Goal: Task Accomplishment & Management: Manage account settings

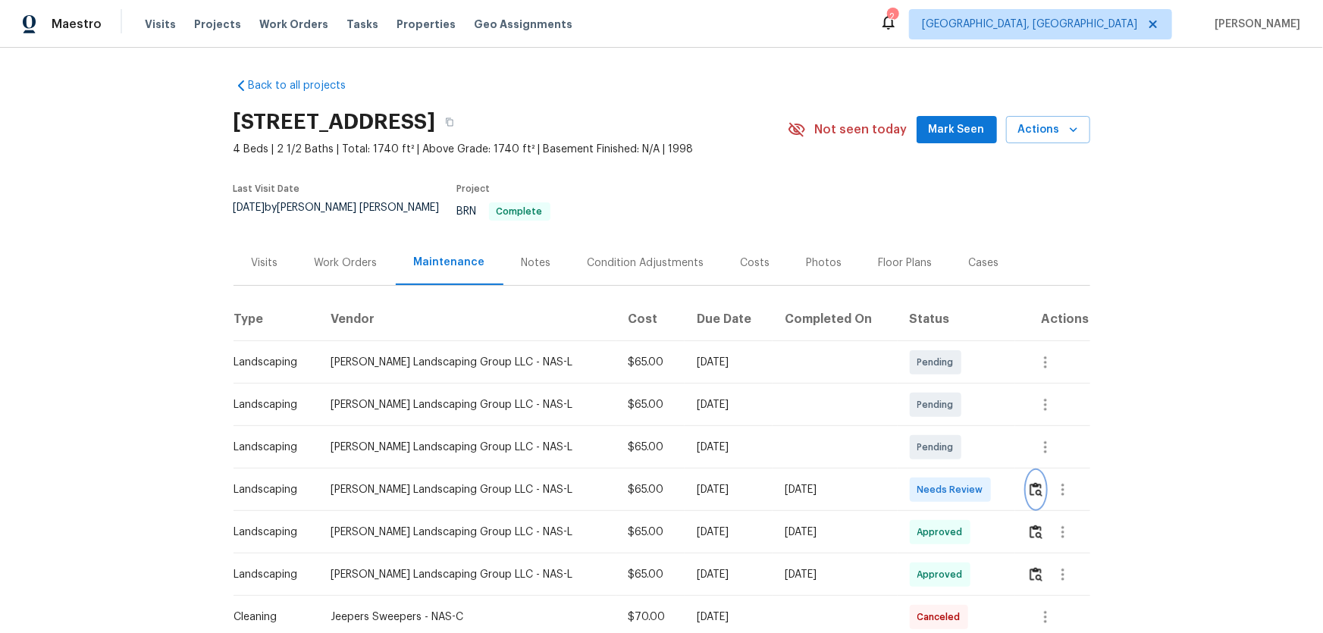
click at [1036, 486] on button "button" at bounding box center [1035, 490] width 17 height 36
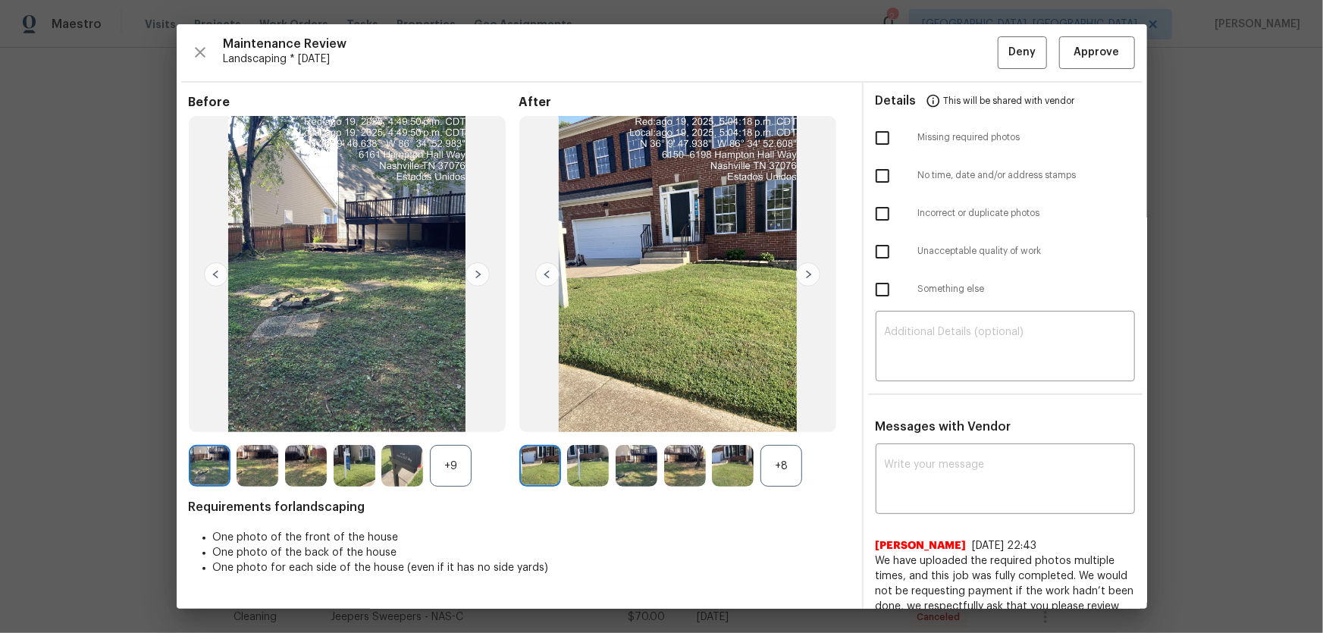
click at [795, 462] on div "+8" at bounding box center [782, 466] width 42 height 42
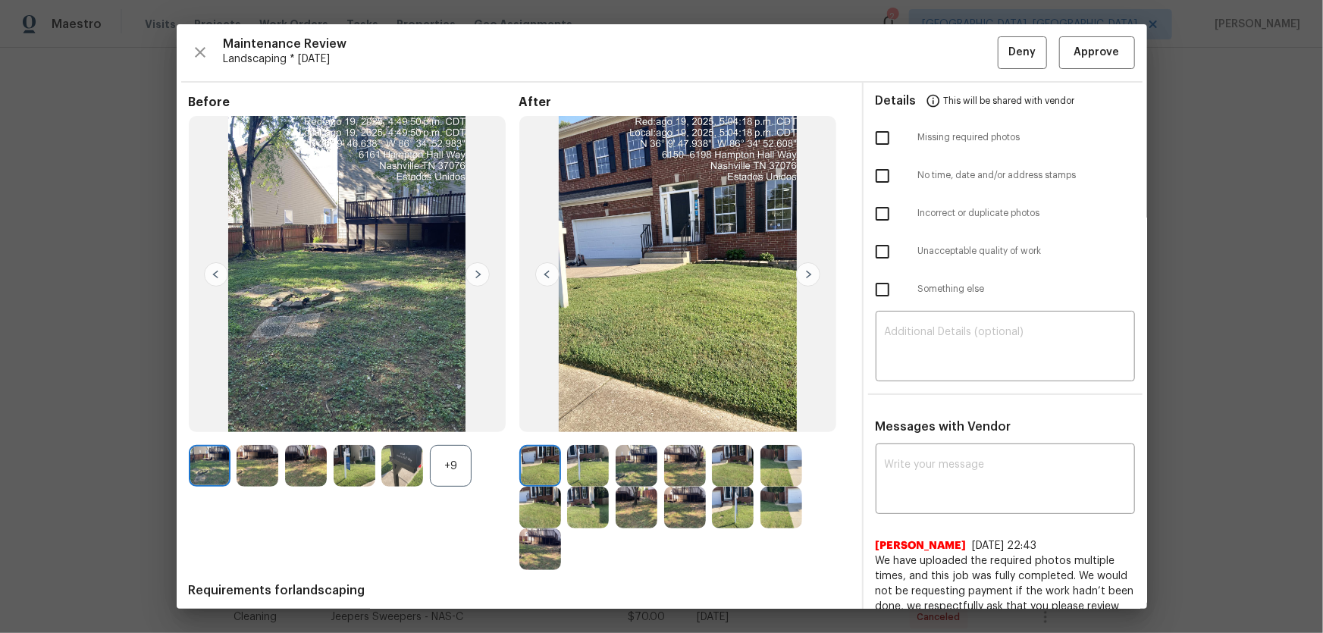
click at [466, 471] on div "+9" at bounding box center [451, 466] width 42 height 42
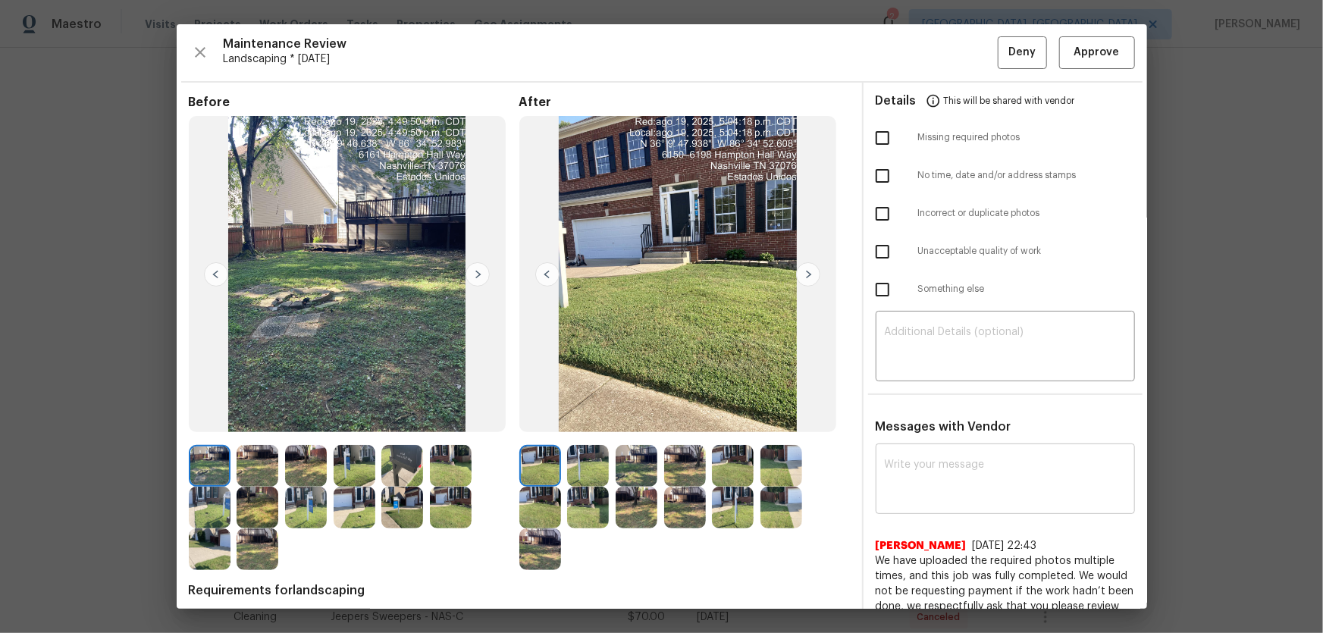
scroll to position [206, 0]
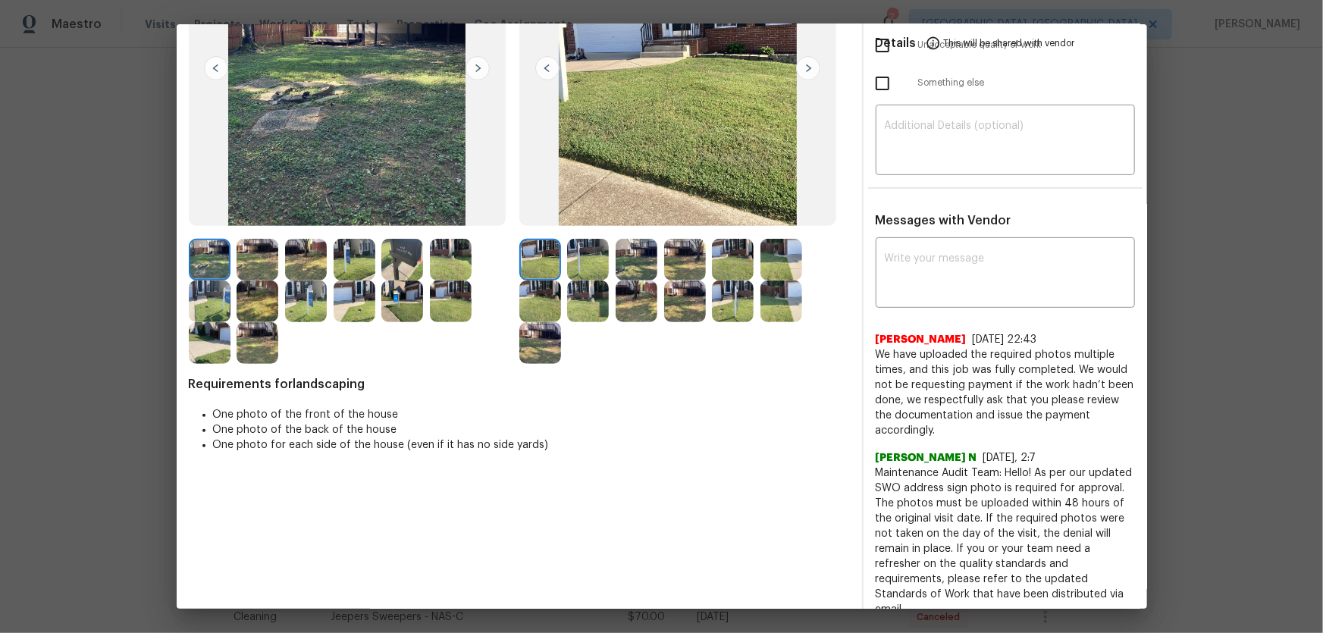
click at [591, 281] on img at bounding box center [588, 302] width 42 height 42
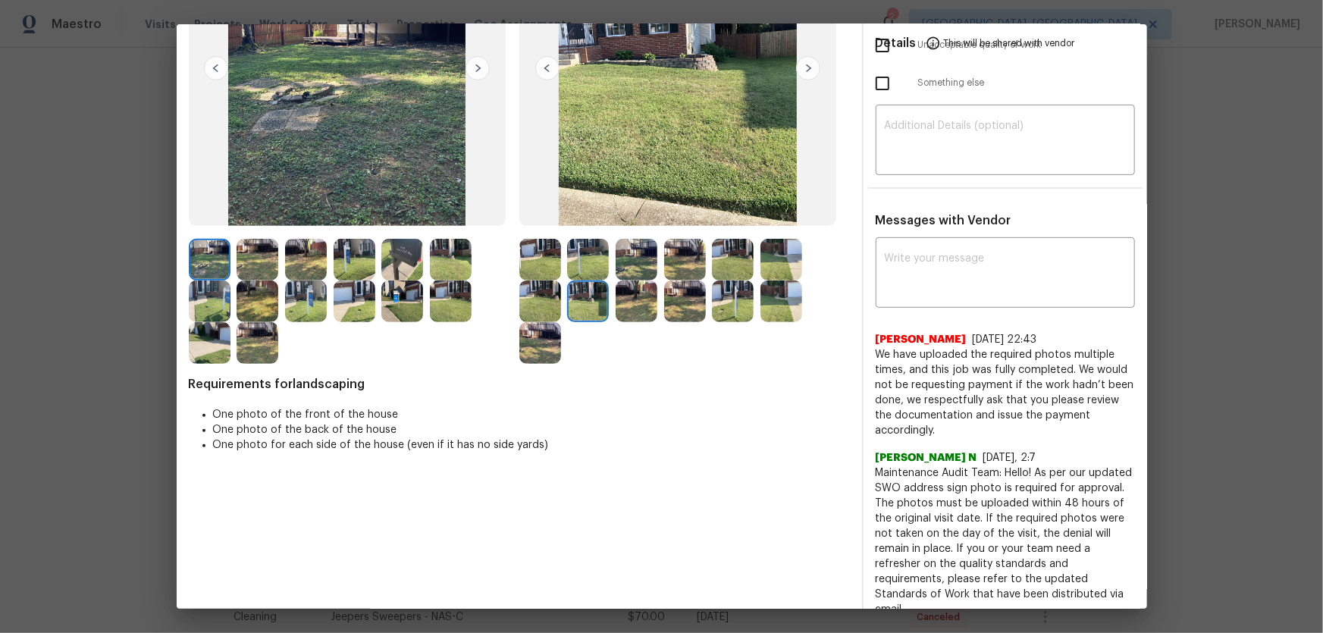
click at [607, 273] on div at bounding box center [591, 260] width 49 height 42
click at [593, 265] on img at bounding box center [588, 260] width 42 height 42
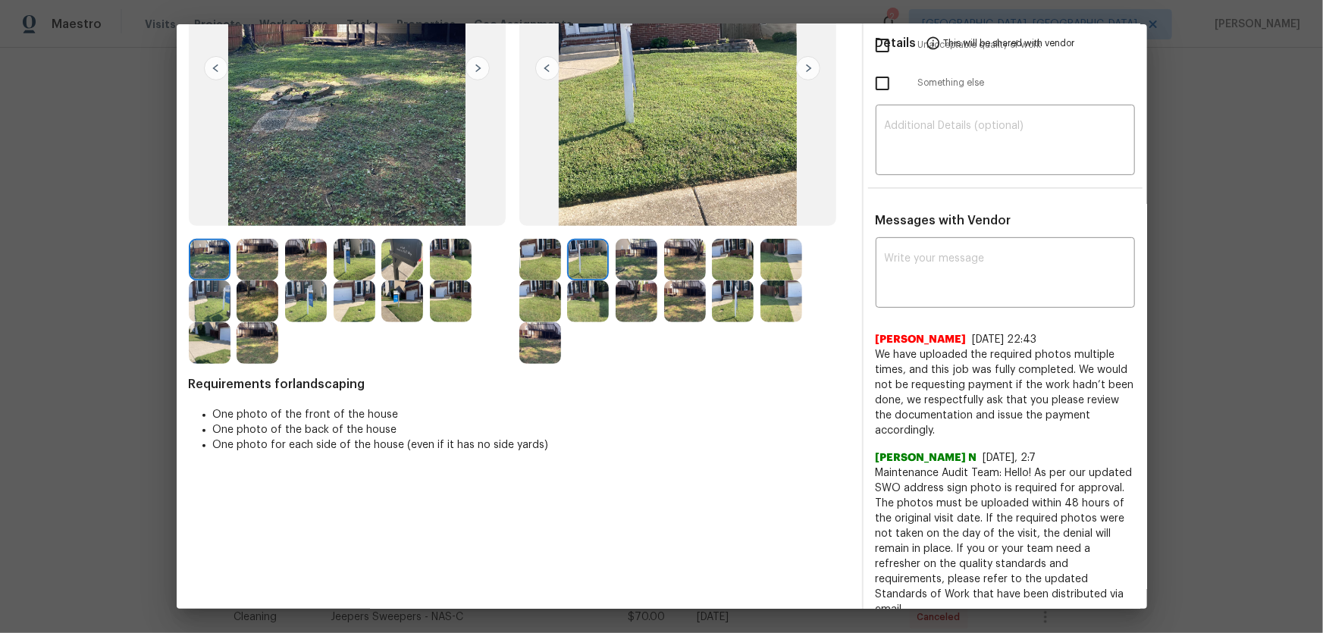
click at [620, 268] on img at bounding box center [637, 260] width 42 height 42
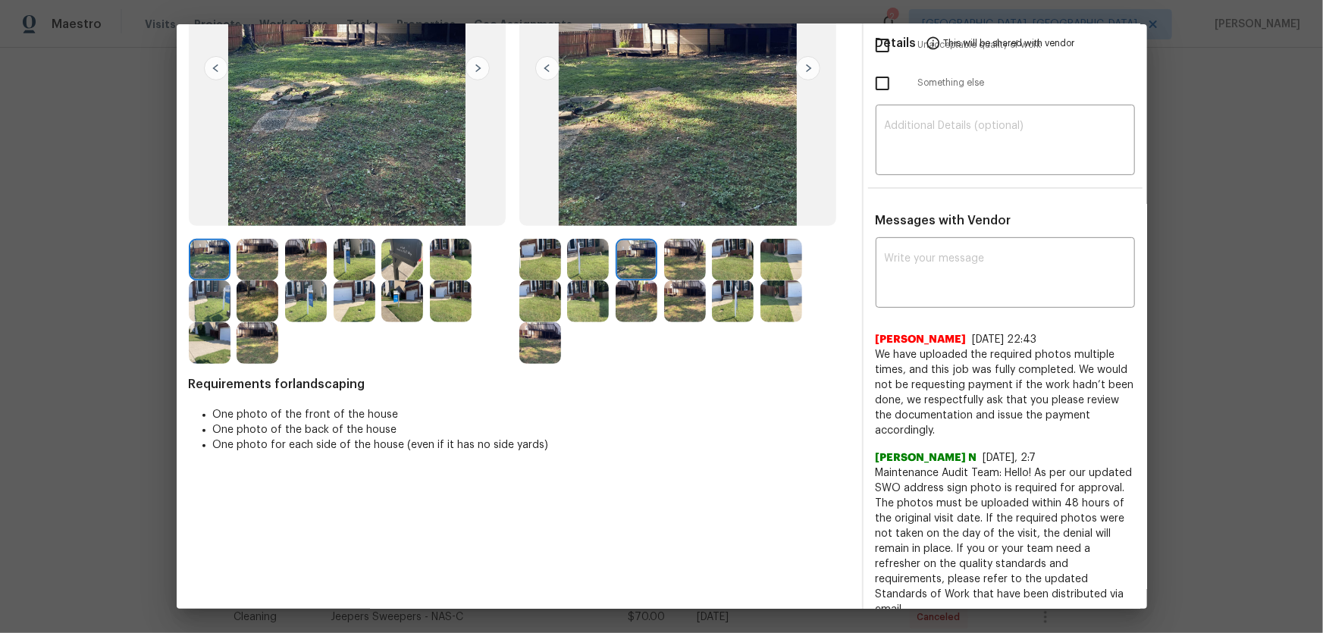
click at [704, 266] on div at bounding box center [688, 260] width 49 height 42
click at [685, 265] on img at bounding box center [685, 260] width 42 height 42
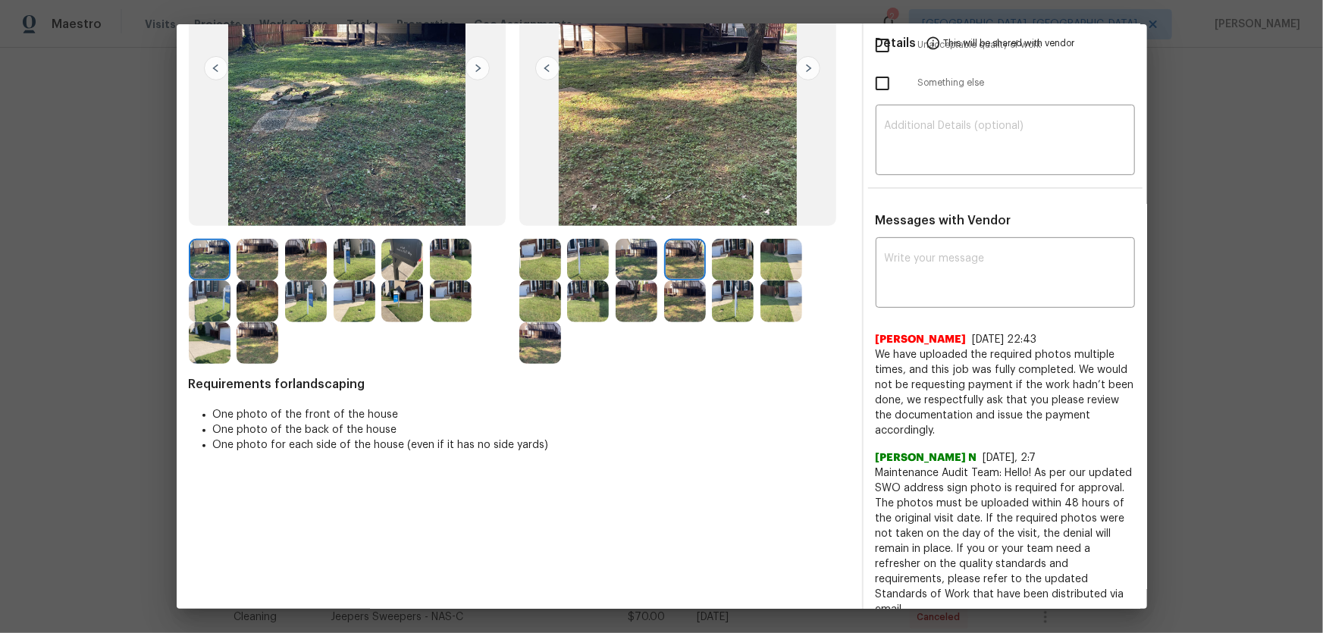
click at [712, 265] on img at bounding box center [733, 260] width 42 height 42
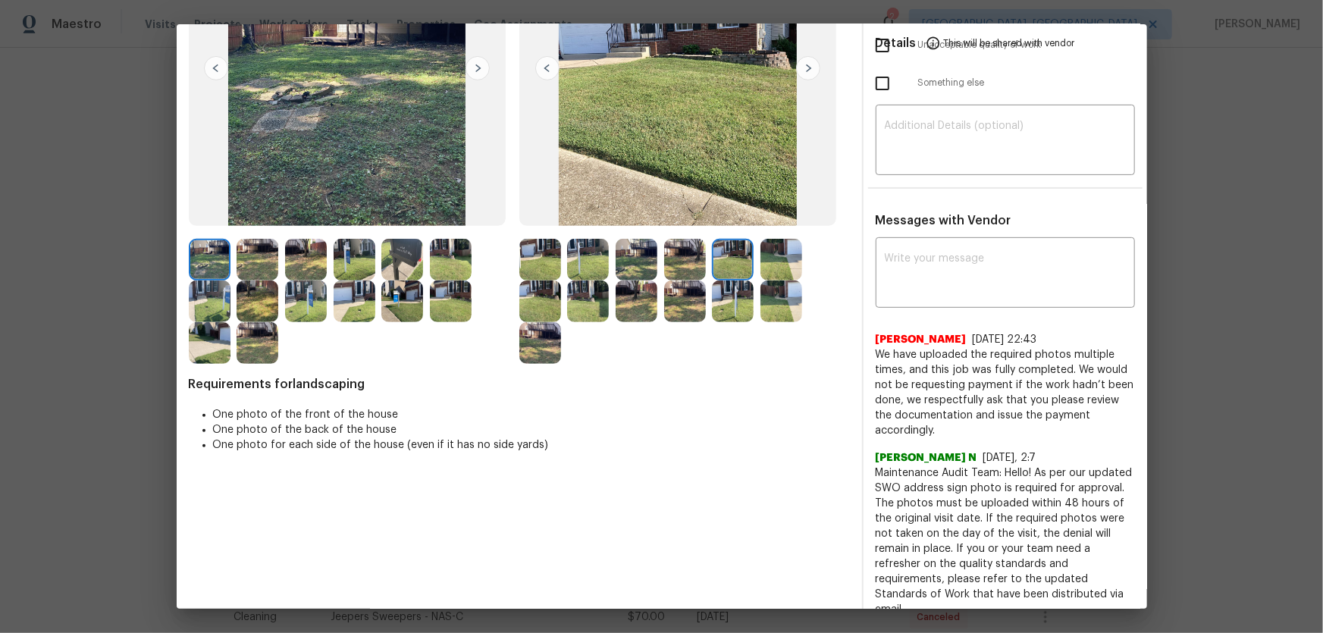
click at [764, 273] on img at bounding box center [782, 260] width 42 height 42
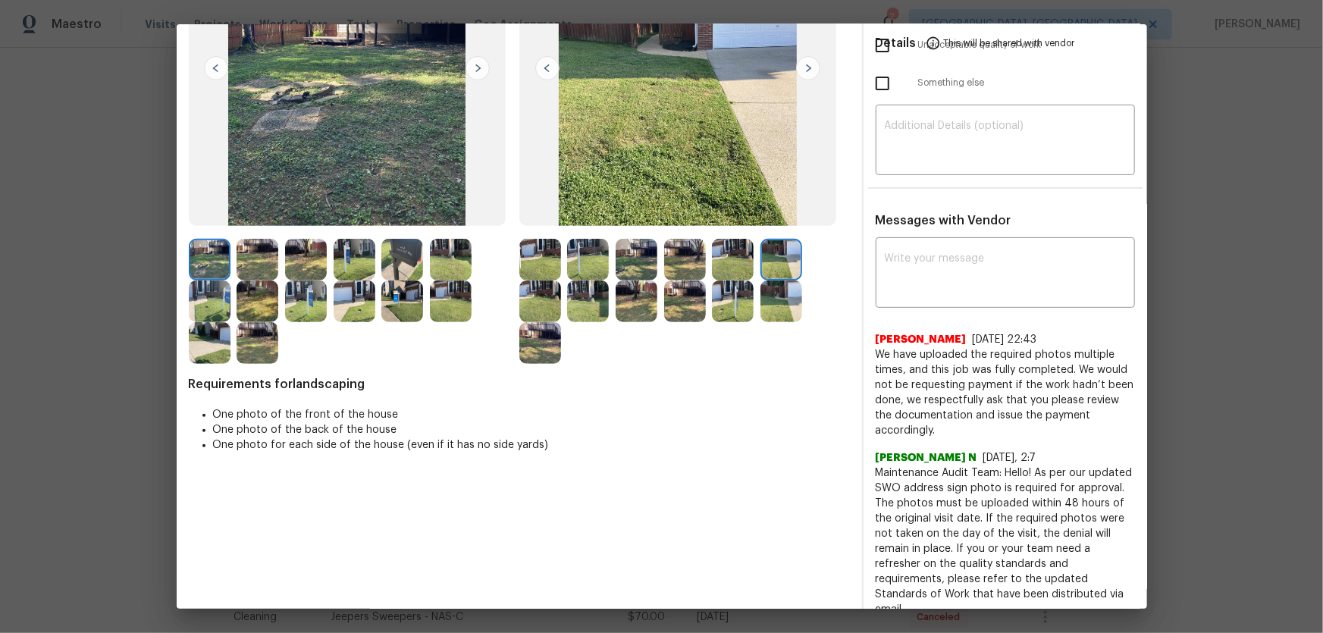
click at [538, 299] on img at bounding box center [540, 302] width 42 height 42
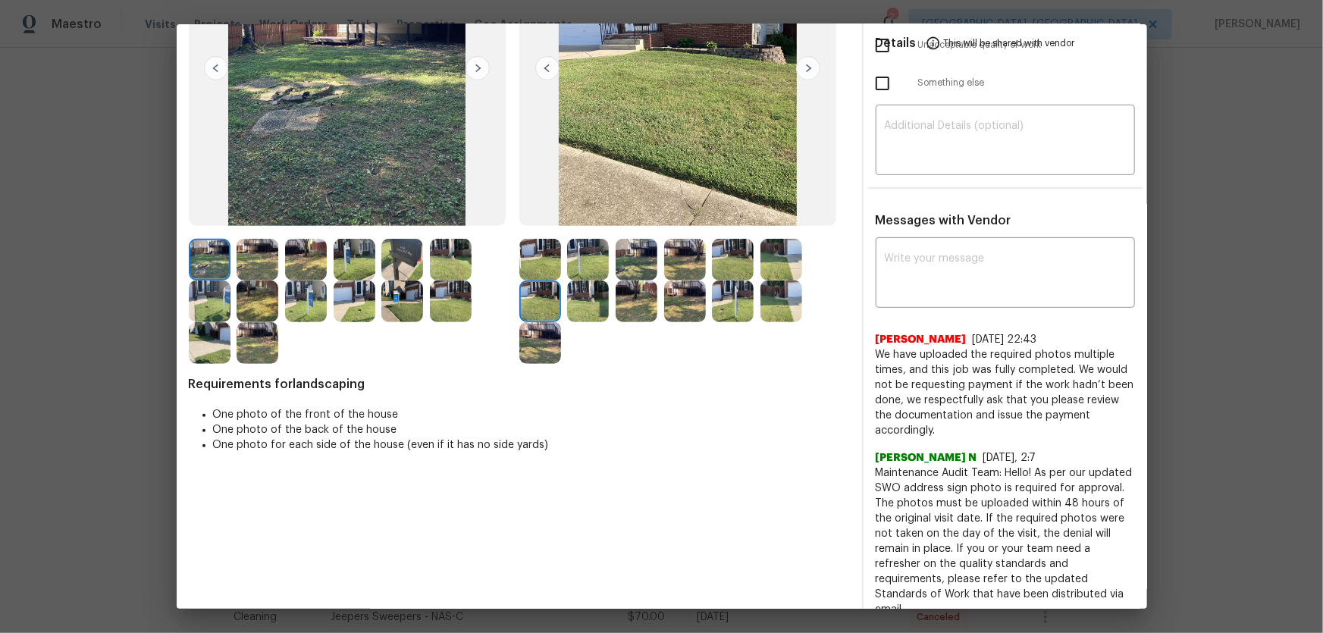
click at [579, 308] on img at bounding box center [588, 302] width 42 height 42
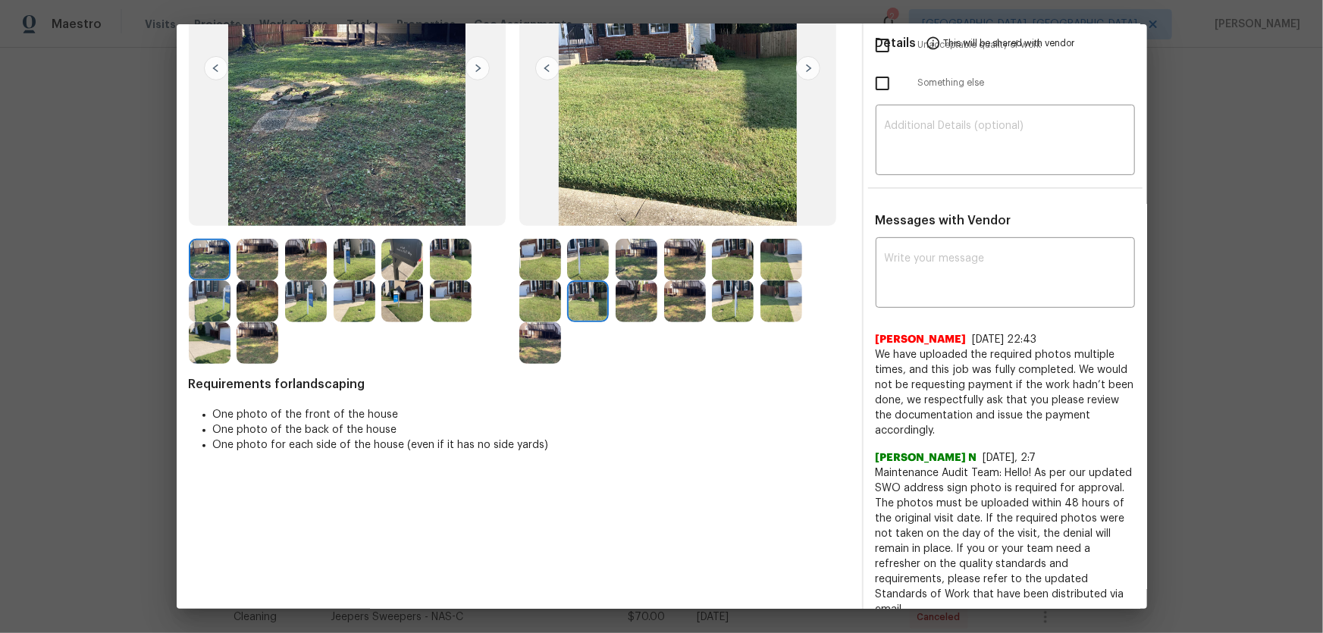
click at [625, 299] on img at bounding box center [637, 302] width 42 height 42
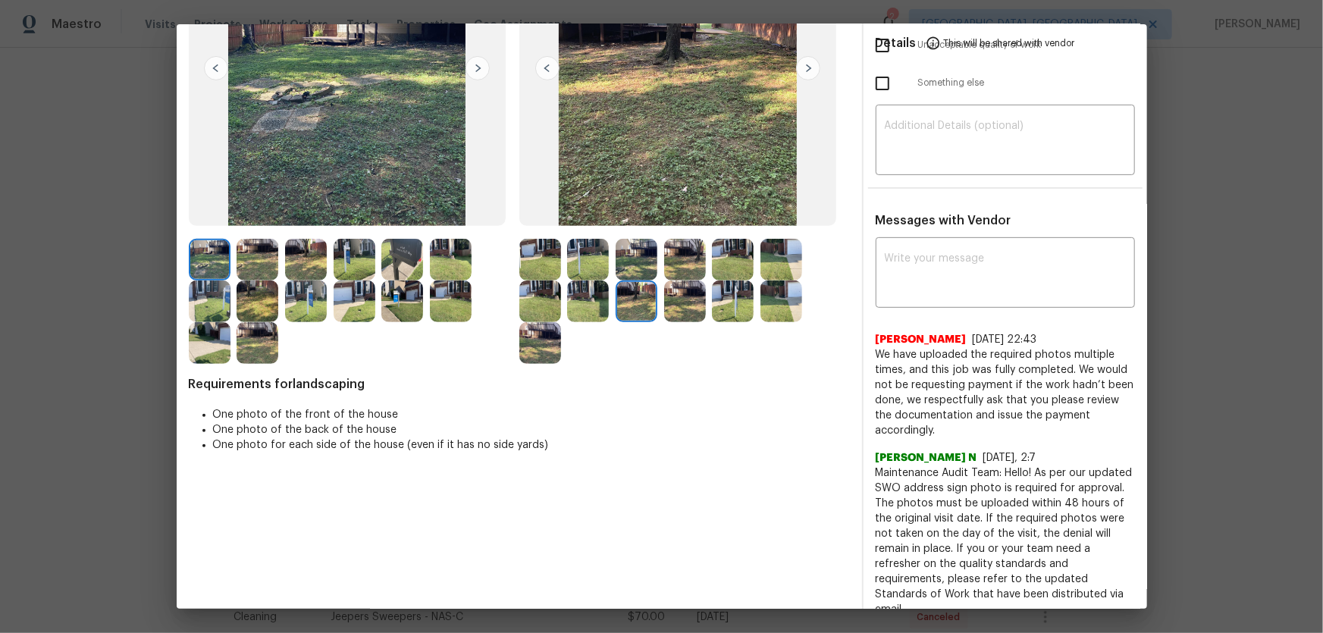
click at [664, 303] on img at bounding box center [685, 302] width 42 height 42
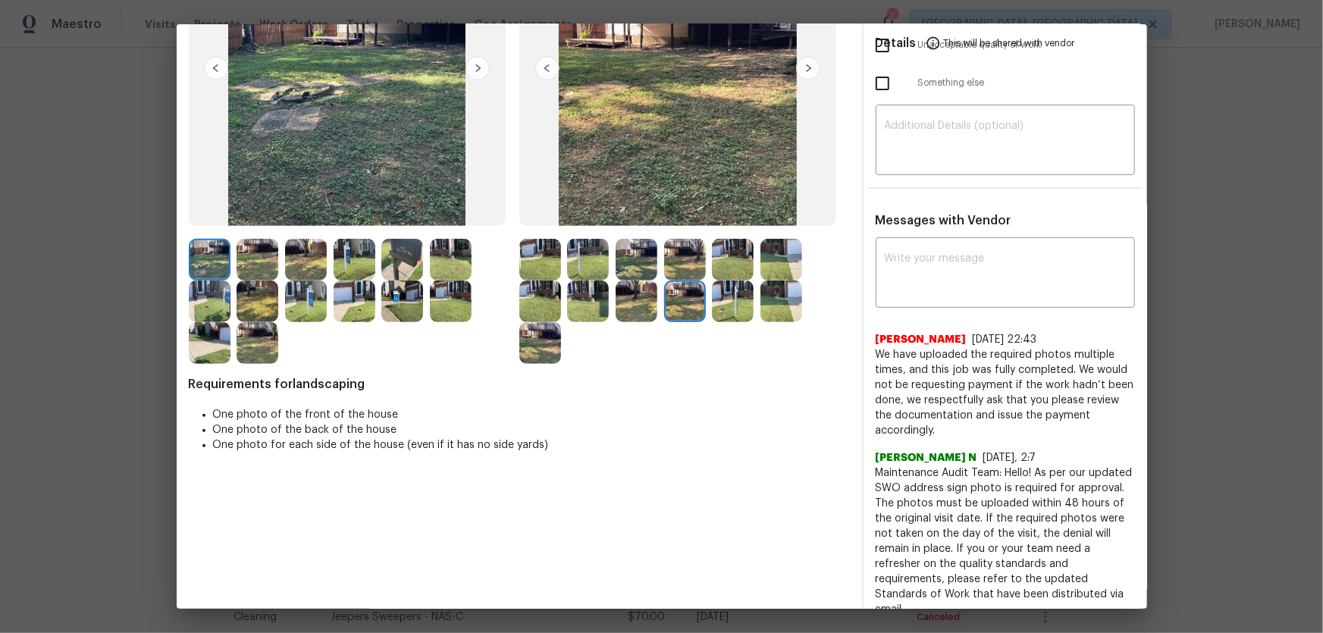
click at [742, 306] on img at bounding box center [733, 302] width 42 height 42
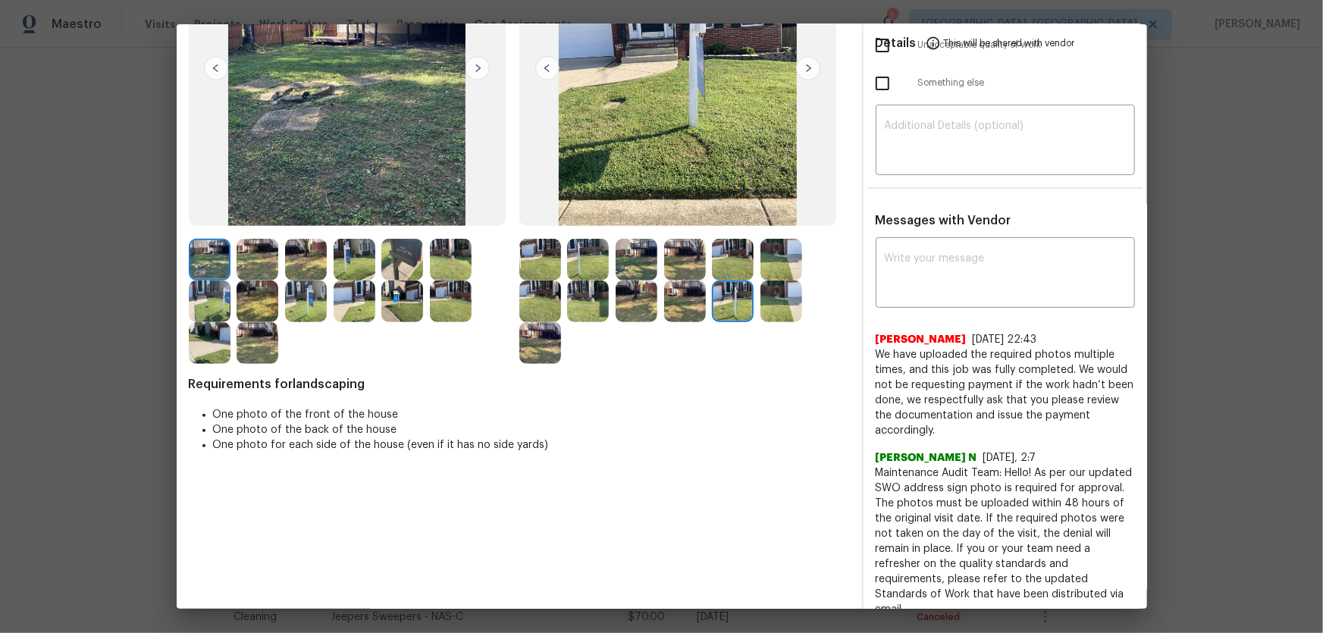
click at [761, 306] on img at bounding box center [782, 302] width 42 height 42
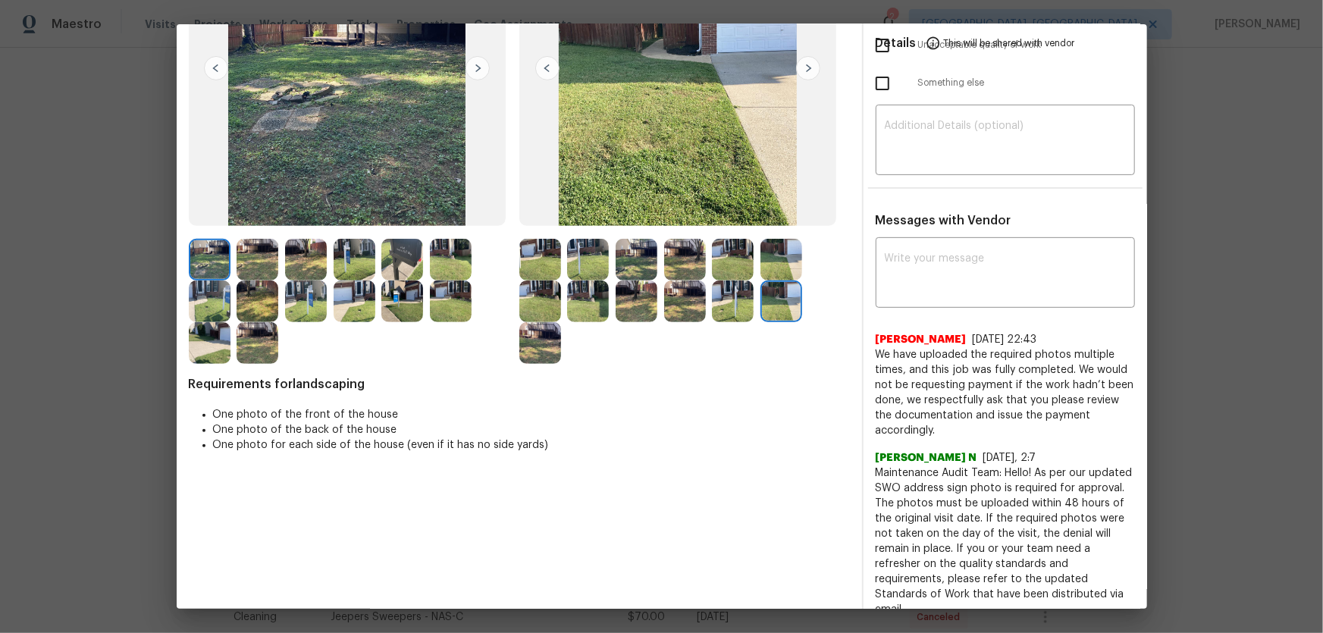
click at [542, 338] on img at bounding box center [540, 343] width 42 height 42
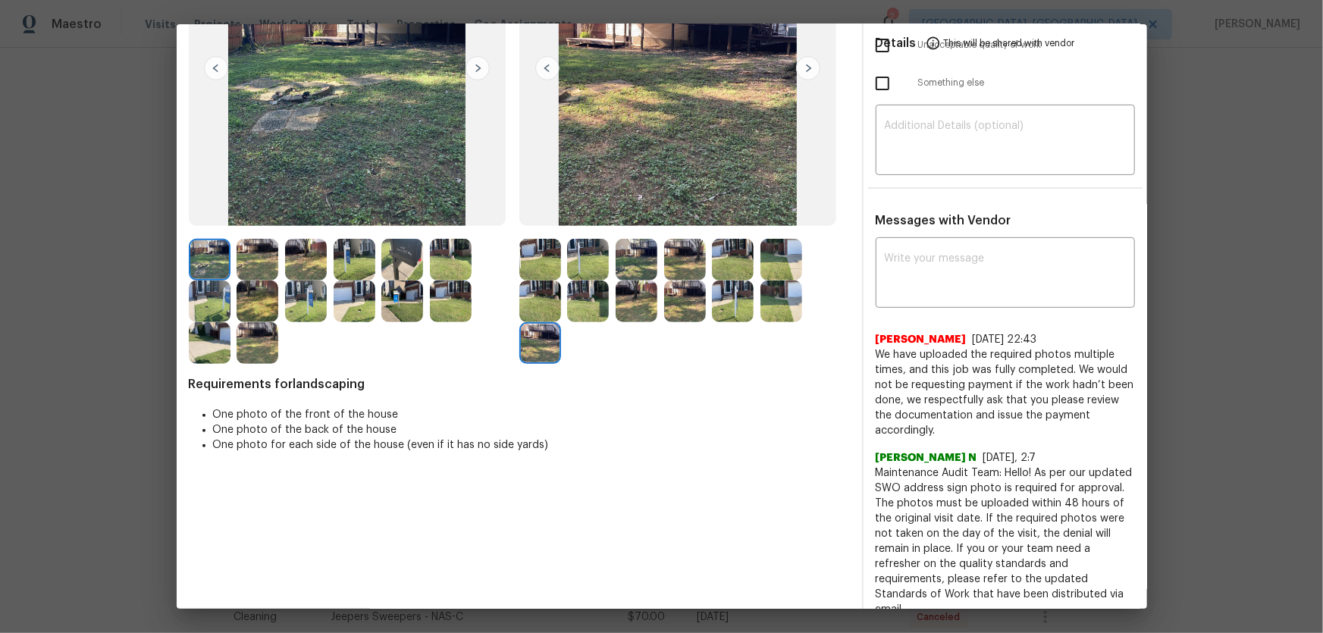
scroll to position [0, 0]
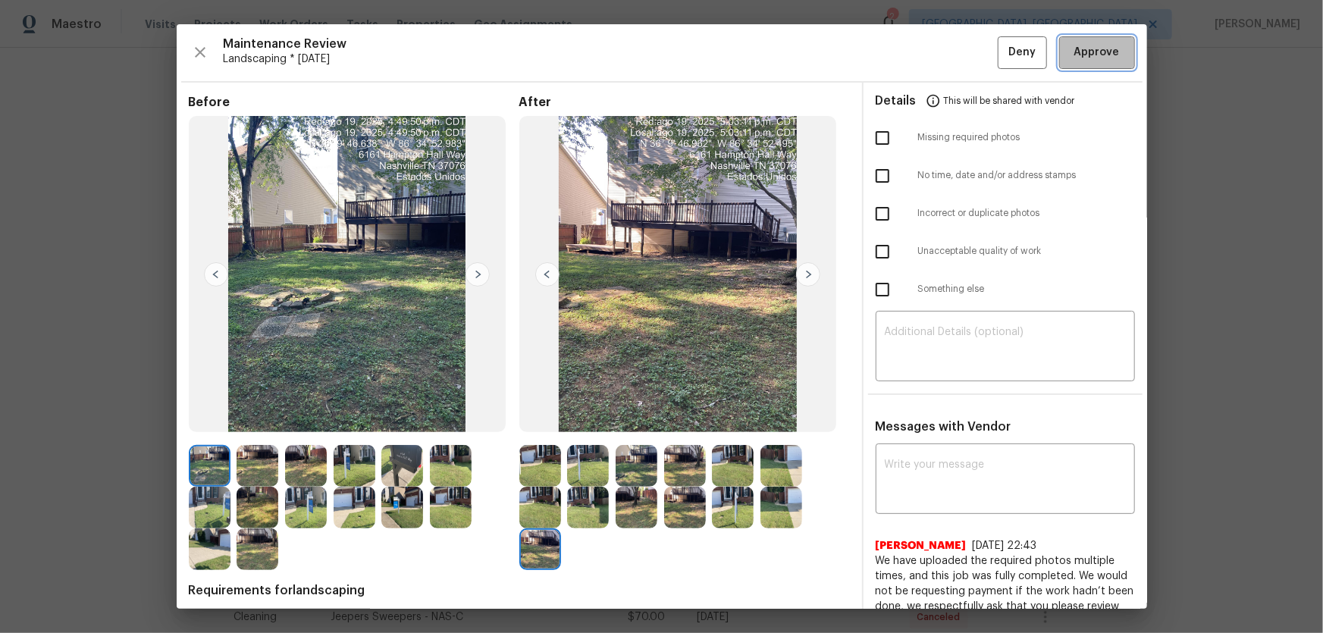
click at [1084, 59] on span "Approve" at bounding box center [1096, 52] width 45 height 19
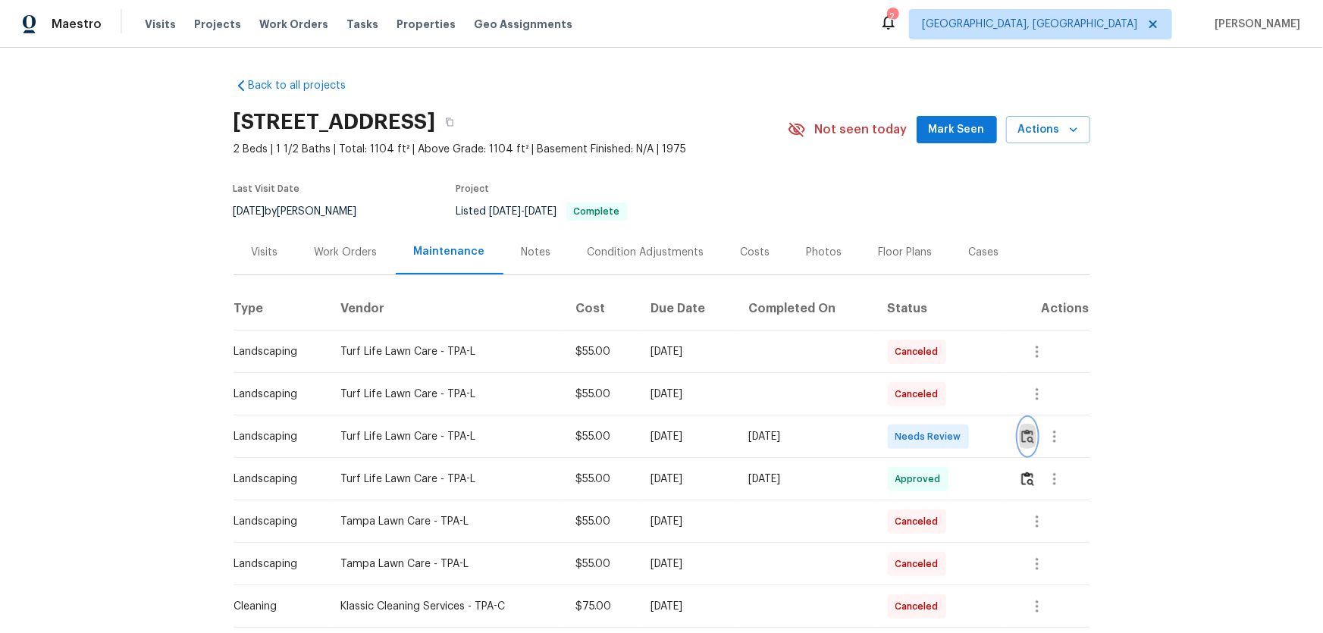
click at [941, 418] on img "button" at bounding box center [1027, 436] width 13 height 14
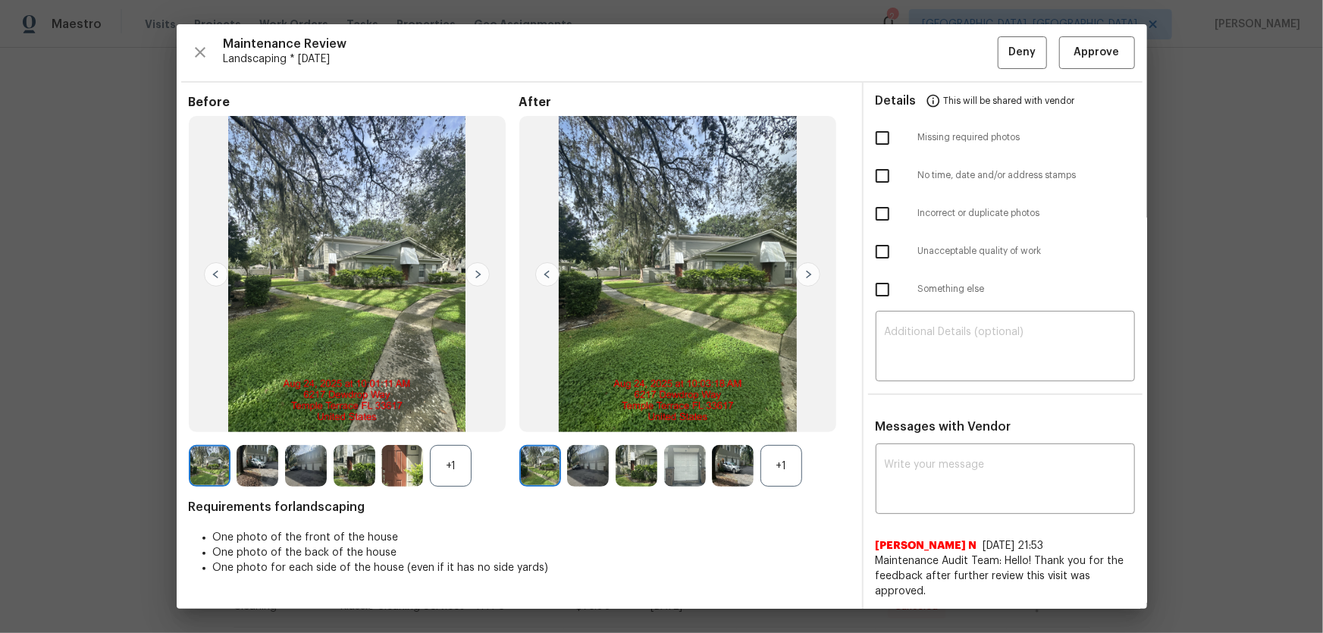
click at [754, 418] on div at bounding box center [736, 466] width 49 height 42
click at [764, 418] on div "+1" at bounding box center [782, 466] width 42 height 42
click at [460, 418] on div "+1" at bounding box center [451, 466] width 42 height 42
click at [567, 418] on img at bounding box center [588, 466] width 42 height 42
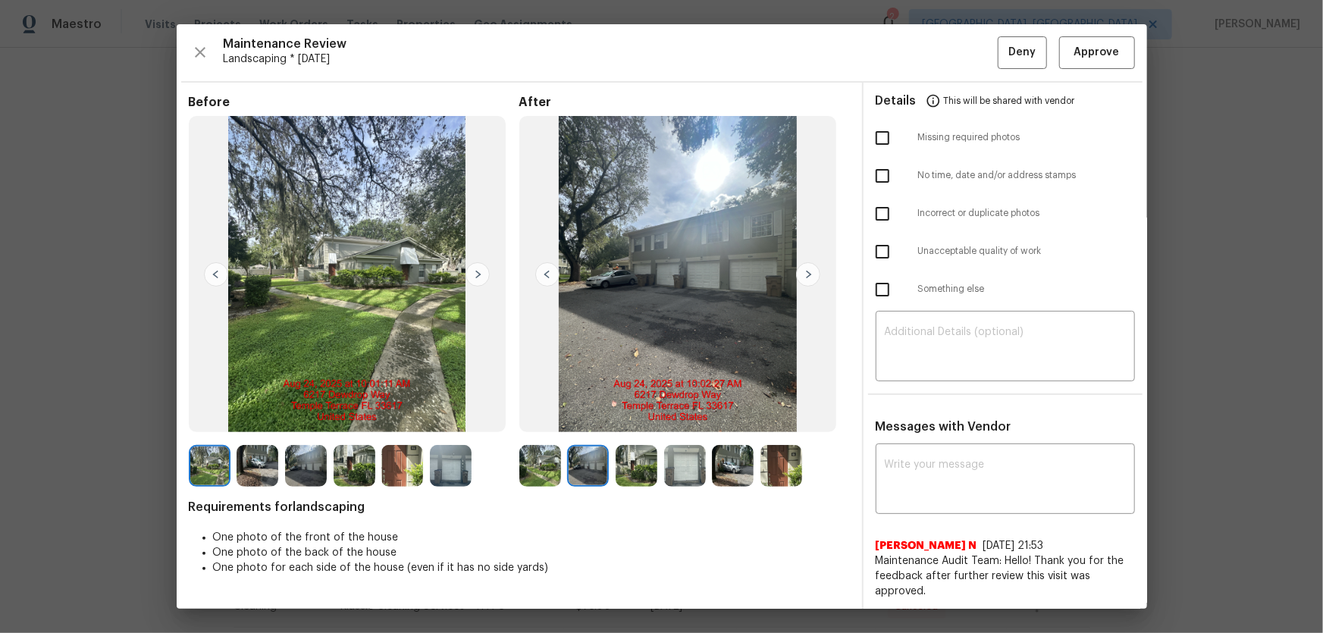
click at [617, 418] on img at bounding box center [637, 466] width 42 height 42
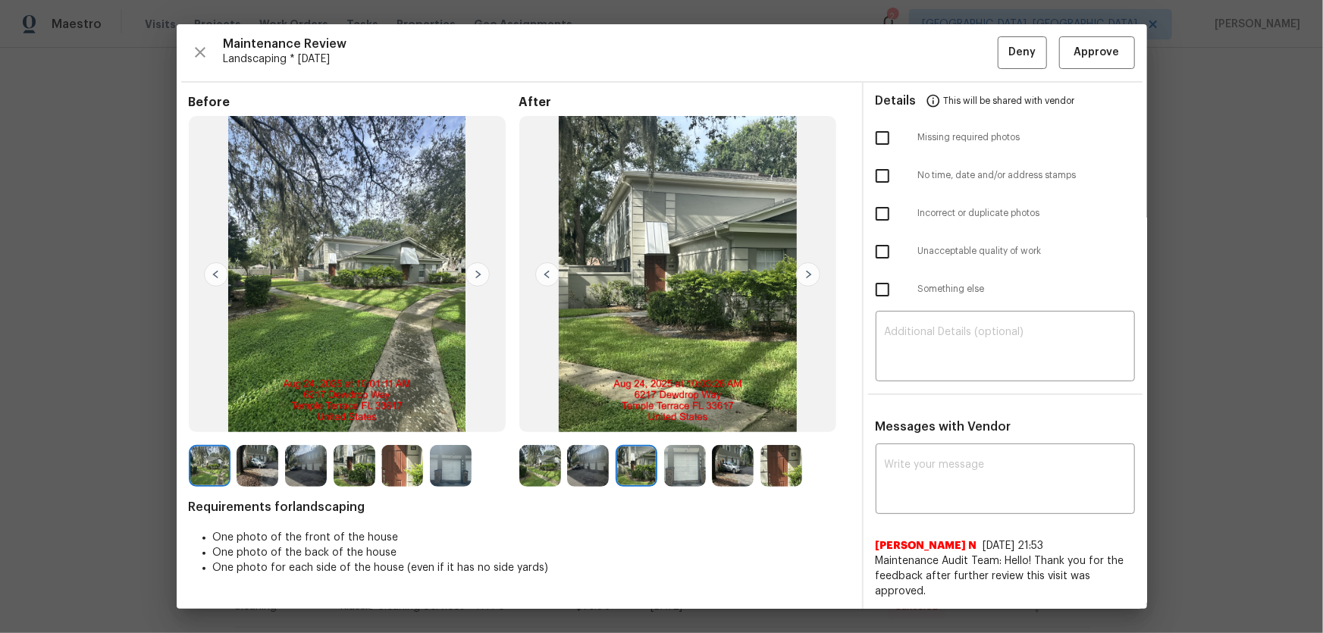
click at [671, 418] on img at bounding box center [685, 466] width 42 height 42
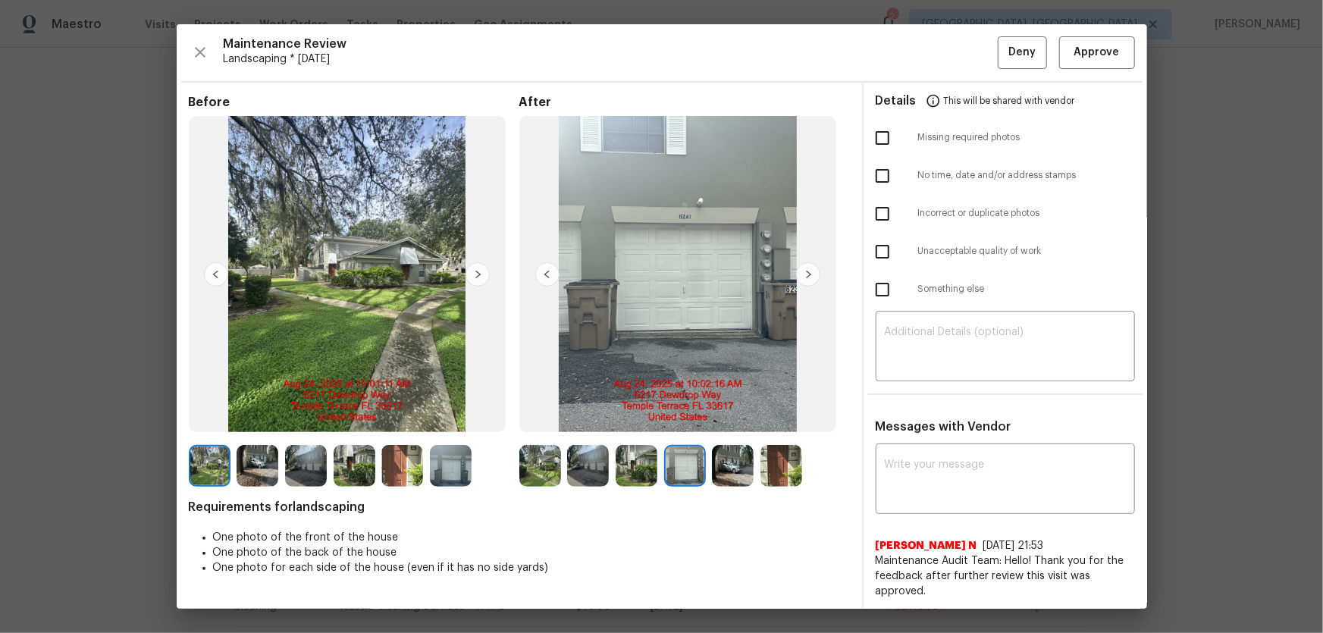
click at [725, 418] on img at bounding box center [733, 466] width 42 height 42
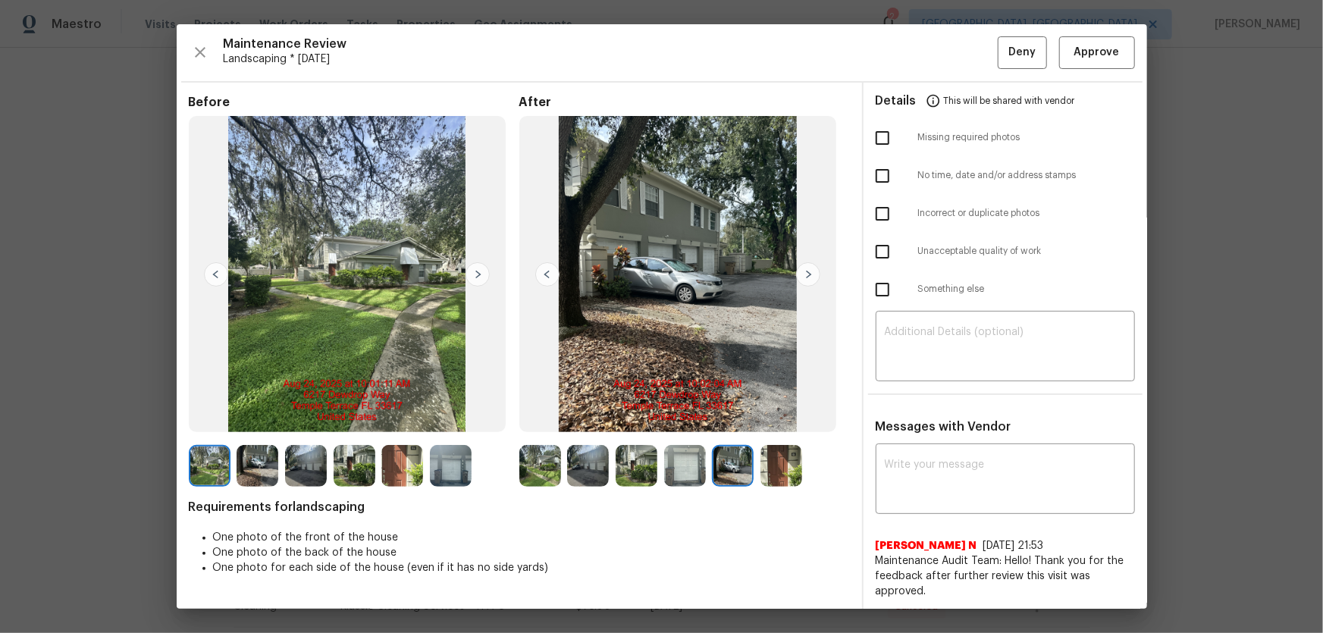
click at [790, 418] on img at bounding box center [782, 466] width 42 height 42
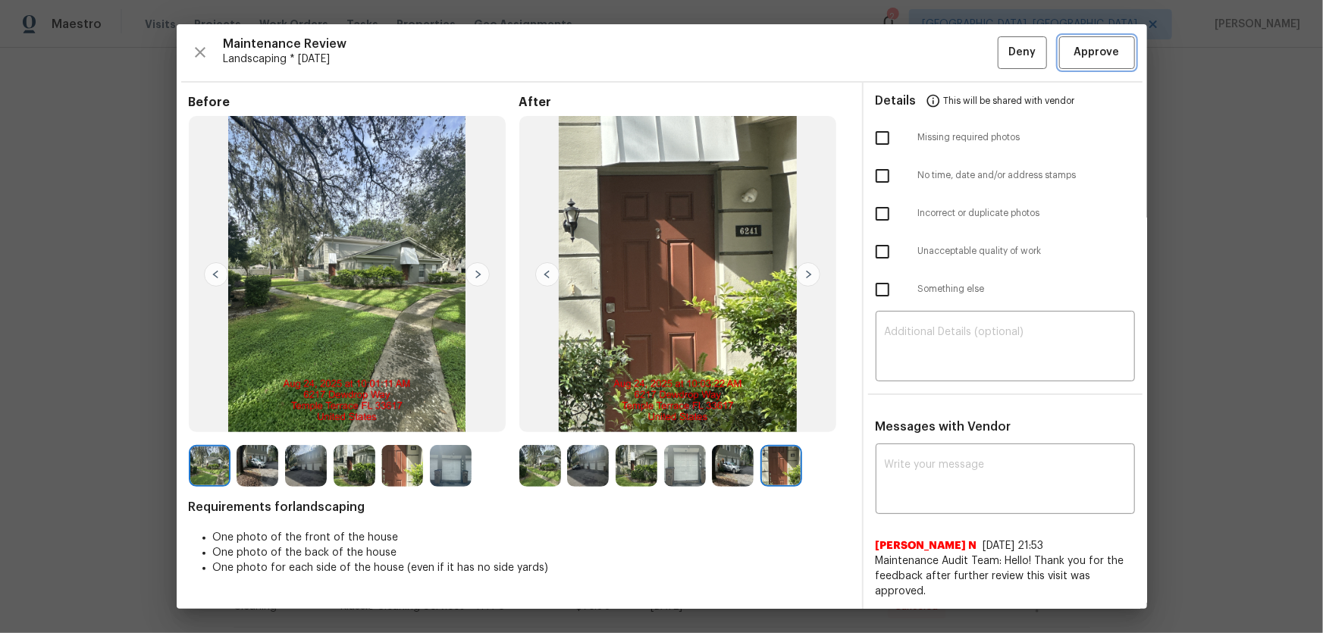
click at [941, 38] on button "Approve" at bounding box center [1097, 52] width 76 height 33
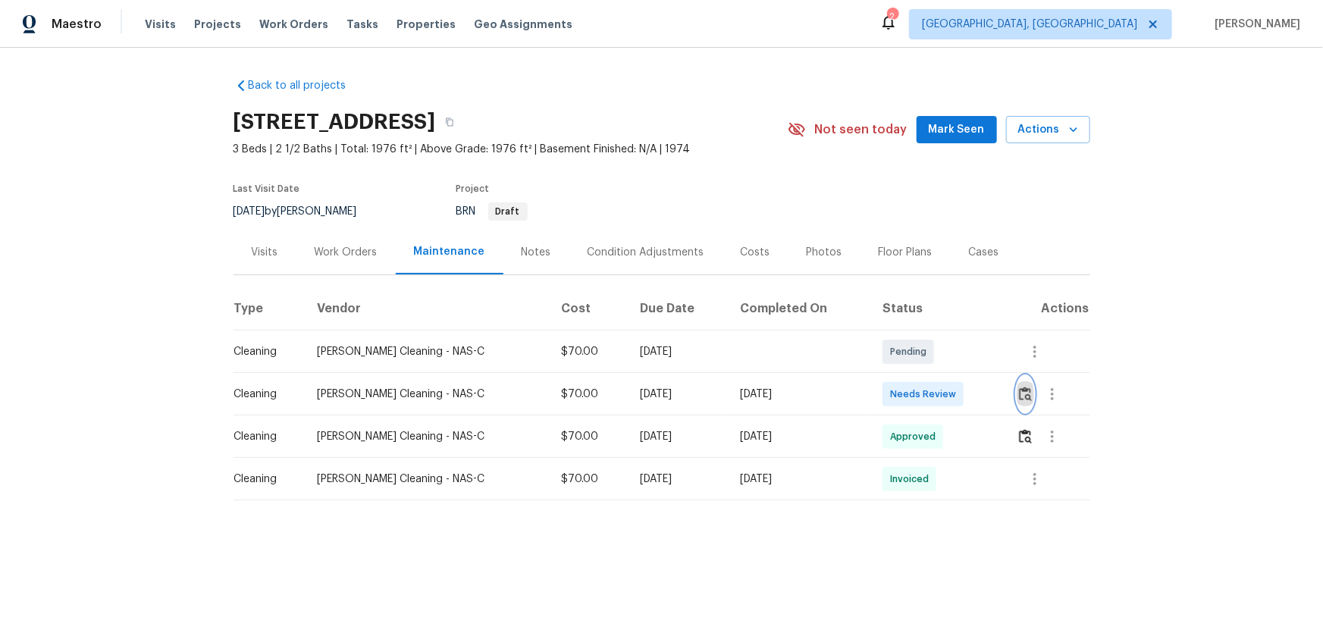
click at [941, 413] on button "button" at bounding box center [1025, 394] width 17 height 36
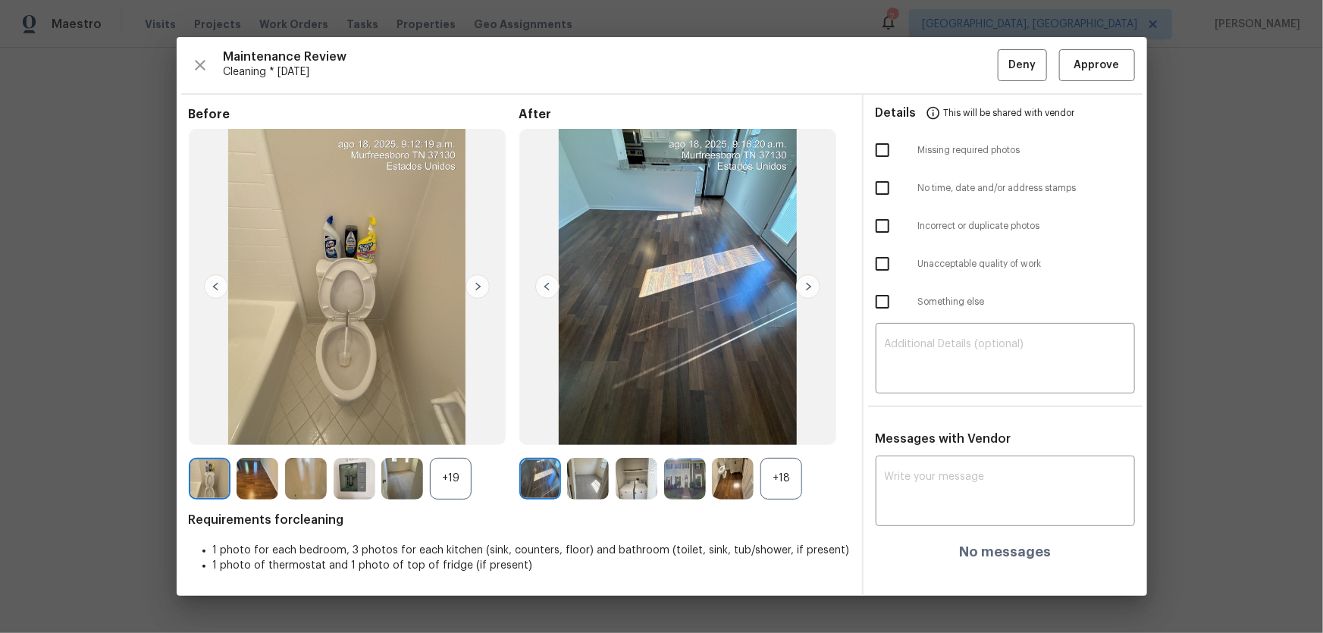
click at [768, 418] on div "+18" at bounding box center [782, 479] width 42 height 42
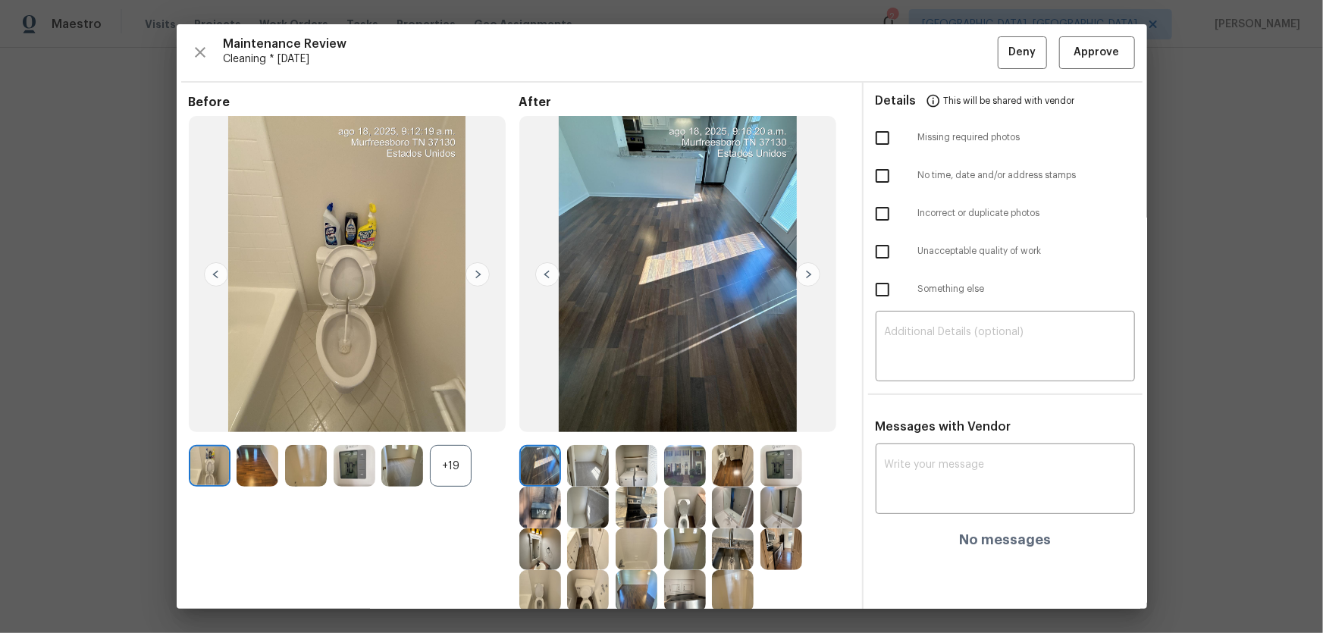
click at [444, 418] on div "+19" at bounding box center [451, 466] width 42 height 42
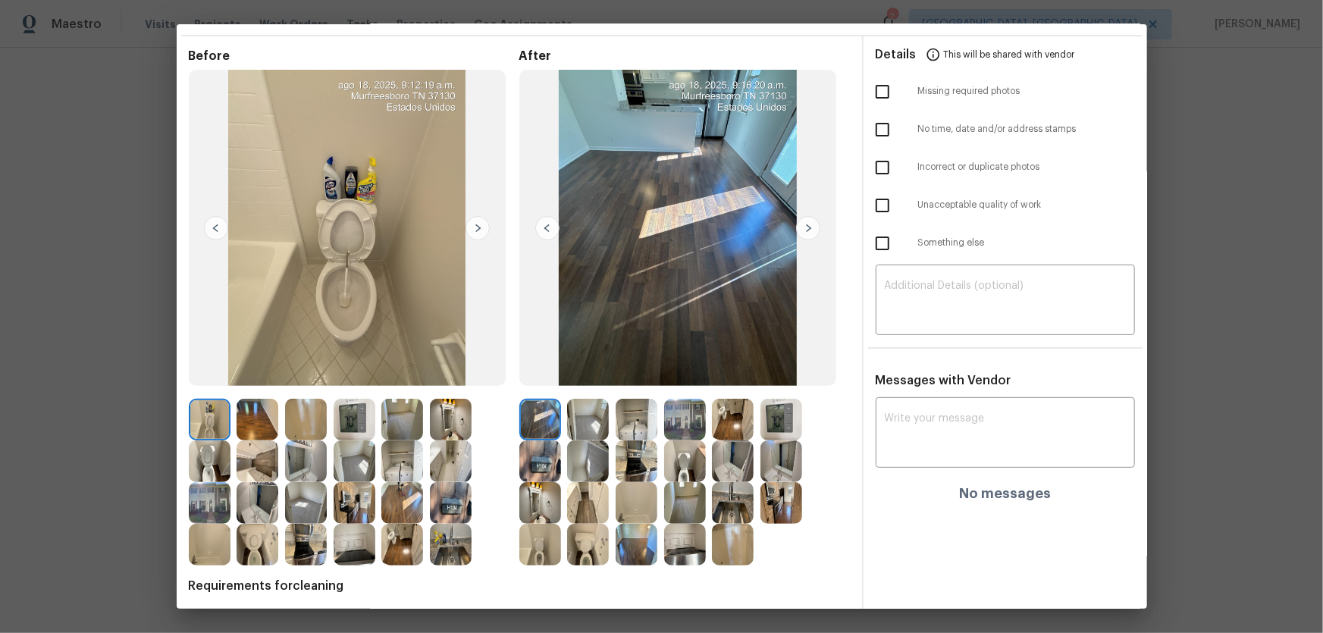
scroll to position [99, 0]
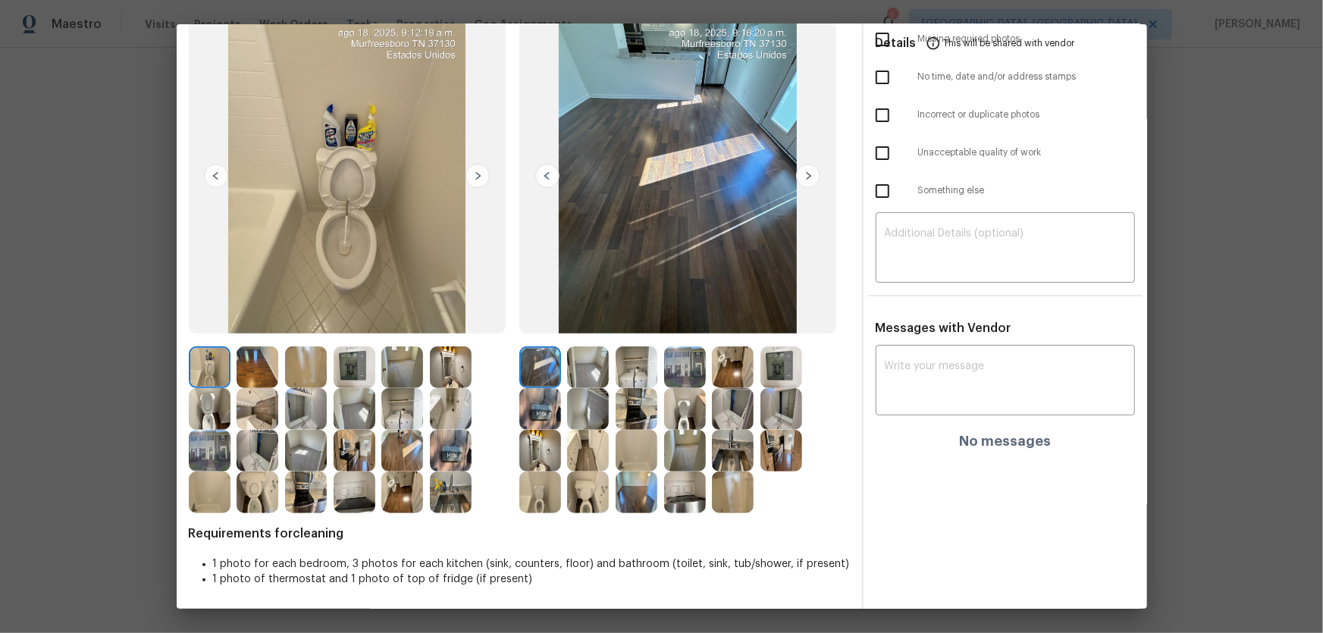
click at [680, 418] on img at bounding box center [685, 409] width 42 height 42
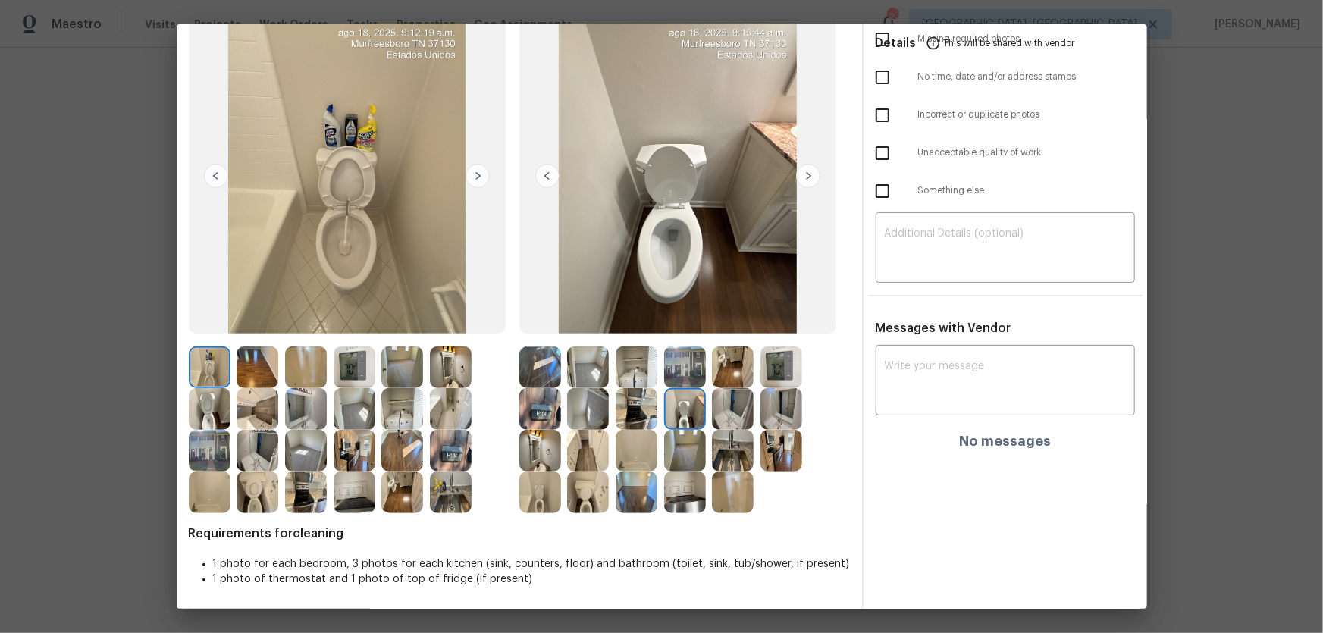
click at [581, 418] on img at bounding box center [588, 493] width 42 height 42
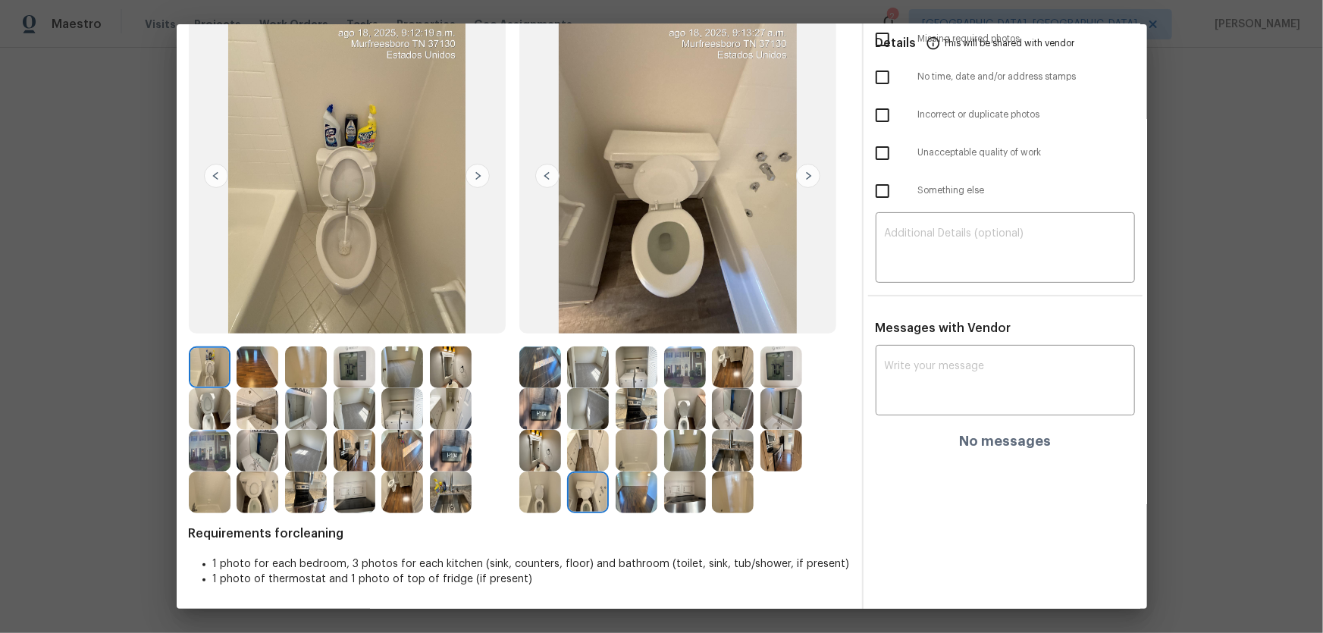
click at [527, 418] on img at bounding box center [540, 493] width 42 height 42
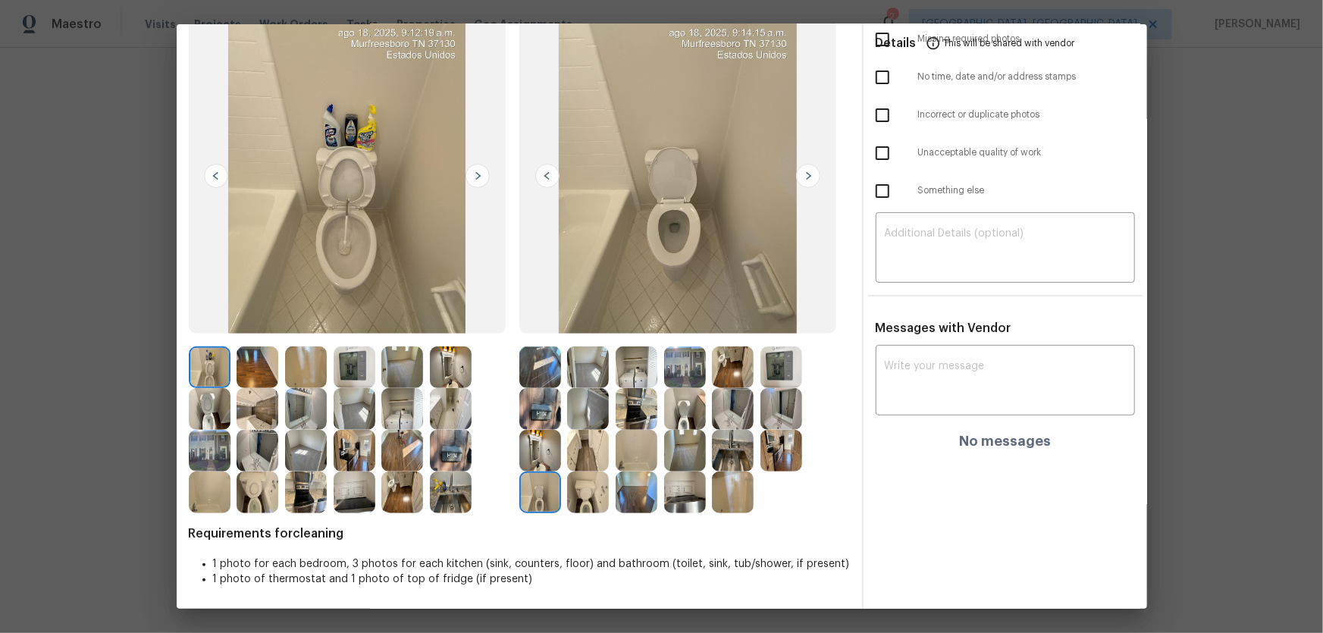
click at [538, 418] on img at bounding box center [540, 451] width 42 height 42
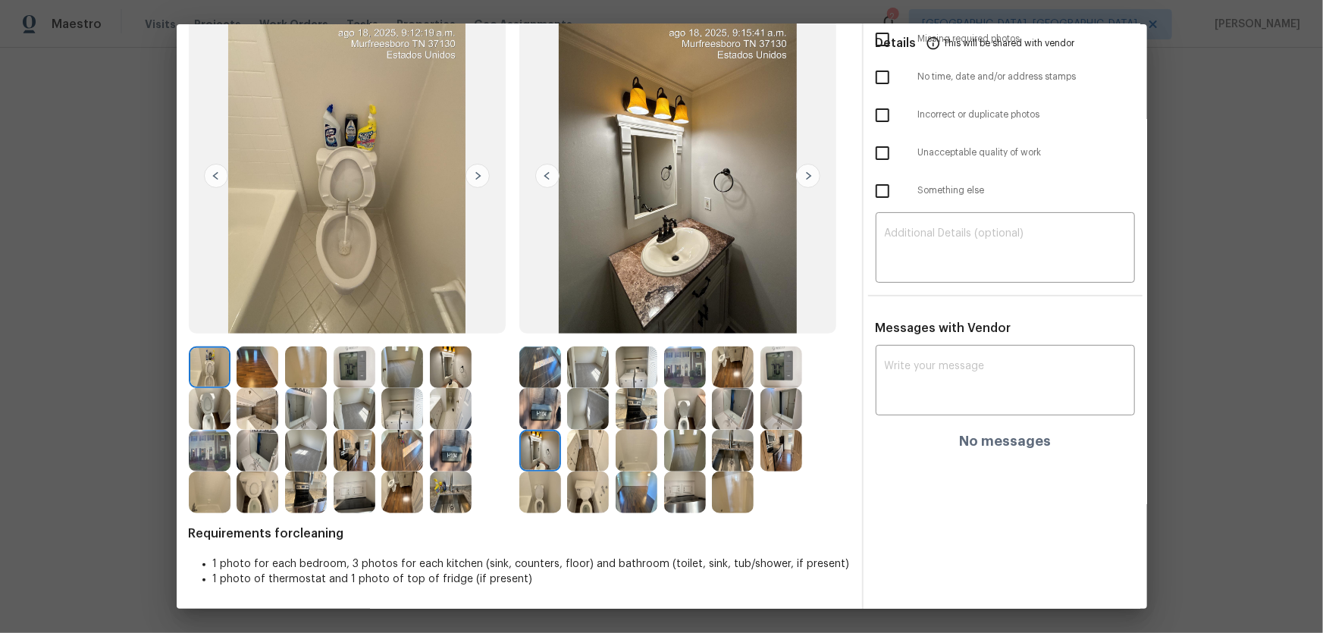
click at [742, 414] on img at bounding box center [733, 409] width 42 height 42
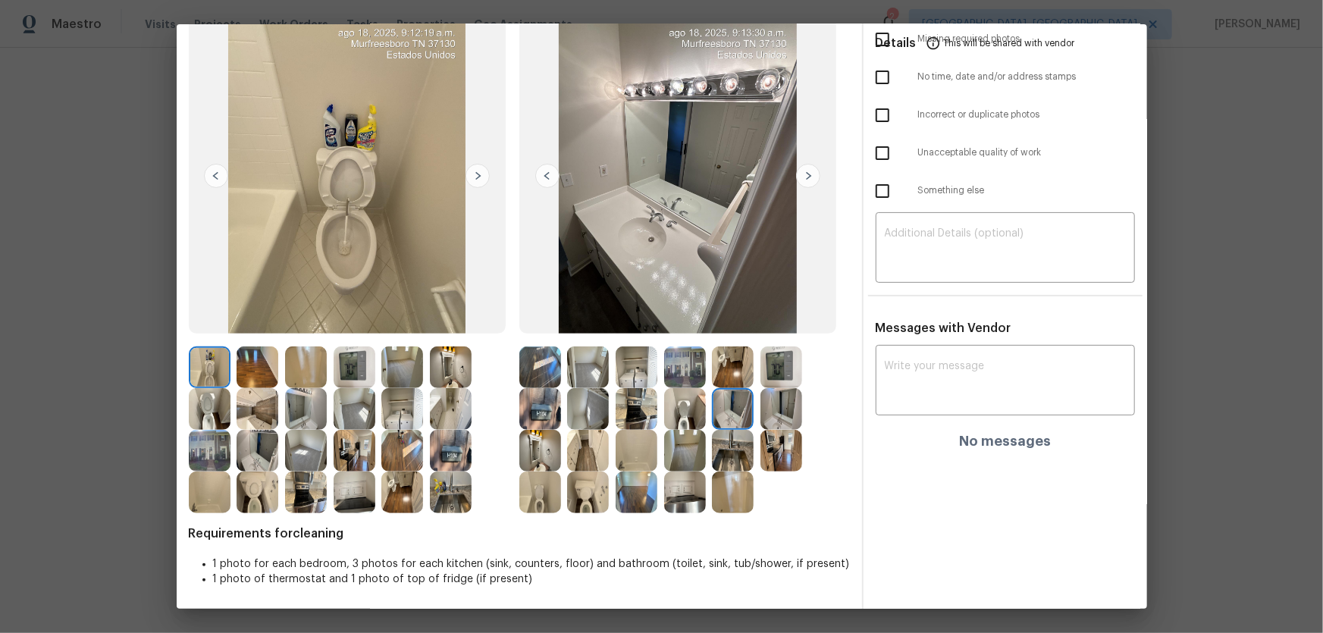
click at [780, 415] on img at bounding box center [782, 409] width 42 height 42
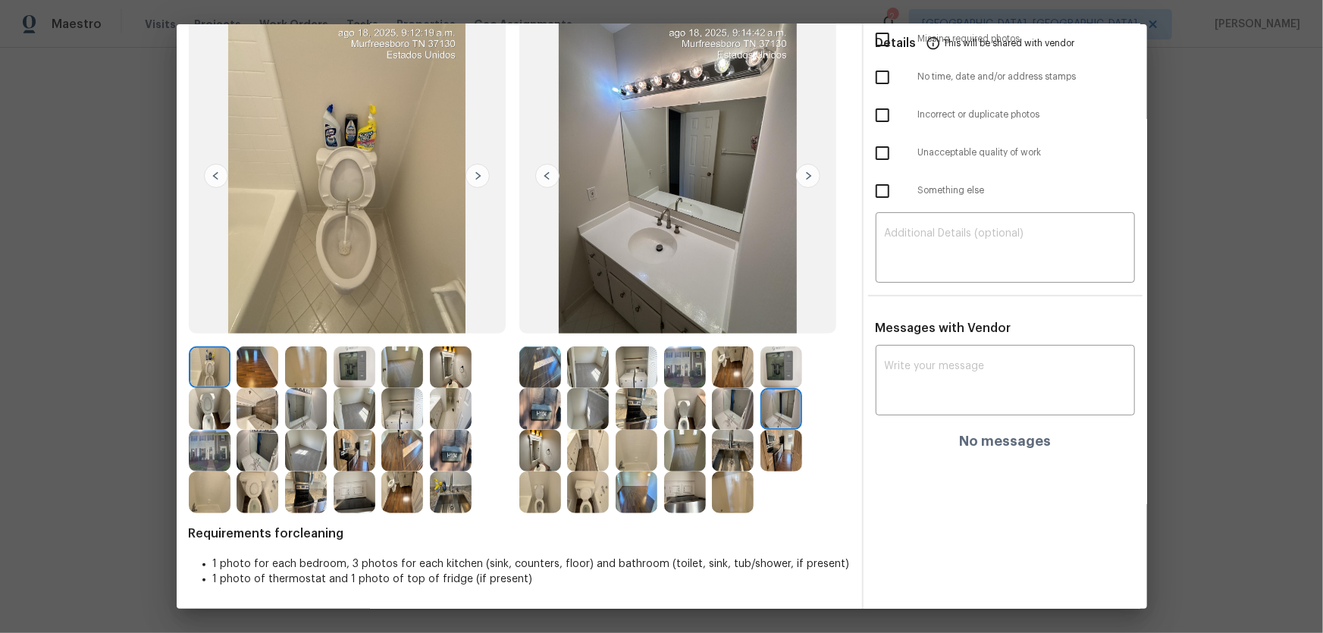
click at [629, 380] on img at bounding box center [637, 368] width 42 height 42
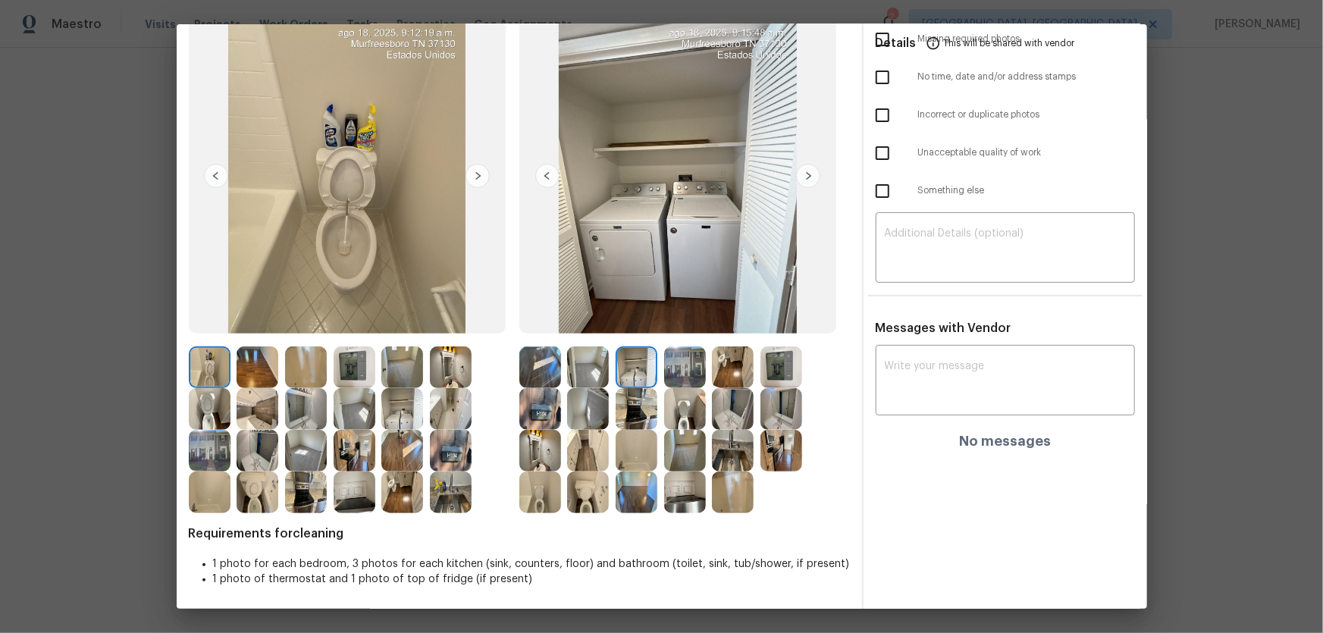
click at [584, 418] on img at bounding box center [588, 451] width 42 height 42
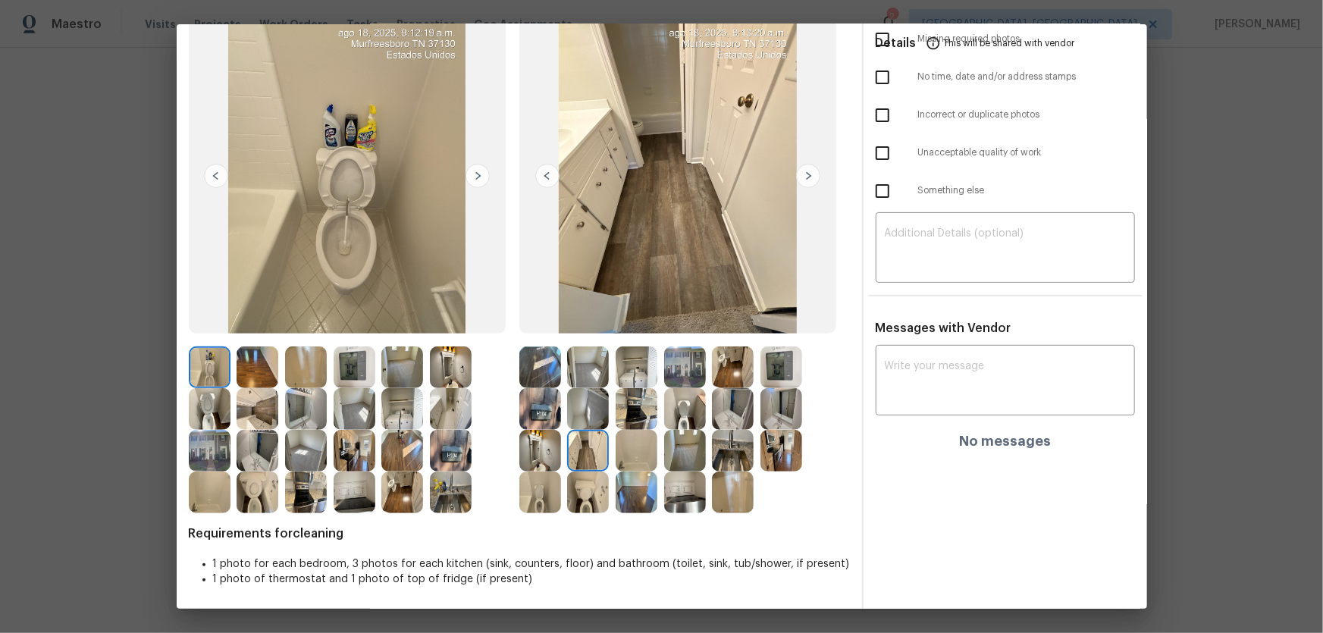
click at [627, 418] on img at bounding box center [637, 451] width 42 height 42
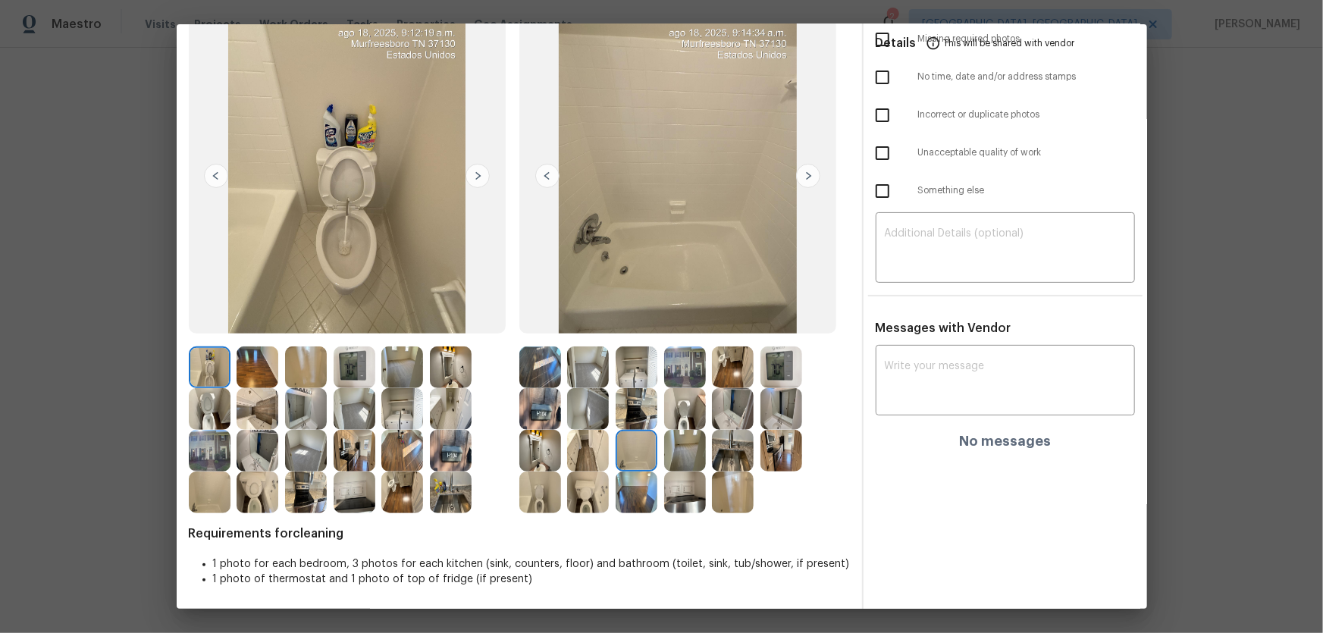
click at [313, 372] on img at bounding box center [306, 368] width 42 height 42
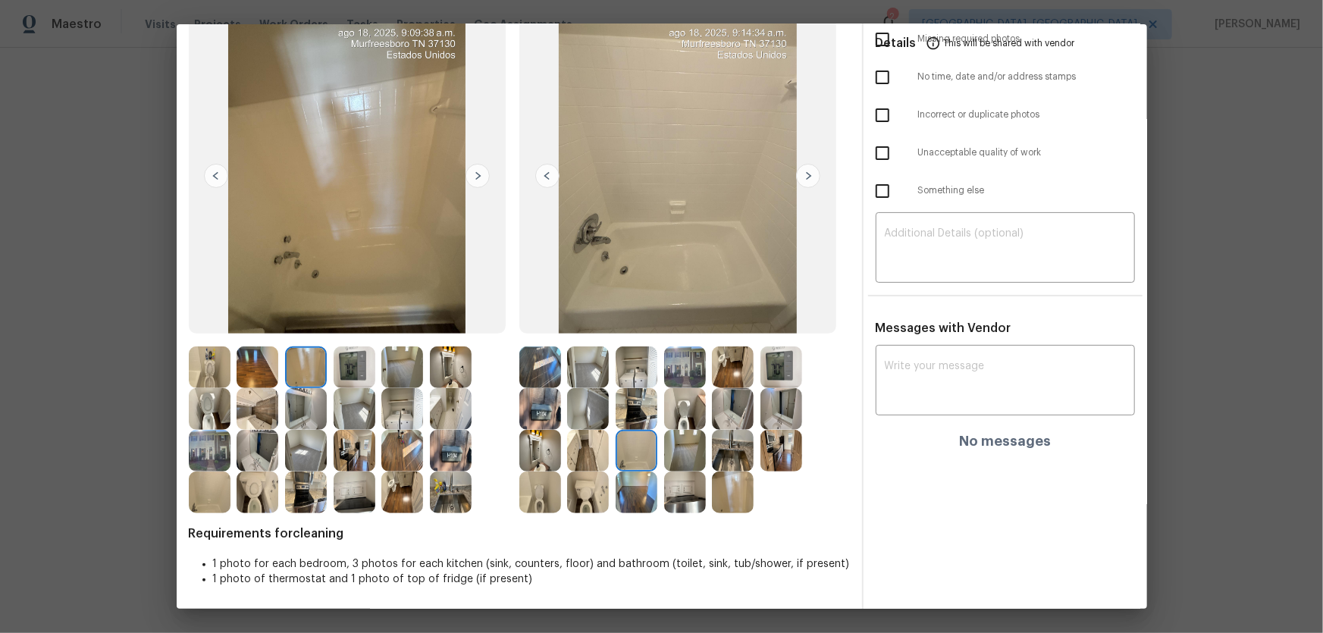
click at [632, 418] on div "Before After Requirements for cleaning 1 photo for each bedroom, 3 photos for e…" at bounding box center [519, 303] width 661 height 614
click at [579, 413] on img at bounding box center [588, 409] width 42 height 42
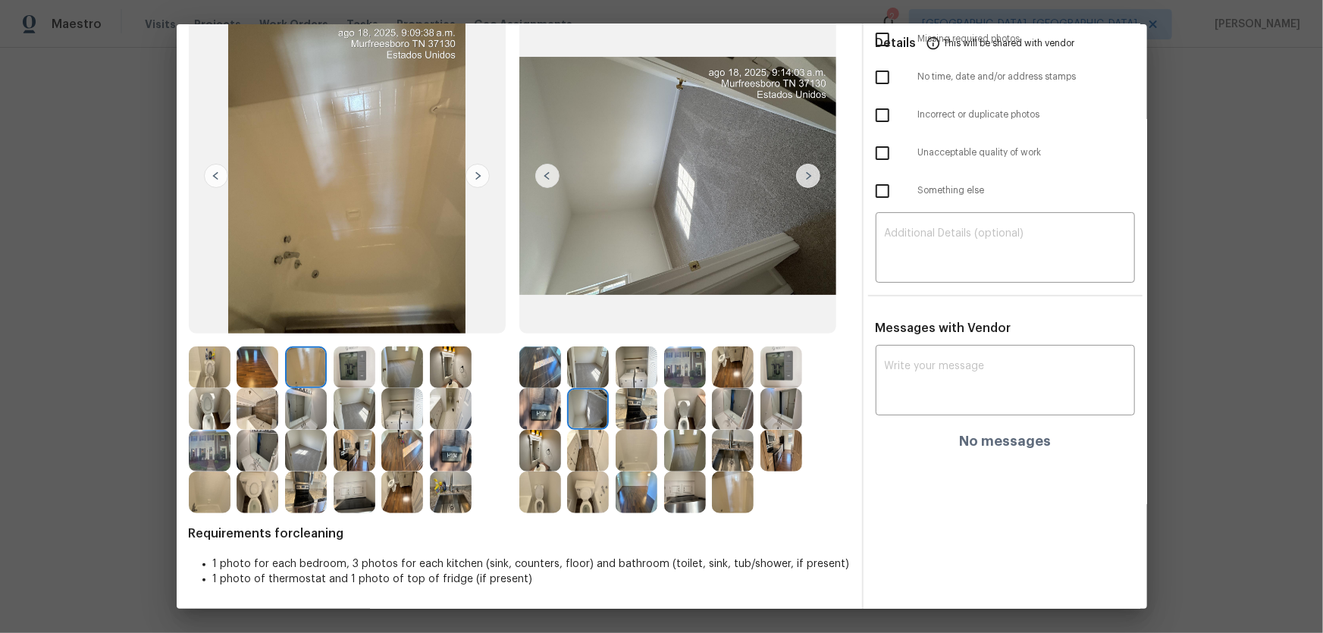
click at [577, 373] on img at bounding box center [588, 368] width 42 height 42
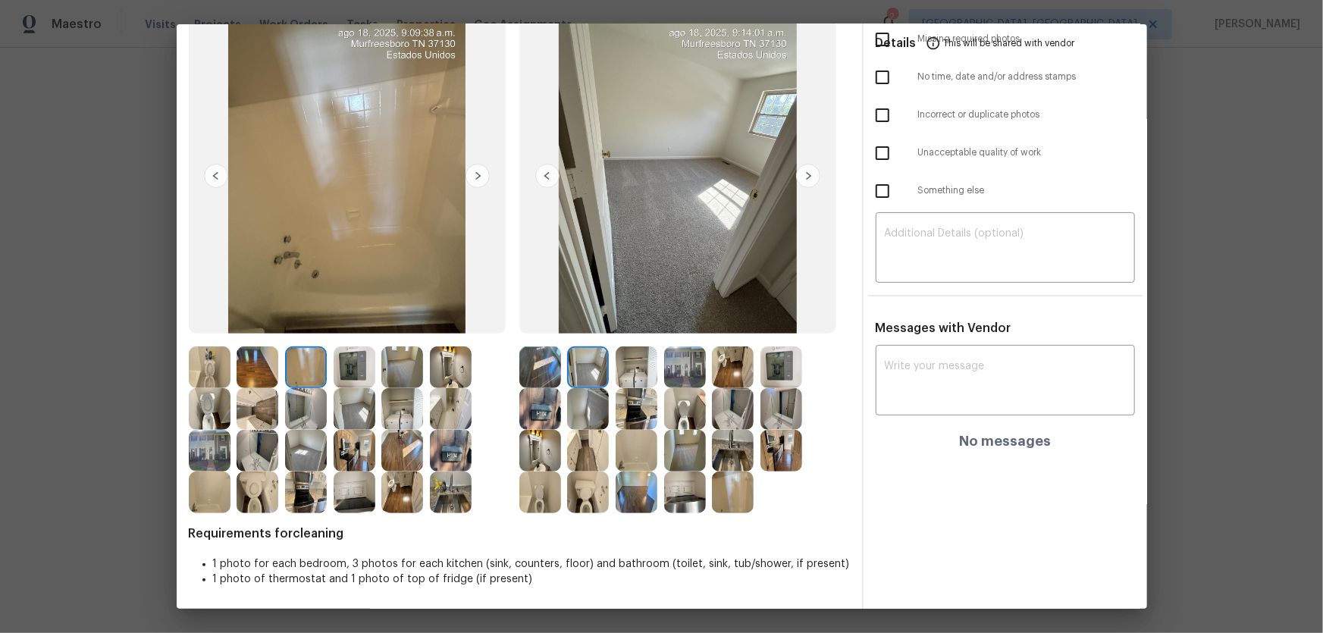
click at [635, 374] on img at bounding box center [637, 368] width 42 height 42
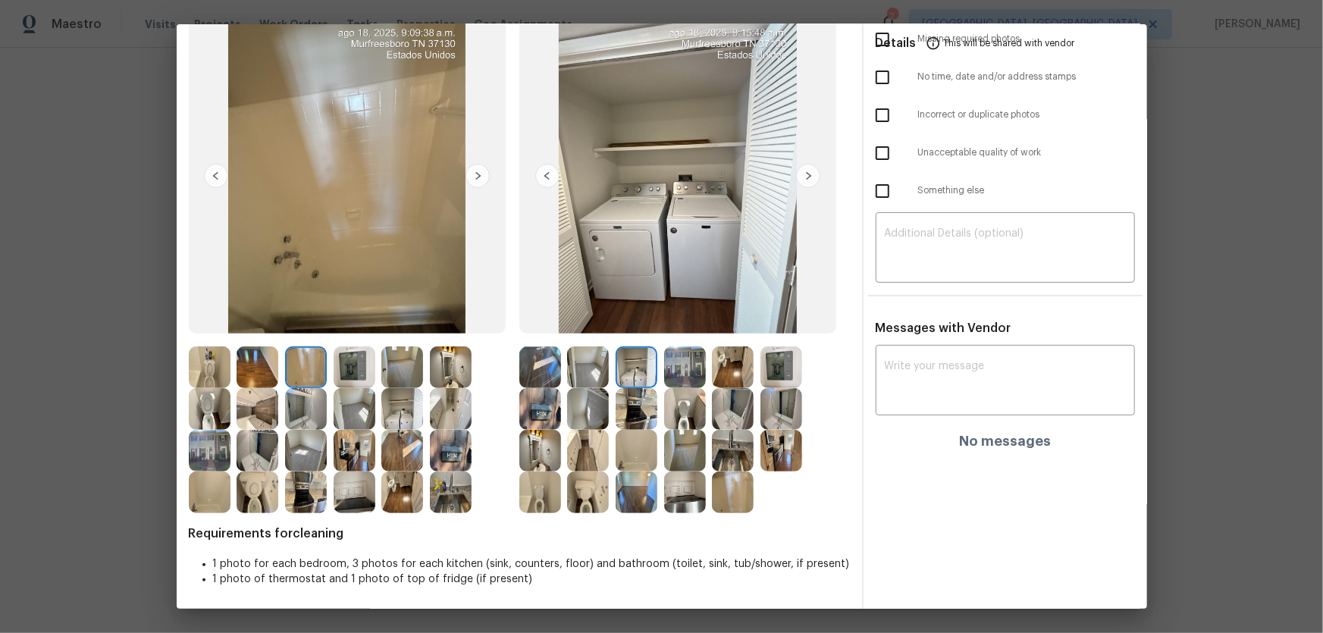
click at [781, 363] on img at bounding box center [782, 368] width 42 height 42
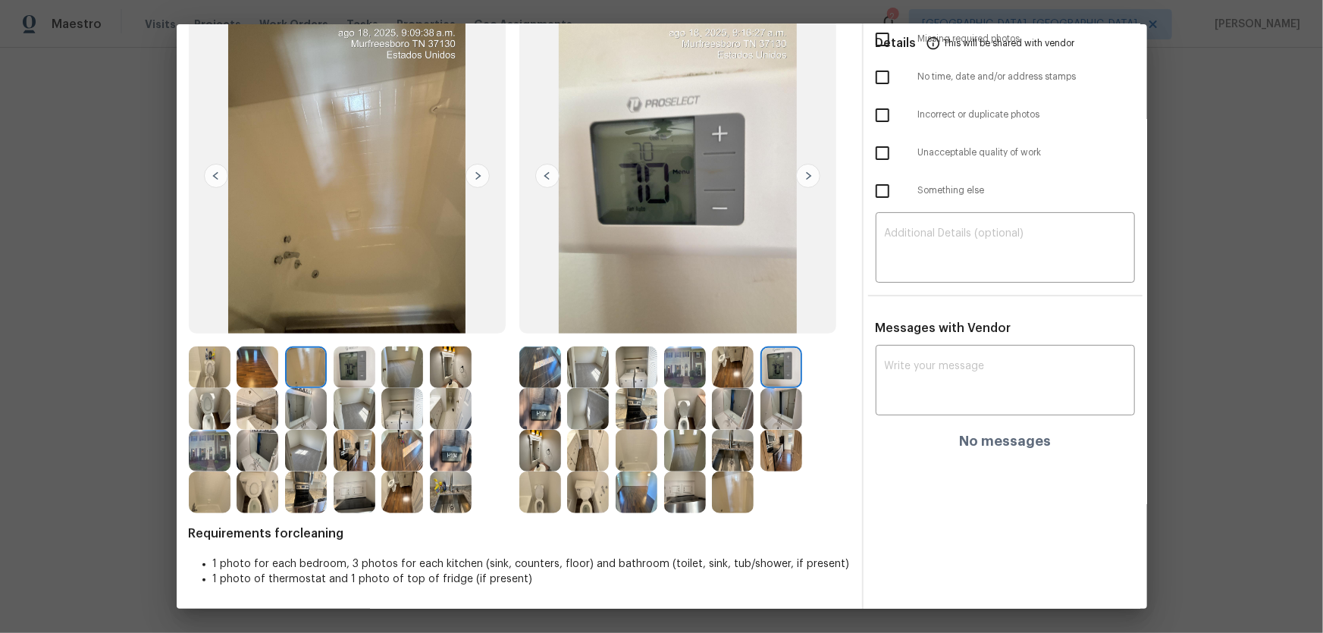
click at [771, 395] on img at bounding box center [782, 409] width 42 height 42
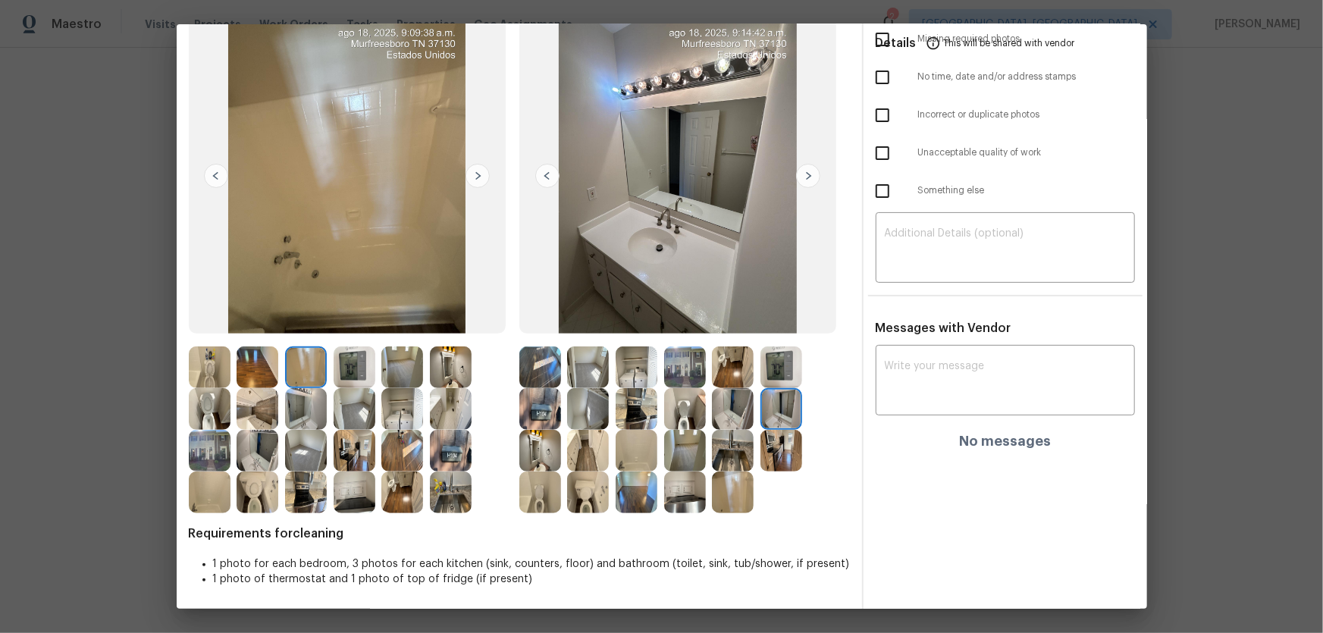
click at [769, 418] on img at bounding box center [782, 451] width 42 height 42
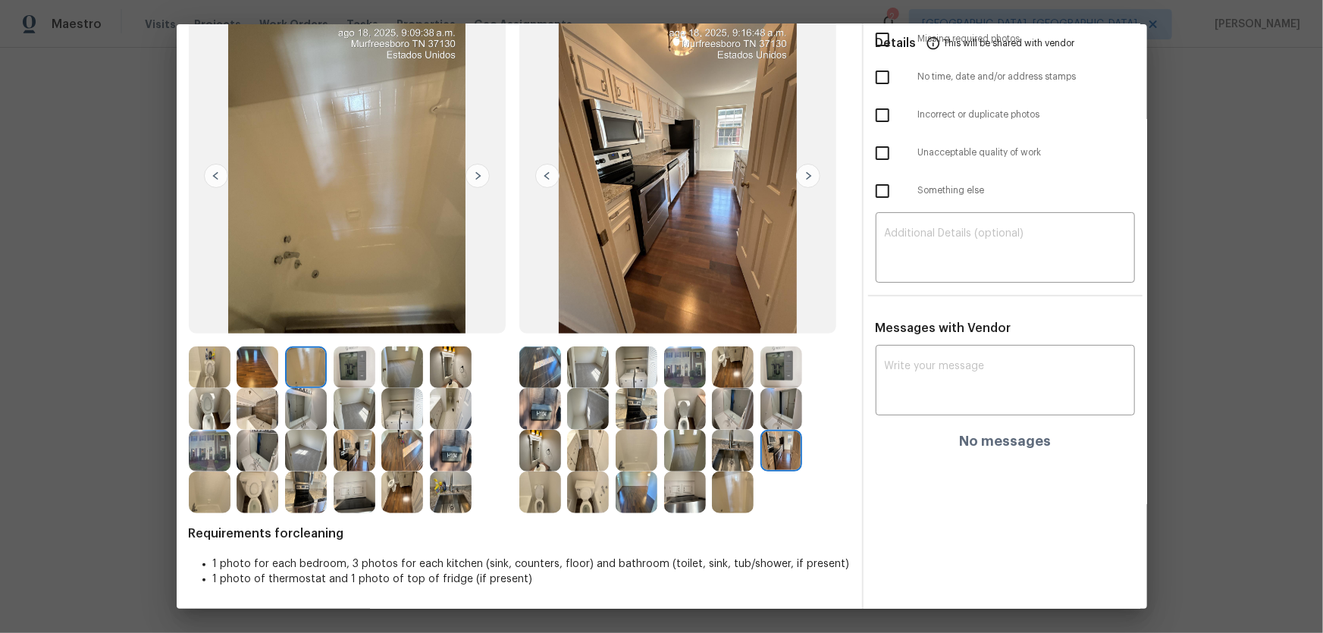
click at [720, 418] on img at bounding box center [733, 493] width 42 height 42
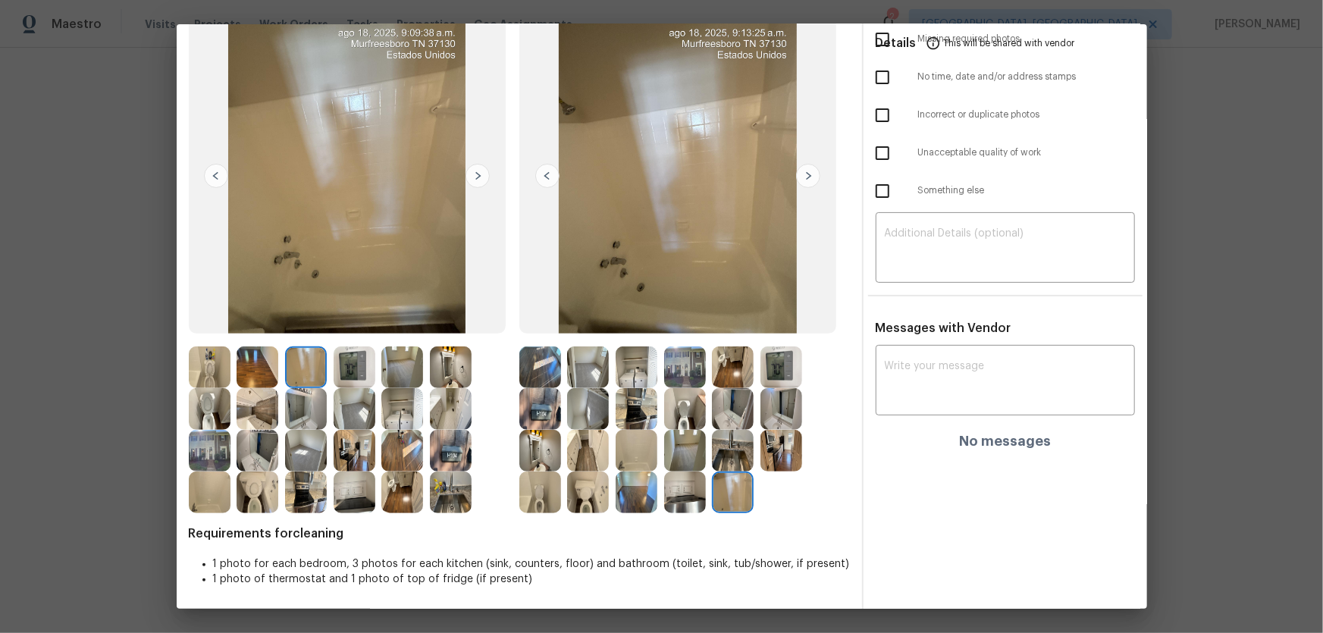
click at [683, 418] on img at bounding box center [685, 493] width 42 height 42
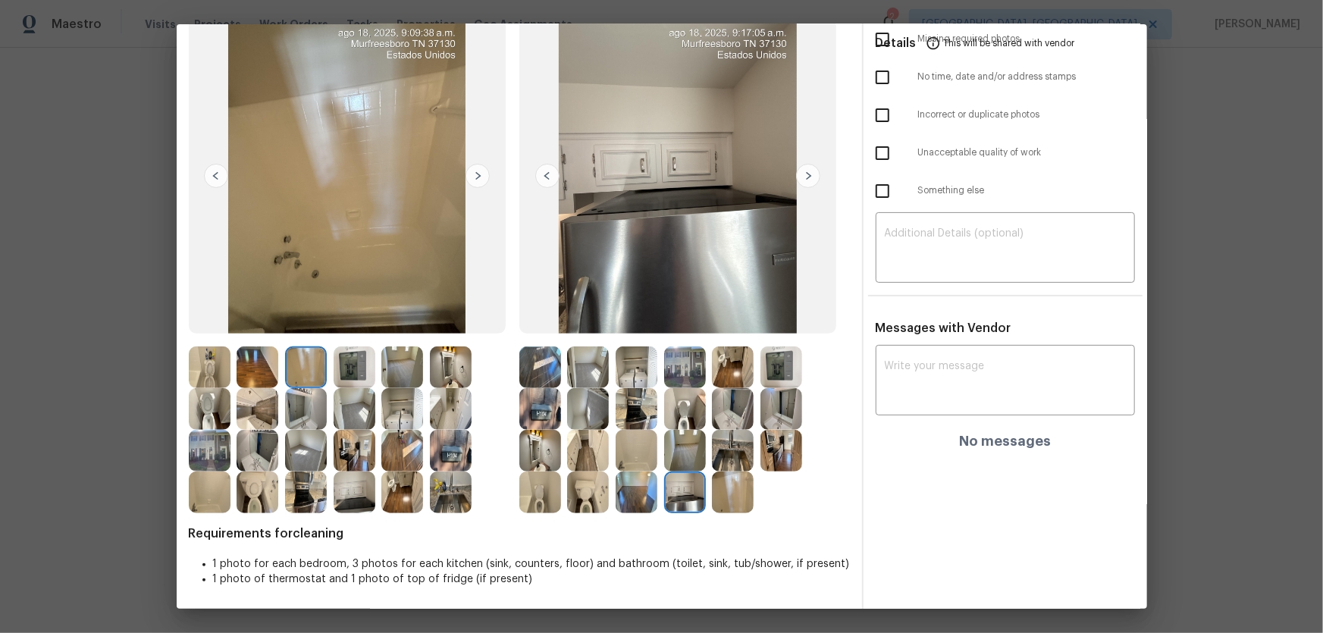
click at [588, 378] on img at bounding box center [588, 368] width 42 height 42
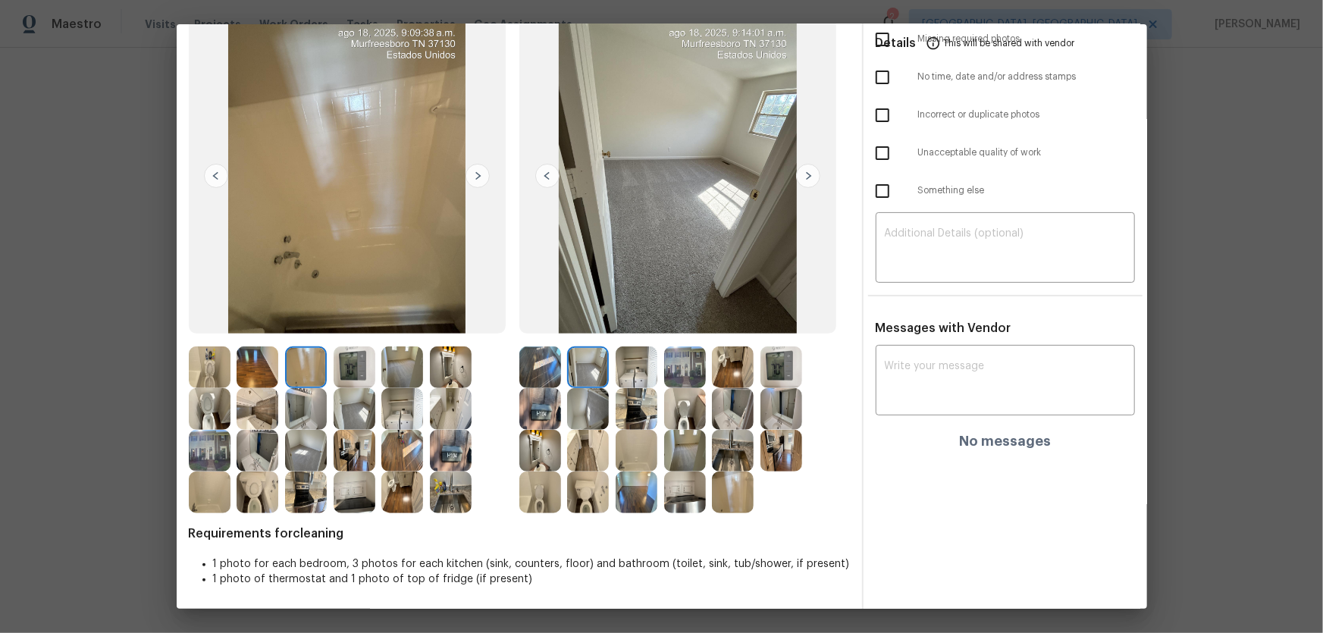
click at [682, 418] on img at bounding box center [685, 451] width 42 height 42
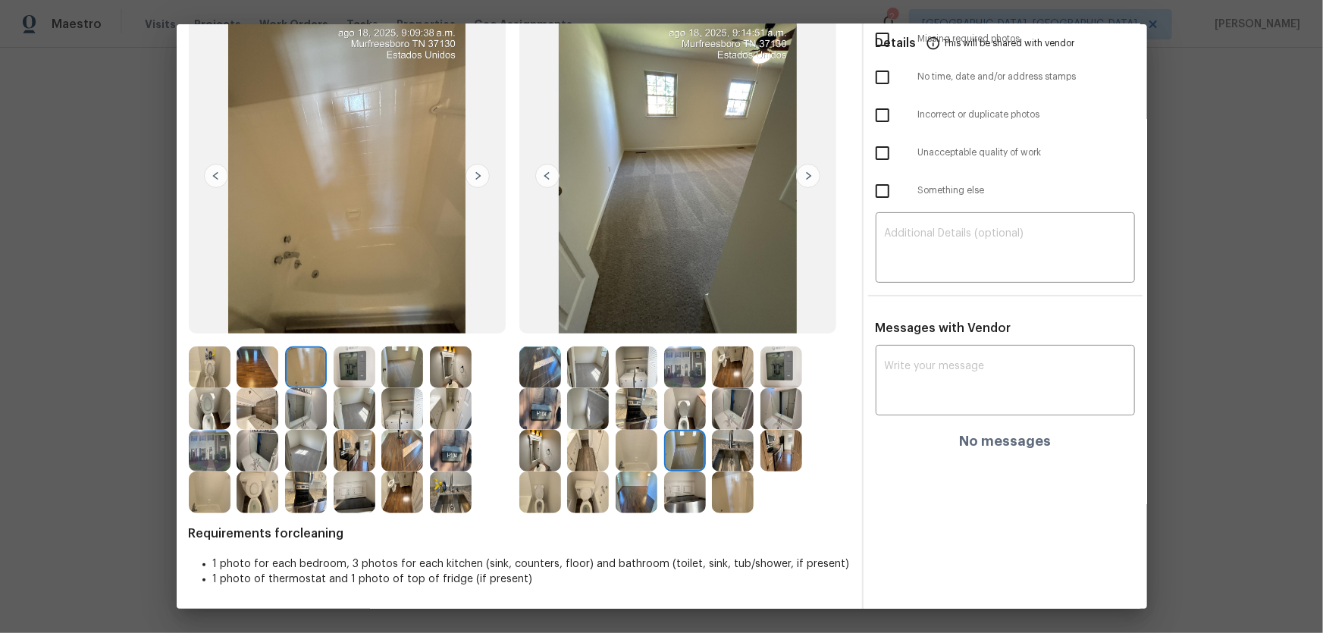
click at [590, 416] on img at bounding box center [588, 409] width 42 height 42
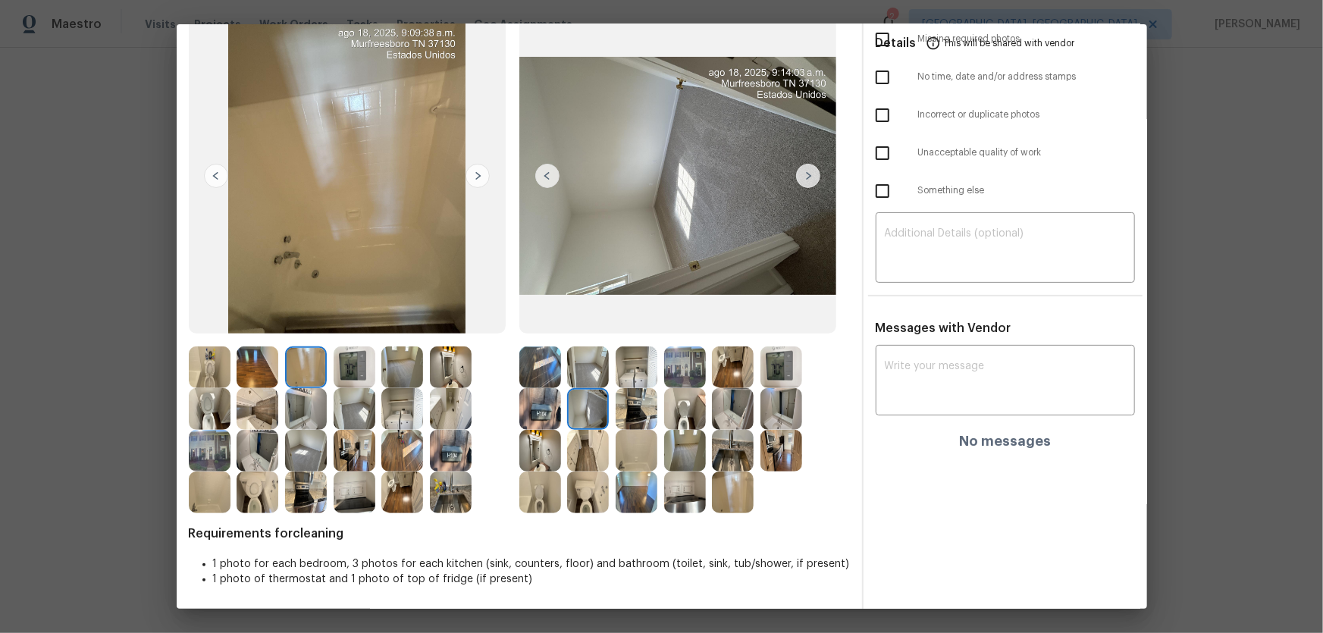
click at [545, 417] on img at bounding box center [540, 409] width 42 height 42
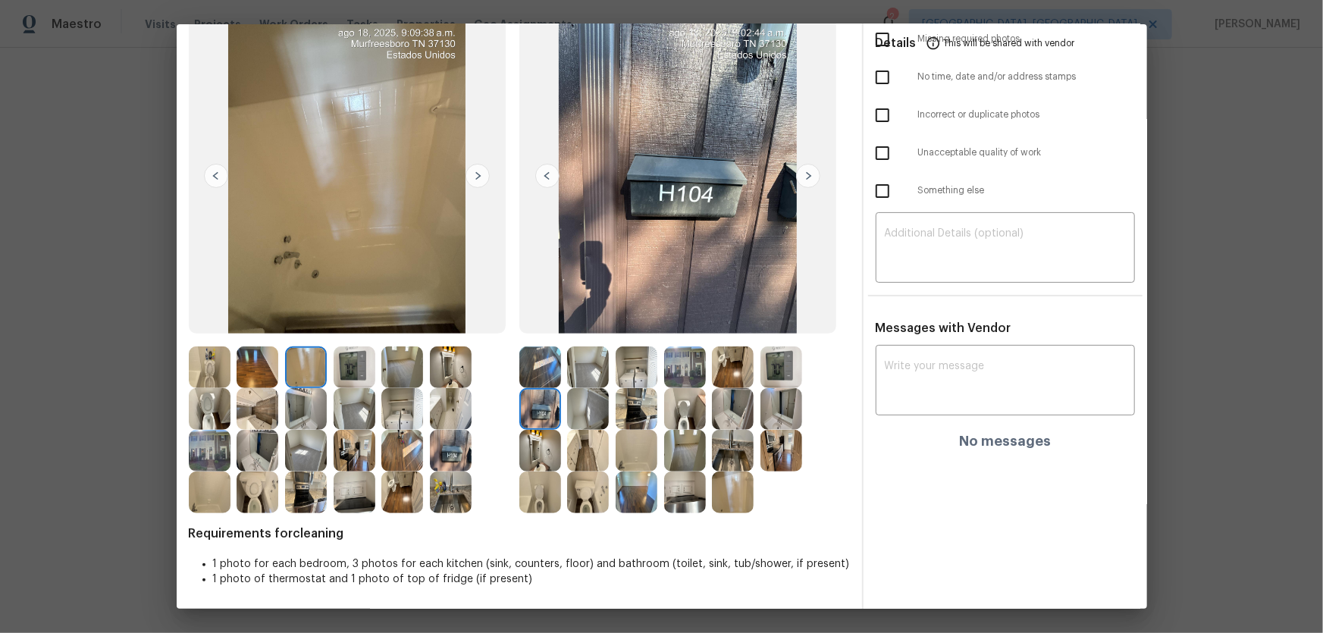
click at [542, 418] on img at bounding box center [540, 451] width 42 height 42
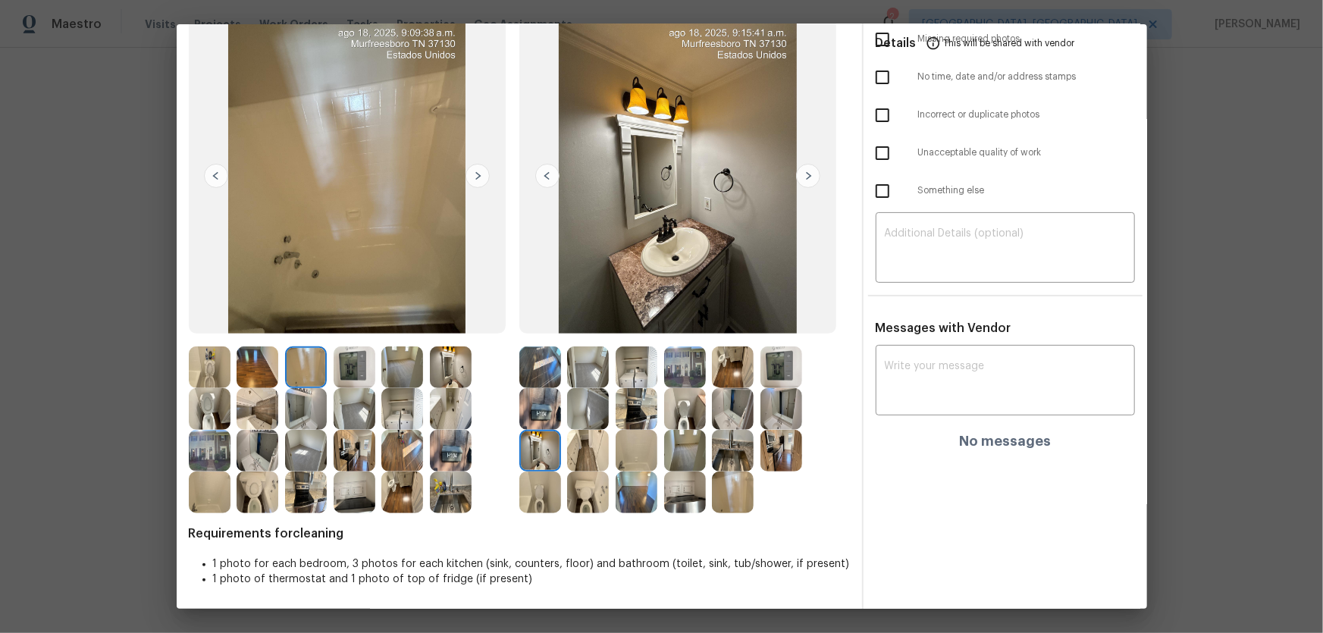
click at [576, 418] on img at bounding box center [588, 451] width 42 height 42
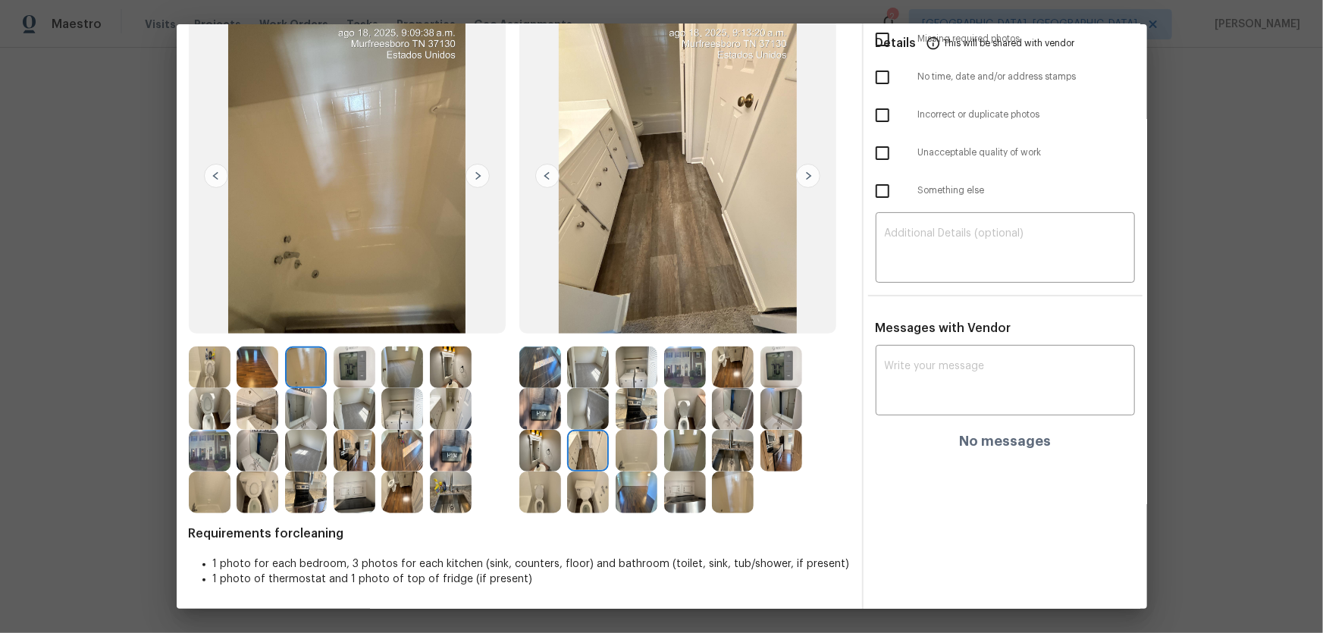
click at [447, 418] on img at bounding box center [451, 451] width 42 height 42
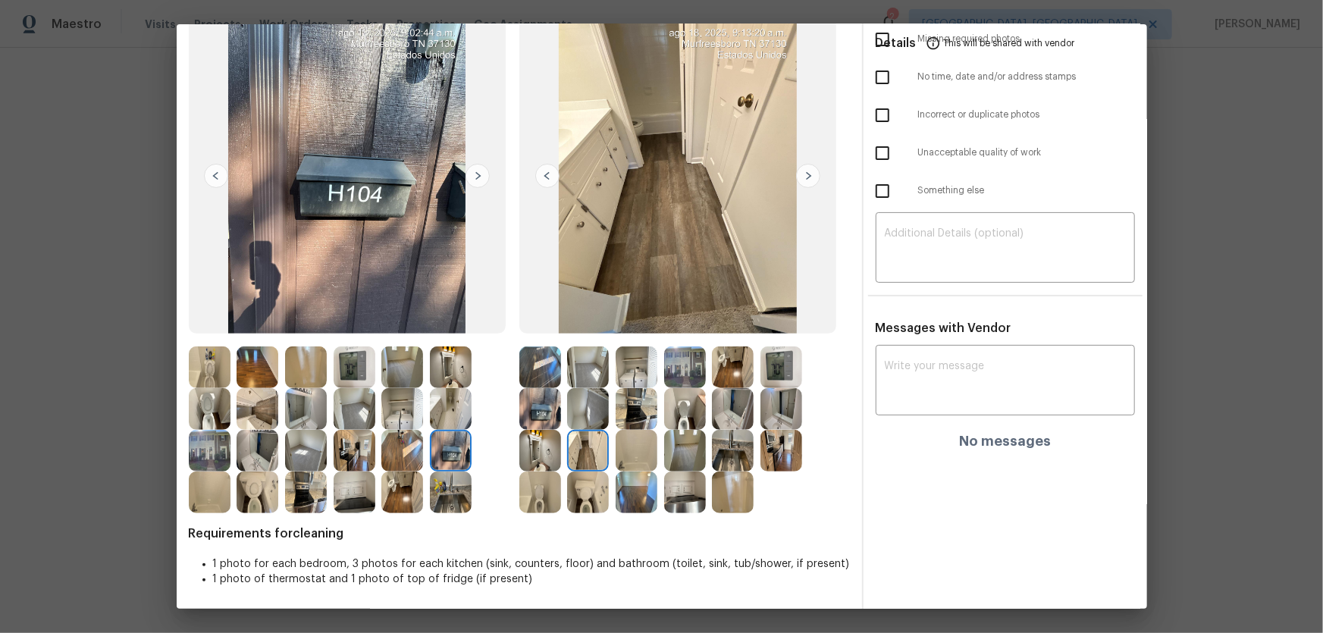
click at [452, 415] on img at bounding box center [451, 409] width 42 height 42
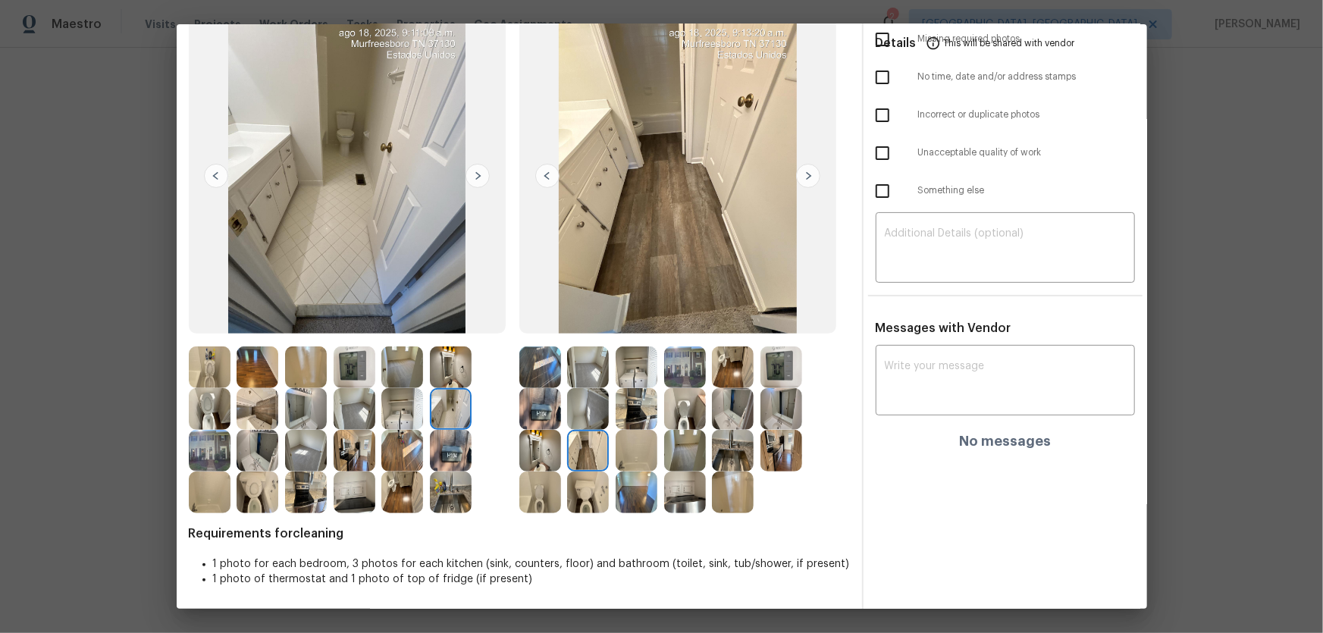
click at [260, 418] on img at bounding box center [258, 451] width 42 height 42
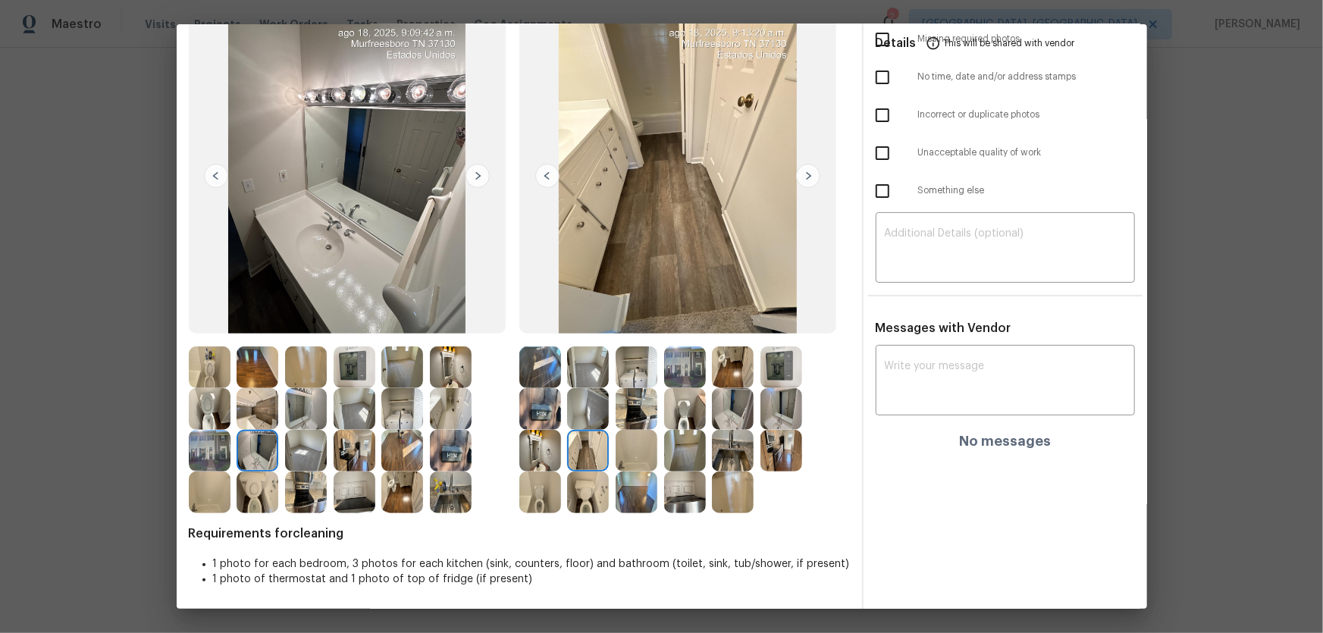
click at [251, 418] on img at bounding box center [258, 409] width 42 height 42
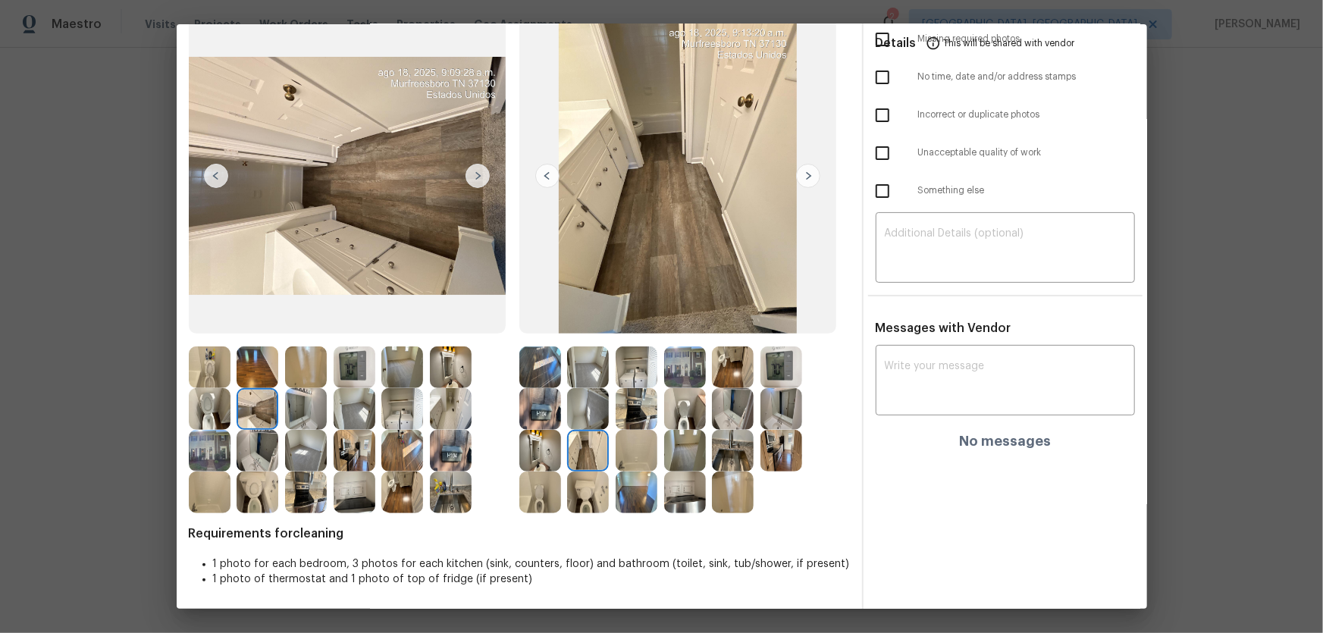
click at [356, 366] on img at bounding box center [355, 368] width 42 height 42
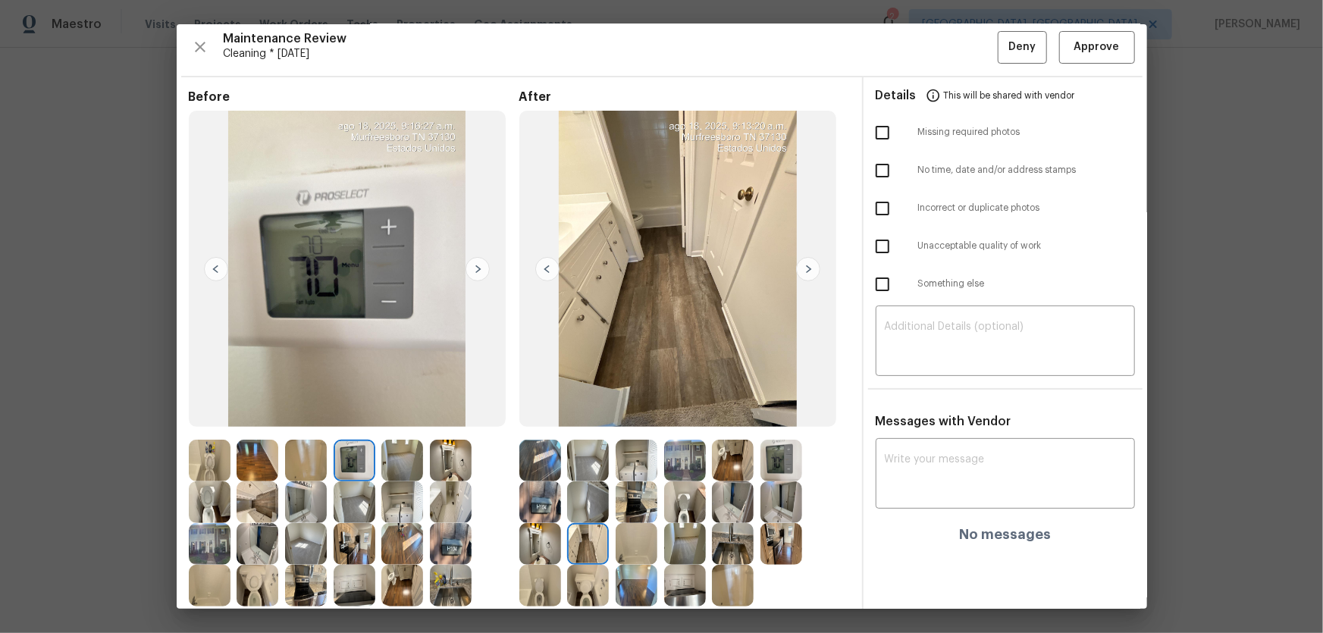
scroll to position [0, 0]
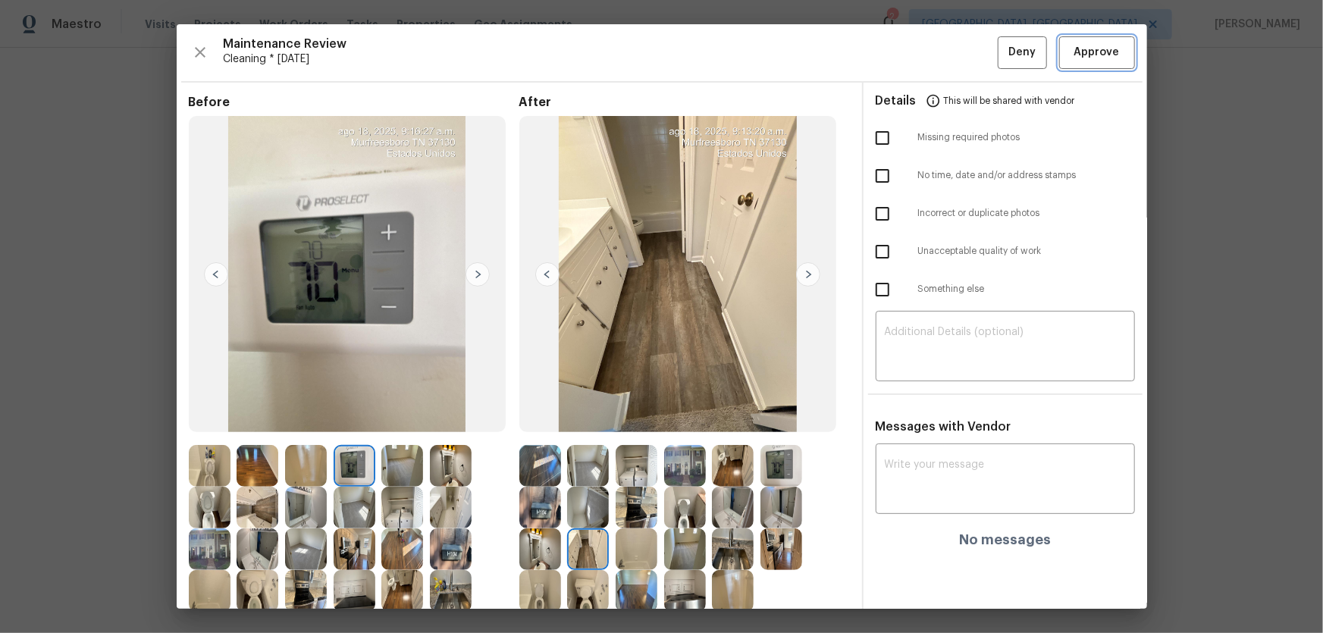
click at [941, 53] on span "Approve" at bounding box center [1096, 52] width 45 height 19
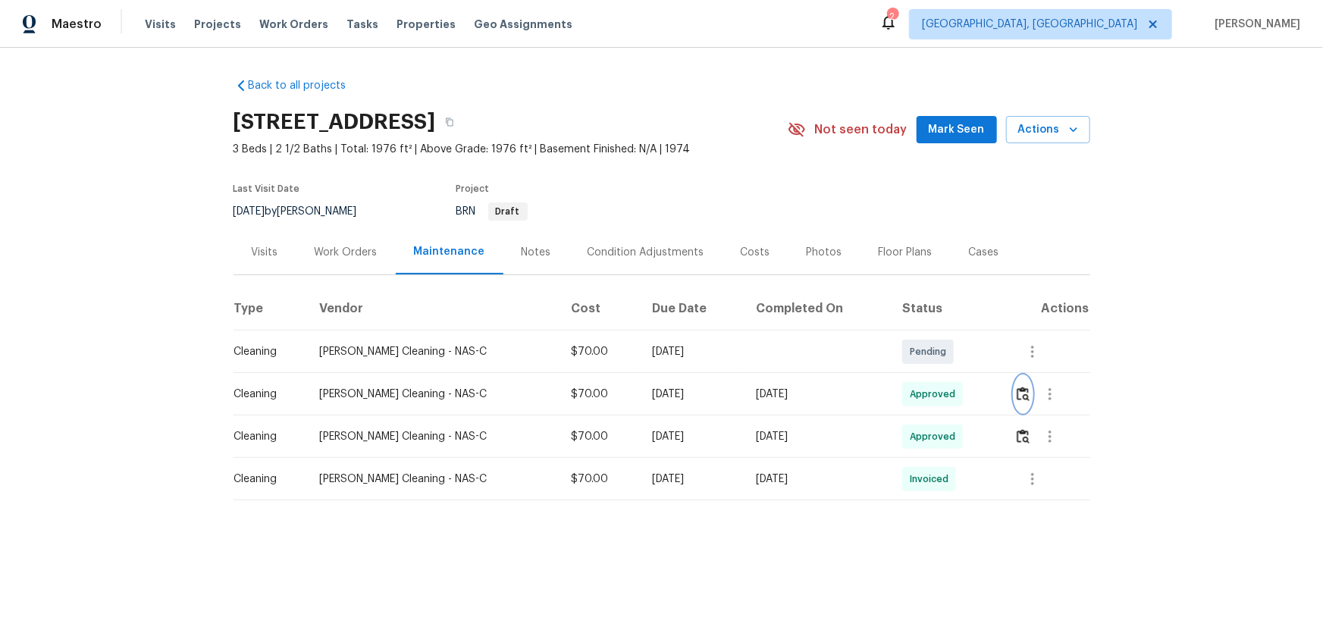
click at [941, 413] on button "button" at bounding box center [1023, 394] width 17 height 36
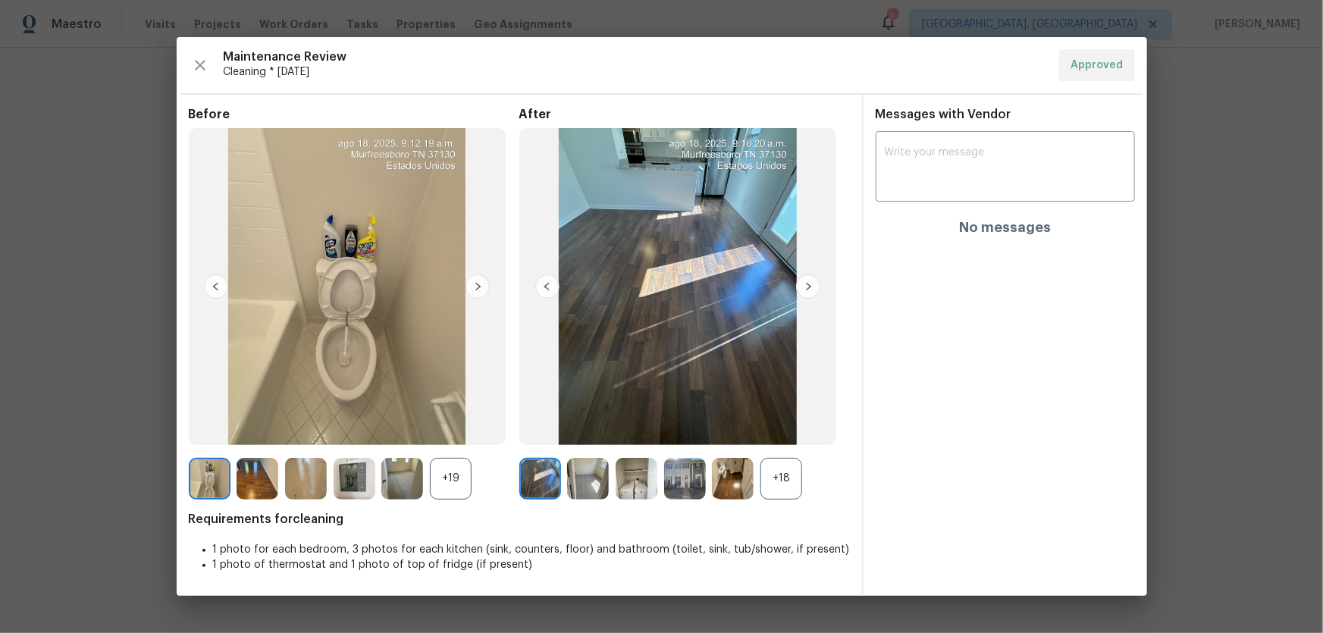
click at [771, 418] on div "+18" at bounding box center [782, 479] width 42 height 42
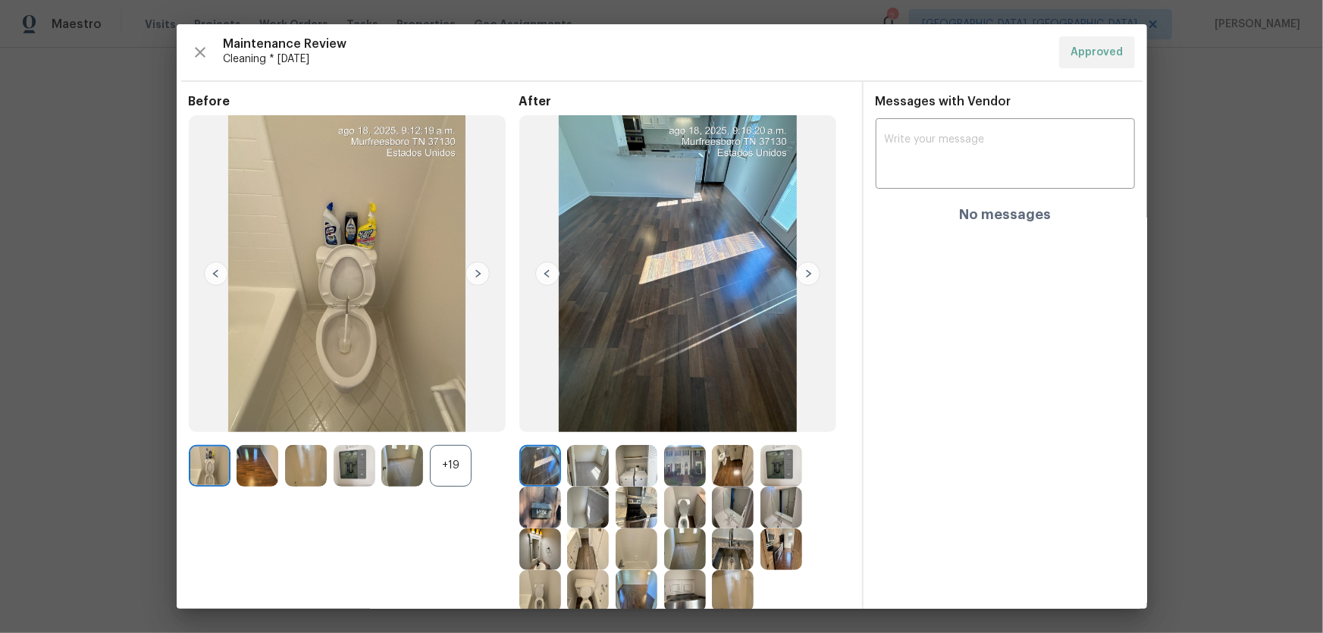
click at [678, 418] on img at bounding box center [685, 466] width 42 height 42
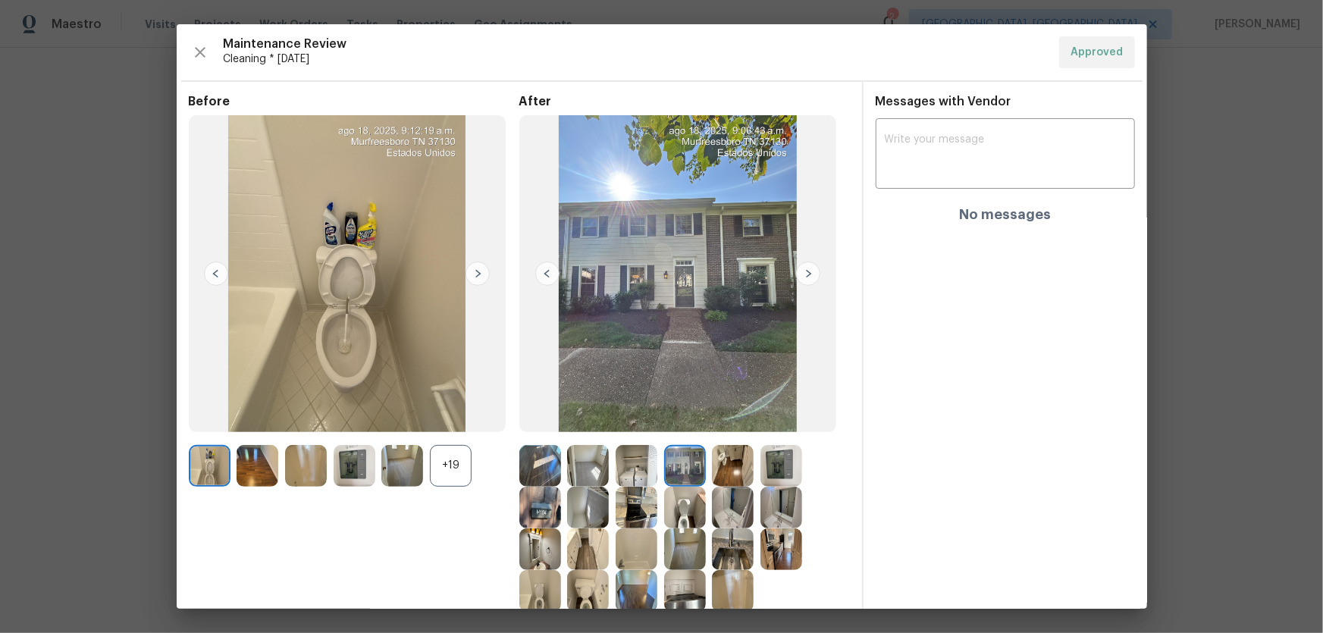
click at [531, 418] on img at bounding box center [540, 508] width 42 height 42
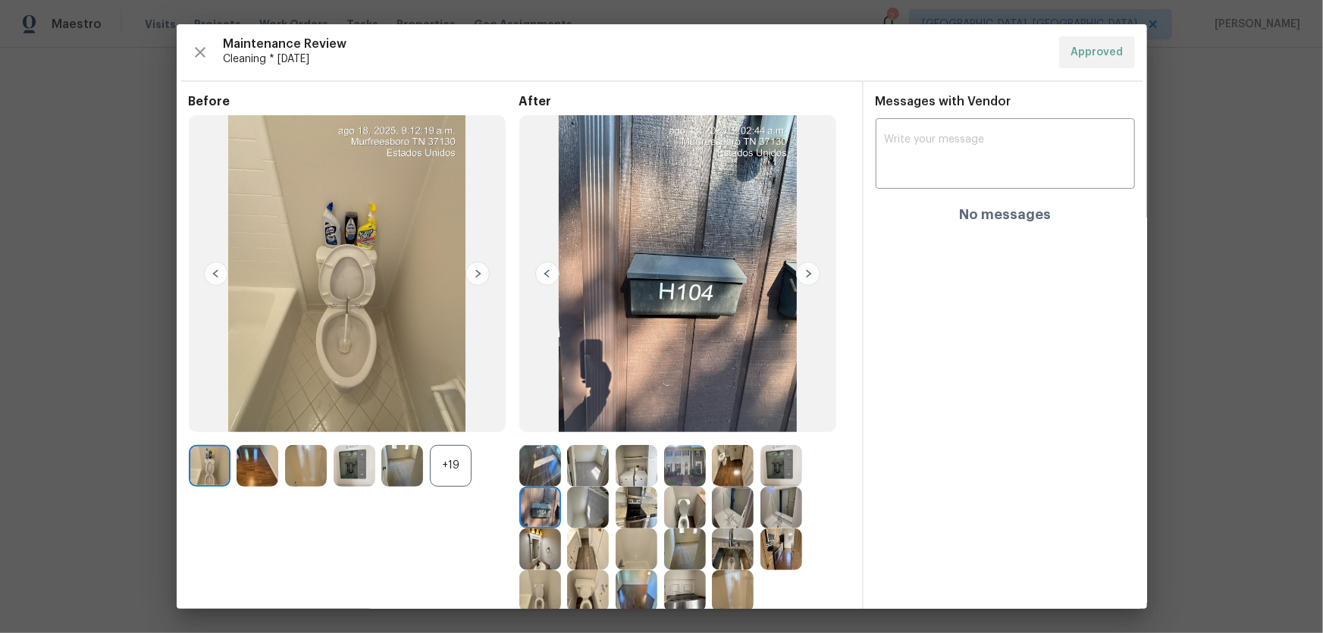
click at [531, 418] on img at bounding box center [540, 508] width 42 height 42
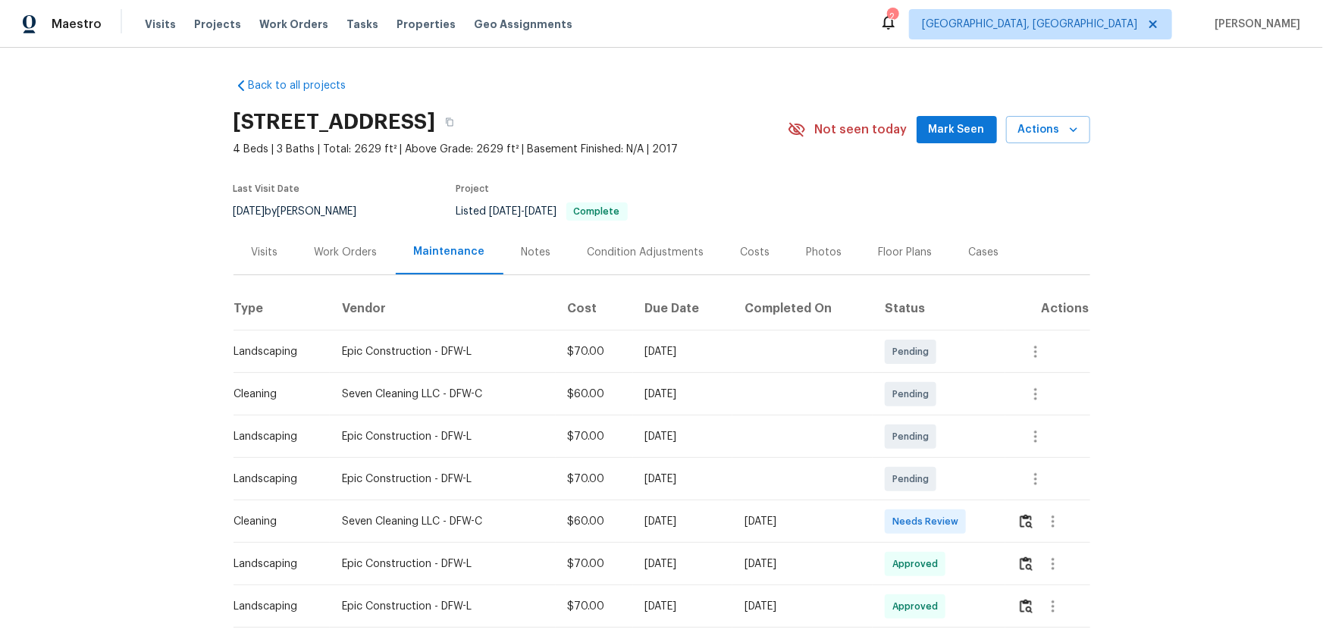
scroll to position [68, 0]
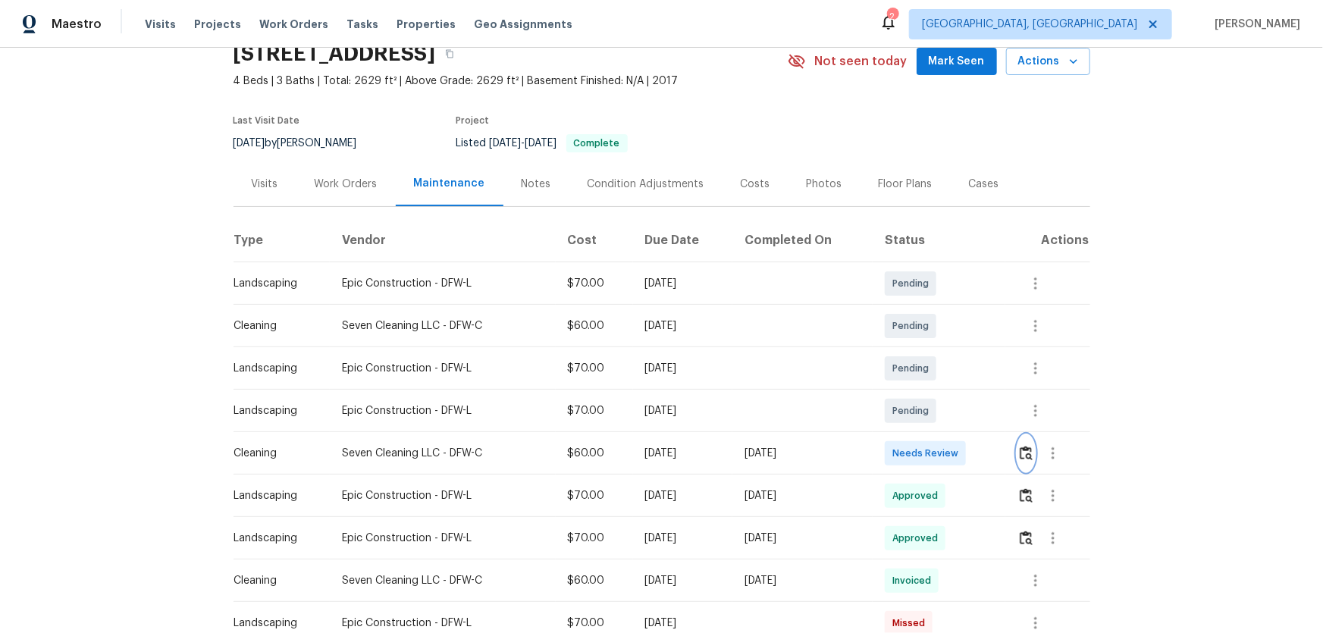
click at [941, 418] on img "button" at bounding box center [1026, 453] width 13 height 14
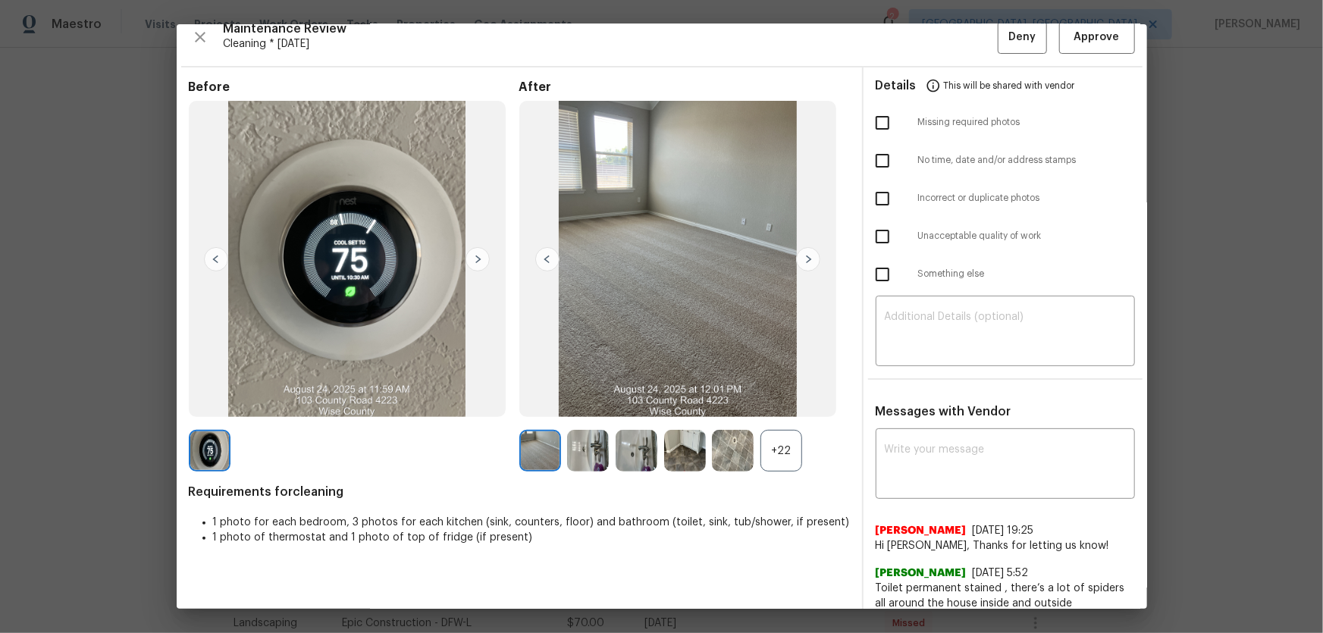
scroll to position [27, 0]
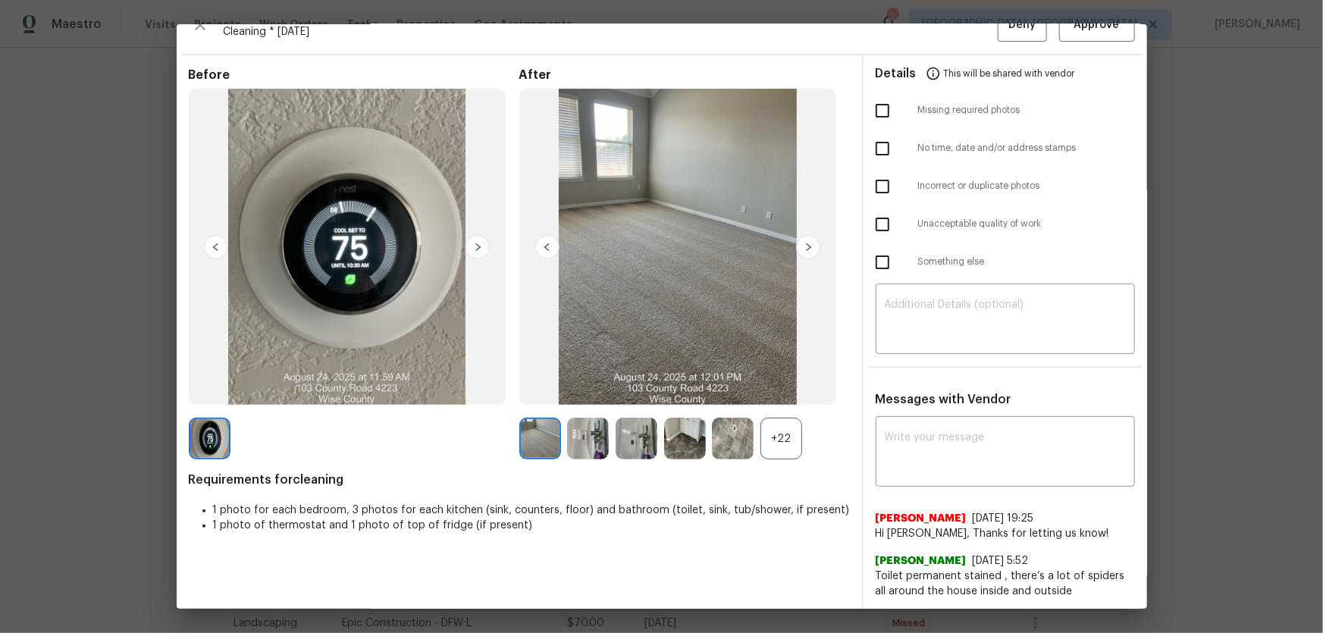
click at [768, 418] on div "Before After +22 Requirements for cleaning 1 photo for each bedroom, 3 photos f…" at bounding box center [519, 339] width 661 height 544
click at [772, 418] on div "+22" at bounding box center [782, 439] width 42 height 42
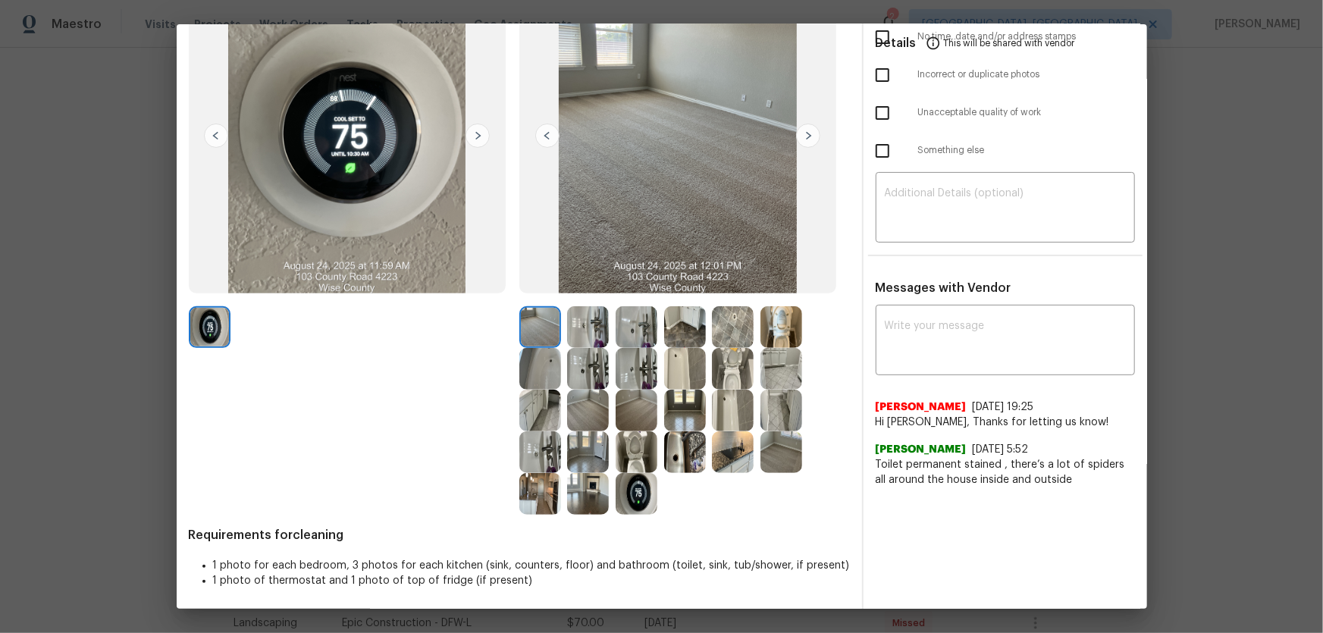
scroll to position [140, 0]
click at [638, 418] on img at bounding box center [637, 451] width 42 height 42
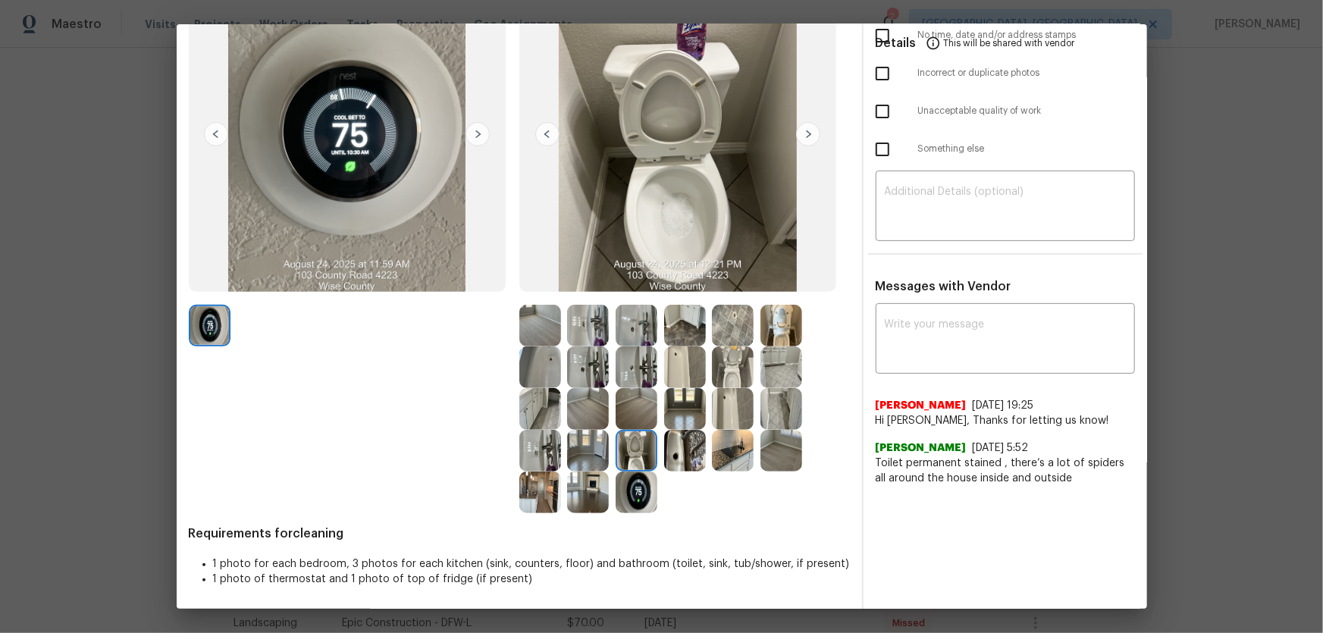
click at [739, 375] on img at bounding box center [733, 368] width 42 height 42
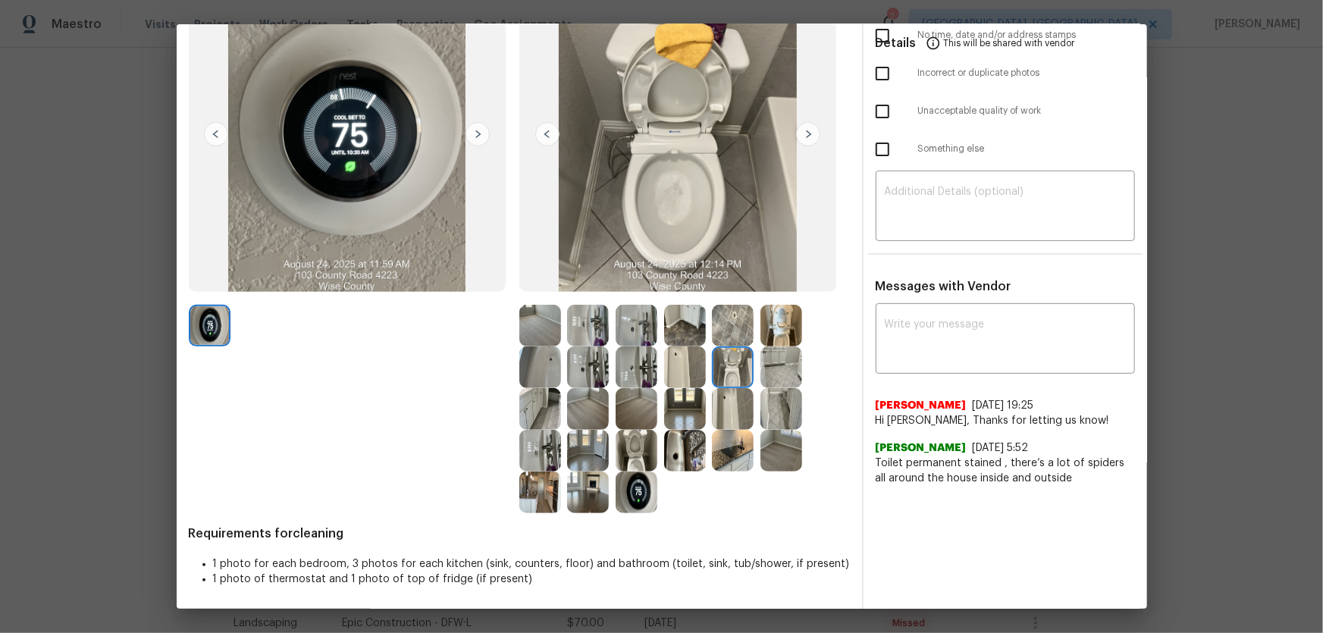
click at [789, 315] on img at bounding box center [782, 326] width 42 height 42
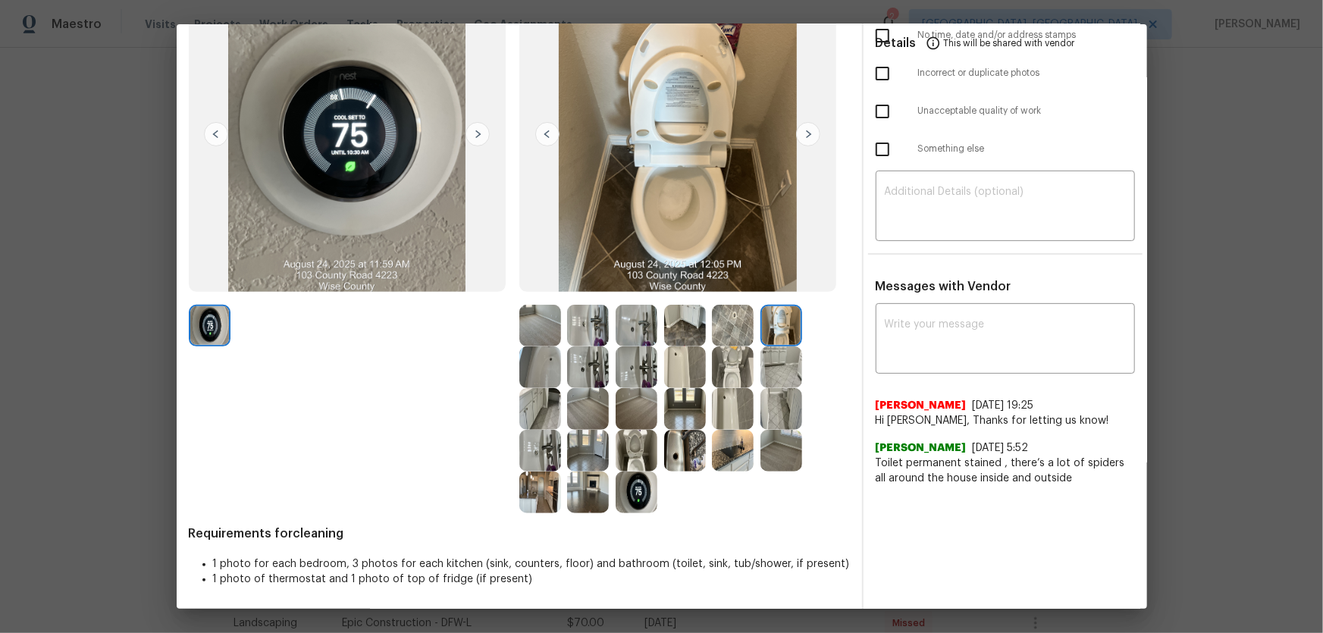
click at [638, 367] on img at bounding box center [637, 368] width 42 height 42
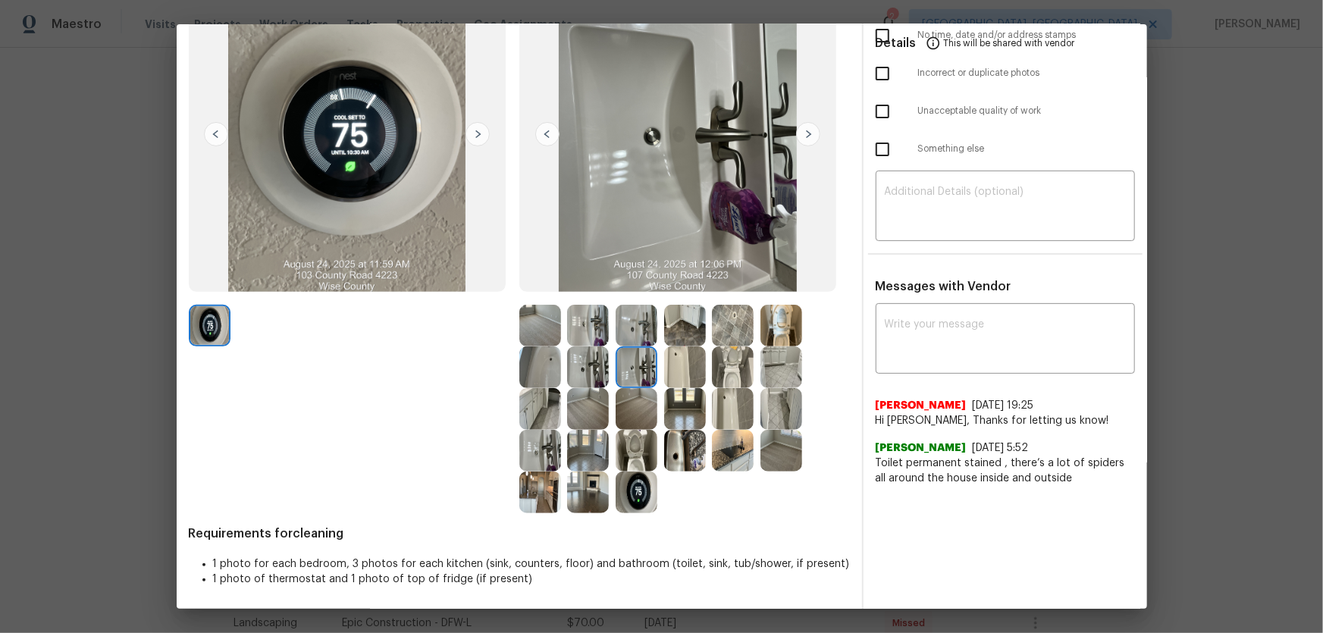
click at [560, 359] on div at bounding box center [543, 368] width 49 height 42
click at [644, 325] on img at bounding box center [637, 326] width 42 height 42
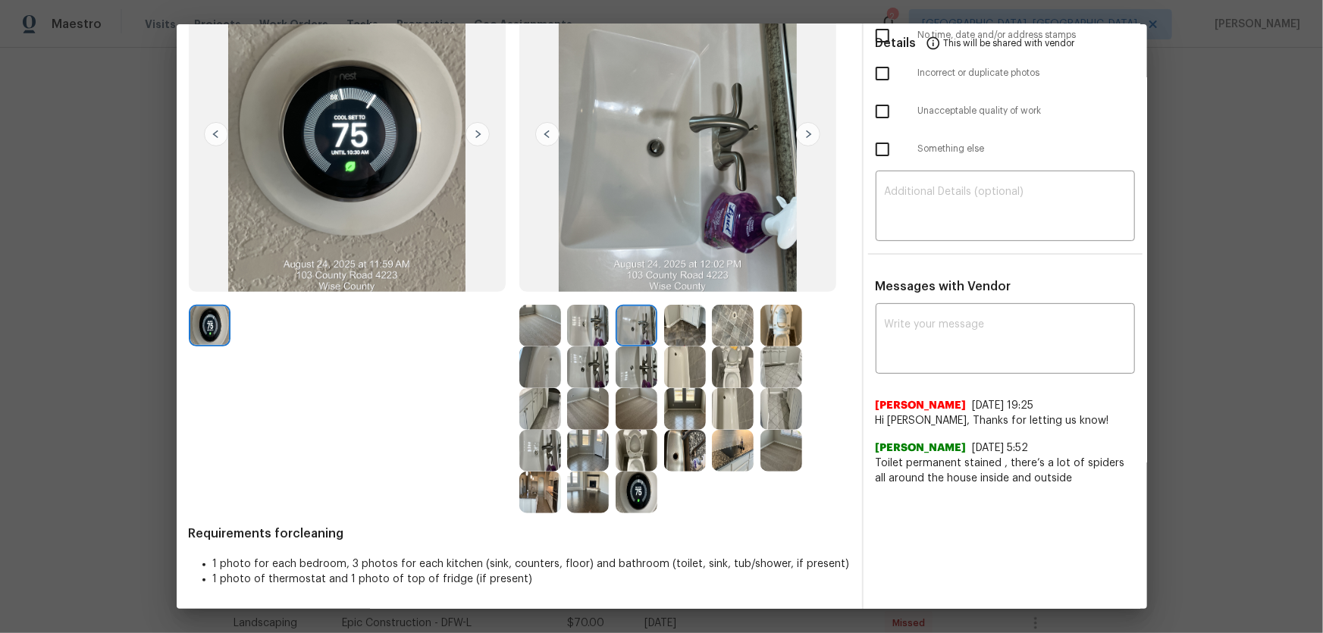
click at [673, 366] on img at bounding box center [685, 368] width 42 height 42
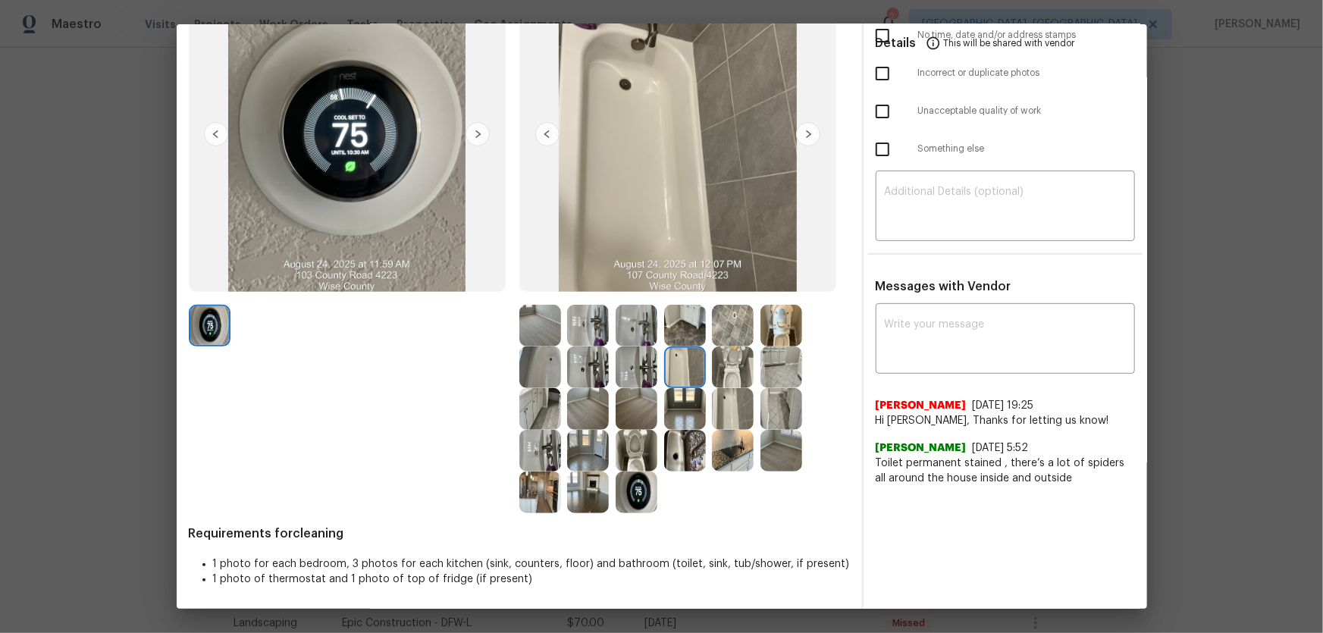
click at [532, 361] on img at bounding box center [540, 368] width 42 height 42
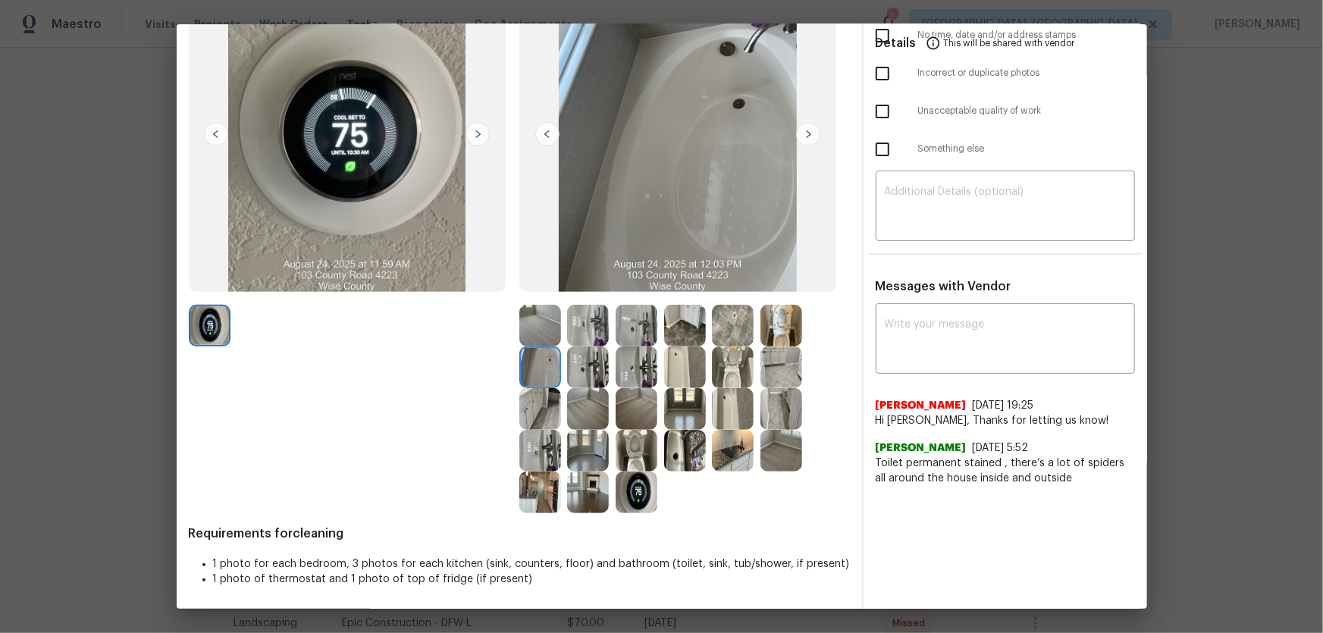
click at [729, 325] on img at bounding box center [733, 326] width 42 height 42
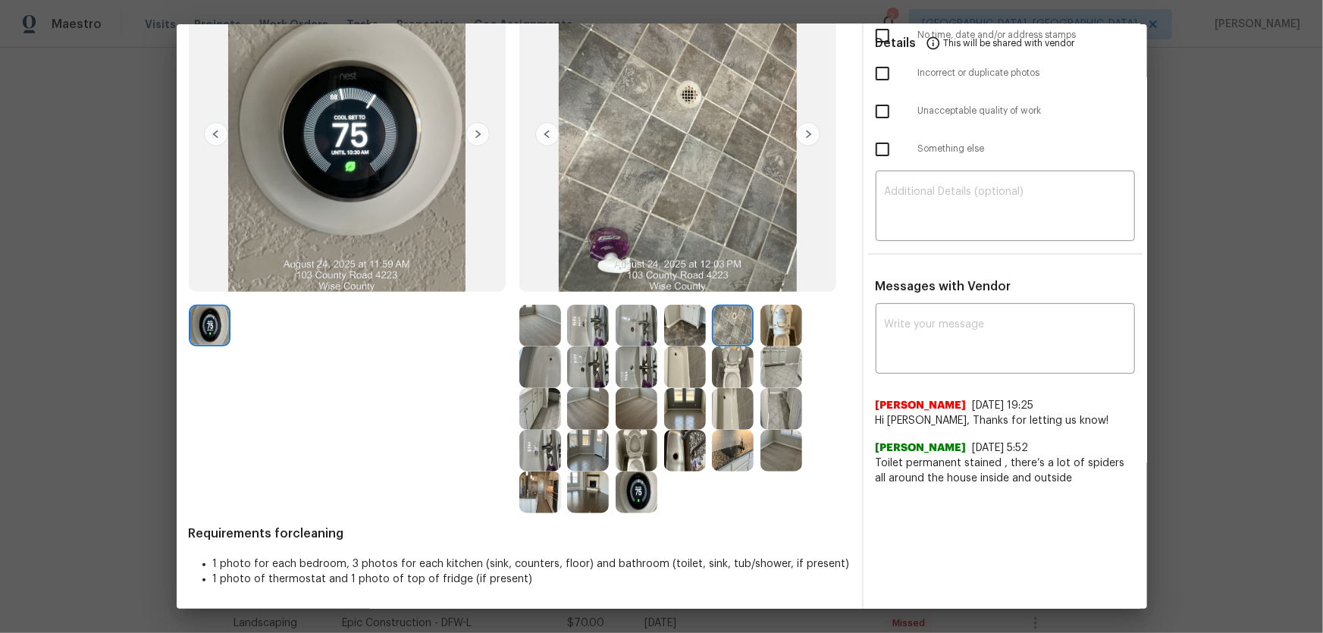
click at [728, 410] on img at bounding box center [733, 409] width 42 height 42
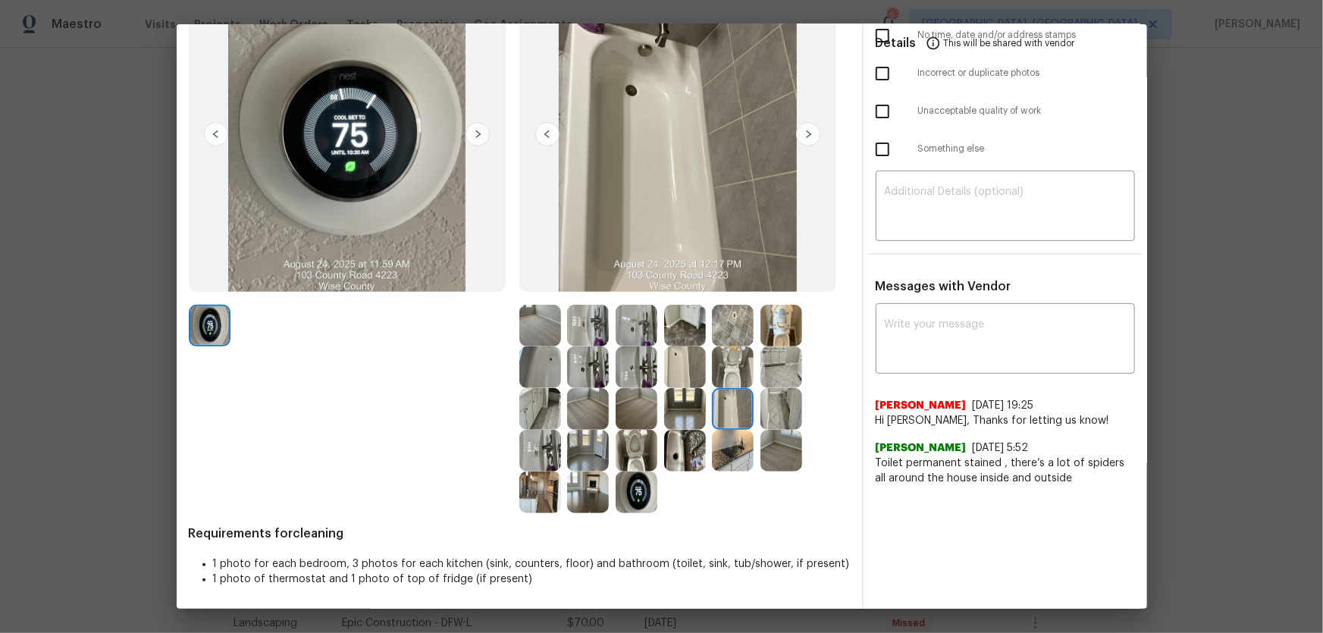
click at [670, 372] on img at bounding box center [685, 368] width 42 height 42
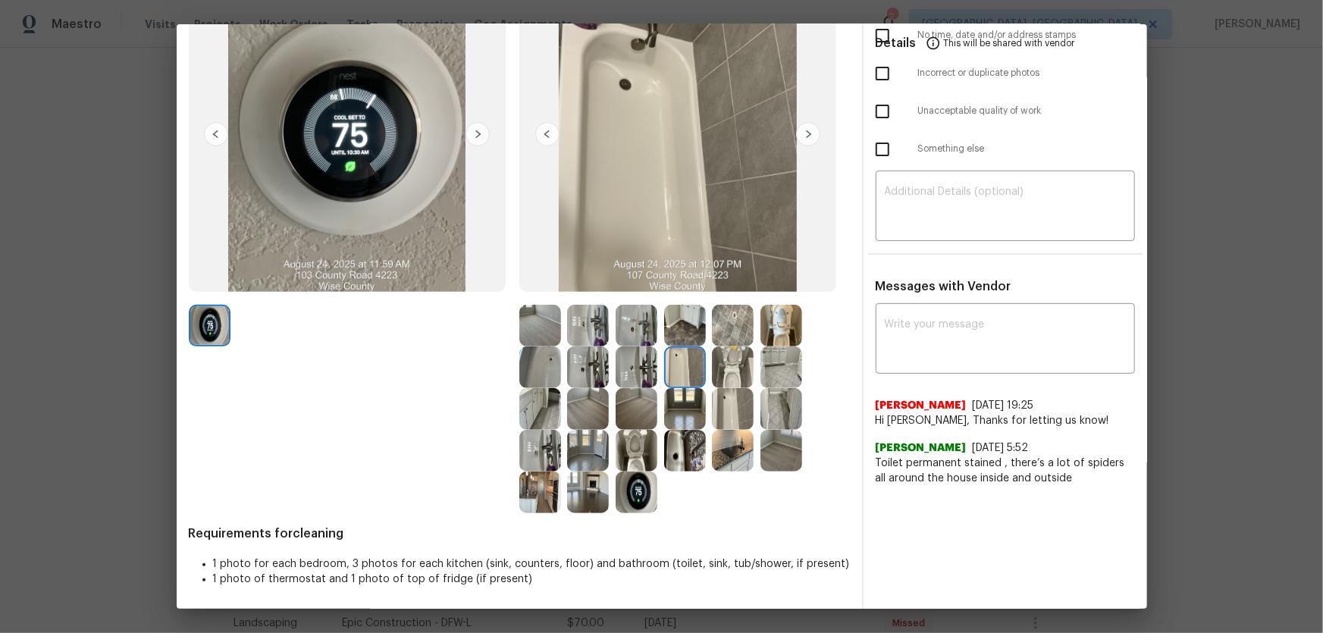
click at [618, 370] on img at bounding box center [637, 368] width 42 height 42
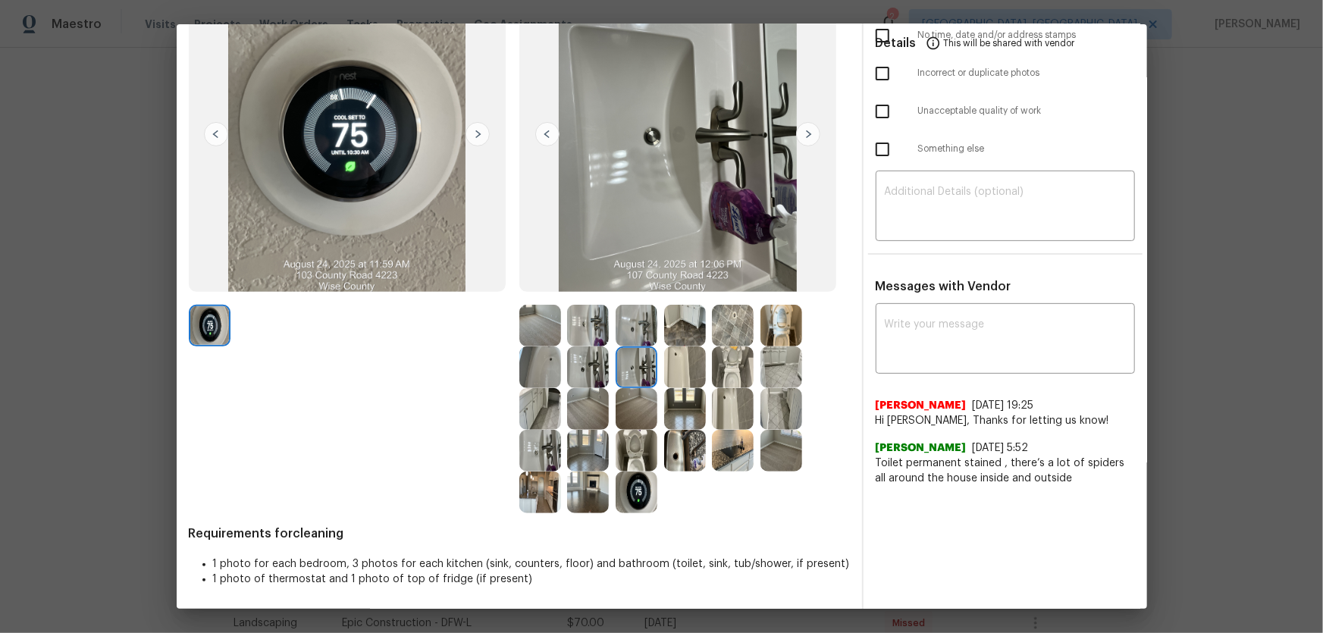
click at [622, 418] on img at bounding box center [637, 493] width 42 height 42
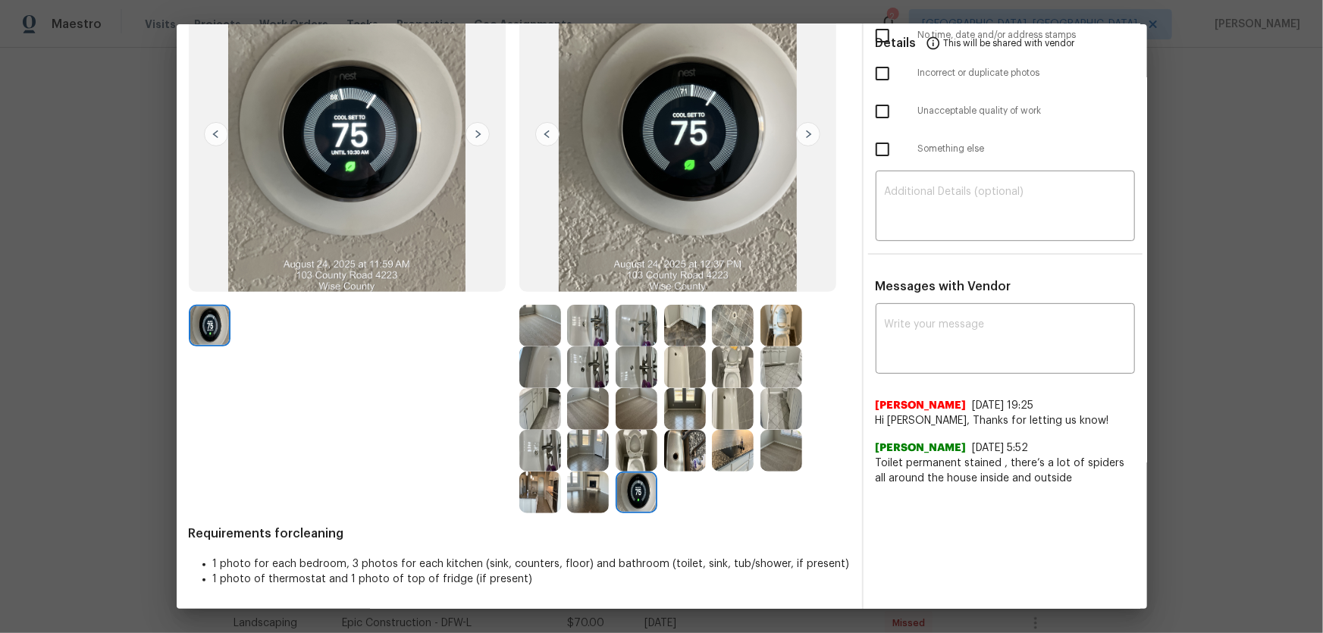
click at [631, 418] on img at bounding box center [637, 451] width 42 height 42
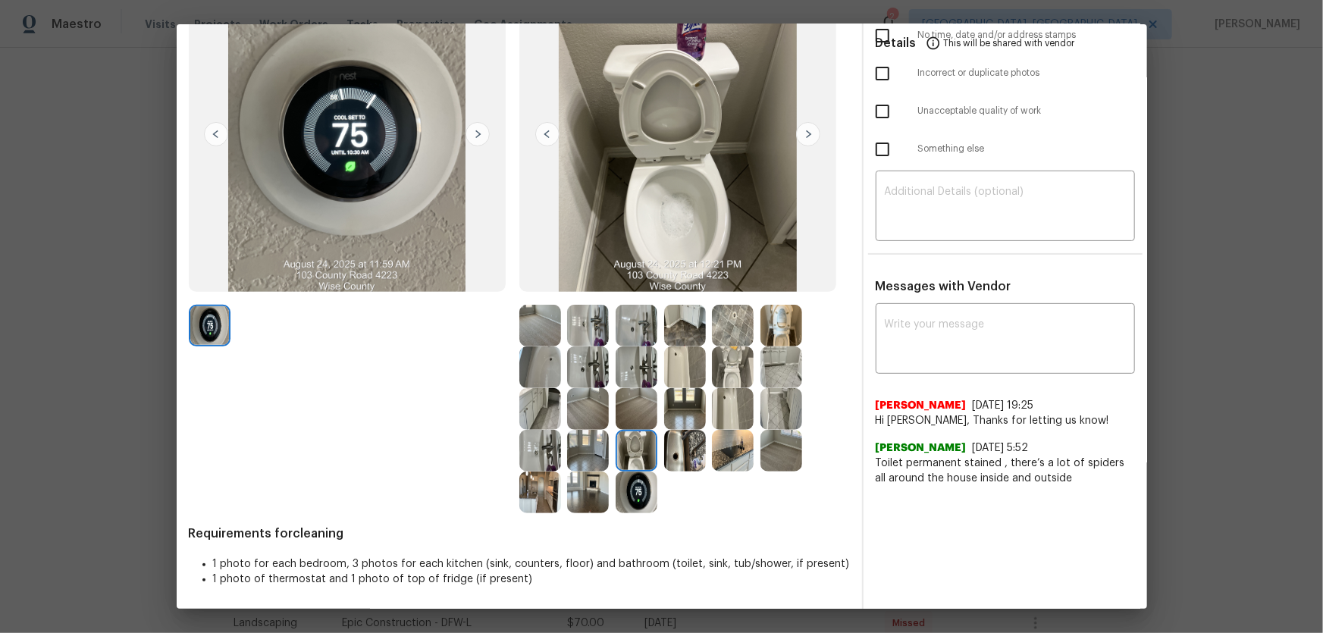
click at [584, 400] on img at bounding box center [588, 409] width 42 height 42
click at [626, 402] on img at bounding box center [637, 409] width 42 height 42
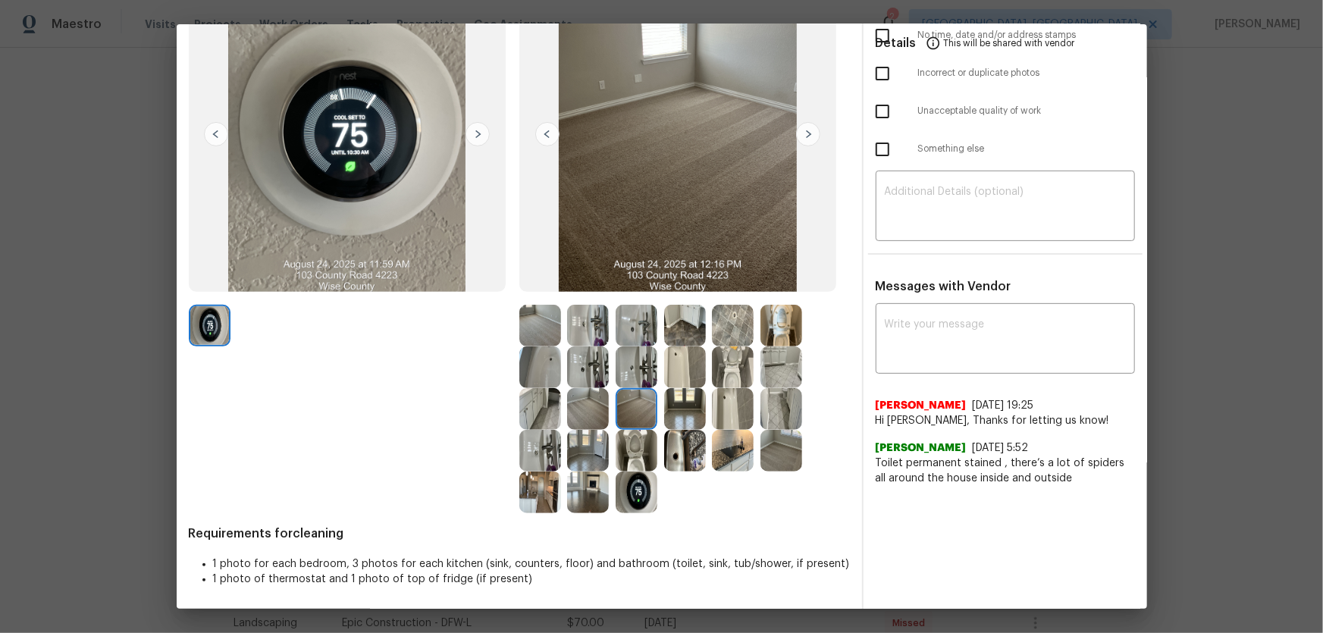
click at [761, 418] on img at bounding box center [782, 451] width 42 height 42
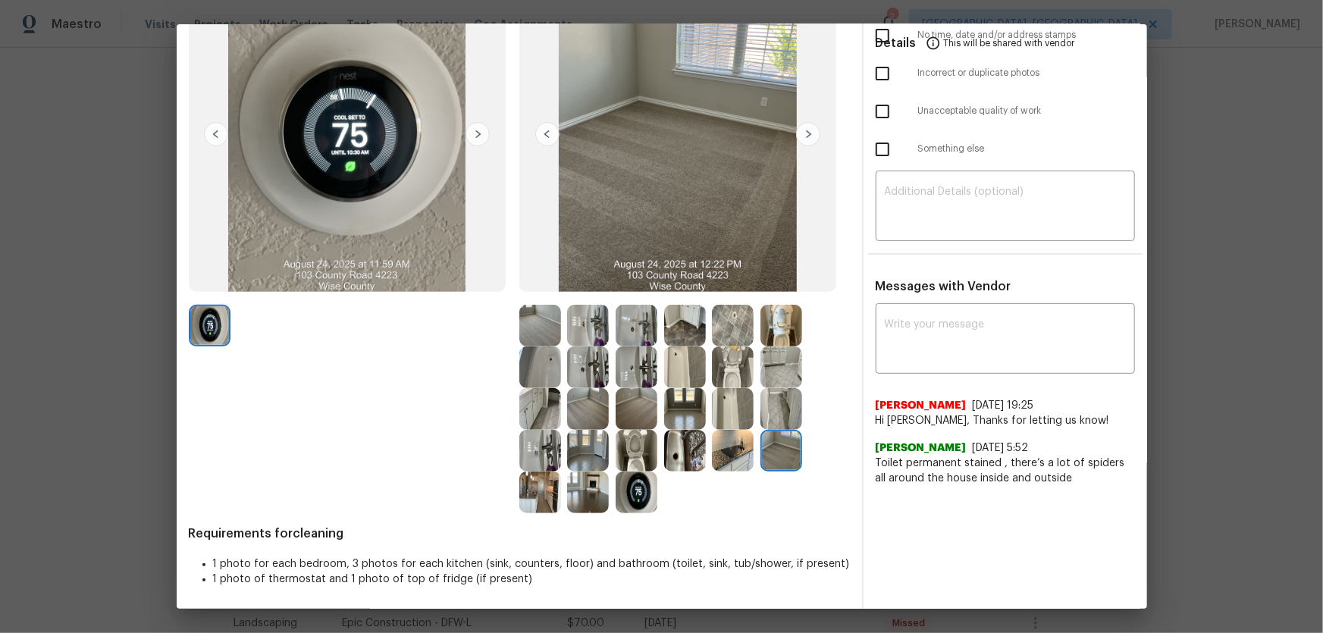
click at [645, 418] on img at bounding box center [637, 493] width 42 height 42
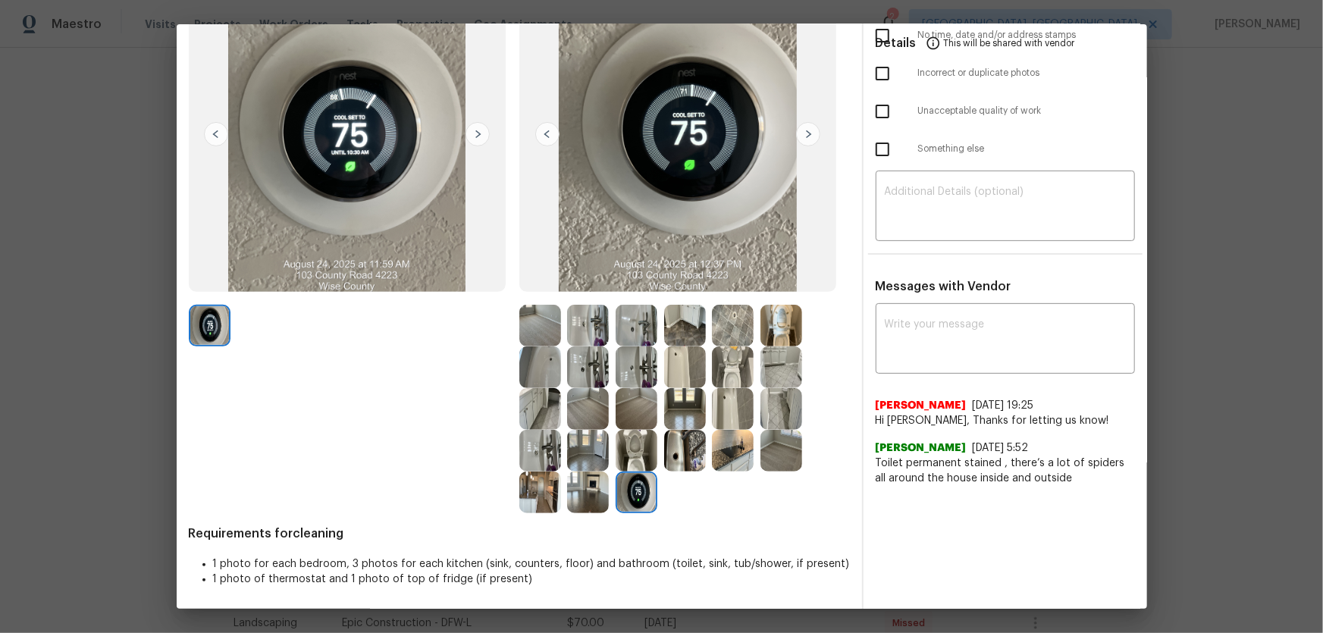
click at [638, 397] on img at bounding box center [637, 409] width 42 height 42
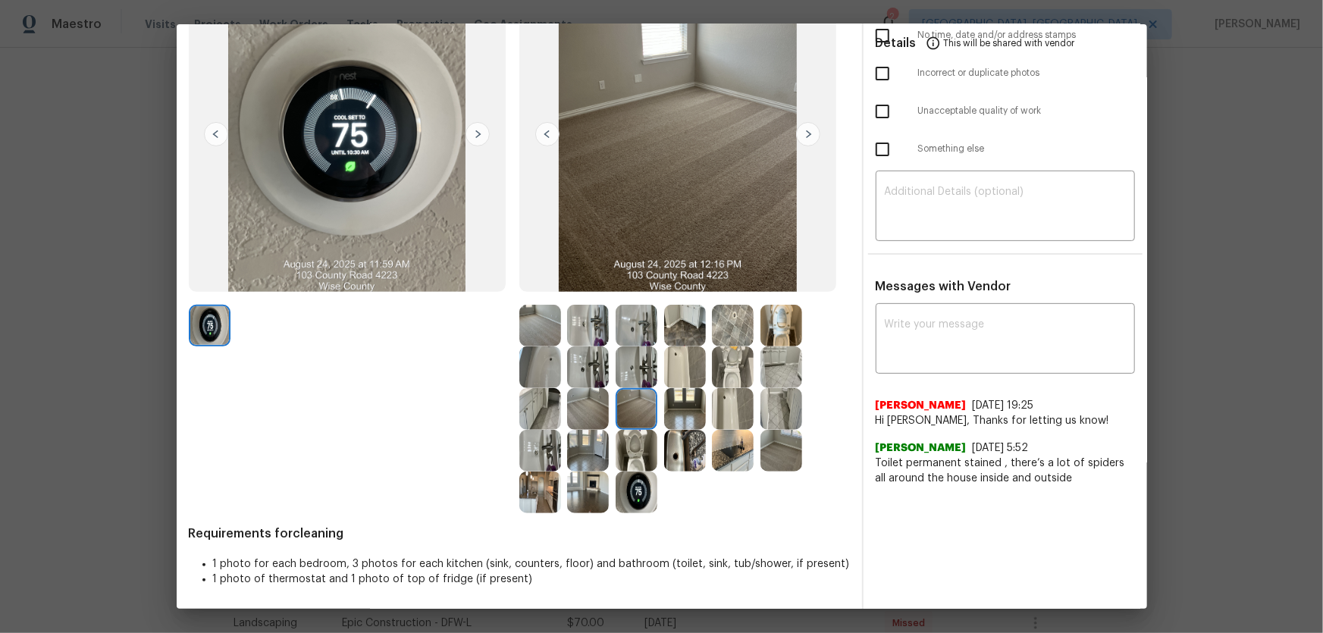
click at [602, 402] on img at bounding box center [588, 409] width 42 height 42
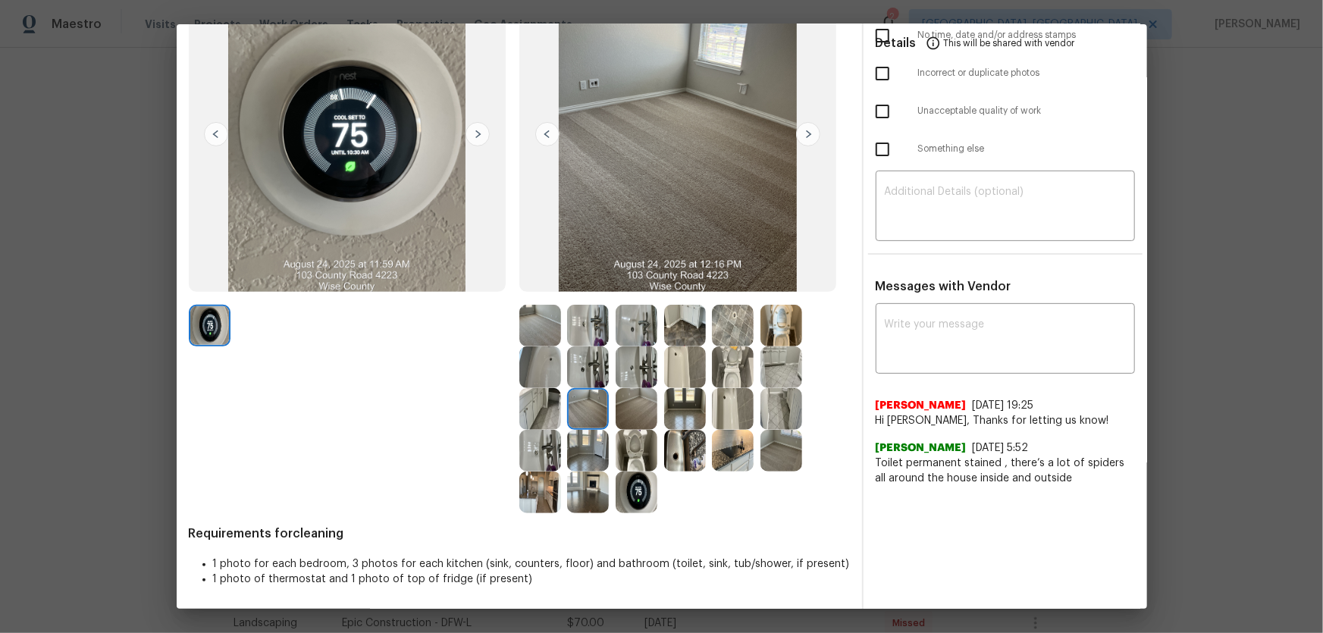
click at [547, 333] on img at bounding box center [540, 326] width 42 height 42
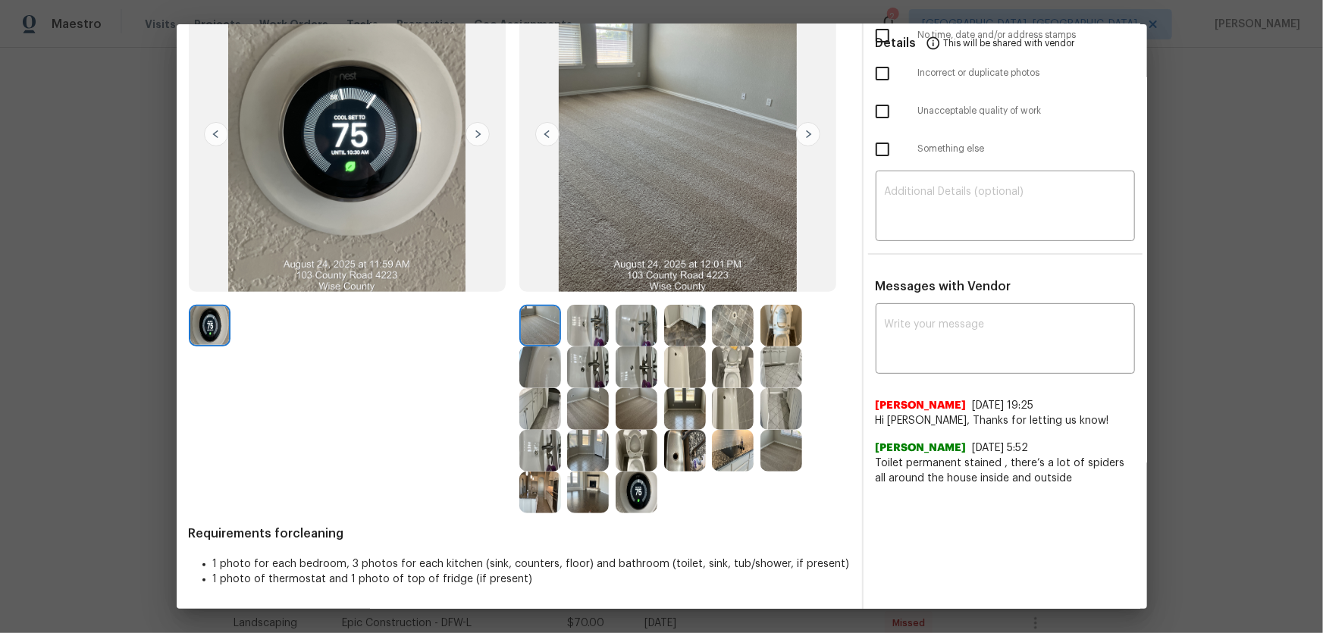
click at [764, 418] on img at bounding box center [782, 451] width 42 height 42
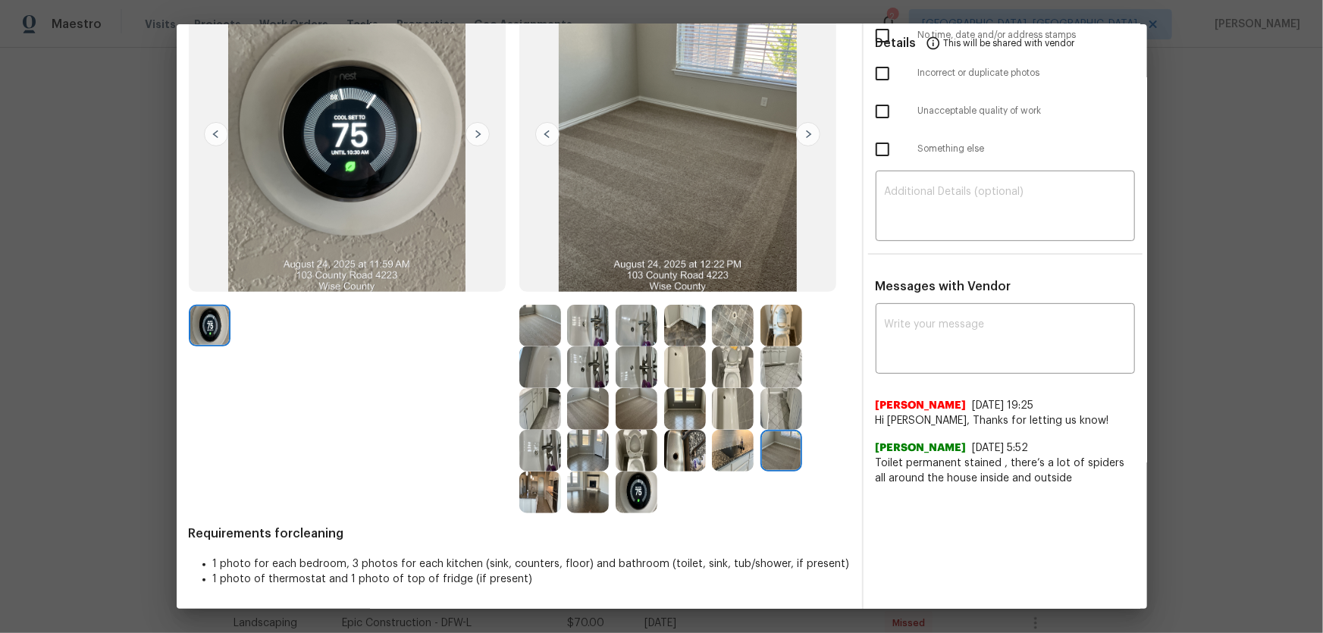
click at [763, 417] on img at bounding box center [782, 409] width 42 height 42
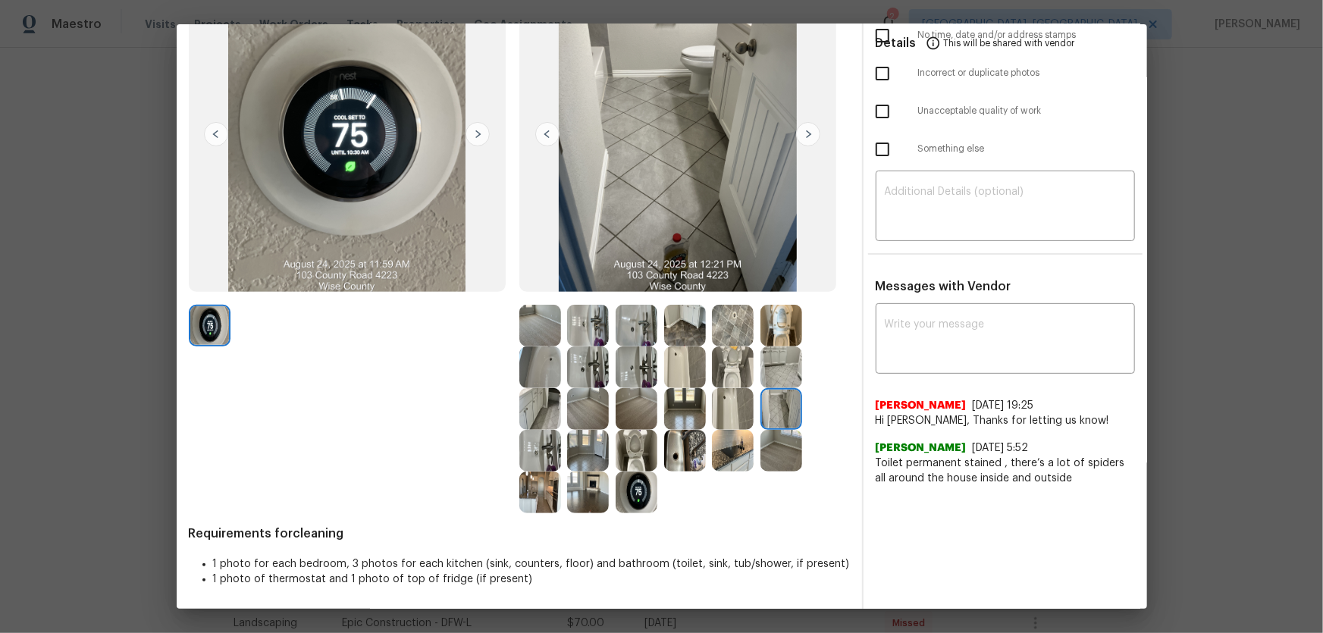
click at [736, 418] on img at bounding box center [733, 451] width 42 height 42
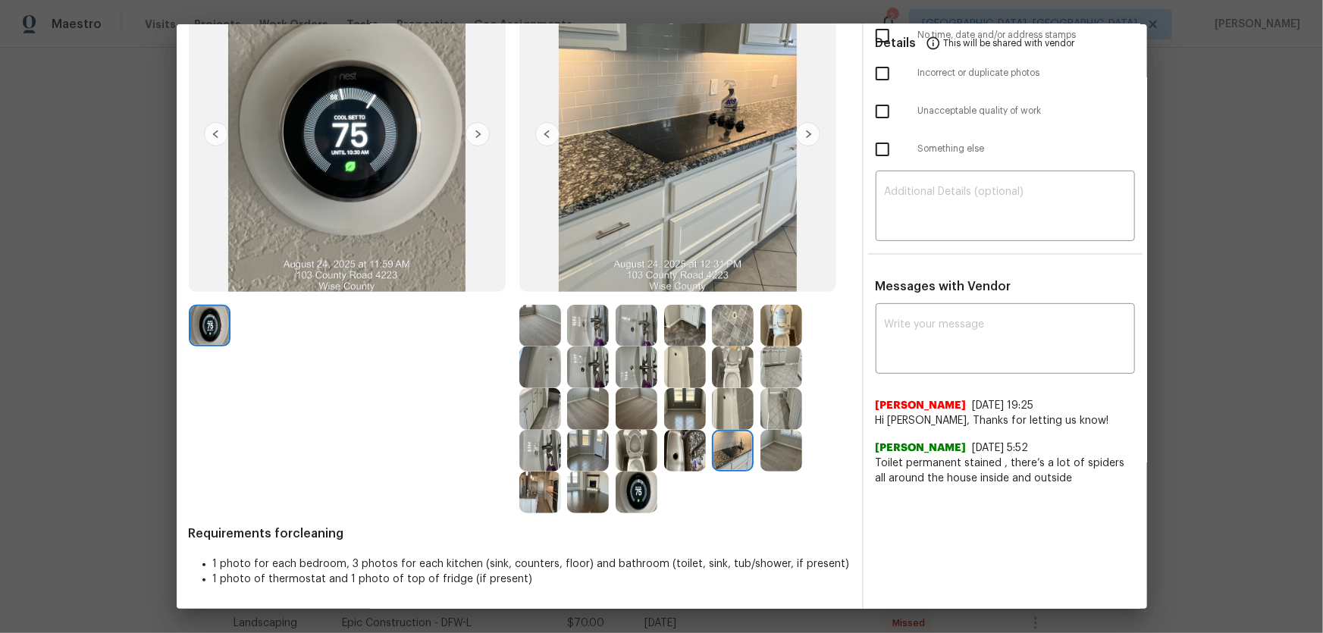
click at [692, 418] on img at bounding box center [685, 451] width 42 height 42
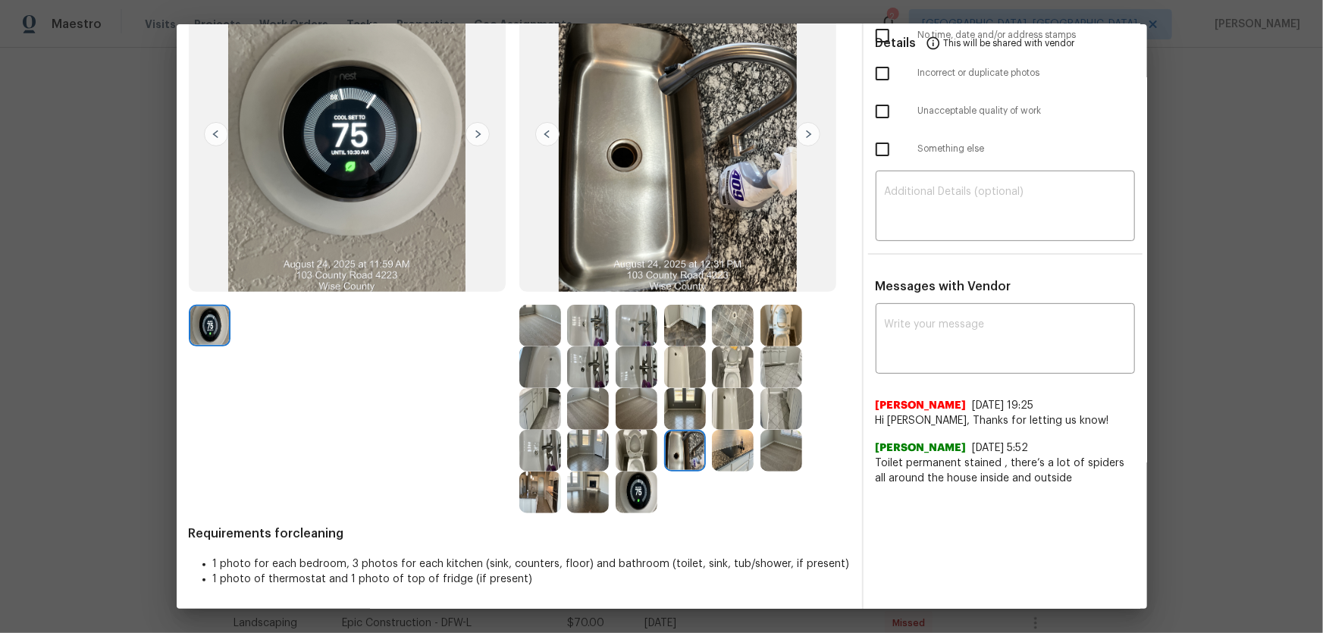
click at [626, 418] on img at bounding box center [637, 451] width 42 height 42
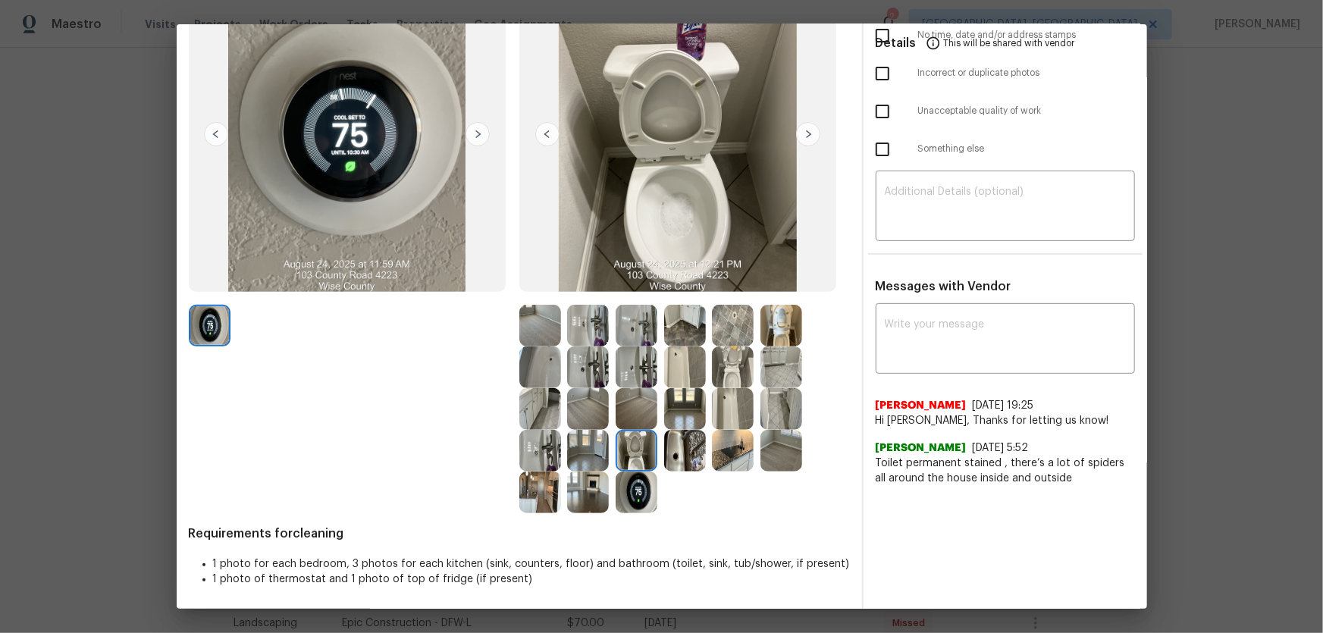
click at [626, 418] on img at bounding box center [637, 493] width 42 height 42
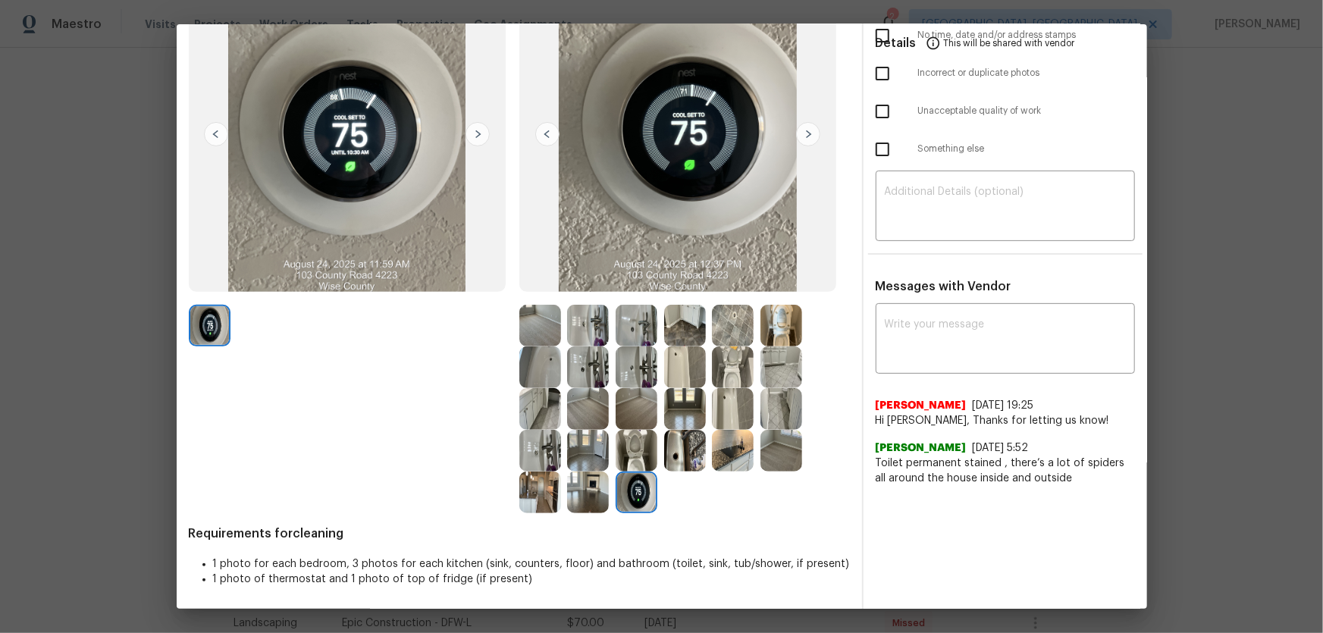
click at [601, 418] on img at bounding box center [588, 493] width 42 height 42
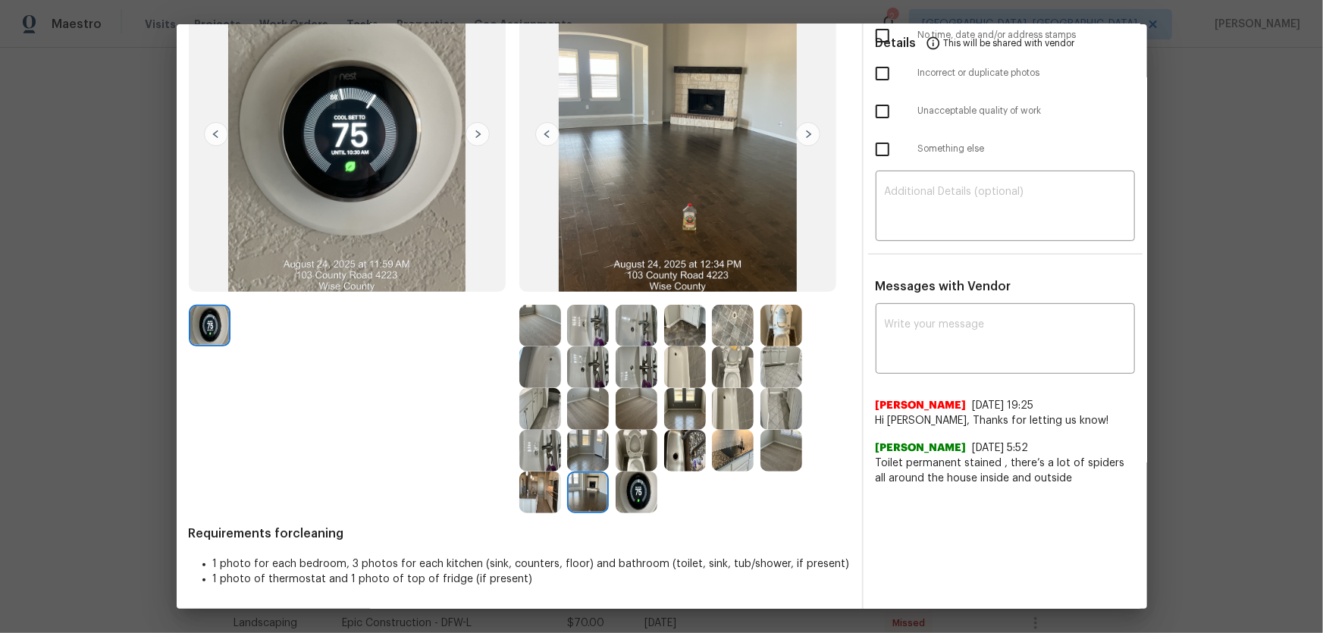
click at [538, 418] on img at bounding box center [540, 493] width 42 height 42
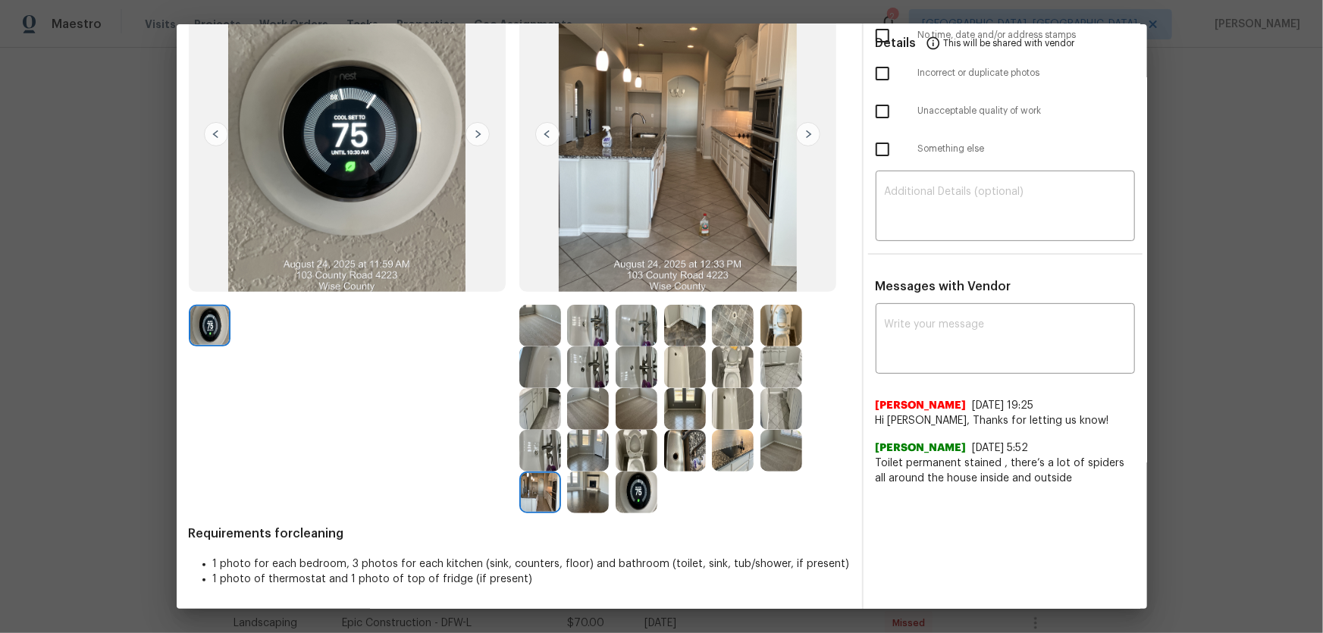
click at [529, 418] on img at bounding box center [540, 451] width 42 height 42
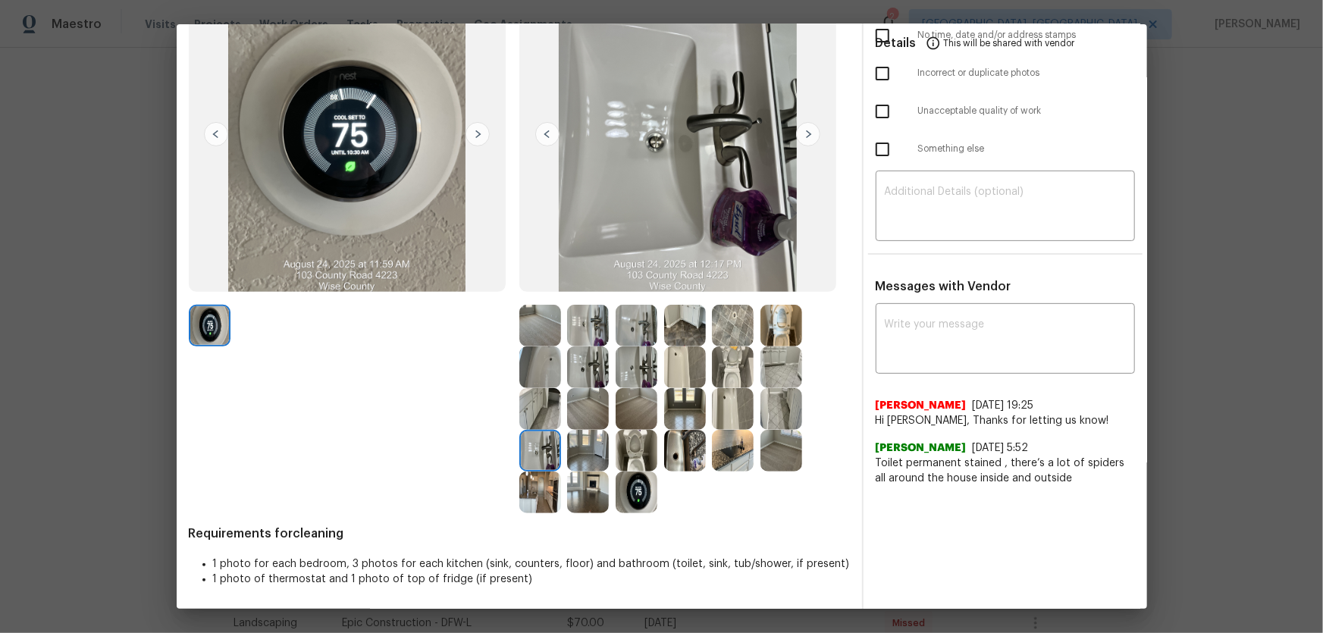
click at [616, 418] on img at bounding box center [637, 451] width 42 height 42
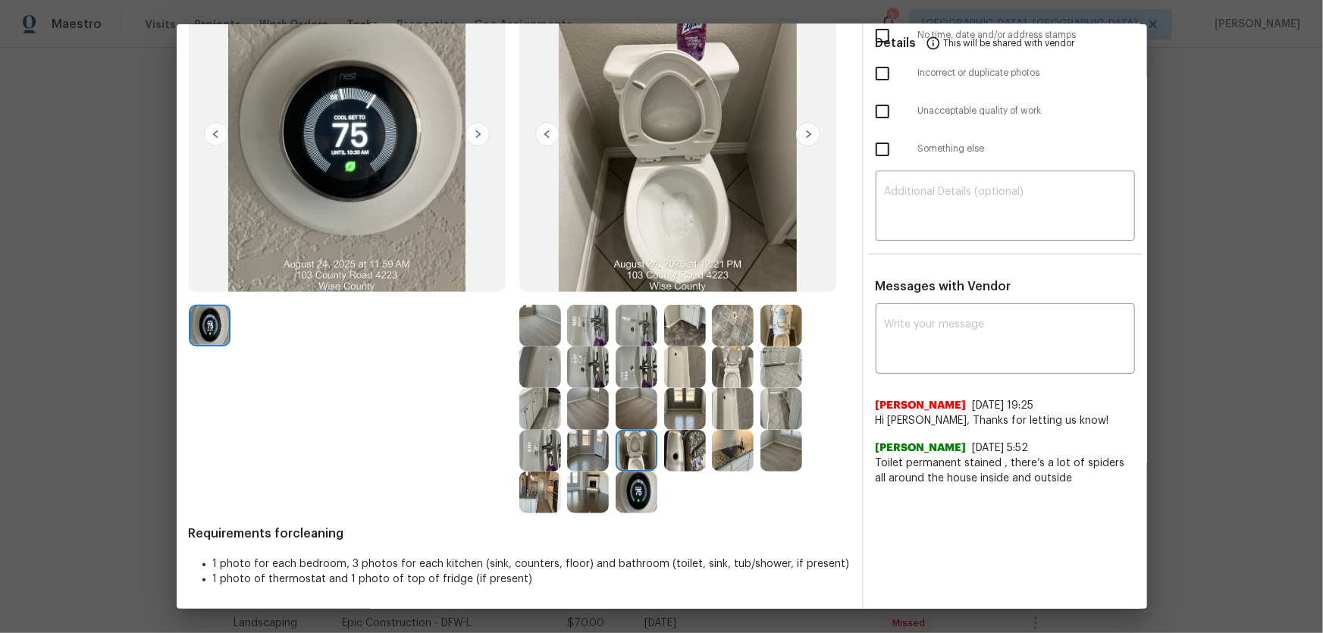
click at [593, 418] on img at bounding box center [588, 451] width 42 height 42
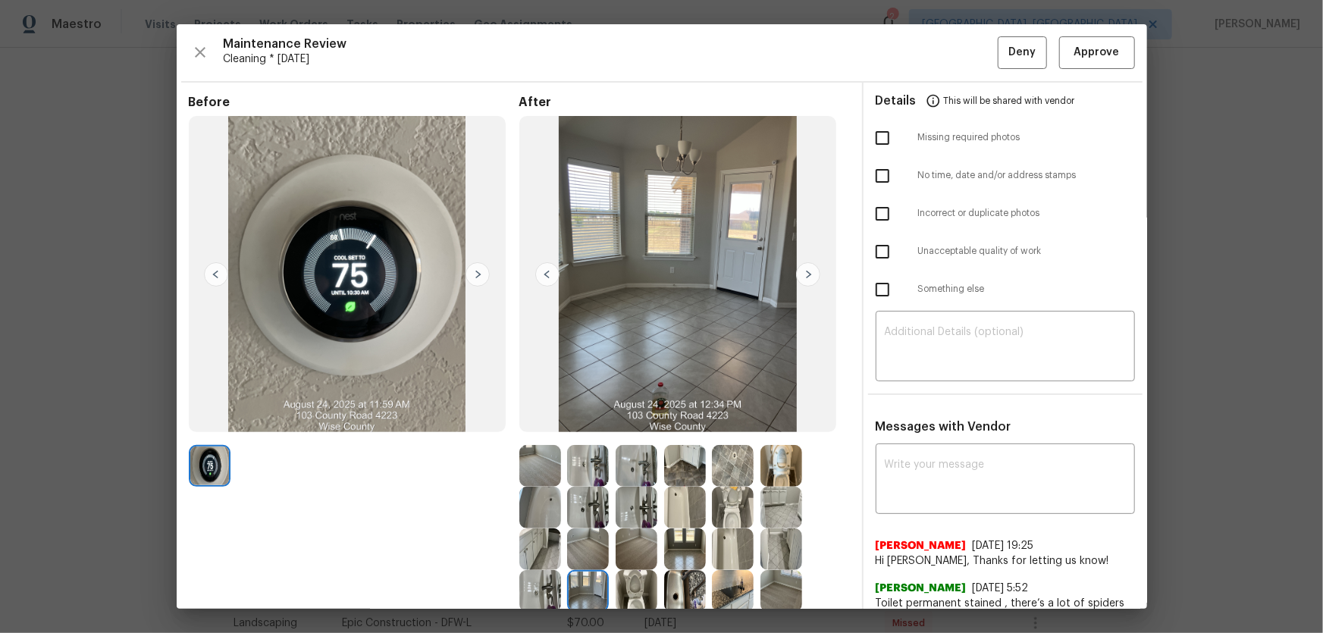
scroll to position [0, 0]
click at [941, 67] on button "Approve" at bounding box center [1097, 52] width 76 height 33
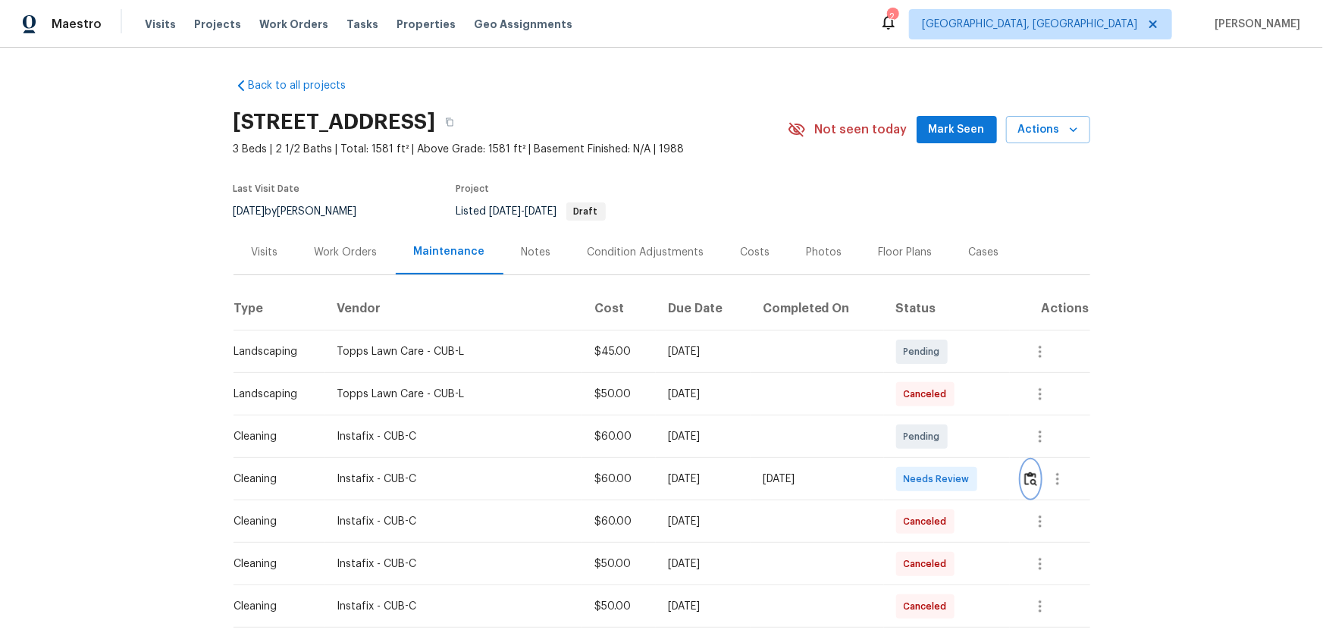
click at [1031, 475] on img "button" at bounding box center [1030, 479] width 13 height 14
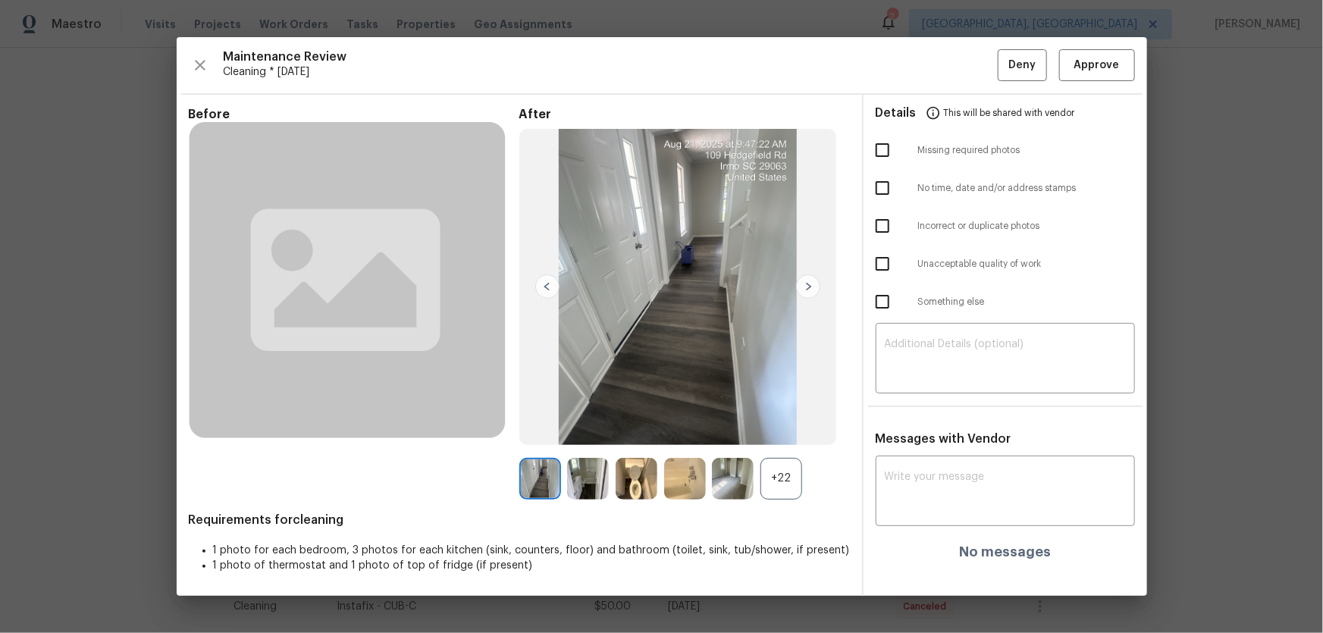
click at [772, 494] on div "+22" at bounding box center [782, 479] width 42 height 42
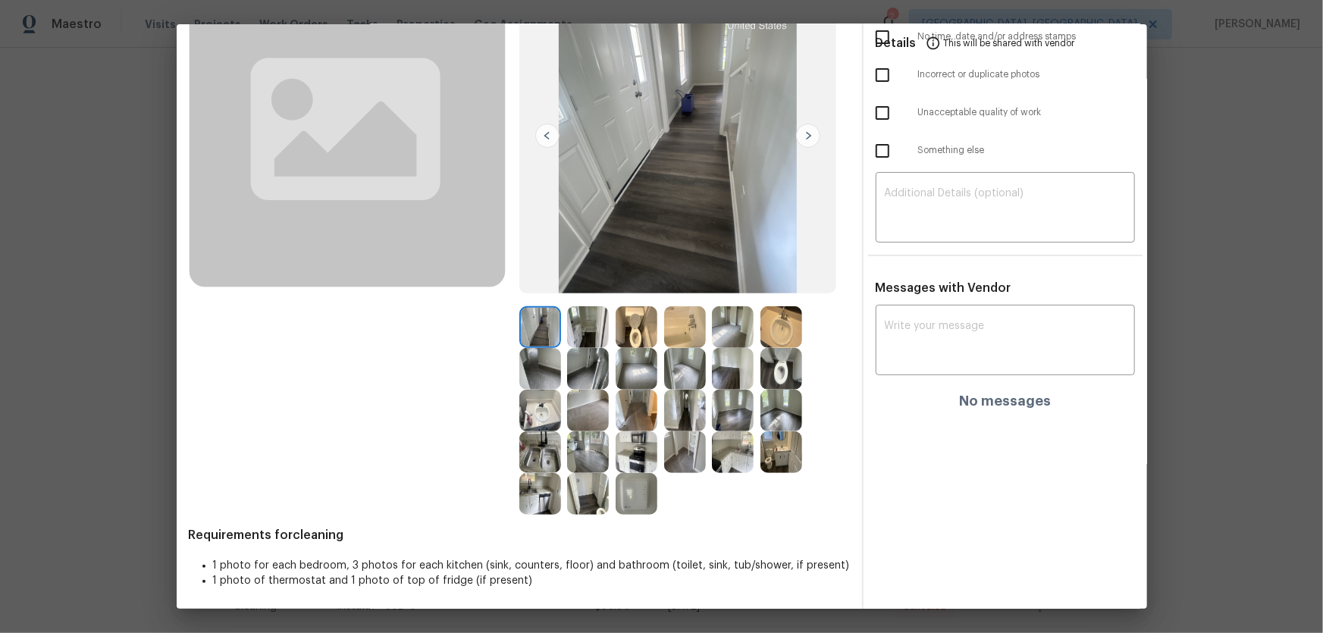
scroll to position [140, 0]
click at [630, 322] on img at bounding box center [637, 326] width 42 height 42
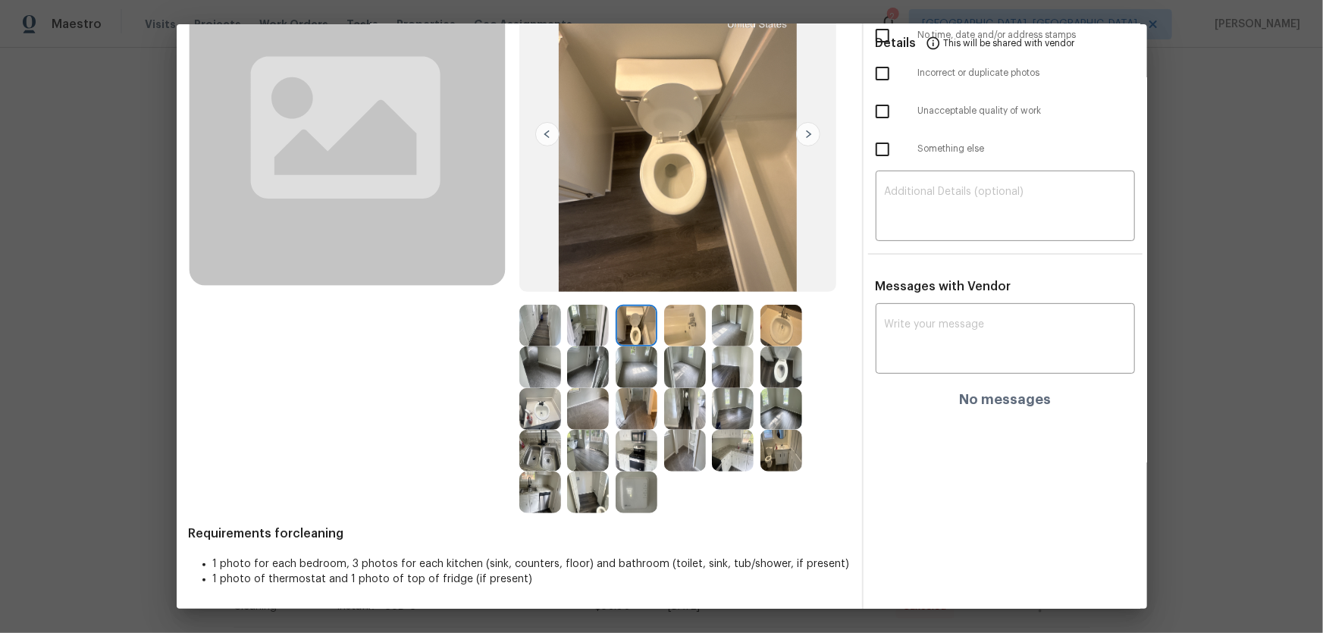
click at [769, 363] on img at bounding box center [782, 368] width 42 height 42
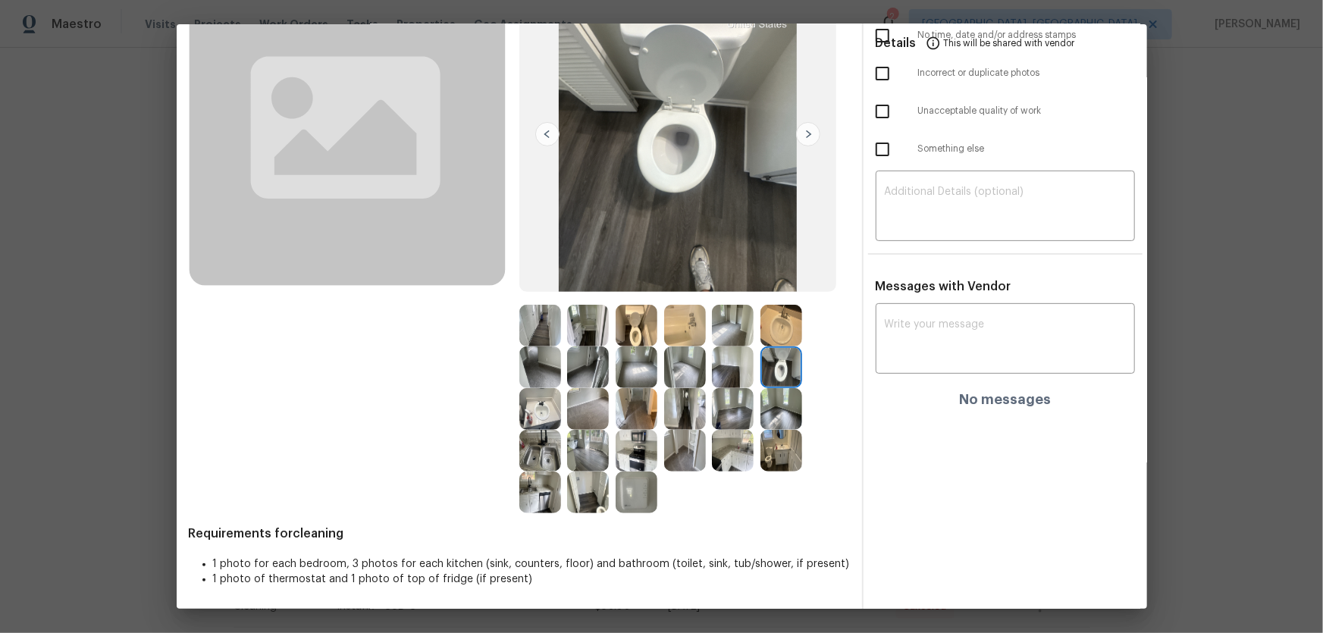
click at [780, 334] on img at bounding box center [782, 326] width 42 height 42
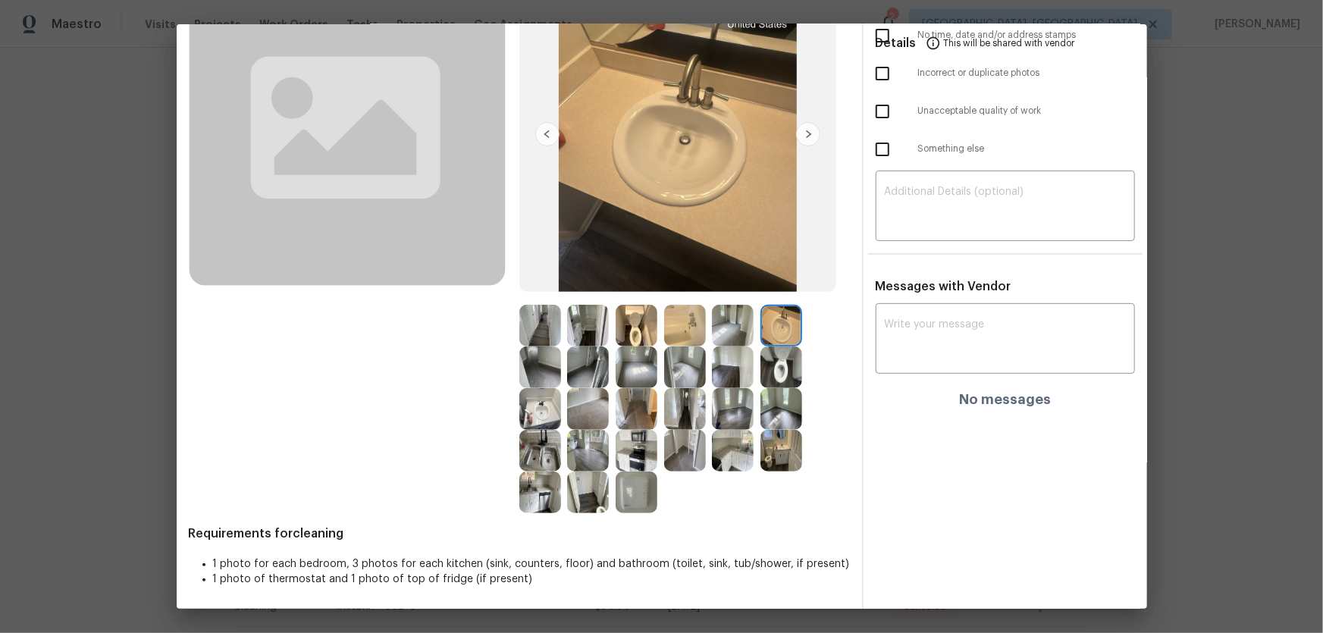
click at [534, 416] on img at bounding box center [540, 409] width 42 height 42
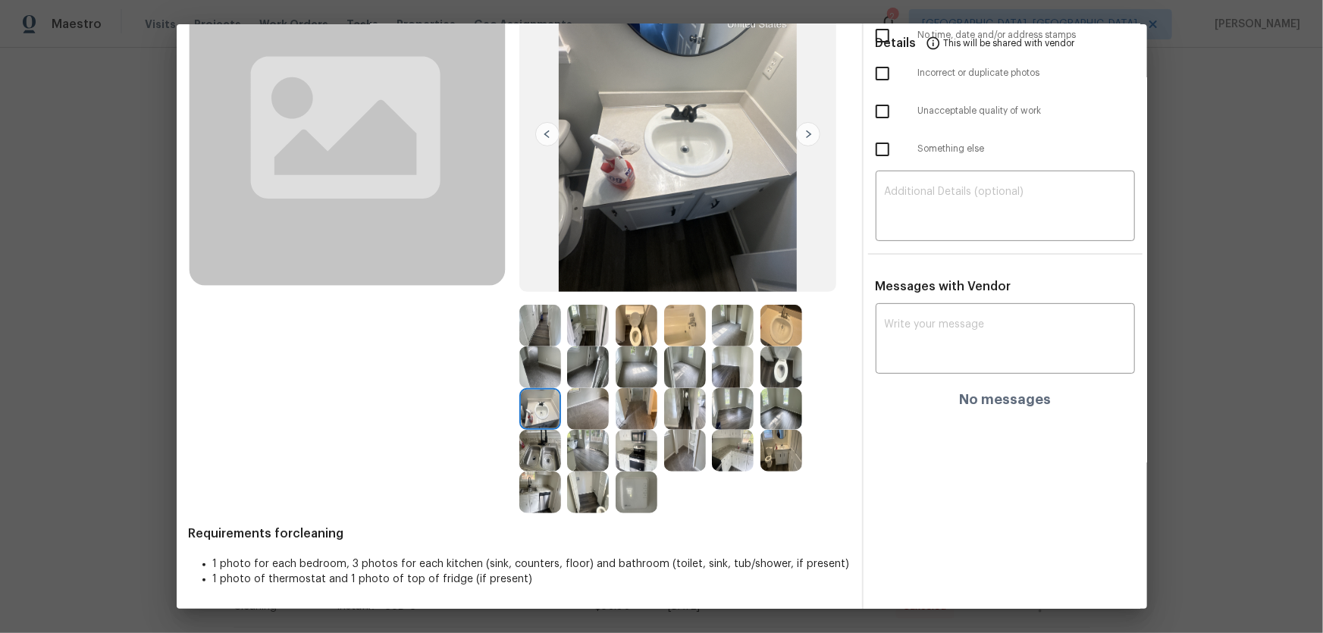
click at [684, 336] on img at bounding box center [685, 326] width 42 height 42
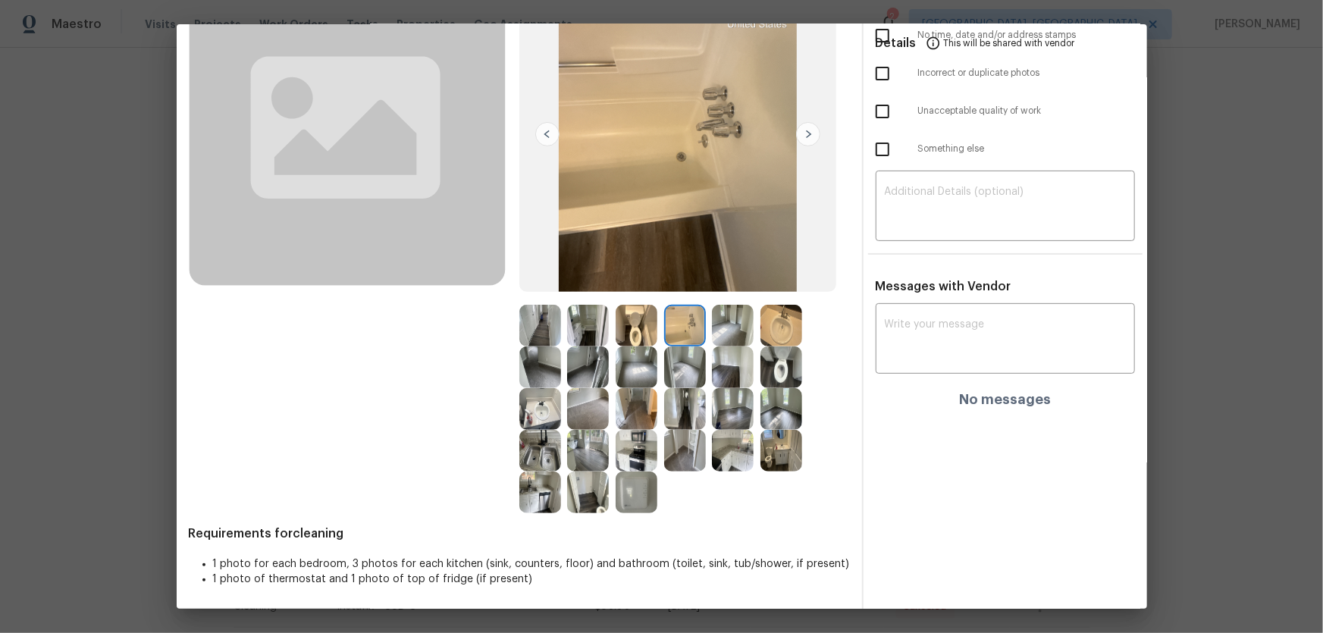
click at [638, 508] on img at bounding box center [637, 493] width 42 height 42
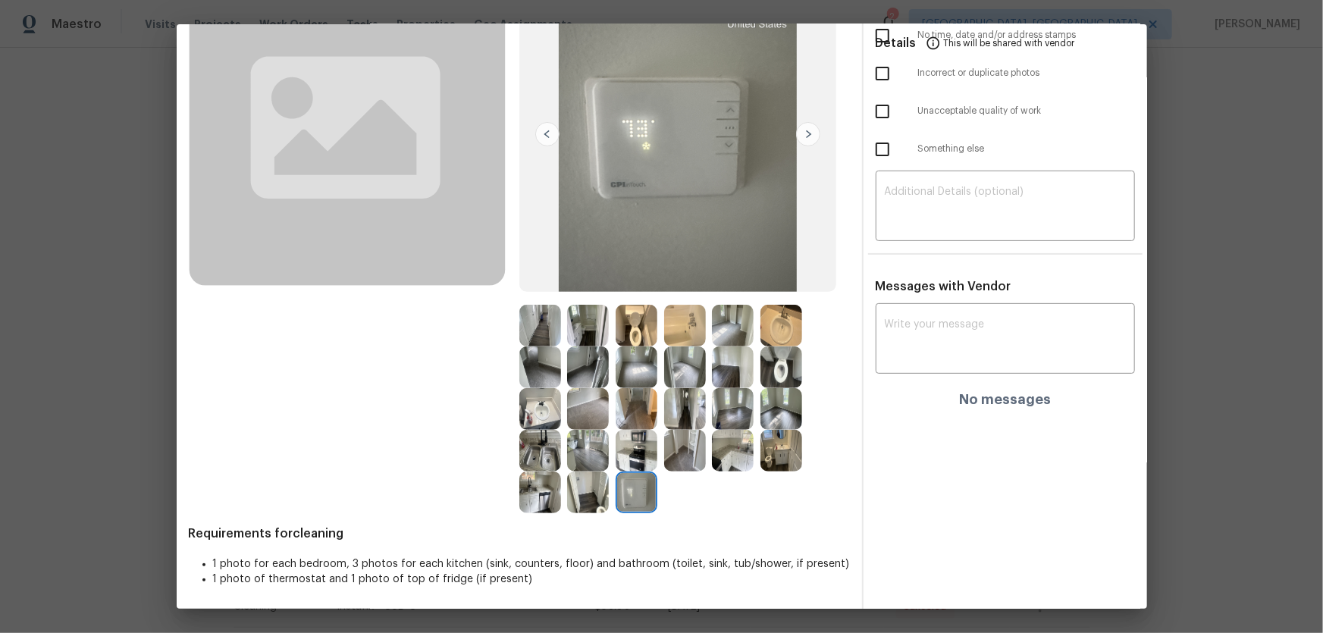
click at [691, 334] on img at bounding box center [685, 326] width 42 height 42
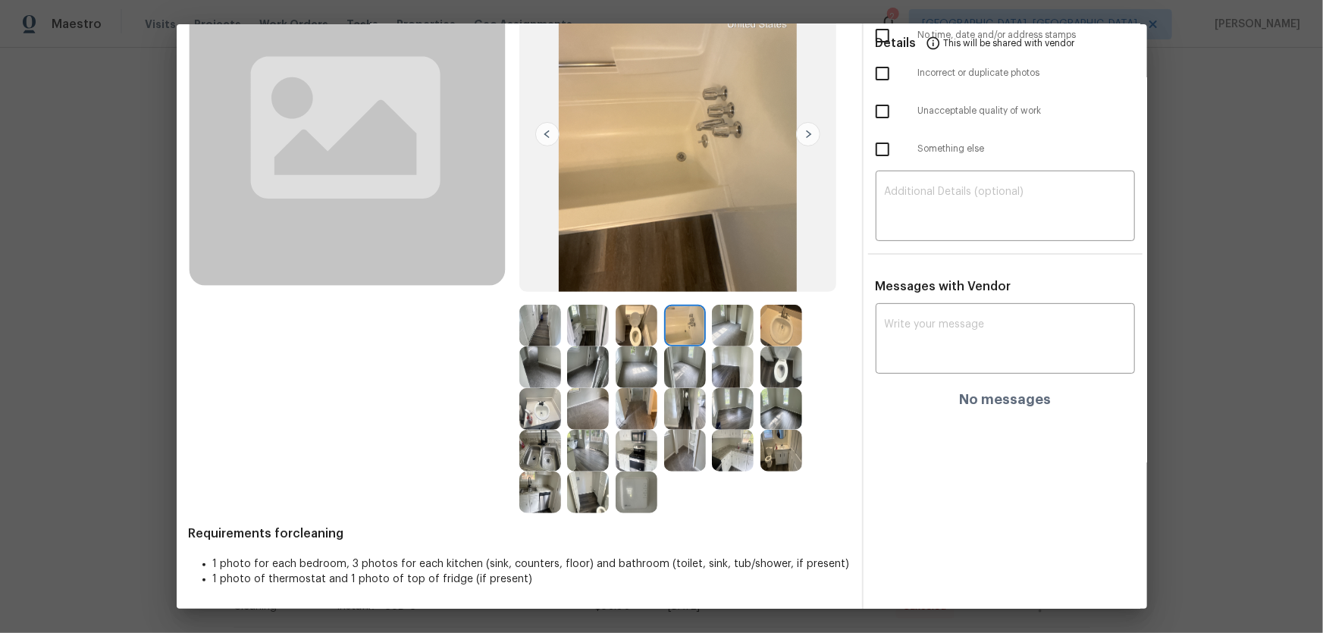
click at [536, 447] on img at bounding box center [540, 451] width 42 height 42
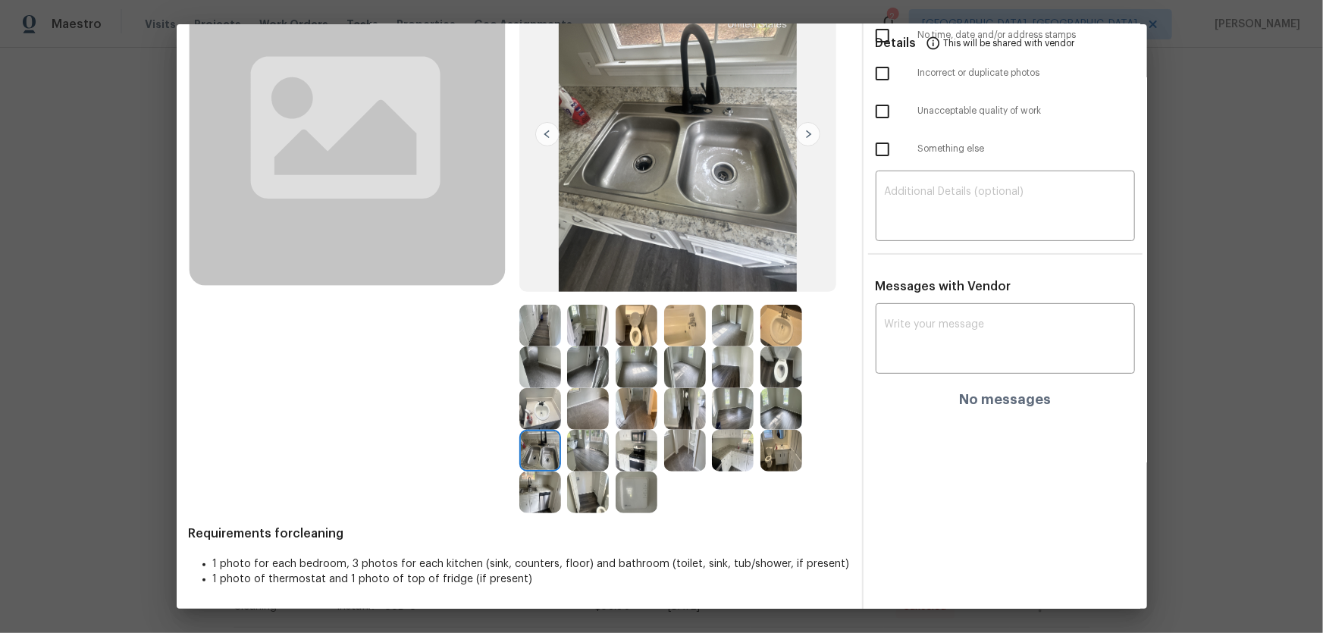
click at [627, 452] on img at bounding box center [637, 451] width 42 height 42
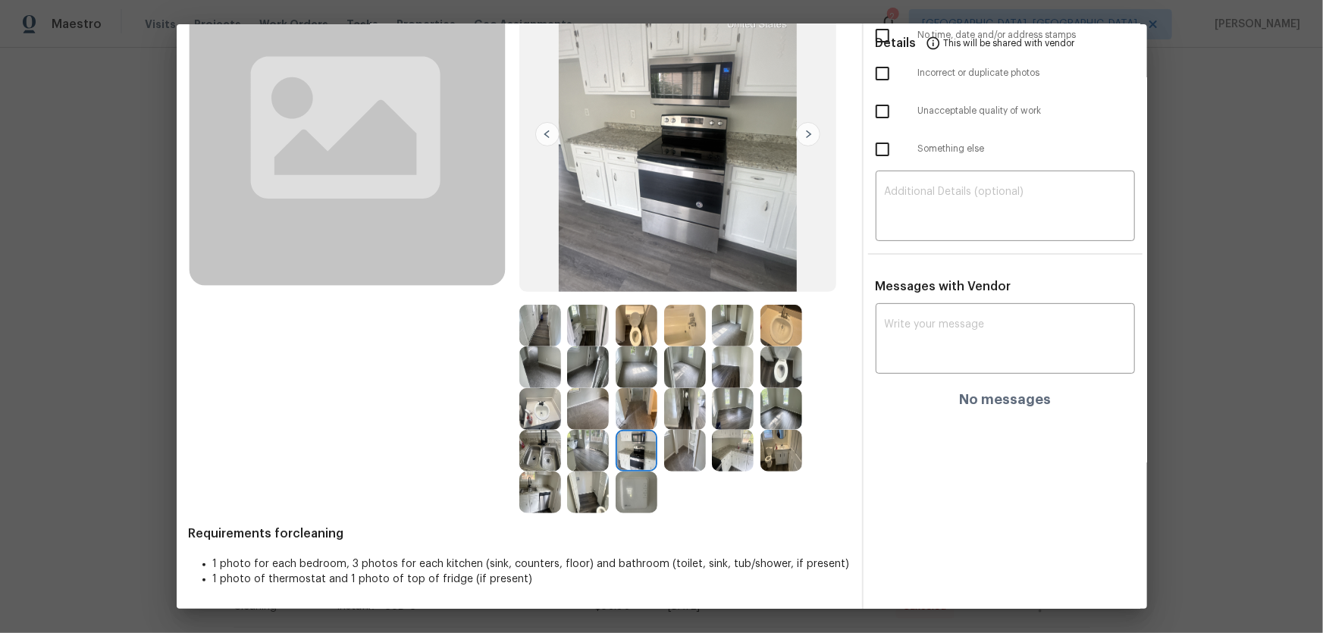
click at [685, 447] on img at bounding box center [685, 451] width 42 height 42
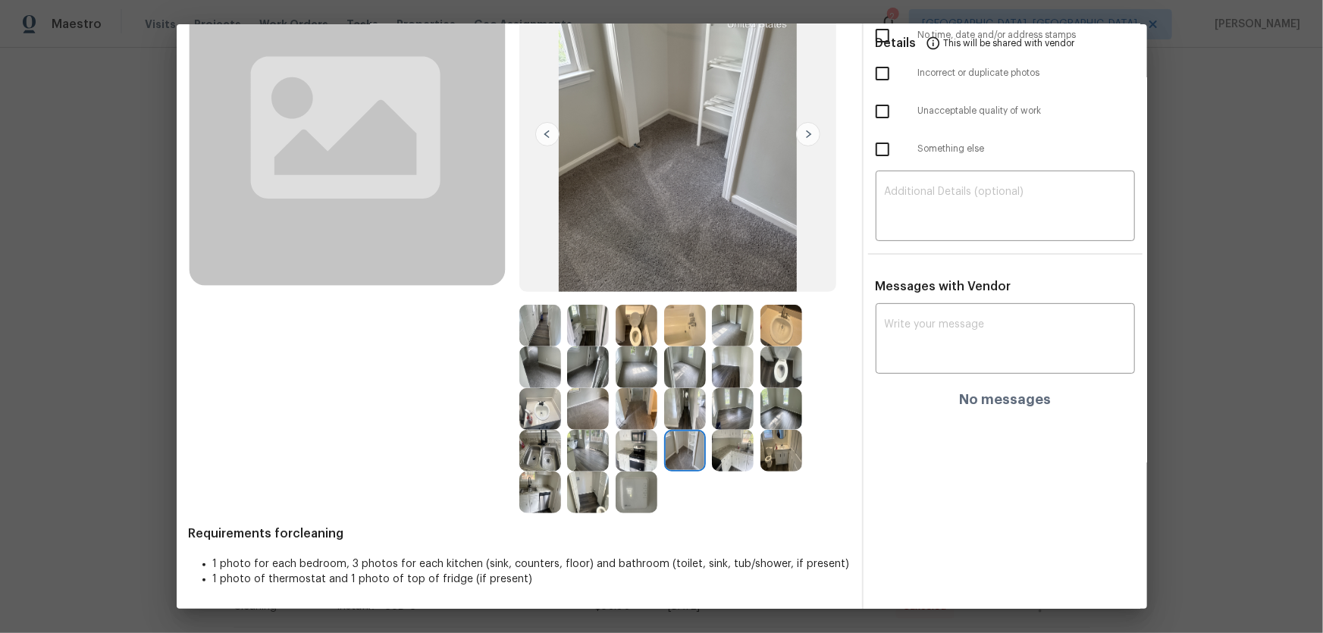
click at [750, 456] on div at bounding box center [736, 451] width 49 height 42
click at [739, 456] on img at bounding box center [733, 451] width 42 height 42
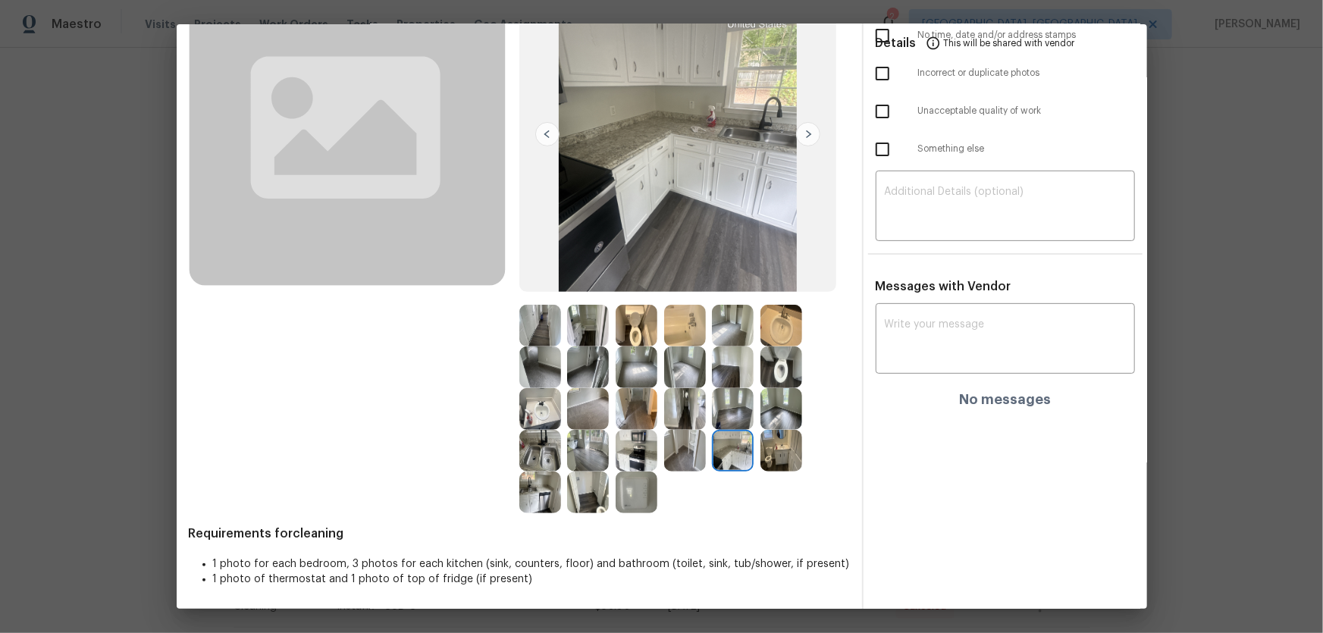
click at [693, 418] on img at bounding box center [685, 409] width 42 height 42
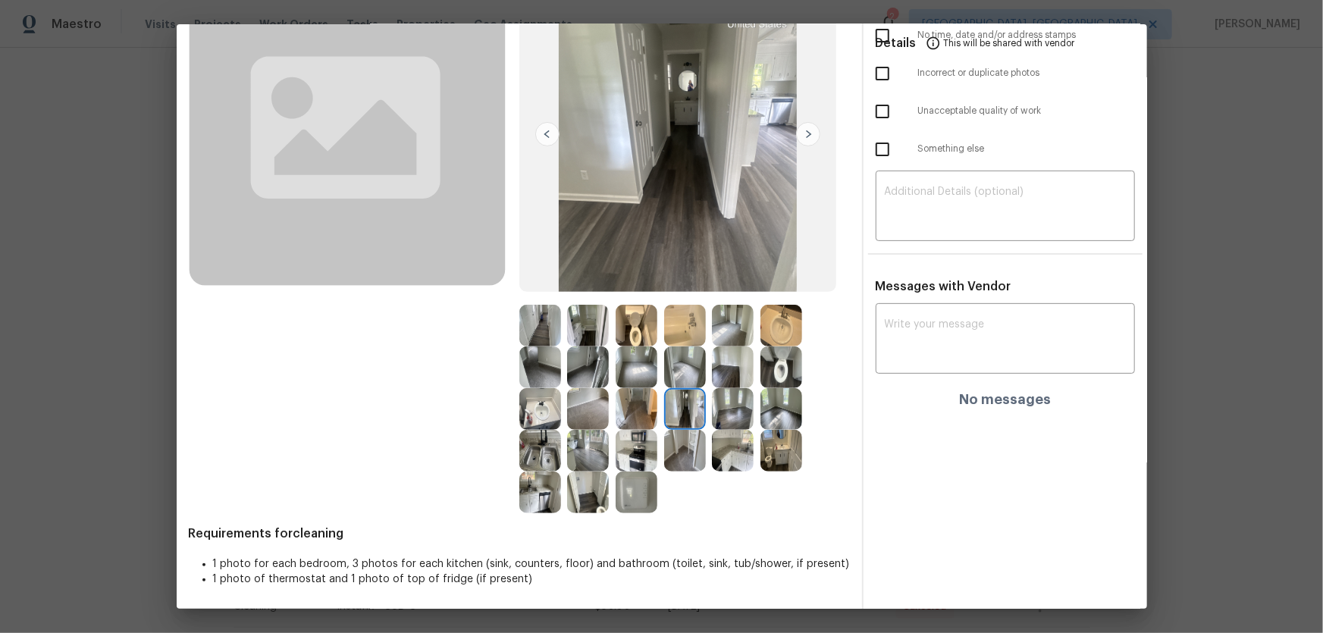
click at [676, 325] on img at bounding box center [685, 326] width 42 height 42
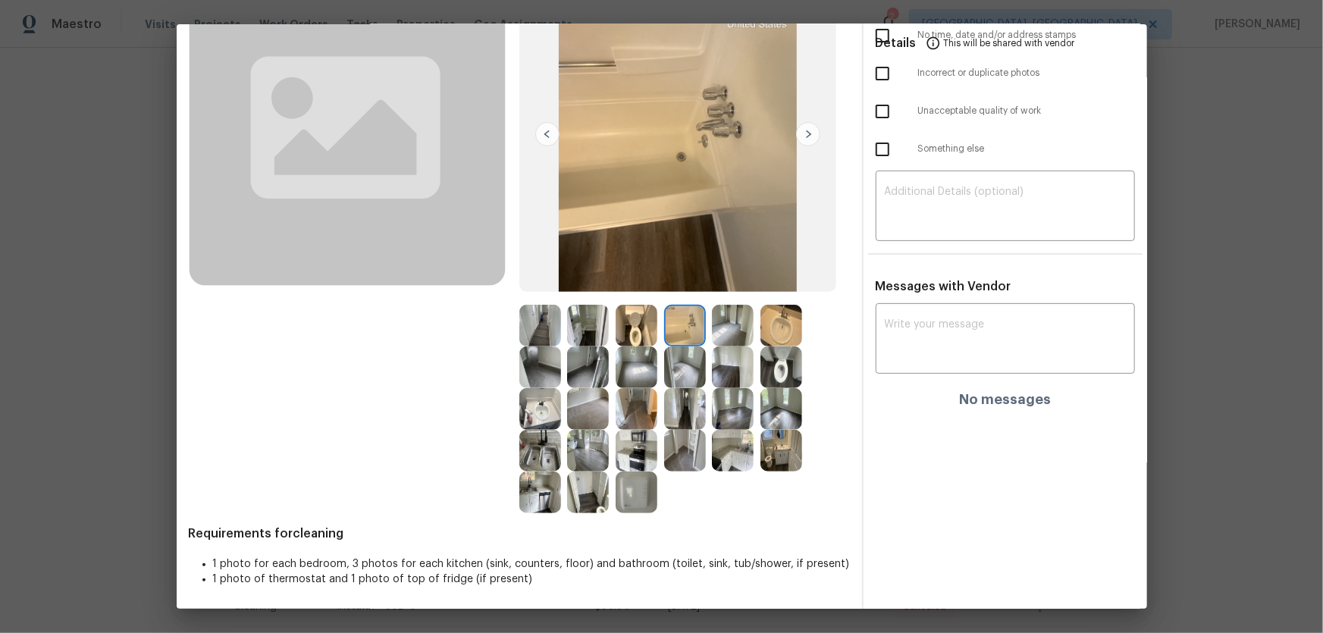
click at [631, 322] on img at bounding box center [637, 326] width 42 height 42
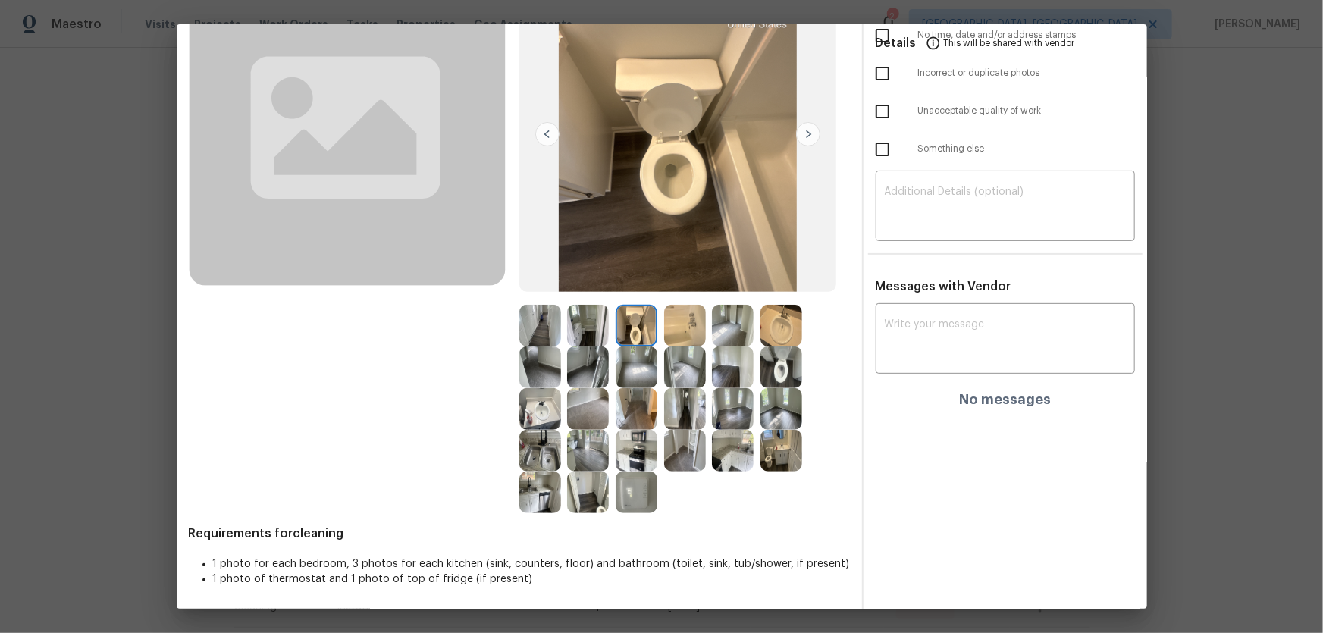
click at [591, 322] on img at bounding box center [588, 326] width 42 height 42
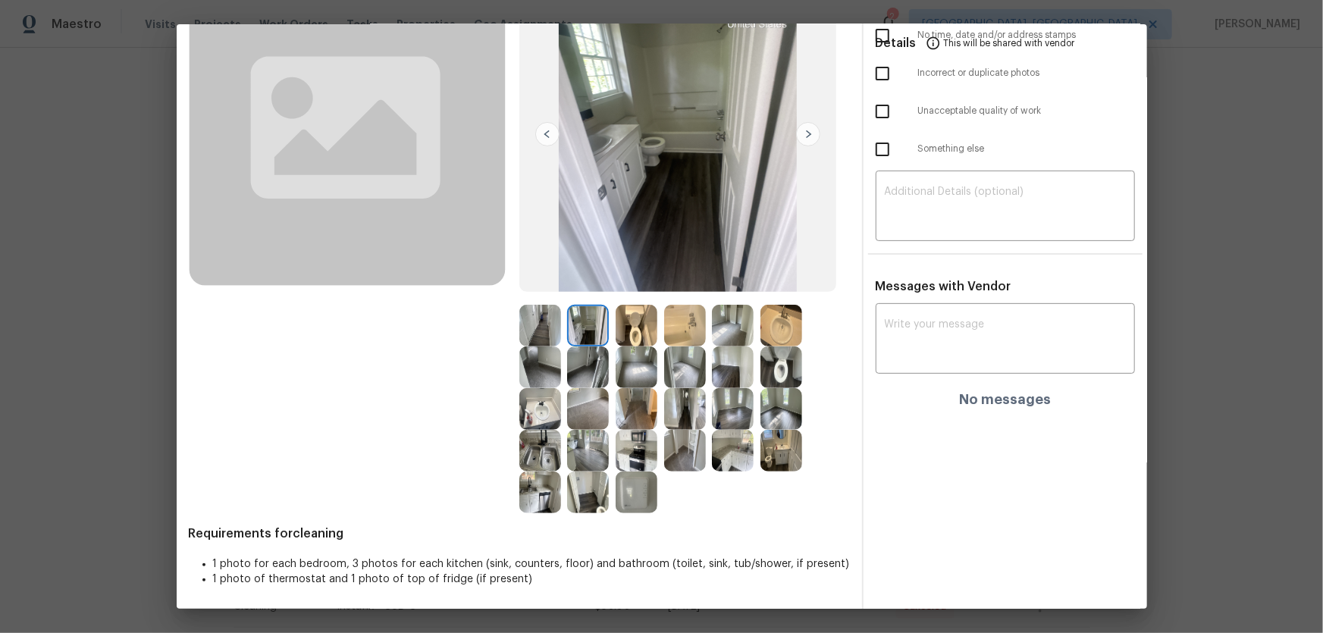
click at [654, 375] on div at bounding box center [640, 368] width 49 height 42
click at [629, 369] on img at bounding box center [637, 368] width 42 height 42
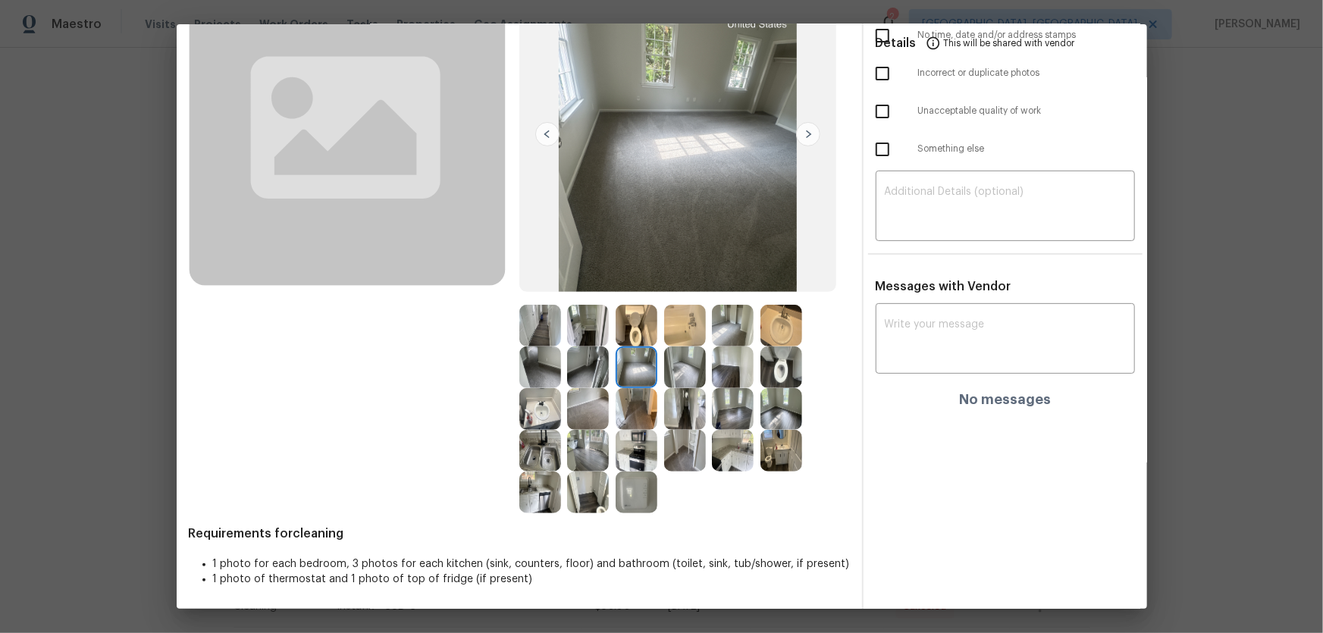
click at [602, 391] on img at bounding box center [588, 409] width 42 height 42
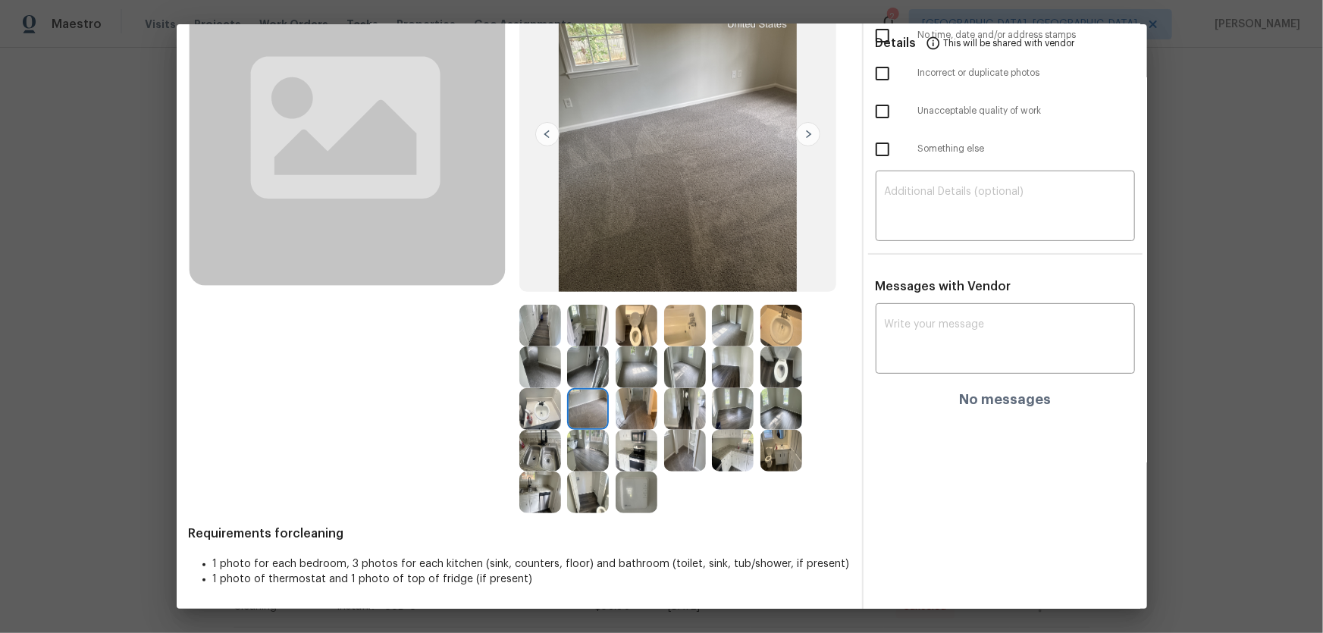
click at [723, 415] on img at bounding box center [733, 409] width 42 height 42
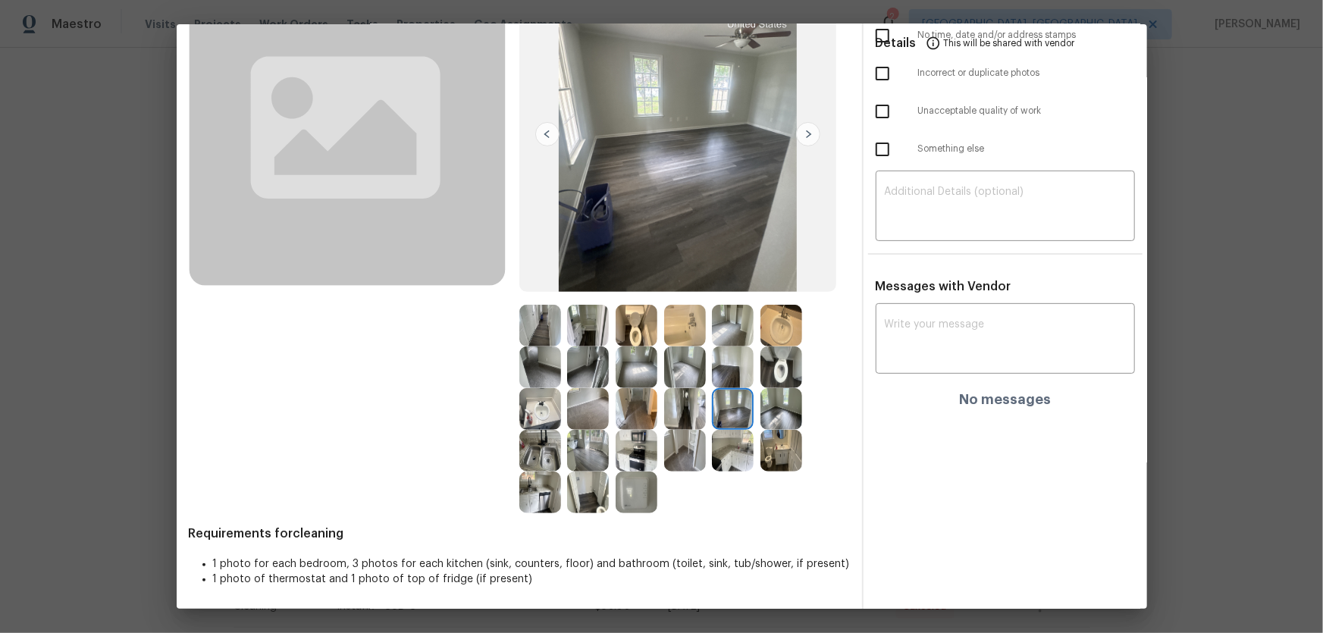
click at [723, 371] on img at bounding box center [733, 368] width 42 height 42
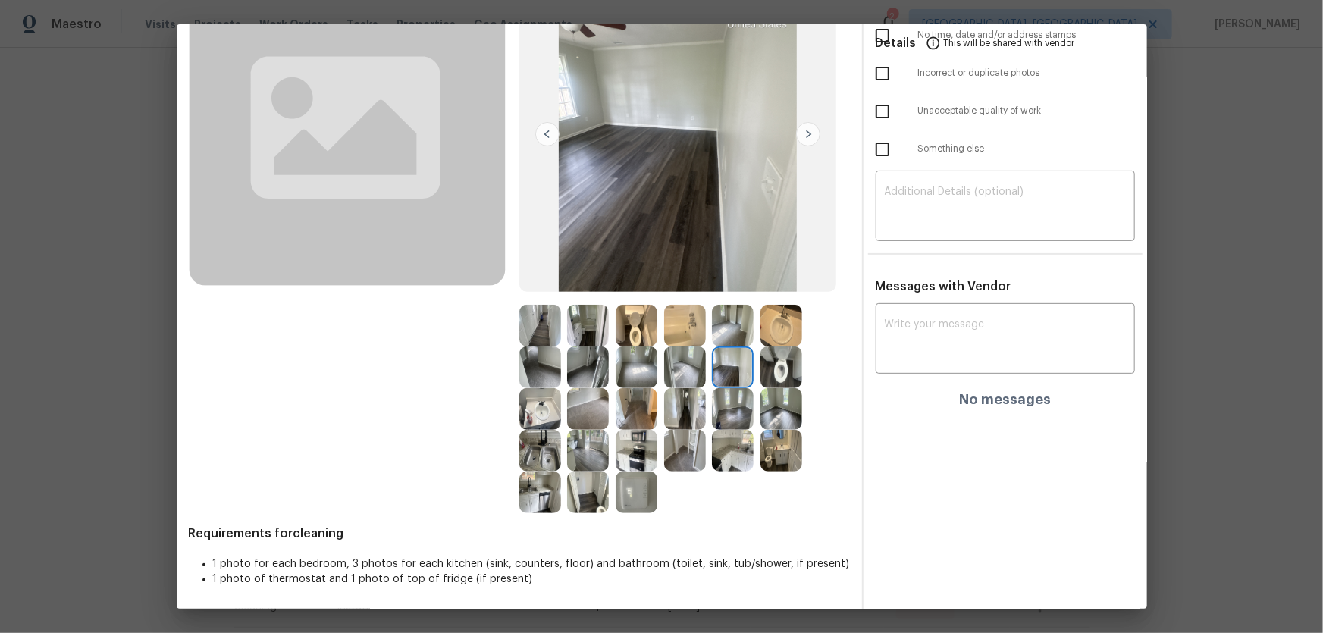
click at [678, 404] on img at bounding box center [685, 409] width 42 height 42
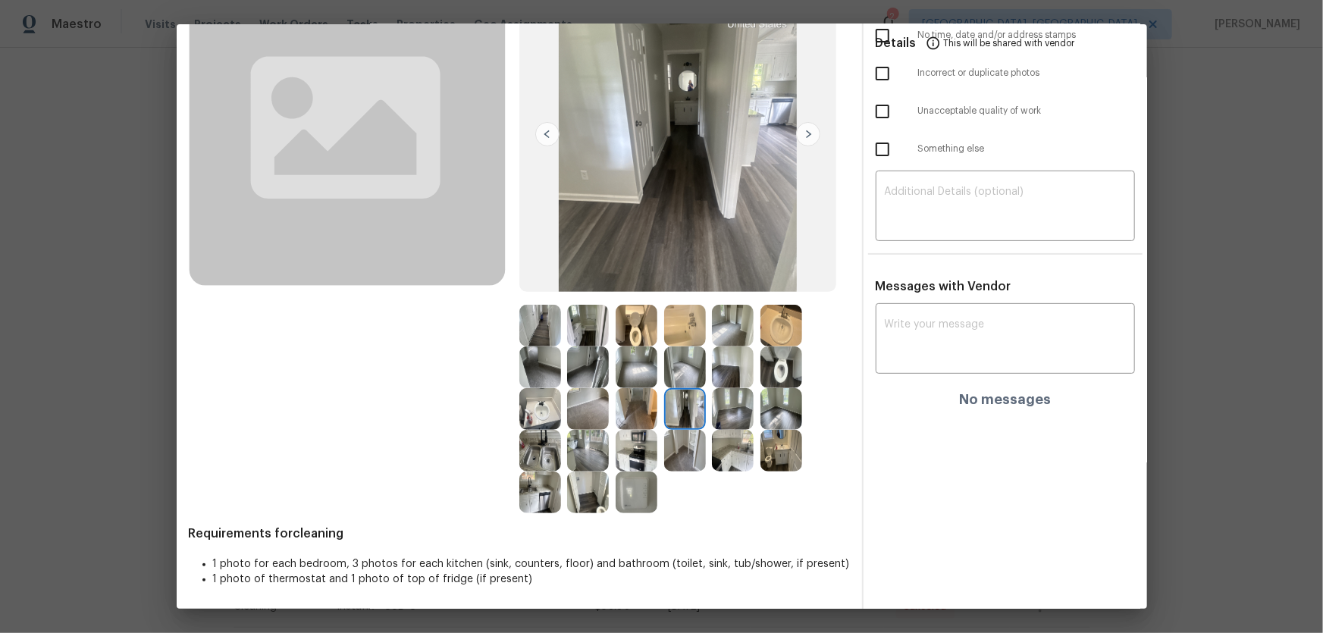
click at [677, 384] on img at bounding box center [685, 368] width 42 height 42
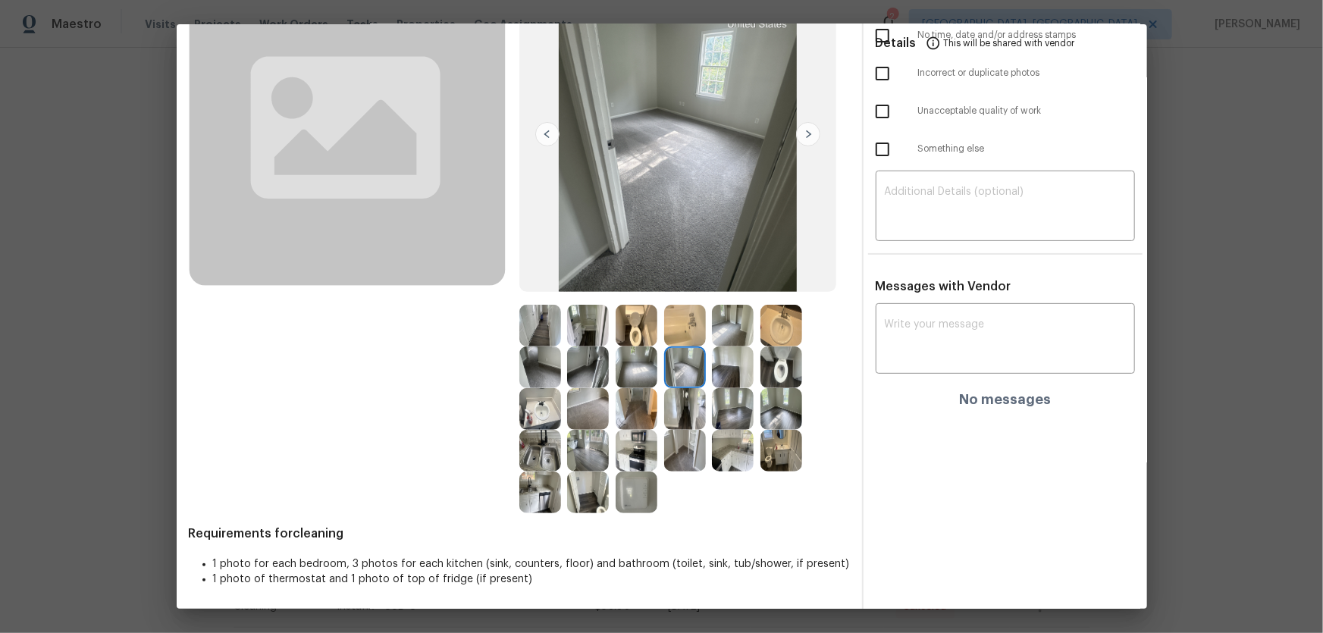
click at [728, 440] on img at bounding box center [733, 451] width 42 height 42
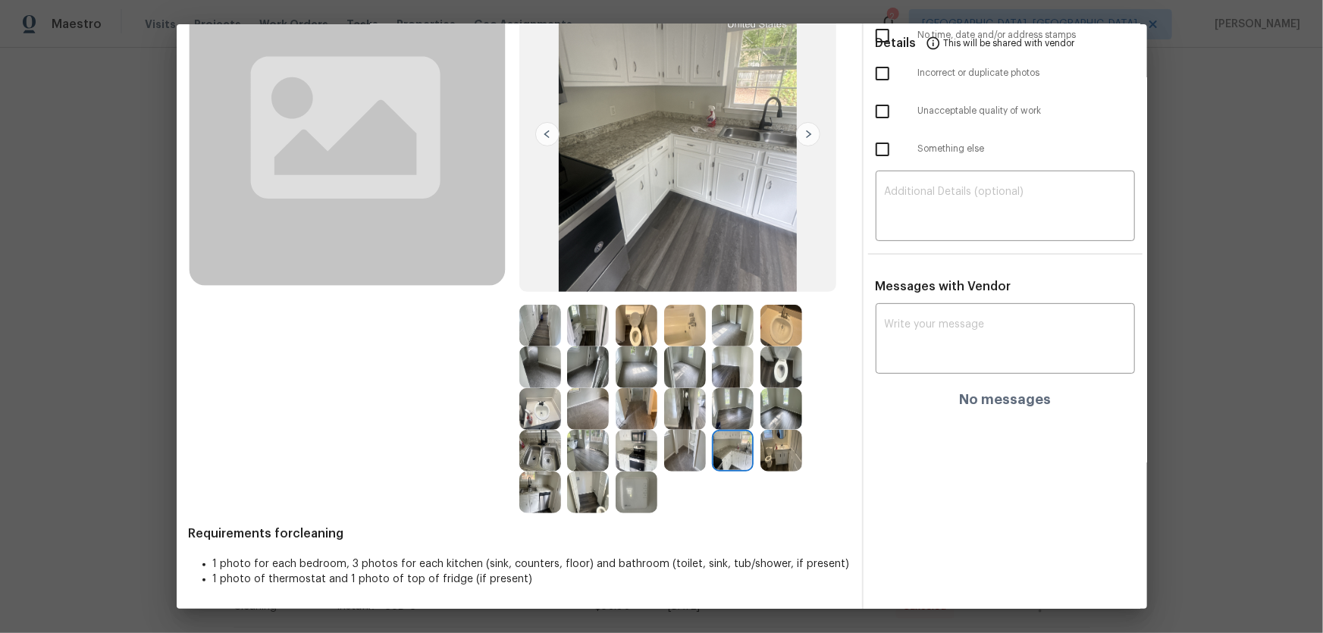
click at [770, 453] on img at bounding box center [782, 451] width 42 height 42
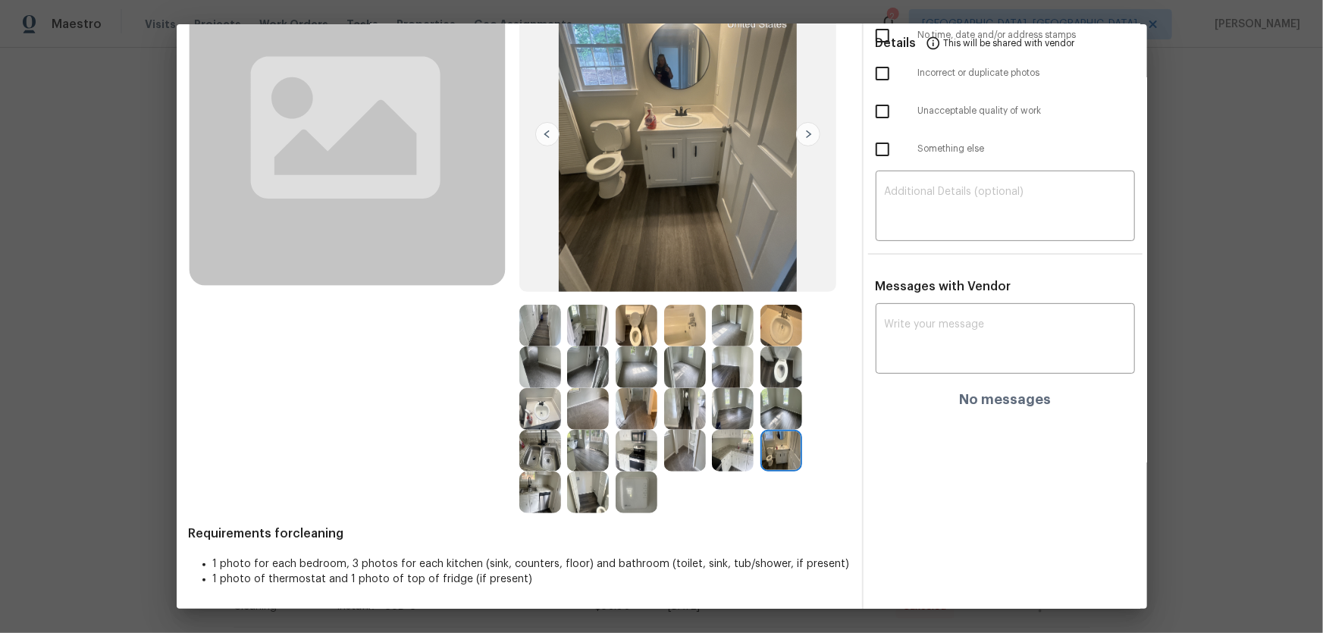
click at [638, 455] on img at bounding box center [637, 451] width 42 height 42
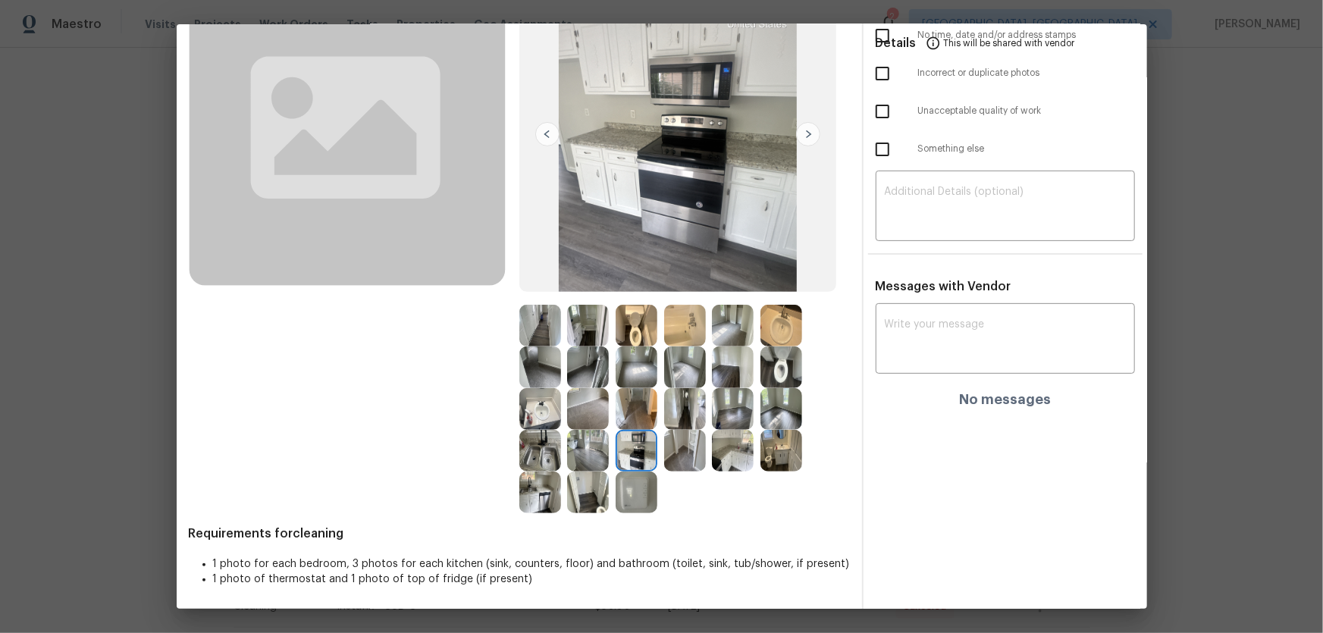
click at [626, 496] on img at bounding box center [637, 493] width 42 height 42
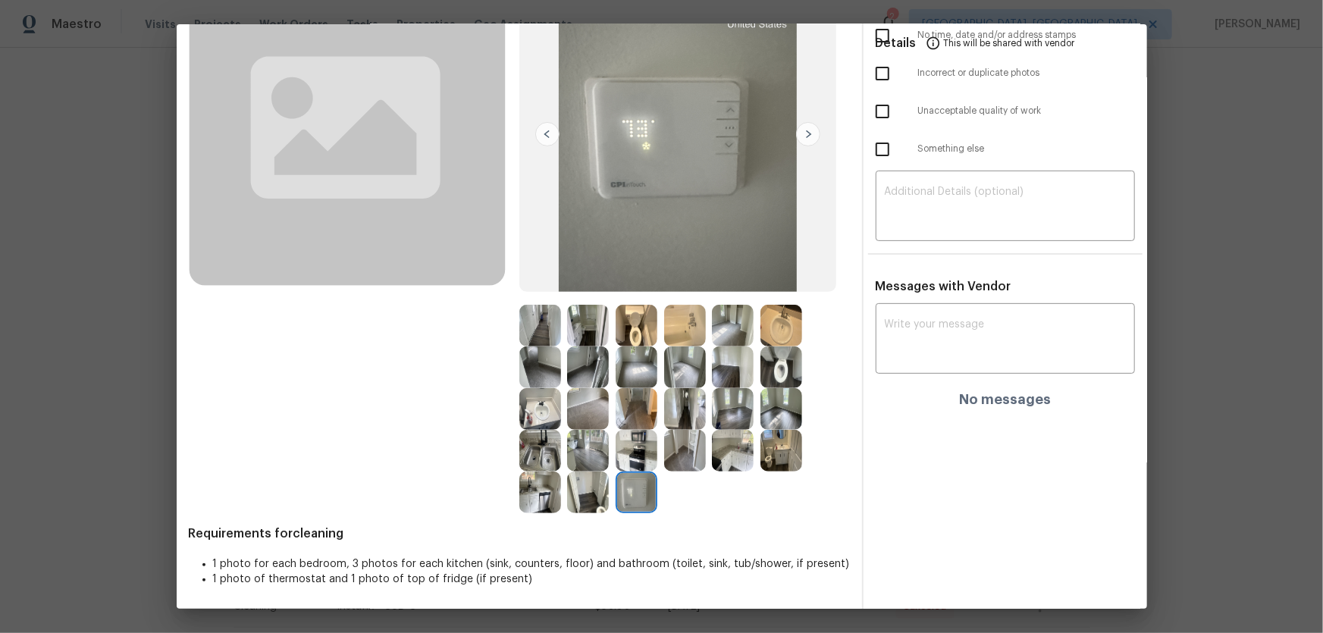
click at [591, 497] on img at bounding box center [588, 493] width 42 height 42
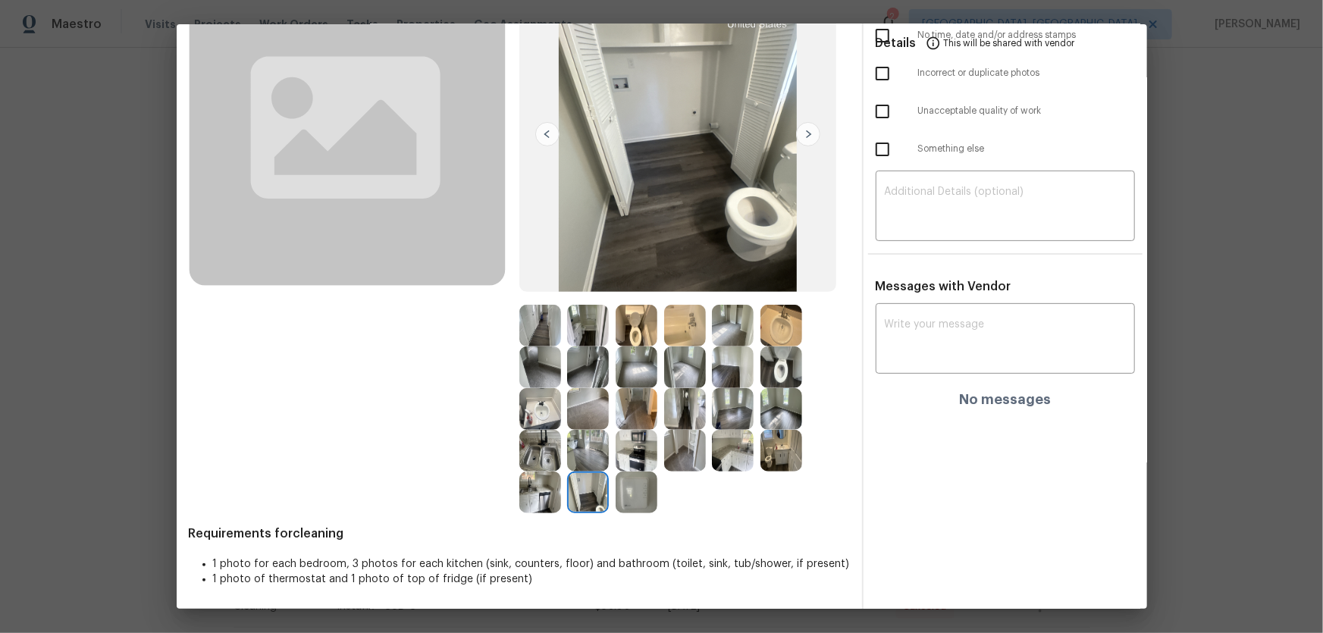
click at [536, 497] on img at bounding box center [540, 493] width 42 height 42
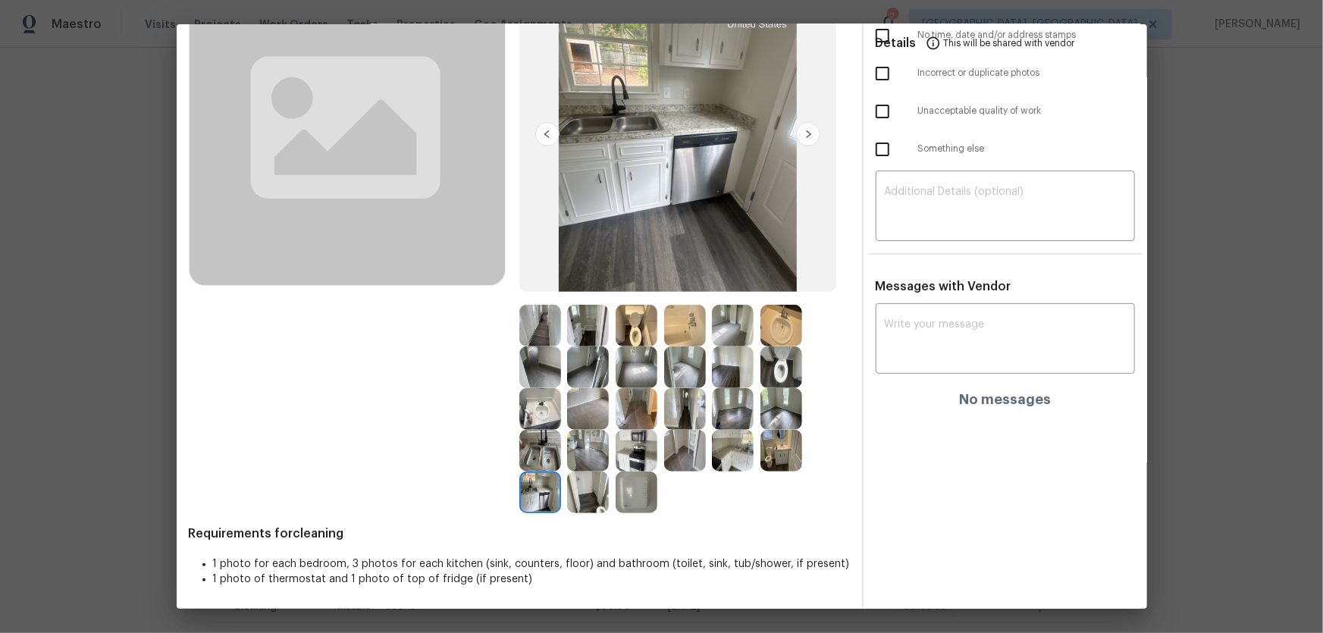
click at [668, 455] on img at bounding box center [685, 451] width 42 height 42
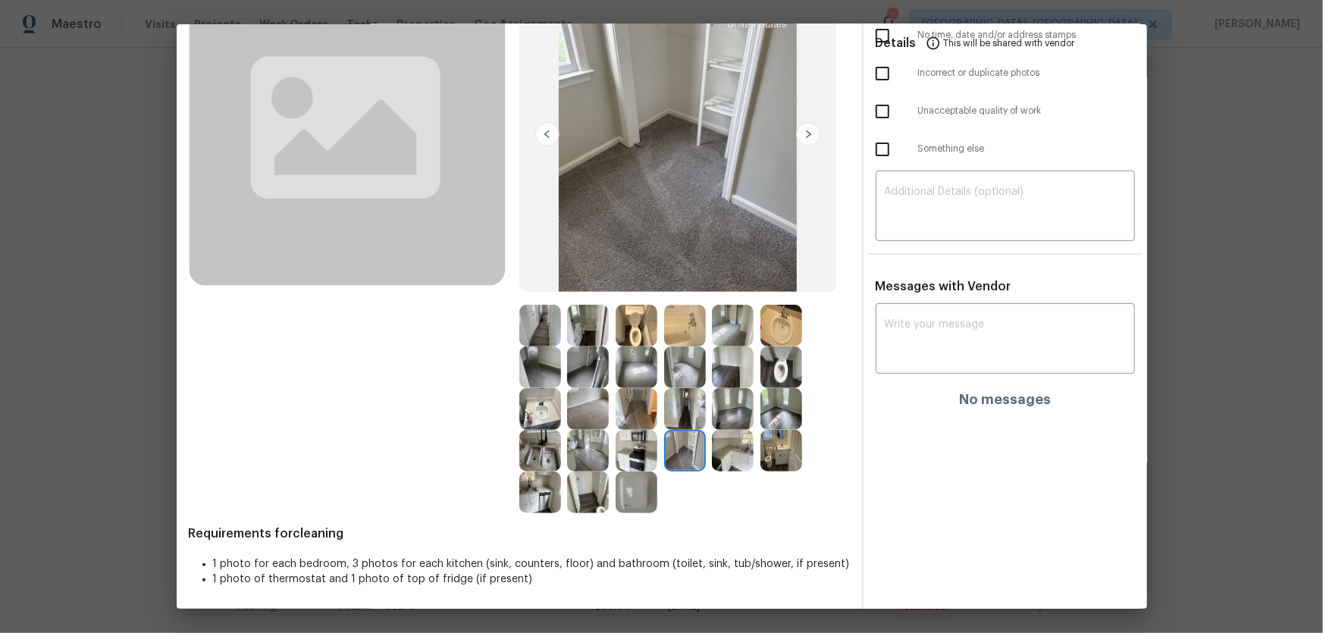
click at [638, 455] on img at bounding box center [637, 451] width 42 height 42
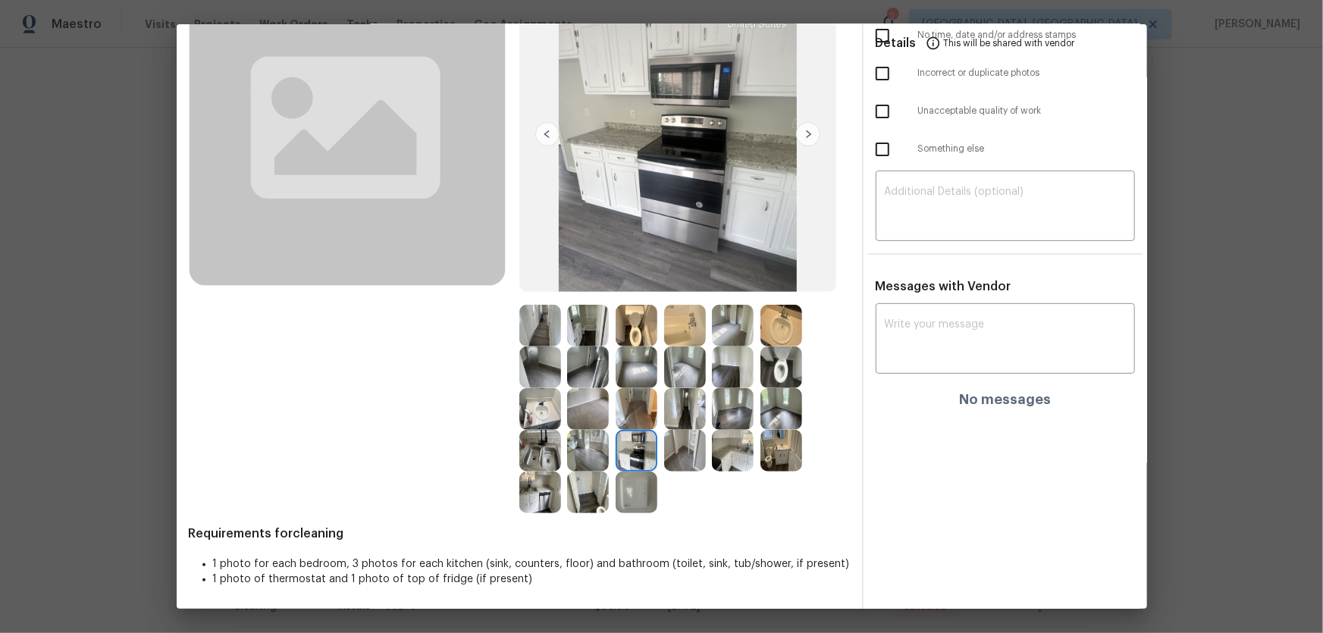
click at [572, 452] on img at bounding box center [588, 451] width 42 height 42
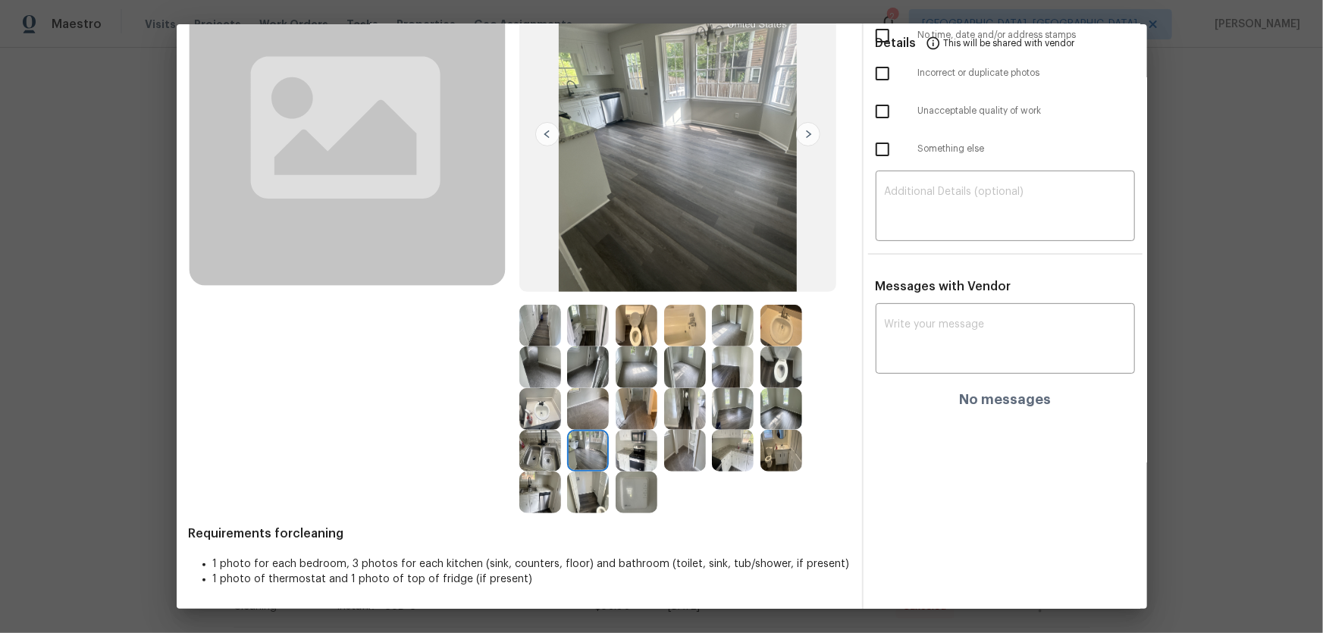
click at [529, 453] on img at bounding box center [540, 451] width 42 height 42
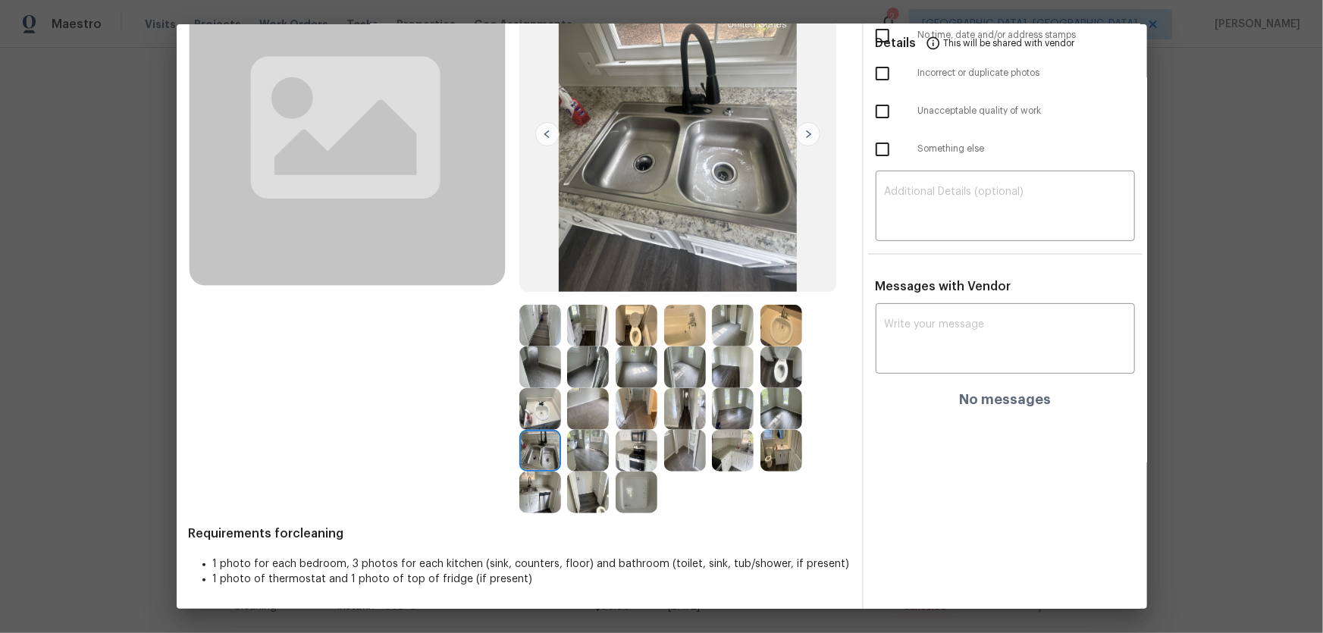
click at [530, 416] on img at bounding box center [540, 409] width 42 height 42
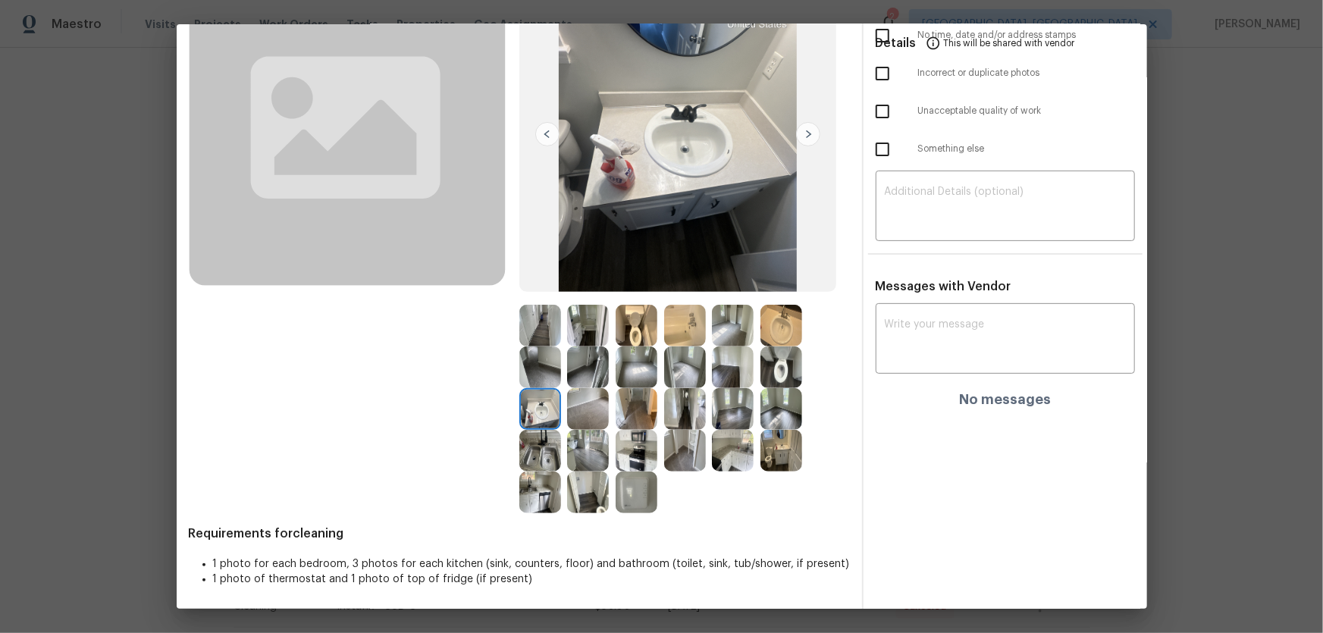
click at [593, 378] on img at bounding box center [588, 368] width 42 height 42
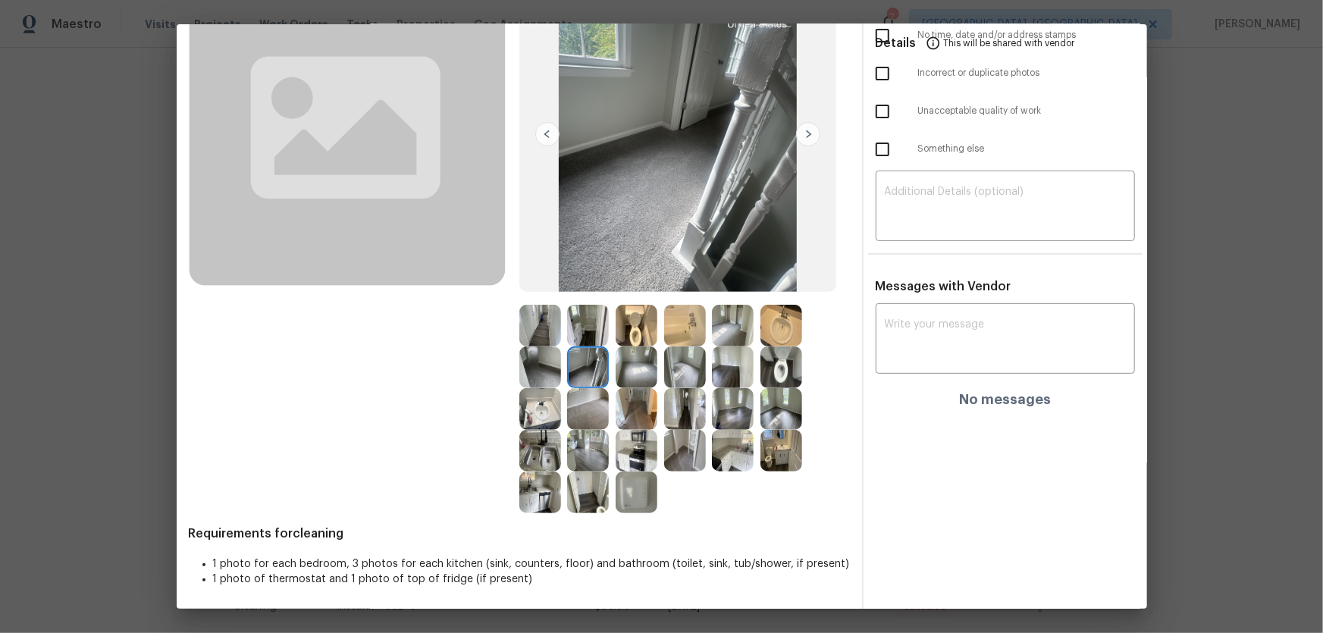
click at [591, 372] on img at bounding box center [588, 368] width 42 height 42
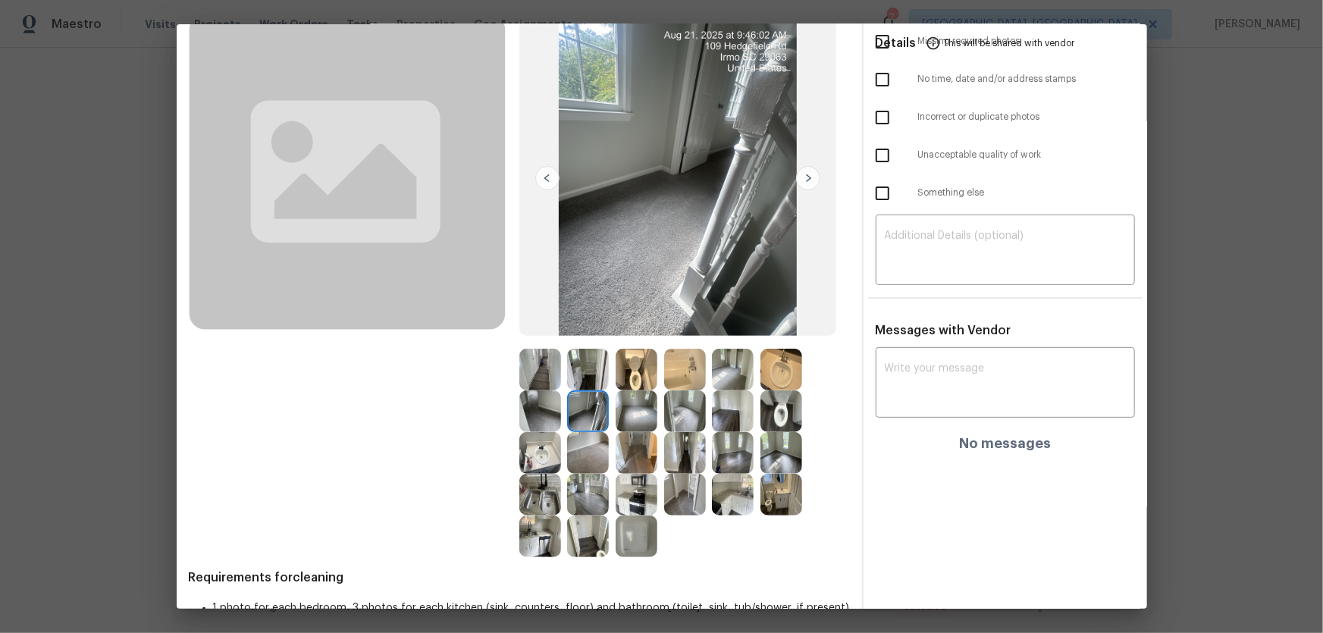
scroll to position [71, 0]
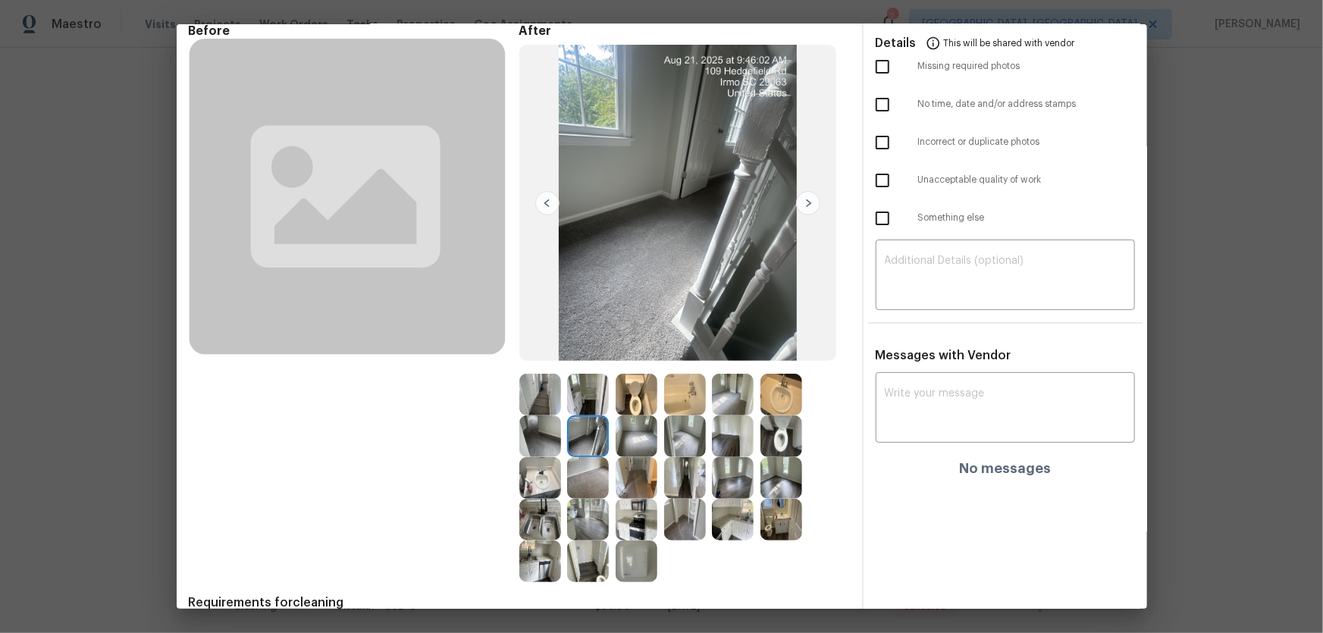
click at [688, 398] on img at bounding box center [685, 395] width 42 height 42
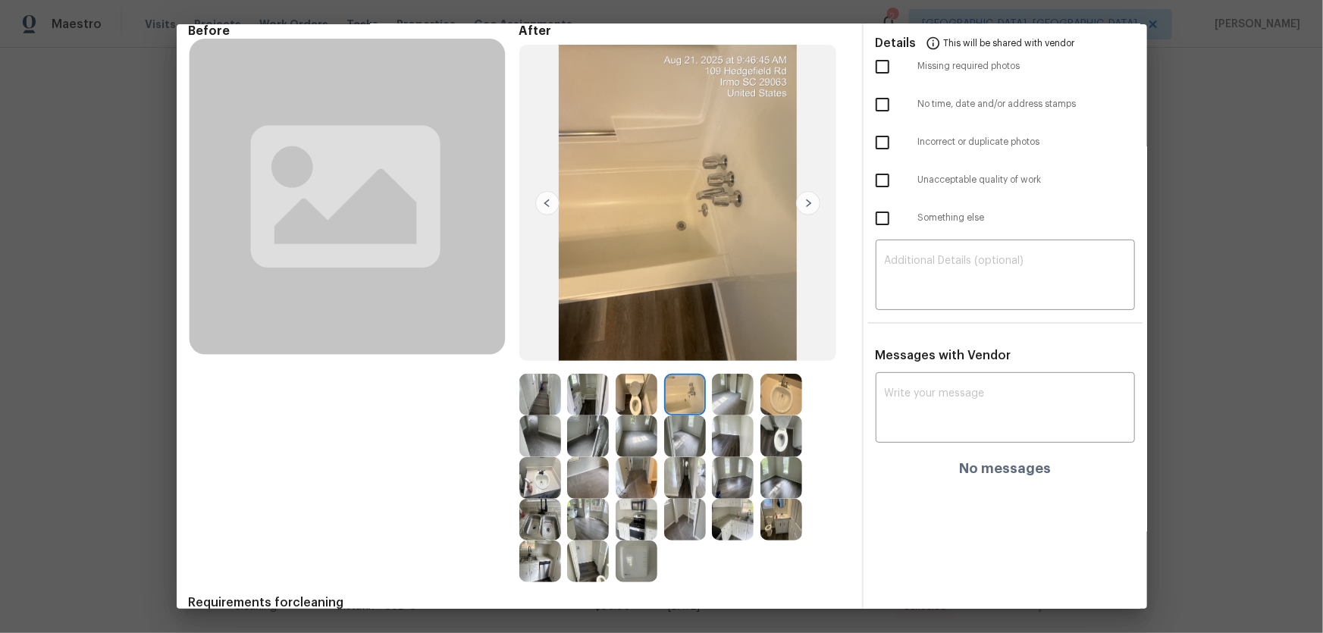
click at [681, 428] on img at bounding box center [685, 437] width 42 height 42
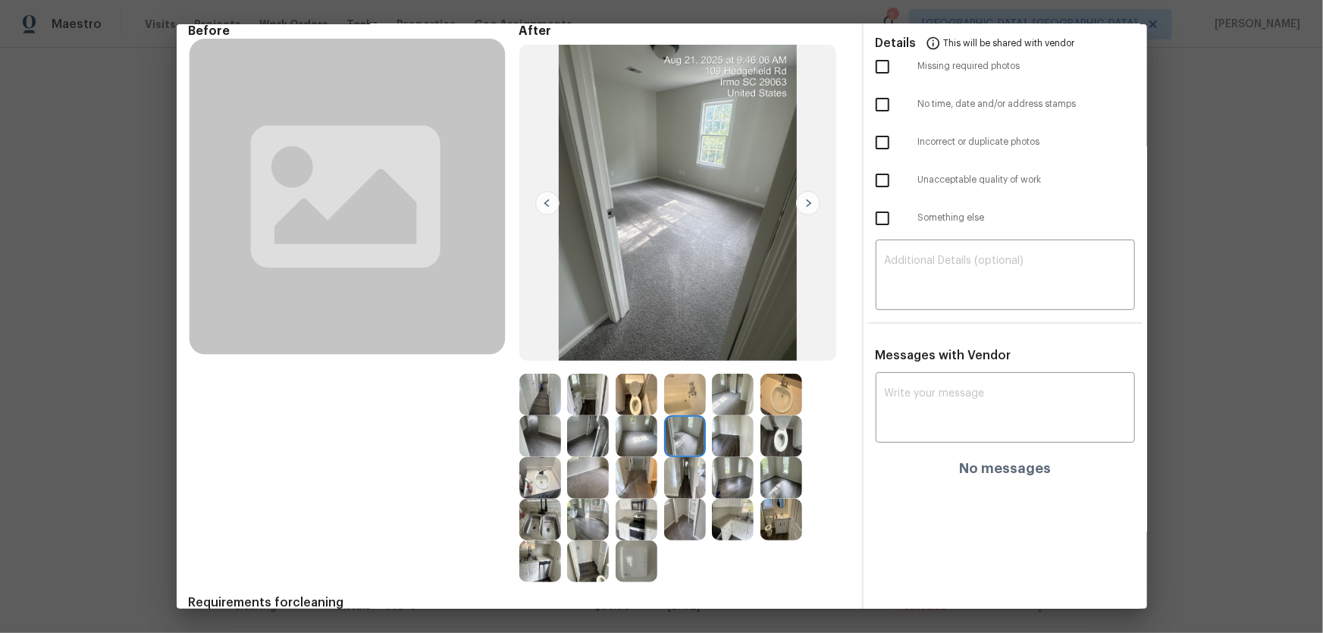
click at [725, 475] on img at bounding box center [733, 478] width 42 height 42
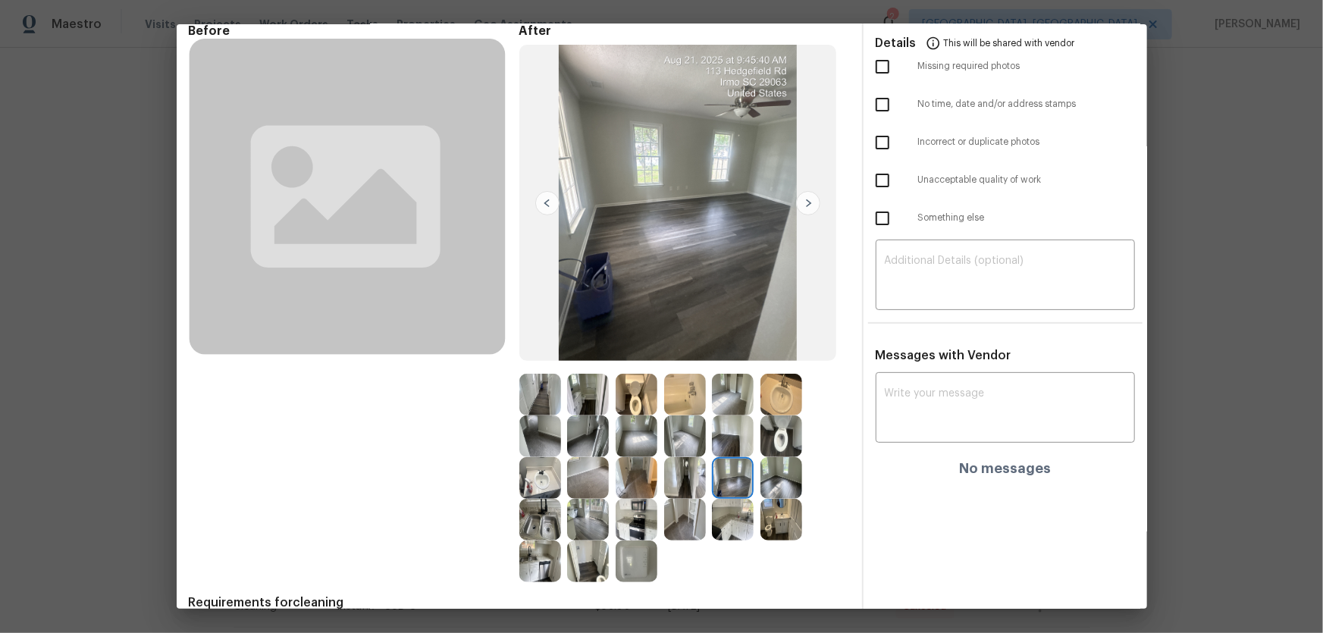
click at [697, 475] on img at bounding box center [685, 478] width 42 height 42
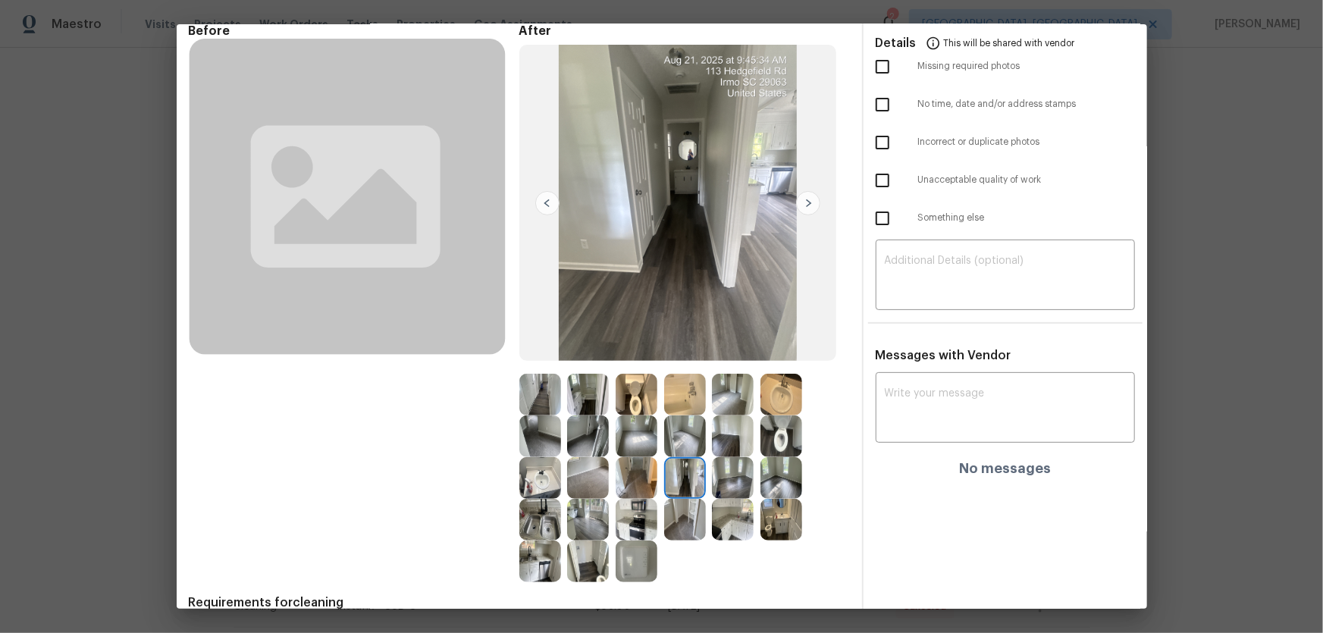
click at [678, 513] on img at bounding box center [685, 520] width 42 height 42
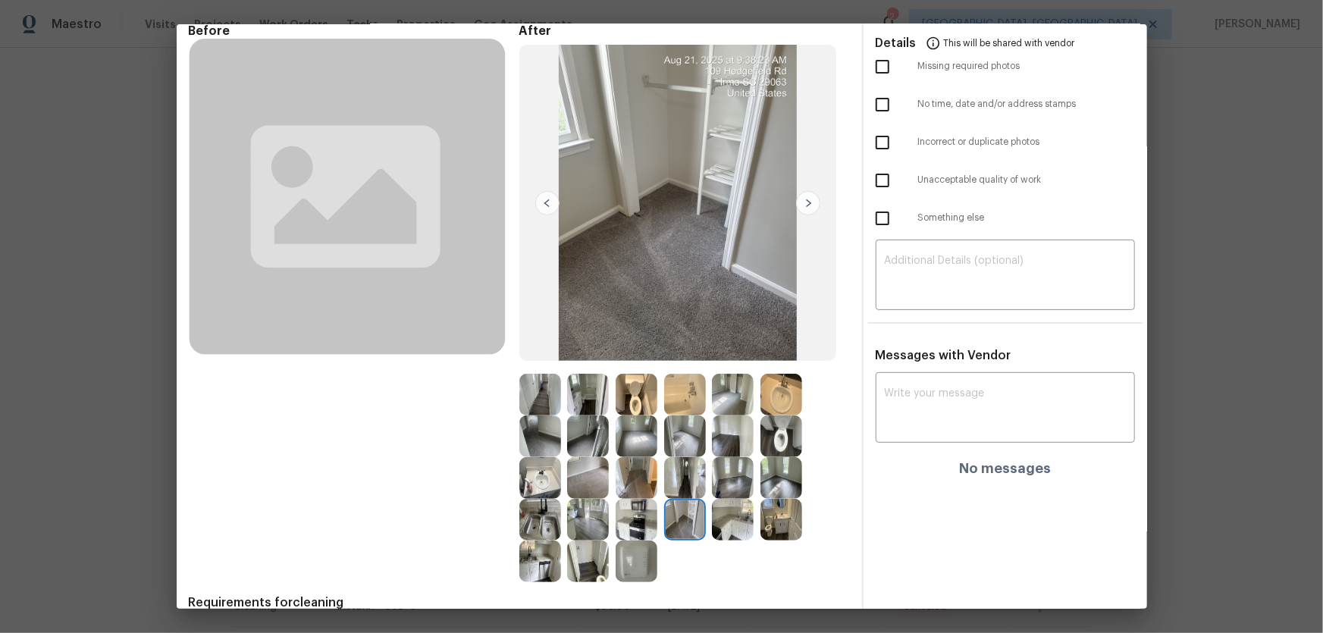
click at [719, 522] on img at bounding box center [733, 520] width 42 height 42
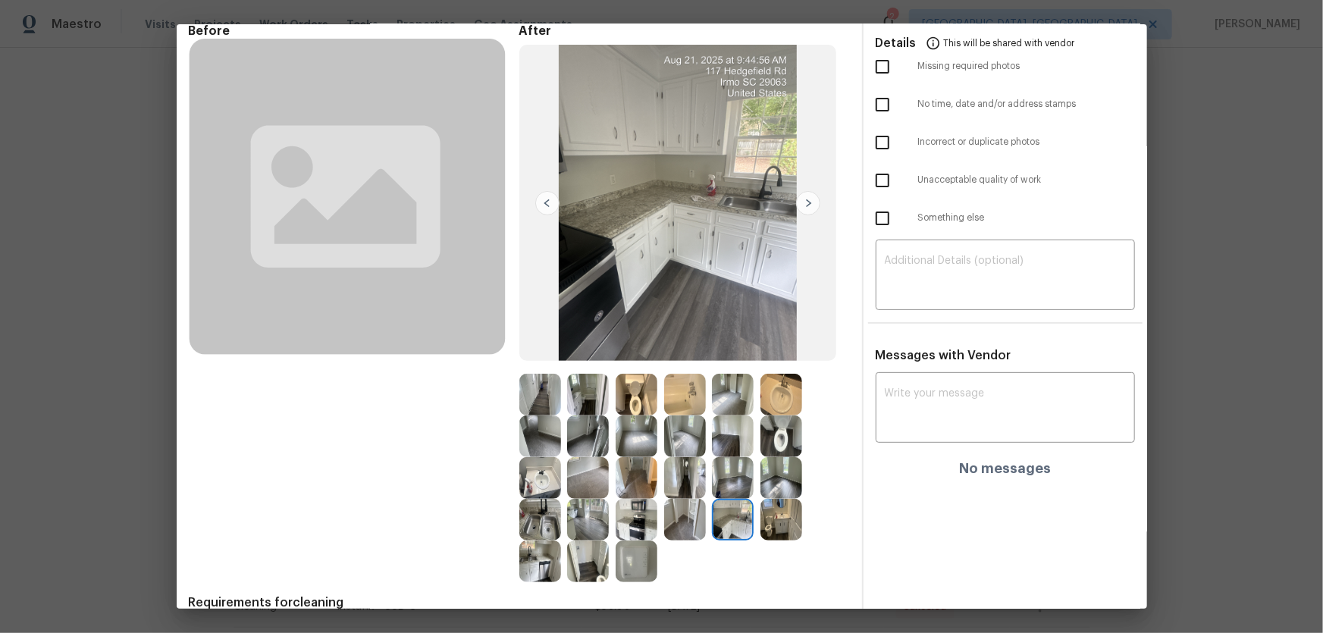
click at [752, 520] on div at bounding box center [736, 520] width 49 height 42
click at [769, 523] on img at bounding box center [782, 520] width 42 height 42
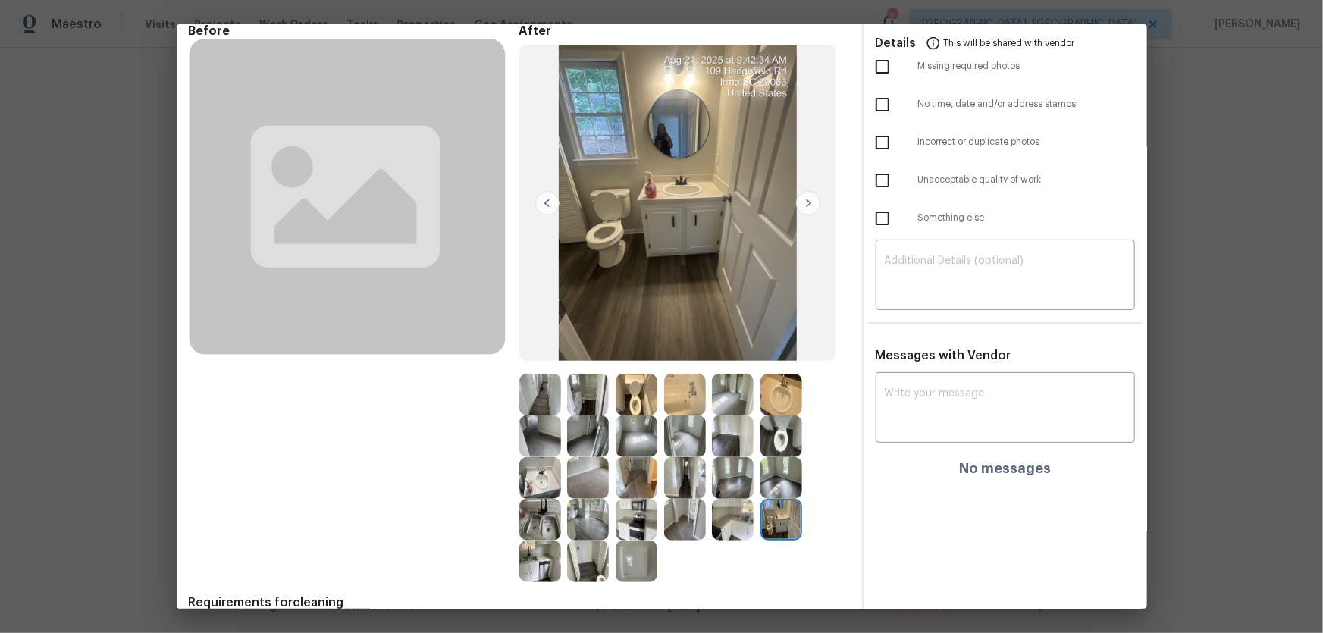
drag, startPoint x: 654, startPoint y: 544, endPoint x: 639, endPoint y: 563, distance: 24.4
click at [651, 547] on div at bounding box center [640, 562] width 49 height 42
click at [639, 563] on img at bounding box center [637, 562] width 42 height 42
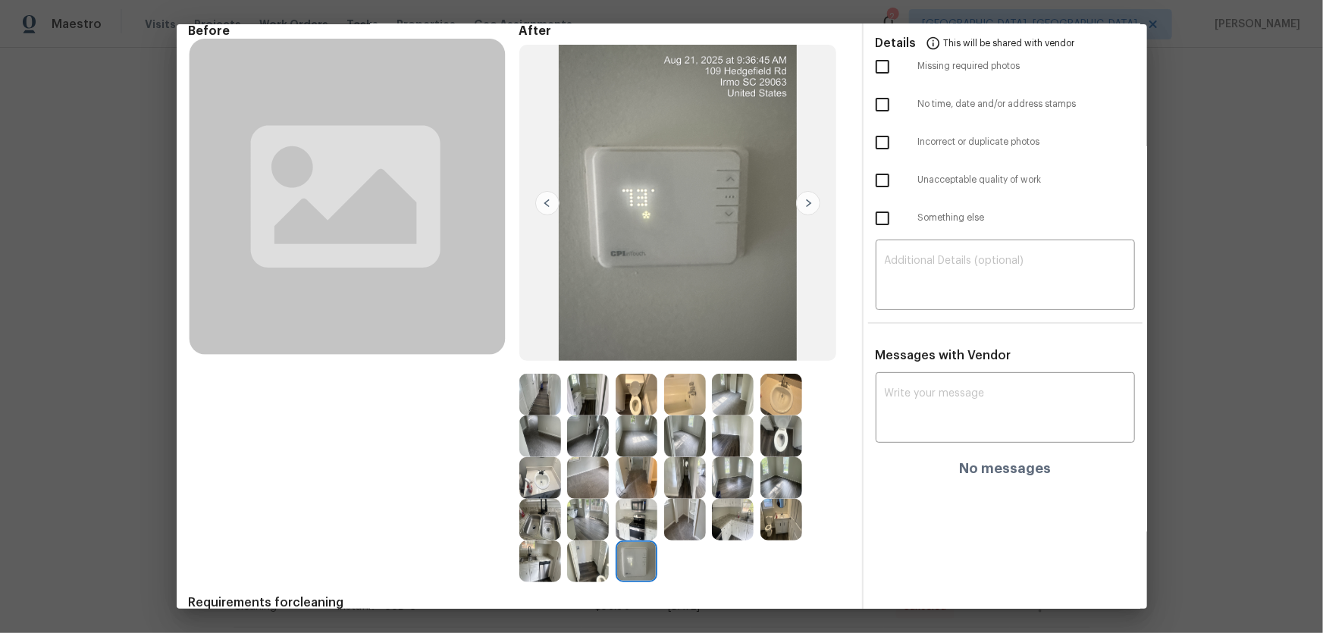
click at [637, 532] on img at bounding box center [637, 520] width 42 height 42
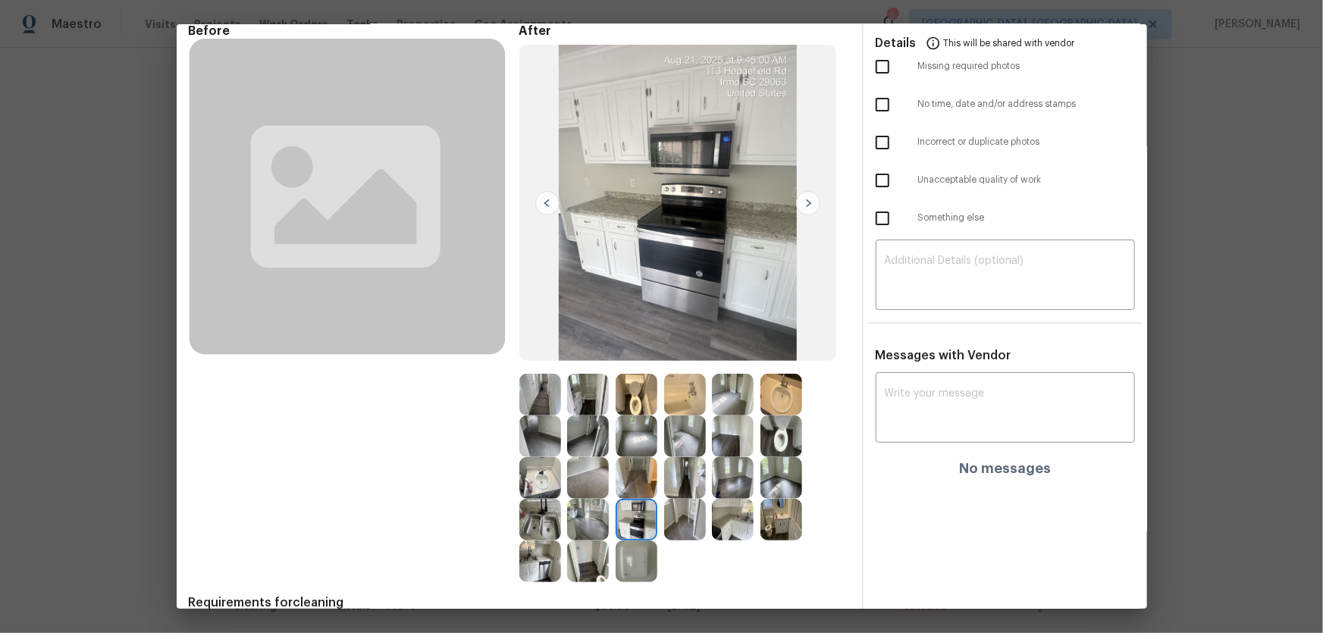
click at [641, 430] on img at bounding box center [637, 437] width 42 height 42
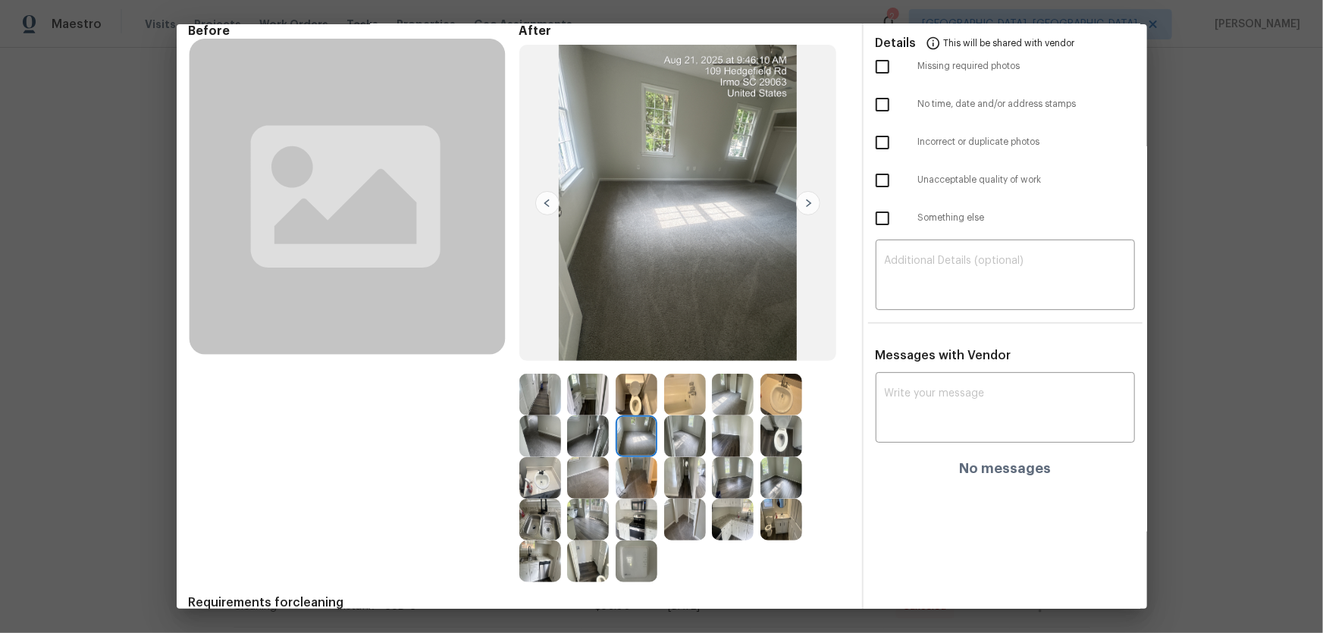
click at [640, 403] on img at bounding box center [637, 395] width 42 height 42
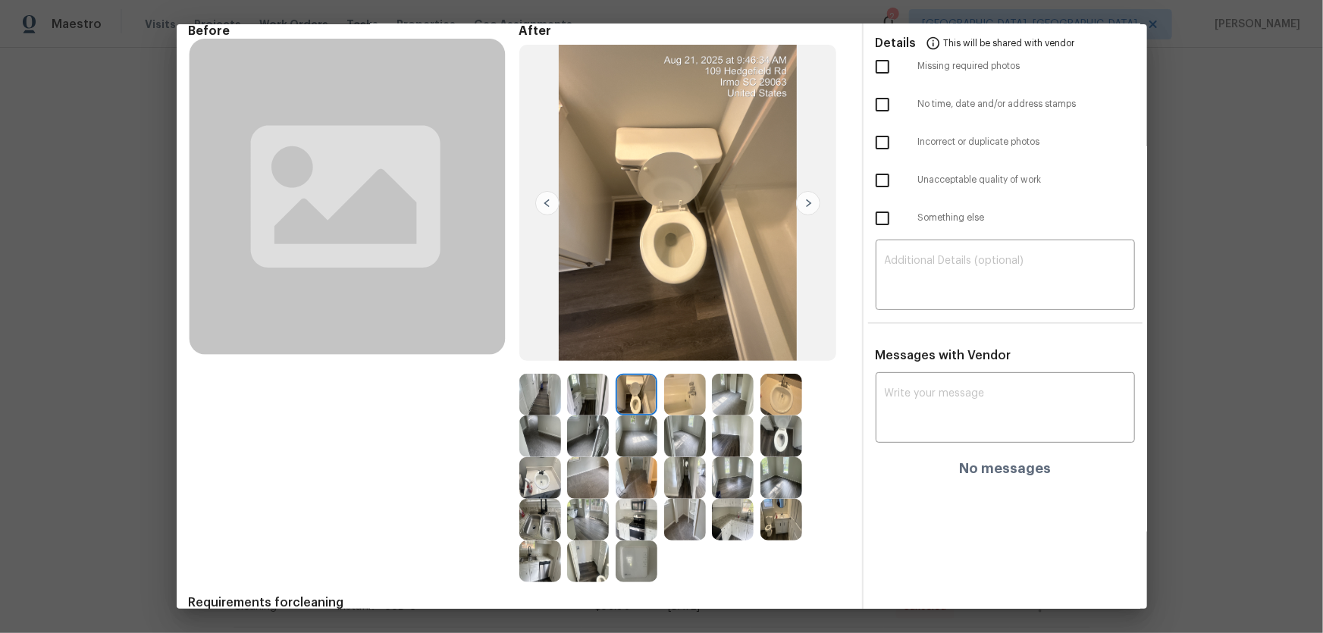
click at [670, 394] on img at bounding box center [685, 395] width 42 height 42
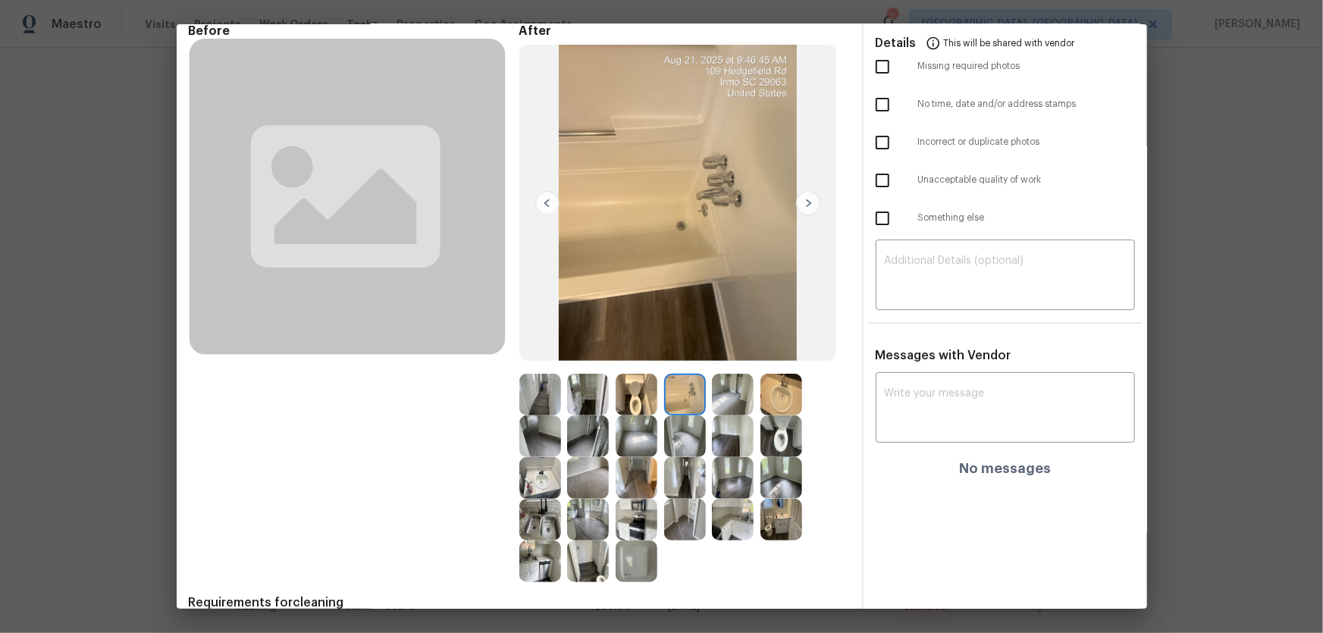
click at [766, 404] on img at bounding box center [782, 395] width 42 height 42
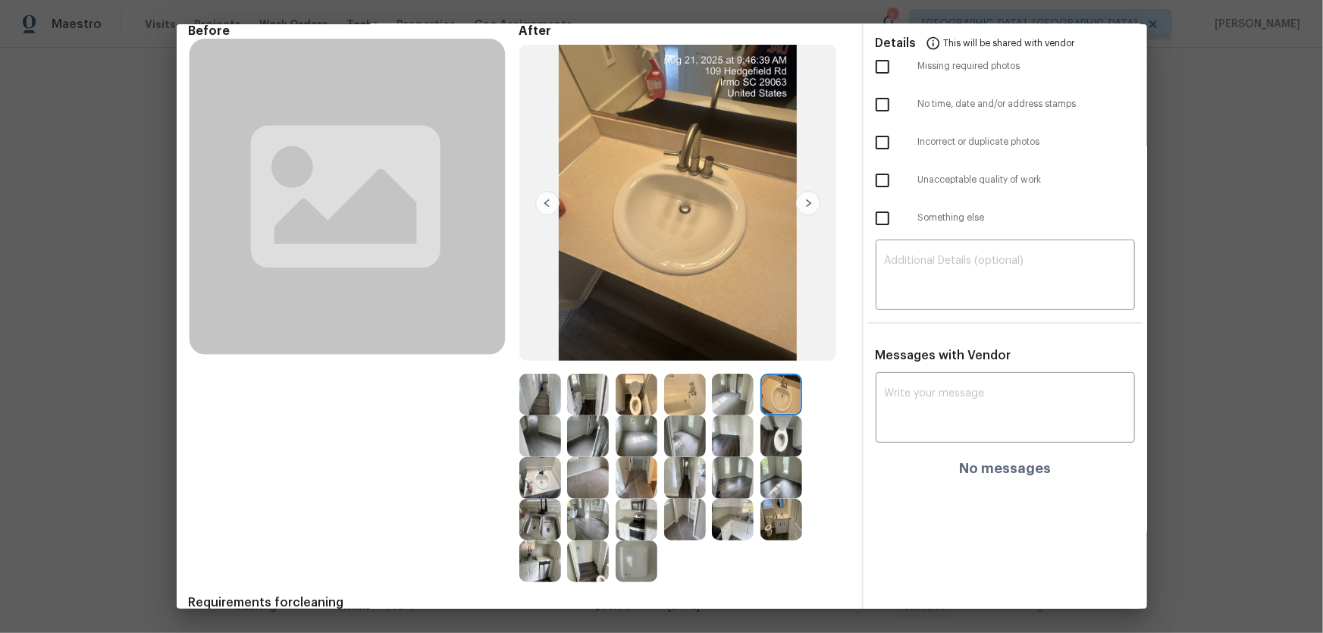
click at [547, 476] on img at bounding box center [540, 478] width 42 height 42
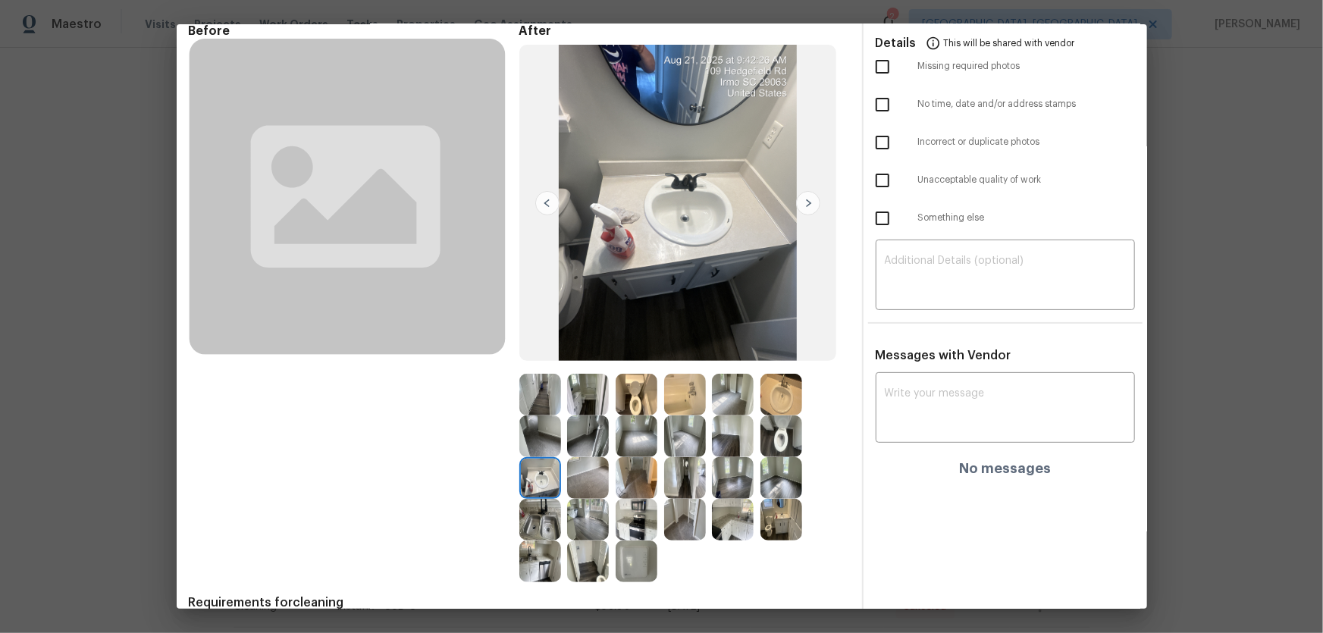
click at [680, 393] on img at bounding box center [685, 395] width 42 height 42
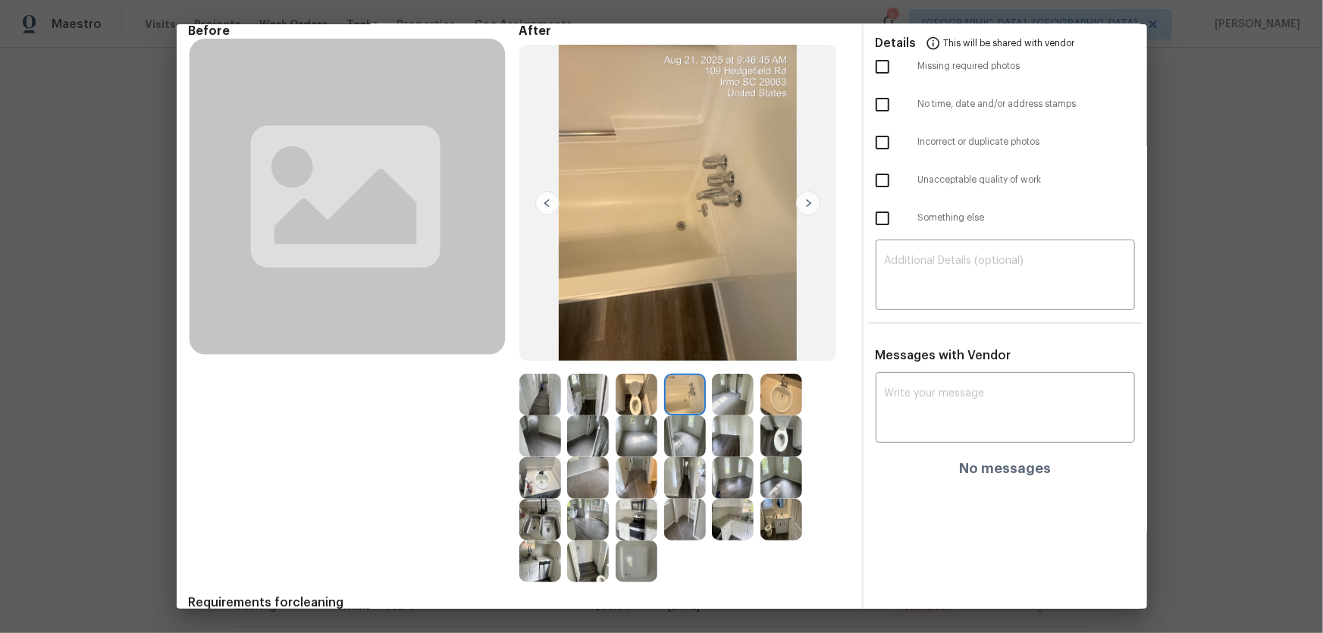
click at [776, 446] on img at bounding box center [782, 437] width 42 height 42
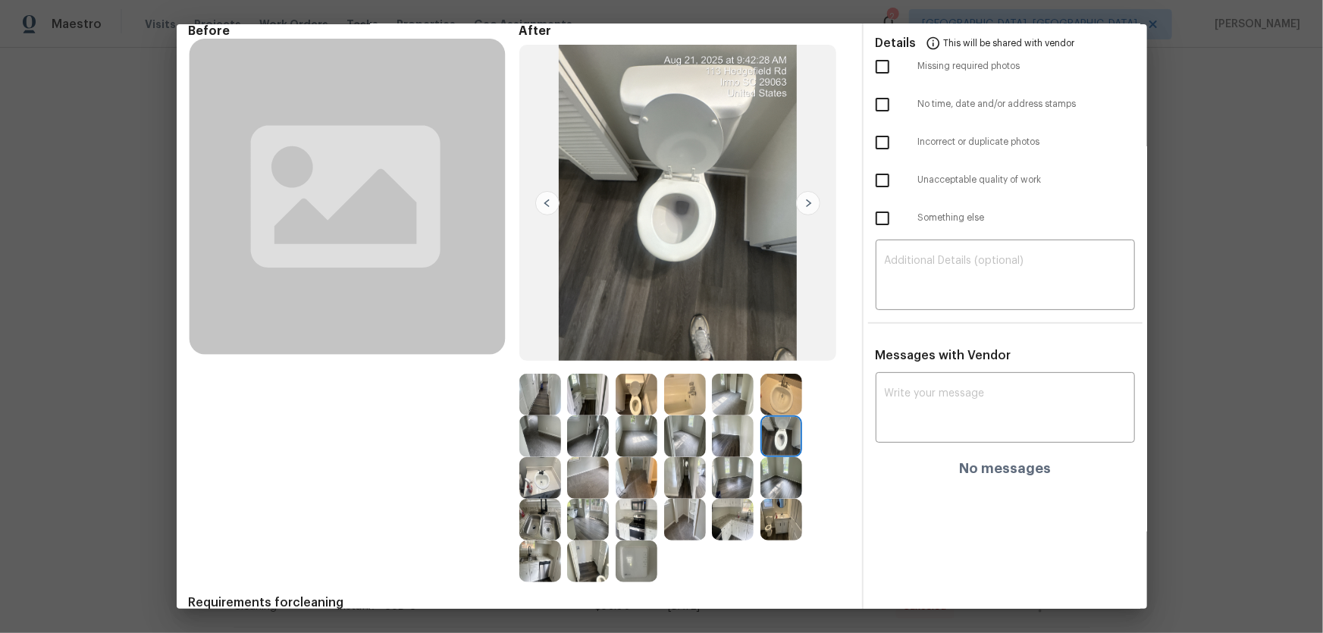
click at [787, 383] on img at bounding box center [782, 395] width 42 height 42
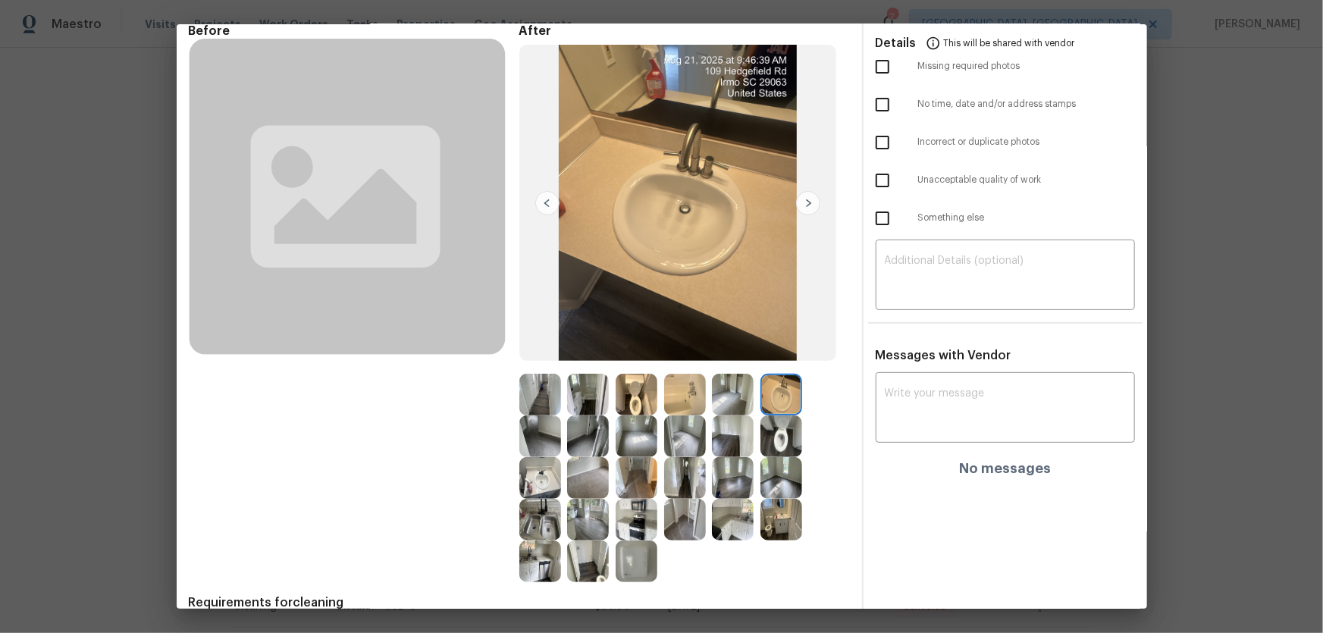
click at [535, 476] on img at bounding box center [540, 478] width 42 height 42
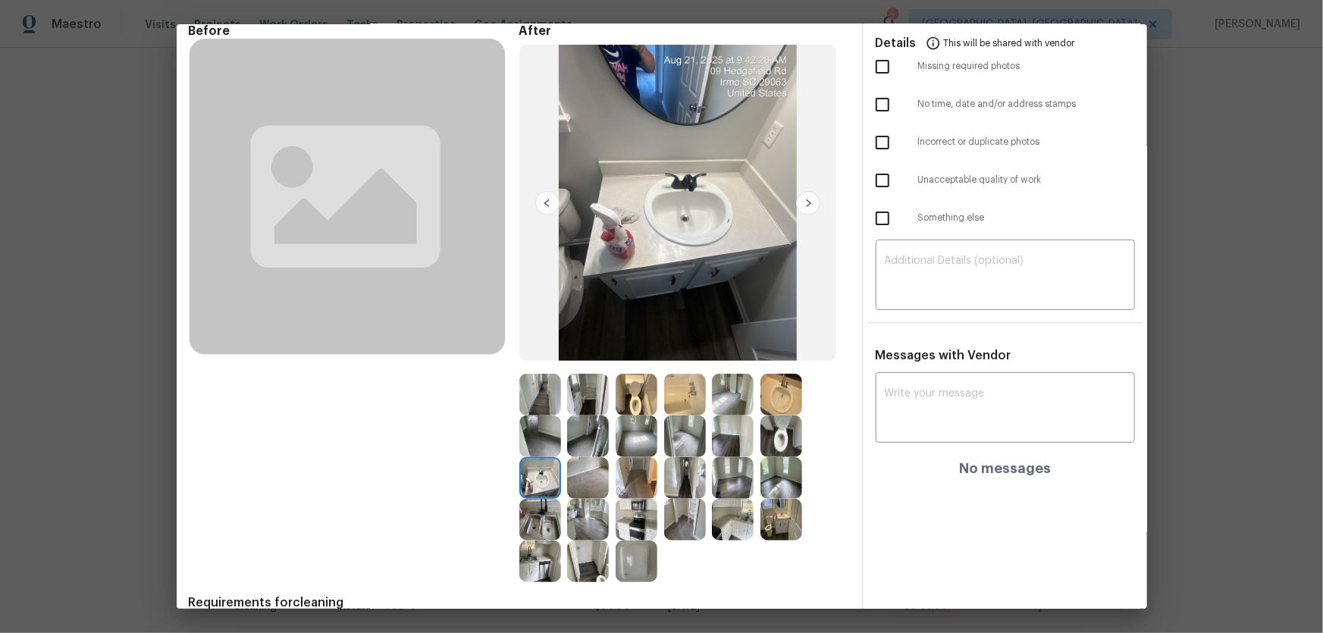
click at [527, 513] on img at bounding box center [540, 520] width 42 height 42
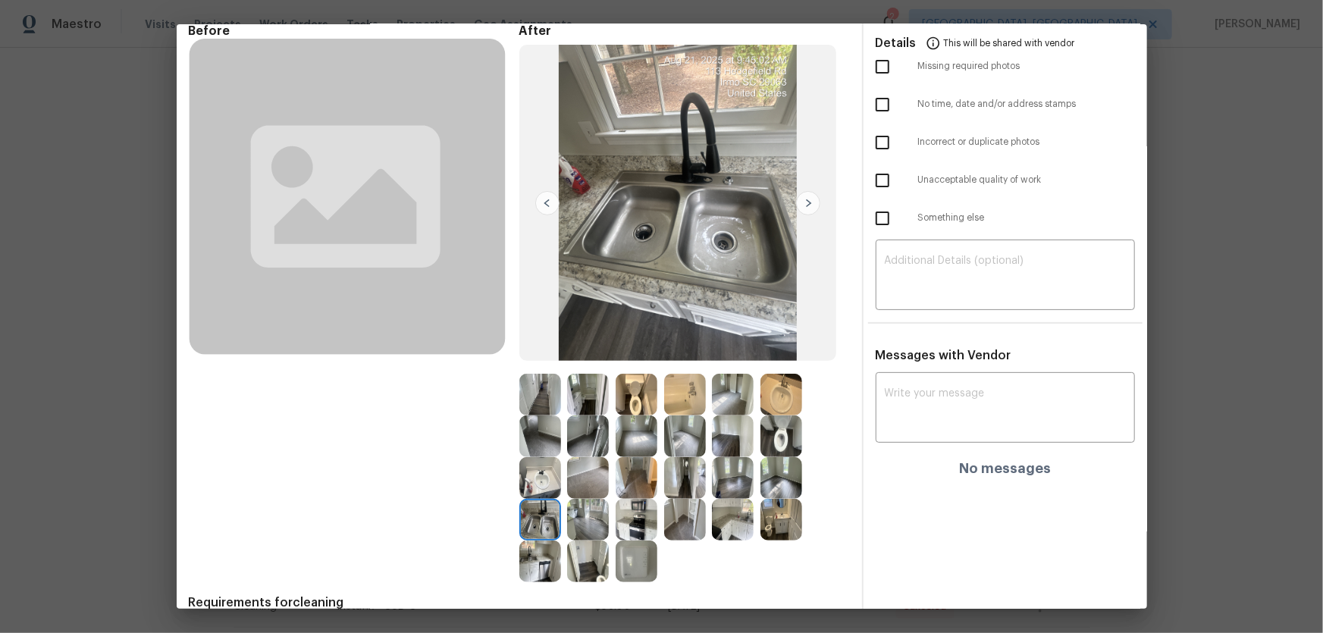
click at [535, 551] on img at bounding box center [540, 562] width 42 height 42
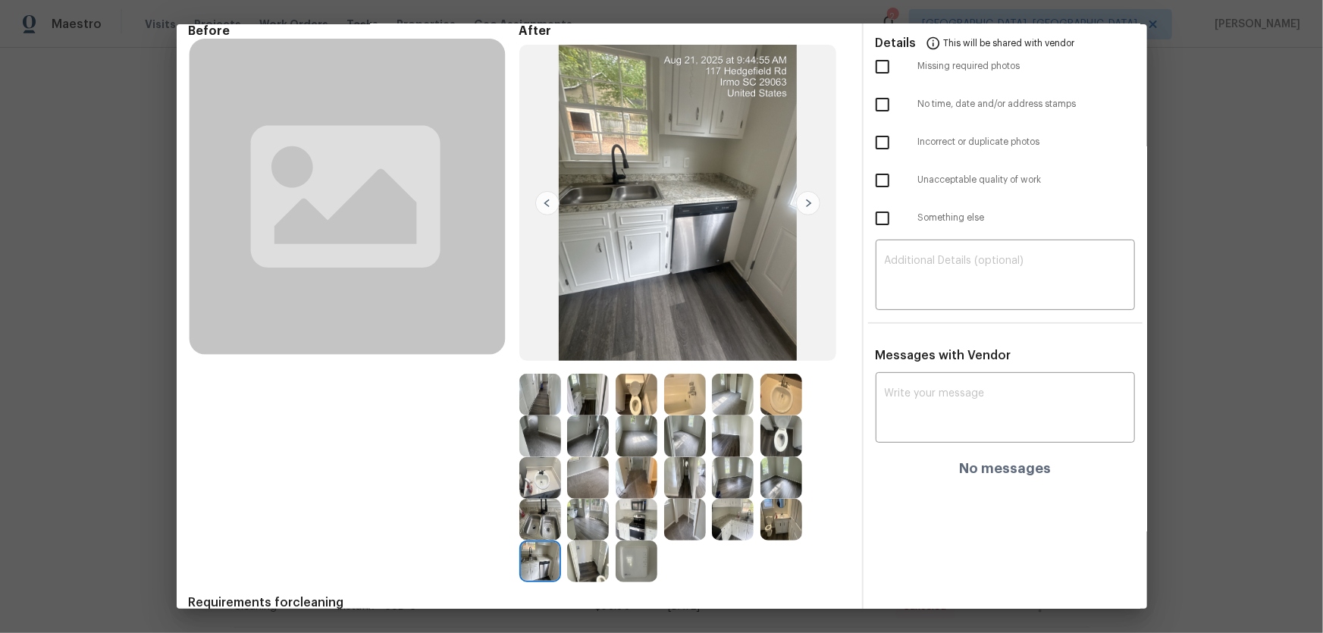
click at [575, 556] on img at bounding box center [588, 562] width 42 height 42
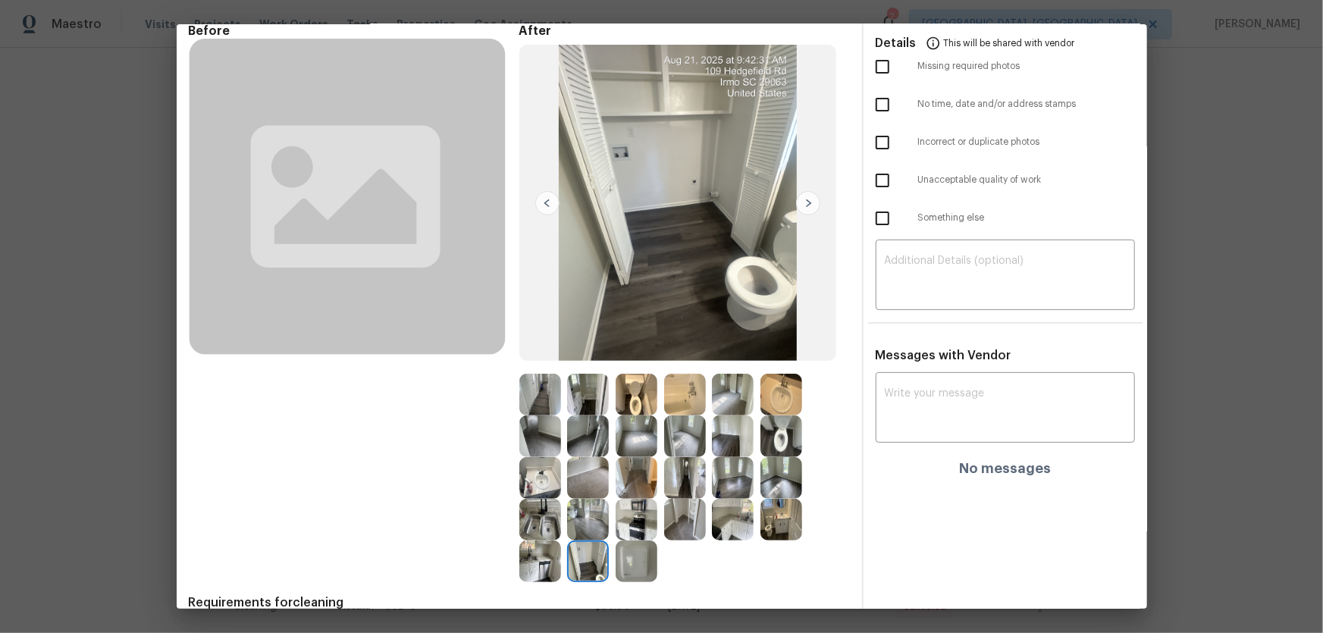
click at [638, 561] on img at bounding box center [637, 562] width 42 height 42
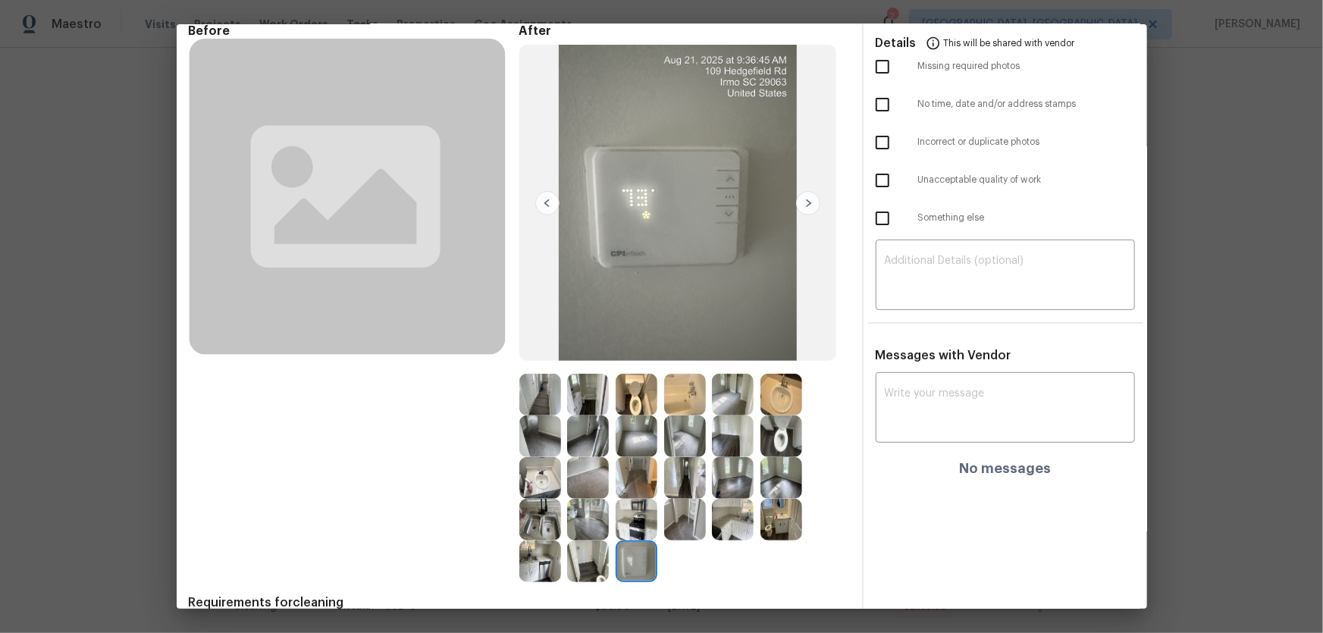
click at [642, 534] on img at bounding box center [637, 520] width 42 height 42
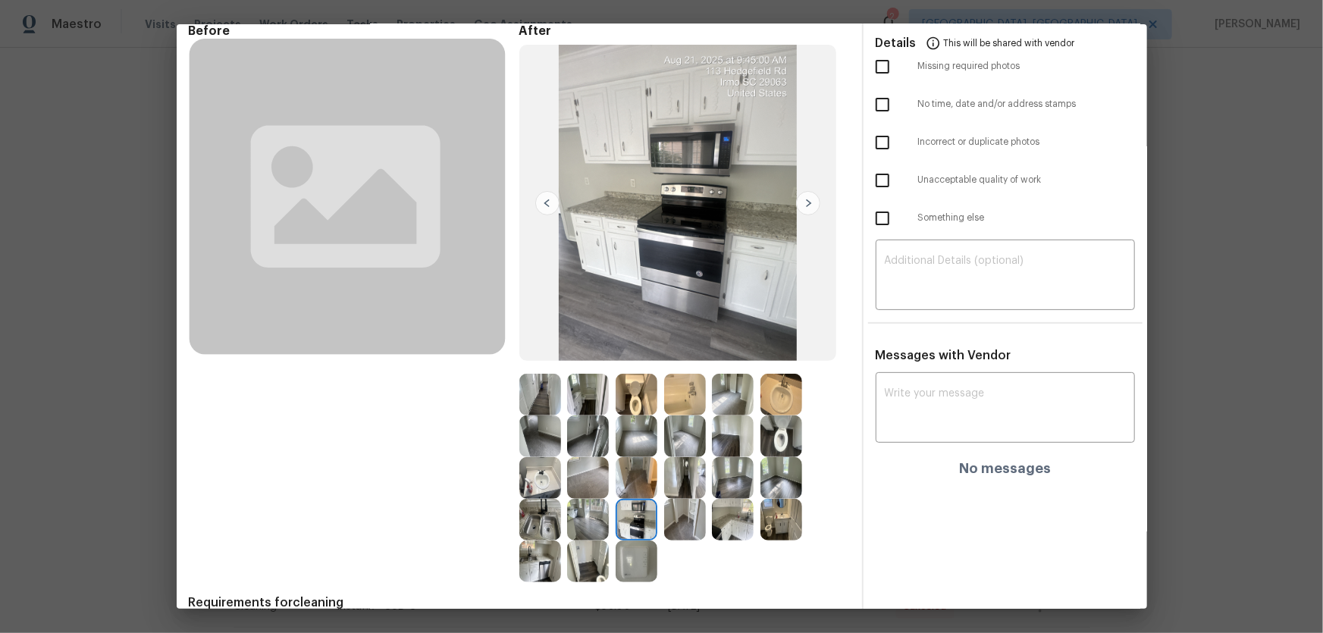
click at [593, 517] on img at bounding box center [588, 520] width 42 height 42
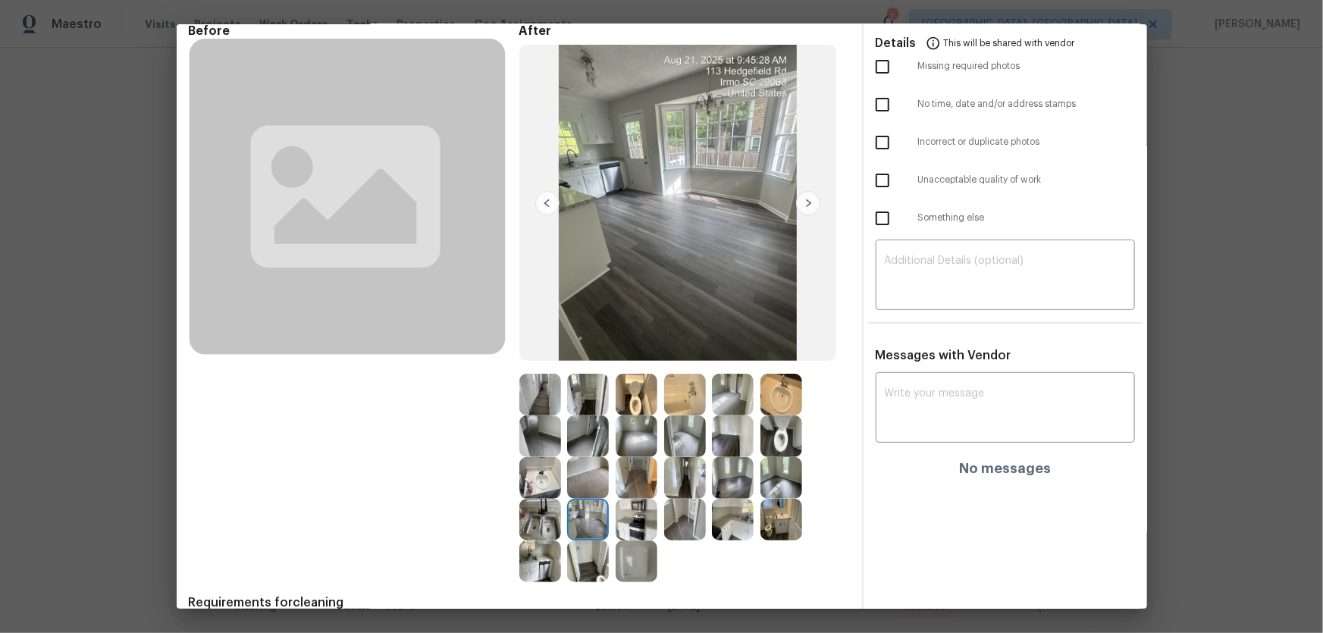
click at [581, 488] on img at bounding box center [588, 478] width 42 height 42
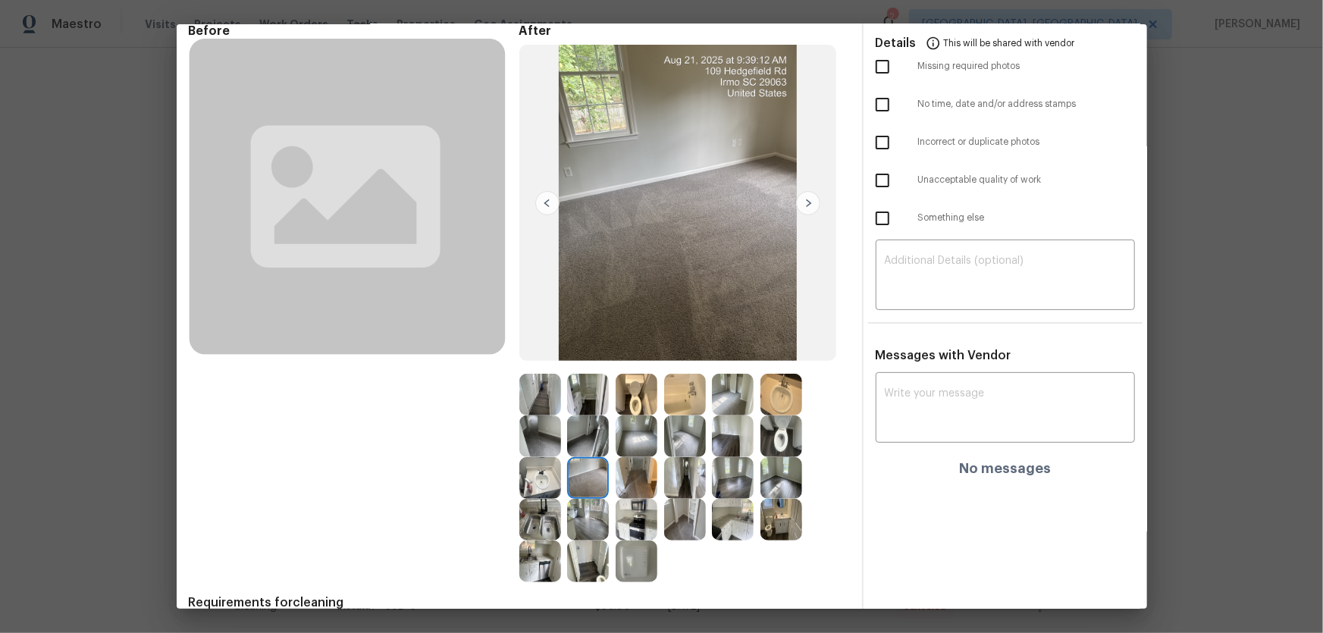
click at [712, 448] on img at bounding box center [733, 437] width 42 height 42
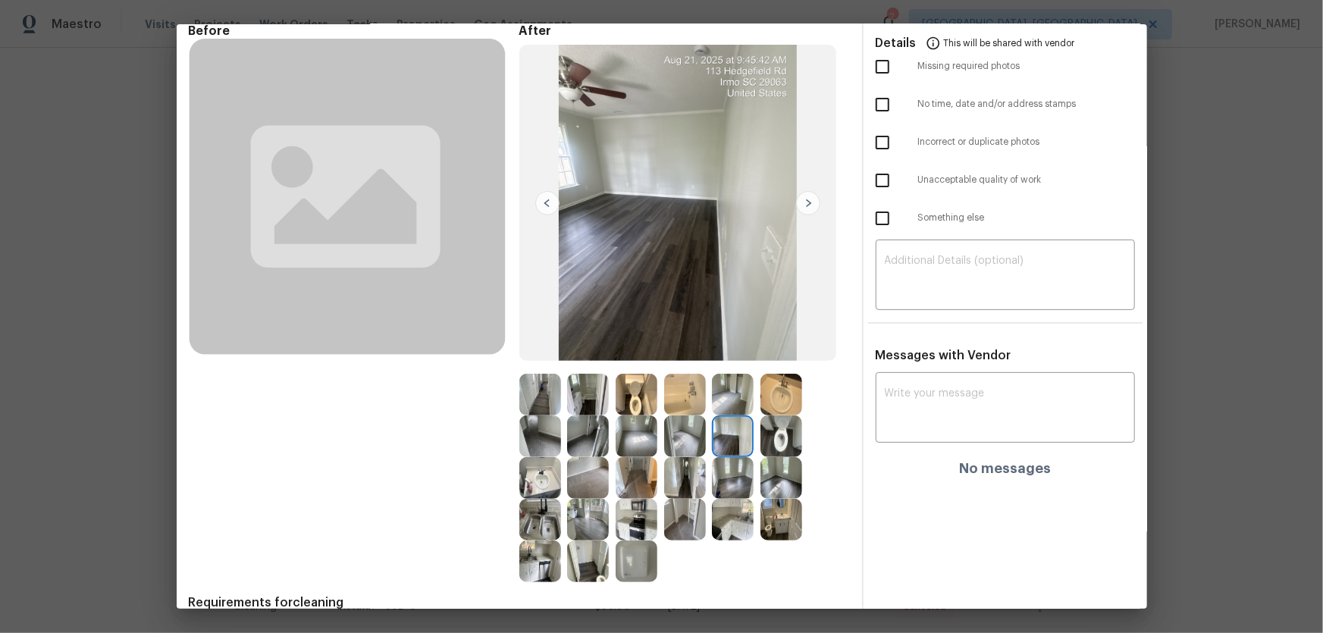
click at [723, 473] on img at bounding box center [733, 478] width 42 height 42
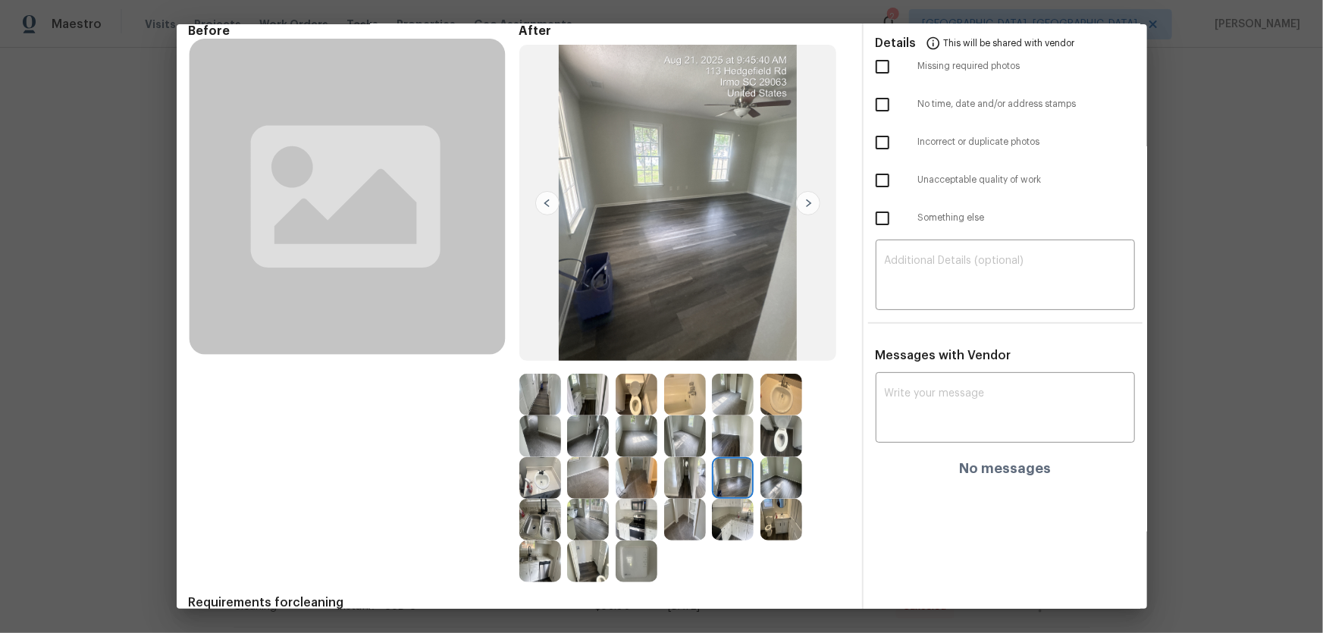
click at [795, 482] on img at bounding box center [782, 478] width 42 height 42
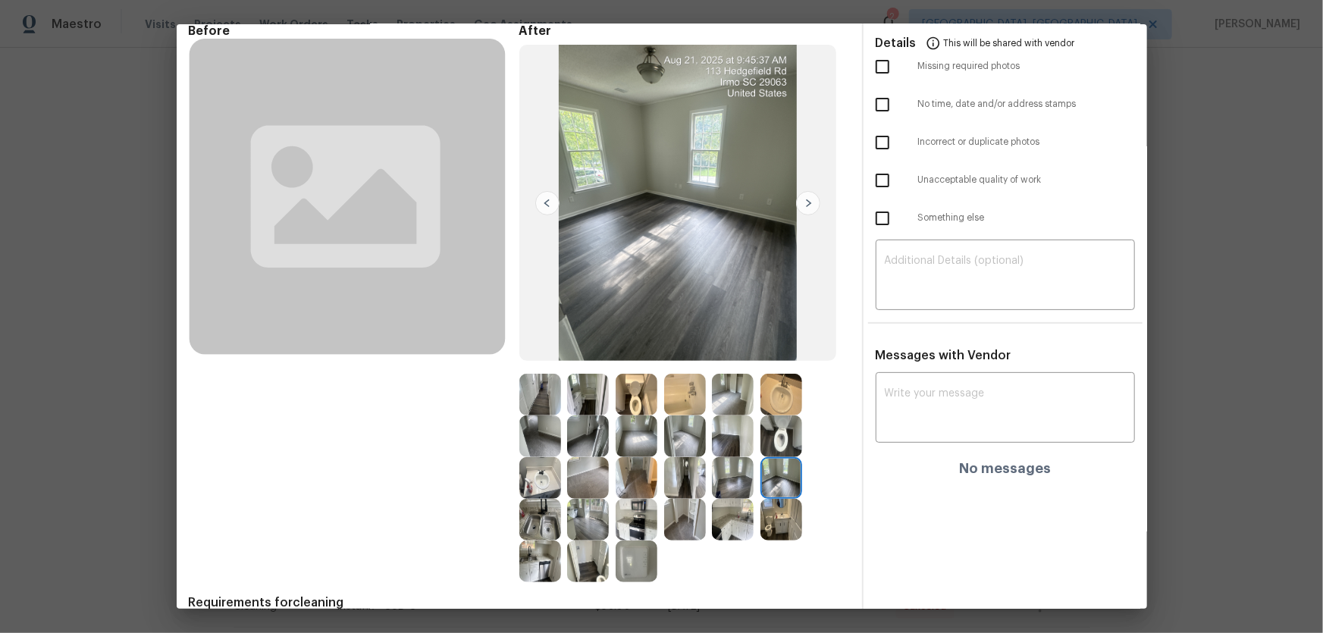
click at [722, 402] on img at bounding box center [733, 395] width 42 height 42
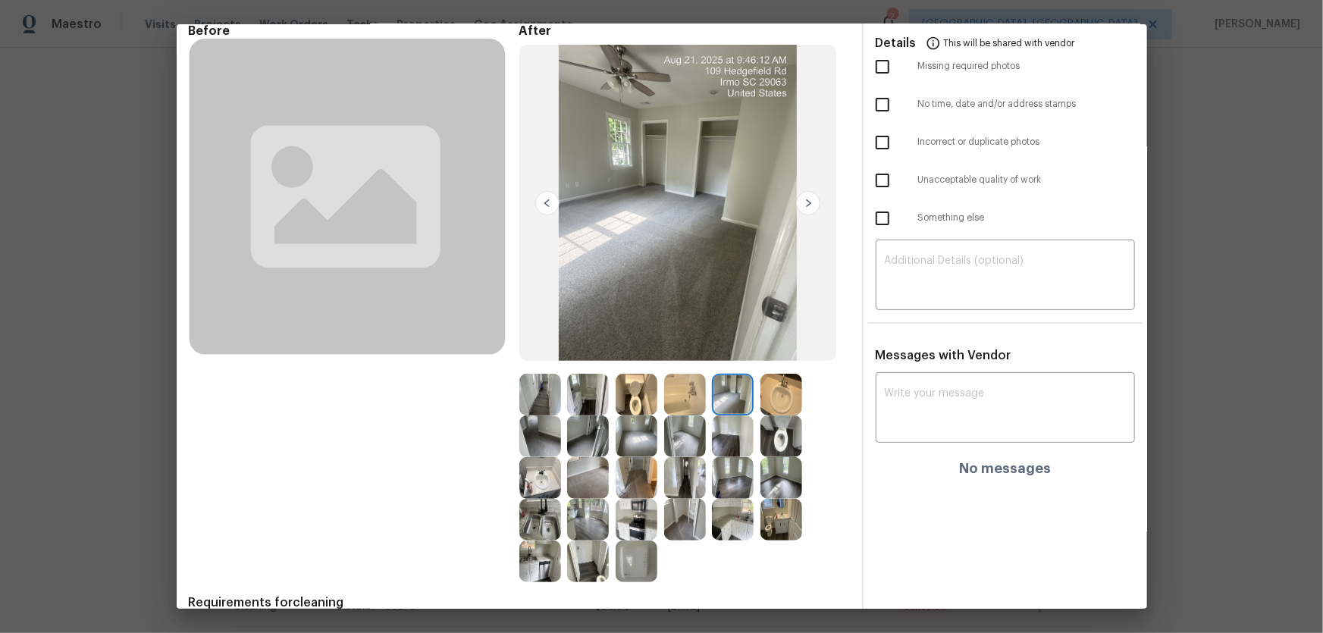
click at [629, 548] on img at bounding box center [637, 562] width 42 height 42
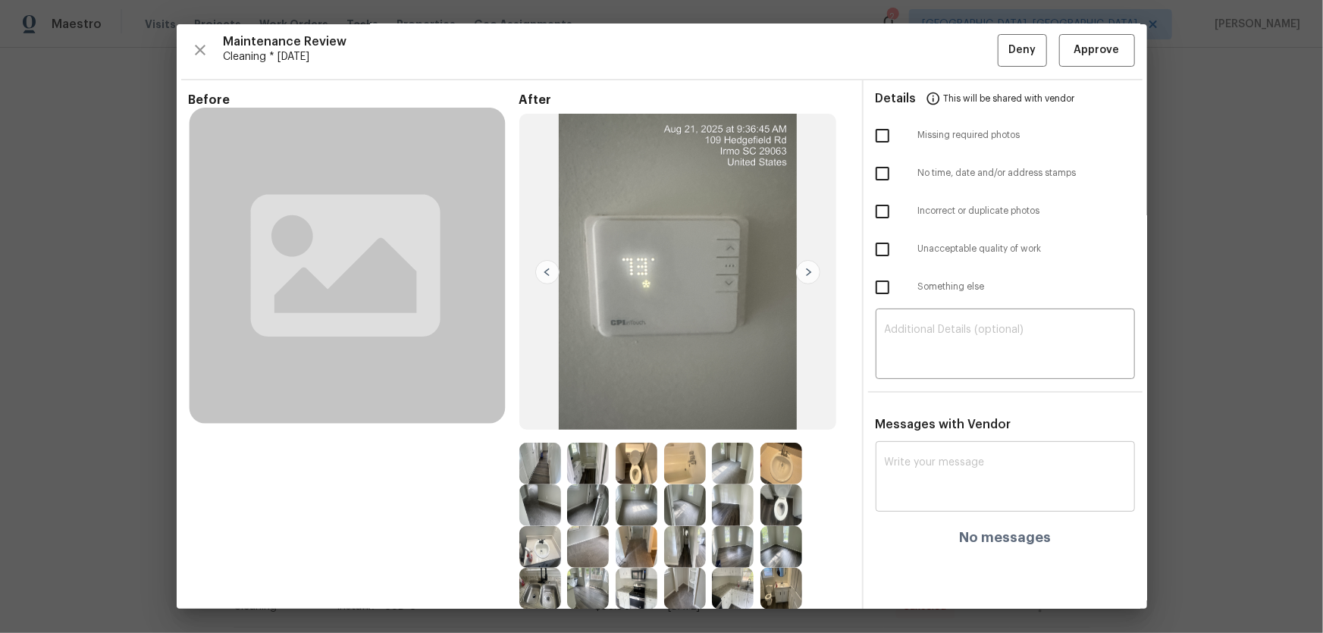
scroll to position [140, 0]
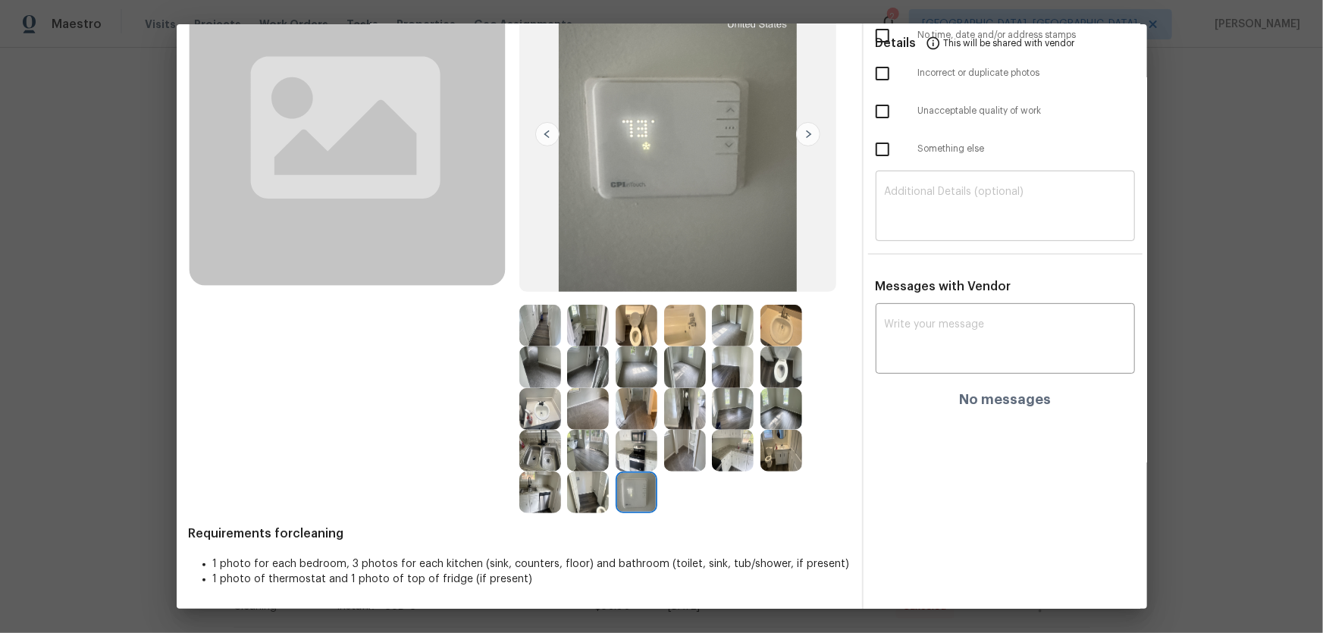
click at [1019, 209] on textarea at bounding box center [1005, 208] width 241 height 42
paste textarea "Maintenance Audit Team: Hello! Unfortunately, this cleaning visit completed on …"
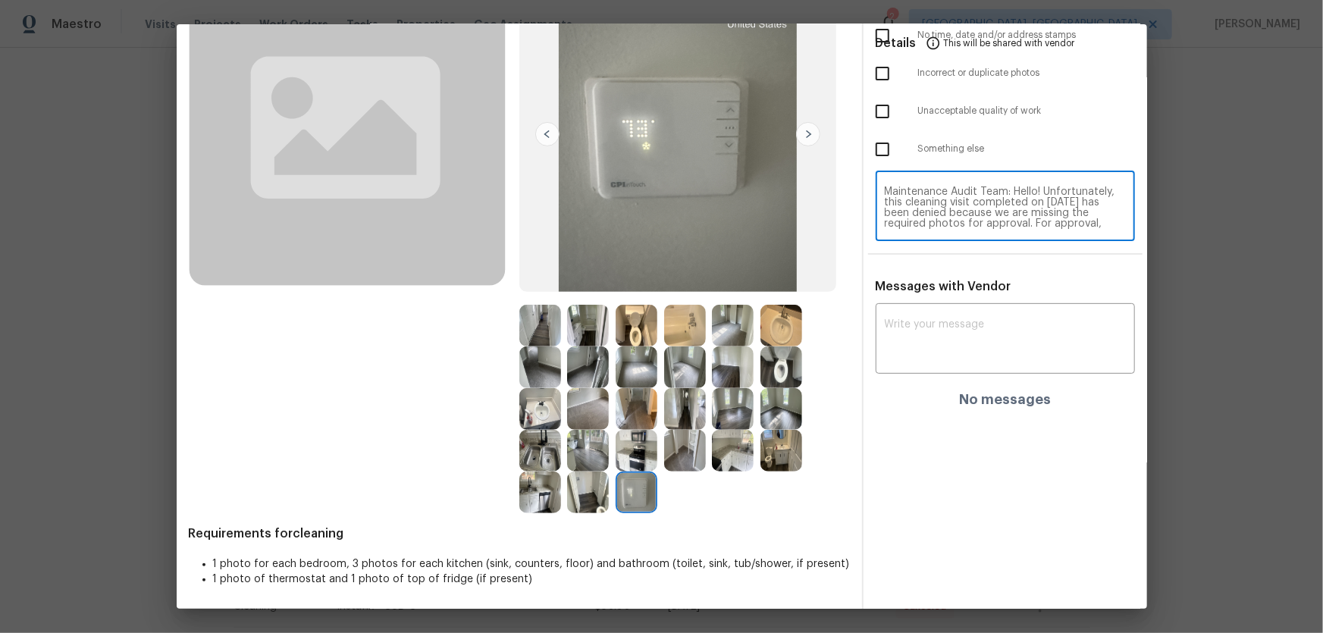
scroll to position [148, 0]
type textarea "Maintenance Audit Team: Hello! Unfortunately, this cleaning visit completed on …"
click at [1024, 311] on div "x ​" at bounding box center [1005, 340] width 259 height 67
paste textarea "Maintenance Audit Team: Hello! Unfortunately, this cleaning visit completed on …"
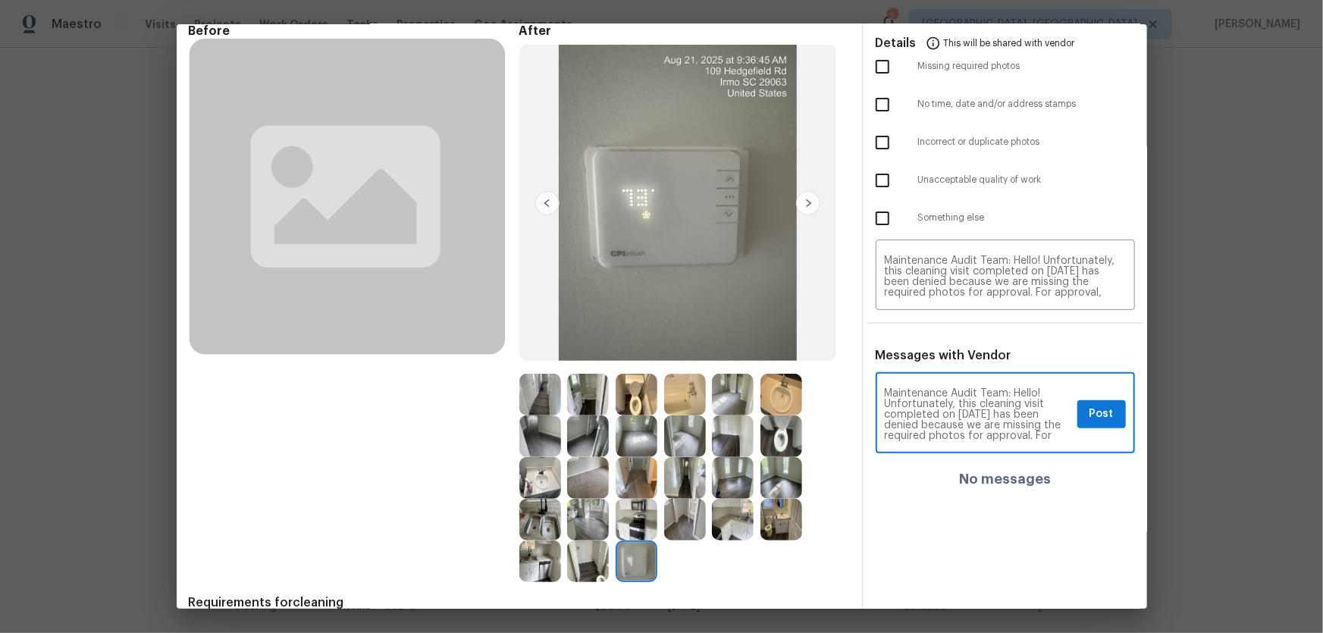
scroll to position [0, 0]
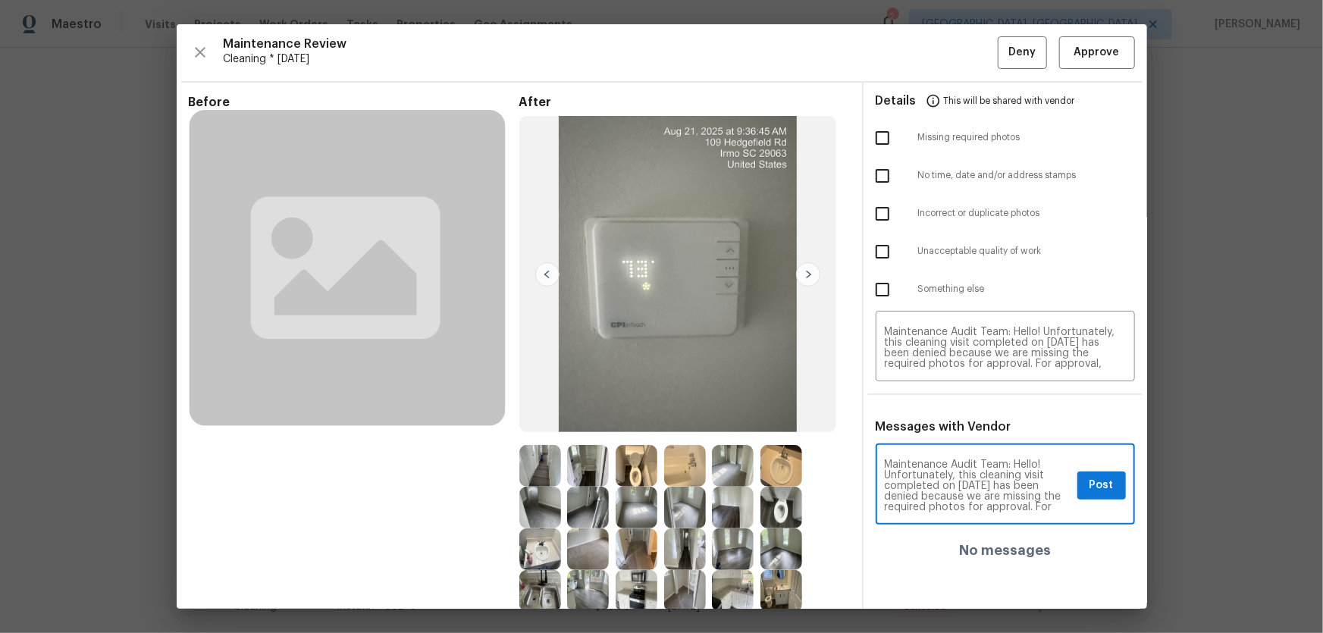
type textarea "Maintenance Audit Team: Hello! Unfortunately, this cleaning visit completed on …"
click at [877, 143] on input "checkbox" at bounding box center [883, 138] width 32 height 32
checkbox input "true"
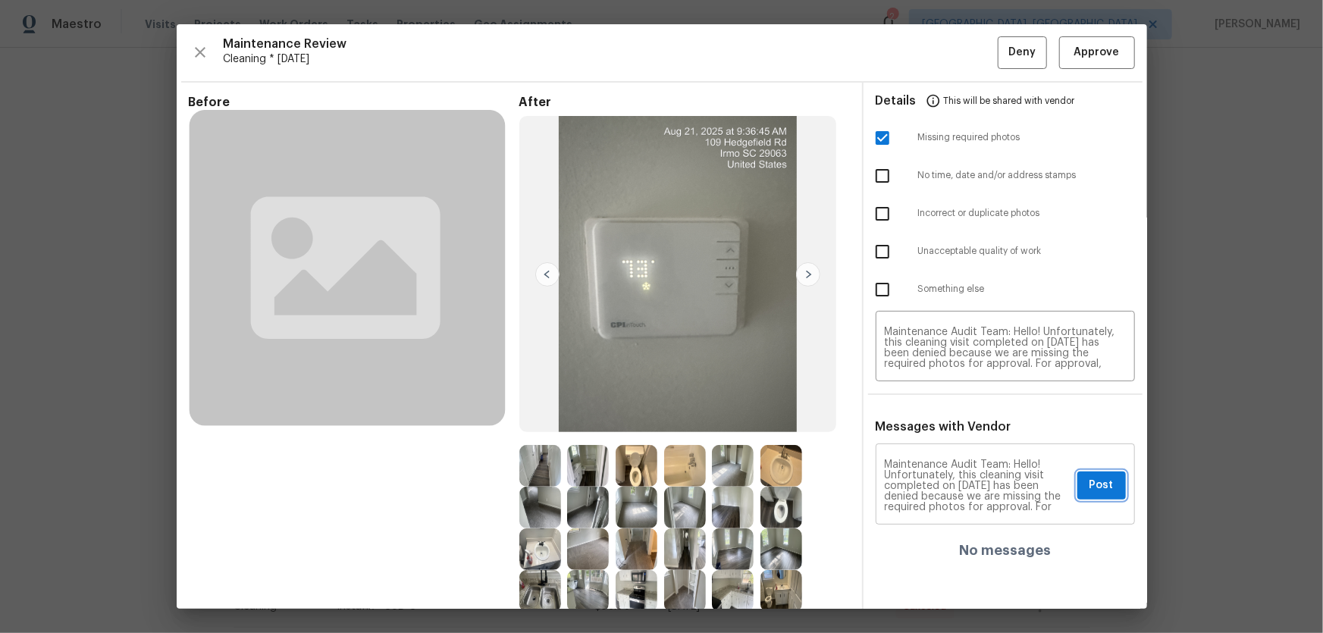
click at [1090, 482] on span "Post" at bounding box center [1102, 485] width 24 height 19
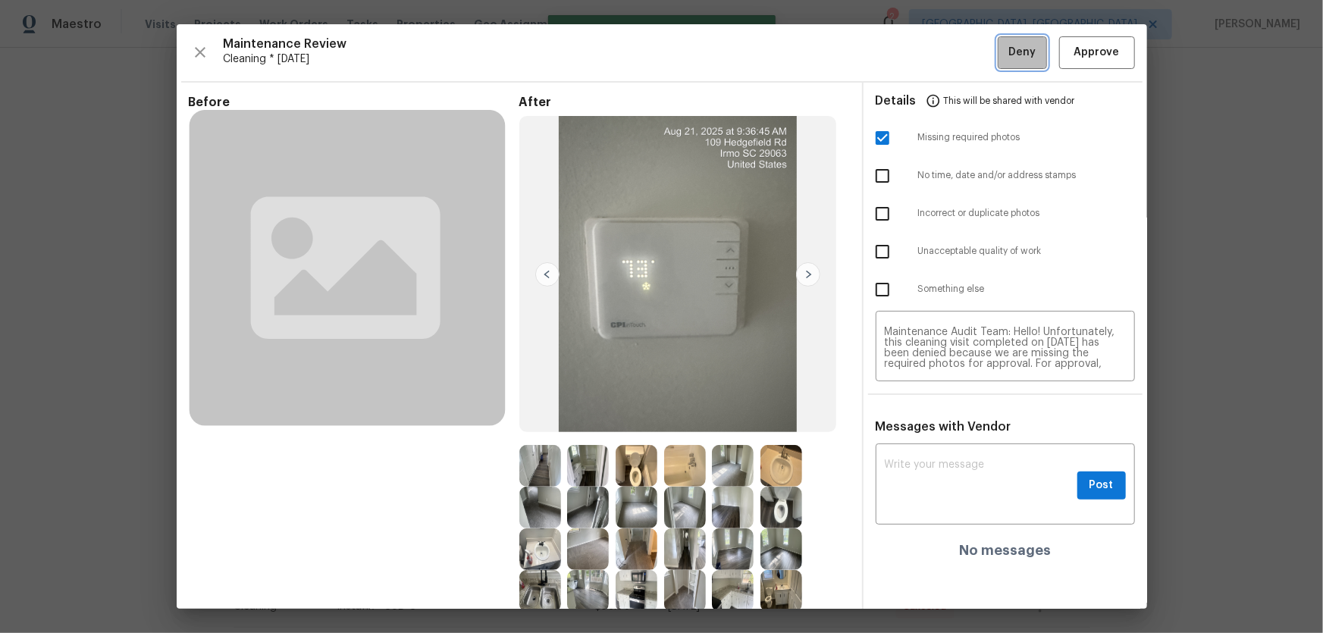
click at [1015, 59] on span "Deny" at bounding box center [1022, 52] width 27 height 19
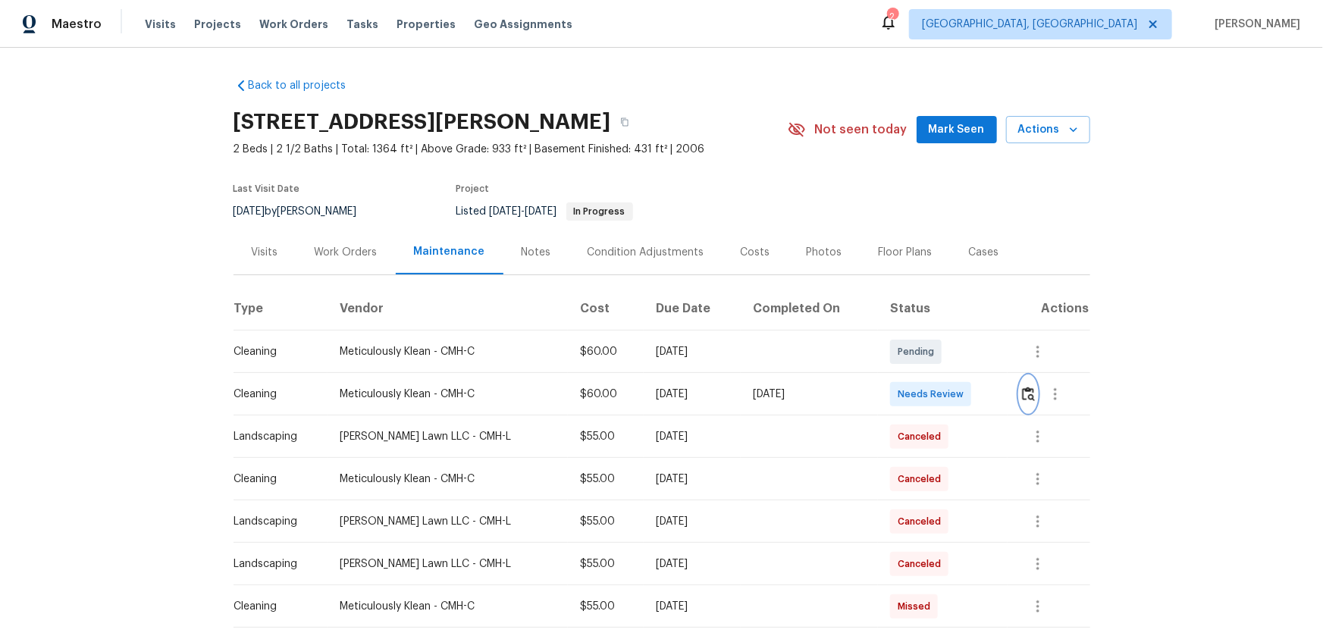
click at [941, 403] on button "button" at bounding box center [1028, 394] width 17 height 36
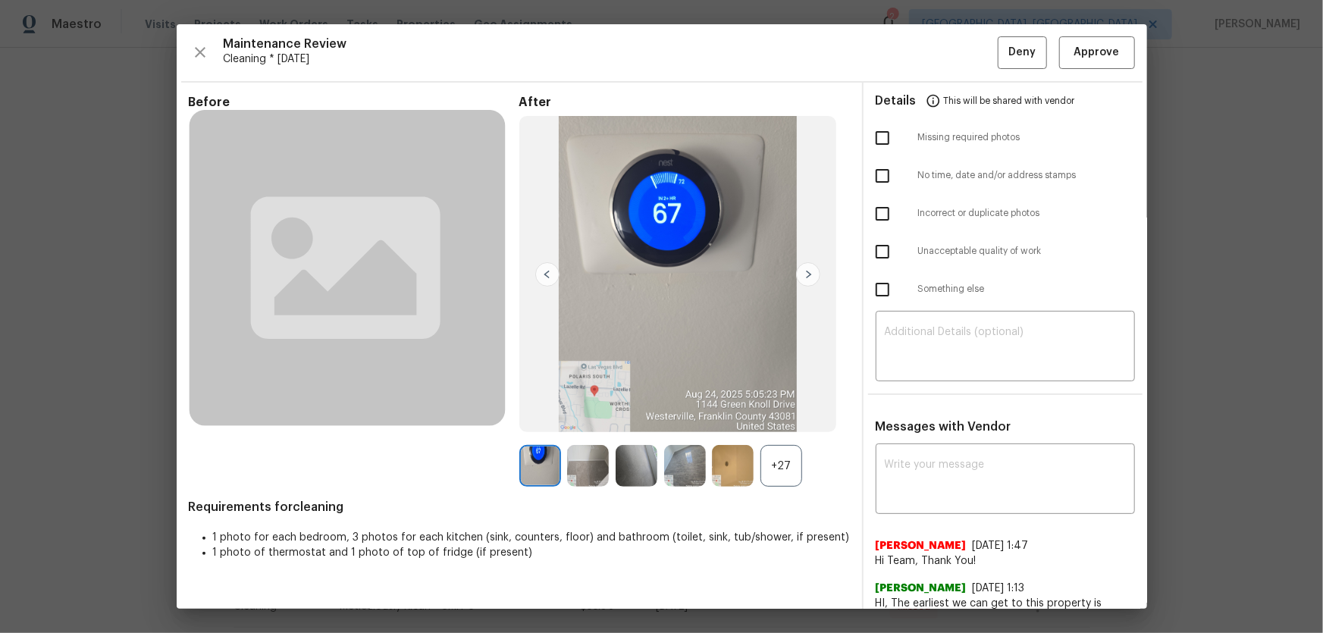
click at [797, 418] on div "+27" at bounding box center [782, 466] width 42 height 42
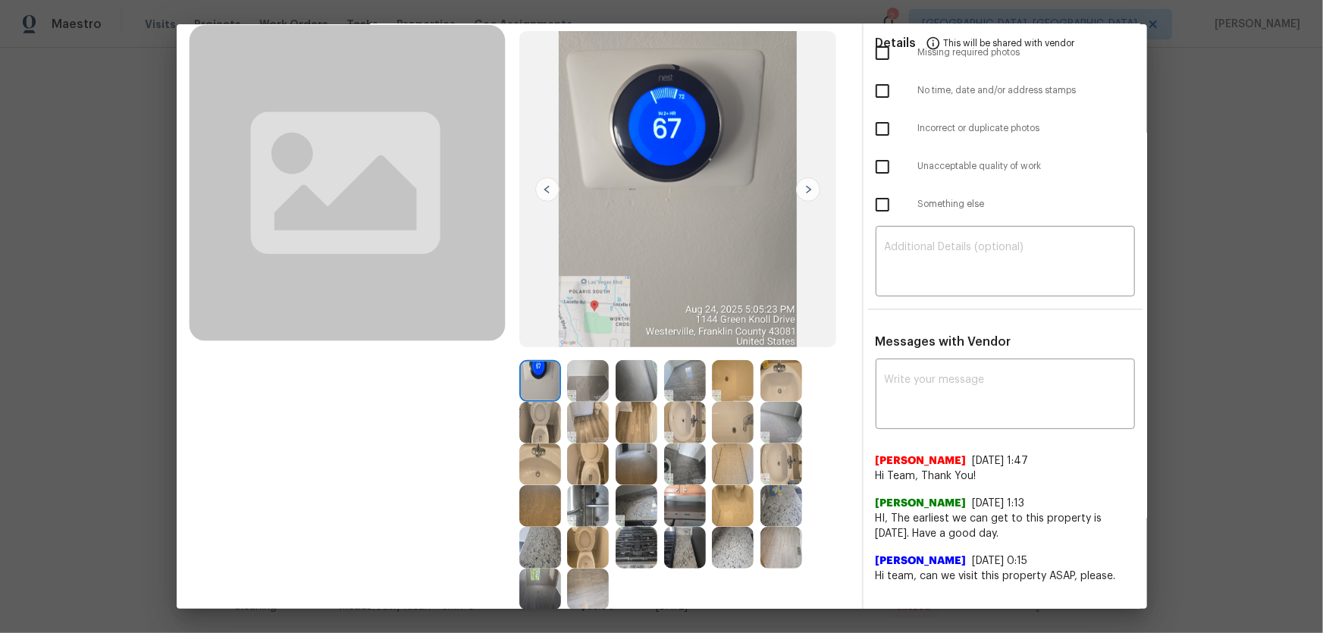
scroll to position [182, 0]
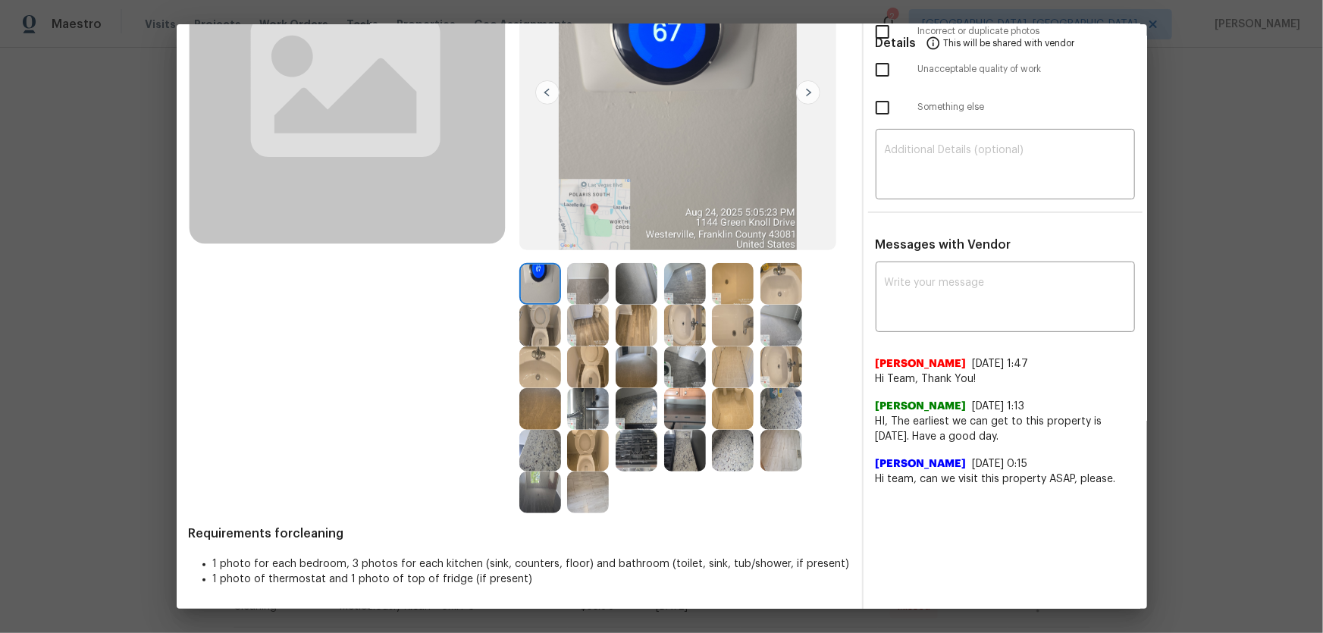
click at [594, 362] on img at bounding box center [588, 368] width 42 height 42
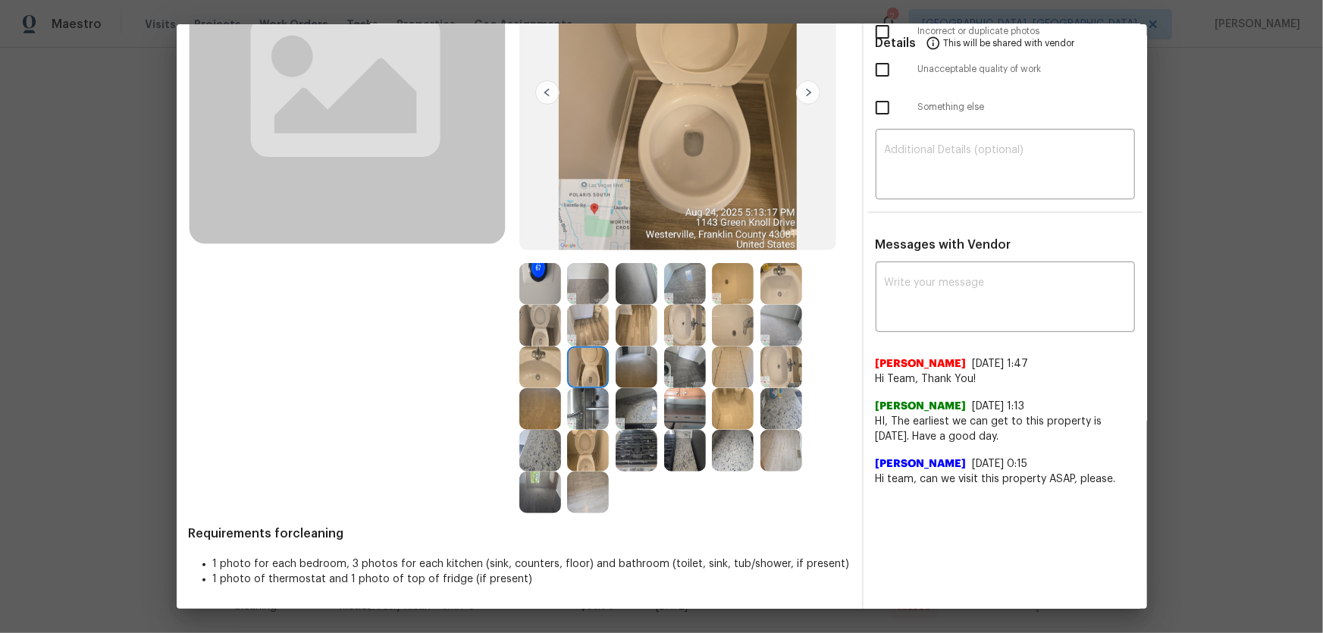
click at [542, 337] on img at bounding box center [540, 326] width 42 height 42
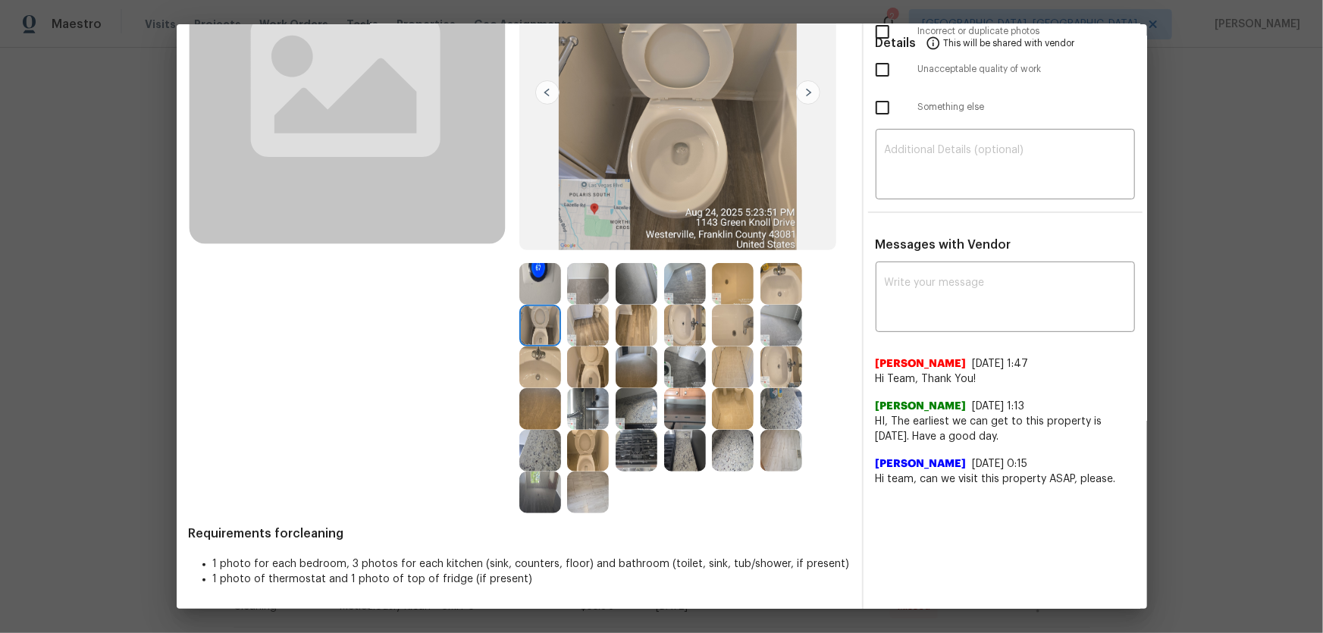
click at [584, 418] on img at bounding box center [588, 451] width 42 height 42
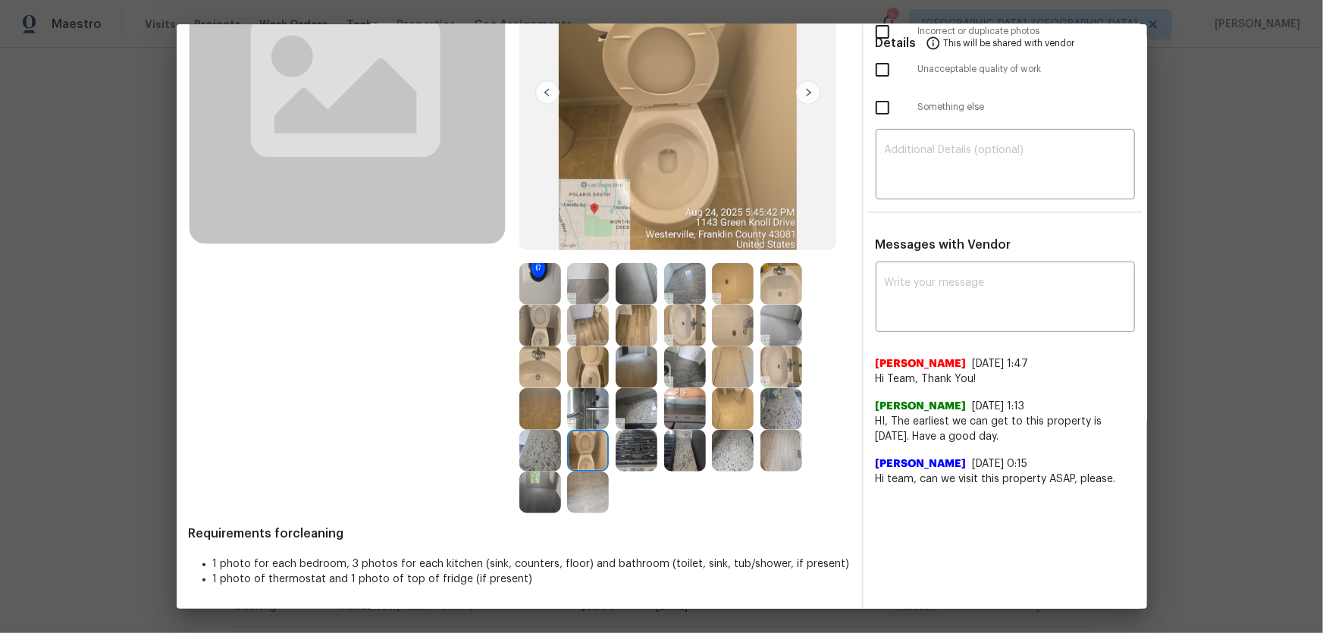
click at [685, 327] on img at bounding box center [685, 326] width 42 height 42
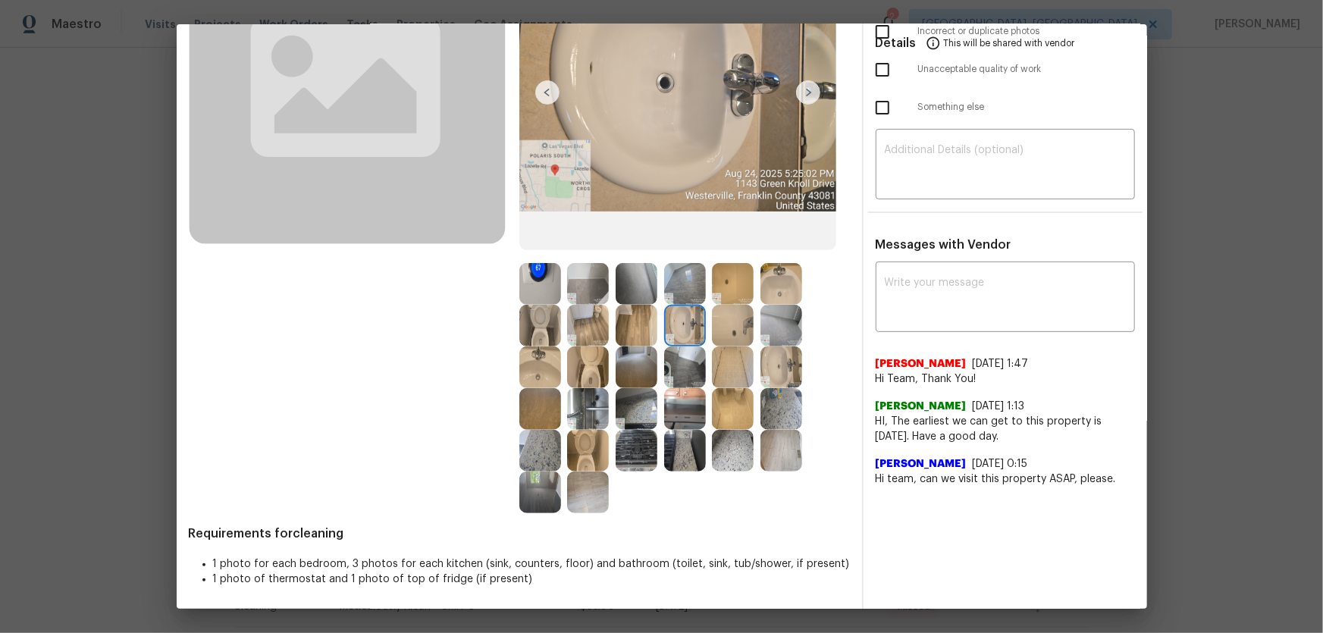
click at [797, 364] on img at bounding box center [782, 368] width 42 height 42
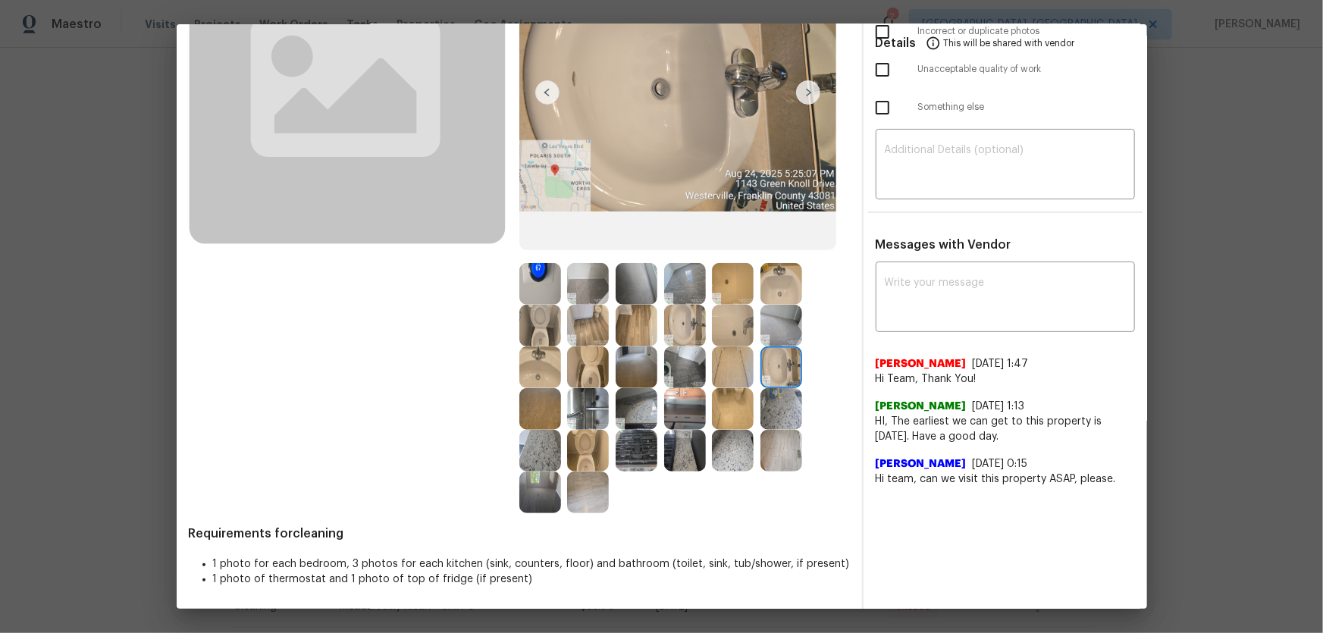
click at [776, 274] on img at bounding box center [782, 284] width 42 height 42
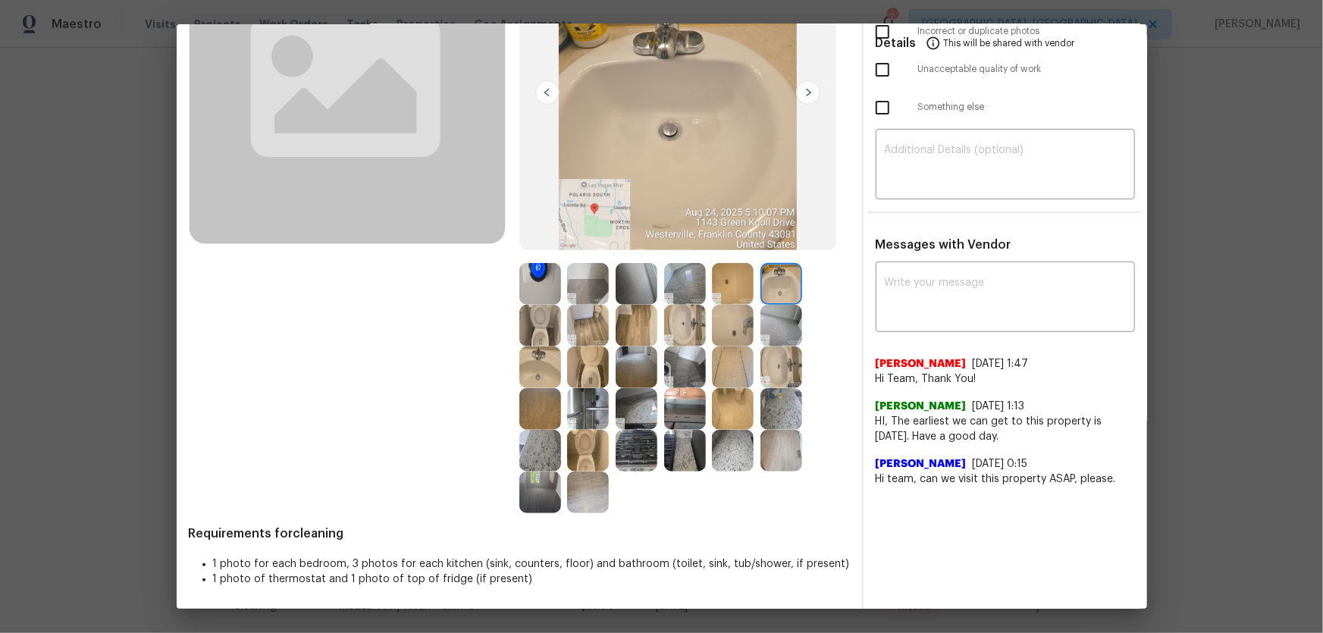
click at [727, 322] on img at bounding box center [733, 326] width 42 height 42
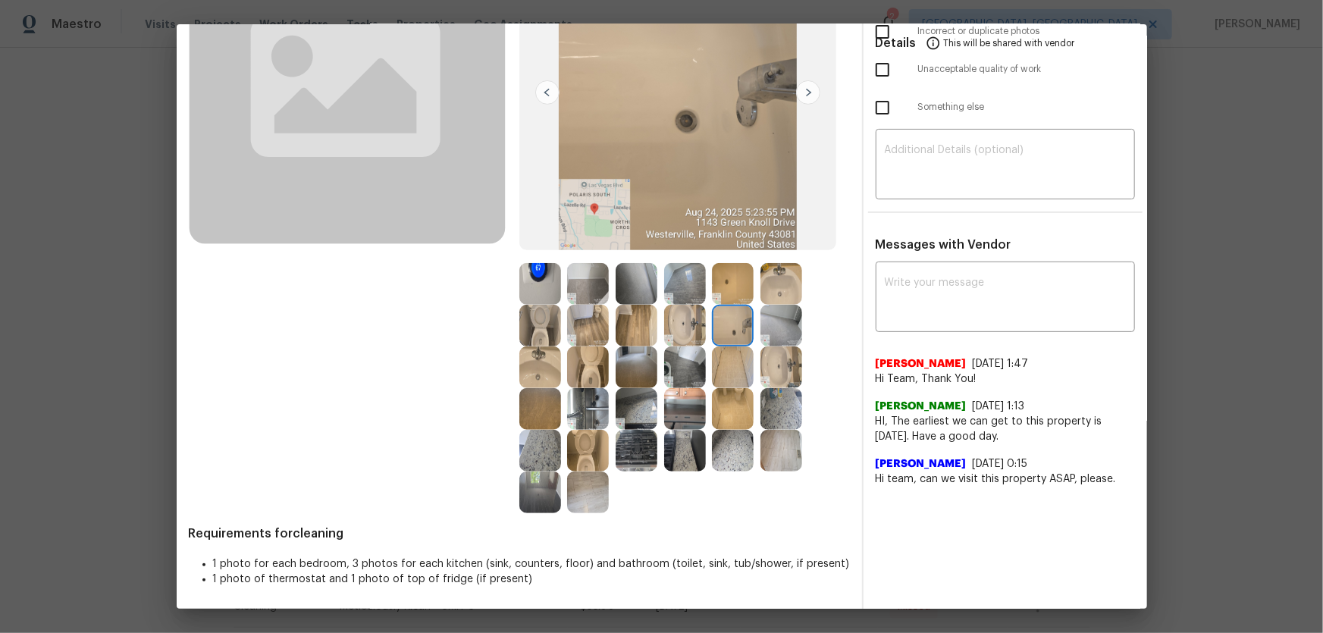
click at [727, 290] on img at bounding box center [733, 284] width 42 height 42
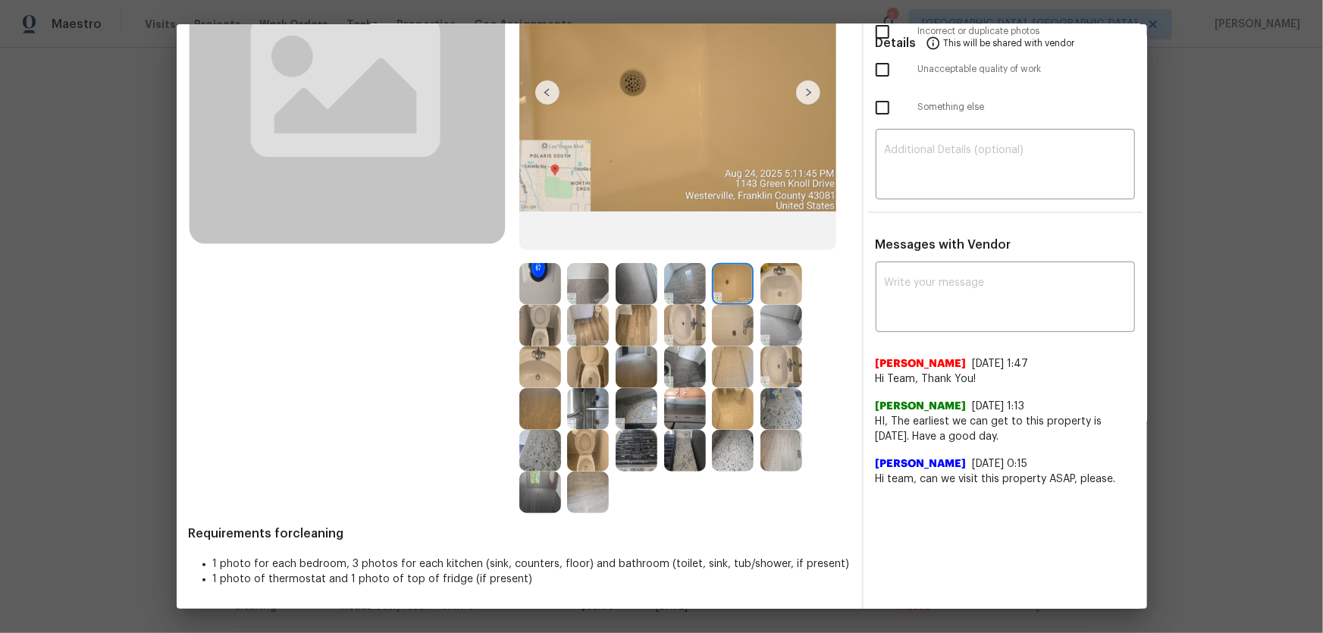
click at [673, 413] on img at bounding box center [685, 409] width 42 height 42
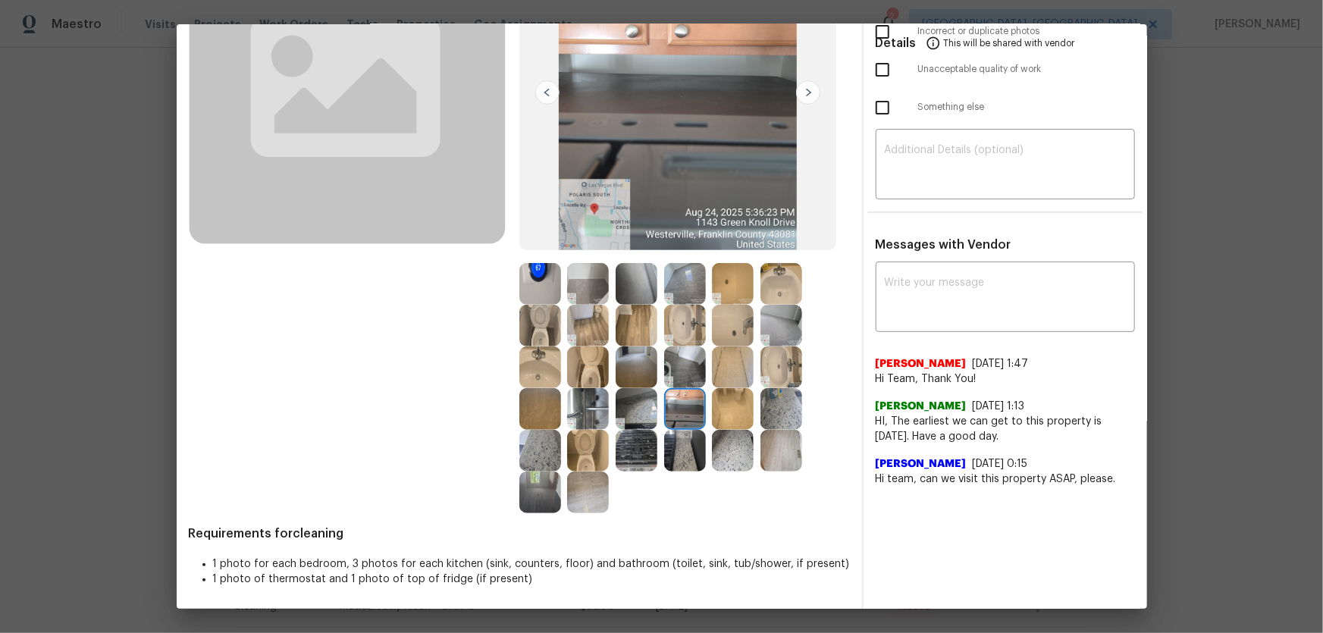
click at [633, 413] on img at bounding box center [637, 409] width 42 height 42
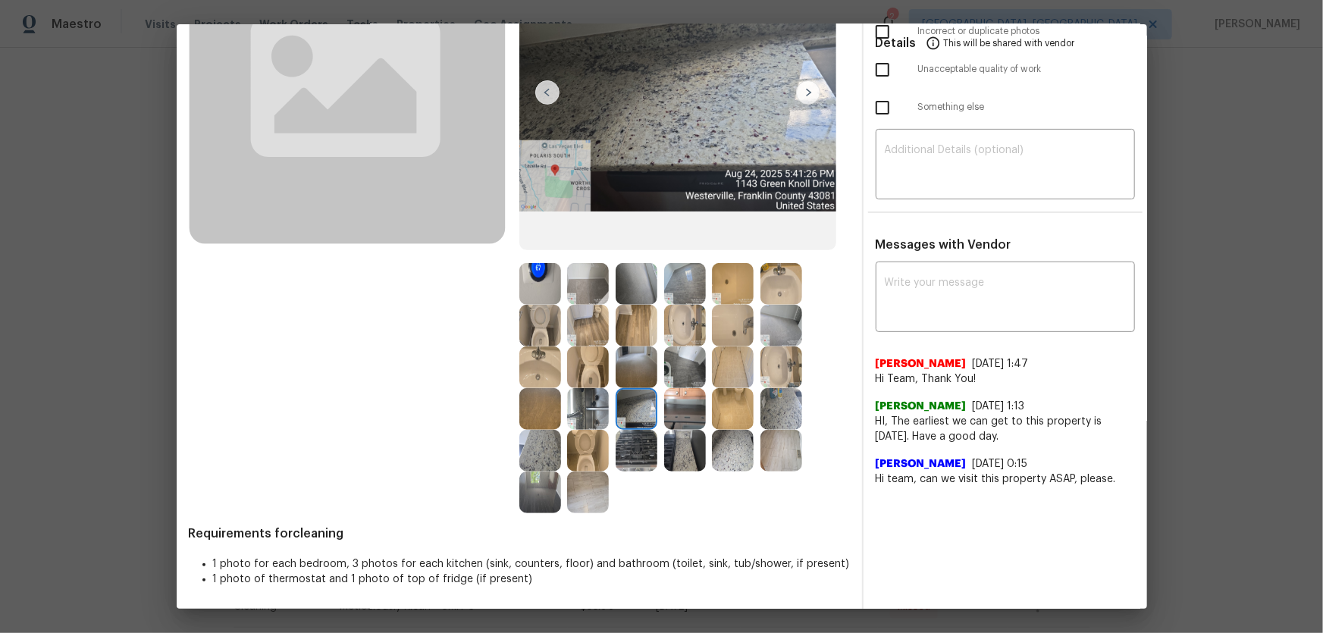
click at [630, 418] on img at bounding box center [637, 451] width 42 height 42
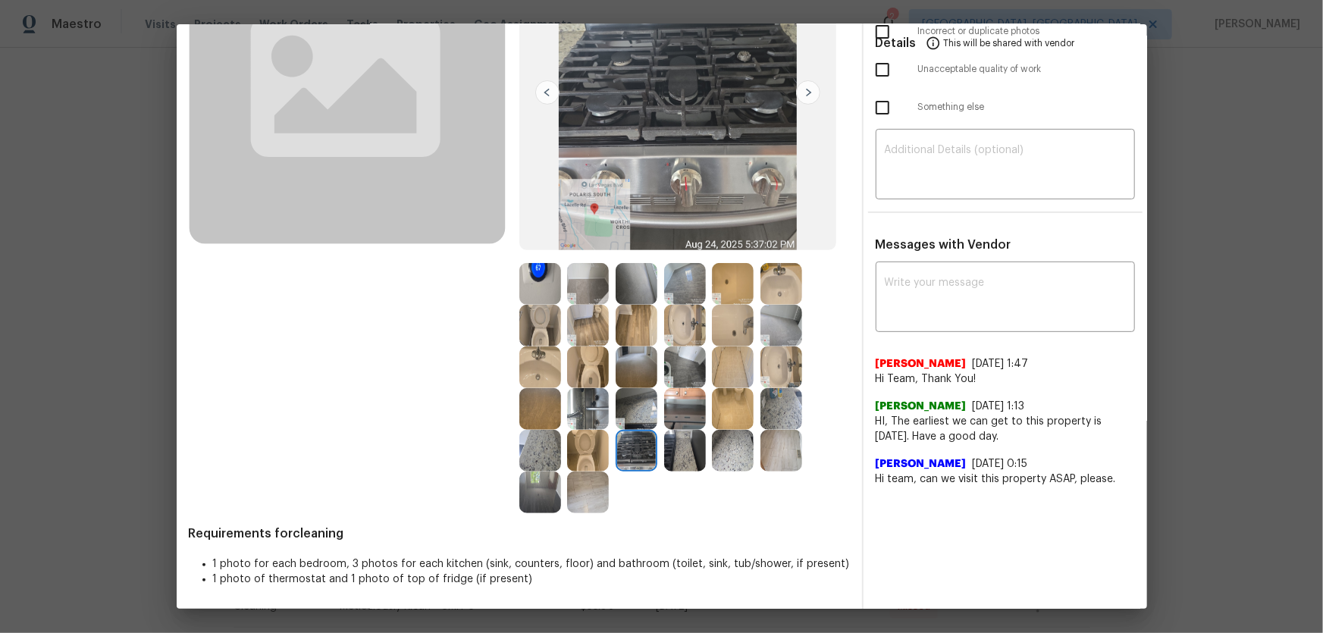
click at [554, 418] on img at bounding box center [540, 451] width 42 height 42
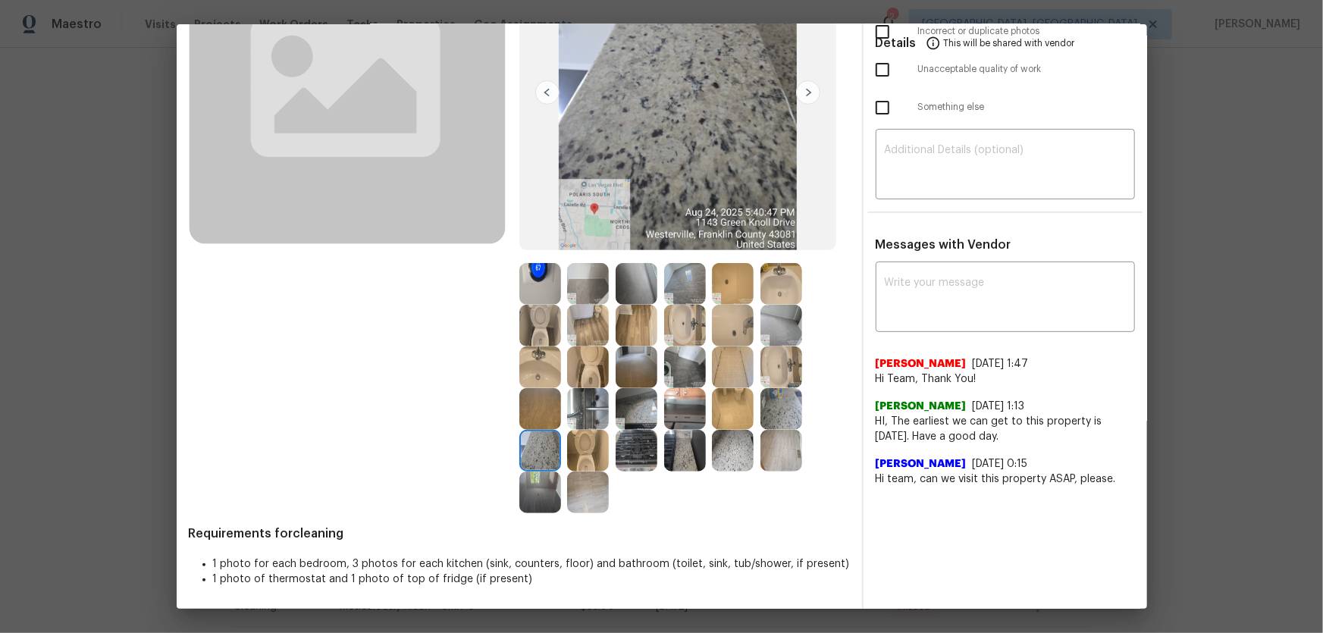
click at [586, 415] on img at bounding box center [588, 409] width 42 height 42
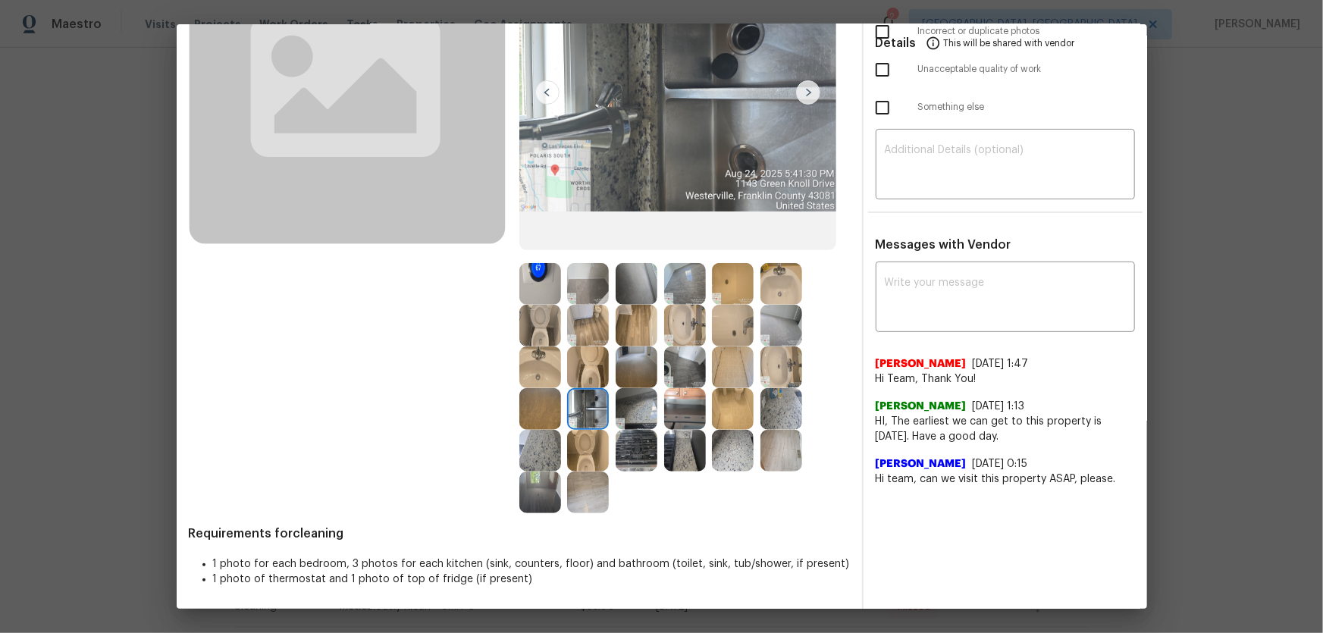
click at [635, 365] on img at bounding box center [637, 368] width 42 height 42
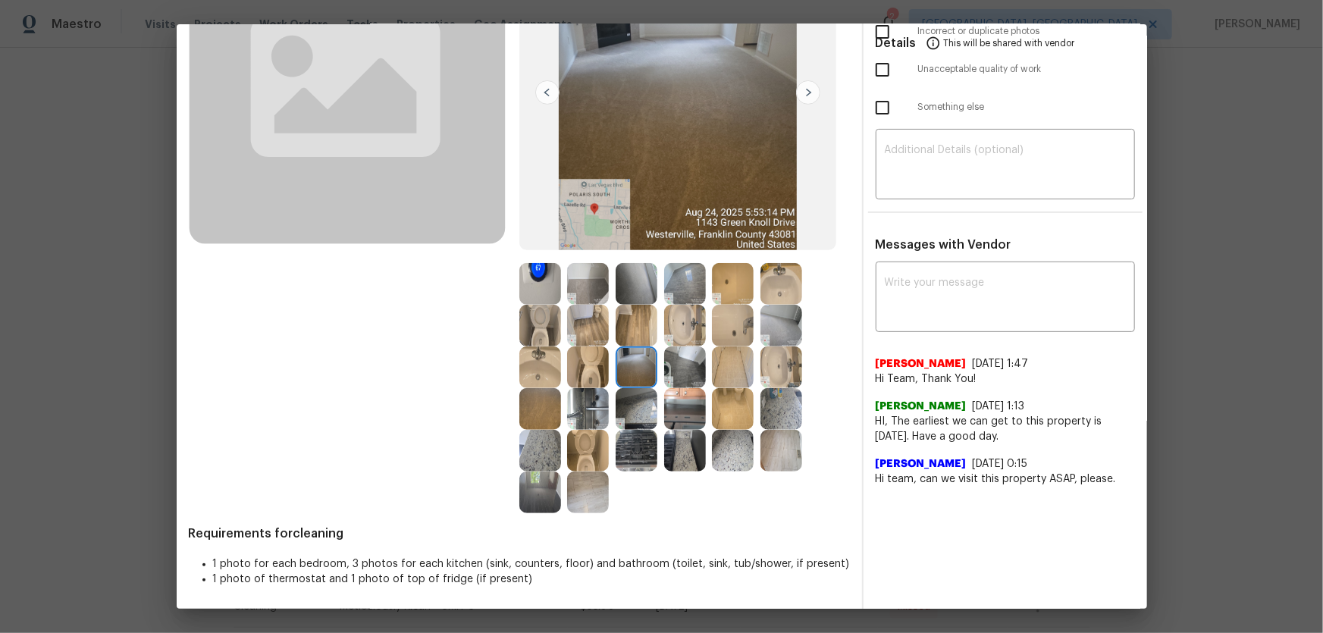
click at [637, 410] on img at bounding box center [637, 409] width 42 height 42
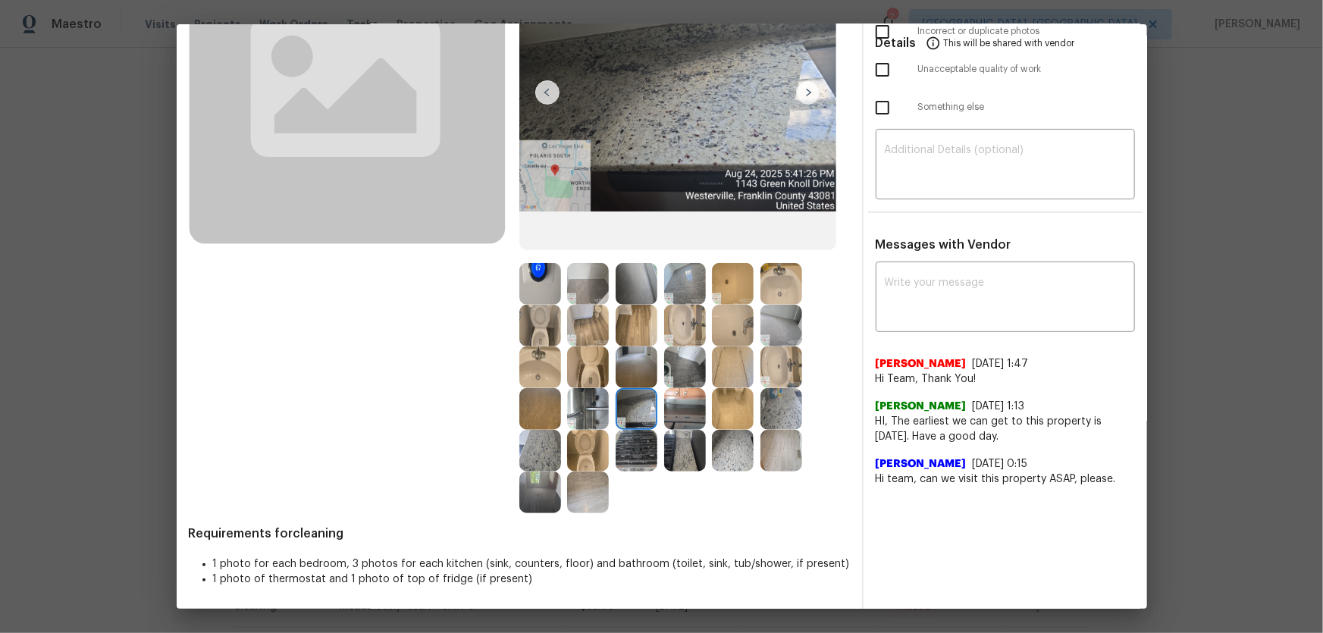
click at [688, 411] on img at bounding box center [685, 409] width 42 height 42
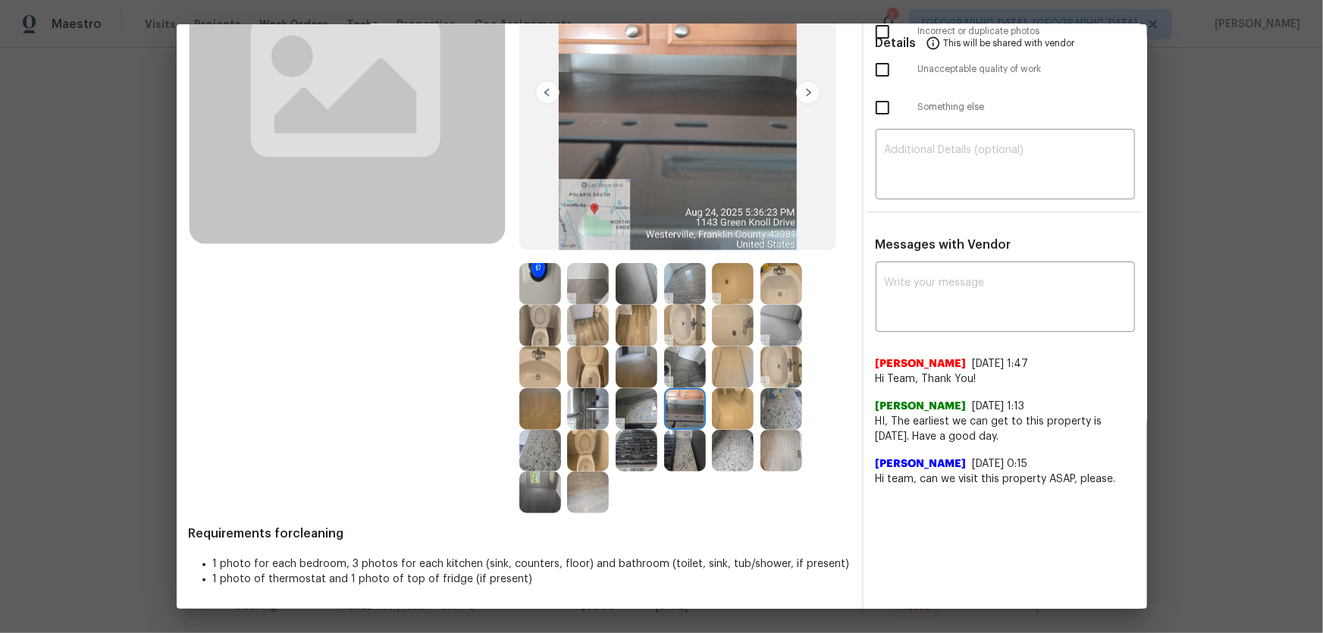
click at [682, 418] on img at bounding box center [685, 451] width 42 height 42
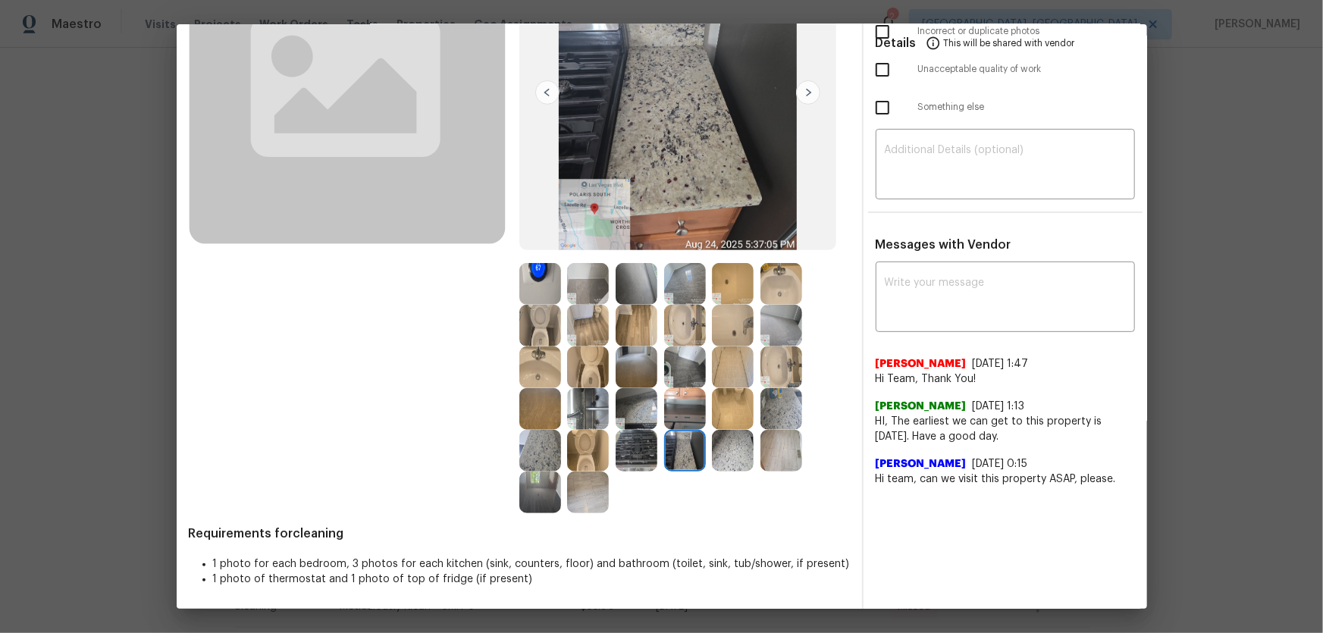
click at [736, 418] on img at bounding box center [733, 451] width 42 height 42
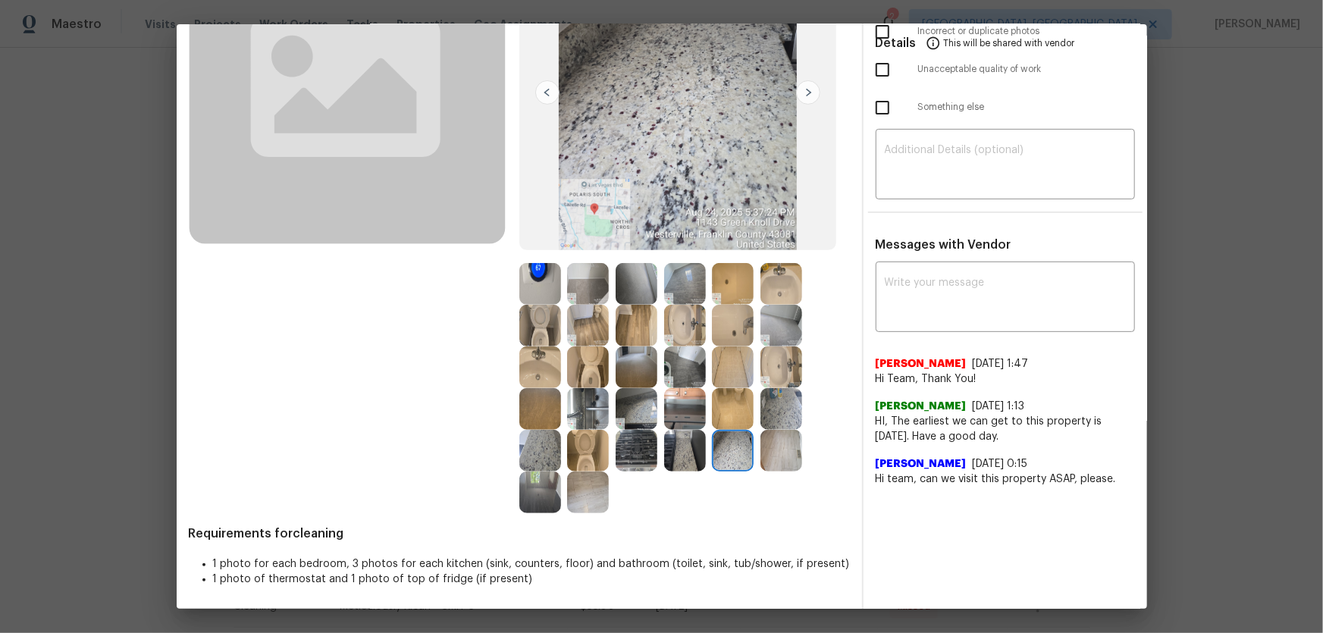
click at [781, 412] on img at bounding box center [782, 409] width 42 height 42
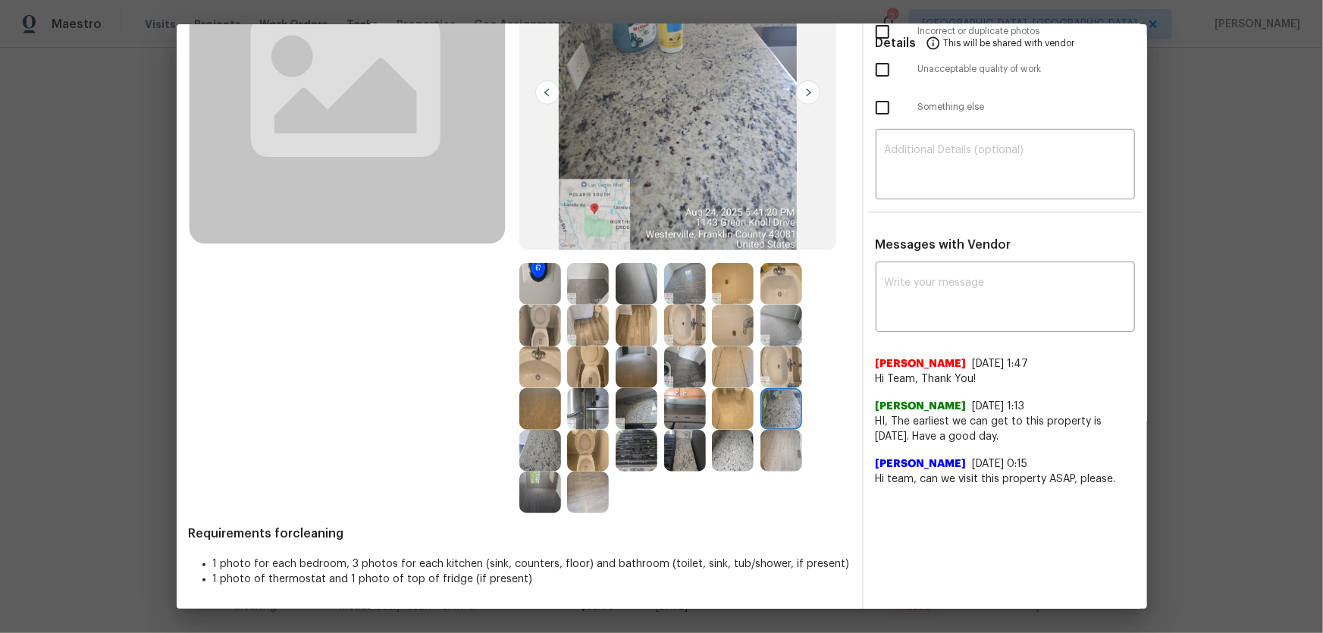
click at [776, 418] on img at bounding box center [782, 451] width 42 height 42
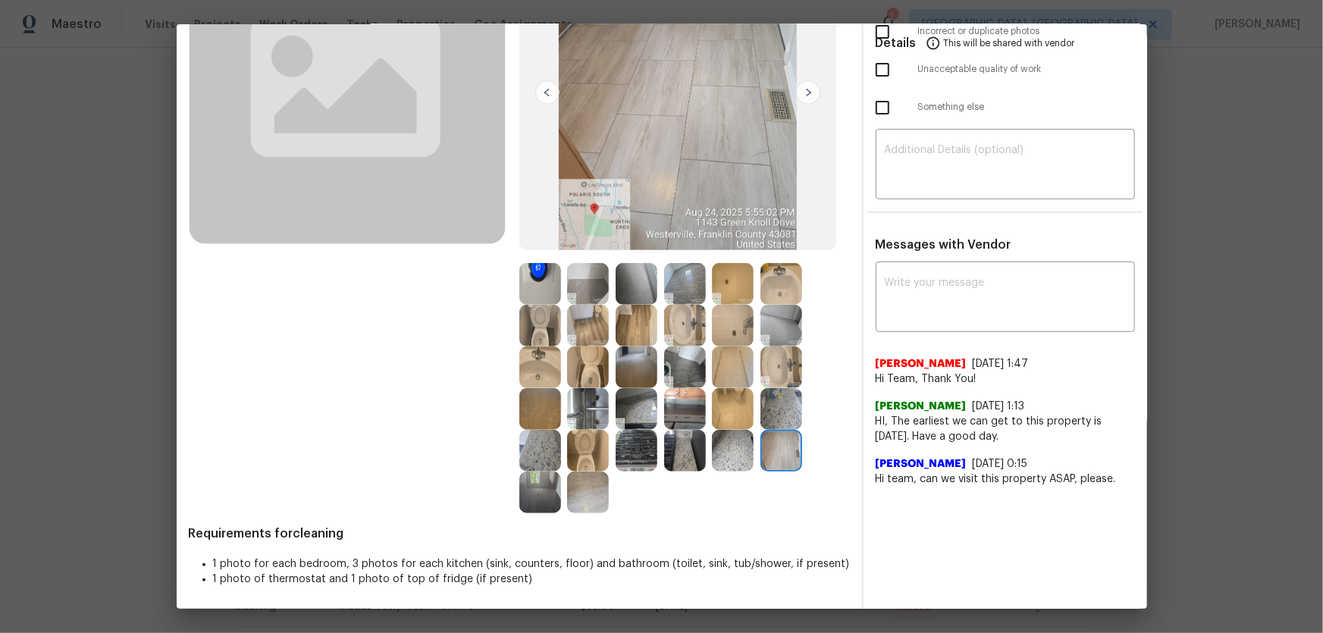
click at [538, 418] on img at bounding box center [540, 451] width 42 height 42
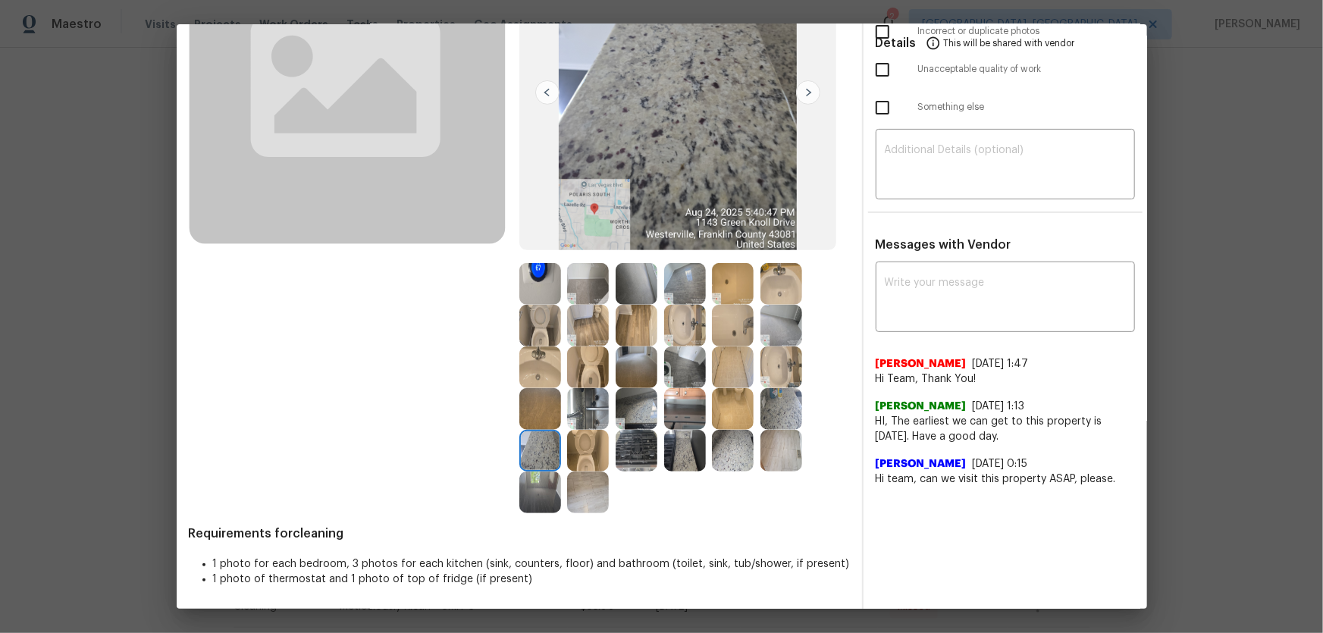
click at [582, 418] on img at bounding box center [588, 493] width 42 height 42
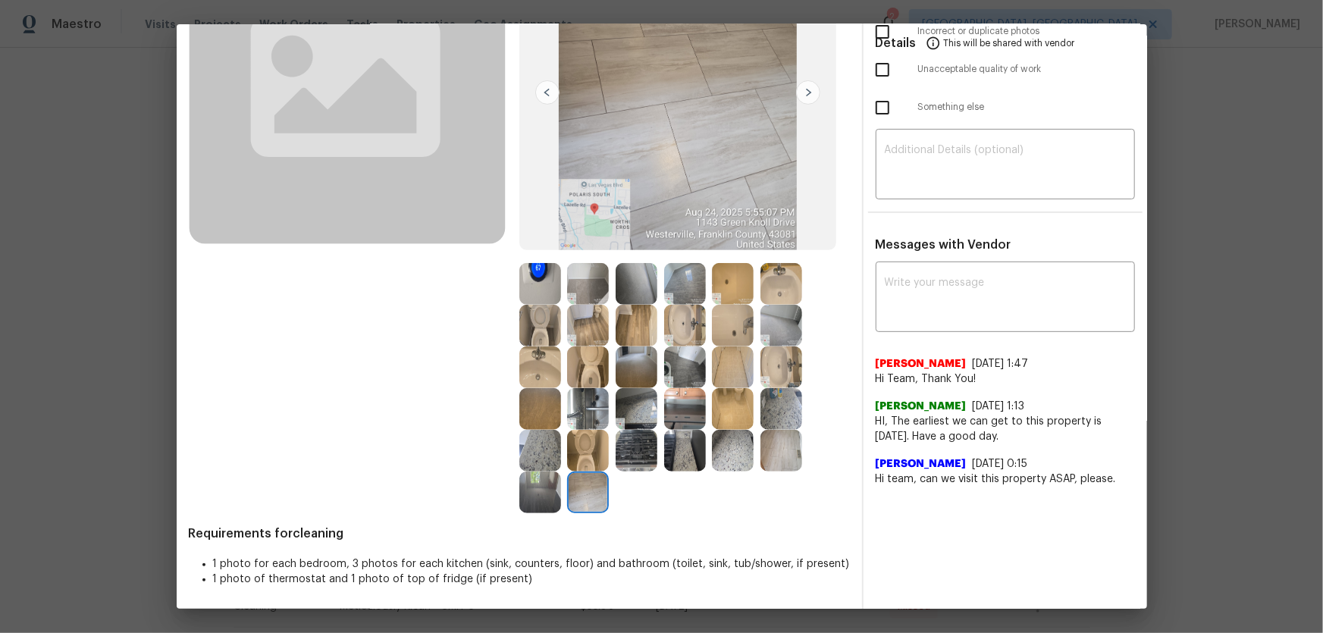
click at [639, 373] on img at bounding box center [637, 368] width 42 height 42
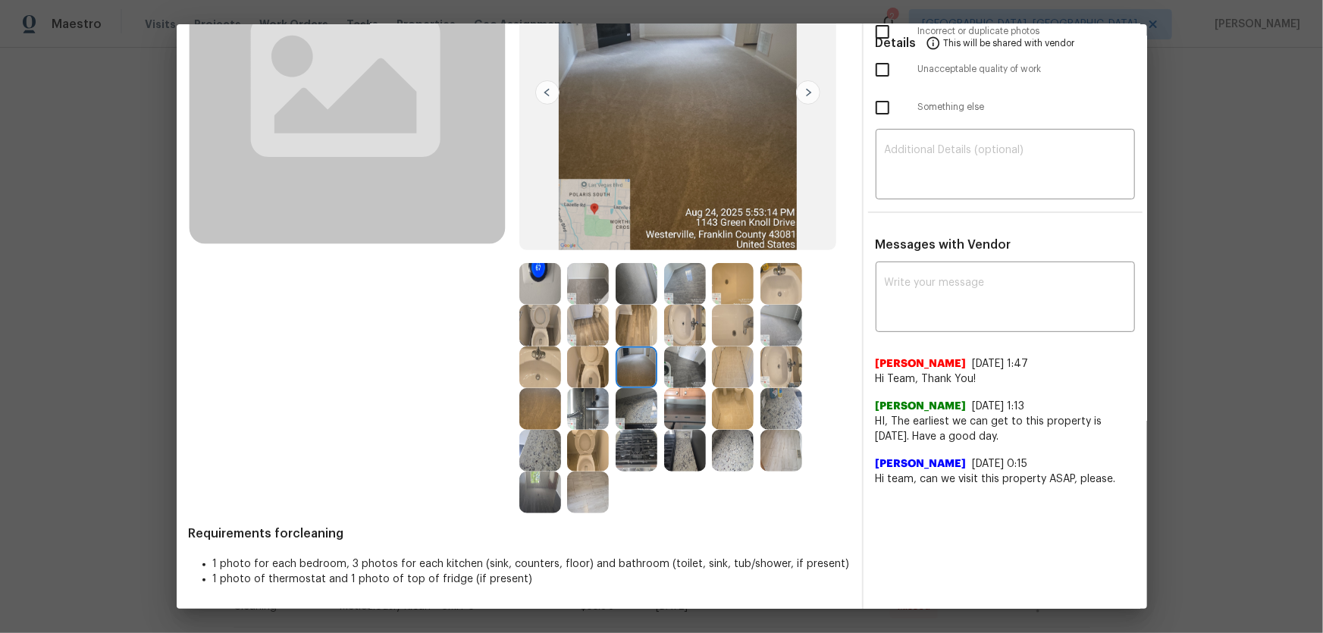
click at [640, 286] on img at bounding box center [637, 284] width 42 height 42
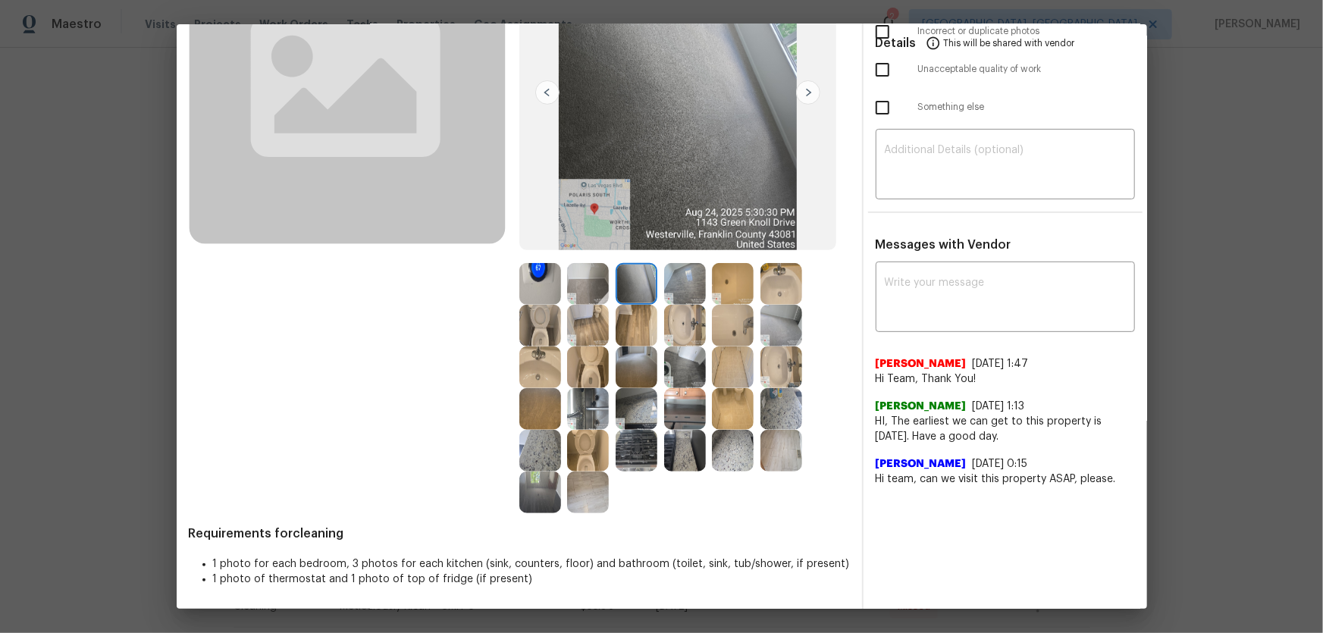
click at [538, 413] on img at bounding box center [540, 409] width 42 height 42
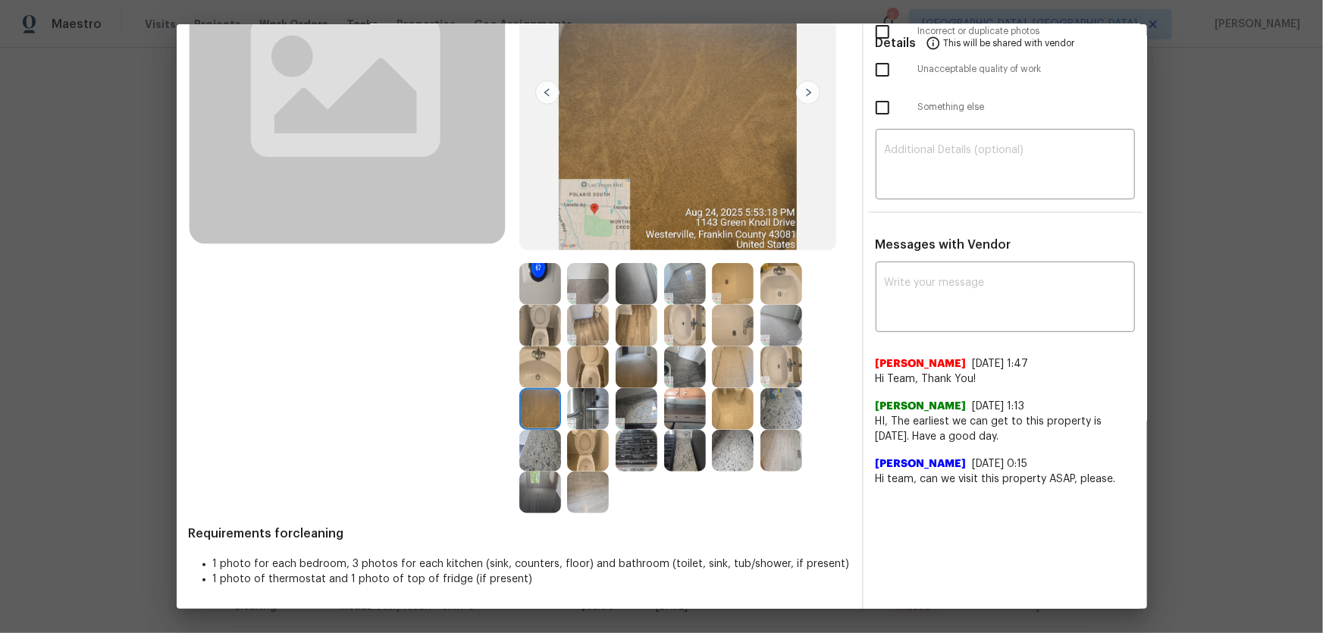
click at [696, 278] on img at bounding box center [685, 284] width 42 height 42
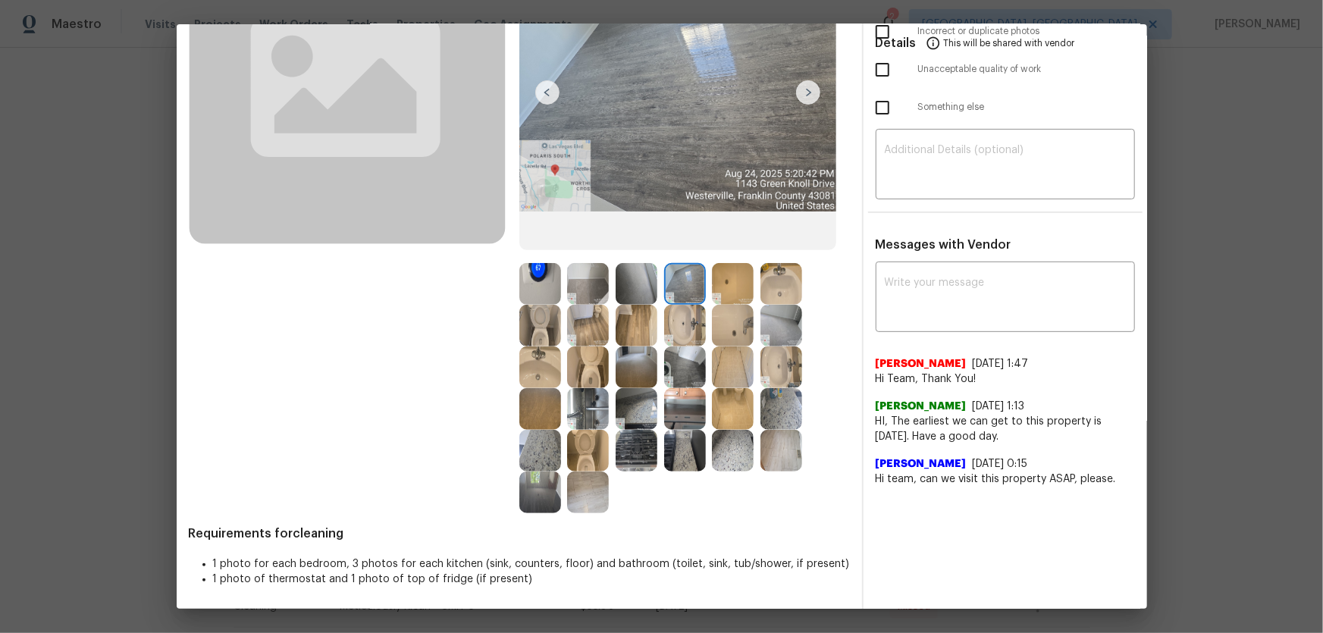
click at [761, 323] on img at bounding box center [782, 326] width 42 height 42
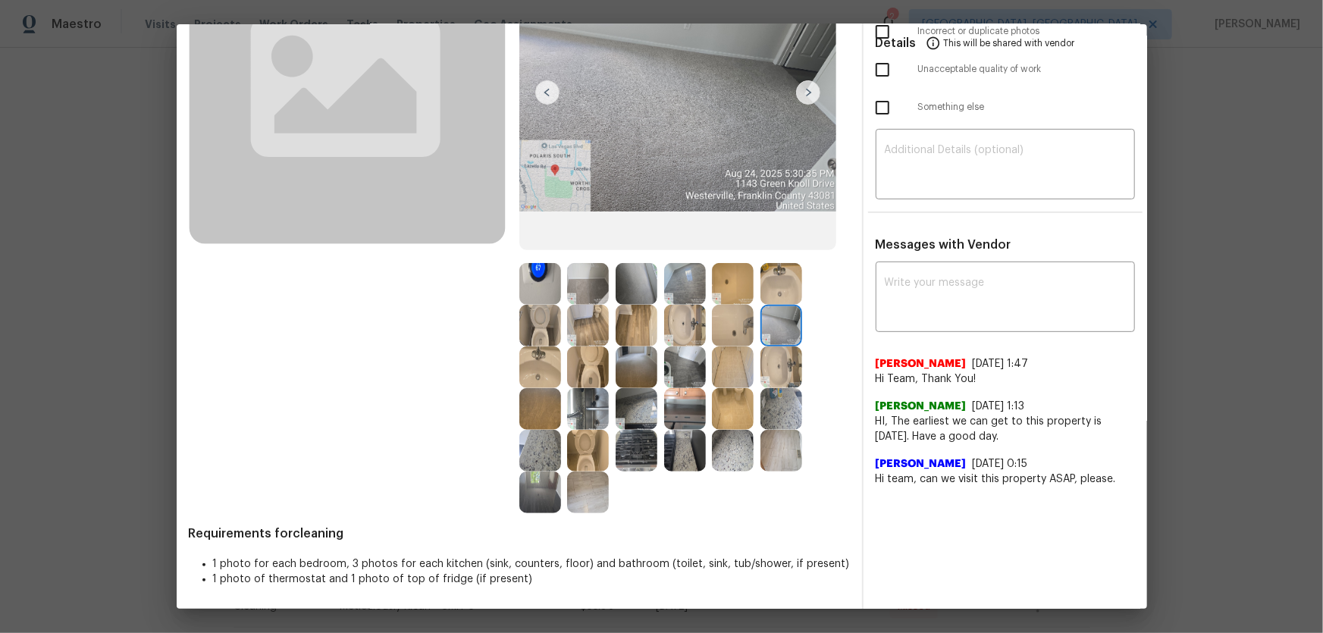
click at [551, 281] on img at bounding box center [540, 284] width 42 height 42
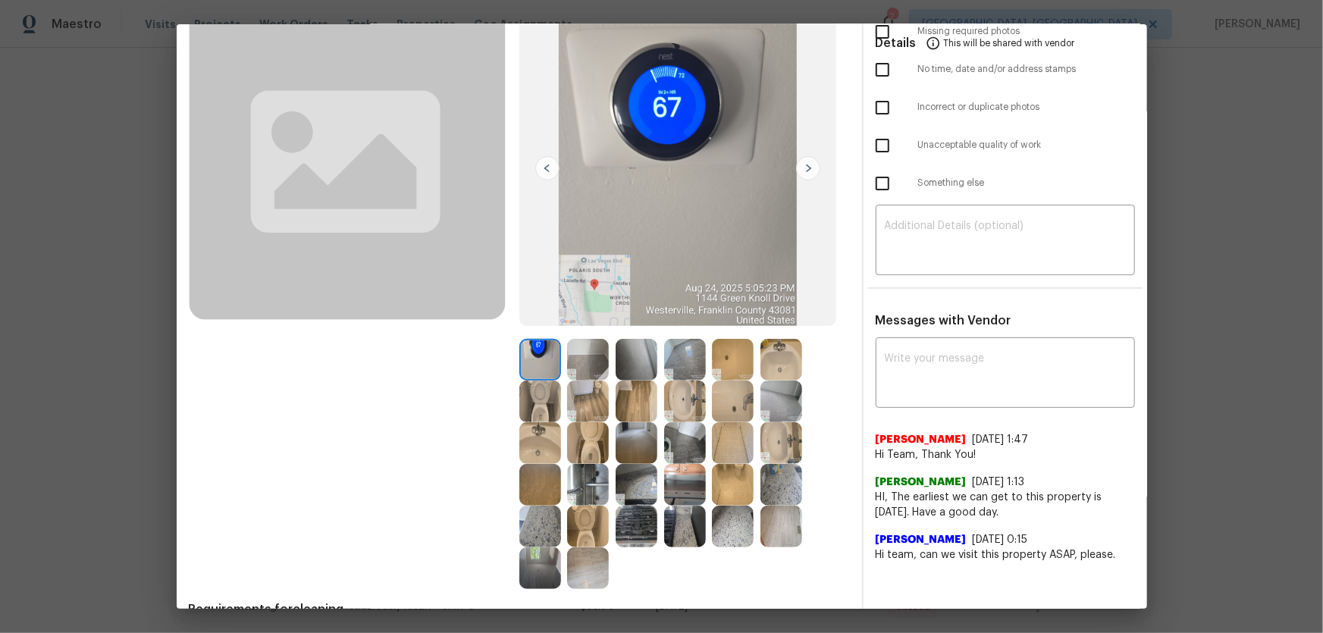
scroll to position [0, 0]
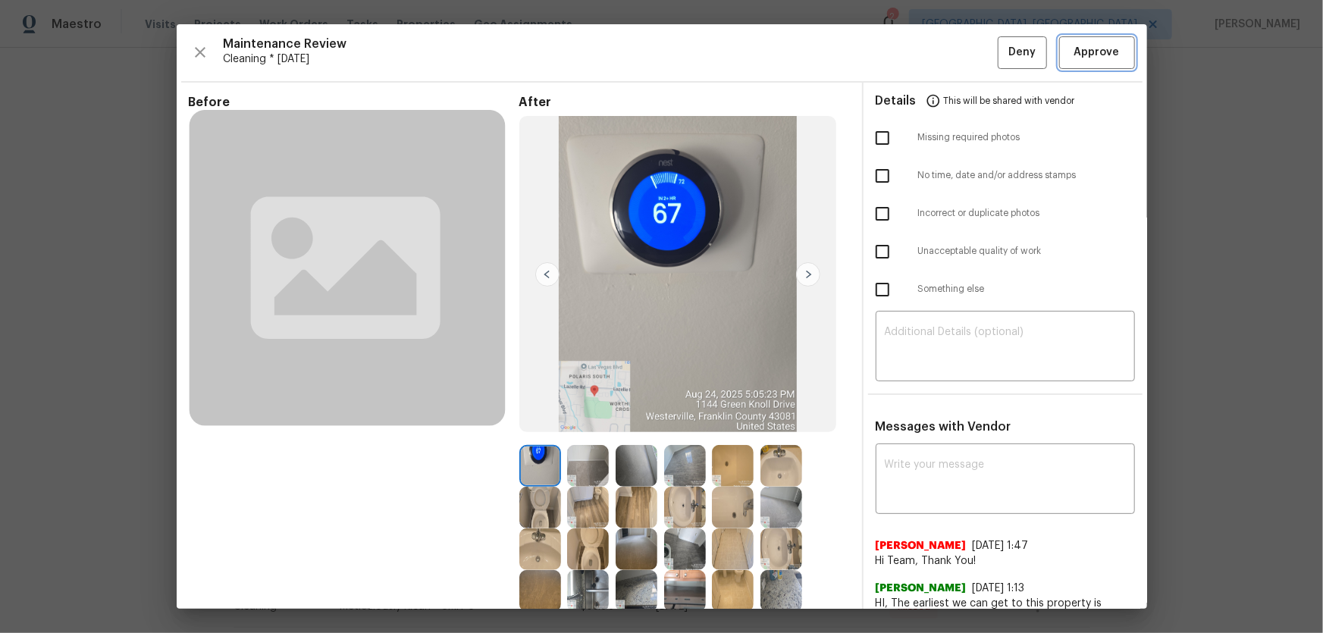
click at [941, 46] on span "Approve" at bounding box center [1096, 52] width 45 height 19
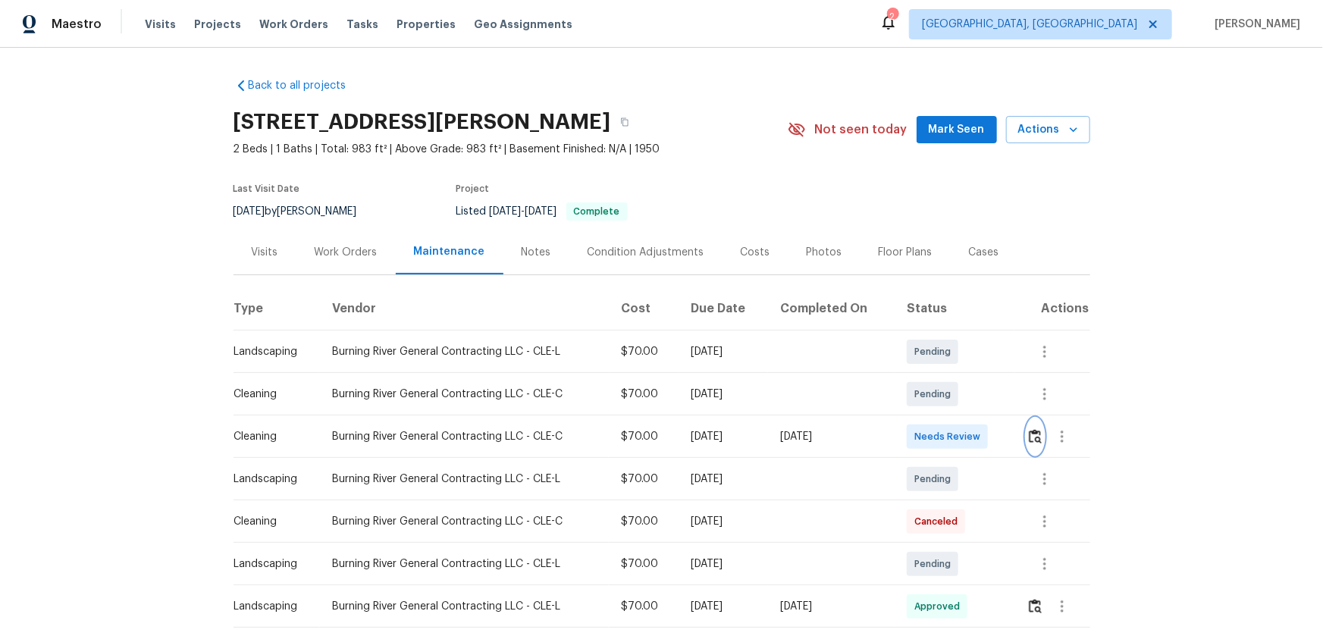
click at [941, 418] on img "button" at bounding box center [1035, 436] width 13 height 14
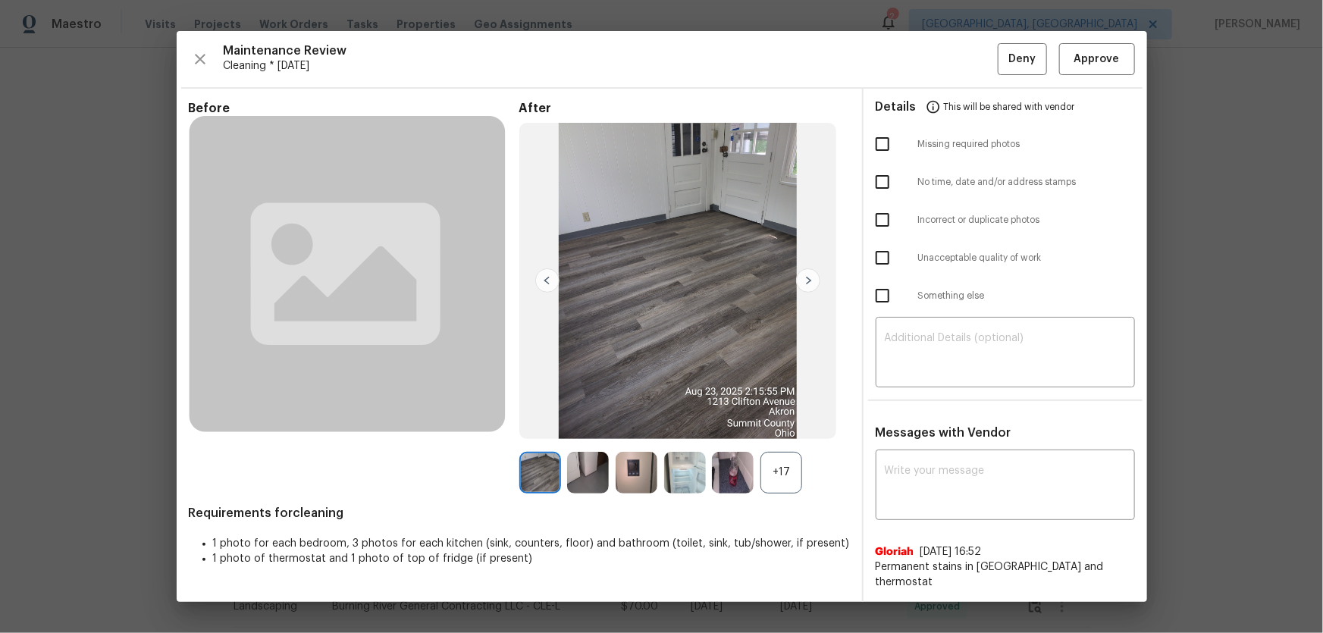
click at [773, 418] on div "+17" at bounding box center [782, 473] width 42 height 42
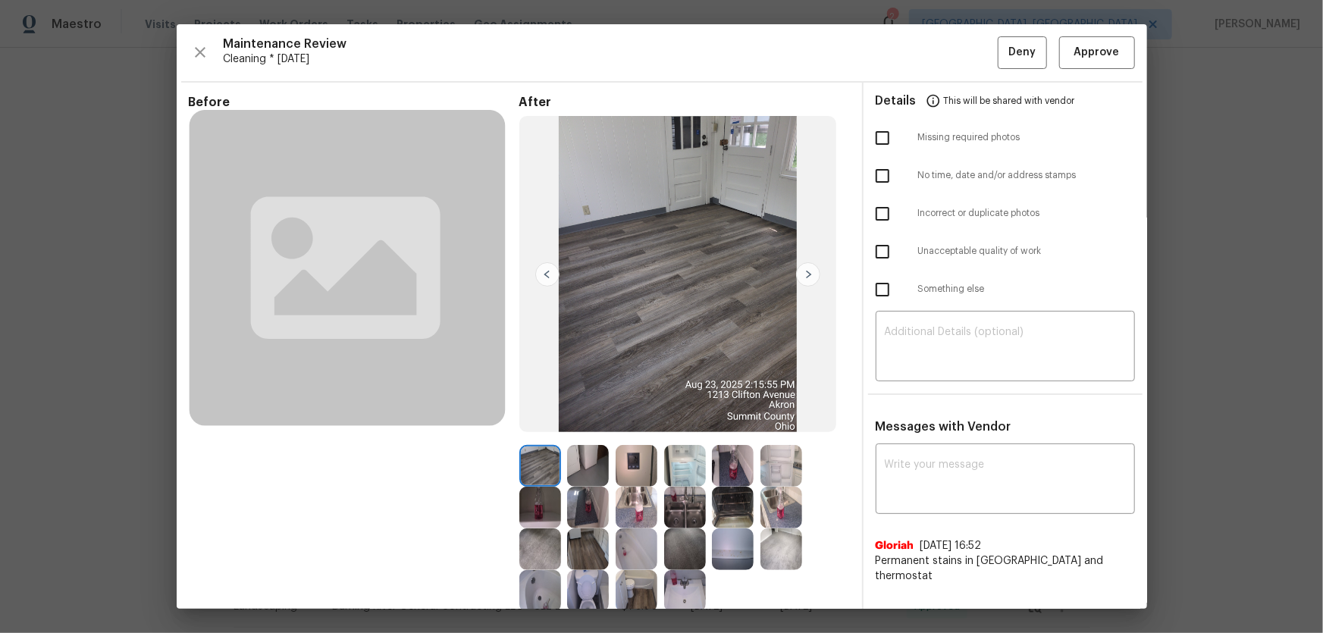
scroll to position [99, 0]
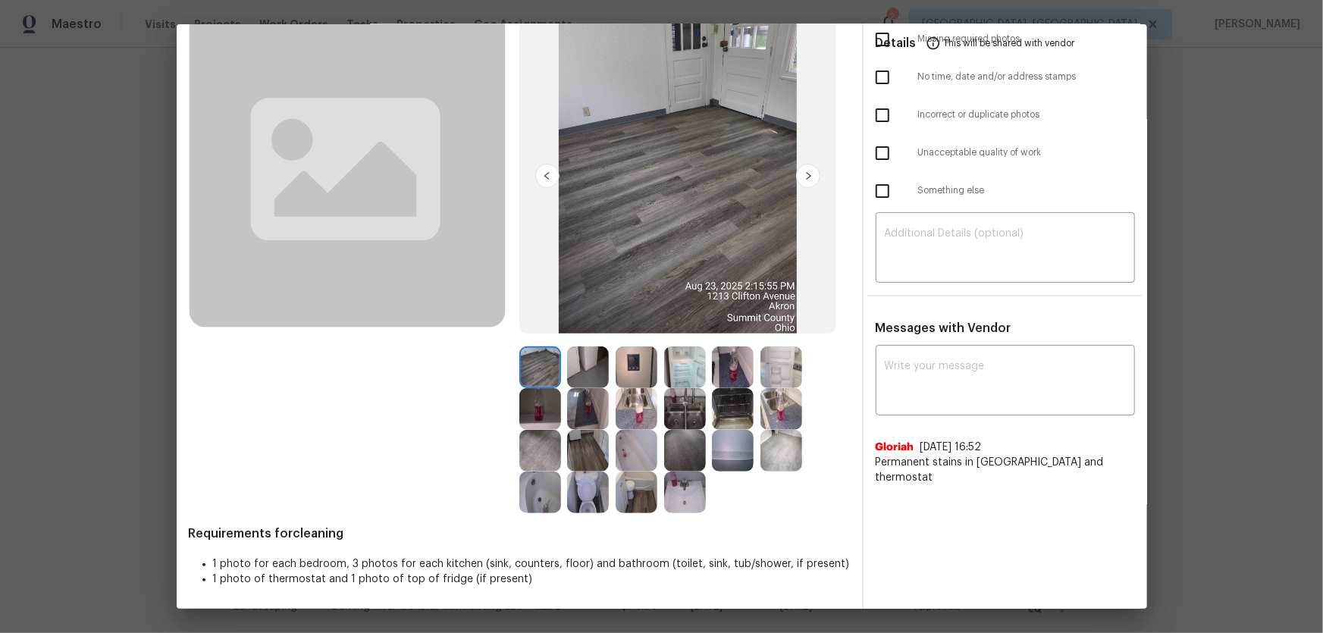
click at [593, 418] on img at bounding box center [588, 493] width 42 height 42
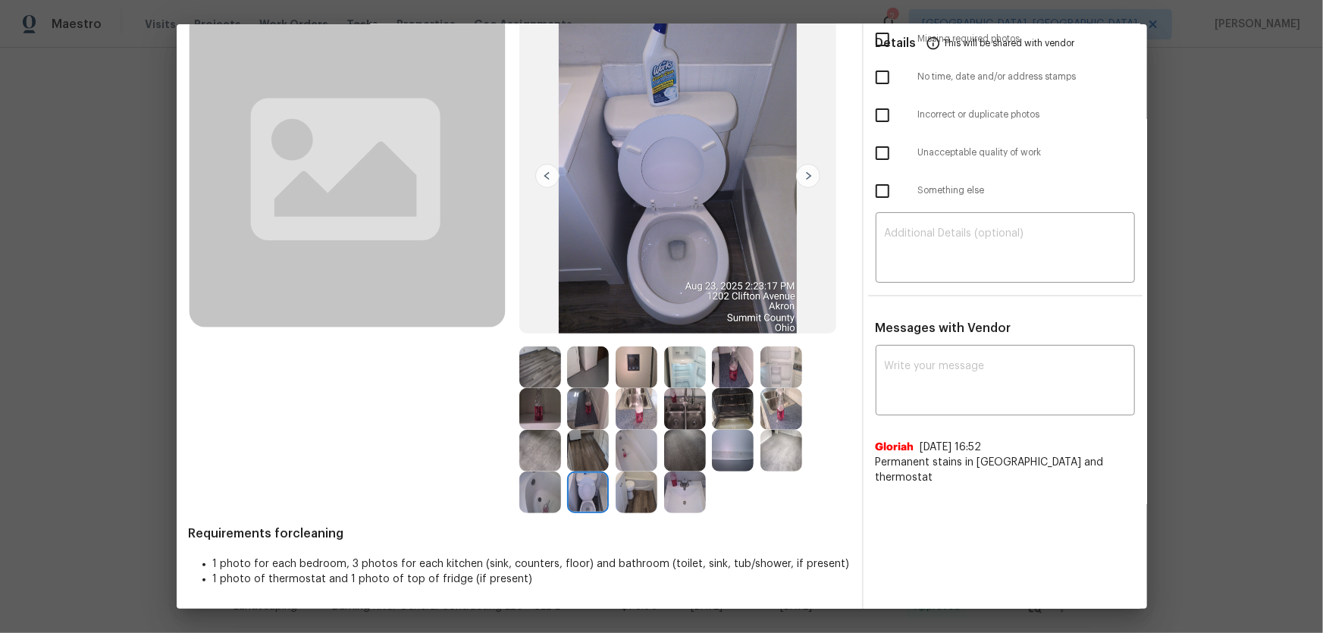
click at [671, 418] on img at bounding box center [685, 493] width 42 height 42
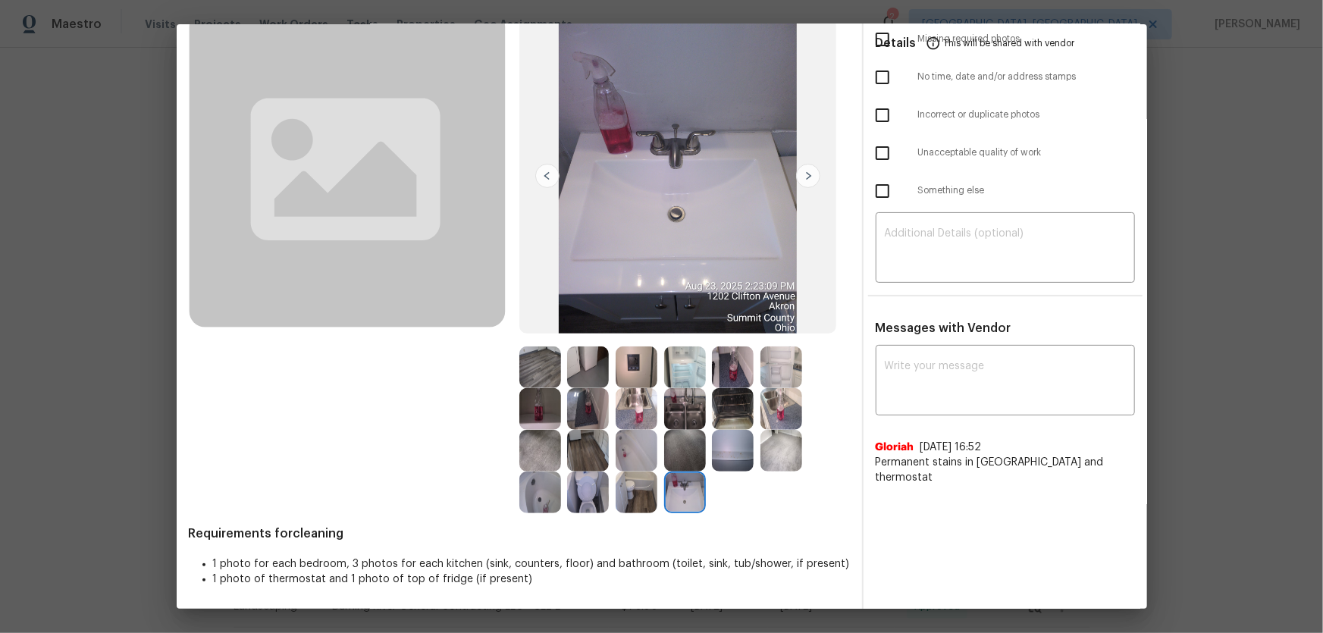
click at [631, 418] on img at bounding box center [637, 451] width 42 height 42
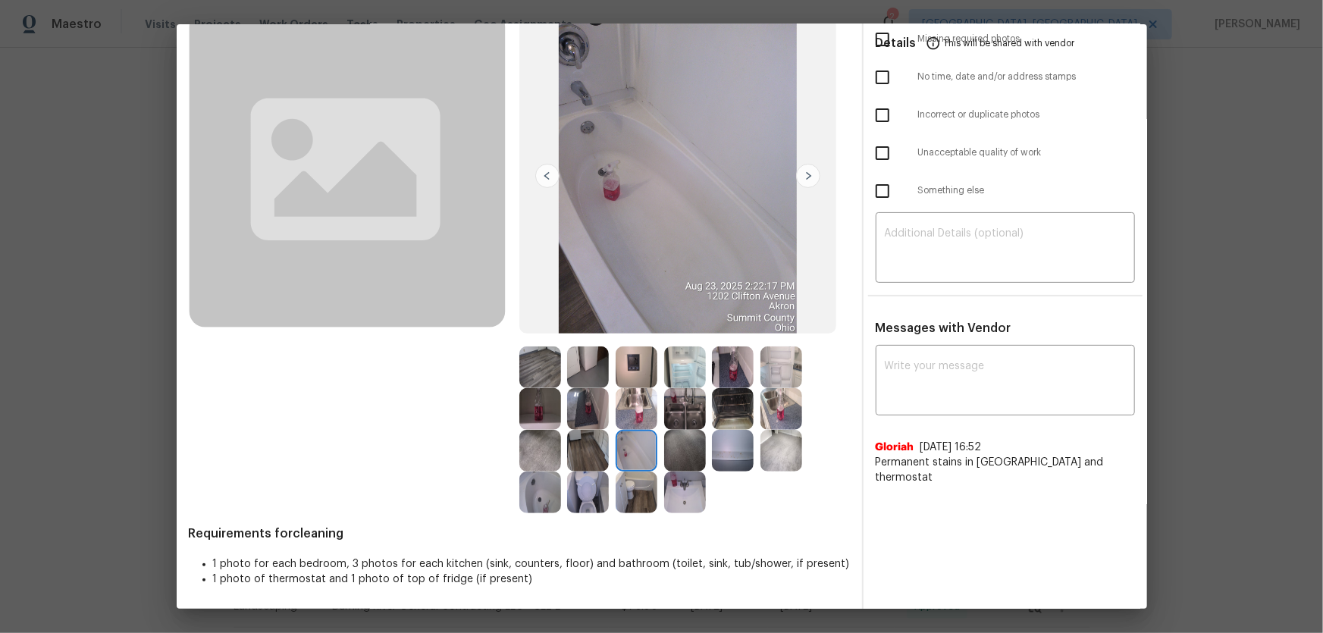
click at [630, 354] on img at bounding box center [637, 368] width 42 height 42
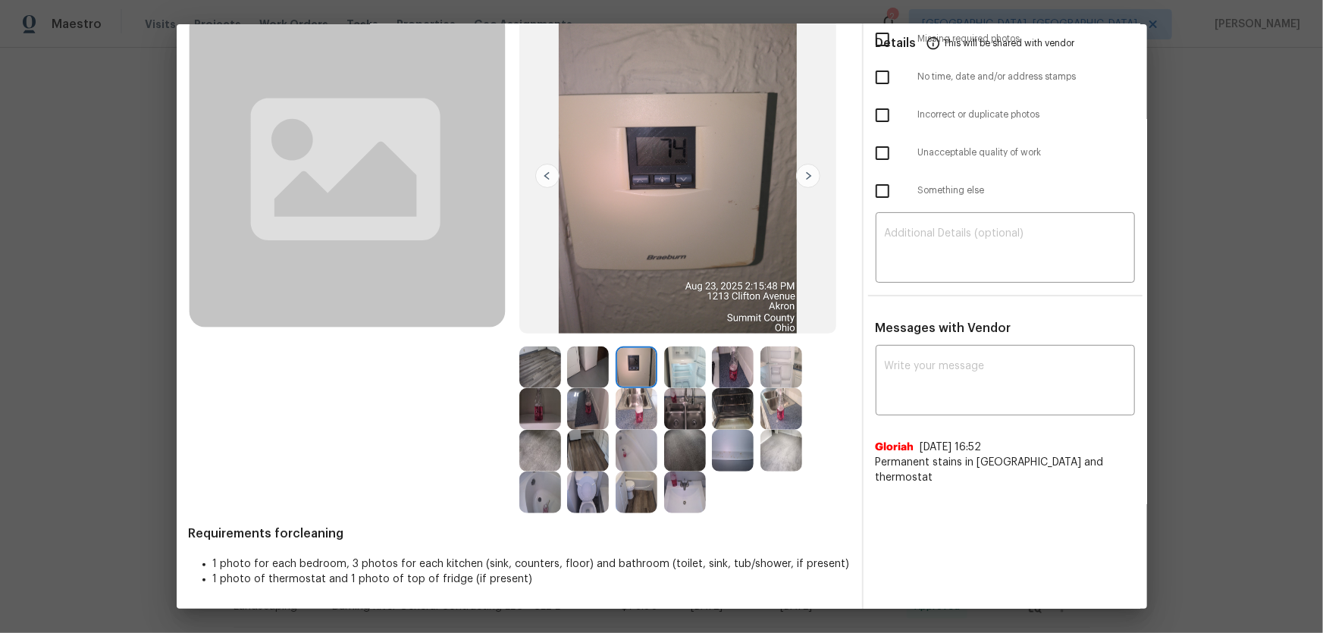
click at [679, 418] on img at bounding box center [685, 451] width 42 height 42
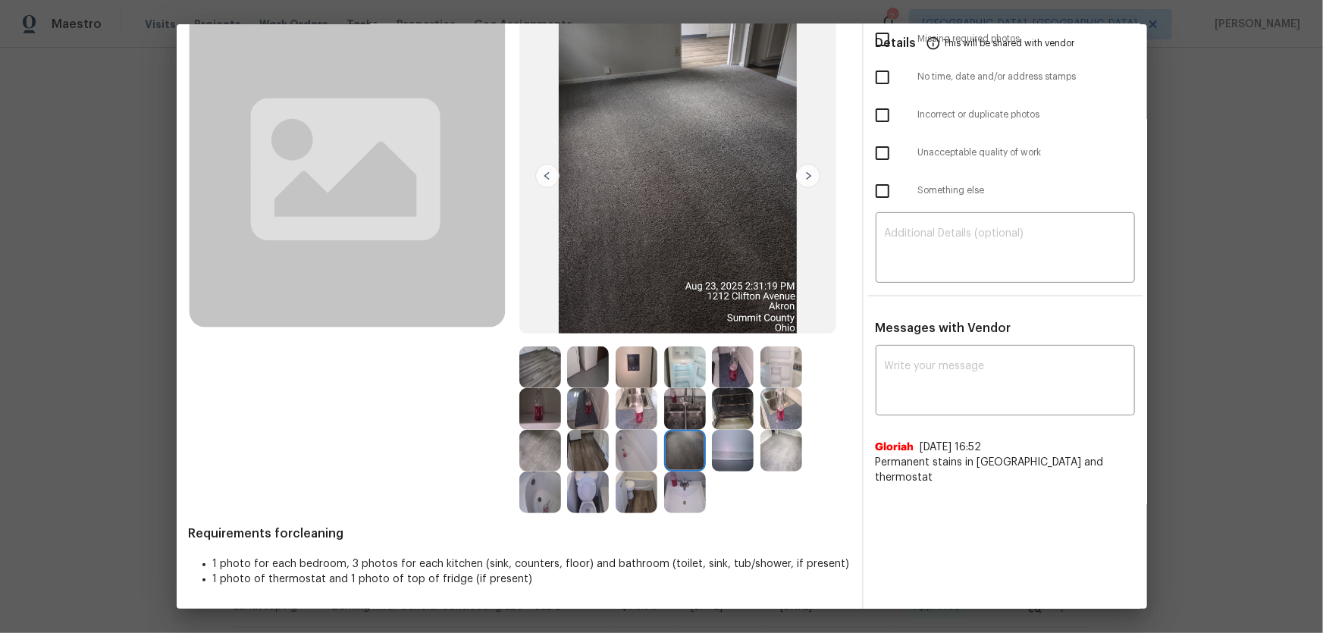
click at [532, 418] on img at bounding box center [540, 451] width 42 height 42
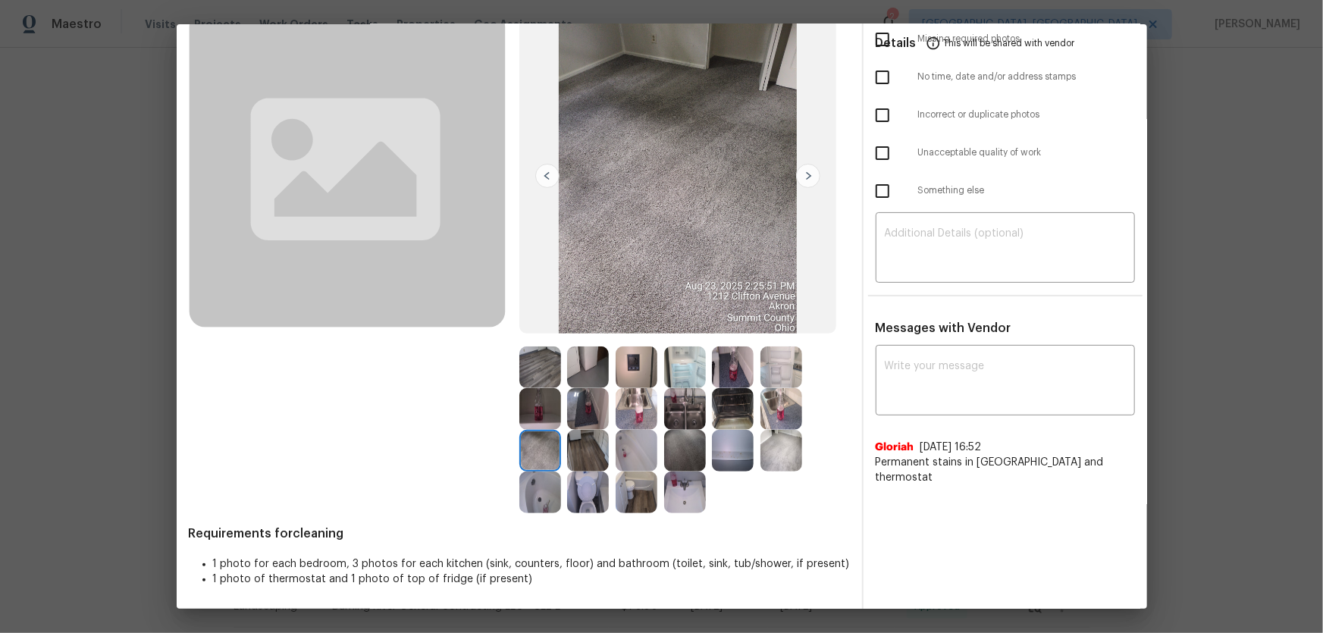
click at [599, 367] on img at bounding box center [588, 368] width 42 height 42
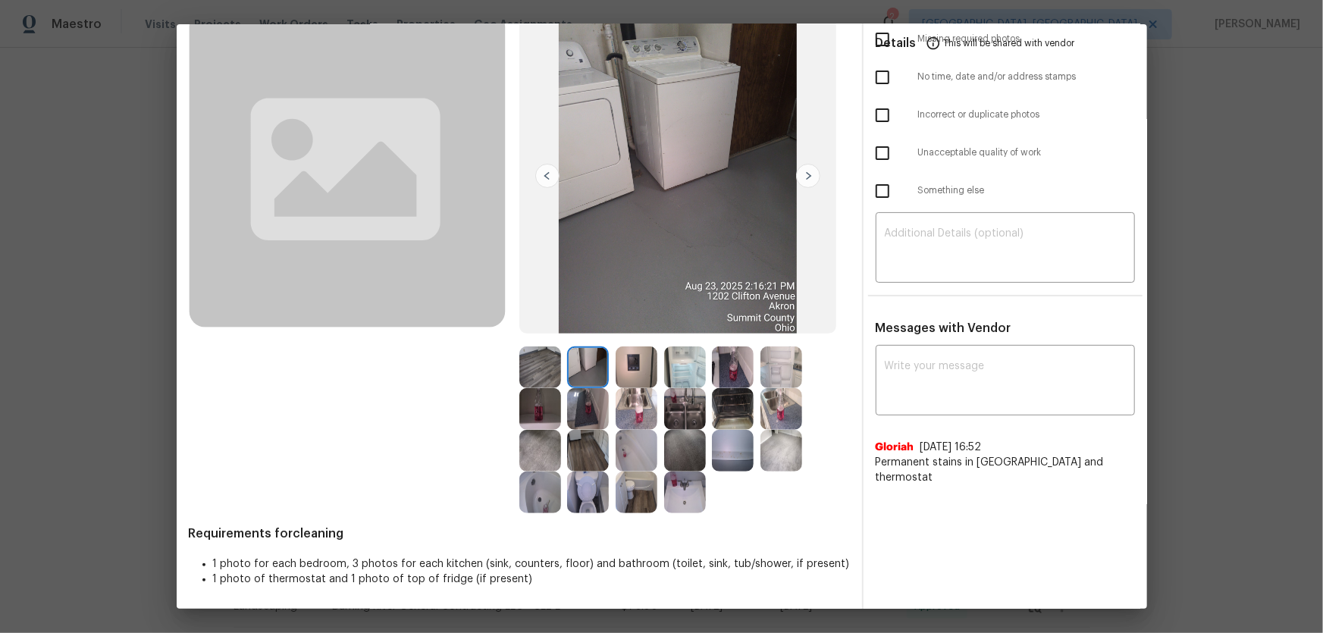
click at [623, 363] on img at bounding box center [637, 368] width 42 height 42
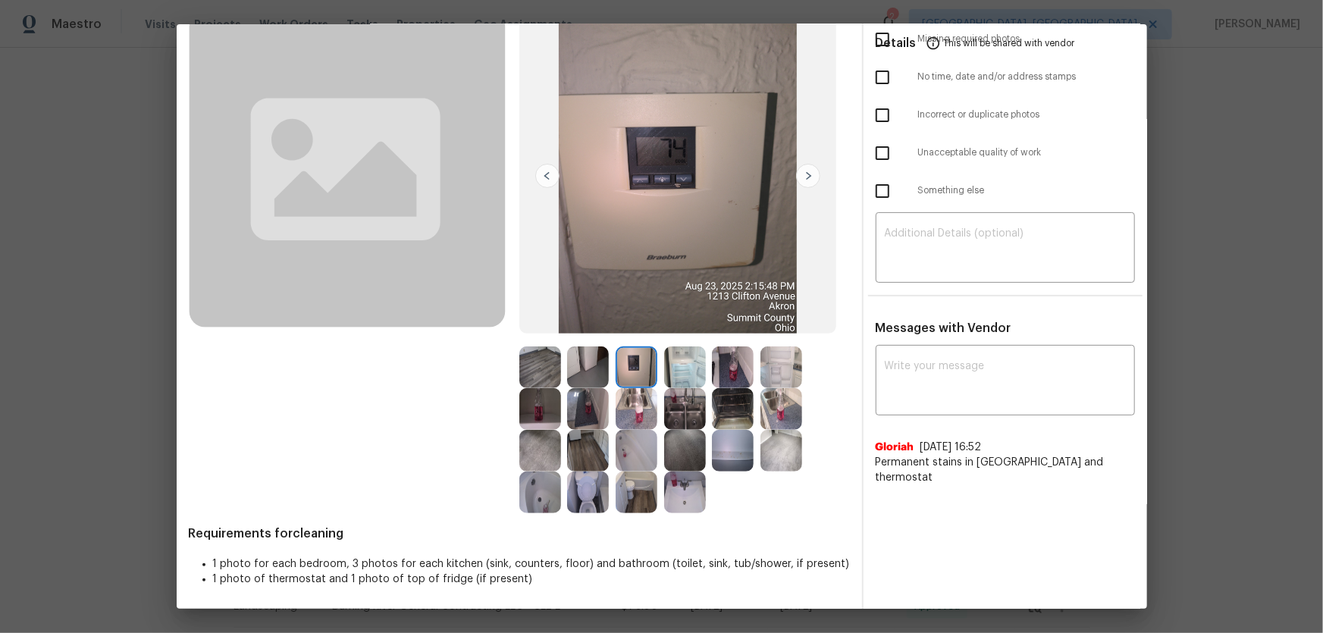
click at [682, 365] on img at bounding box center [685, 368] width 42 height 42
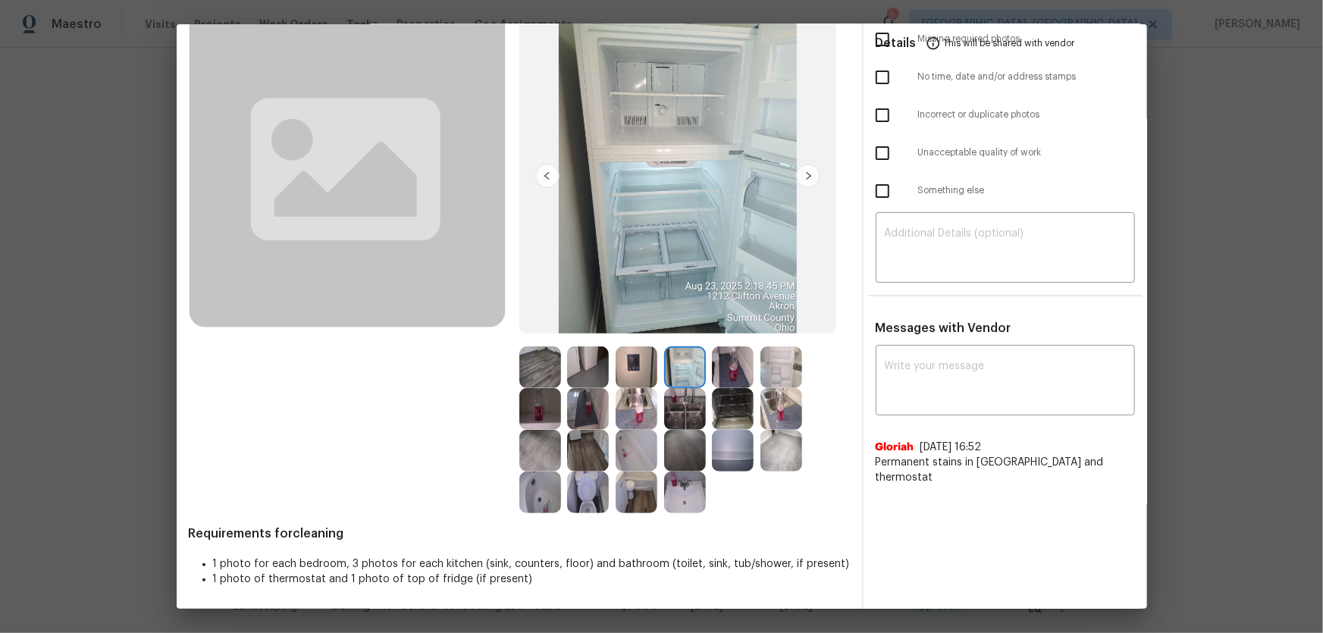
click at [723, 365] on img at bounding box center [733, 368] width 42 height 42
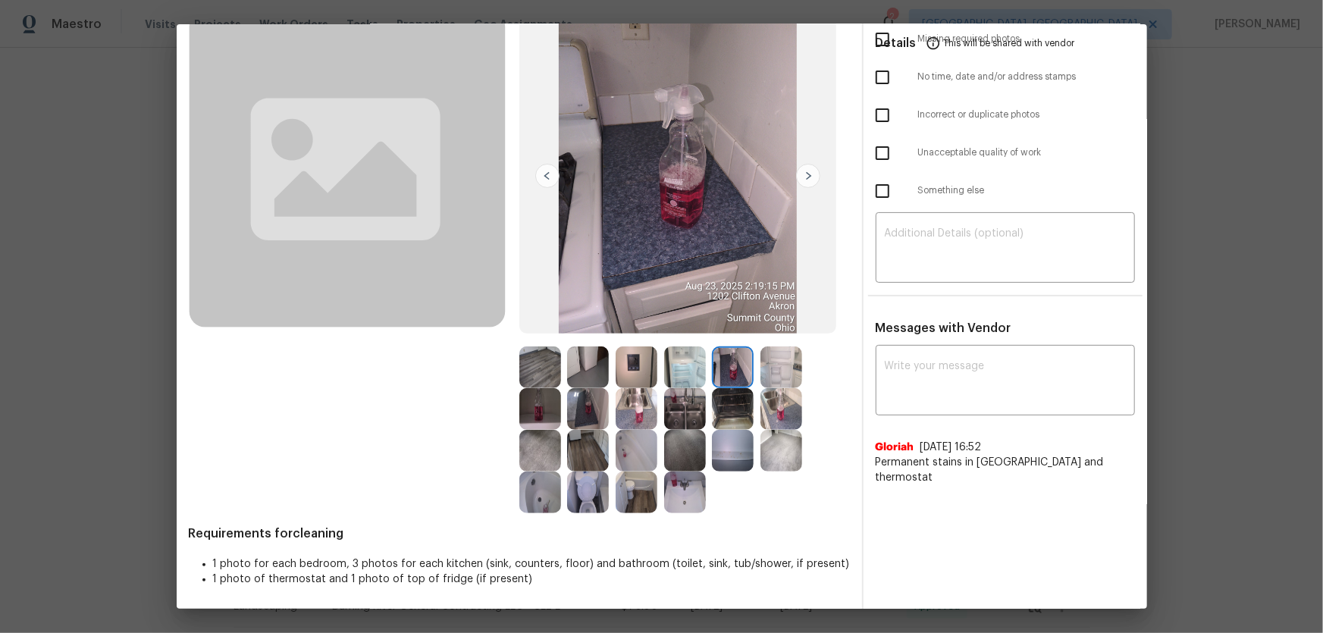
click at [747, 362] on img at bounding box center [733, 368] width 42 height 42
click at [754, 402] on div at bounding box center [736, 409] width 49 height 42
click at [735, 410] on img at bounding box center [733, 409] width 42 height 42
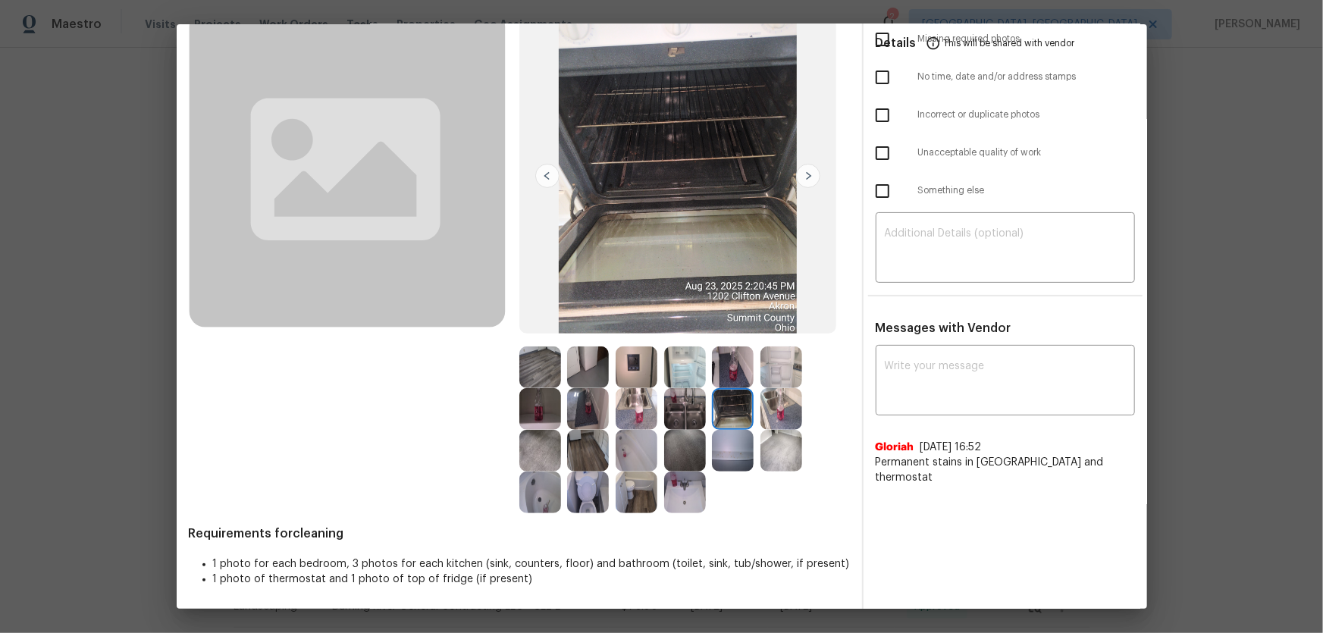
click at [682, 409] on img at bounding box center [685, 409] width 42 height 42
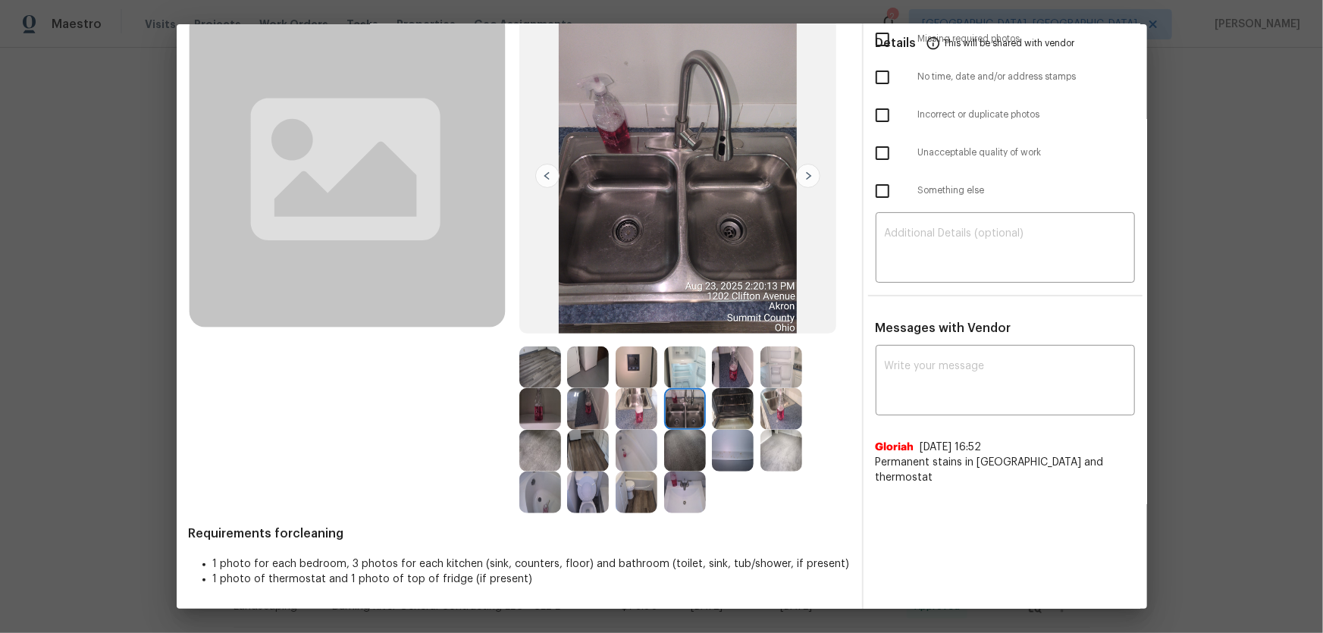
click at [590, 418] on img at bounding box center [588, 409] width 42 height 42
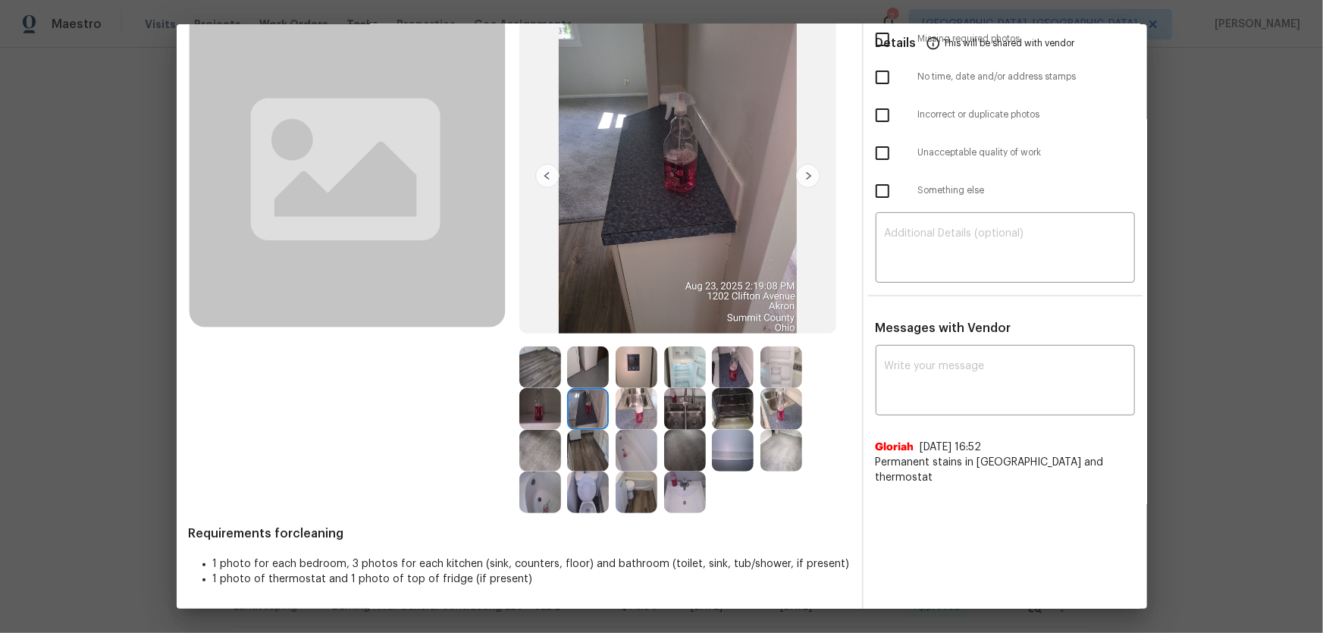
click at [539, 413] on img at bounding box center [540, 409] width 42 height 42
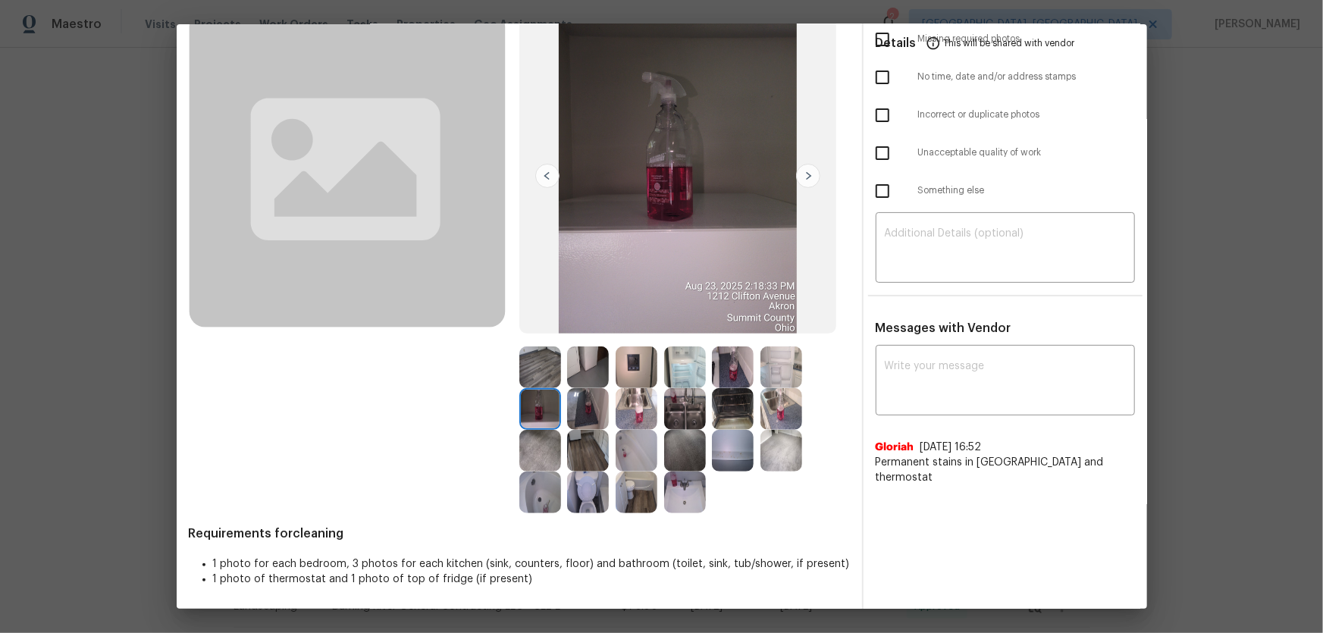
scroll to position [0, 0]
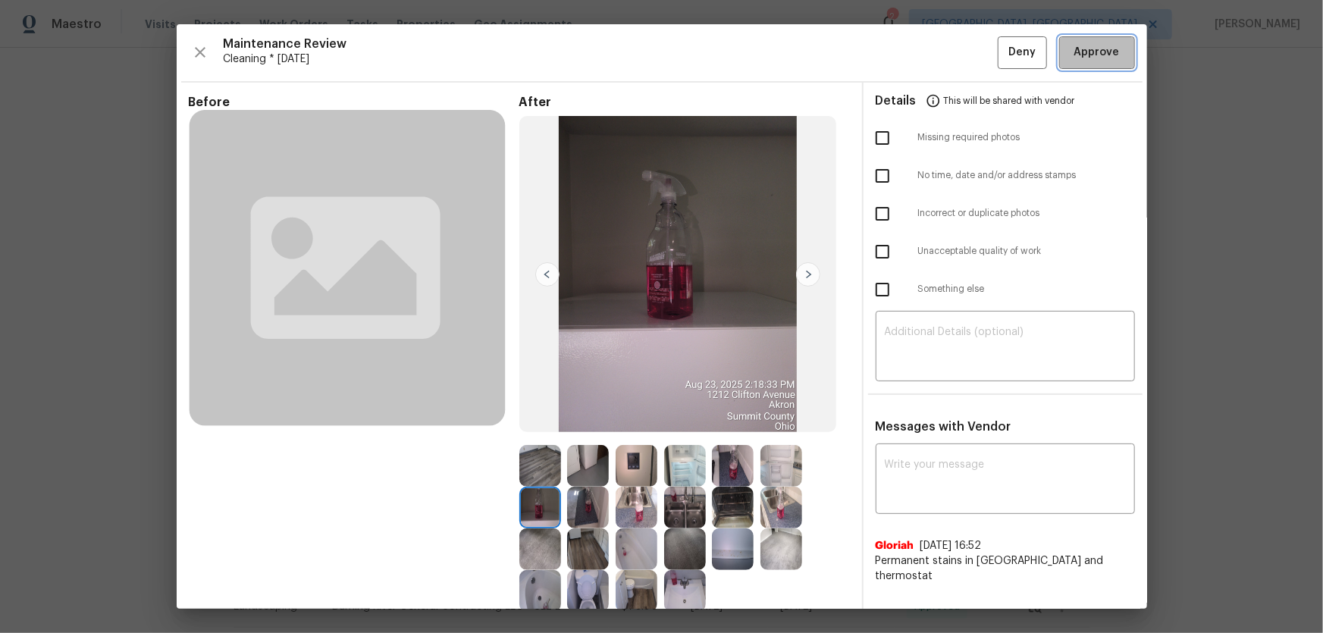
click at [941, 49] on button "Approve" at bounding box center [1097, 52] width 76 height 33
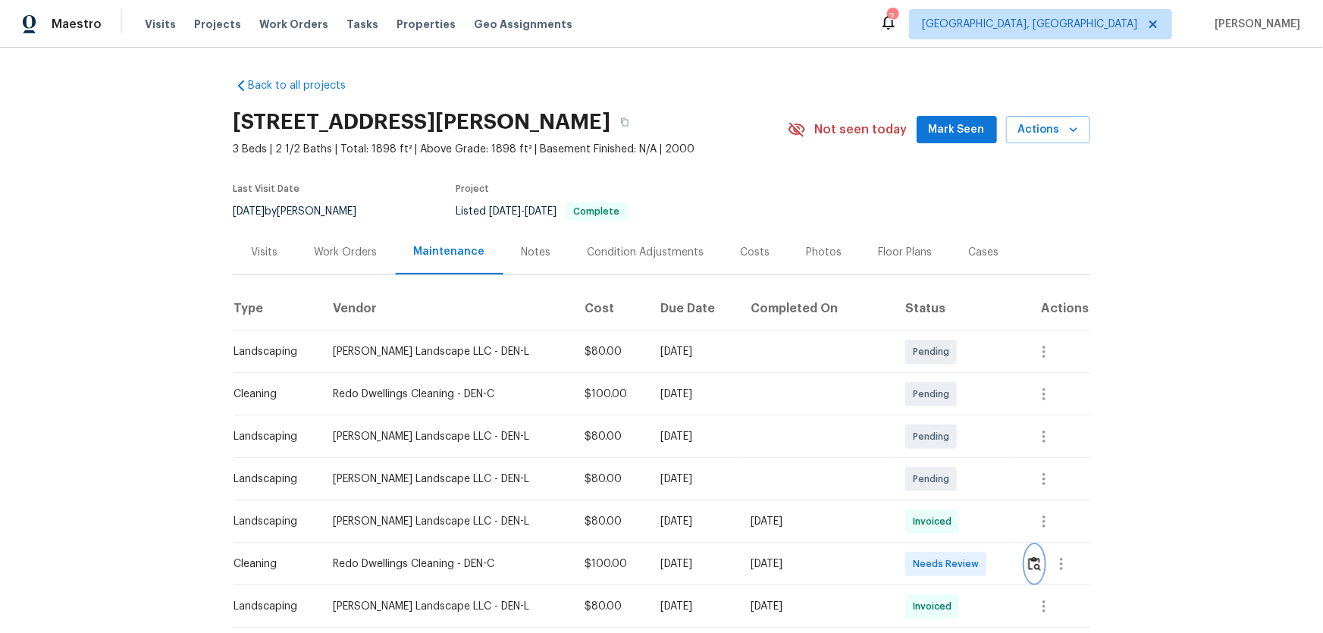
click at [941, 418] on img "button" at bounding box center [1034, 564] width 13 height 14
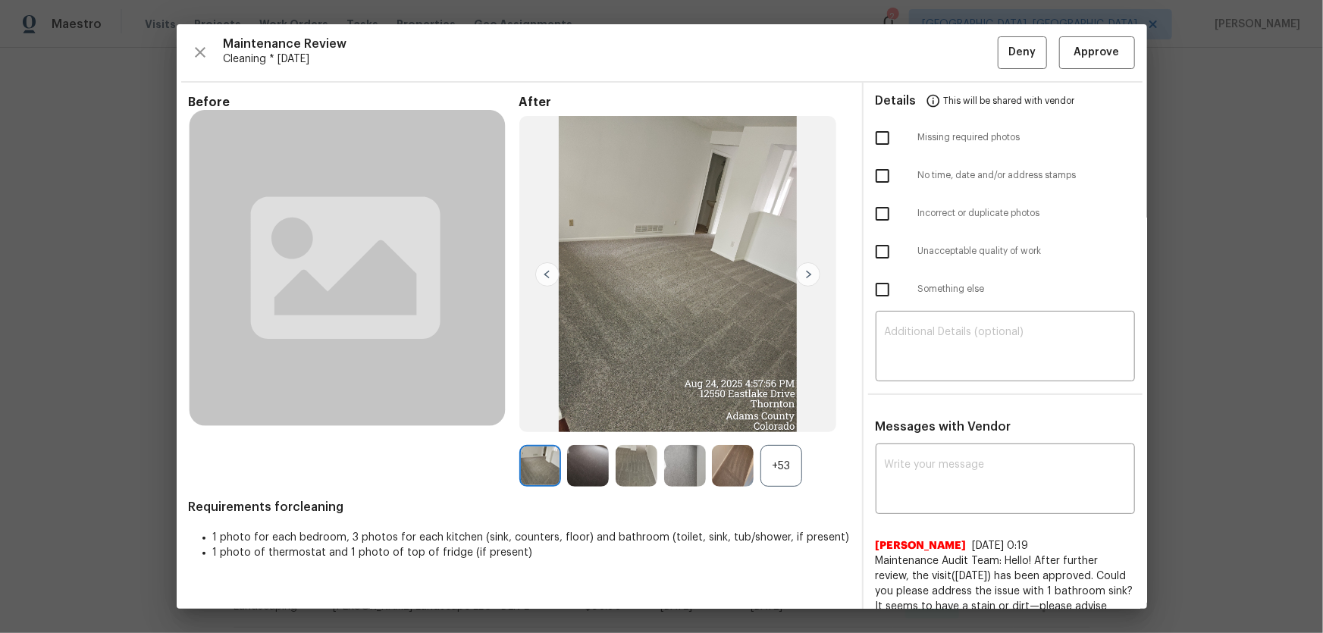
click at [774, 418] on div "+53" at bounding box center [782, 466] width 42 height 42
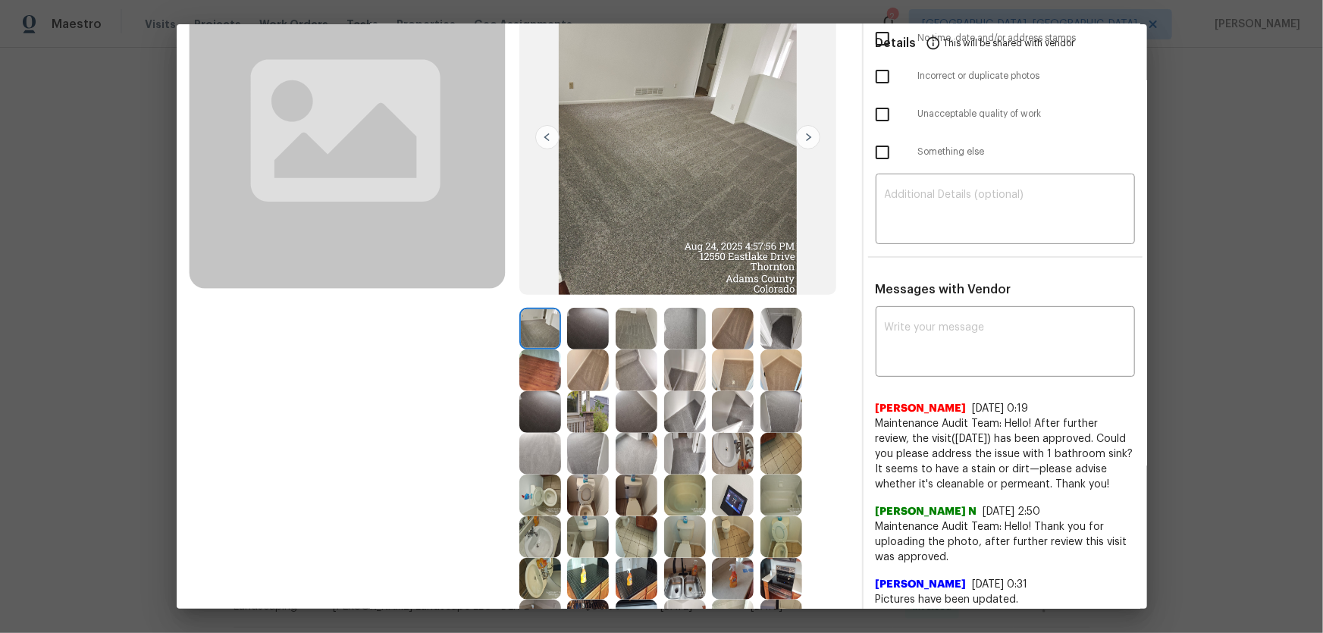
scroll to position [206, 0]
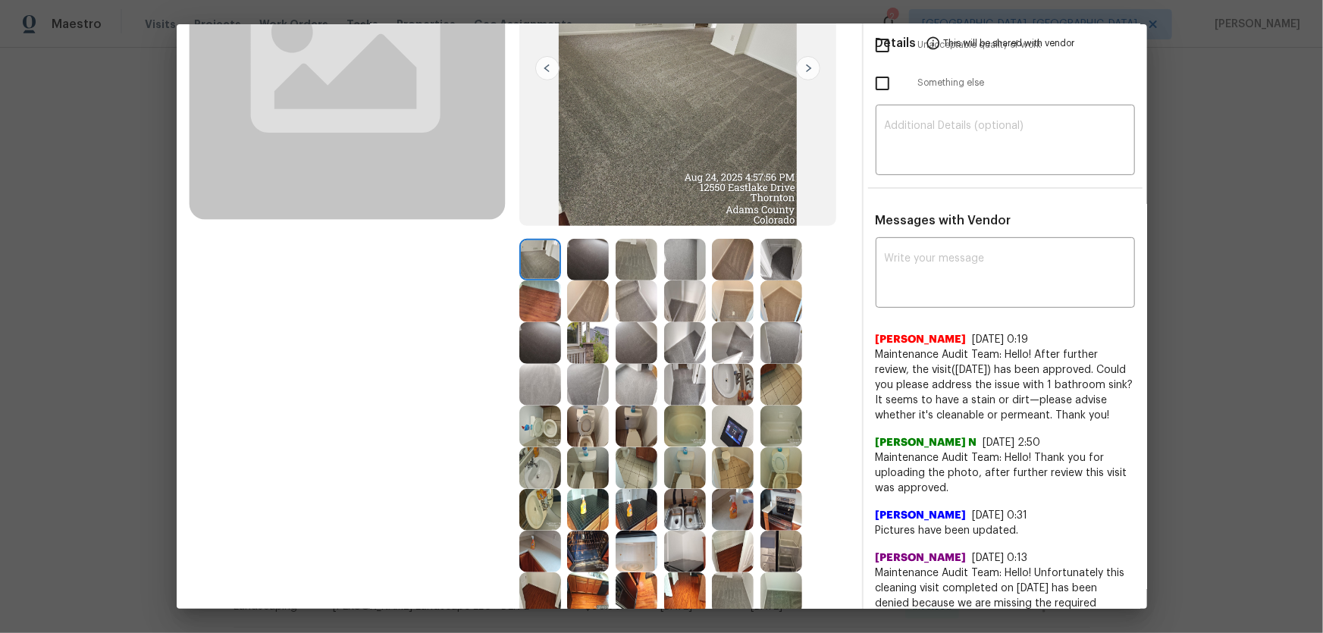
click at [579, 418] on img at bounding box center [588, 427] width 42 height 42
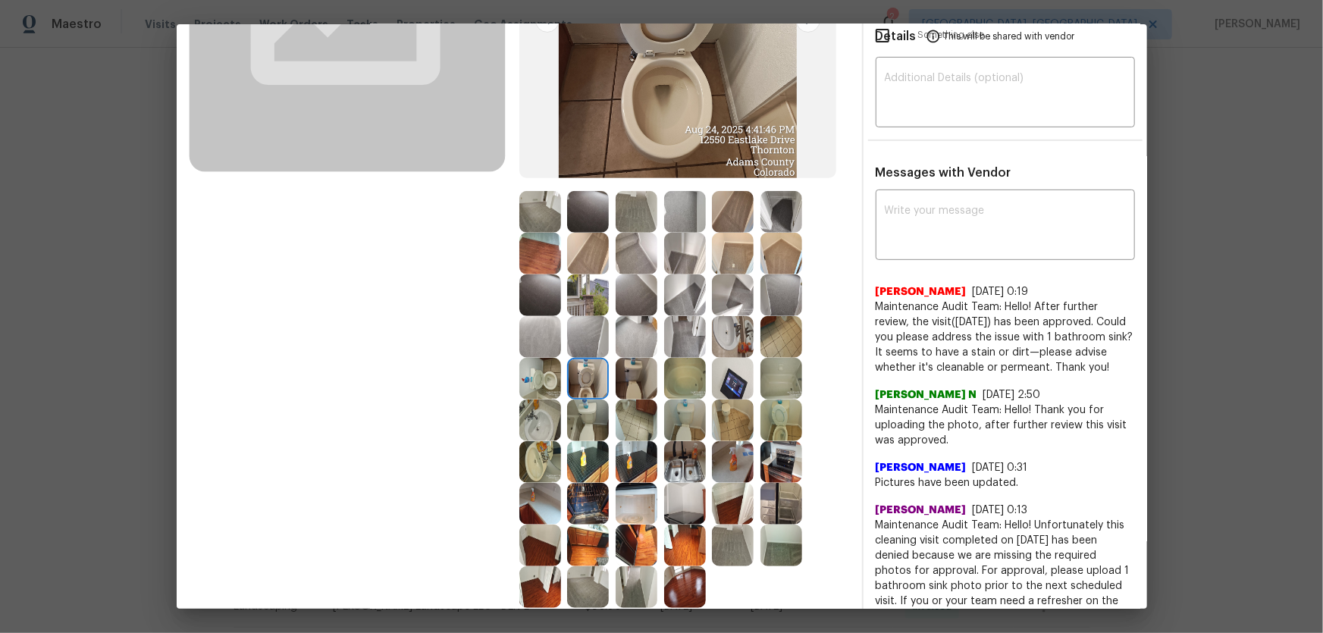
scroll to position [275, 0]
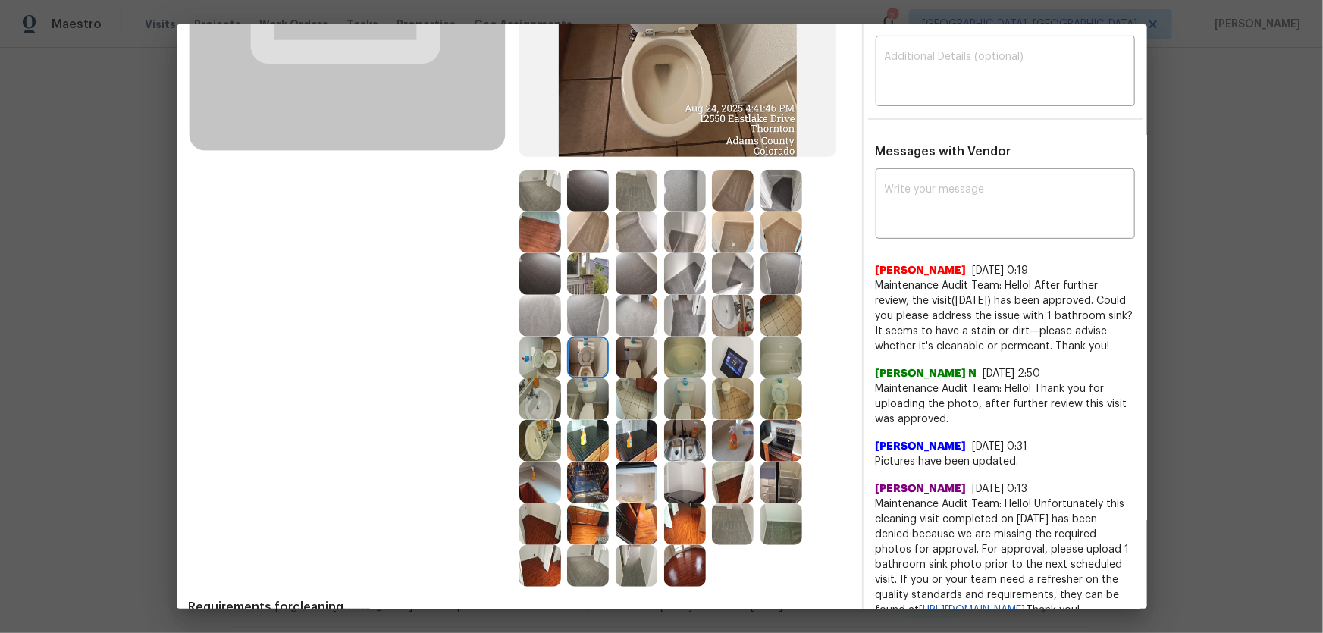
click at [548, 372] on img at bounding box center [540, 358] width 42 height 42
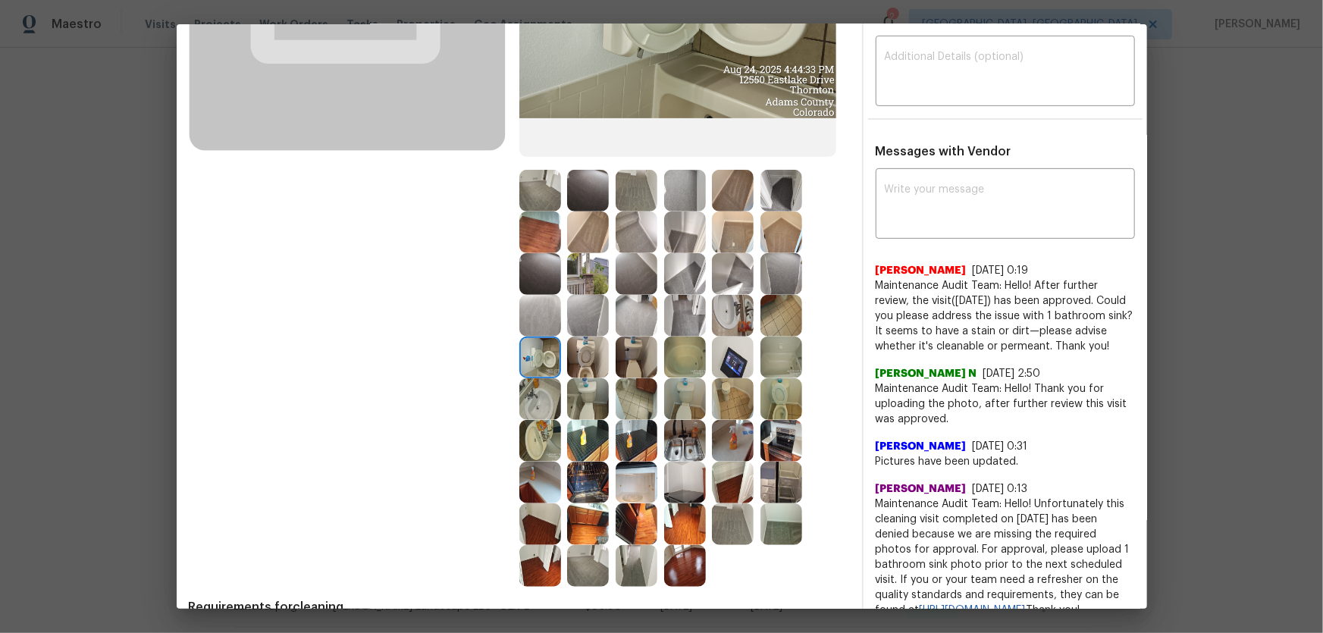
click at [773, 413] on img at bounding box center [782, 399] width 42 height 42
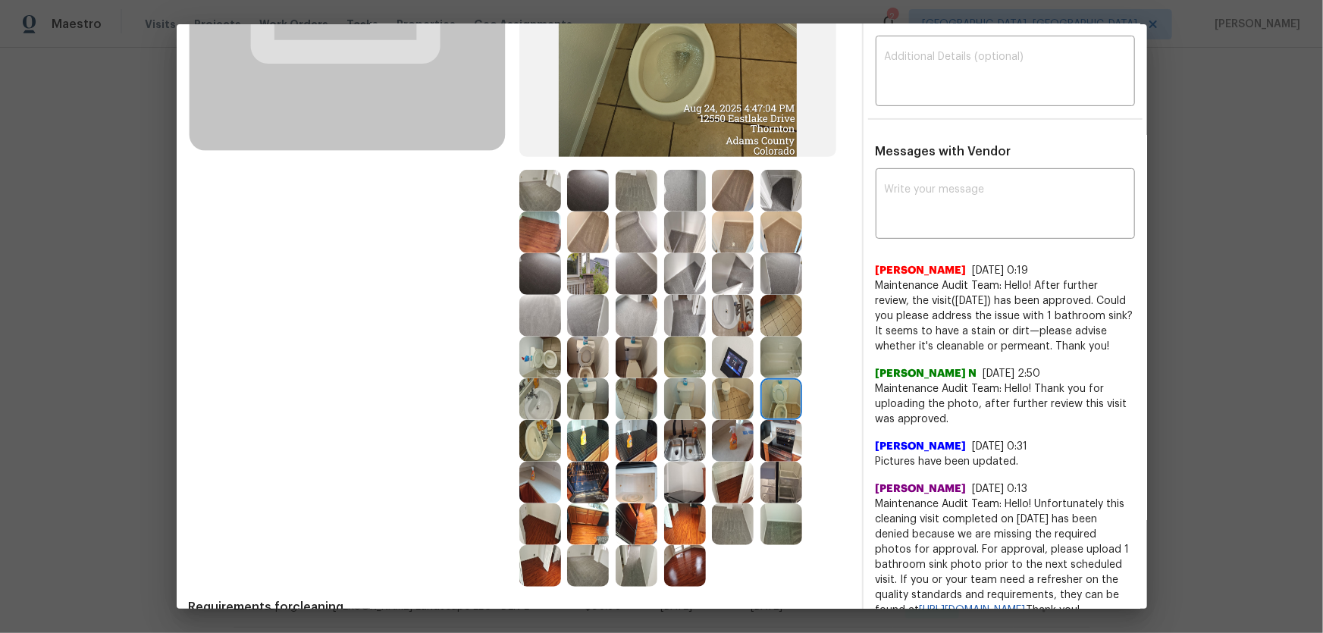
click at [729, 322] on img at bounding box center [733, 316] width 42 height 42
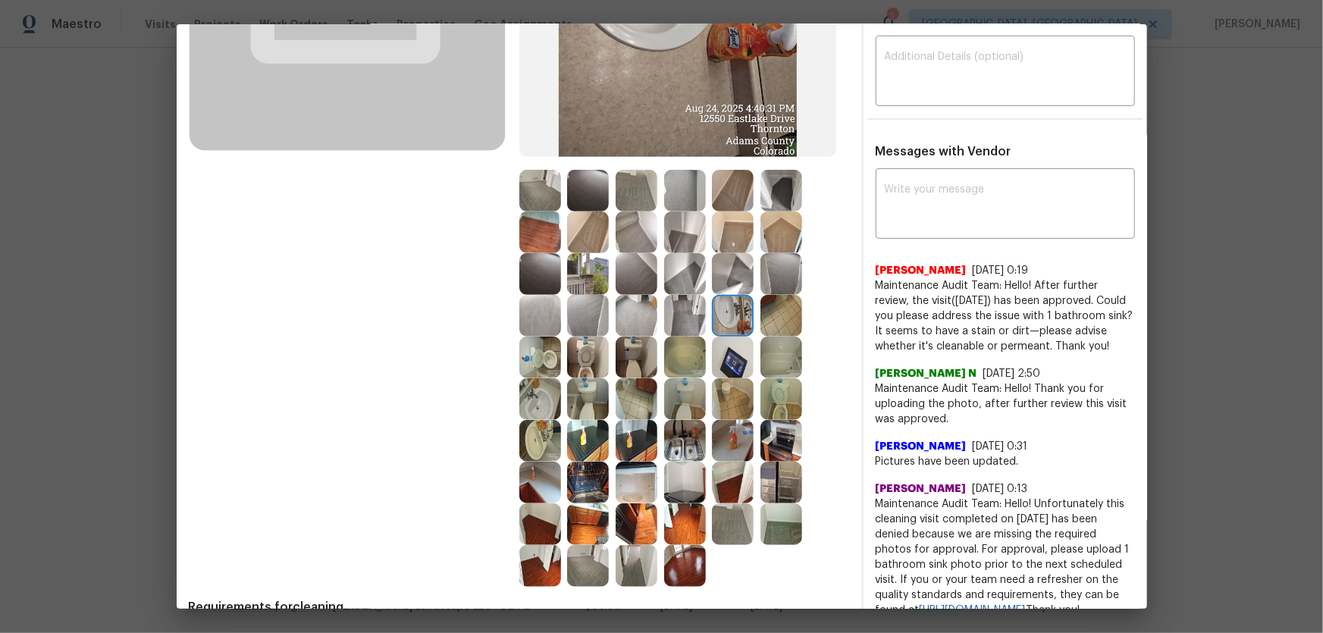
click at [542, 400] on img at bounding box center [540, 399] width 42 height 42
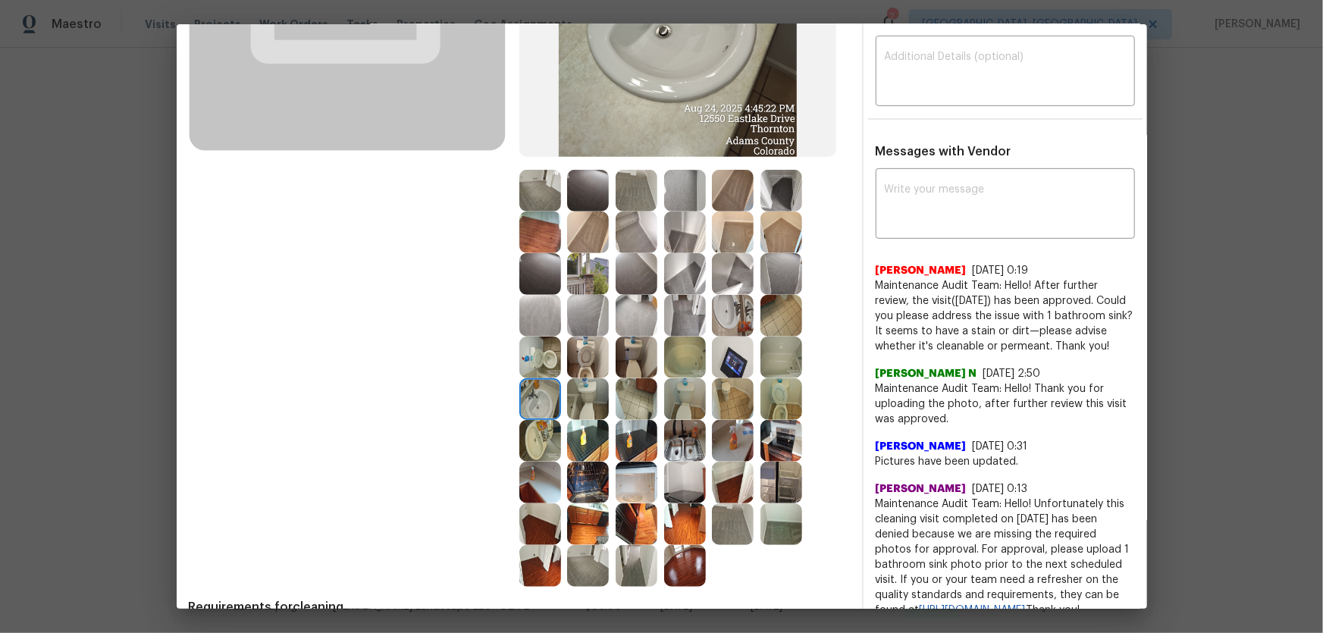
click at [539, 418] on img at bounding box center [540, 441] width 42 height 42
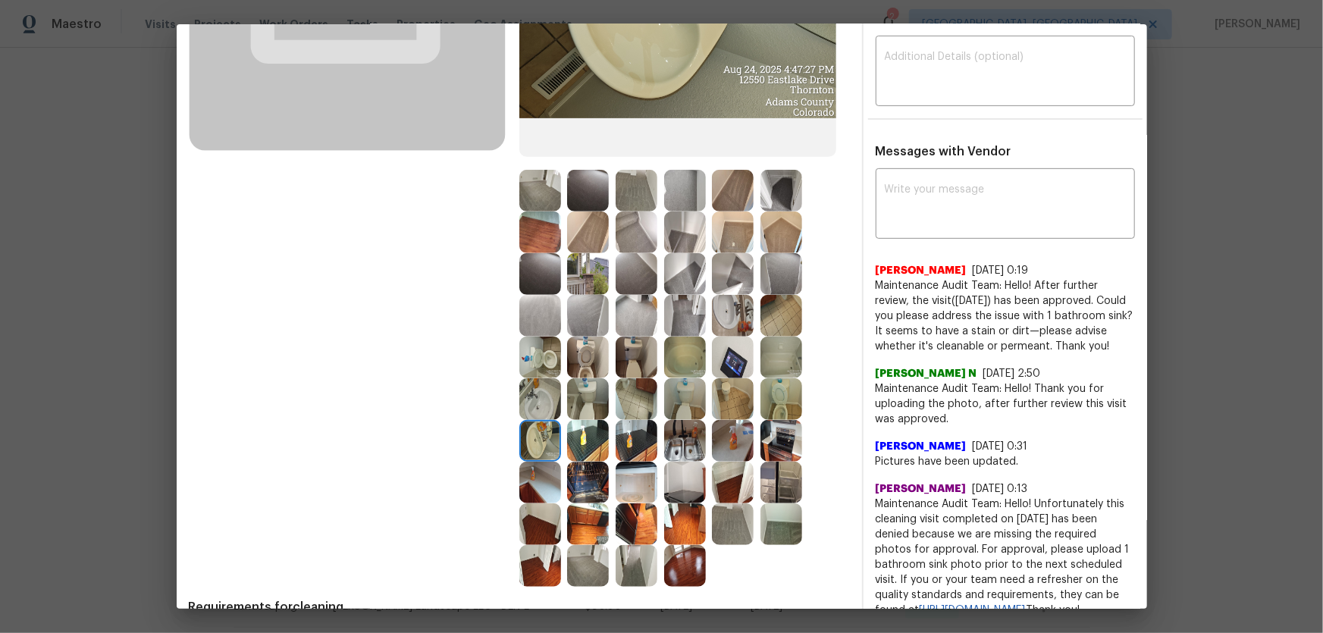
click at [588, 413] on img at bounding box center [588, 399] width 42 height 42
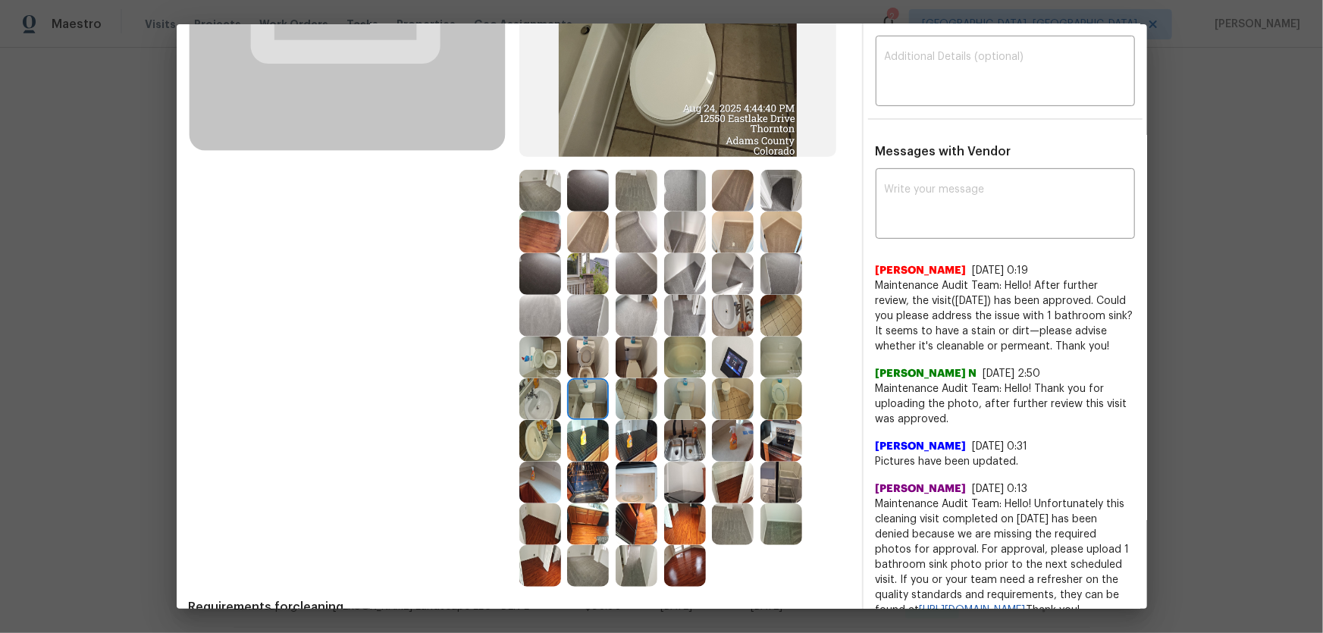
click at [620, 406] on img at bounding box center [637, 399] width 42 height 42
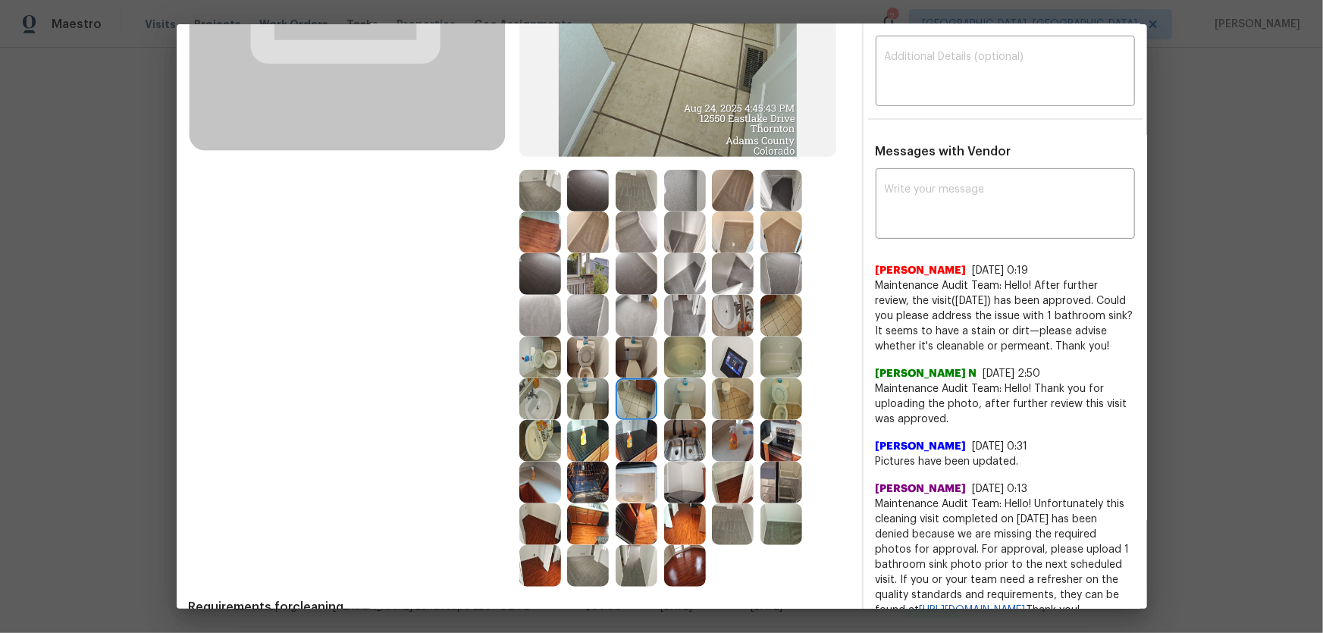
click at [666, 363] on img at bounding box center [685, 358] width 42 height 42
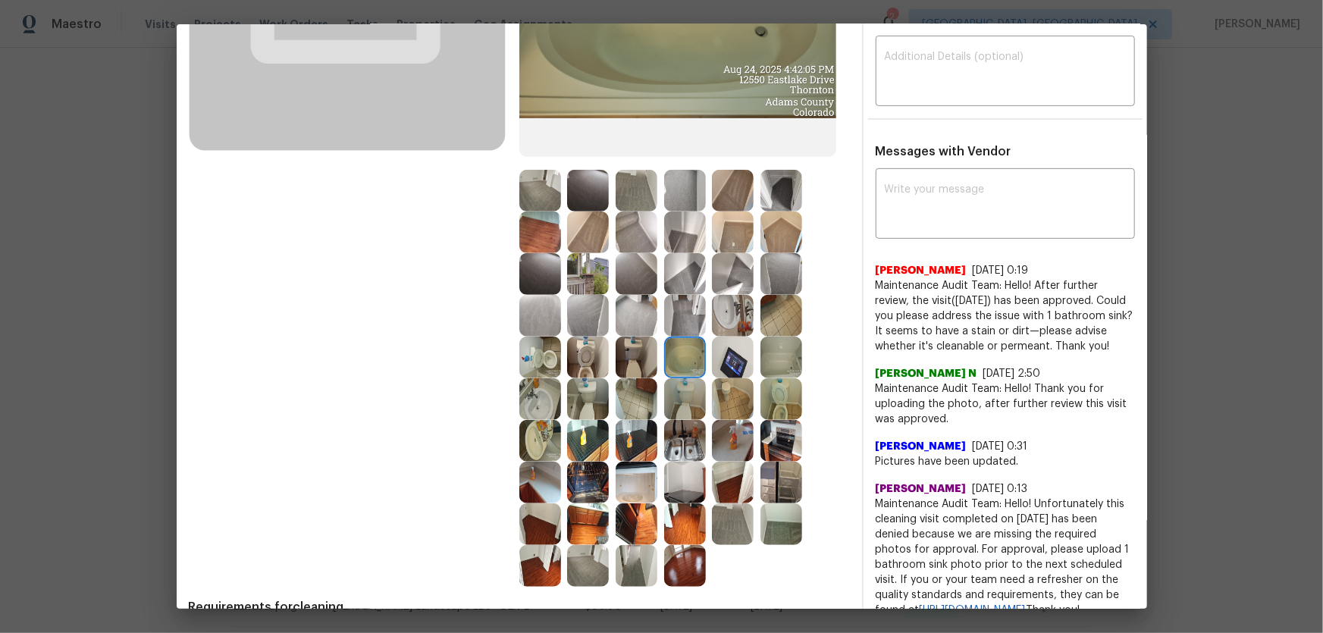
click at [762, 358] on img at bounding box center [782, 358] width 42 height 42
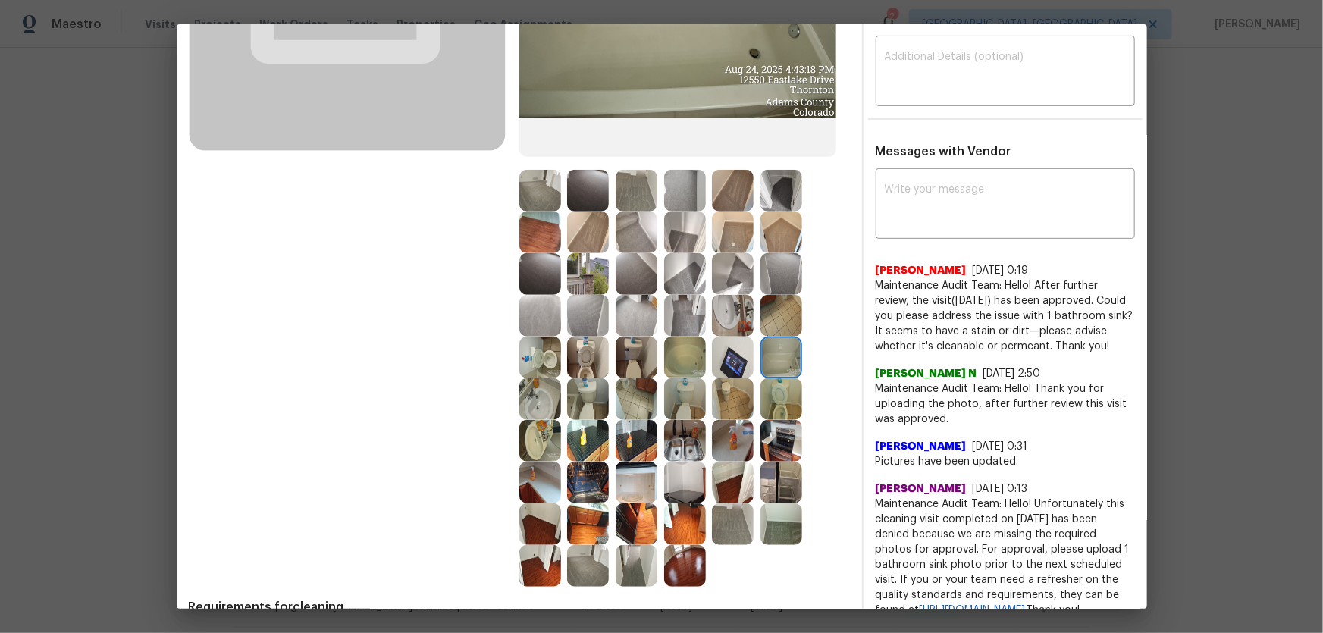
click at [731, 357] on img at bounding box center [733, 358] width 42 height 42
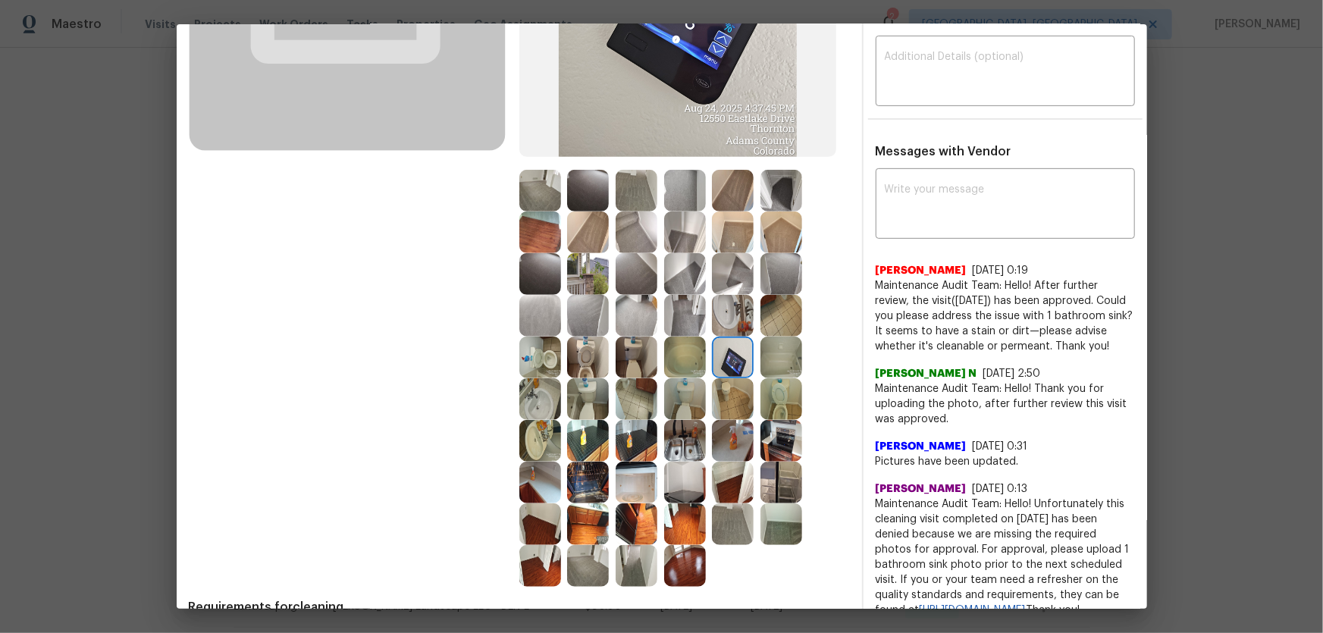
click at [632, 286] on img at bounding box center [637, 274] width 42 height 42
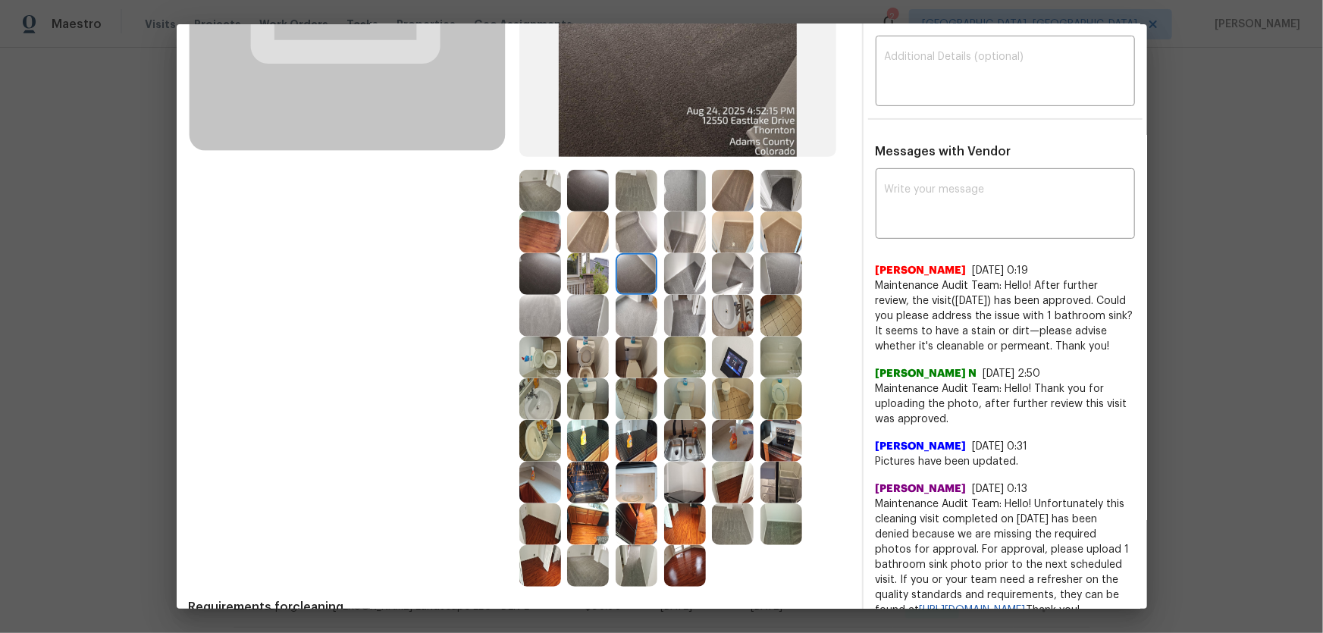
click at [592, 325] on img at bounding box center [588, 316] width 42 height 42
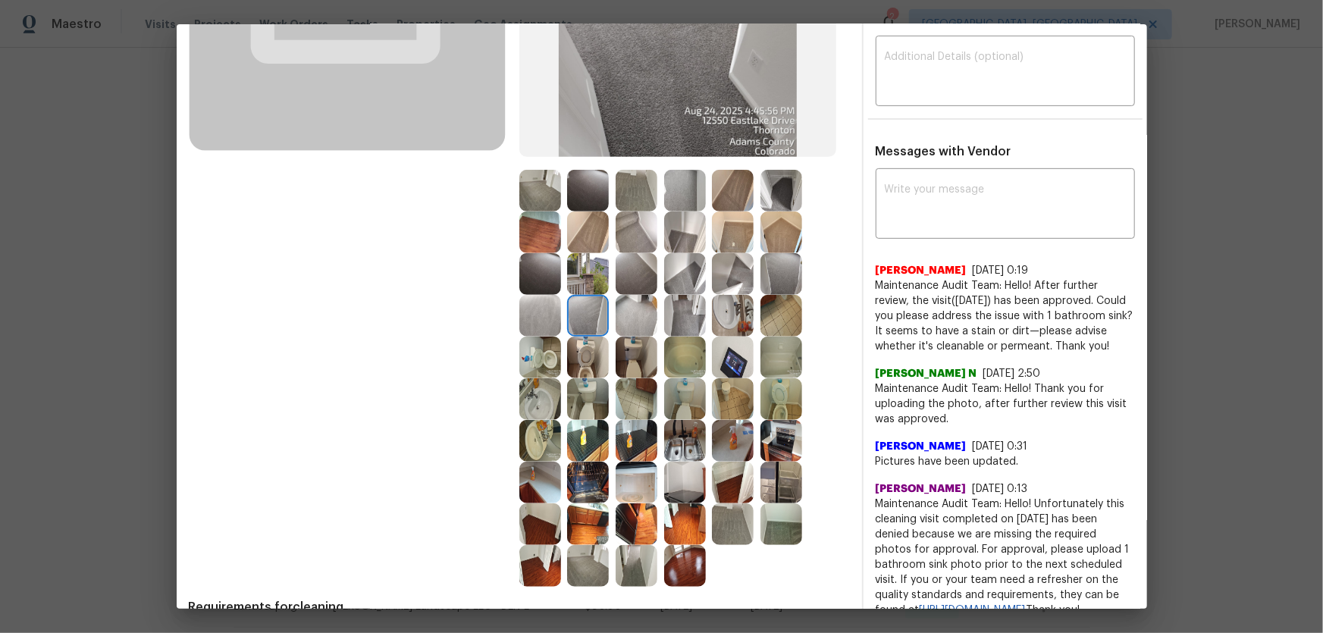
click at [623, 274] on img at bounding box center [637, 274] width 42 height 42
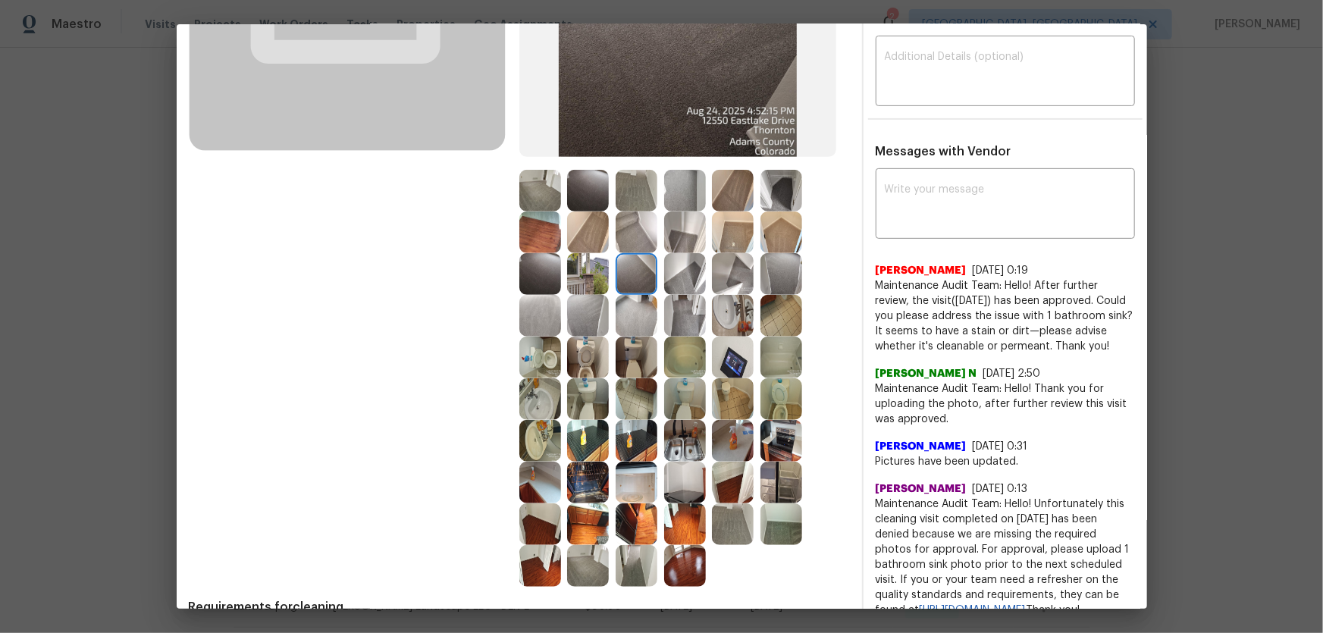
click at [574, 195] on img at bounding box center [588, 191] width 42 height 42
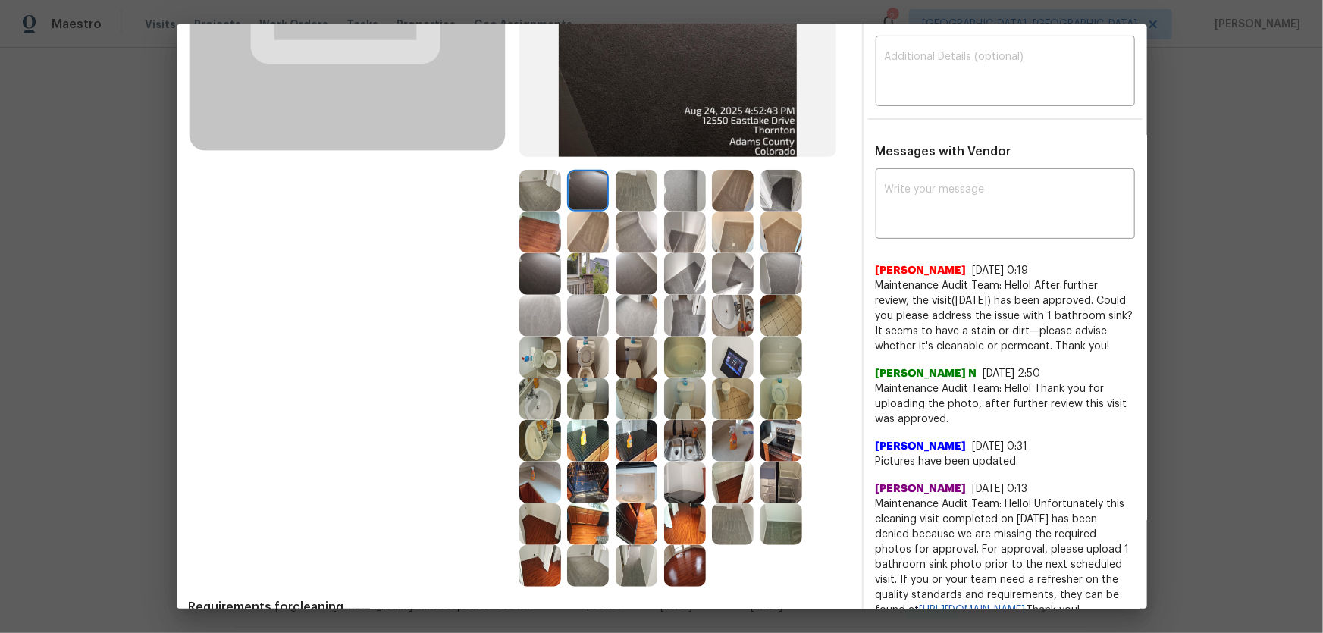
click at [551, 197] on img at bounding box center [540, 191] width 42 height 42
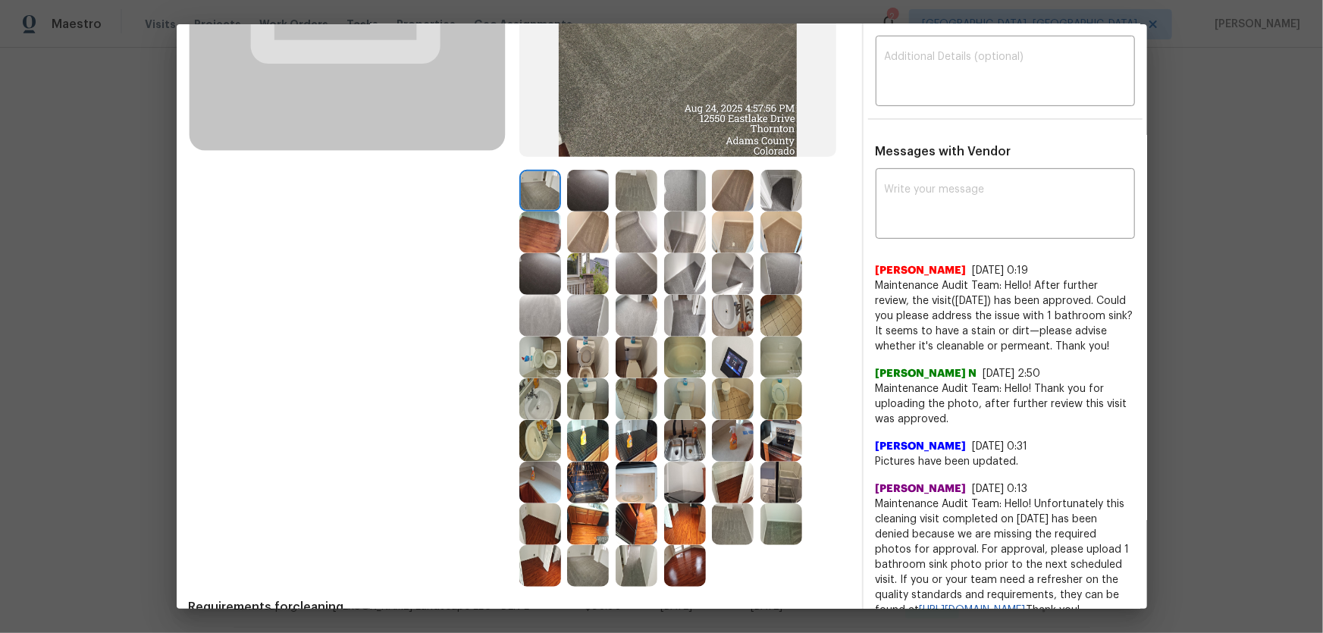
click at [544, 220] on img at bounding box center [540, 233] width 42 height 42
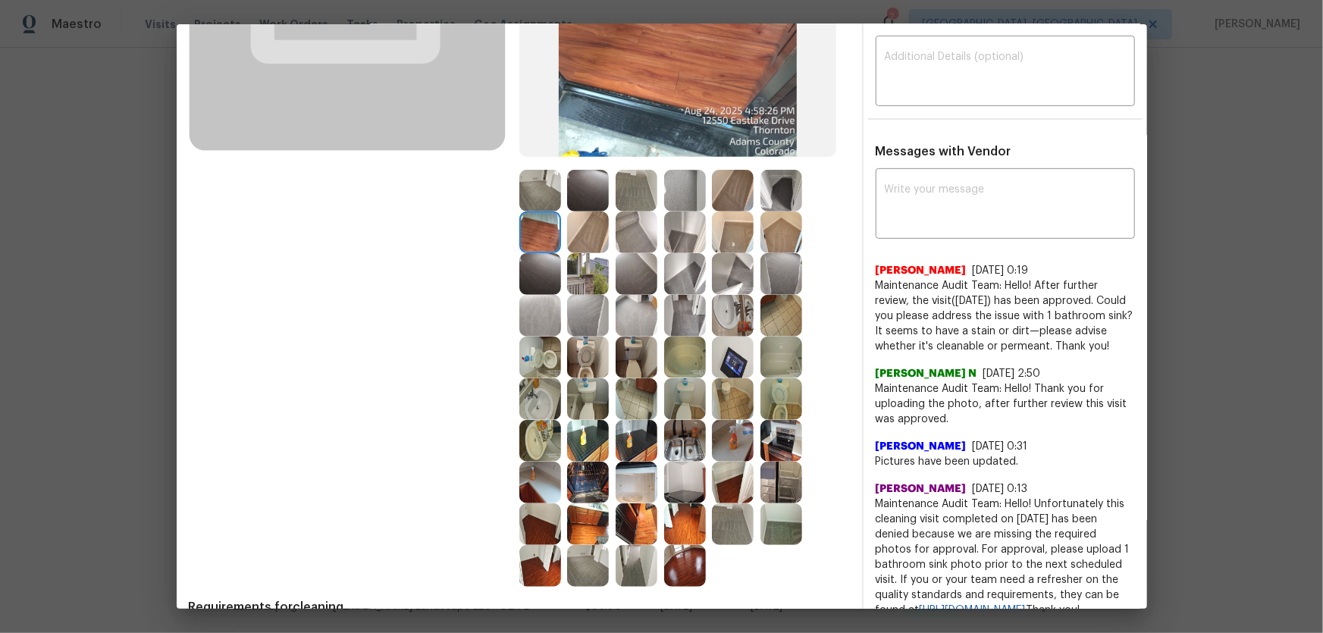
click at [577, 276] on img at bounding box center [588, 274] width 42 height 42
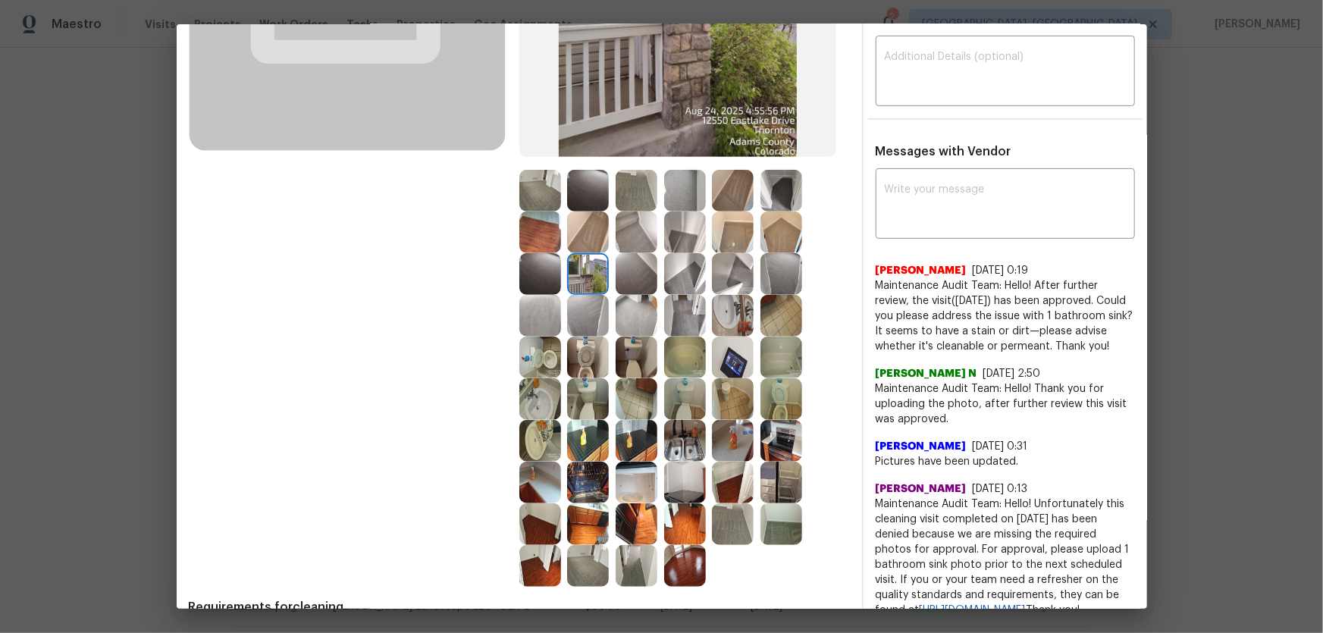
click at [538, 277] on img at bounding box center [540, 274] width 42 height 42
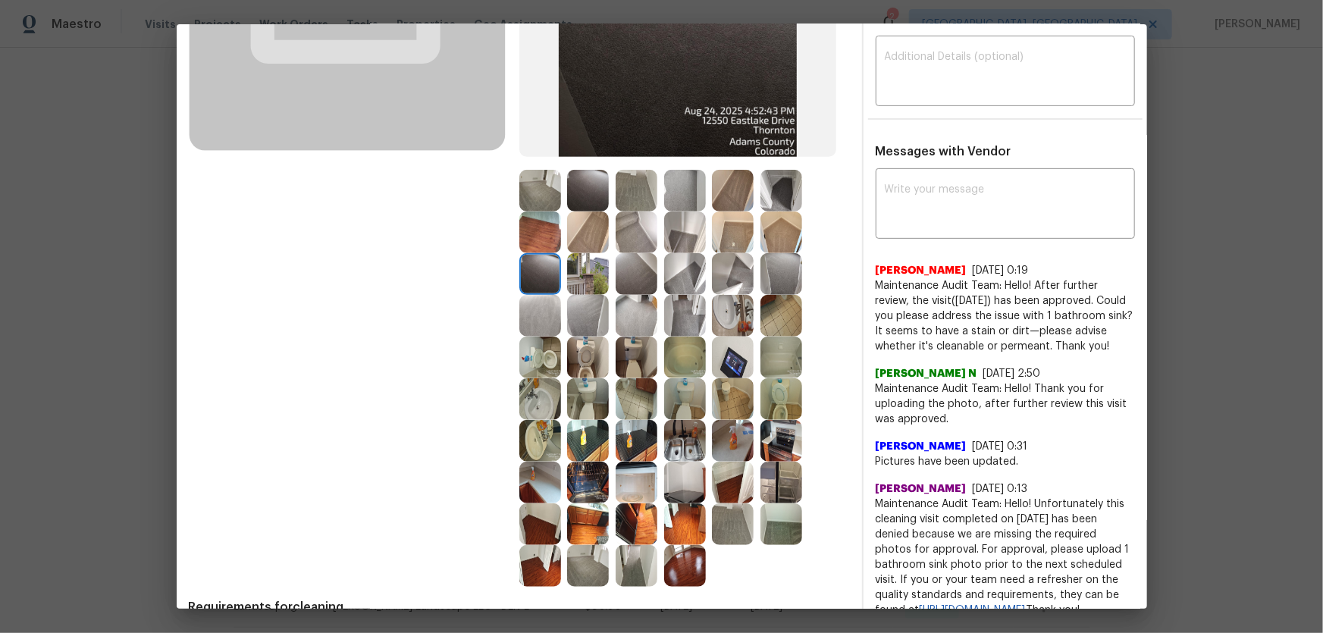
click at [538, 312] on img at bounding box center [540, 316] width 42 height 42
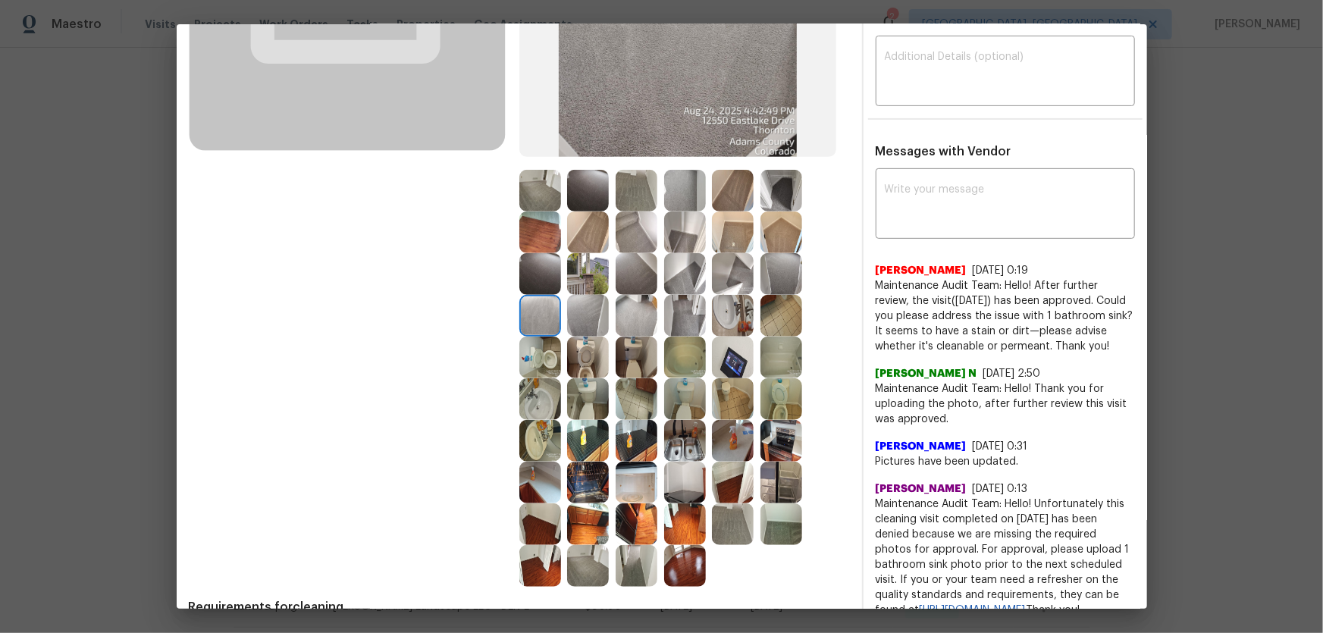
click at [572, 318] on img at bounding box center [588, 316] width 42 height 42
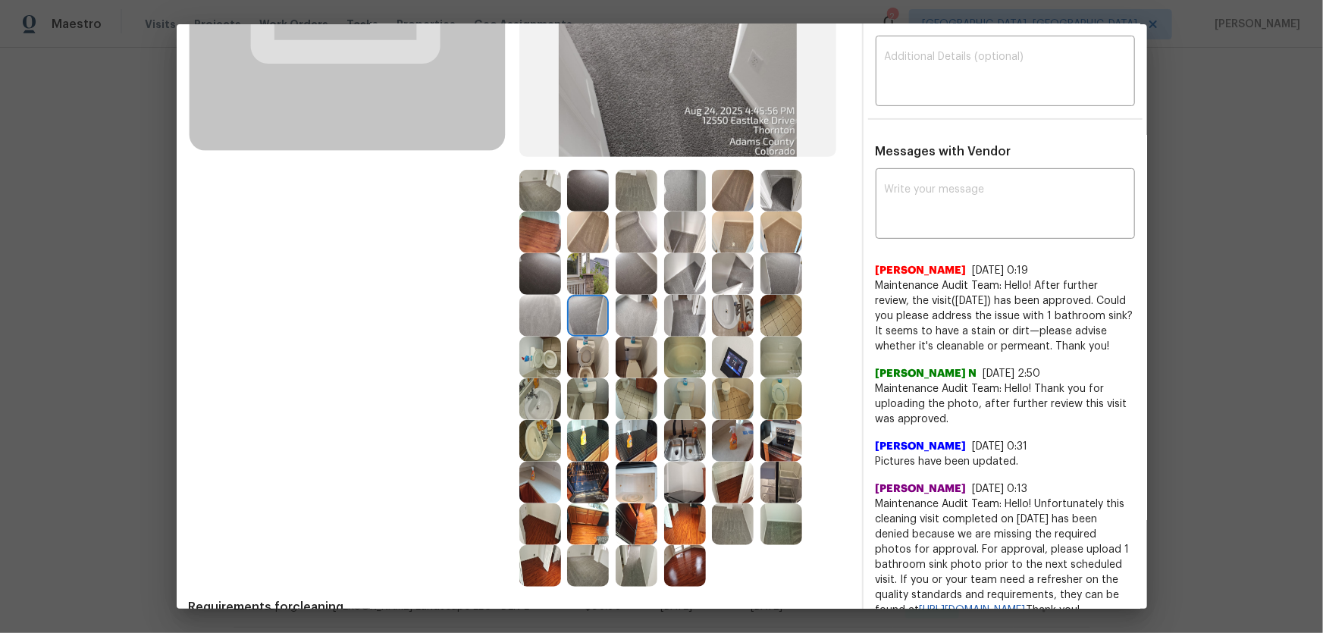
click at [732, 360] on img at bounding box center [733, 358] width 42 height 42
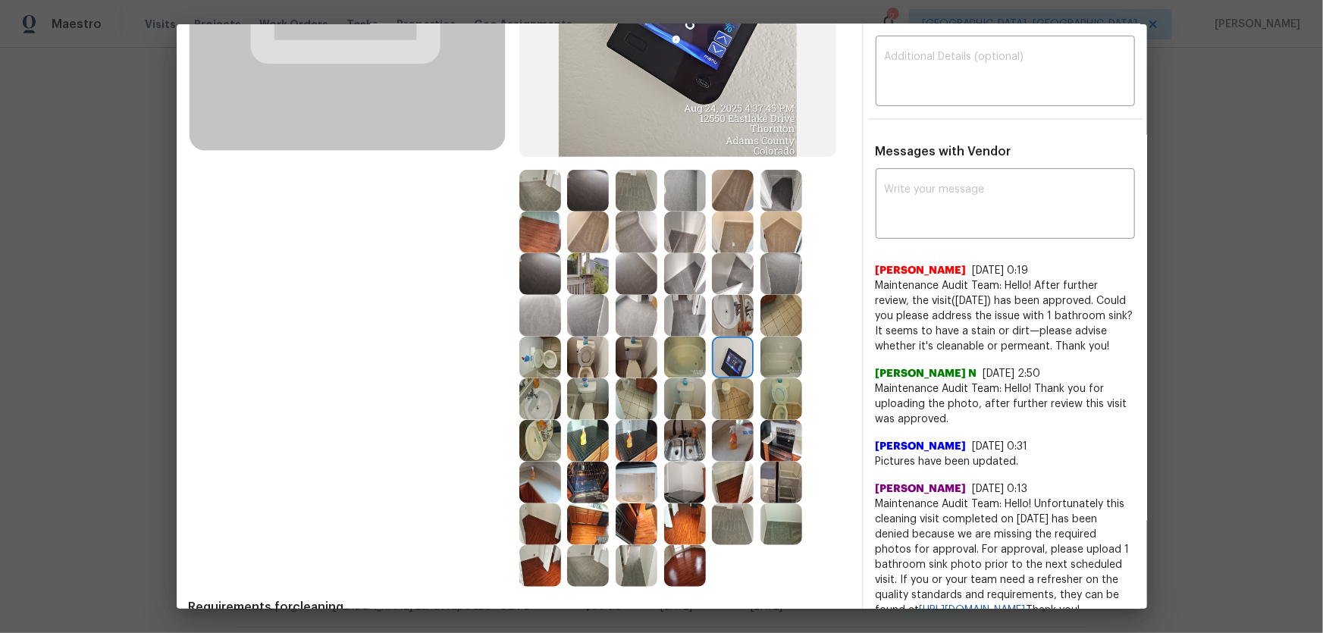
click at [616, 315] on img at bounding box center [637, 316] width 42 height 42
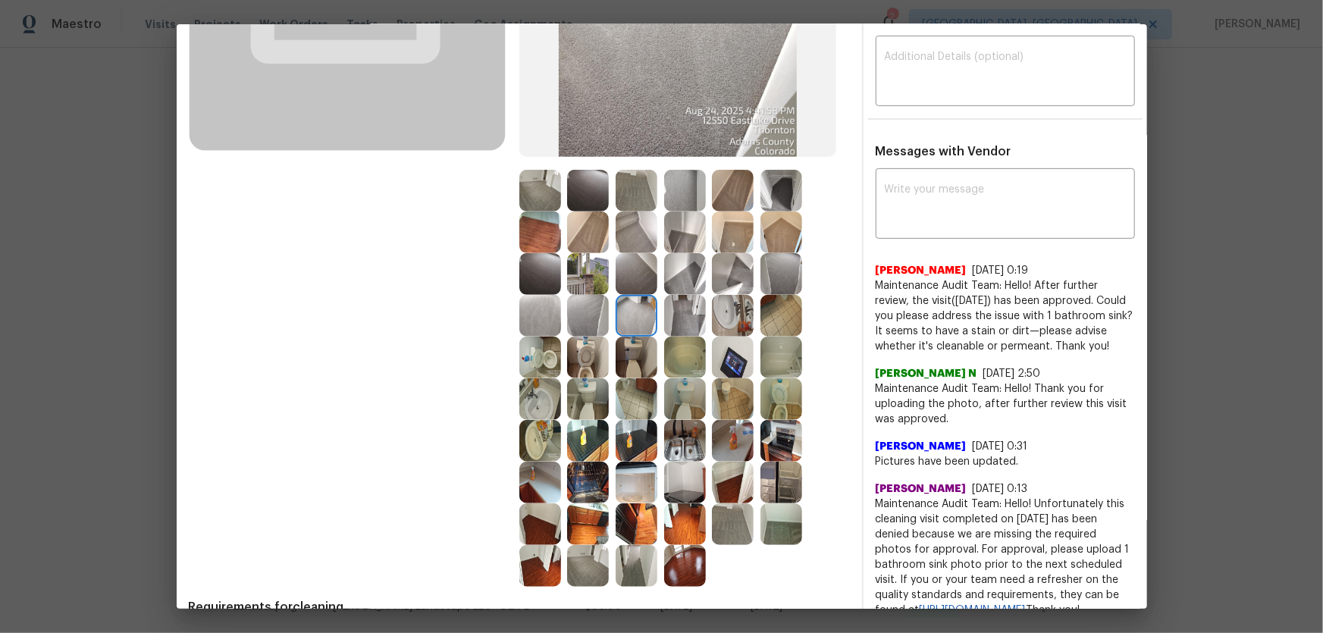
click at [633, 260] on img at bounding box center [637, 274] width 42 height 42
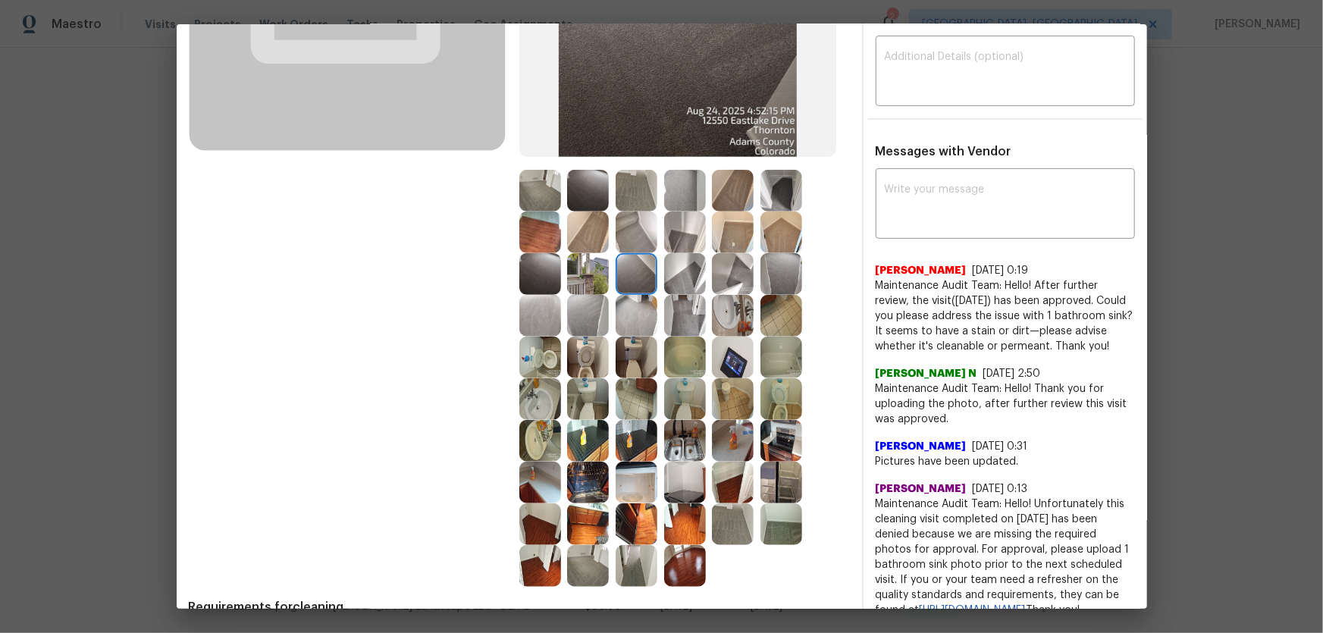
click at [629, 221] on img at bounding box center [637, 233] width 42 height 42
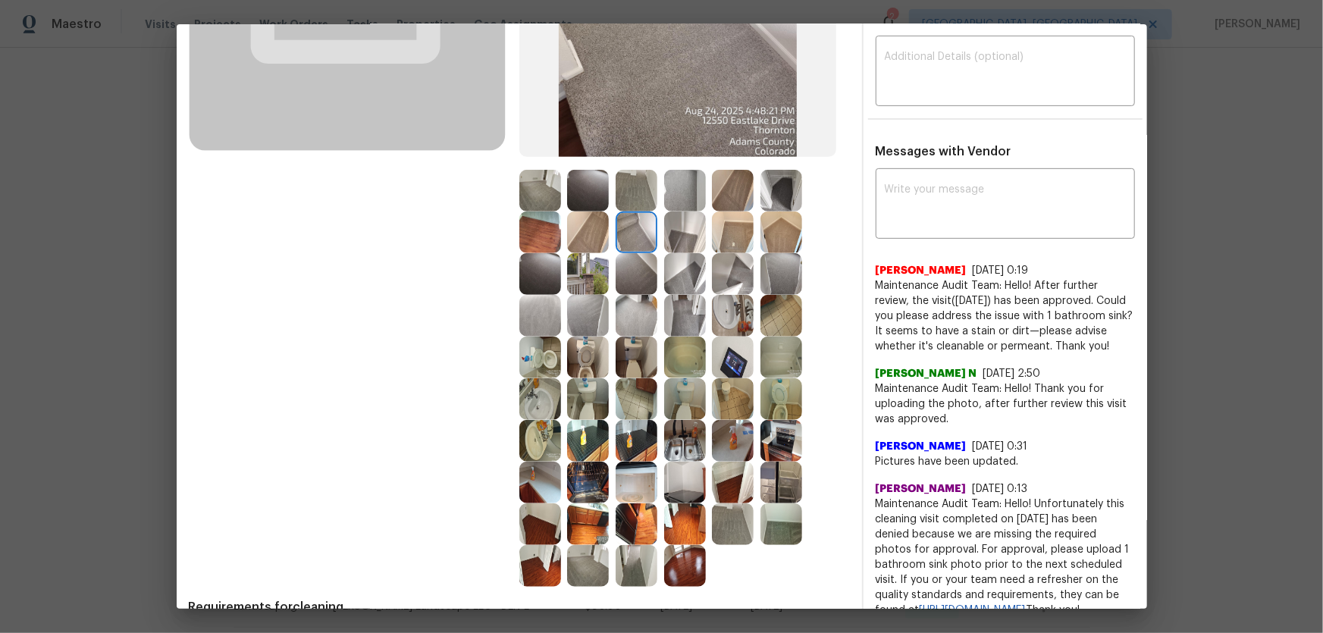
click at [598, 188] on img at bounding box center [588, 191] width 42 height 42
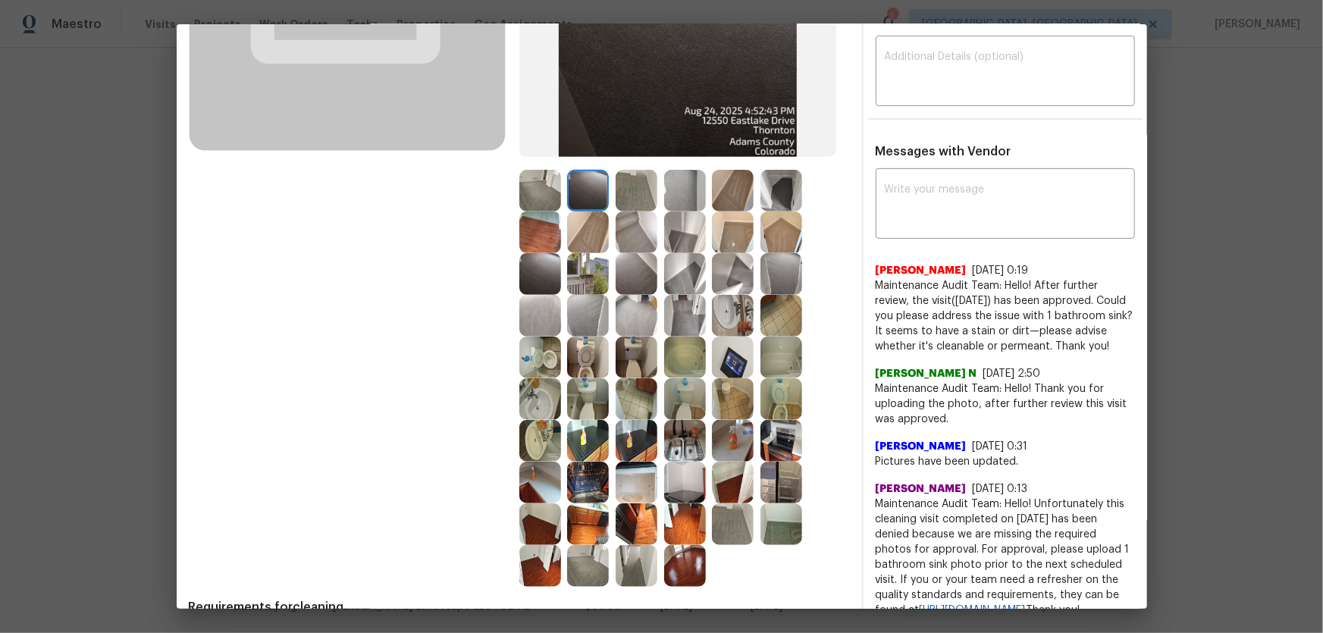
click at [616, 188] on img at bounding box center [637, 191] width 42 height 42
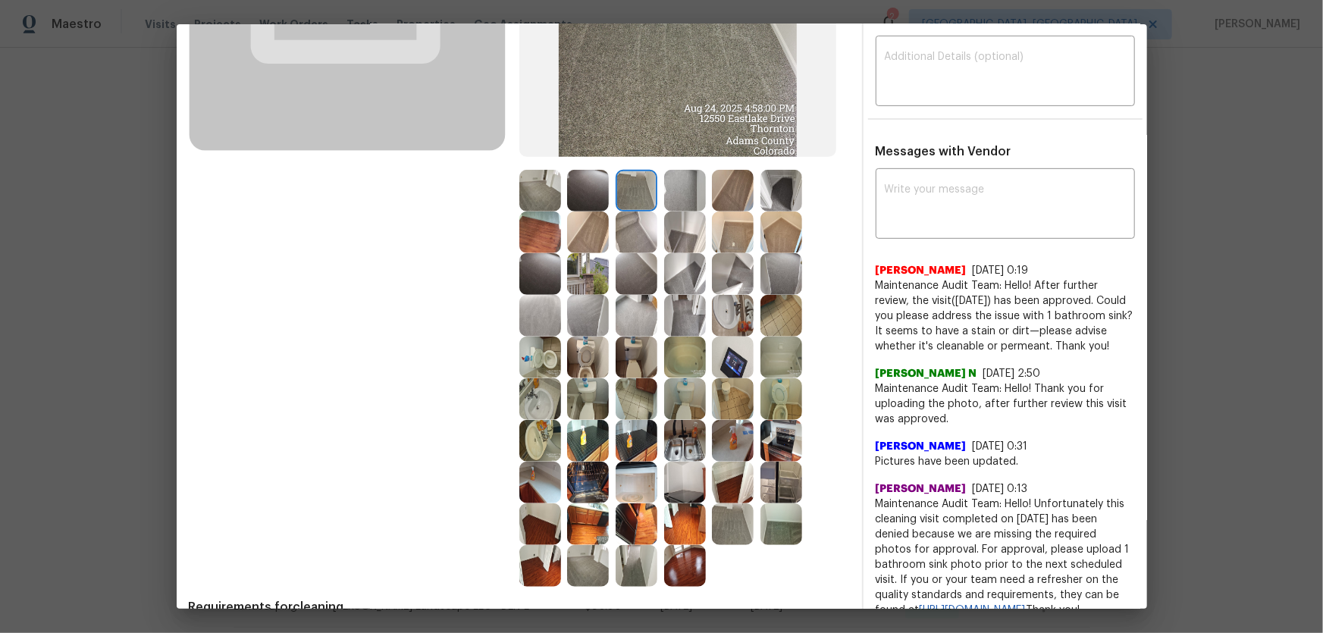
click at [678, 179] on img at bounding box center [685, 191] width 42 height 42
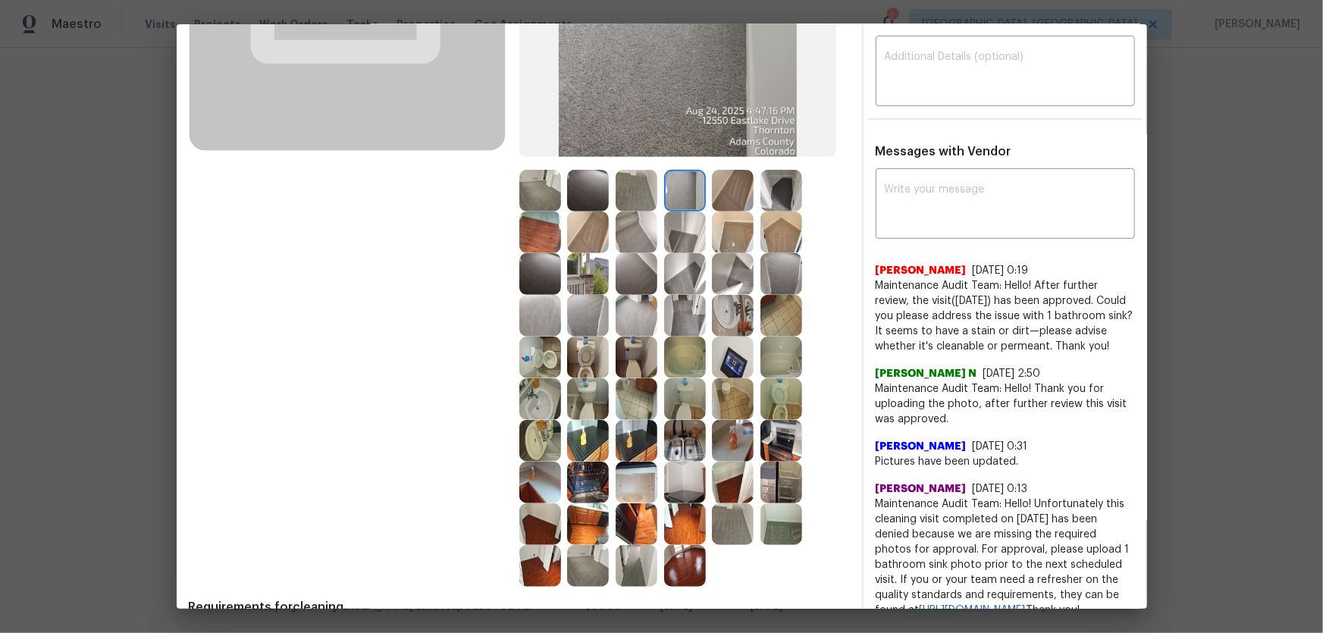
click at [735, 179] on img at bounding box center [733, 191] width 42 height 42
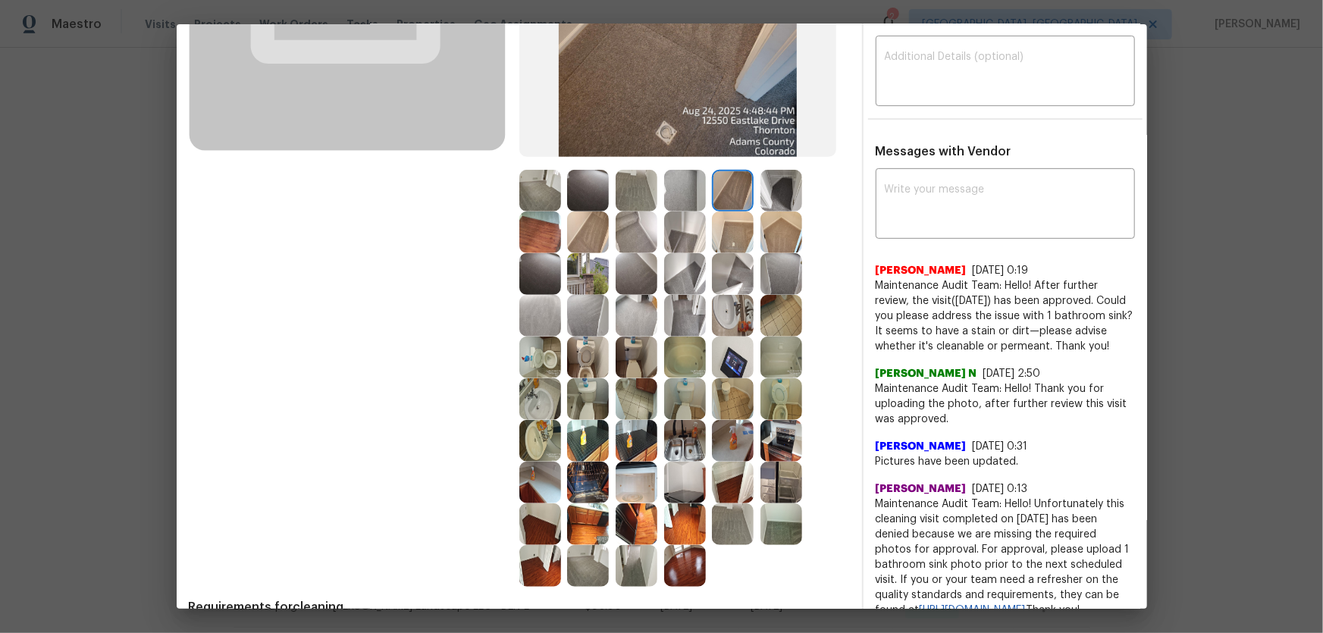
click at [789, 195] on img at bounding box center [782, 191] width 42 height 42
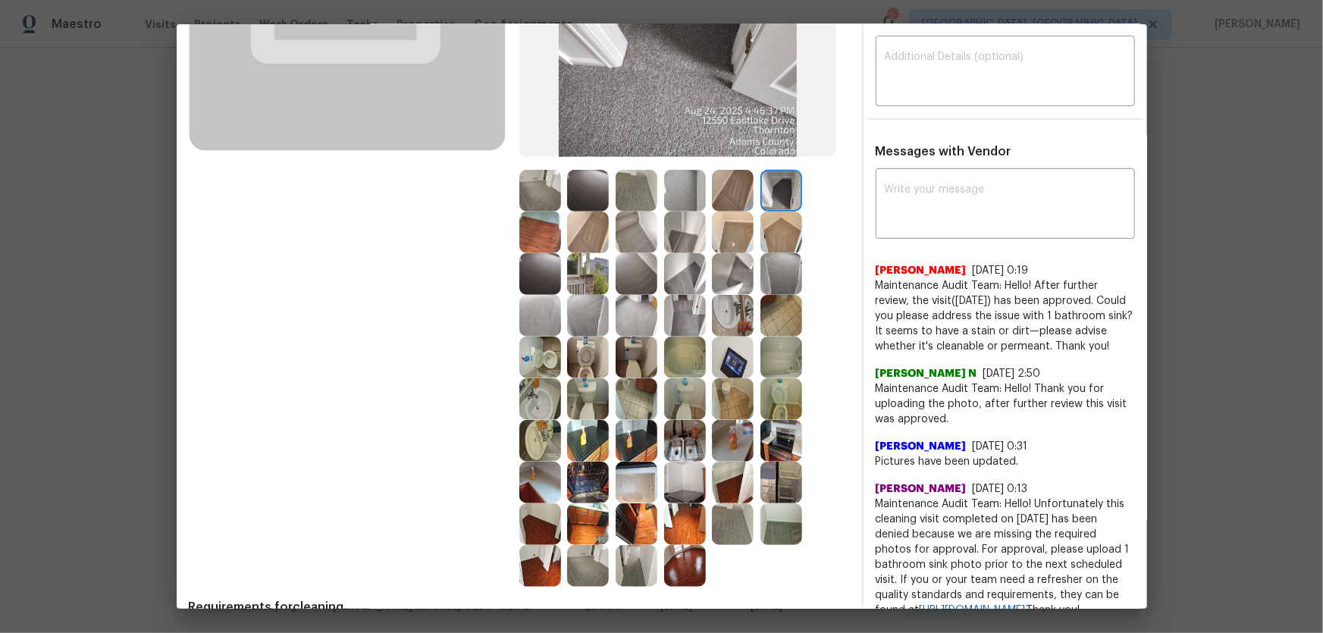
click at [773, 238] on img at bounding box center [782, 233] width 42 height 42
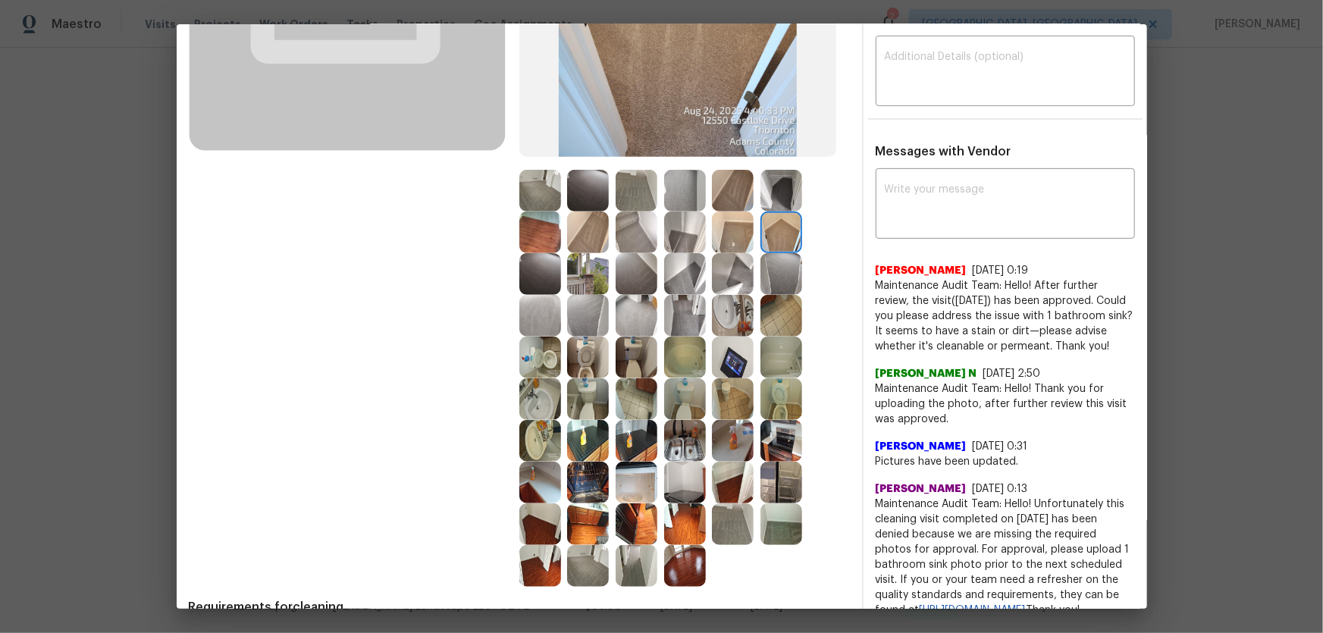
click at [776, 262] on img at bounding box center [782, 274] width 42 height 42
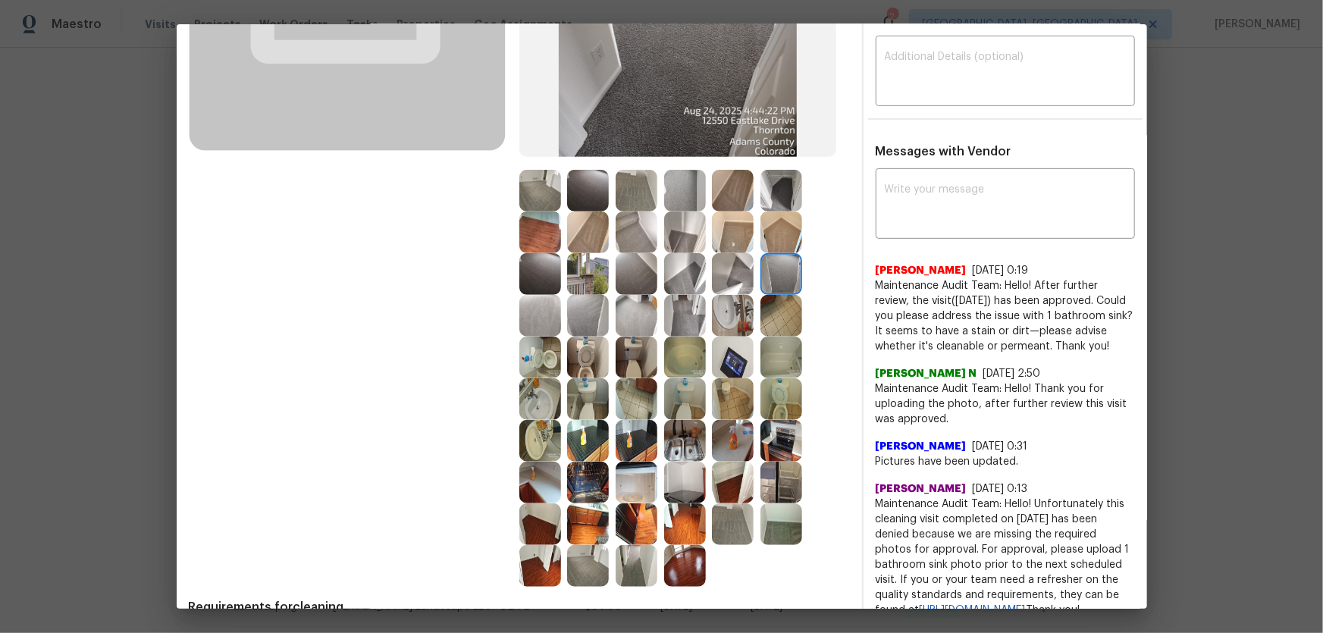
click at [749, 344] on img at bounding box center [733, 358] width 42 height 42
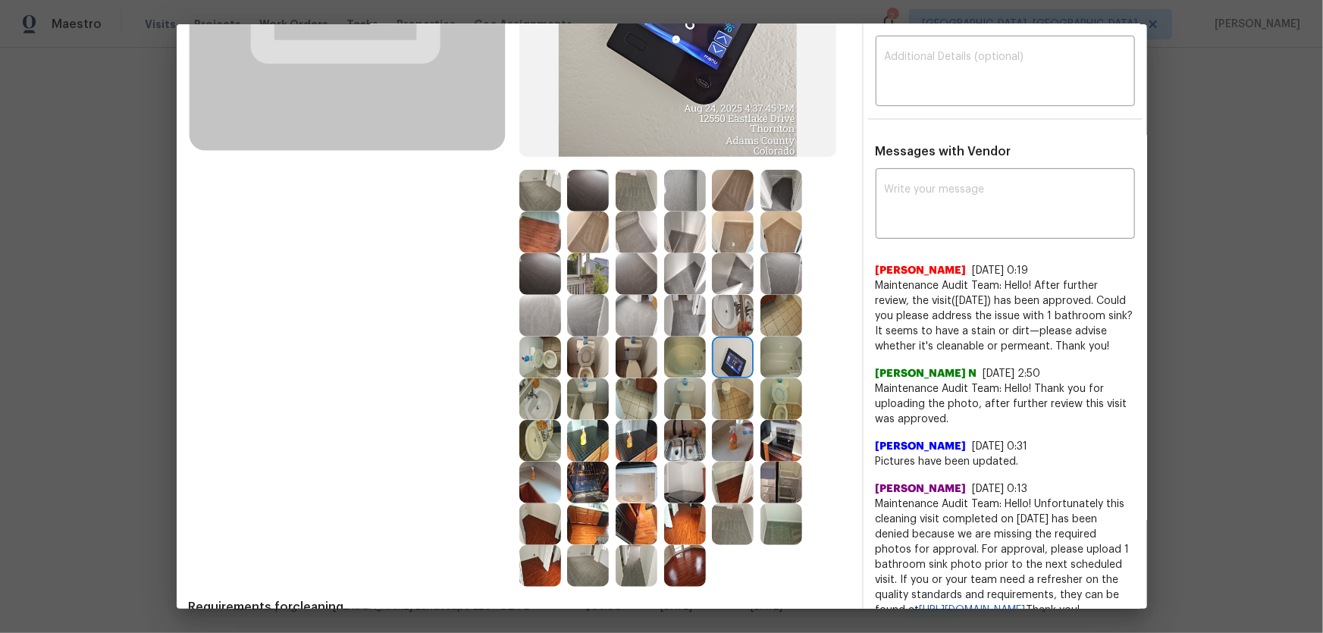
click at [680, 418] on img at bounding box center [685, 441] width 42 height 42
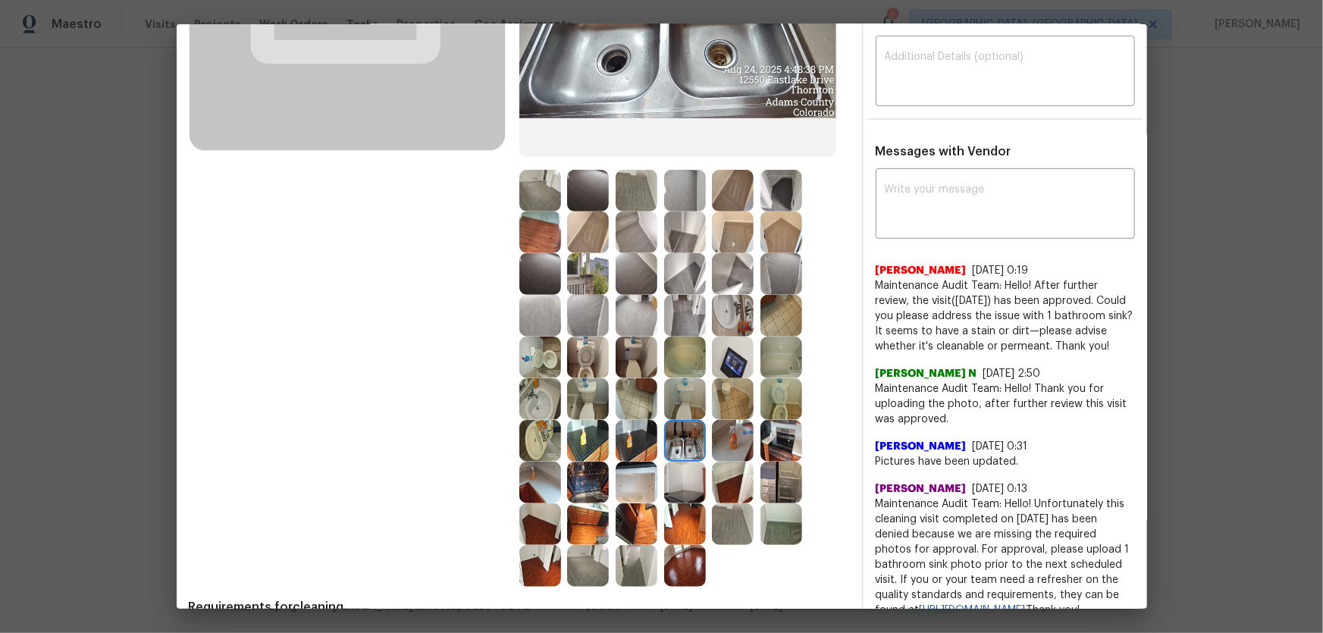
click at [732, 418] on img at bounding box center [733, 441] width 42 height 42
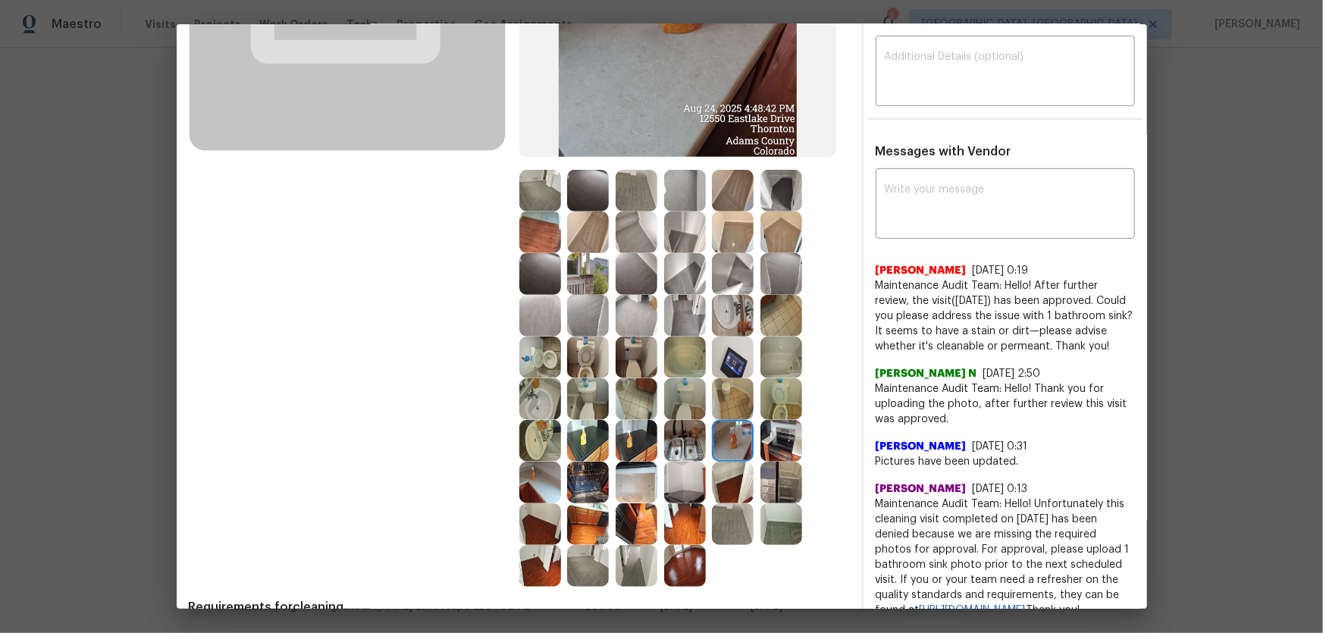
click at [673, 418] on img at bounding box center [685, 483] width 42 height 42
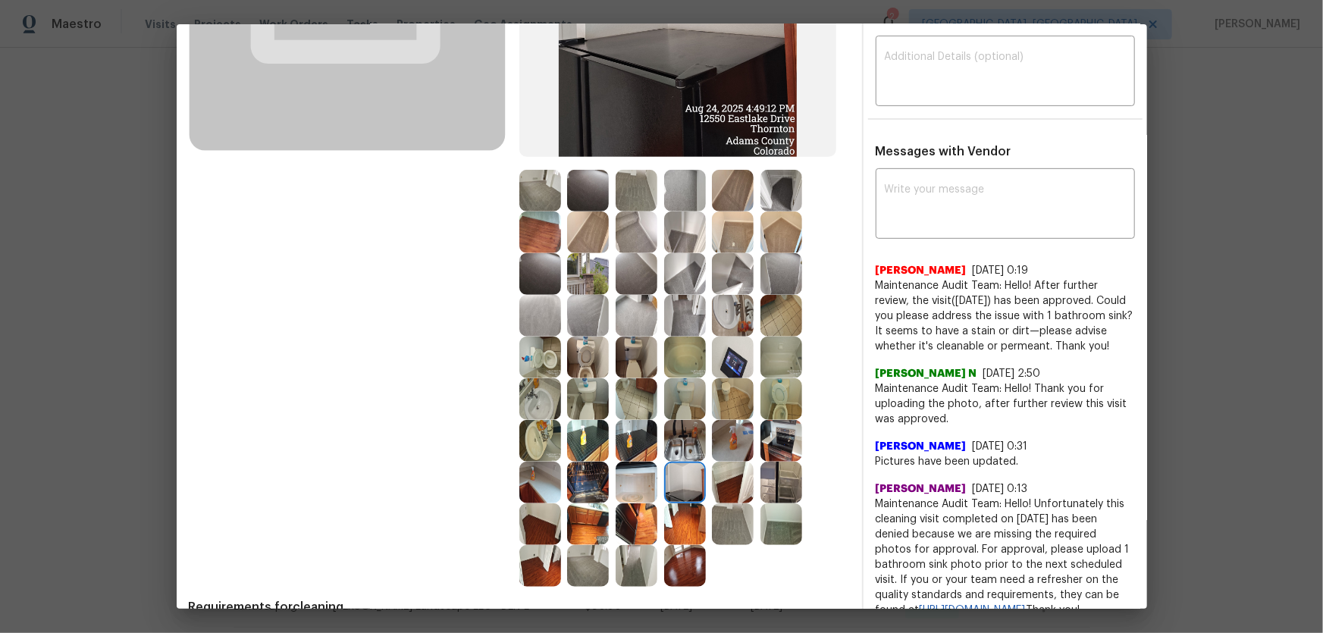
click at [620, 418] on img at bounding box center [637, 483] width 42 height 42
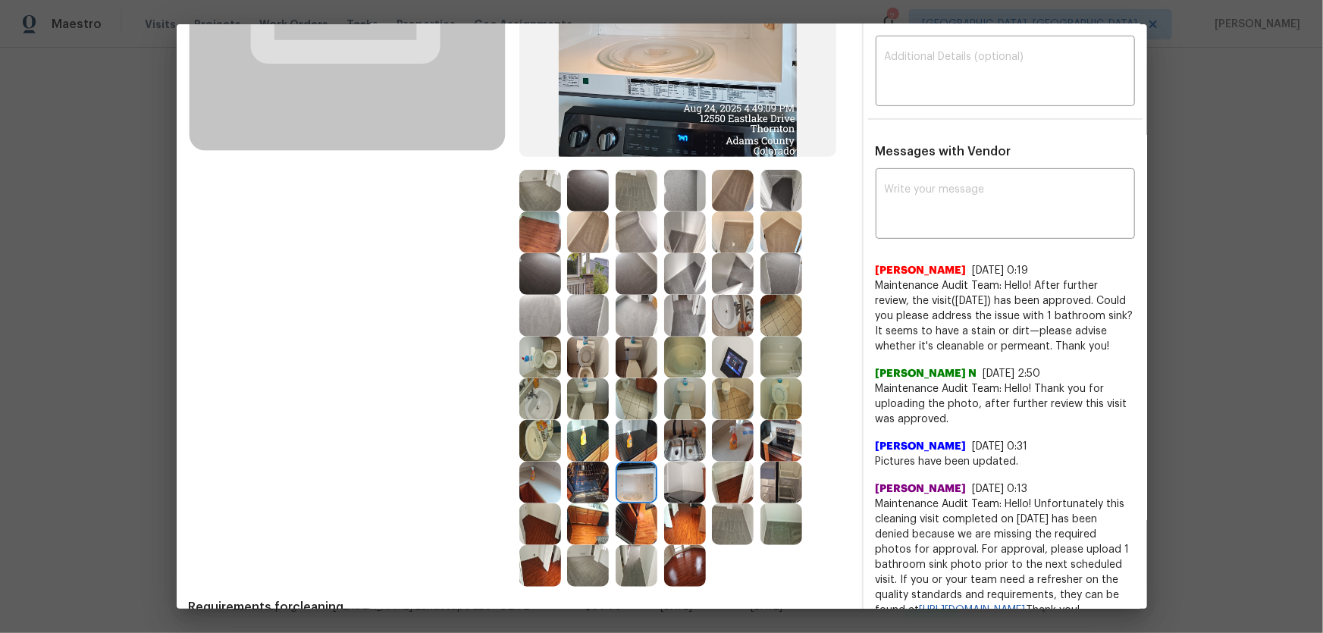
click at [622, 418] on img at bounding box center [637, 441] width 42 height 42
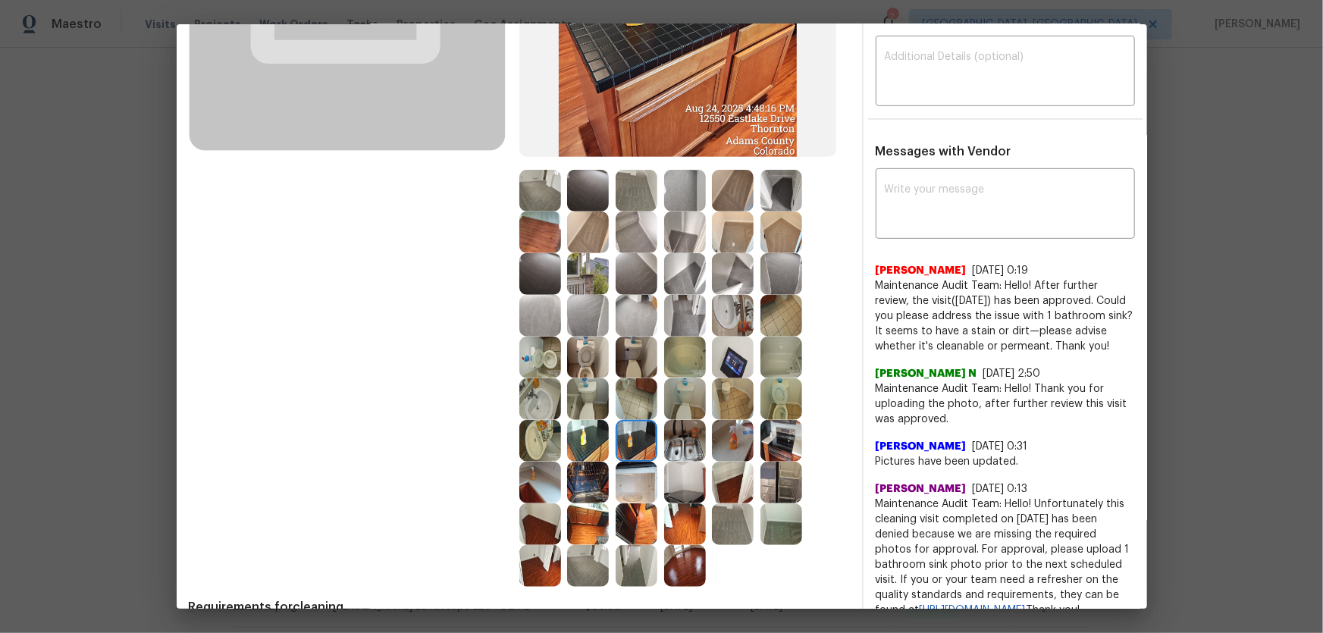
click at [557, 418] on div at bounding box center [543, 441] width 49 height 42
click at [591, 418] on img at bounding box center [588, 441] width 42 height 42
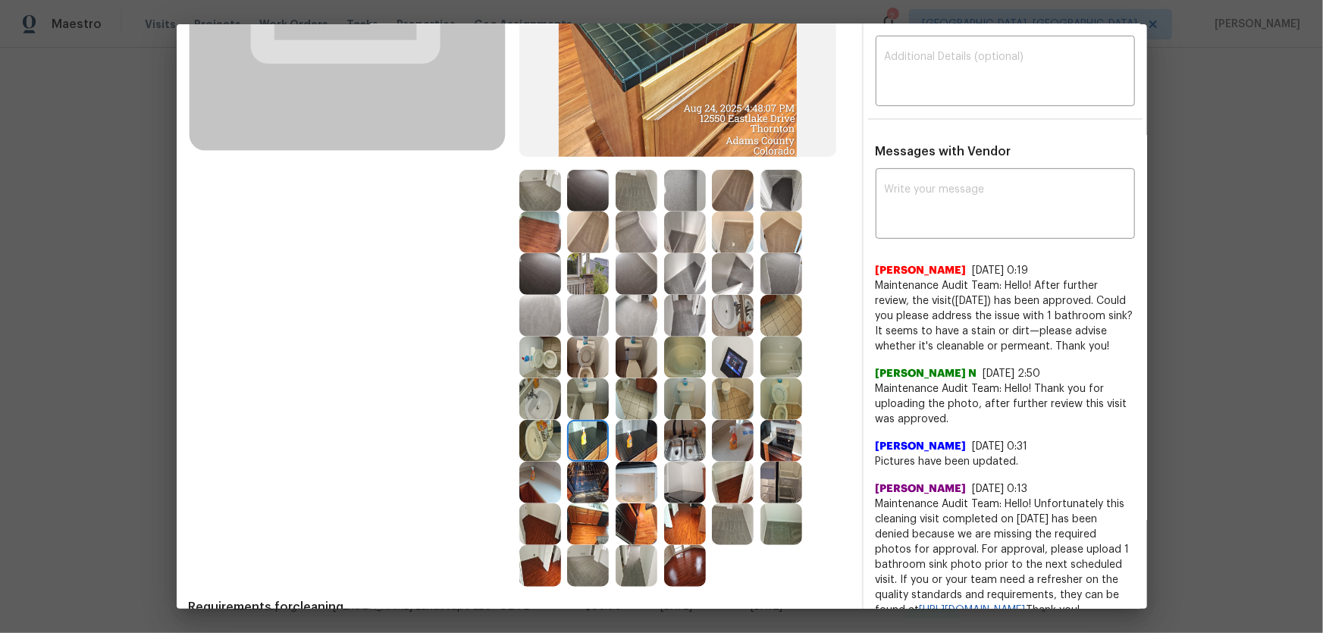
click at [587, 418] on img at bounding box center [588, 483] width 42 height 42
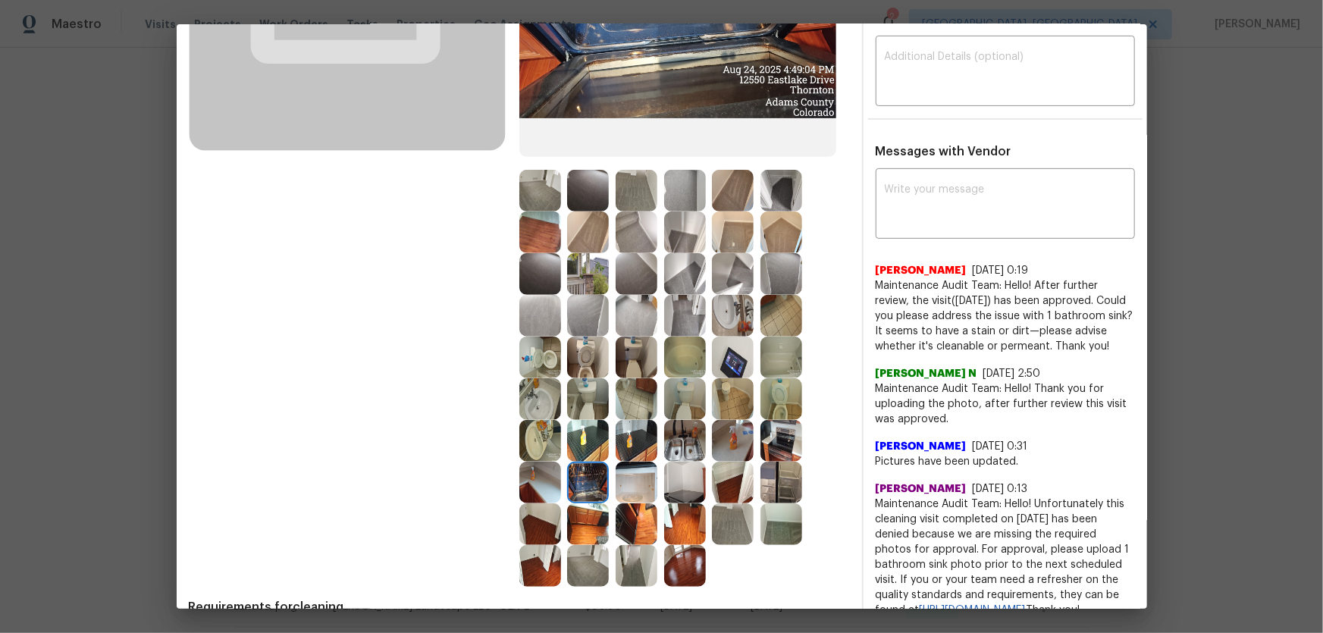
click at [554, 418] on img at bounding box center [540, 483] width 42 height 42
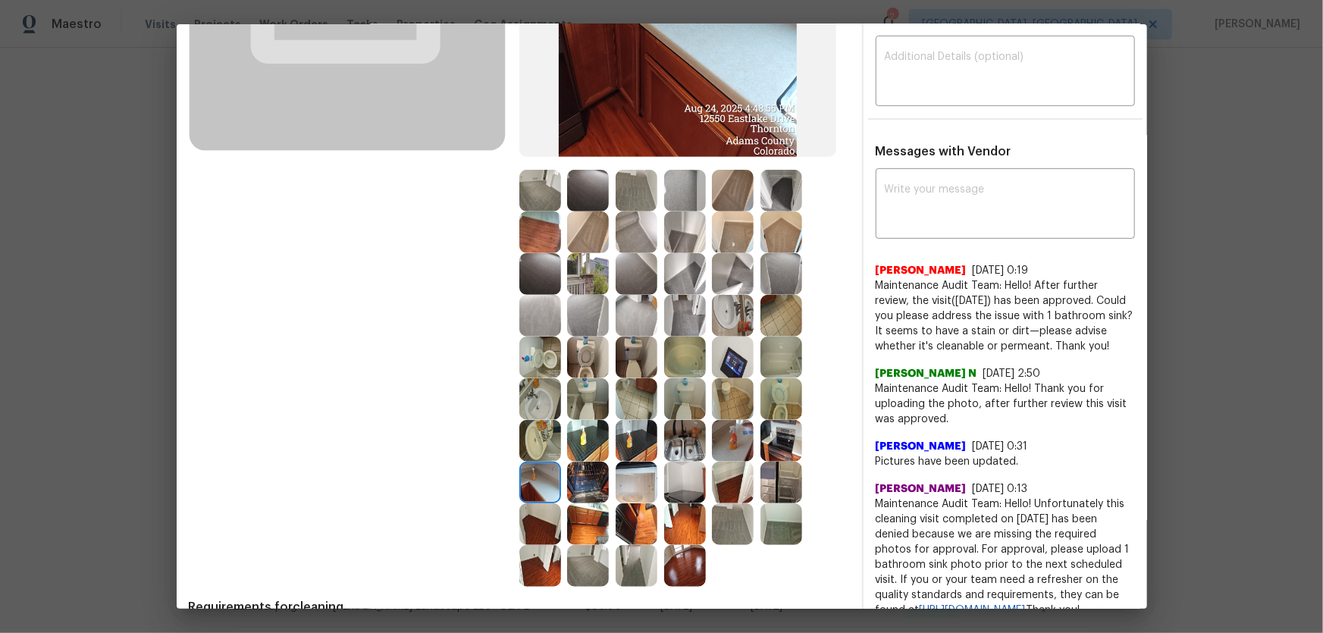
click at [537, 418] on img at bounding box center [540, 441] width 42 height 42
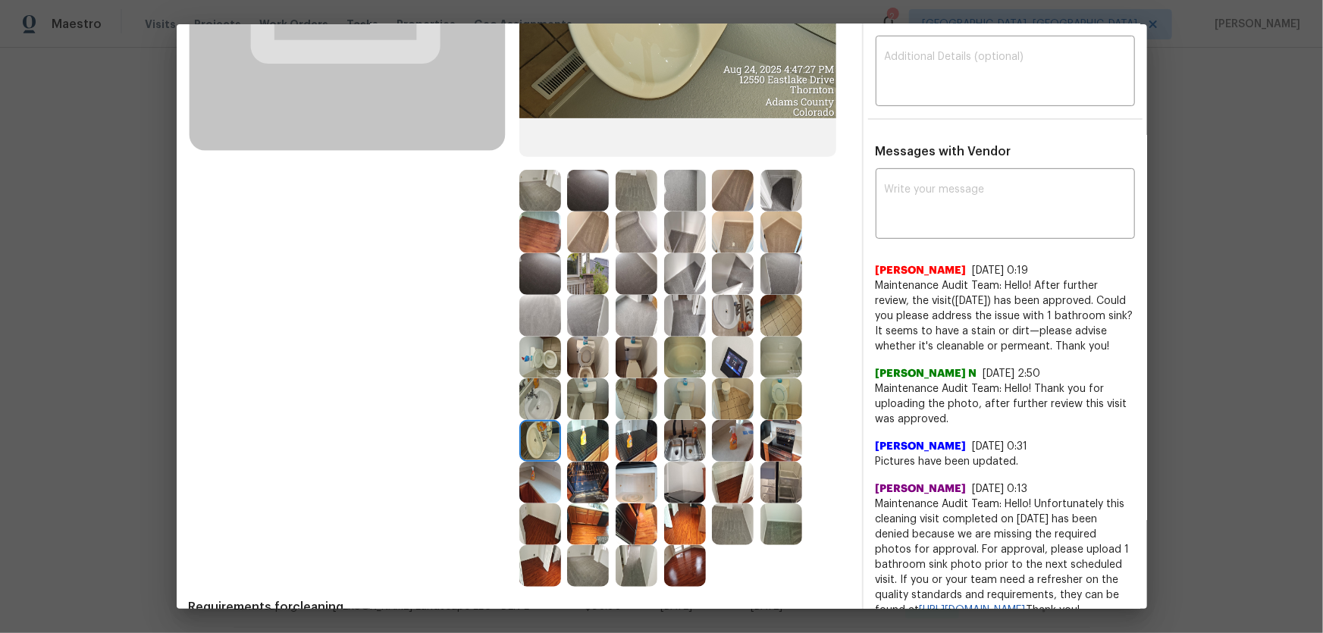
click at [540, 413] on img at bounding box center [540, 399] width 42 height 42
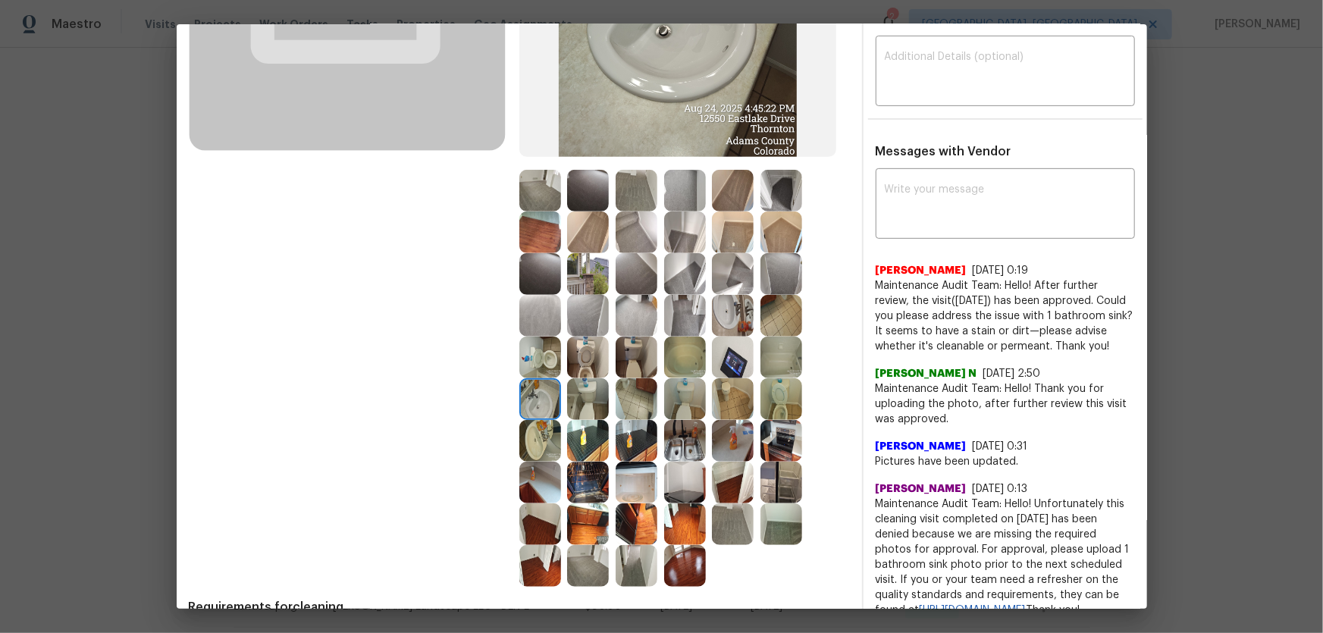
click at [578, 412] on img at bounding box center [588, 399] width 42 height 42
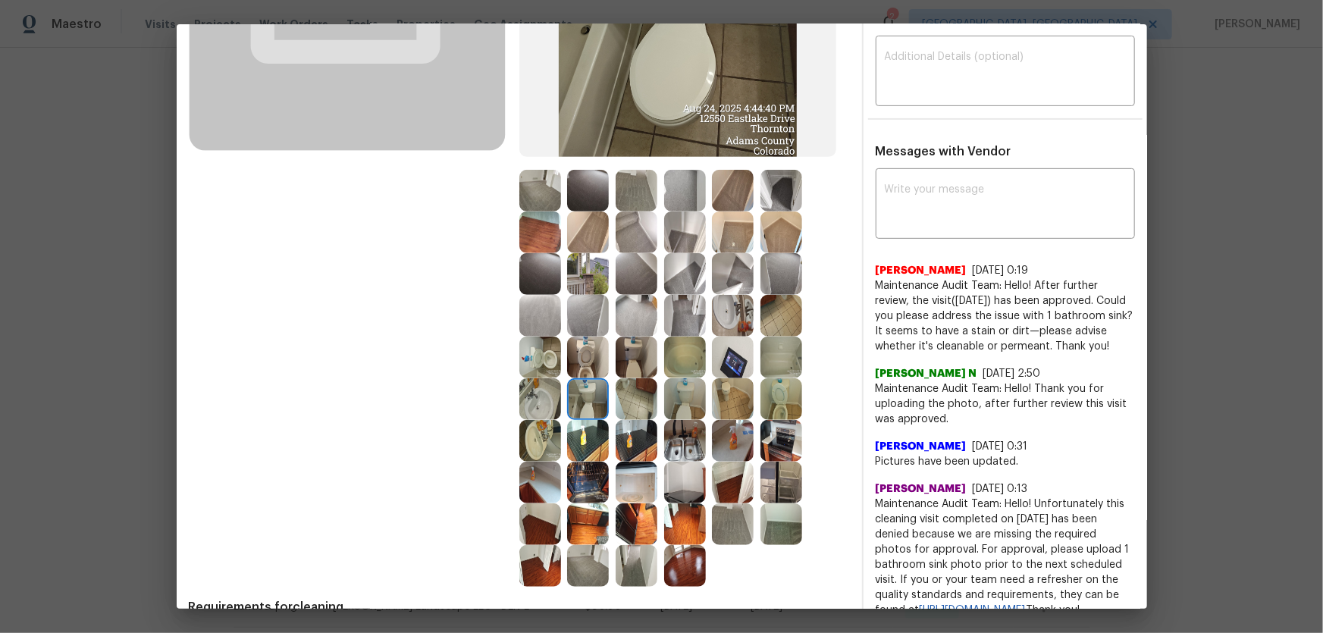
click at [579, 359] on img at bounding box center [588, 358] width 42 height 42
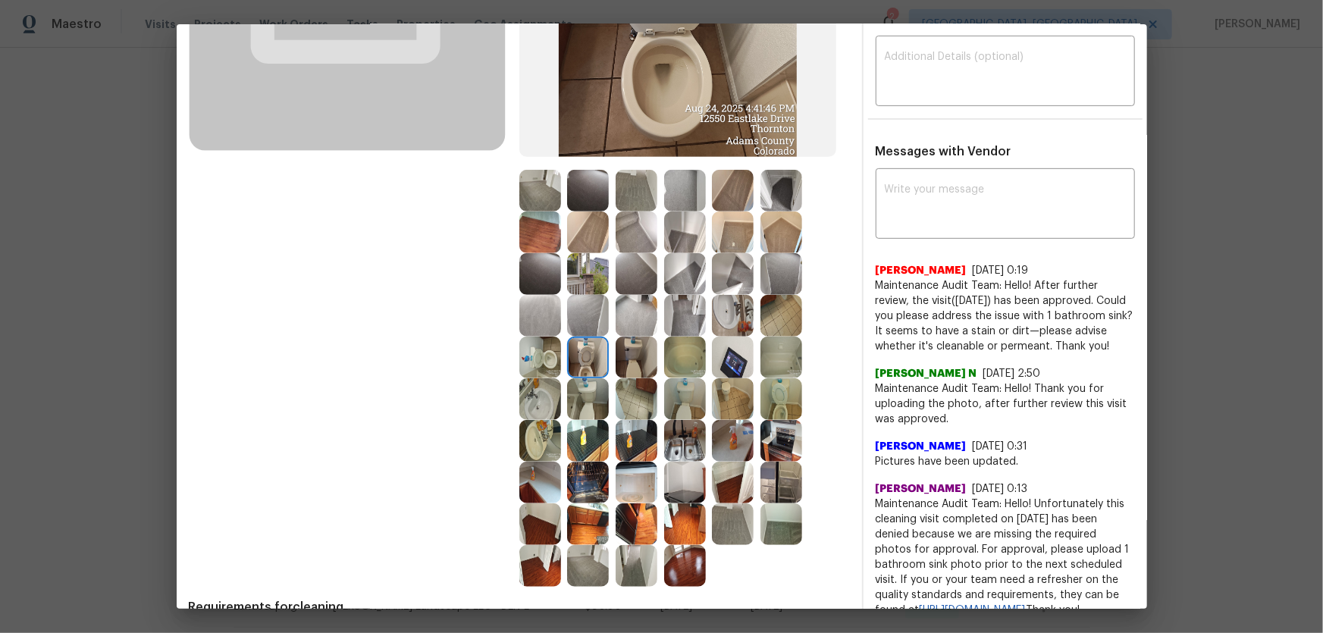
click at [540, 354] on img at bounding box center [540, 358] width 42 height 42
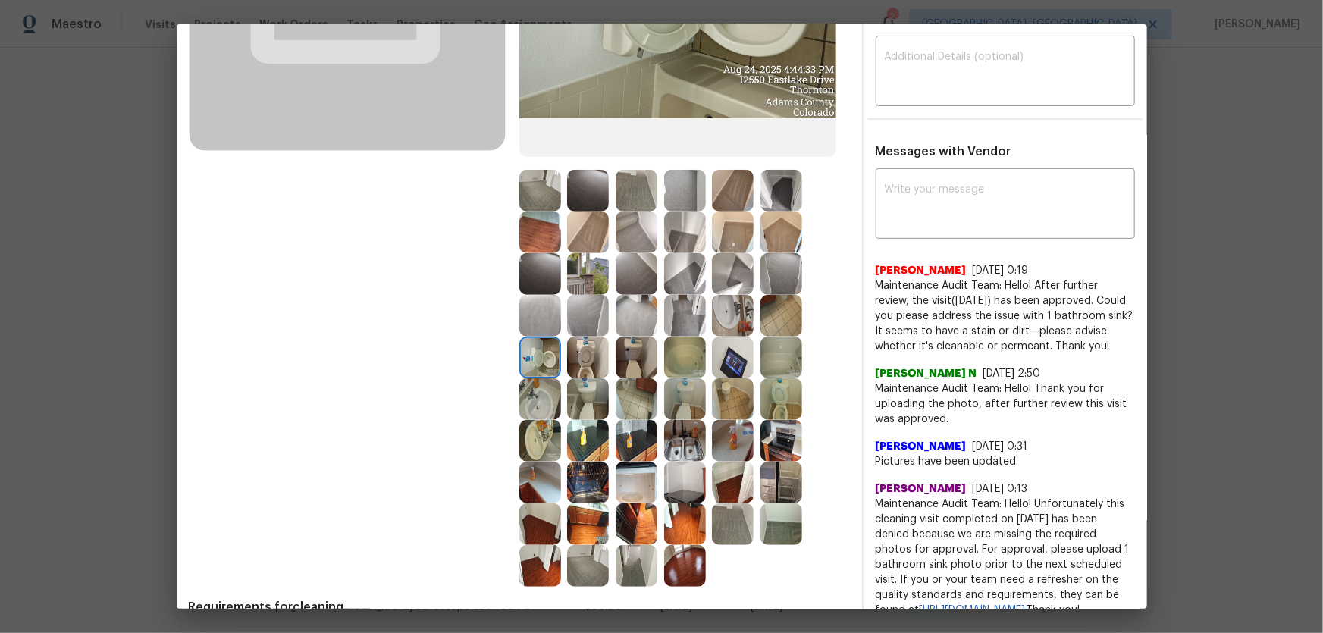
click at [616, 364] on img at bounding box center [637, 358] width 42 height 42
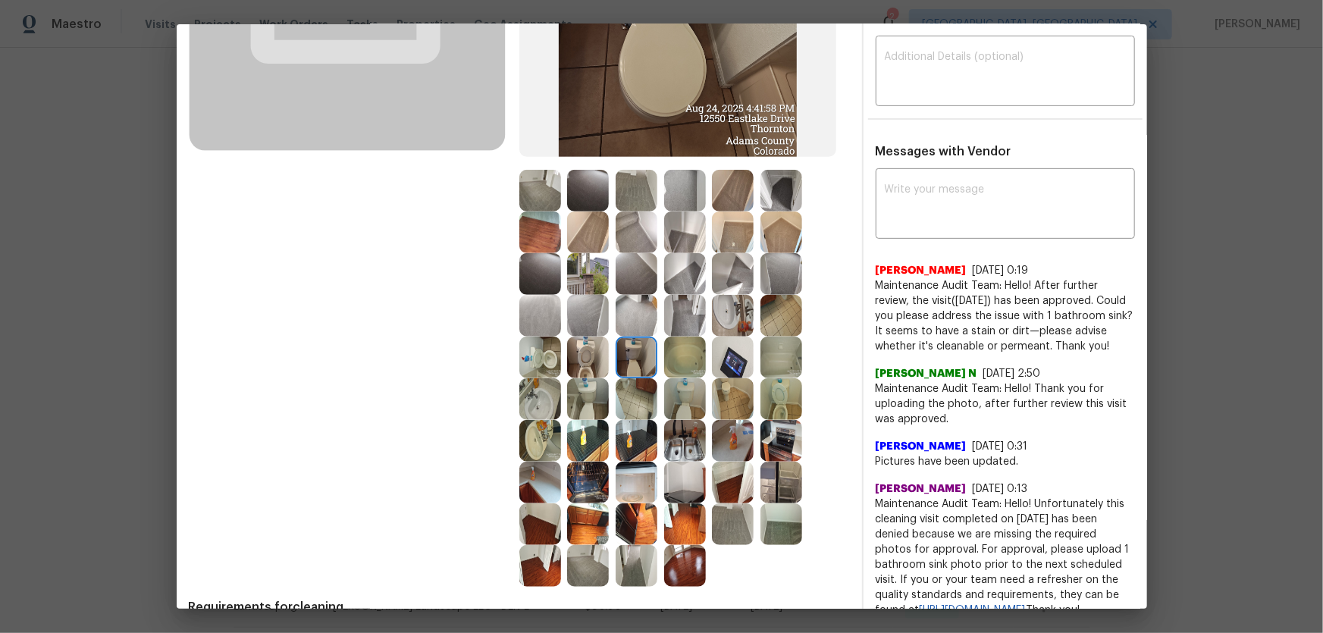
click at [670, 369] on img at bounding box center [685, 358] width 42 height 42
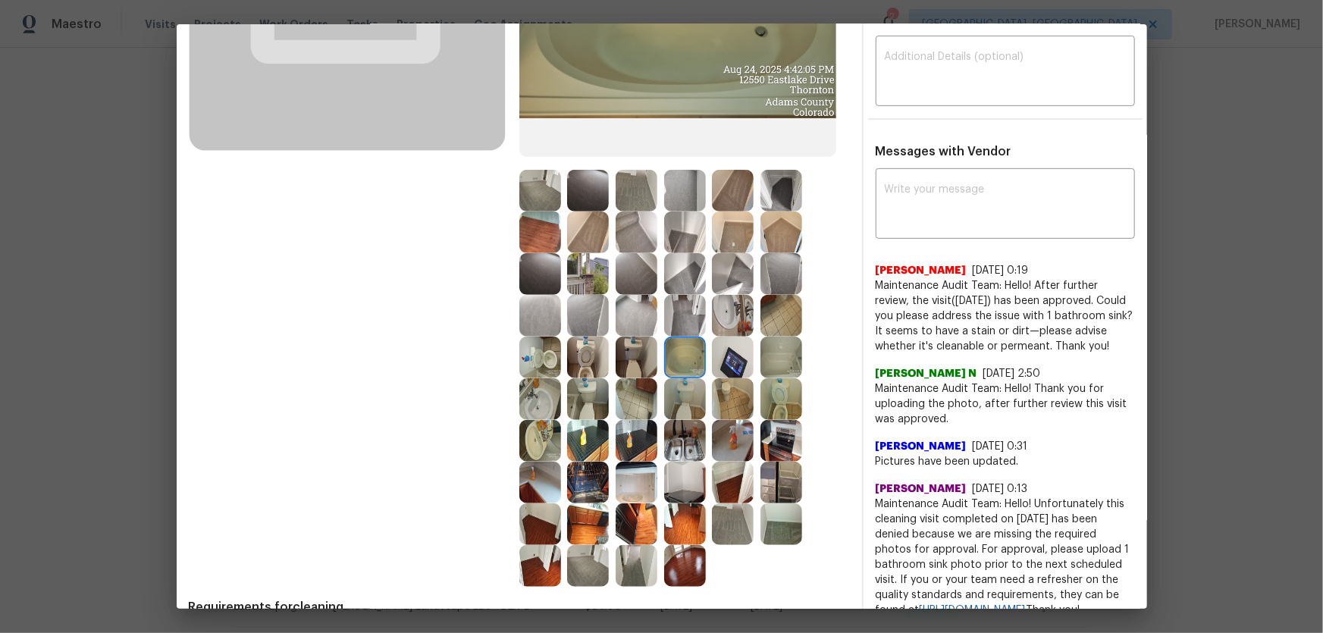
click at [766, 365] on img at bounding box center [782, 358] width 42 height 42
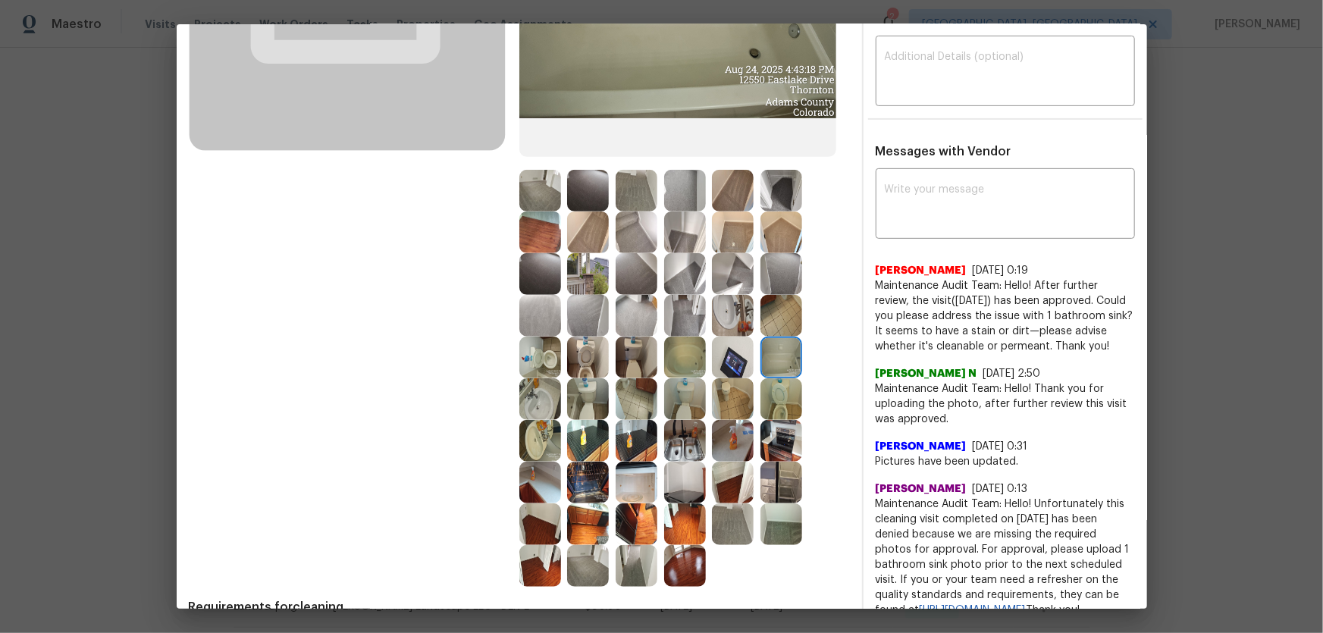
click at [729, 356] on img at bounding box center [733, 358] width 42 height 42
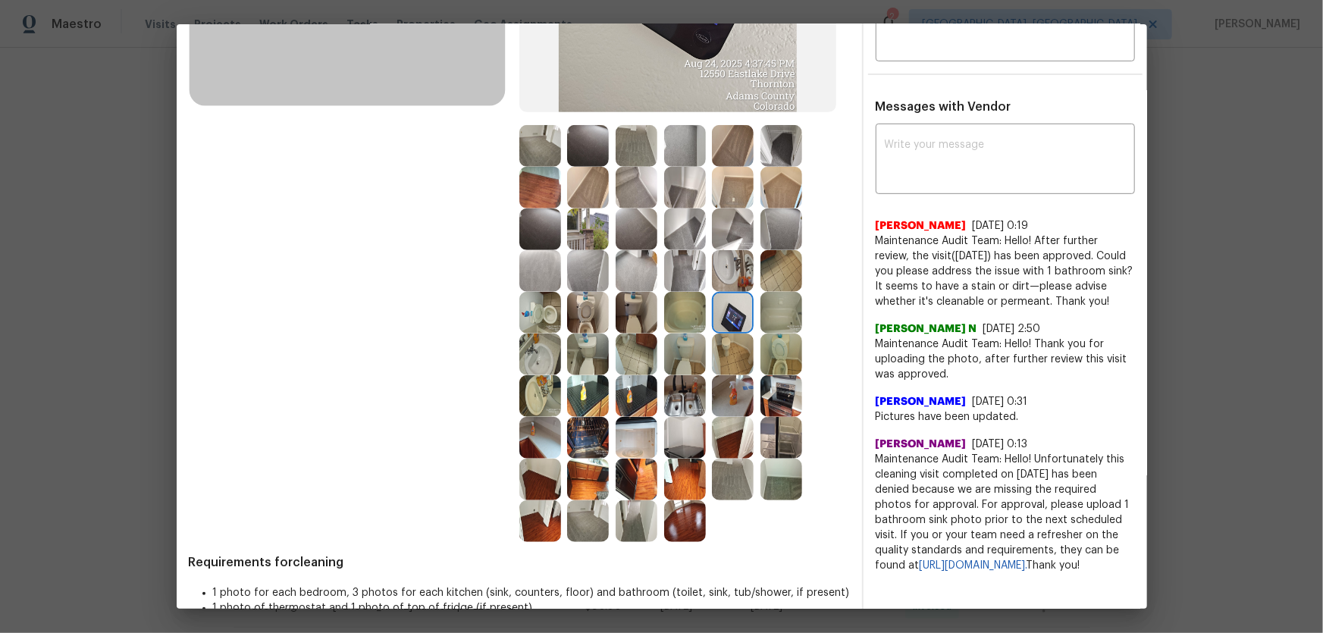
scroll to position [344, 0]
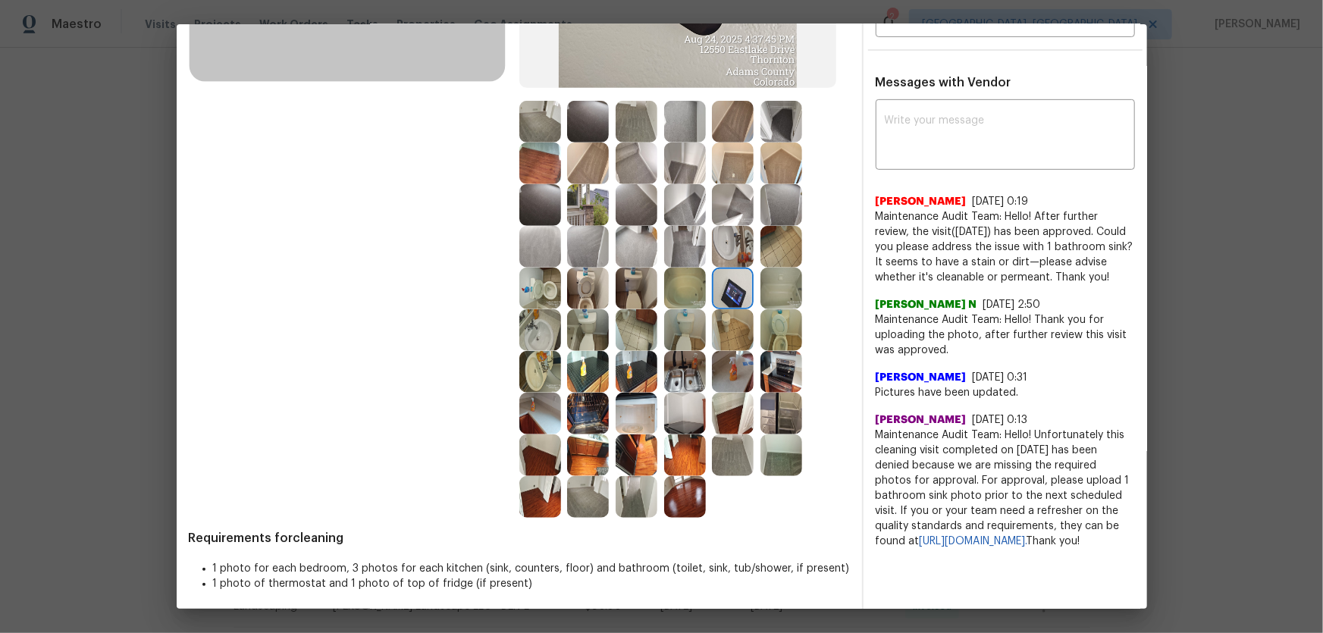
click at [675, 418] on div "Before After Requirements for cleaning 1 photo for each bedroom, 3 photos for e…" at bounding box center [519, 183] width 661 height 864
click at [671, 418] on img at bounding box center [685, 497] width 42 height 42
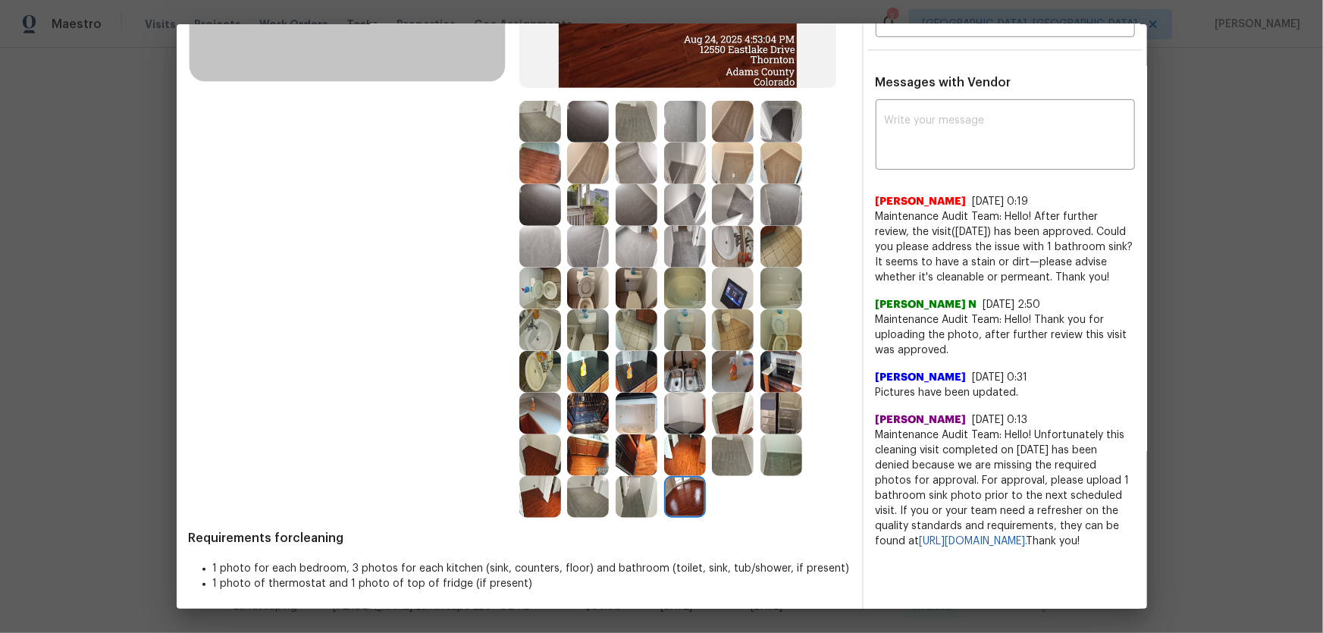
click at [669, 418] on img at bounding box center [685, 455] width 42 height 42
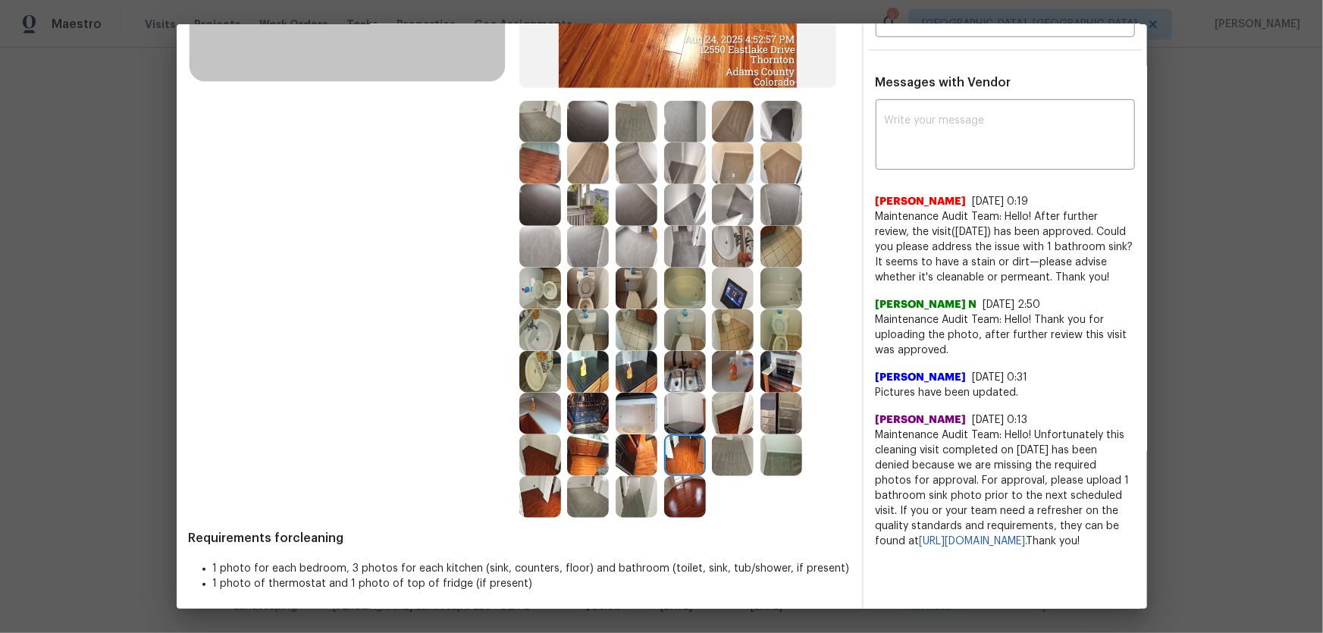
click at [673, 418] on img at bounding box center [685, 455] width 42 height 42
click at [639, 418] on img at bounding box center [637, 414] width 42 height 42
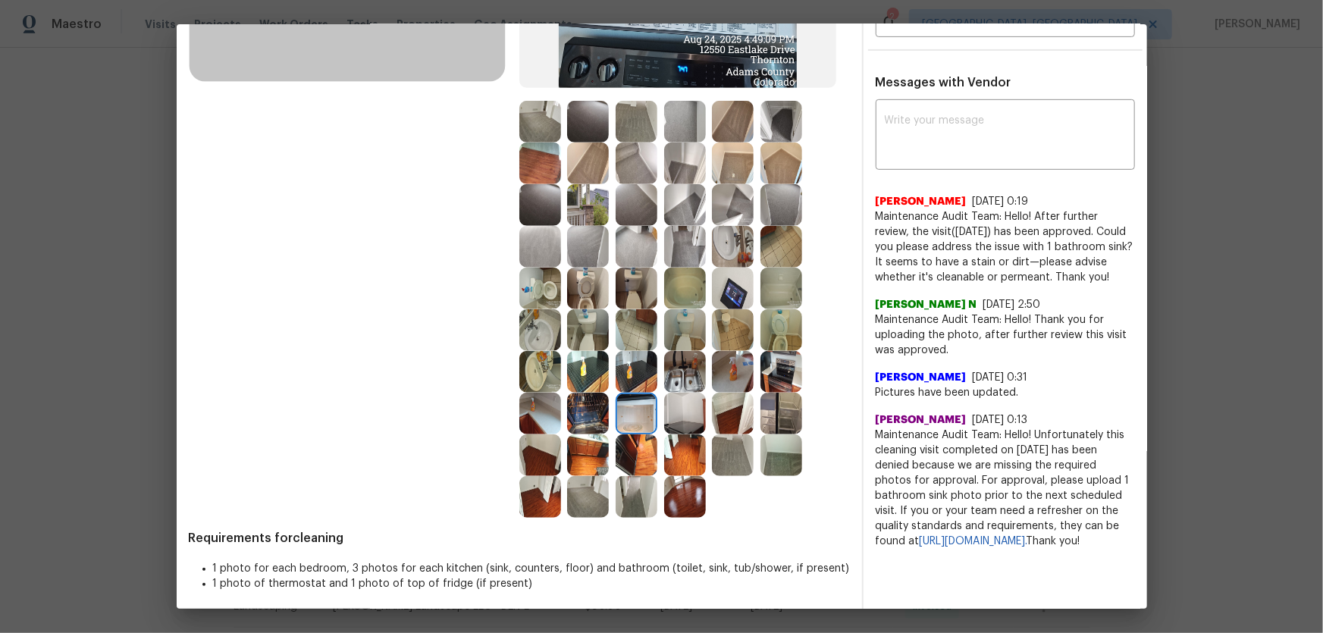
click at [675, 418] on img at bounding box center [685, 414] width 42 height 42
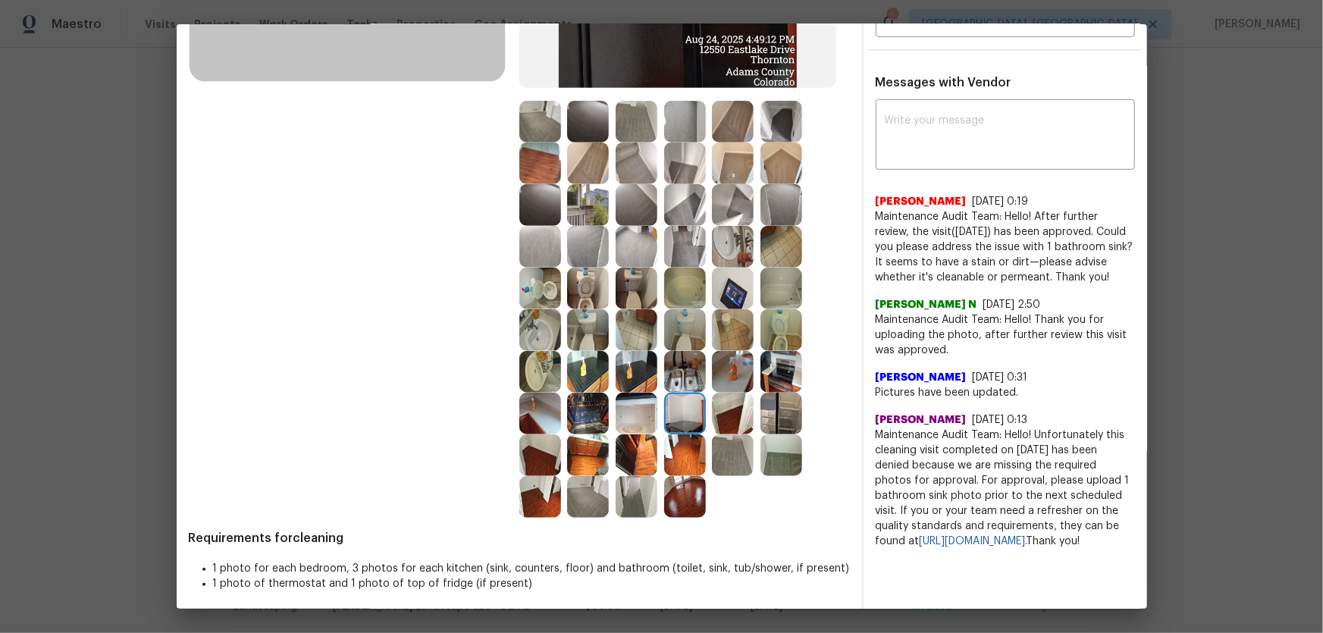
click at [645, 418] on img at bounding box center [637, 455] width 42 height 42
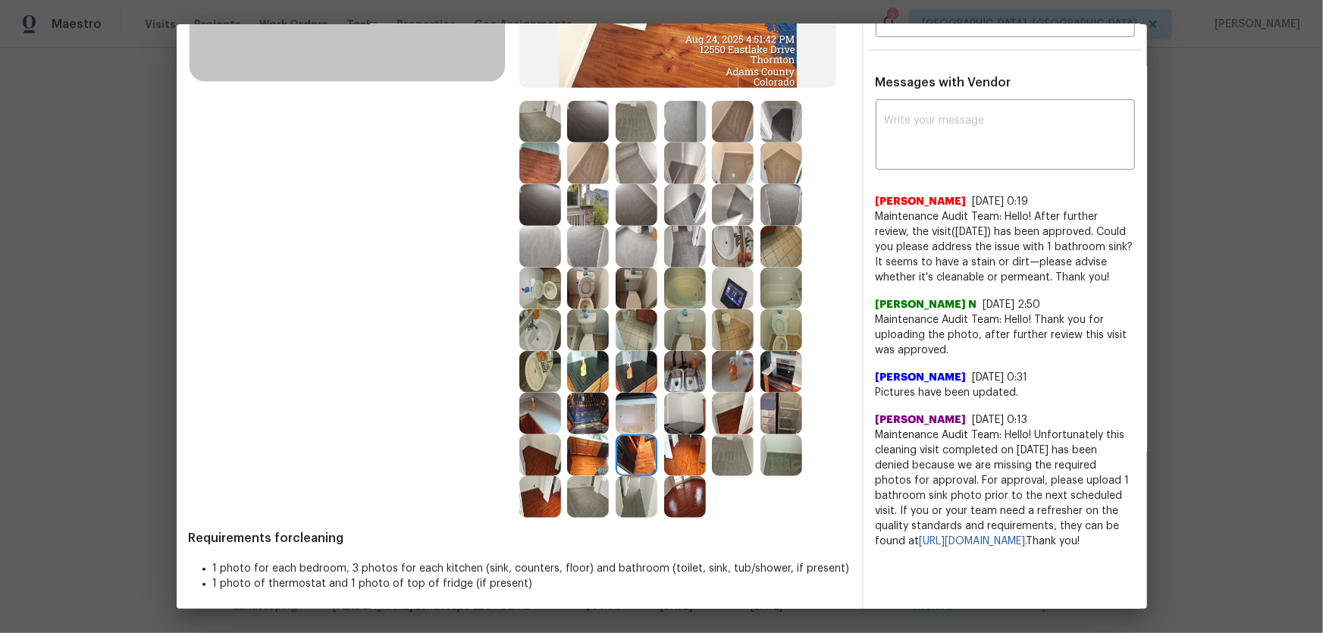
click at [567, 418] on img at bounding box center [588, 455] width 42 height 42
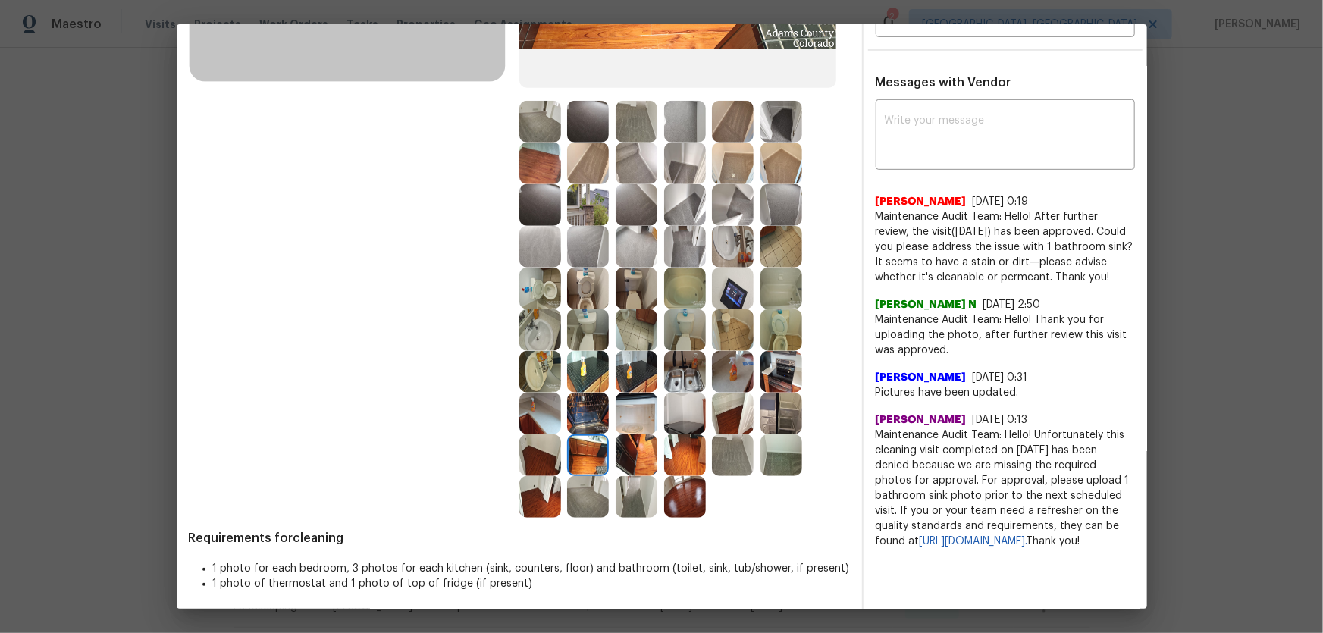
click at [641, 418] on img at bounding box center [637, 497] width 42 height 42
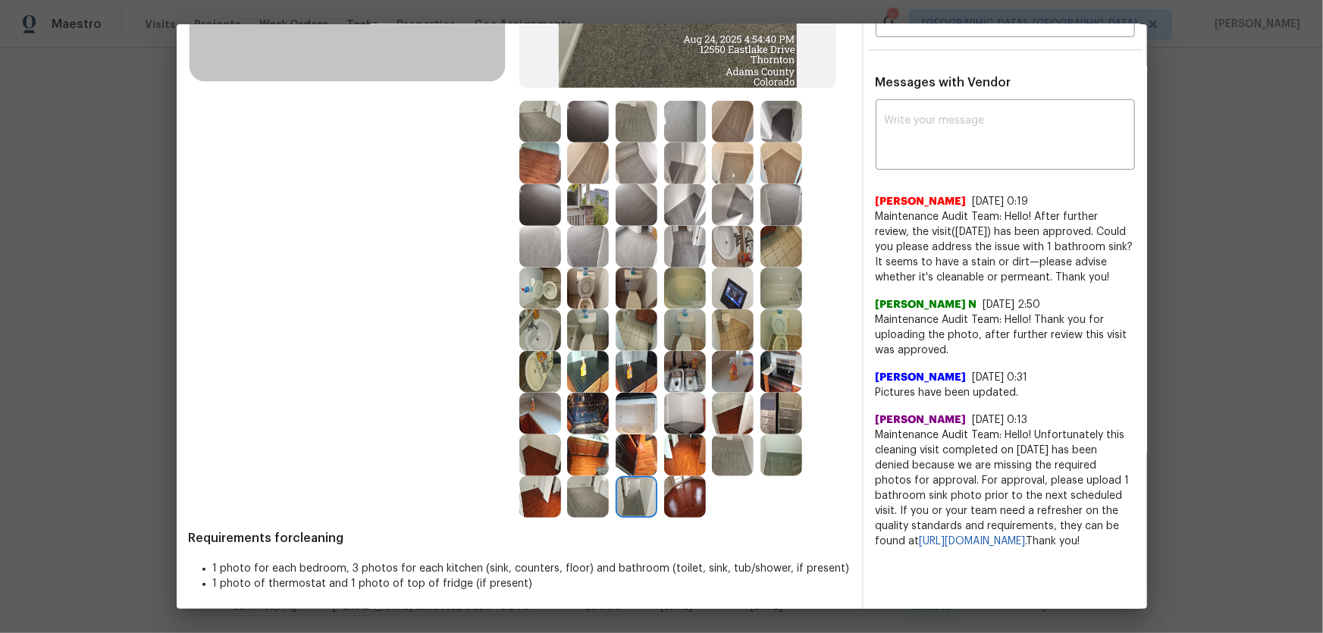
click at [599, 418] on img at bounding box center [588, 497] width 42 height 42
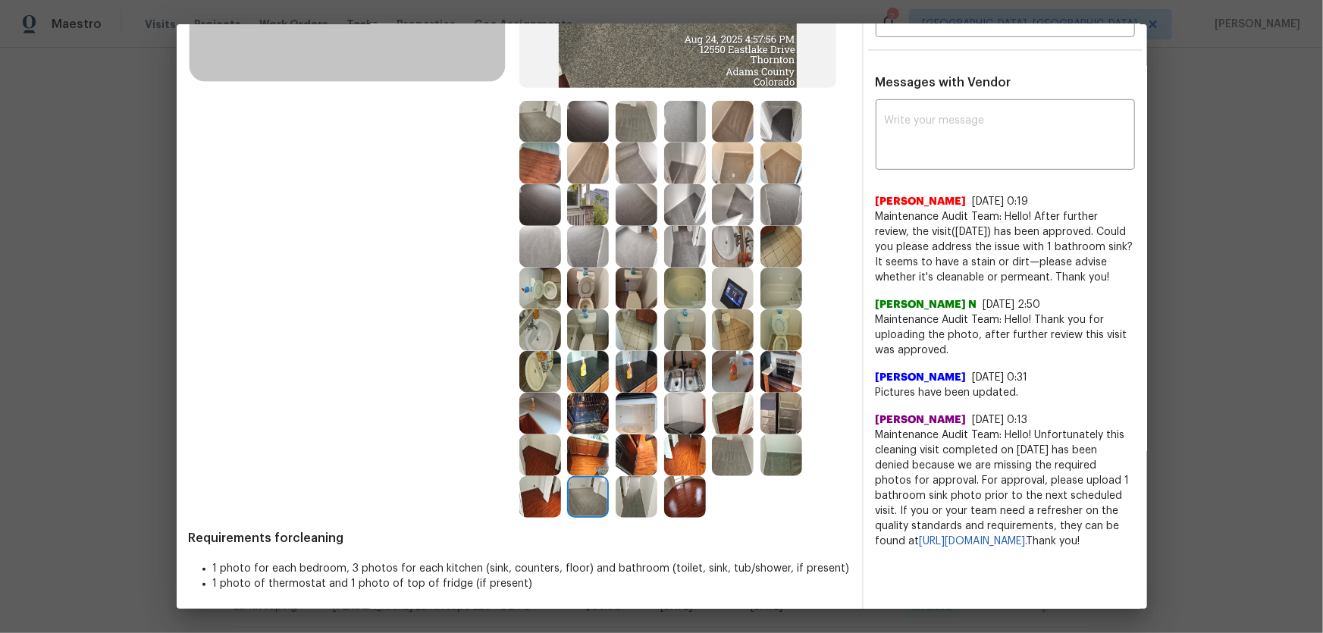
click at [735, 293] on img at bounding box center [733, 289] width 42 height 42
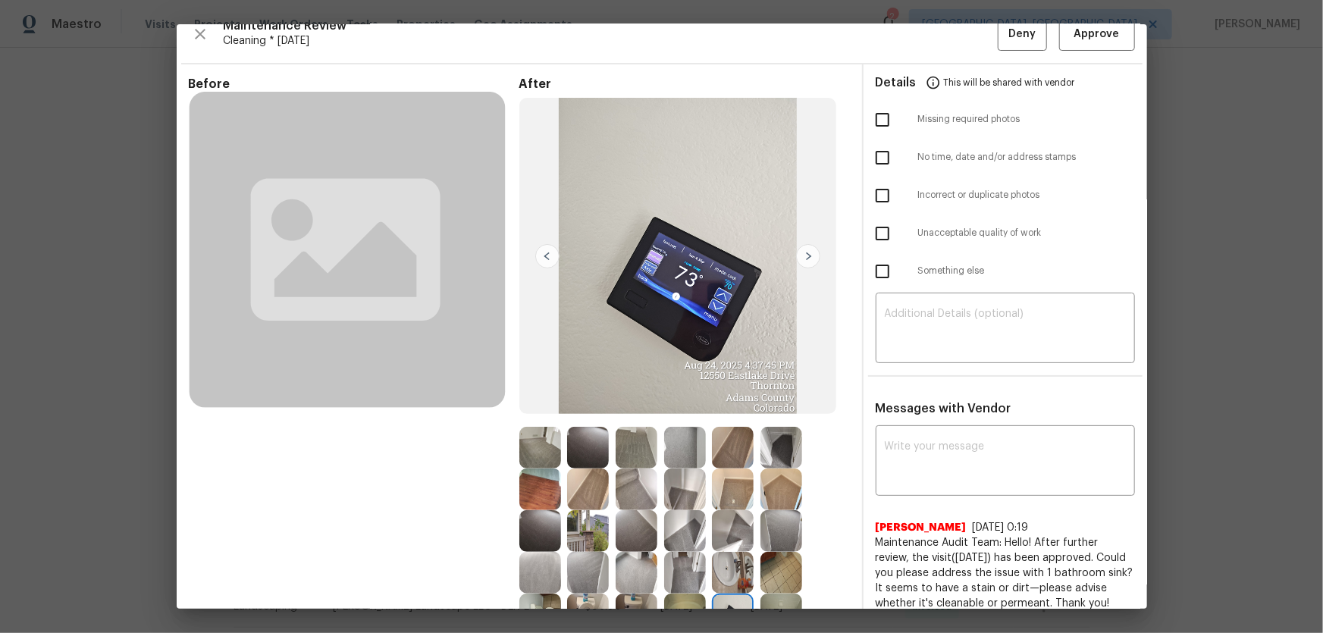
scroll to position [0, 0]
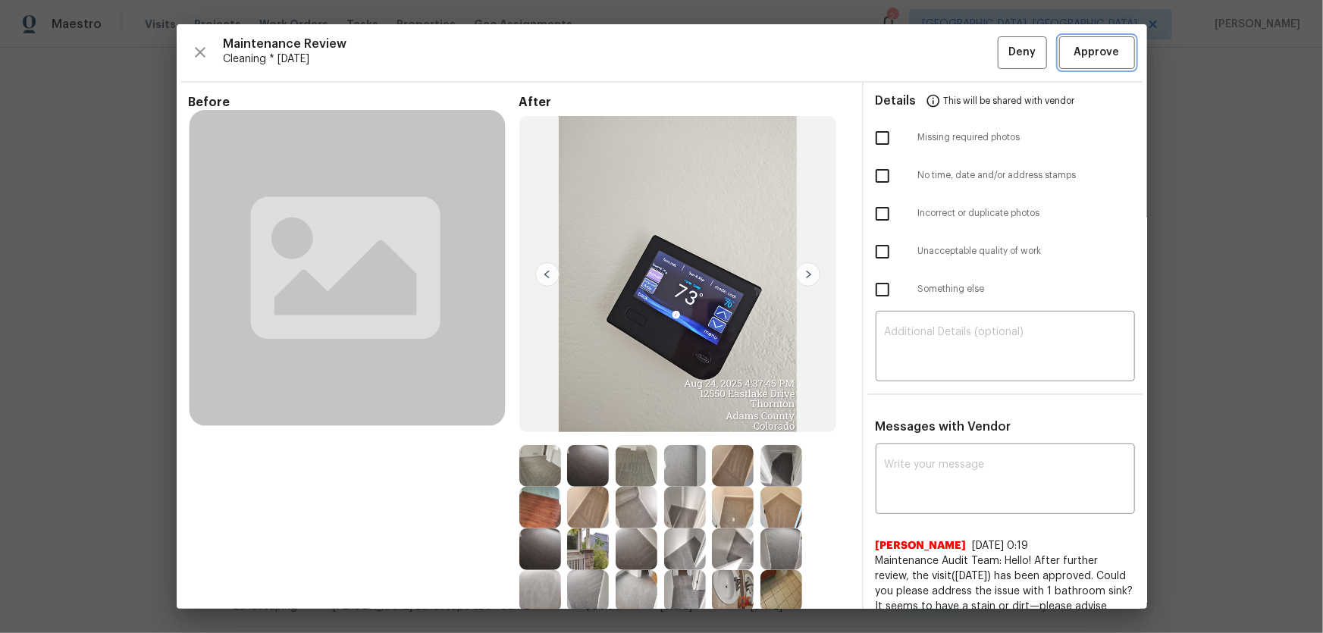
click at [941, 54] on span "Approve" at bounding box center [1096, 52] width 45 height 19
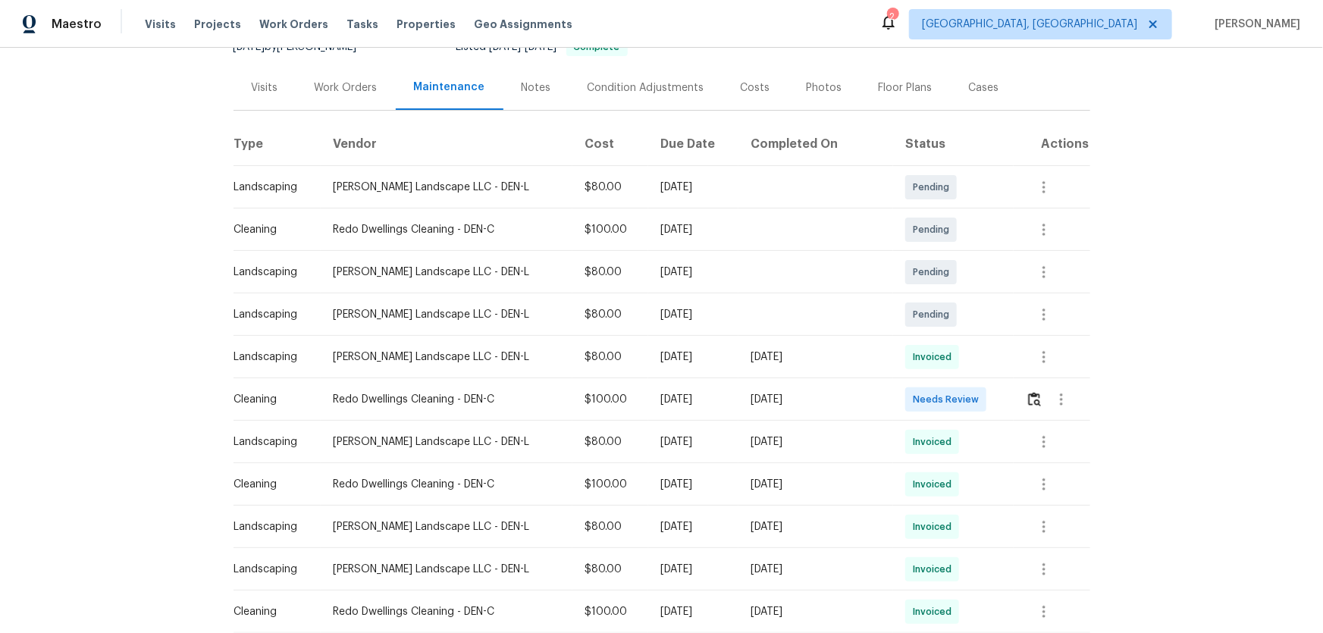
scroll to position [206, 0]
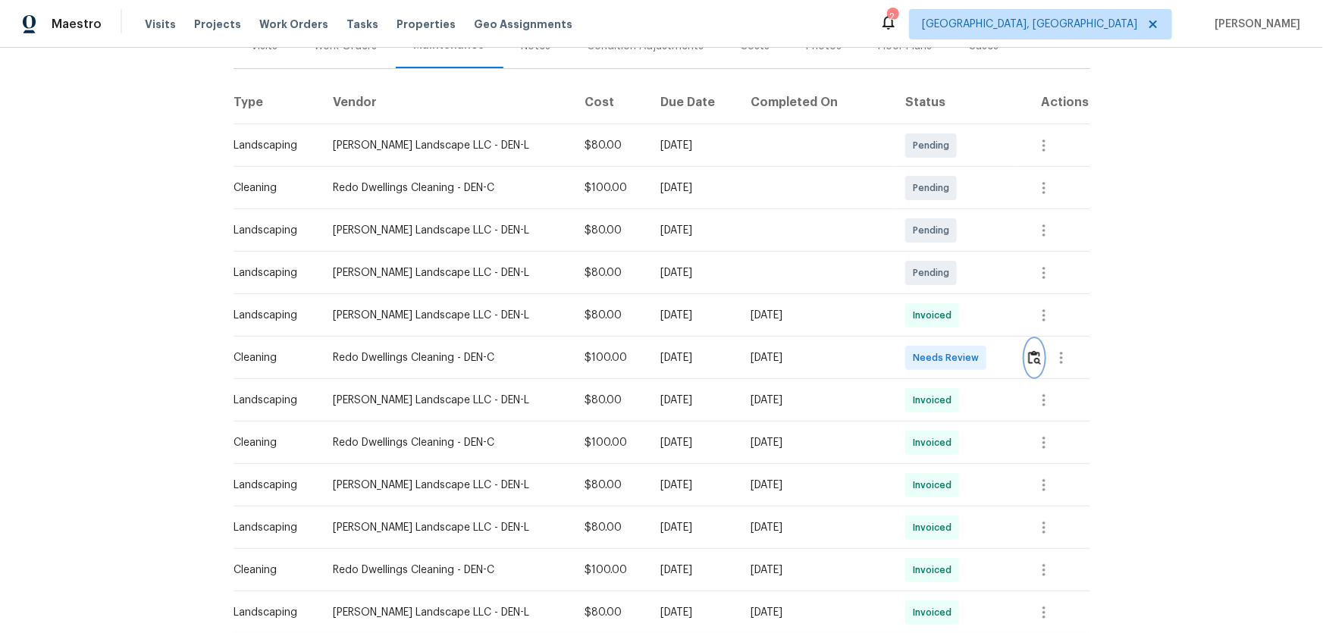
click at [941, 353] on img "button" at bounding box center [1034, 357] width 13 height 14
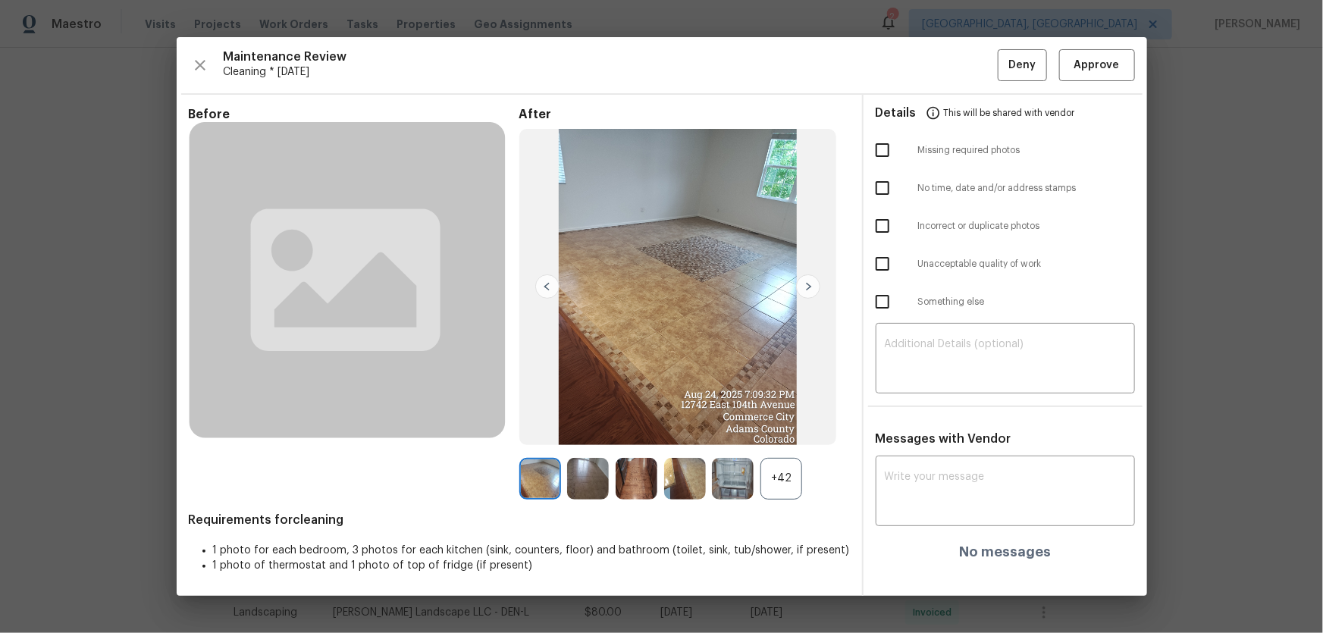
click at [783, 418] on div "+42" at bounding box center [782, 479] width 42 height 42
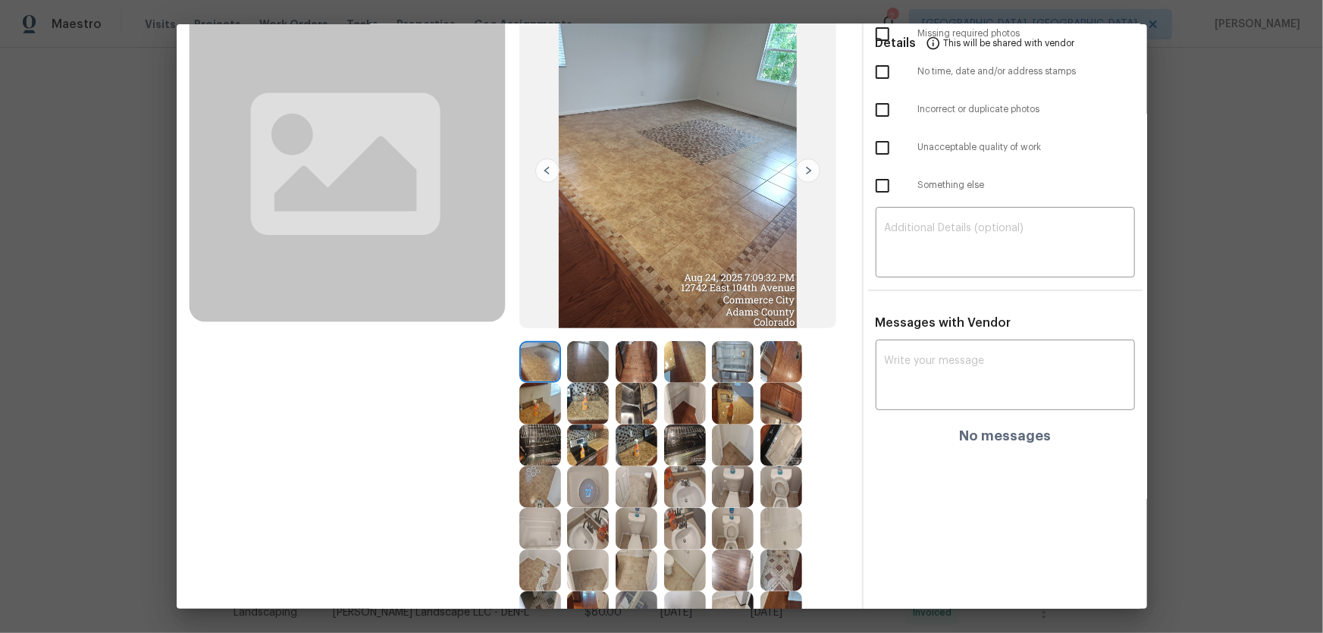
scroll to position [265, 0]
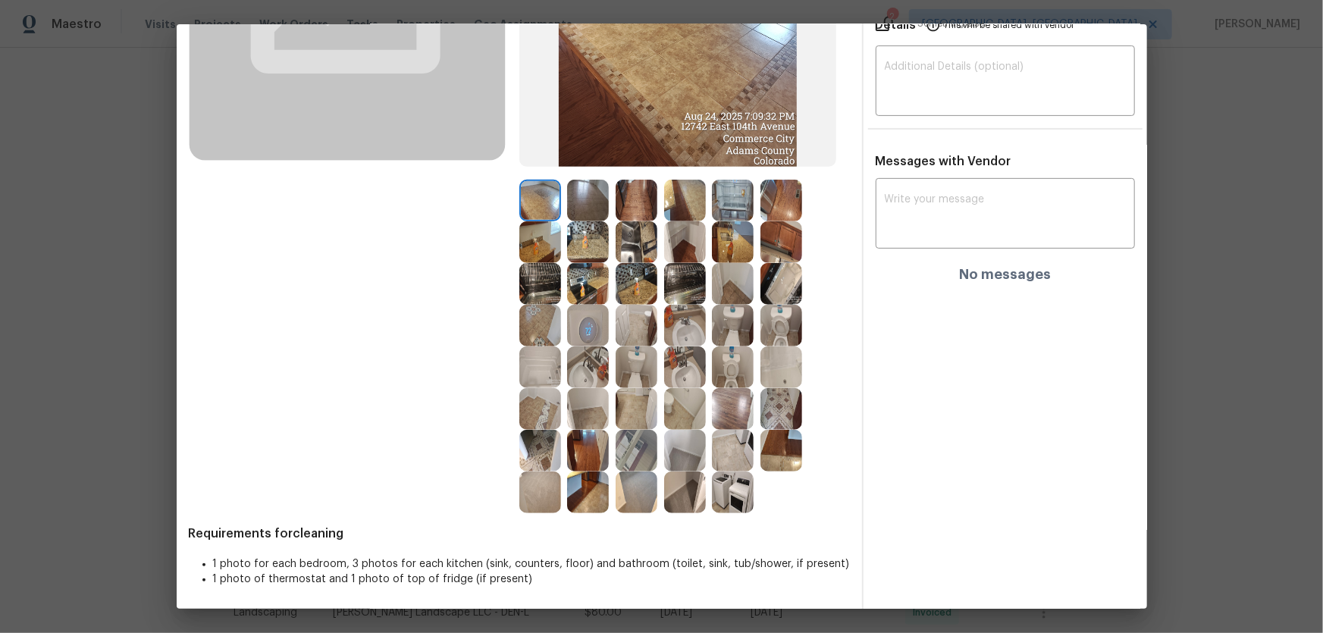
click at [779, 332] on img at bounding box center [782, 326] width 42 height 42
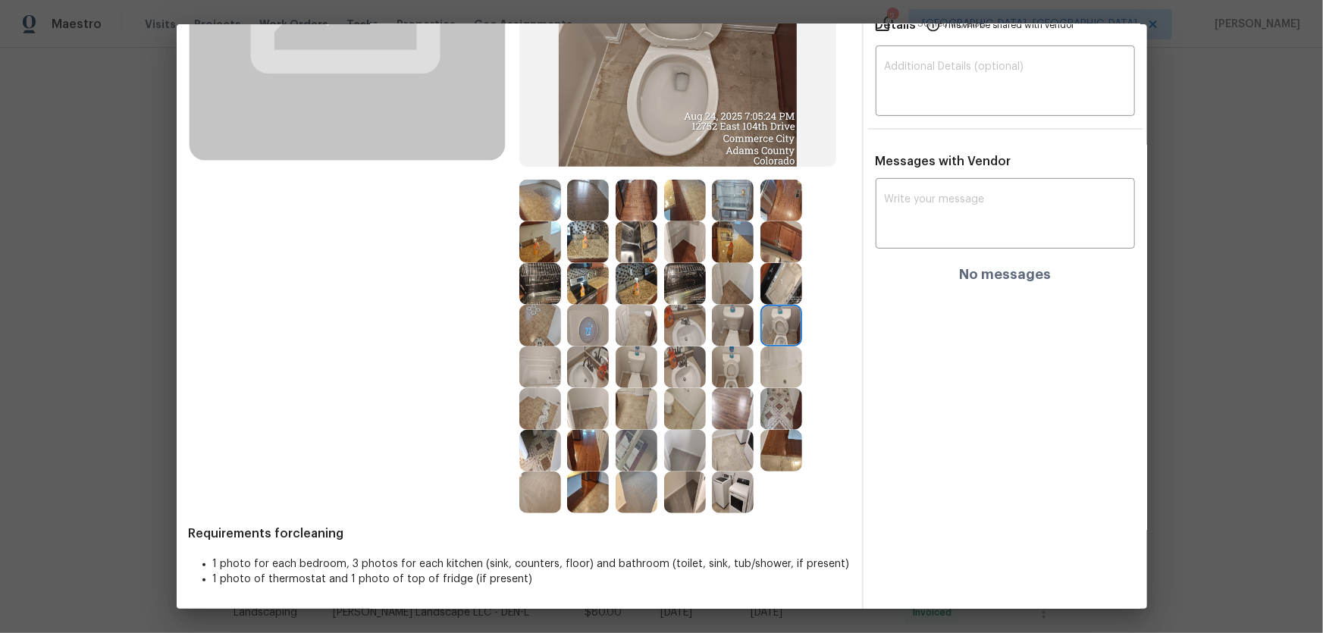
click at [742, 359] on img at bounding box center [733, 368] width 42 height 42
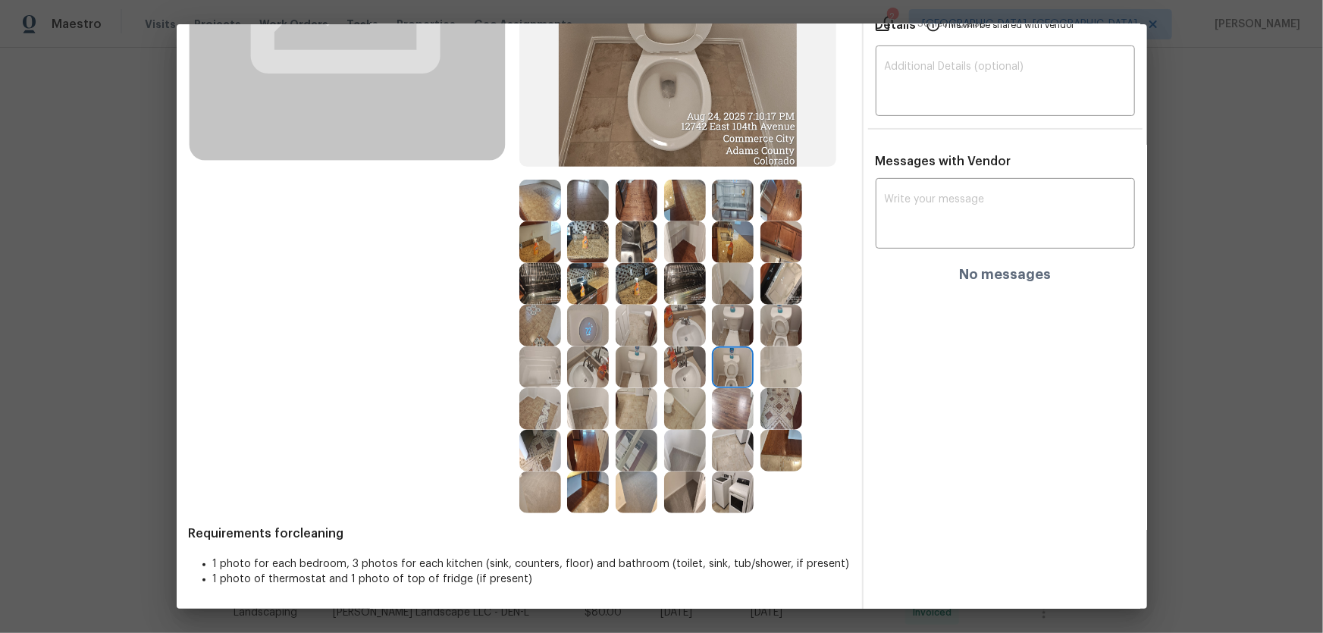
click at [779, 322] on img at bounding box center [782, 326] width 42 height 42
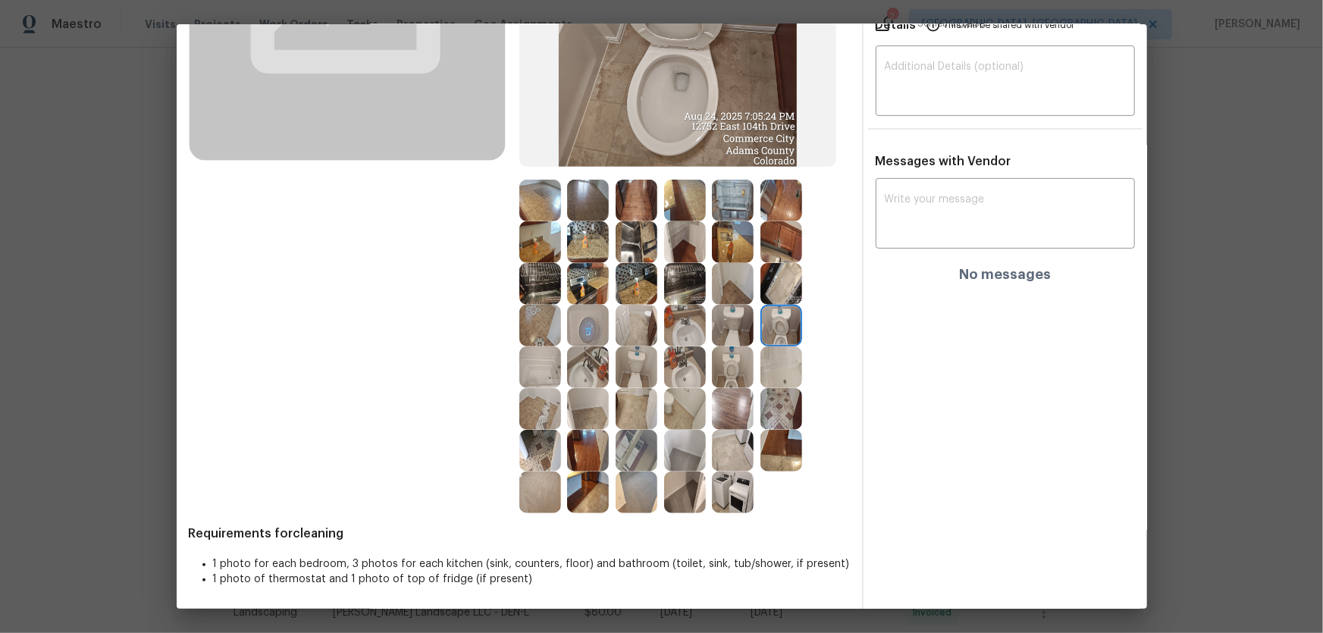
click at [712, 371] on img at bounding box center [733, 368] width 42 height 42
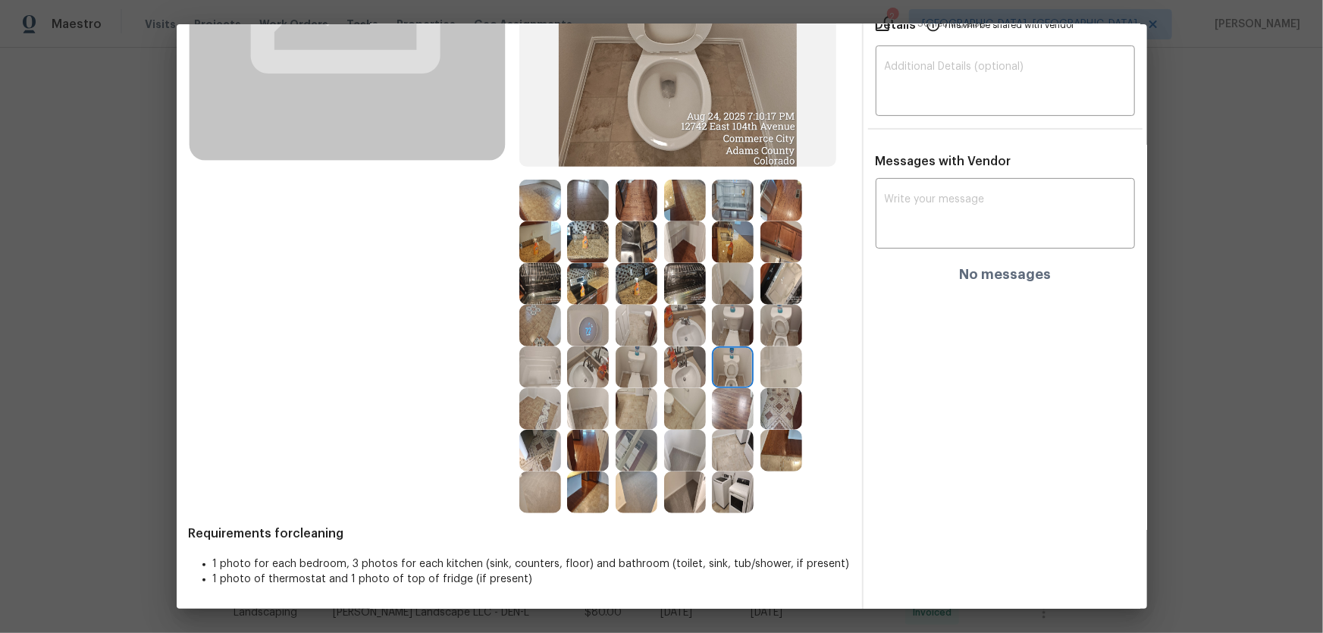
click at [697, 371] on img at bounding box center [685, 368] width 42 height 42
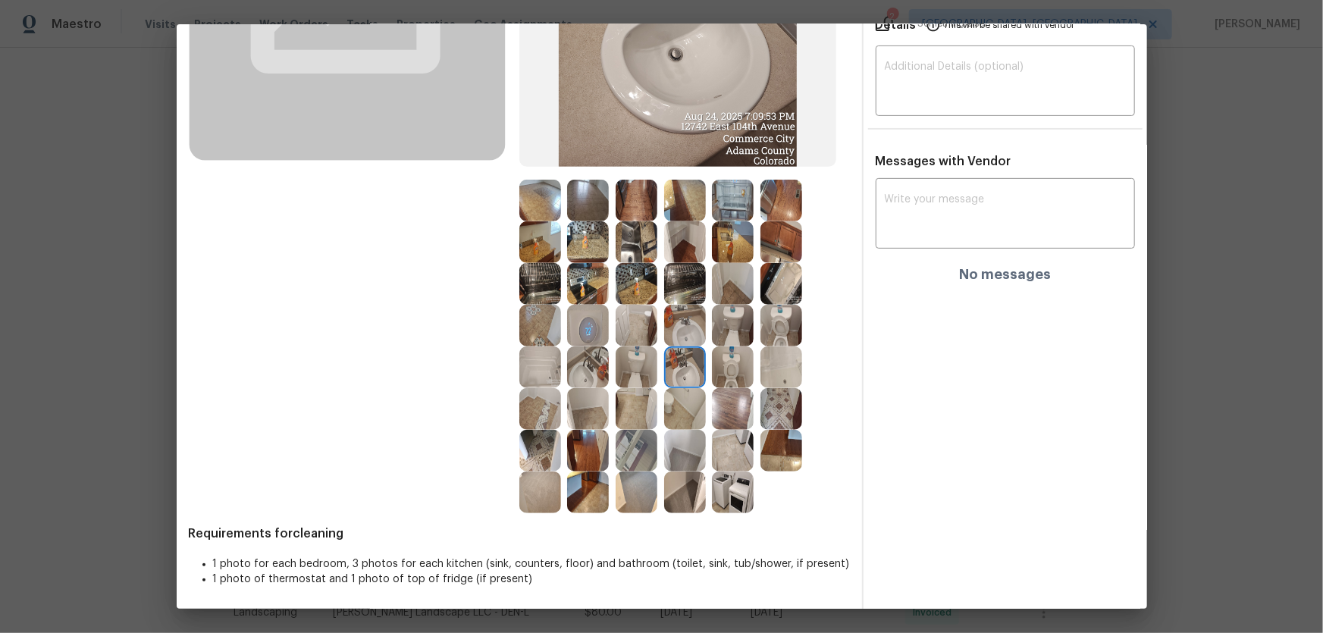
click at [695, 325] on img at bounding box center [685, 326] width 42 height 42
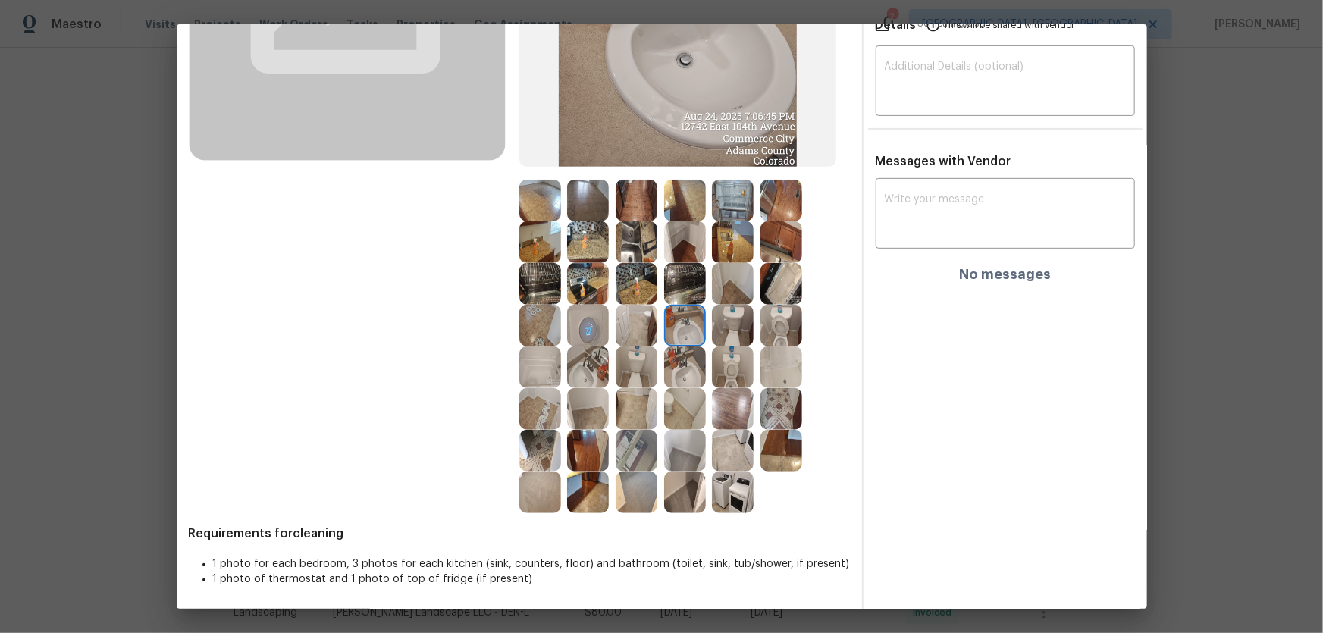
click at [673, 359] on img at bounding box center [685, 368] width 42 height 42
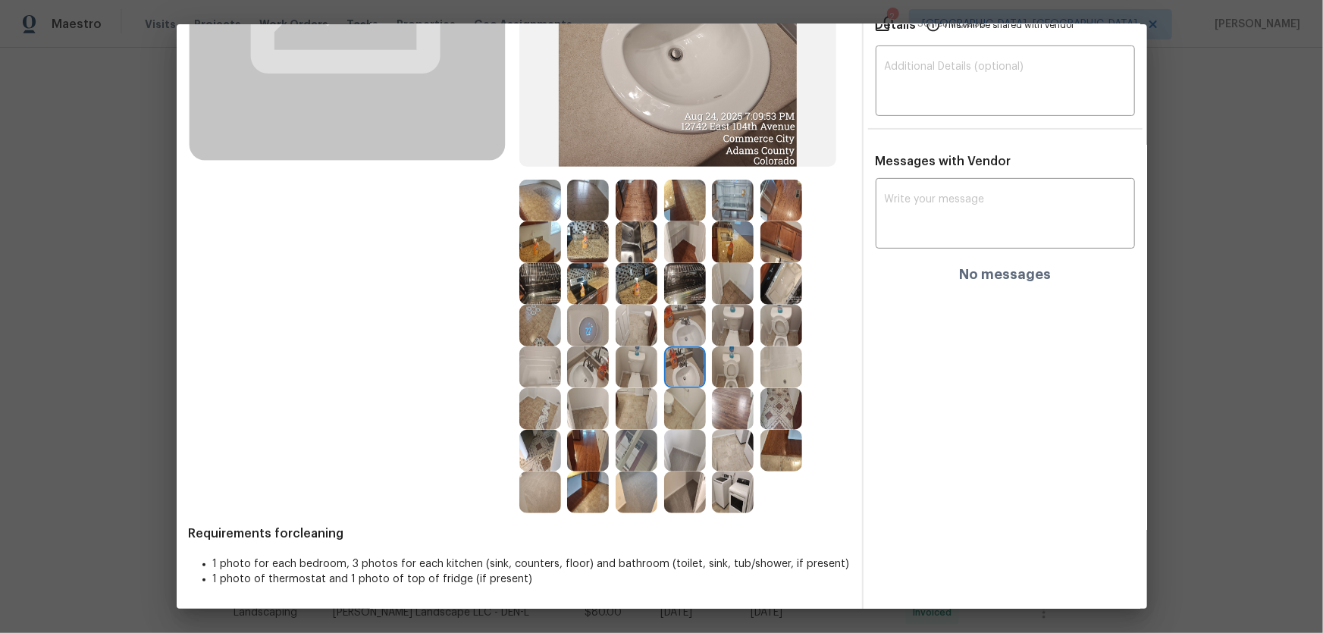
click at [600, 360] on img at bounding box center [588, 368] width 42 height 42
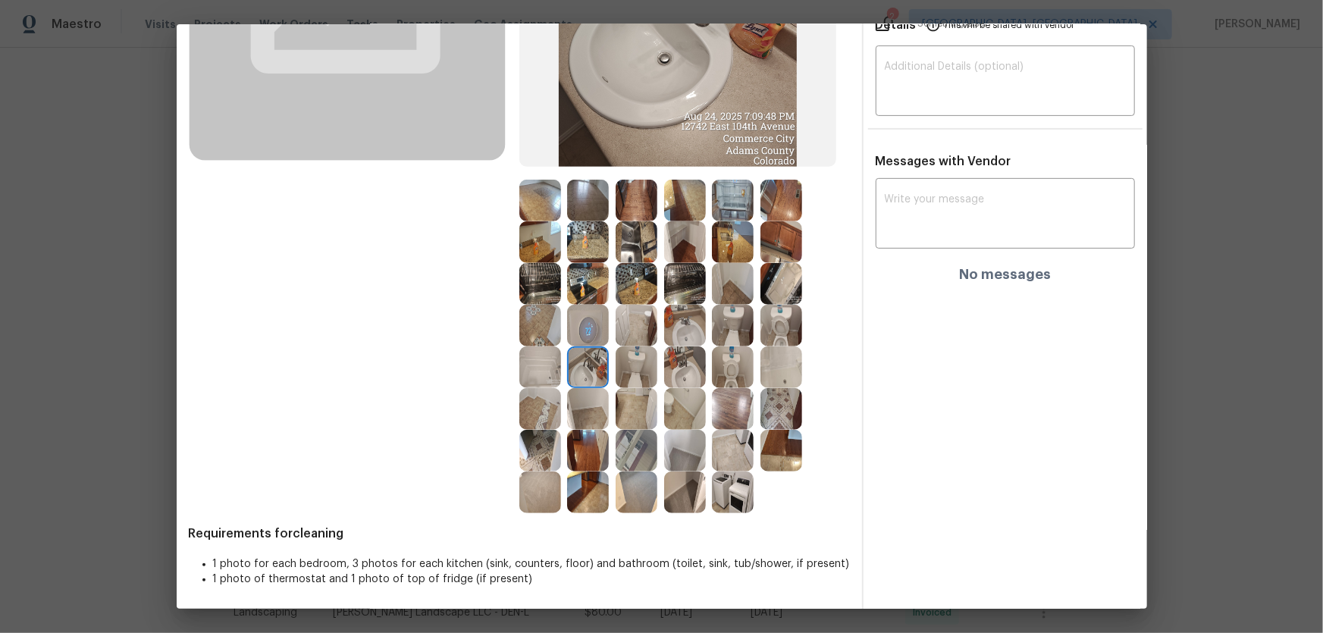
click at [551, 356] on img at bounding box center [540, 368] width 42 height 42
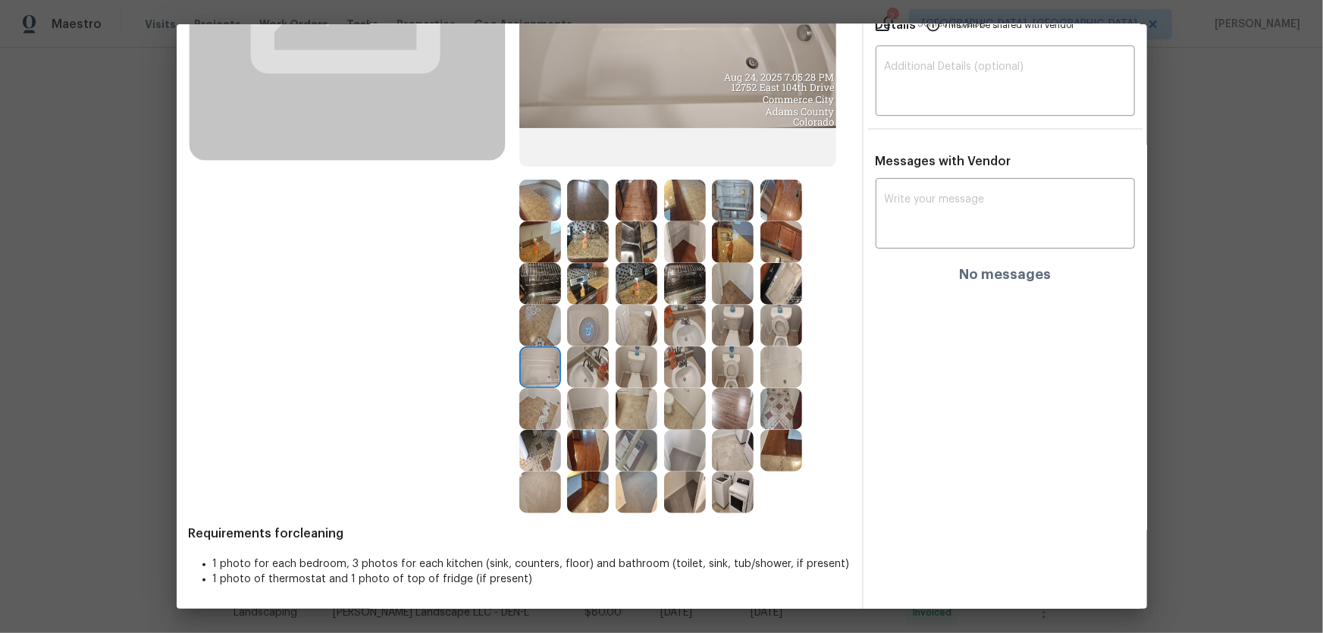
click at [573, 258] on img at bounding box center [588, 242] width 42 height 42
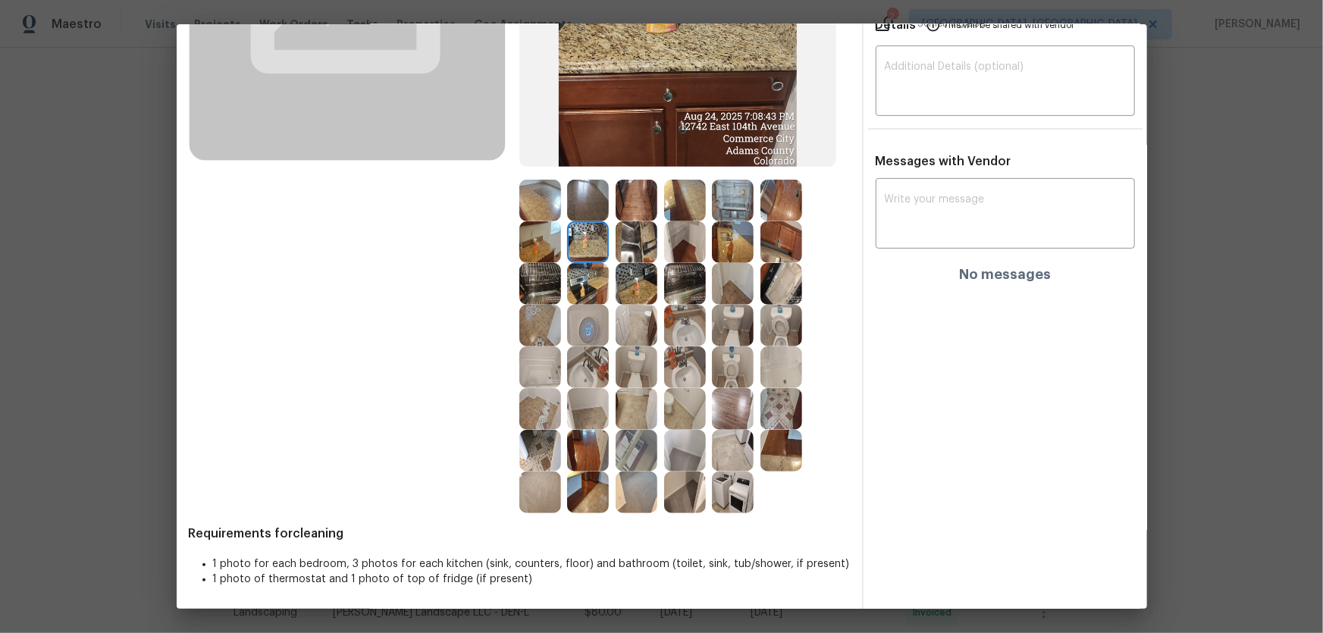
click at [777, 209] on img at bounding box center [782, 201] width 42 height 42
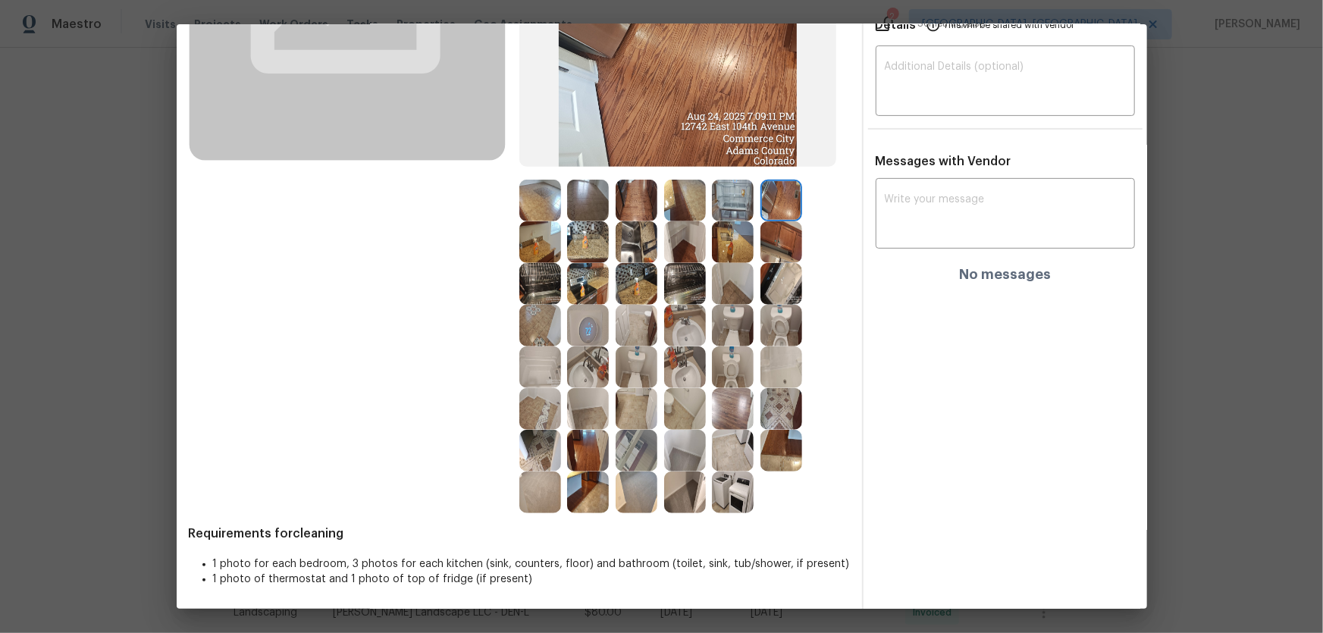
click at [786, 383] on img at bounding box center [782, 368] width 42 height 42
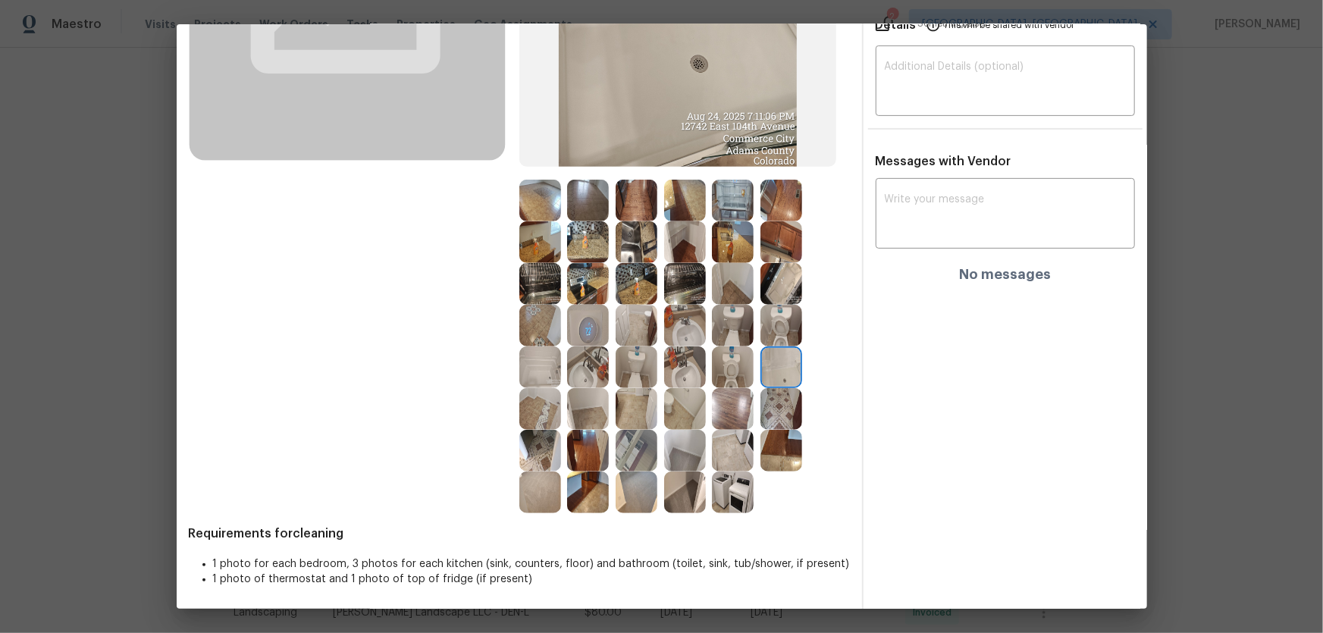
click at [632, 418] on img at bounding box center [637, 451] width 42 height 42
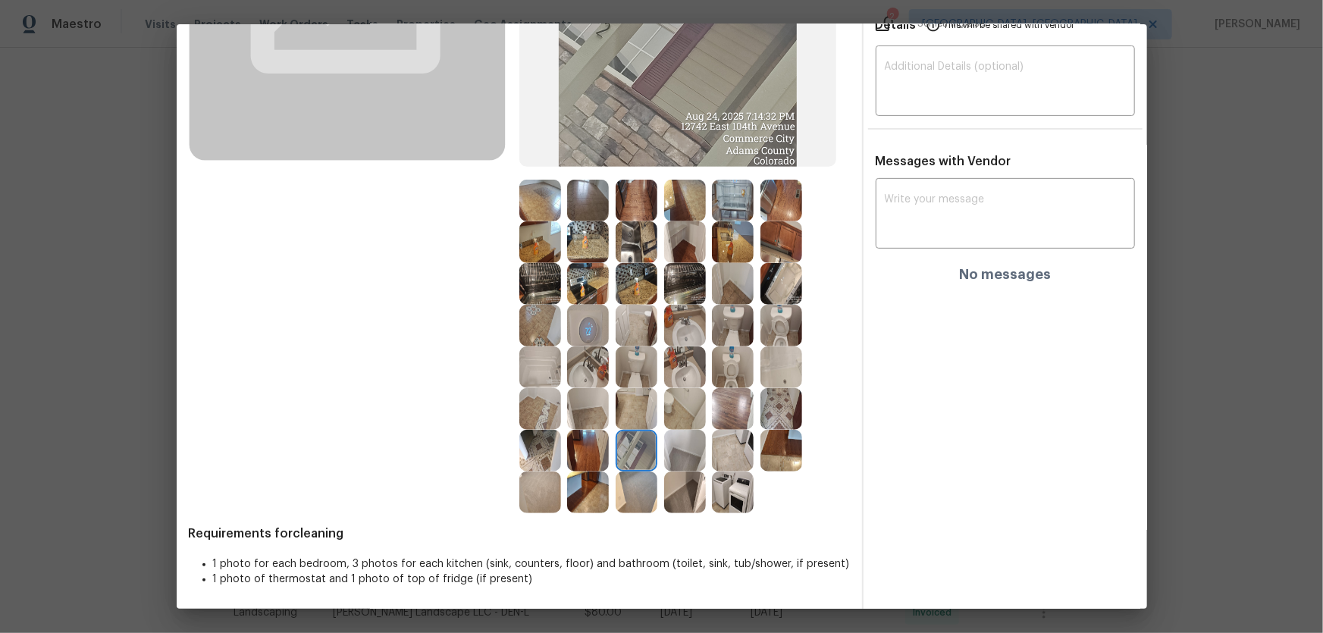
click at [608, 418] on div at bounding box center [591, 451] width 49 height 42
click at [584, 418] on img at bounding box center [588, 493] width 42 height 42
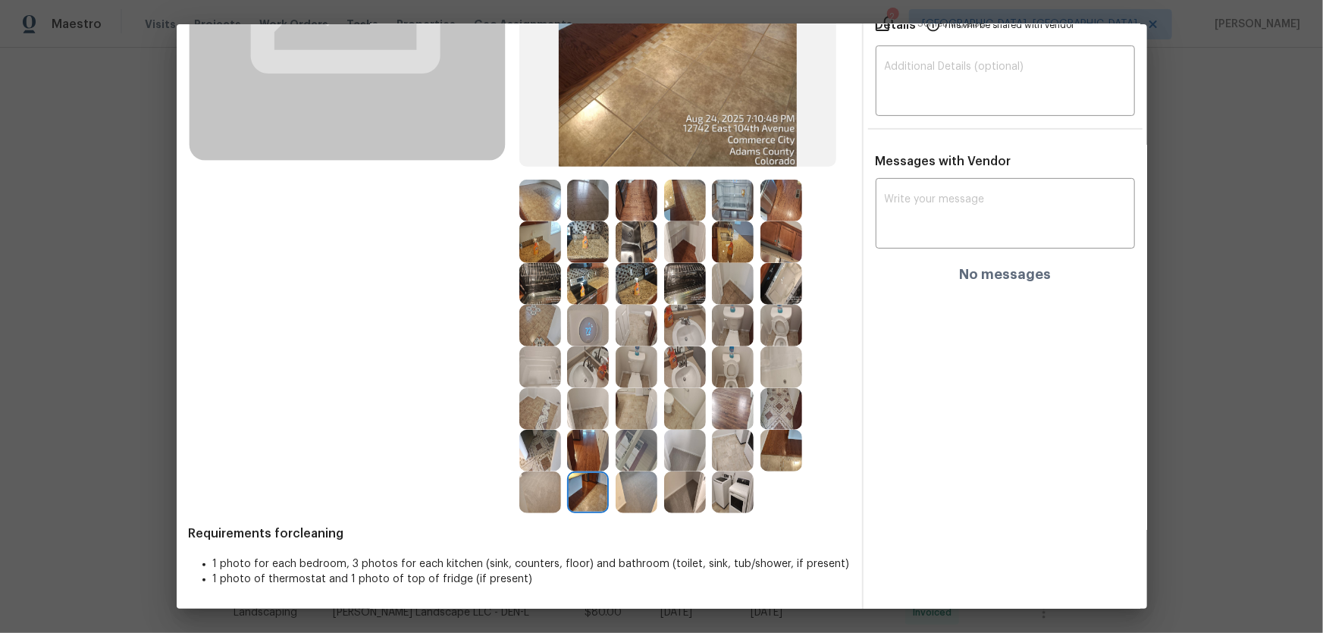
click at [630, 267] on img at bounding box center [637, 284] width 42 height 42
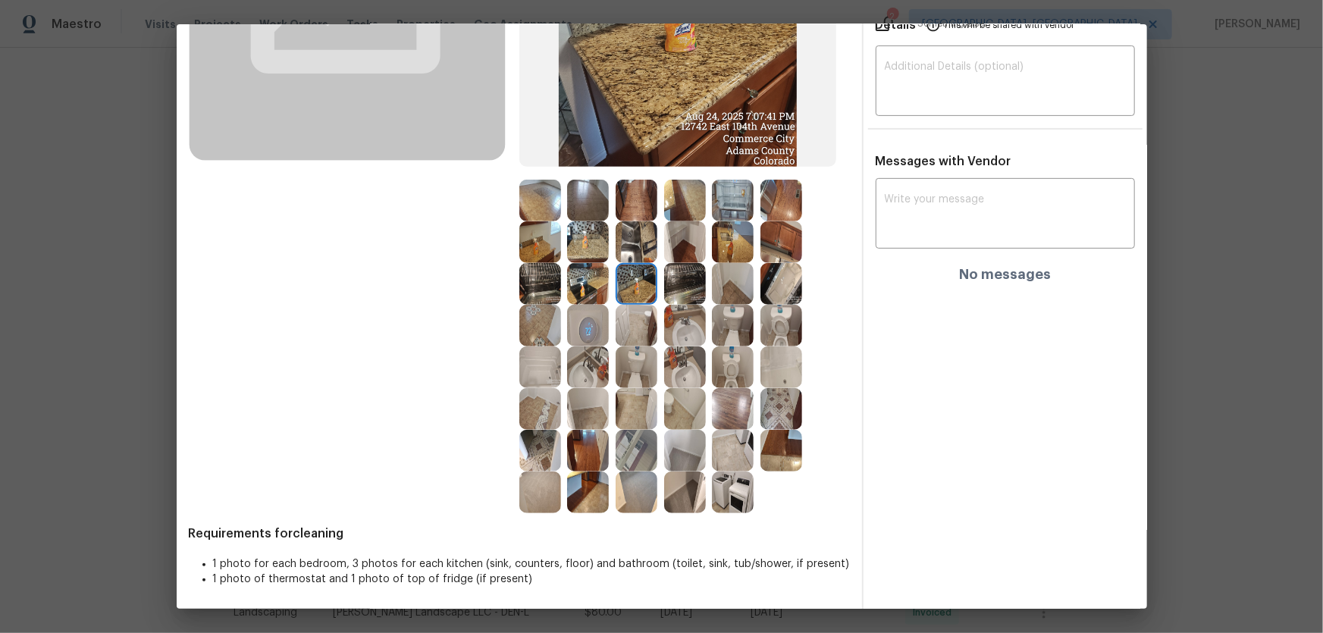
click at [629, 245] on img at bounding box center [637, 242] width 42 height 42
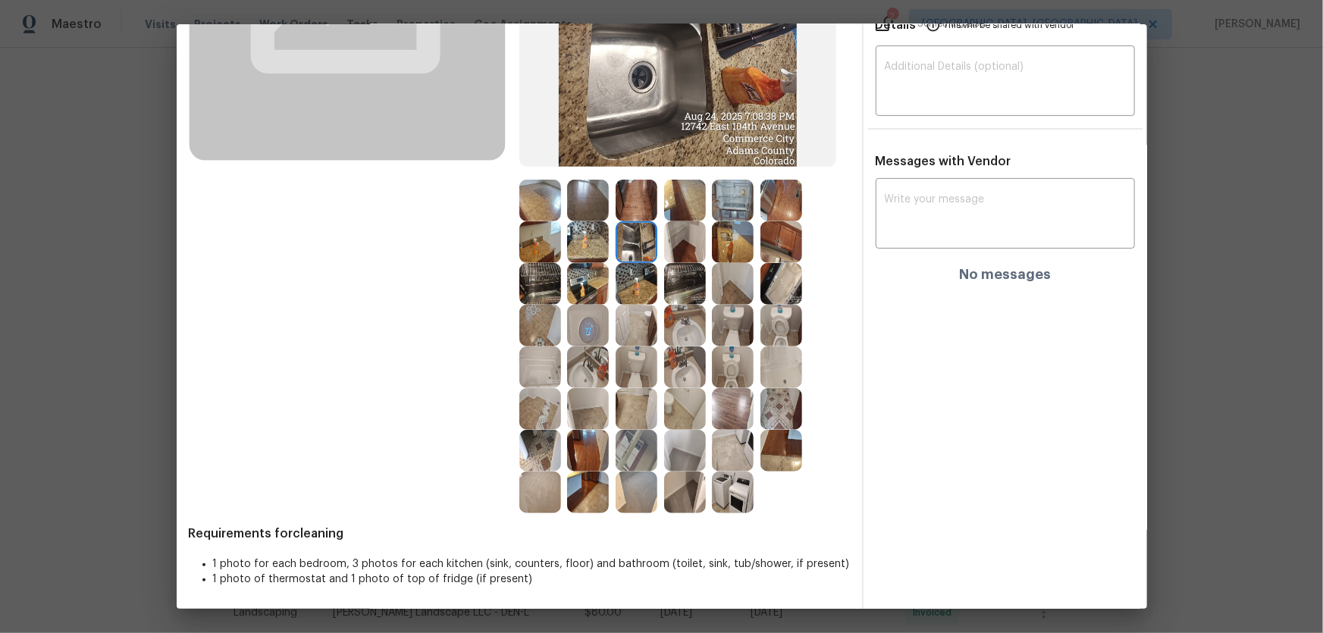
click at [586, 243] on img at bounding box center [588, 242] width 42 height 42
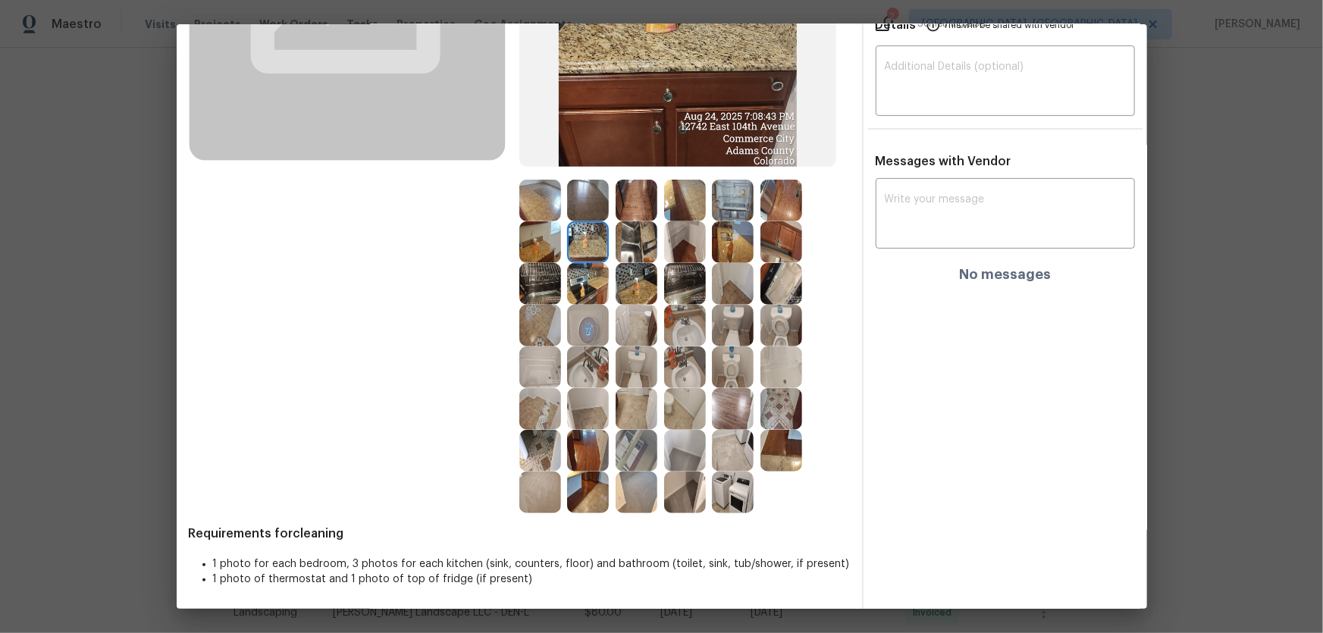
click at [577, 273] on img at bounding box center [588, 284] width 42 height 42
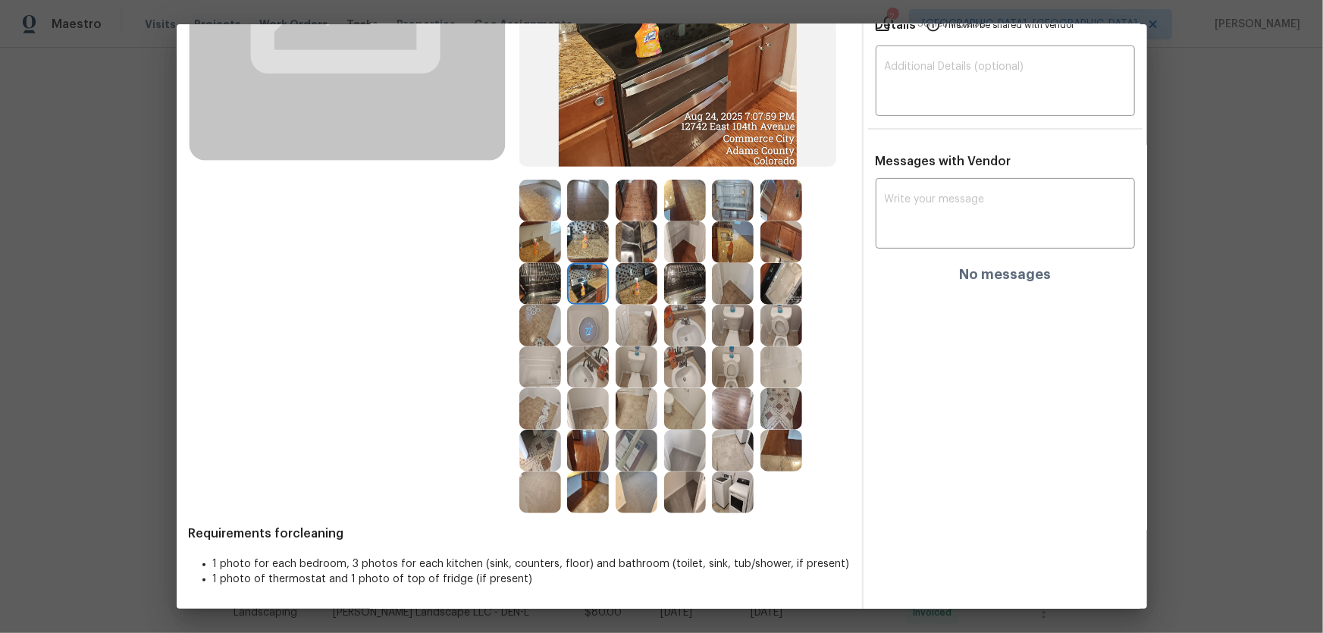
click at [538, 280] on img at bounding box center [540, 284] width 42 height 42
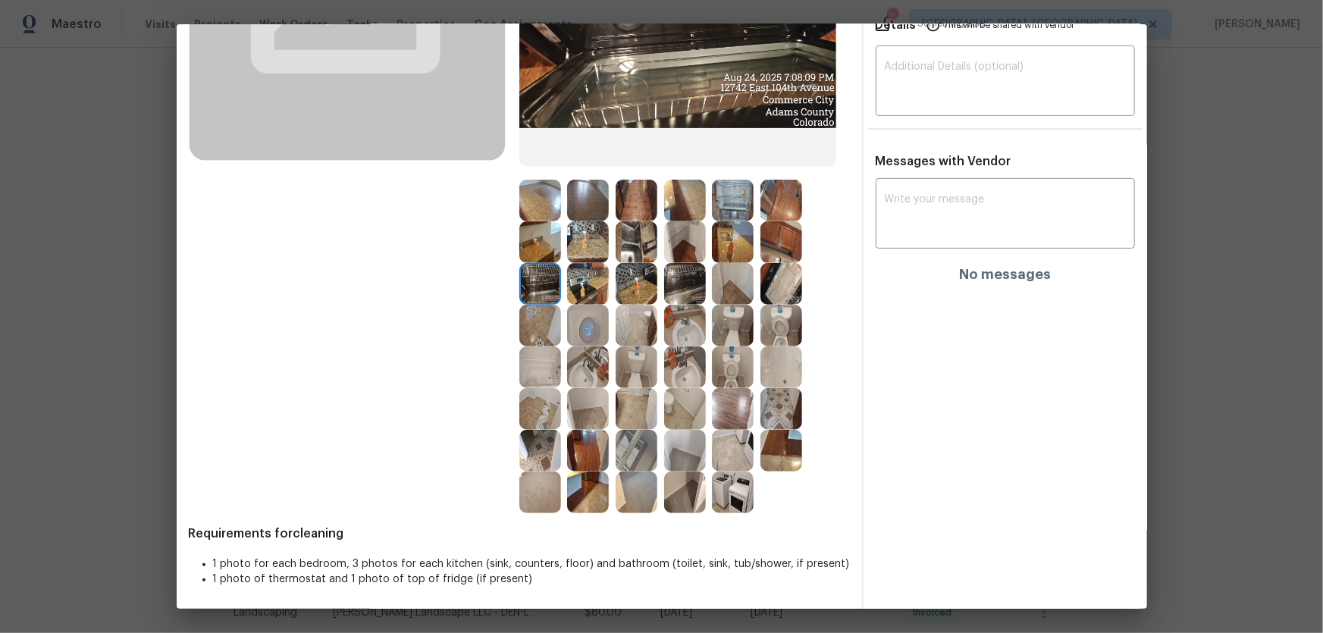
click at [584, 331] on img at bounding box center [588, 326] width 42 height 42
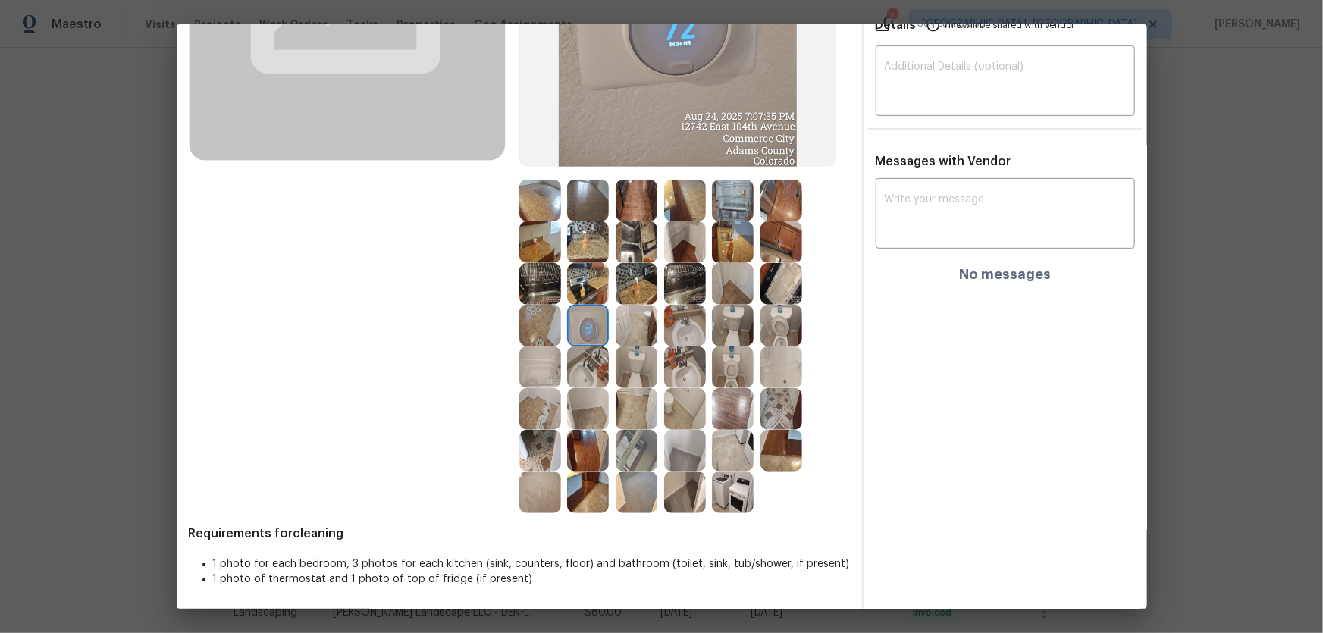
click at [637, 275] on img at bounding box center [637, 284] width 42 height 42
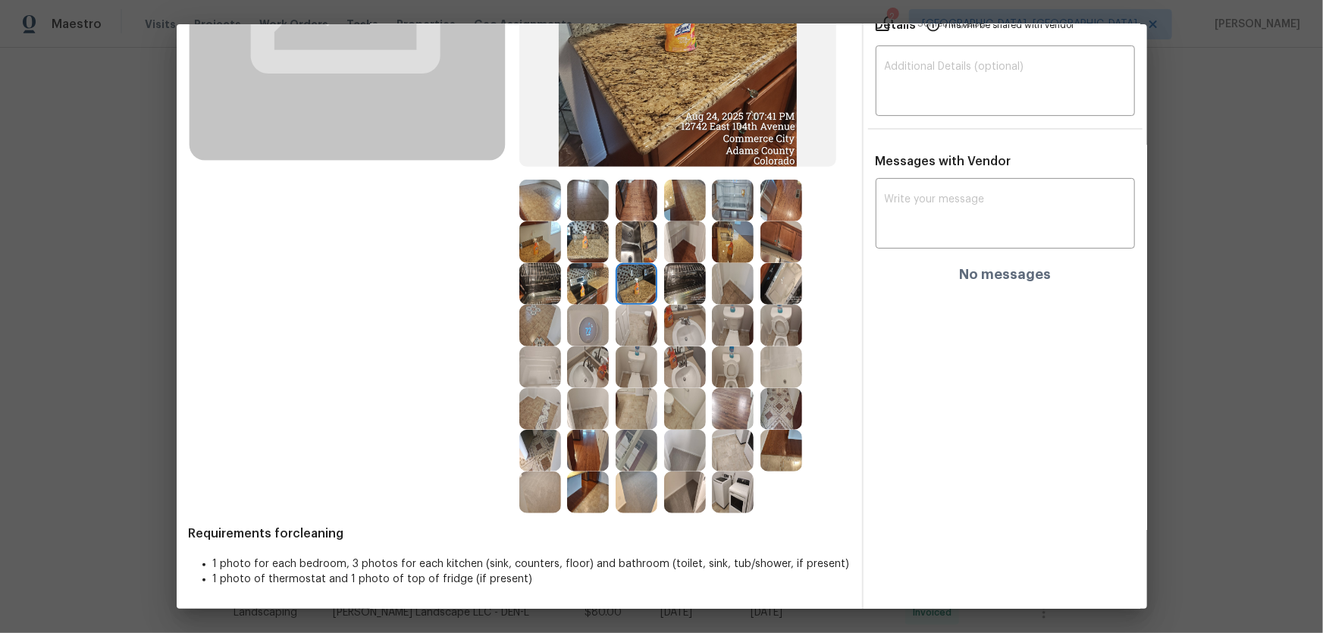
click at [667, 281] on img at bounding box center [685, 284] width 42 height 42
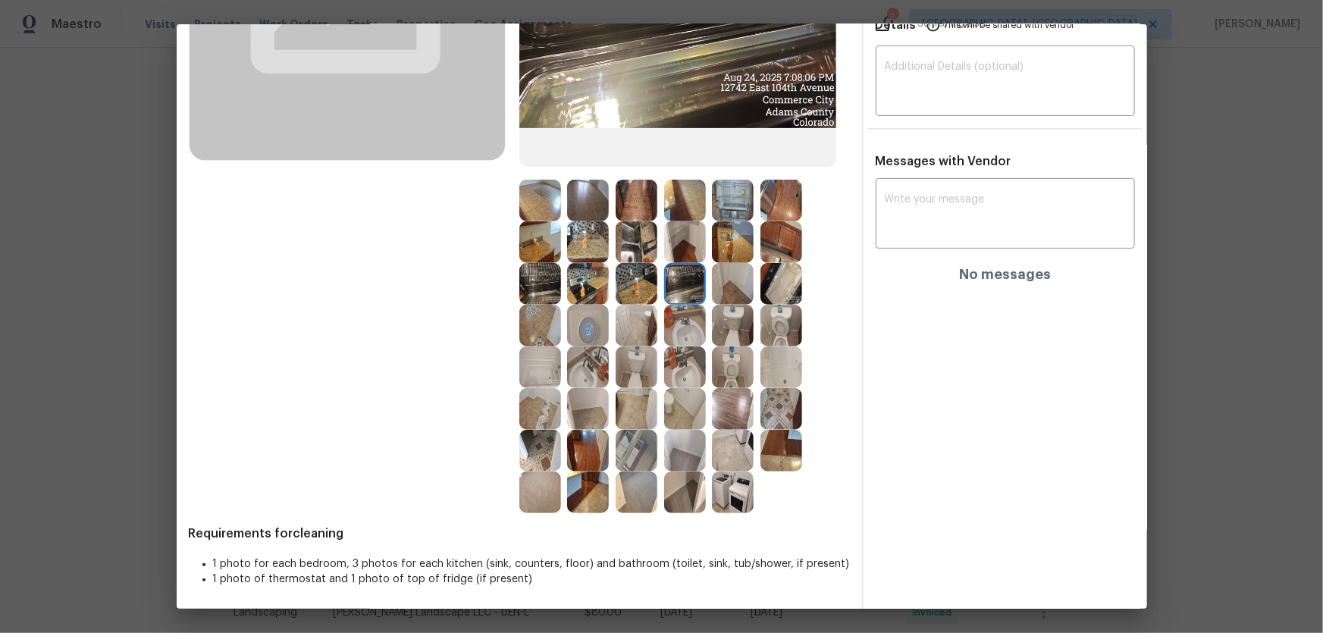
click at [680, 254] on img at bounding box center [685, 242] width 42 height 42
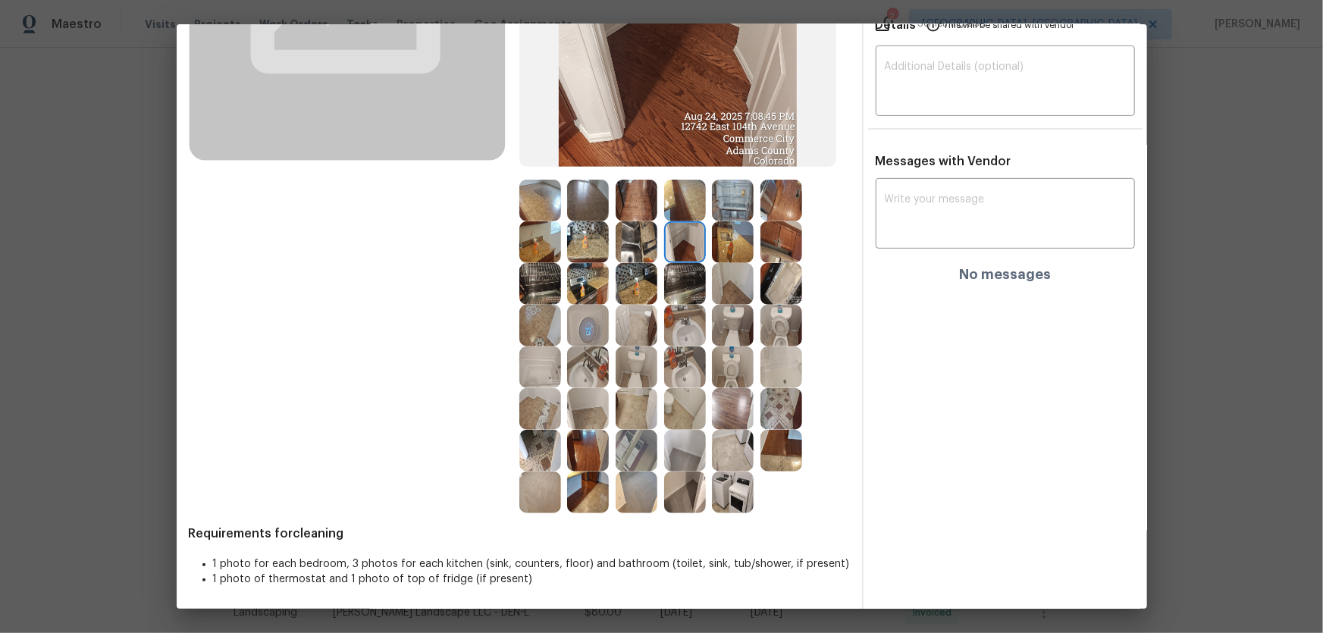
click at [681, 418] on img at bounding box center [685, 451] width 42 height 42
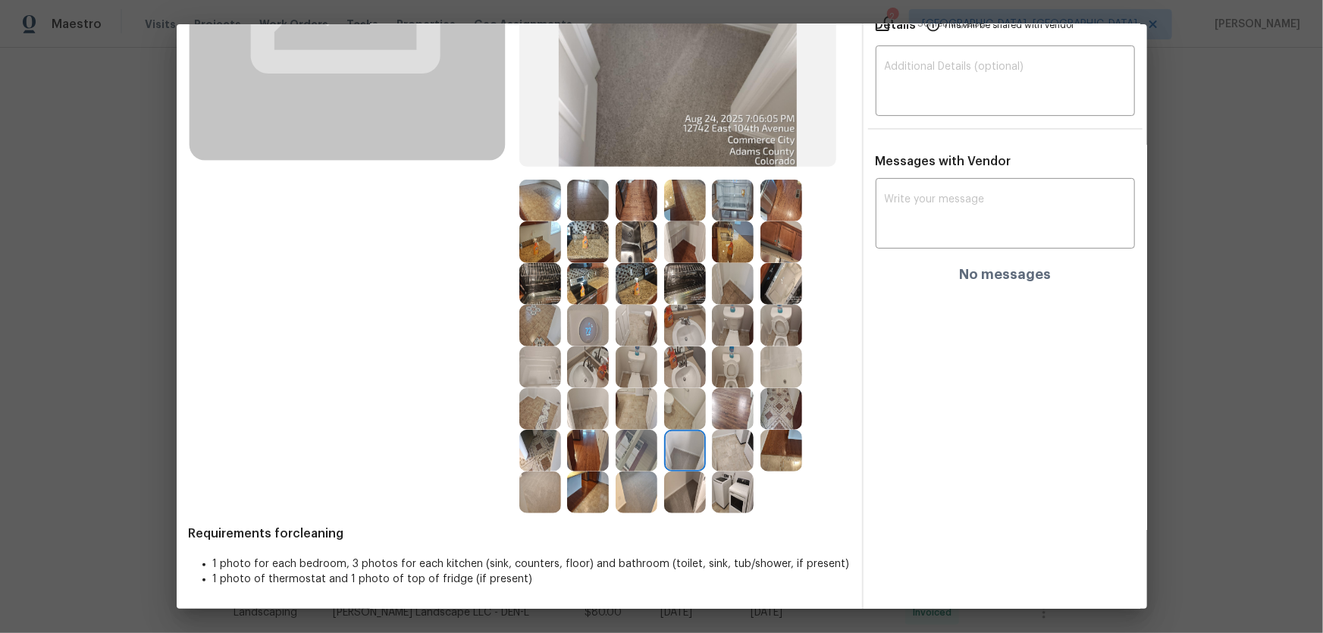
click at [676, 418] on img at bounding box center [685, 493] width 42 height 42
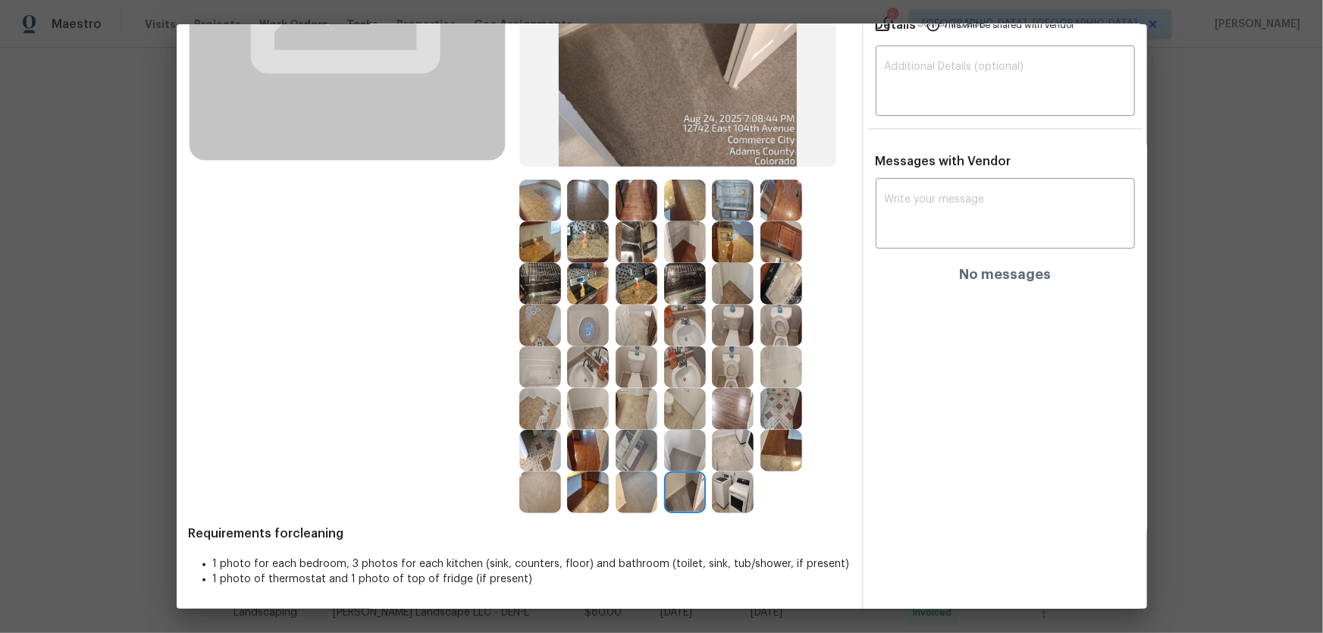
click at [626, 418] on img at bounding box center [637, 493] width 42 height 42
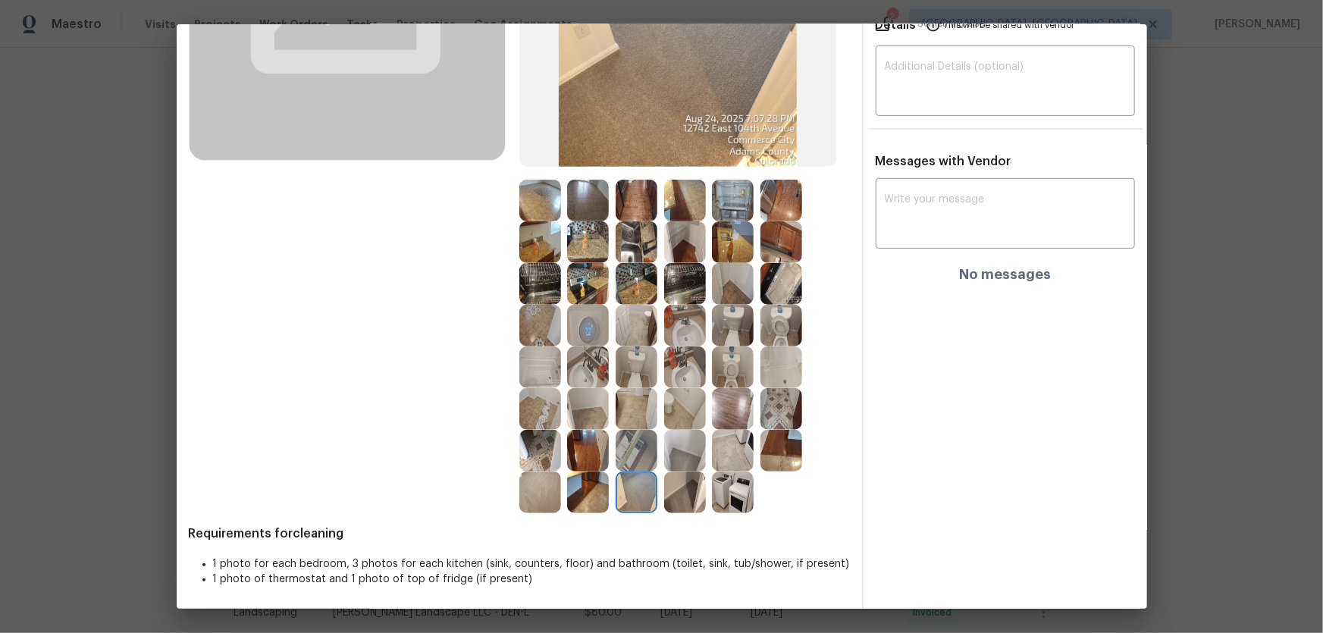
click at [739, 408] on img at bounding box center [733, 409] width 42 height 42
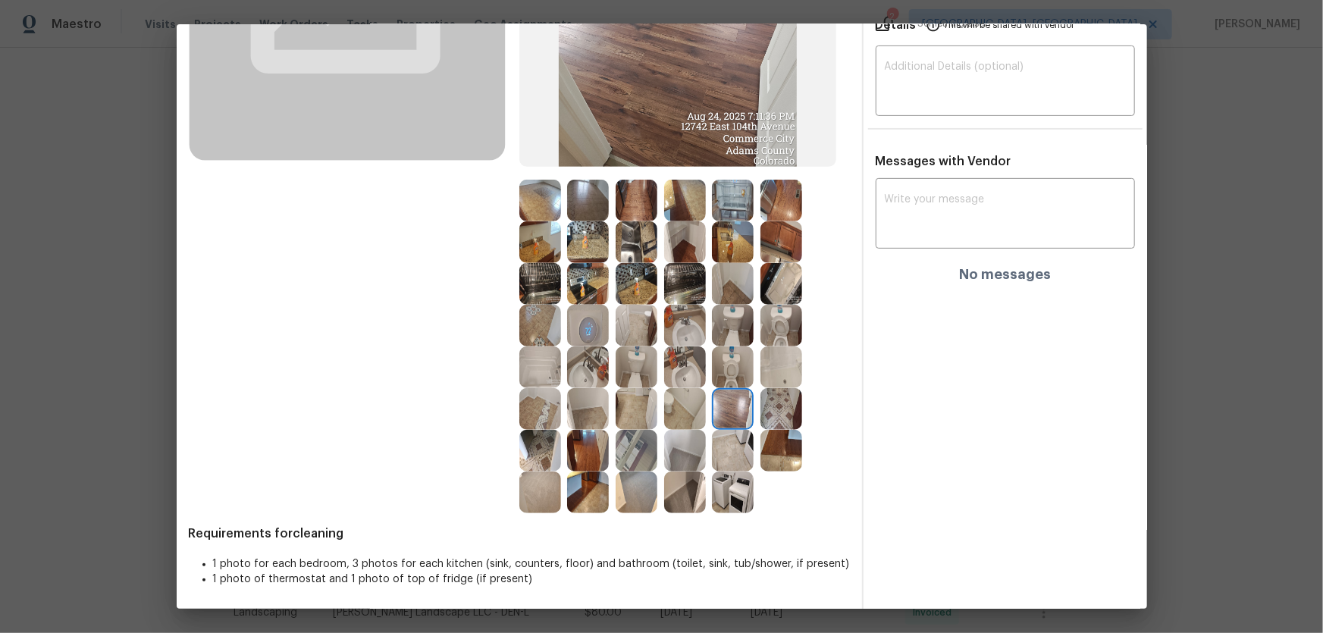
click at [770, 407] on img at bounding box center [782, 409] width 42 height 42
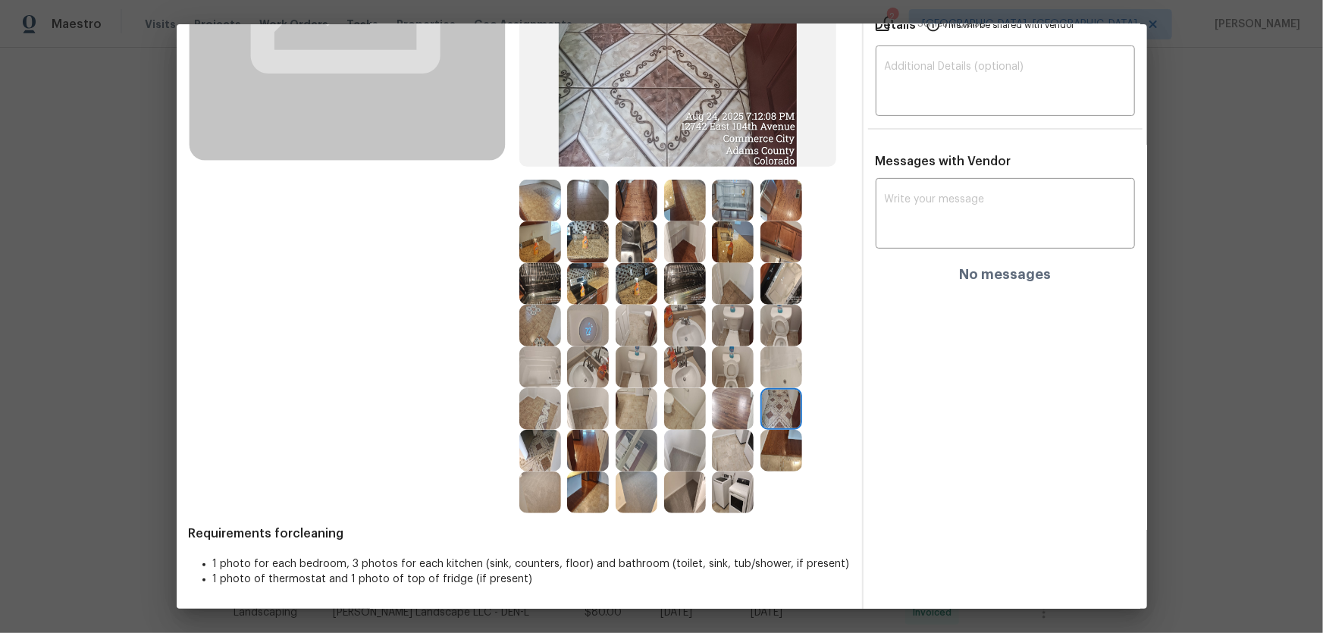
click at [782, 354] on img at bounding box center [782, 368] width 42 height 42
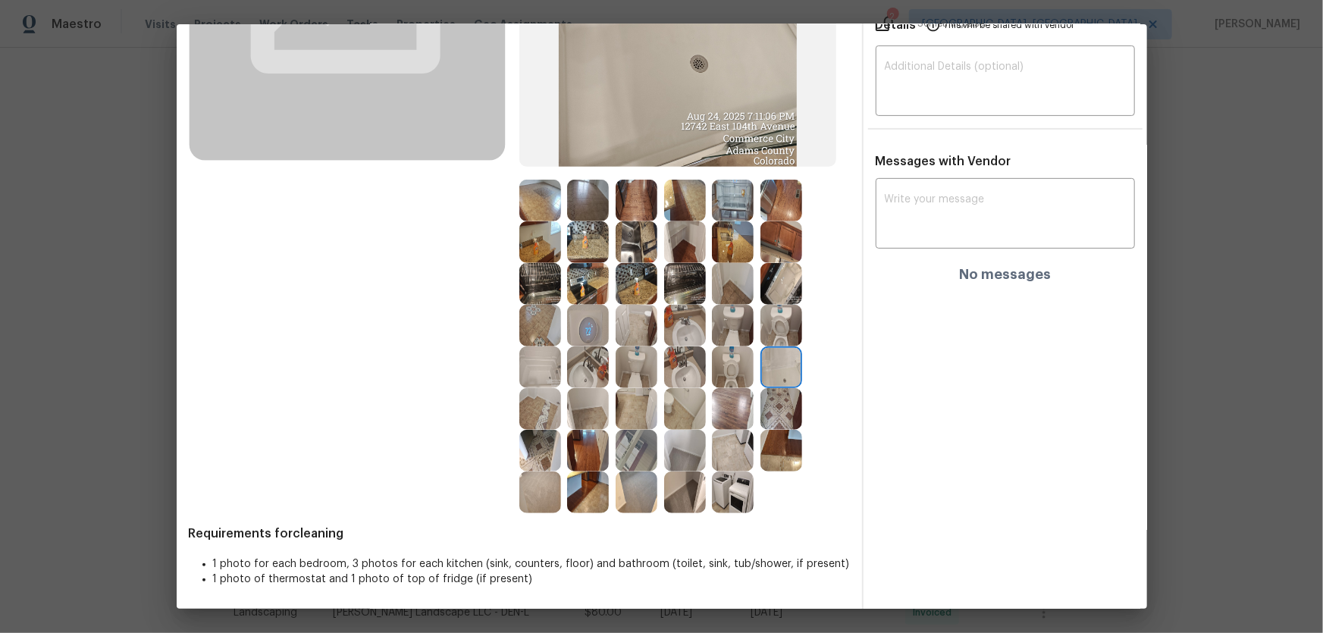
click at [738, 353] on img at bounding box center [733, 368] width 42 height 42
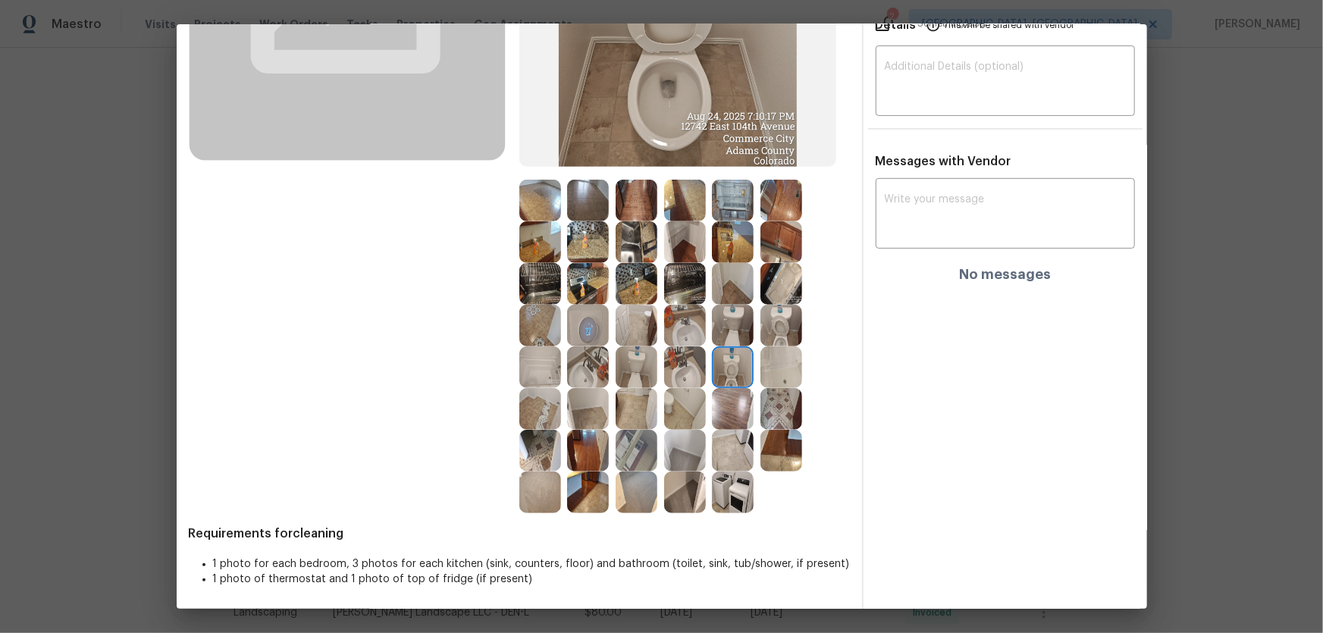
click at [734, 339] on img at bounding box center [733, 326] width 42 height 42
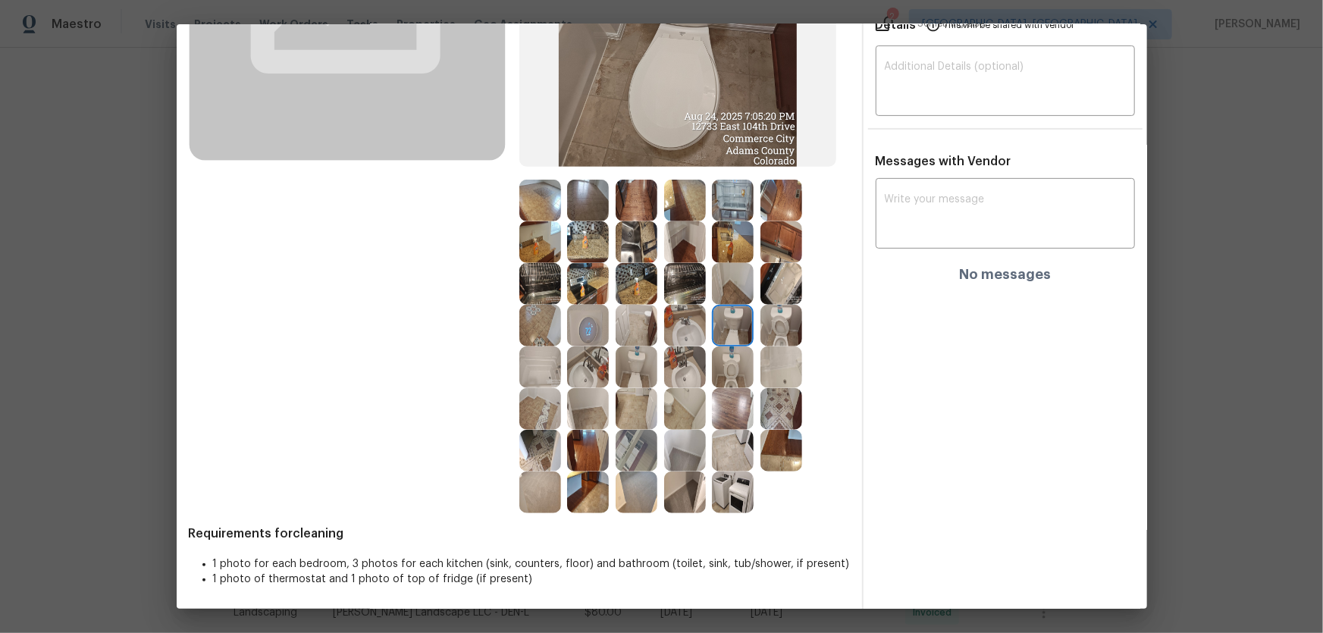
click at [591, 316] on img at bounding box center [588, 326] width 42 height 42
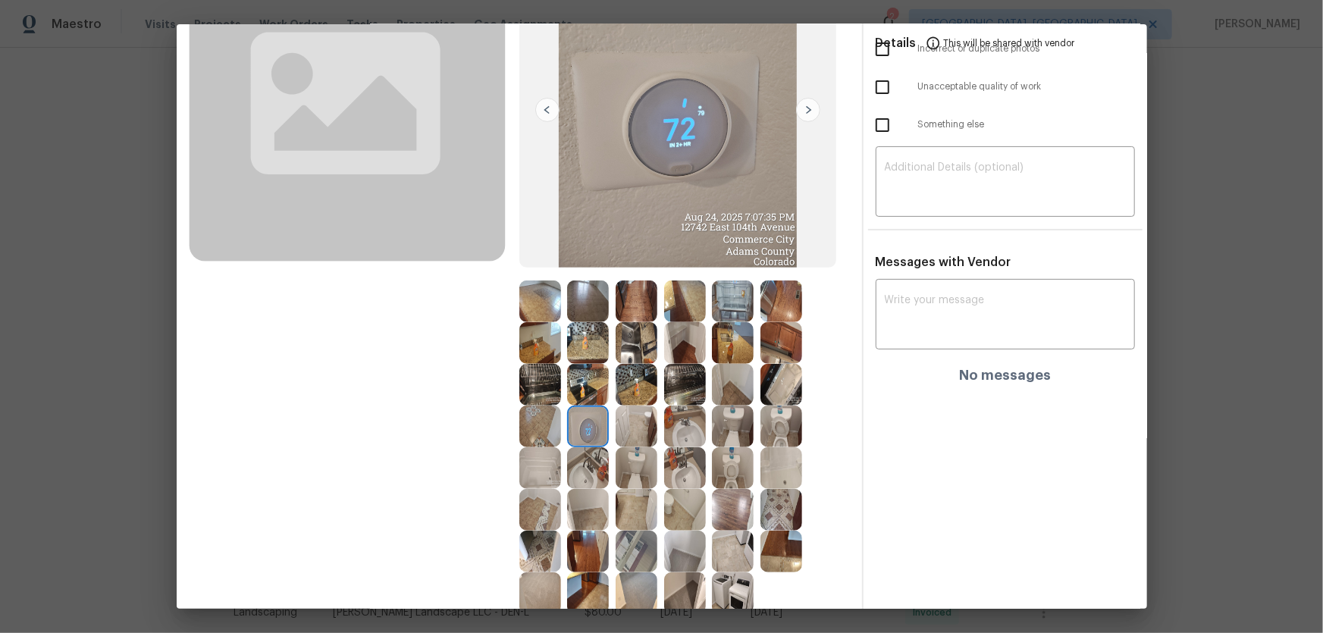
scroll to position [0, 0]
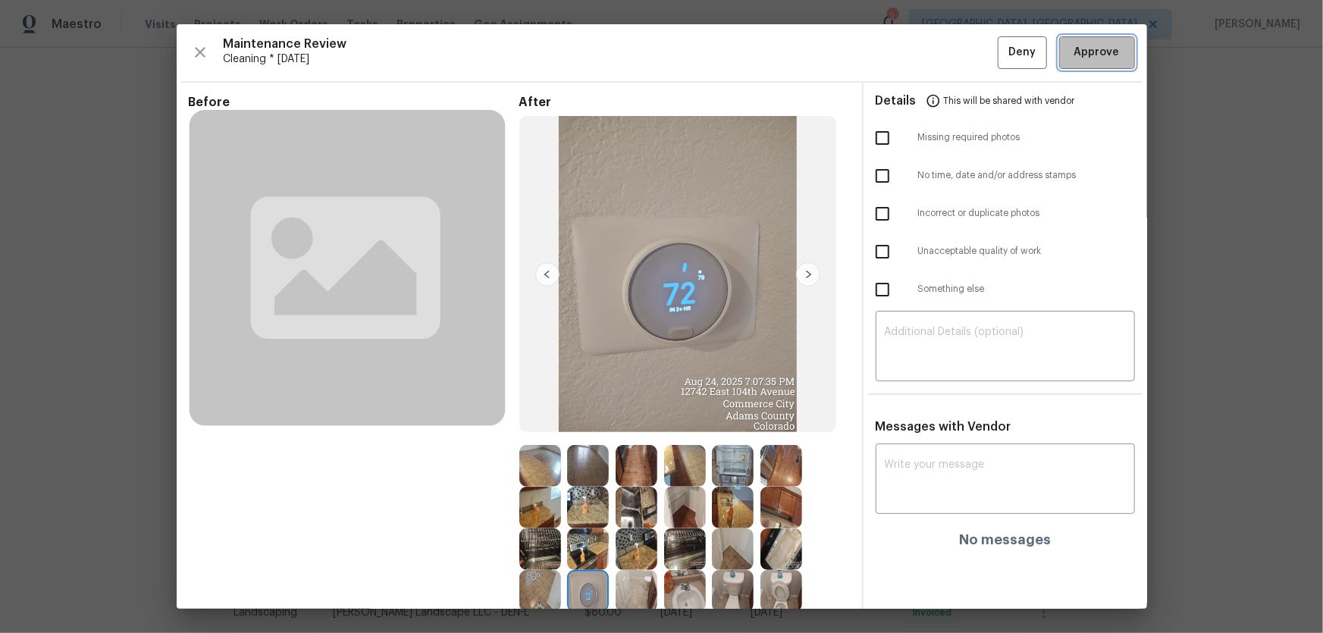
click at [941, 50] on span "Approve" at bounding box center [1096, 52] width 45 height 19
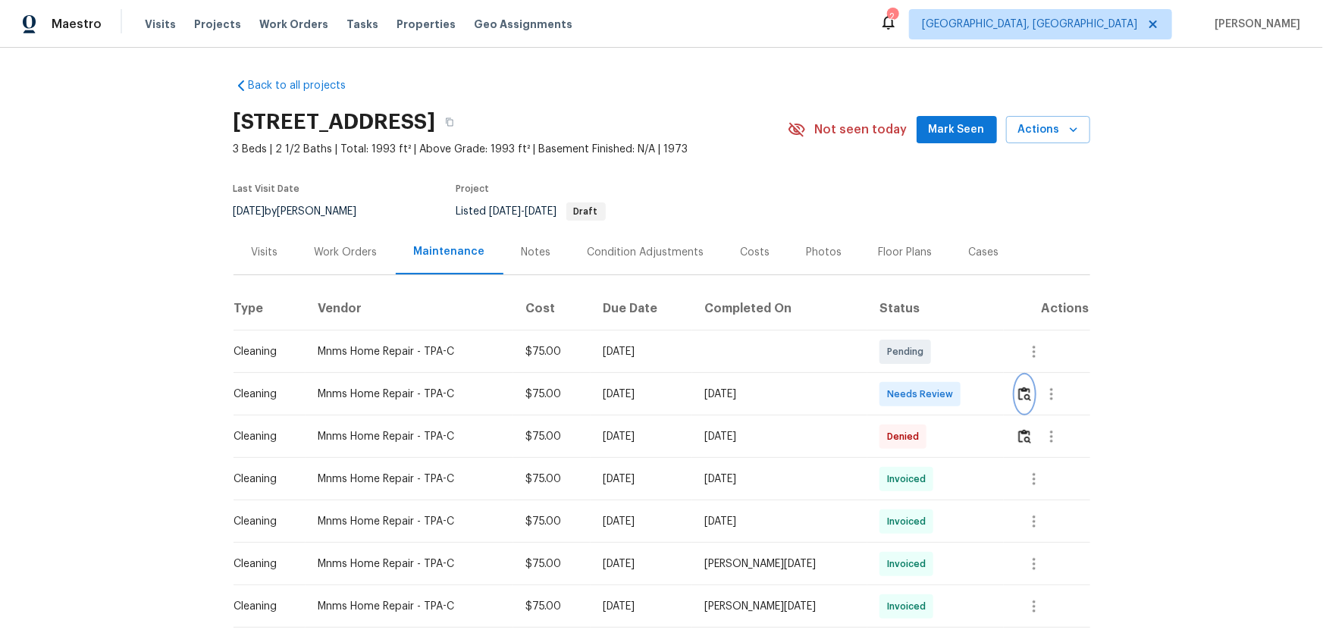
click at [941, 400] on img "button" at bounding box center [1024, 394] width 13 height 14
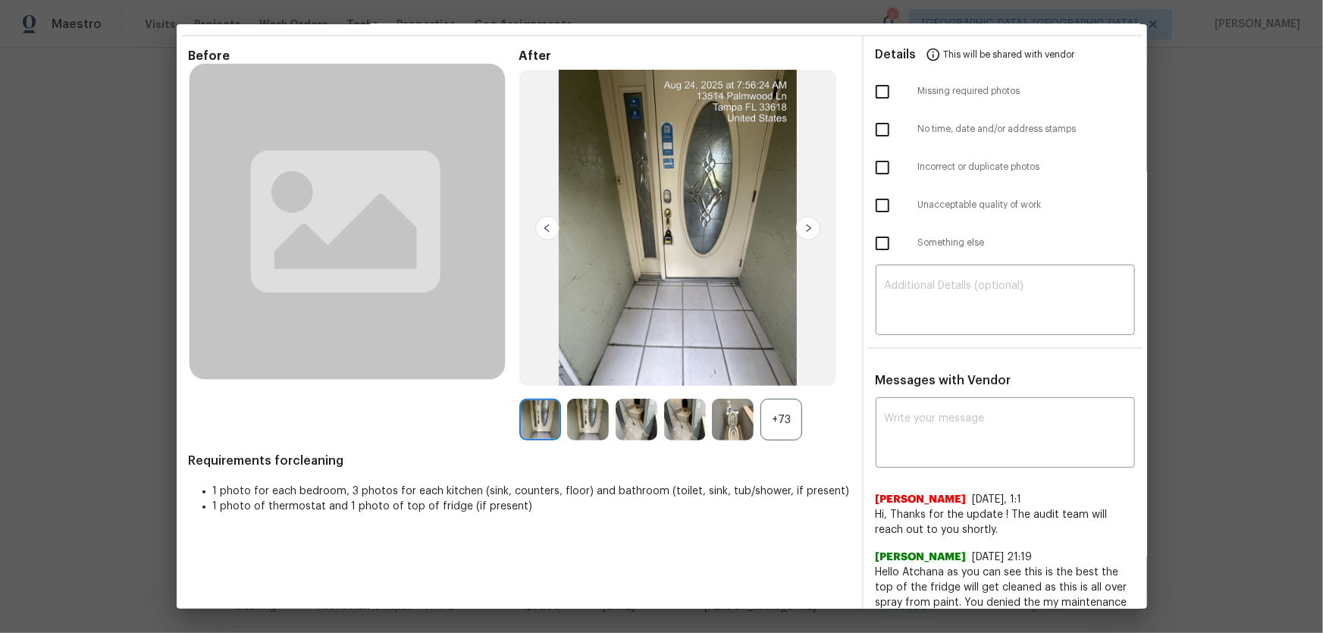
scroll to position [68, 0]
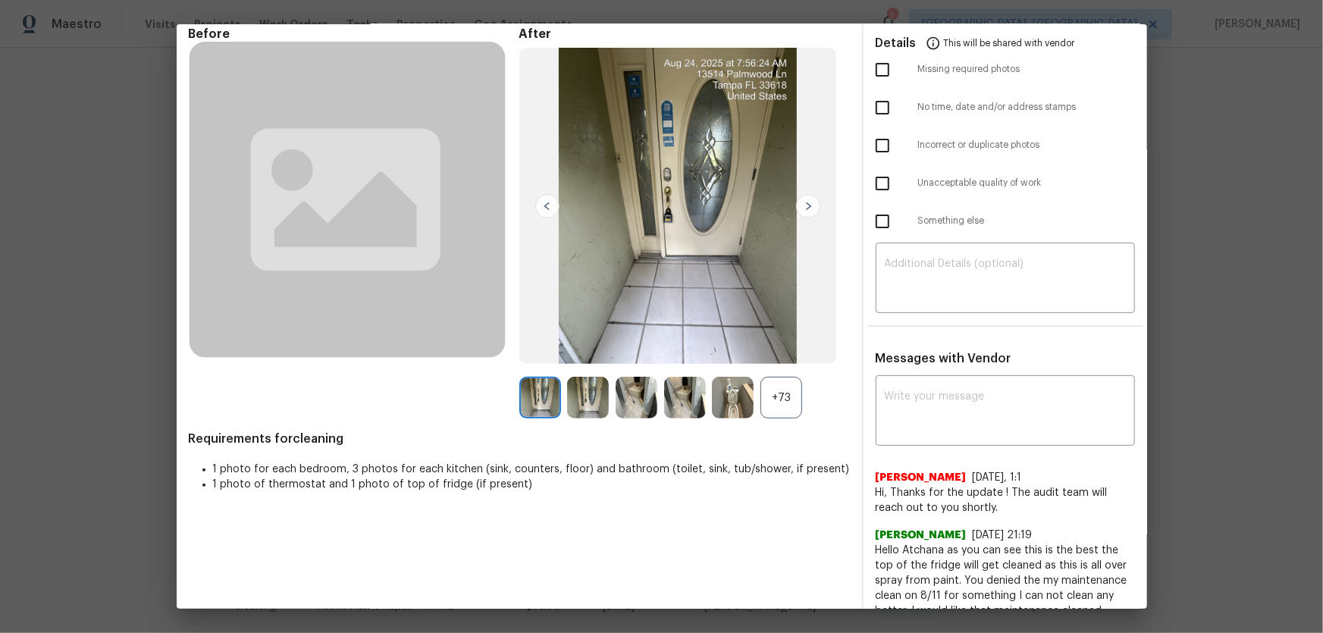
click at [783, 401] on div "+73" at bounding box center [782, 398] width 42 height 42
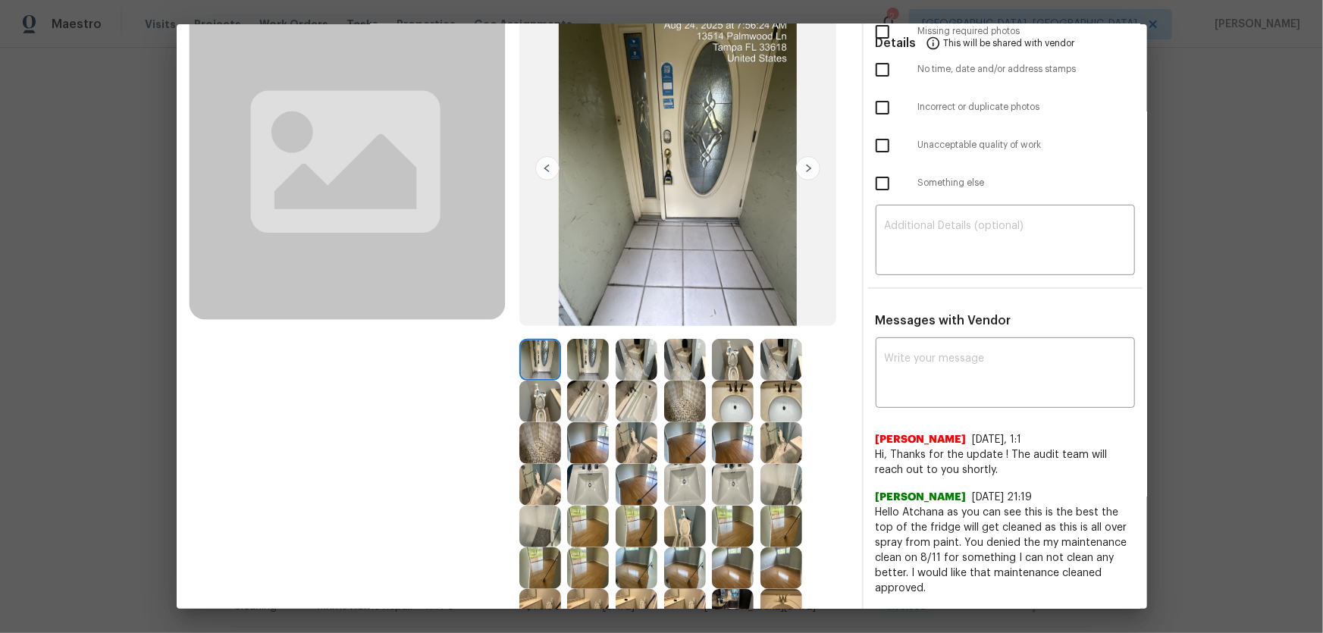
scroll to position [137, 0]
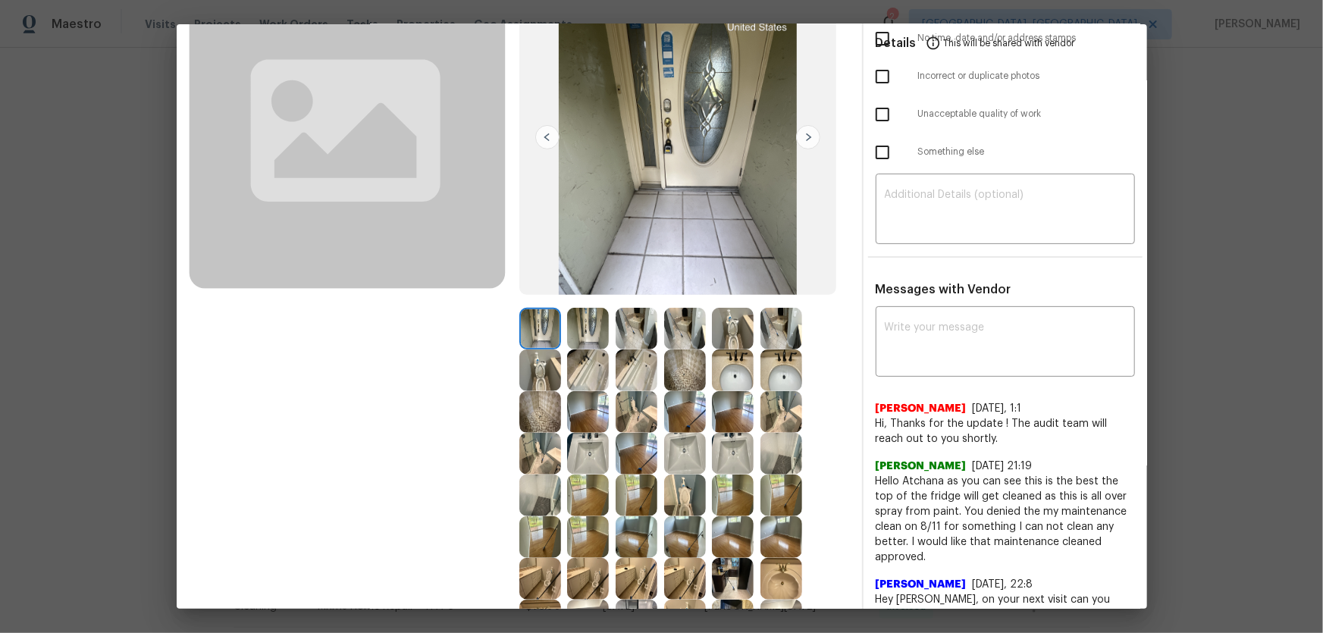
click at [725, 340] on img at bounding box center [733, 329] width 42 height 42
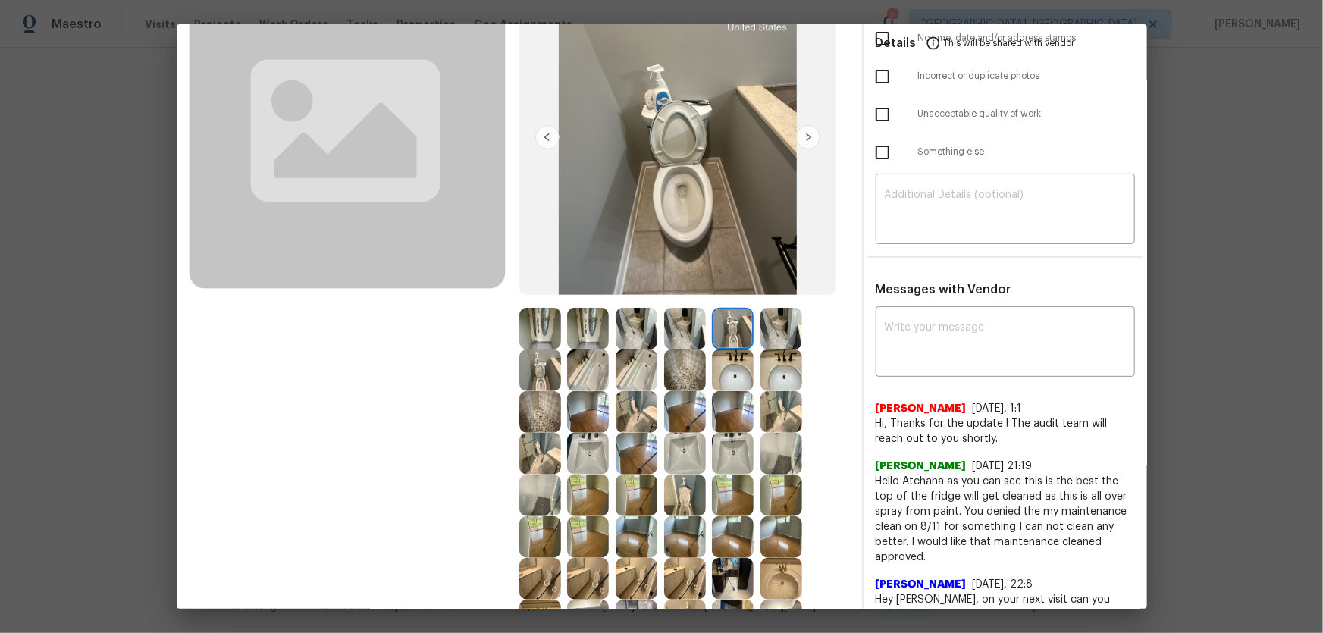
click at [526, 373] on img at bounding box center [540, 371] width 42 height 42
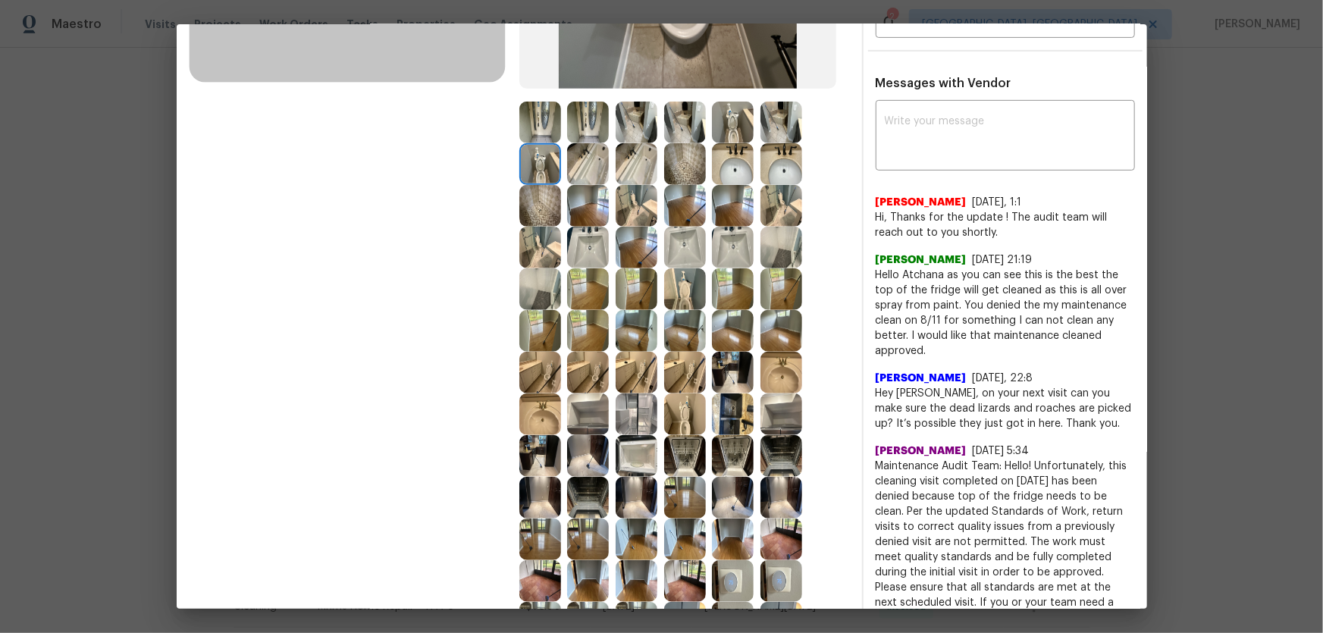
scroll to position [344, 0]
click at [687, 418] on img at bounding box center [685, 414] width 42 height 42
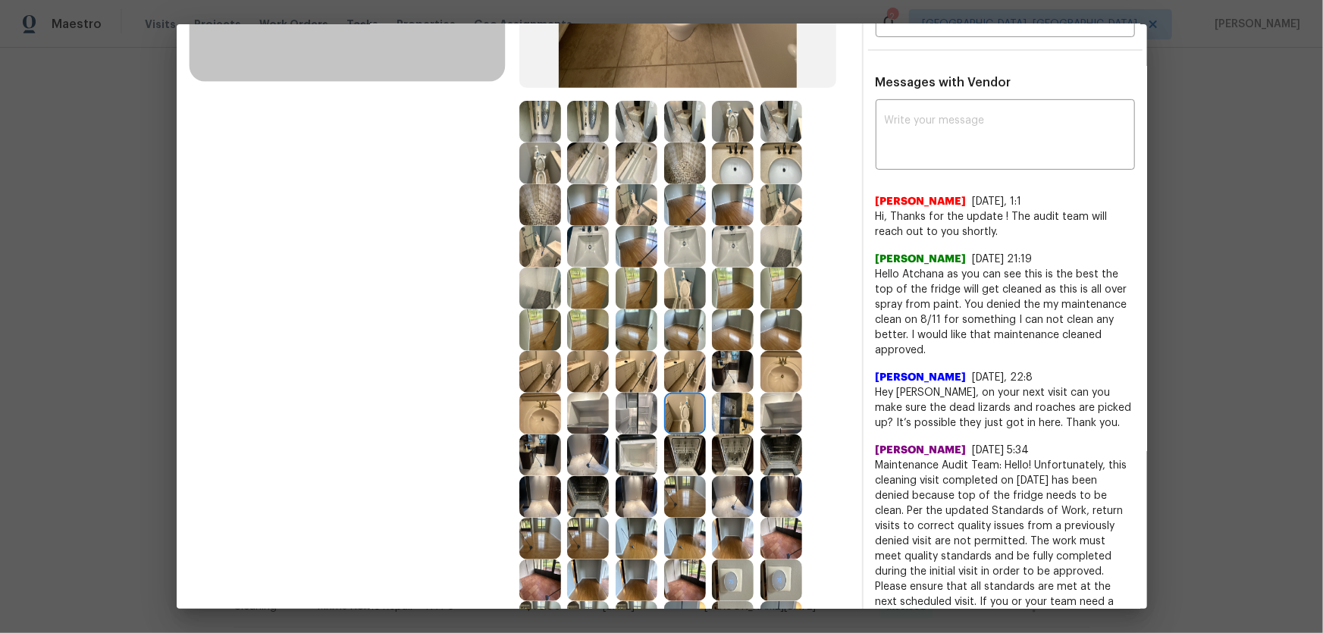
click at [773, 386] on img at bounding box center [782, 372] width 42 height 42
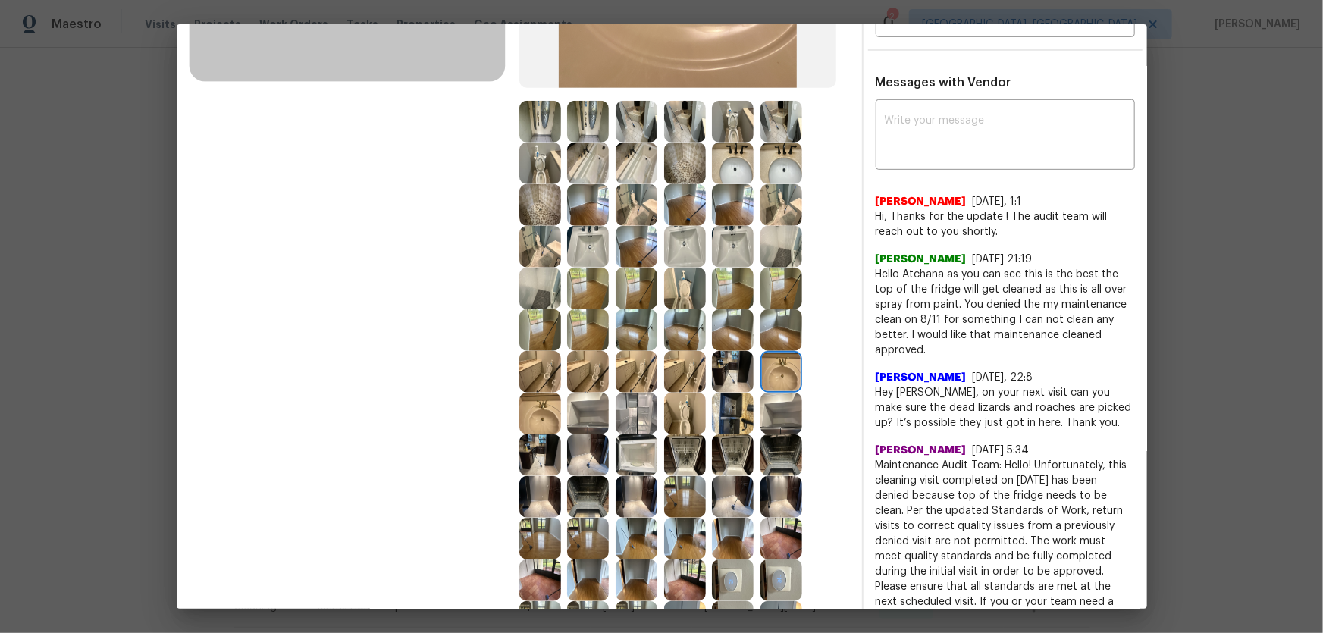
click at [522, 413] on img at bounding box center [540, 414] width 42 height 42
click at [726, 178] on img at bounding box center [733, 164] width 42 height 42
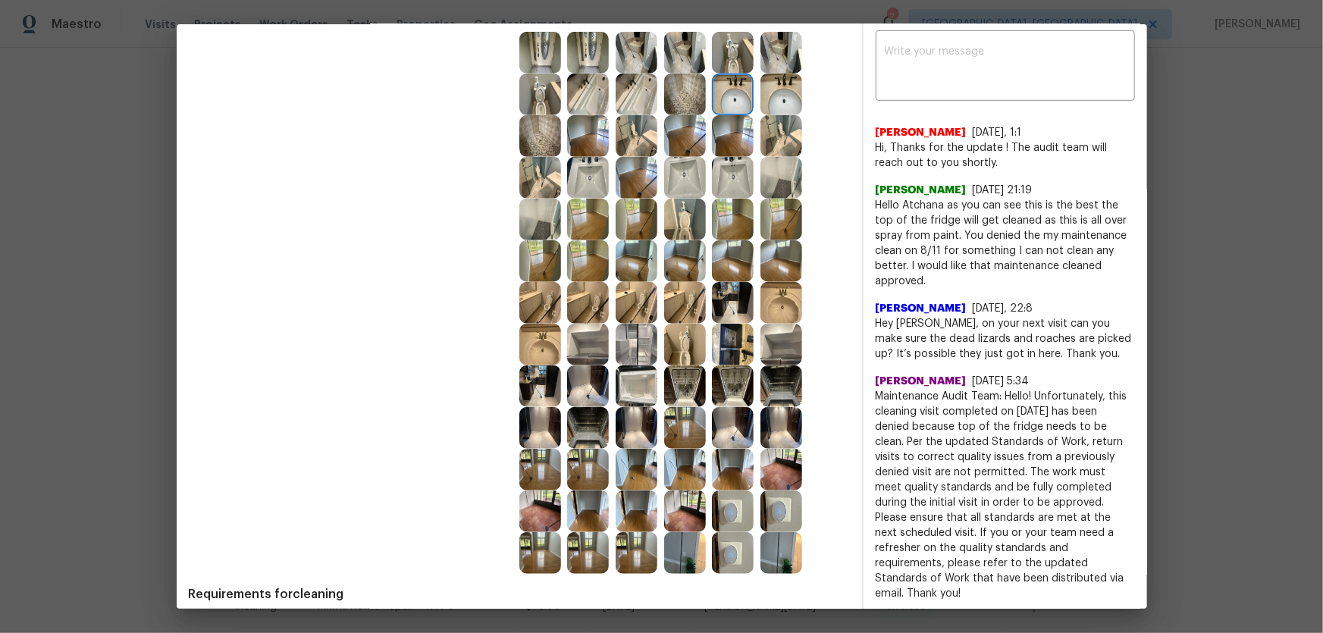
scroll to position [482, 0]
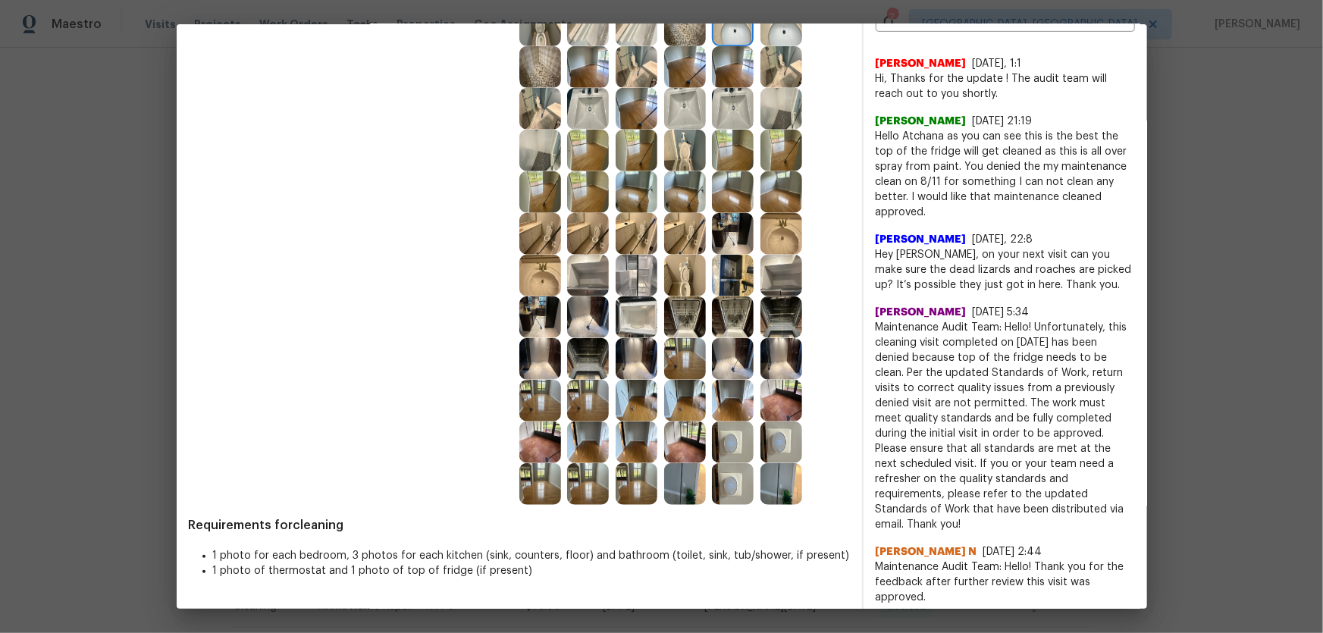
click at [720, 418] on img at bounding box center [733, 443] width 42 height 42
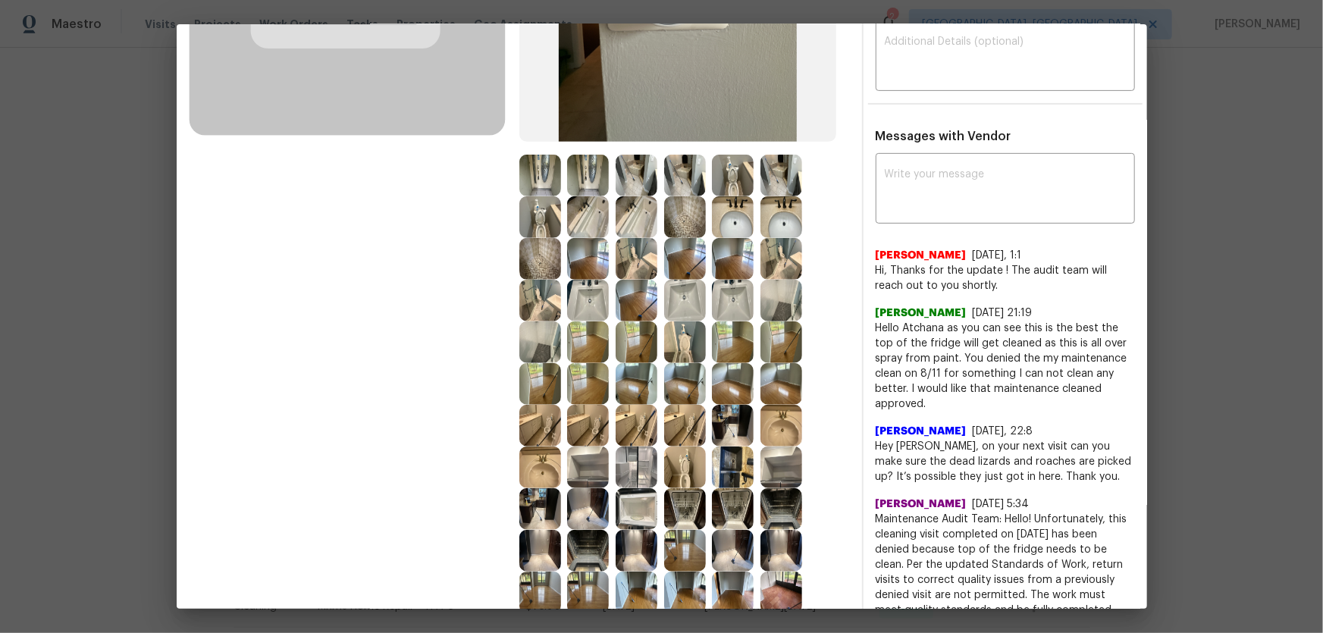
scroll to position [275, 0]
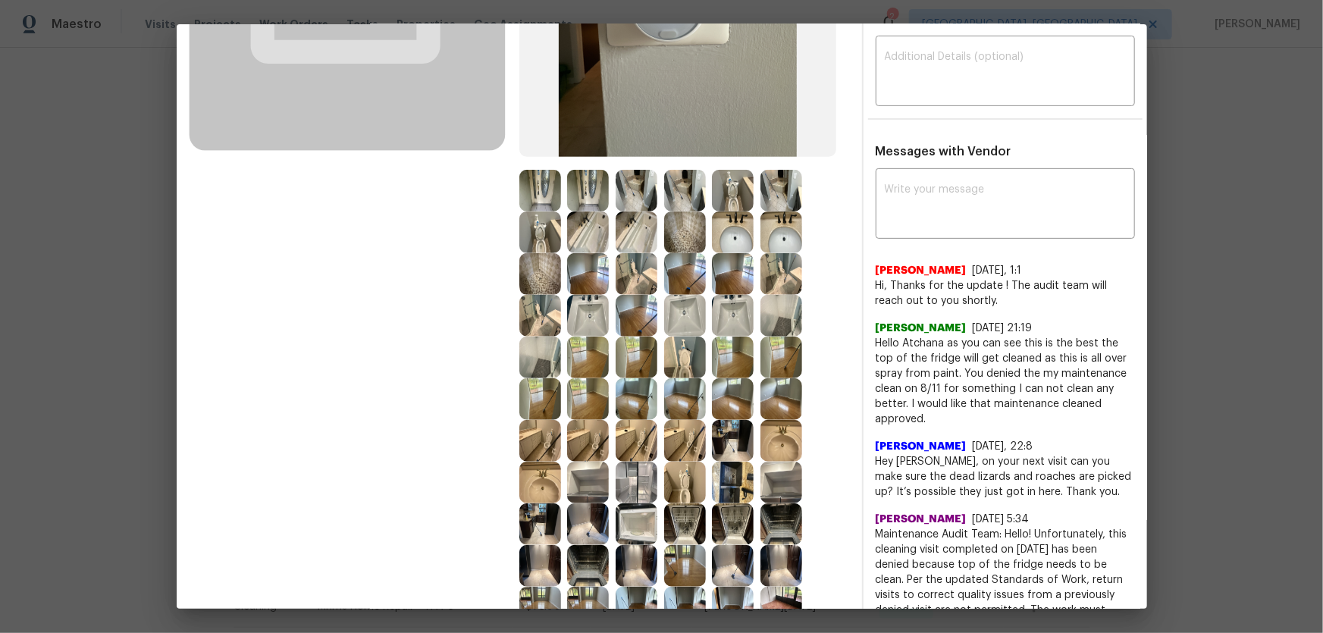
click at [629, 237] on img at bounding box center [637, 233] width 42 height 42
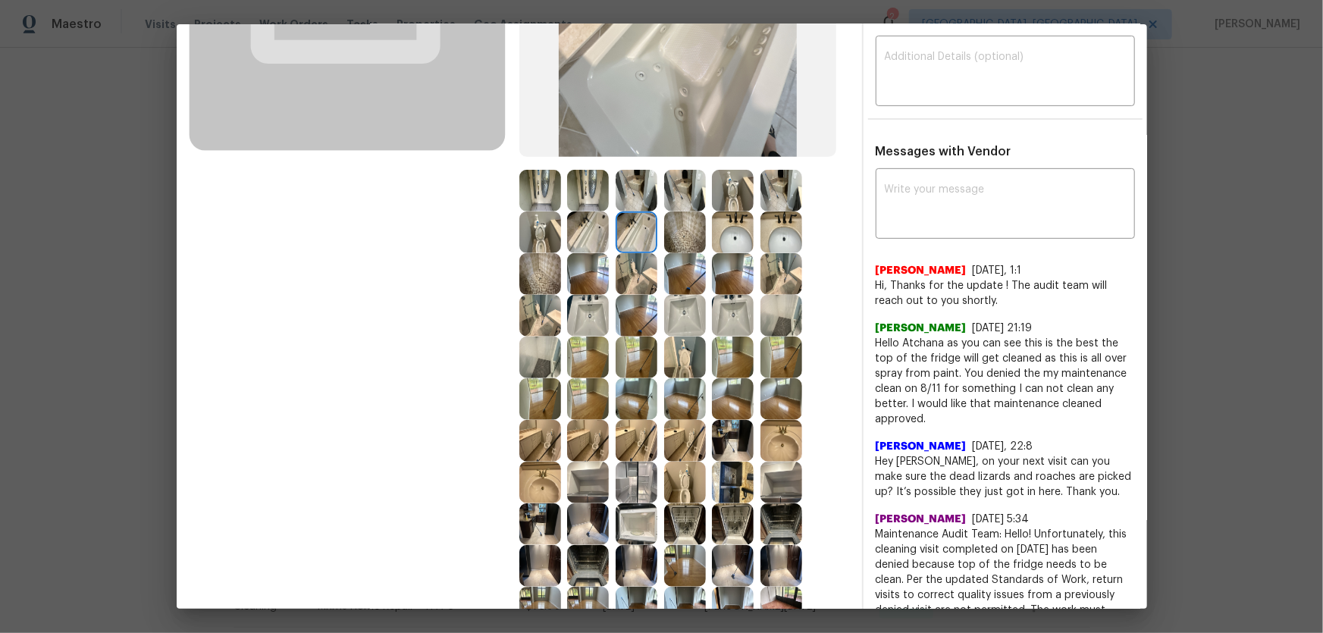
click at [681, 238] on img at bounding box center [685, 233] width 42 height 42
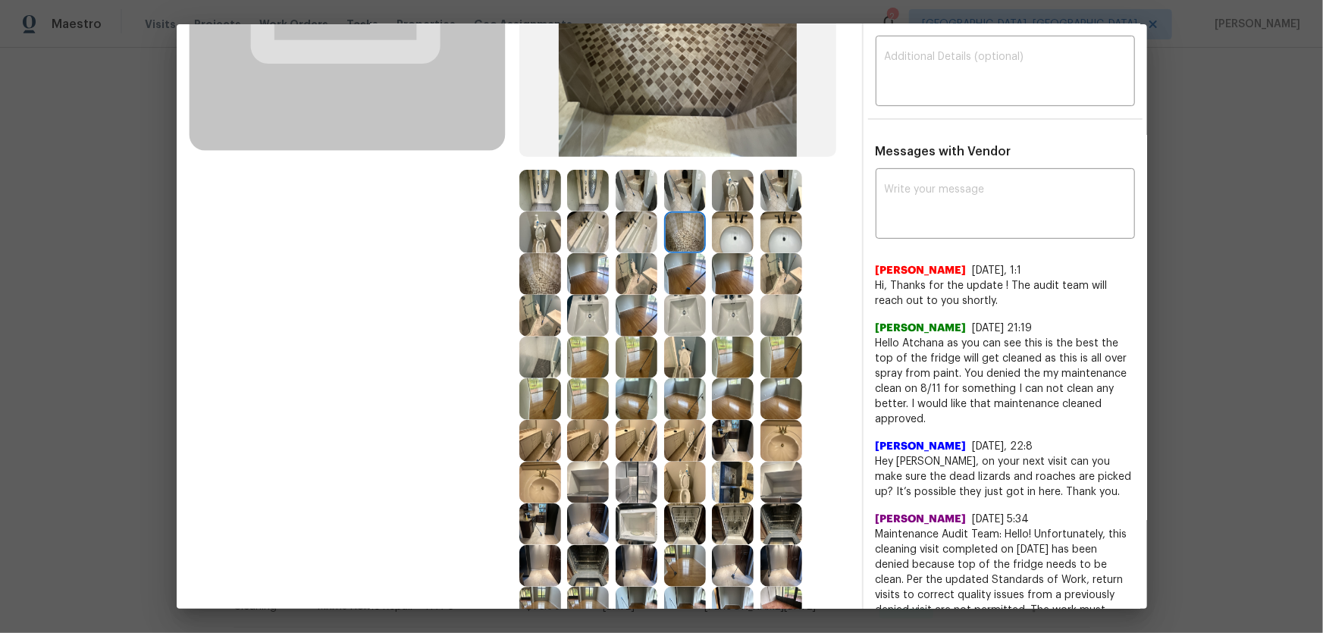
click at [689, 418] on img at bounding box center [685, 441] width 42 height 42
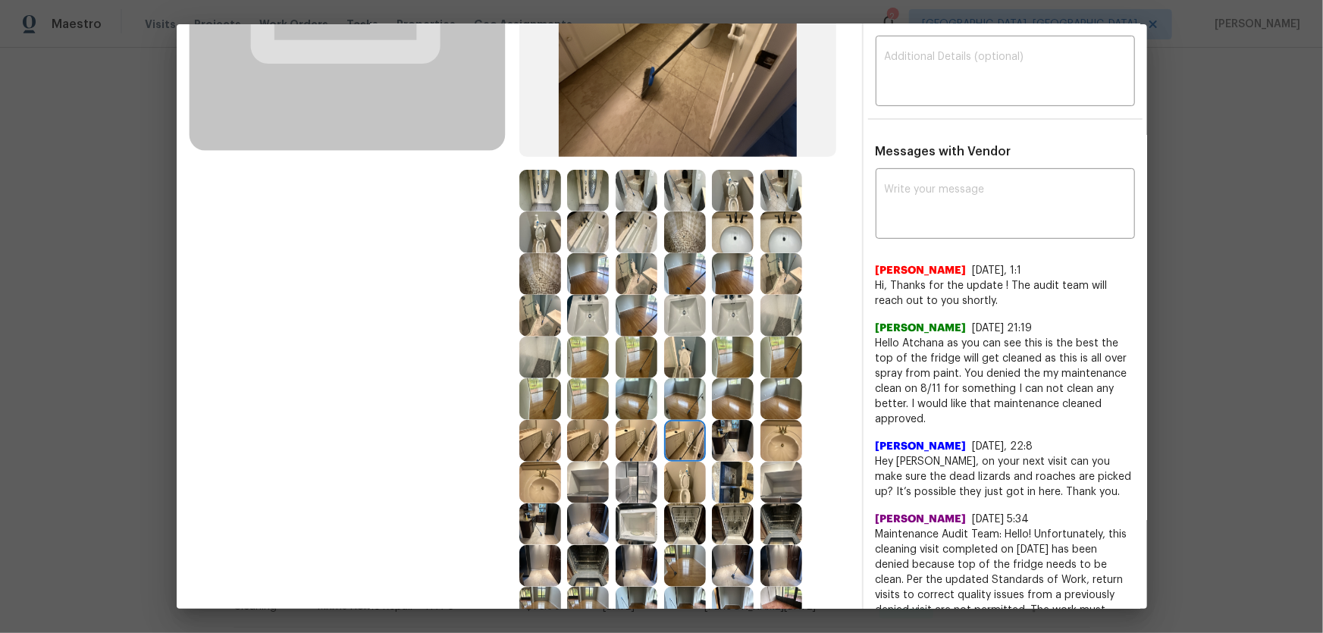
click at [732, 418] on img at bounding box center [733, 441] width 42 height 42
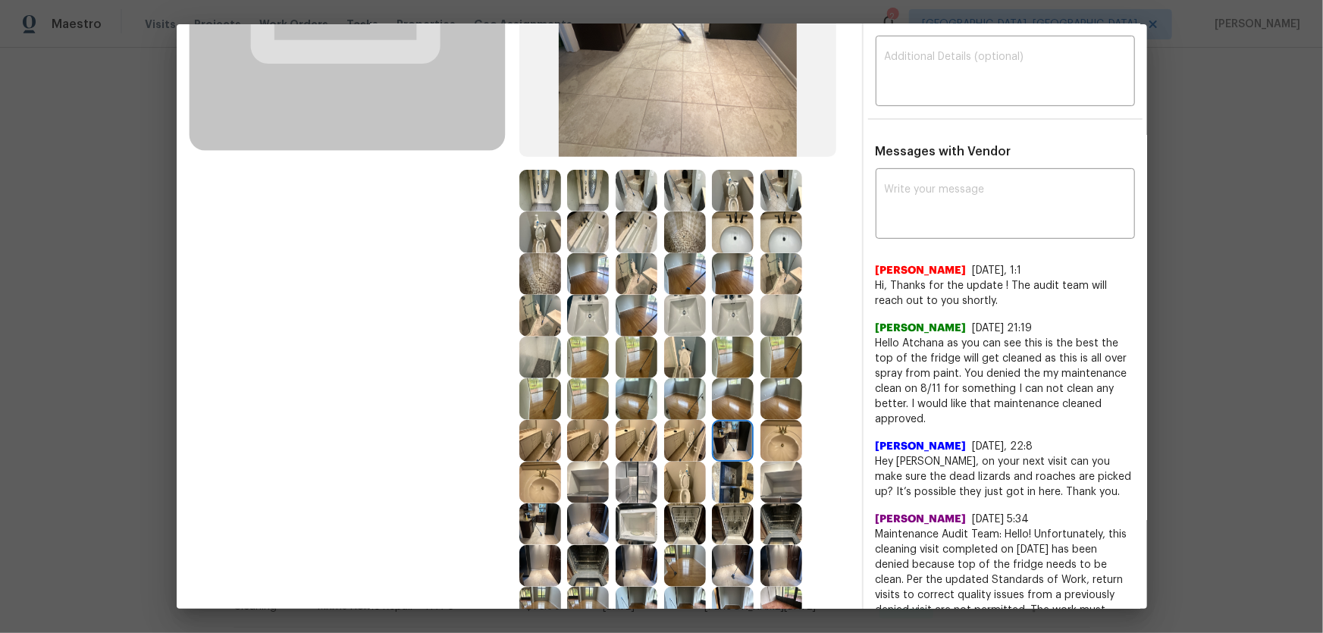
click at [726, 418] on img at bounding box center [733, 483] width 42 height 42
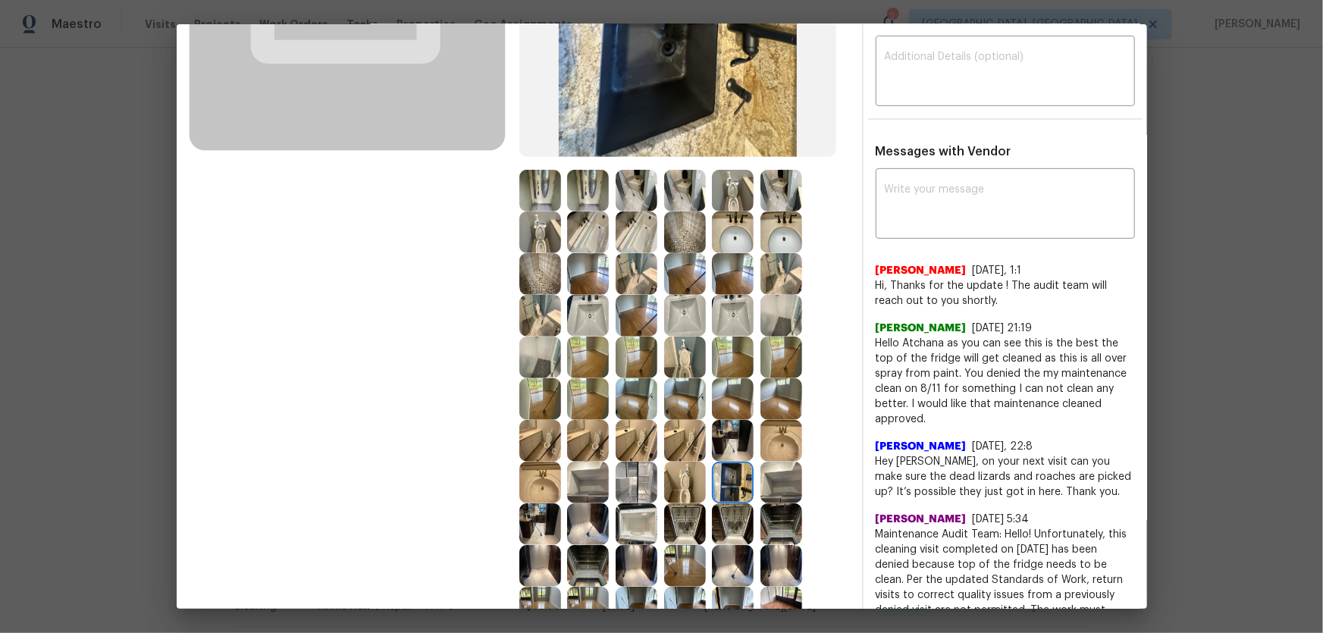
click at [726, 418] on img at bounding box center [733, 524] width 42 height 42
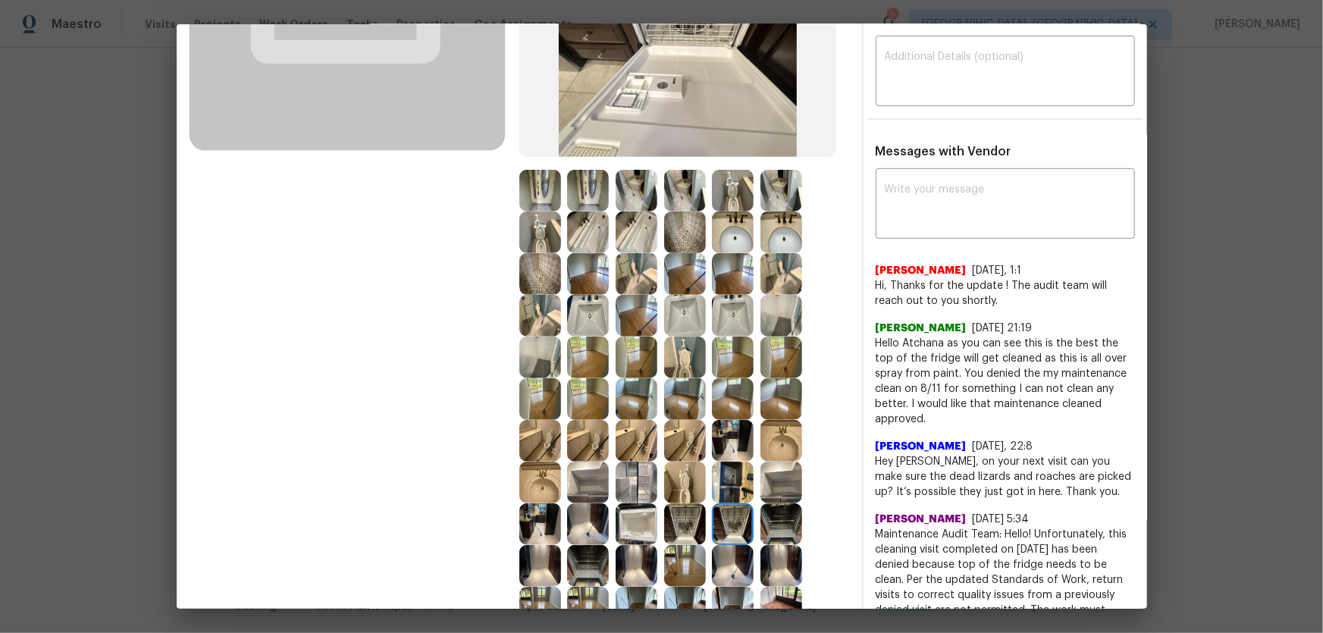
click at [682, 418] on img at bounding box center [685, 524] width 42 height 42
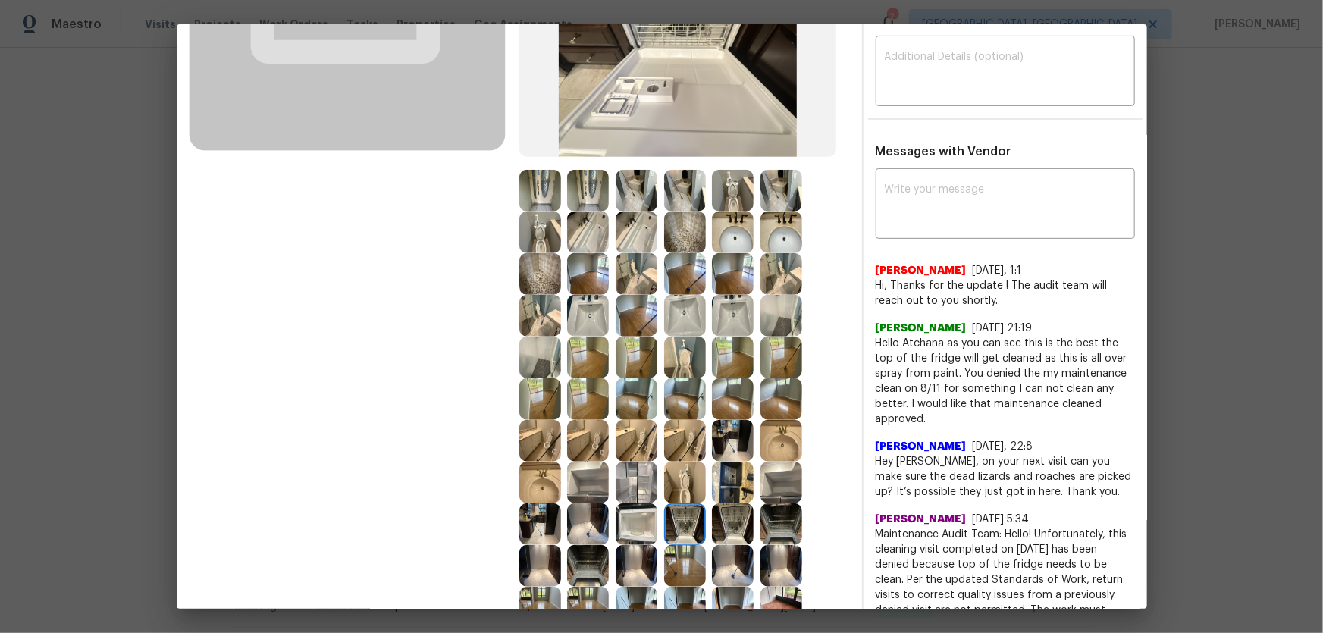
click at [731, 418] on img at bounding box center [733, 483] width 42 height 42
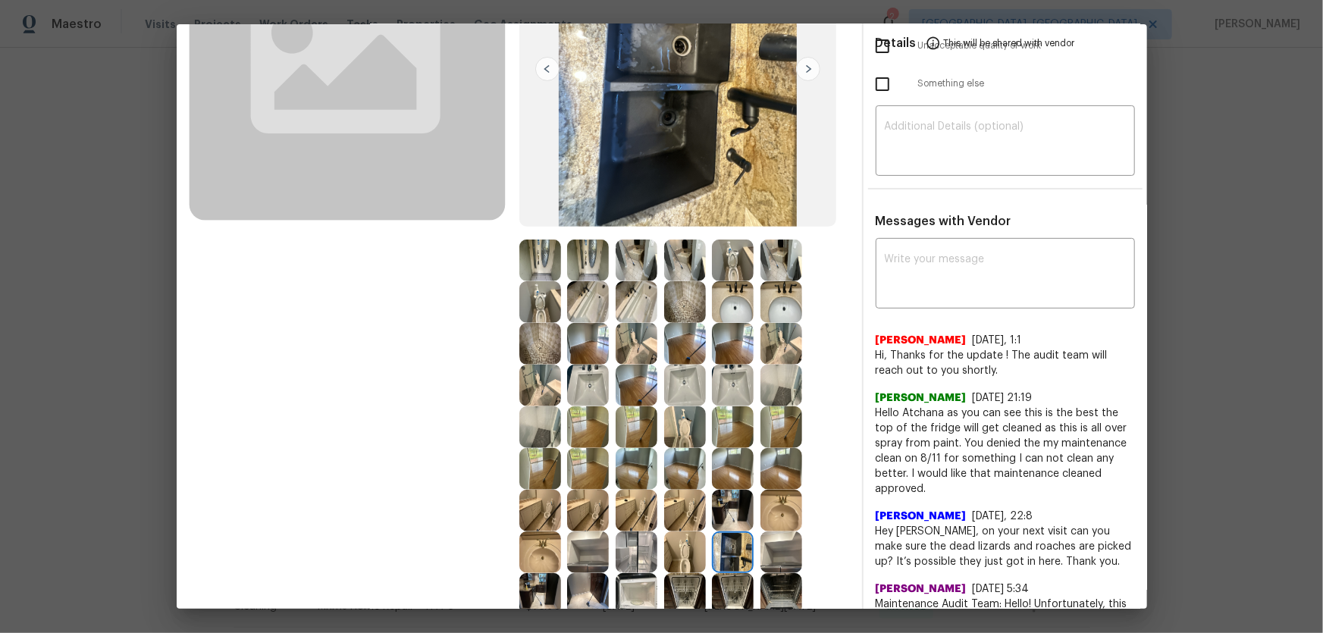
scroll to position [206, 0]
click at [676, 341] on img at bounding box center [685, 343] width 42 height 42
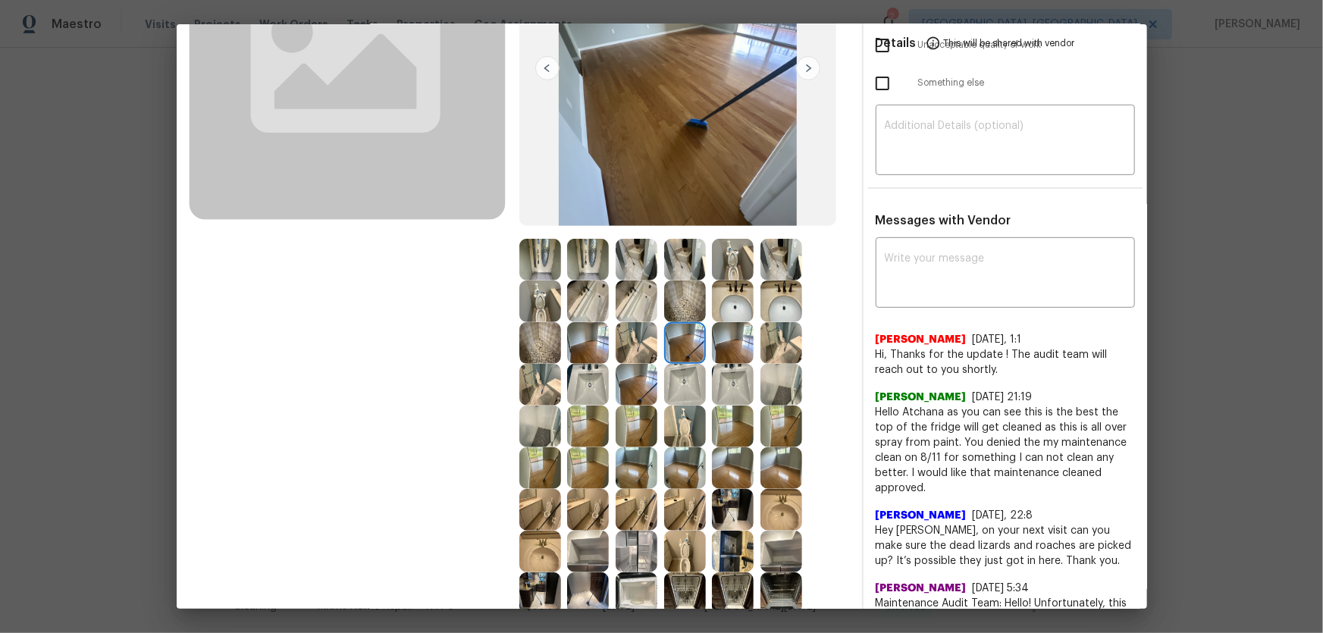
click at [735, 341] on img at bounding box center [733, 343] width 42 height 42
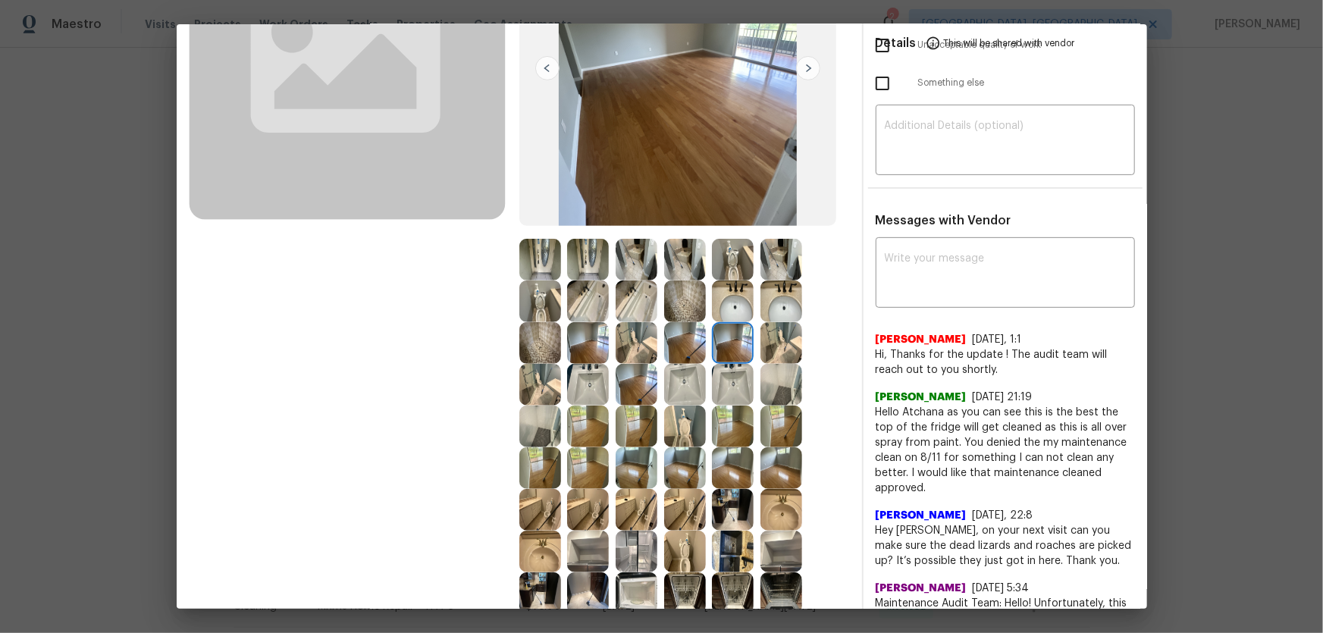
click at [594, 345] on img at bounding box center [588, 343] width 42 height 42
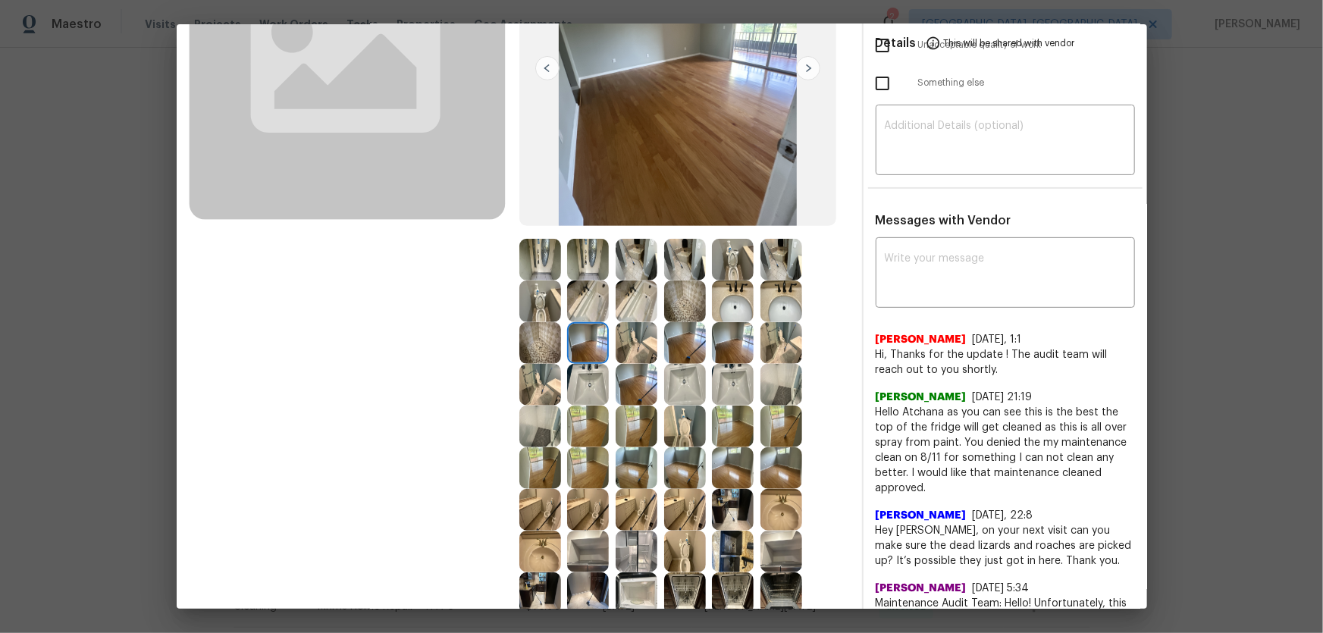
click at [618, 369] on img at bounding box center [637, 385] width 42 height 42
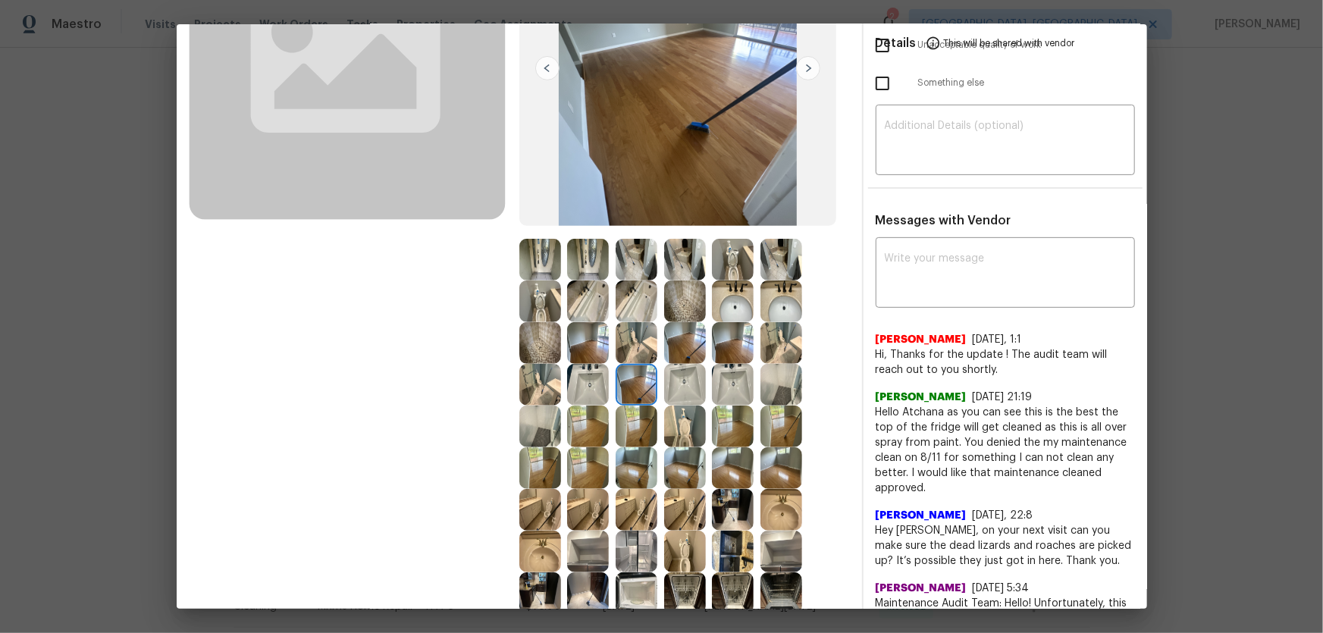
click at [717, 418] on img at bounding box center [733, 510] width 42 height 42
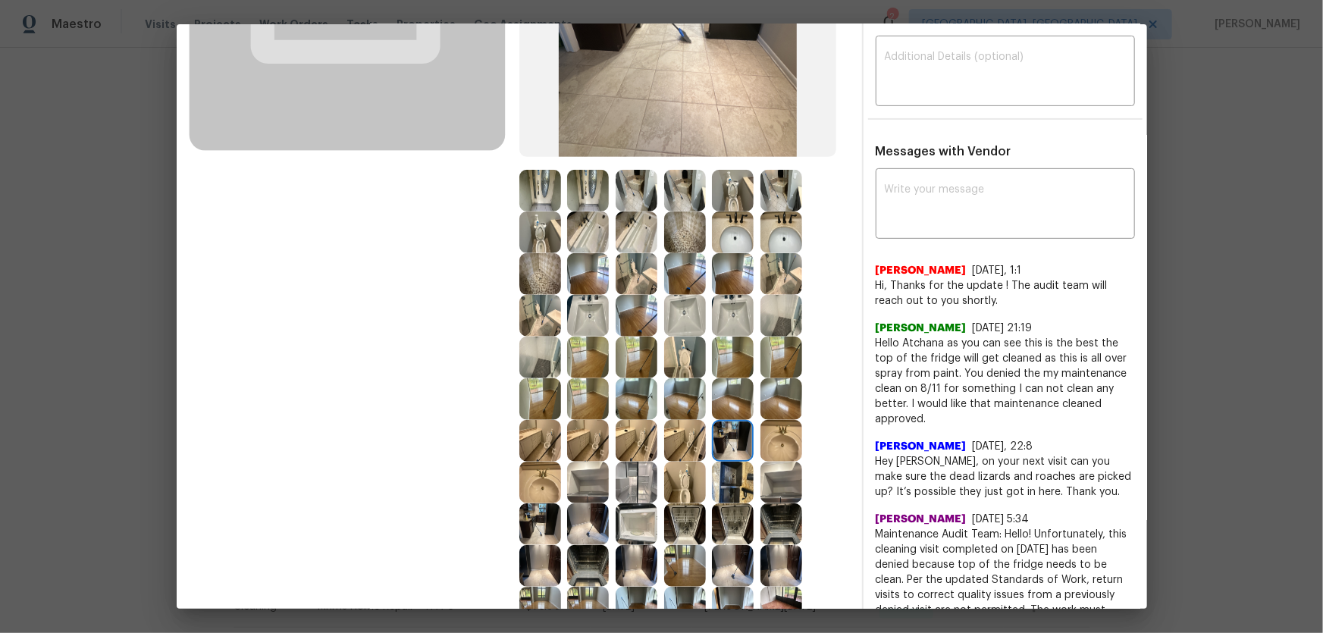
click at [729, 418] on img at bounding box center [733, 483] width 42 height 42
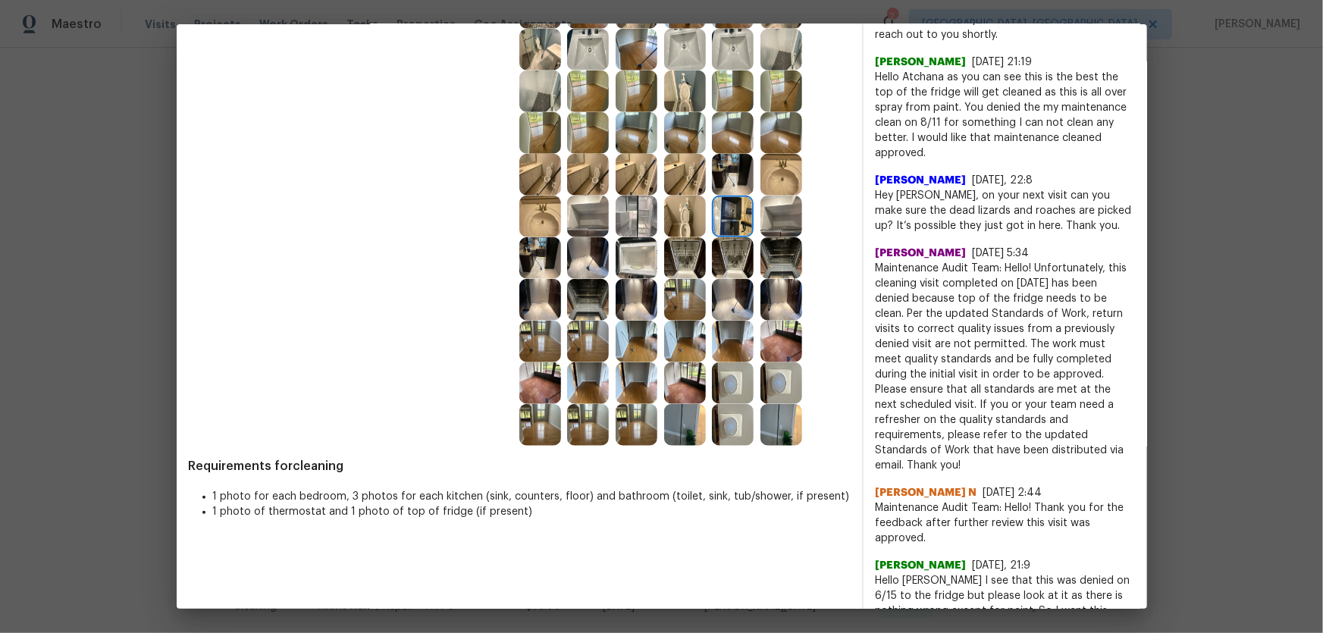
scroll to position [551, 0]
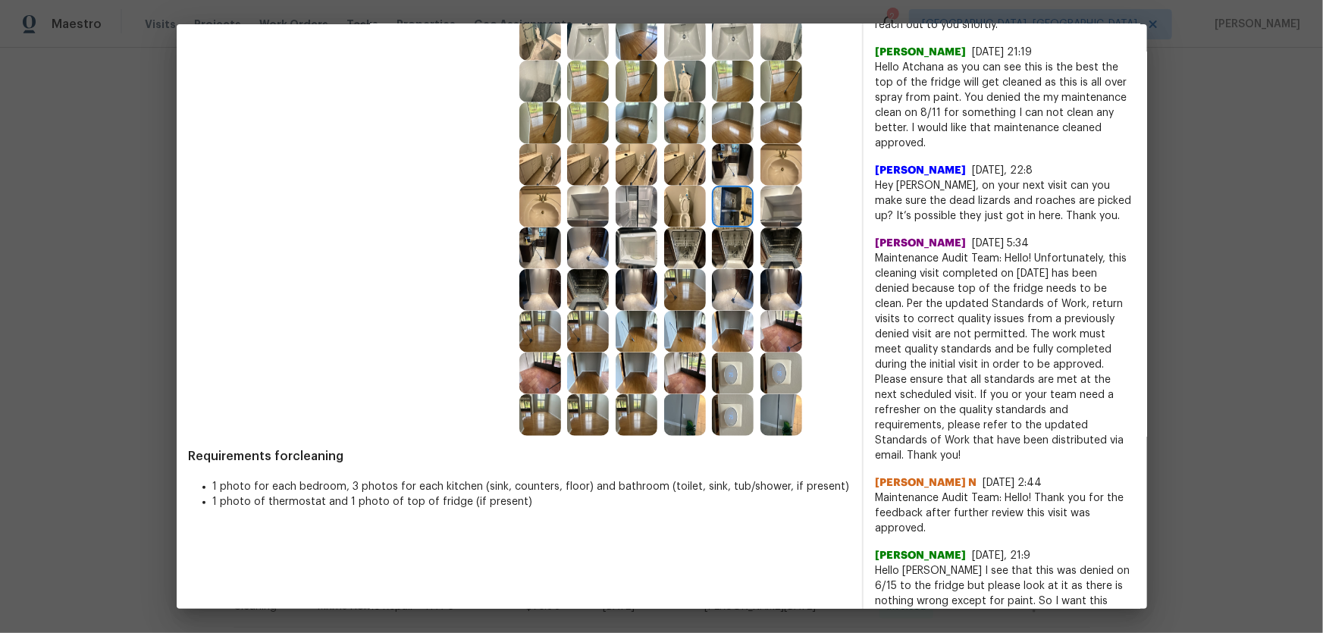
click at [736, 418] on img at bounding box center [733, 415] width 42 height 42
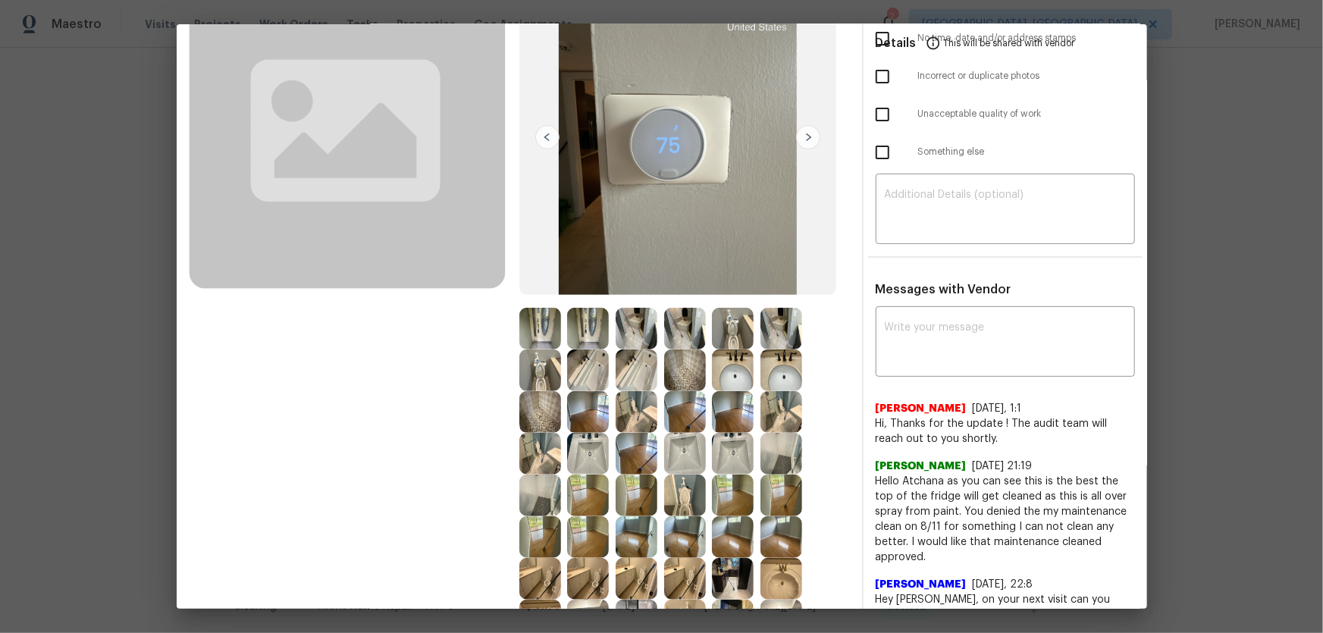
scroll to position [0, 0]
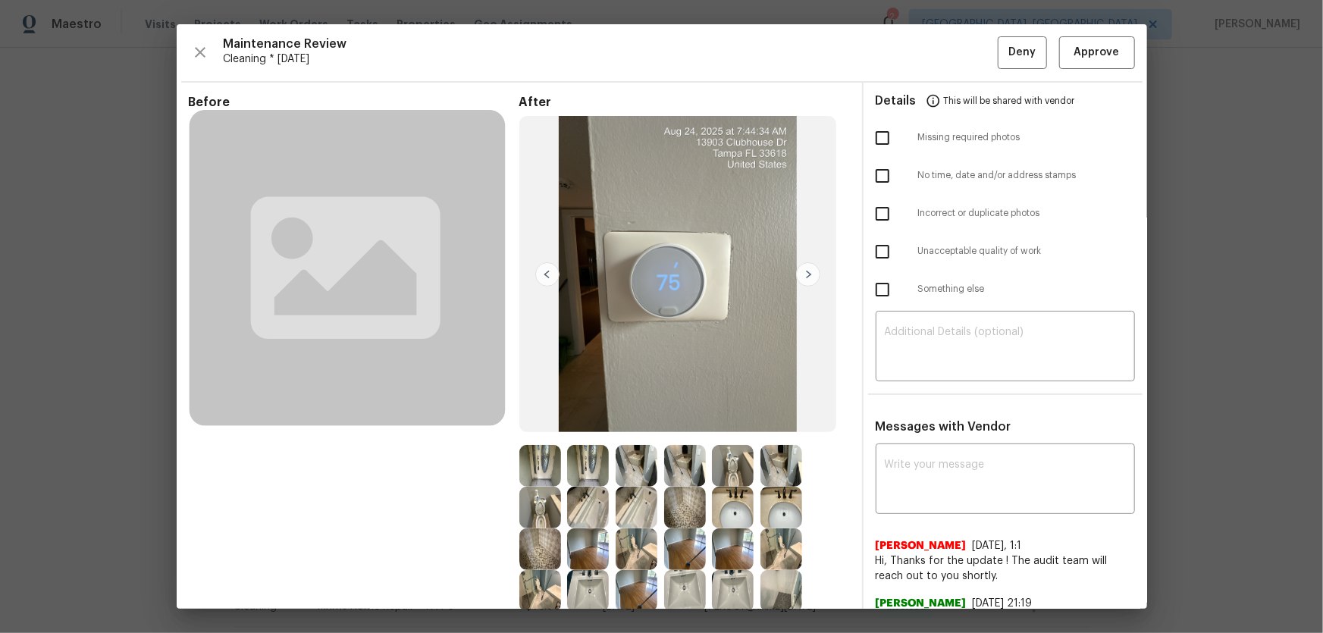
click at [941, 56] on div "Maintenance Review Cleaning * Mon, Aug 25 Deny Approve" at bounding box center [662, 52] width 946 height 33
click at [941, 55] on span "Approve" at bounding box center [1096, 52] width 45 height 19
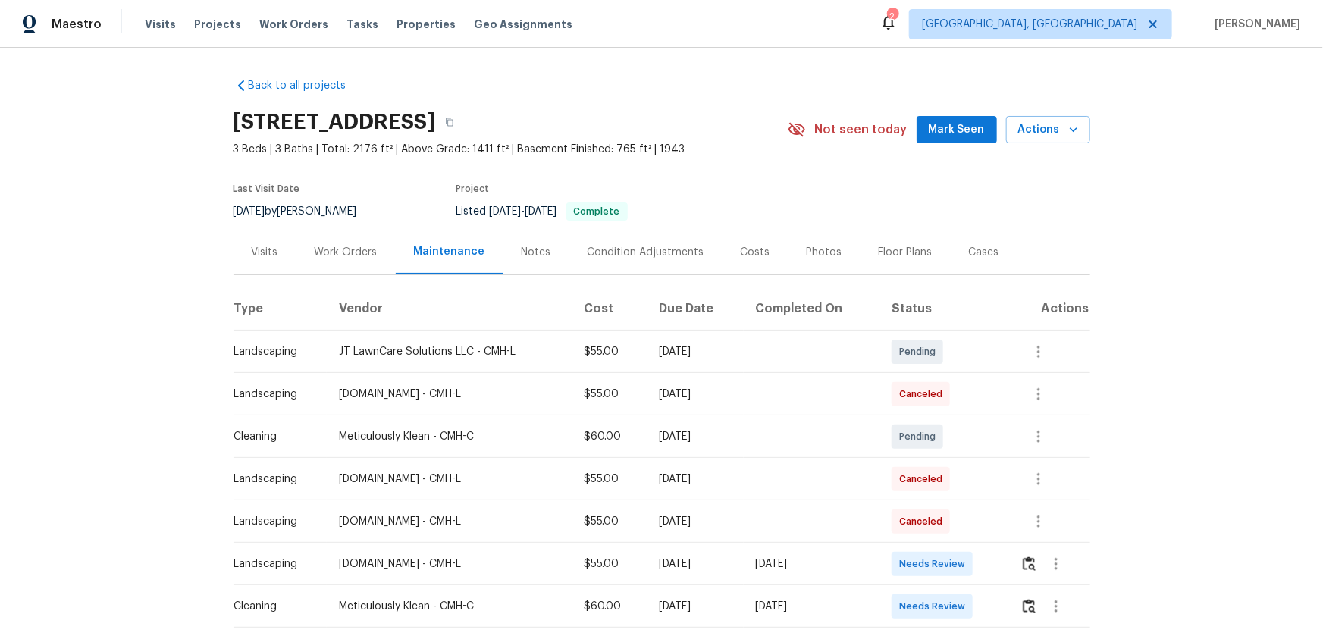
scroll to position [68, 0]
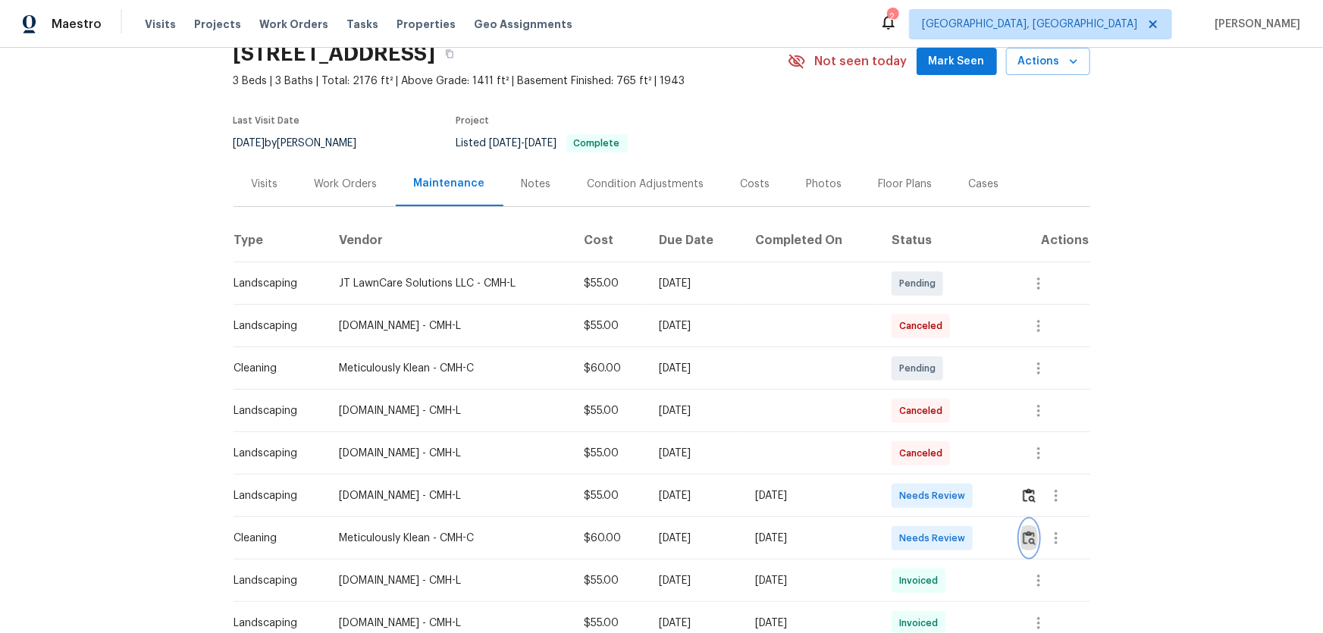
click at [941, 418] on img "button" at bounding box center [1029, 538] width 13 height 14
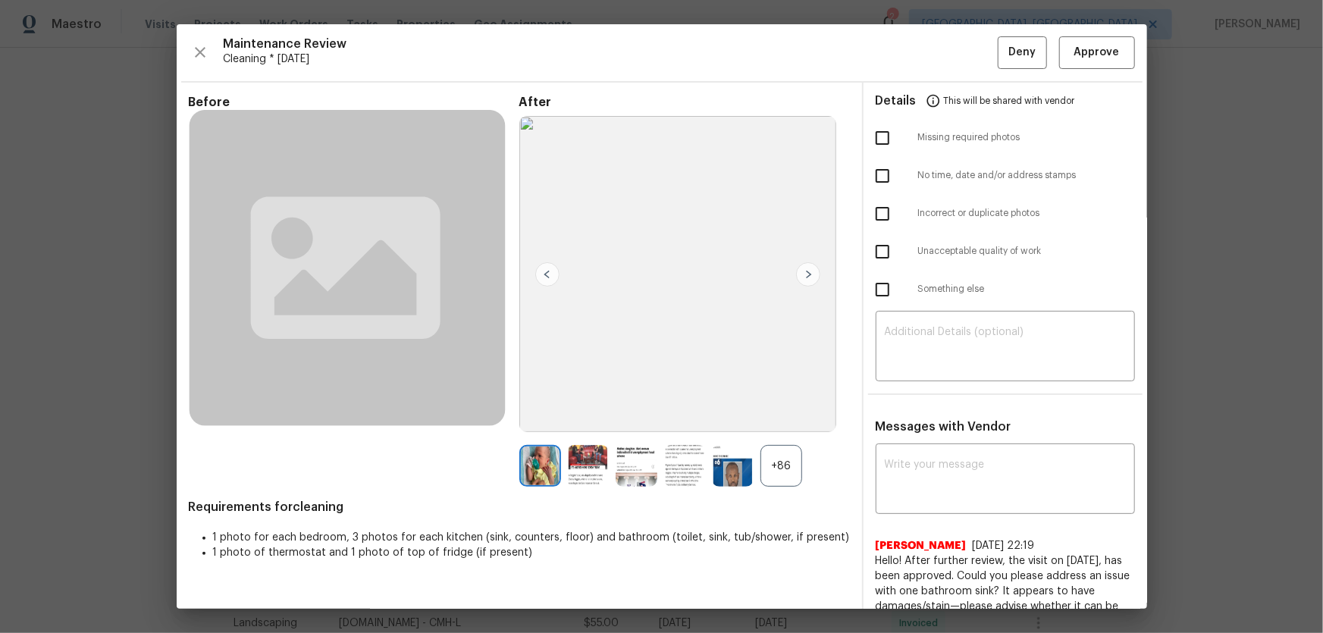
click at [776, 418] on div "+86" at bounding box center [782, 466] width 42 height 42
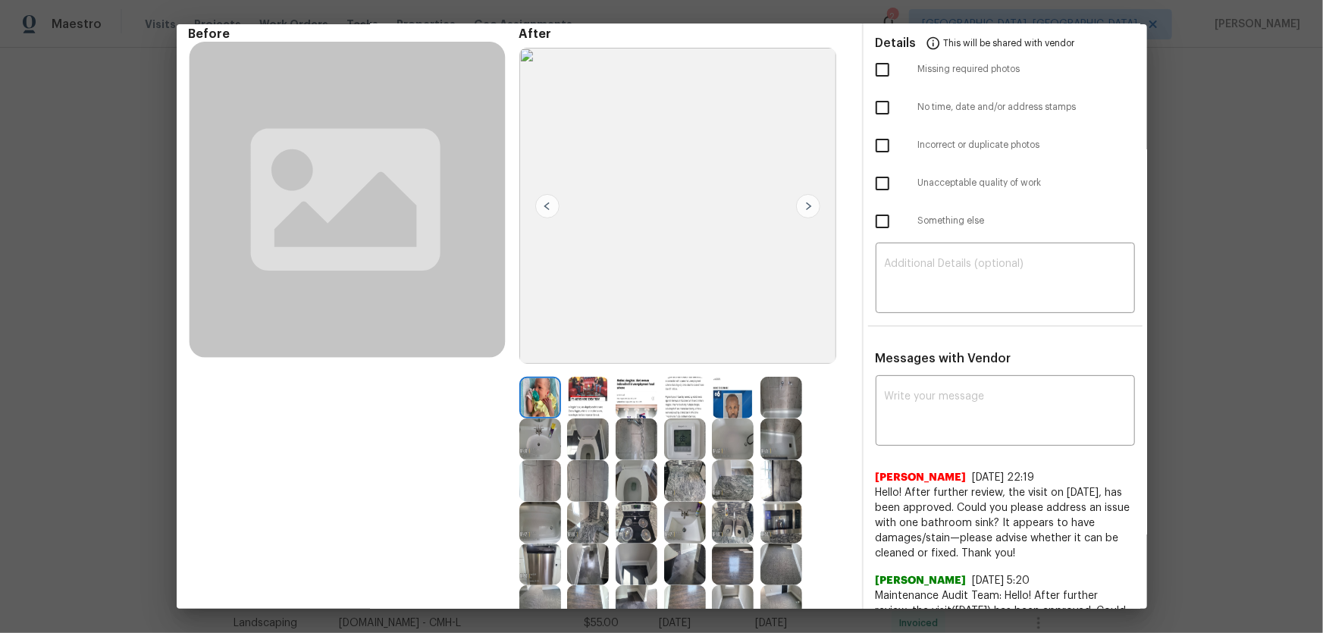
click at [734, 405] on img at bounding box center [733, 398] width 42 height 42
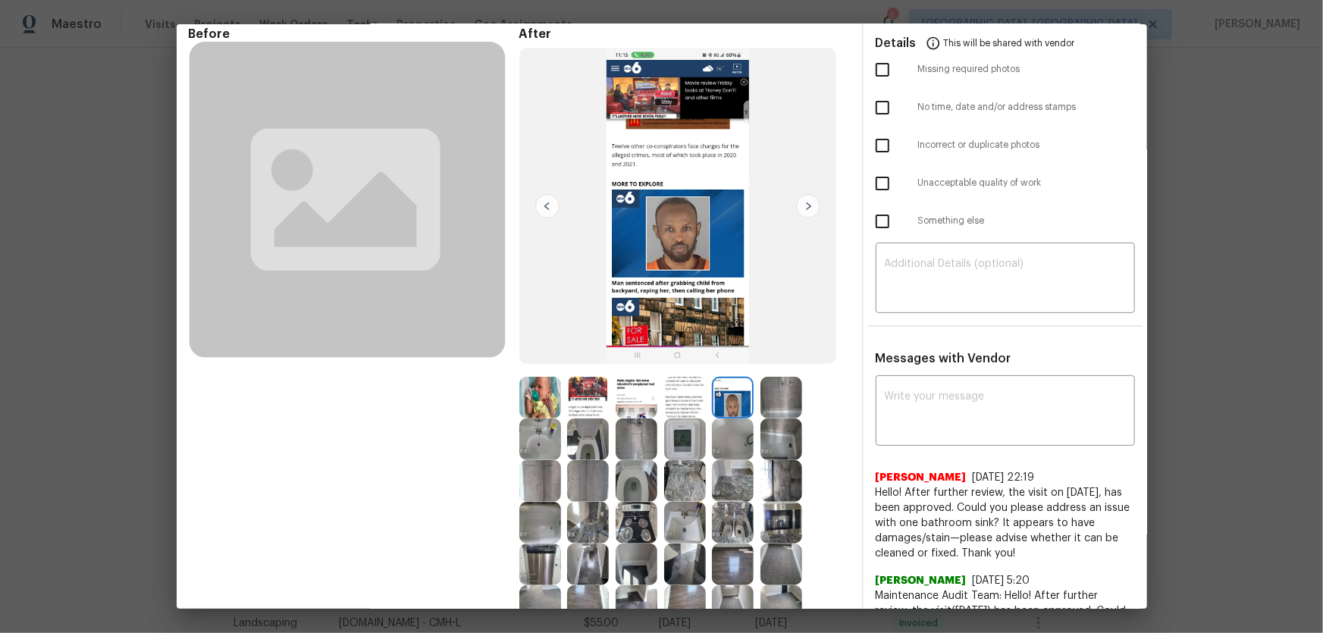
click at [593, 418] on img at bounding box center [588, 440] width 42 height 42
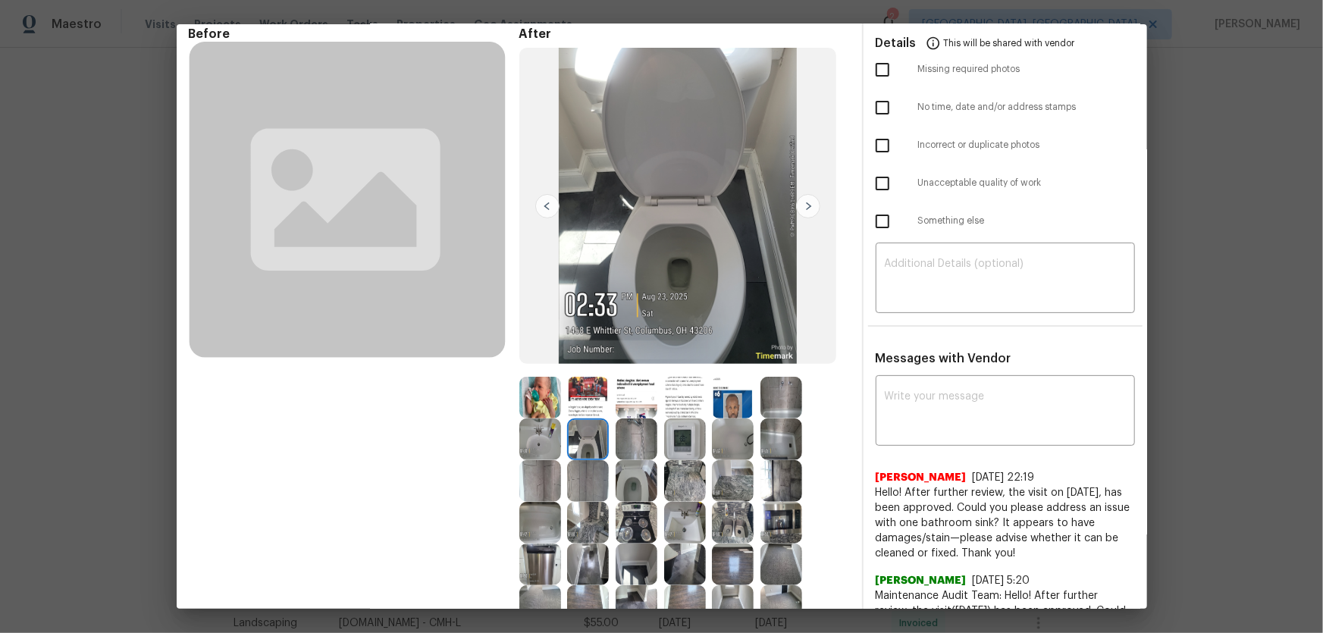
click at [584, 409] on img at bounding box center [588, 398] width 42 height 42
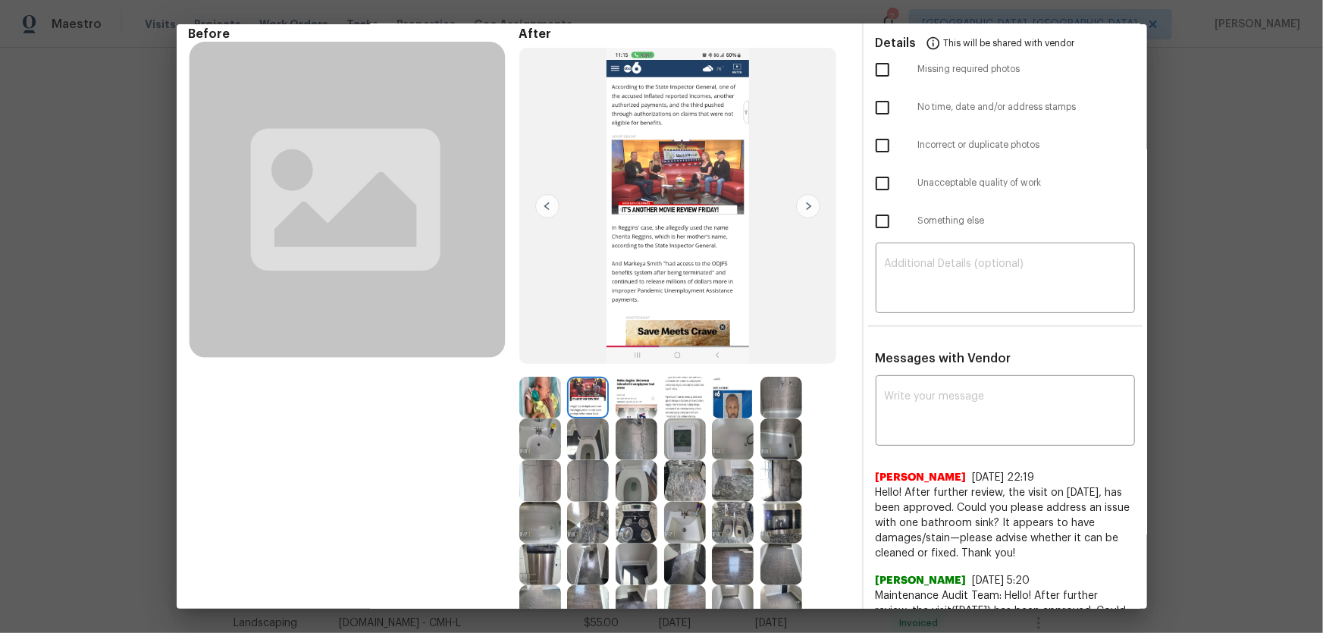
click at [544, 403] on img at bounding box center [540, 398] width 42 height 42
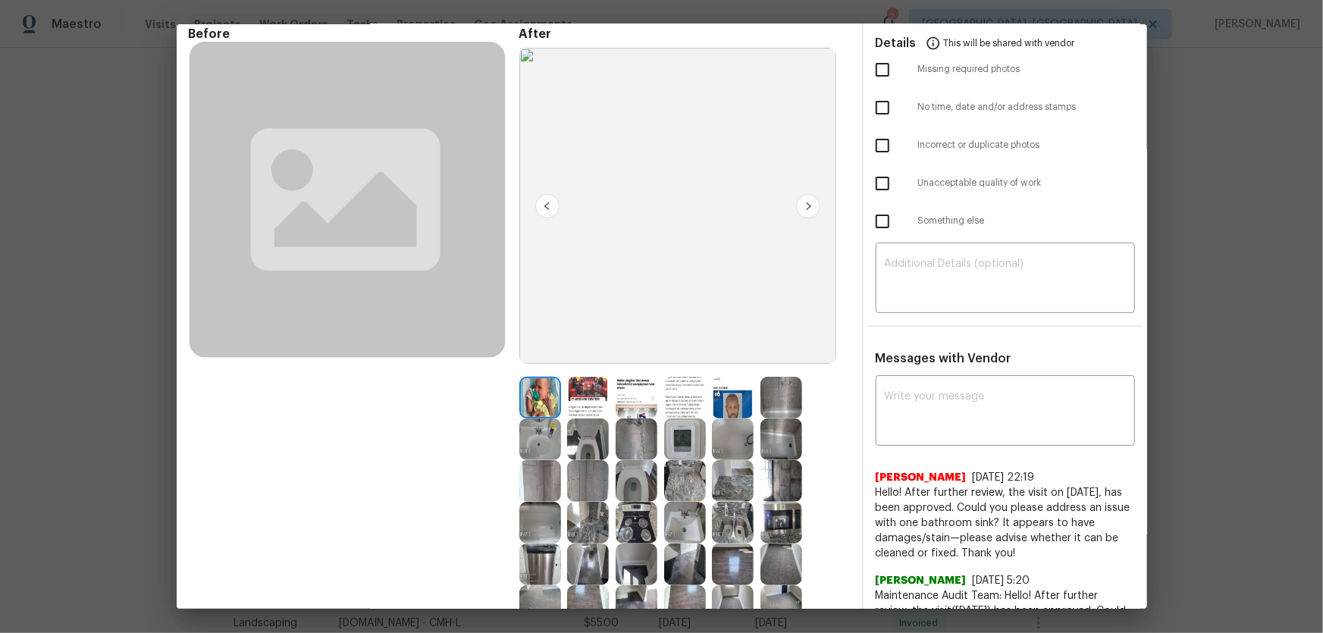
click at [544, 403] on img at bounding box center [540, 398] width 42 height 42
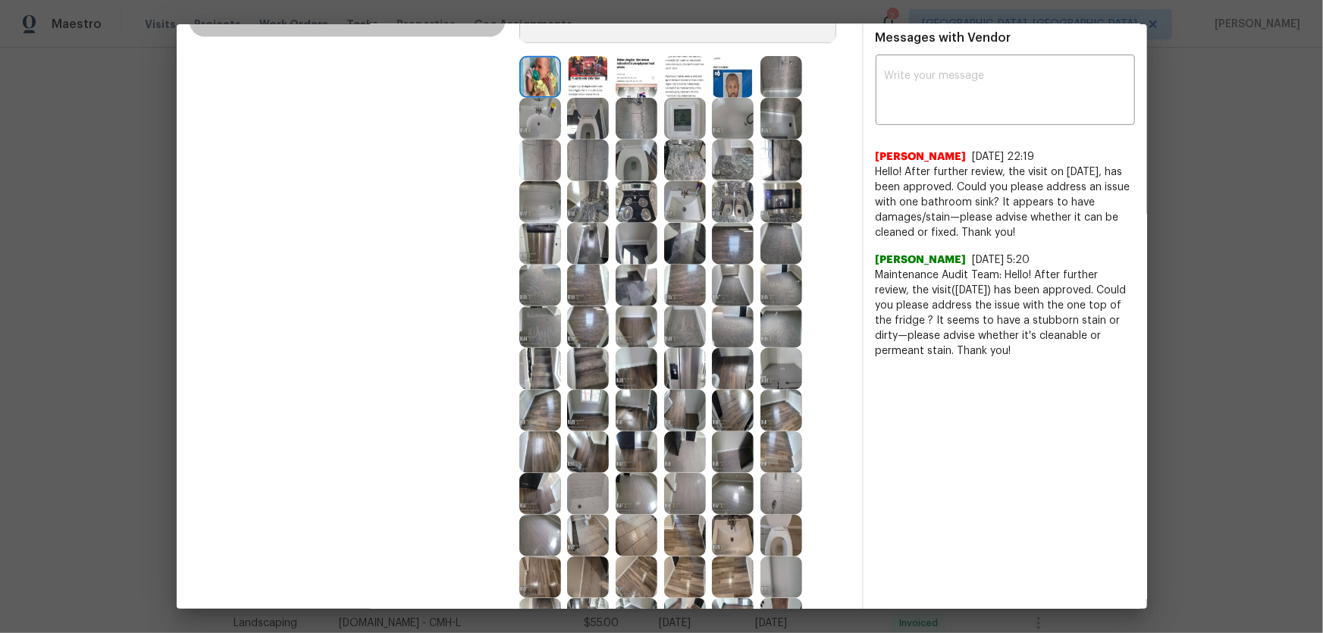
scroll to position [413, 0]
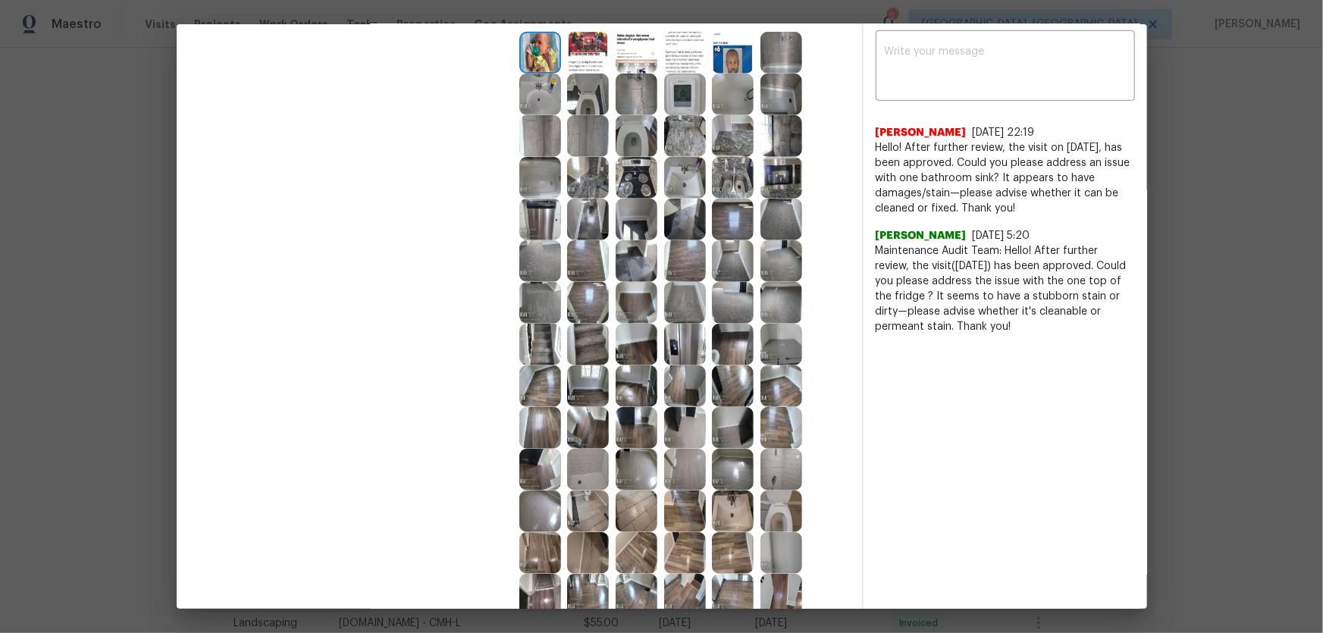
click at [785, 133] on img at bounding box center [782, 136] width 42 height 42
click at [784, 118] on img at bounding box center [782, 136] width 42 height 42
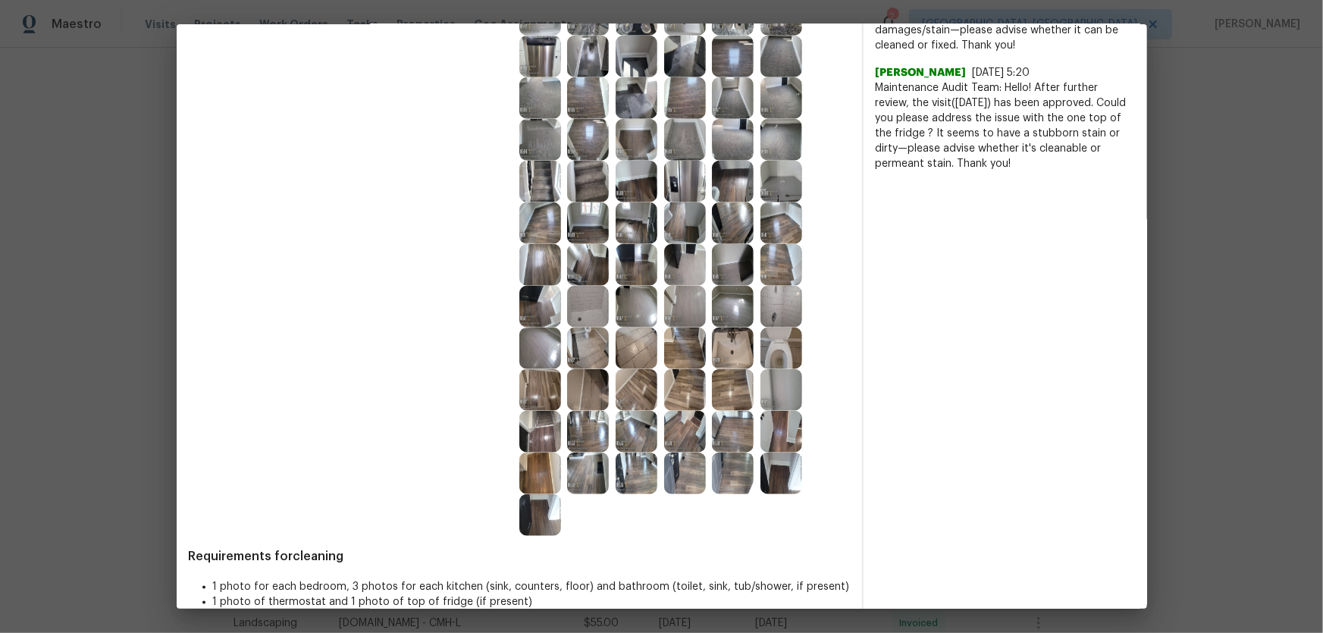
scroll to position [599, 0]
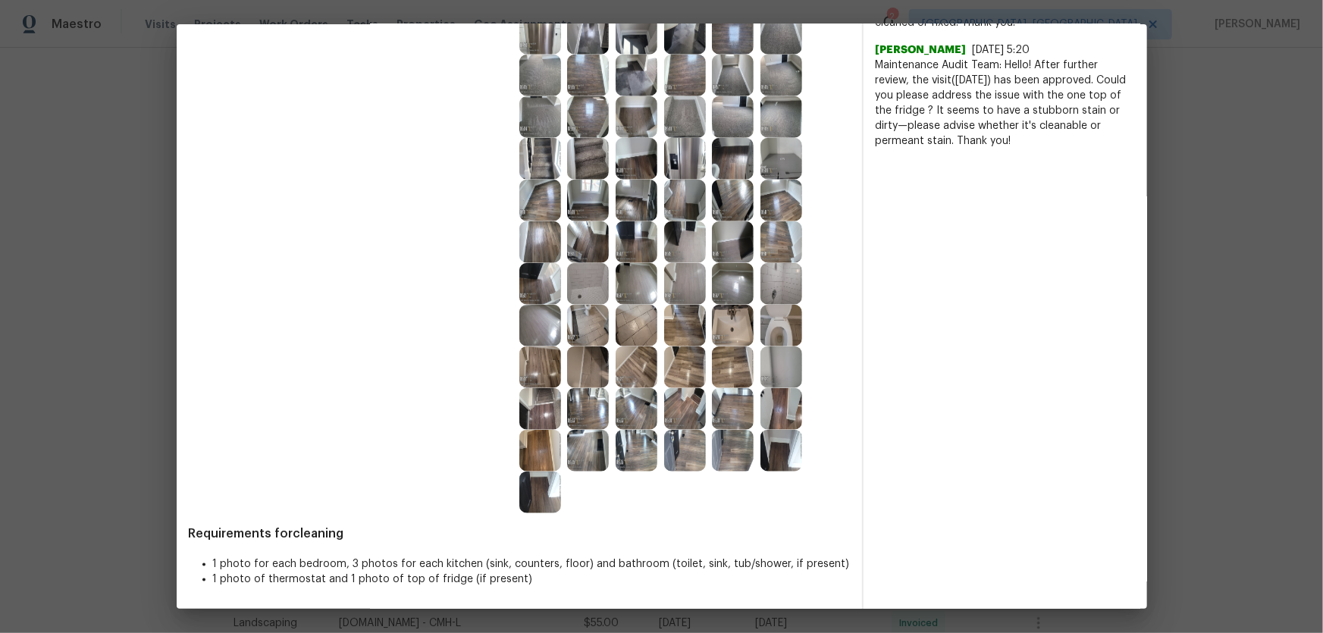
click at [777, 326] on img at bounding box center [782, 326] width 42 height 42
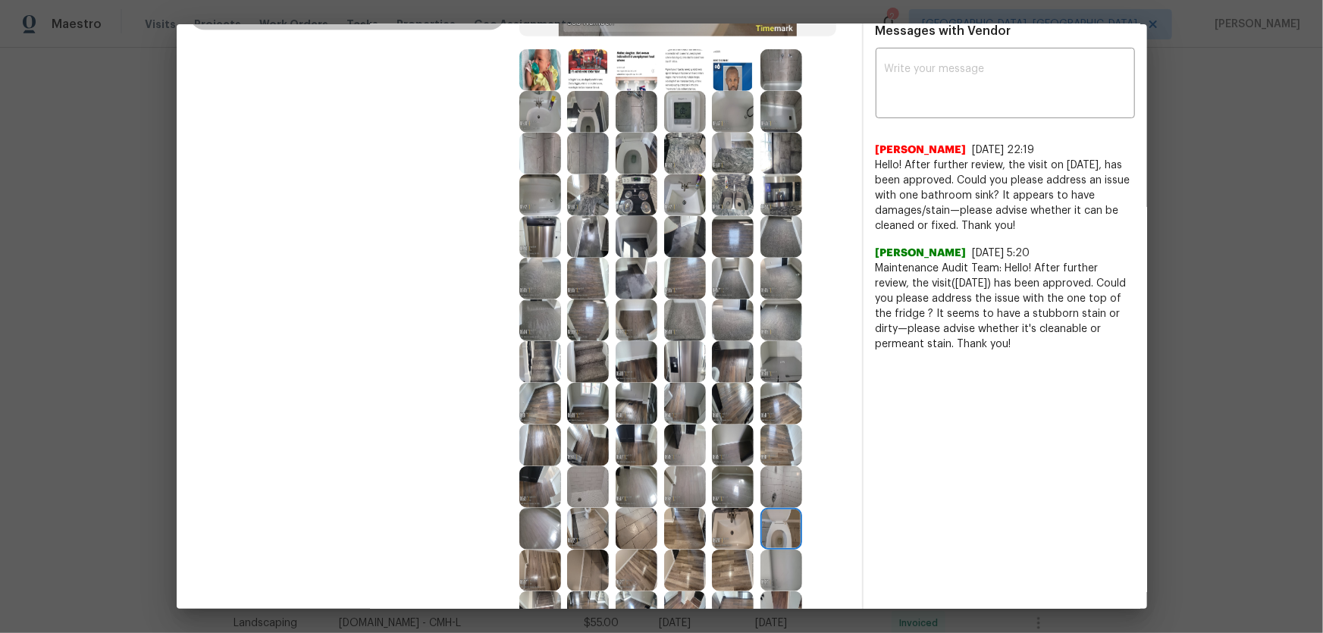
scroll to position [393, 0]
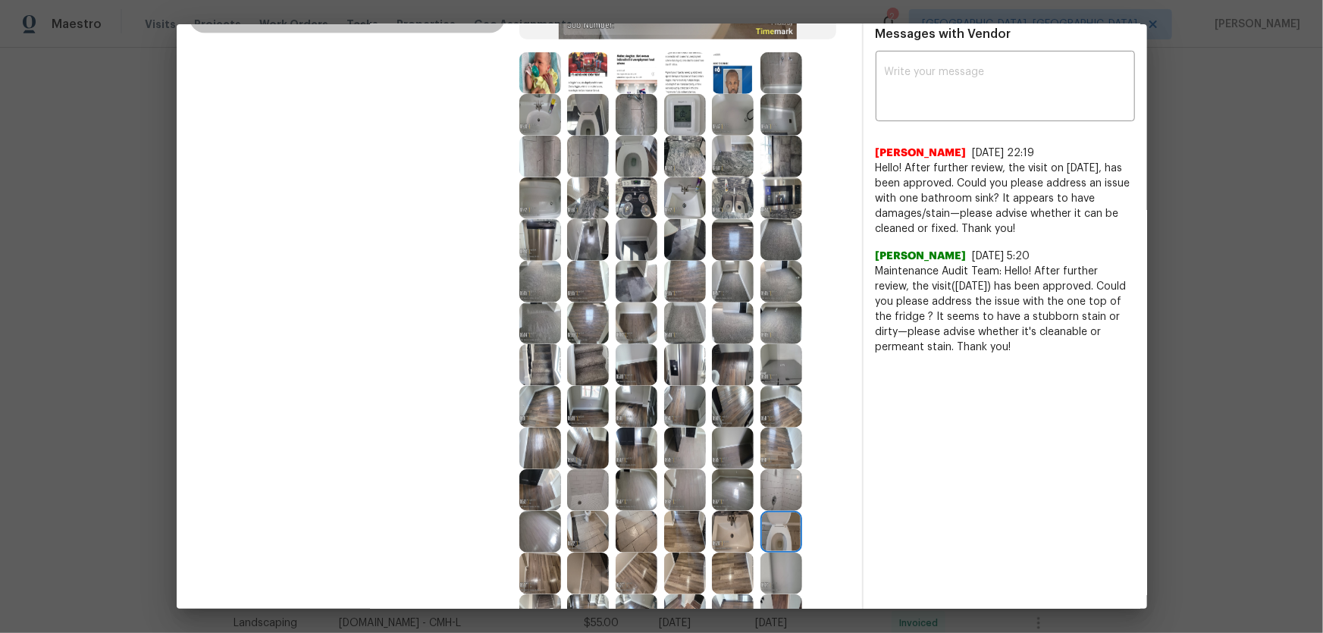
click at [626, 149] on img at bounding box center [637, 157] width 42 height 42
click at [590, 121] on img at bounding box center [588, 115] width 42 height 42
click at [539, 121] on img at bounding box center [540, 115] width 42 height 42
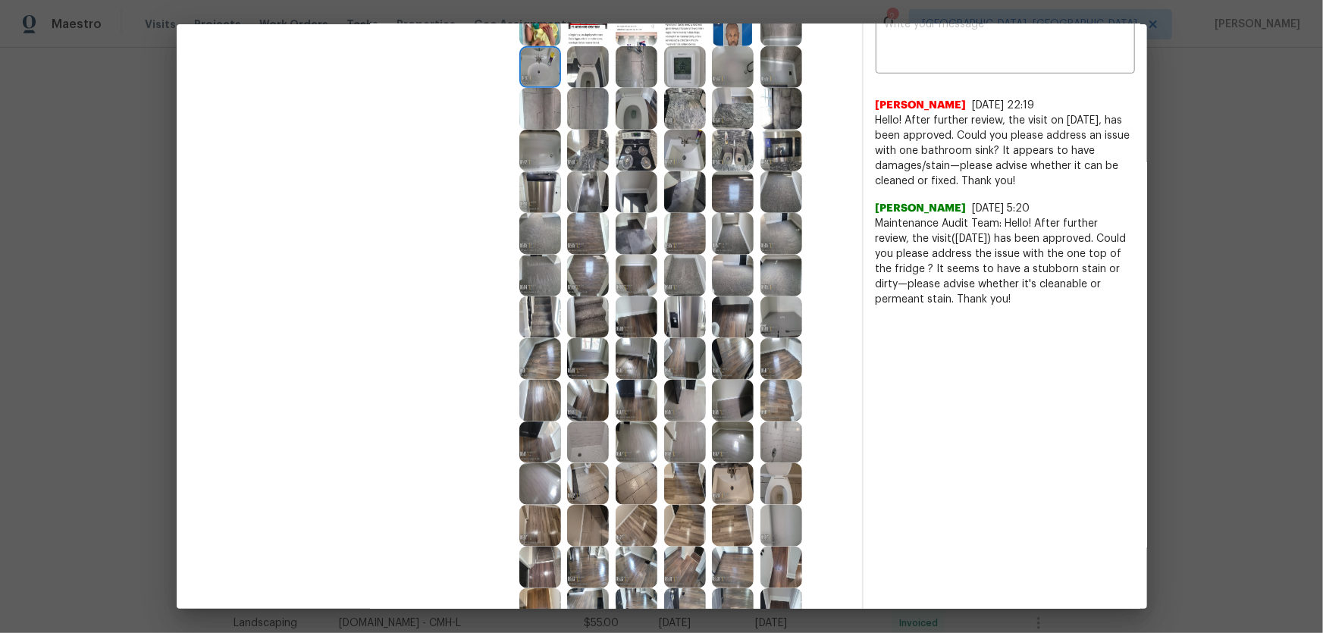
scroll to position [462, 0]
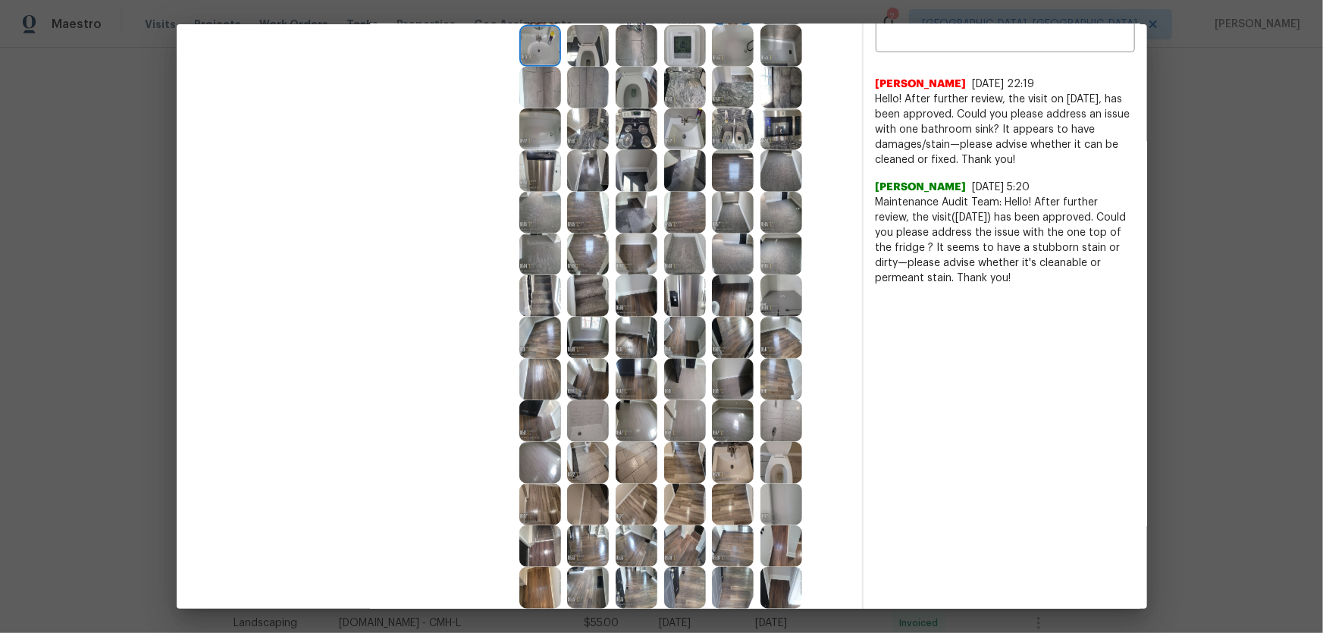
click at [729, 418] on img at bounding box center [733, 463] width 42 height 42
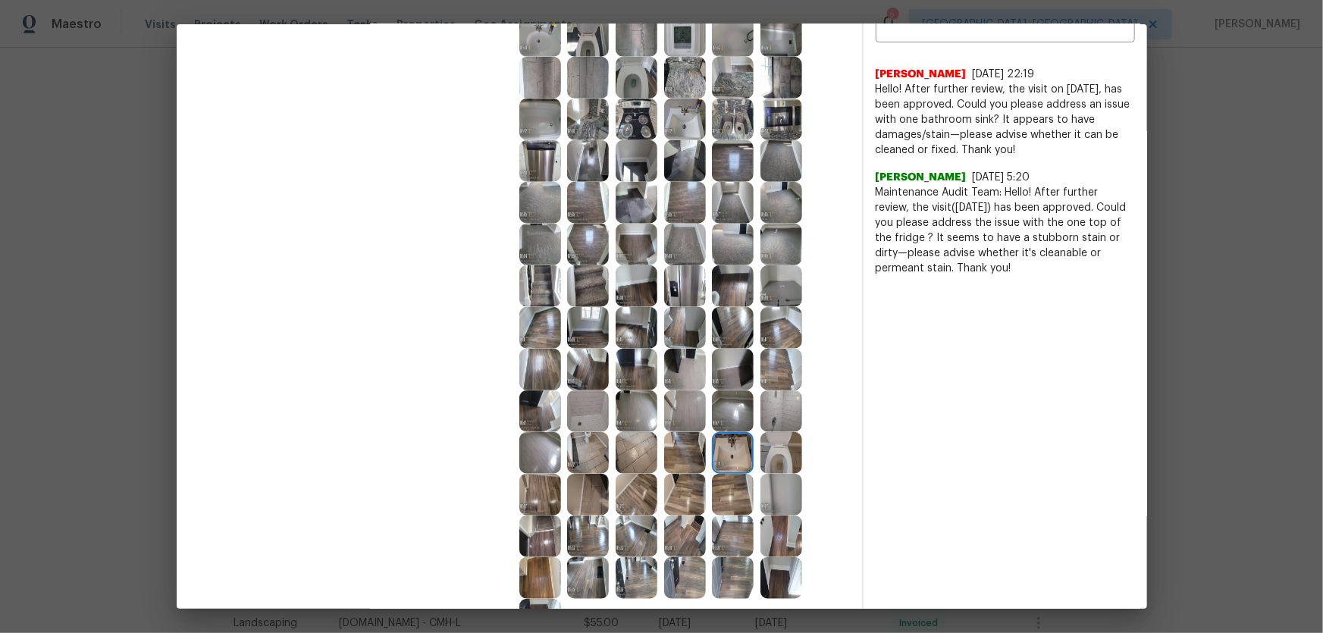
scroll to position [393, 0]
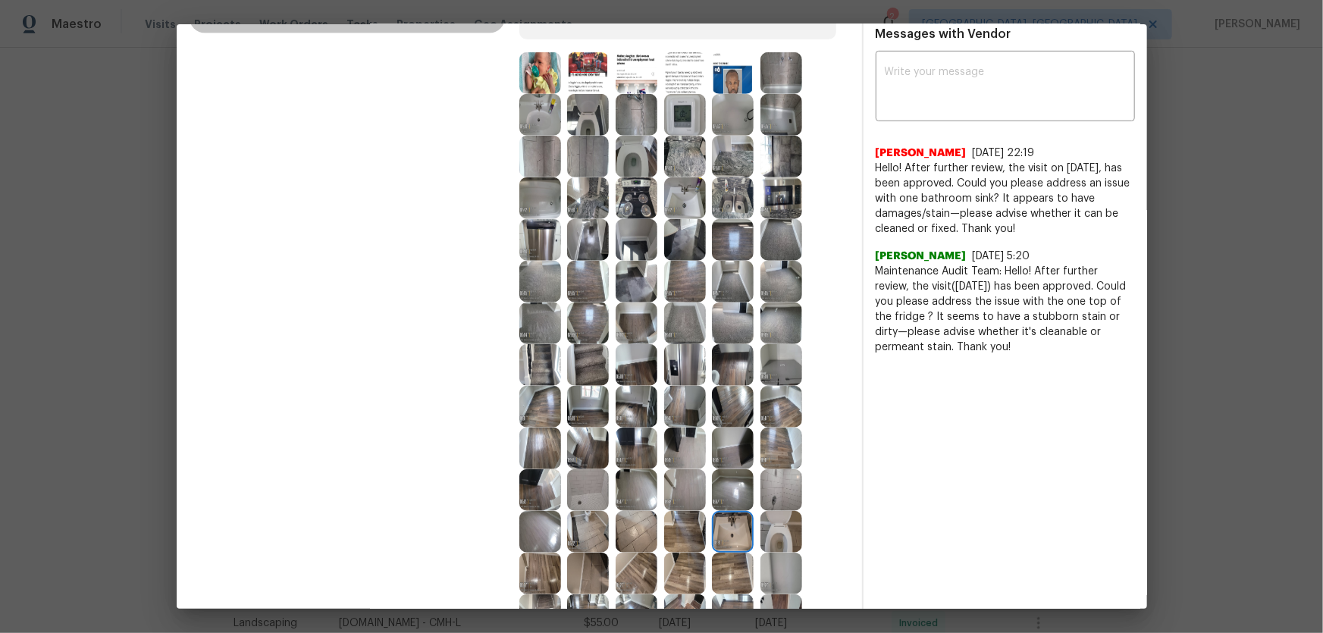
click at [674, 207] on img at bounding box center [685, 198] width 42 height 42
click at [664, 156] on img at bounding box center [685, 157] width 42 height 42
click at [725, 189] on img at bounding box center [733, 198] width 42 height 42
click at [763, 190] on img at bounding box center [782, 198] width 42 height 42
click at [616, 195] on img at bounding box center [637, 198] width 42 height 42
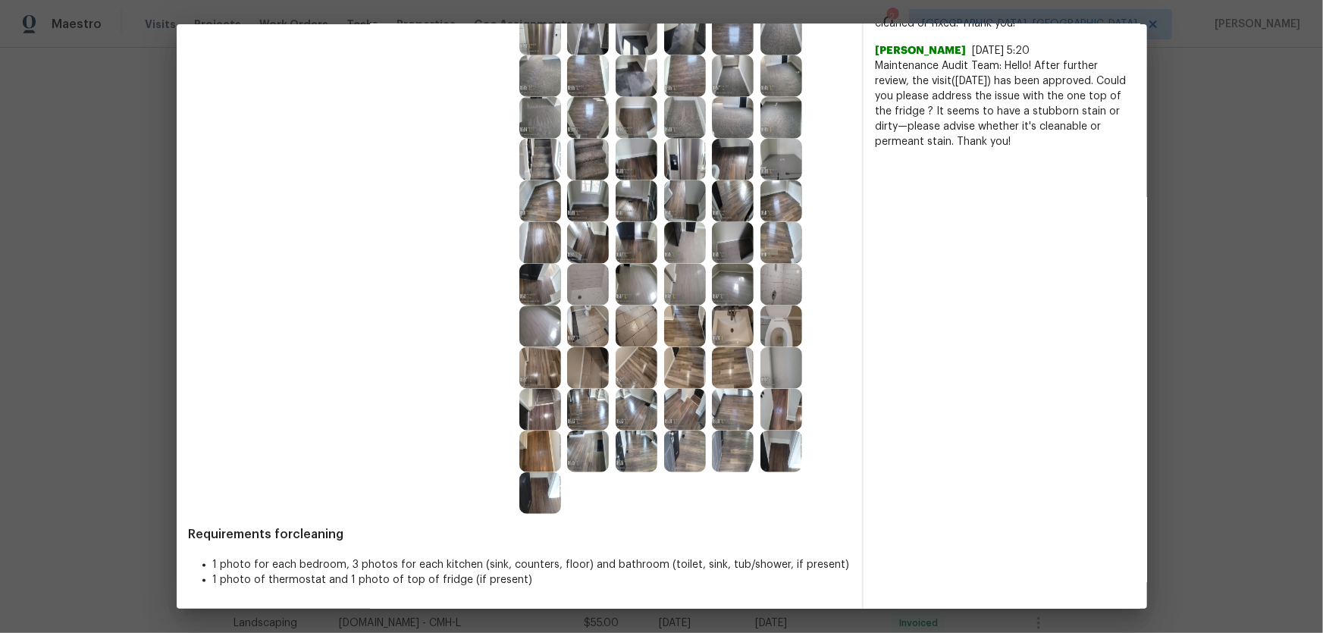
scroll to position [599, 0]
click at [783, 277] on img at bounding box center [782, 284] width 42 height 42
click at [569, 290] on img at bounding box center [588, 284] width 42 height 42
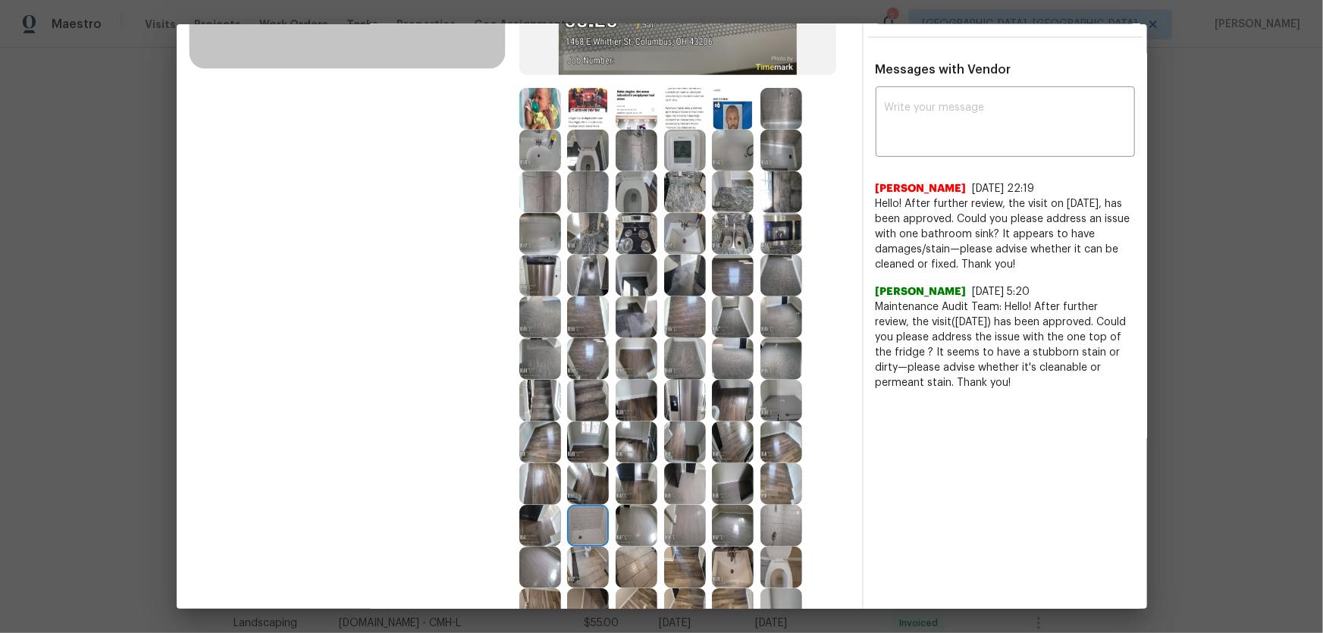
scroll to position [324, 0]
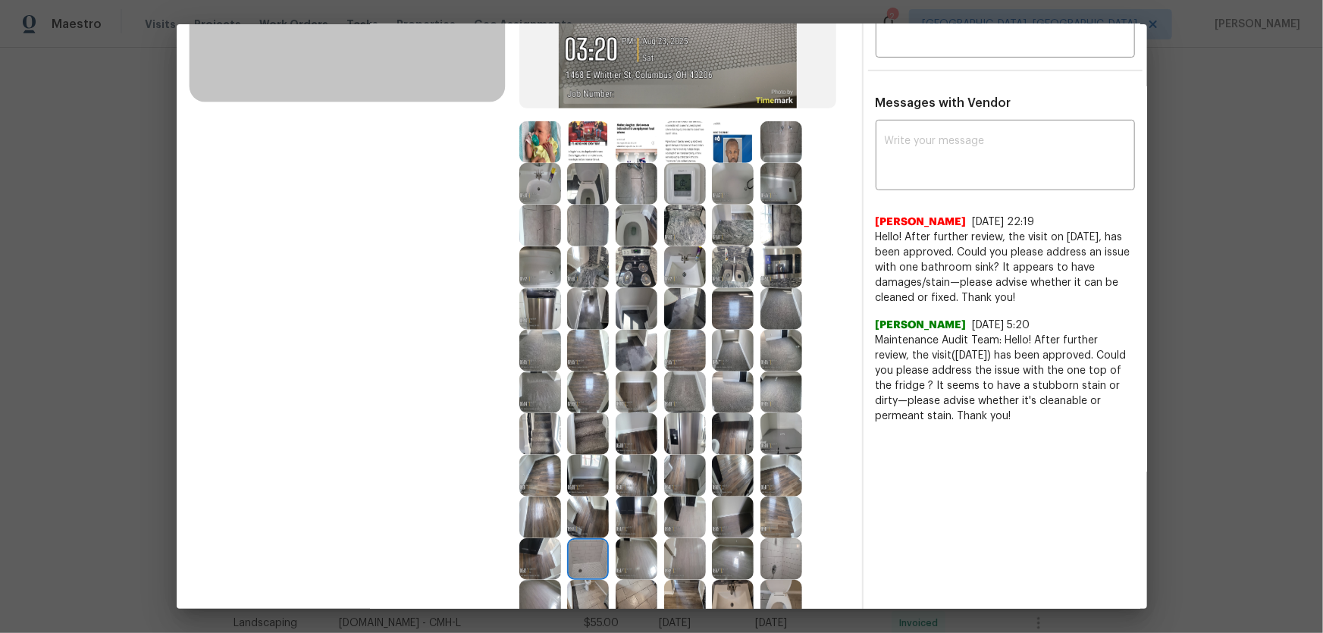
click at [770, 177] on img at bounding box center [782, 184] width 42 height 42
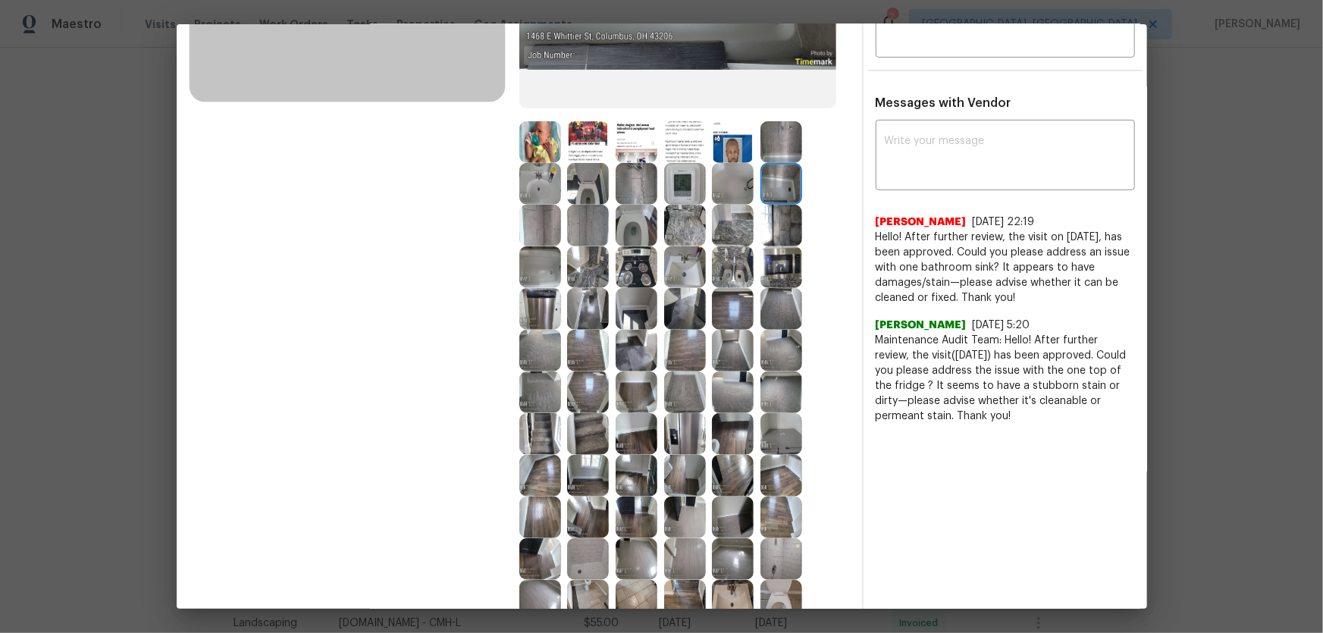
click at [772, 162] on img at bounding box center [782, 142] width 42 height 42
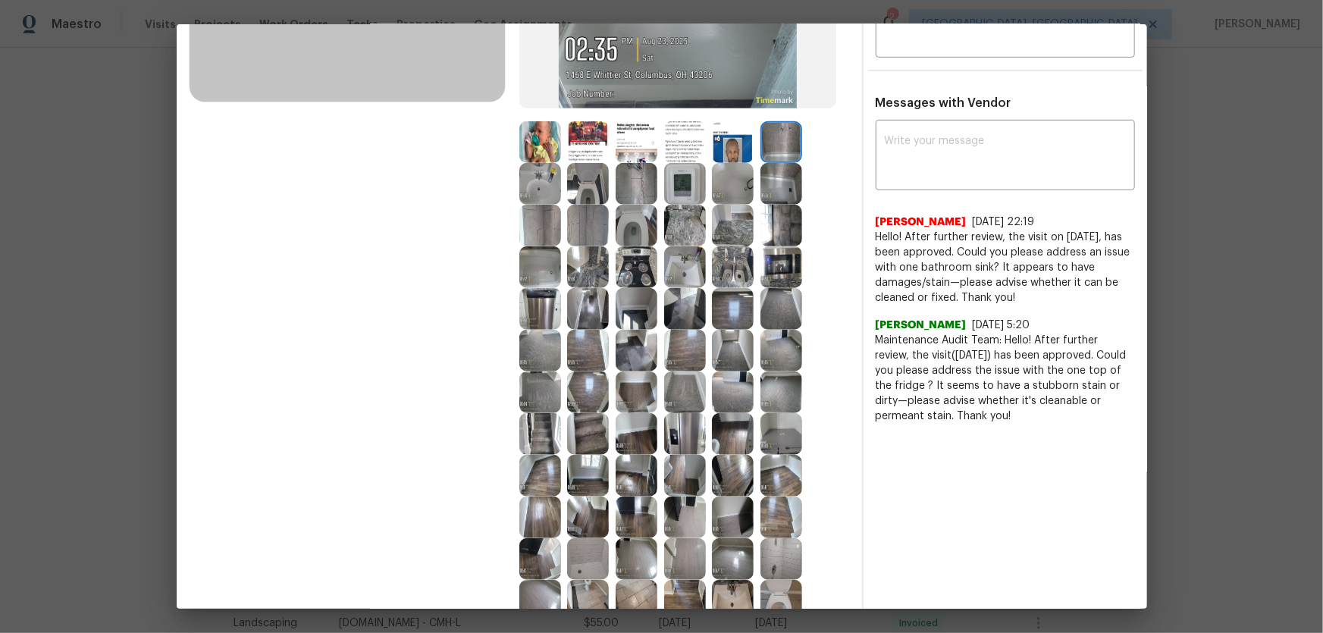
click at [739, 180] on img at bounding box center [733, 184] width 42 height 42
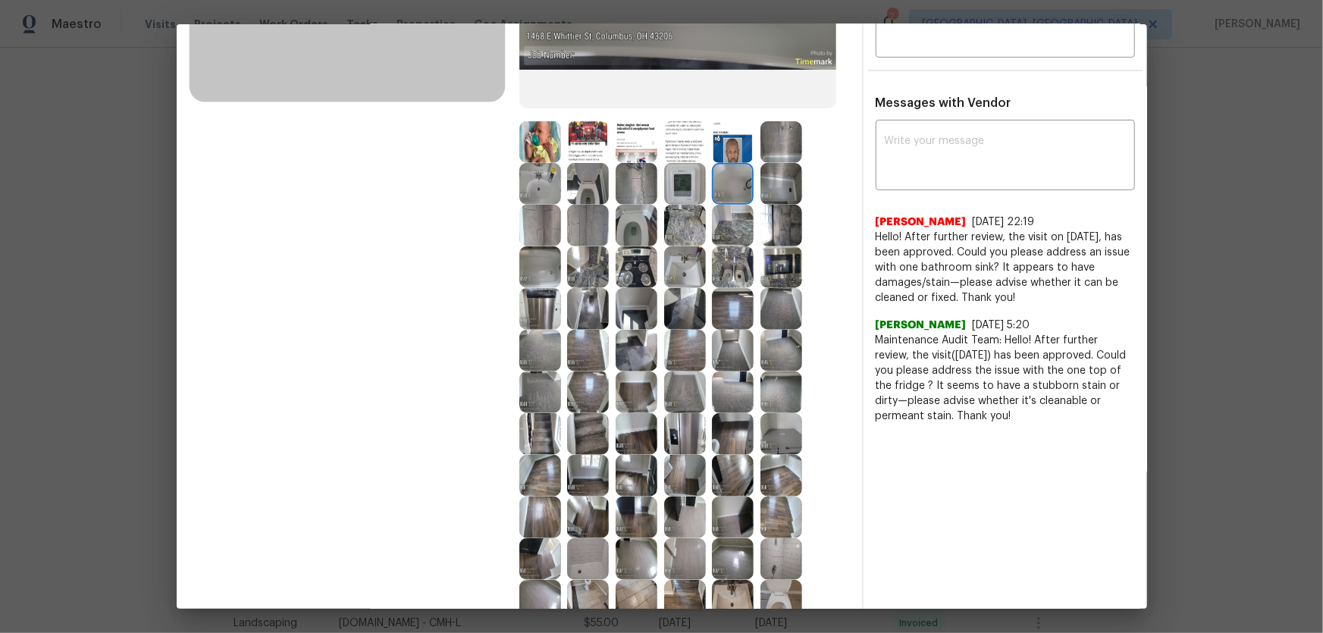
click at [696, 262] on img at bounding box center [685, 267] width 42 height 42
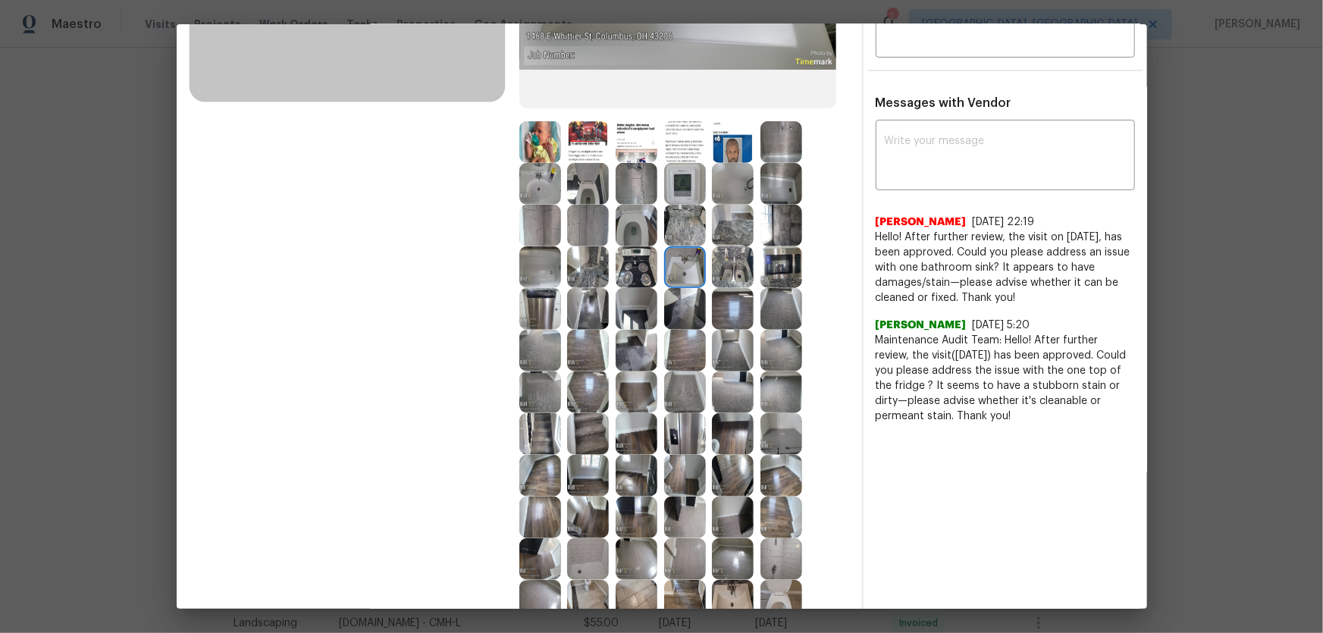
click at [738, 268] on img at bounding box center [733, 267] width 42 height 42
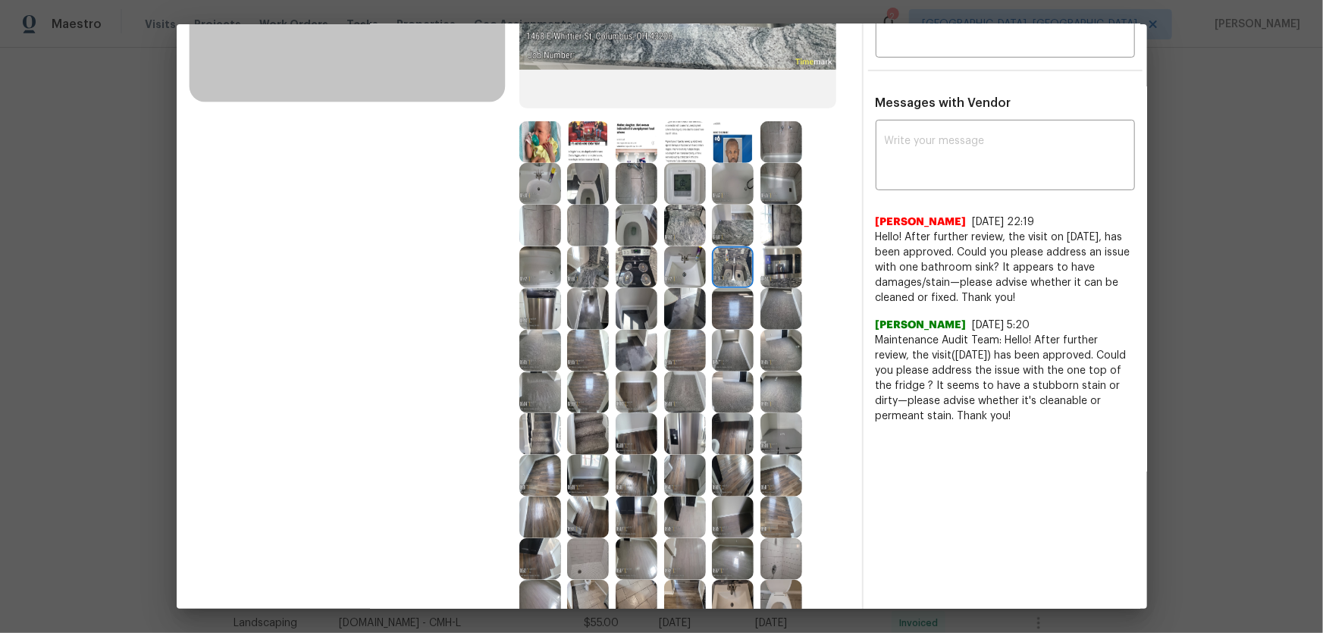
click at [751, 270] on div at bounding box center [736, 267] width 49 height 42
click at [680, 189] on img at bounding box center [685, 184] width 42 height 42
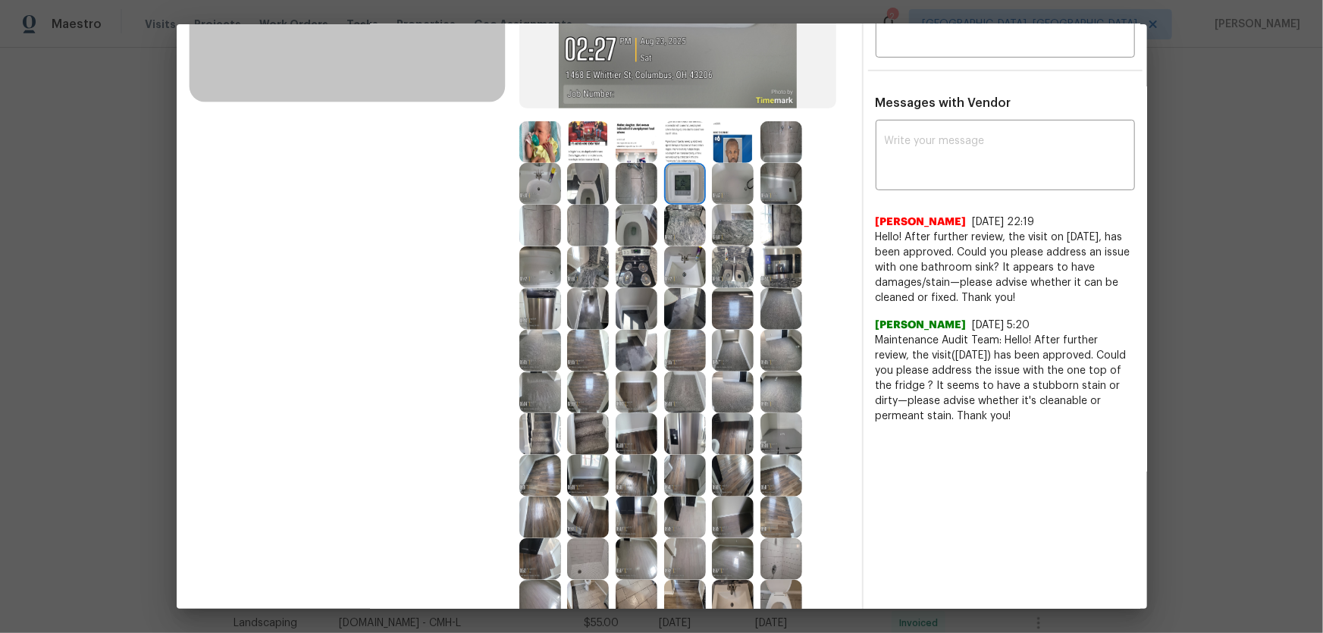
click at [629, 184] on img at bounding box center [637, 184] width 42 height 42
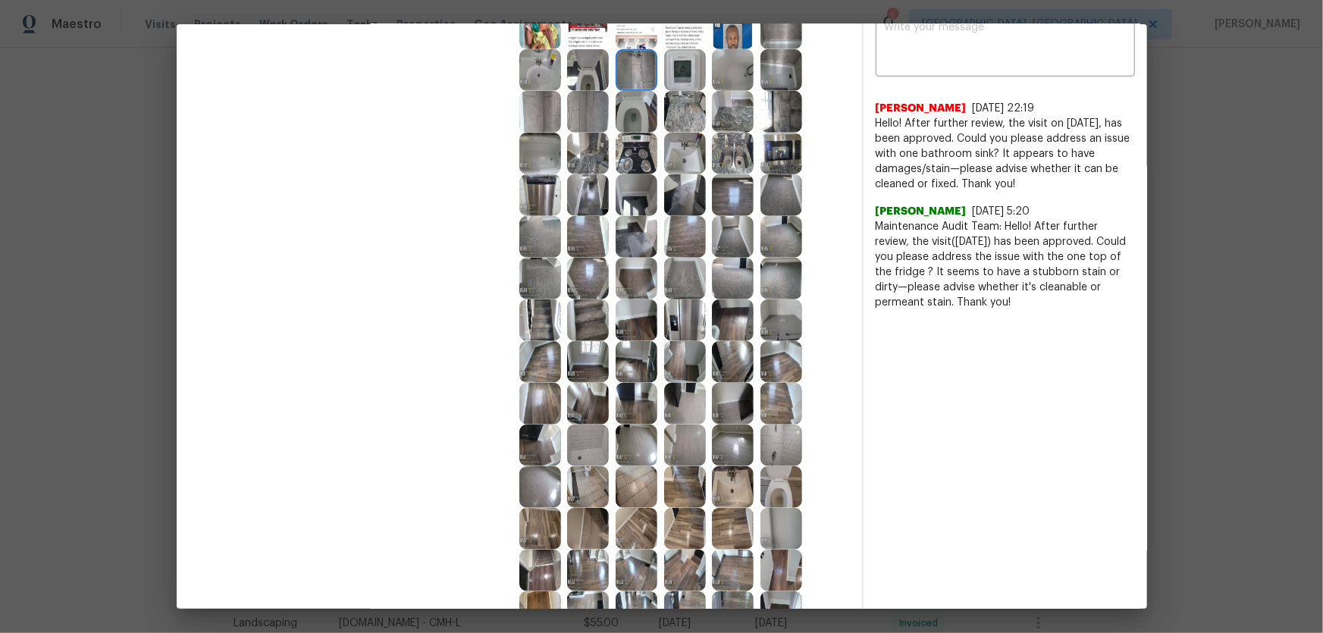
scroll to position [462, 0]
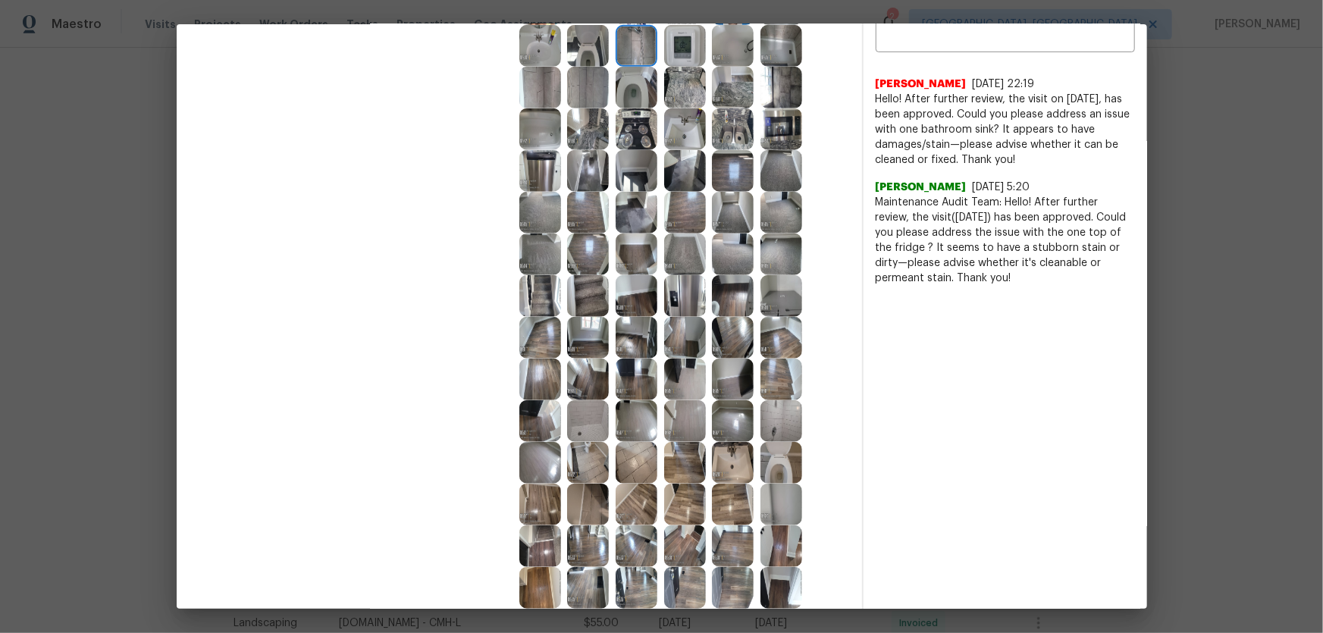
click at [771, 262] on img at bounding box center [782, 255] width 42 height 42
click at [575, 251] on img at bounding box center [588, 255] width 42 height 42
click at [583, 219] on img at bounding box center [588, 213] width 42 height 42
click at [723, 408] on img at bounding box center [733, 421] width 42 height 42
click at [730, 418] on img at bounding box center [733, 463] width 42 height 42
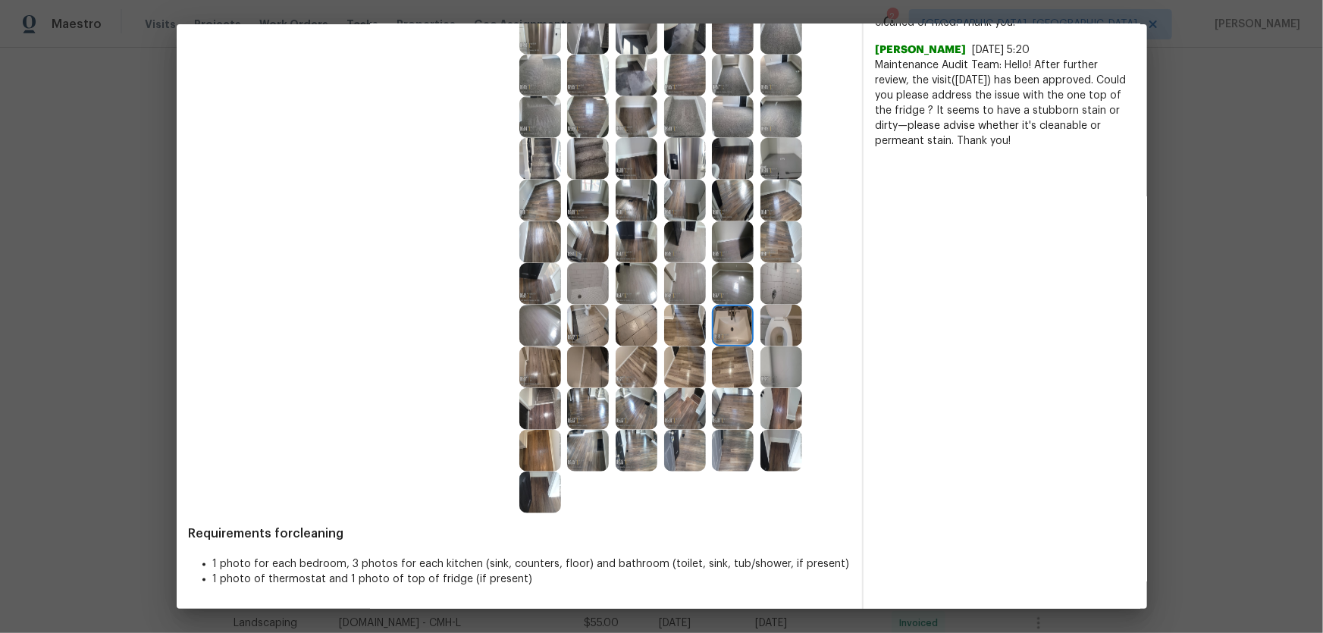
click at [676, 418] on img at bounding box center [685, 451] width 42 height 42
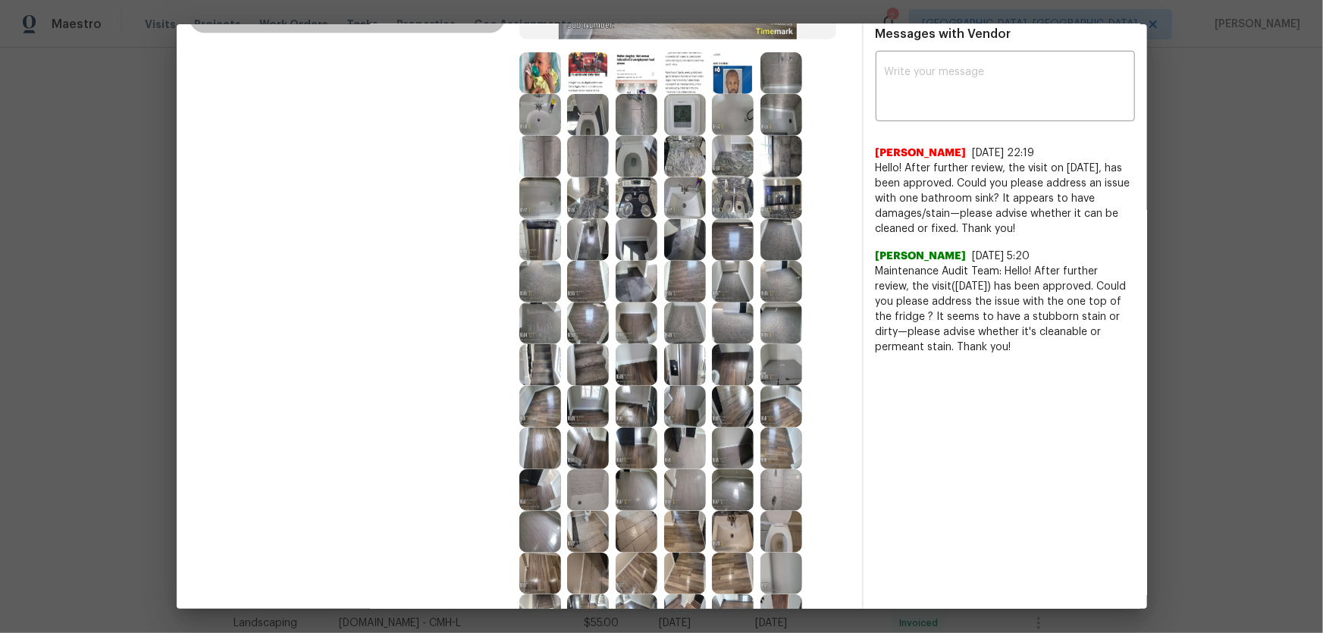
scroll to position [324, 0]
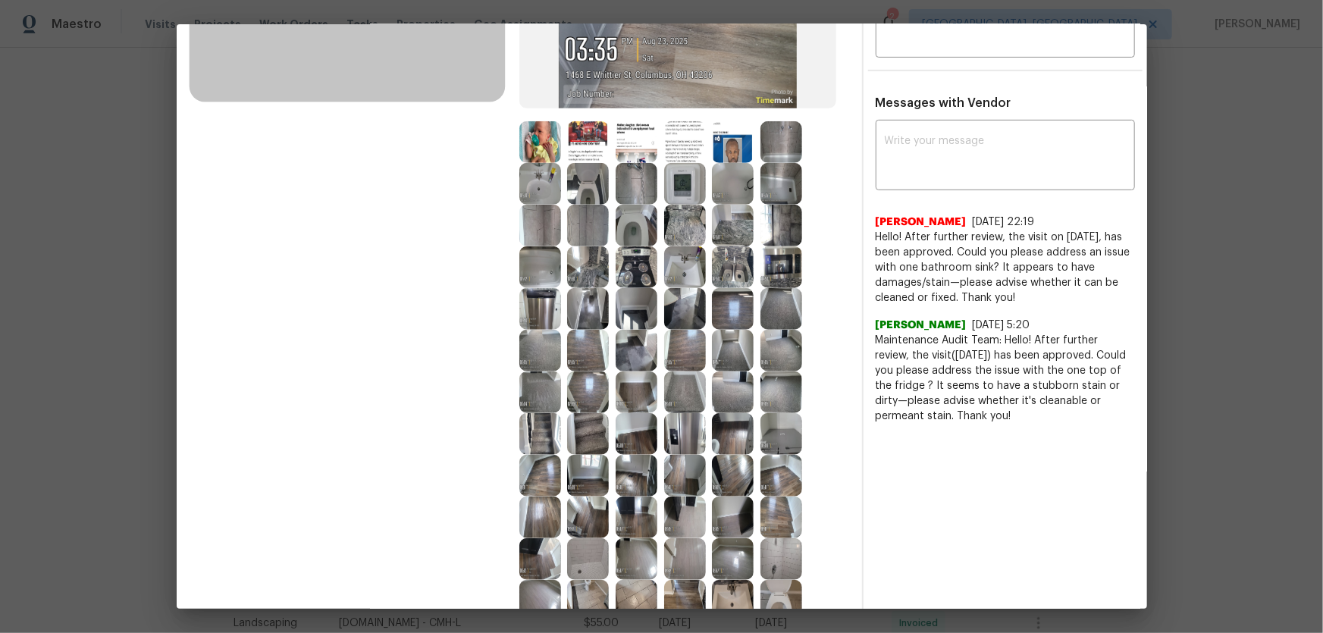
click at [673, 176] on img at bounding box center [685, 184] width 42 height 42
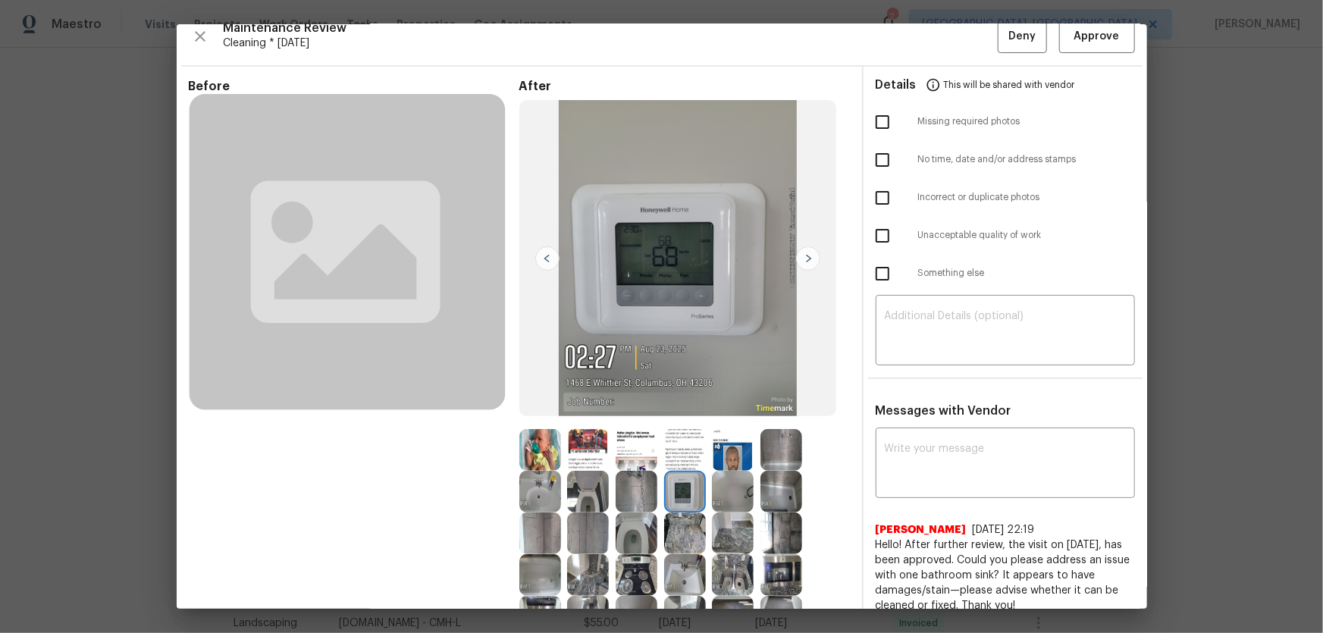
scroll to position [0, 0]
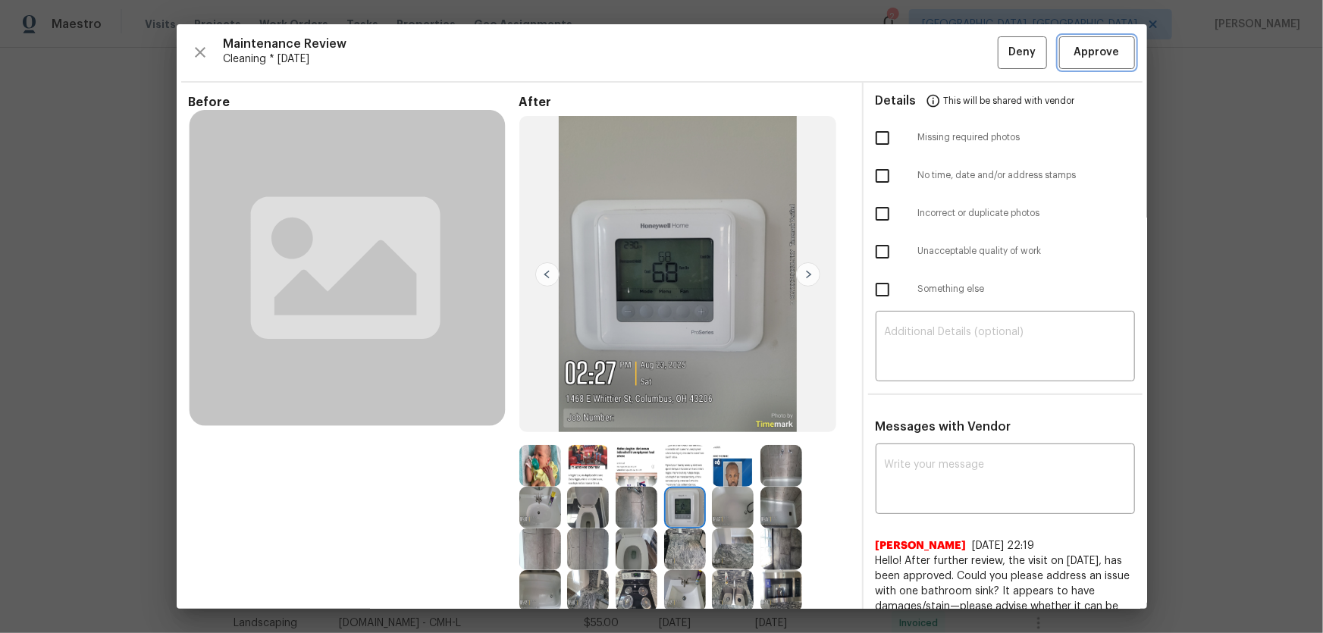
click at [941, 59] on span "Approve" at bounding box center [1096, 52] width 45 height 19
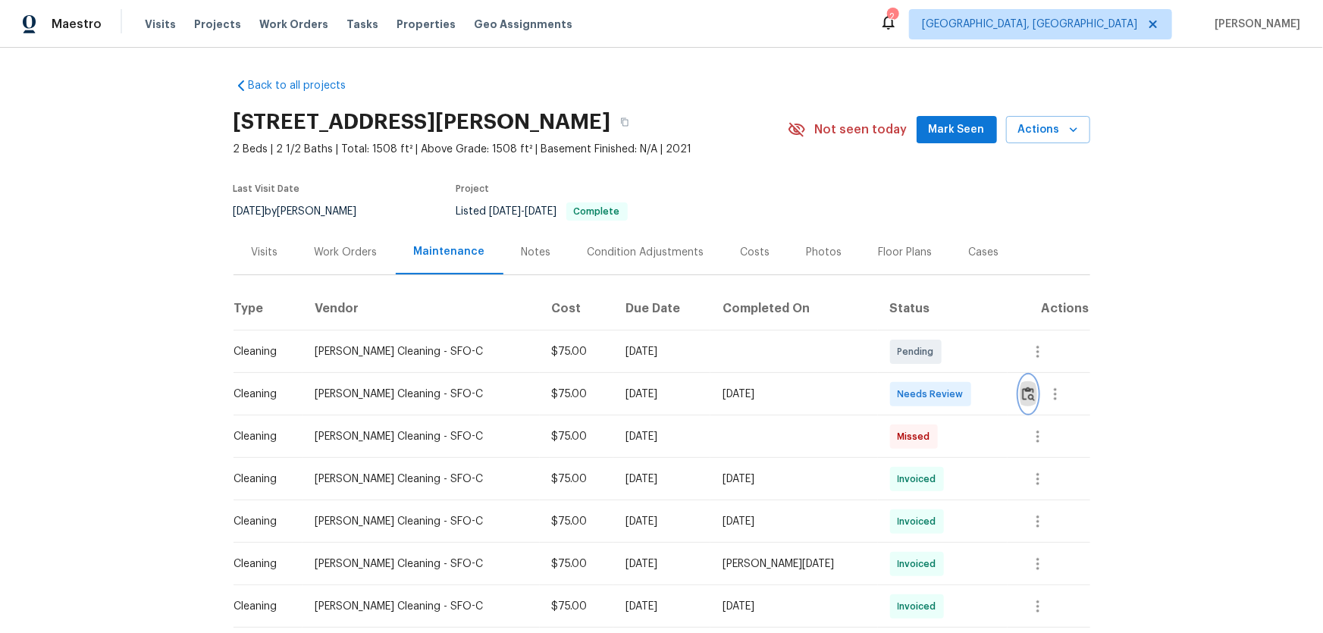
click at [941, 399] on img "button" at bounding box center [1028, 394] width 13 height 14
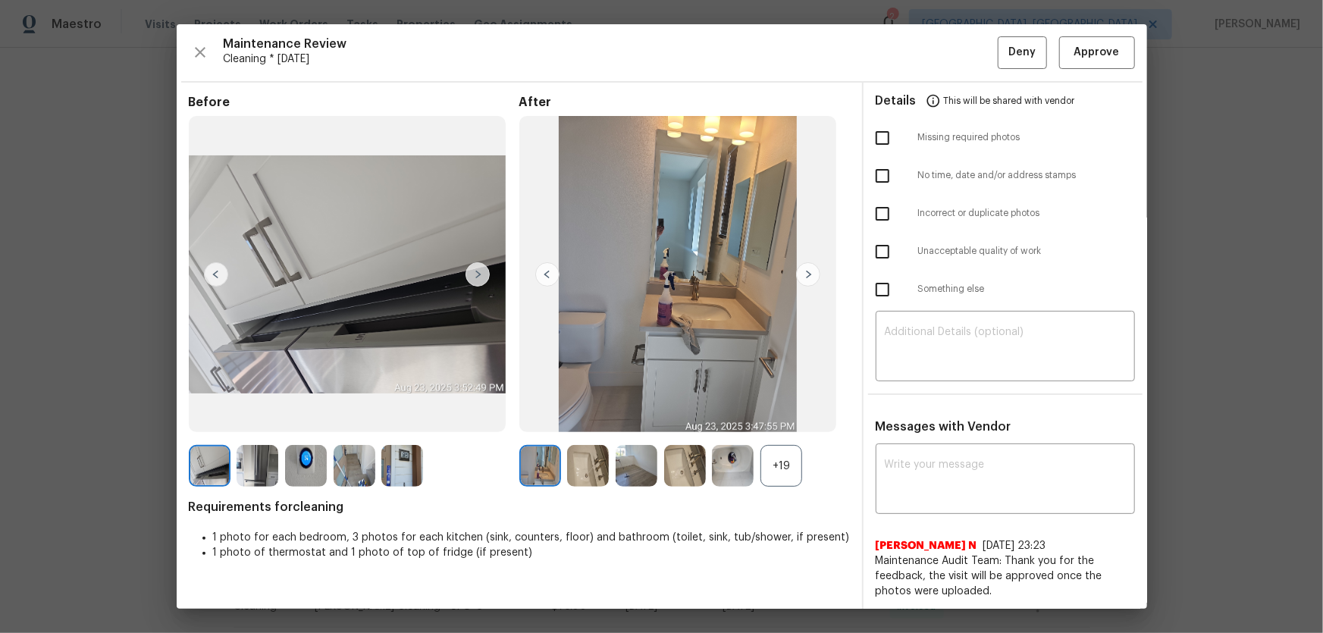
click at [787, 418] on div "+19" at bounding box center [782, 466] width 42 height 42
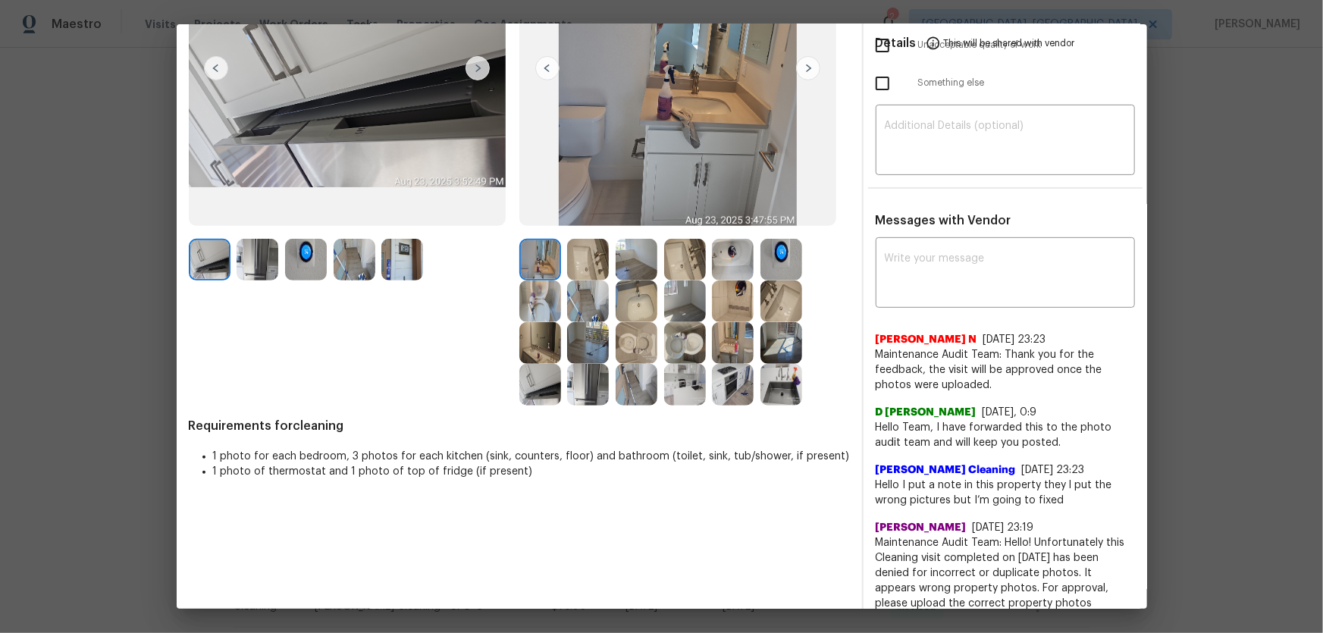
scroll to position [137, 0]
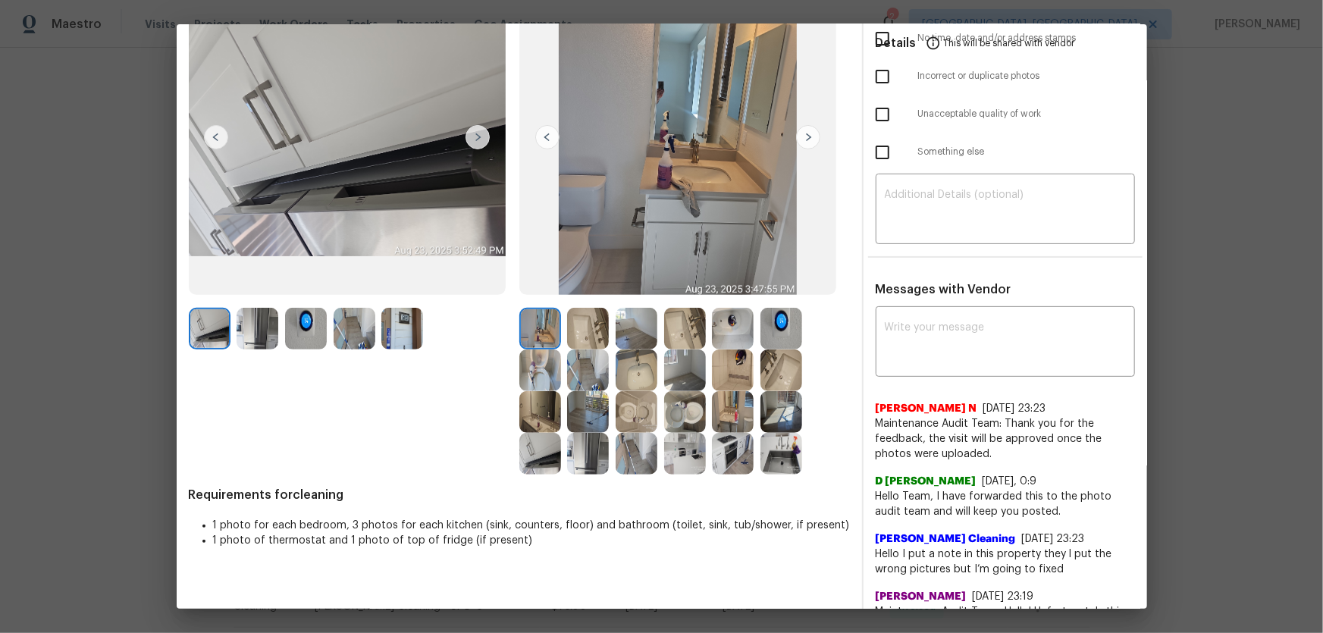
click at [628, 416] on img at bounding box center [637, 412] width 42 height 42
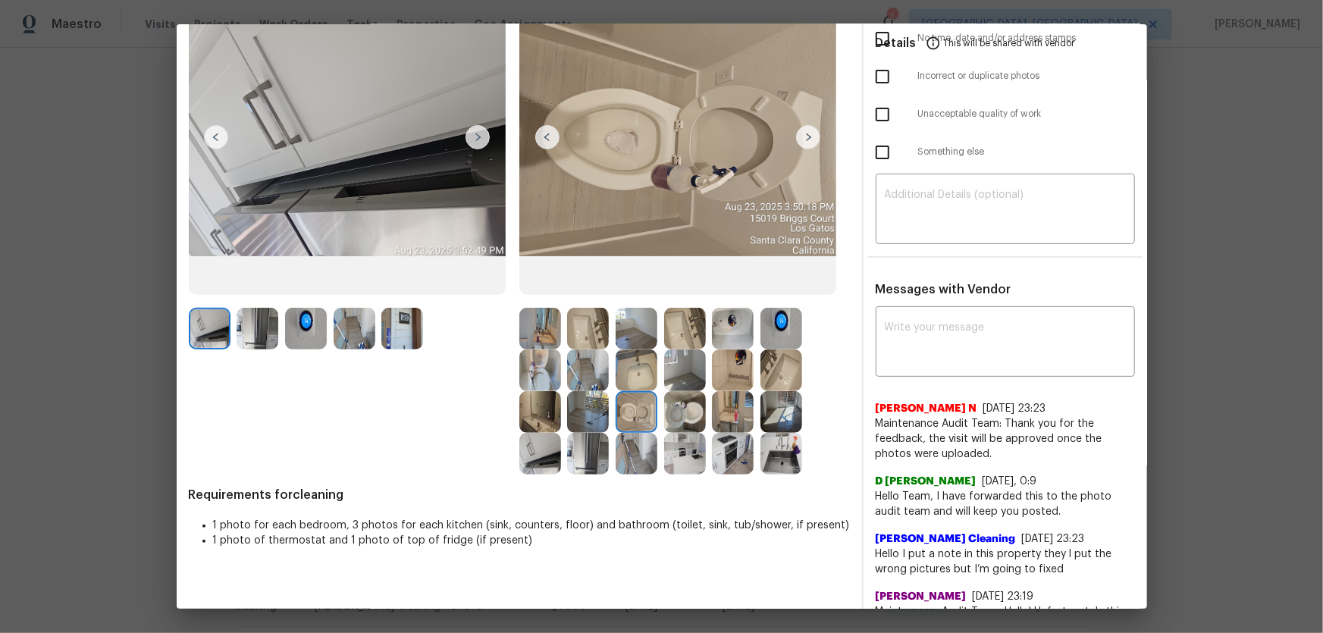
click at [674, 413] on img at bounding box center [685, 412] width 42 height 42
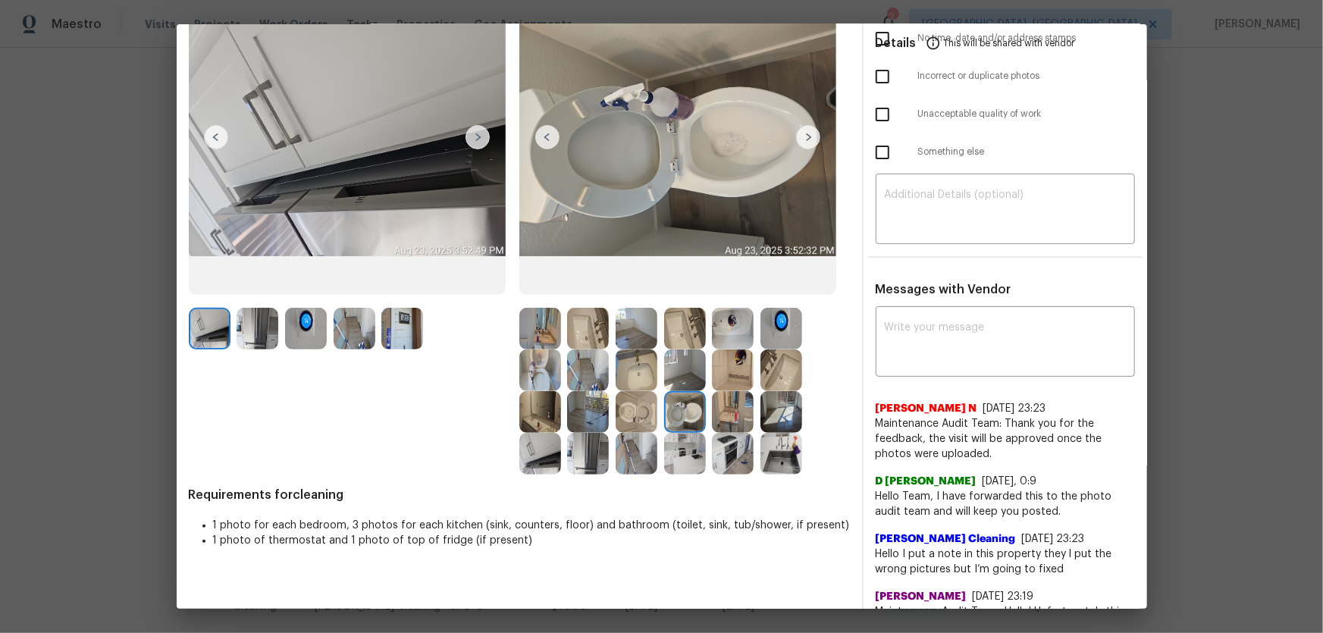
click at [538, 374] on img at bounding box center [540, 371] width 42 height 42
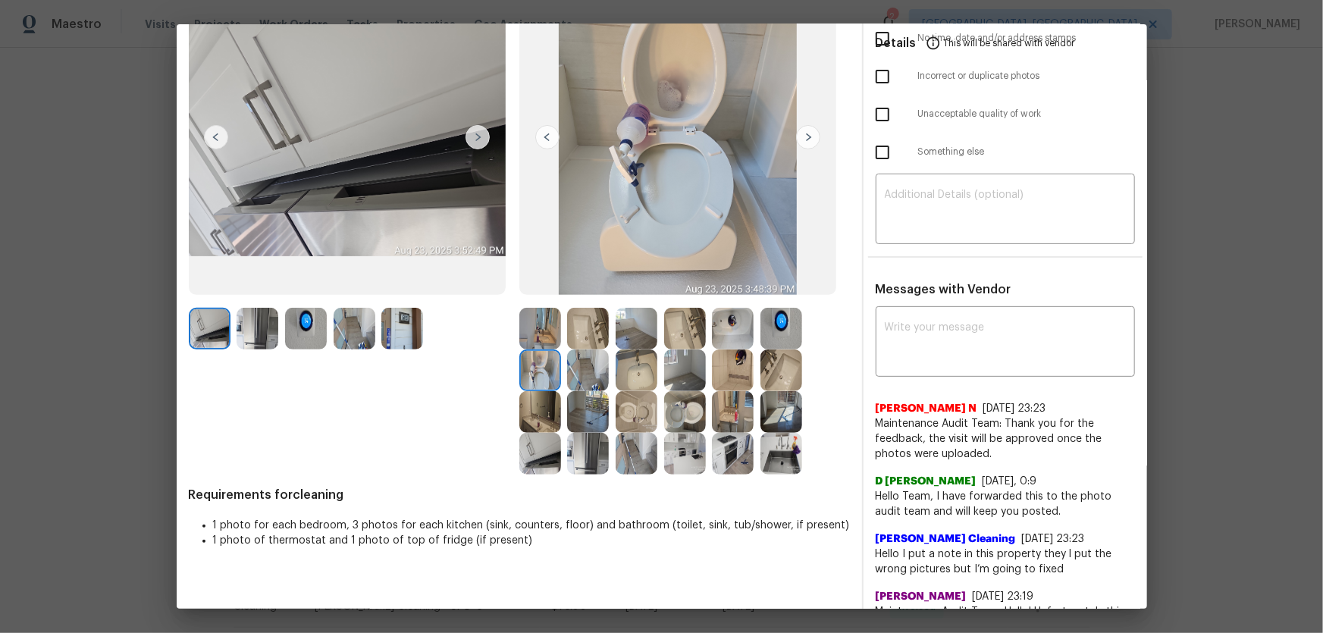
click at [652, 379] on img at bounding box center [637, 371] width 42 height 42
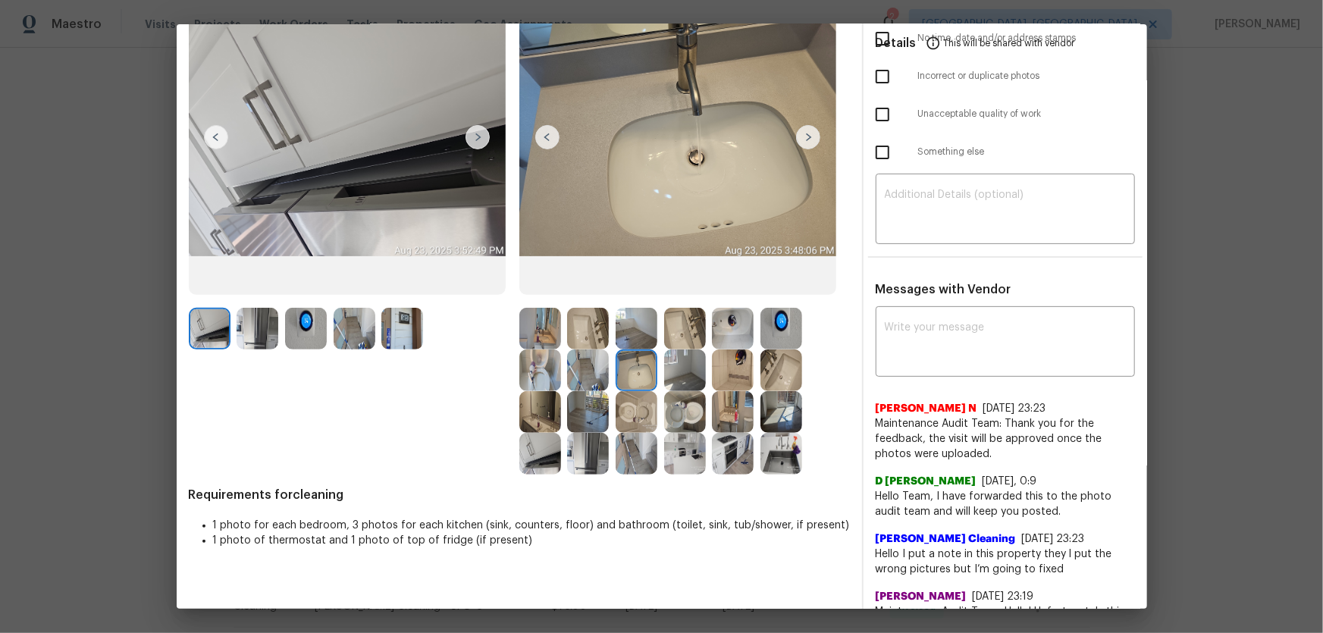
click at [576, 331] on img at bounding box center [588, 329] width 42 height 42
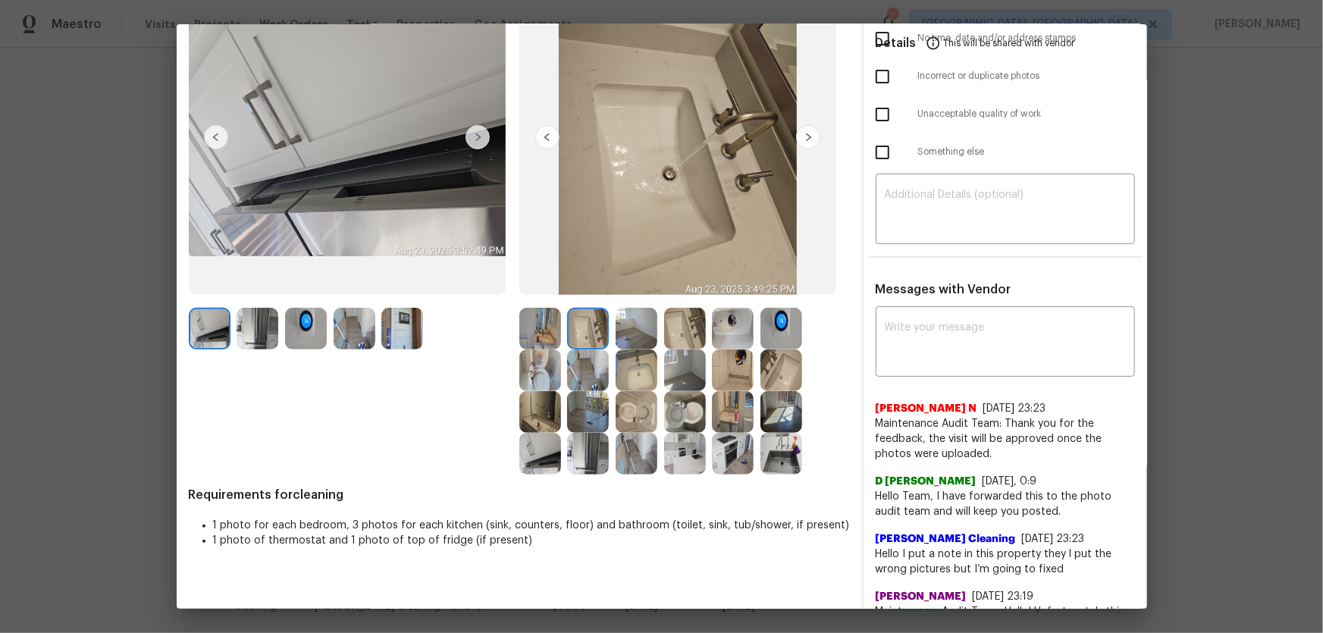
click at [685, 328] on img at bounding box center [685, 329] width 42 height 42
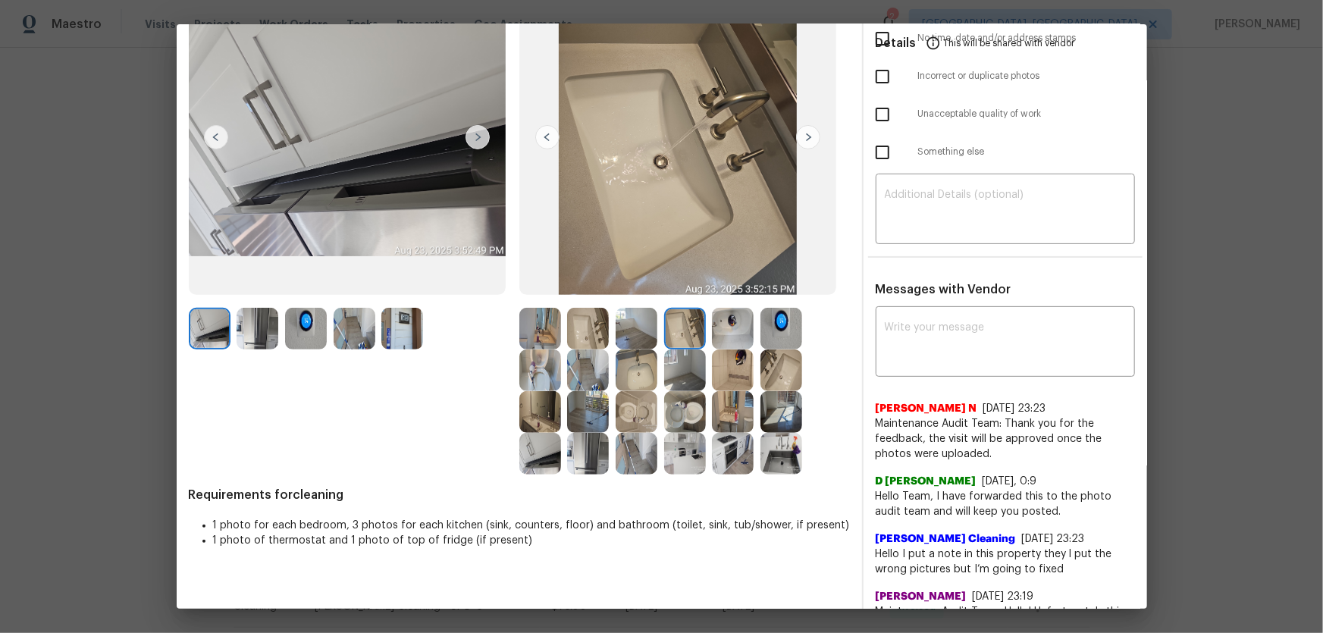
click at [722, 328] on img at bounding box center [733, 329] width 42 height 42
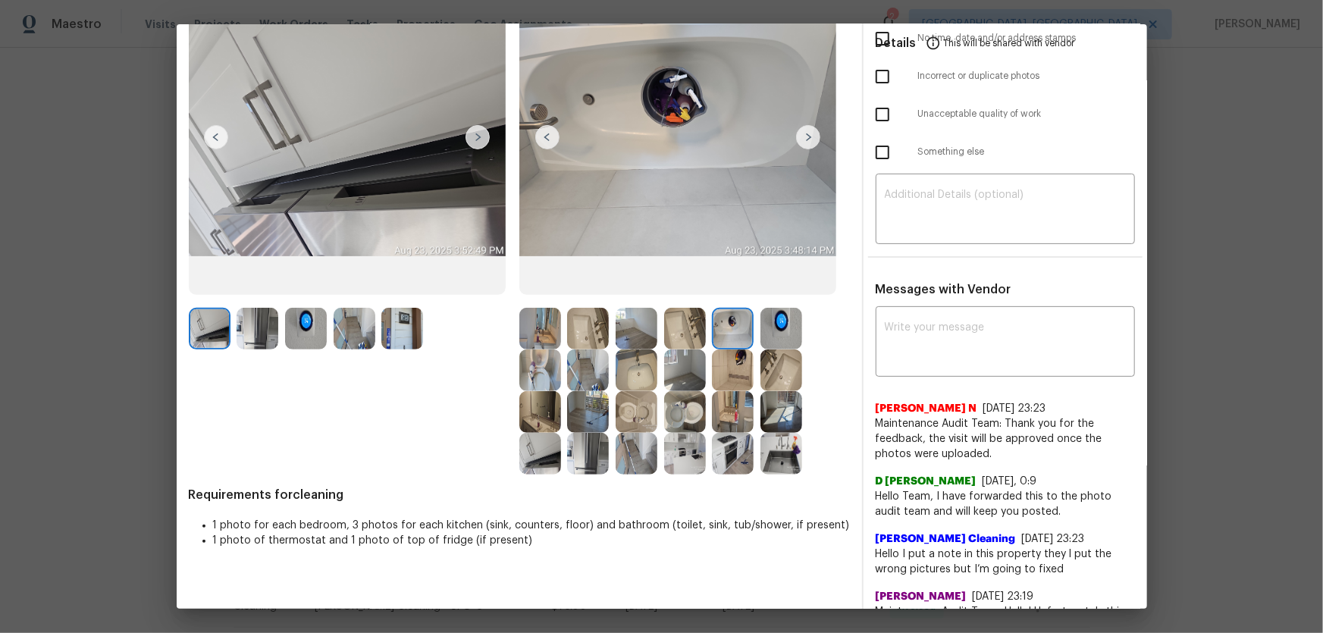
click at [739, 378] on img at bounding box center [733, 371] width 42 height 42
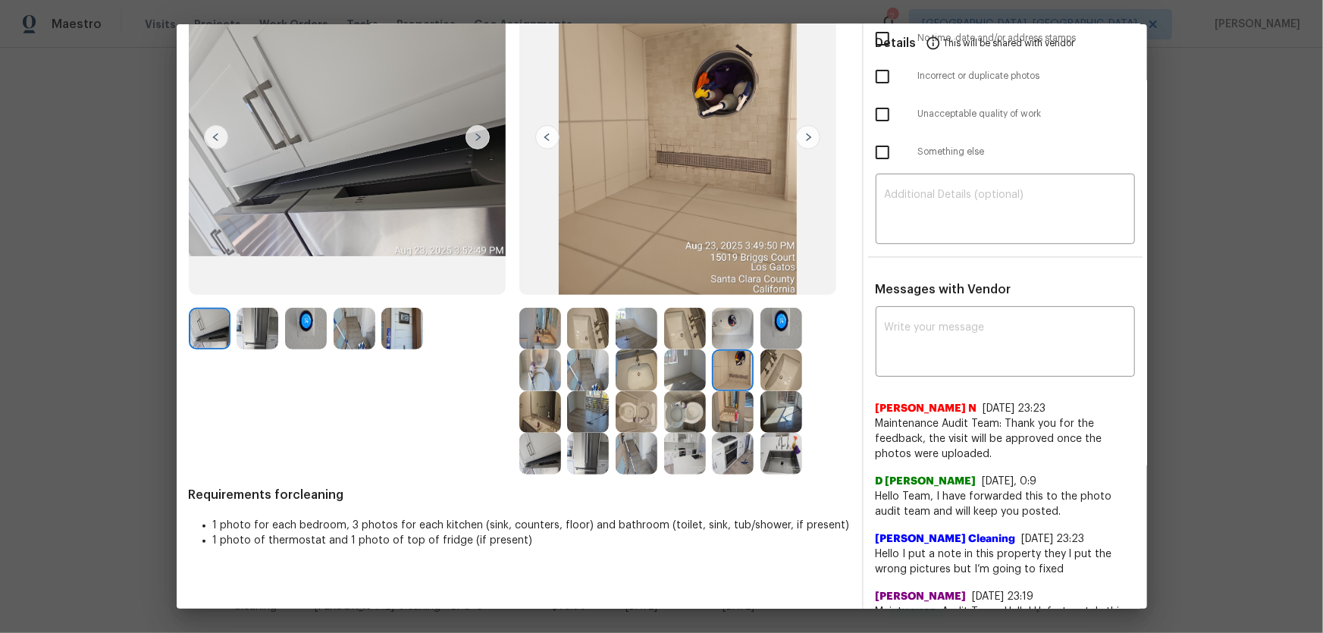
click at [771, 331] on img at bounding box center [782, 329] width 42 height 42
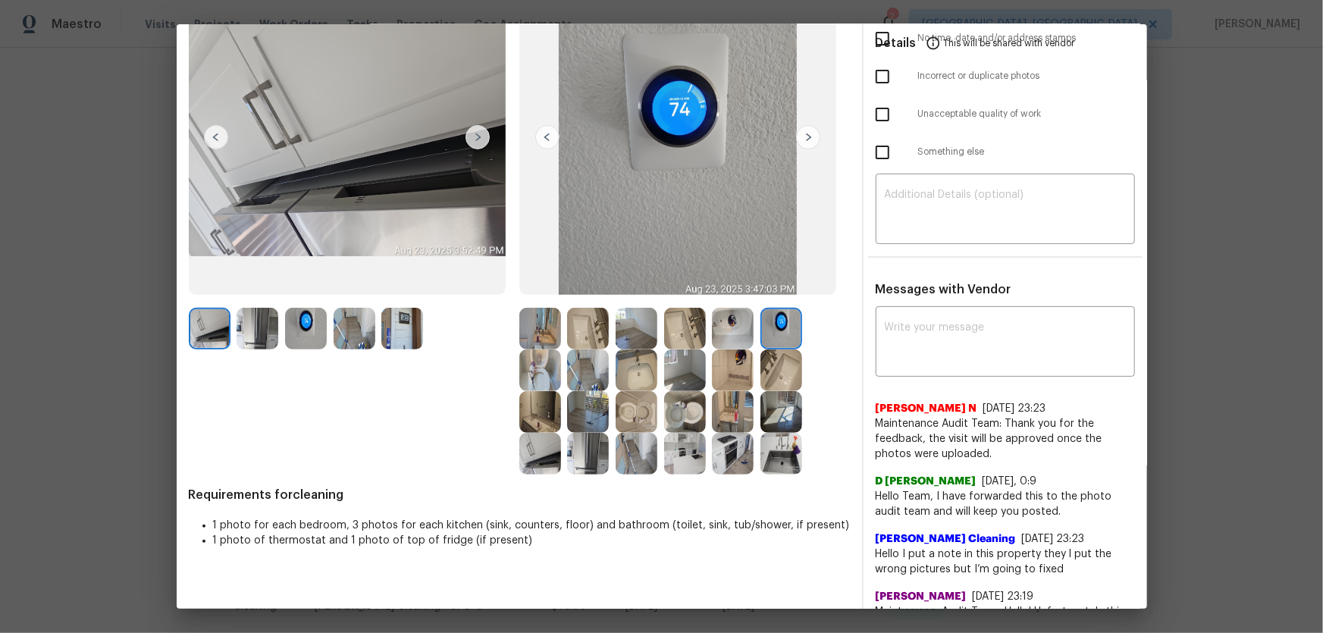
click at [767, 410] on img at bounding box center [782, 412] width 42 height 42
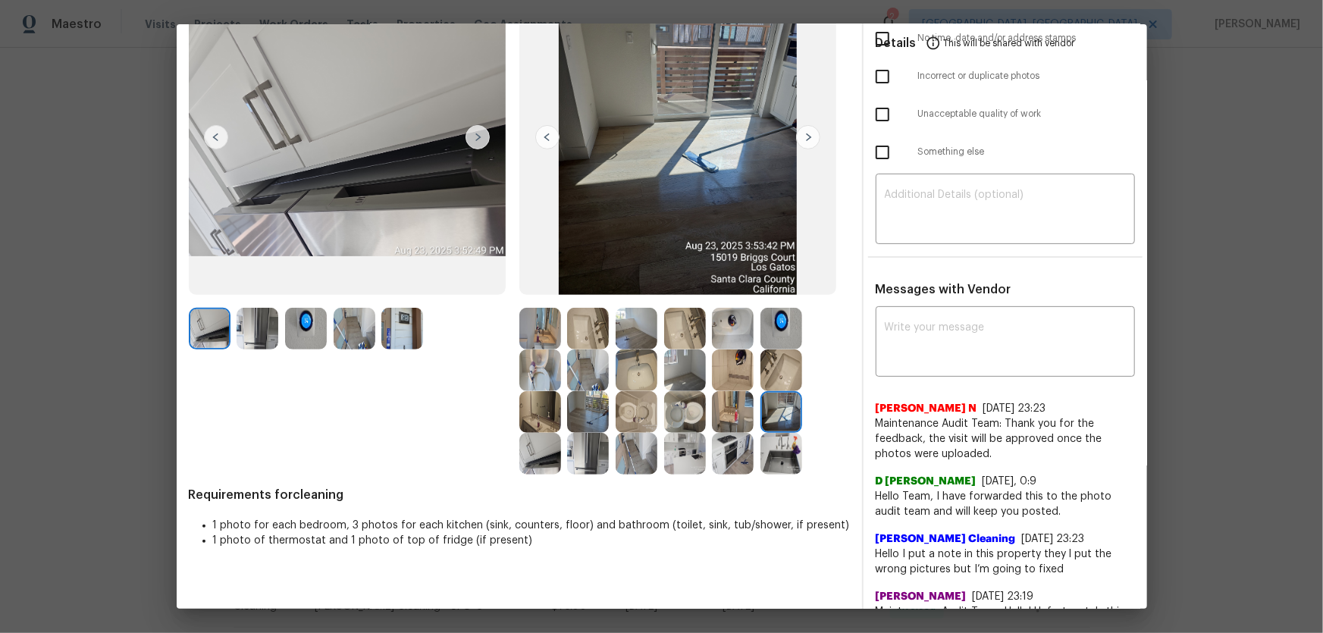
click at [773, 418] on img at bounding box center [782, 454] width 42 height 42
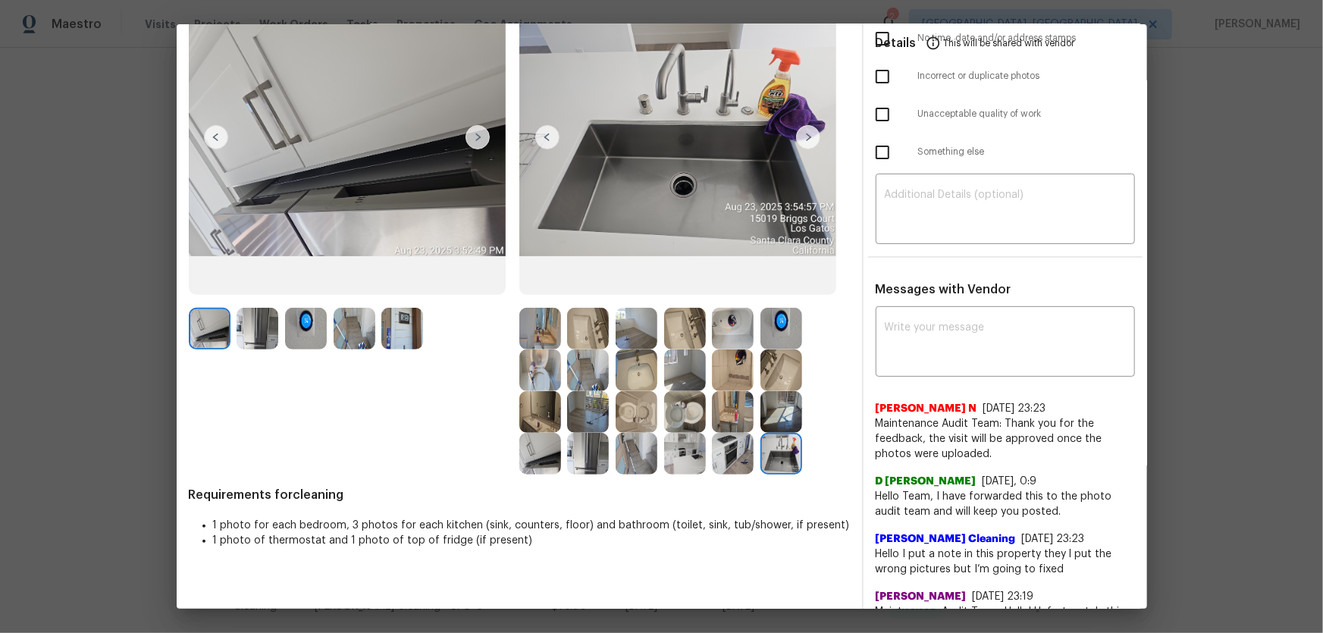
click at [723, 418] on img at bounding box center [733, 454] width 42 height 42
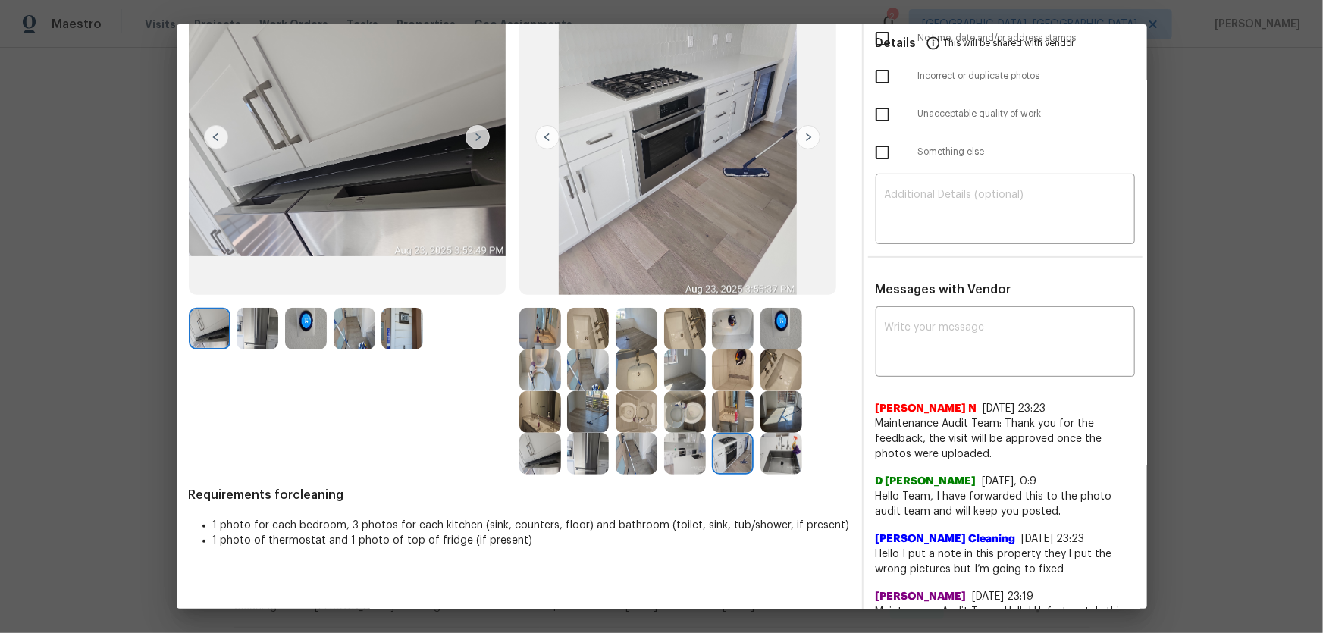
click at [409, 312] on img at bounding box center [402, 329] width 42 height 42
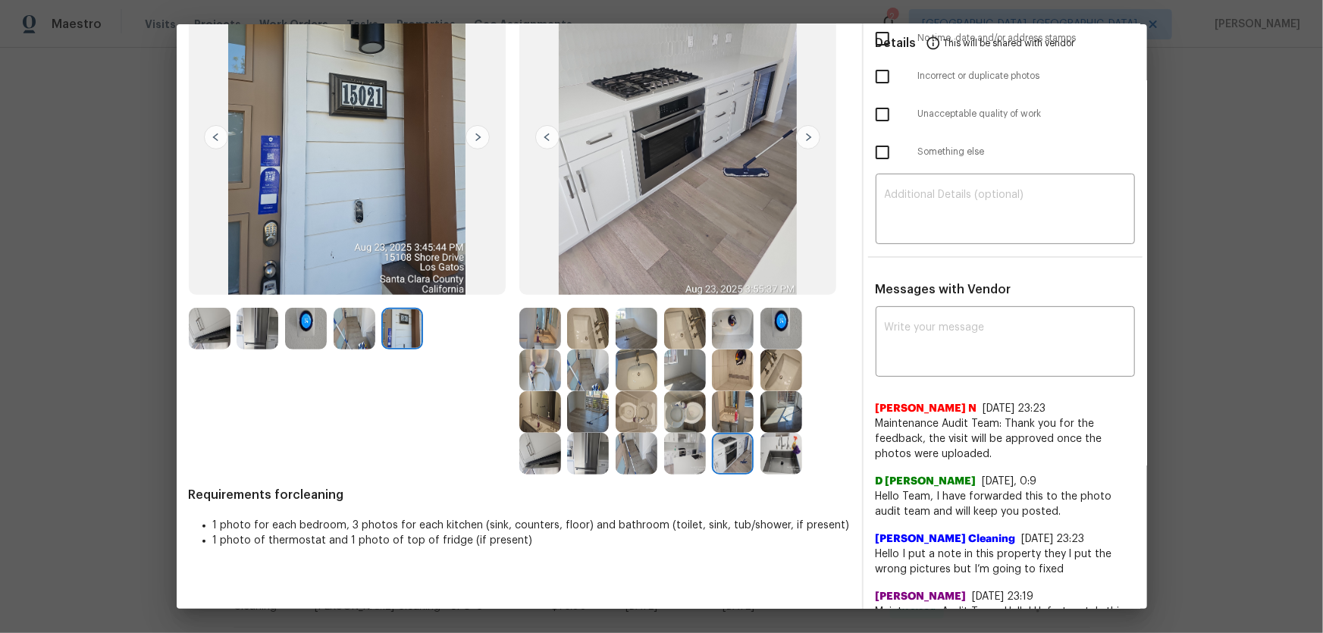
click at [681, 418] on img at bounding box center [685, 454] width 42 height 42
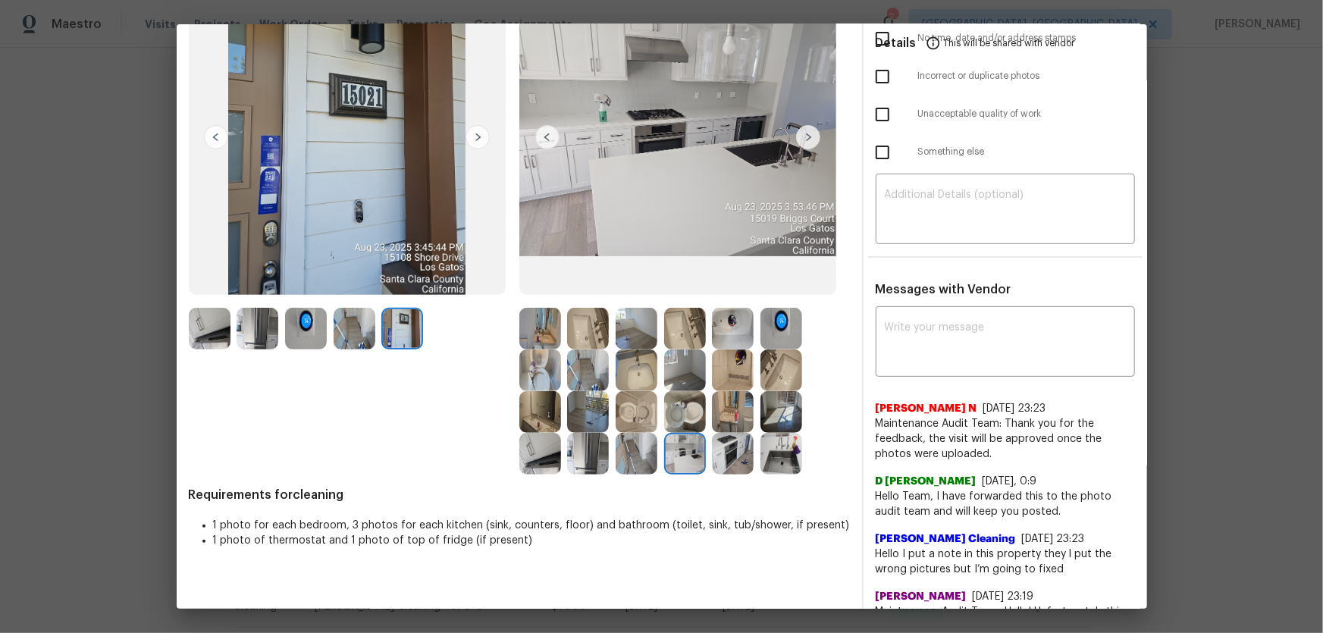
click at [635, 418] on img at bounding box center [637, 454] width 42 height 42
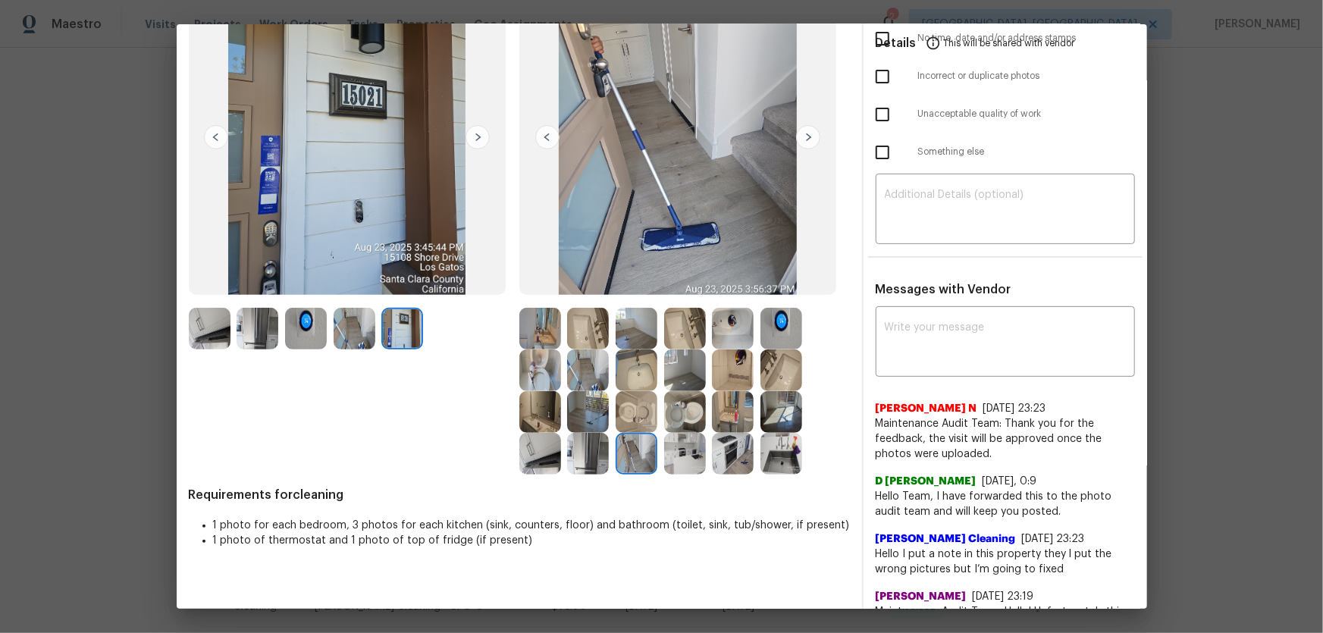
click at [733, 418] on img at bounding box center [733, 454] width 42 height 42
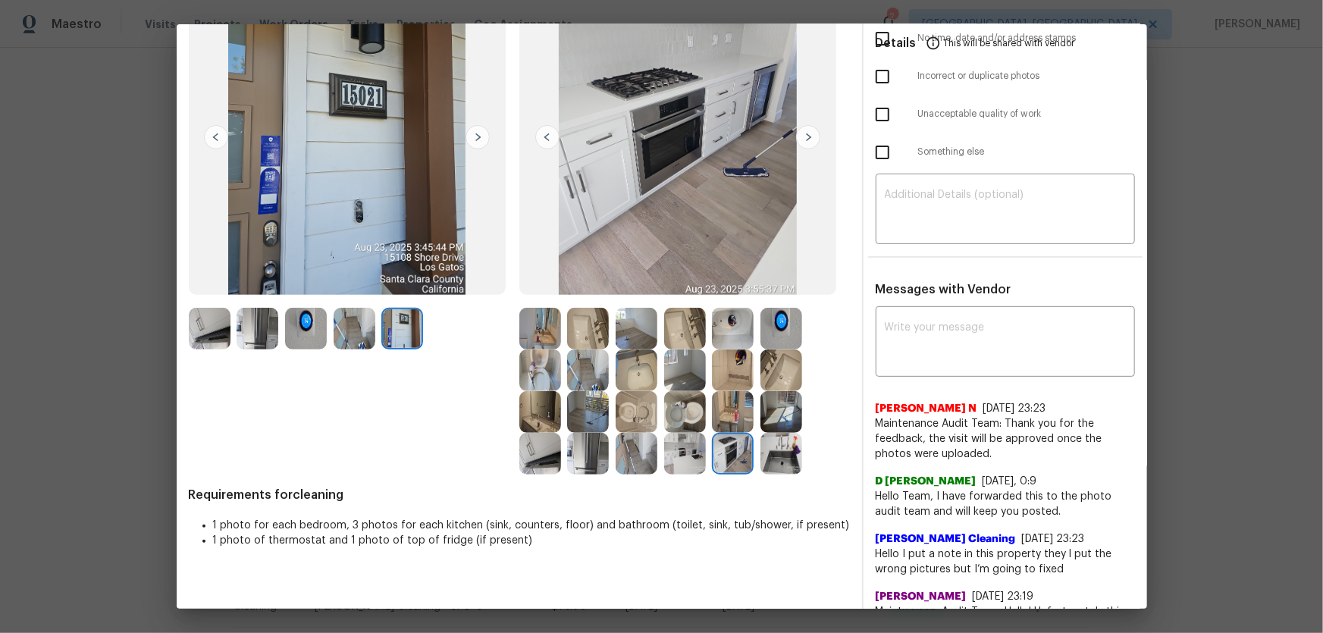
click at [728, 413] on img at bounding box center [733, 412] width 42 height 42
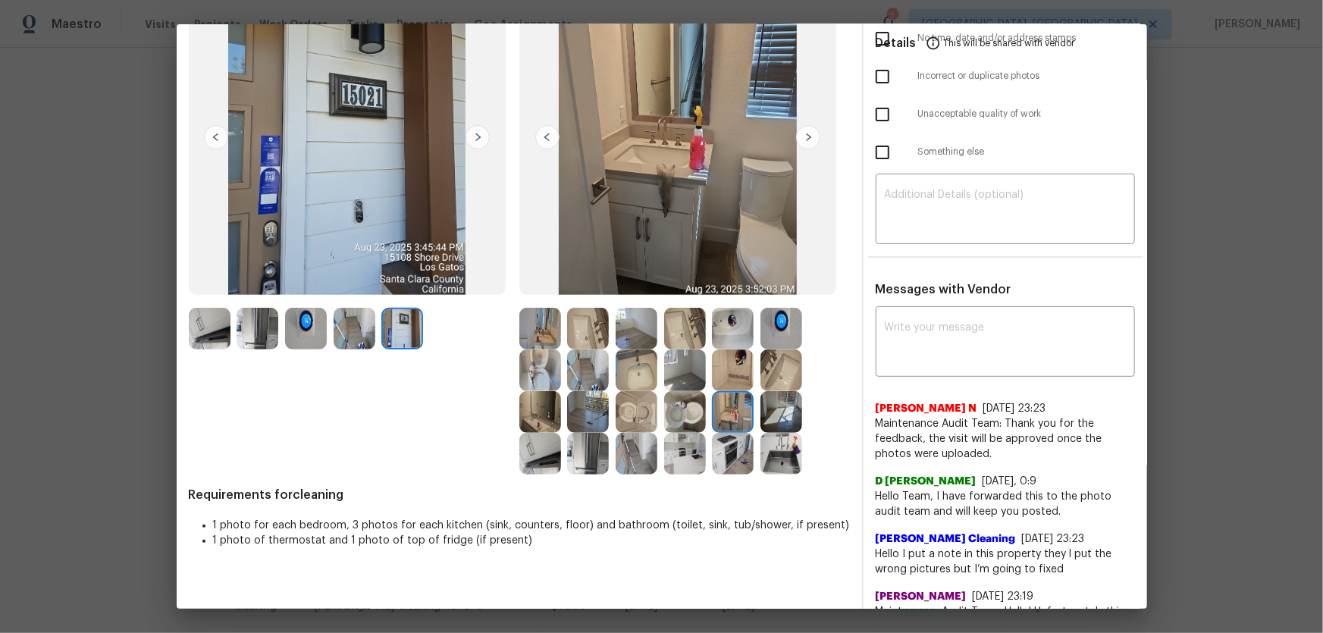
click at [764, 413] on img at bounding box center [782, 412] width 42 height 42
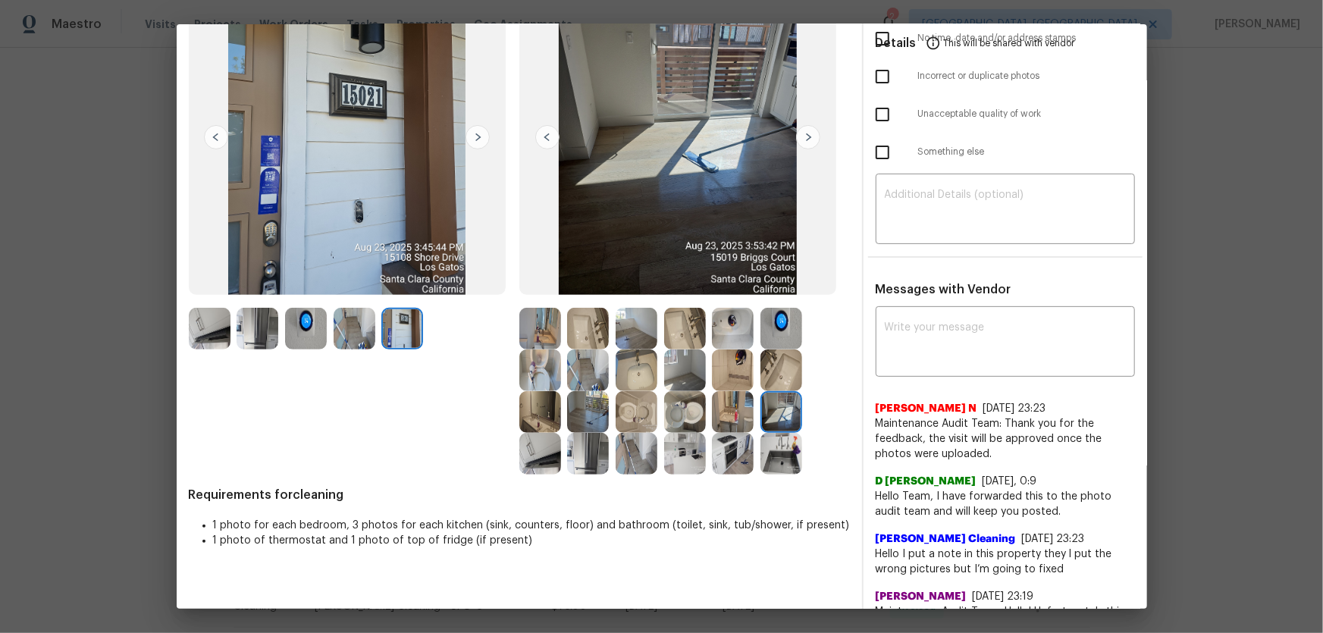
click at [714, 378] on img at bounding box center [733, 371] width 42 height 42
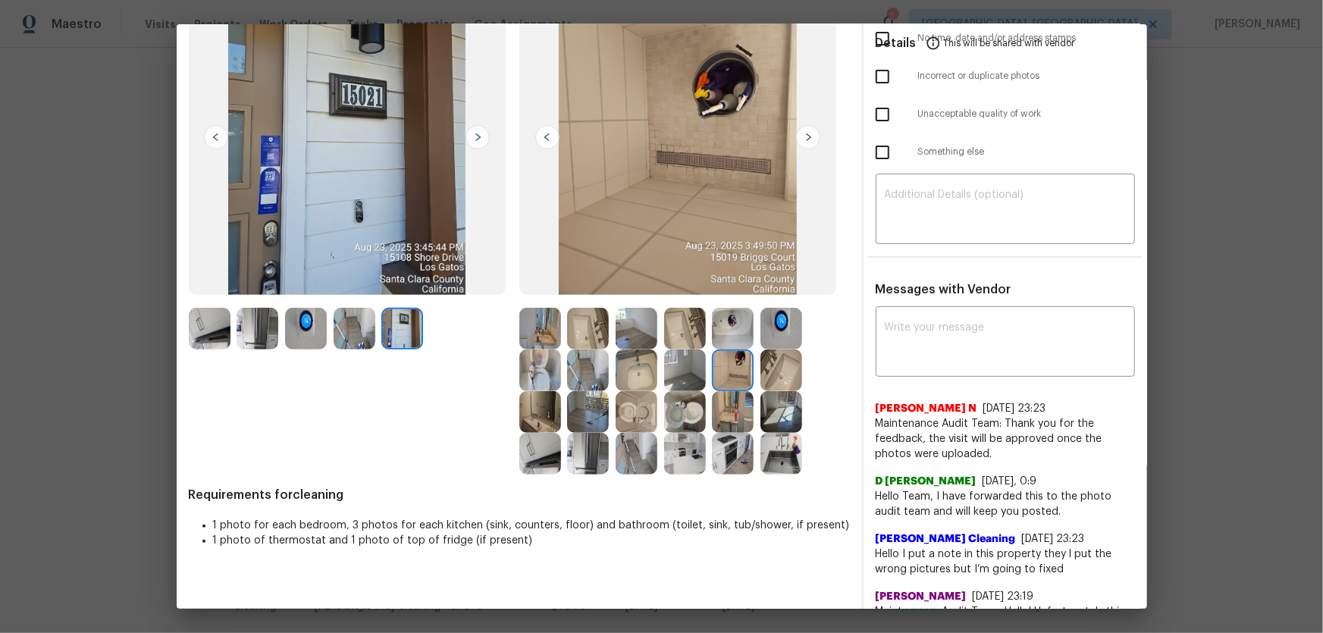
click at [692, 378] on img at bounding box center [685, 371] width 42 height 42
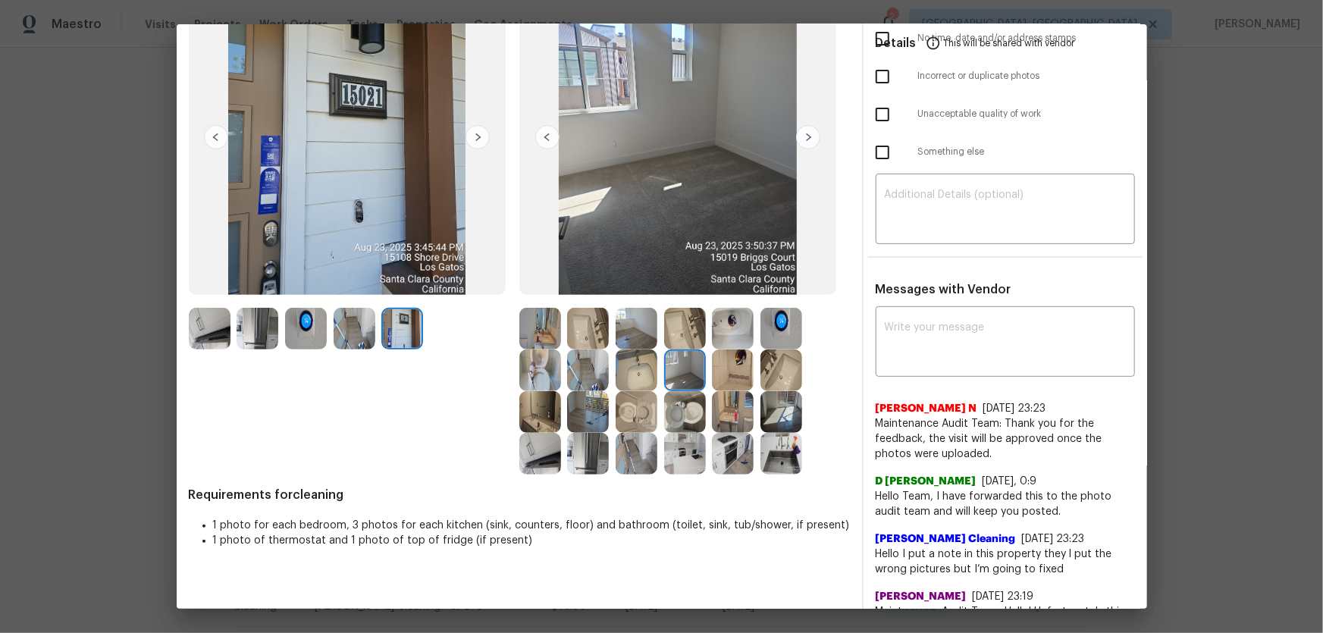
click at [637, 334] on img at bounding box center [637, 329] width 42 height 42
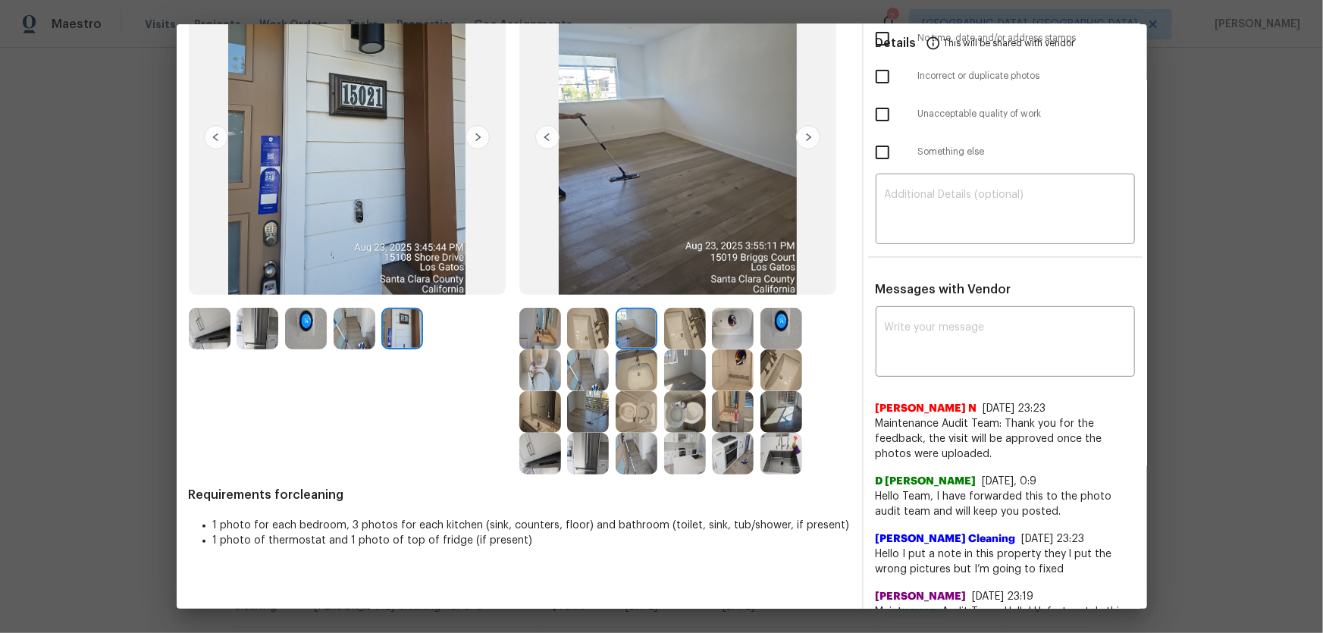
click at [635, 374] on img at bounding box center [637, 371] width 42 height 42
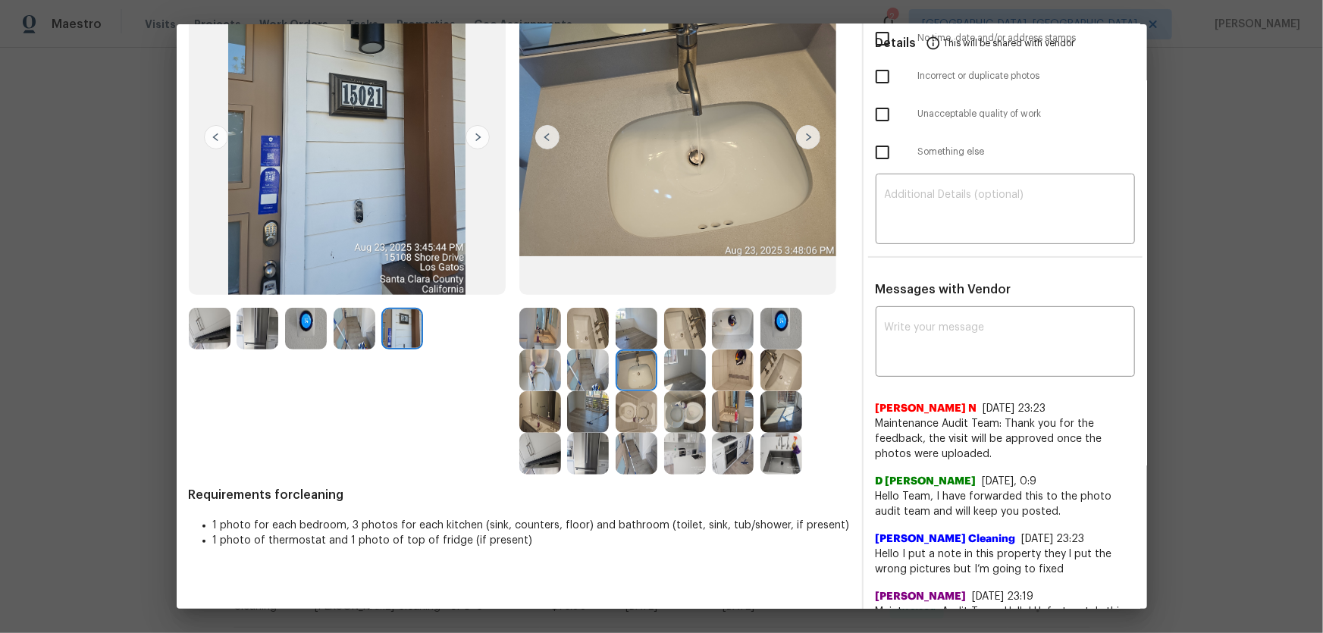
click at [588, 418] on img at bounding box center [588, 412] width 42 height 42
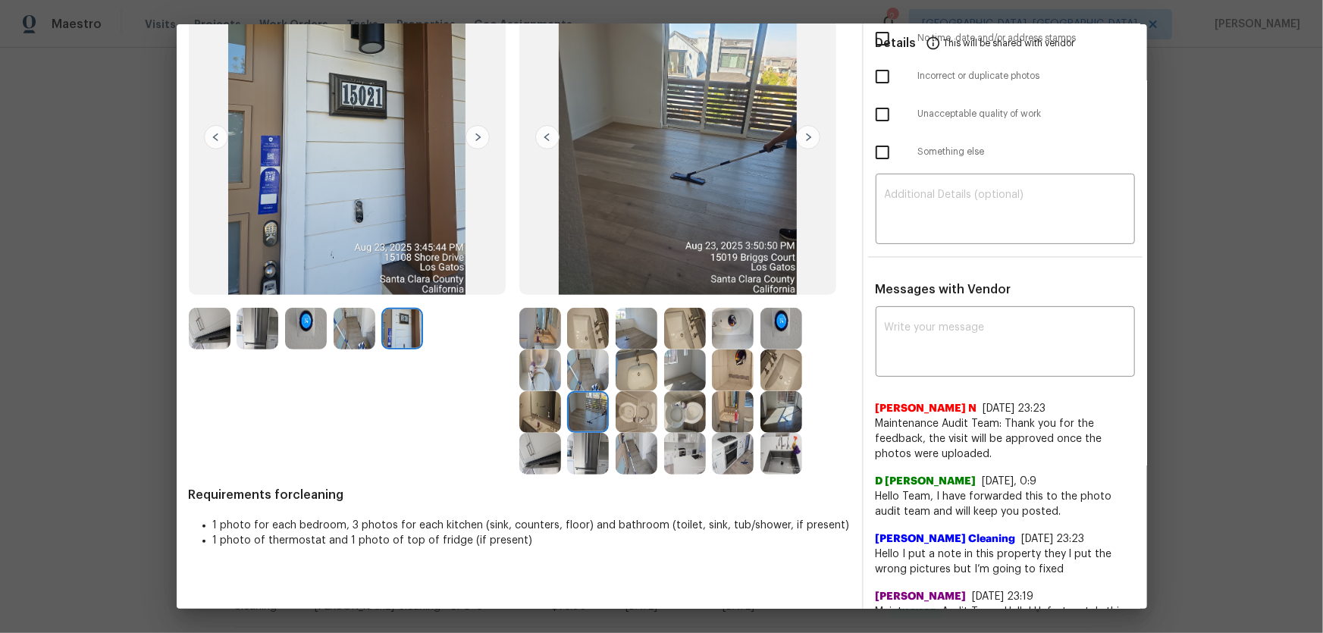
click at [588, 418] on img at bounding box center [588, 454] width 42 height 42
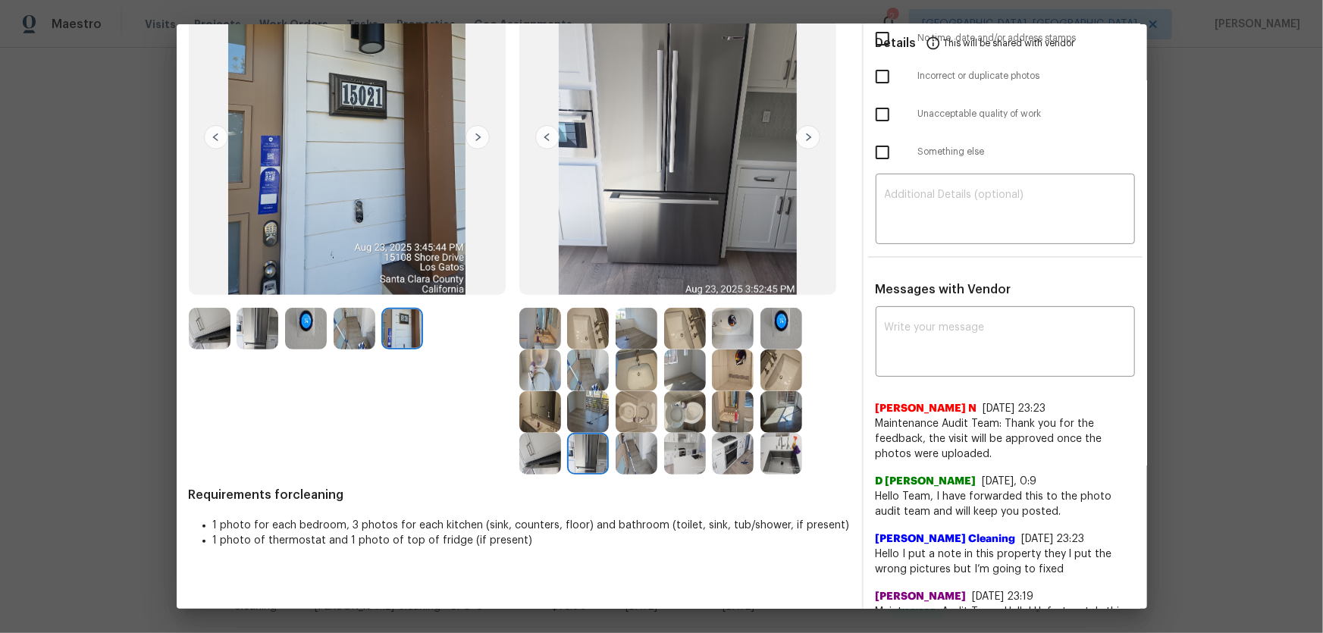
click at [535, 418] on img at bounding box center [540, 454] width 42 height 42
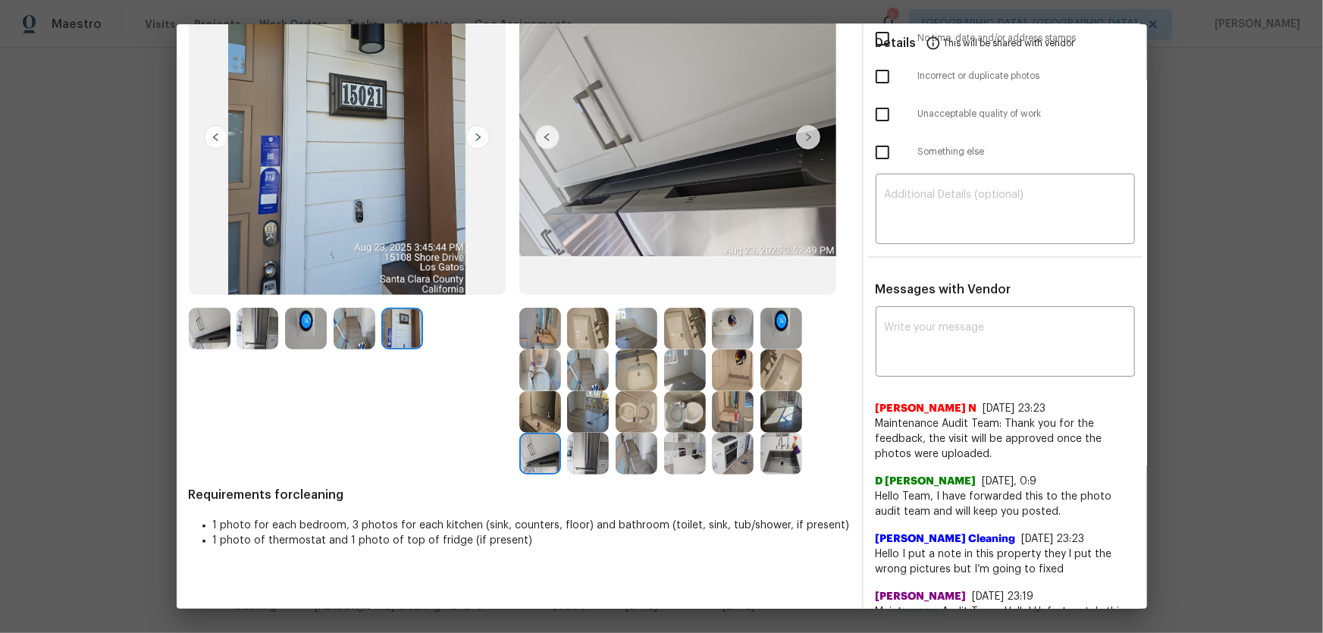
click at [647, 418] on img at bounding box center [637, 454] width 42 height 42
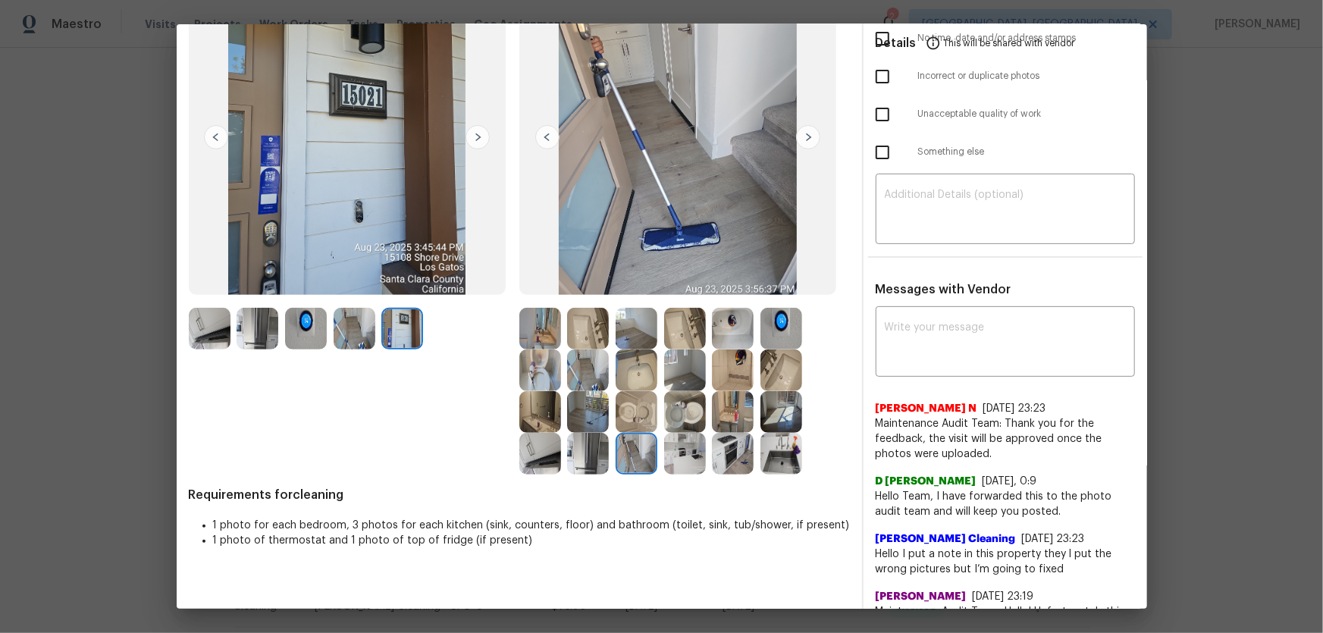
scroll to position [0, 0]
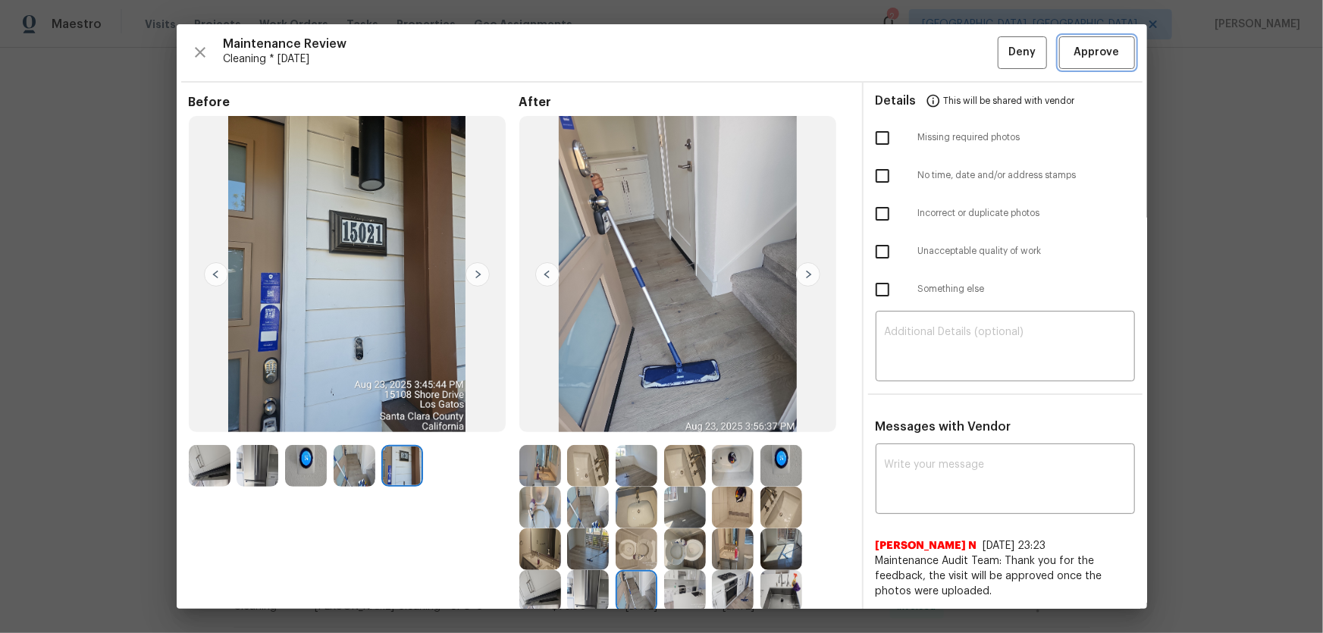
click at [941, 39] on button "Approve" at bounding box center [1097, 52] width 76 height 33
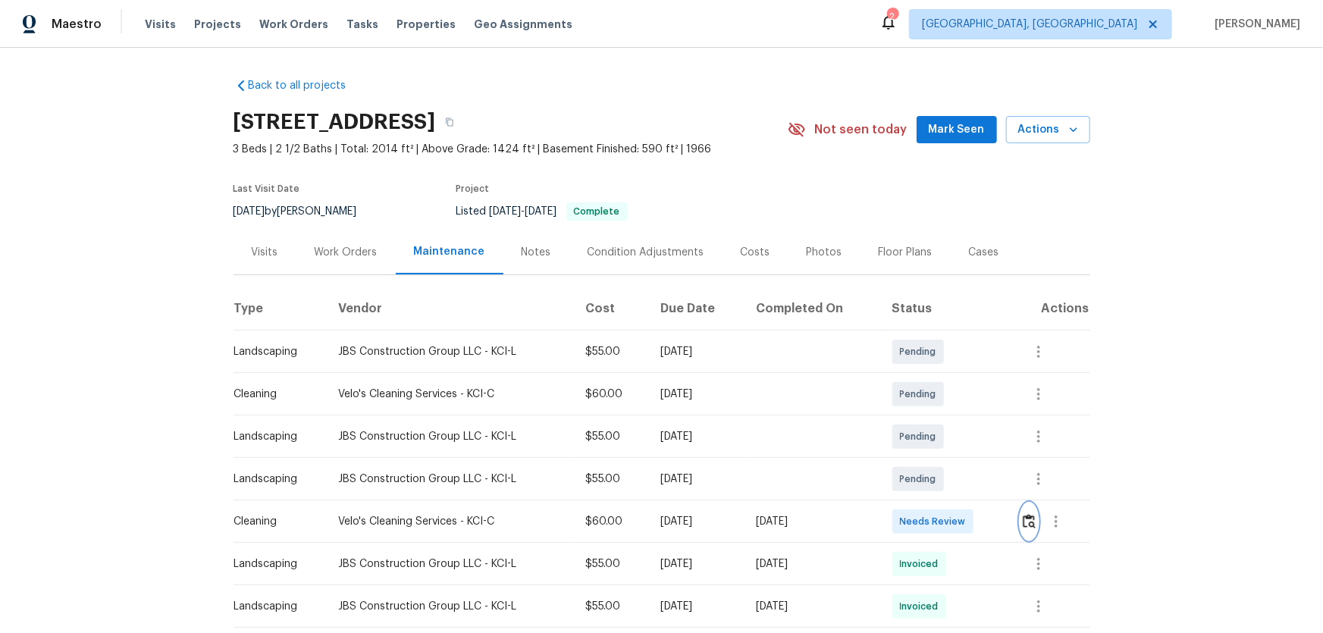
click at [941, 418] on button "button" at bounding box center [1029, 521] width 17 height 36
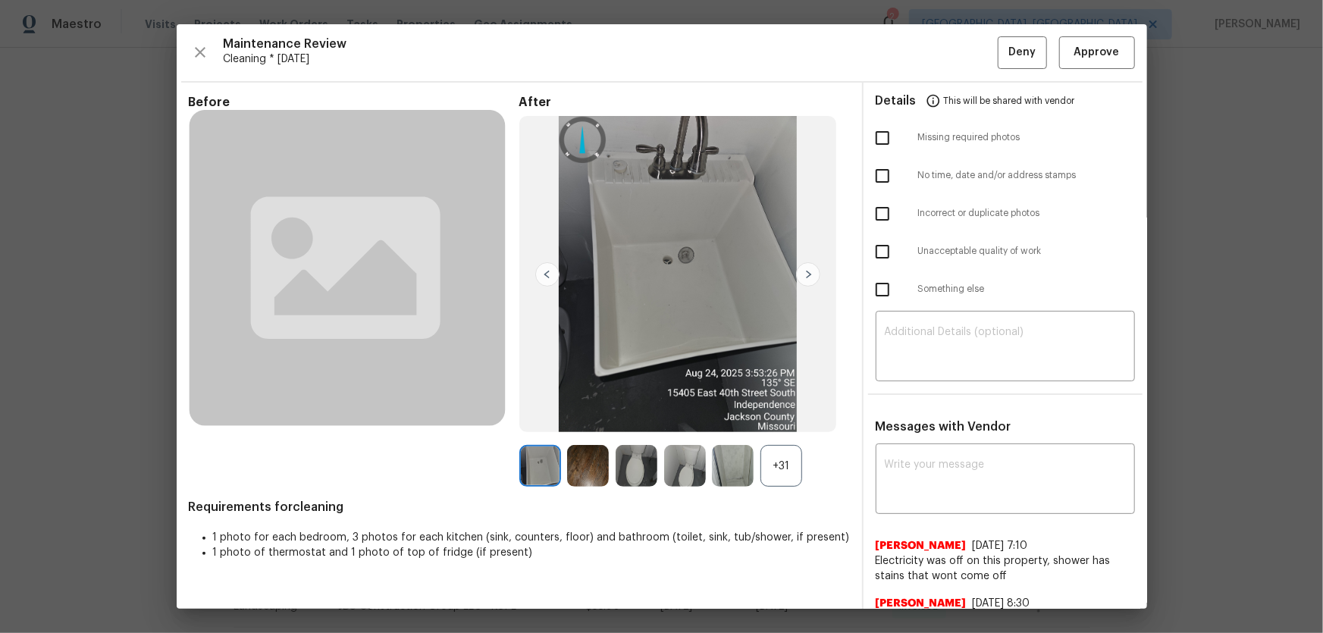
click at [776, 418] on div "+31" at bounding box center [782, 466] width 42 height 42
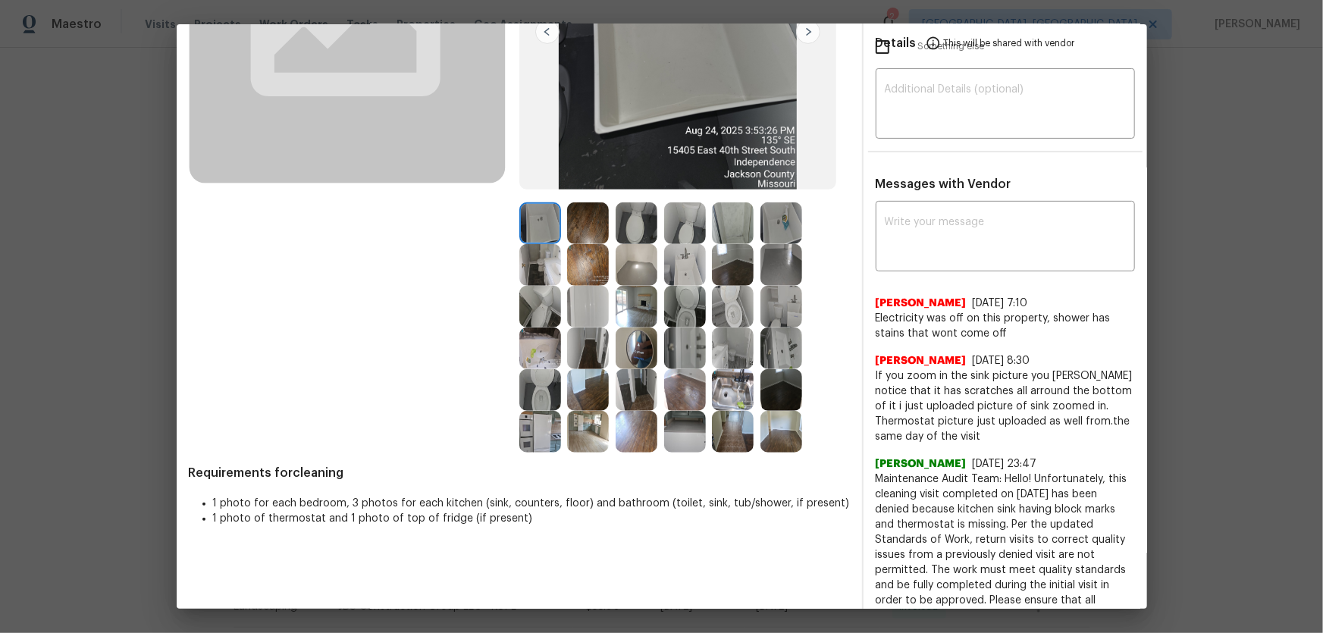
scroll to position [275, 0]
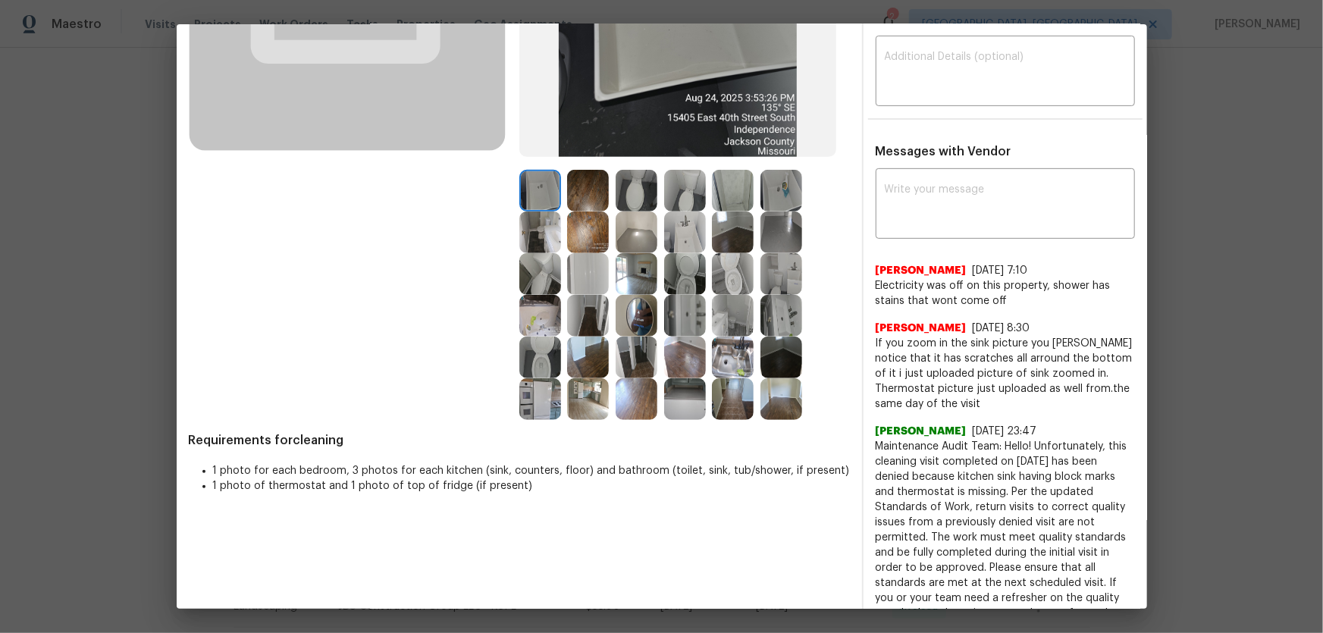
click at [687, 273] on img at bounding box center [685, 274] width 42 height 42
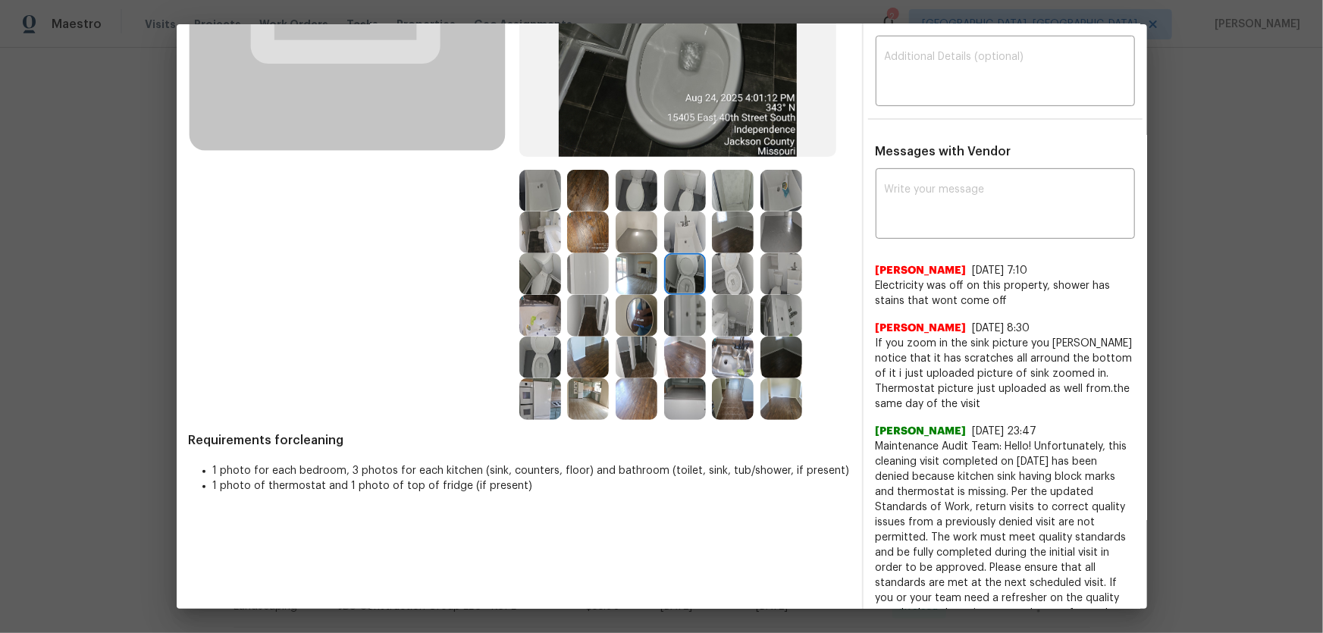
click at [724, 277] on img at bounding box center [733, 274] width 42 height 42
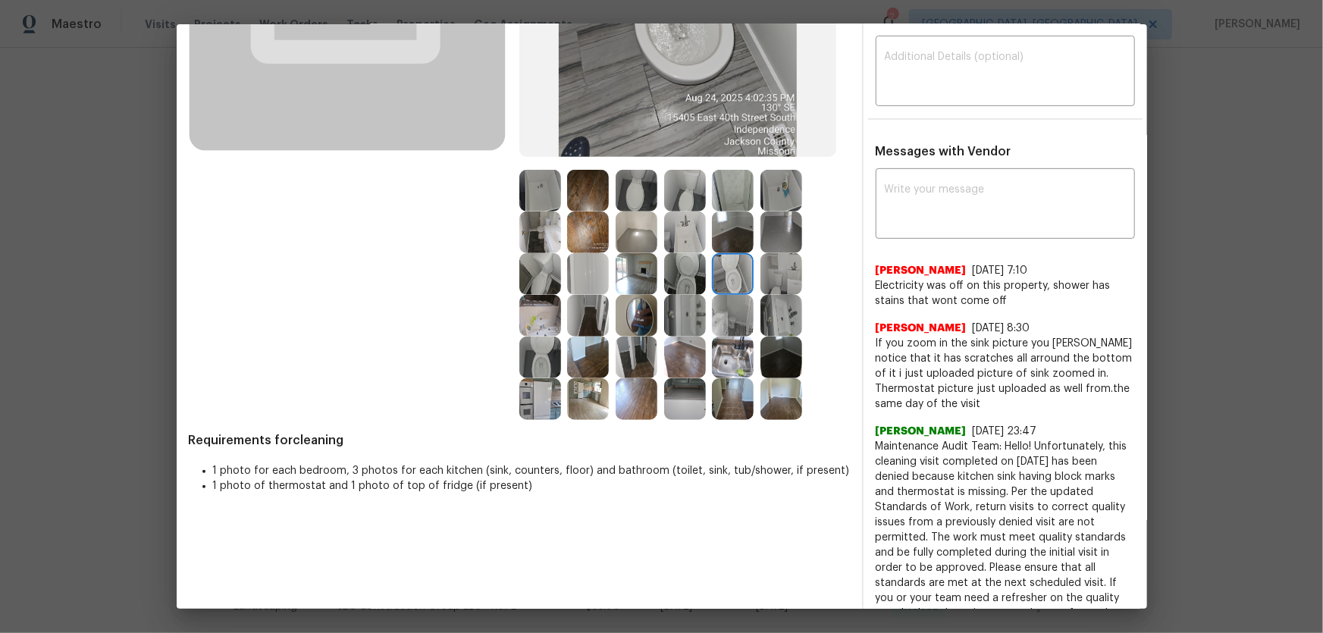
click at [535, 349] on img at bounding box center [540, 358] width 42 height 42
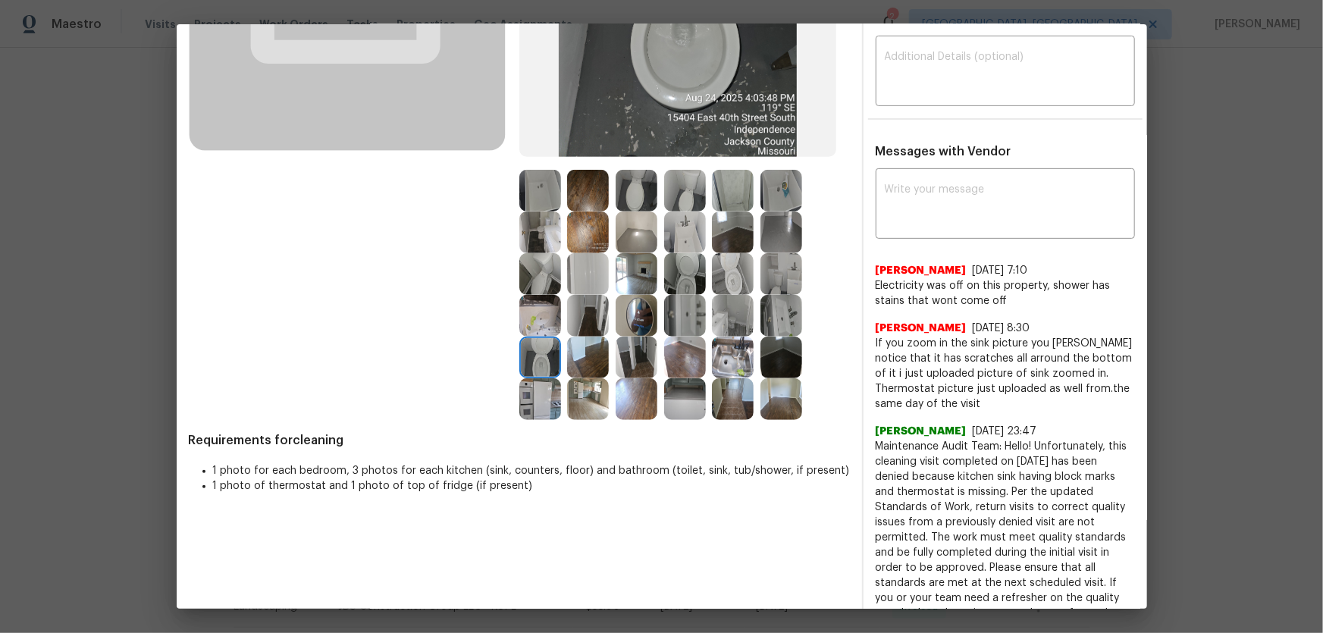
click at [681, 315] on img at bounding box center [685, 316] width 42 height 42
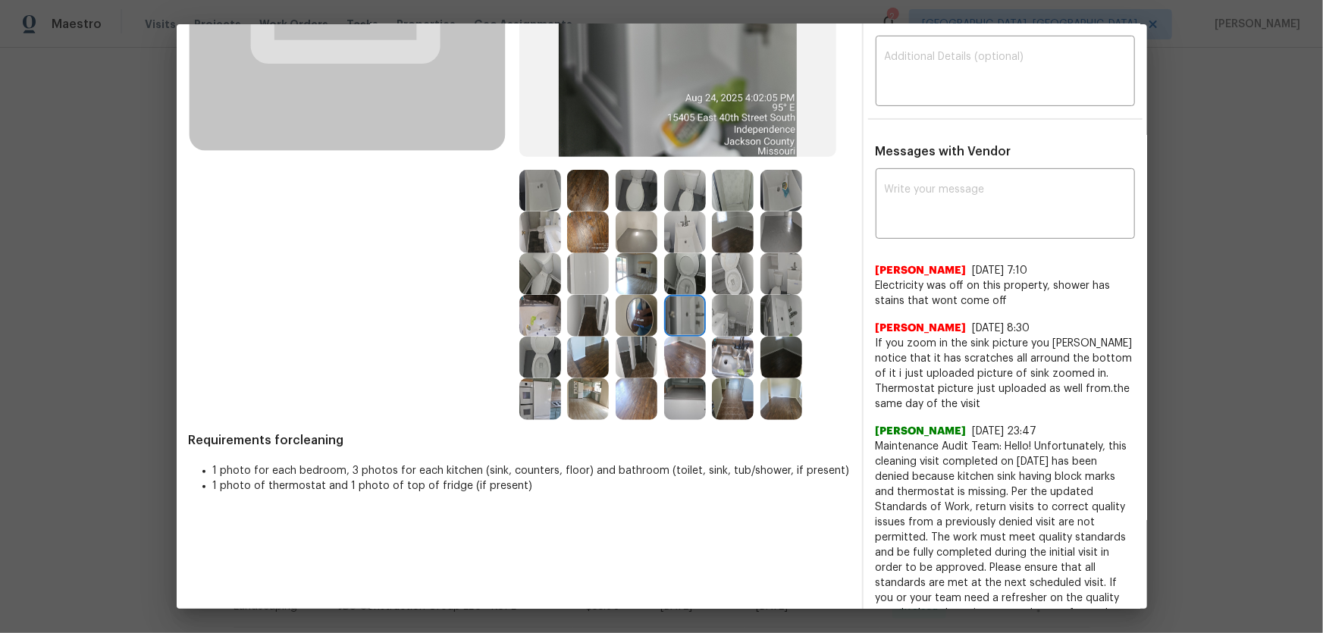
click at [783, 325] on img at bounding box center [782, 316] width 42 height 42
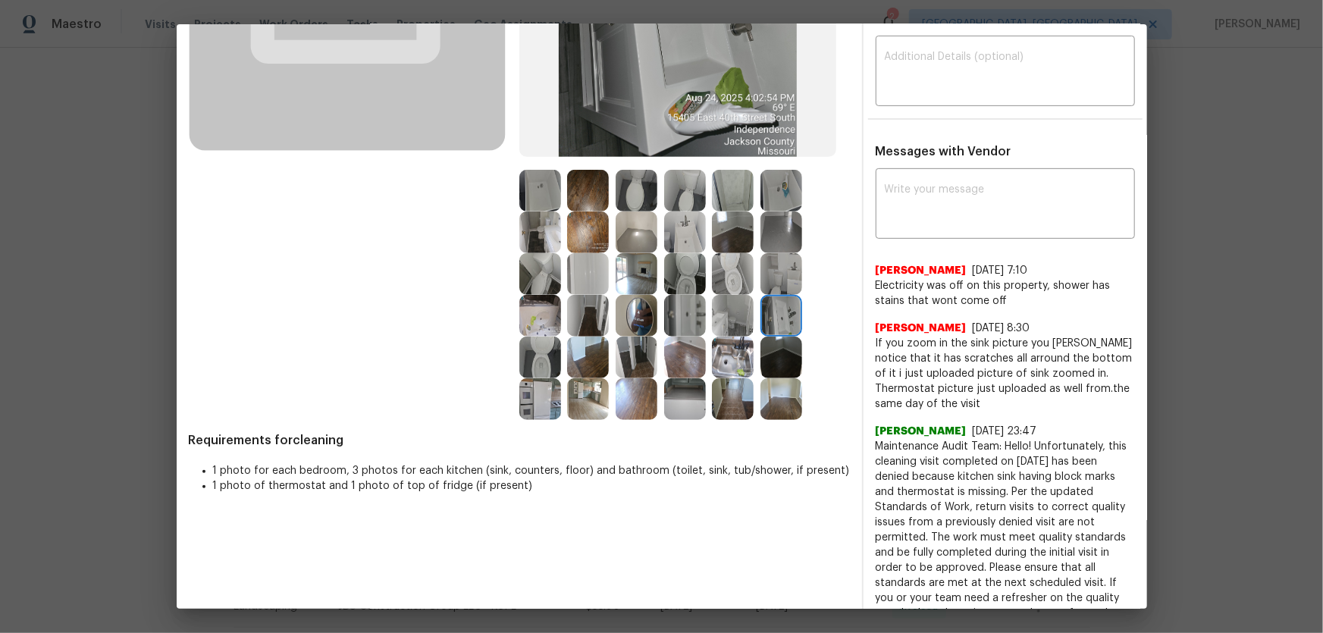
click at [674, 227] on img at bounding box center [685, 233] width 42 height 42
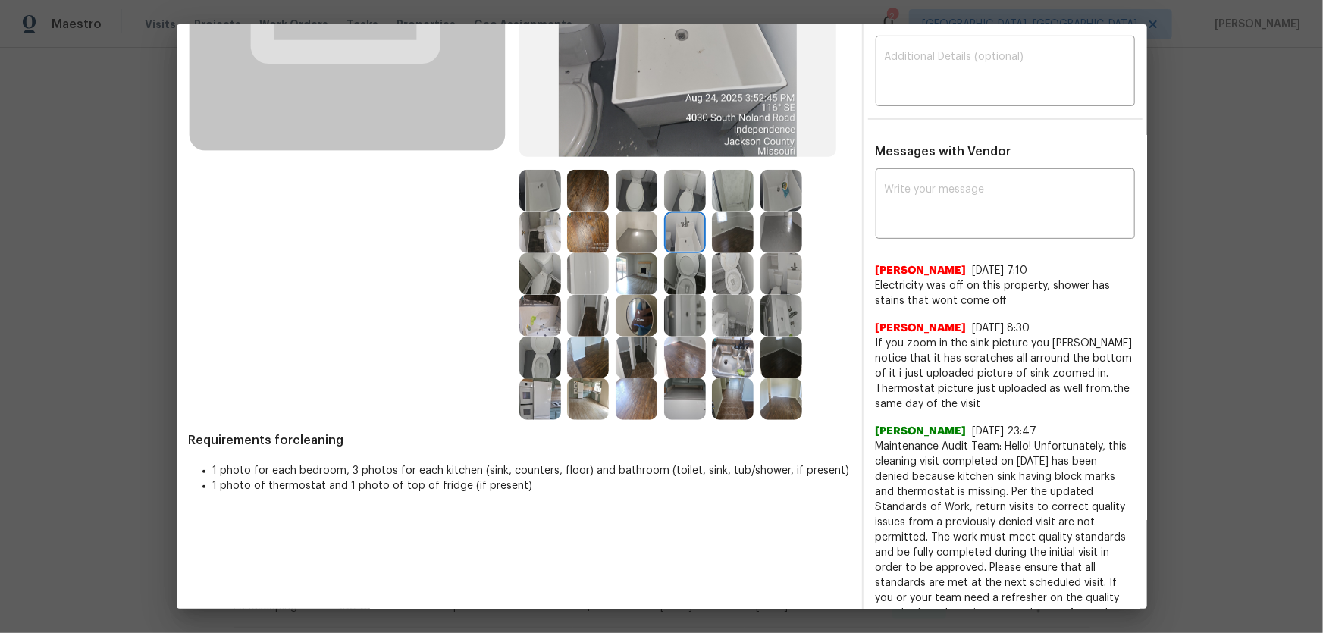
drag, startPoint x: 727, startPoint y: 192, endPoint x: 736, endPoint y: 191, distance: 8.4
click at [727, 192] on img at bounding box center [733, 191] width 42 height 42
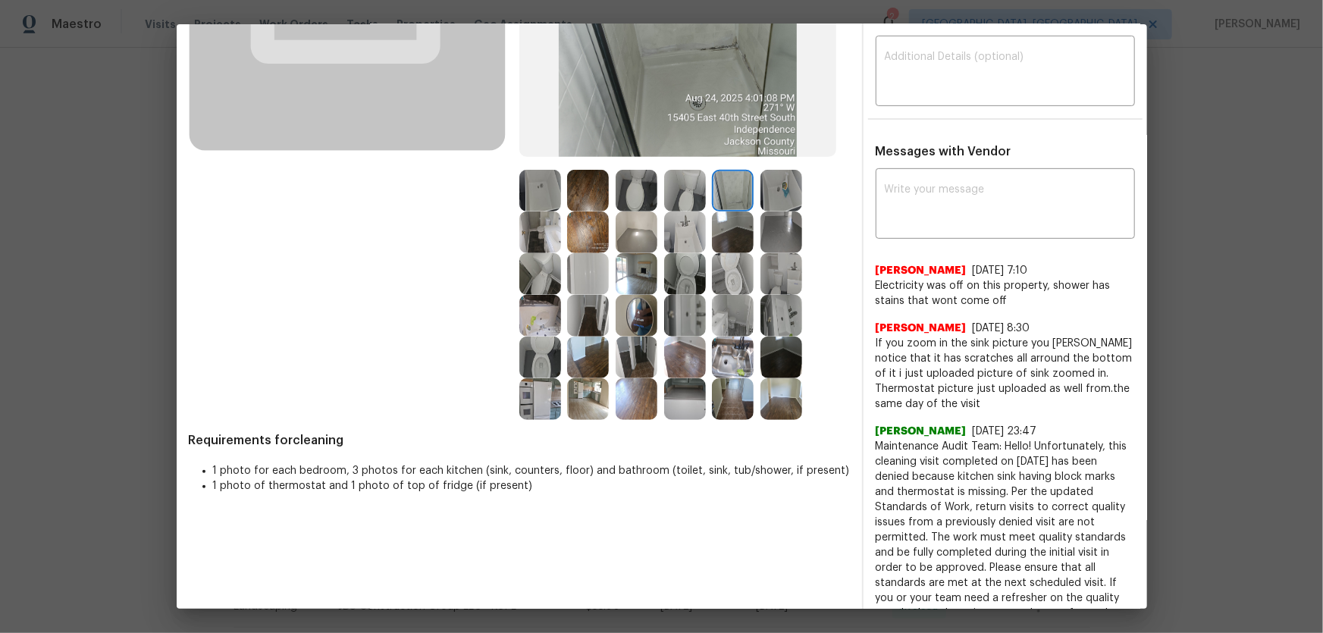
click at [589, 274] on img at bounding box center [588, 274] width 42 height 42
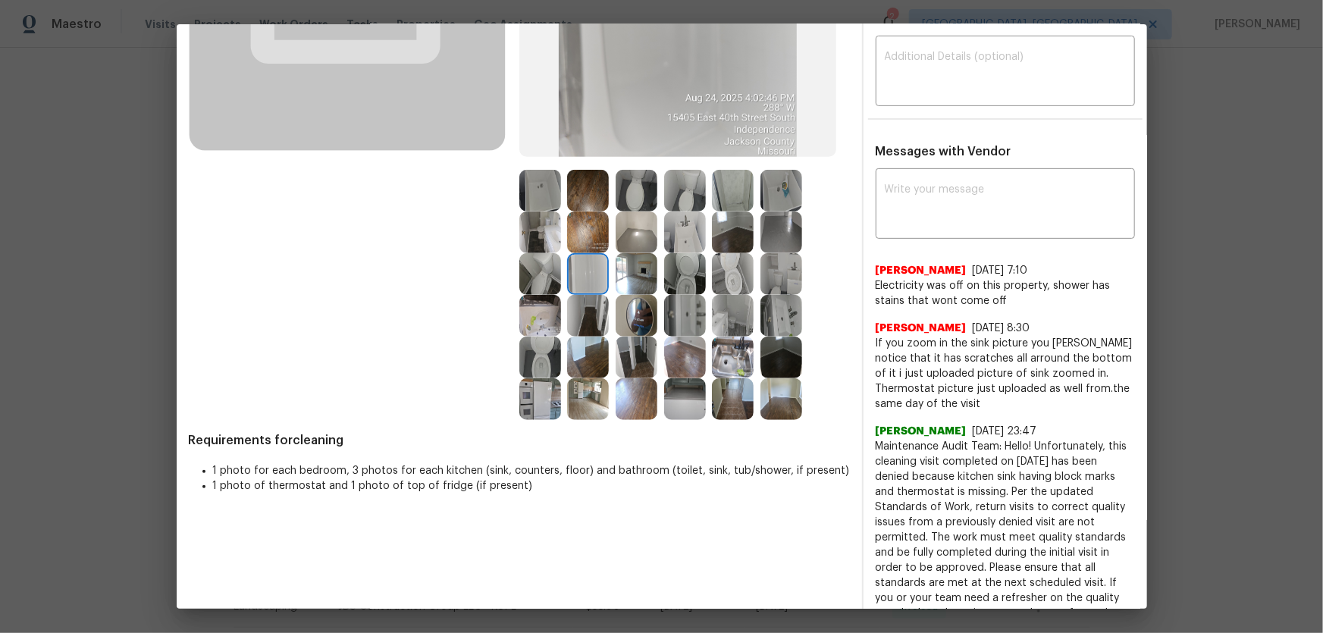
click at [632, 276] on img at bounding box center [637, 274] width 42 height 42
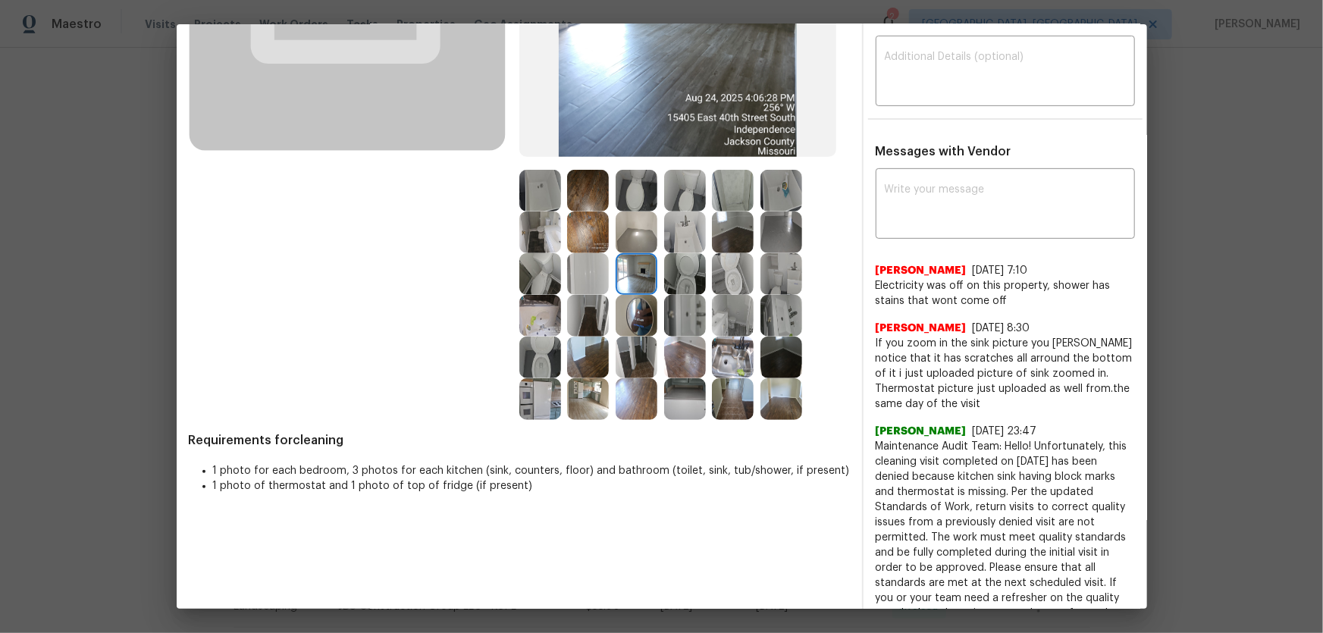
click at [634, 308] on img at bounding box center [637, 316] width 42 height 42
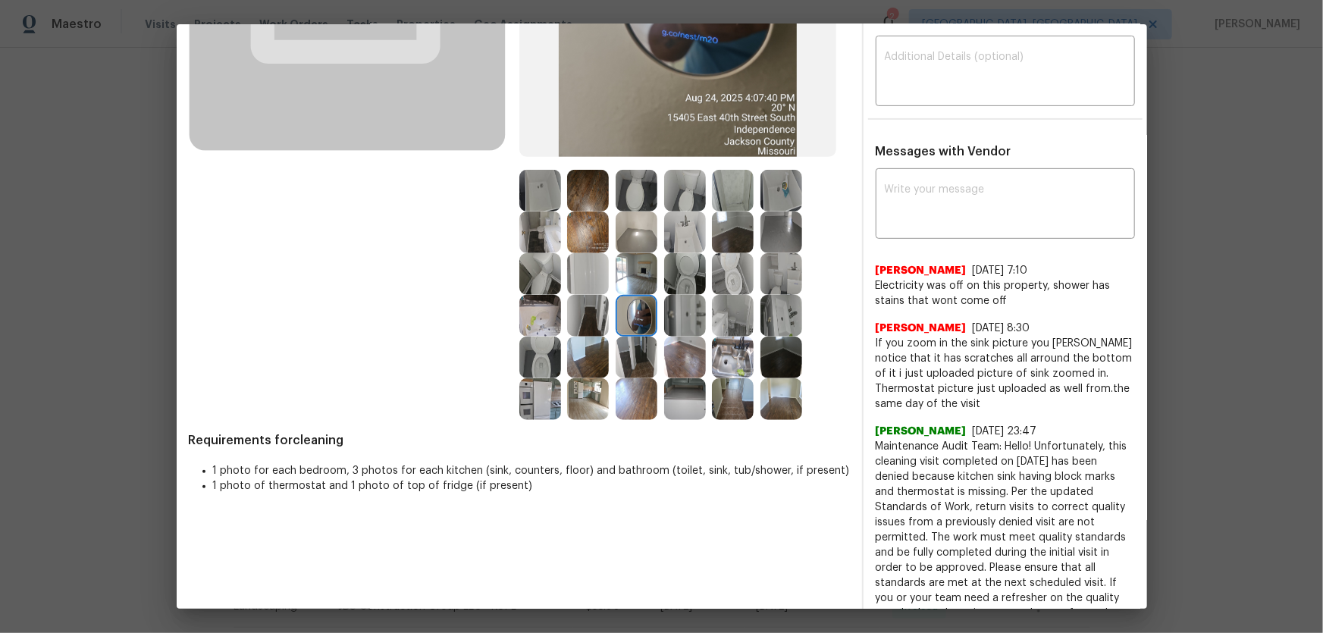
click at [629, 383] on img at bounding box center [637, 399] width 42 height 42
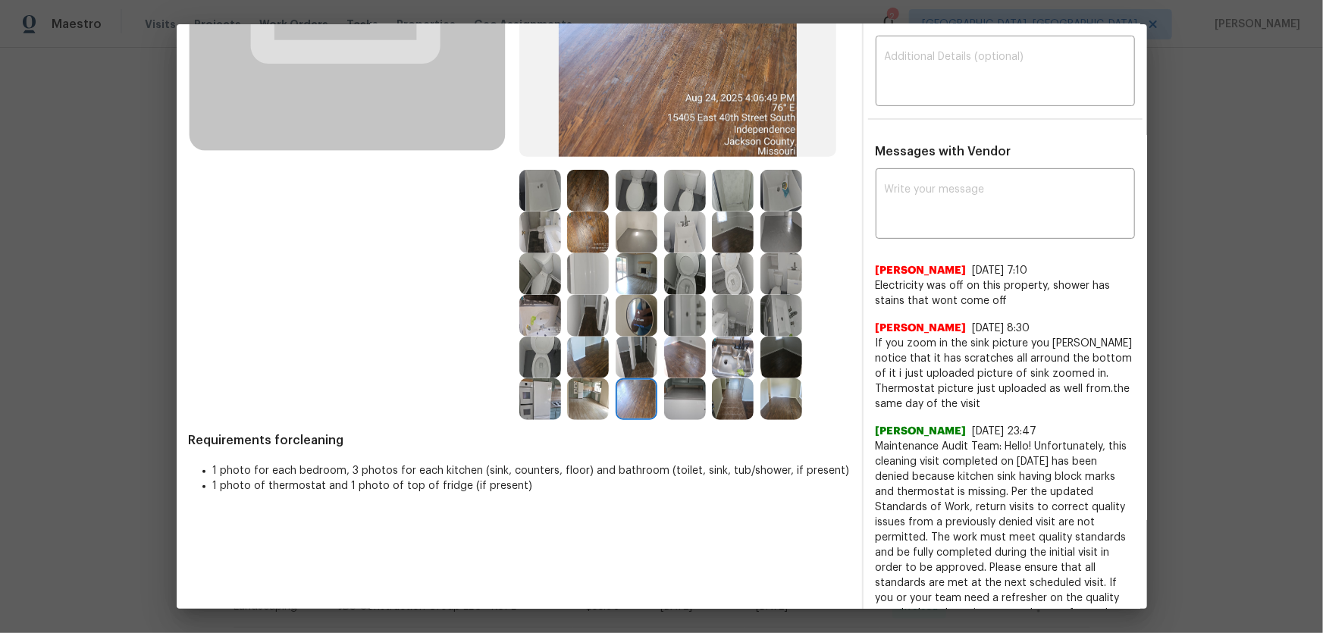
click at [682, 356] on img at bounding box center [685, 358] width 42 height 42
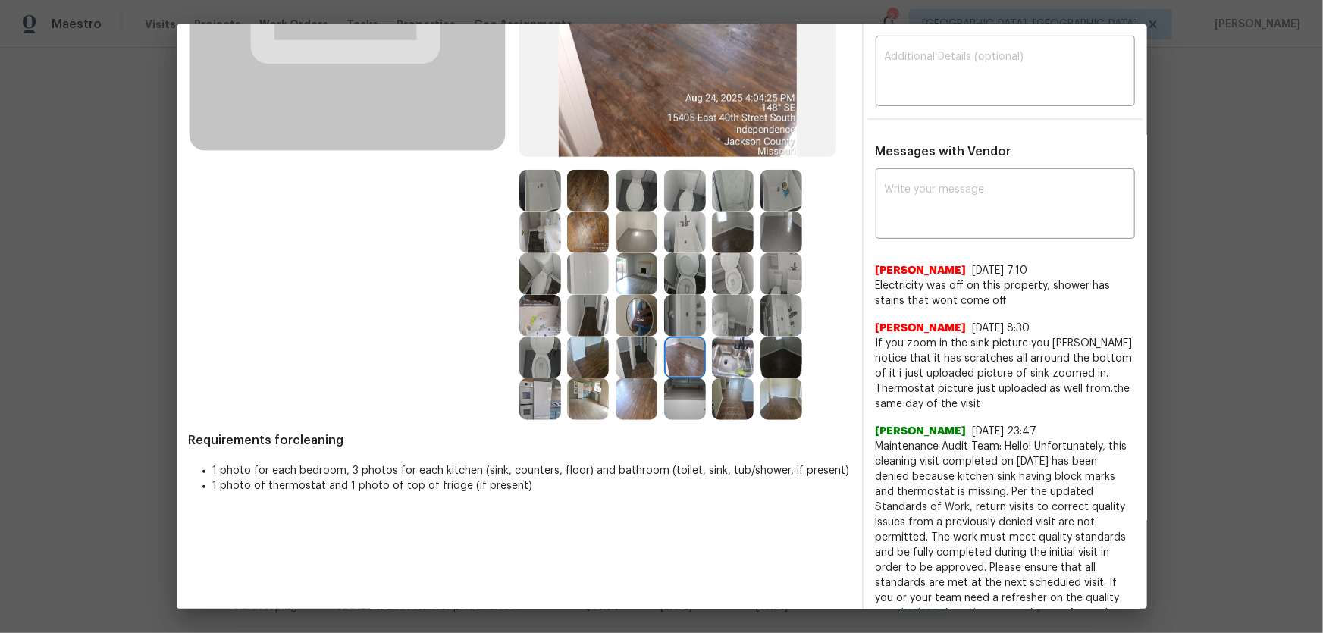
click at [584, 196] on img at bounding box center [588, 191] width 42 height 42
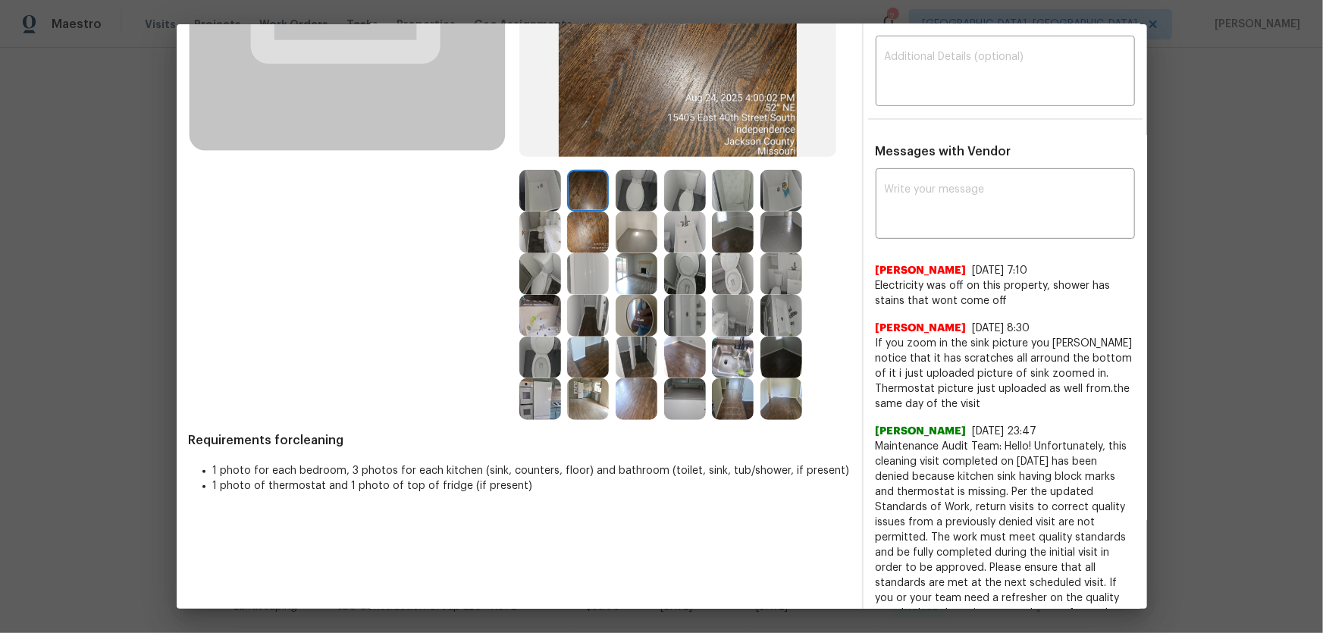
click at [637, 233] on img at bounding box center [637, 233] width 42 height 42
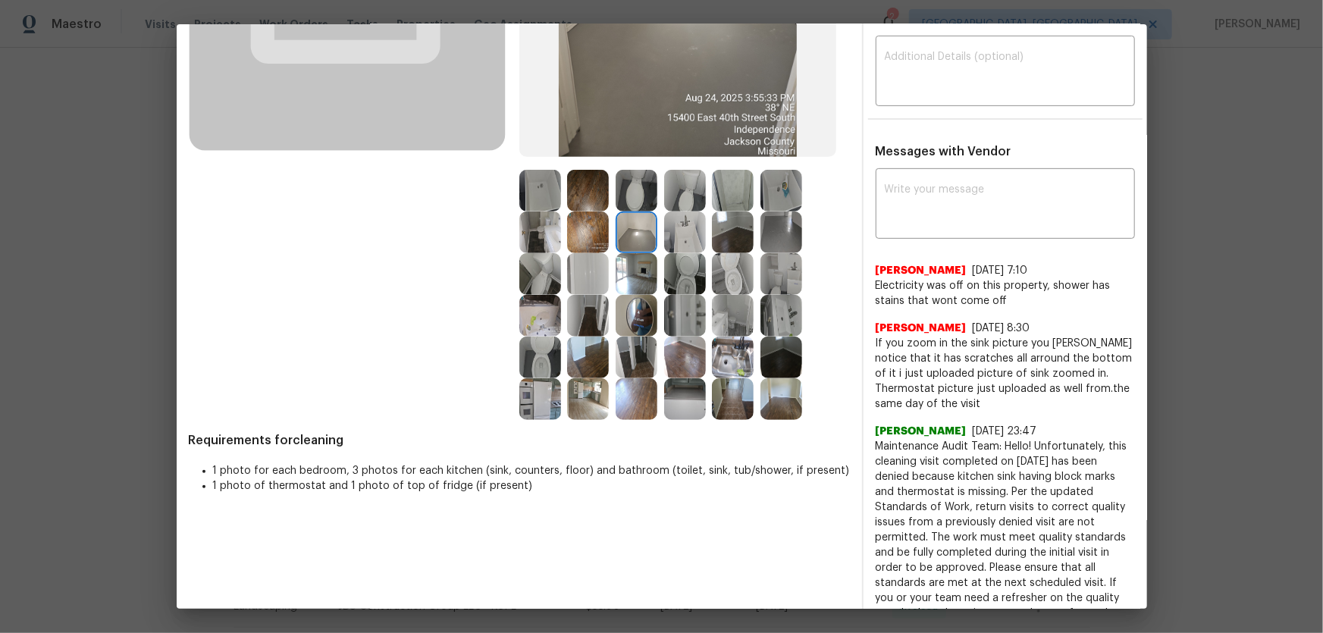
click at [636, 178] on img at bounding box center [637, 191] width 42 height 42
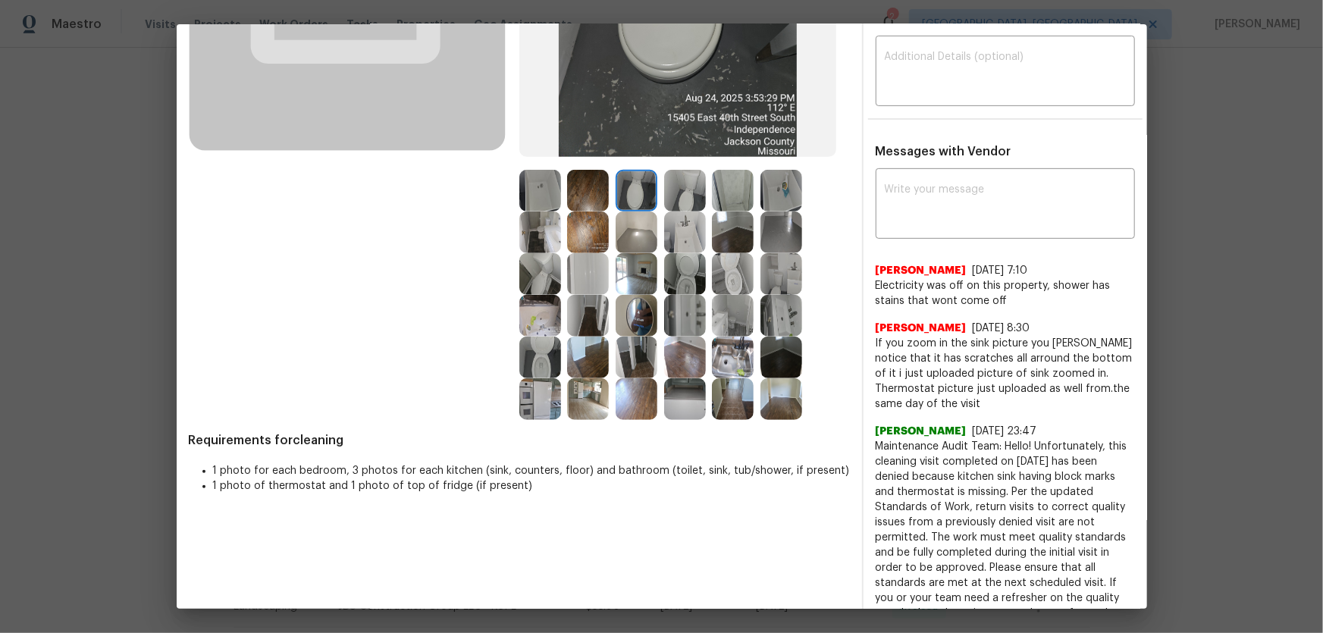
click at [699, 188] on img at bounding box center [685, 191] width 42 height 42
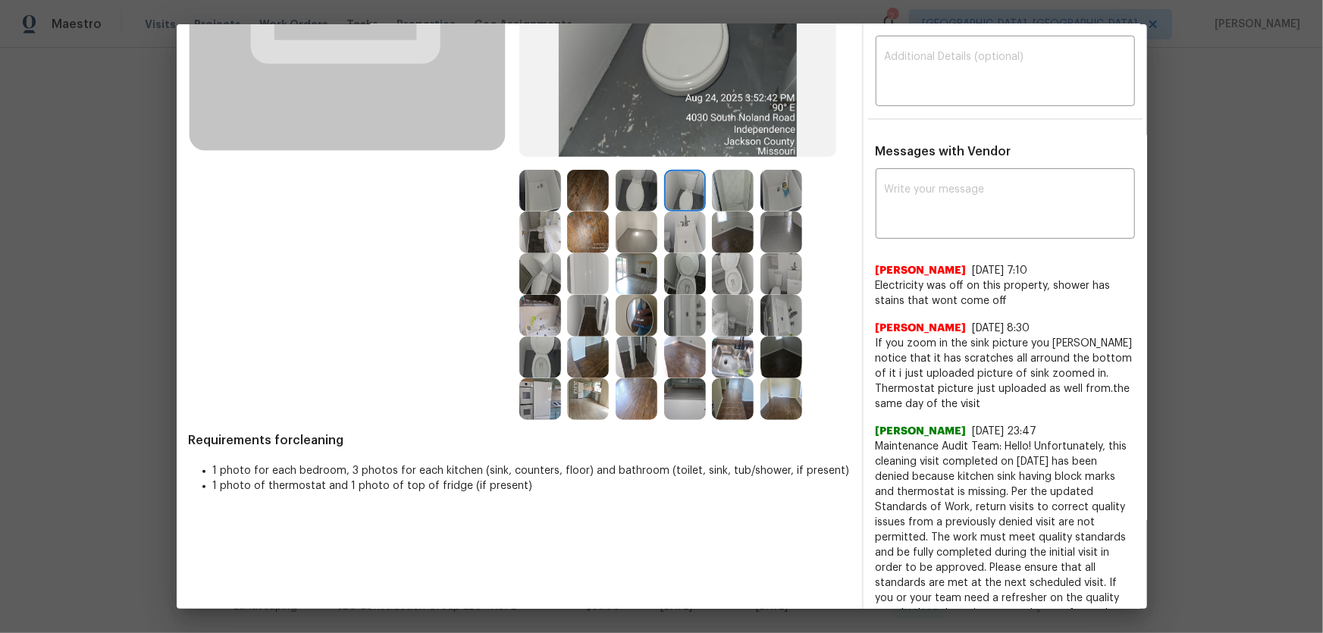
click at [735, 215] on img at bounding box center [733, 233] width 42 height 42
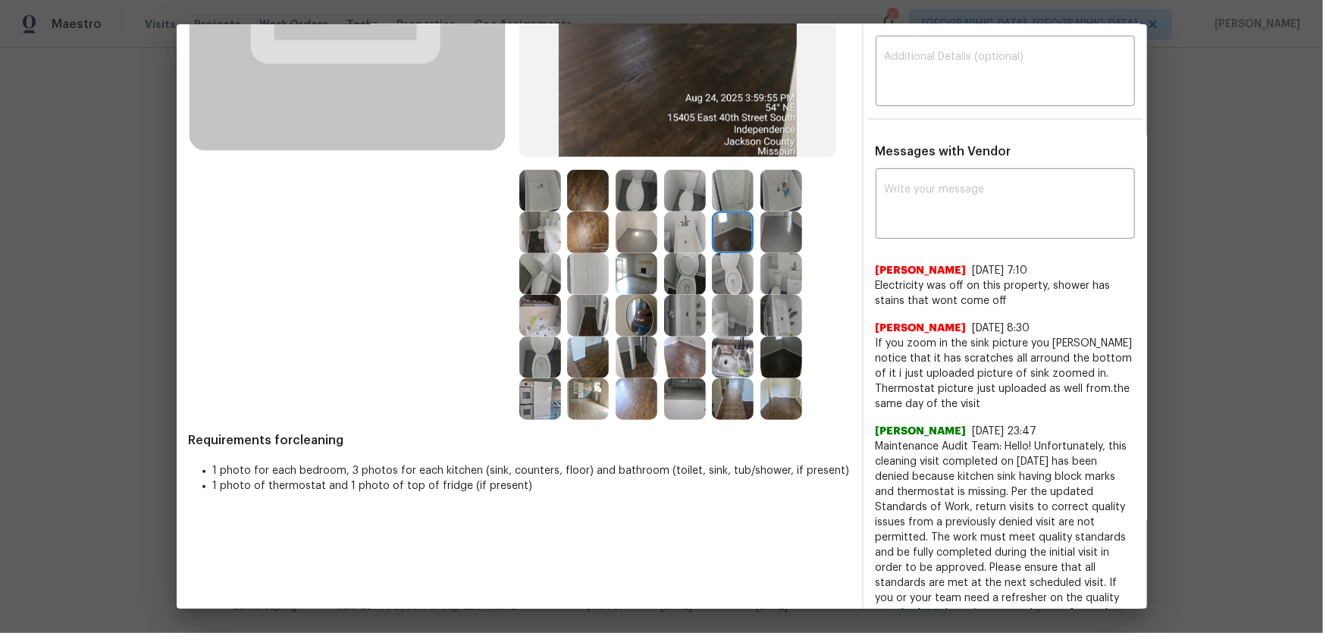
click at [635, 315] on img at bounding box center [637, 316] width 42 height 42
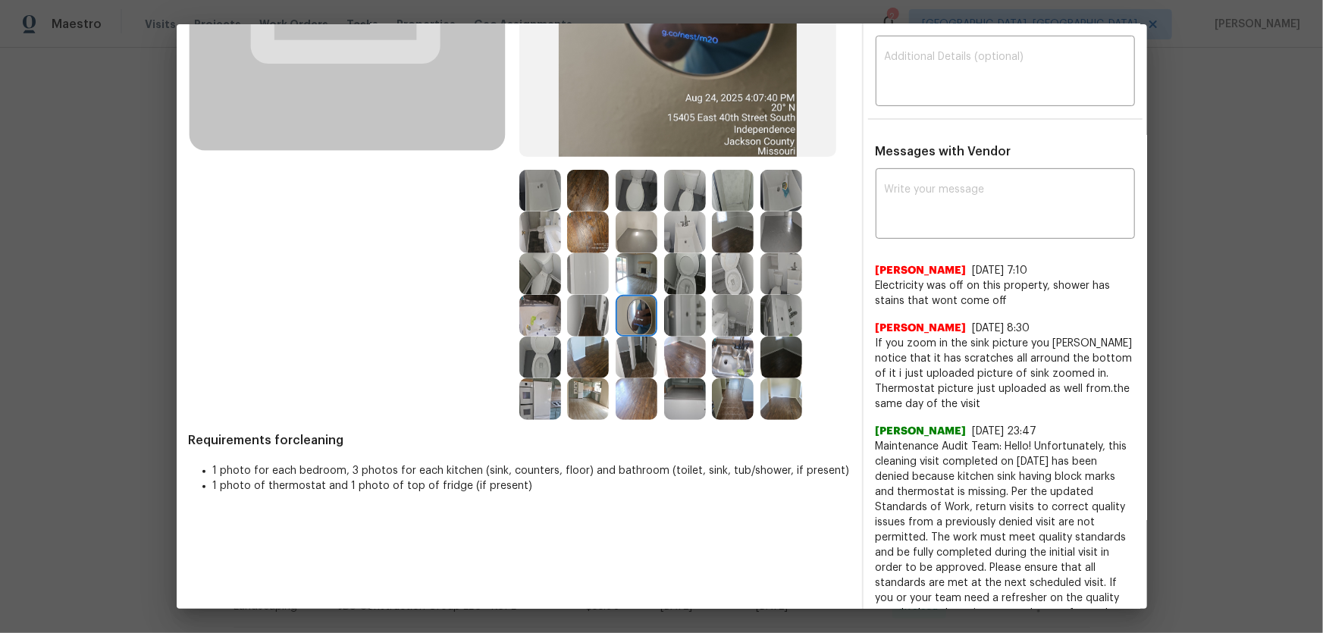
click at [543, 314] on img at bounding box center [540, 316] width 42 height 42
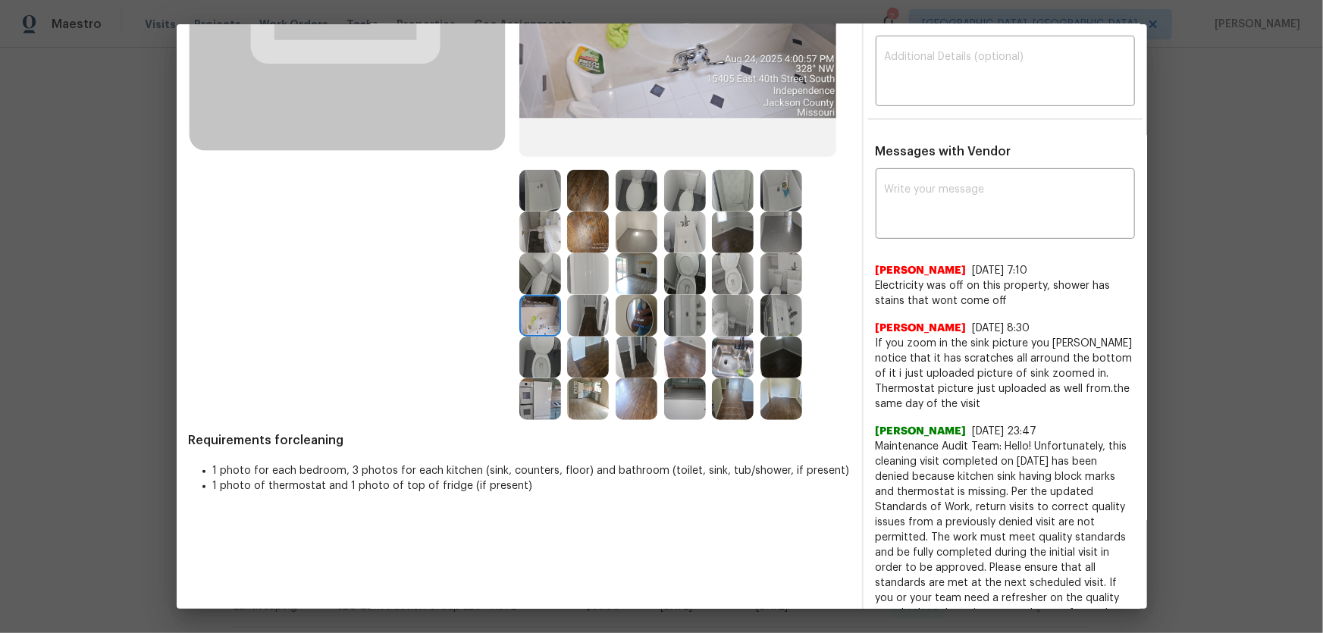
click at [531, 359] on img at bounding box center [540, 358] width 42 height 42
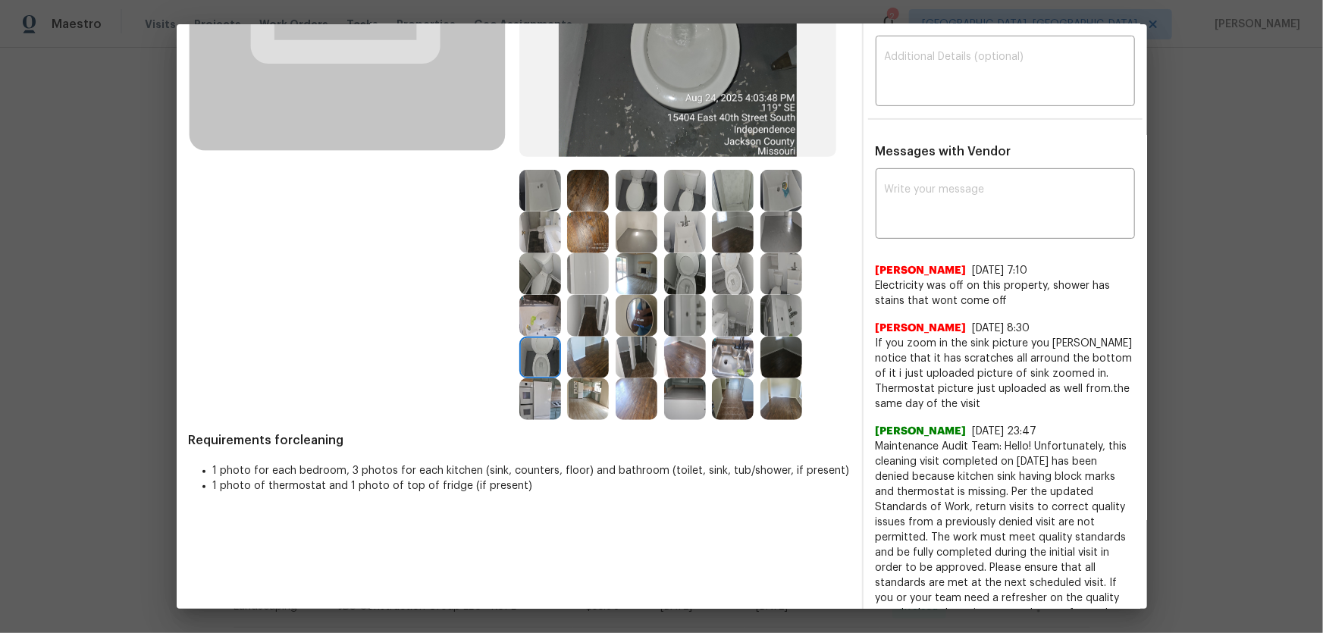
click at [529, 280] on img at bounding box center [540, 274] width 42 height 42
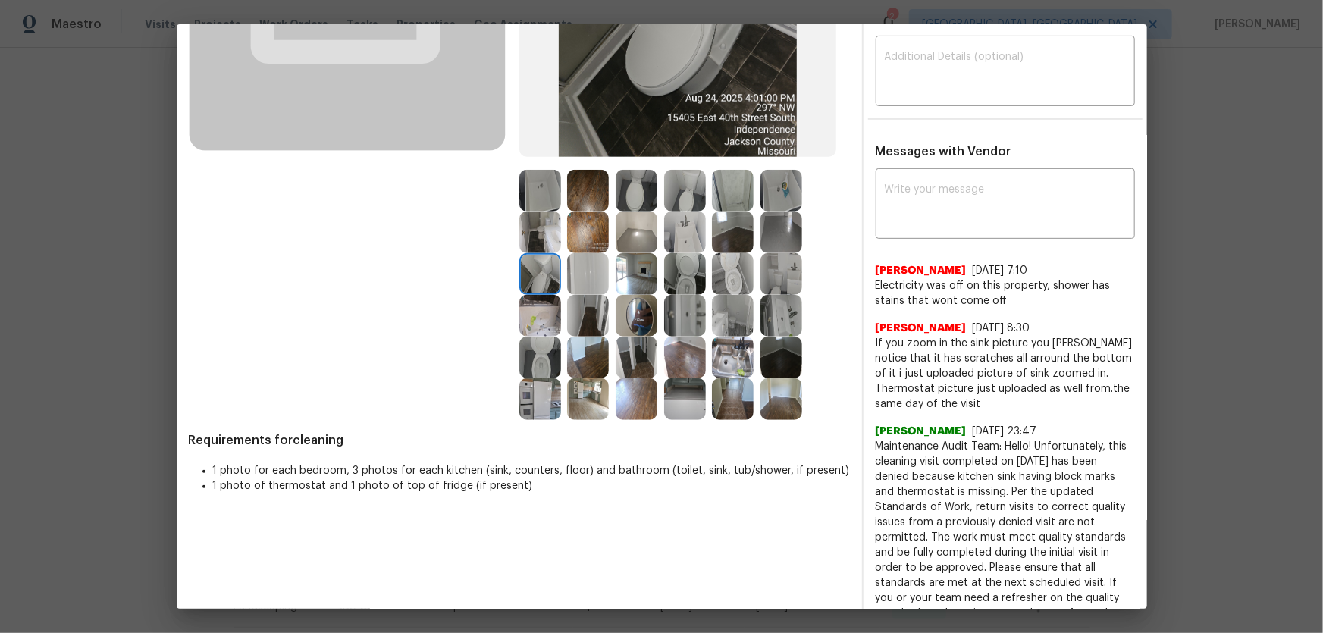
click at [738, 368] on img at bounding box center [733, 358] width 42 height 42
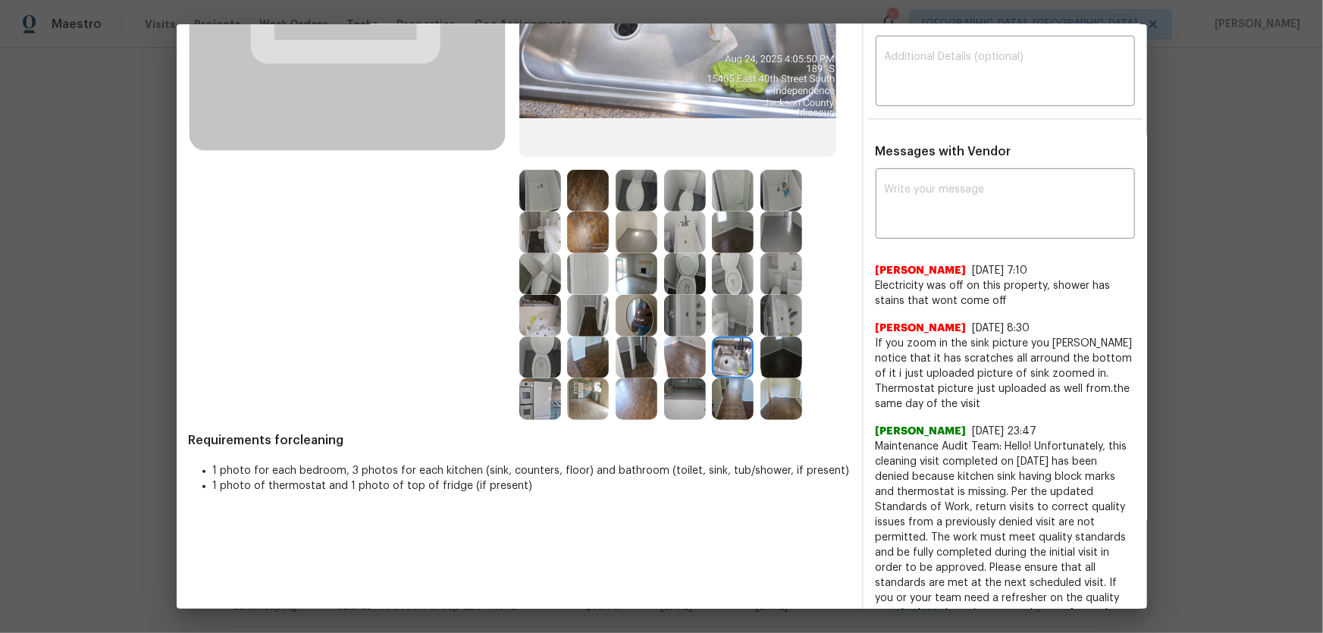
click at [674, 399] on img at bounding box center [685, 399] width 42 height 42
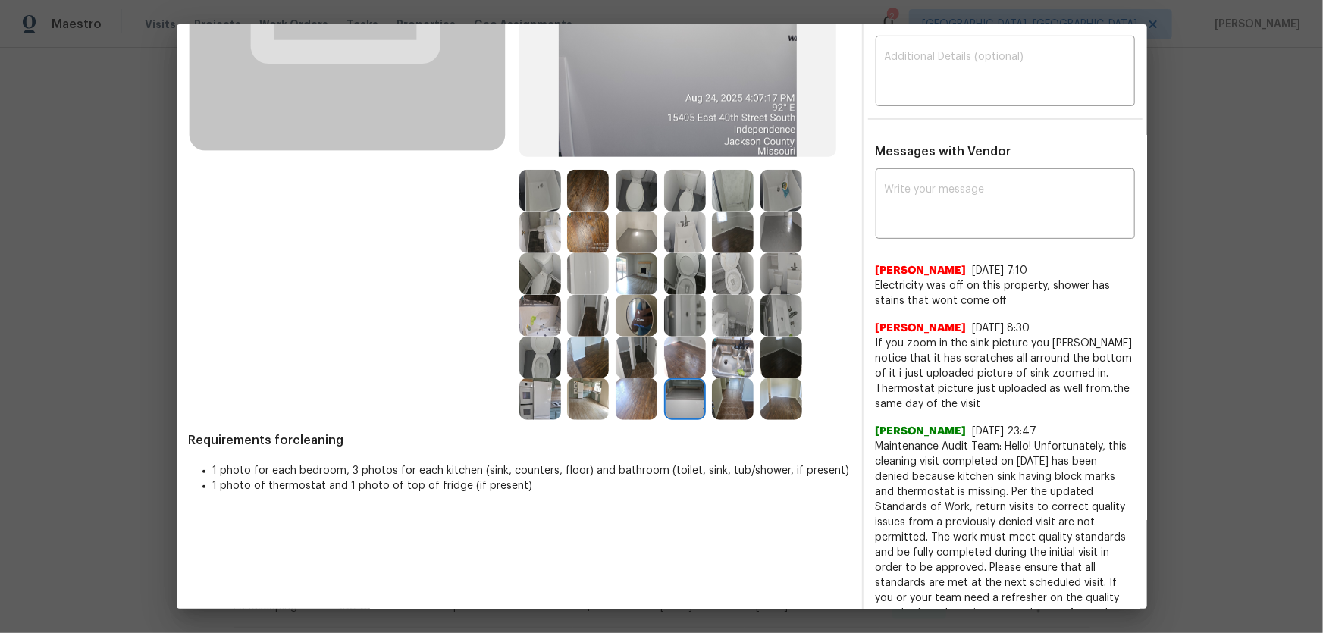
click at [554, 401] on img at bounding box center [540, 399] width 42 height 42
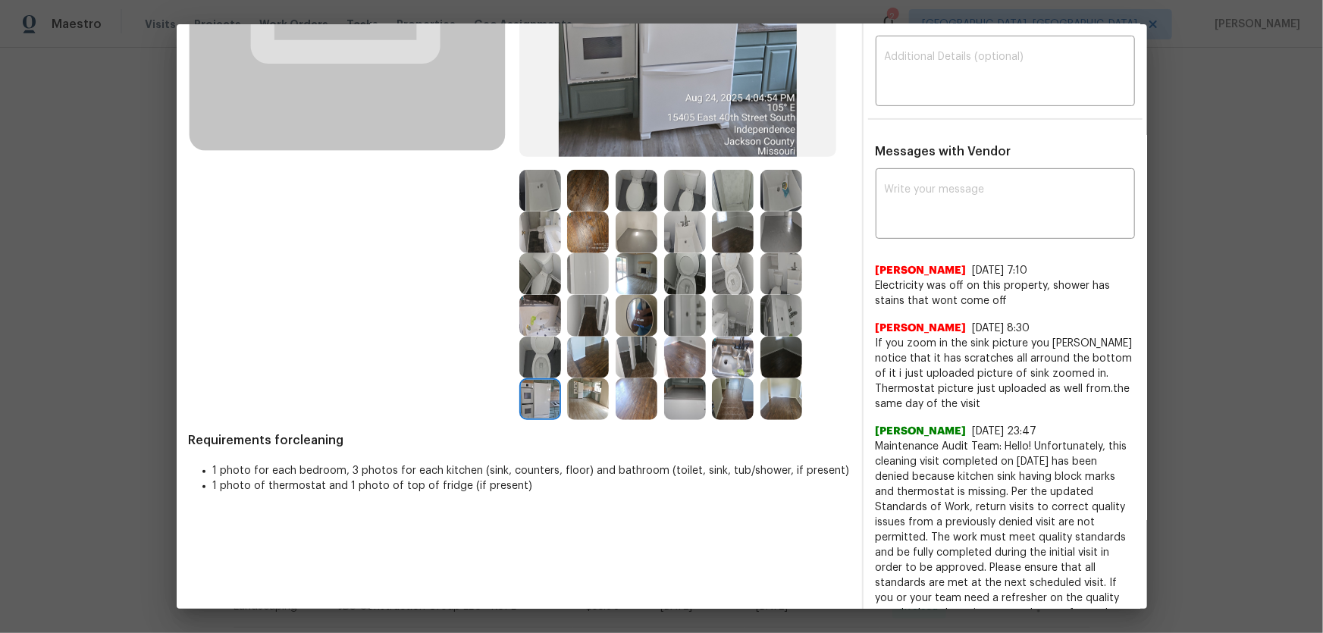
click at [601, 402] on img at bounding box center [588, 399] width 42 height 42
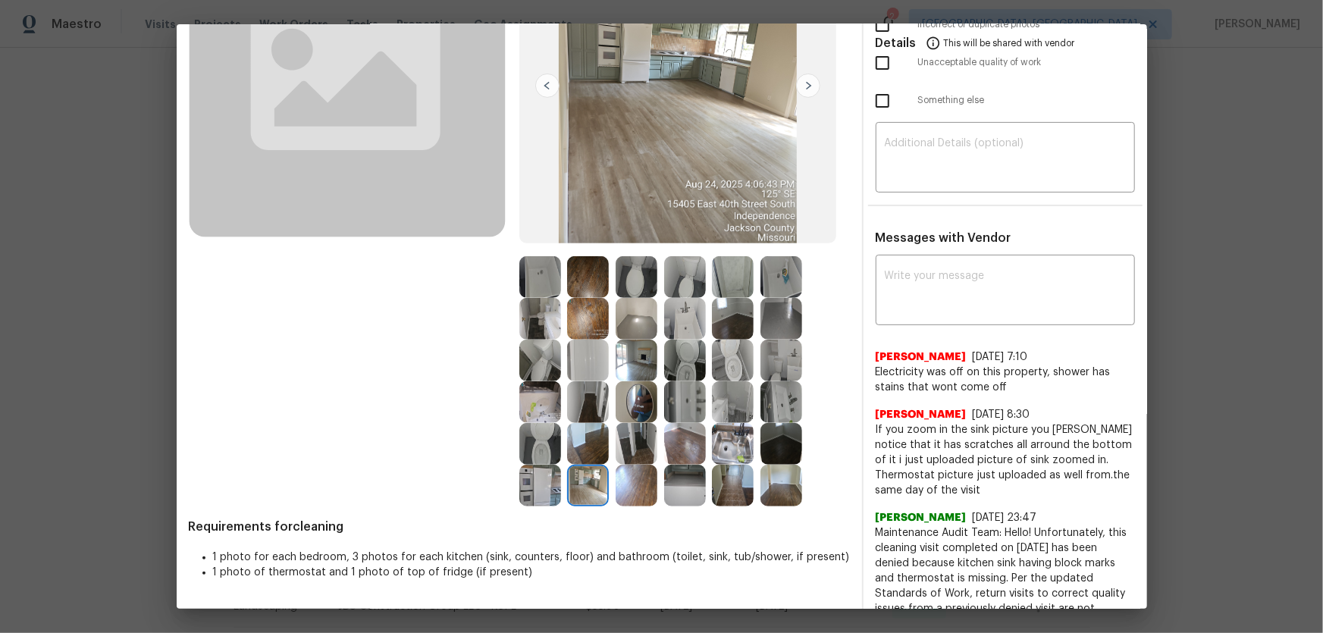
scroll to position [0, 0]
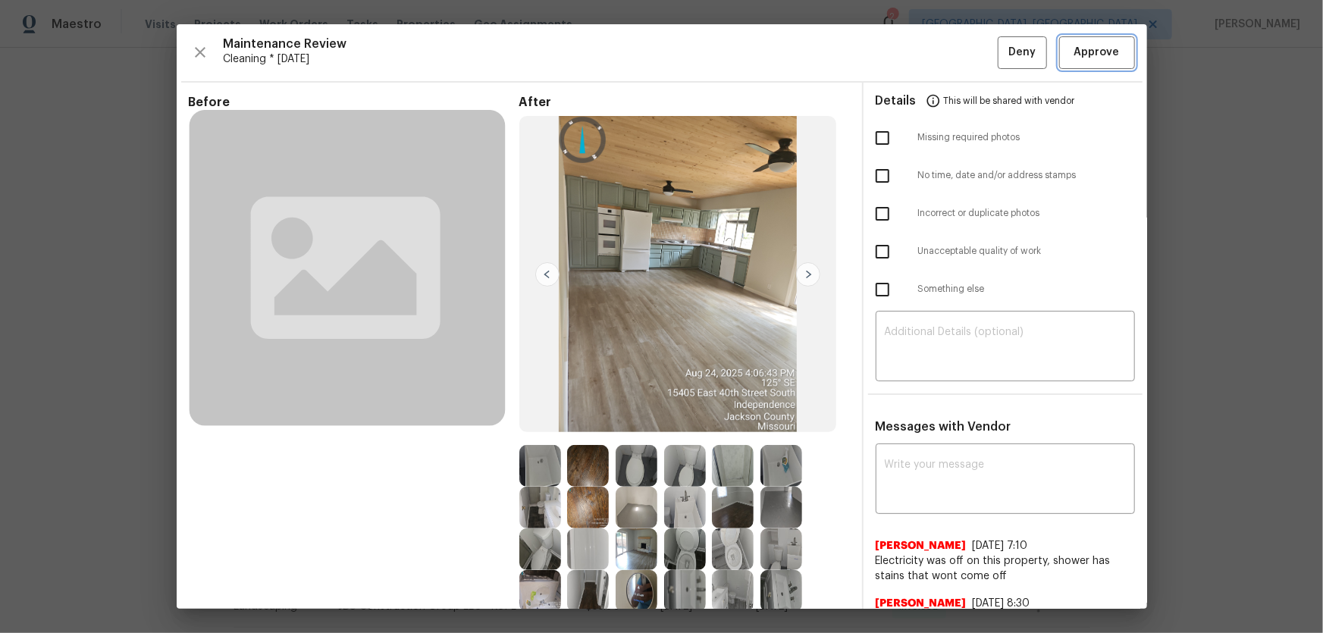
click at [941, 43] on span "Approve" at bounding box center [1096, 52] width 45 height 19
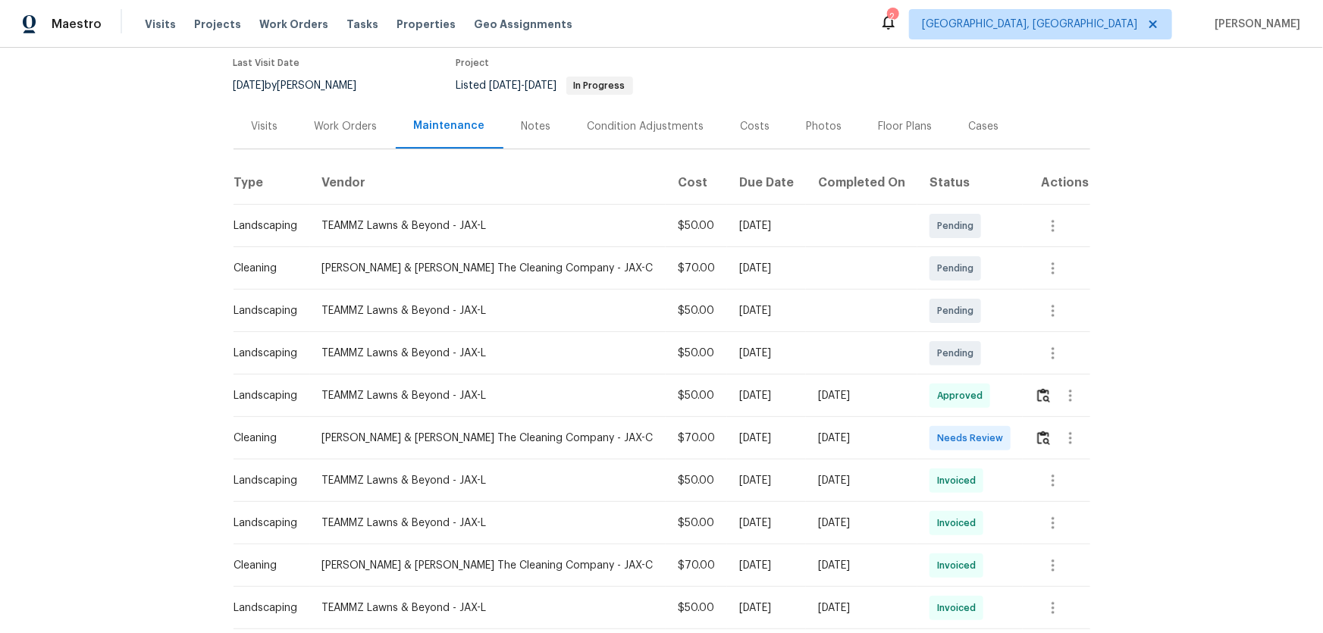
scroll to position [137, 0]
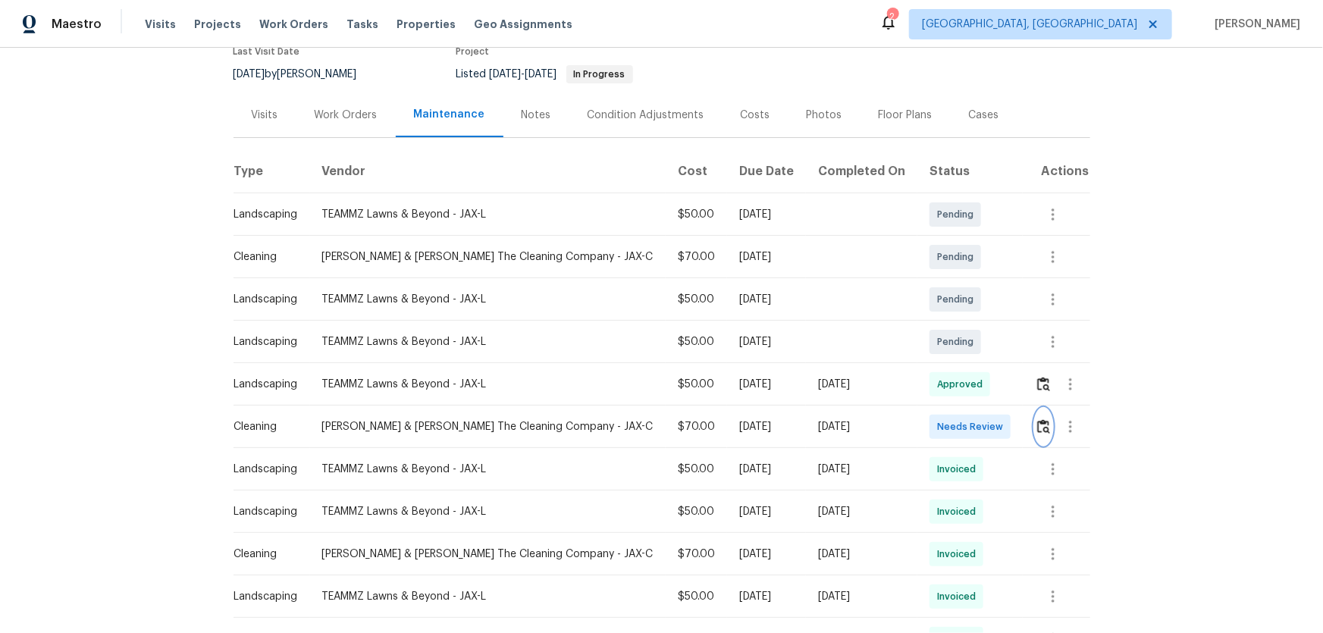
click at [941, 418] on button "button" at bounding box center [1043, 427] width 17 height 36
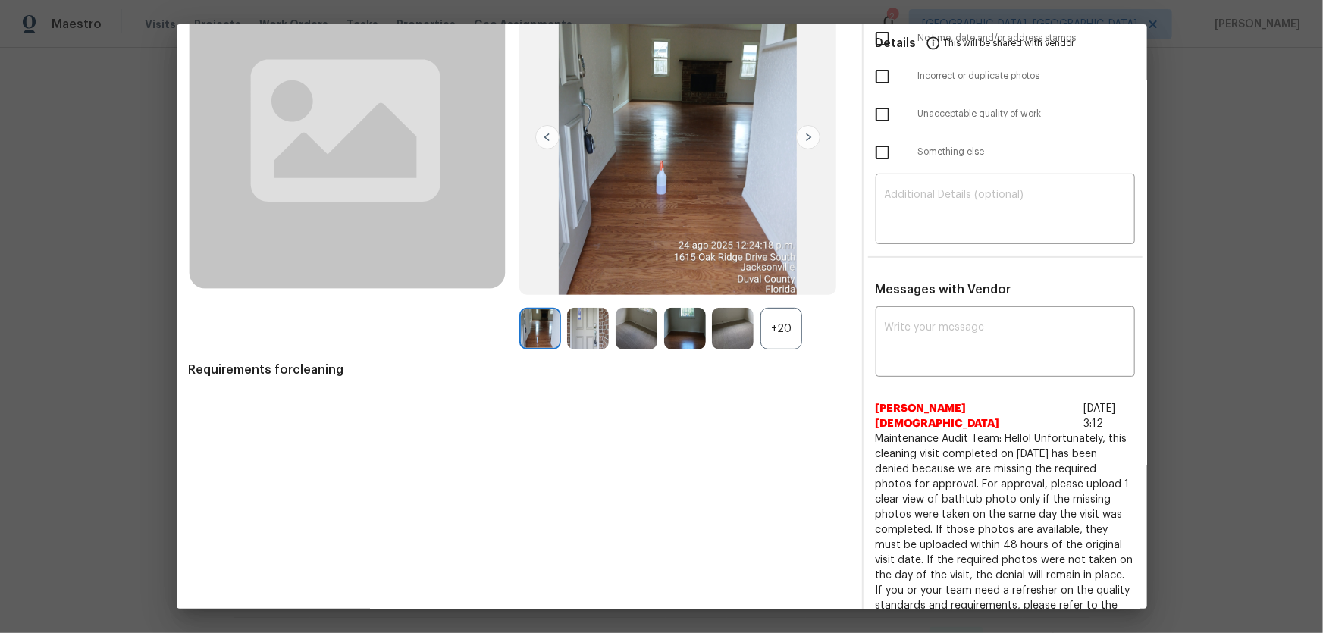
click at [769, 328] on div "+20" at bounding box center [782, 329] width 42 height 42
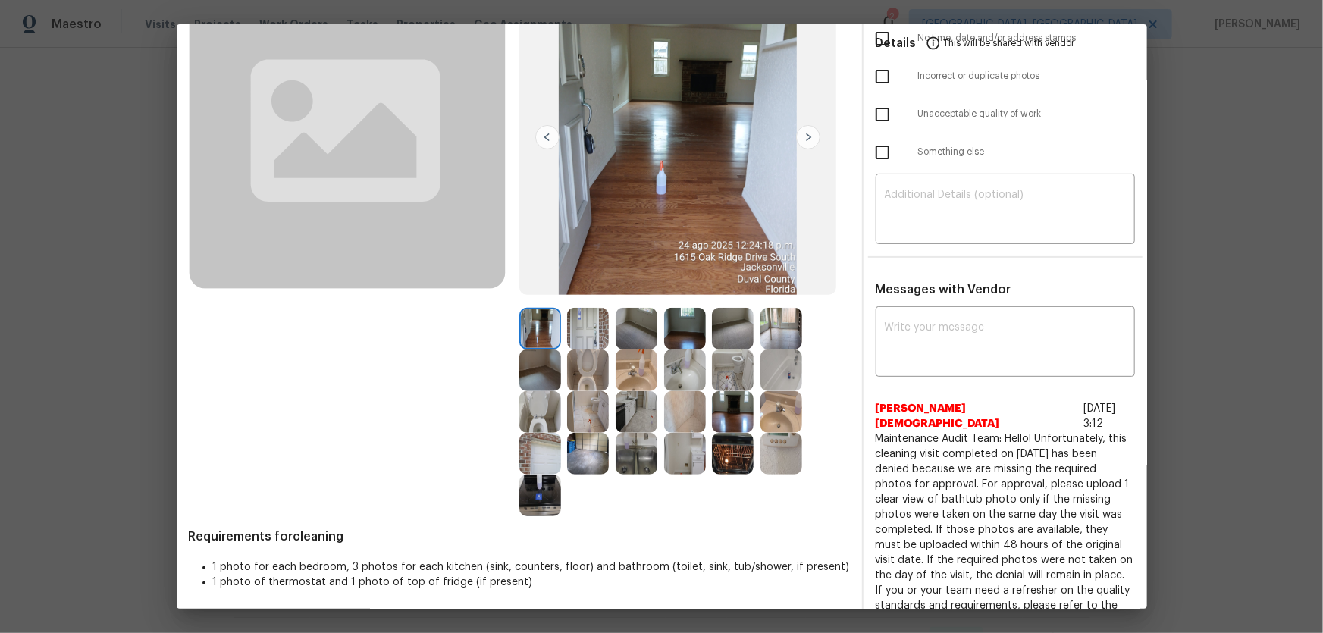
scroll to position [167, 0]
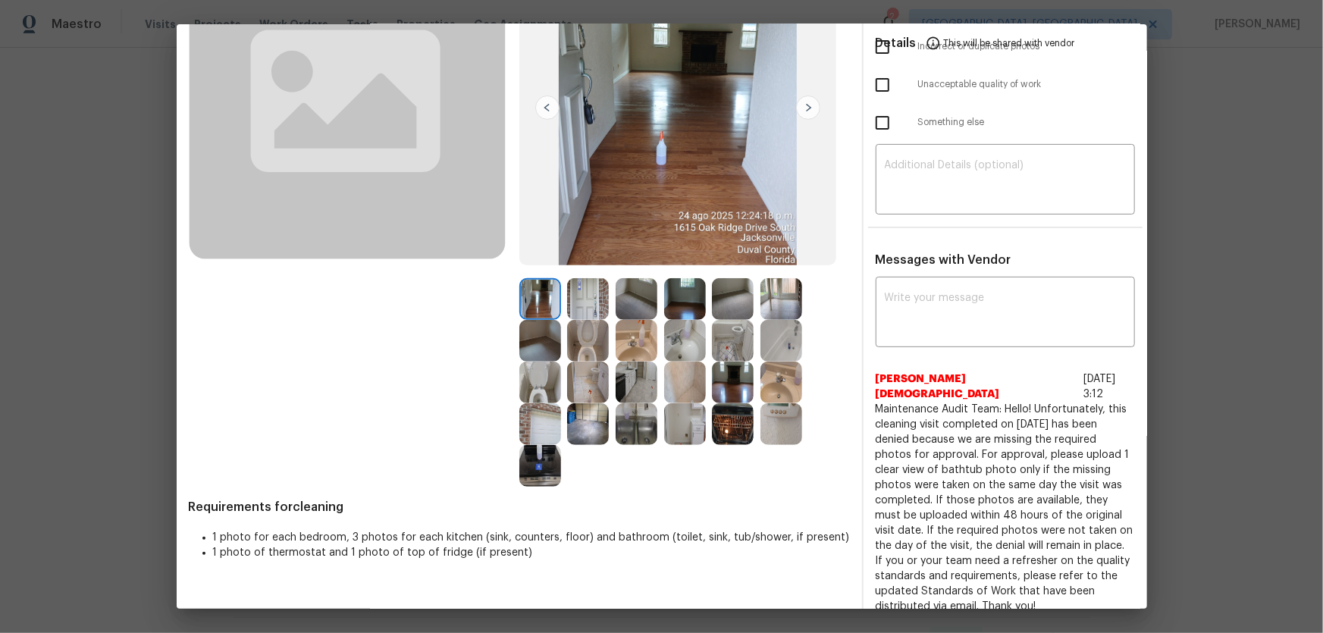
click at [575, 347] on img at bounding box center [588, 341] width 42 height 42
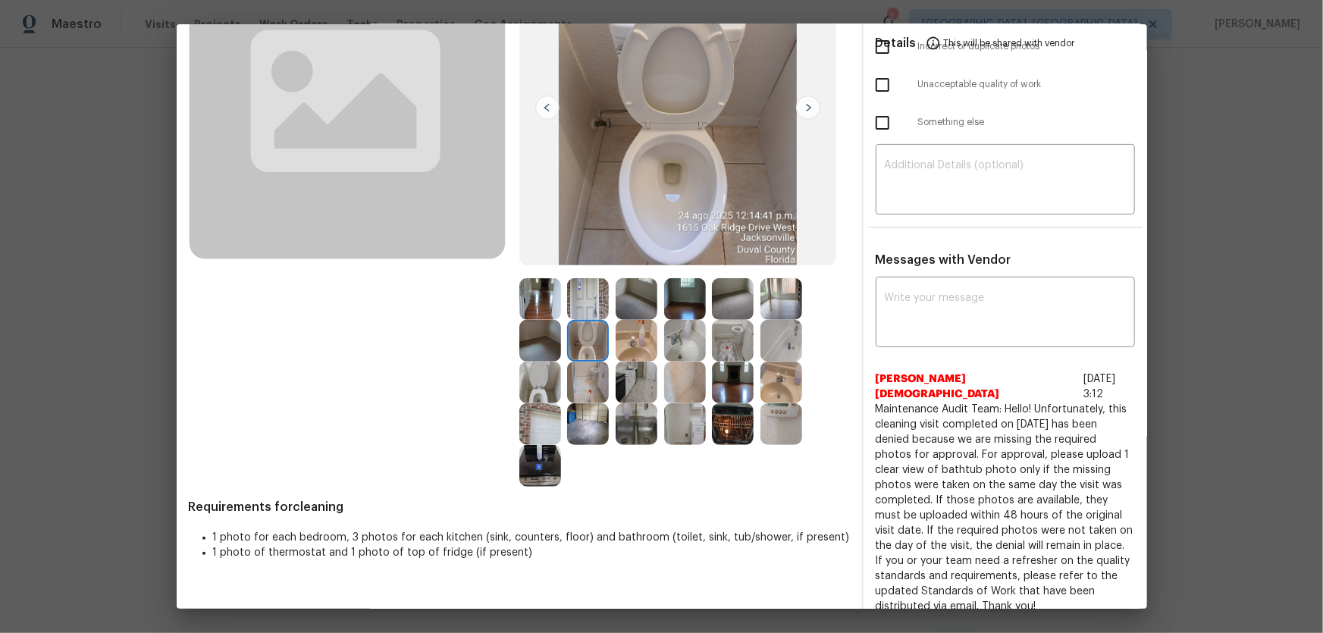
click at [526, 384] on img at bounding box center [540, 383] width 42 height 42
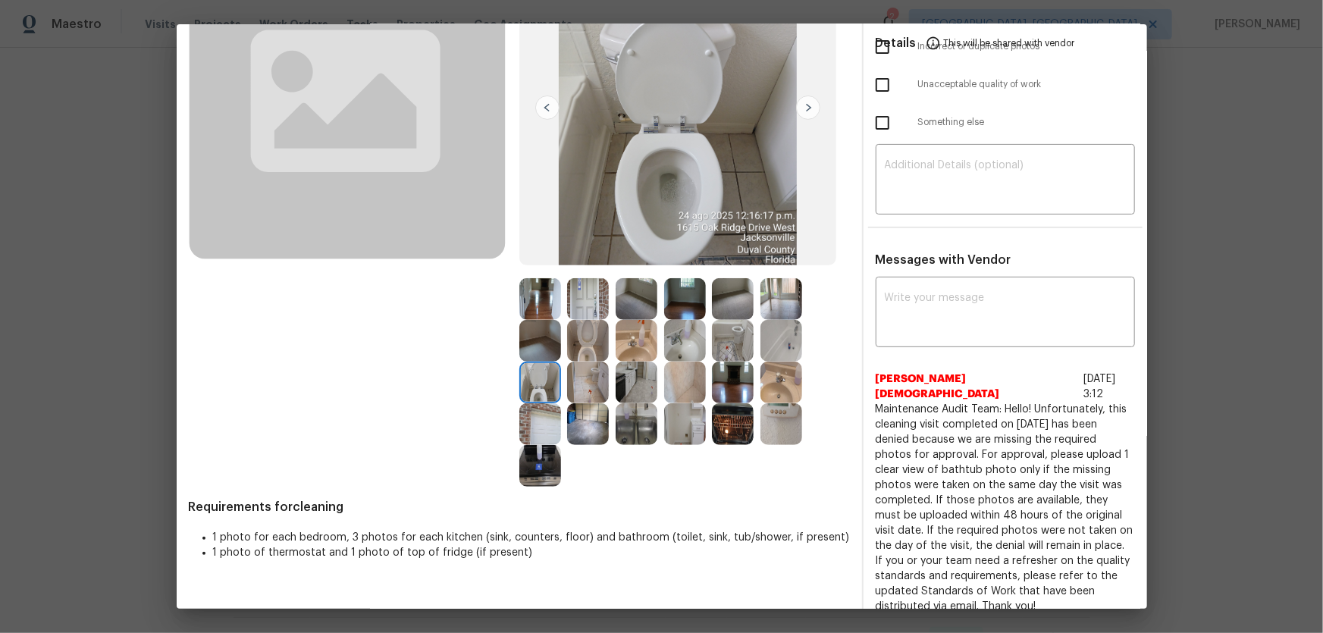
click at [634, 337] on img at bounding box center [637, 341] width 42 height 42
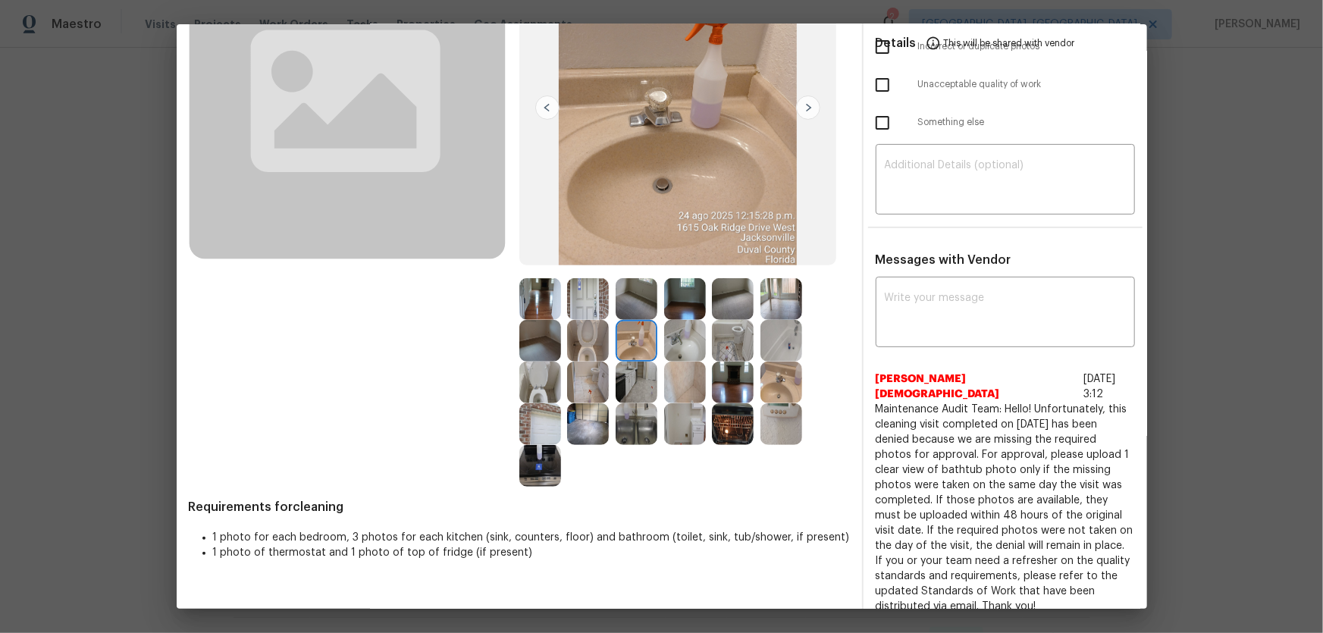
click at [670, 336] on img at bounding box center [685, 341] width 42 height 42
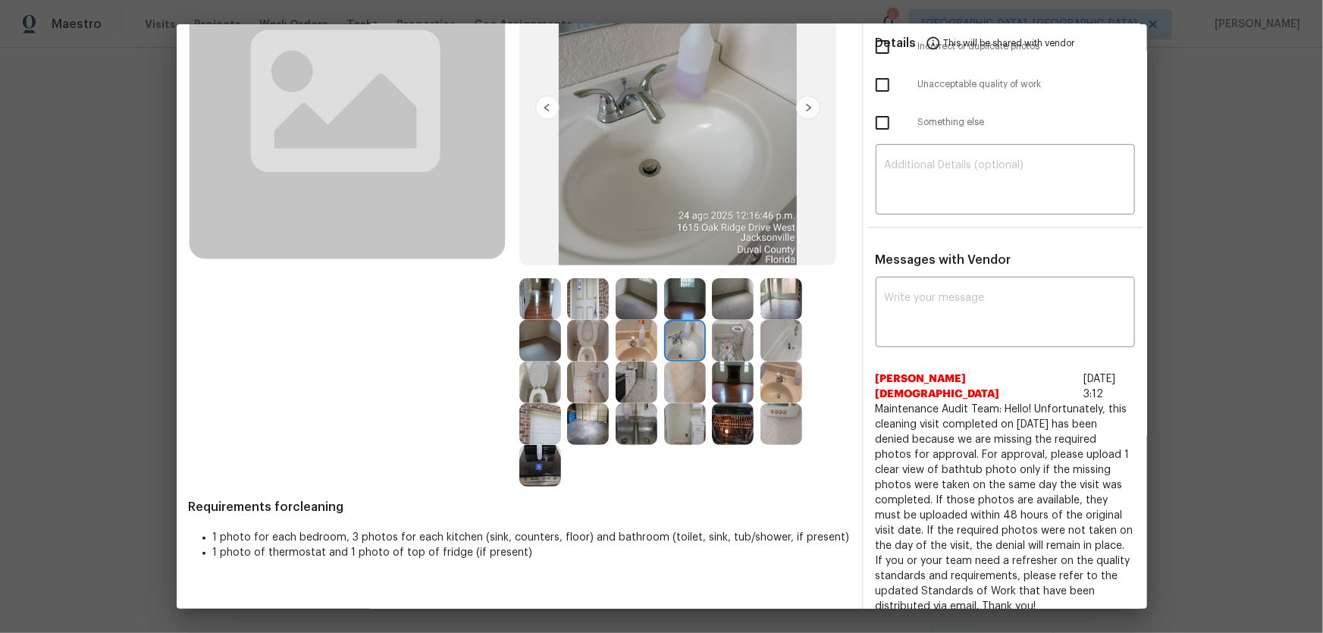
click at [790, 337] on img at bounding box center [782, 341] width 42 height 42
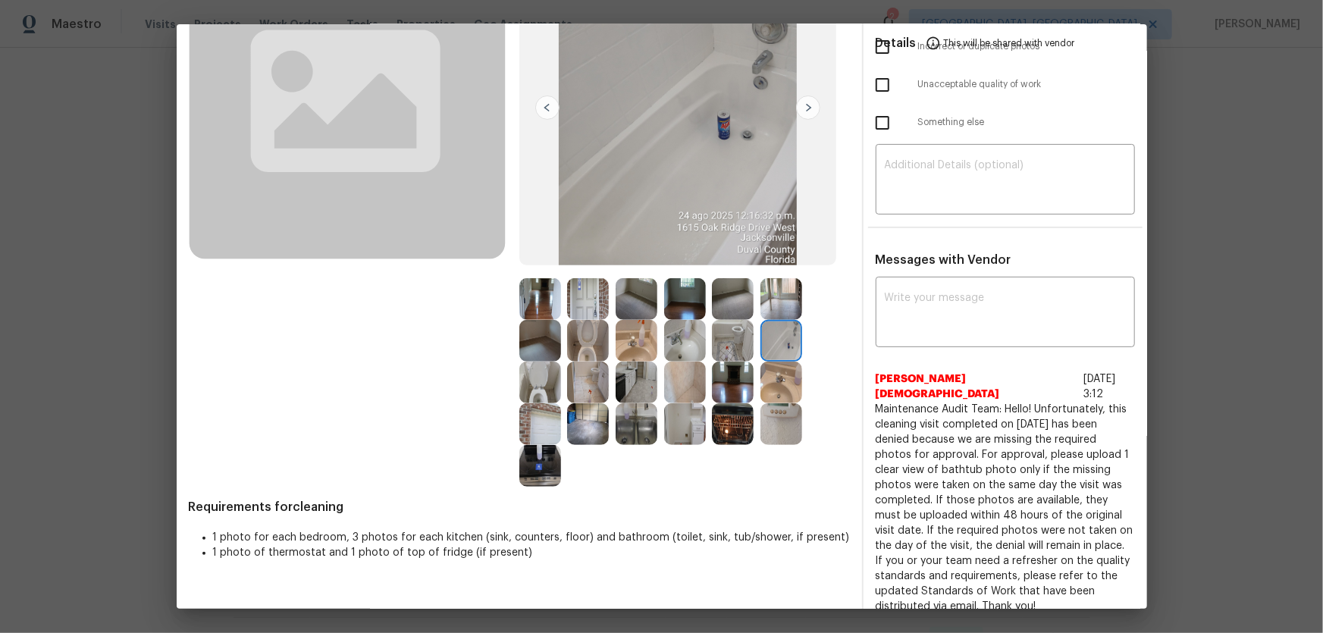
click at [688, 397] on img at bounding box center [685, 383] width 42 height 42
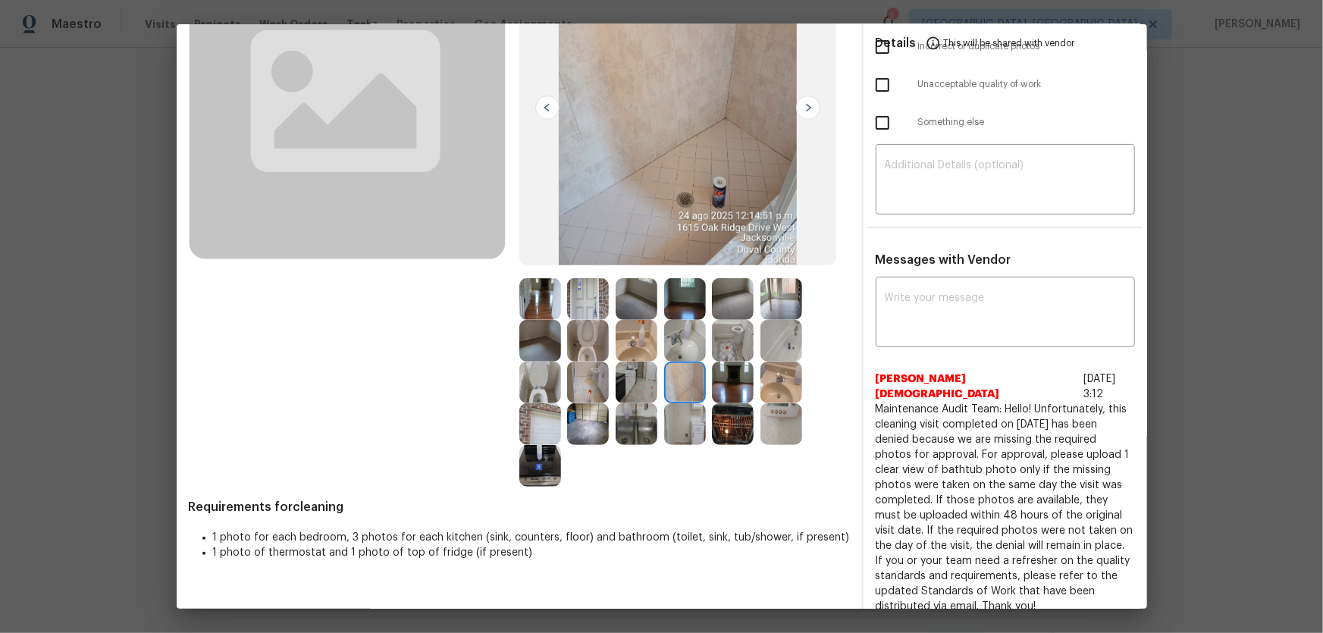
click at [683, 418] on img at bounding box center [685, 424] width 42 height 42
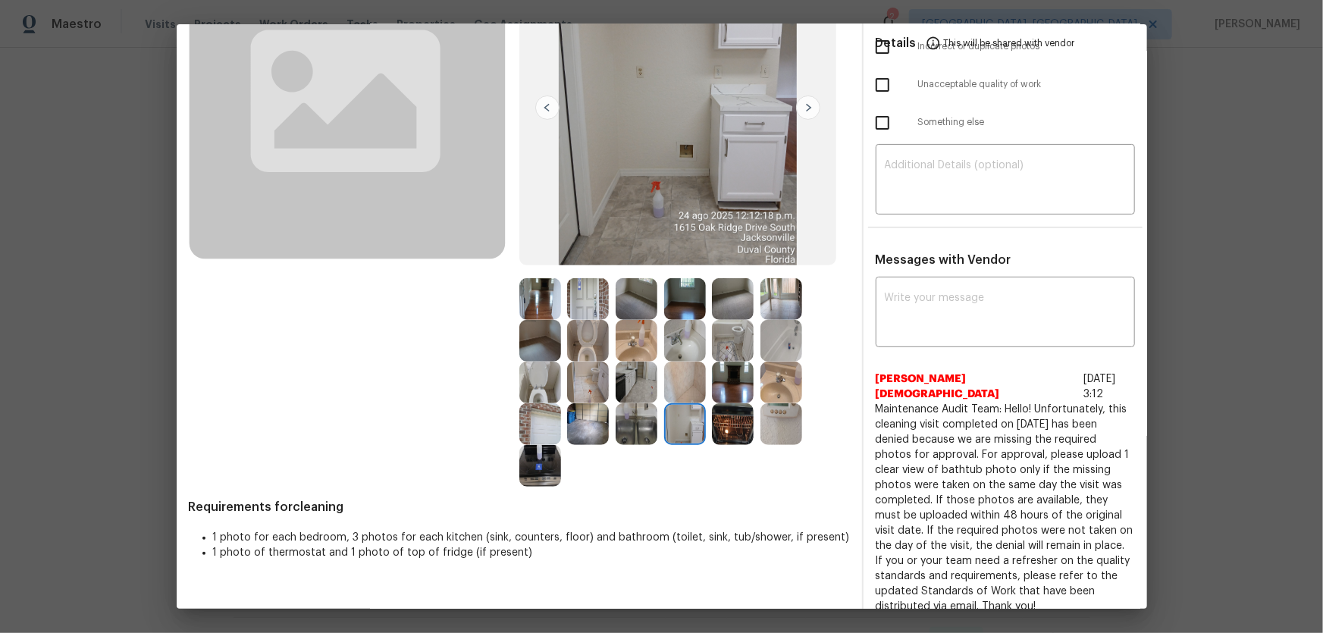
click at [637, 418] on img at bounding box center [637, 424] width 42 height 42
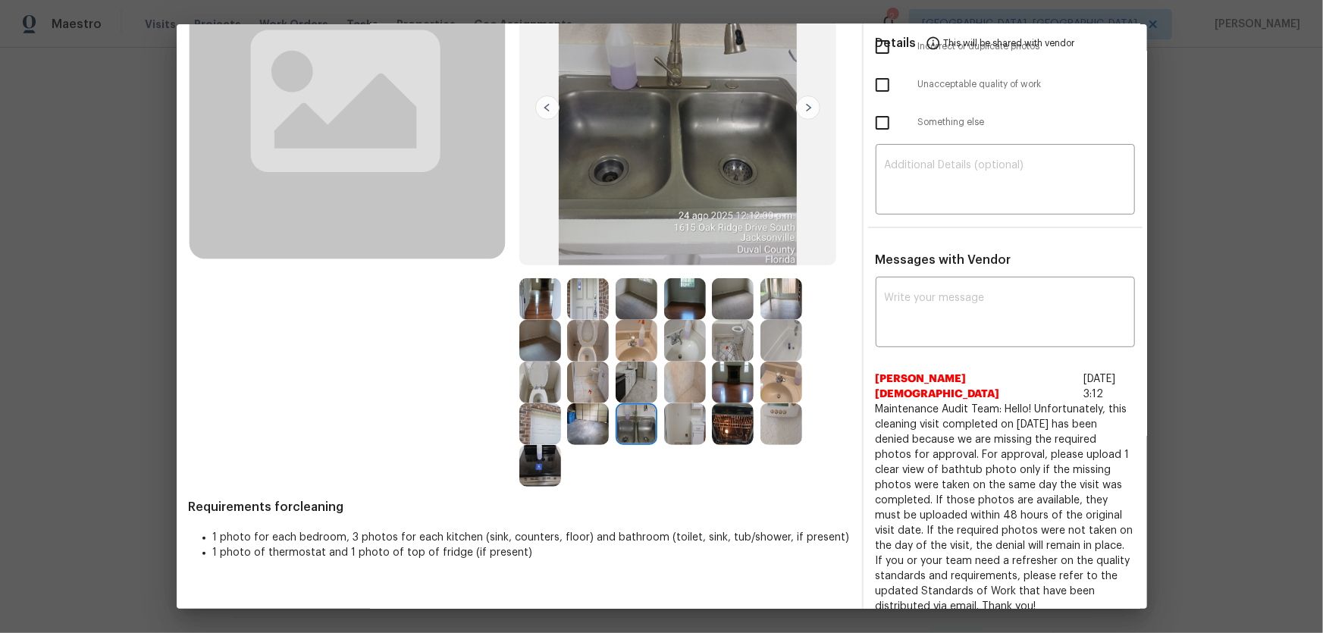
click at [627, 383] on img at bounding box center [637, 383] width 42 height 42
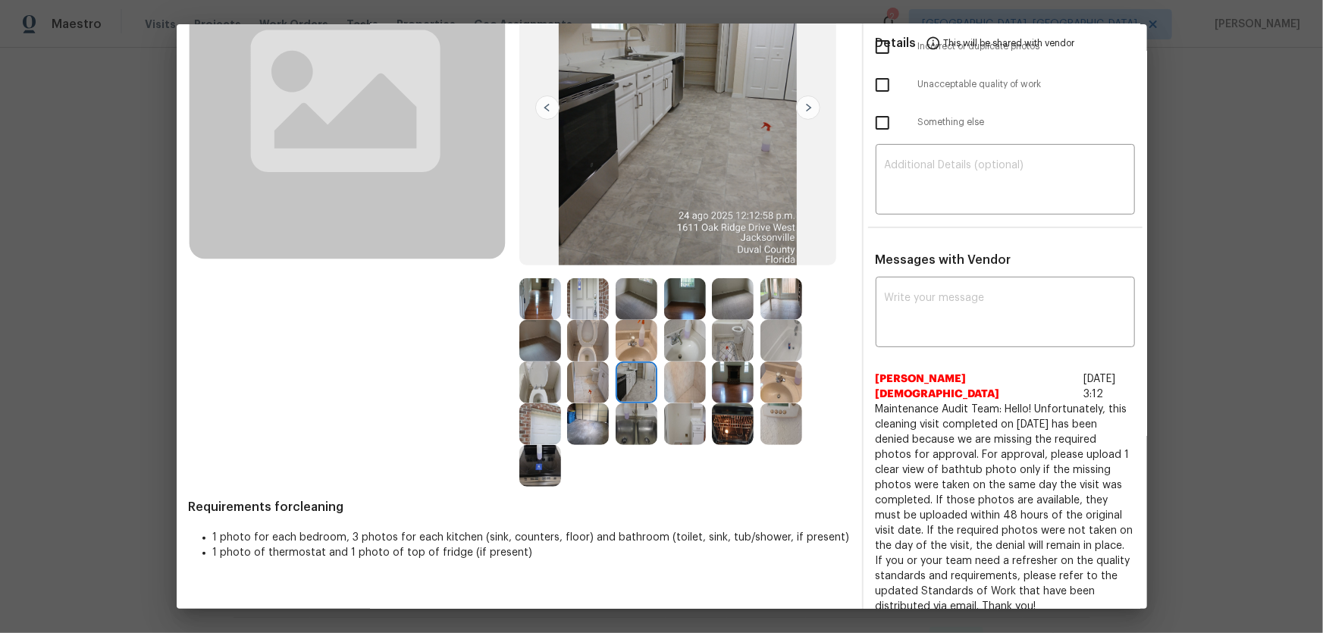
click at [577, 293] on img at bounding box center [588, 299] width 42 height 42
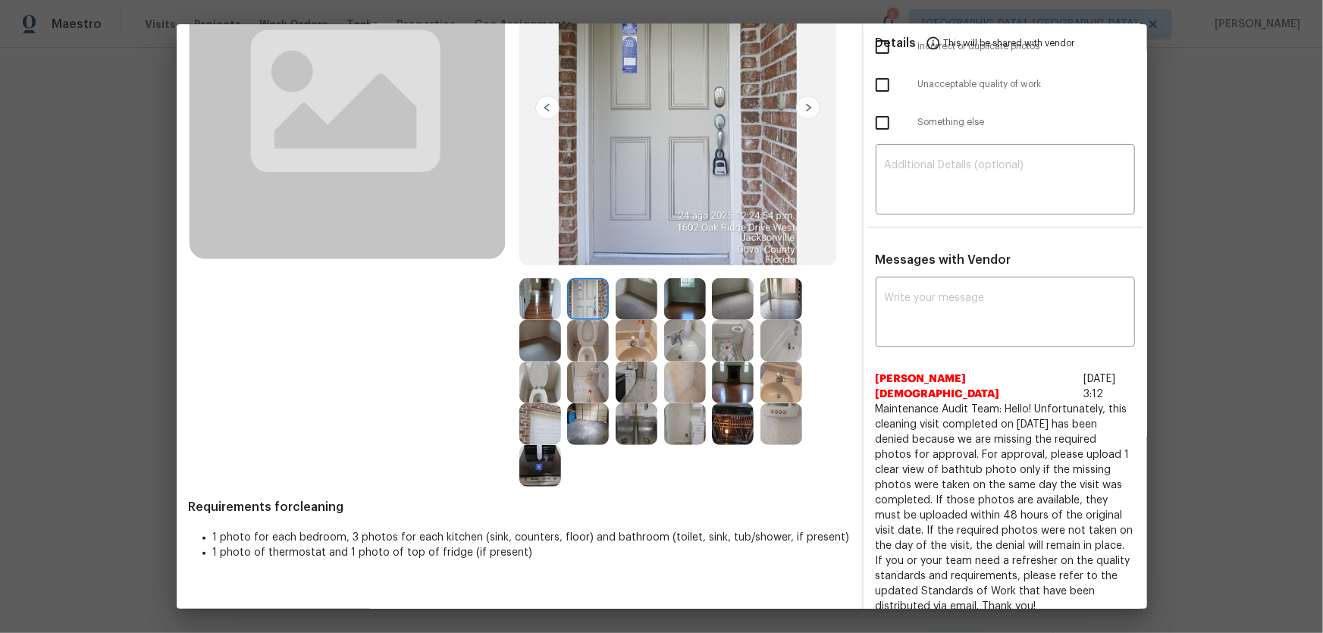
click at [582, 418] on img at bounding box center [588, 424] width 42 height 42
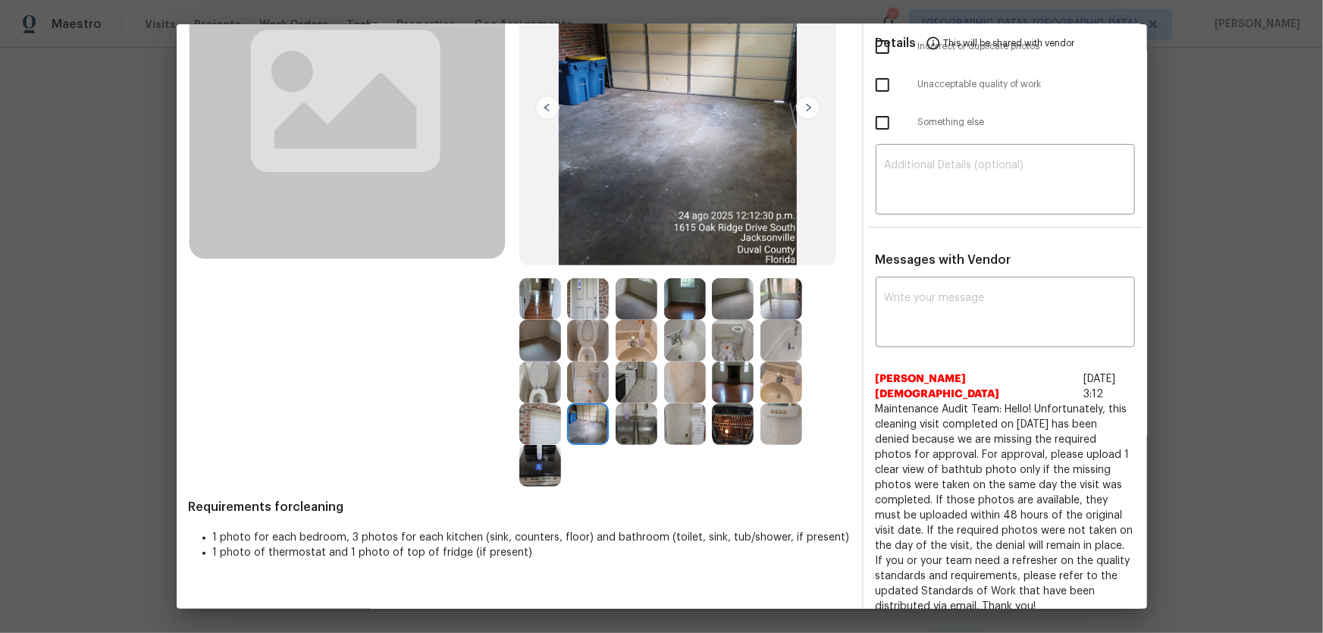
click at [538, 409] on img at bounding box center [540, 424] width 42 height 42
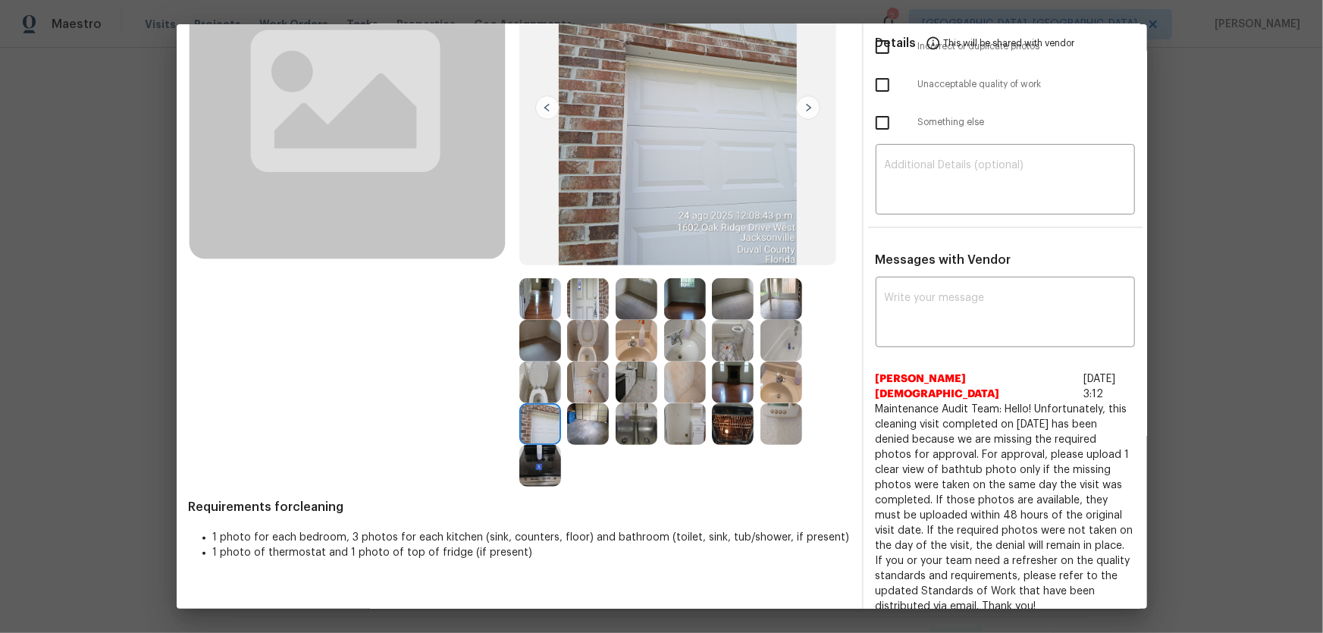
click at [523, 418] on img at bounding box center [540, 466] width 42 height 42
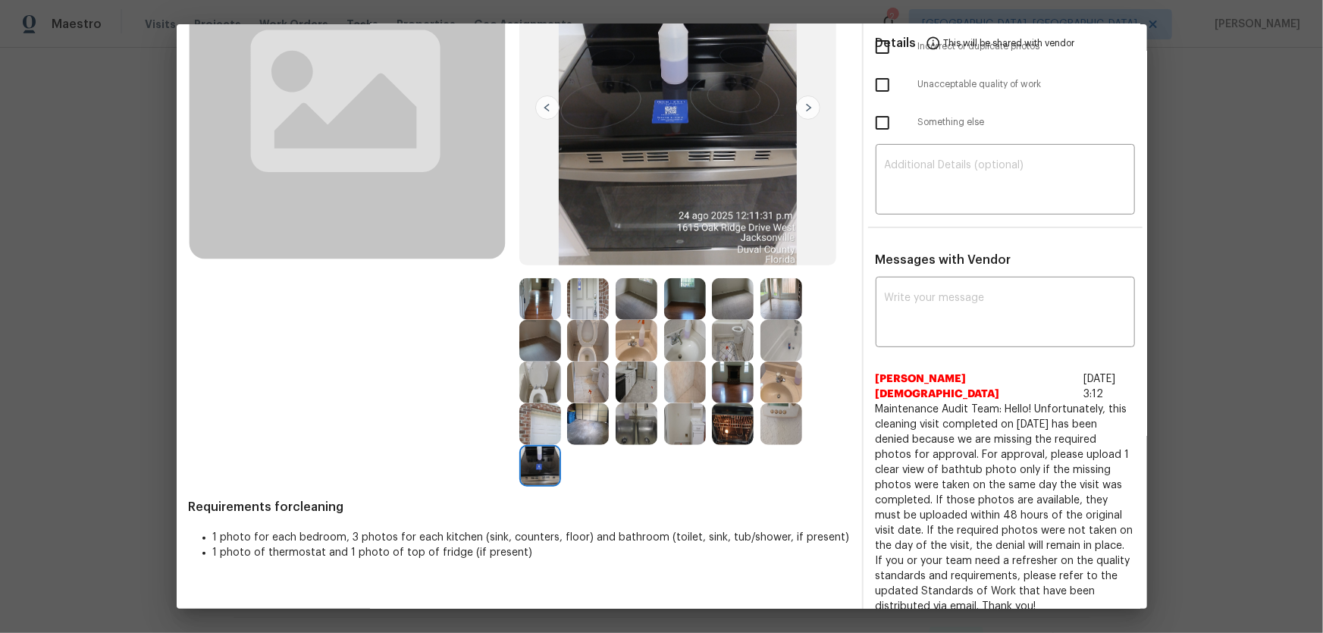
click at [635, 418] on img at bounding box center [637, 424] width 42 height 42
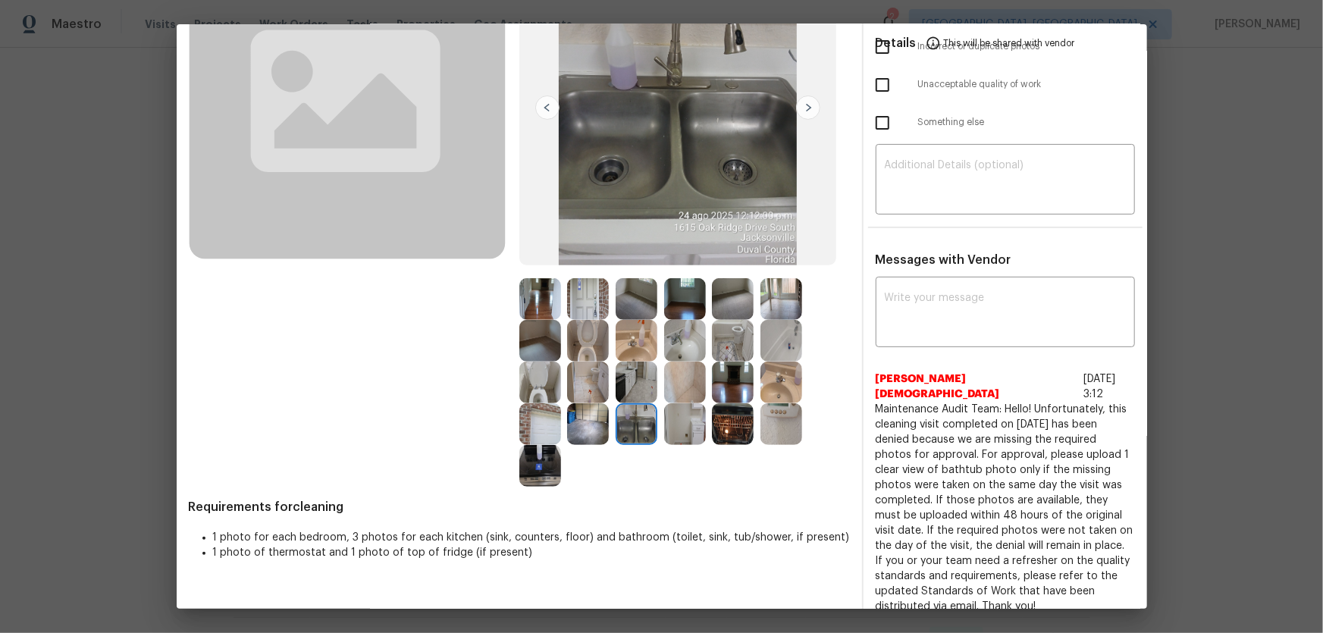
click at [631, 384] on img at bounding box center [637, 383] width 42 height 42
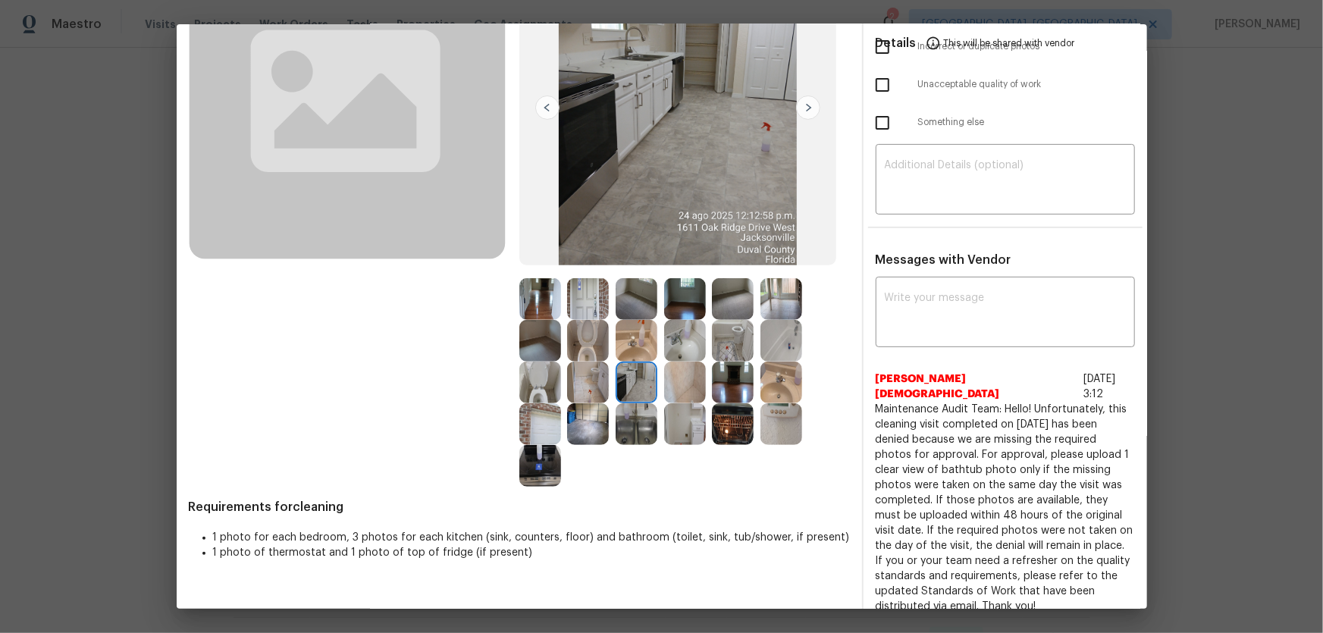
click at [637, 297] on img at bounding box center [637, 299] width 42 height 42
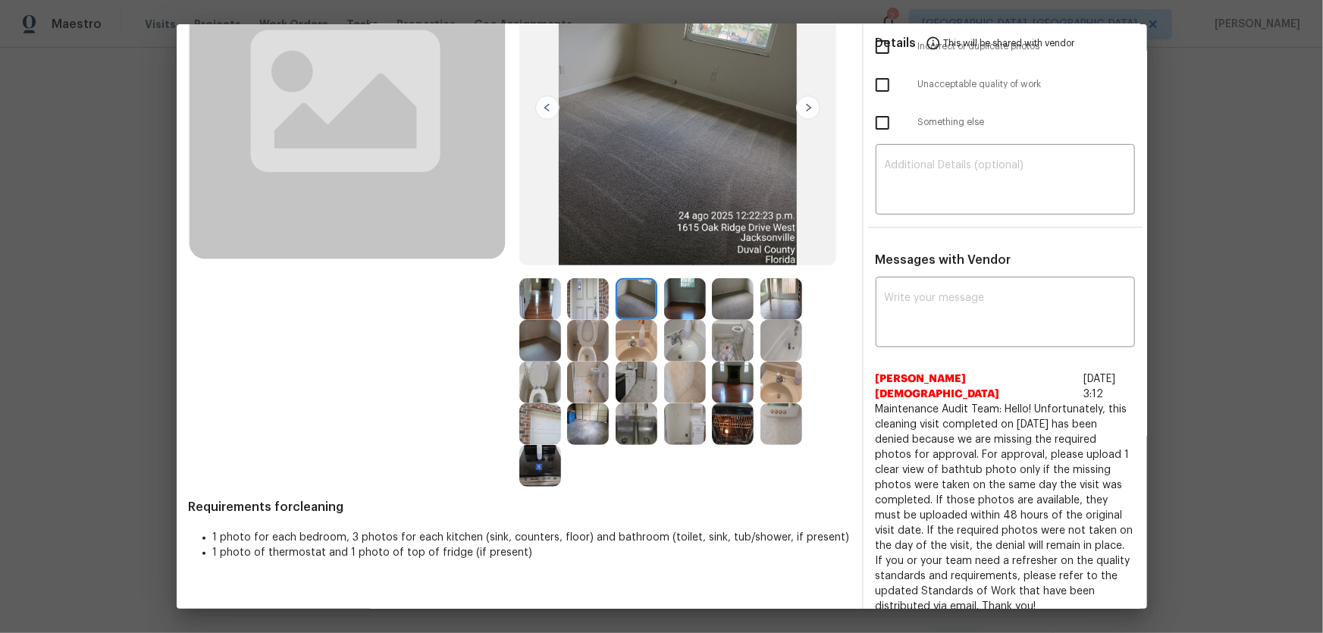
click at [714, 303] on img at bounding box center [733, 299] width 42 height 42
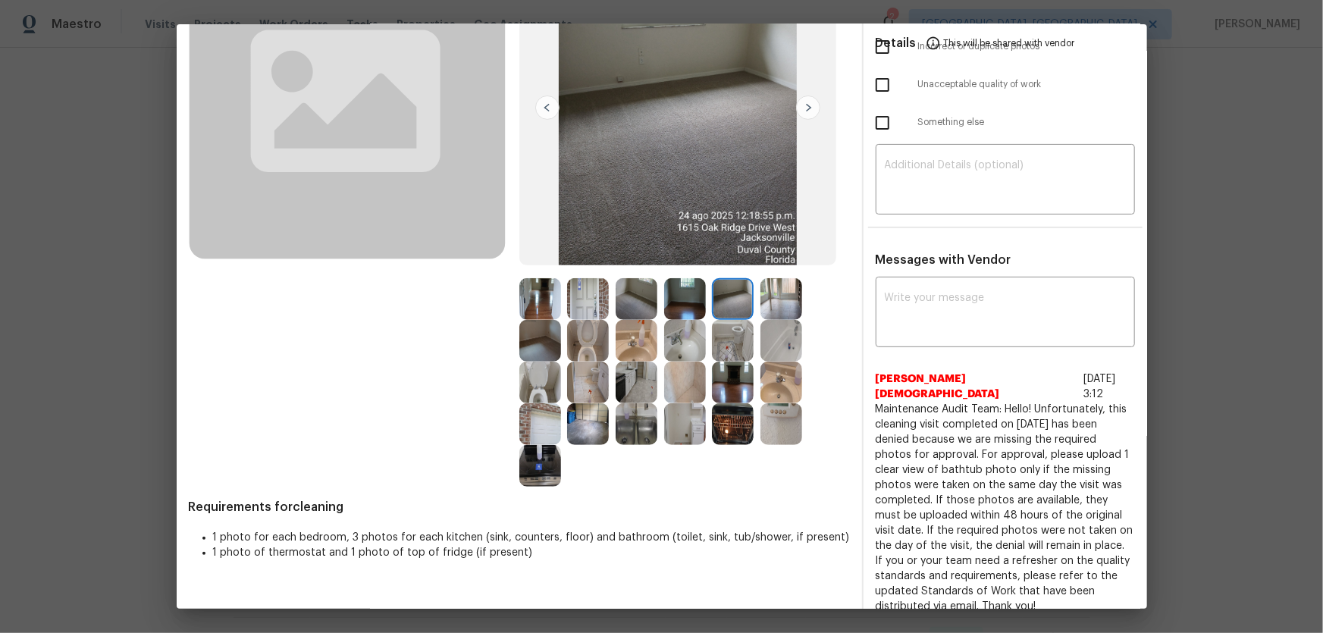
click at [525, 345] on img at bounding box center [540, 341] width 42 height 42
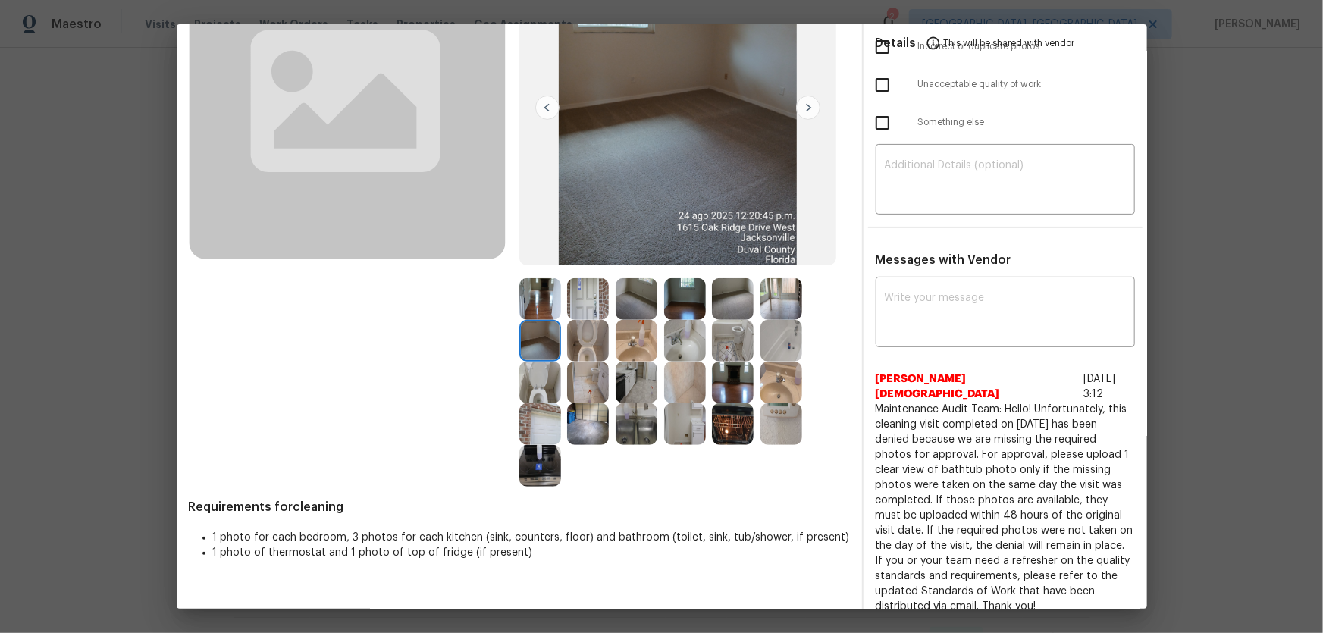
click at [544, 288] on img at bounding box center [540, 299] width 42 height 42
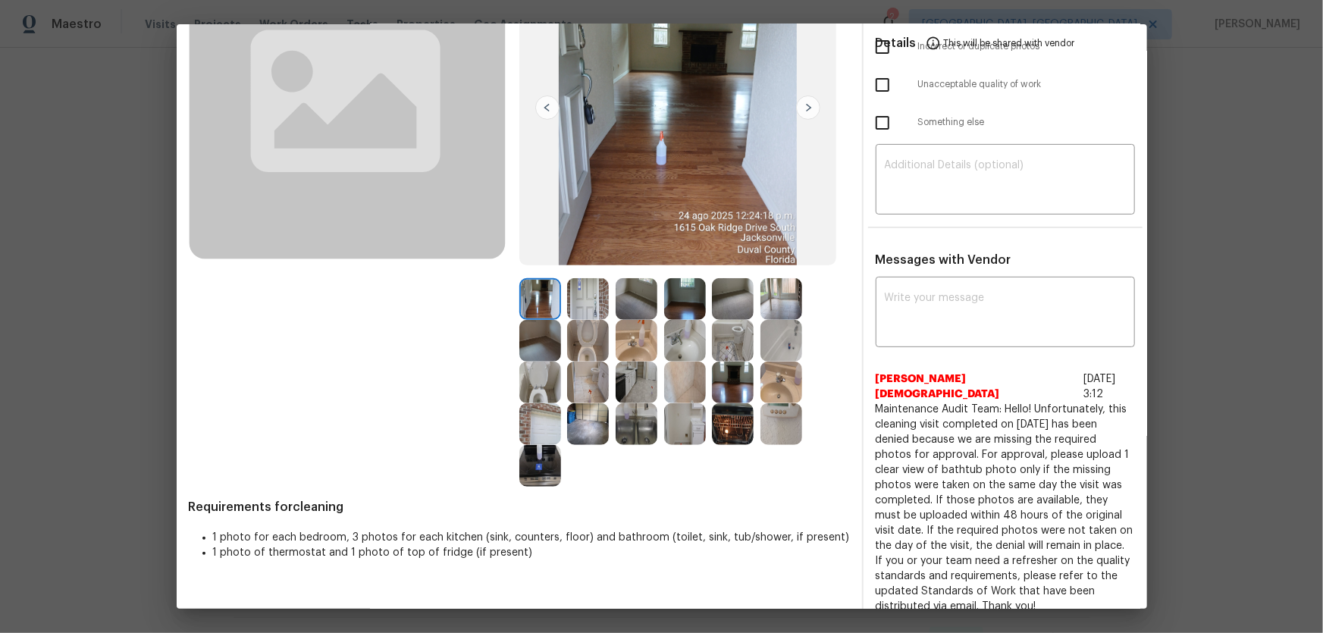
click at [589, 297] on img at bounding box center [588, 299] width 42 height 42
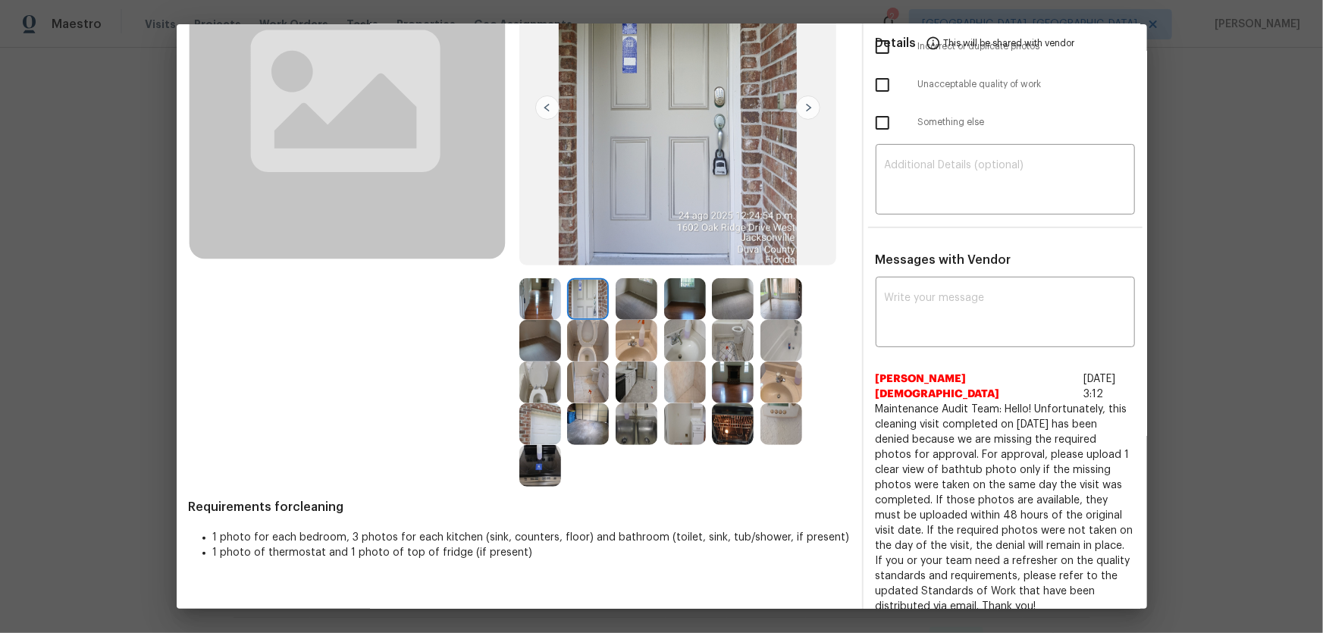
click at [765, 315] on img at bounding box center [782, 299] width 42 height 42
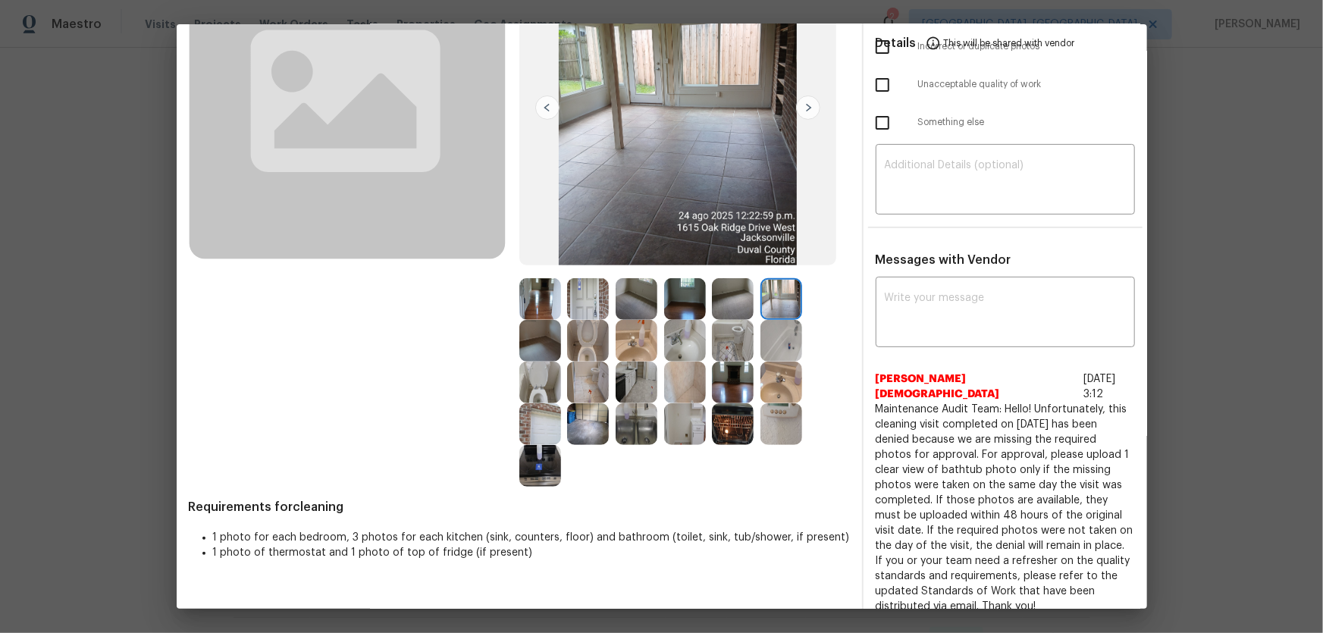
click at [769, 349] on img at bounding box center [782, 341] width 42 height 42
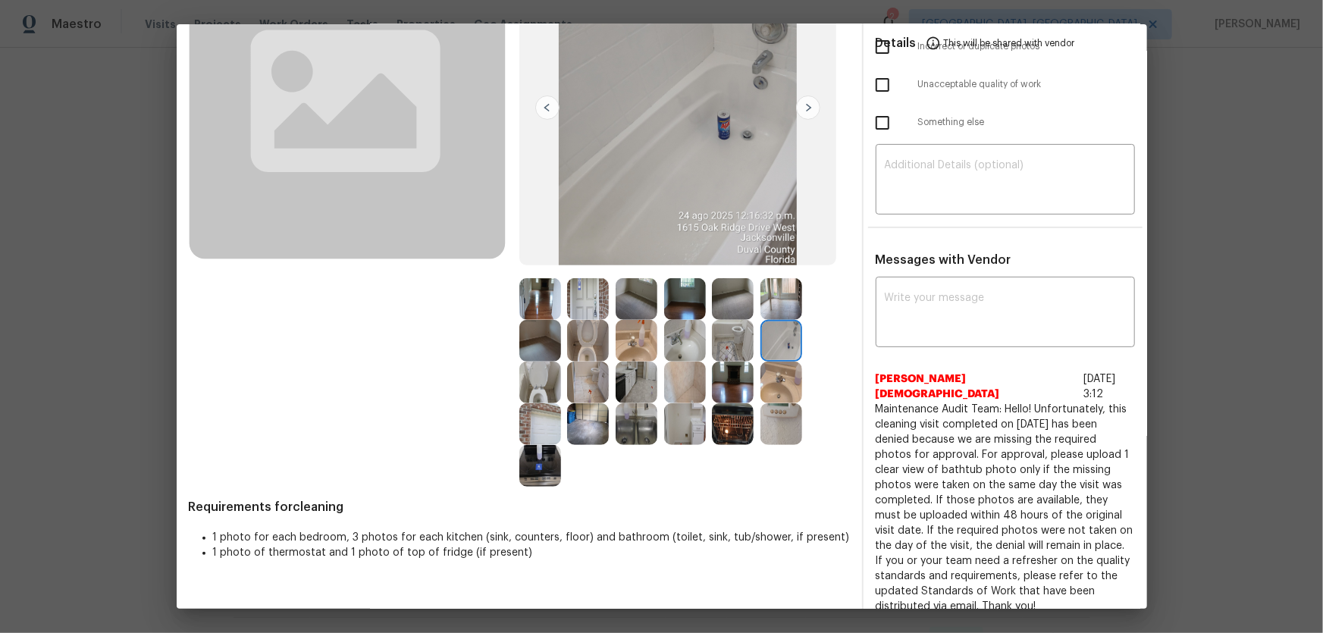
click at [771, 387] on img at bounding box center [782, 383] width 42 height 42
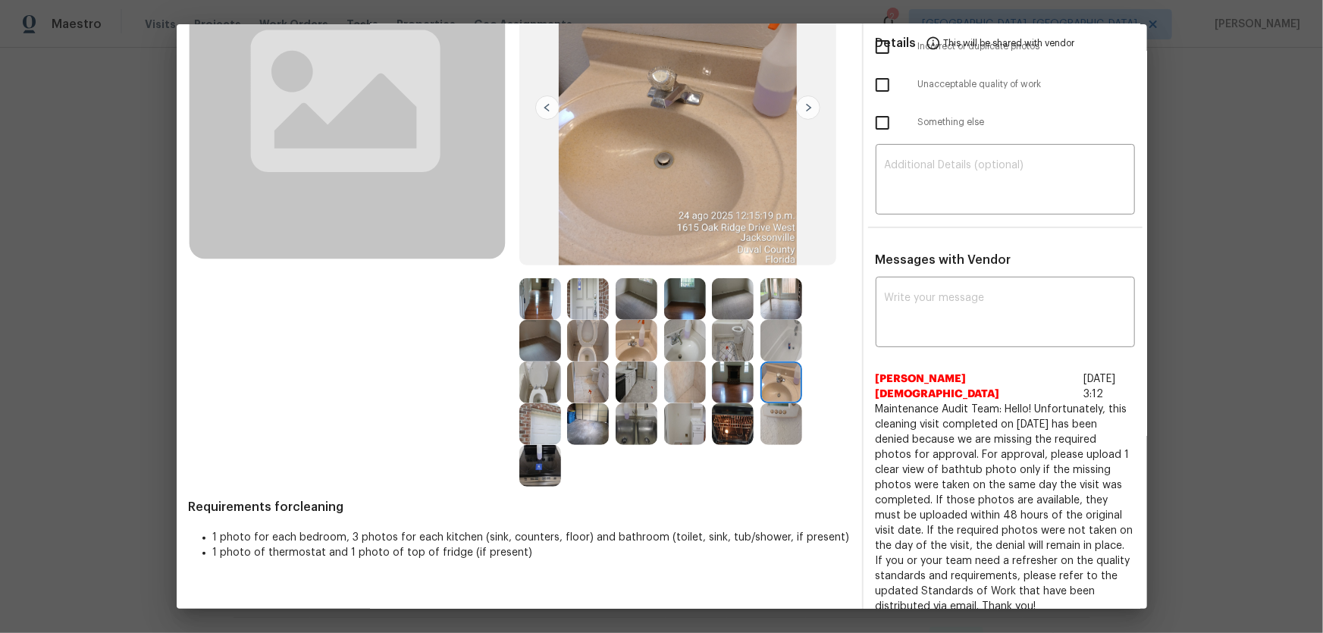
click at [778, 416] on img at bounding box center [782, 424] width 42 height 42
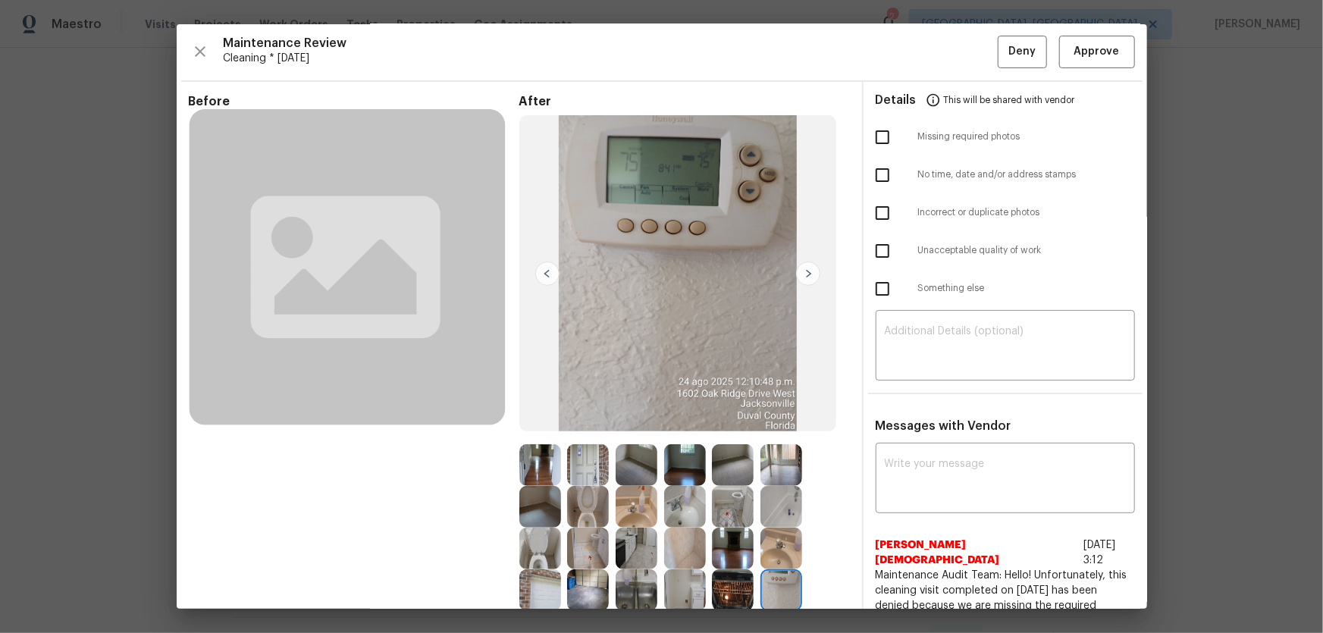
scroll to position [0, 0]
click at [778, 418] on img at bounding box center [782, 591] width 42 height 42
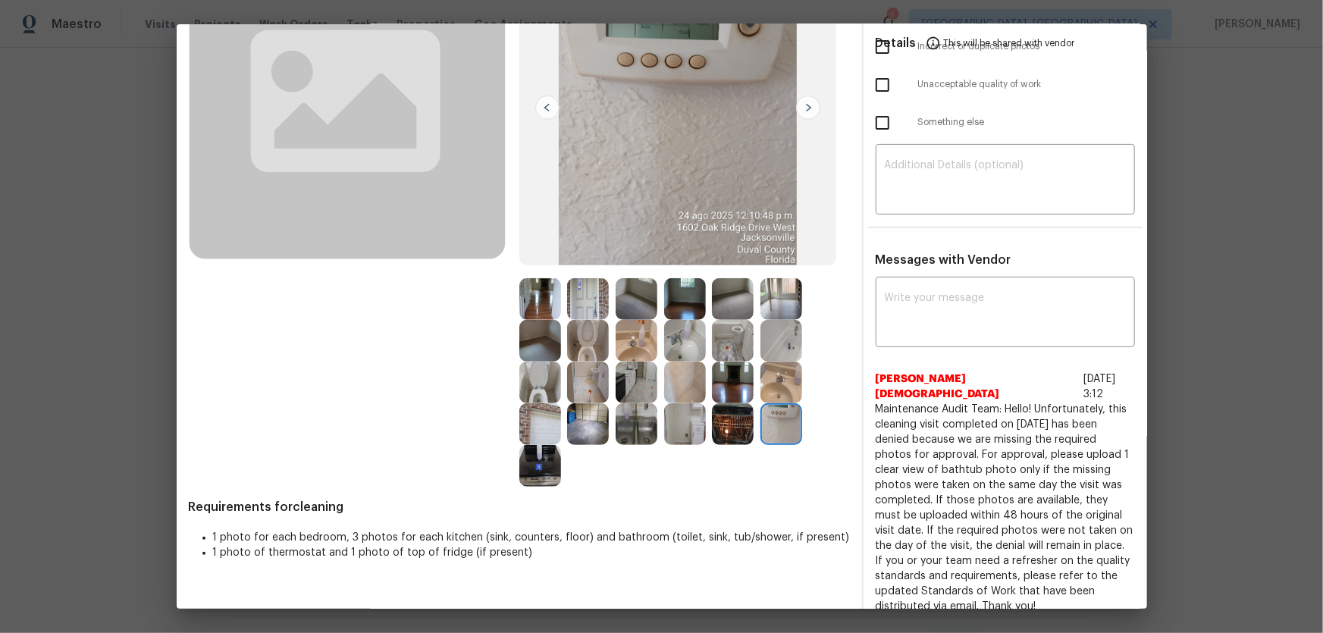
click at [773, 418] on img at bounding box center [782, 424] width 42 height 42
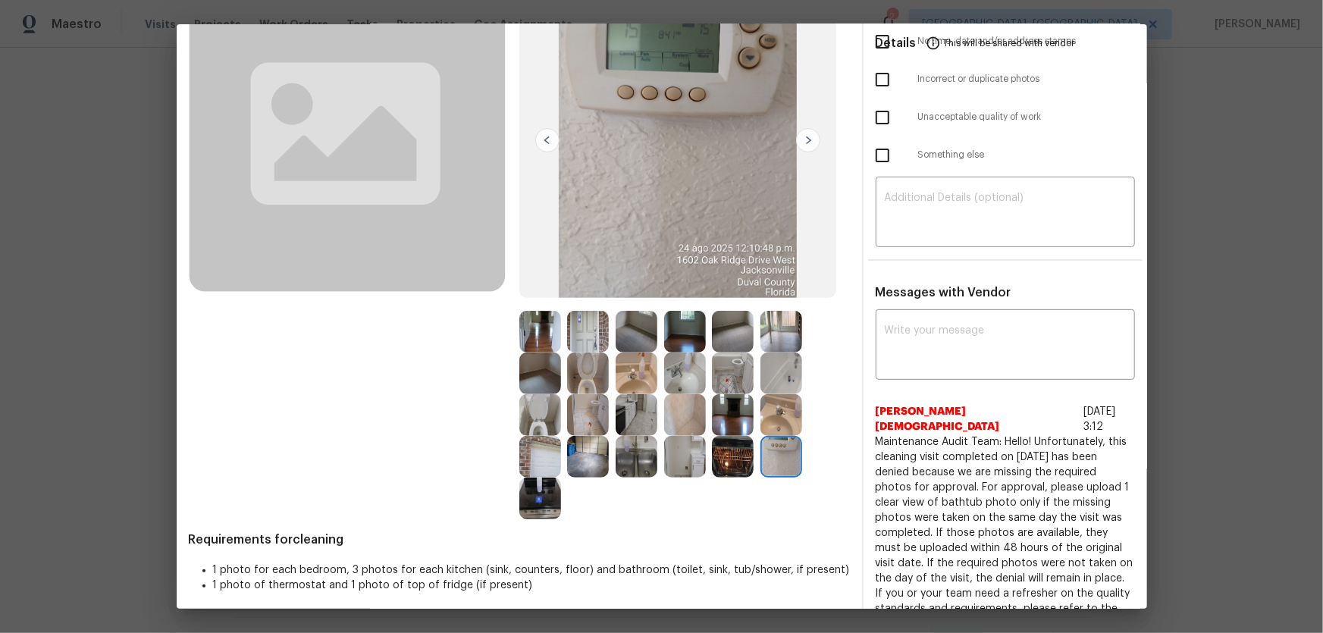
scroll to position [137, 0]
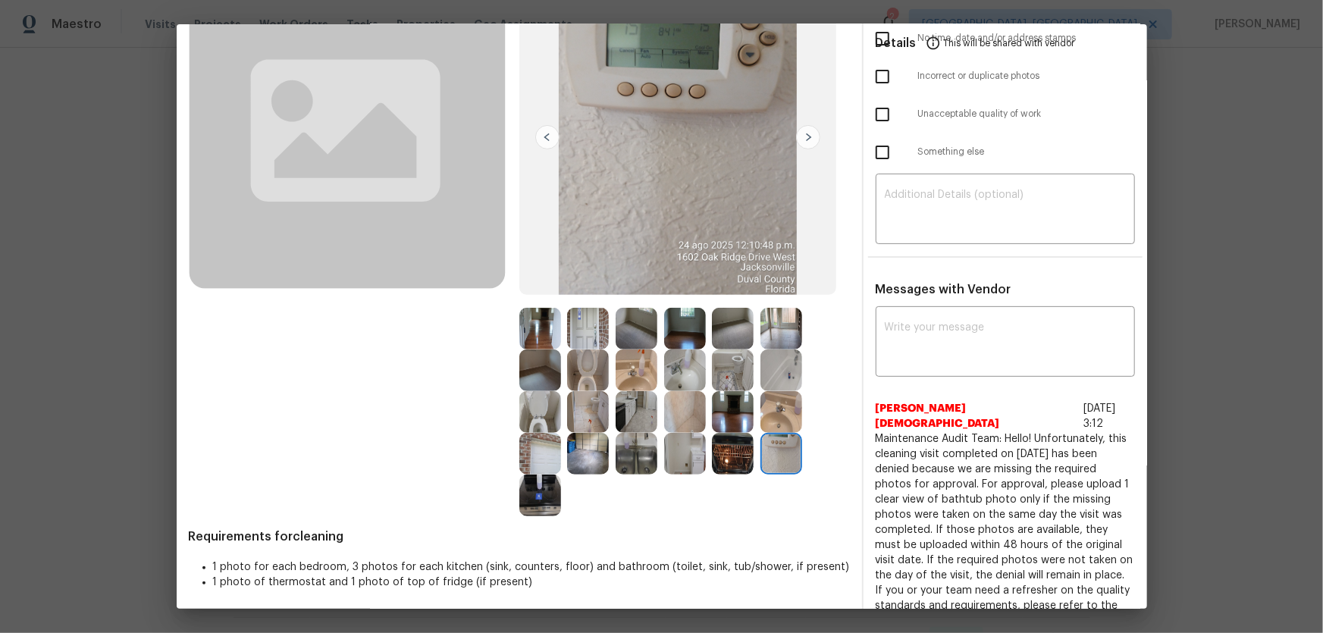
click at [780, 368] on img at bounding box center [782, 371] width 42 height 42
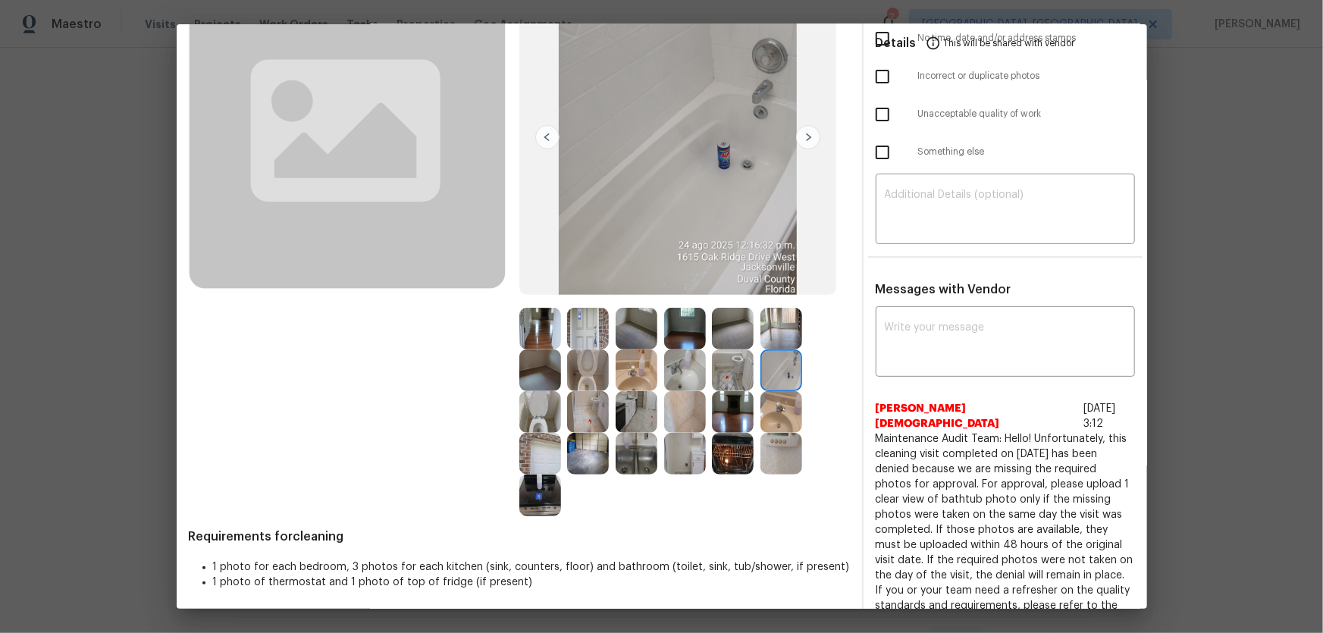
click at [664, 403] on img at bounding box center [685, 412] width 42 height 42
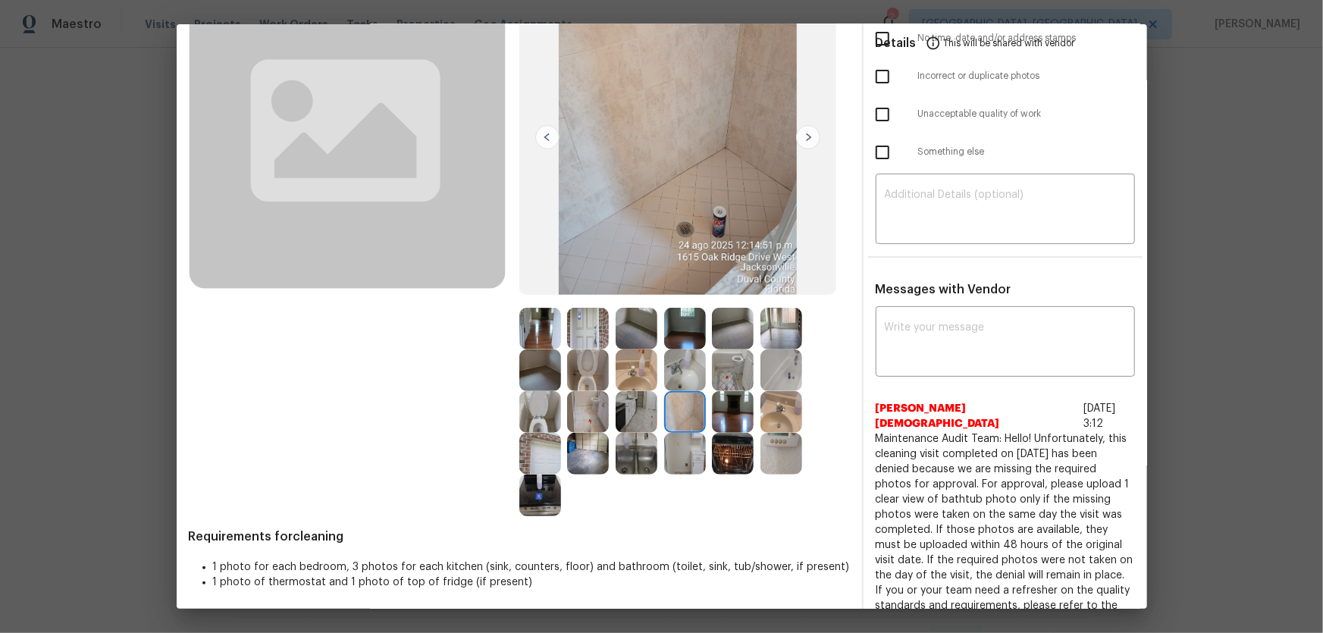
scroll to position [0, 0]
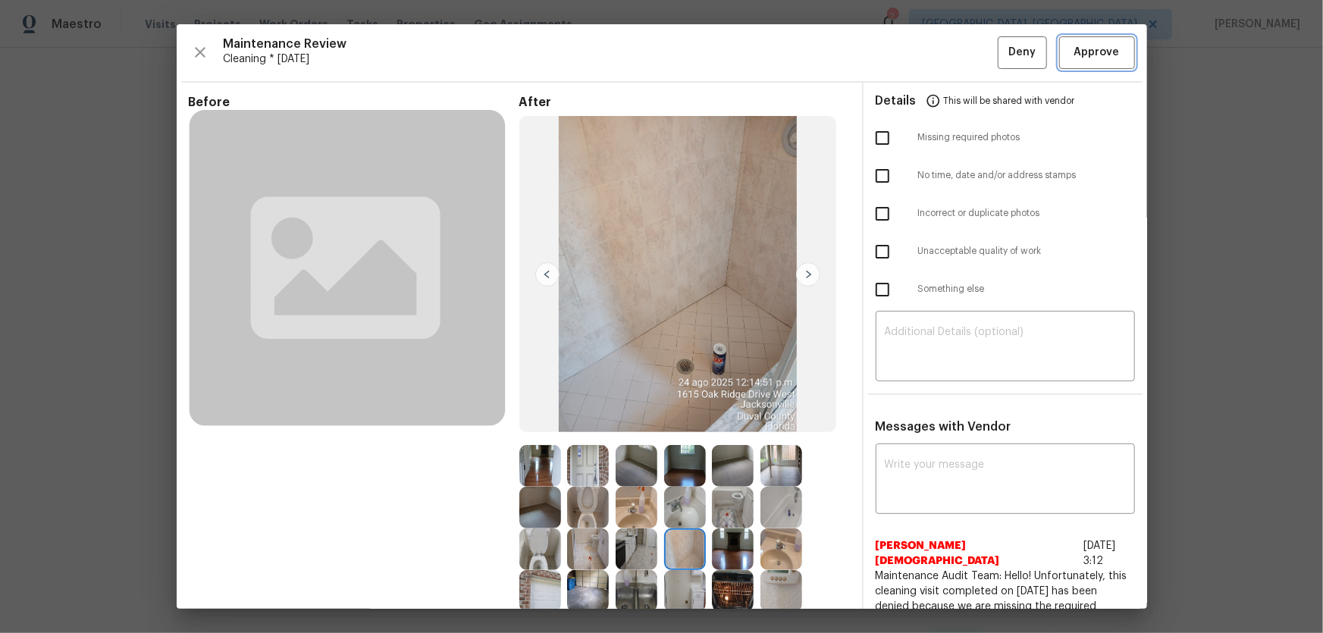
click at [941, 55] on span "Approve" at bounding box center [1096, 52] width 45 height 19
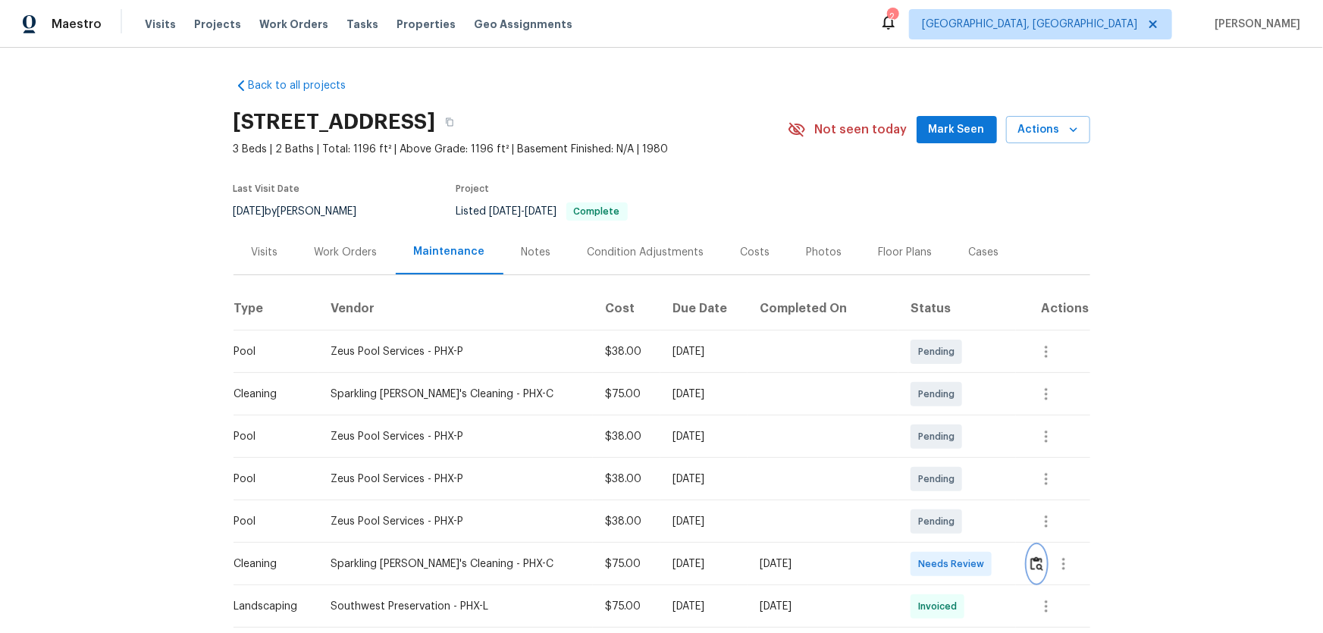
click at [1030, 557] on img "button" at bounding box center [1036, 564] width 13 height 14
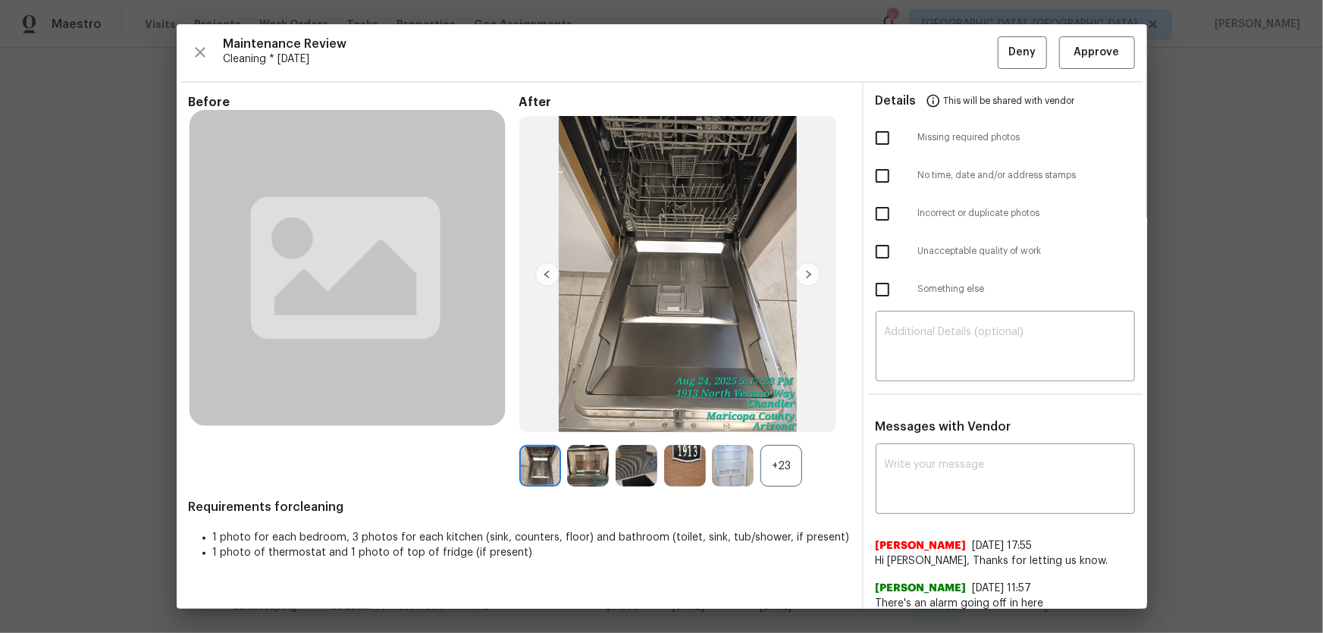
click at [766, 469] on div "+23" at bounding box center [782, 466] width 42 height 42
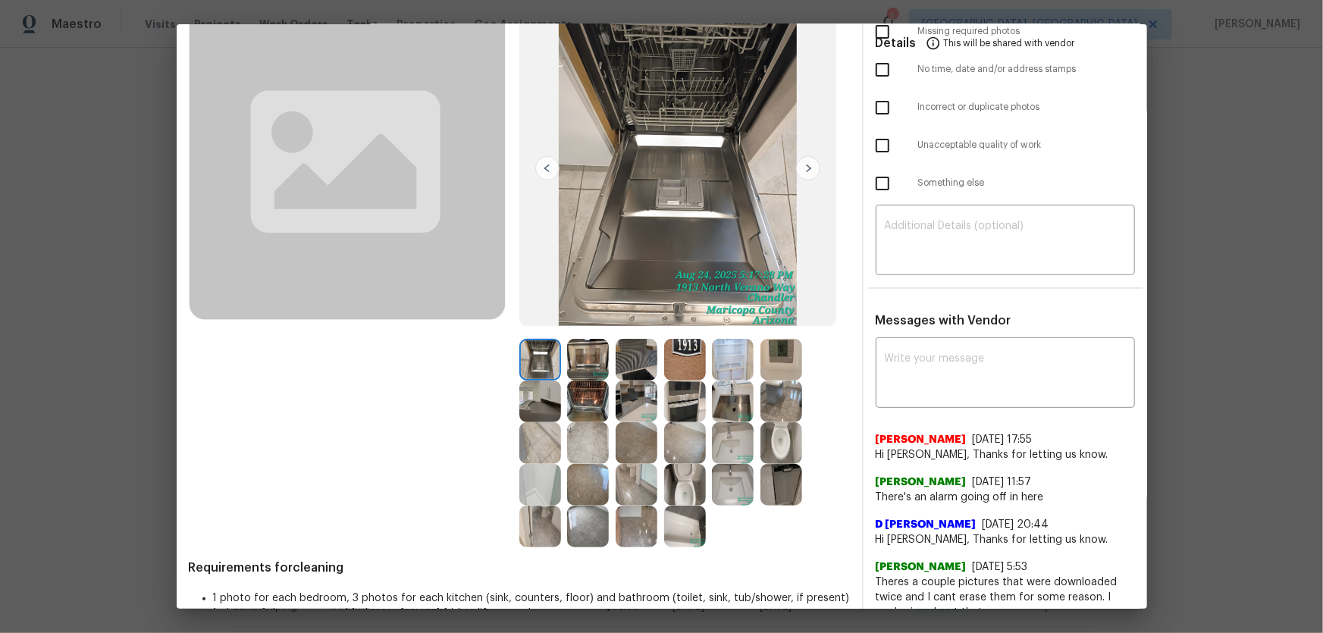
scroll to position [137, 0]
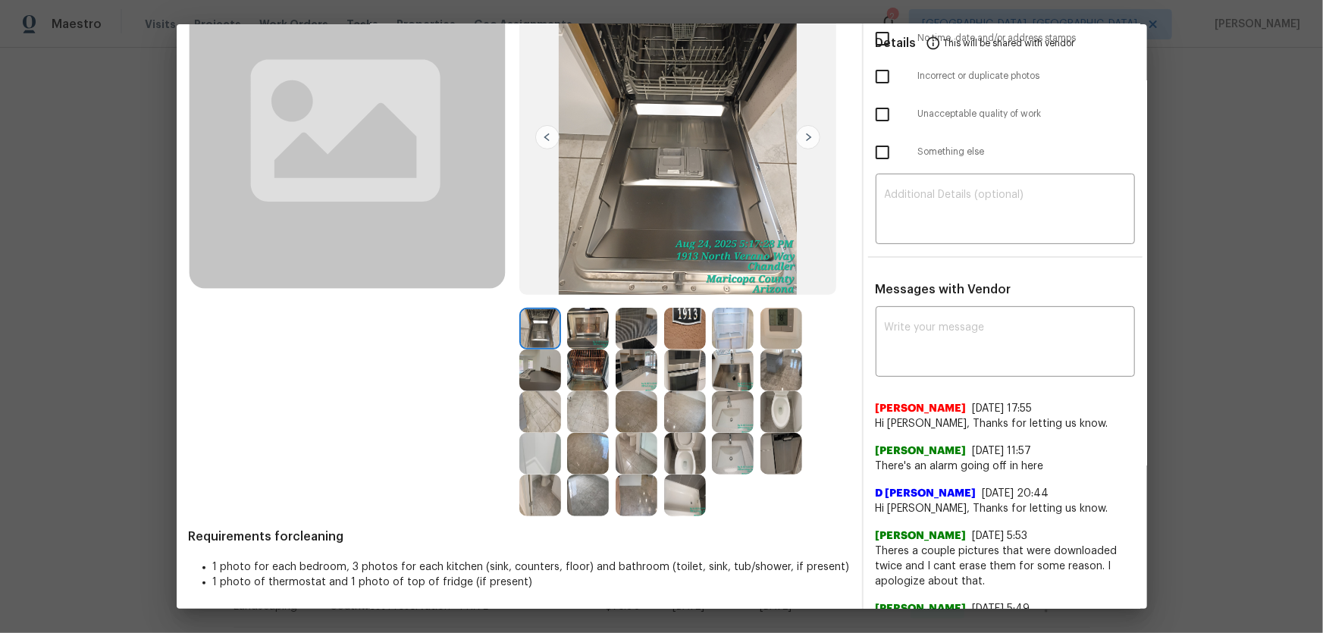
click at [684, 447] on img at bounding box center [685, 454] width 42 height 42
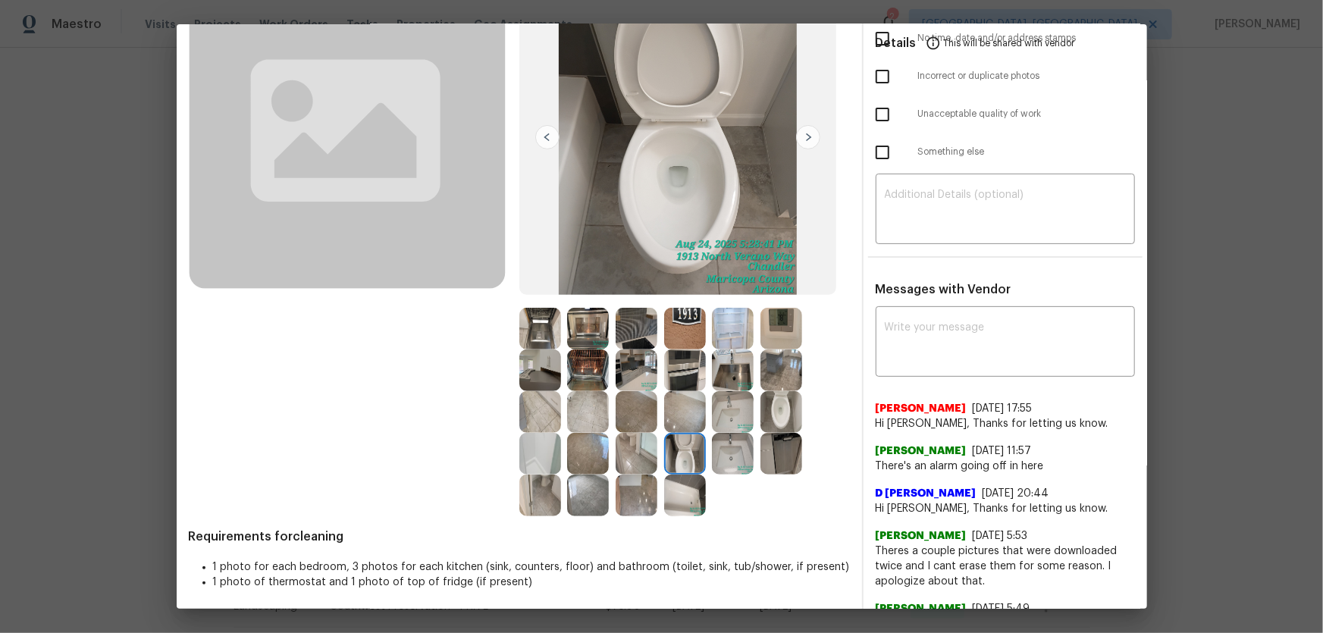
click at [792, 419] on img at bounding box center [782, 412] width 42 height 42
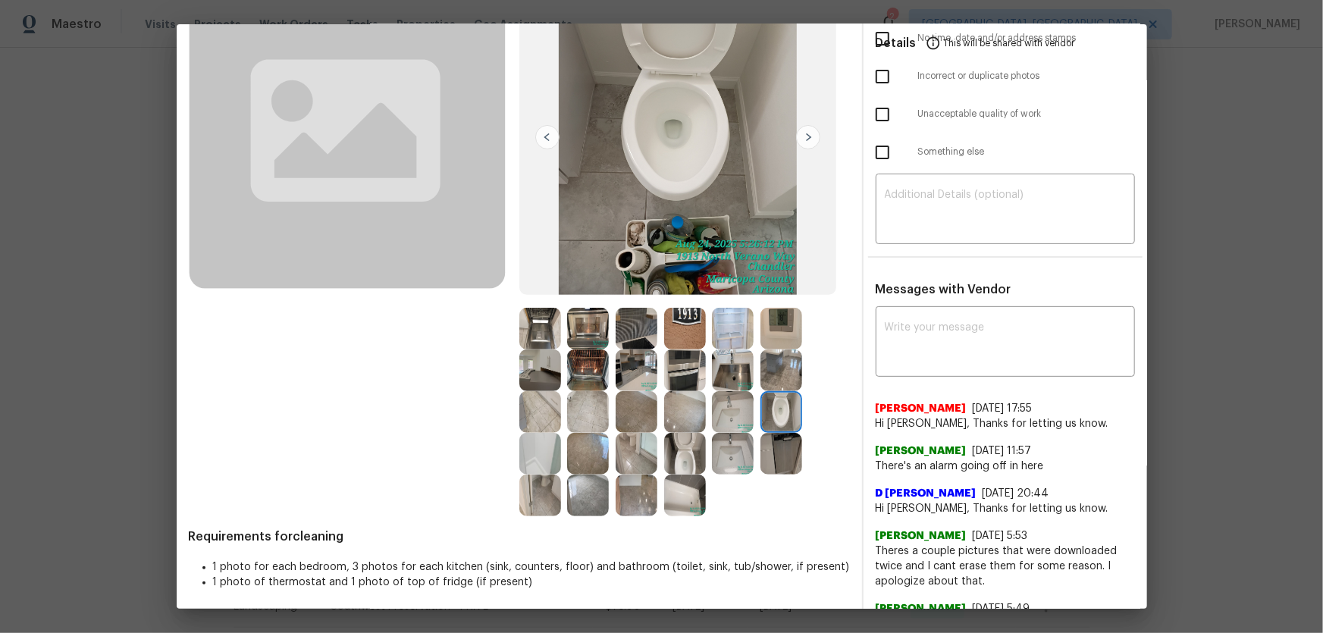
click at [742, 452] on img at bounding box center [733, 454] width 42 height 42
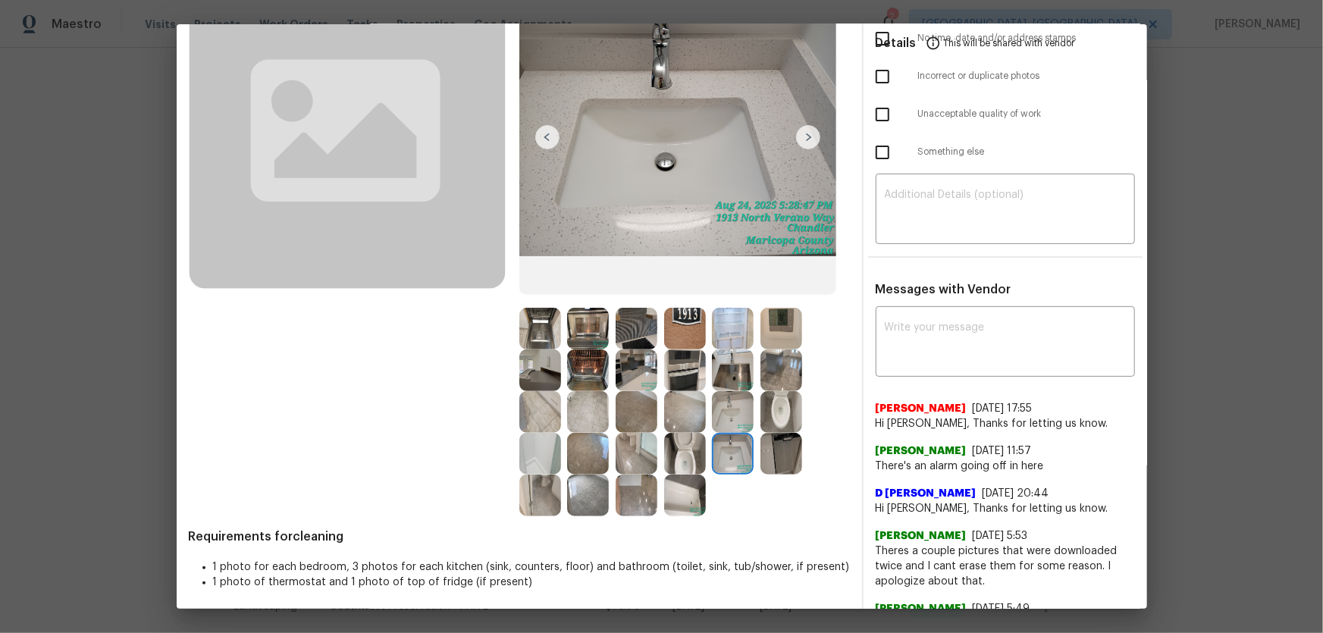
click at [736, 422] on img at bounding box center [733, 412] width 42 height 42
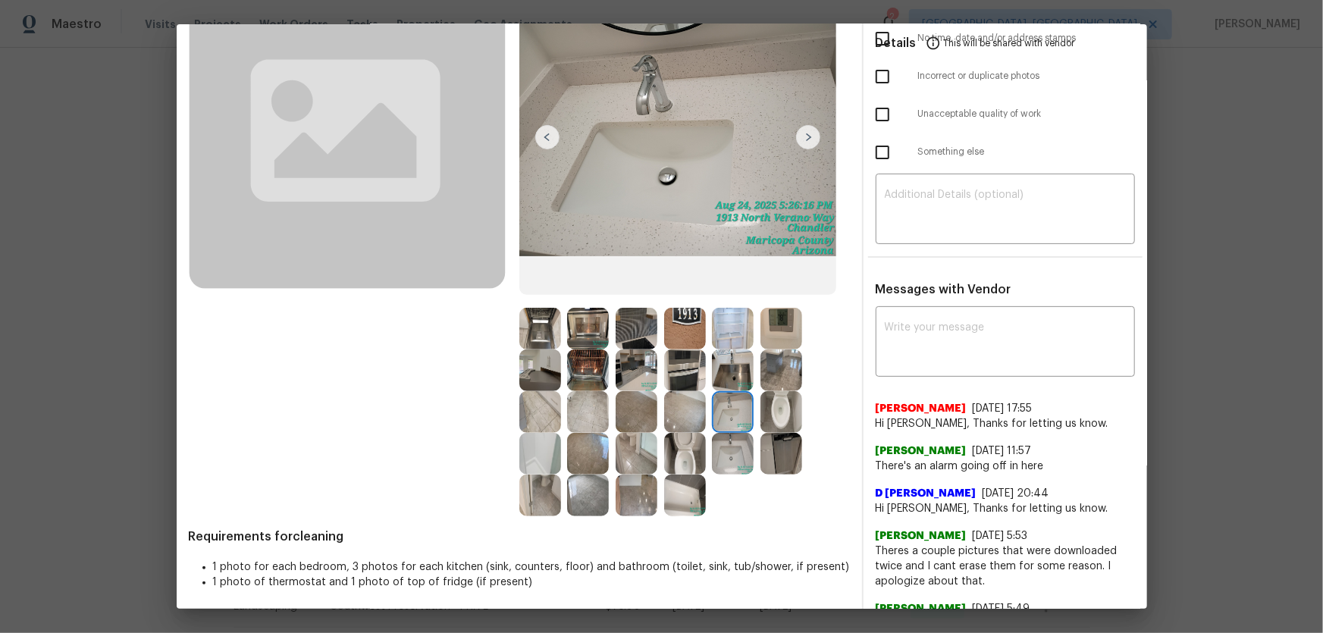
click at [675, 516] on div "Before After Requirements for cleaning 1 photo for each bedroom, 3 photos for e…" at bounding box center [519, 572] width 661 height 1229
click at [541, 455] on img at bounding box center [540, 454] width 42 height 42
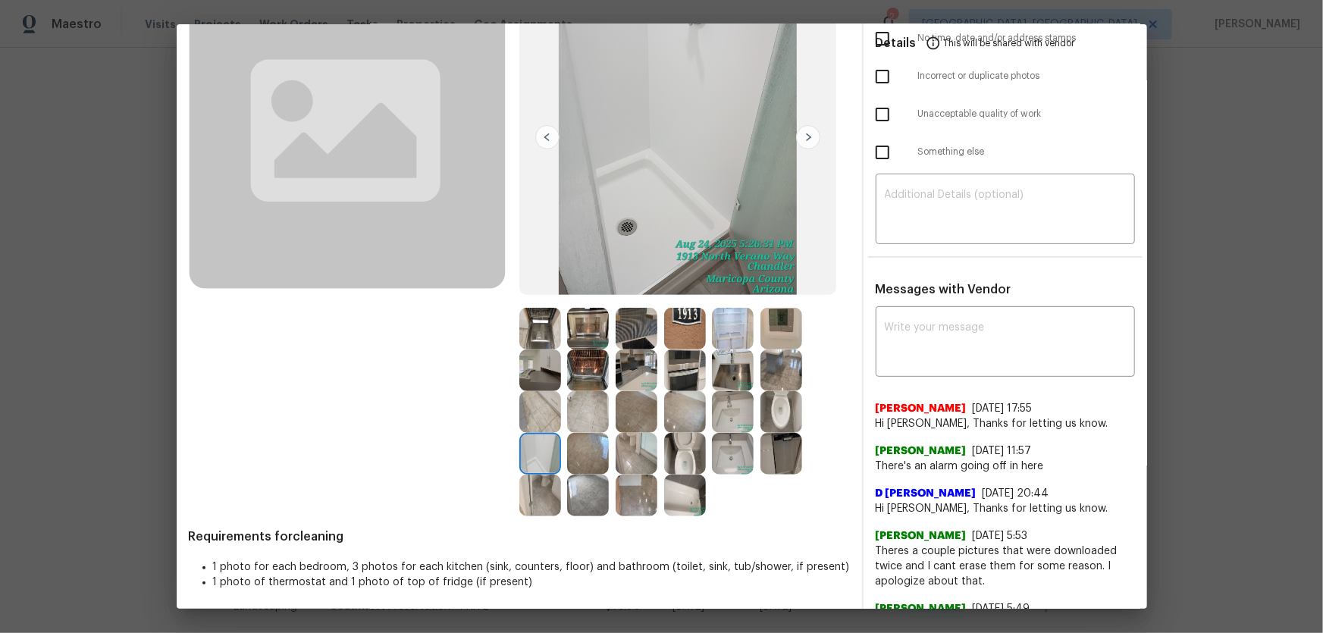
click at [684, 369] on img at bounding box center [685, 371] width 42 height 42
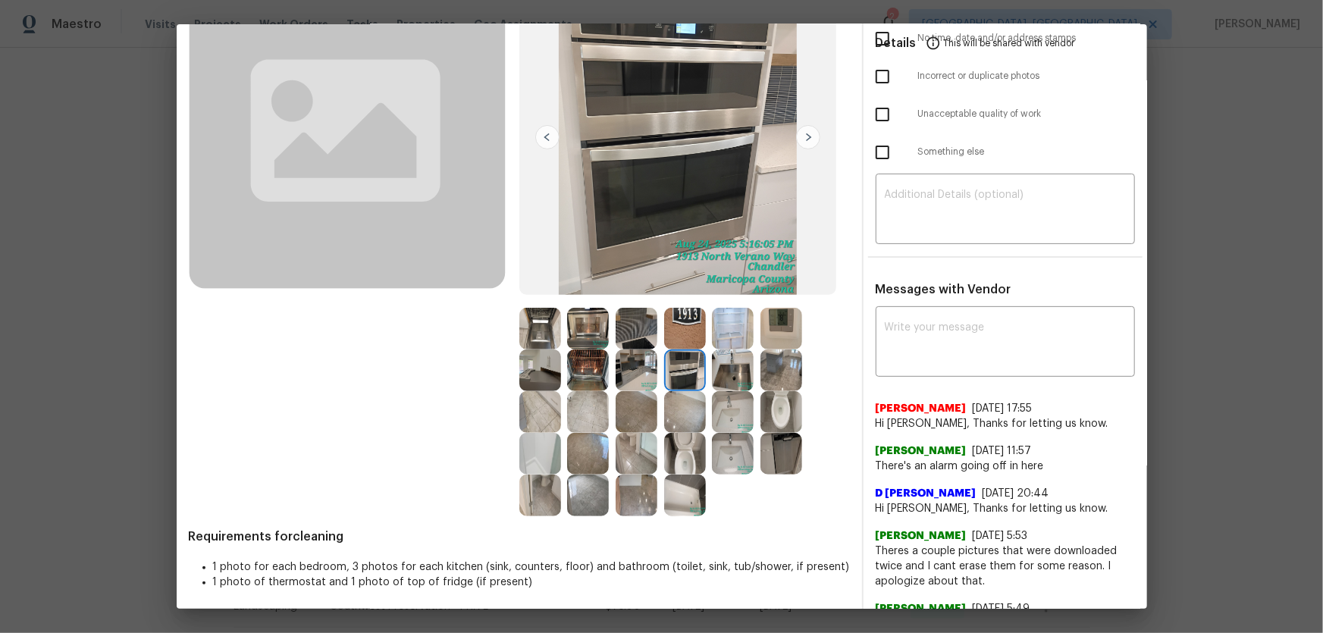
click at [629, 369] on img at bounding box center [637, 371] width 42 height 42
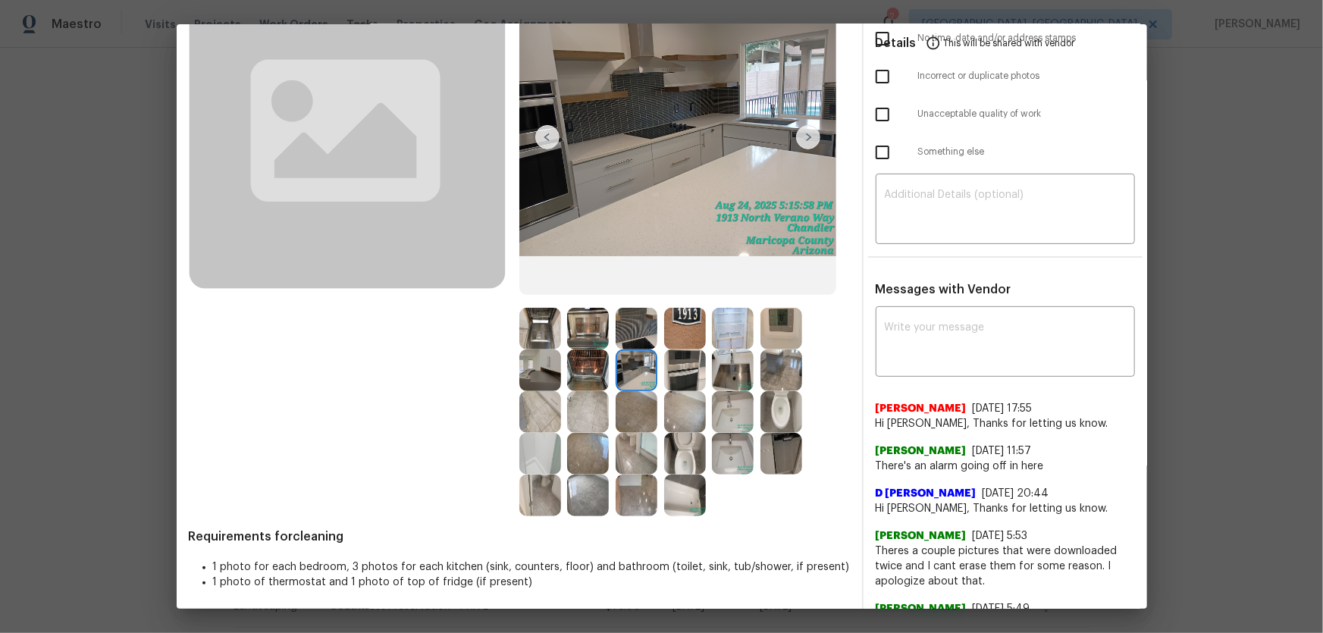
click at [735, 381] on img at bounding box center [733, 371] width 42 height 42
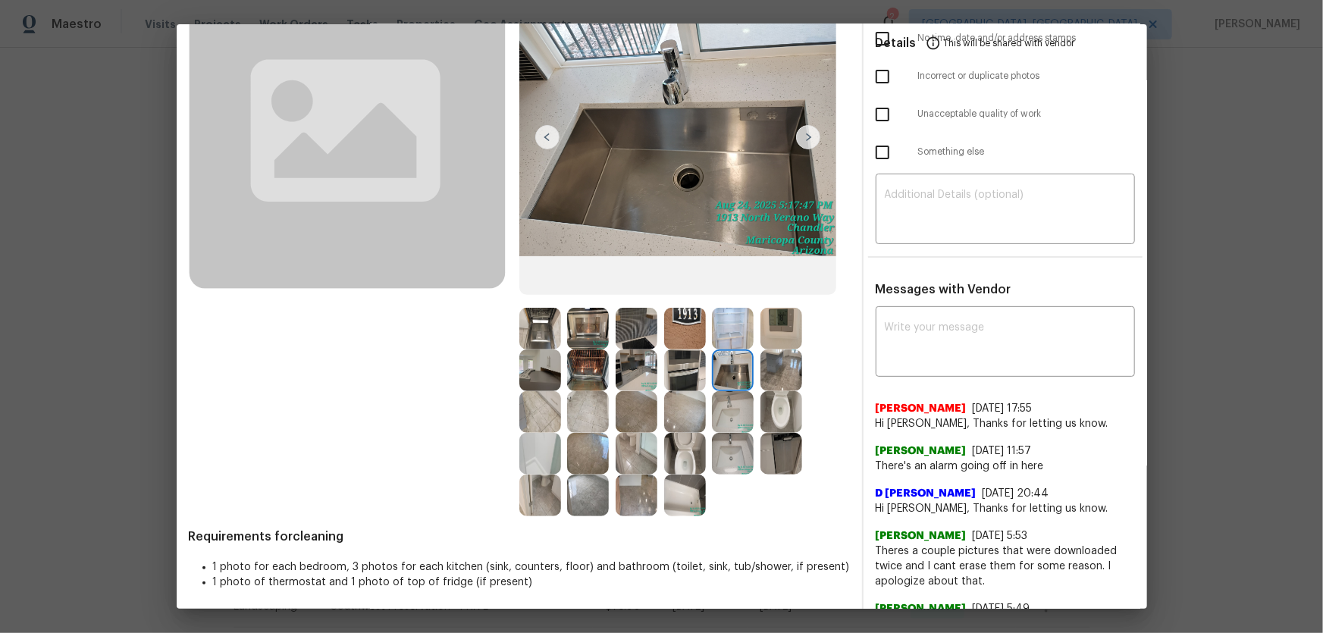
click at [726, 328] on img at bounding box center [733, 329] width 42 height 42
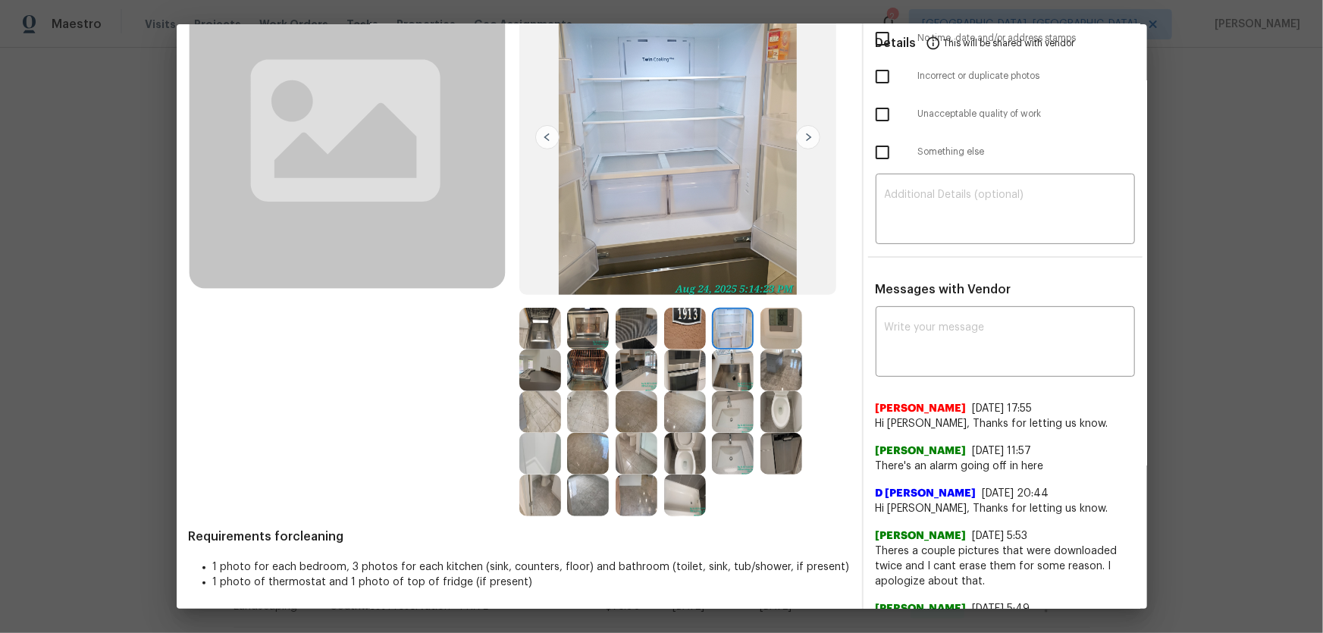
click at [676, 314] on img at bounding box center [685, 329] width 42 height 42
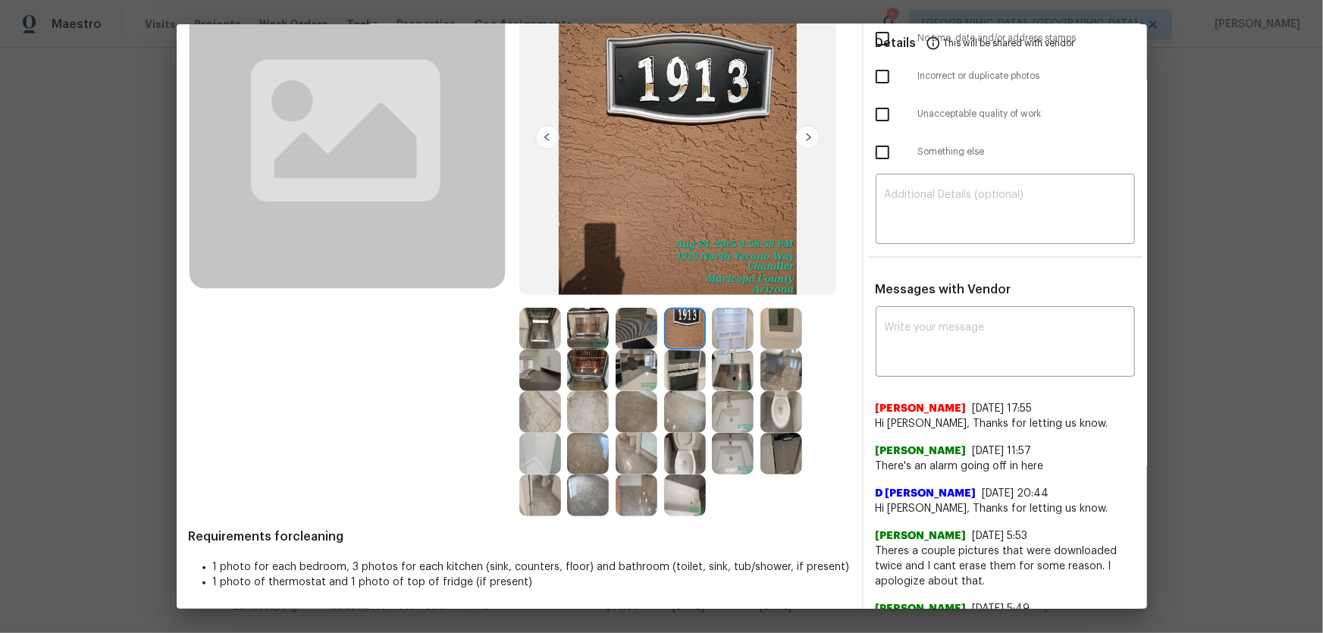
click at [639, 318] on img at bounding box center [637, 329] width 42 height 42
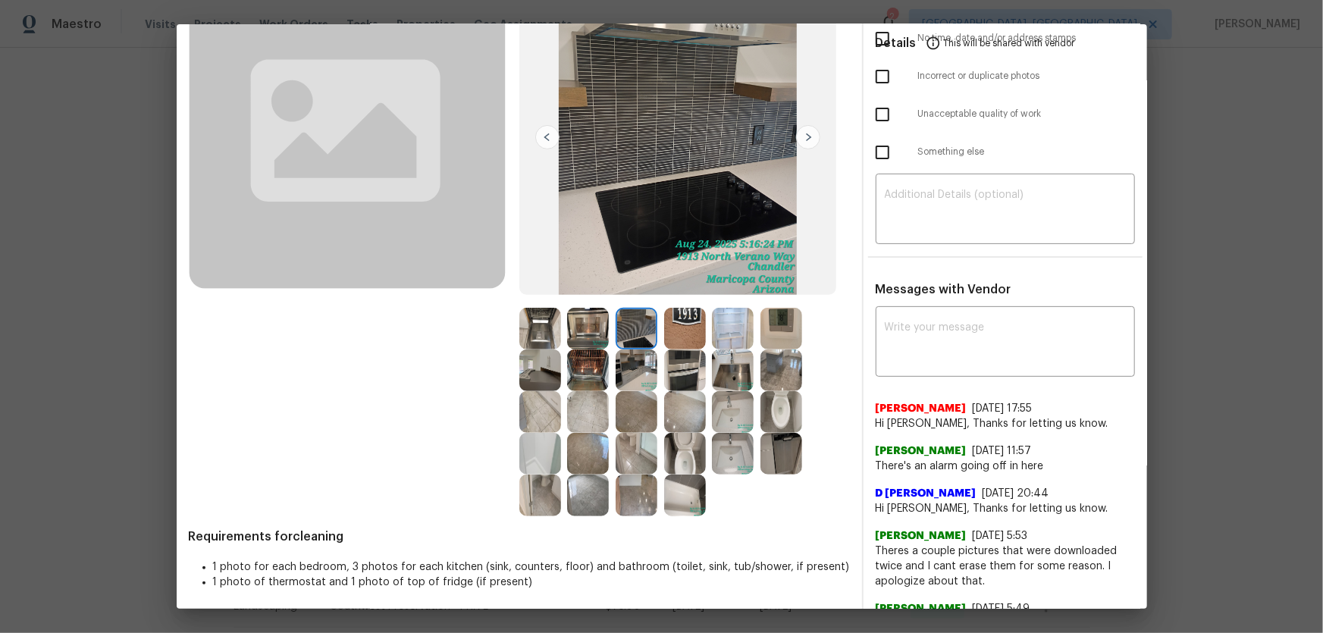
click at [594, 324] on img at bounding box center [588, 329] width 42 height 42
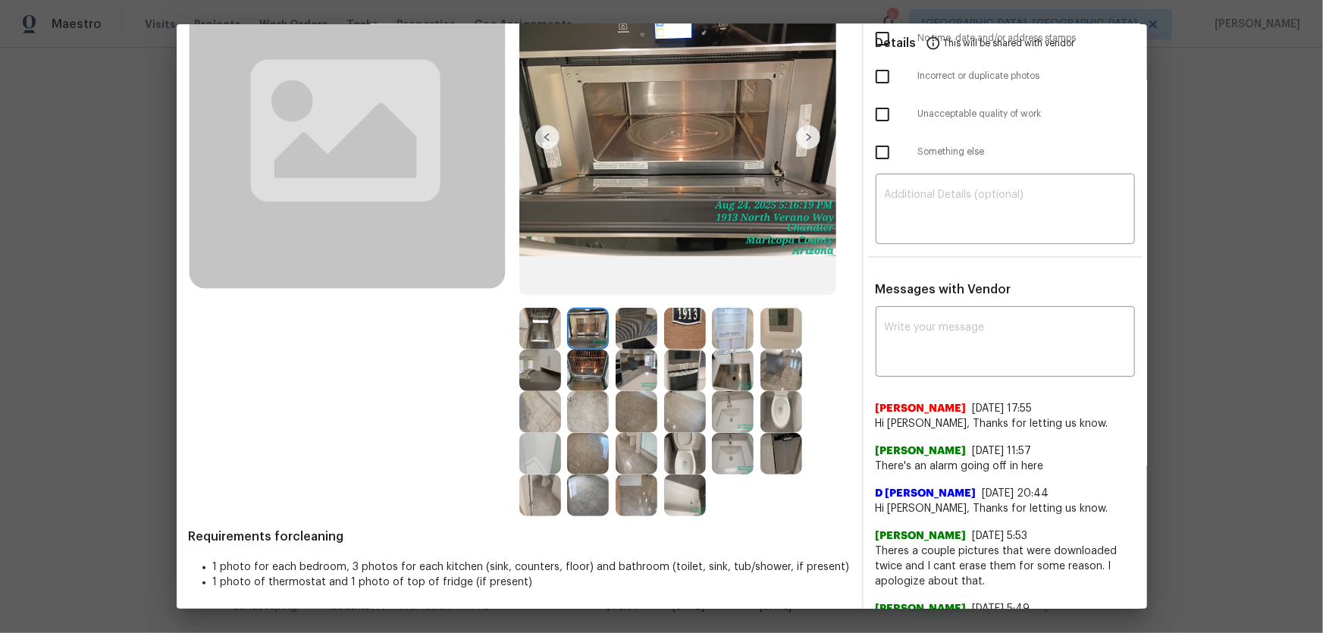
click at [544, 325] on img at bounding box center [540, 329] width 42 height 42
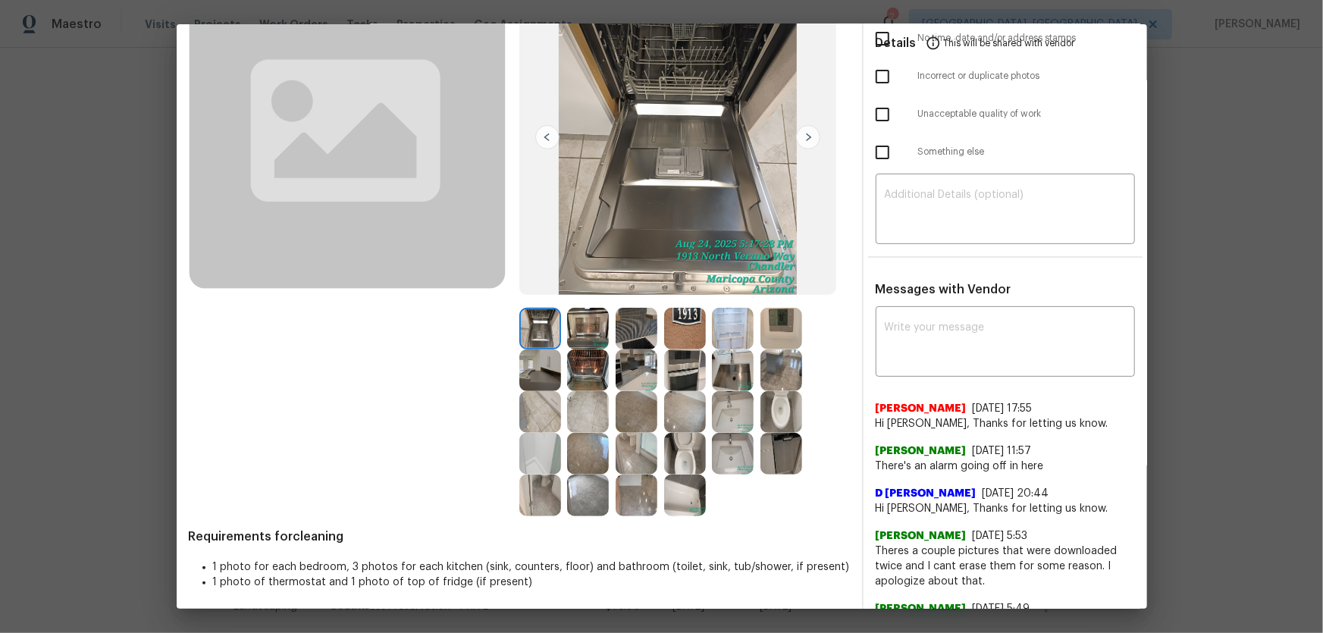
click at [537, 369] on img at bounding box center [540, 371] width 42 height 42
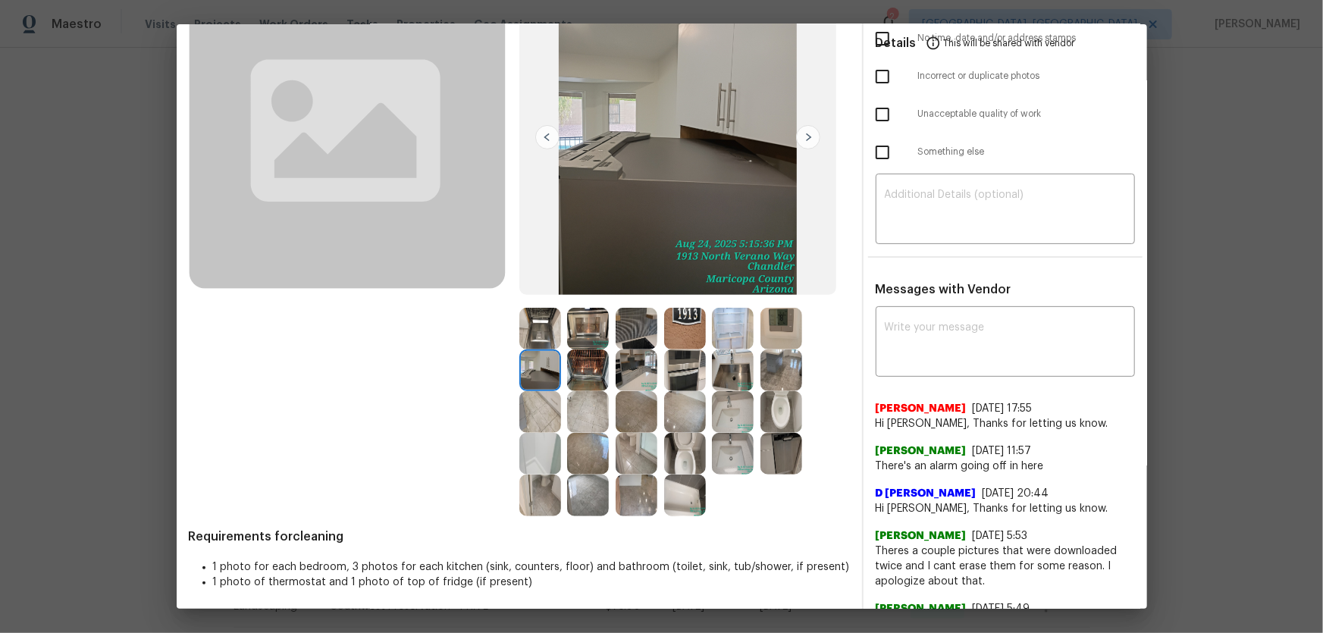
click at [579, 372] on img at bounding box center [588, 371] width 42 height 42
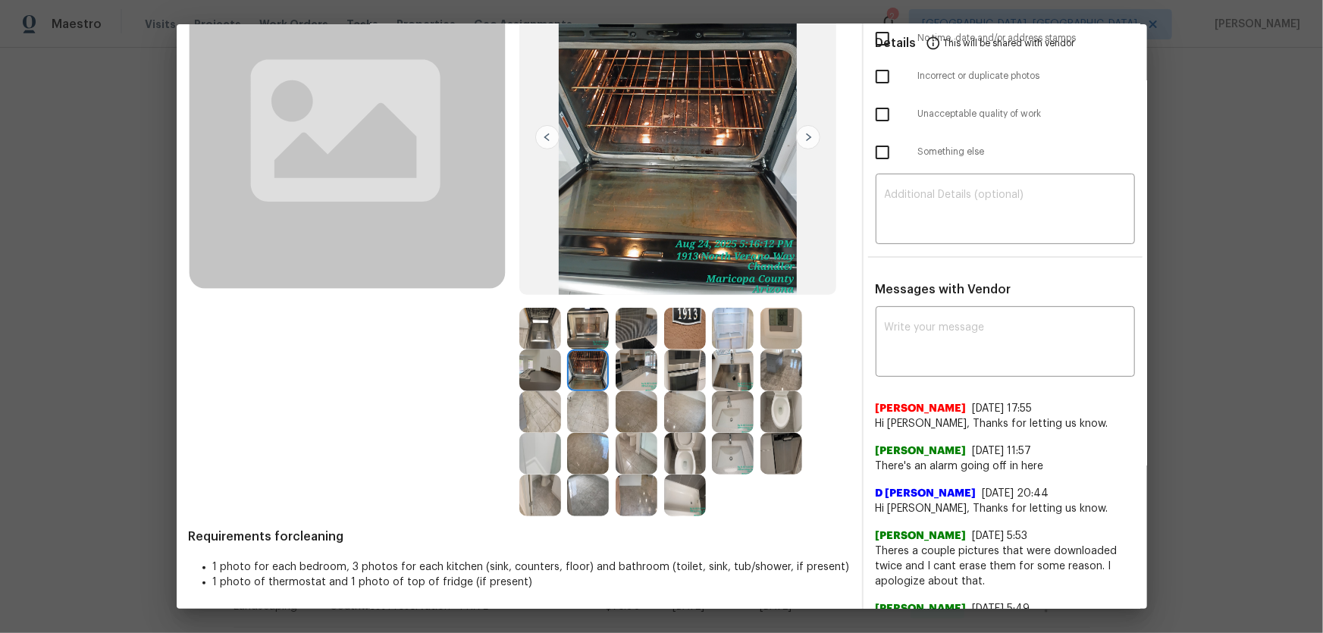
click at [778, 325] on img at bounding box center [782, 329] width 42 height 42
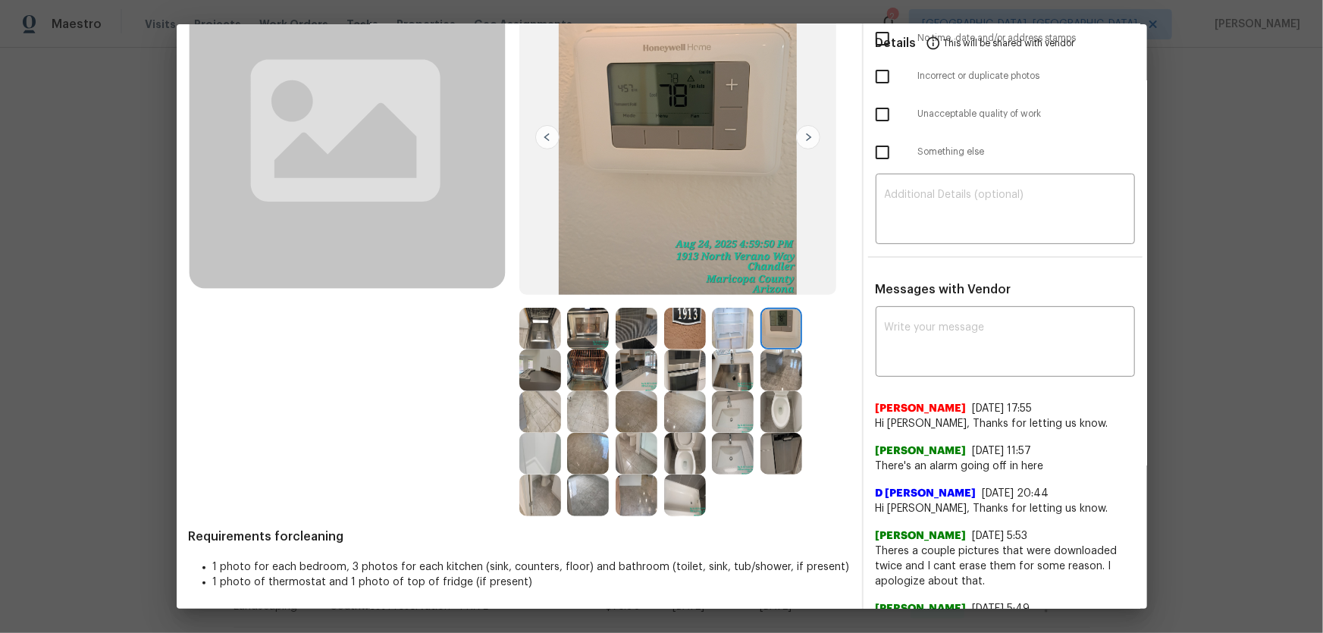
click at [740, 326] on img at bounding box center [733, 329] width 42 height 42
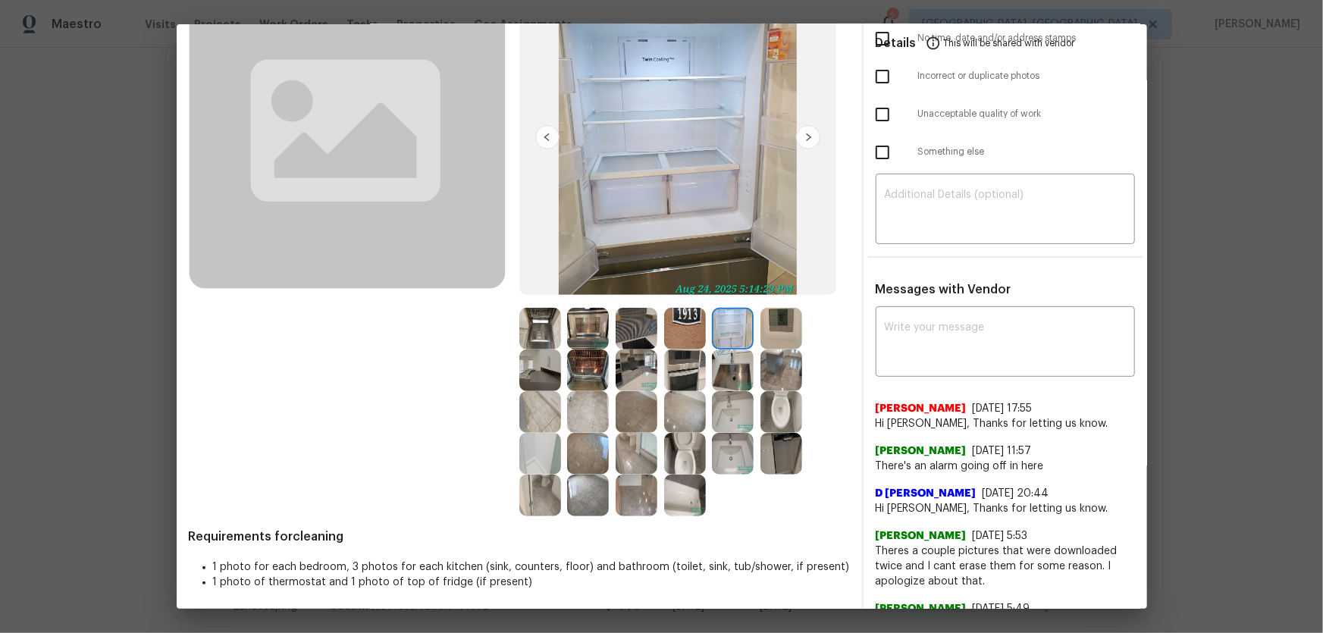
click at [595, 450] on img at bounding box center [588, 454] width 42 height 42
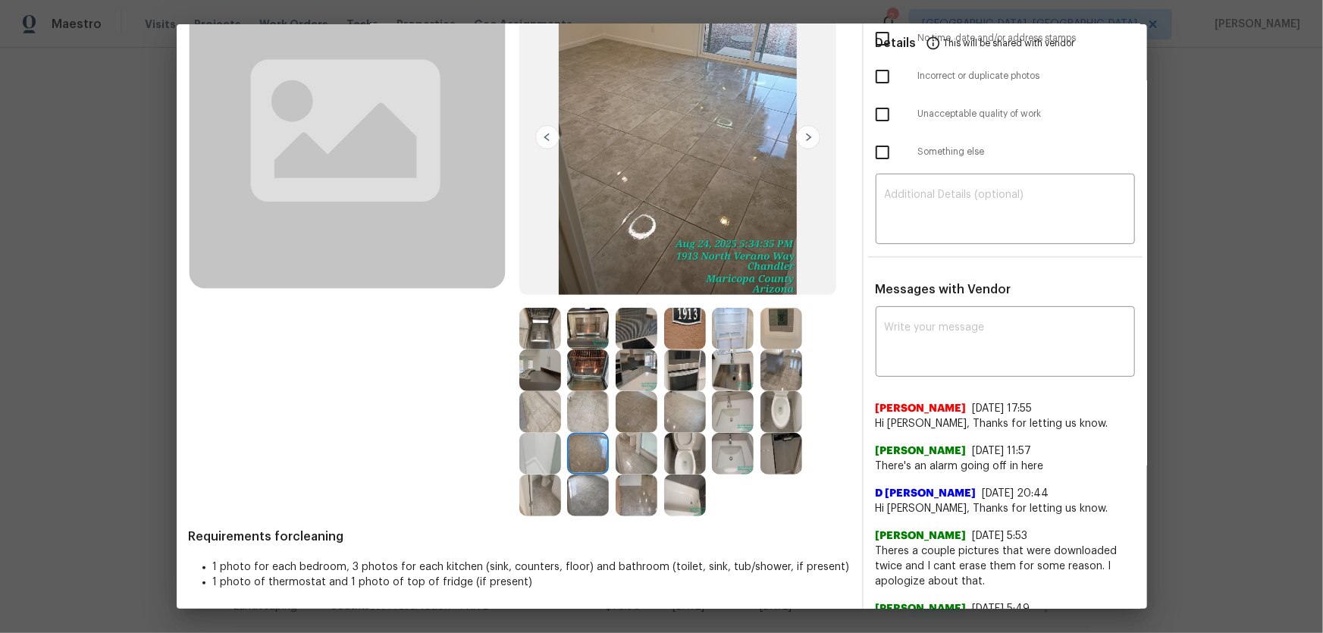
click at [629, 413] on img at bounding box center [637, 412] width 42 height 42
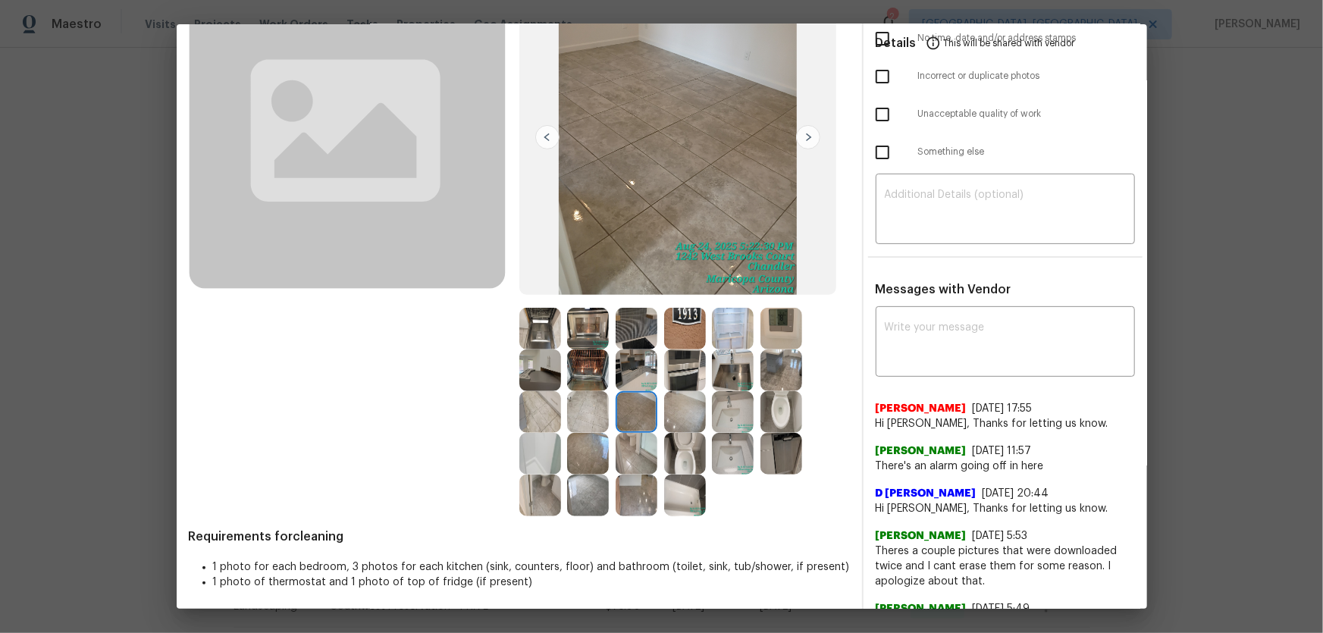
click at [689, 411] on img at bounding box center [685, 412] width 42 height 42
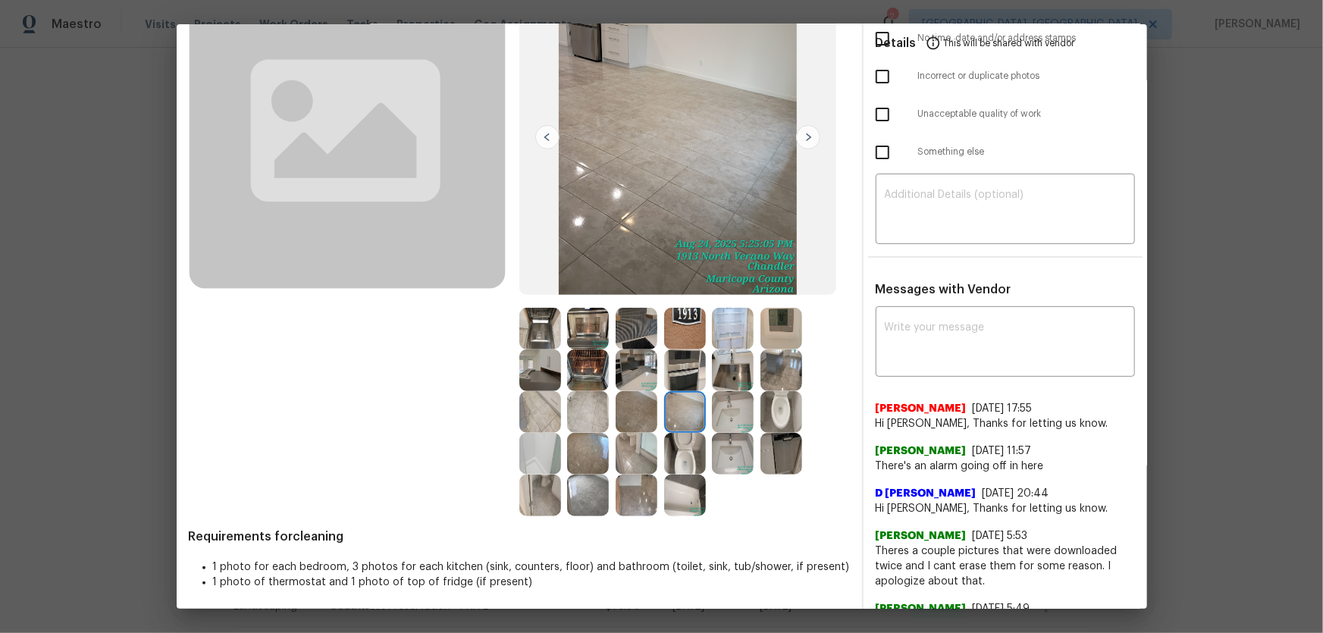
click at [674, 484] on img at bounding box center [685, 496] width 42 height 42
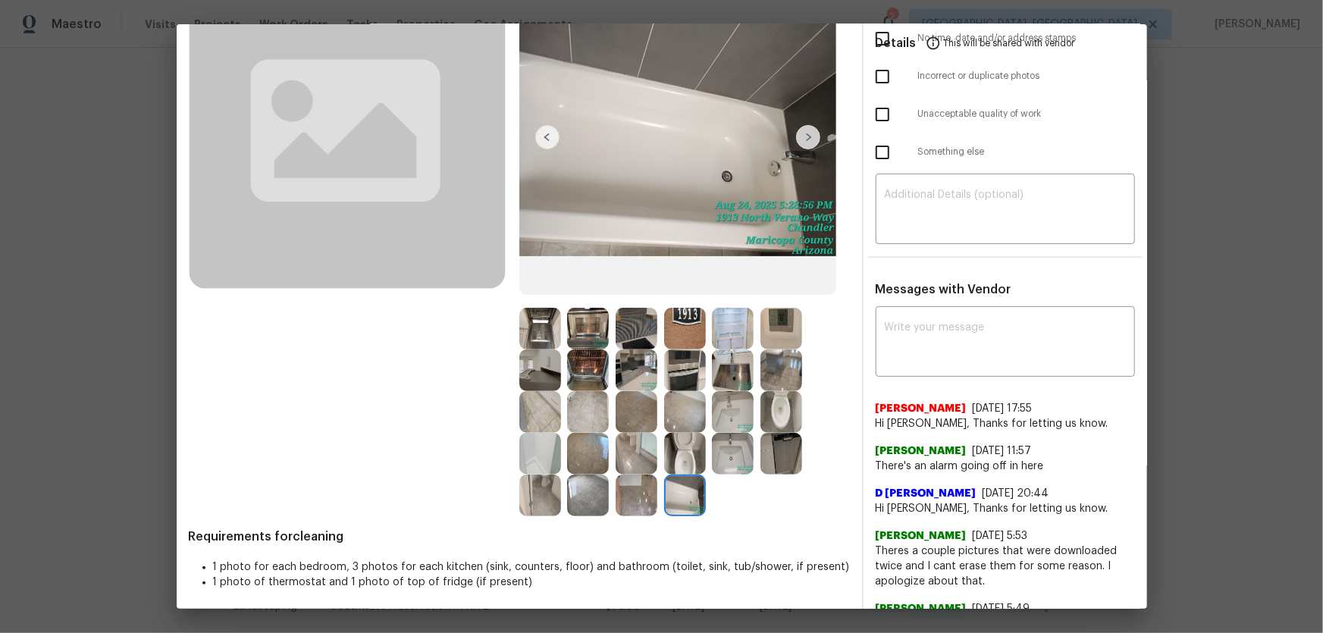
click at [776, 447] on img at bounding box center [782, 454] width 42 height 42
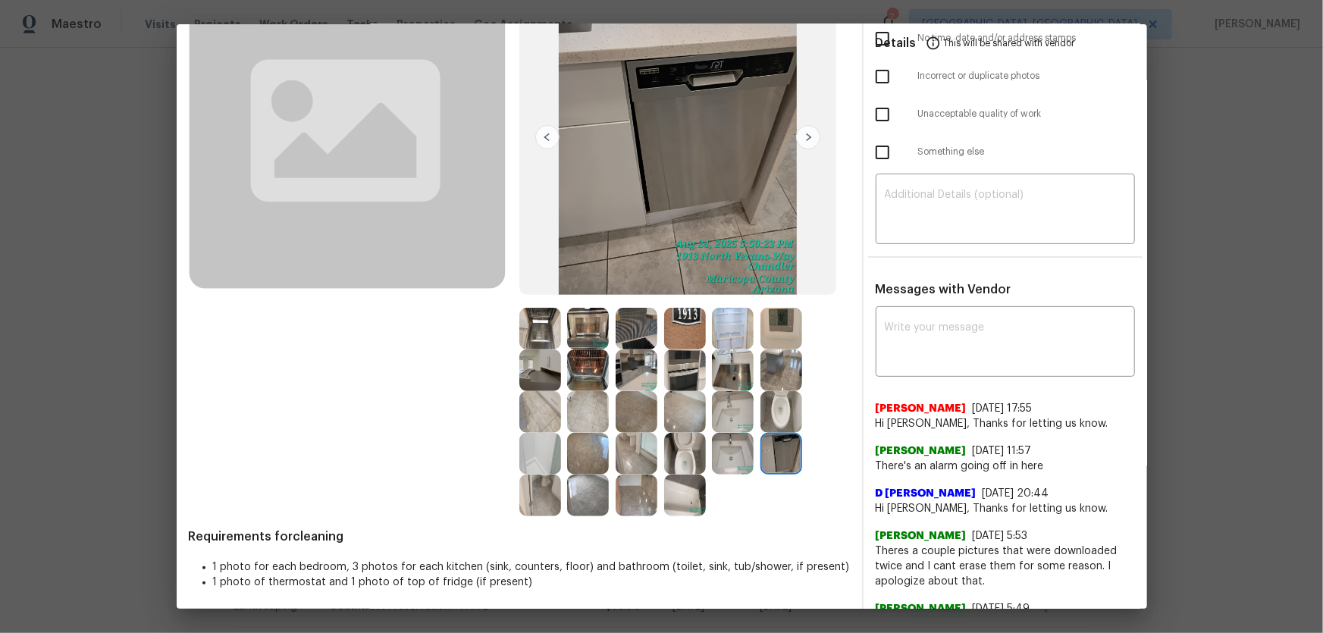
click at [739, 446] on img at bounding box center [733, 454] width 42 height 42
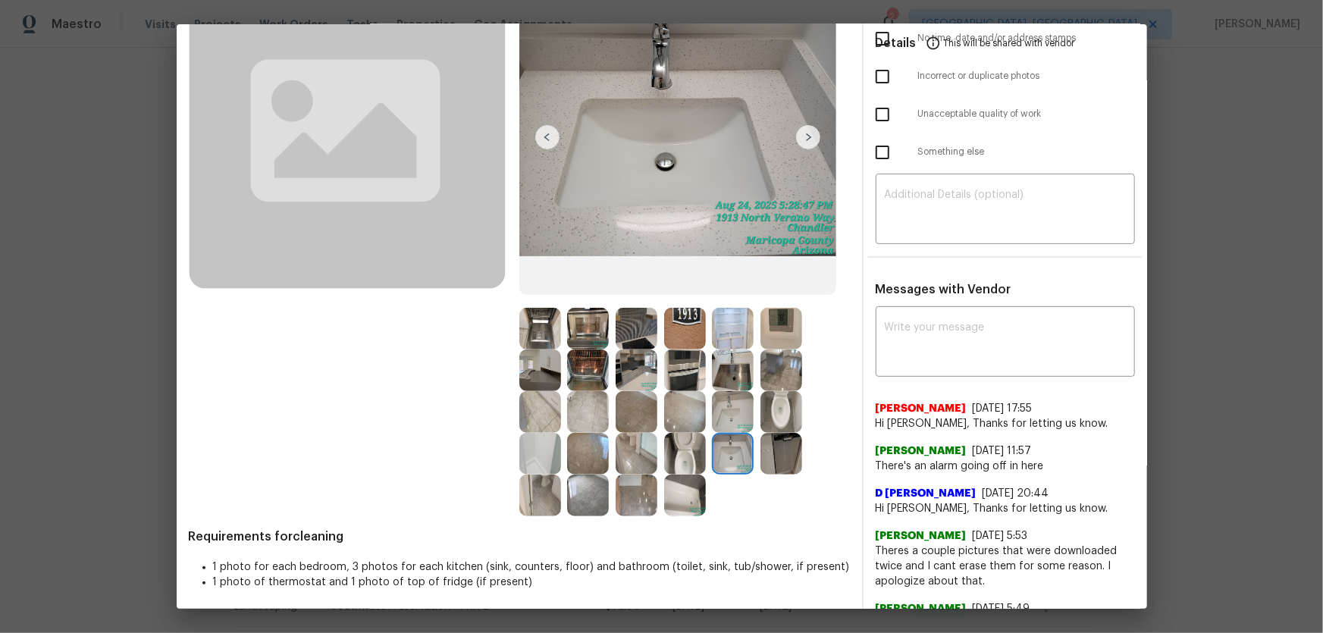
click at [723, 397] on img at bounding box center [733, 412] width 42 height 42
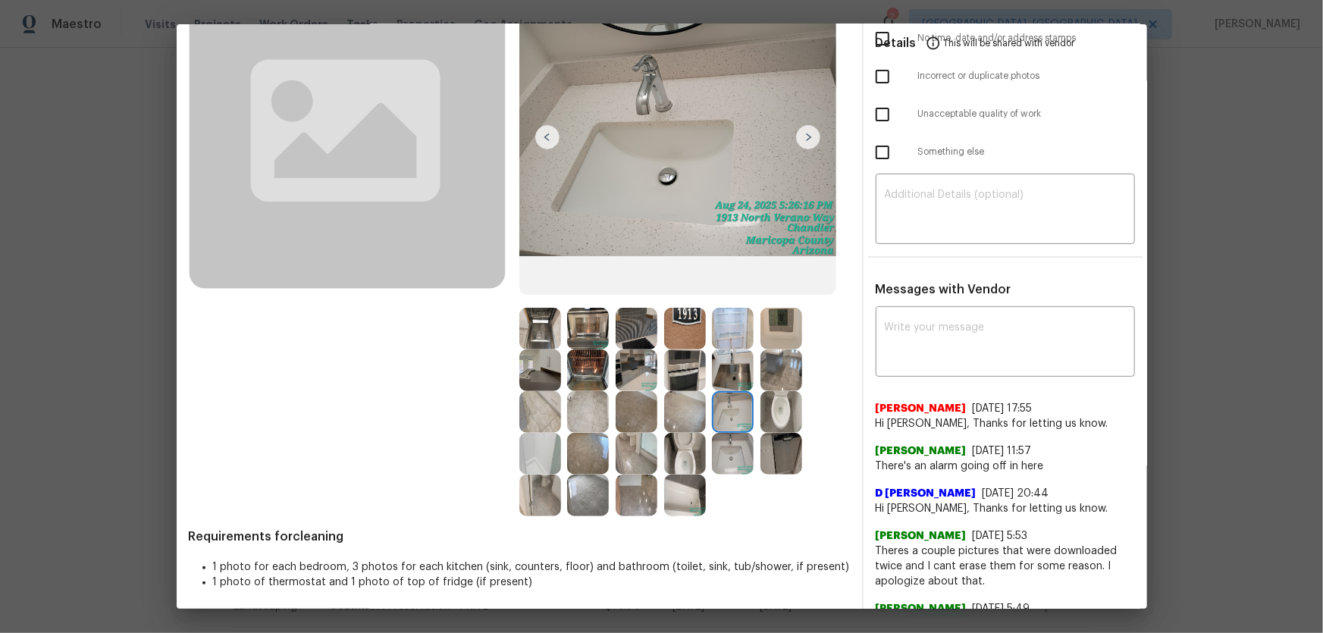
click at [696, 308] on div at bounding box center [688, 329] width 49 height 42
click at [788, 319] on img at bounding box center [782, 329] width 42 height 42
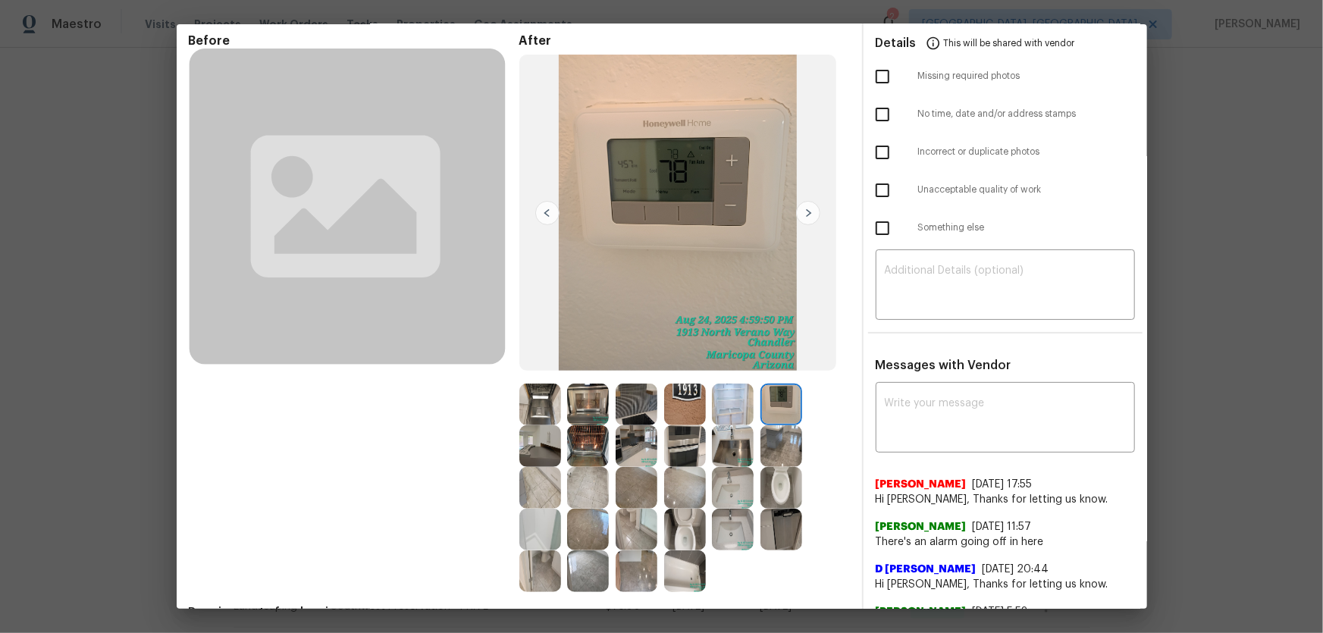
scroll to position [0, 0]
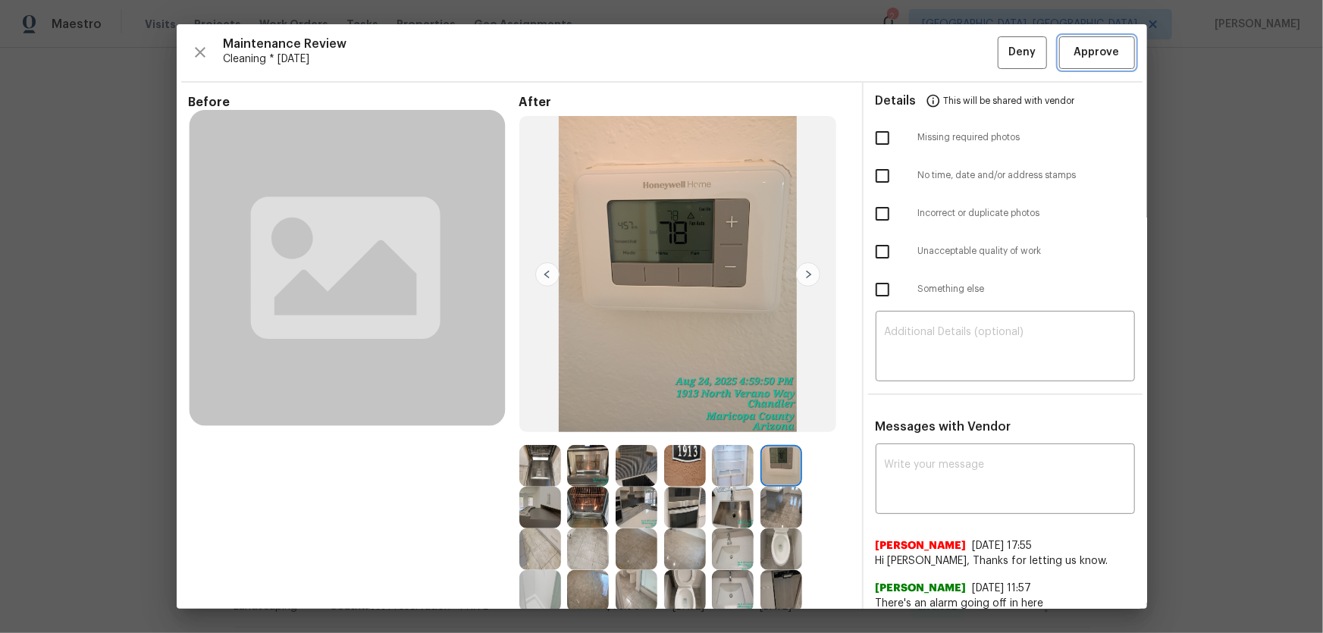
click at [1077, 55] on span "Approve" at bounding box center [1096, 52] width 45 height 19
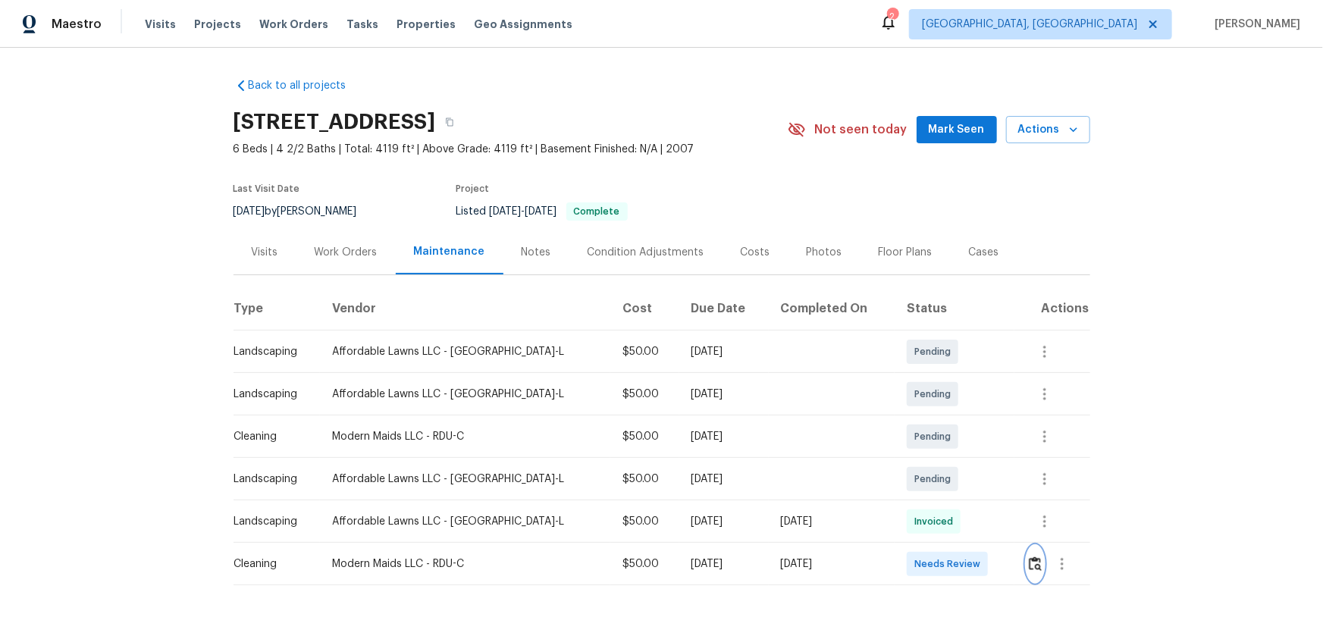
click at [1029, 560] on img "button" at bounding box center [1035, 564] width 13 height 14
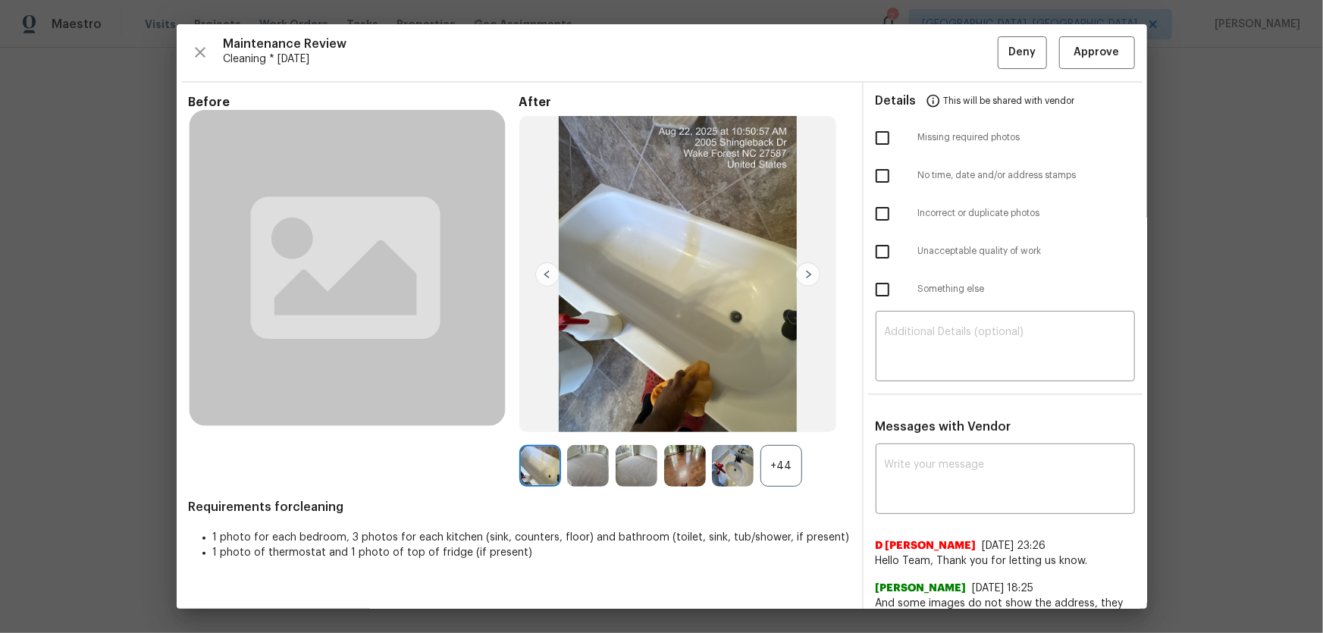
click at [789, 463] on div "+44" at bounding box center [782, 466] width 42 height 42
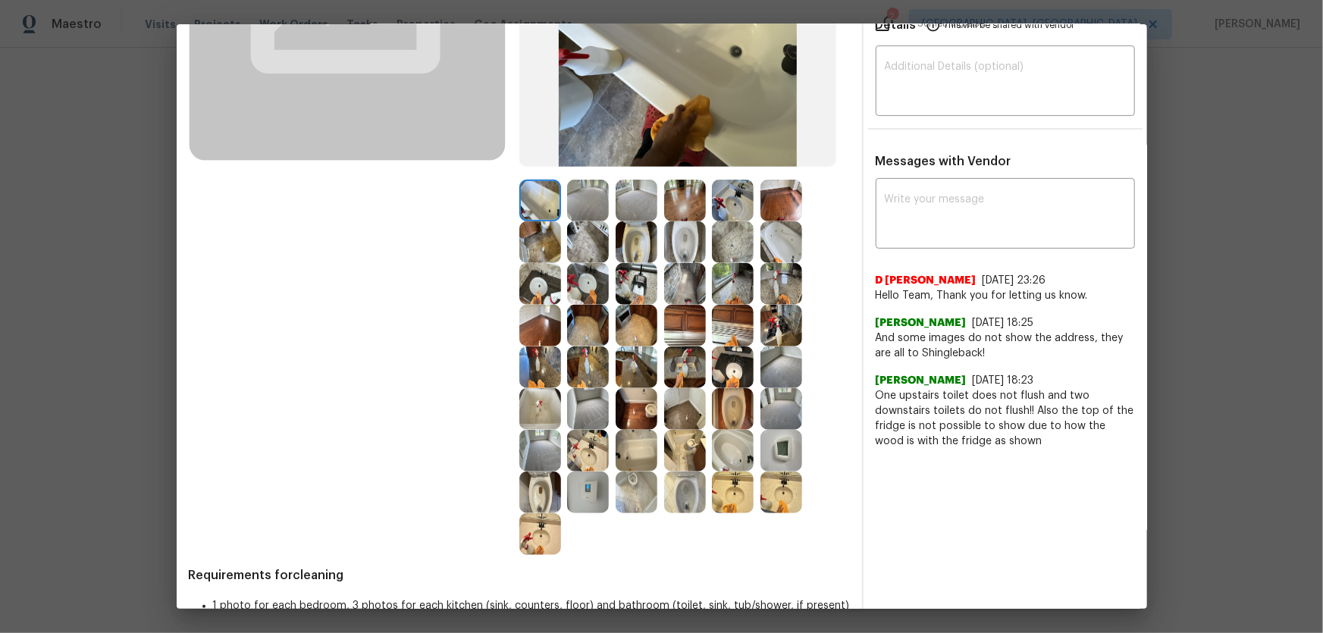
scroll to position [275, 0]
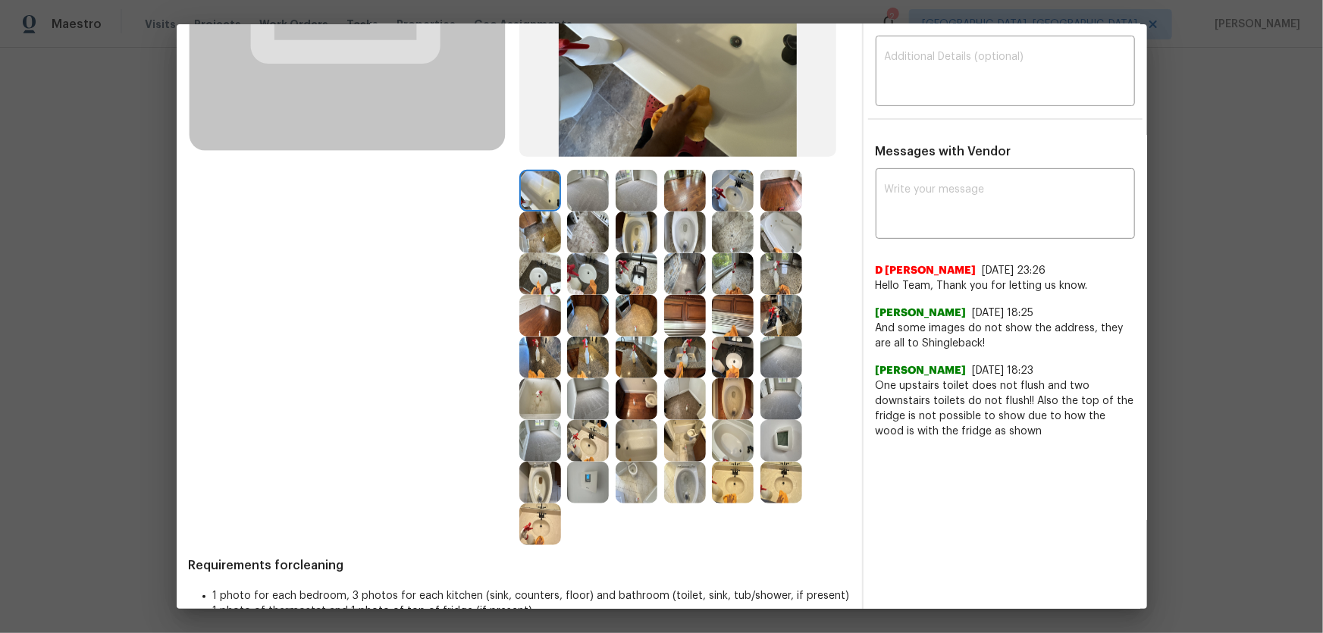
click at [682, 236] on img at bounding box center [685, 233] width 42 height 42
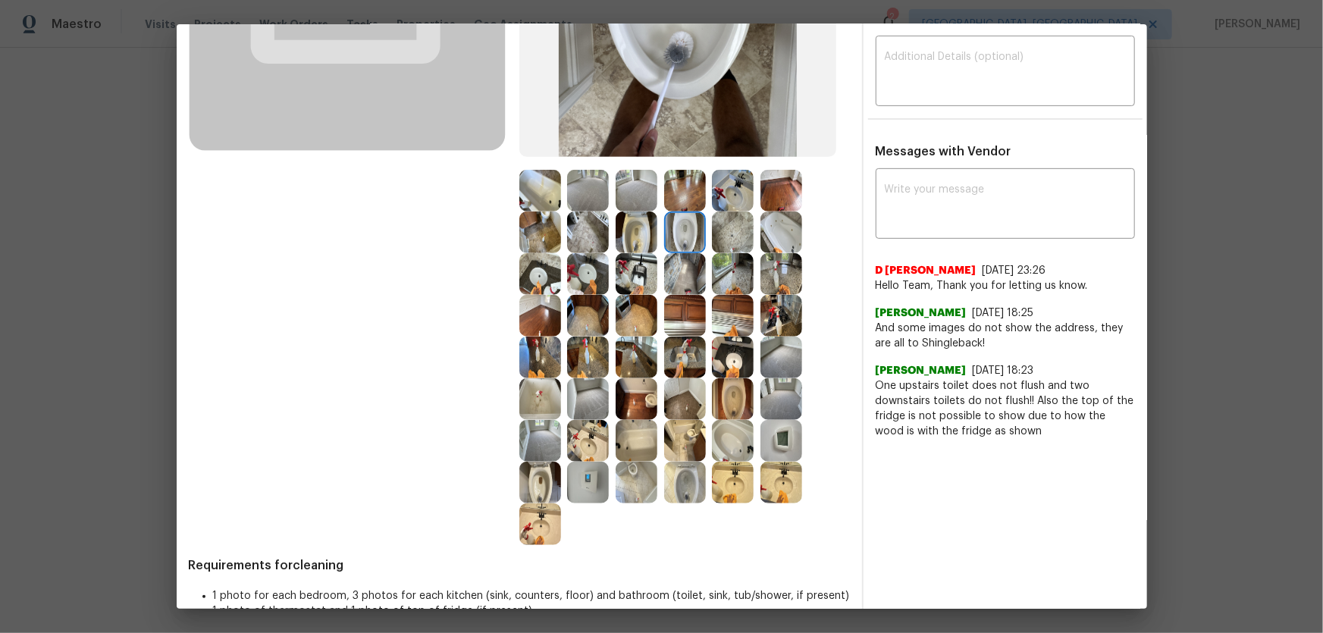
click at [629, 227] on img at bounding box center [637, 233] width 42 height 42
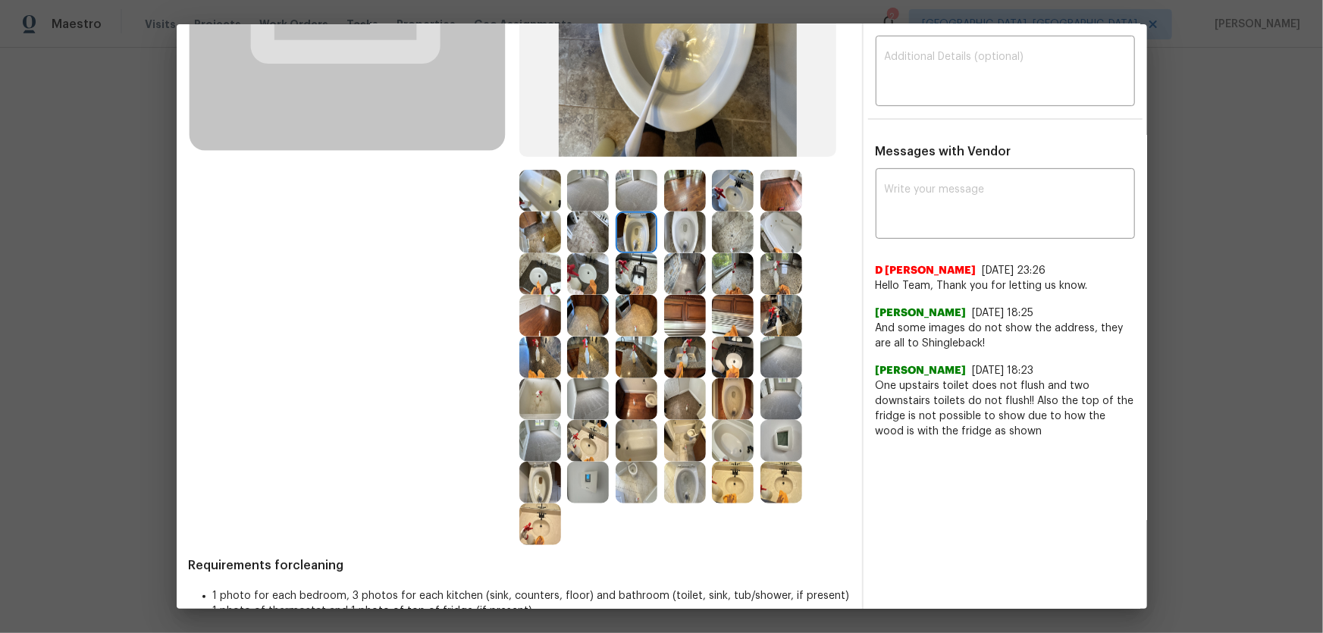
click at [724, 384] on img at bounding box center [733, 399] width 42 height 42
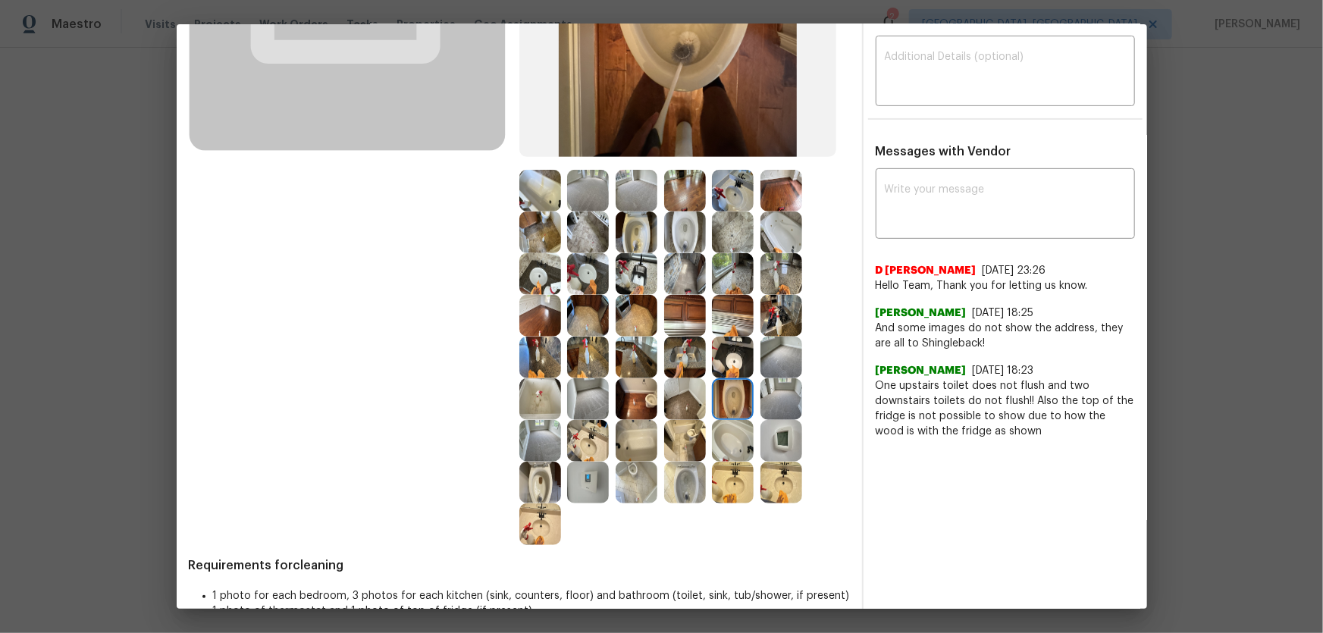
click at [685, 469] on img at bounding box center [685, 483] width 42 height 42
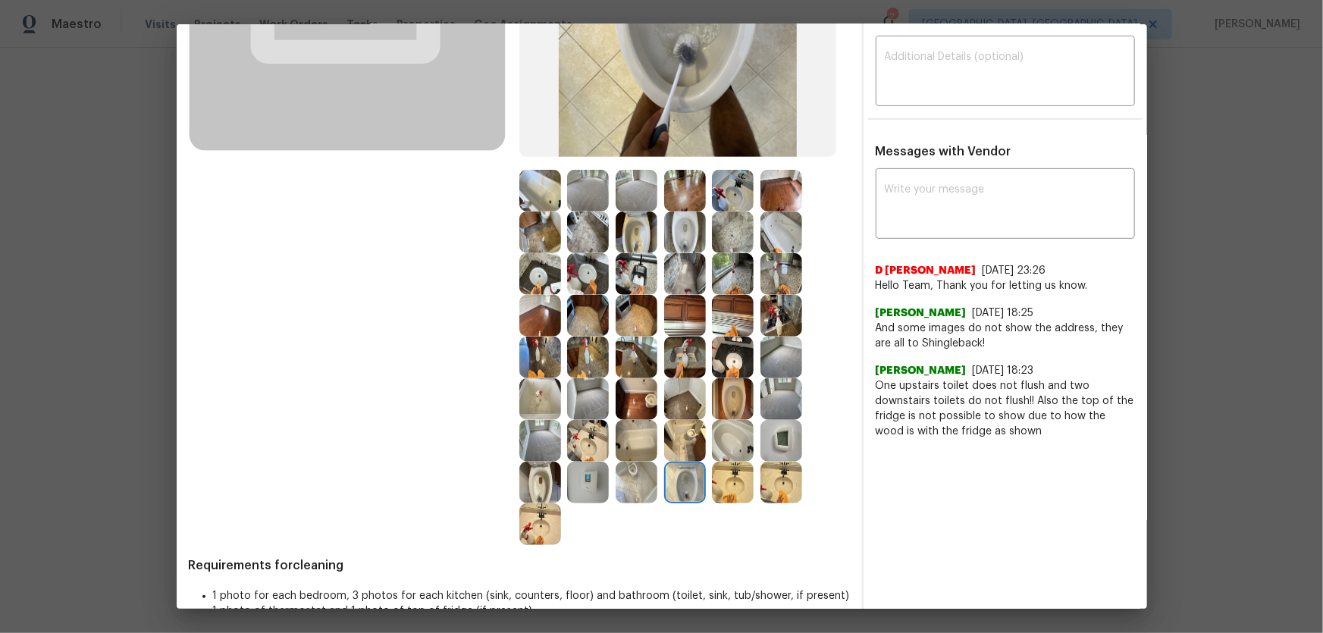
click at [521, 469] on img at bounding box center [540, 483] width 42 height 42
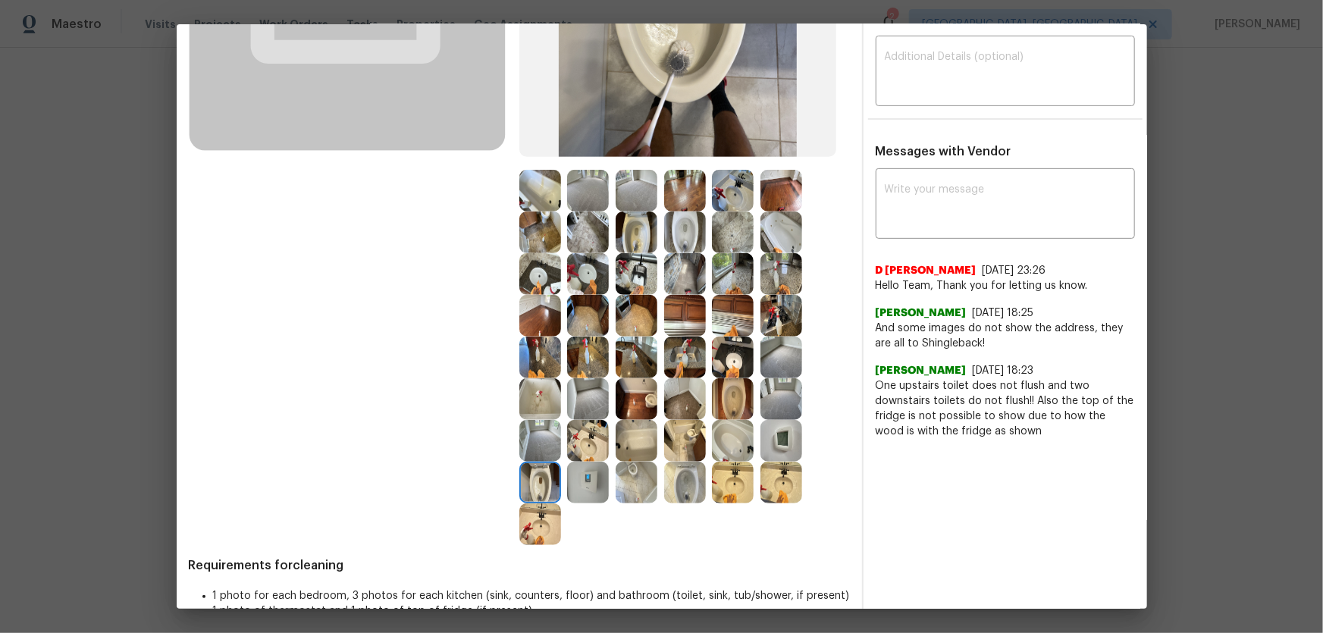
click at [597, 438] on img at bounding box center [588, 441] width 42 height 42
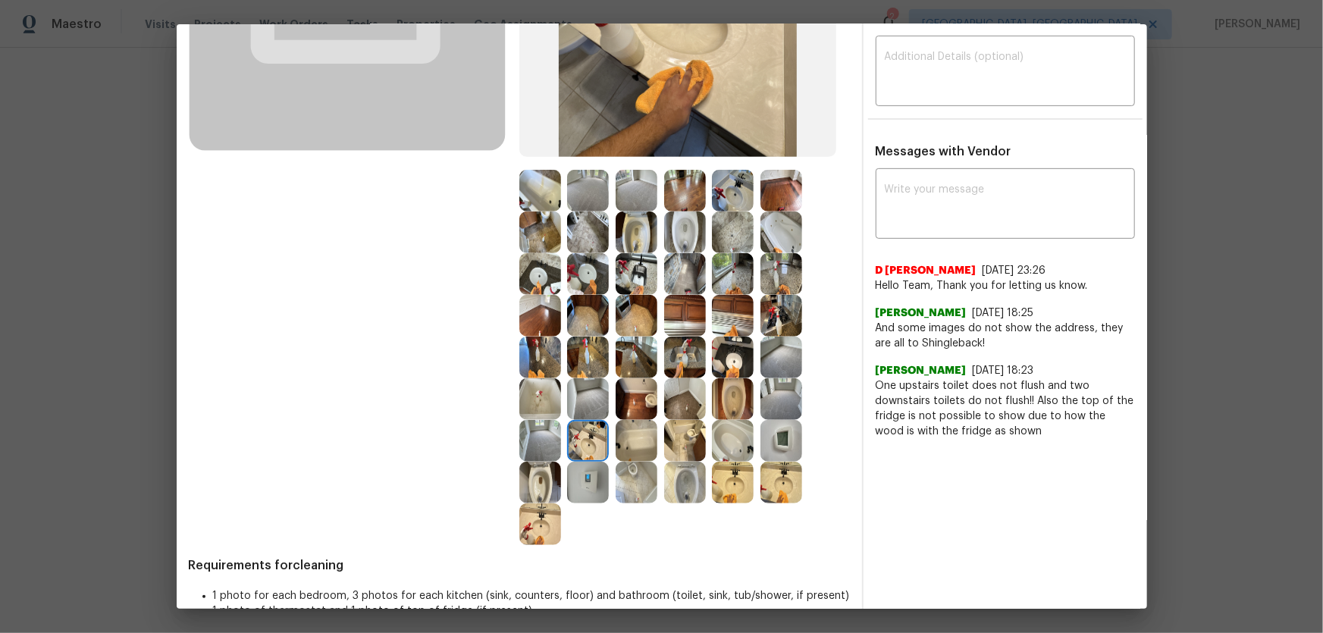
click at [730, 493] on img at bounding box center [733, 483] width 42 height 42
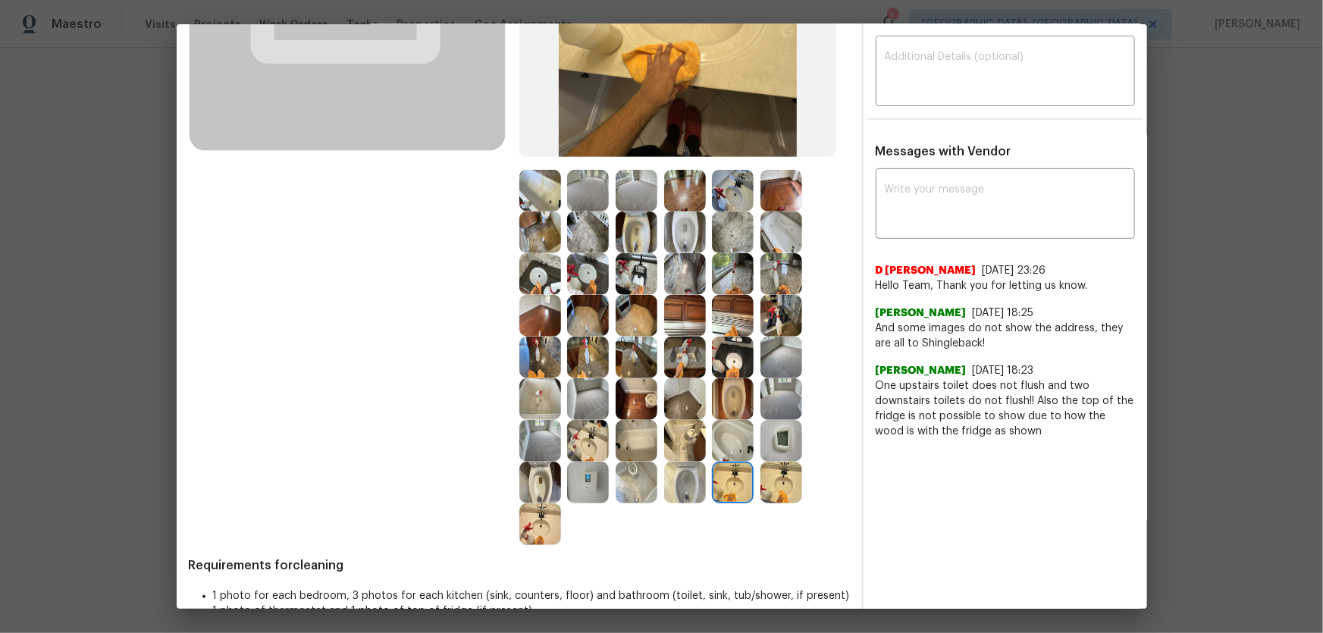
drag, startPoint x: 748, startPoint y: 491, endPoint x: 743, endPoint y: 473, distance: 18.2
click at [749, 490] on img at bounding box center [733, 483] width 42 height 42
click at [591, 265] on img at bounding box center [588, 274] width 42 height 42
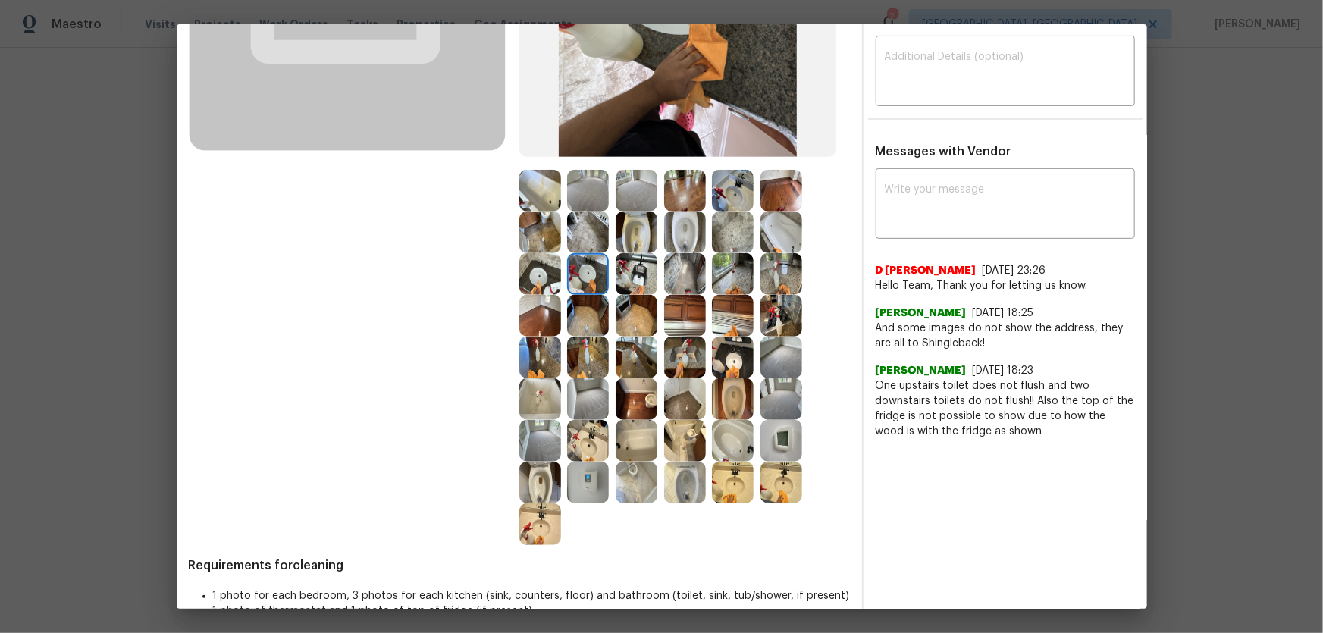
click at [525, 277] on img at bounding box center [540, 274] width 42 height 42
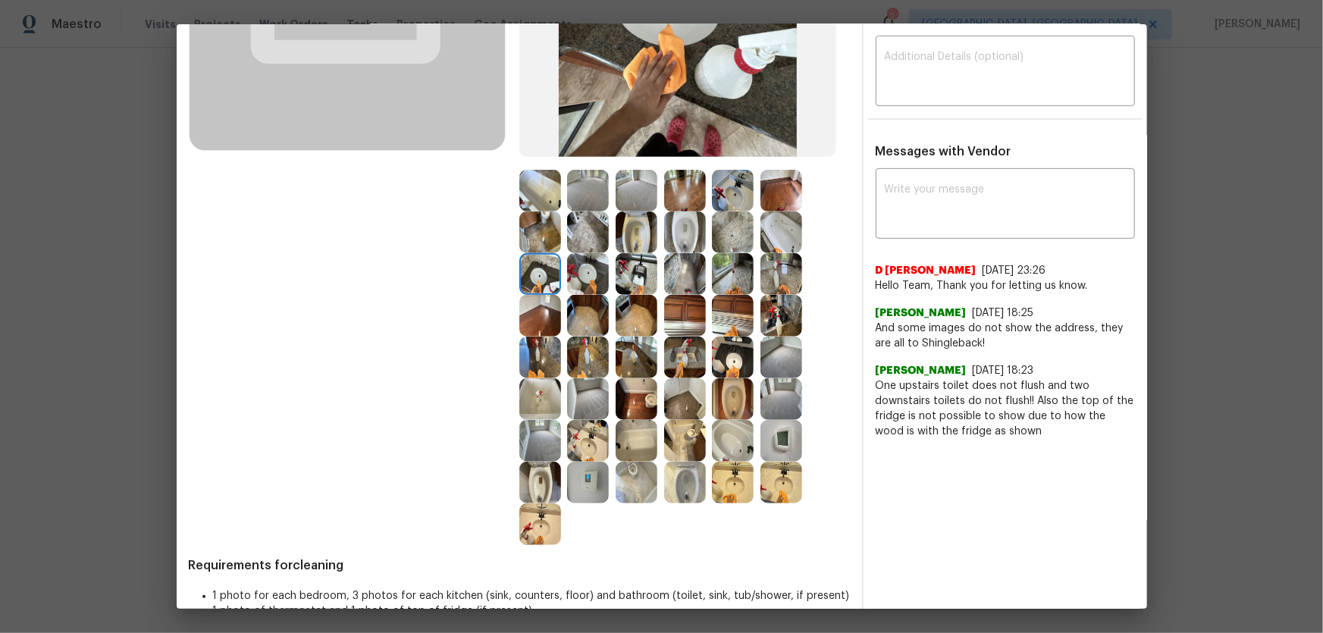
click at [535, 189] on img at bounding box center [540, 191] width 42 height 42
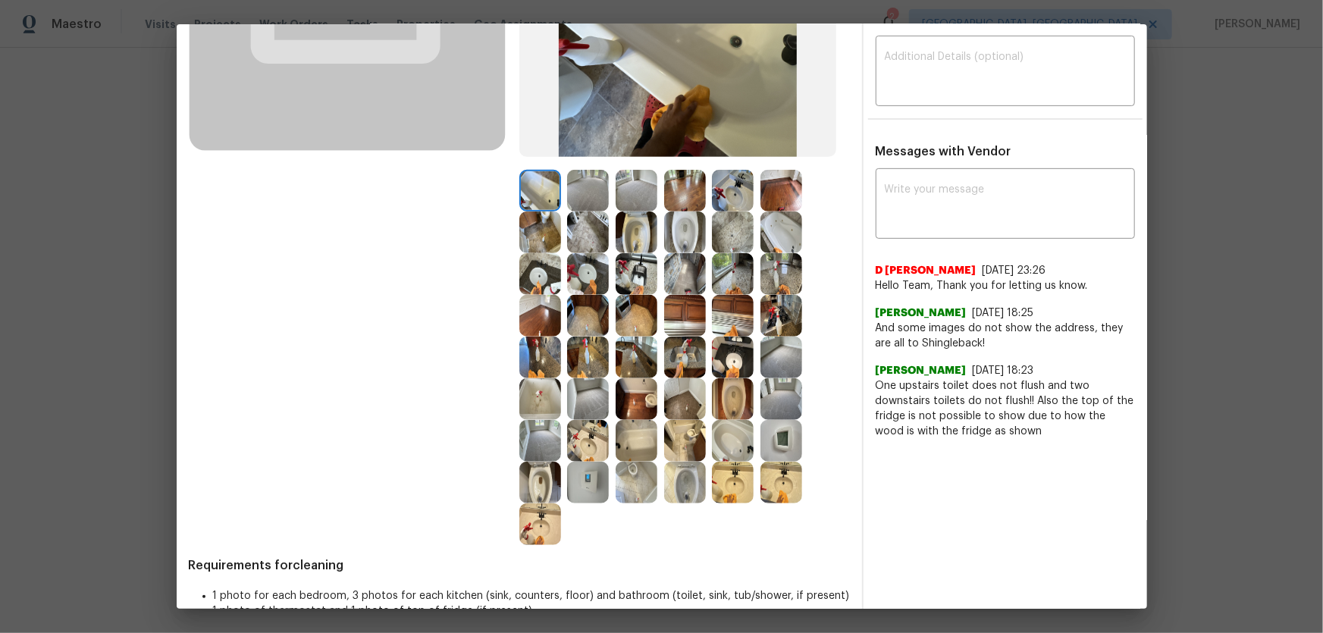
click at [774, 234] on img at bounding box center [782, 233] width 42 height 42
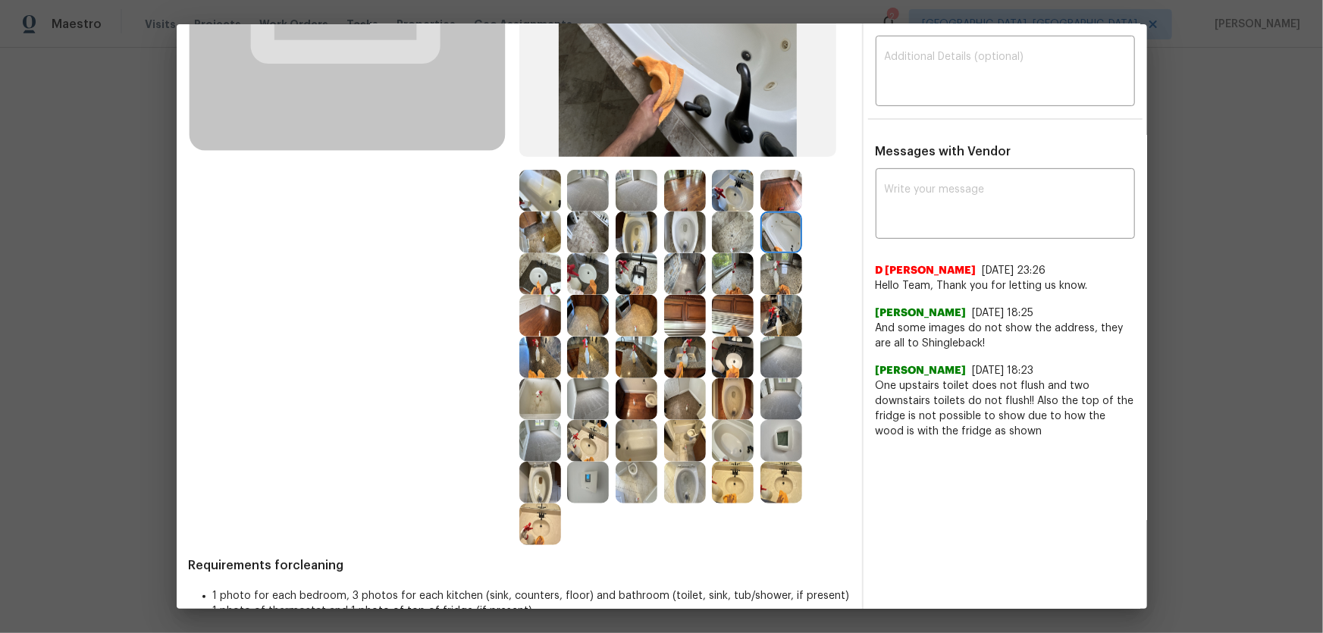
click at [733, 443] on img at bounding box center [733, 441] width 42 height 42
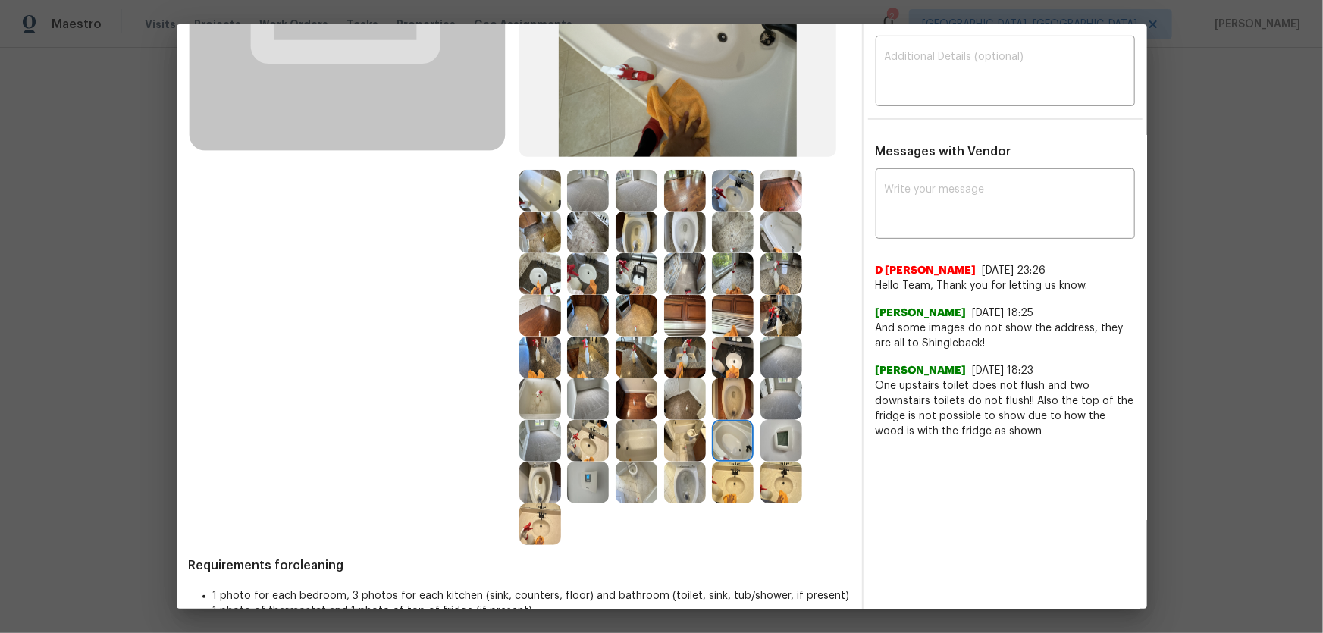
click at [636, 442] on img at bounding box center [637, 441] width 42 height 42
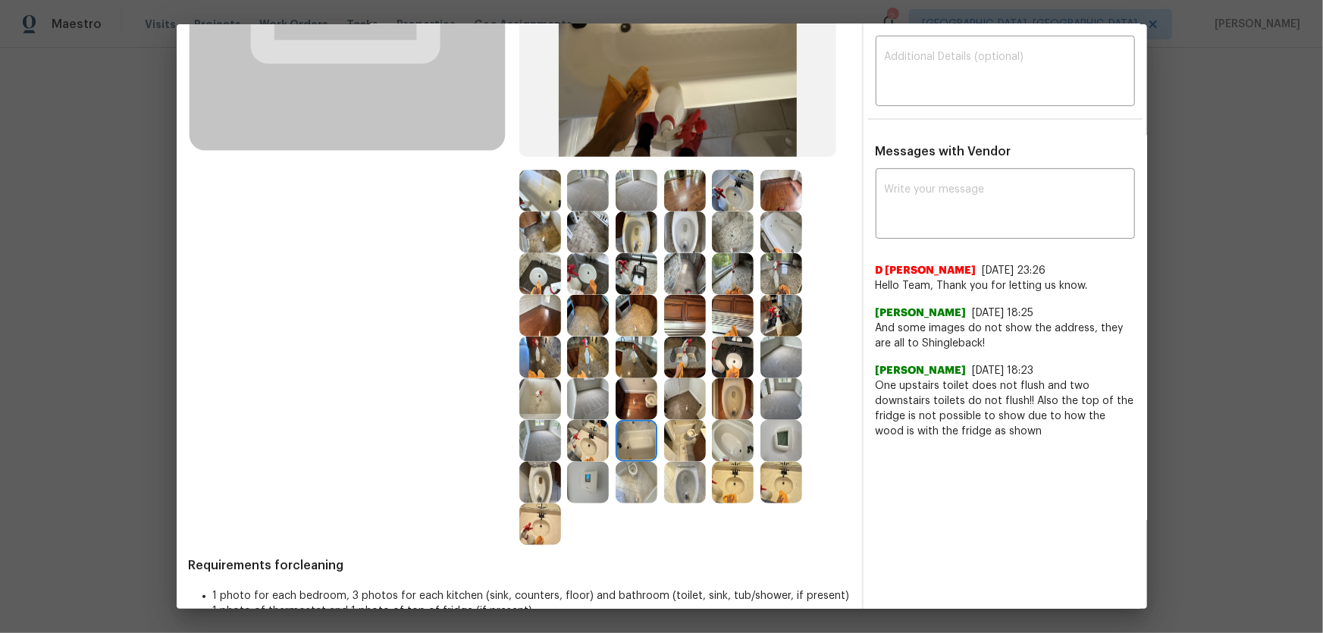
click at [535, 389] on img at bounding box center [540, 399] width 42 height 42
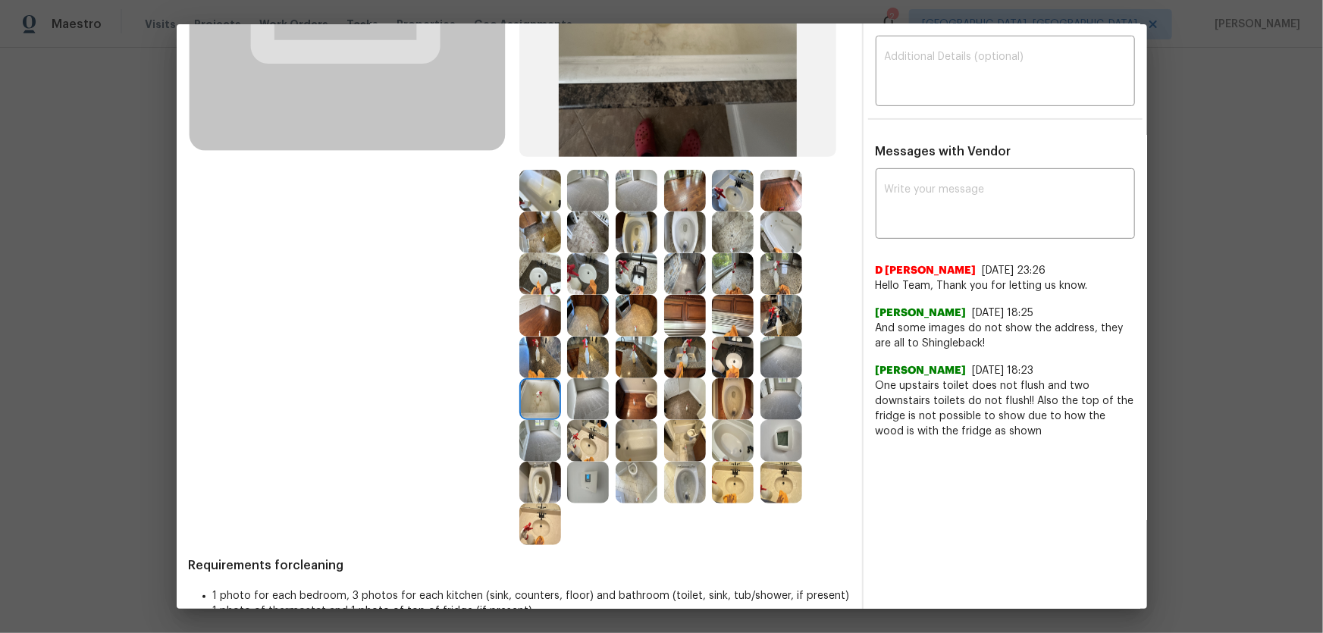
click at [523, 193] on img at bounding box center [540, 191] width 42 height 42
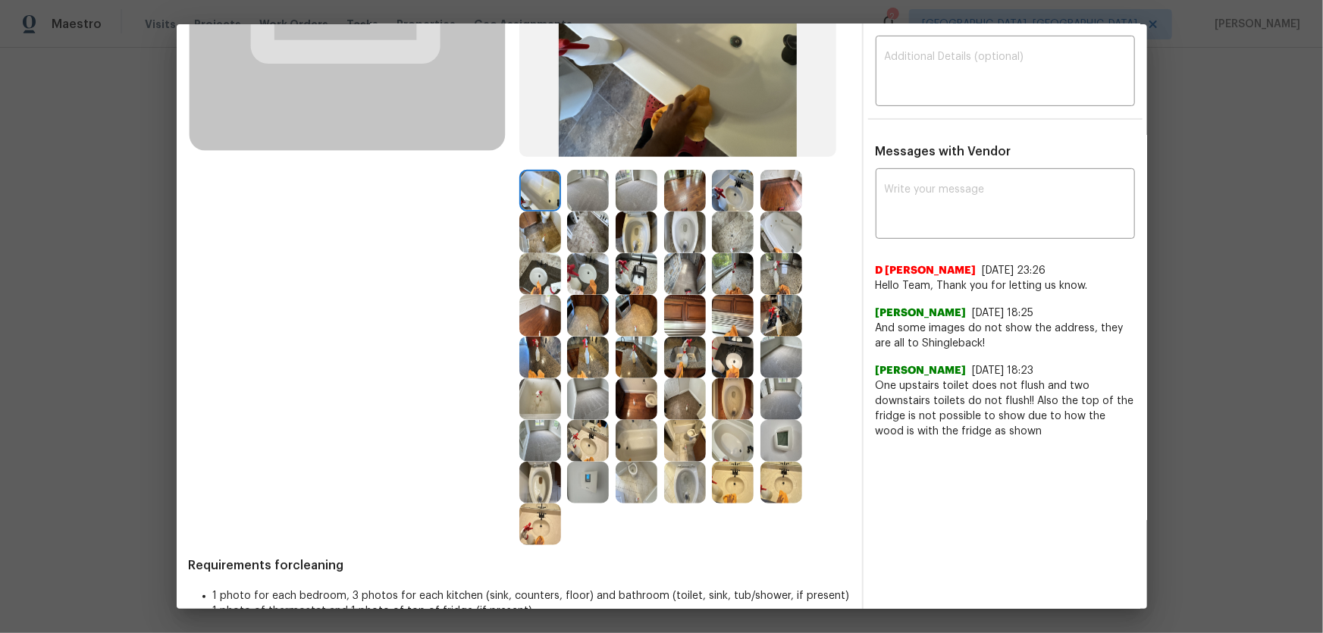
click at [761, 227] on img at bounding box center [782, 233] width 42 height 42
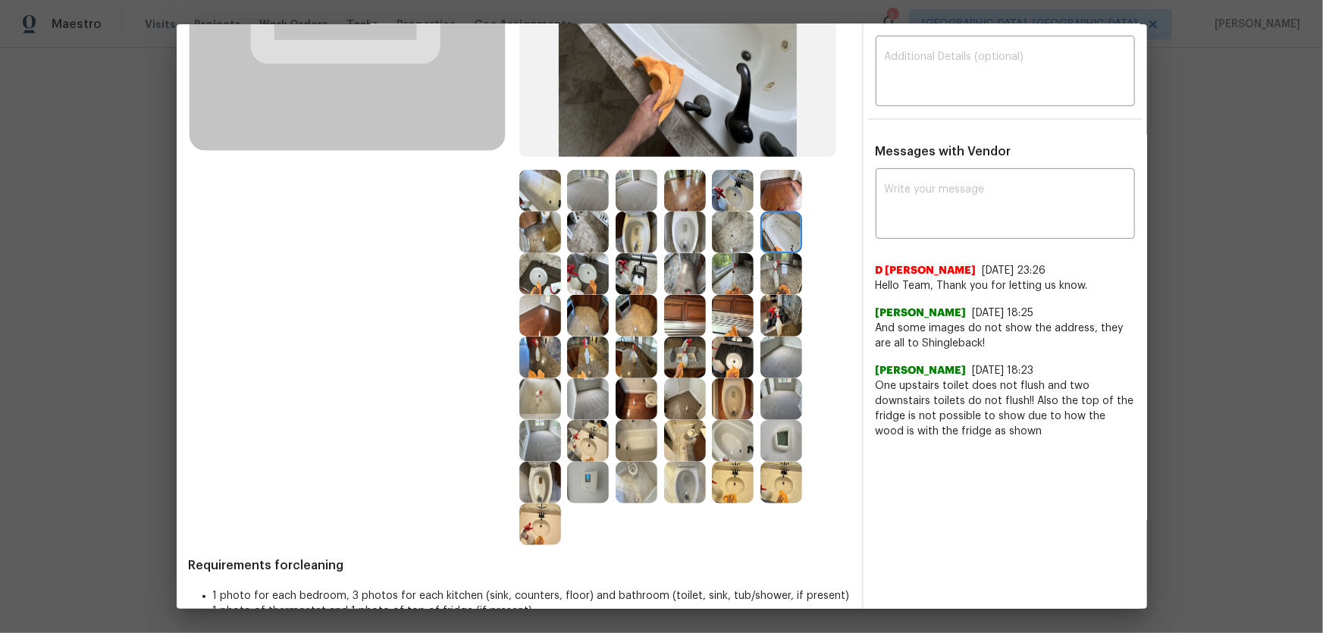
click at [719, 438] on img at bounding box center [733, 441] width 42 height 42
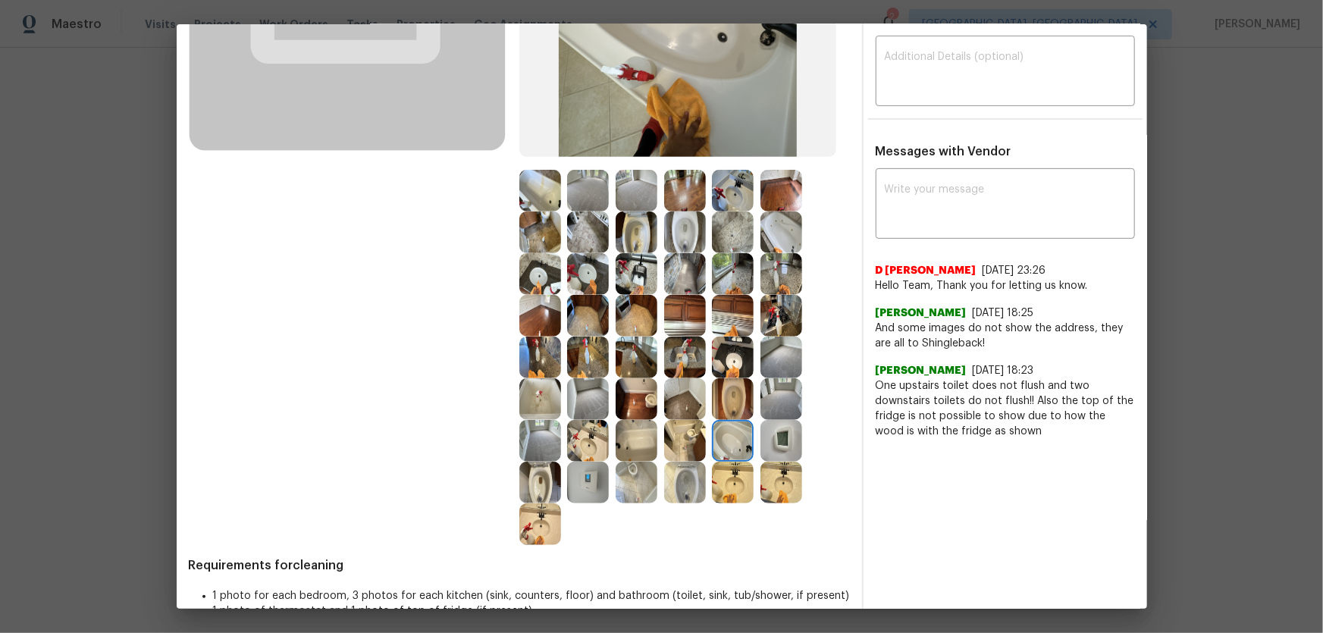
click at [641, 440] on img at bounding box center [637, 441] width 42 height 42
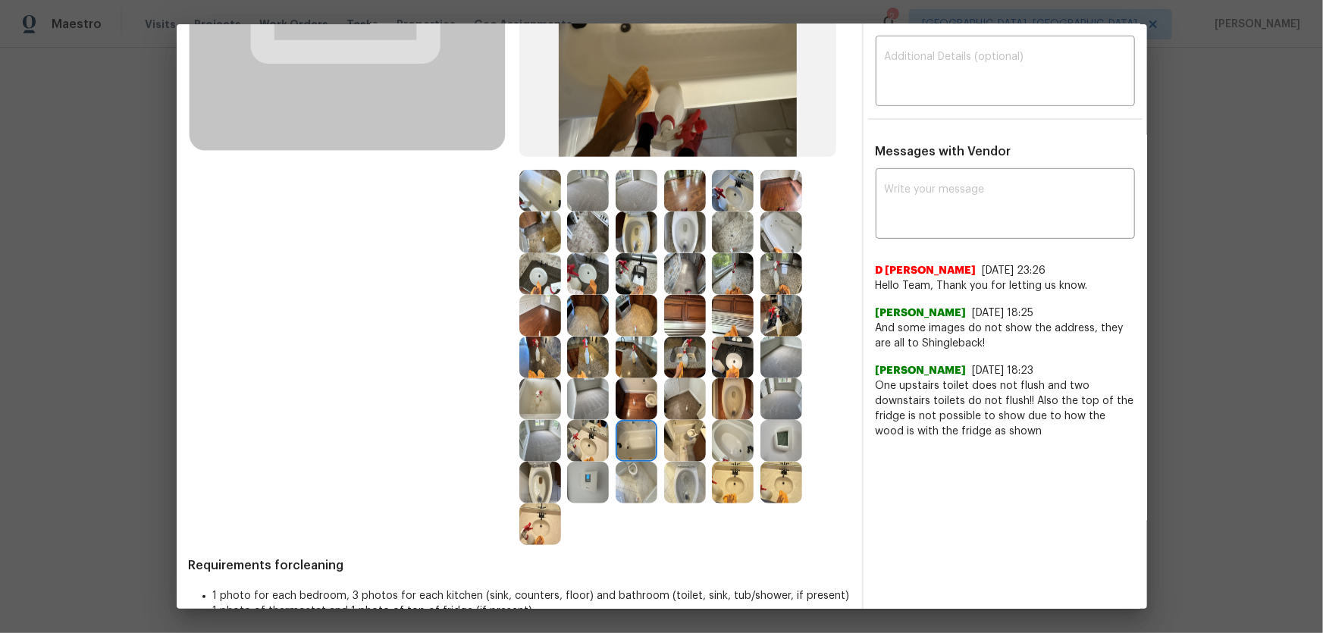
click at [739, 232] on img at bounding box center [733, 233] width 42 height 42
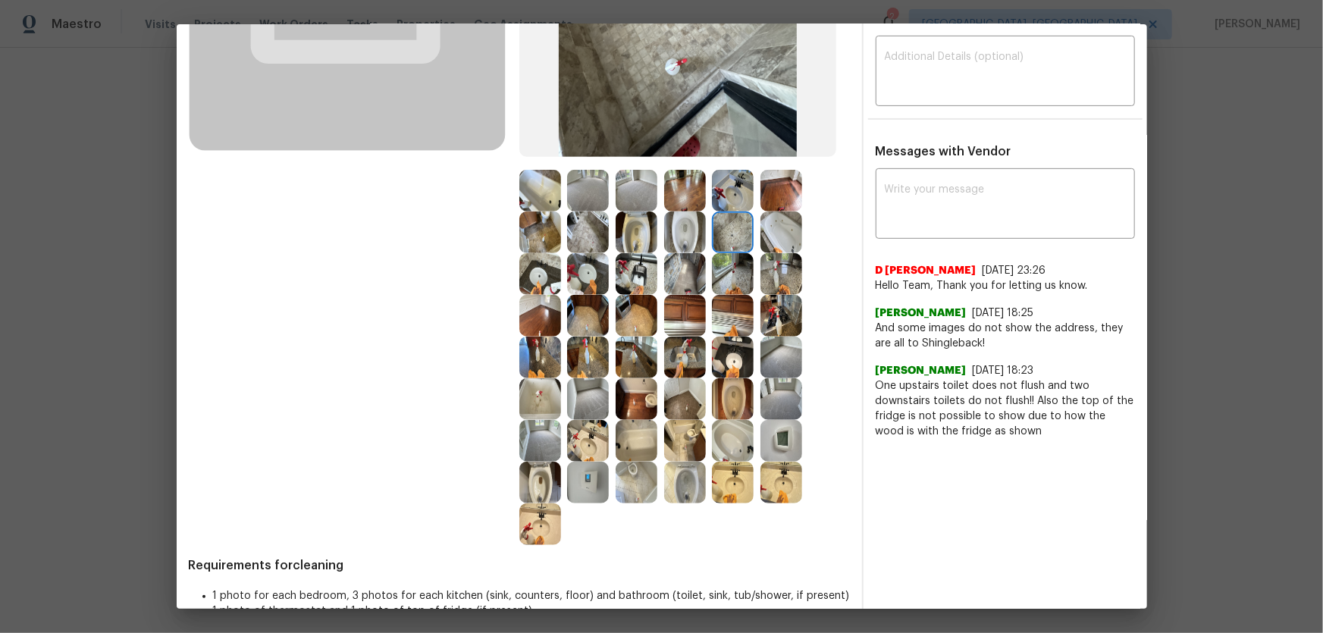
click at [738, 196] on img at bounding box center [733, 191] width 42 height 42
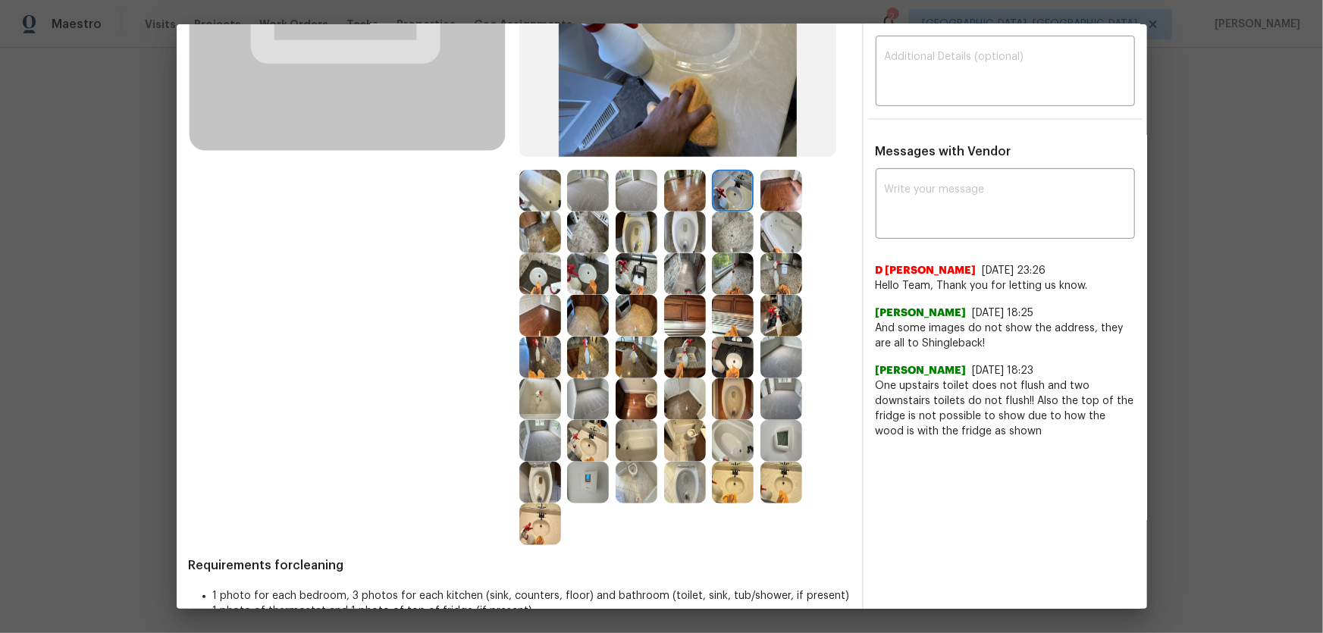
click at [630, 197] on img at bounding box center [637, 191] width 42 height 42
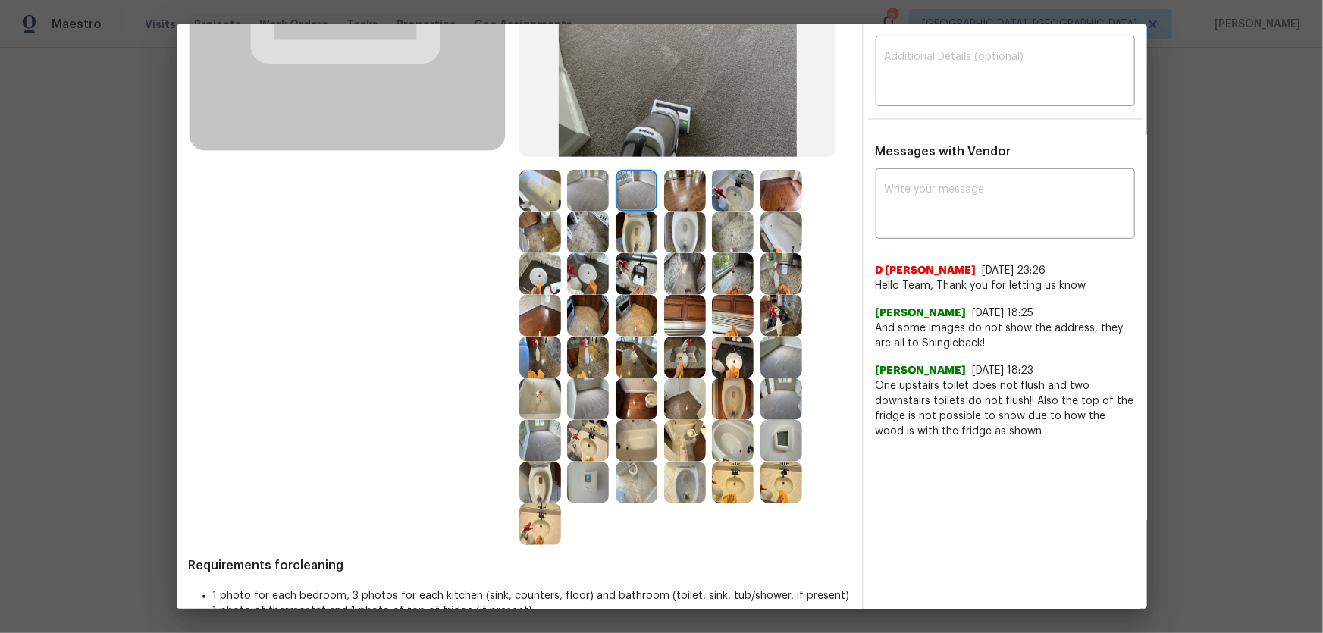
click at [585, 181] on img at bounding box center [588, 191] width 42 height 42
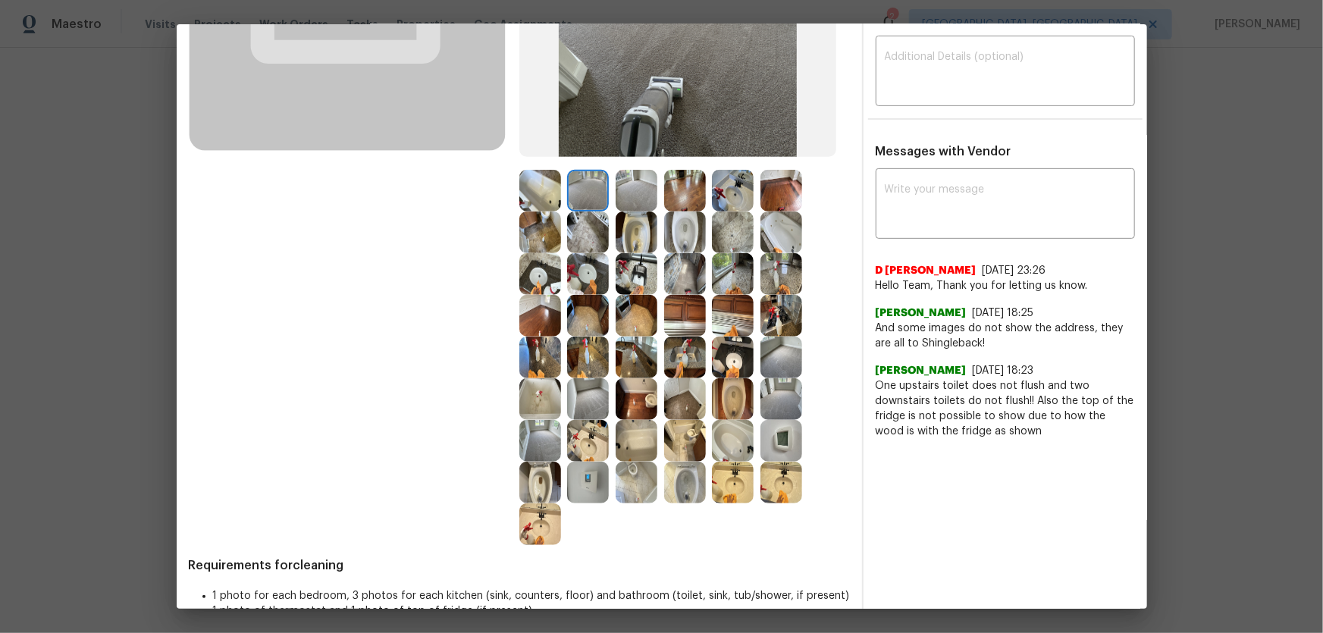
click at [593, 389] on img at bounding box center [588, 399] width 42 height 42
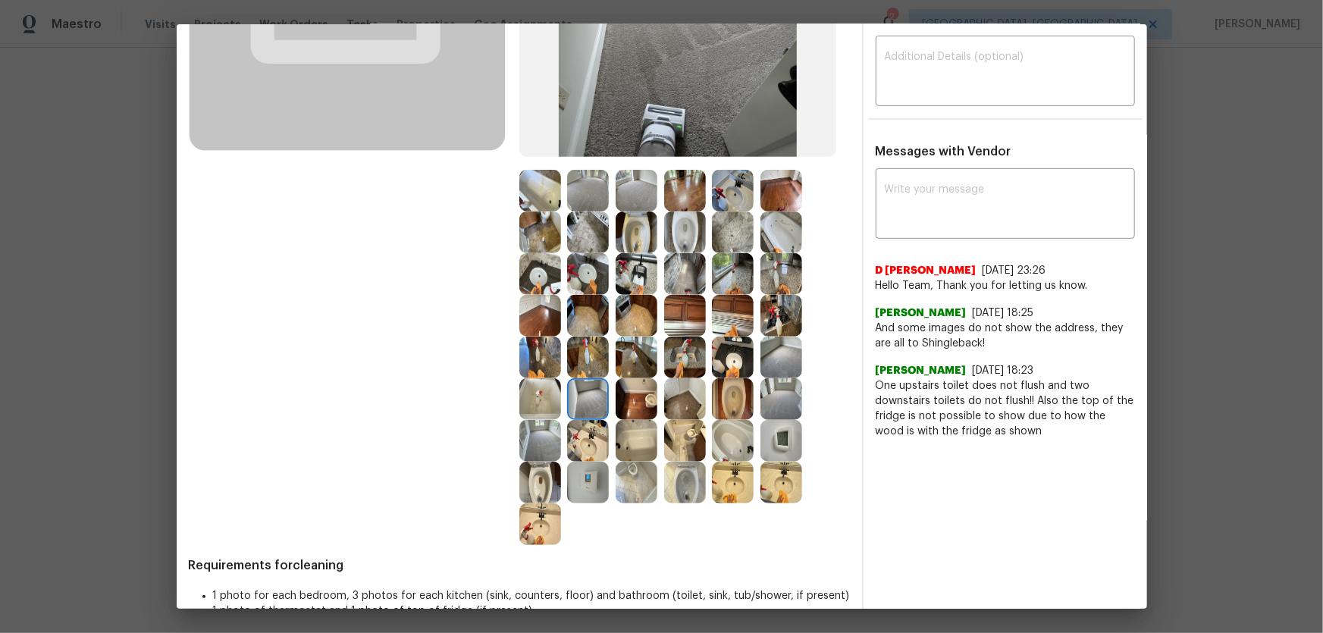
click at [534, 425] on img at bounding box center [540, 441] width 42 height 42
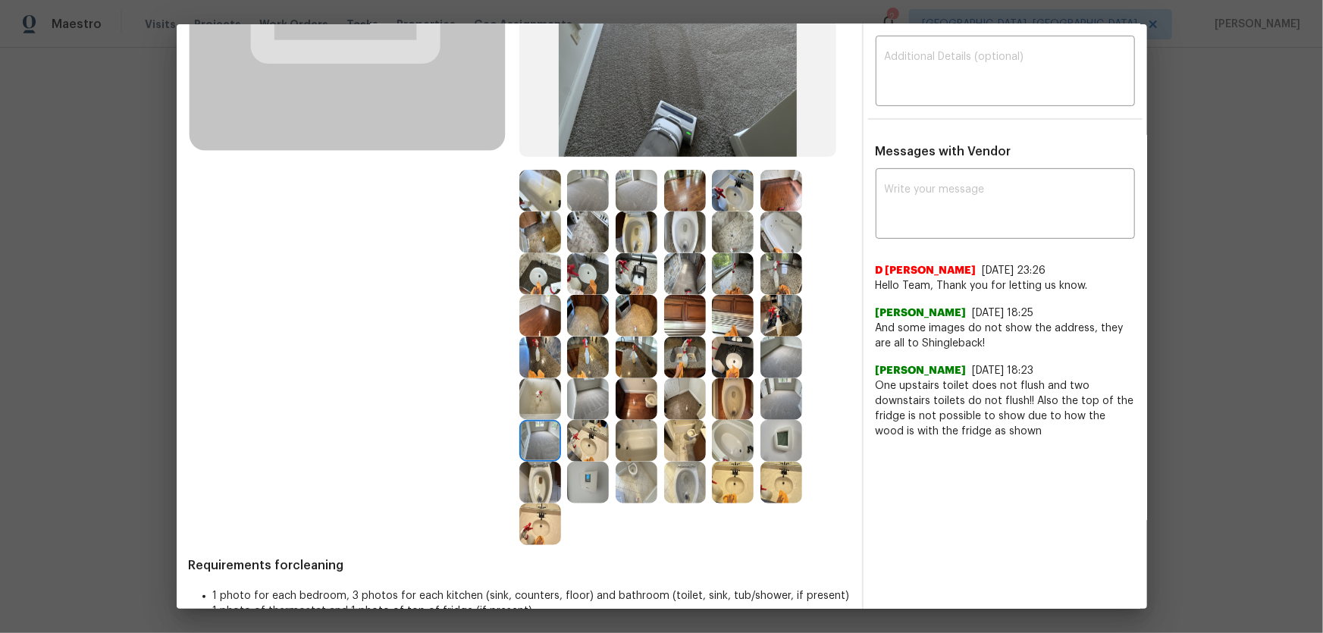
click at [780, 395] on img at bounding box center [782, 399] width 42 height 42
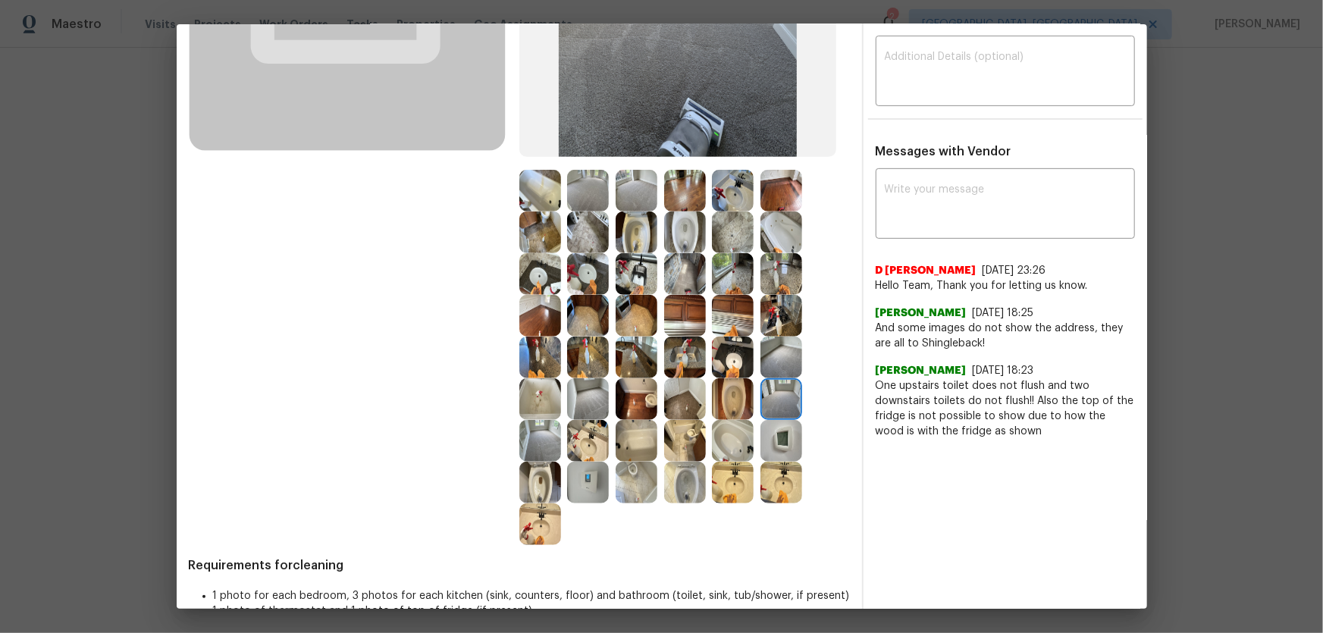
click at [785, 356] on img at bounding box center [782, 358] width 42 height 42
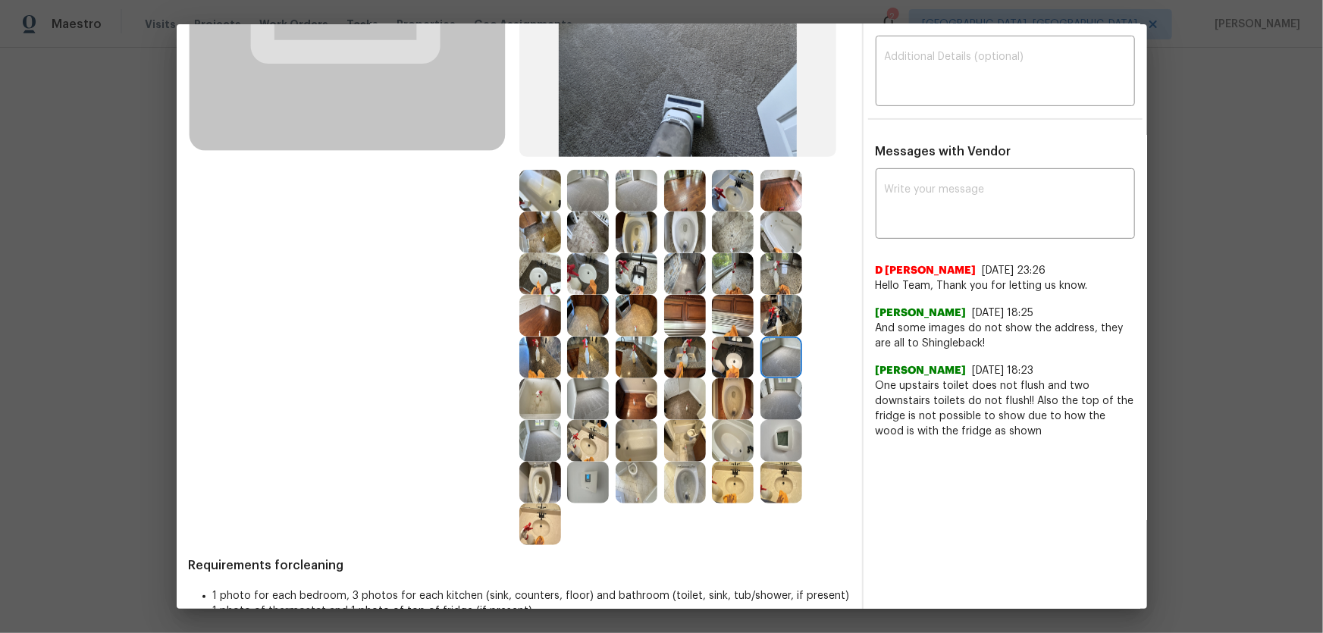
click at [770, 437] on img at bounding box center [782, 441] width 42 height 42
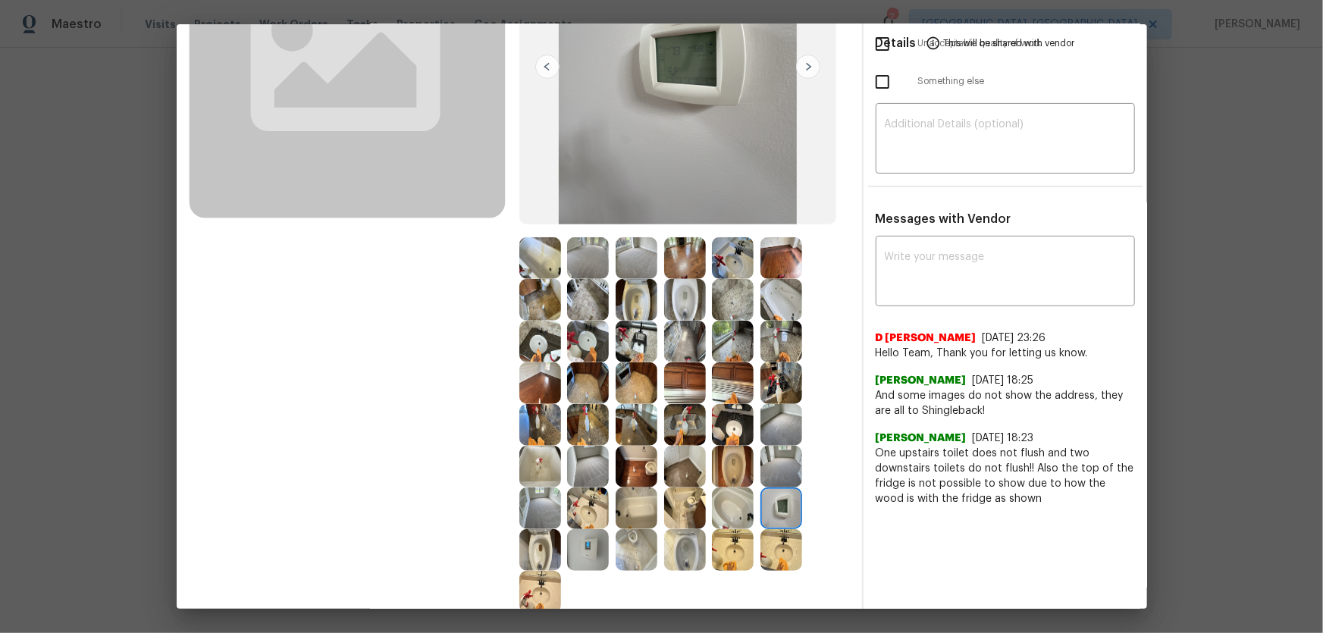
scroll to position [206, 0]
click at [676, 260] on img at bounding box center [685, 260] width 42 height 42
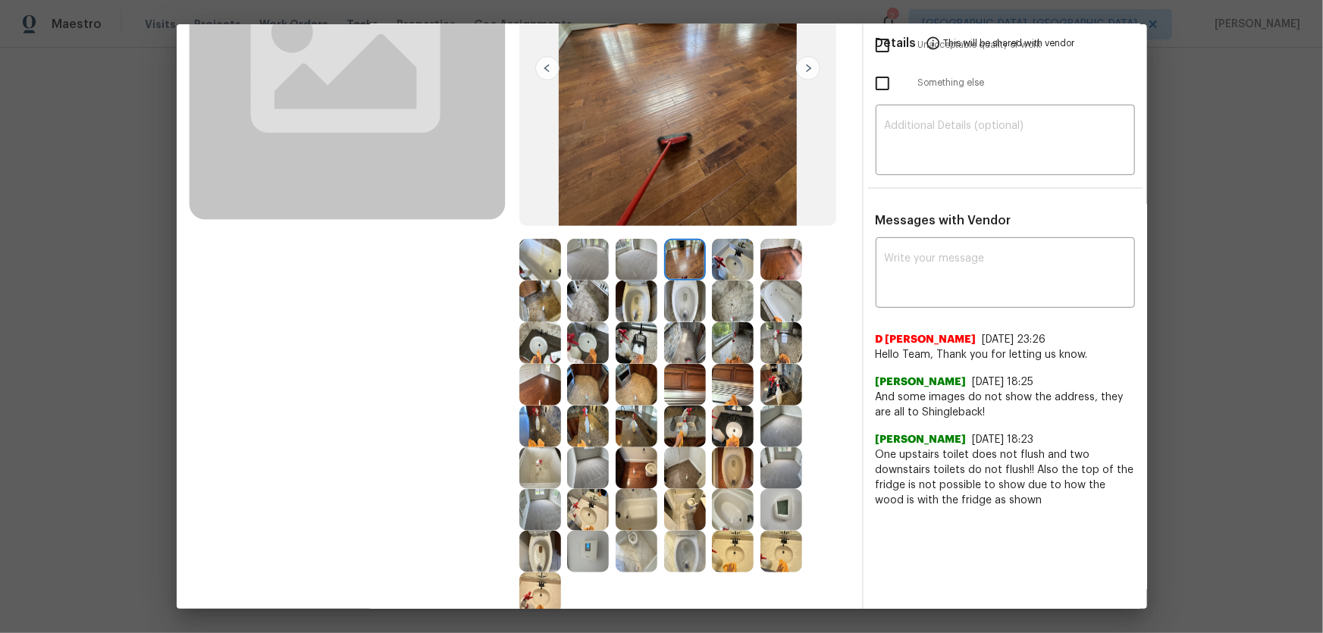
click at [620, 371] on img at bounding box center [637, 385] width 42 height 42
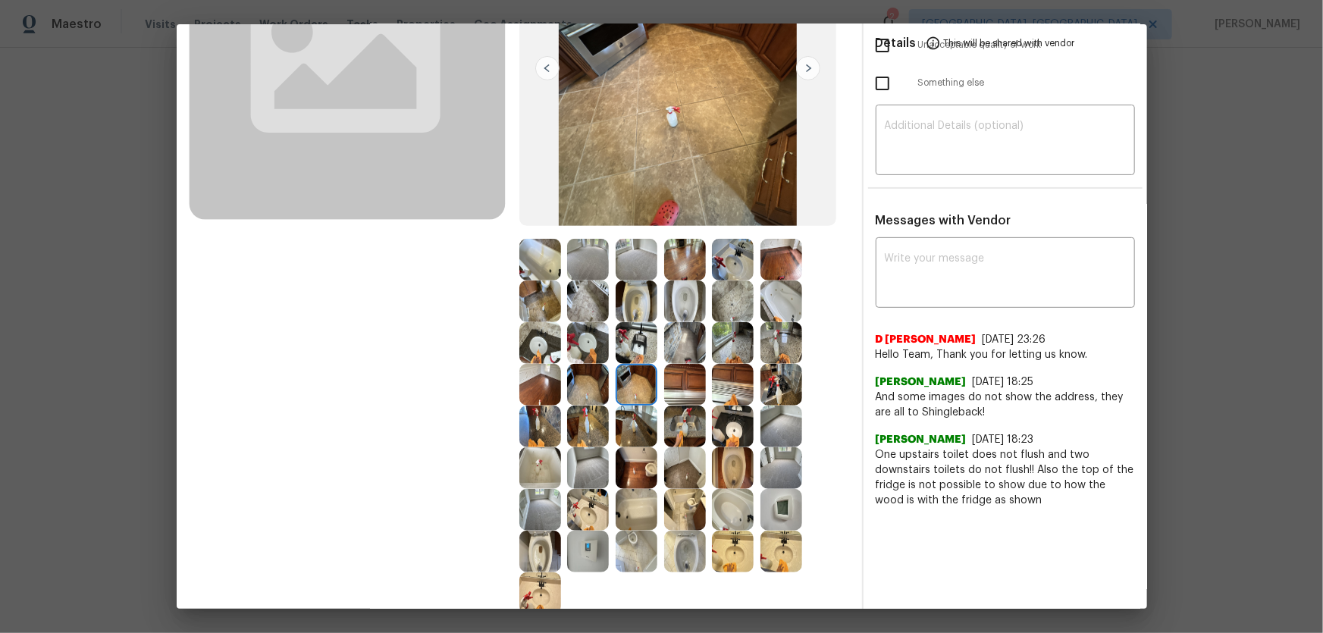
click at [629, 346] on img at bounding box center [637, 343] width 42 height 42
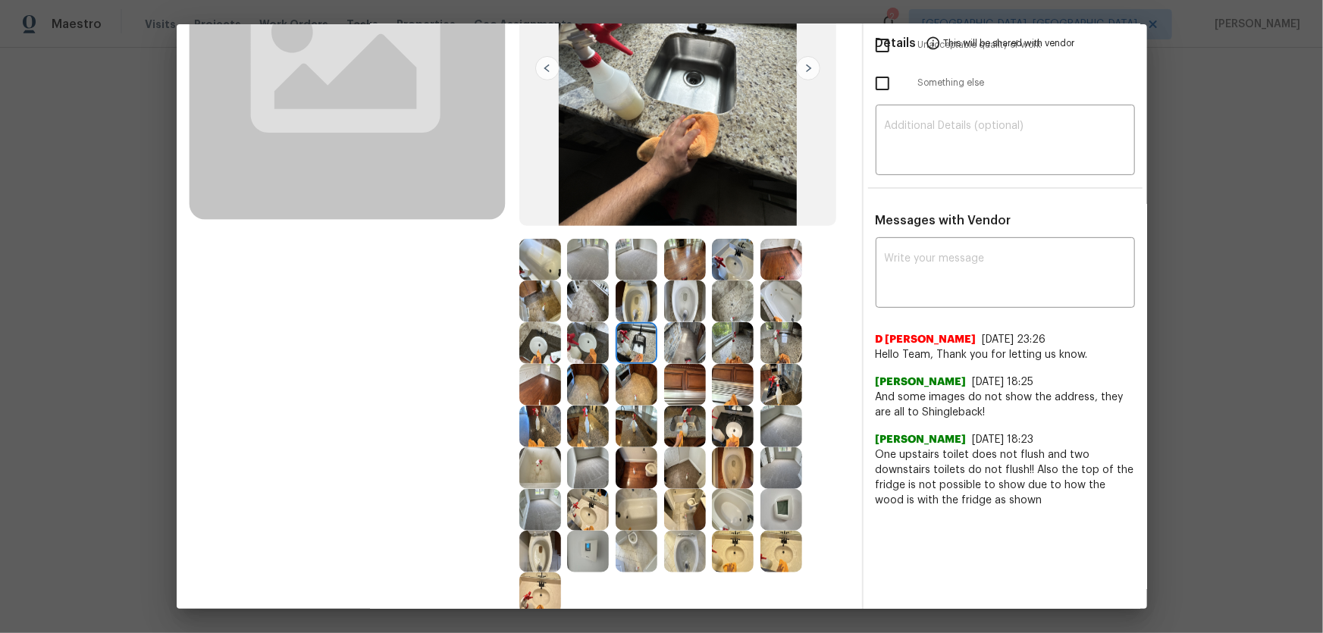
click at [678, 377] on img at bounding box center [685, 385] width 42 height 42
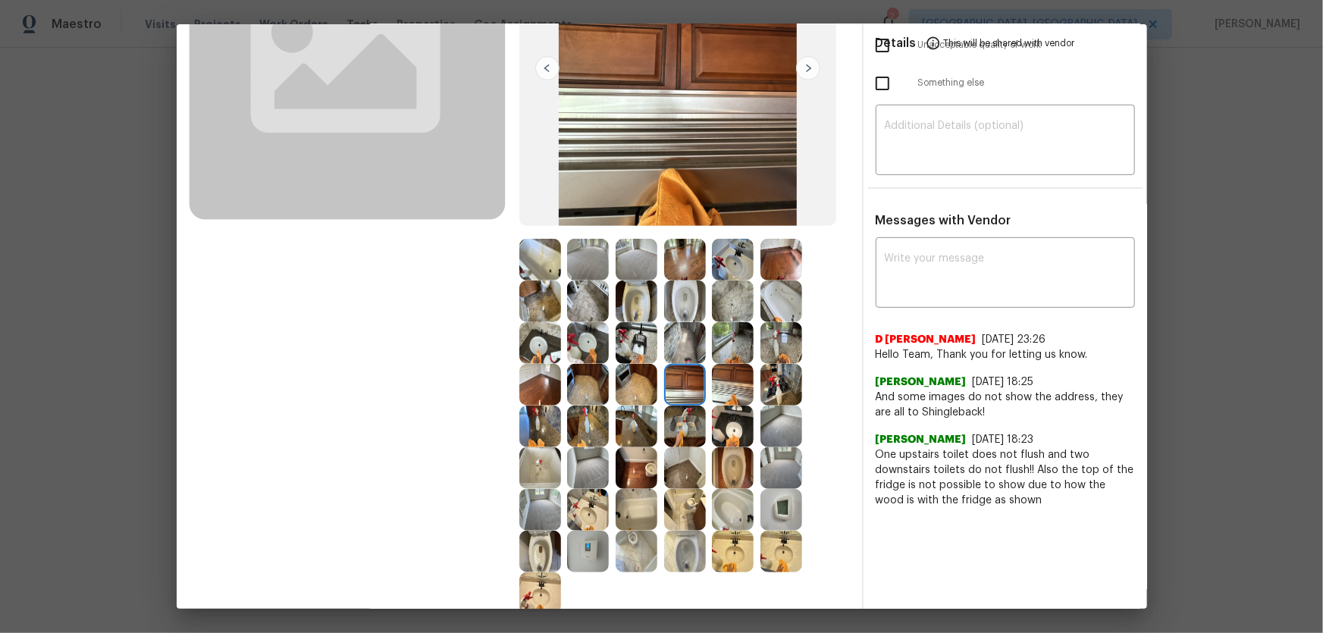
click at [723, 389] on img at bounding box center [733, 385] width 42 height 42
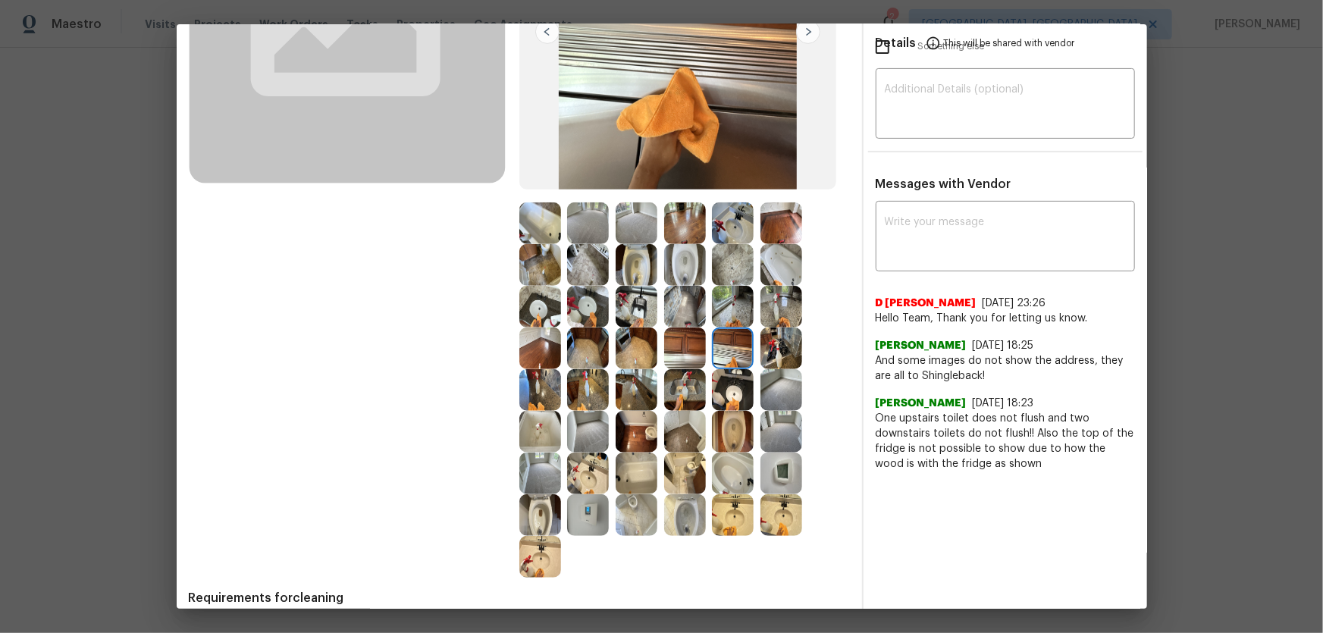
scroll to position [275, 0]
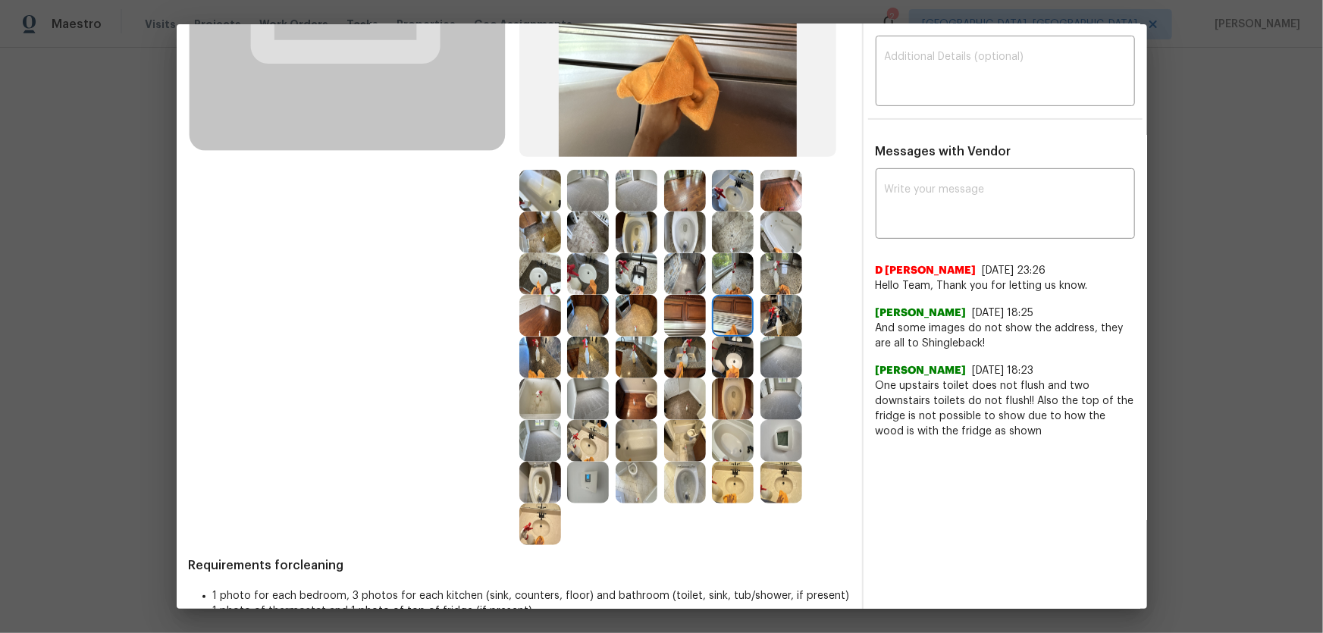
click at [792, 447] on img at bounding box center [782, 441] width 42 height 42
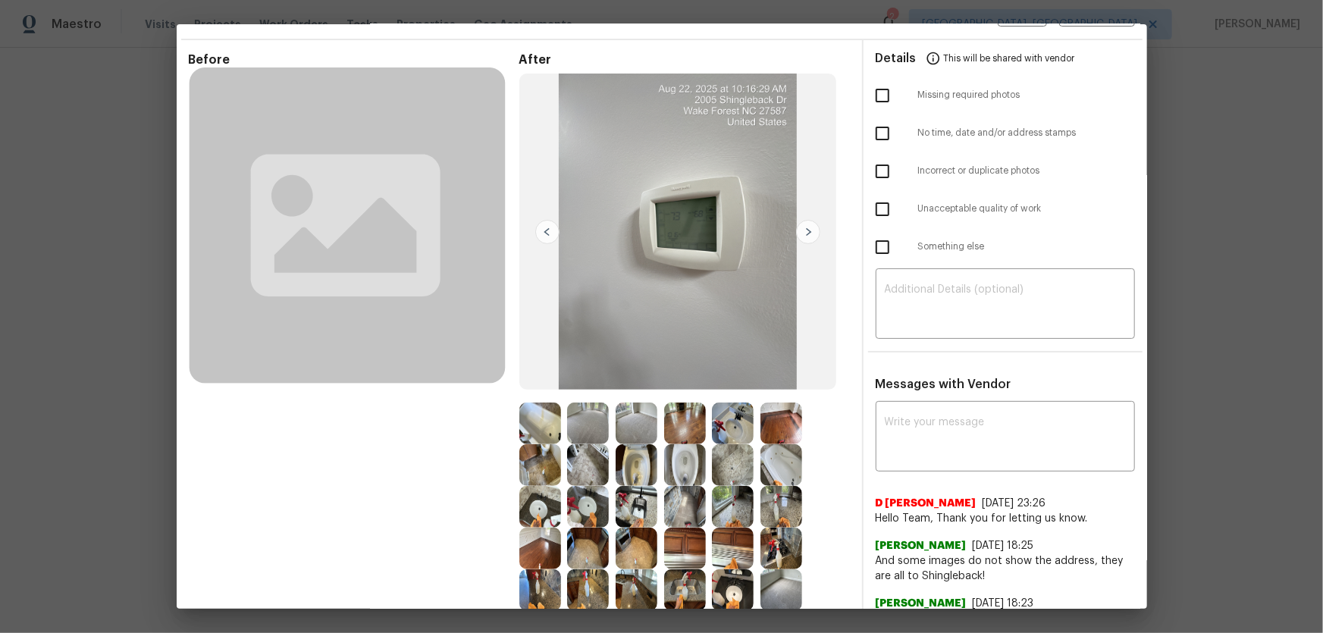
scroll to position [0, 0]
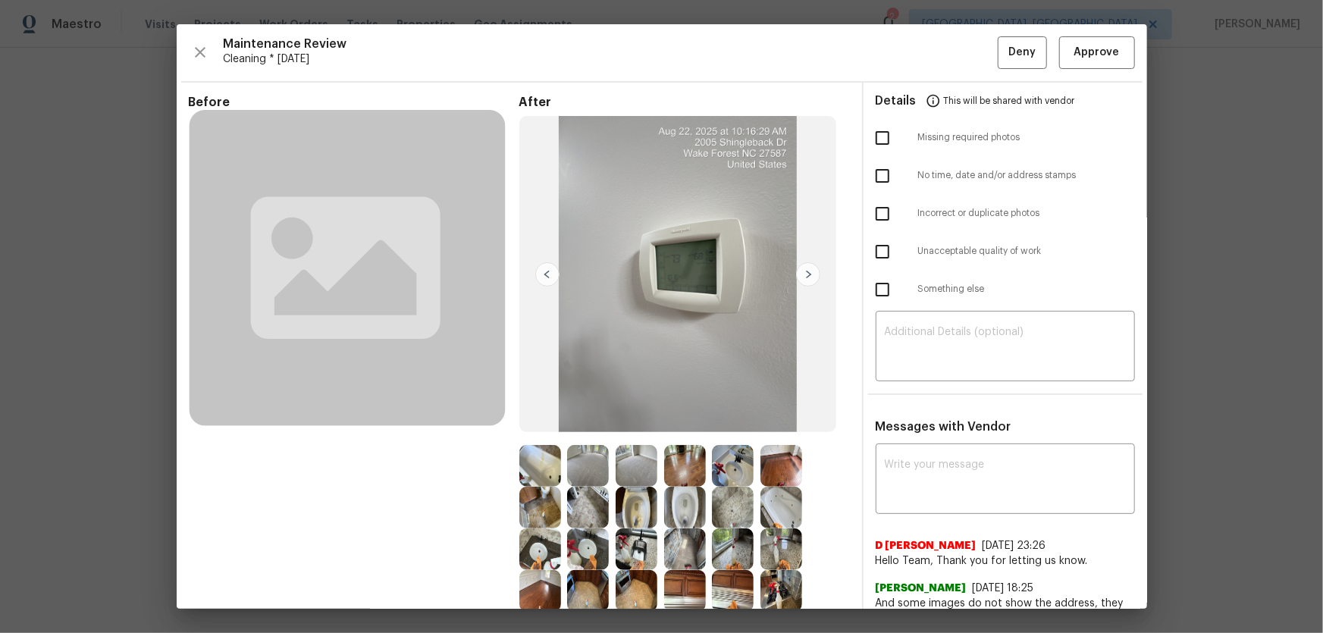
click at [1039, 74] on div "Maintenance Review Cleaning * Mon, Aug 18 Deny Approve Before After Requirement…" at bounding box center [662, 316] width 971 height 585
click at [1081, 67] on button "Approve" at bounding box center [1097, 52] width 76 height 33
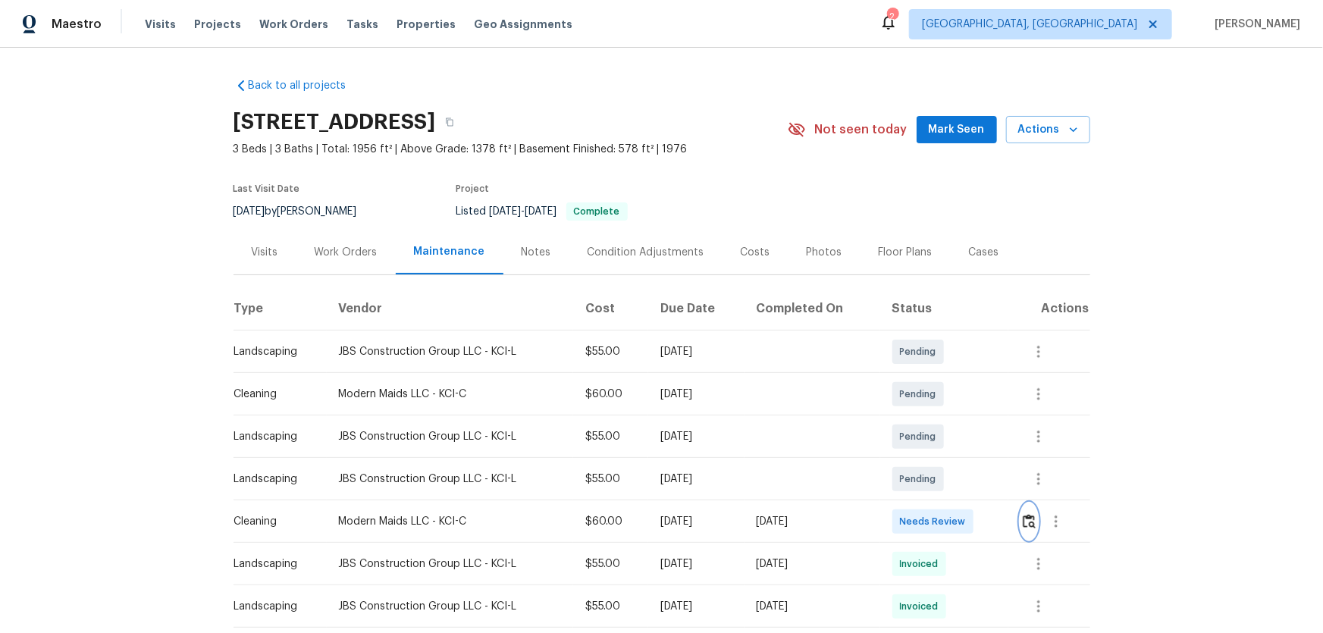
click at [941, 418] on img "button" at bounding box center [1029, 521] width 13 height 14
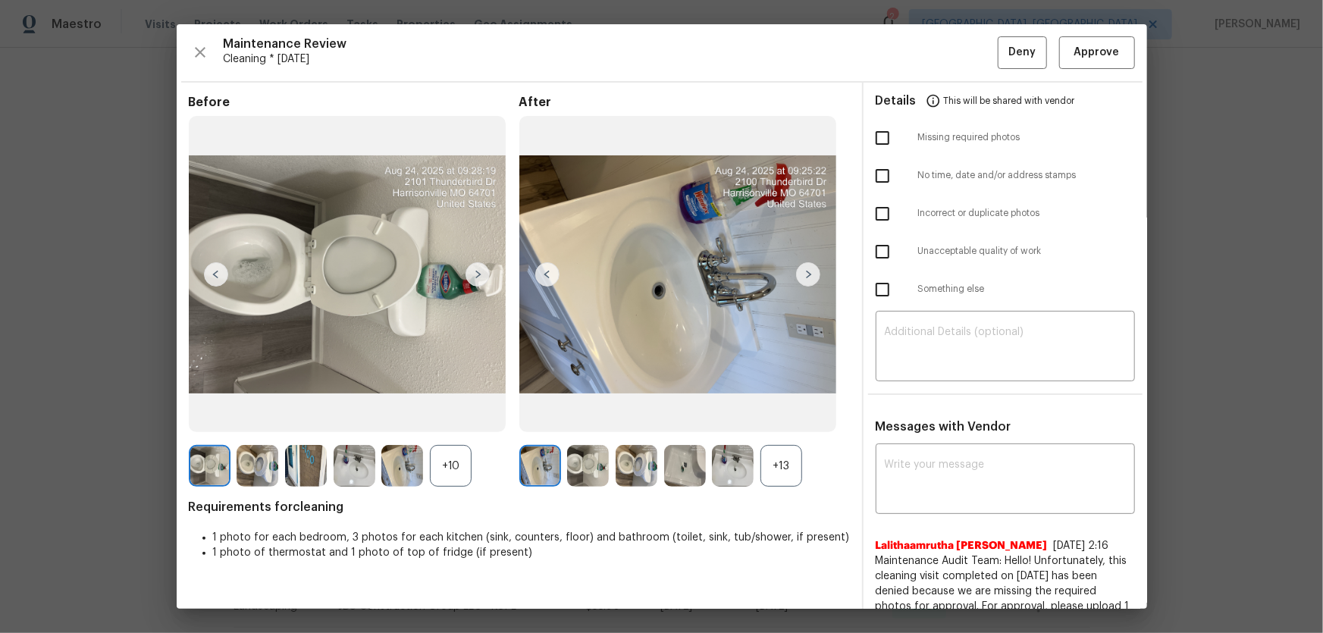
click at [778, 418] on div "+13" at bounding box center [782, 466] width 42 height 42
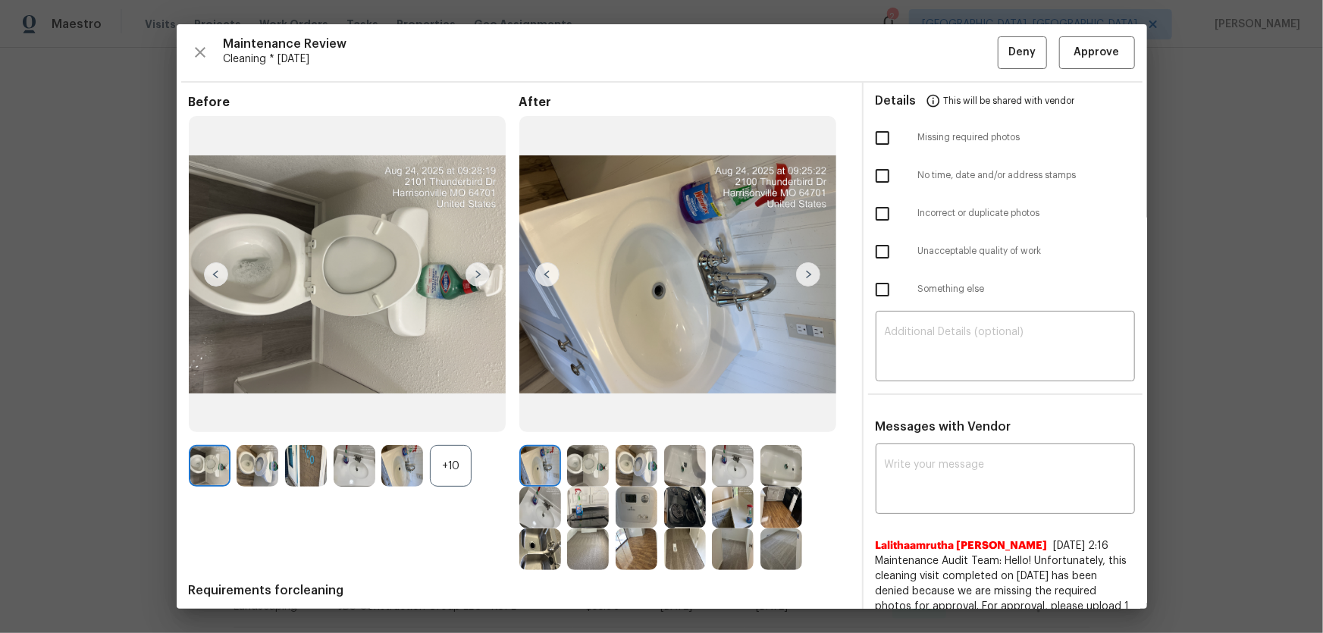
click at [441, 418] on div "+10" at bounding box center [451, 466] width 42 height 42
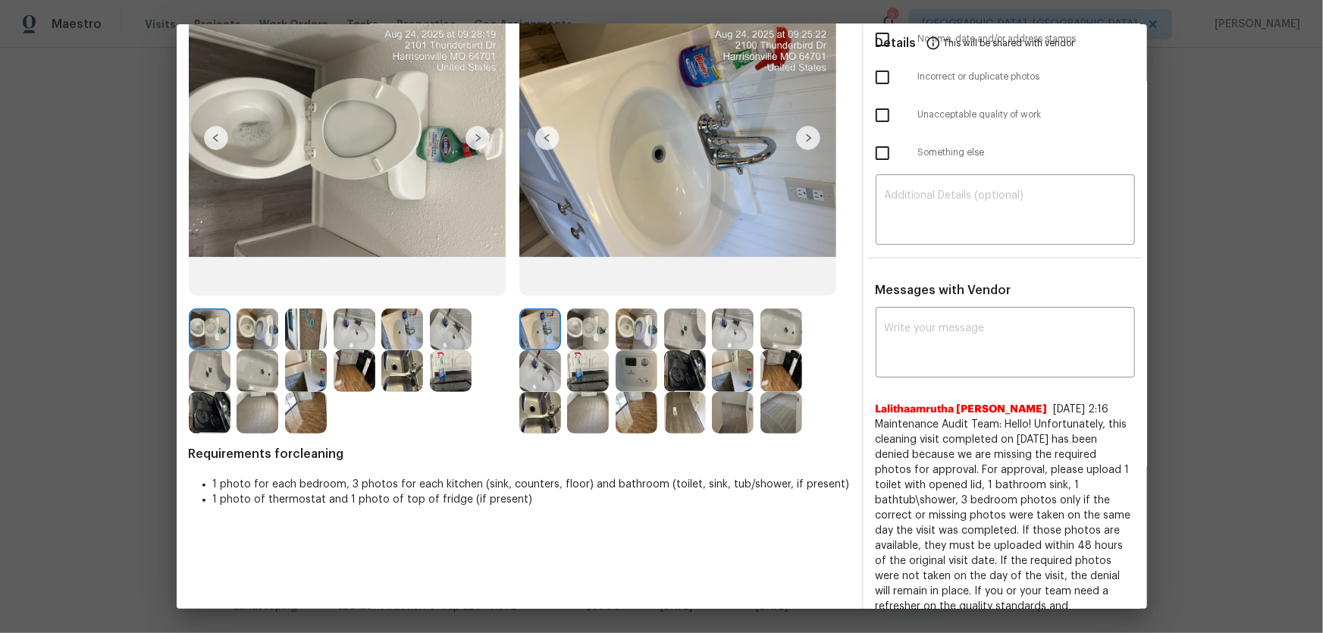
scroll to position [137, 0]
click at [593, 333] on img at bounding box center [588, 329] width 42 height 42
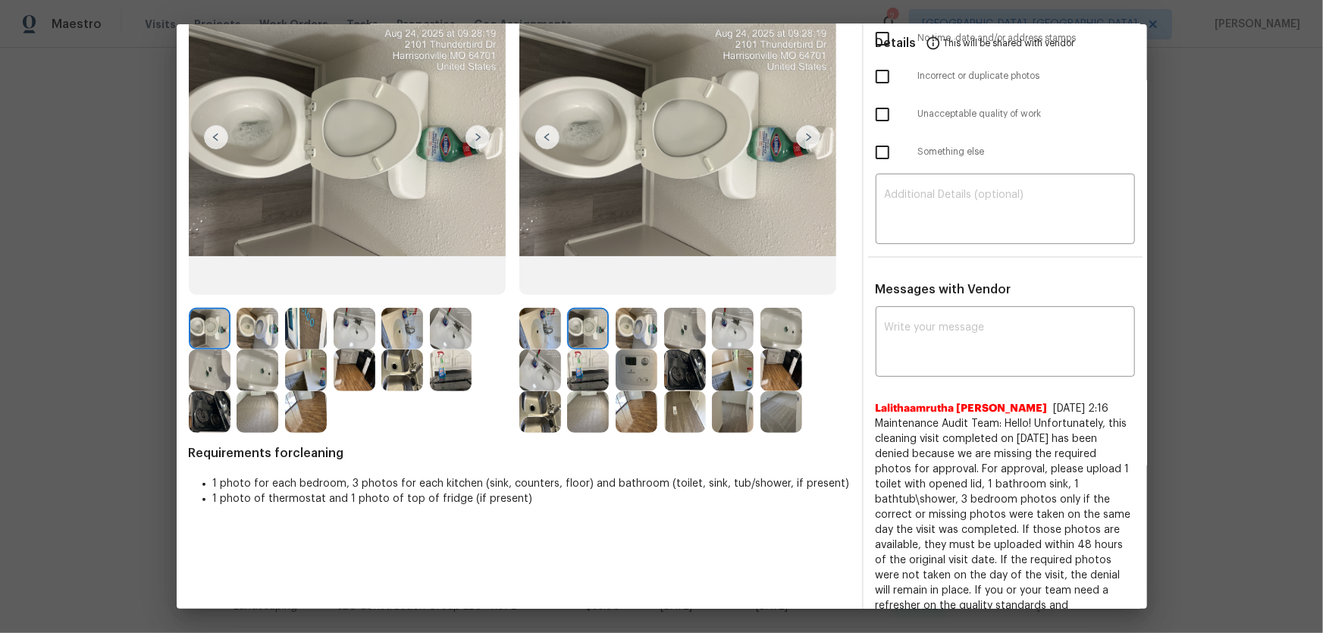
click at [627, 331] on img at bounding box center [637, 329] width 42 height 42
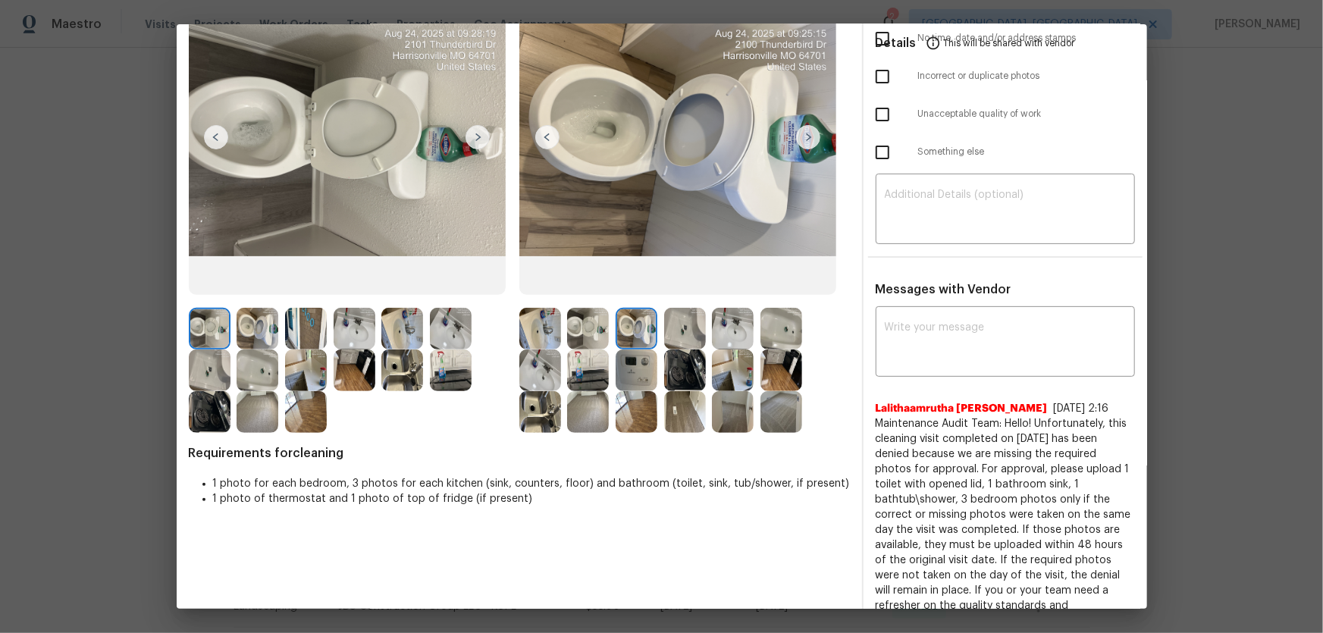
click at [532, 324] on img at bounding box center [540, 329] width 42 height 42
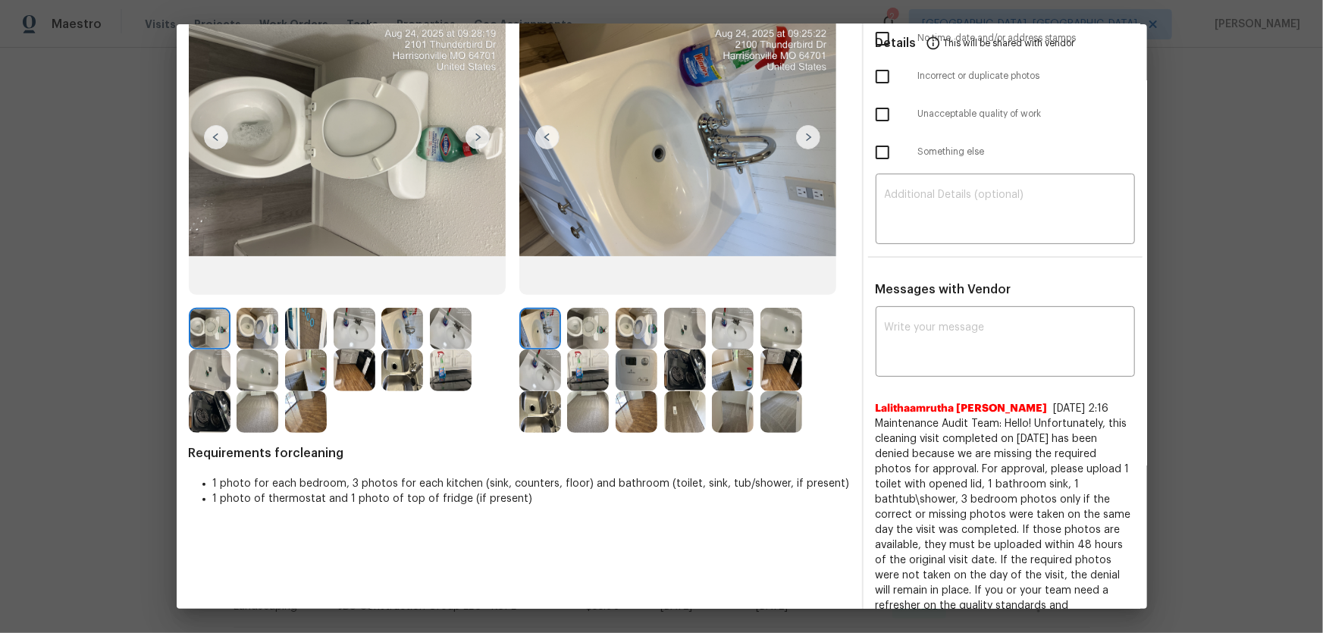
click at [546, 362] on img at bounding box center [540, 371] width 42 height 42
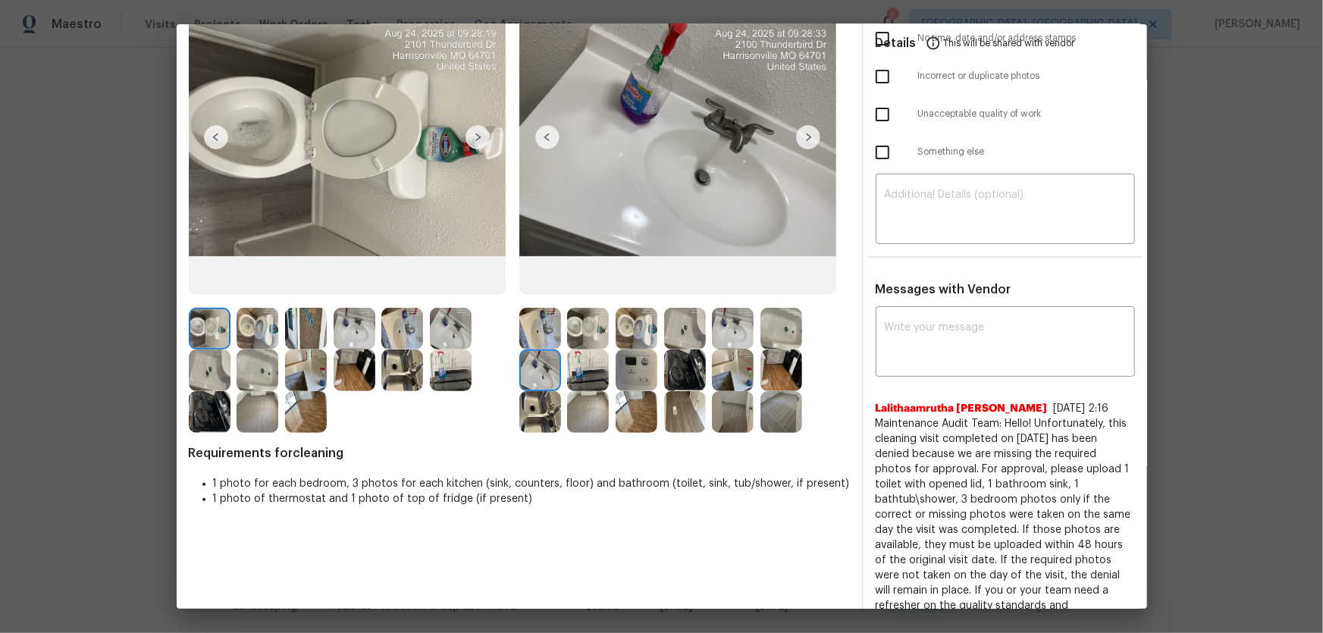
click at [742, 333] on img at bounding box center [733, 329] width 42 height 42
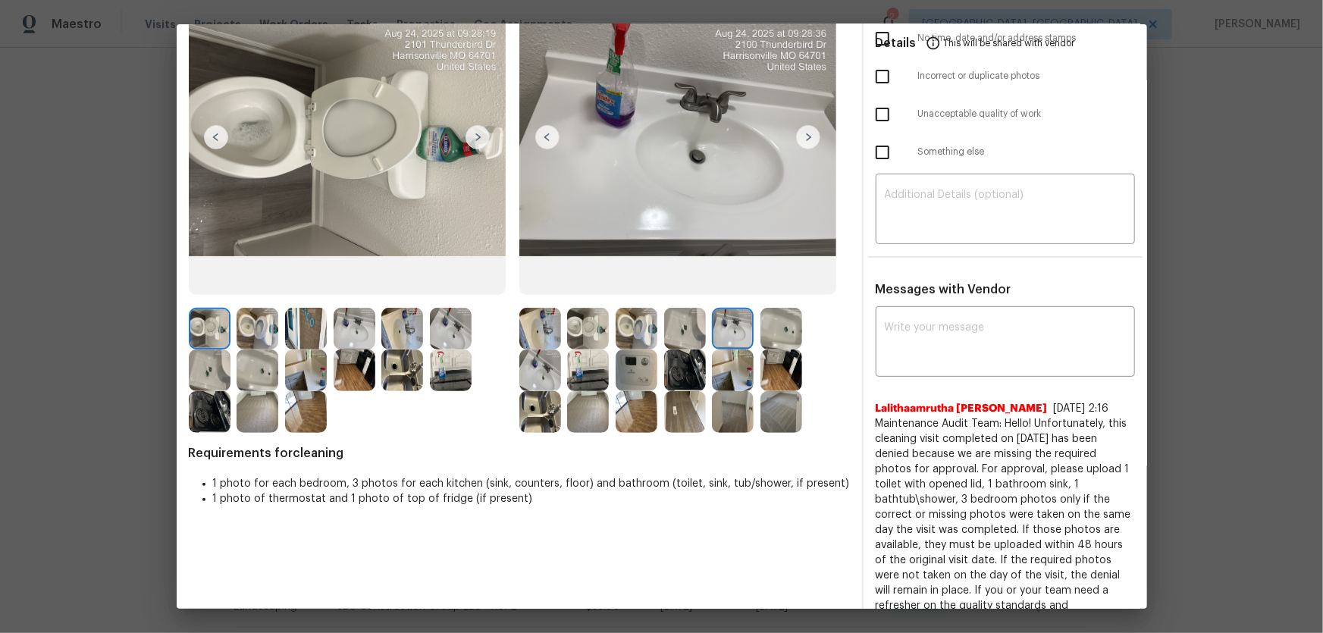
click at [645, 372] on img at bounding box center [637, 371] width 42 height 42
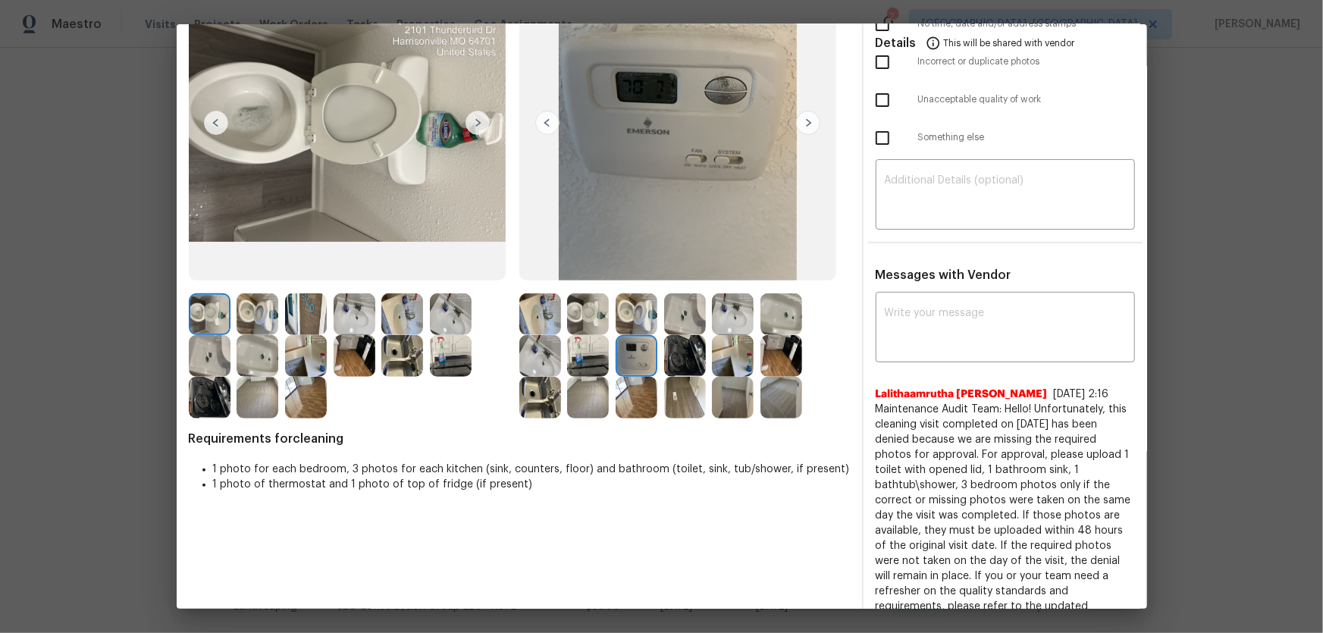
scroll to position [128, 0]
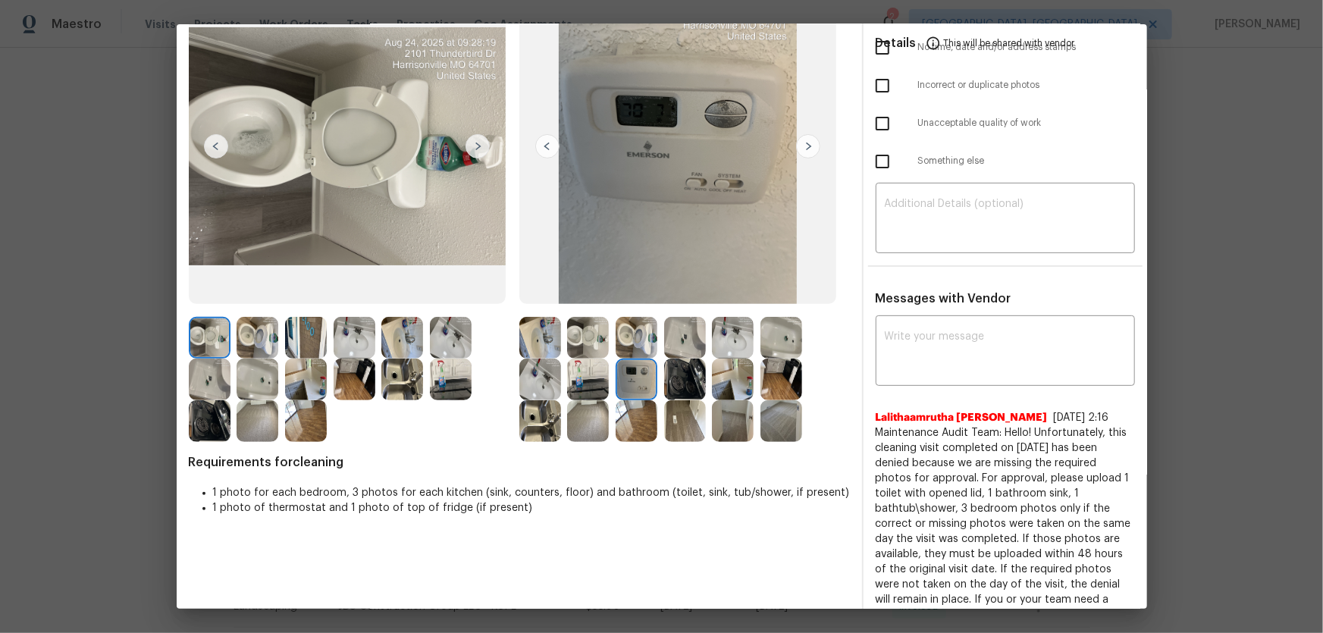
click at [725, 340] on img at bounding box center [733, 338] width 42 height 42
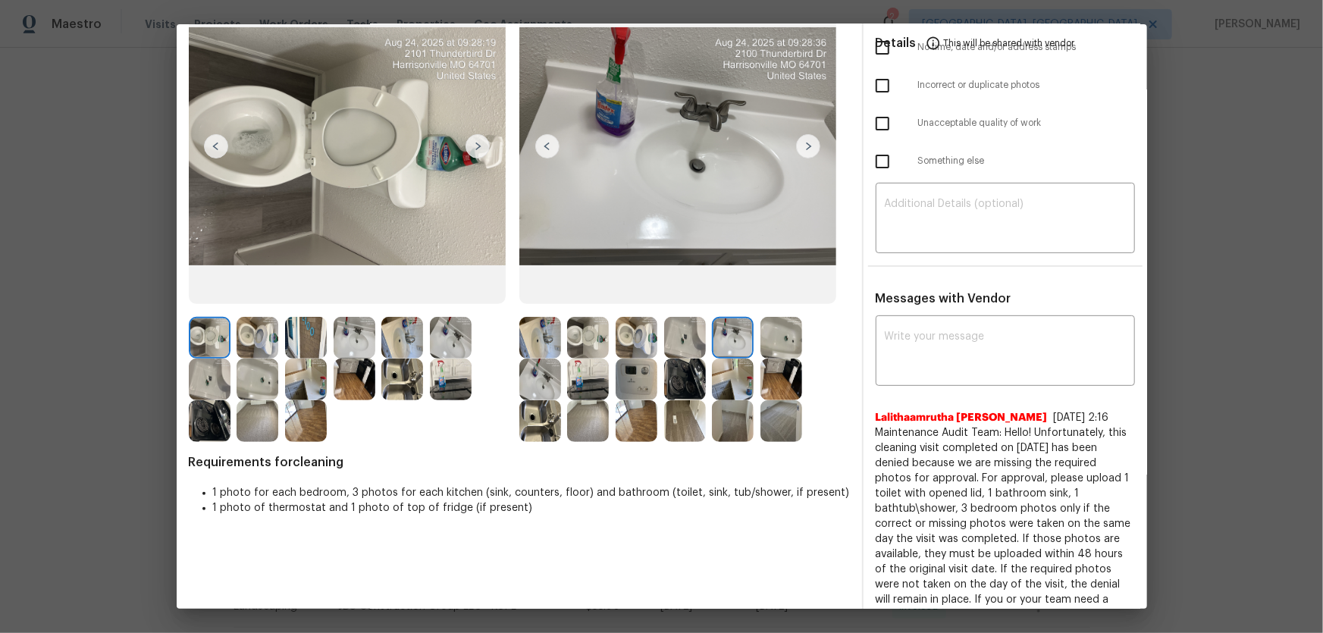
click at [540, 384] on img at bounding box center [540, 380] width 42 height 42
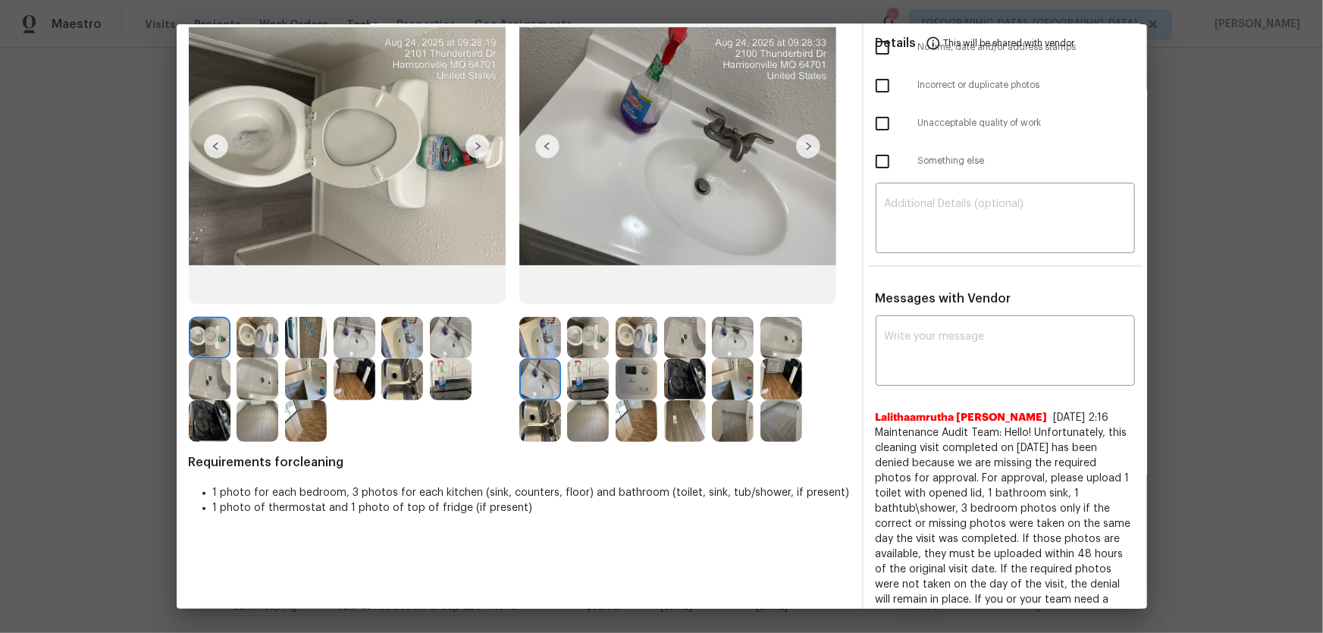
click at [761, 339] on img at bounding box center [782, 338] width 42 height 42
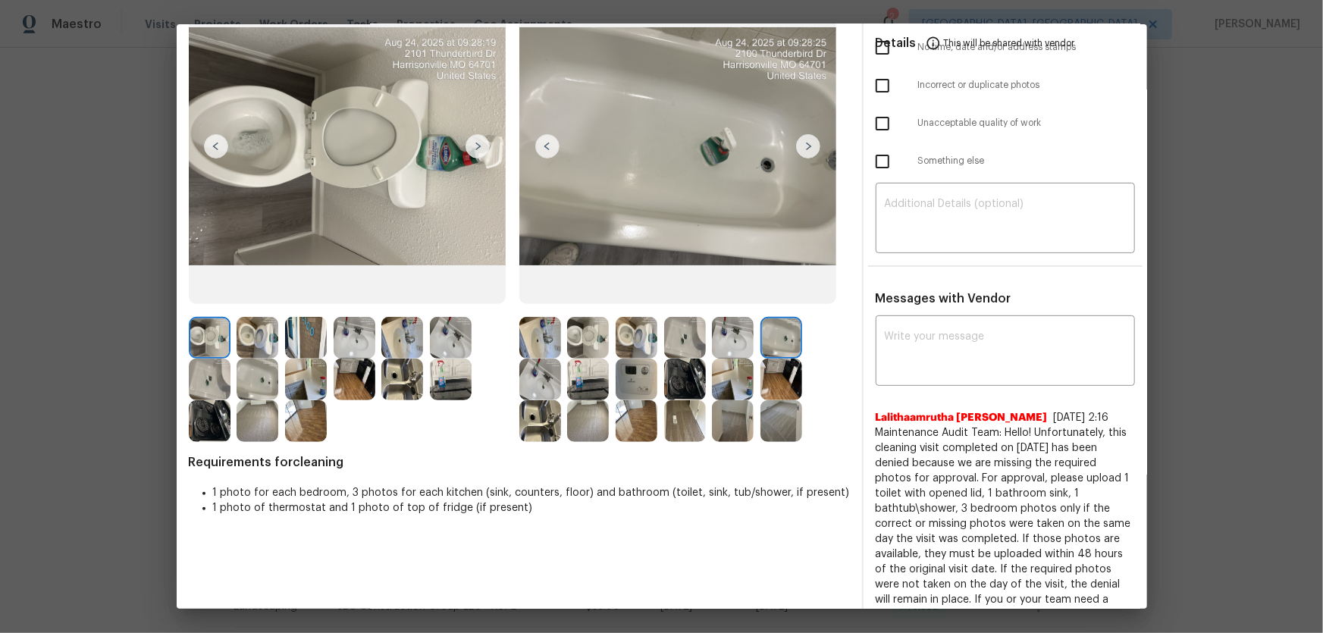
click at [684, 340] on img at bounding box center [685, 338] width 42 height 42
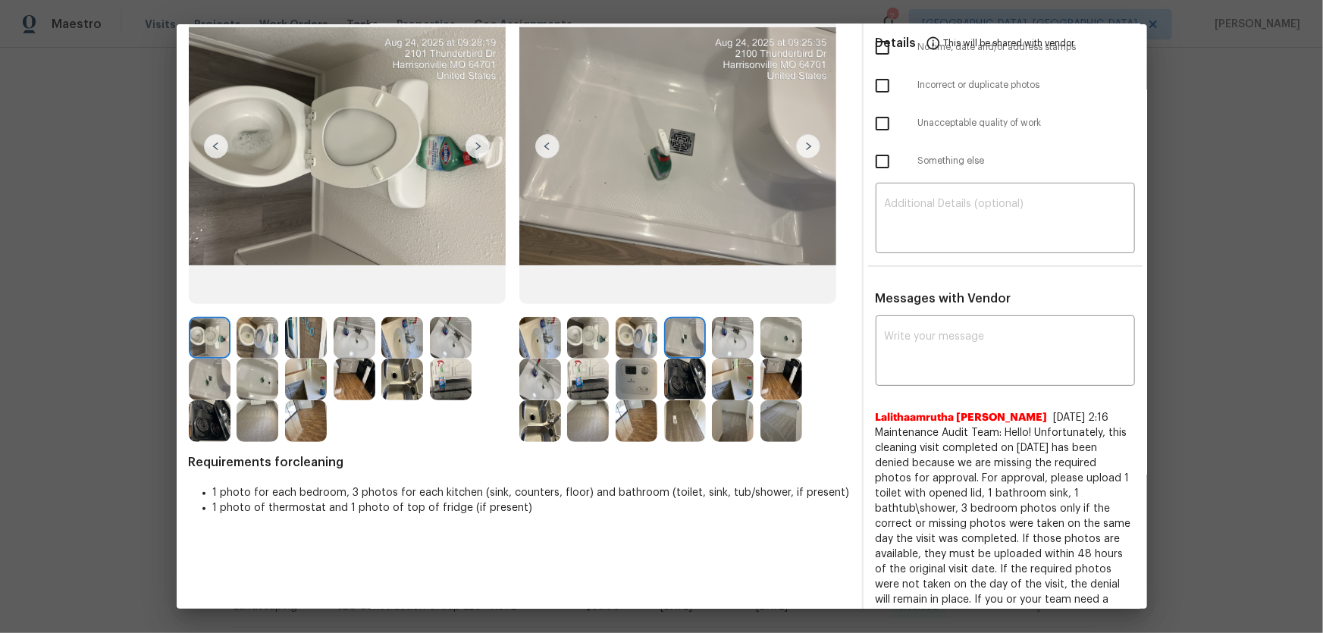
click at [580, 417] on img at bounding box center [588, 421] width 42 height 42
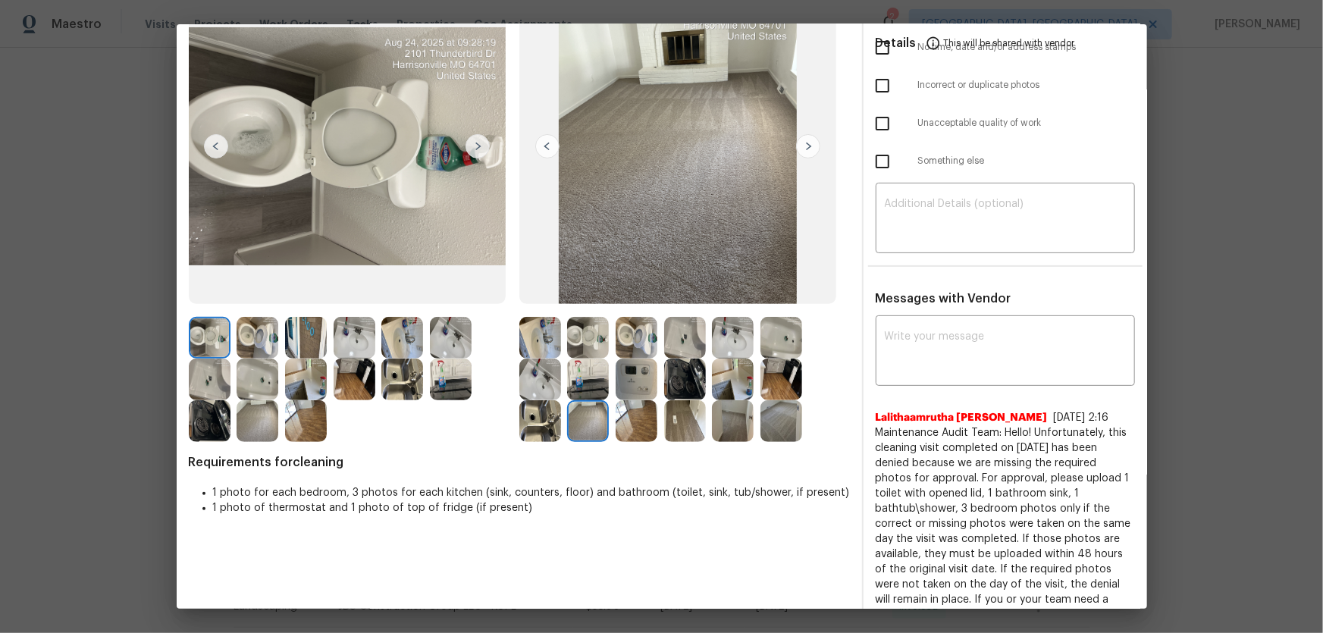
click at [782, 418] on img at bounding box center [782, 421] width 42 height 42
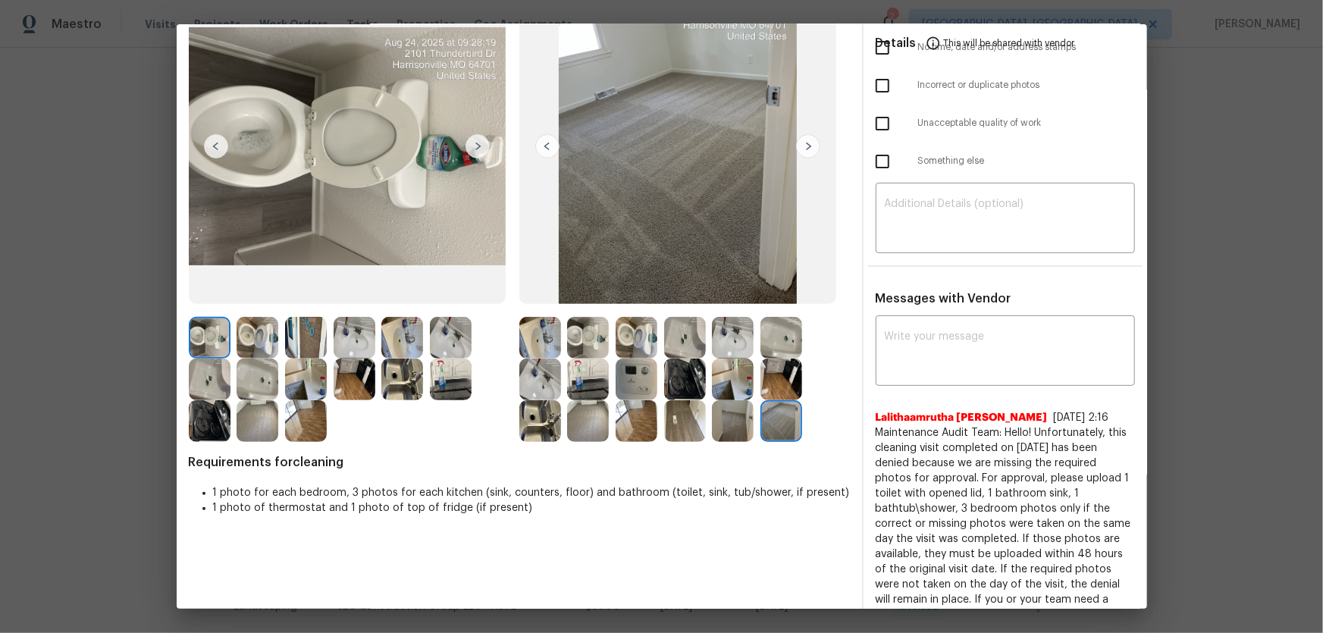
click at [729, 418] on img at bounding box center [733, 421] width 42 height 42
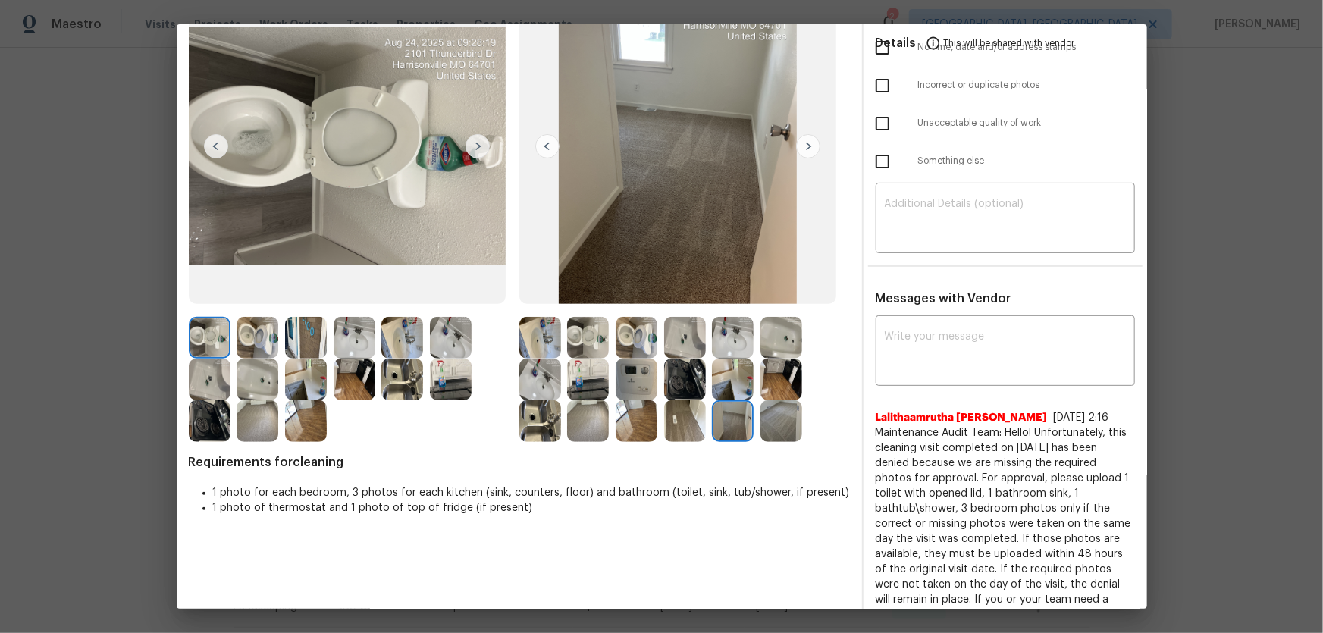
click at [674, 418] on img at bounding box center [685, 421] width 42 height 42
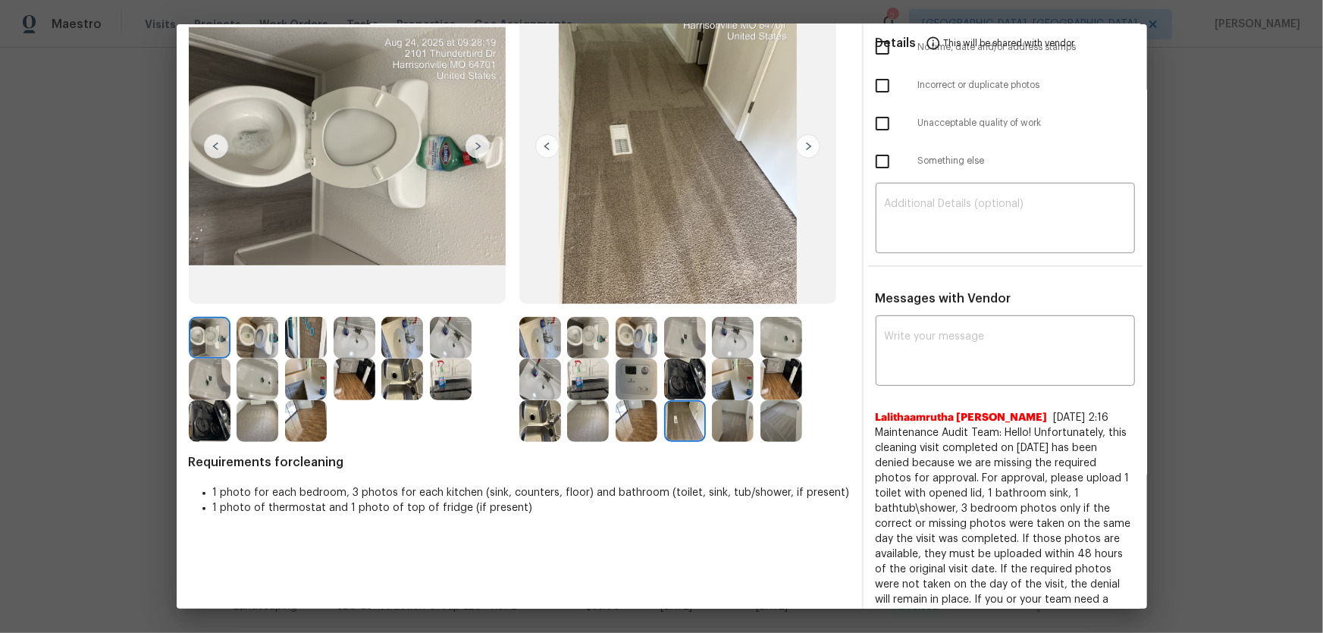
click at [642, 383] on img at bounding box center [637, 380] width 42 height 42
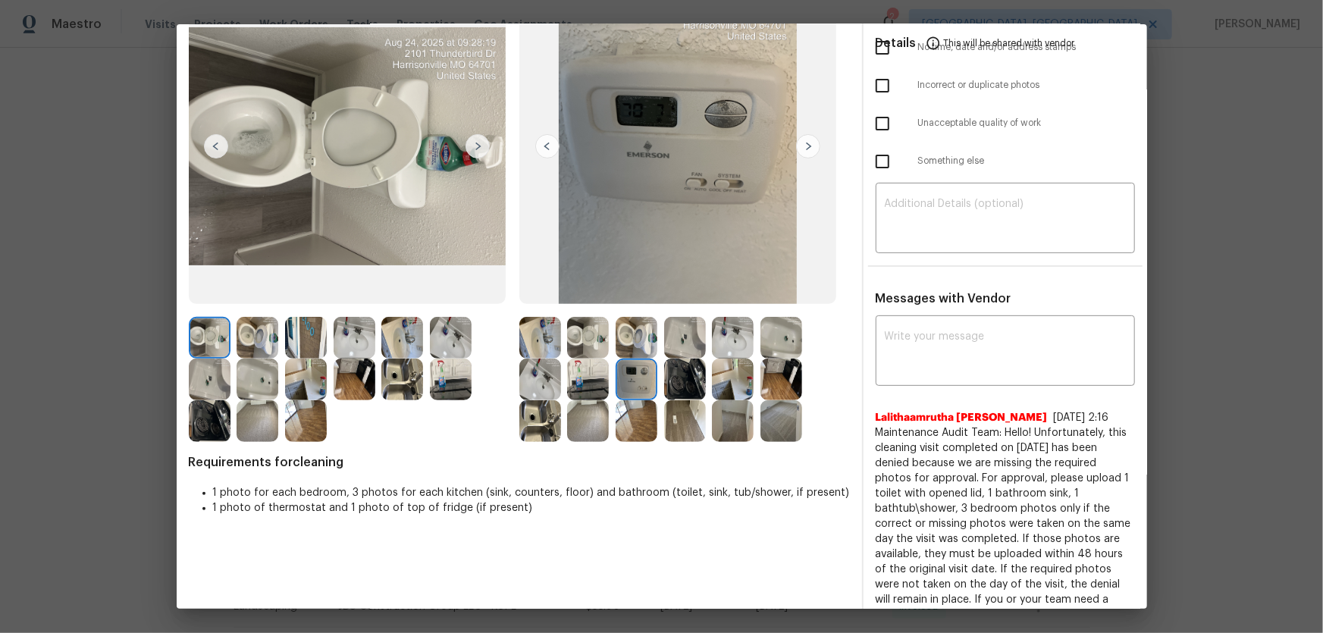
click at [685, 383] on img at bounding box center [685, 380] width 42 height 42
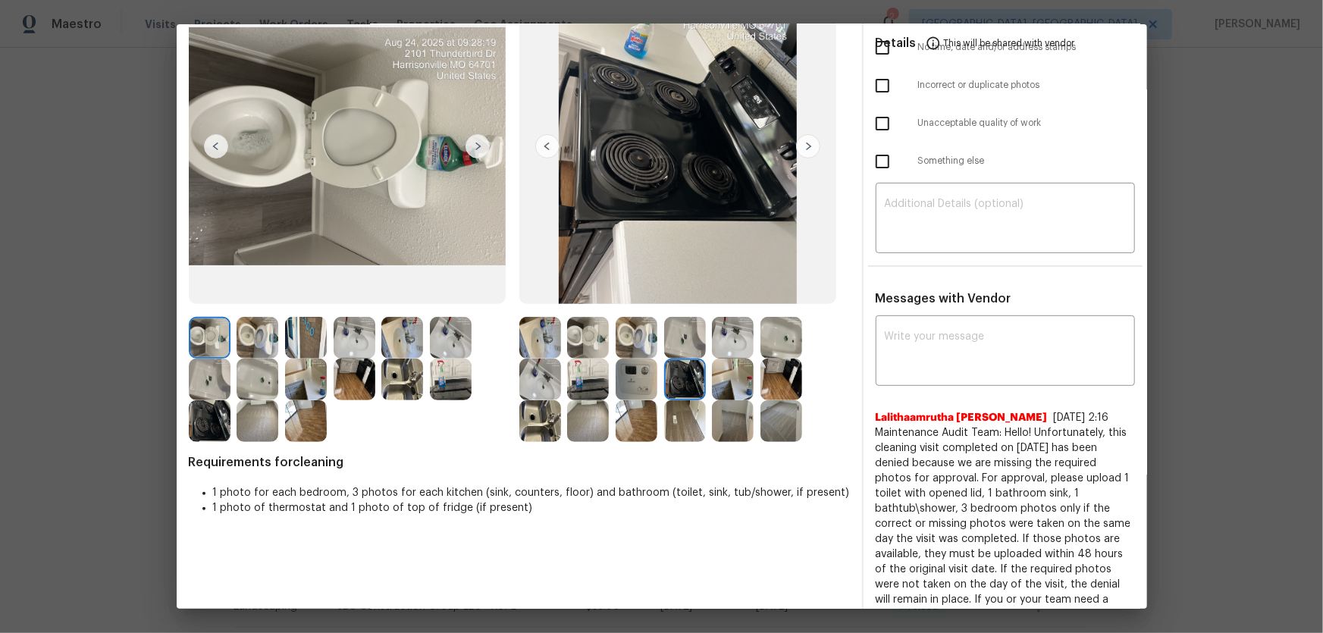
click at [544, 380] on img at bounding box center [540, 380] width 42 height 42
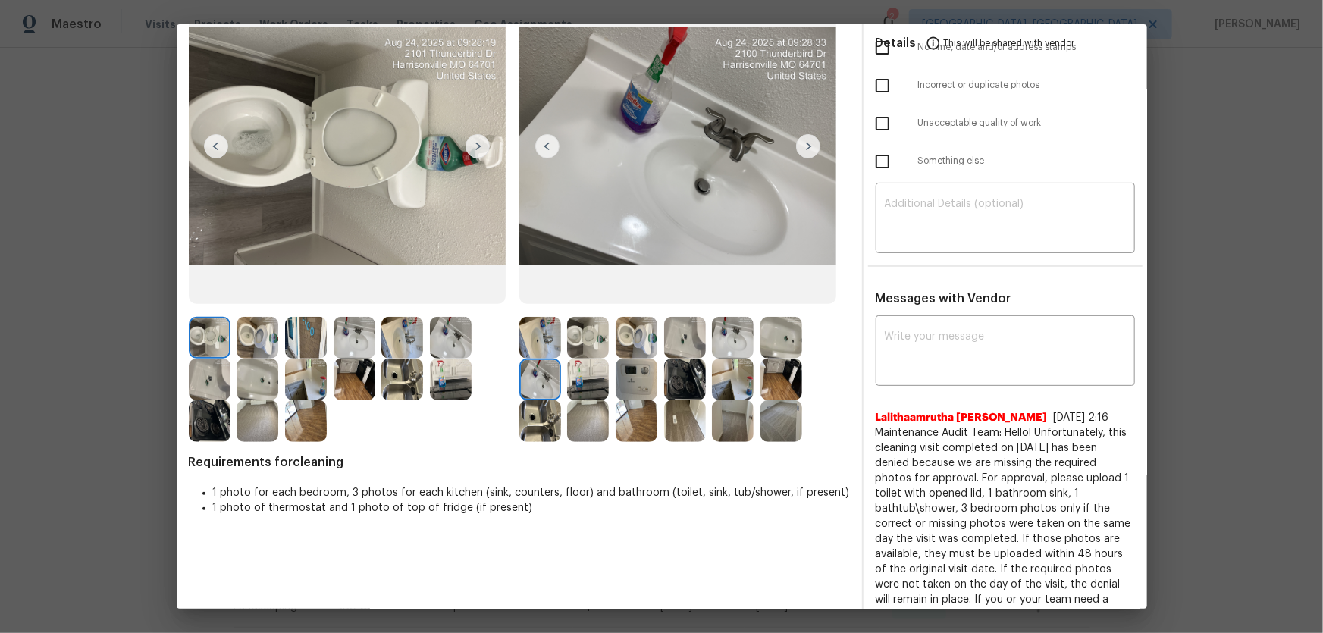
click at [414, 375] on img at bounding box center [402, 380] width 42 height 42
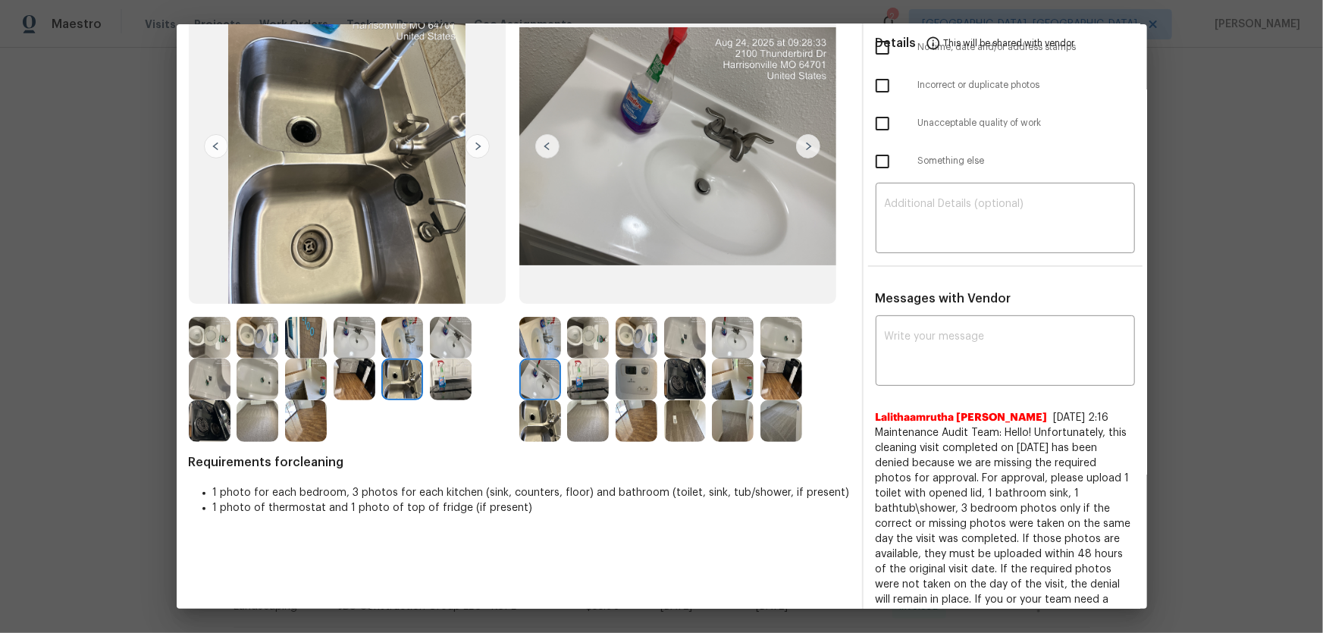
click at [450, 375] on img at bounding box center [451, 380] width 42 height 42
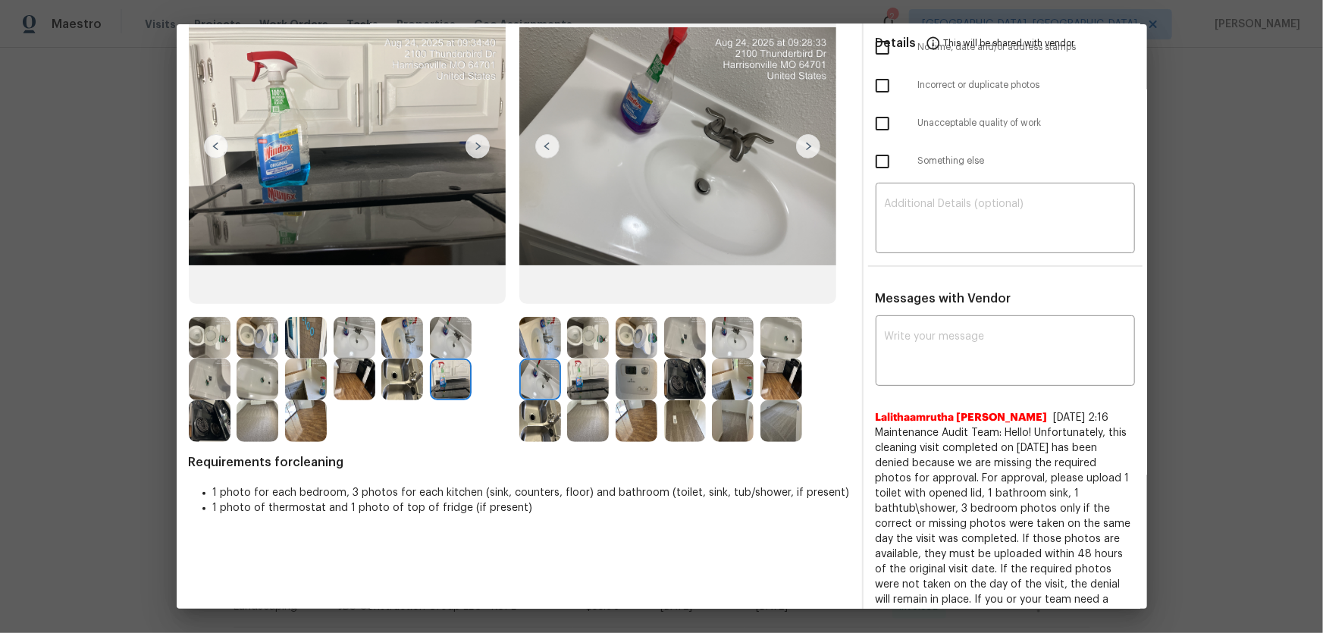
click at [446, 350] on img at bounding box center [451, 338] width 42 height 42
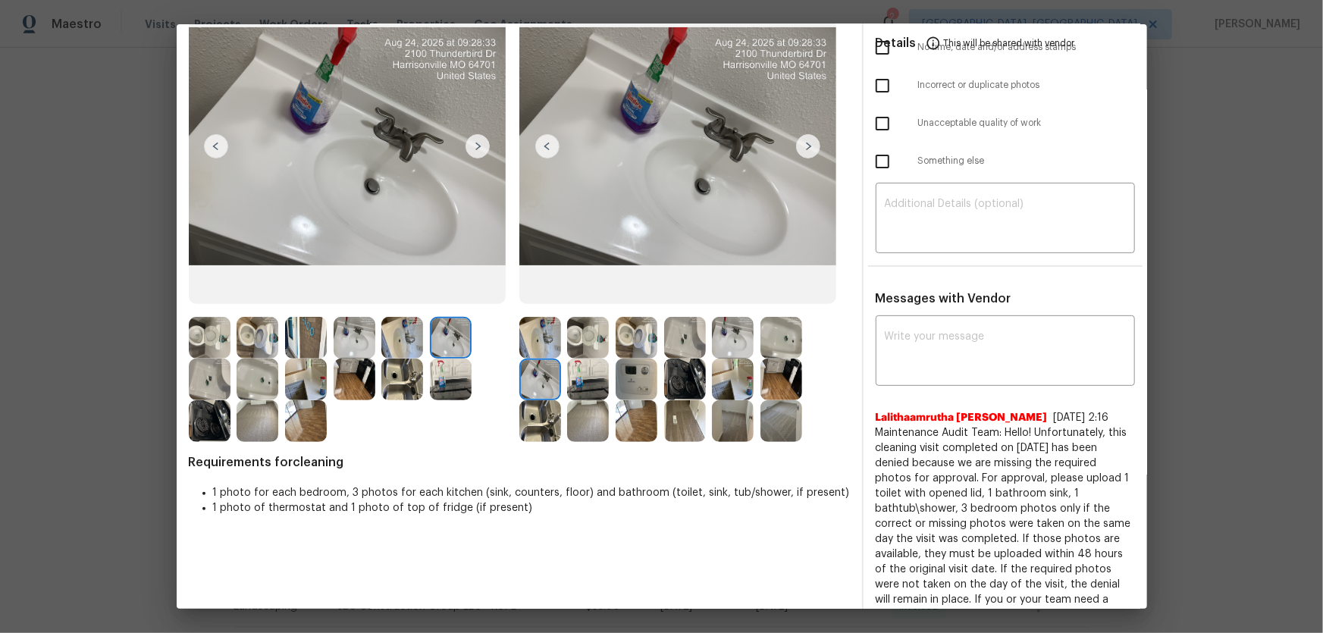
click at [404, 340] on img at bounding box center [402, 338] width 42 height 42
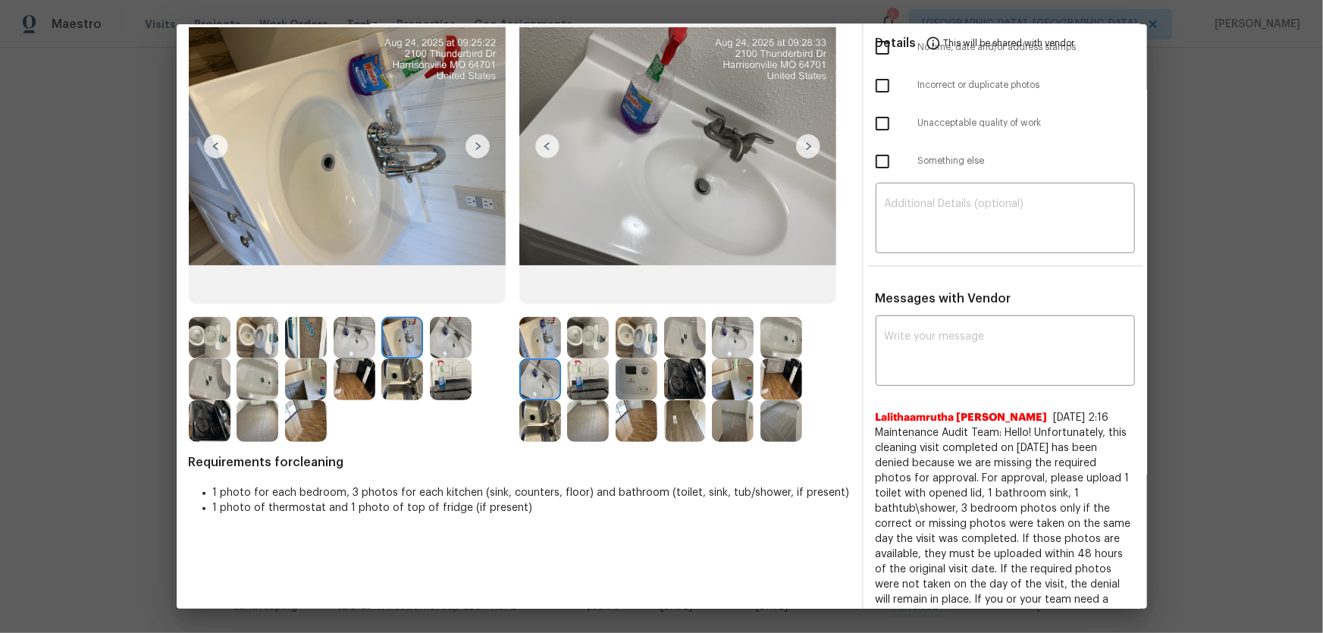
click at [258, 378] on img at bounding box center [258, 380] width 42 height 42
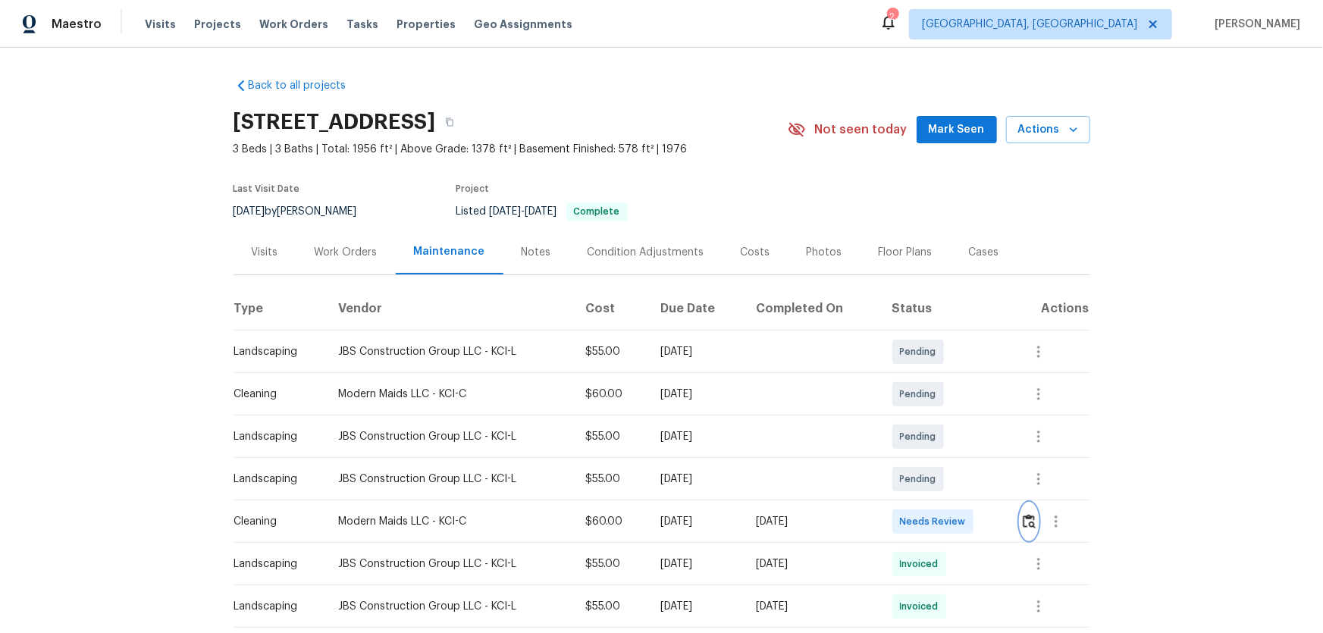
click at [941, 418] on button "button" at bounding box center [1029, 521] width 17 height 36
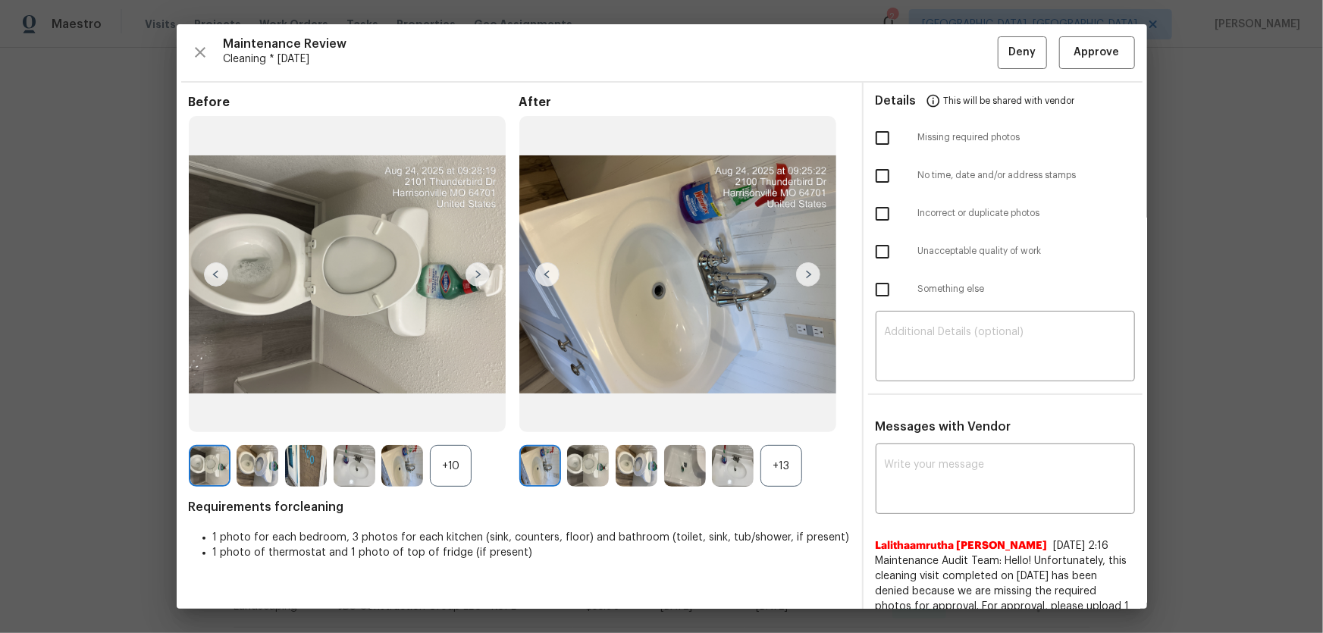
click at [469, 418] on div "+10" at bounding box center [451, 466] width 42 height 42
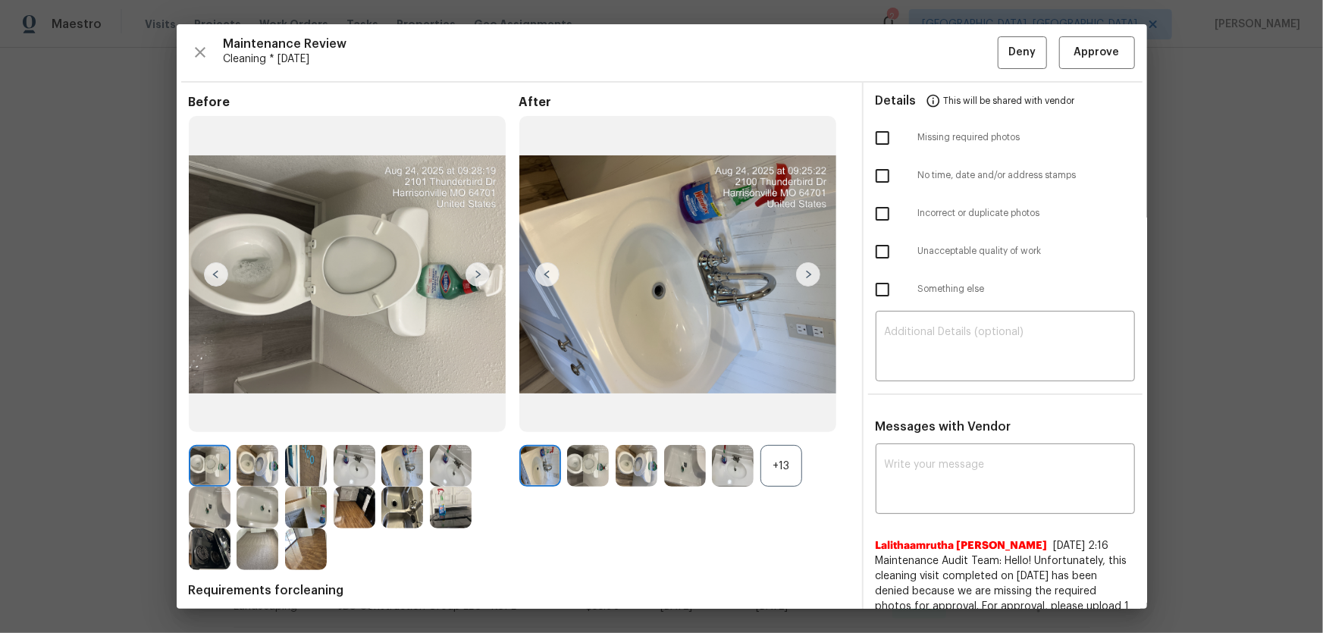
scroll to position [68, 0]
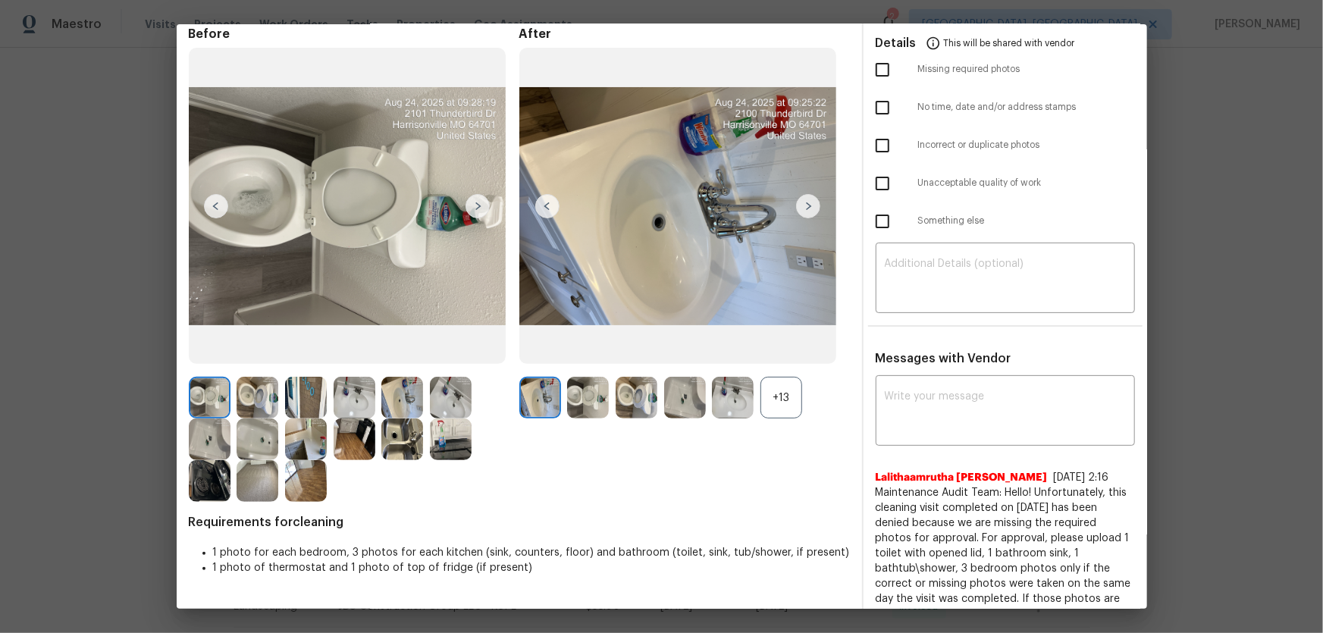
click at [410, 418] on img at bounding box center [402, 440] width 42 height 42
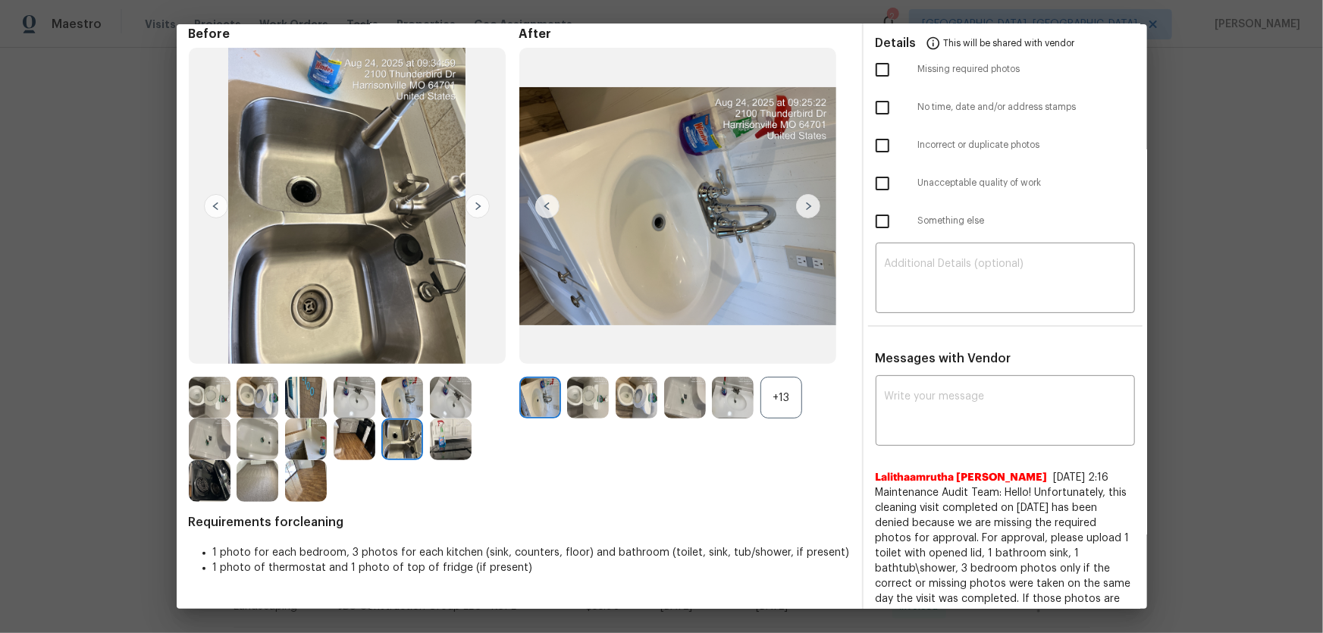
drag, startPoint x: 470, startPoint y: 449, endPoint x: 413, endPoint y: 452, distance: 57.7
click at [470, 418] on img at bounding box center [451, 440] width 42 height 42
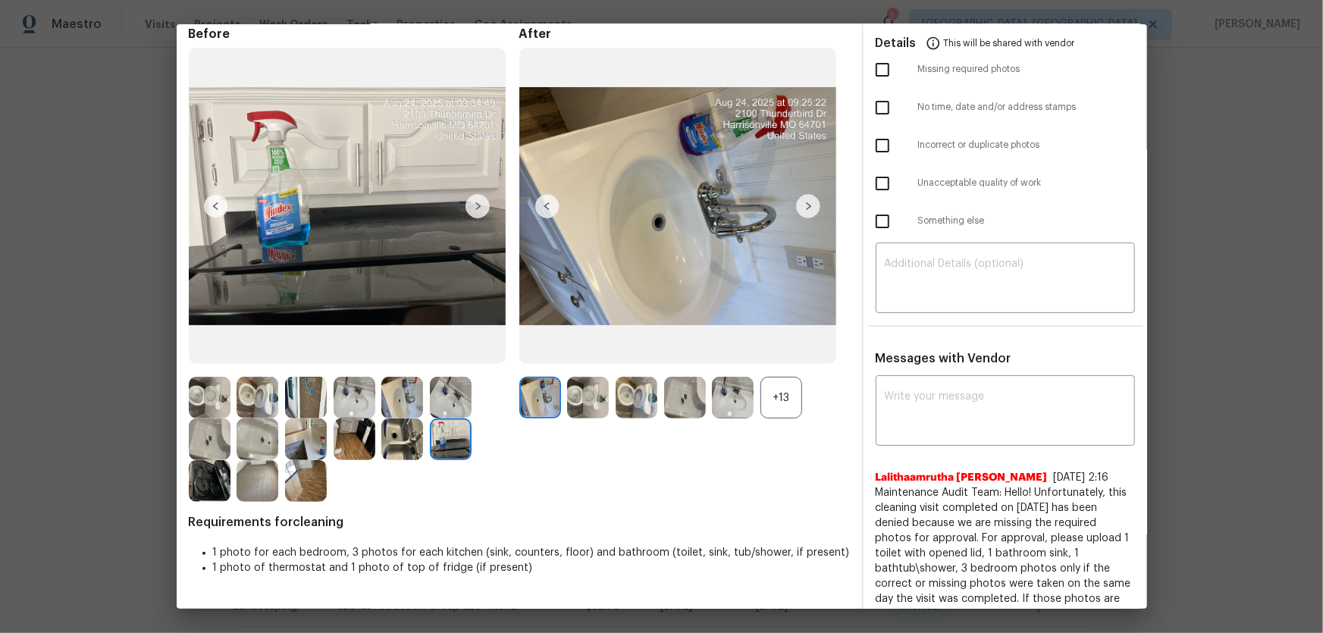
click at [350, 418] on img at bounding box center [355, 440] width 42 height 42
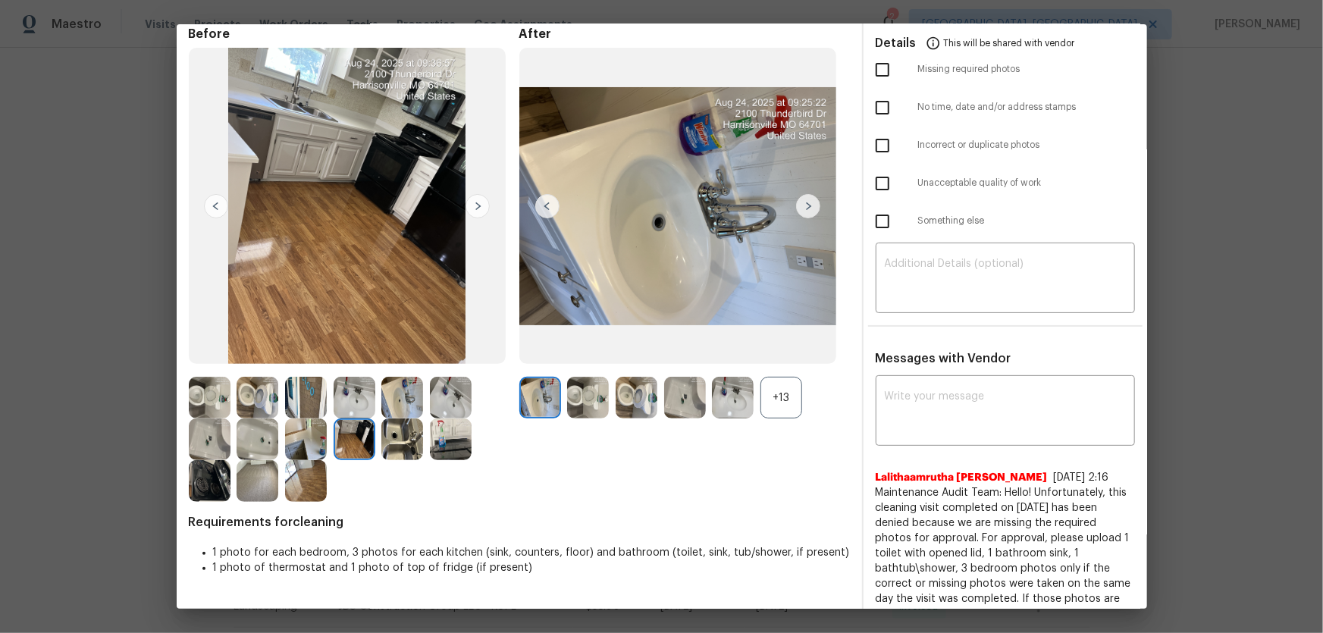
click at [295, 418] on img at bounding box center [306, 440] width 42 height 42
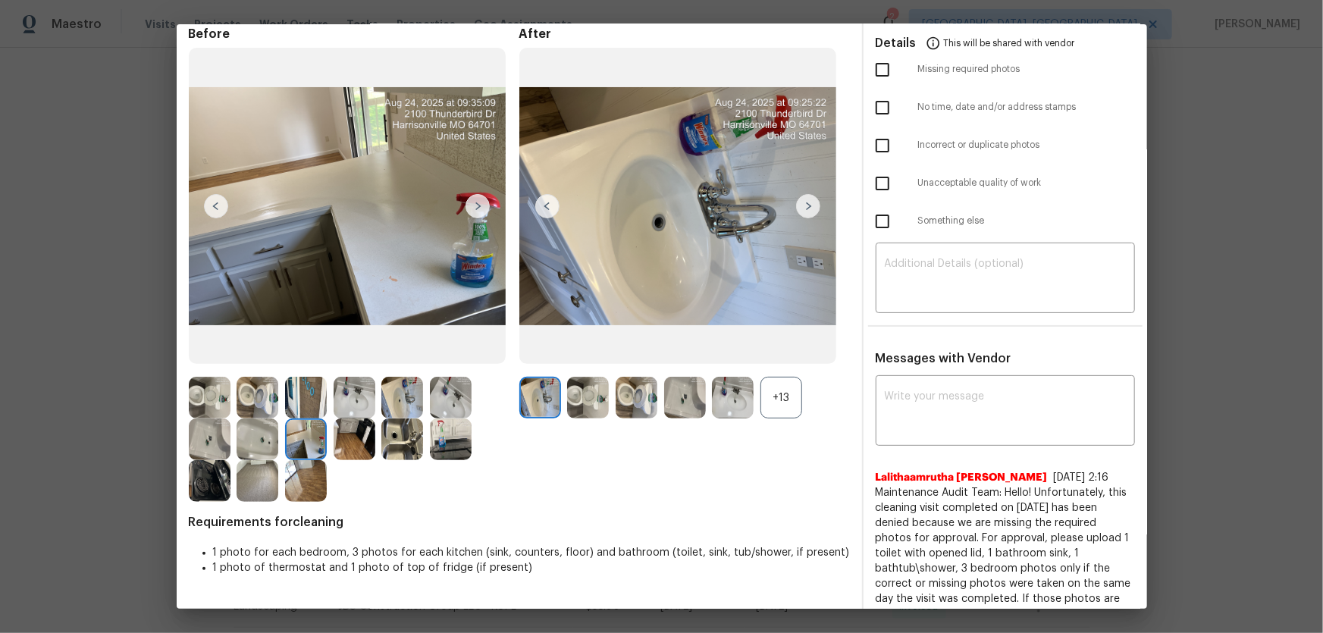
click at [311, 418] on img at bounding box center [306, 481] width 42 height 42
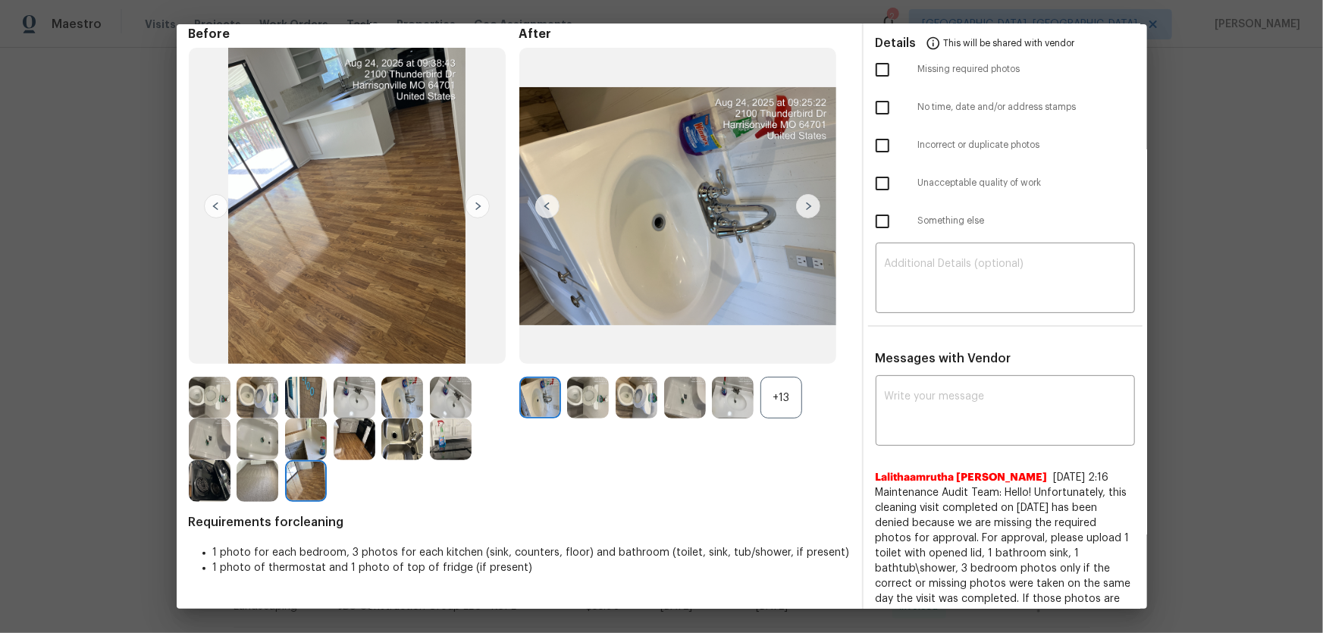
click at [250, 418] on img at bounding box center [258, 481] width 42 height 42
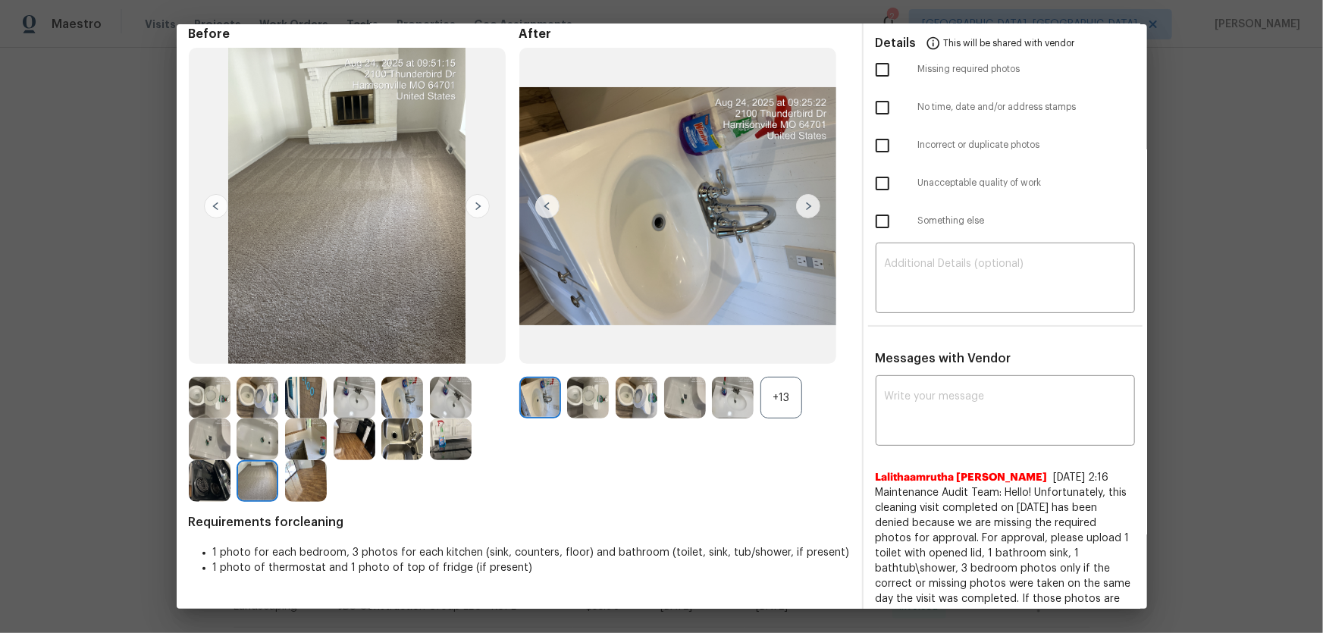
click at [197, 418] on img at bounding box center [210, 481] width 42 height 42
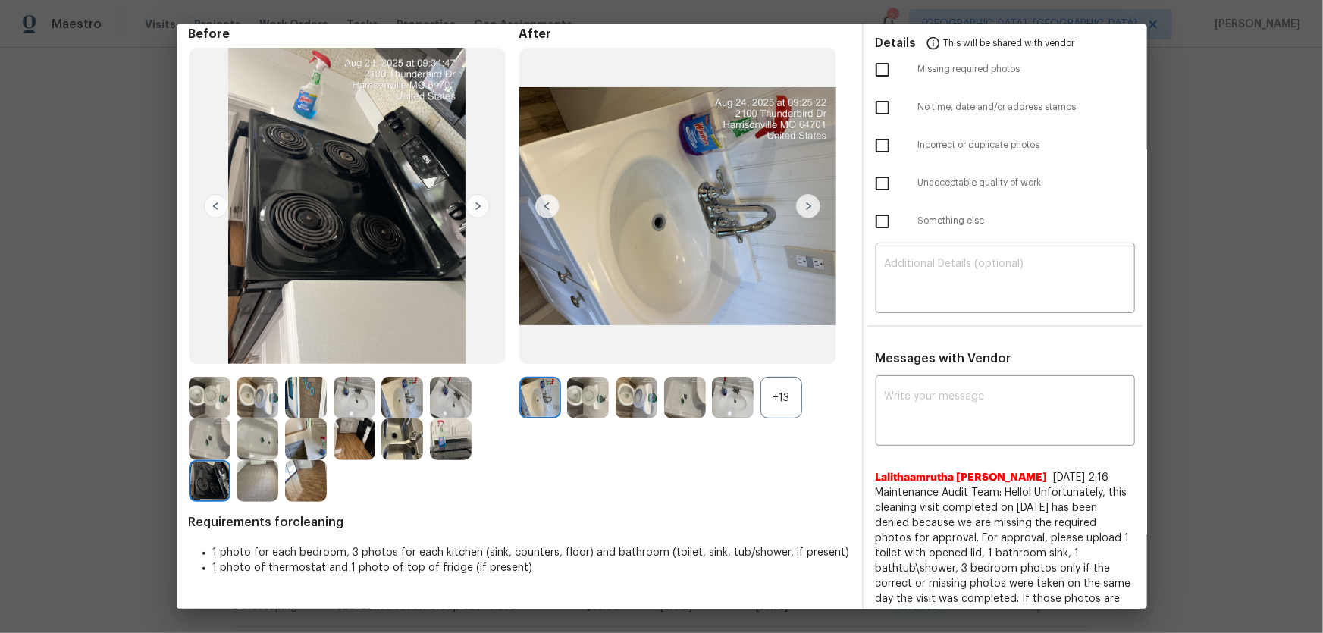
click at [203, 418] on img at bounding box center [210, 440] width 42 height 42
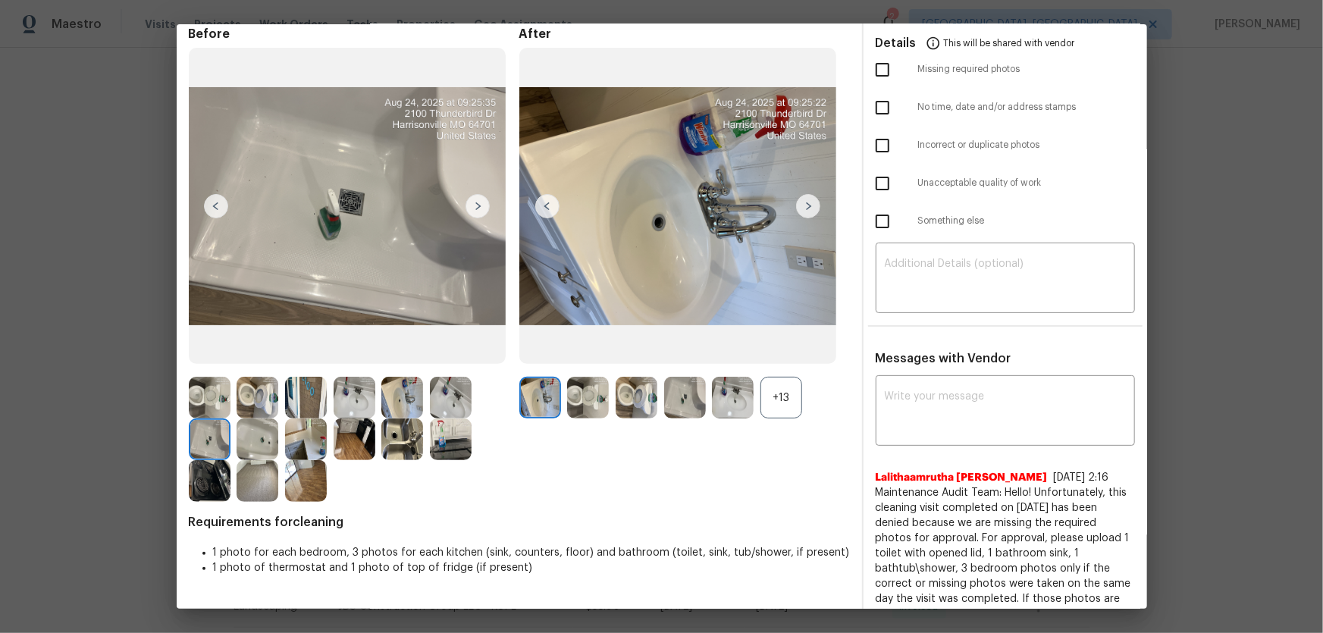
click at [209, 400] on img at bounding box center [210, 398] width 42 height 42
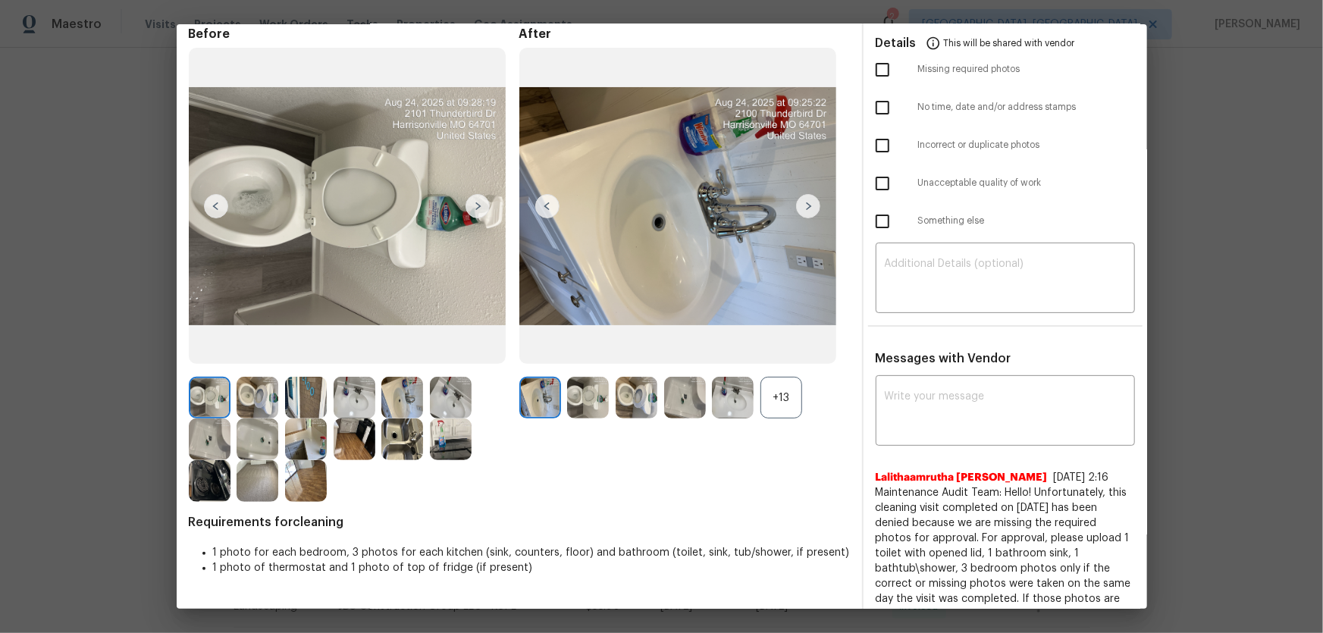
click at [249, 401] on img at bounding box center [258, 398] width 42 height 42
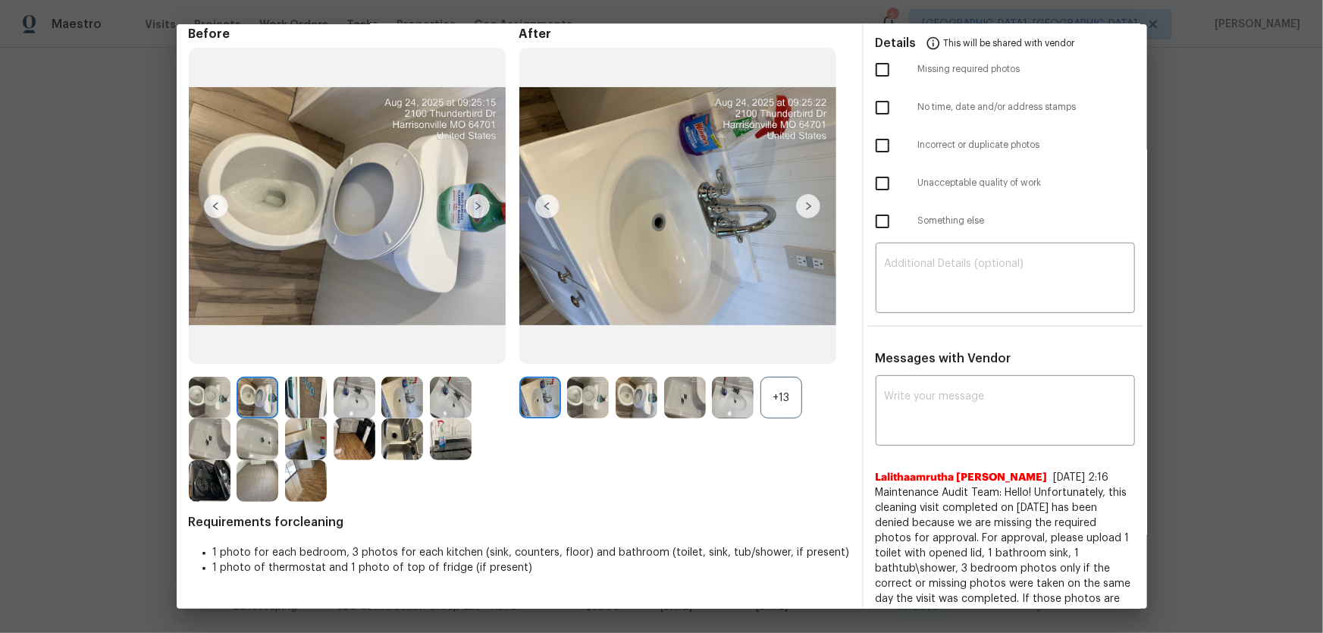
click at [306, 405] on img at bounding box center [306, 398] width 42 height 42
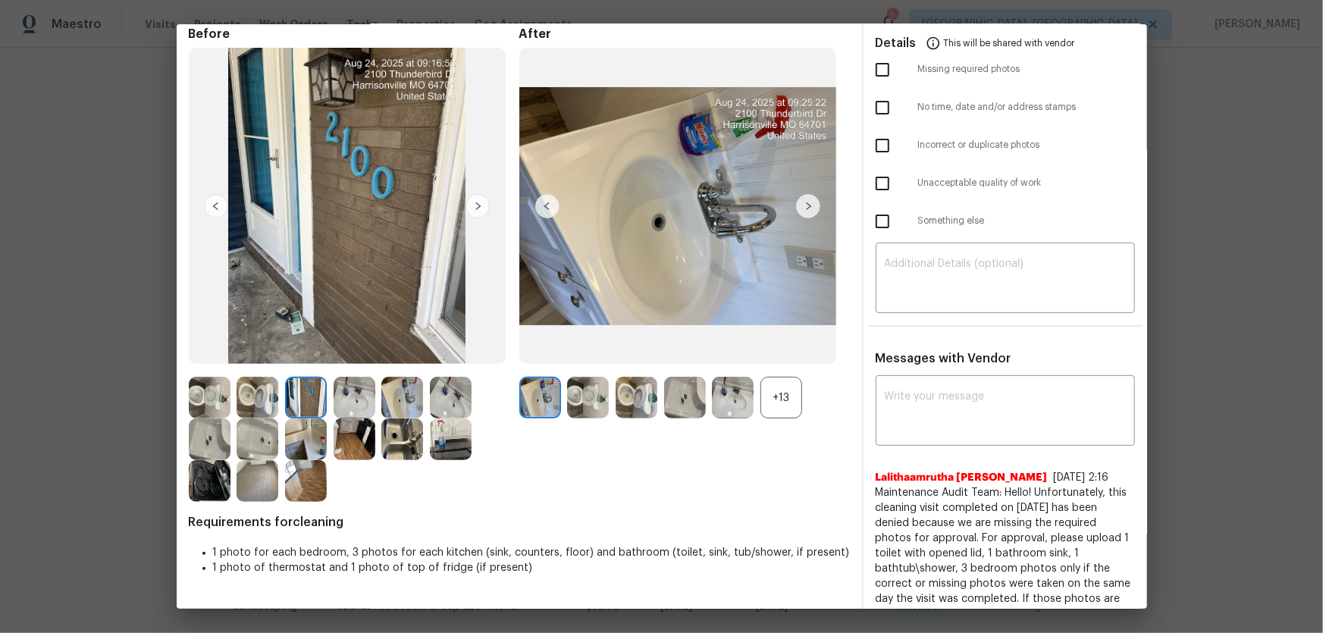
click at [360, 406] on img at bounding box center [355, 398] width 42 height 42
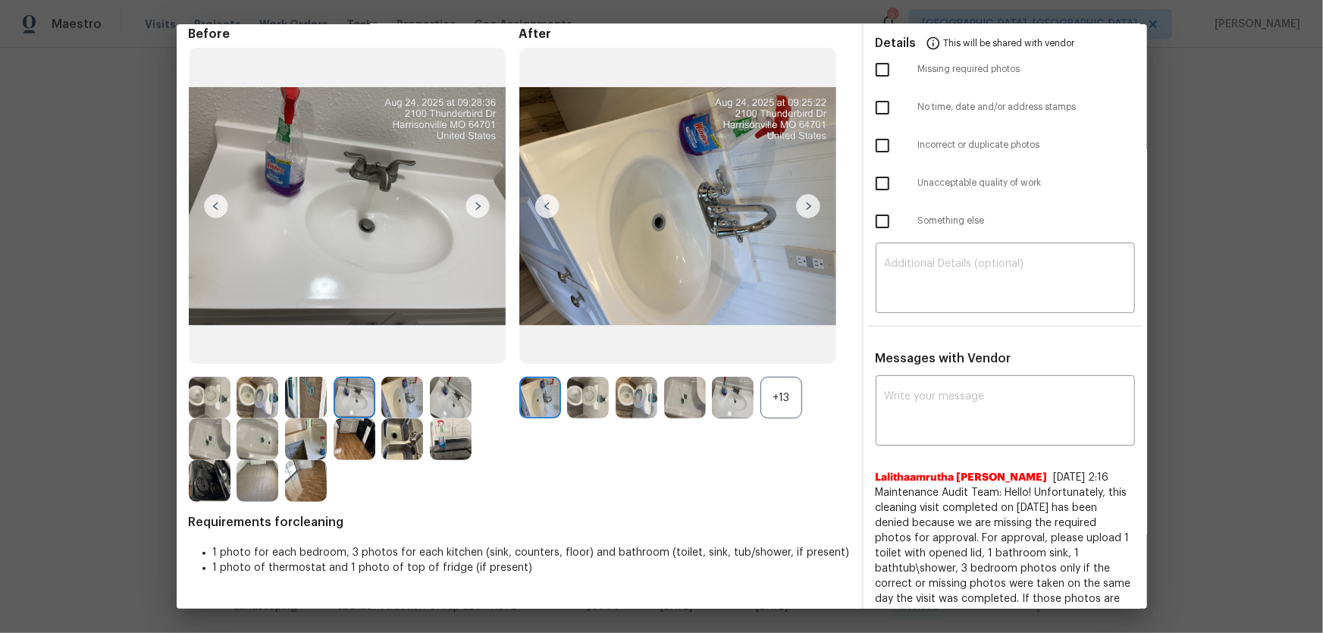
click at [369, 418] on img at bounding box center [355, 440] width 42 height 42
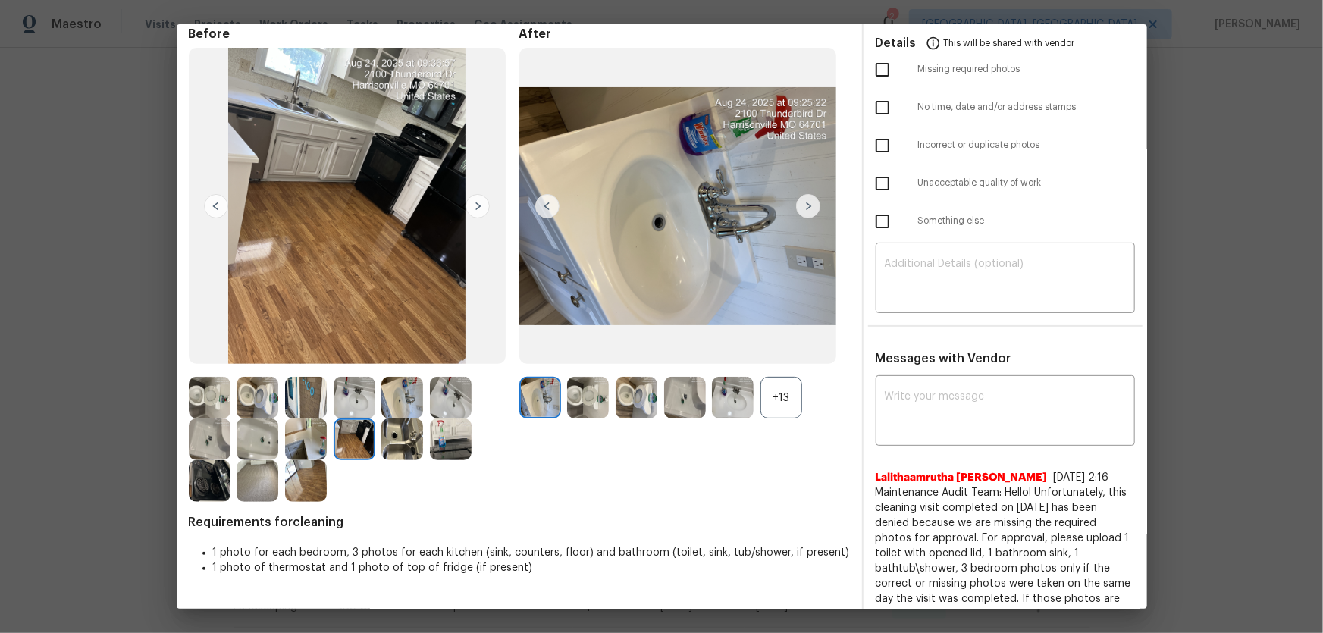
click at [296, 418] on img at bounding box center [306, 440] width 42 height 42
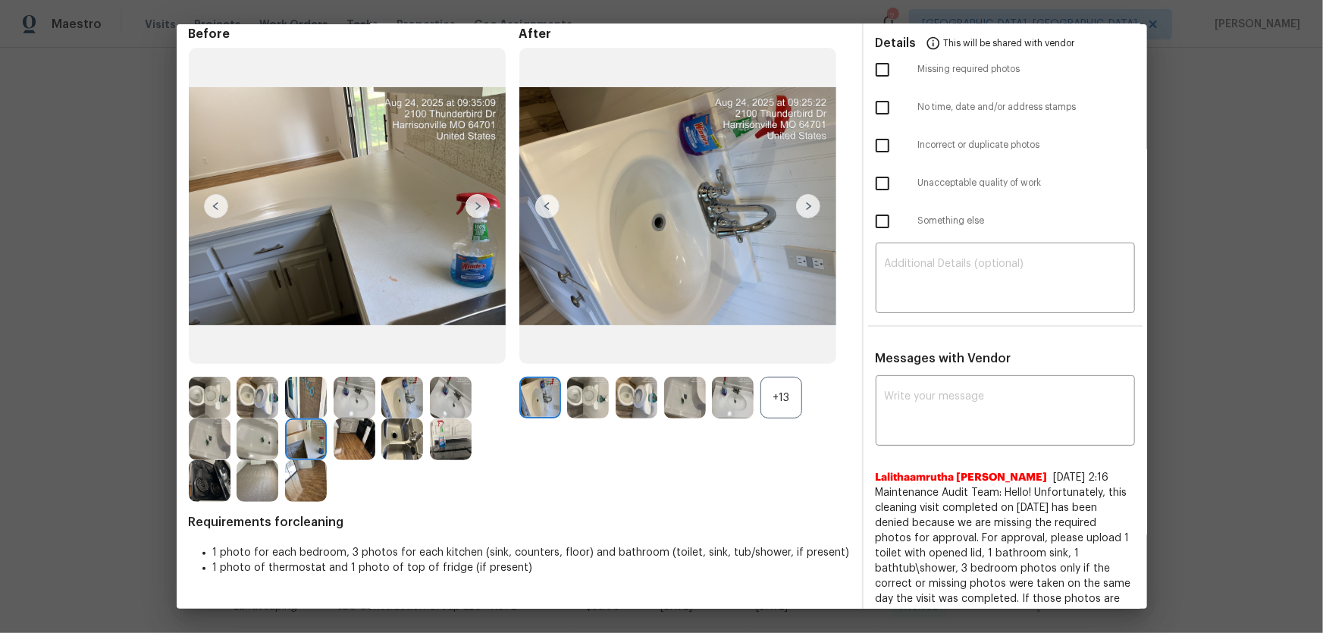
click at [299, 418] on img at bounding box center [306, 481] width 42 height 42
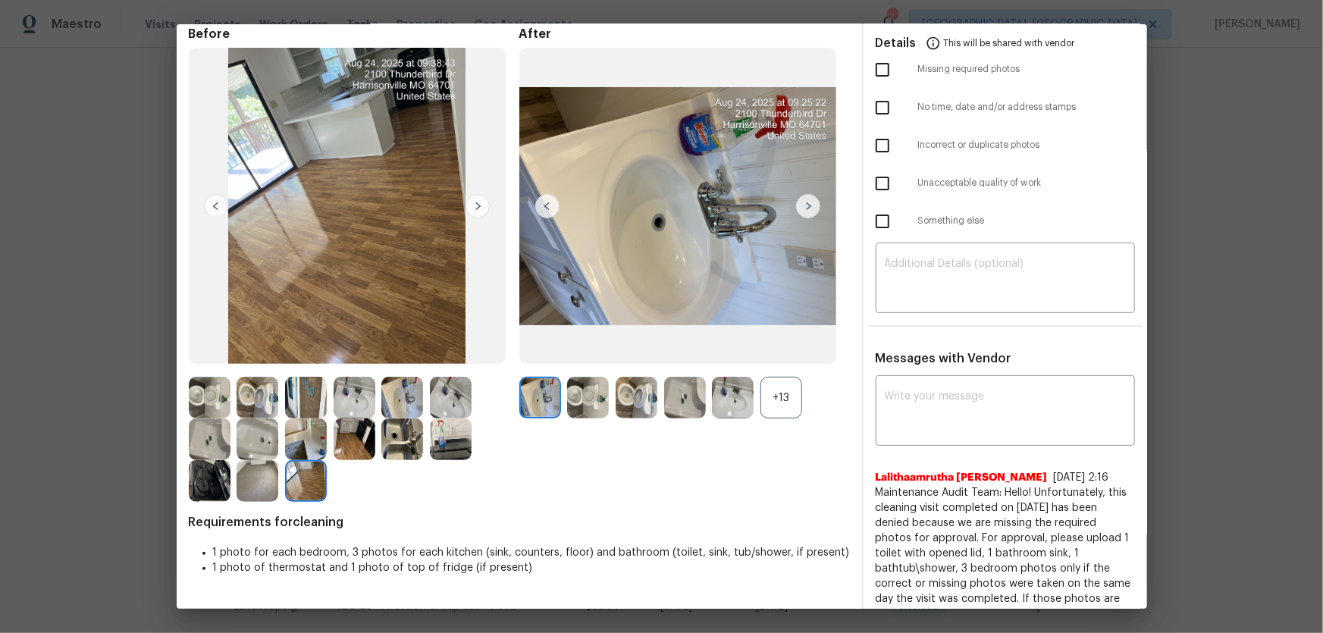
click at [769, 403] on div "+13" at bounding box center [782, 398] width 42 height 42
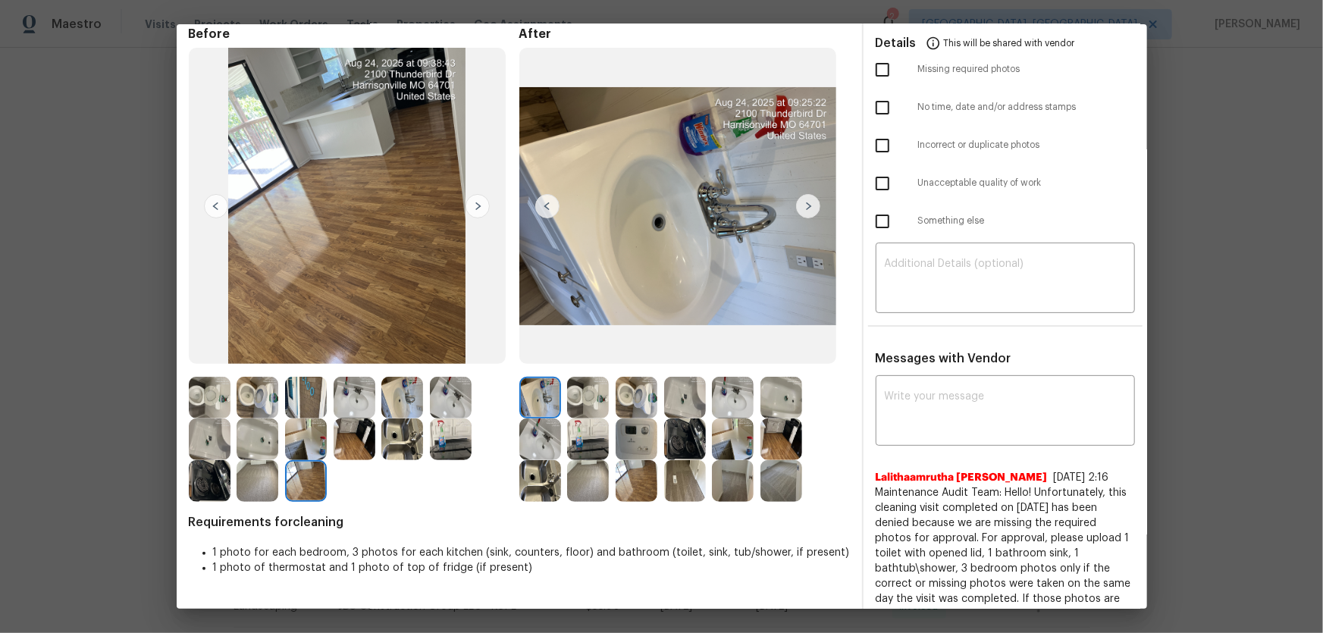
click at [639, 418] on img at bounding box center [637, 440] width 42 height 42
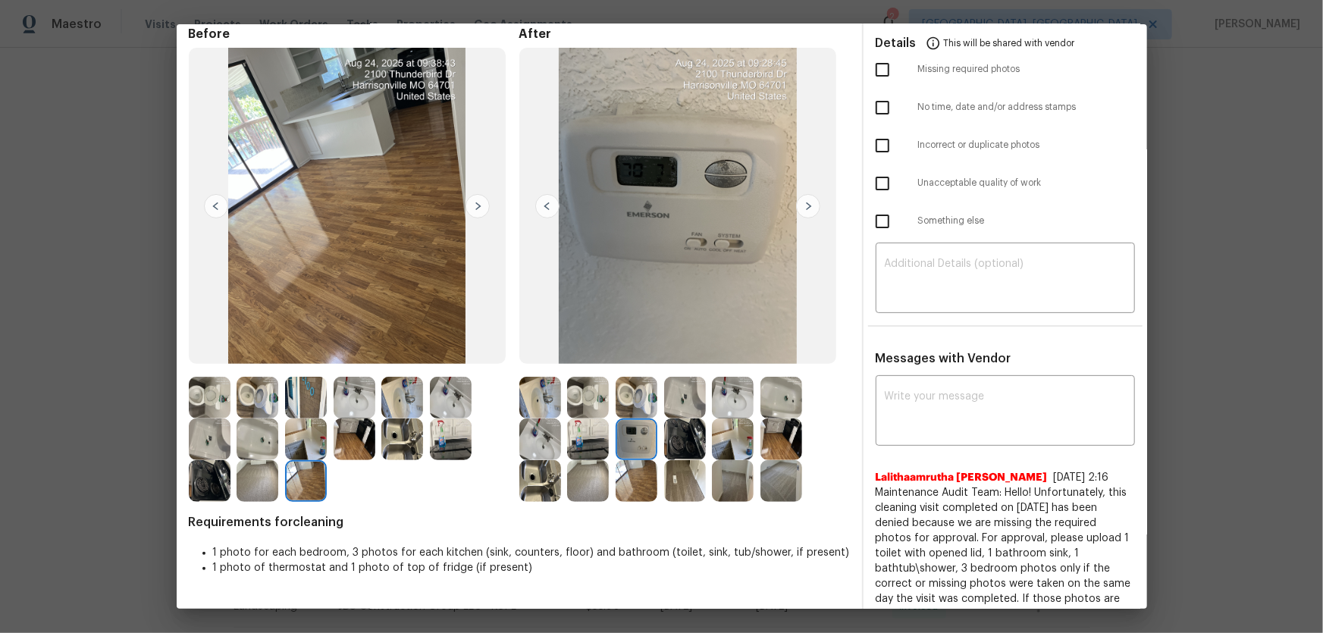
click at [593, 418] on img at bounding box center [588, 481] width 42 height 42
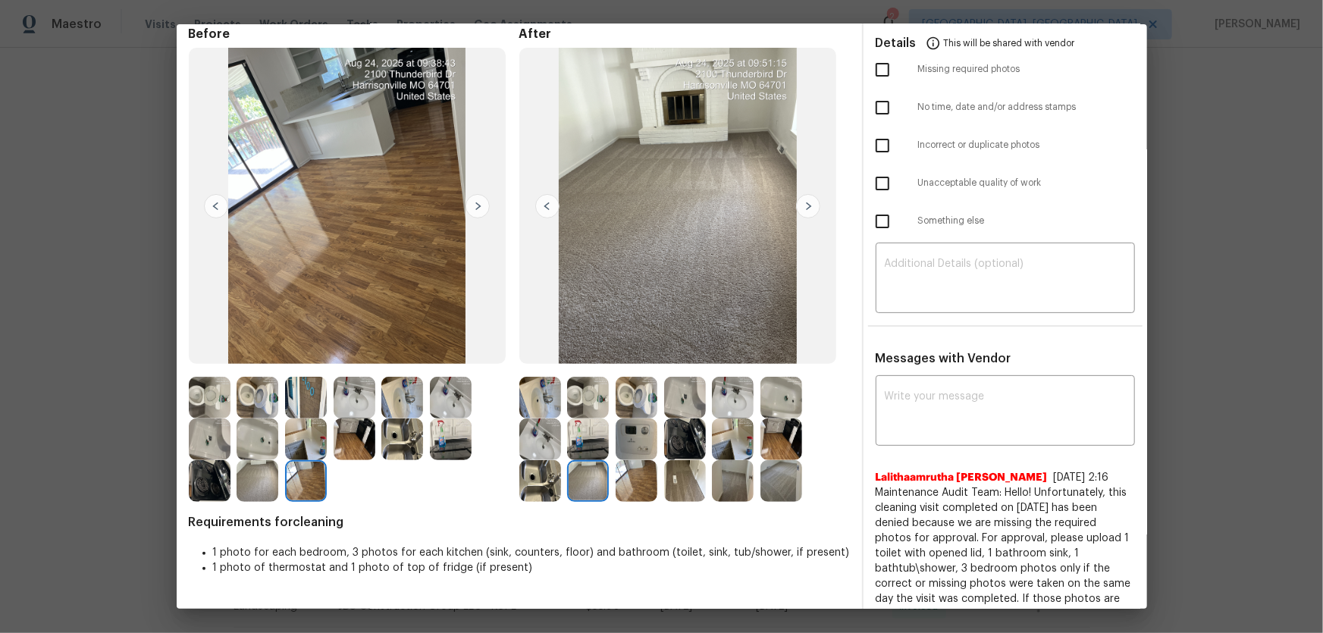
click at [770, 418] on img at bounding box center [782, 481] width 42 height 42
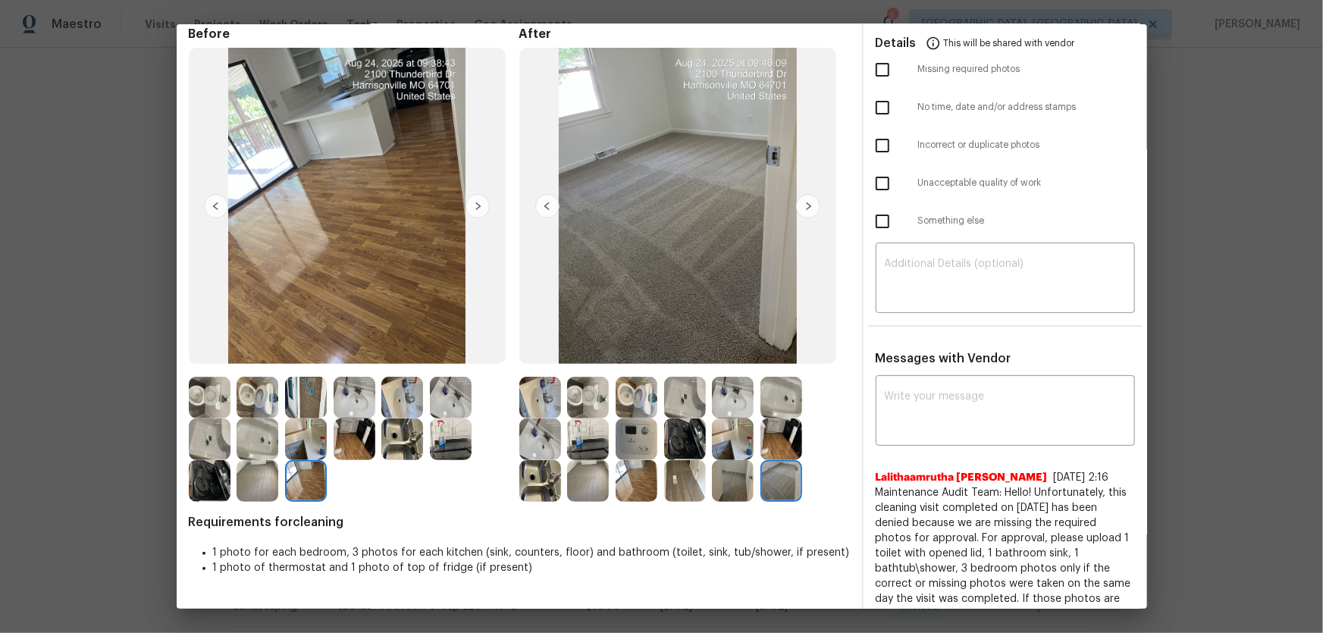
click at [712, 418] on img at bounding box center [733, 481] width 42 height 42
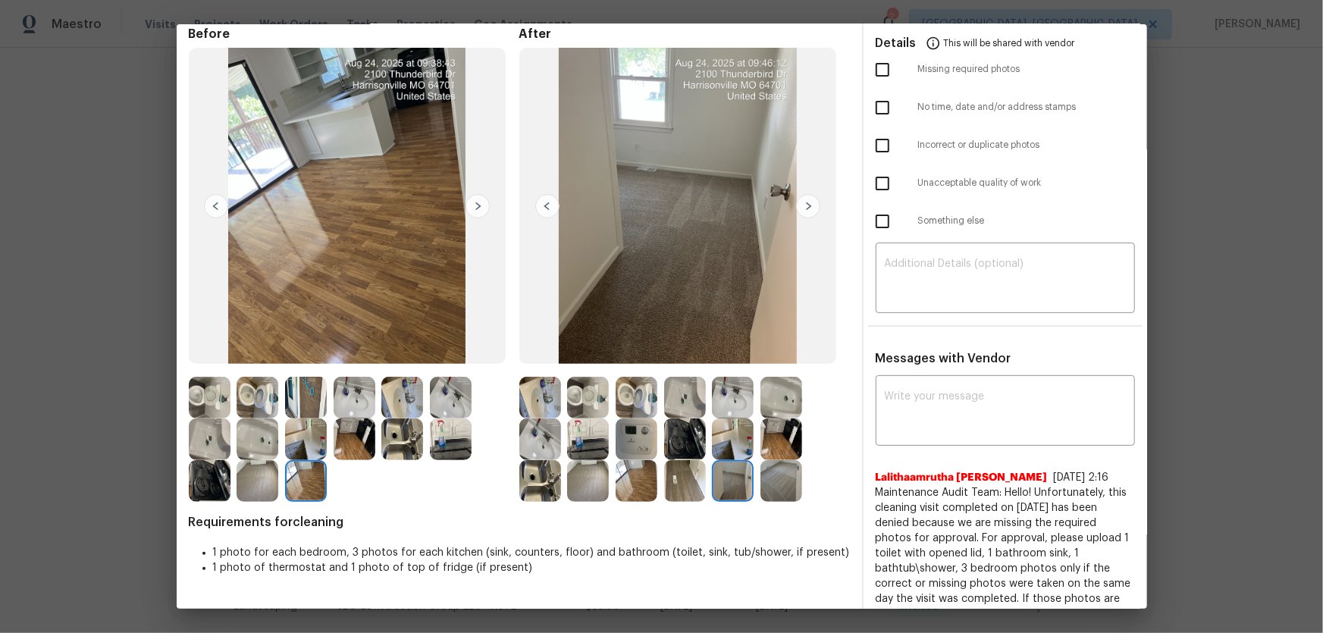
click at [682, 418] on img at bounding box center [685, 481] width 42 height 42
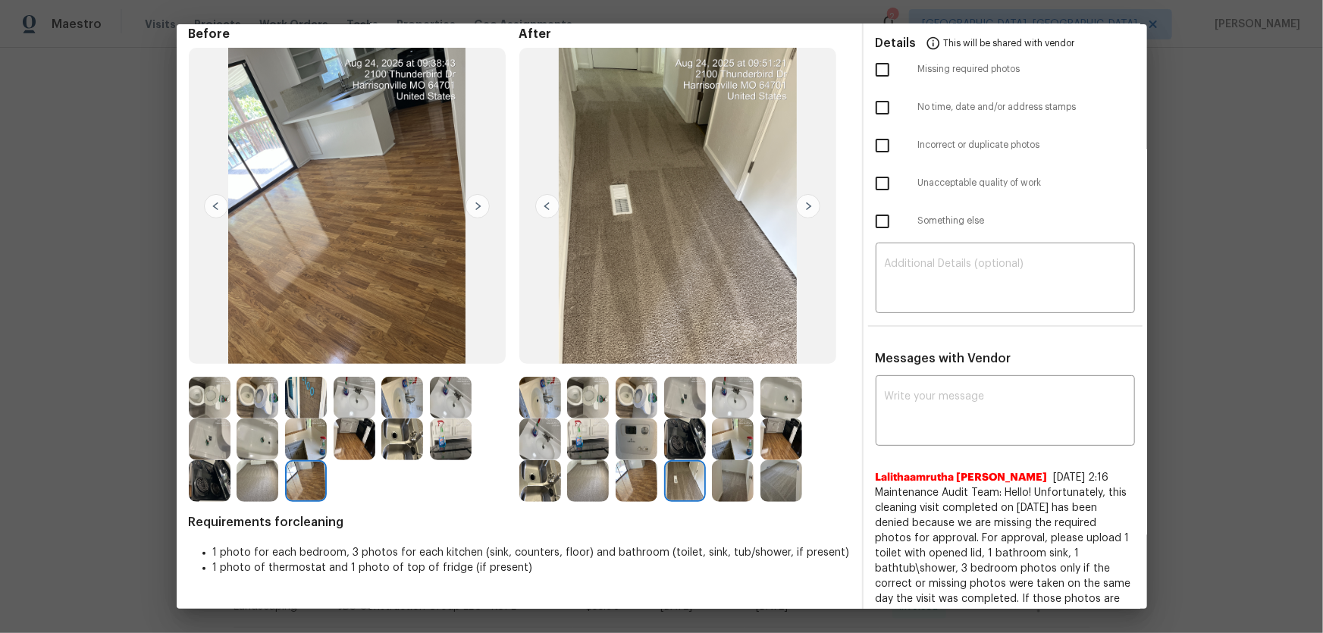
click at [679, 418] on img at bounding box center [685, 440] width 42 height 42
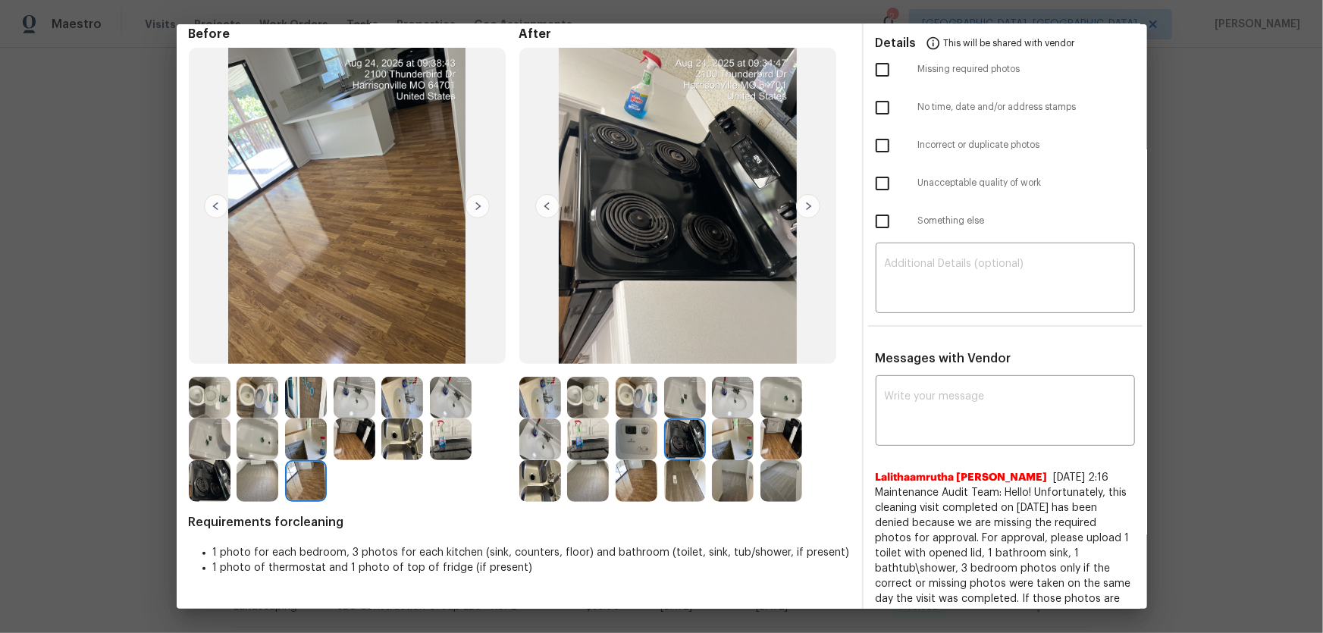
click at [744, 418] on img at bounding box center [733, 440] width 42 height 42
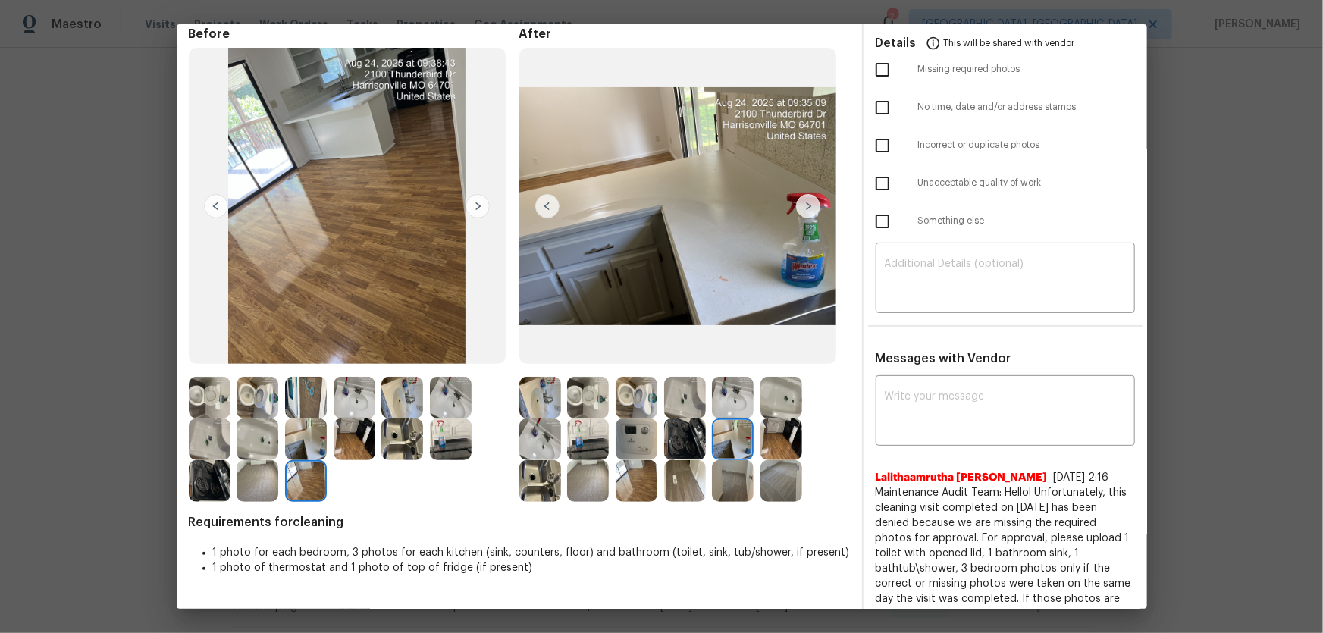
click at [811, 418] on div at bounding box center [684, 439] width 331 height 125
click at [940, 281] on textarea at bounding box center [1005, 280] width 241 height 42
paste textarea "Maintenance Audit Team: Hello! Unfortunately, this cleaning visit completed on …"
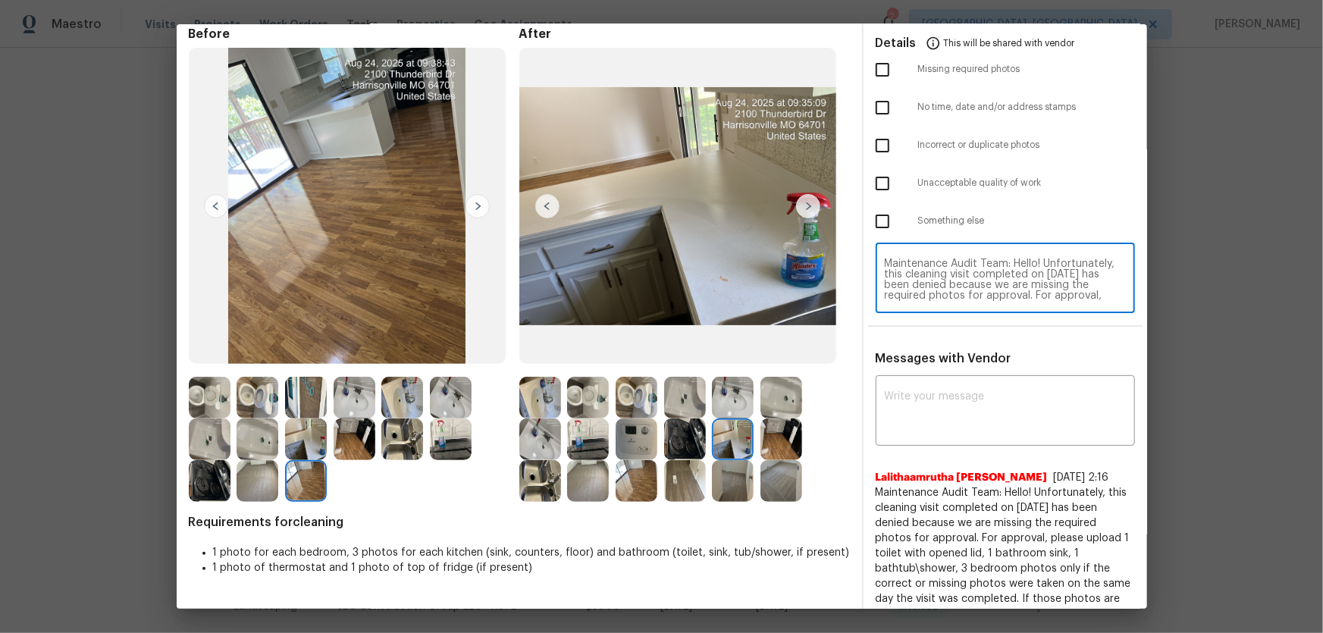
scroll to position [148, 0]
type textarea "Maintenance Audit Team: Hello! Unfortunately, this cleaning visit completed on …"
click at [930, 400] on textarea at bounding box center [1005, 412] width 241 height 42
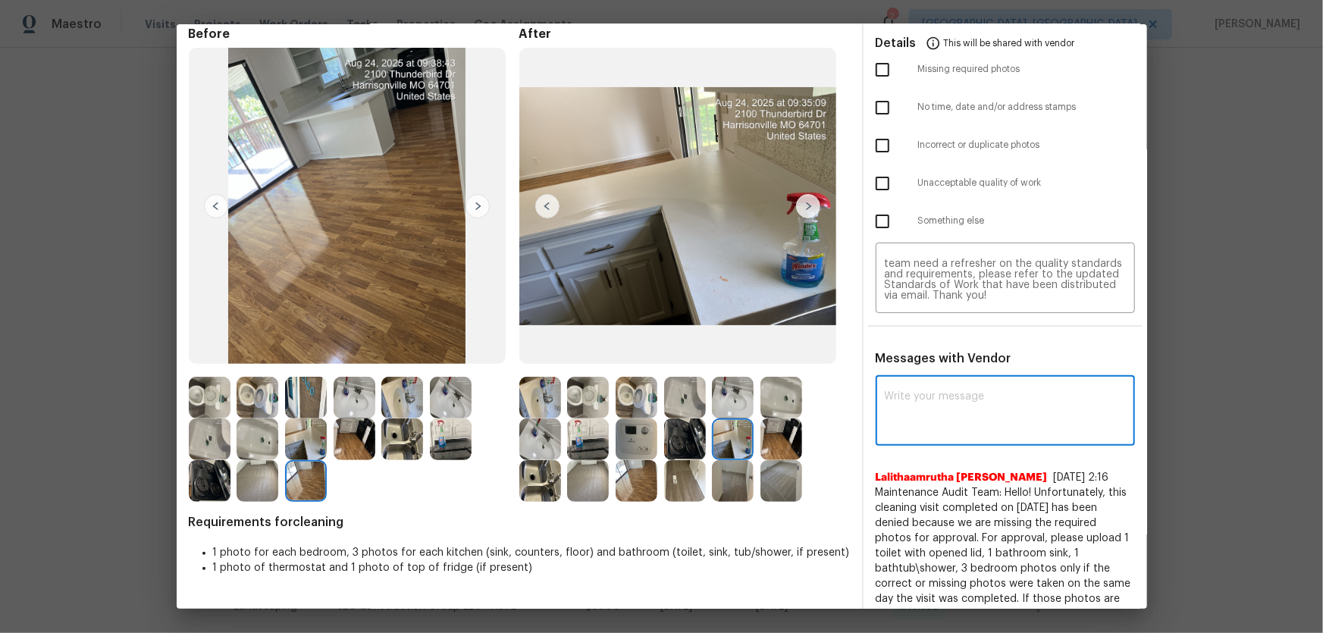
paste textarea "Maintenance Audit Team: Hello! Unfortunately, this cleaning visit completed on …"
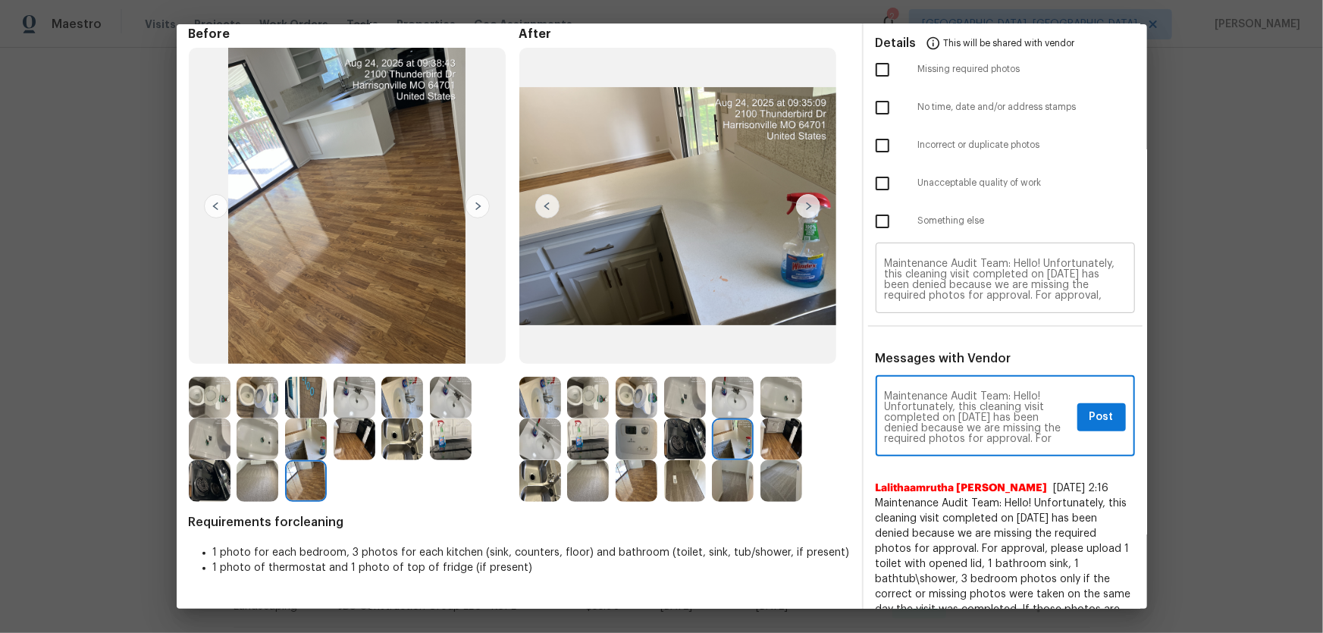
scroll to position [0, 0]
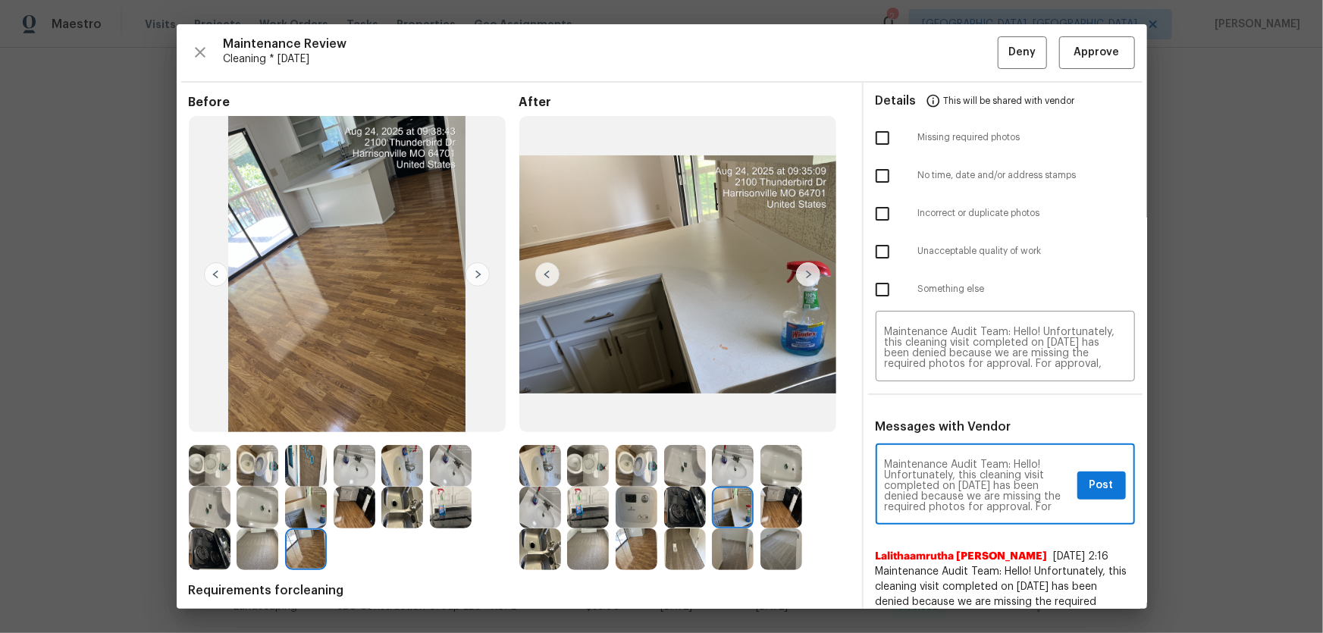
type textarea "Maintenance Audit Team: Hello! Unfortunately, this cleaning visit completed on …"
click at [880, 136] on input "checkbox" at bounding box center [883, 138] width 32 height 32
checkbox input "true"
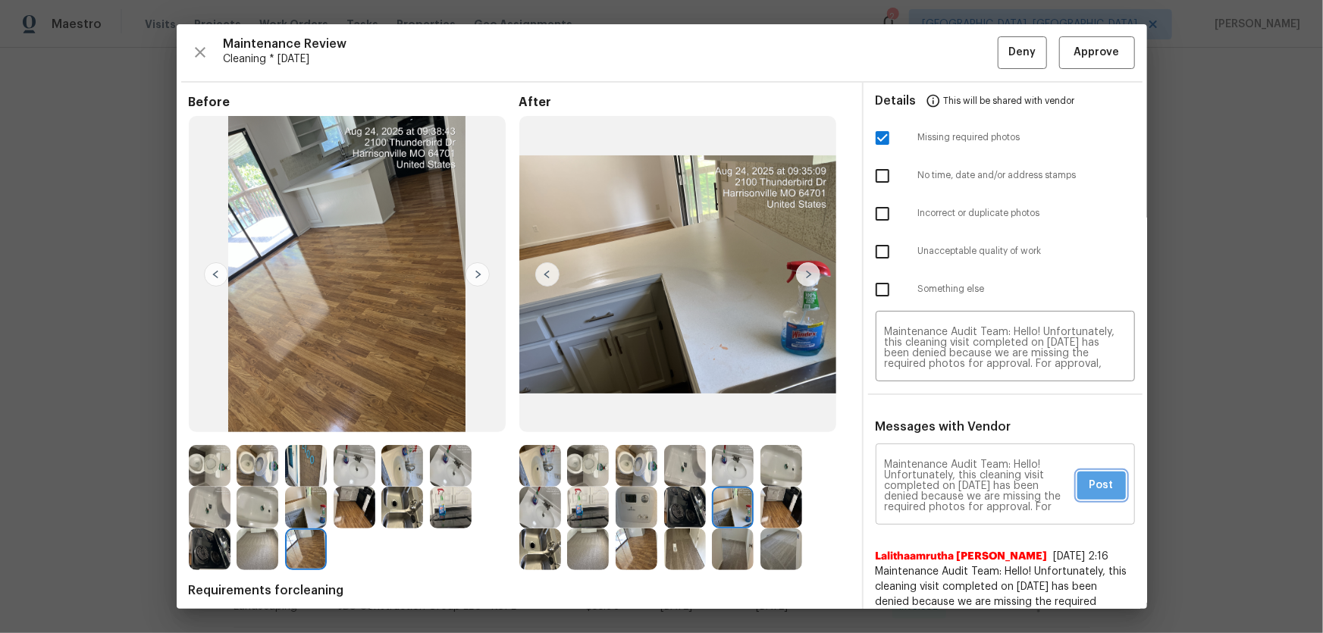
click at [941, 418] on span "Post" at bounding box center [1102, 485] width 24 height 19
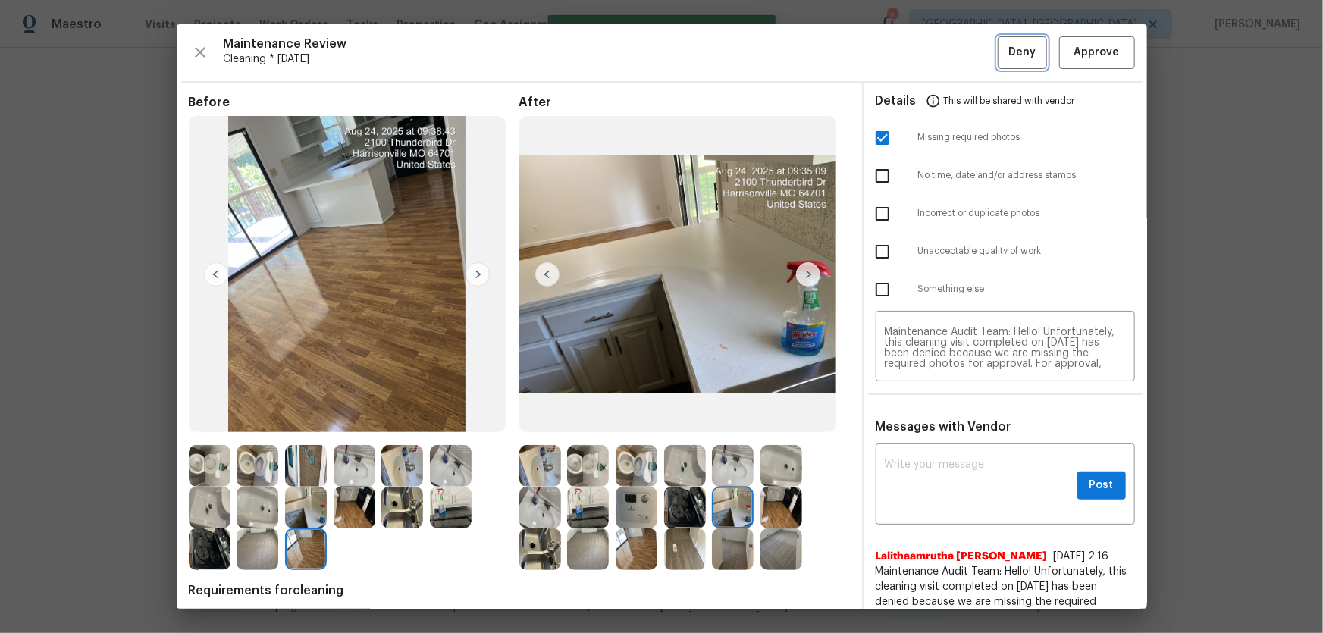
click at [941, 48] on span "Deny" at bounding box center [1022, 52] width 27 height 19
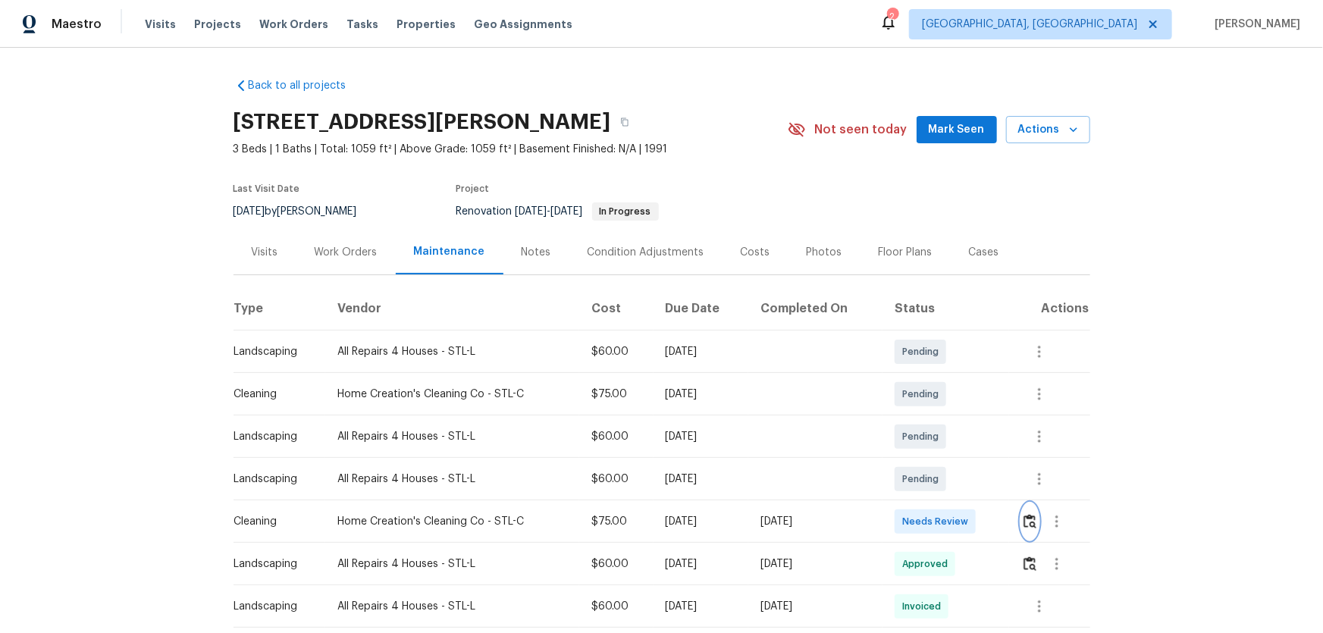
click at [941, 418] on img "button" at bounding box center [1030, 521] width 13 height 14
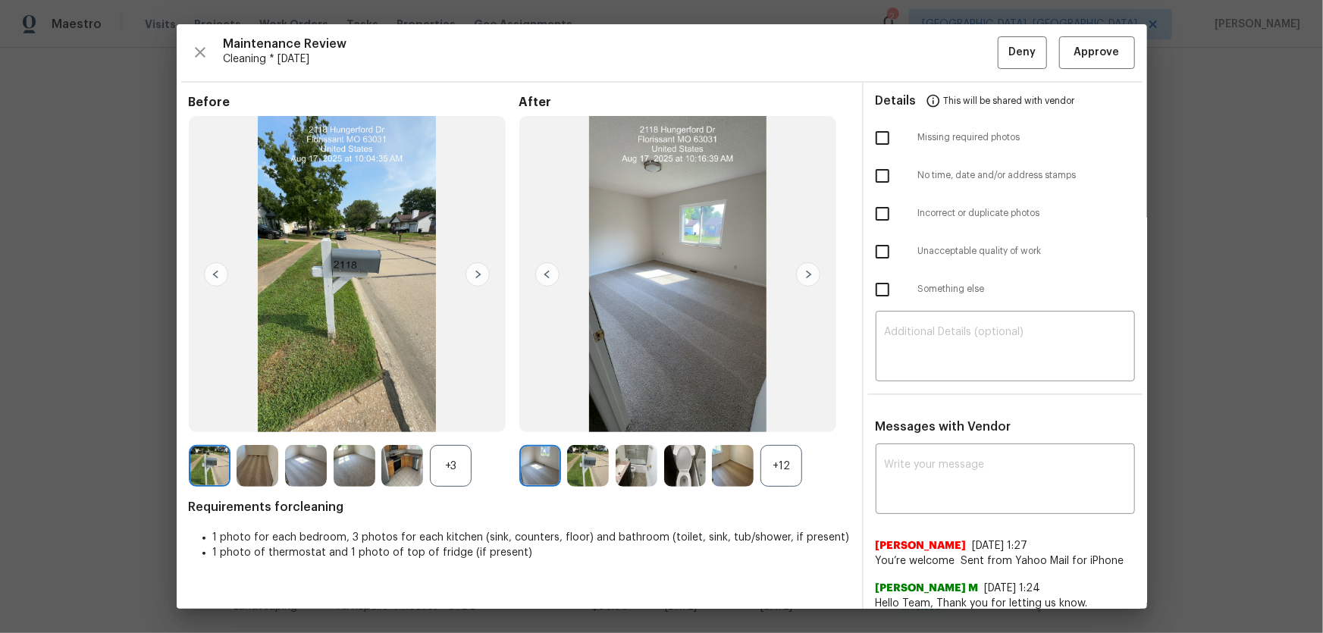
click at [769, 418] on div "+12" at bounding box center [782, 466] width 42 height 42
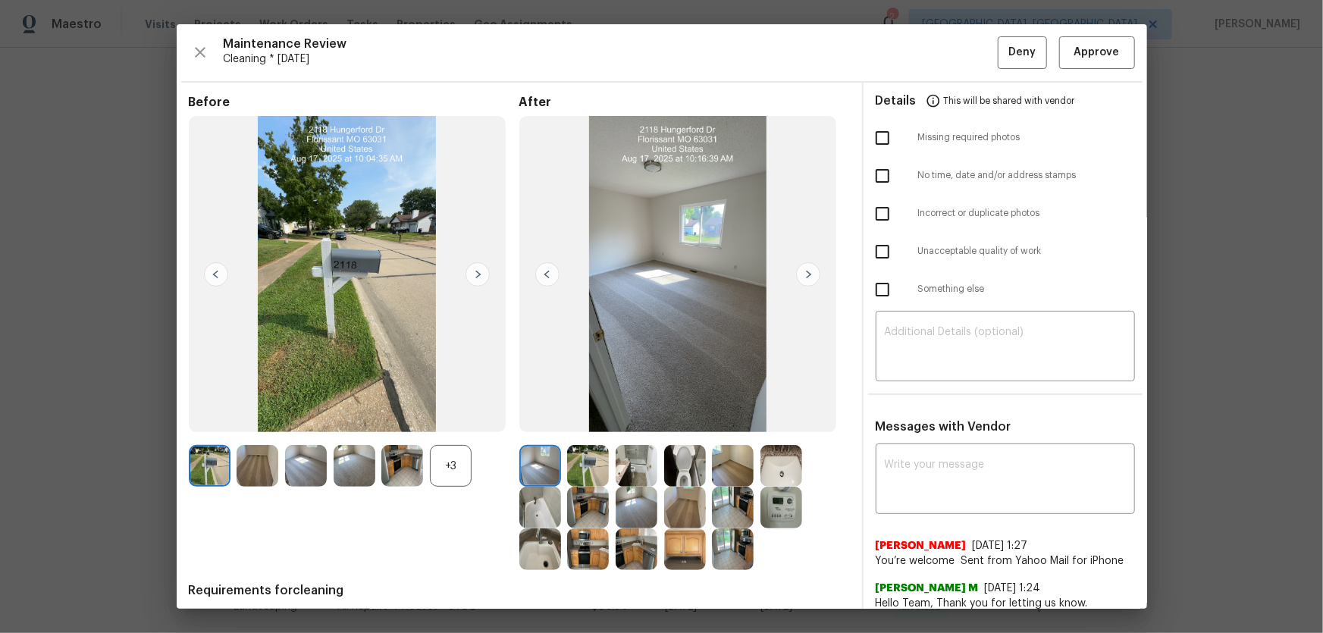
click at [447, 418] on div "+3" at bounding box center [451, 466] width 42 height 42
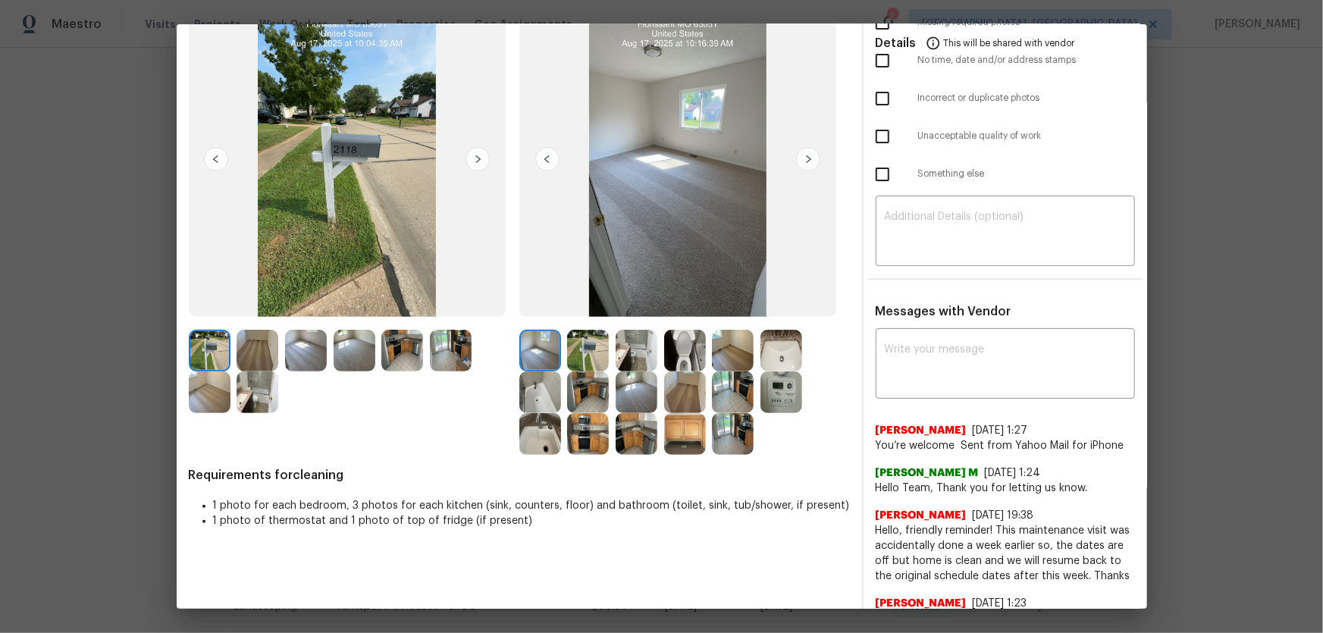
scroll to position [137, 0]
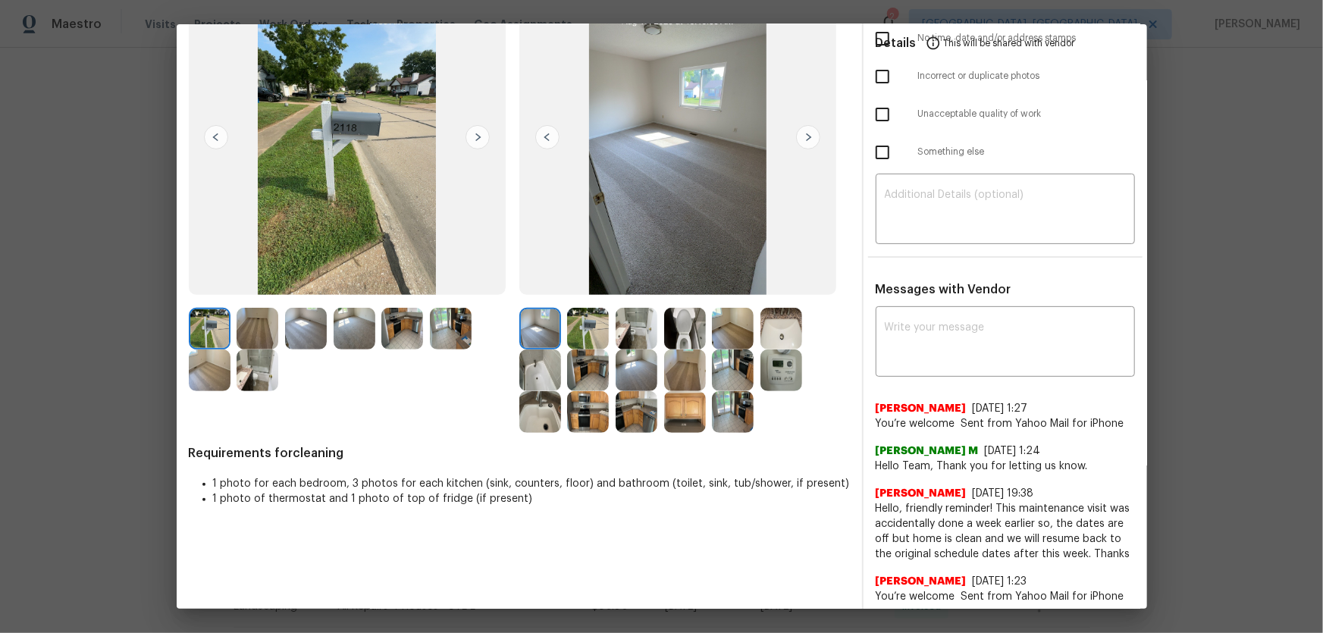
click at [679, 331] on img at bounding box center [685, 329] width 42 height 42
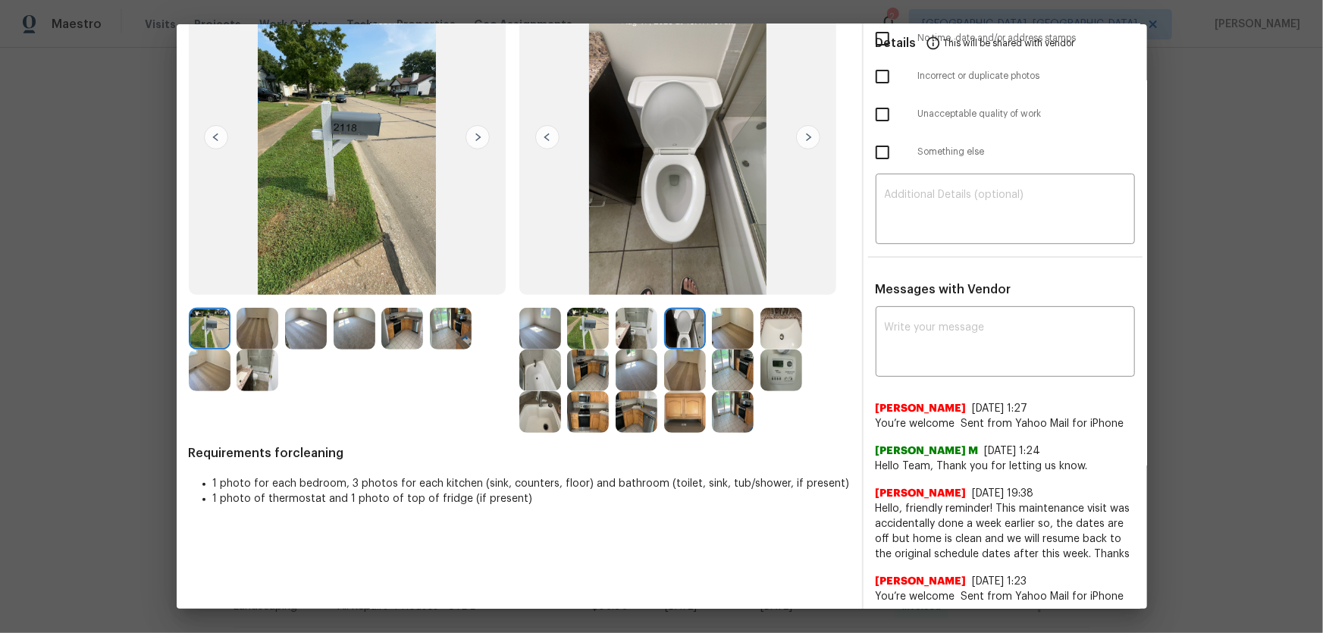
click at [543, 418] on img at bounding box center [540, 412] width 42 height 42
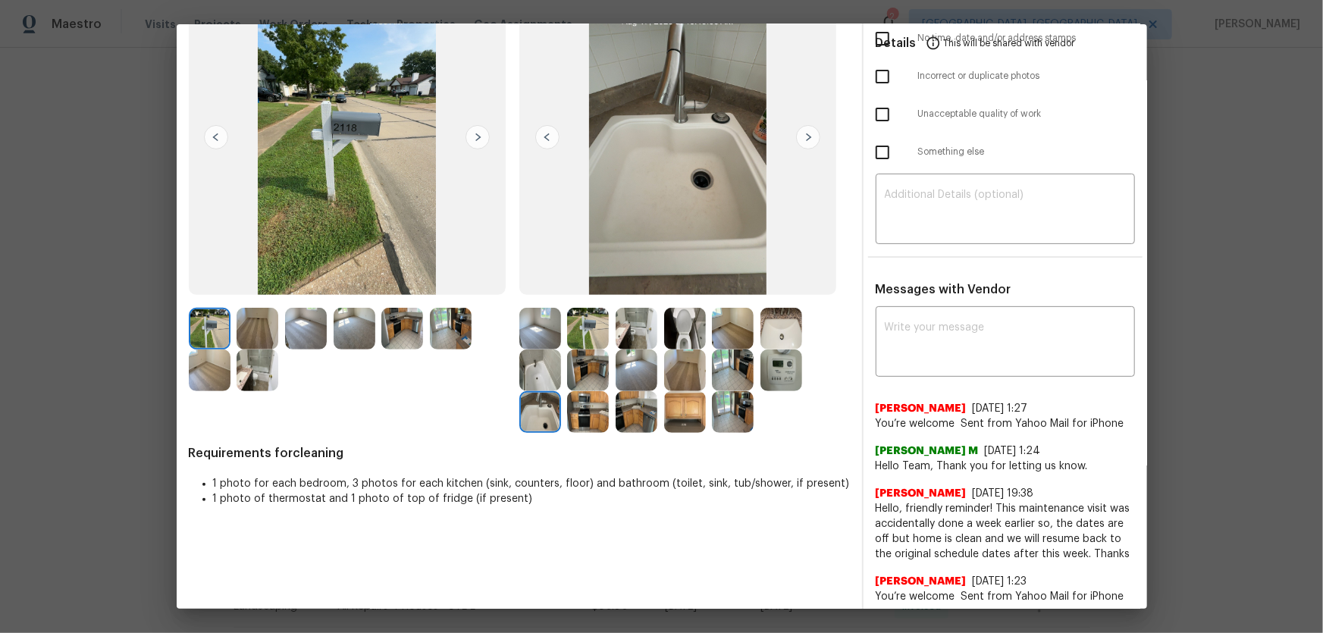
click at [534, 374] on img at bounding box center [540, 371] width 42 height 42
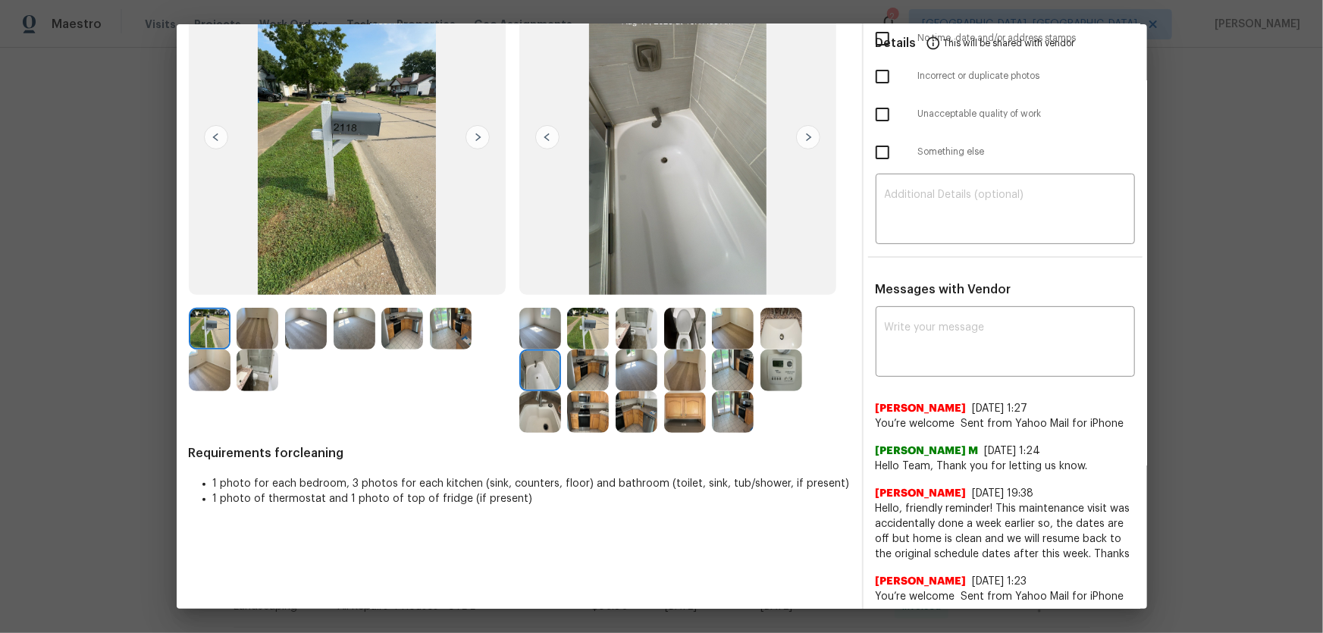
click at [791, 328] on img at bounding box center [782, 329] width 42 height 42
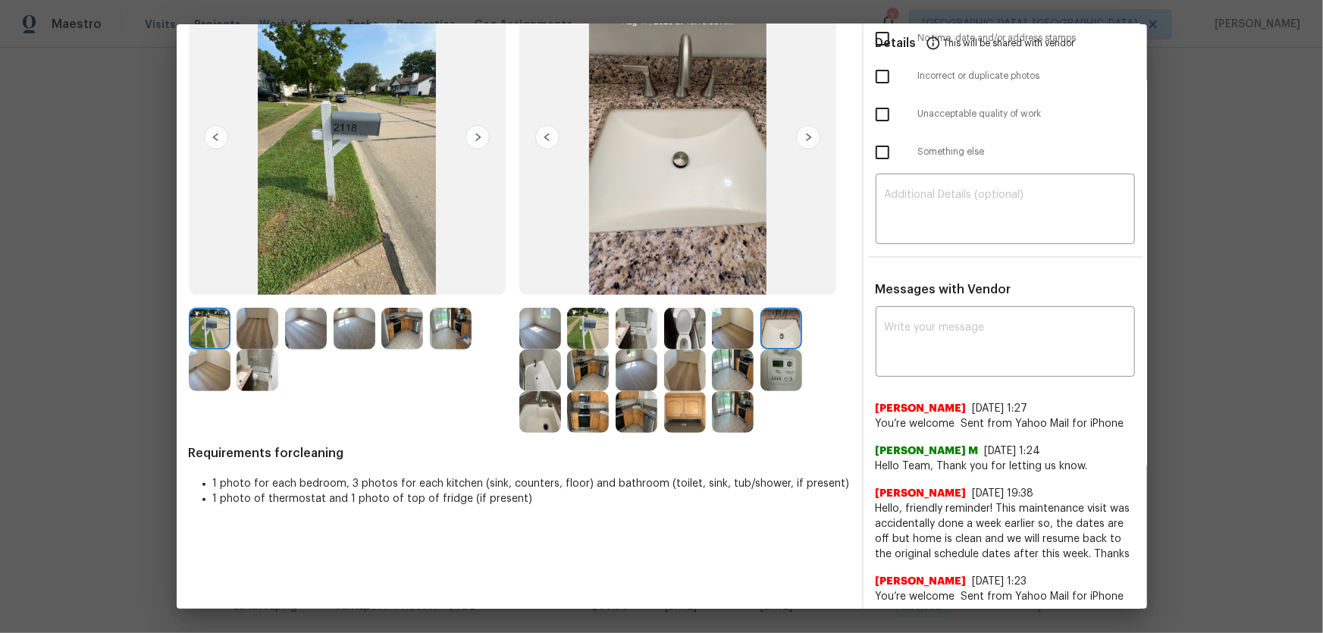
click at [569, 357] on img at bounding box center [588, 371] width 42 height 42
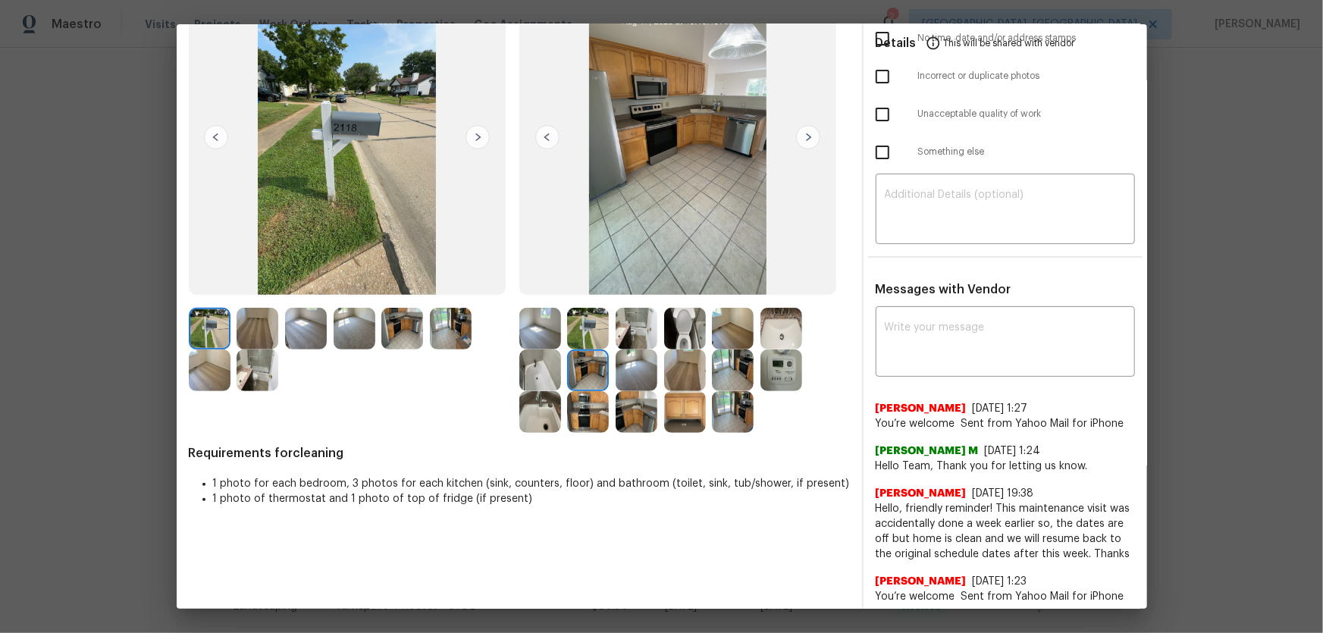
click at [576, 404] on img at bounding box center [588, 412] width 42 height 42
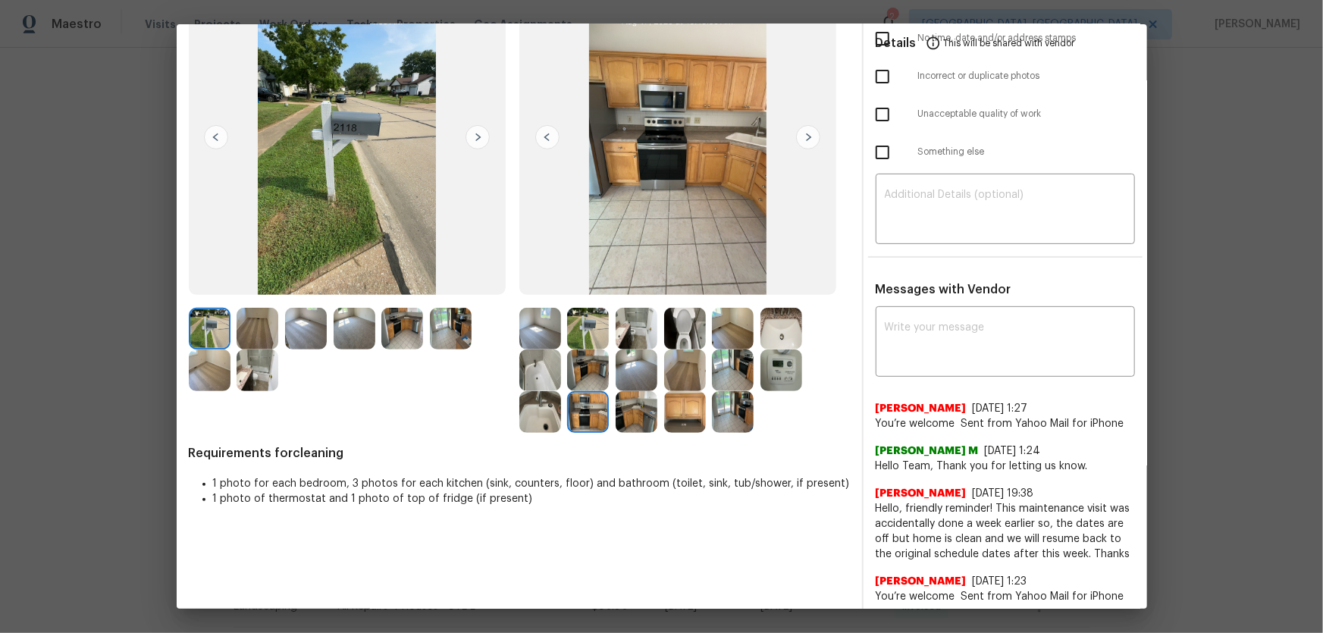
click at [683, 415] on img at bounding box center [685, 412] width 42 height 42
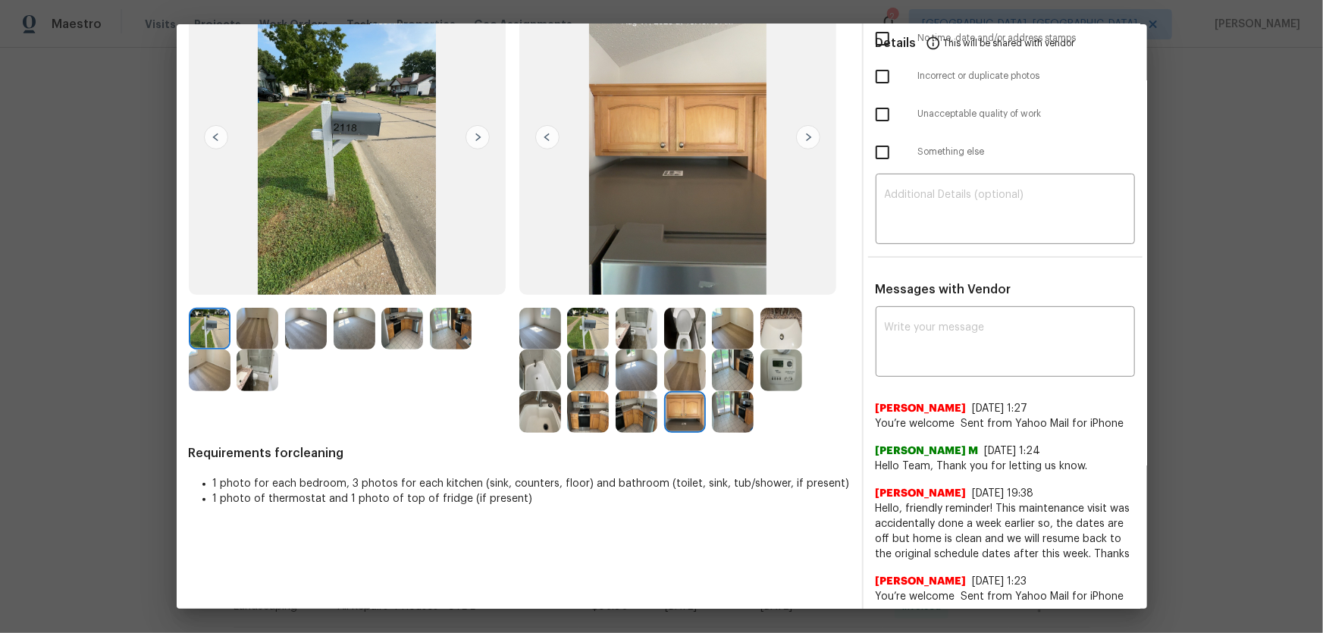
click at [623, 409] on img at bounding box center [637, 412] width 42 height 42
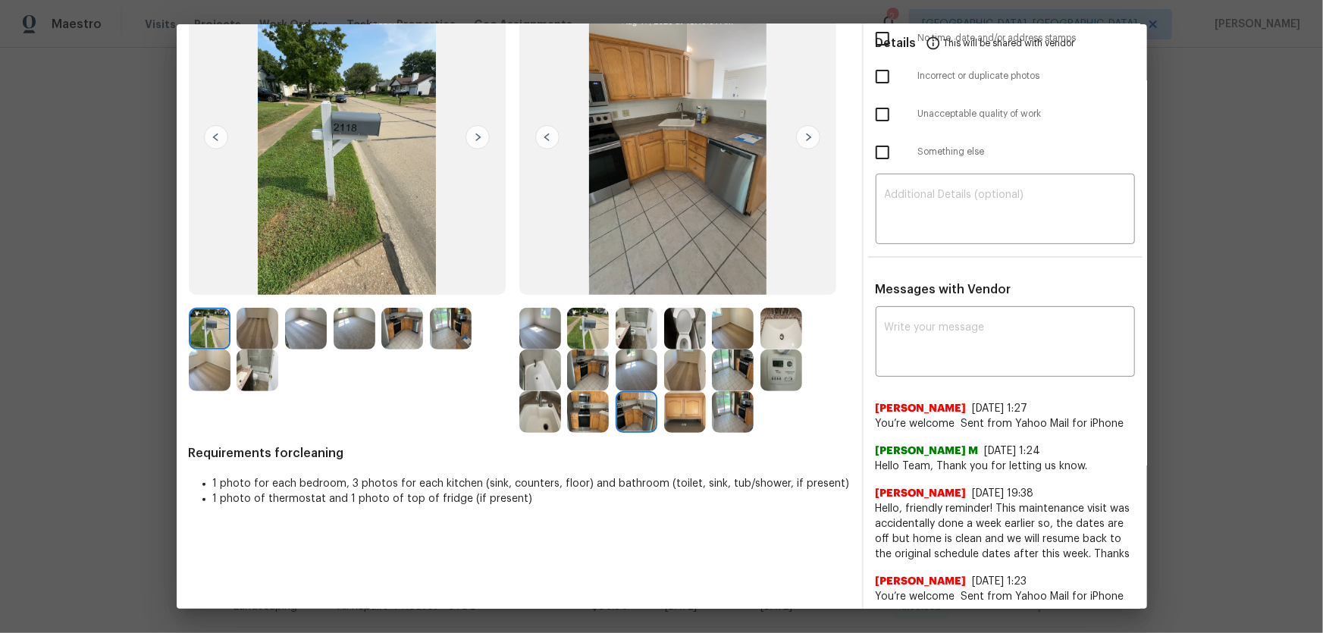
click at [626, 320] on img at bounding box center [637, 329] width 42 height 42
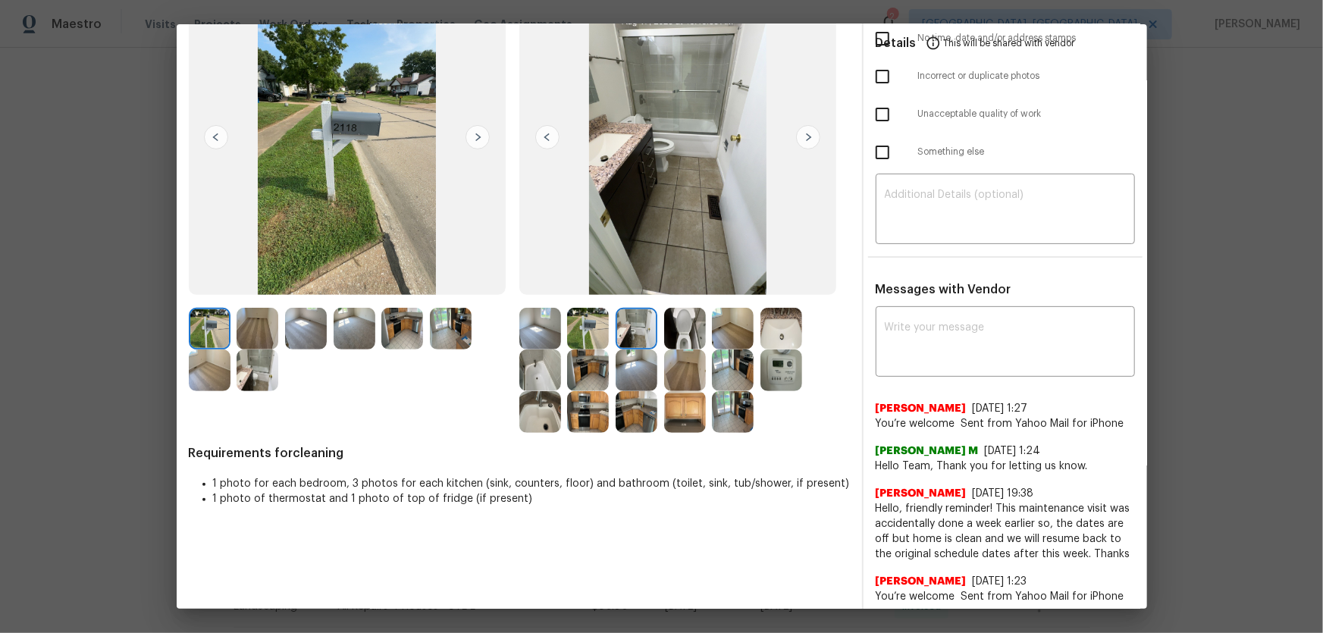
click at [567, 330] on img at bounding box center [588, 329] width 42 height 42
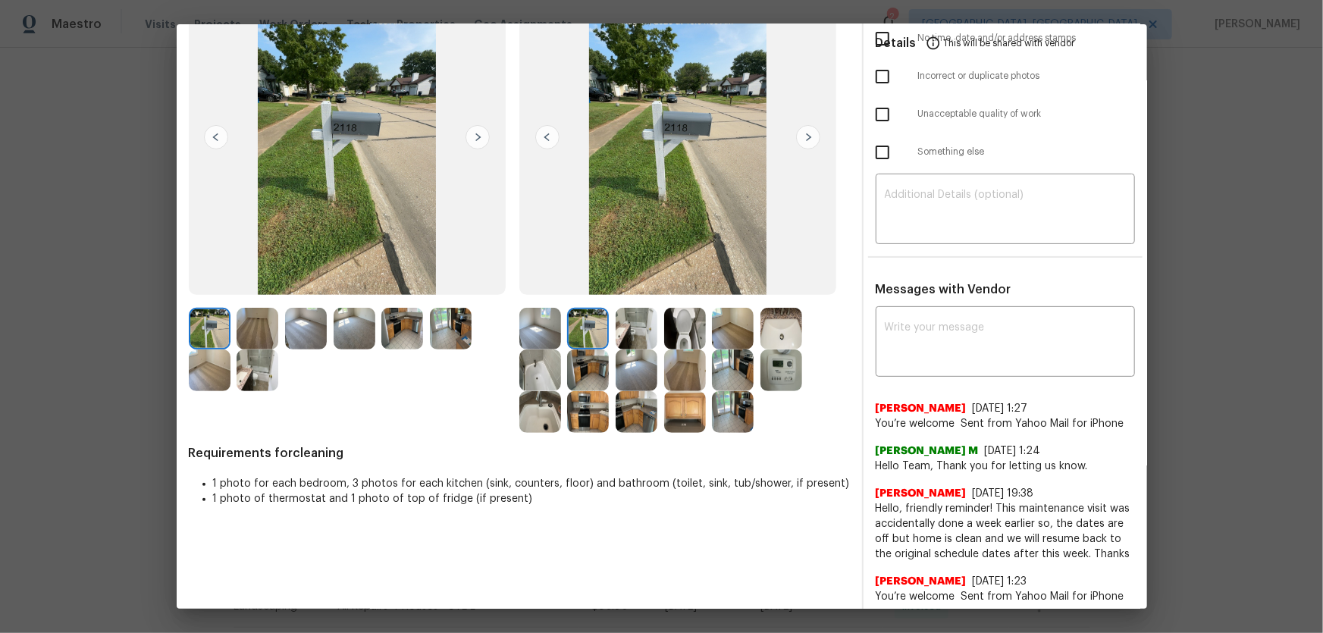
click at [525, 330] on img at bounding box center [540, 329] width 42 height 42
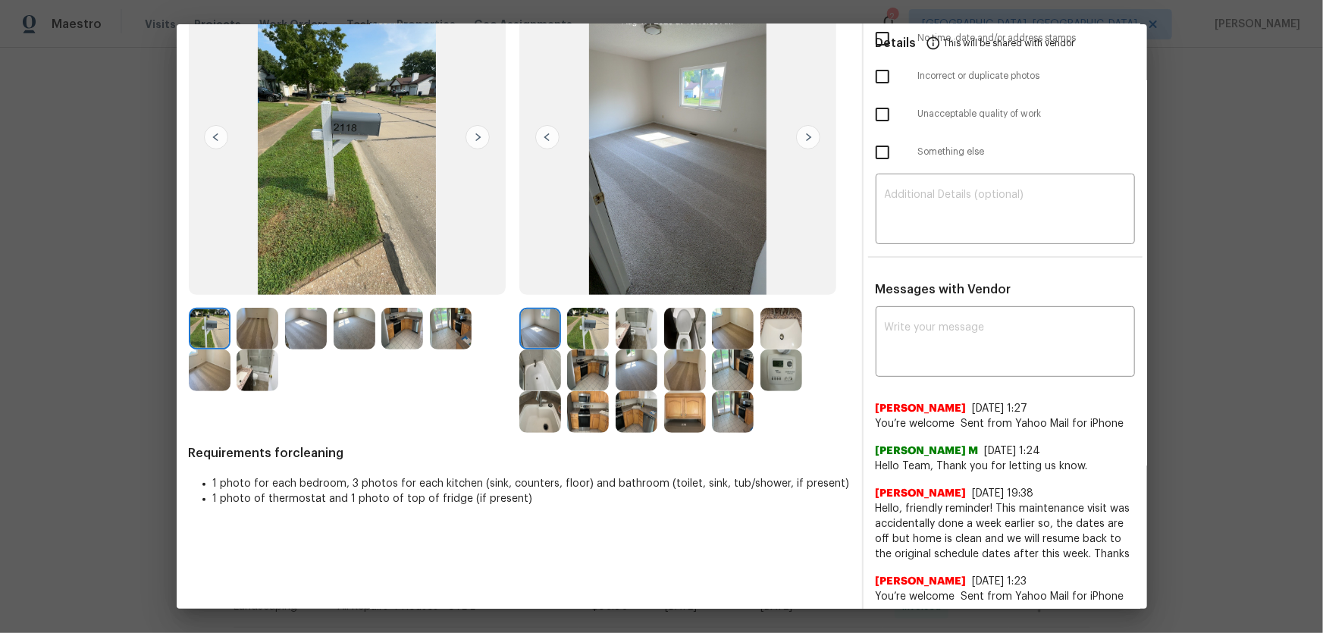
click at [640, 360] on img at bounding box center [637, 371] width 42 height 42
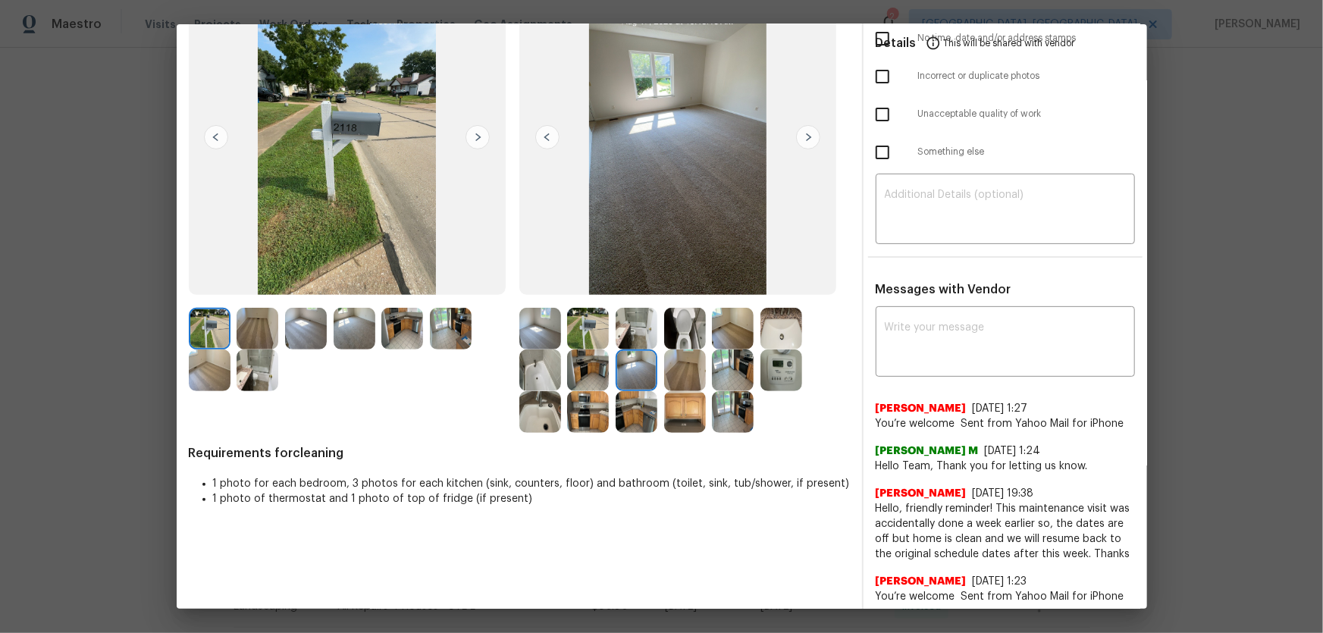
click at [730, 340] on img at bounding box center [733, 329] width 42 height 42
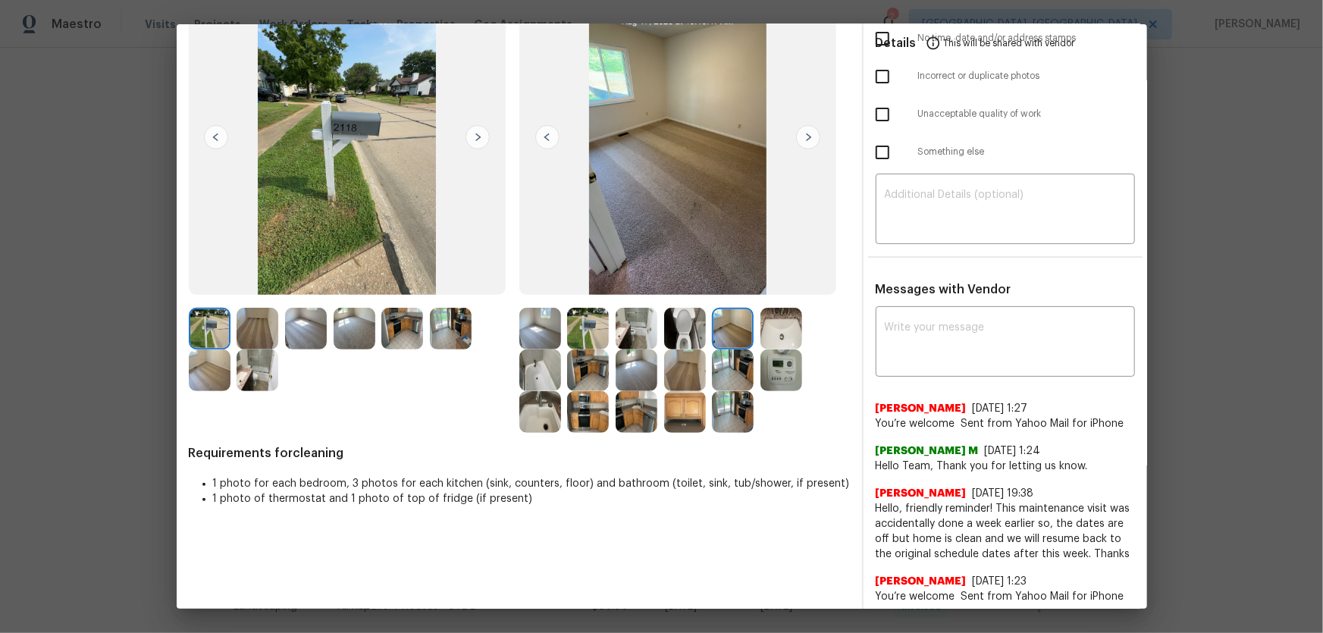
click at [732, 369] on img at bounding box center [733, 371] width 42 height 42
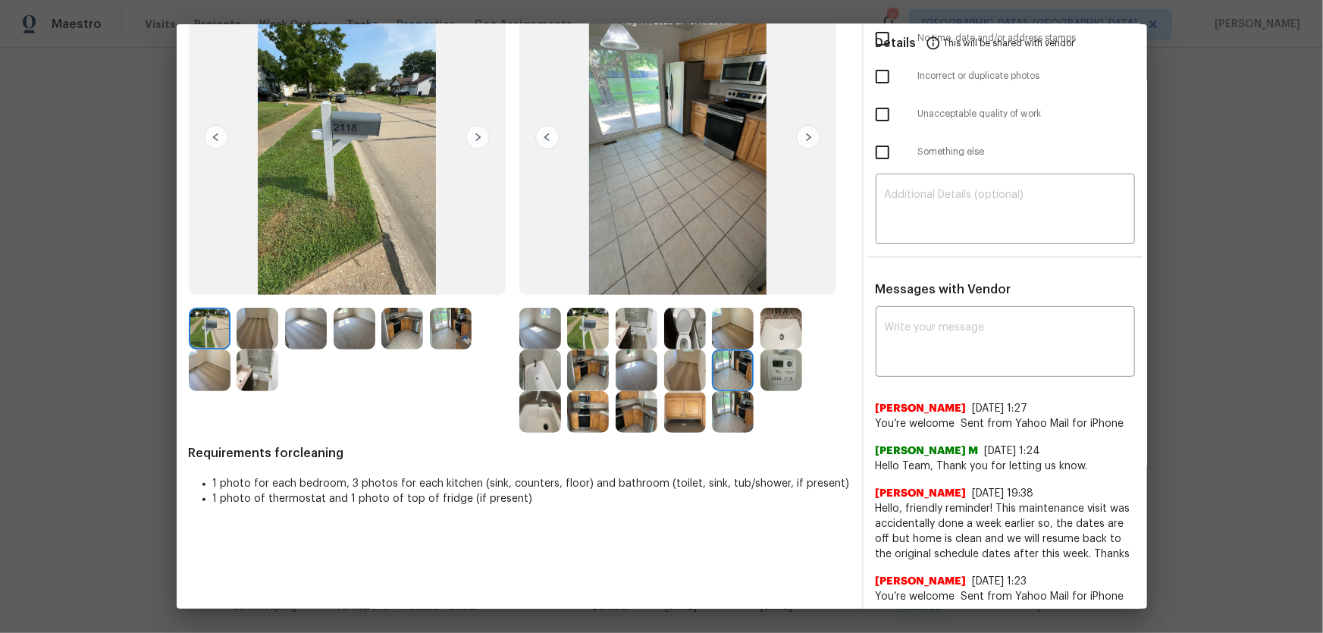
click at [741, 406] on img at bounding box center [733, 412] width 42 height 42
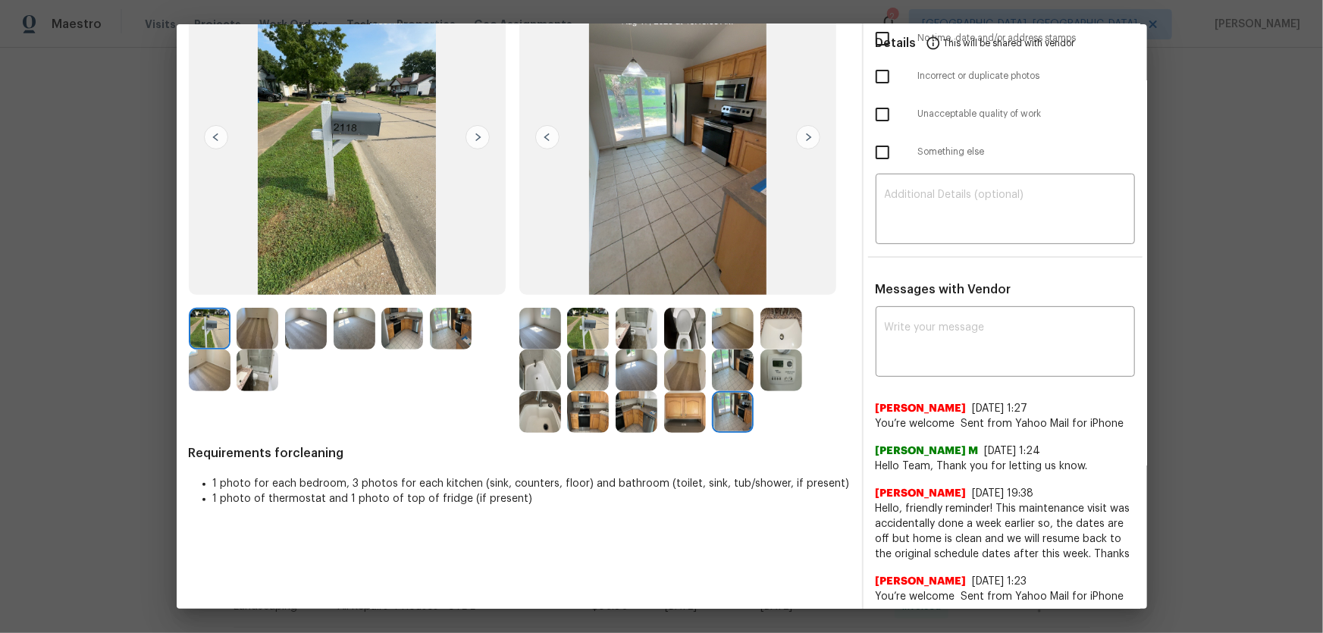
click at [770, 372] on img at bounding box center [782, 371] width 42 height 42
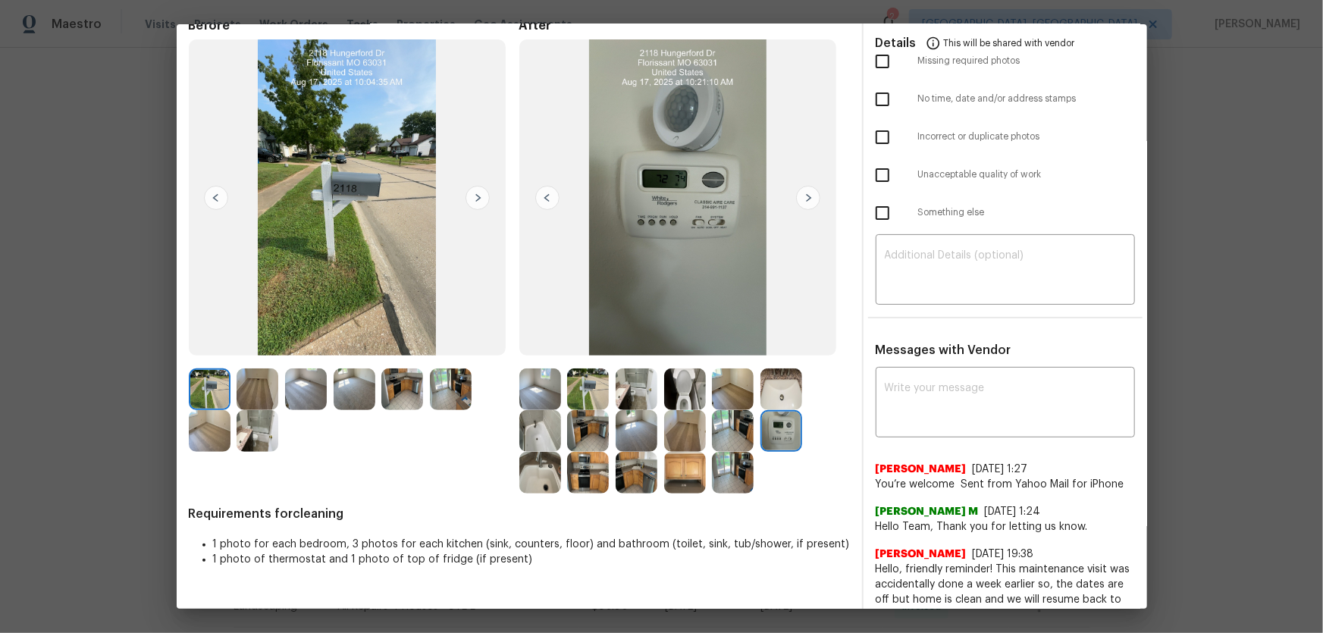
scroll to position [0, 0]
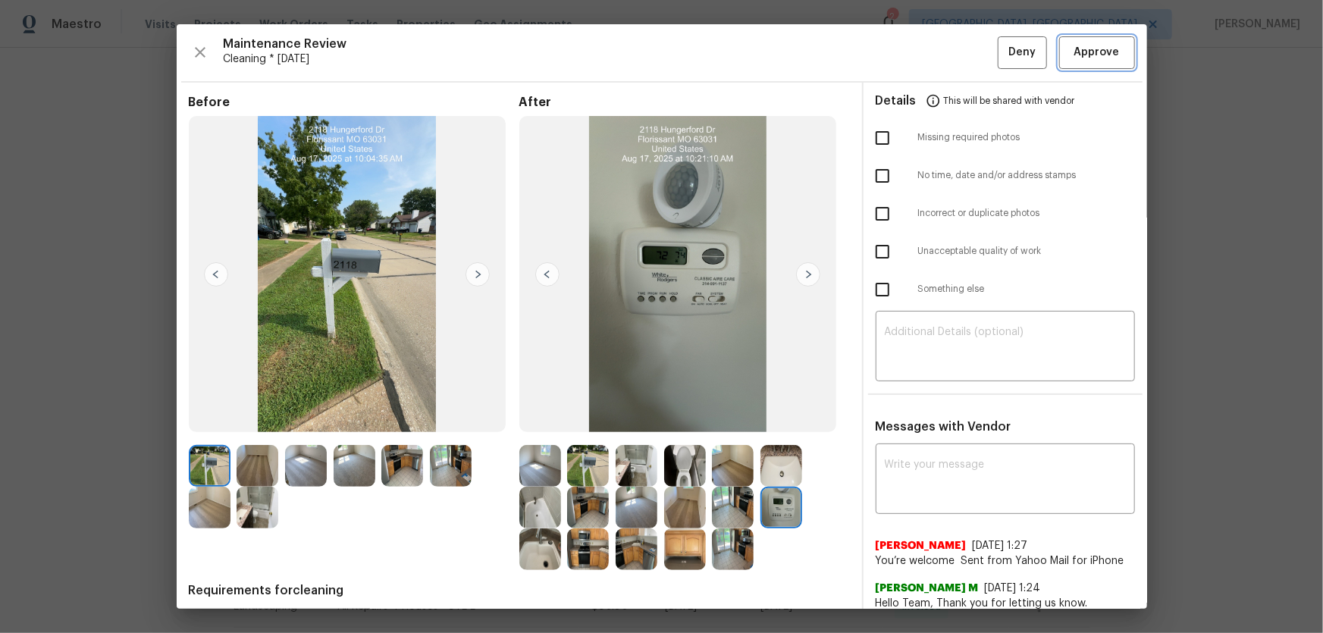
click at [941, 67] on button "Approve" at bounding box center [1097, 52] width 76 height 33
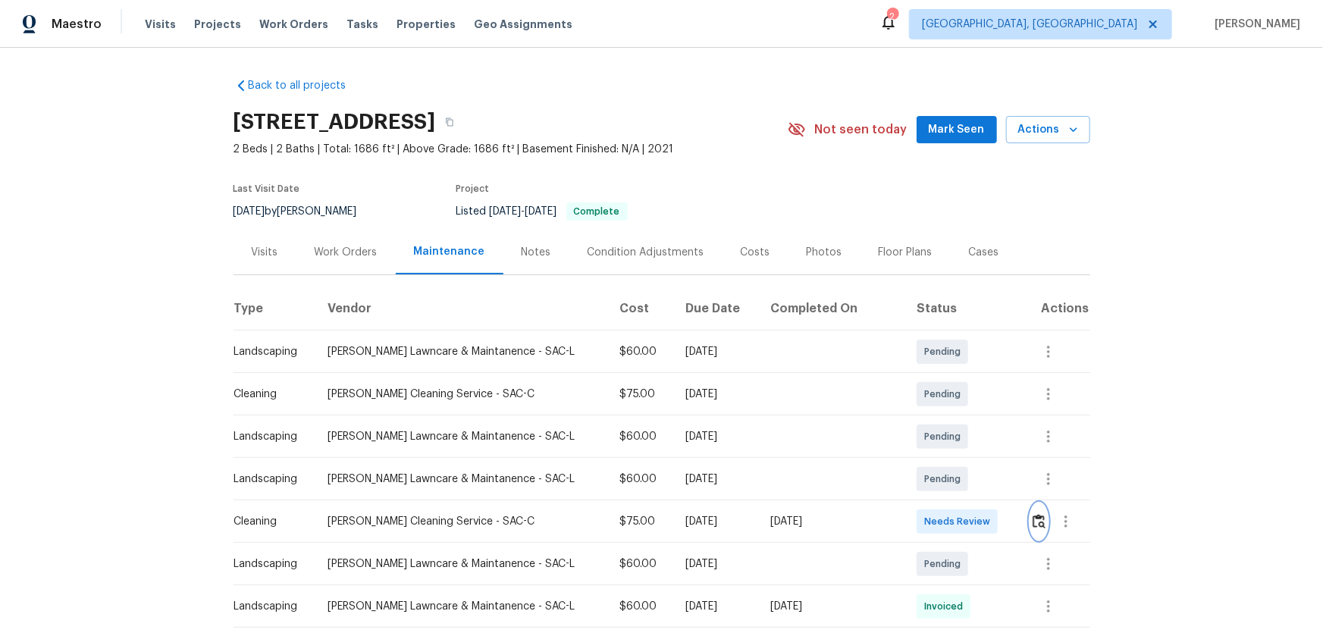
click at [941, 418] on img "button" at bounding box center [1039, 521] width 13 height 14
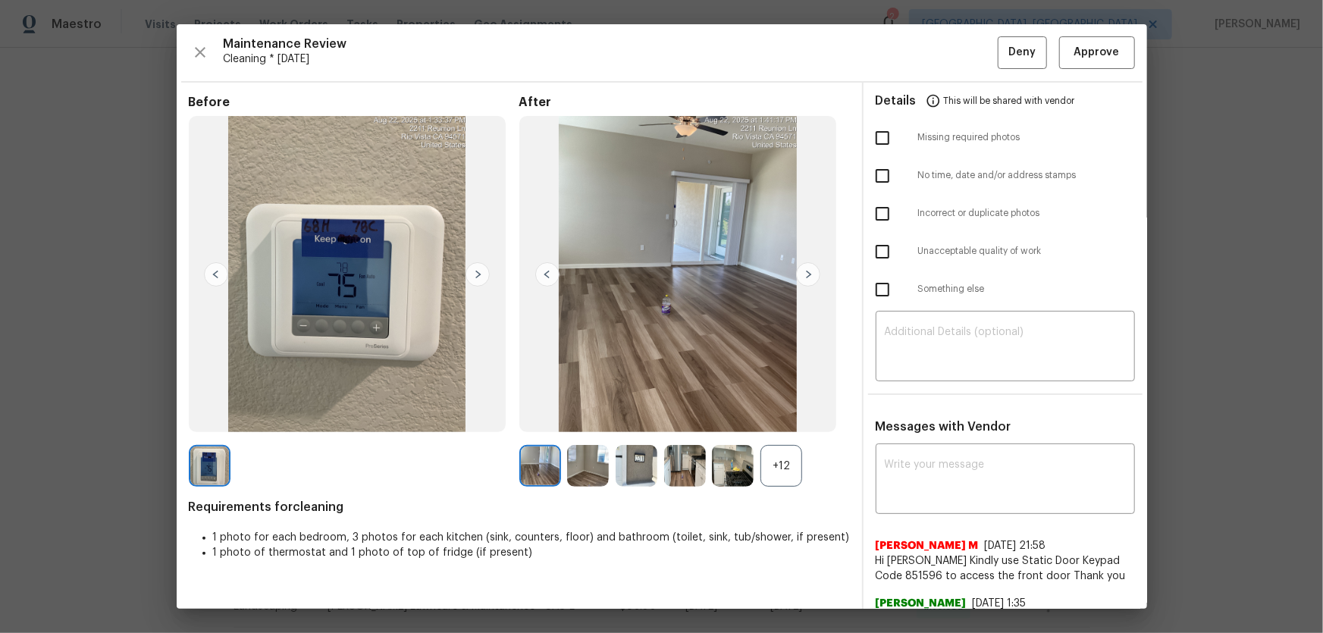
click at [781, 418] on div "+12" at bounding box center [782, 466] width 42 height 42
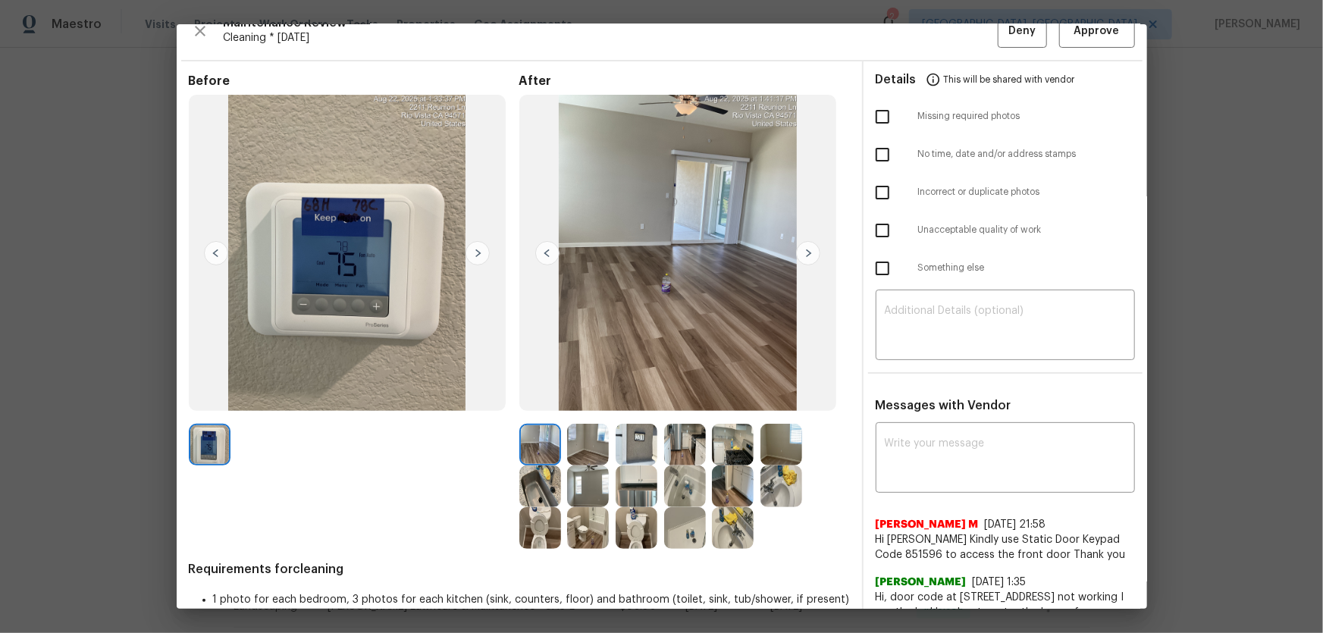
scroll to position [58, 0]
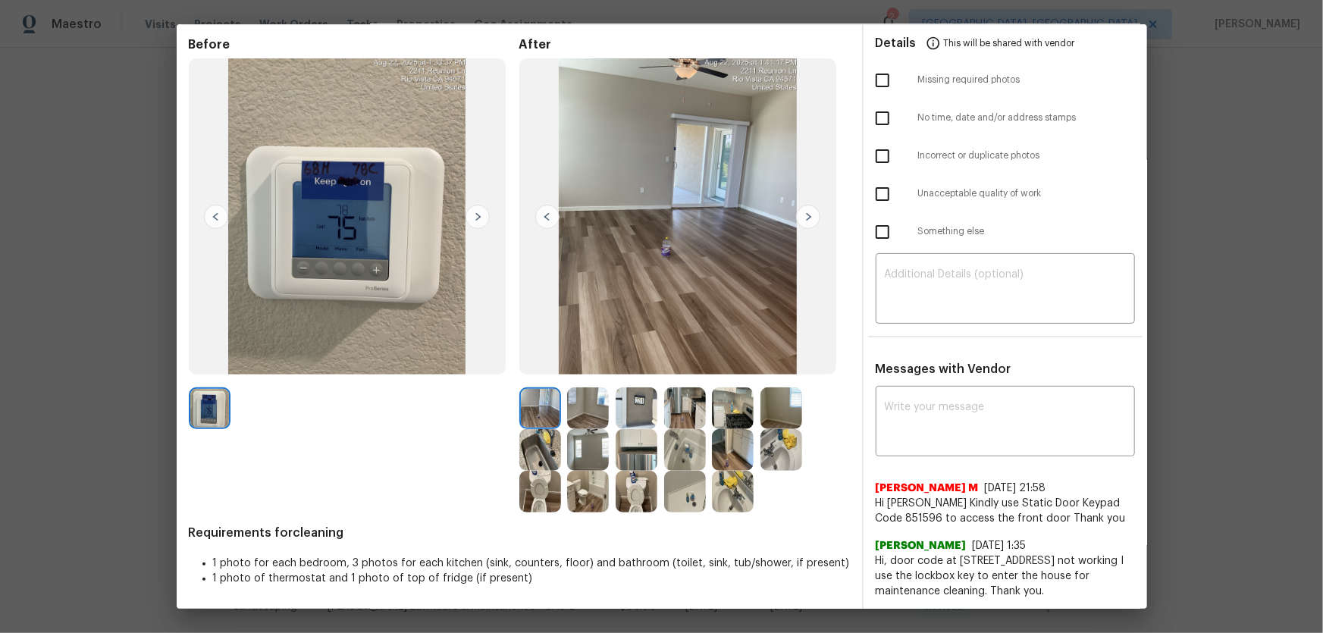
click at [633, 418] on img at bounding box center [637, 492] width 42 height 42
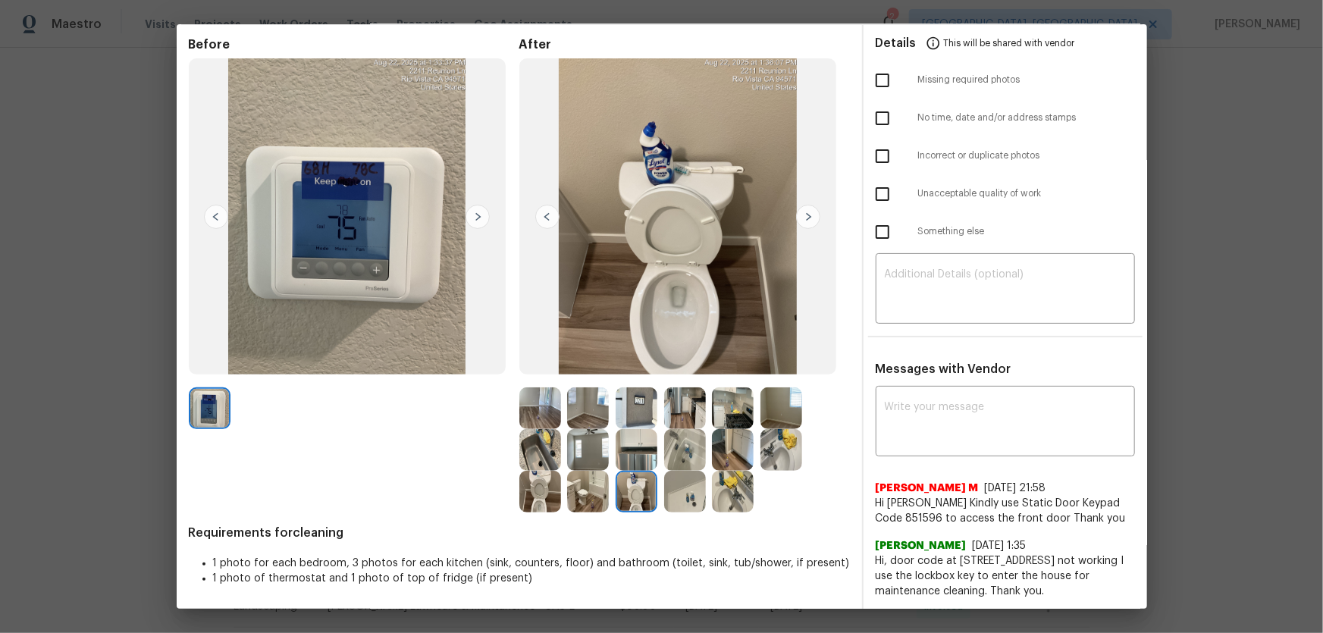
click at [534, 418] on img at bounding box center [540, 492] width 42 height 42
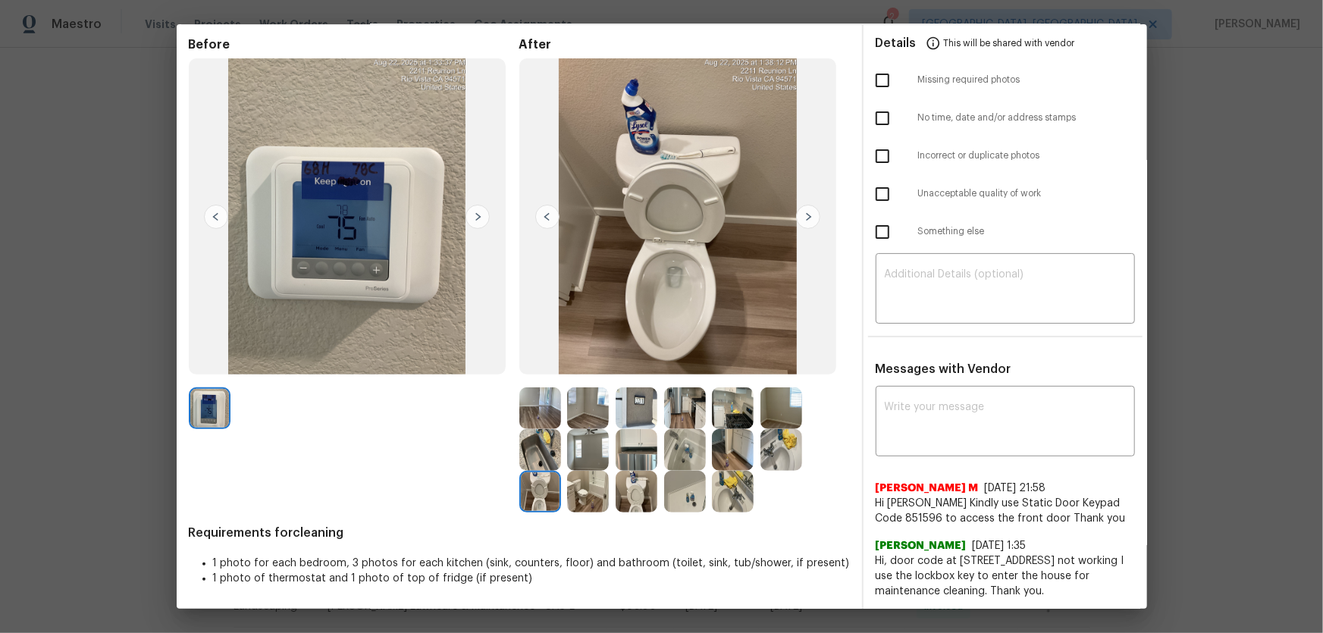
click at [727, 418] on img at bounding box center [733, 492] width 42 height 42
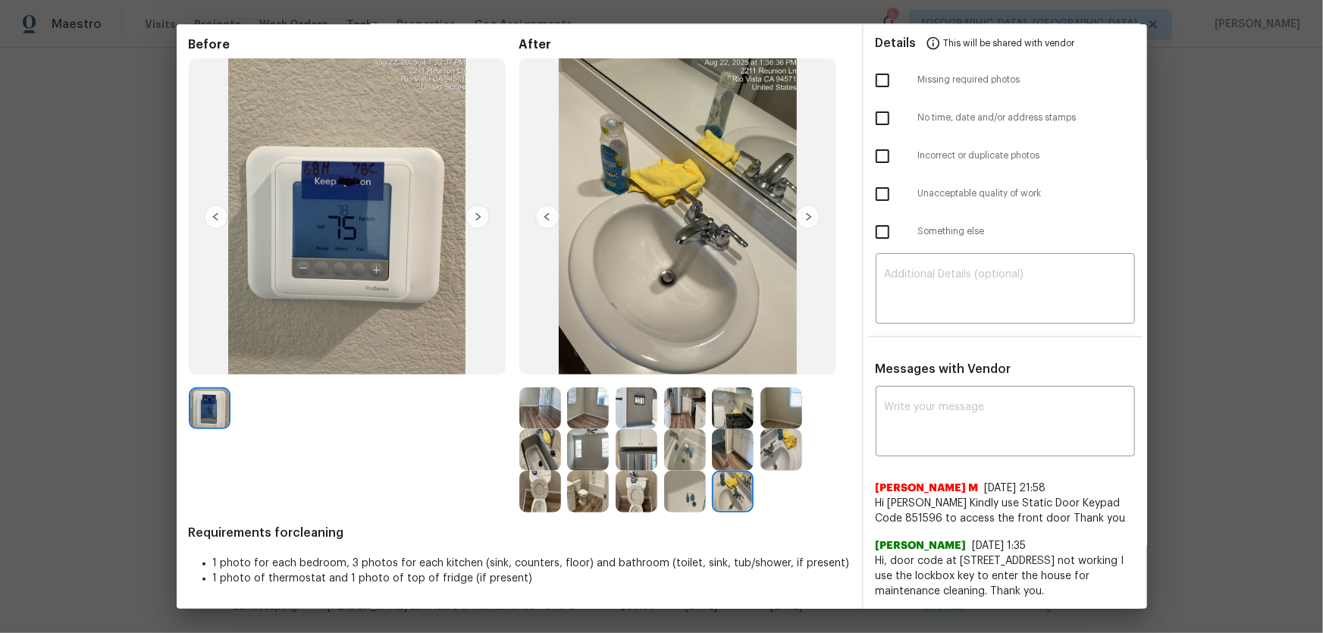
click at [773, 418] on img at bounding box center [782, 450] width 42 height 42
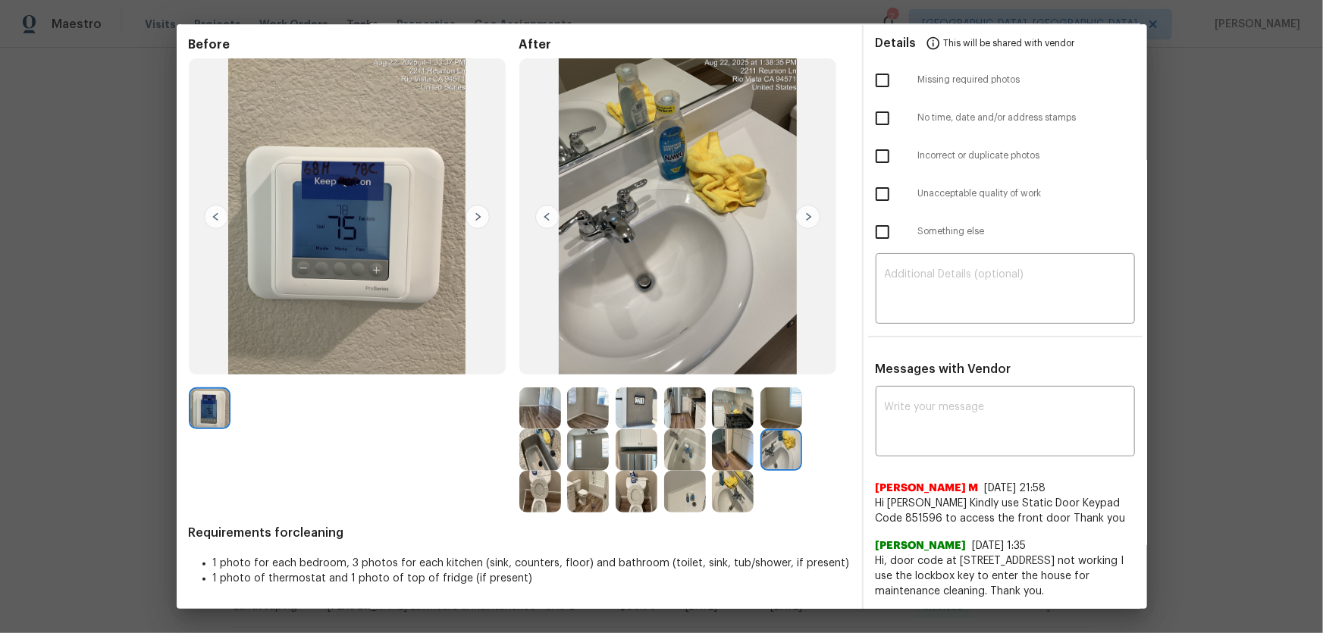
click at [697, 418] on img at bounding box center [685, 492] width 42 height 42
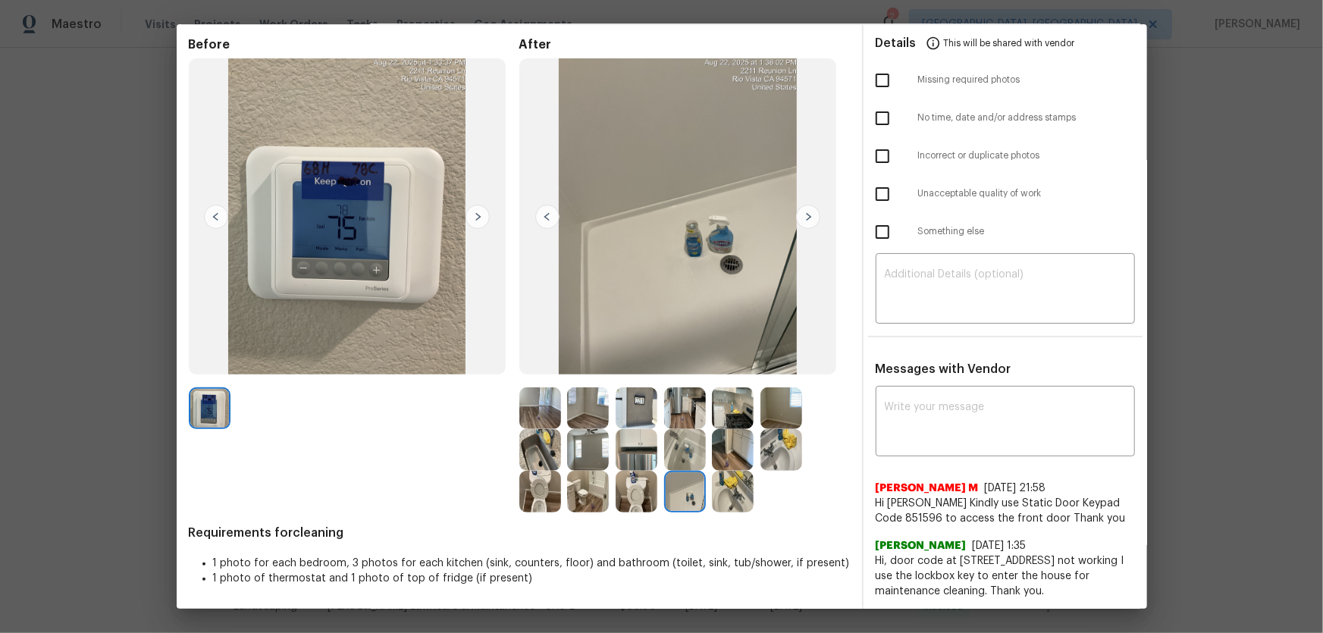
click at [694, 418] on img at bounding box center [685, 450] width 42 height 42
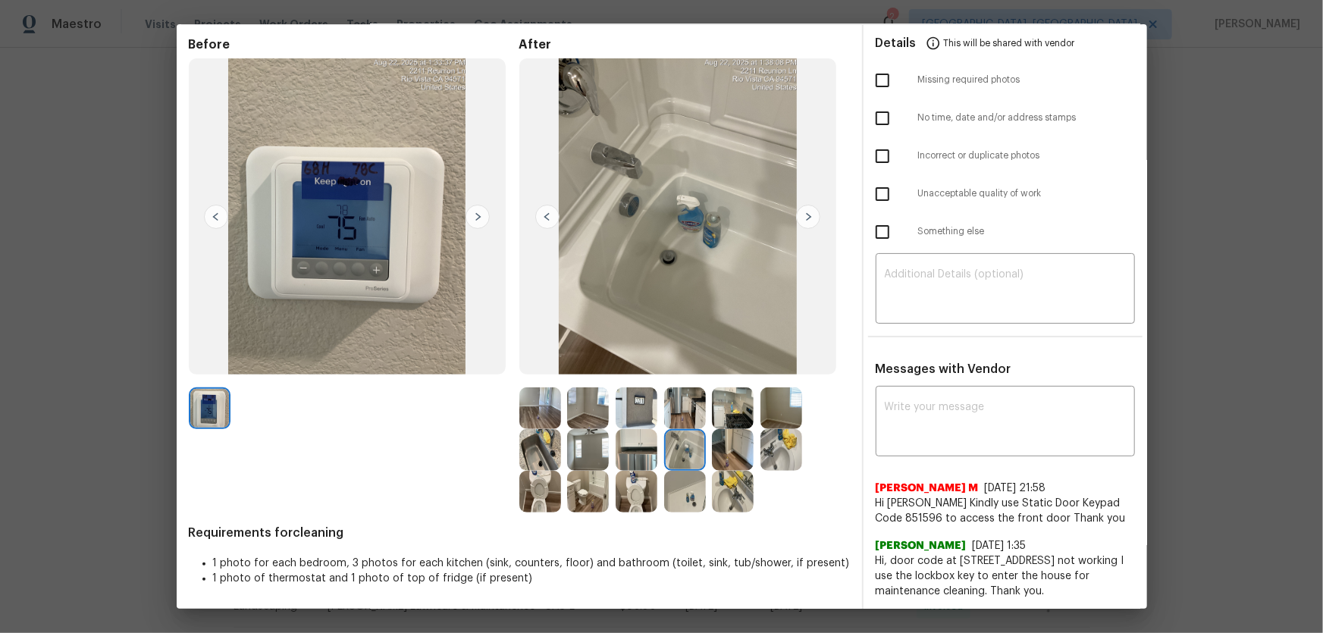
click at [638, 418] on img at bounding box center [637, 450] width 42 height 42
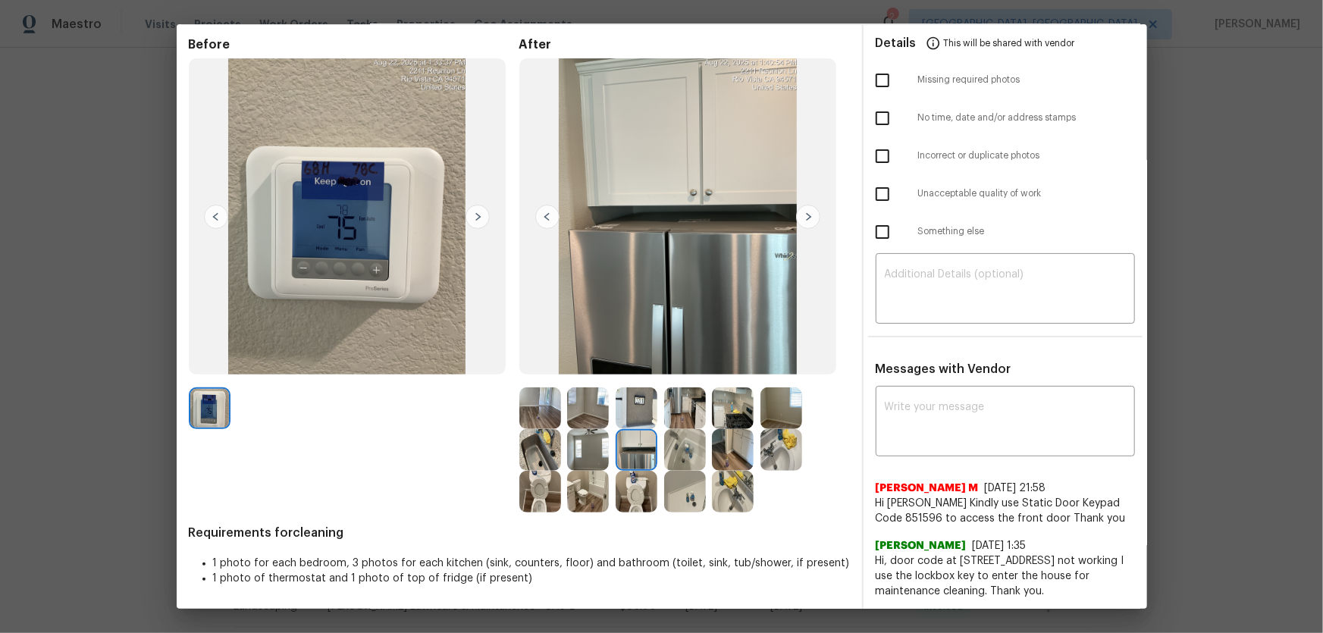
click at [534, 418] on img at bounding box center [540, 450] width 42 height 42
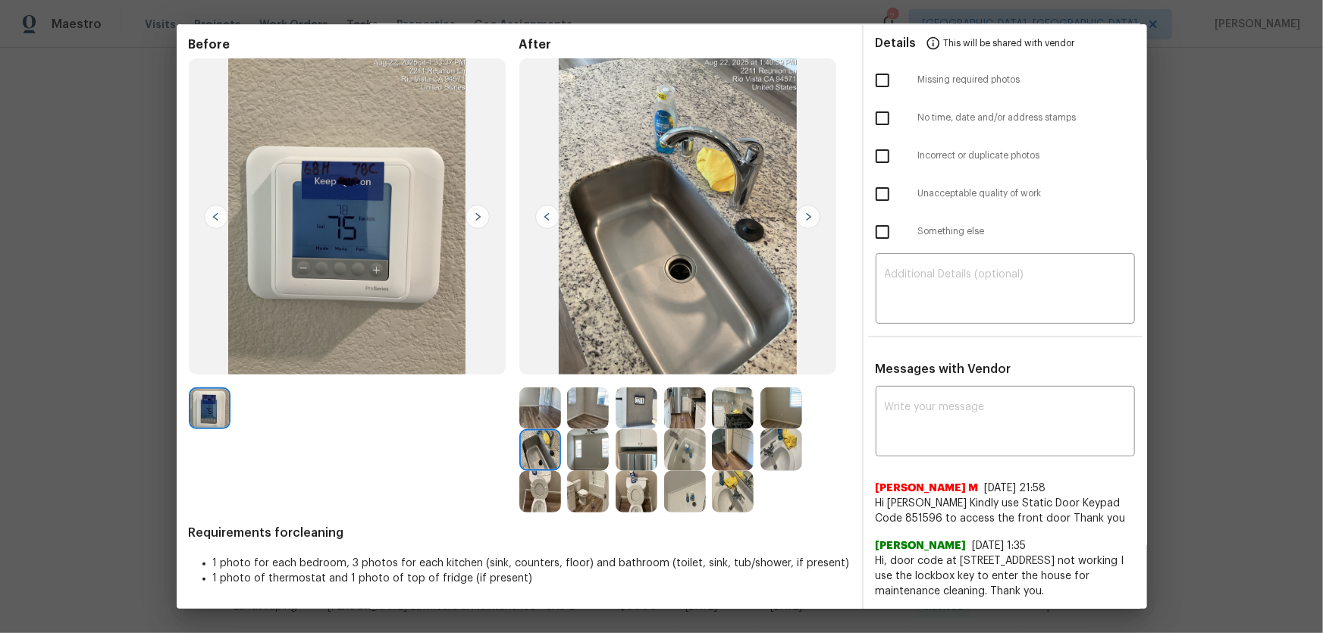
click at [588, 418] on img at bounding box center [588, 450] width 42 height 42
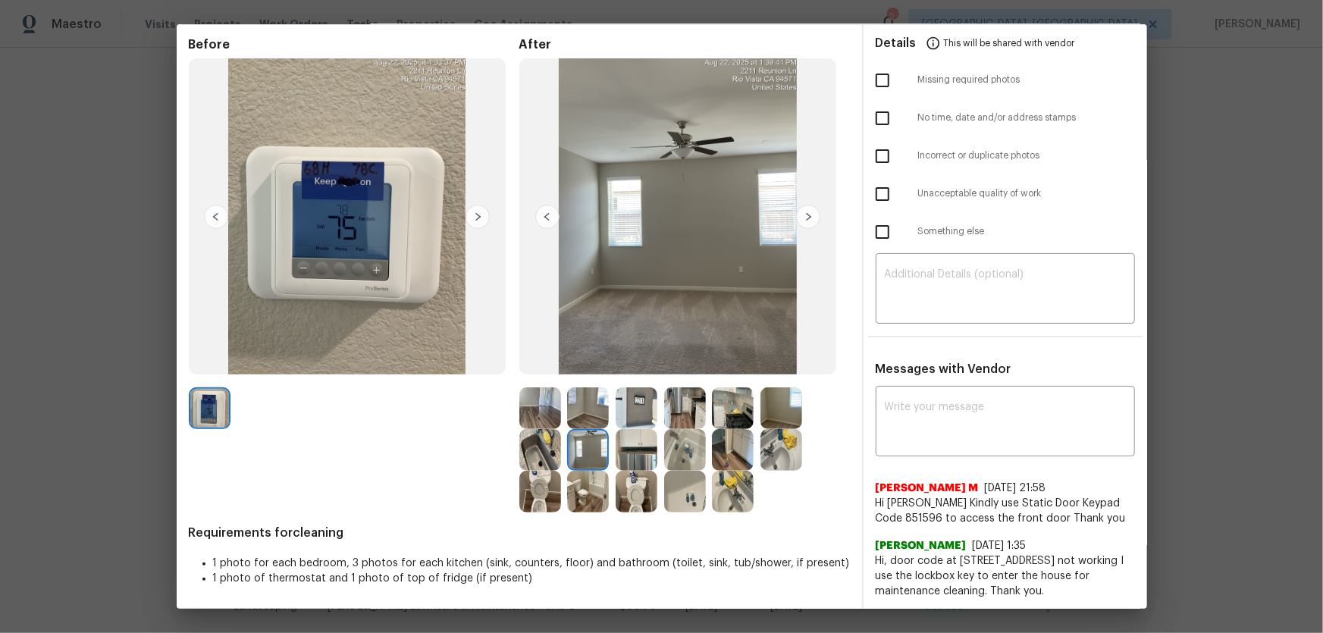
click at [629, 415] on img at bounding box center [637, 408] width 42 height 42
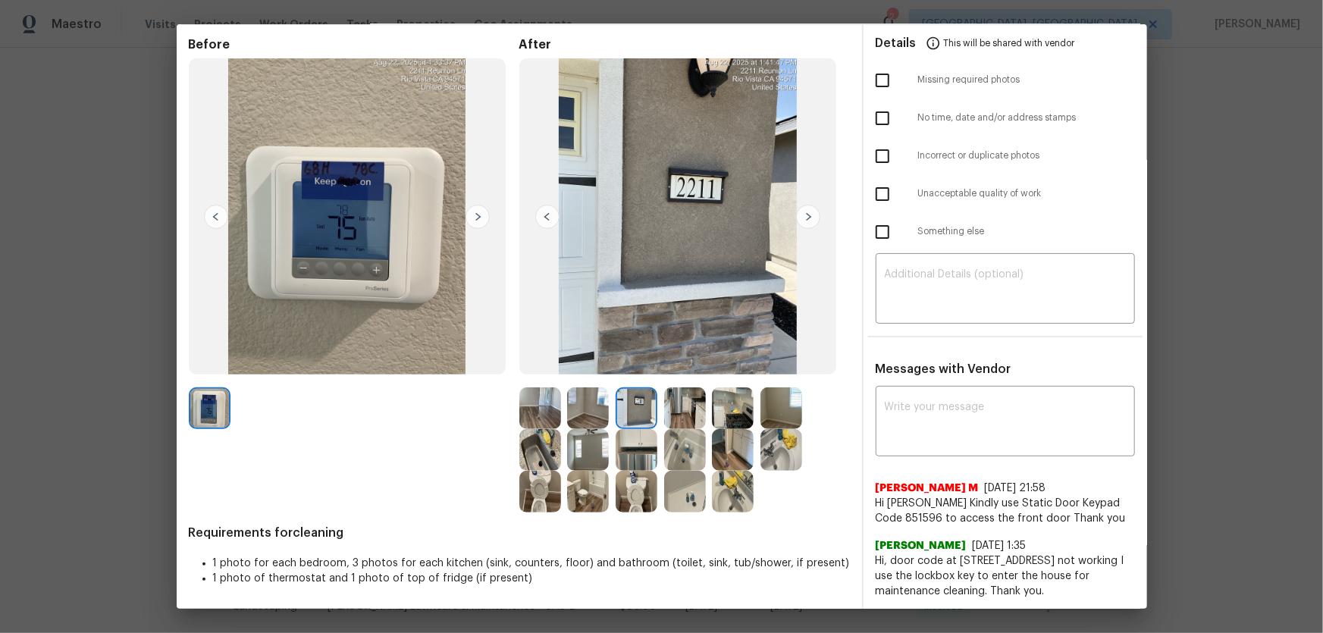
click at [682, 418] on img at bounding box center [685, 408] width 42 height 42
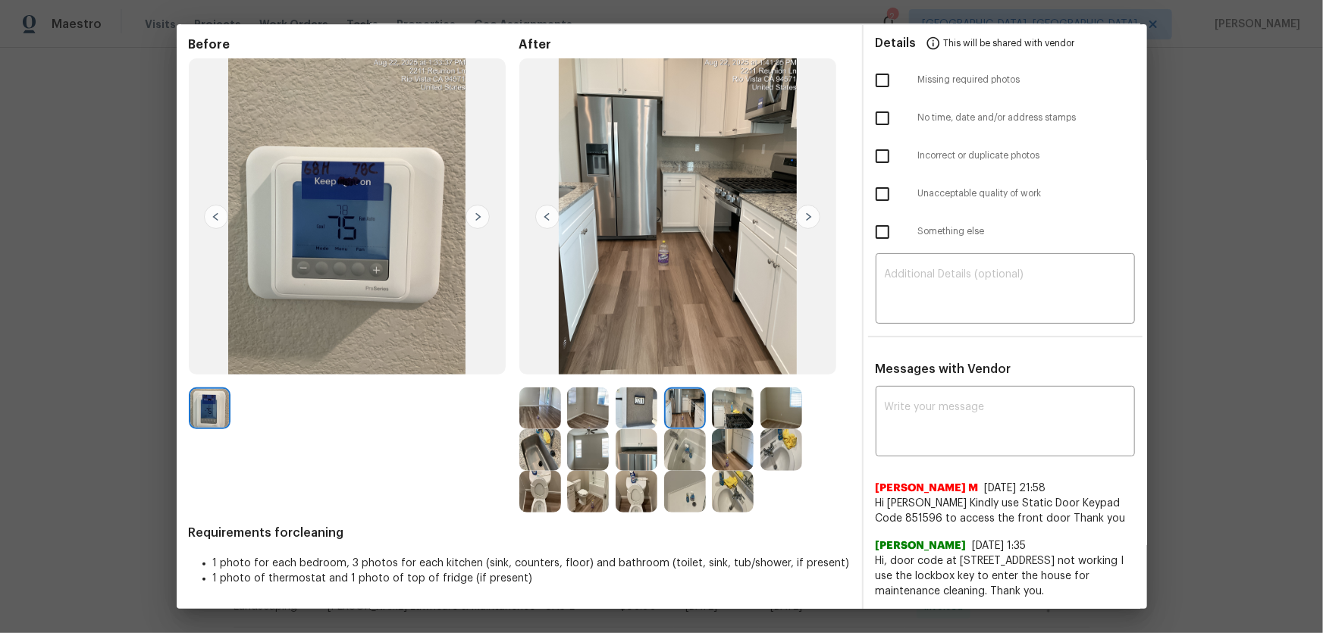
click at [712, 416] on img at bounding box center [733, 408] width 42 height 42
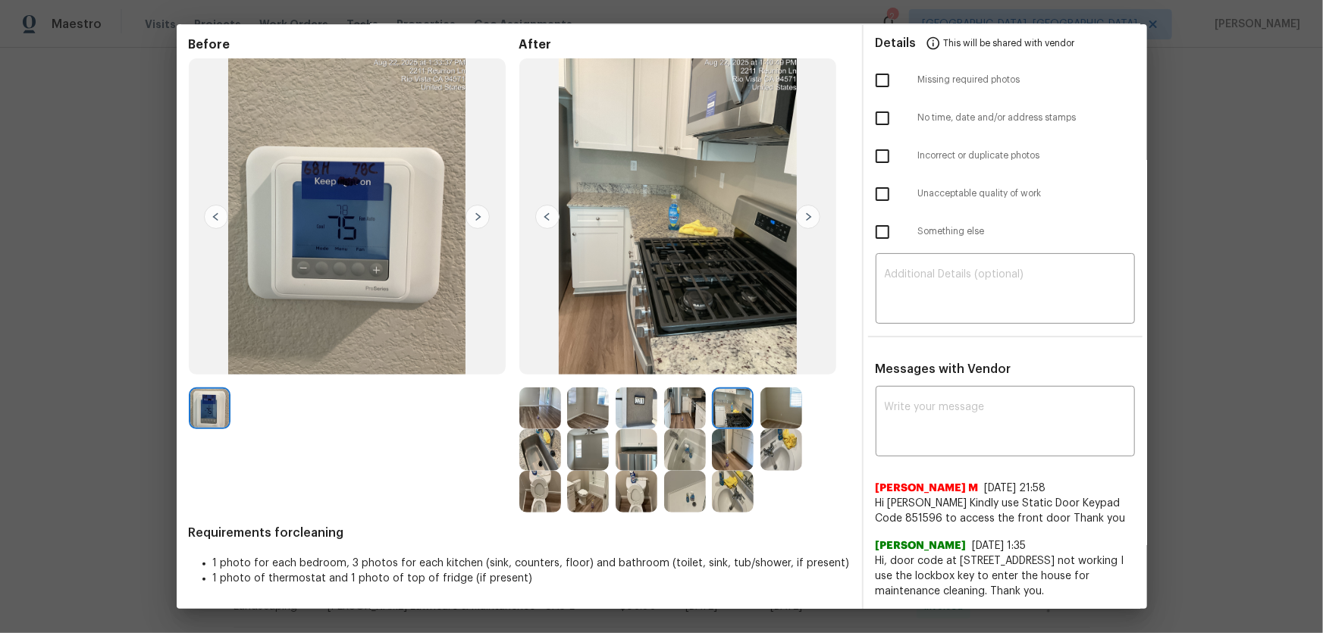
click at [576, 403] on img at bounding box center [588, 408] width 42 height 42
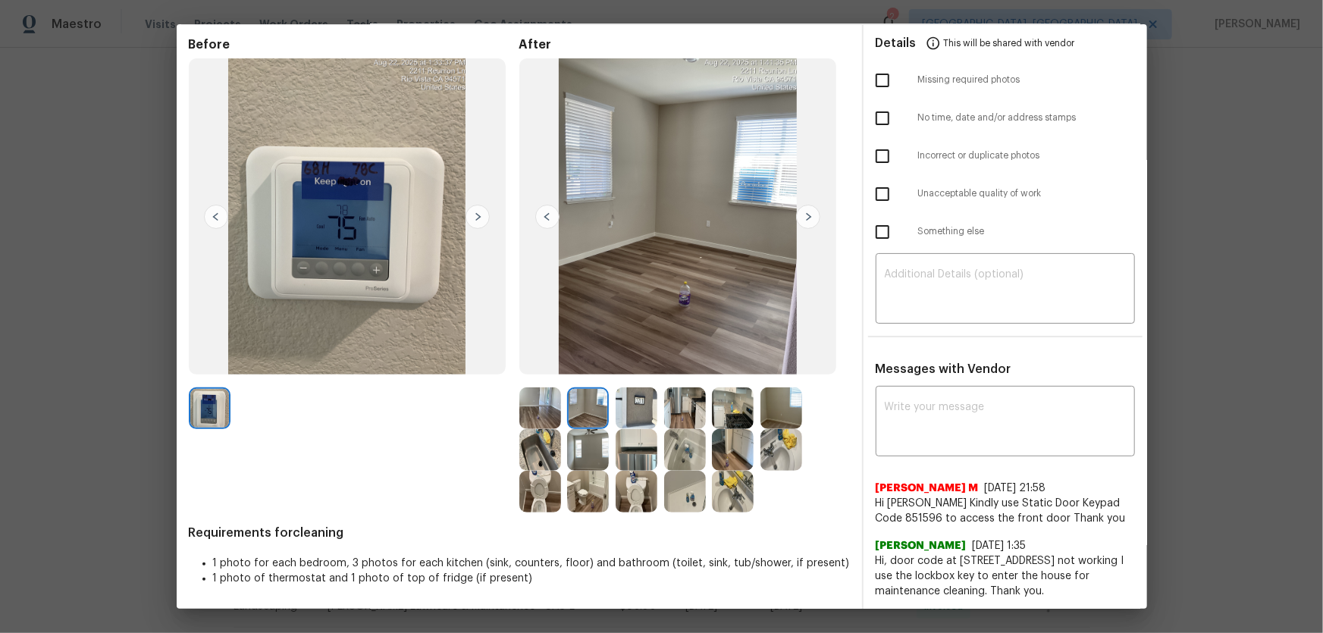
click at [535, 409] on img at bounding box center [540, 408] width 42 height 42
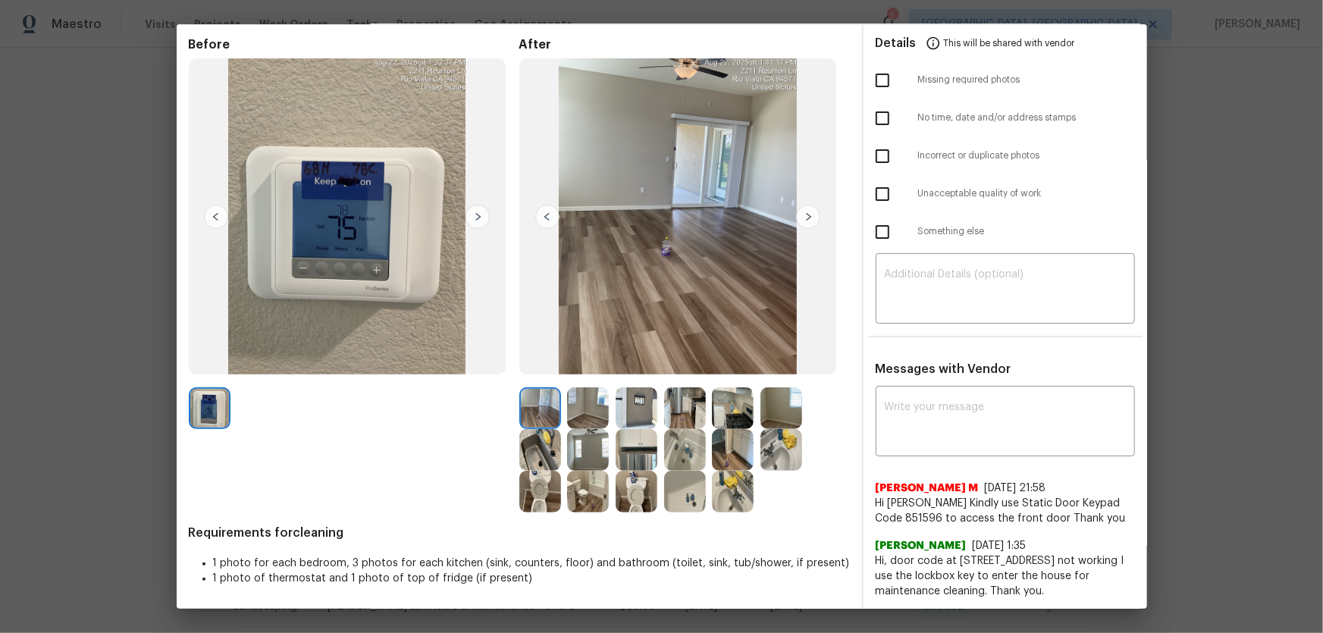
click at [780, 410] on img at bounding box center [782, 408] width 42 height 42
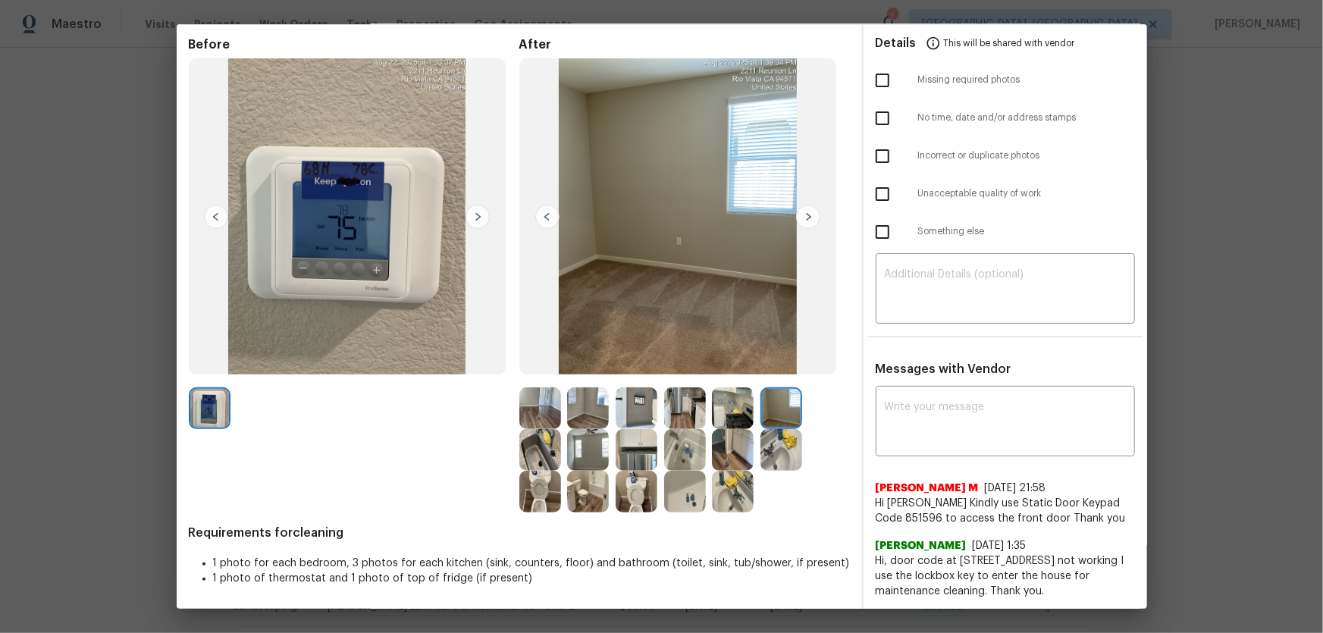
click at [784, 418] on img at bounding box center [782, 450] width 42 height 42
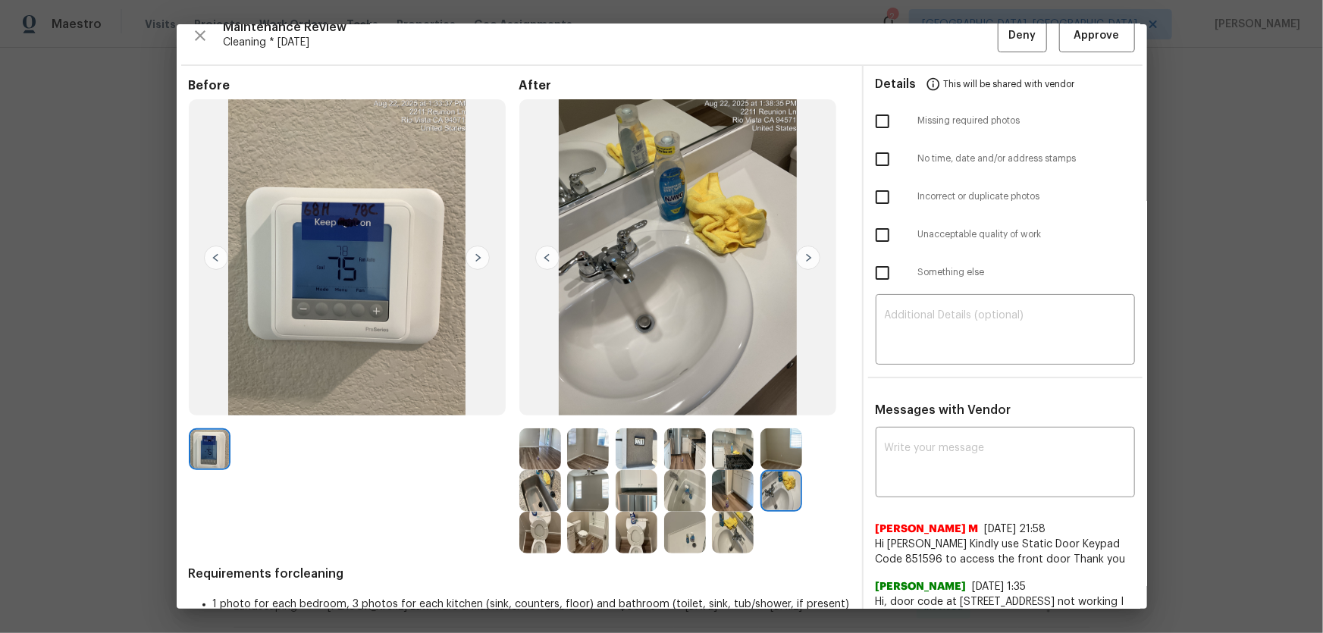
scroll to position [0, 0]
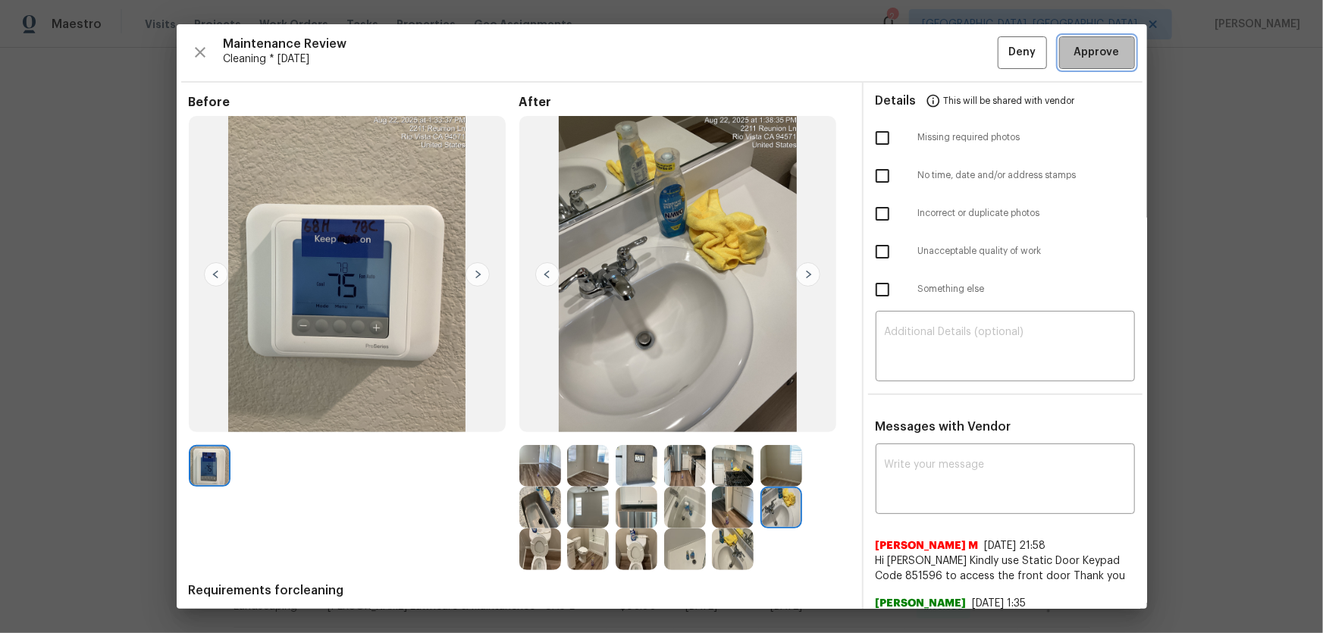
click at [941, 63] on button "Approve" at bounding box center [1097, 52] width 76 height 33
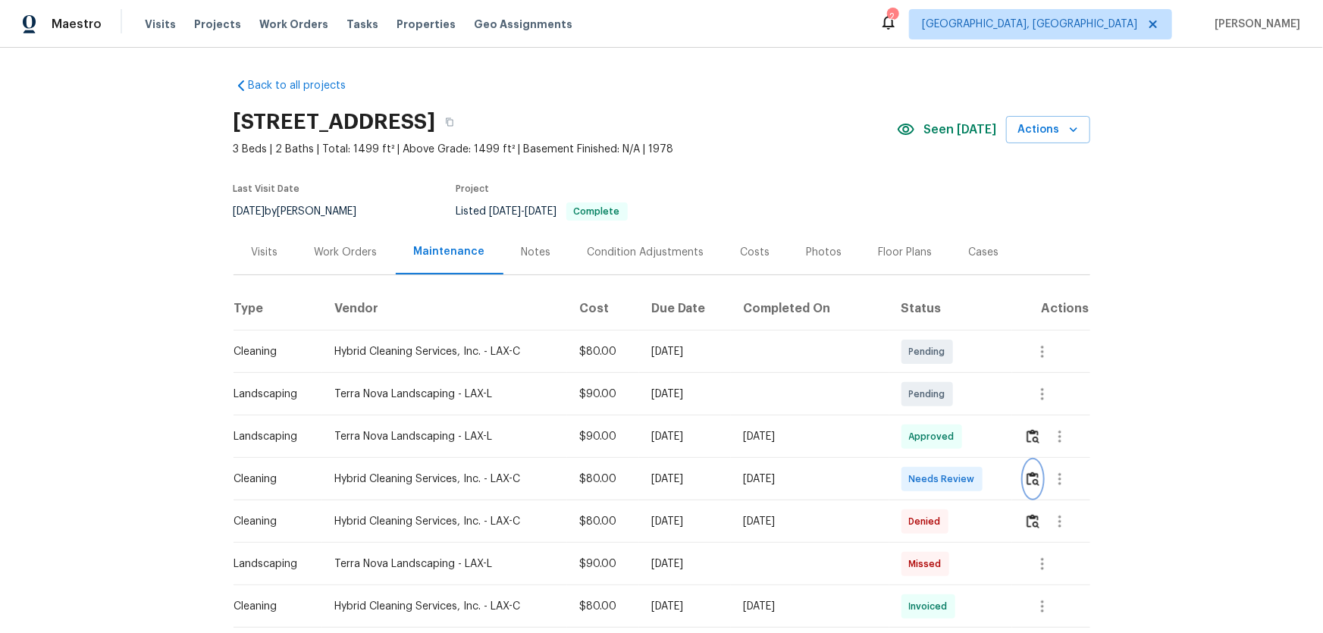
click at [941, 418] on img "button" at bounding box center [1033, 479] width 13 height 14
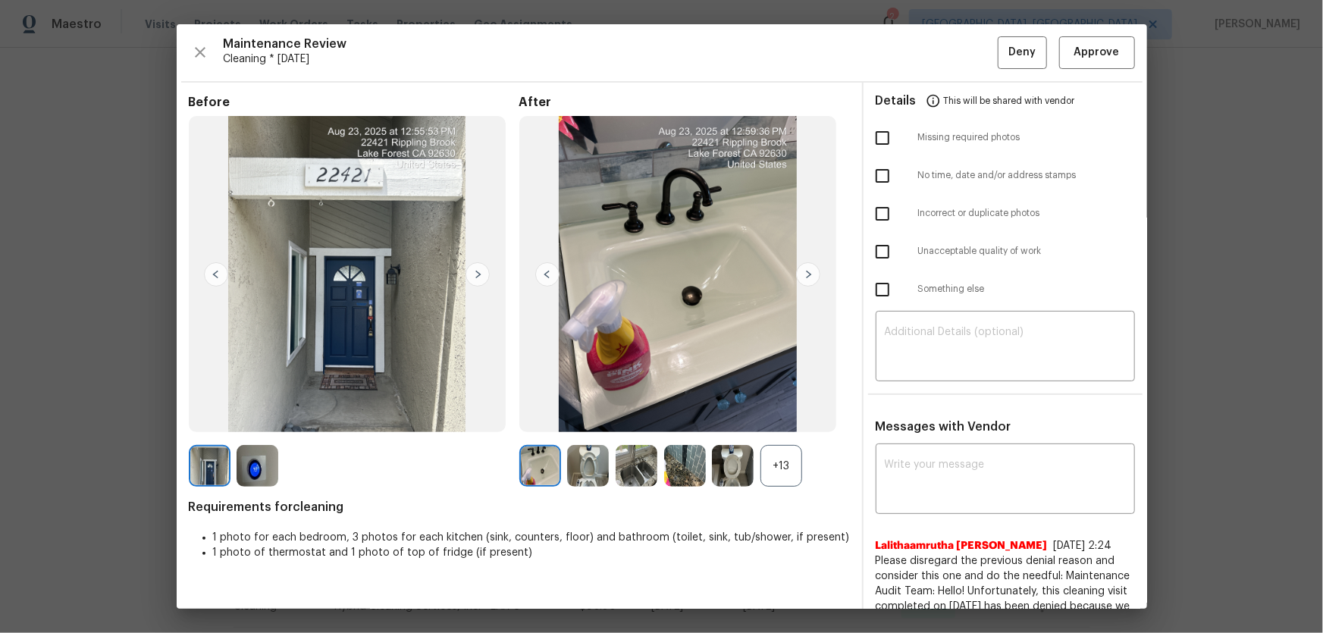
click at [773, 418] on div "+13" at bounding box center [782, 466] width 42 height 42
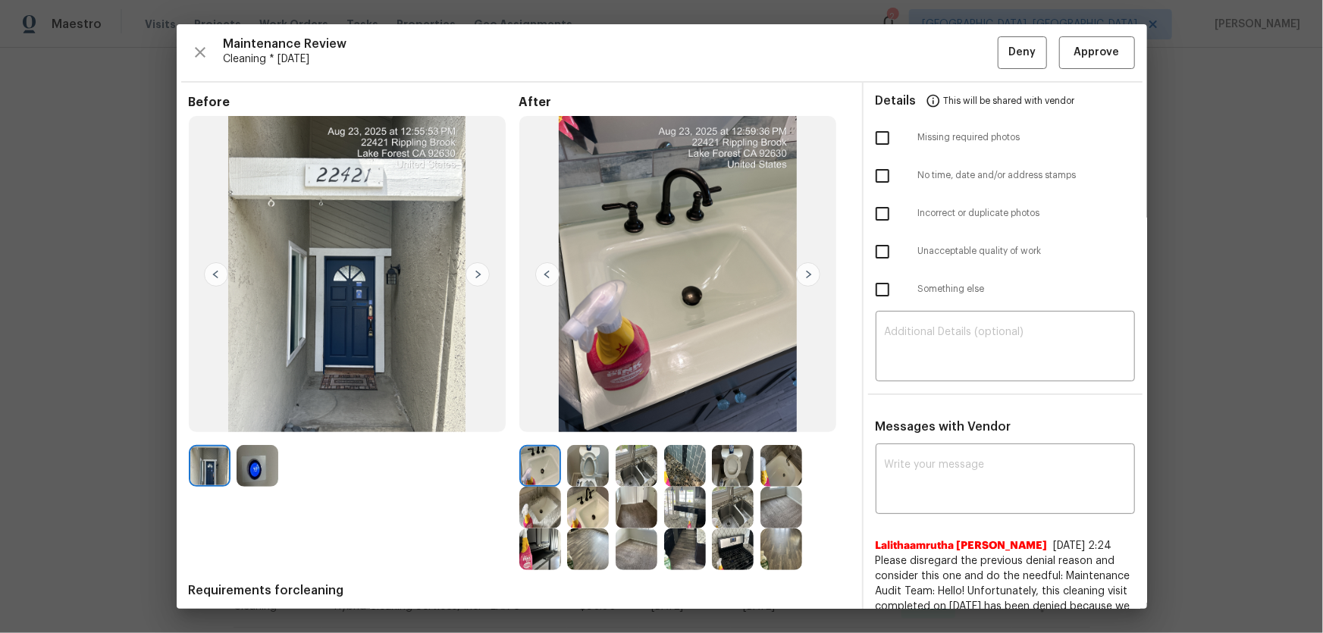
scroll to position [206, 0]
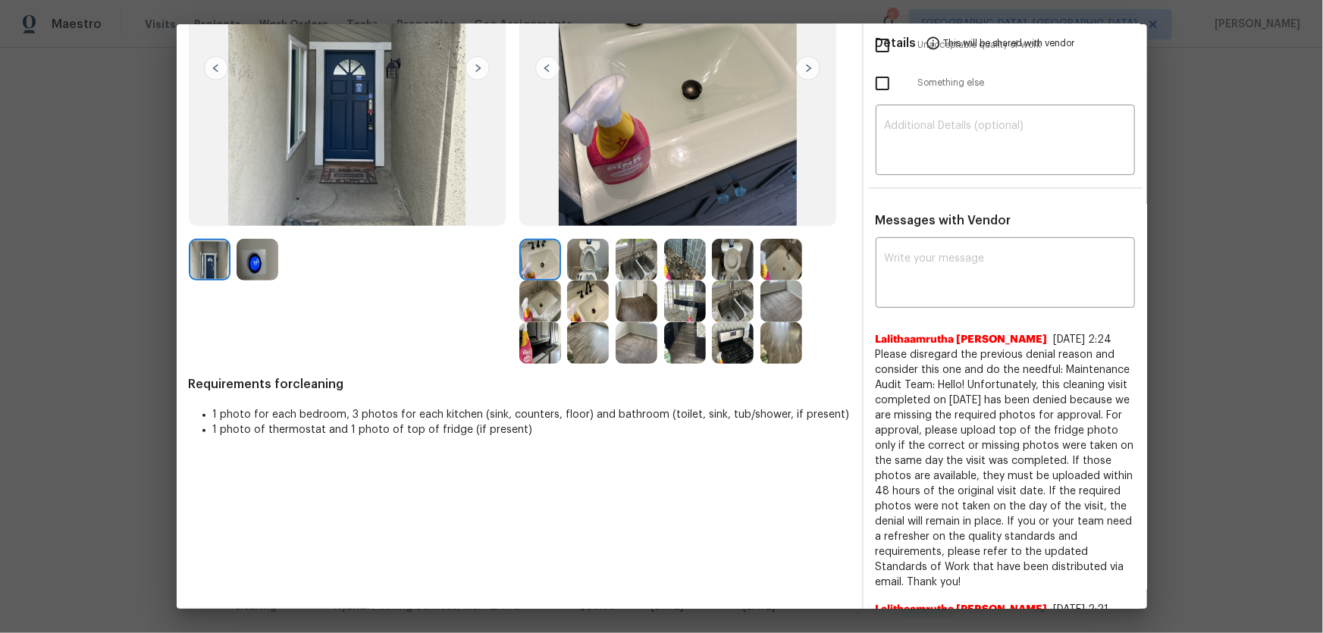
click at [574, 256] on img at bounding box center [588, 260] width 42 height 42
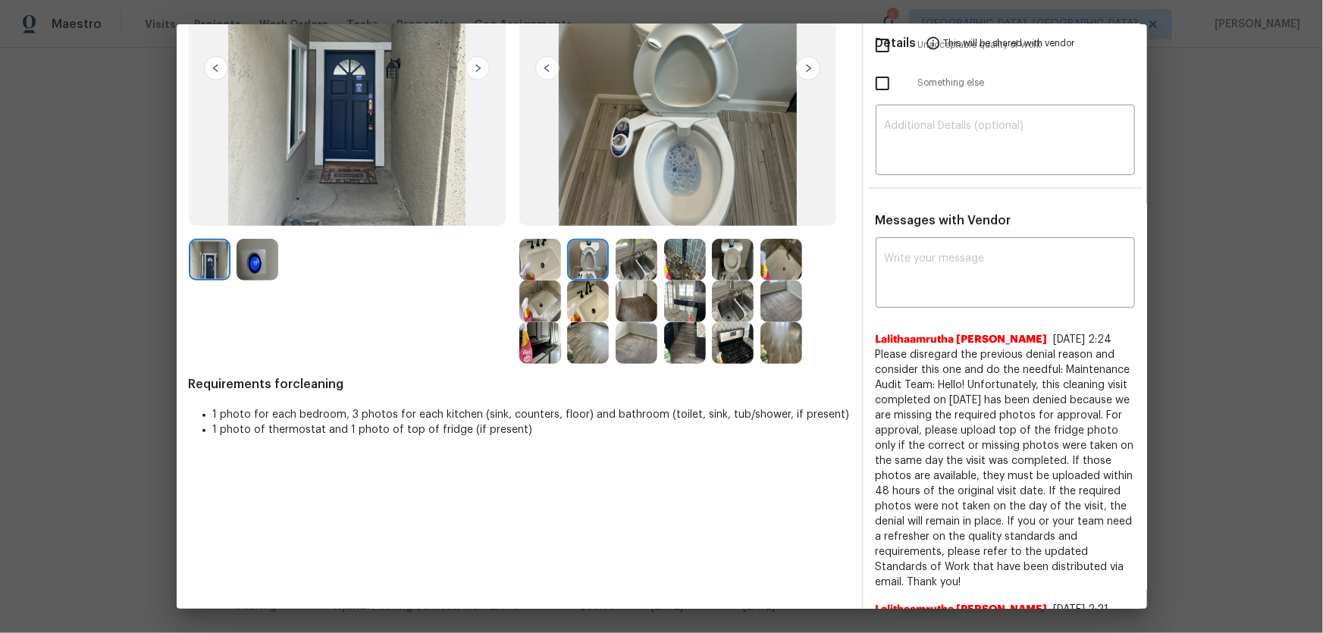
click at [723, 266] on img at bounding box center [733, 260] width 42 height 42
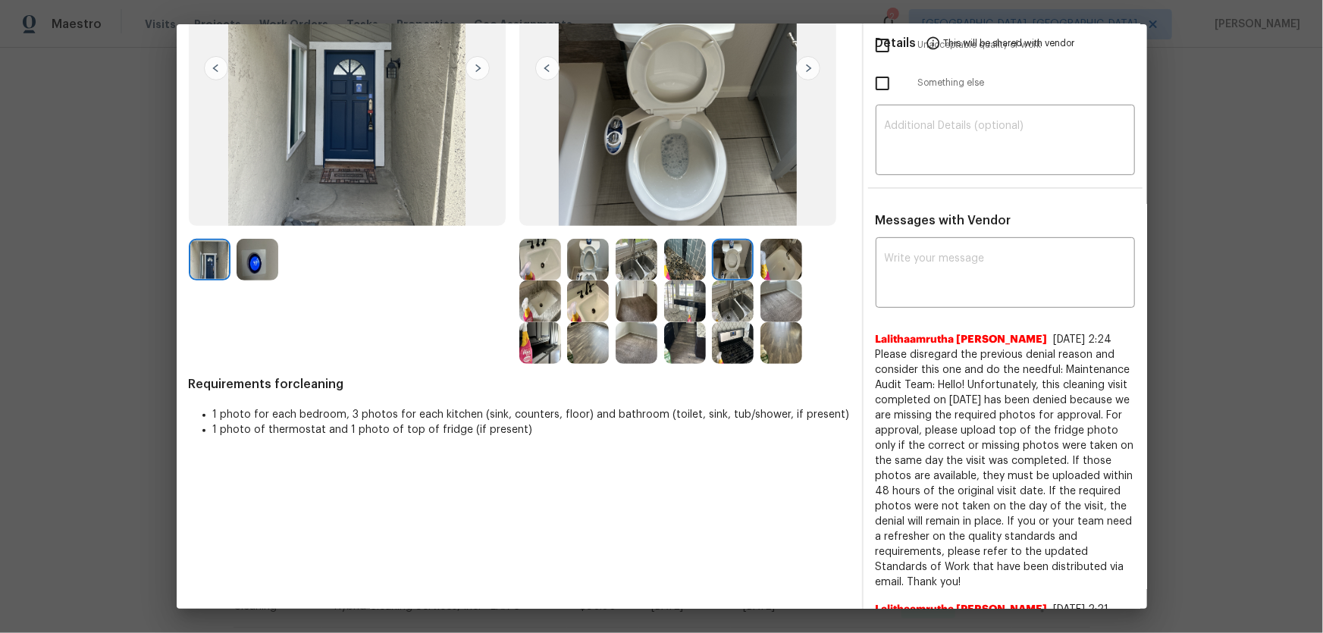
click at [571, 299] on img at bounding box center [588, 302] width 42 height 42
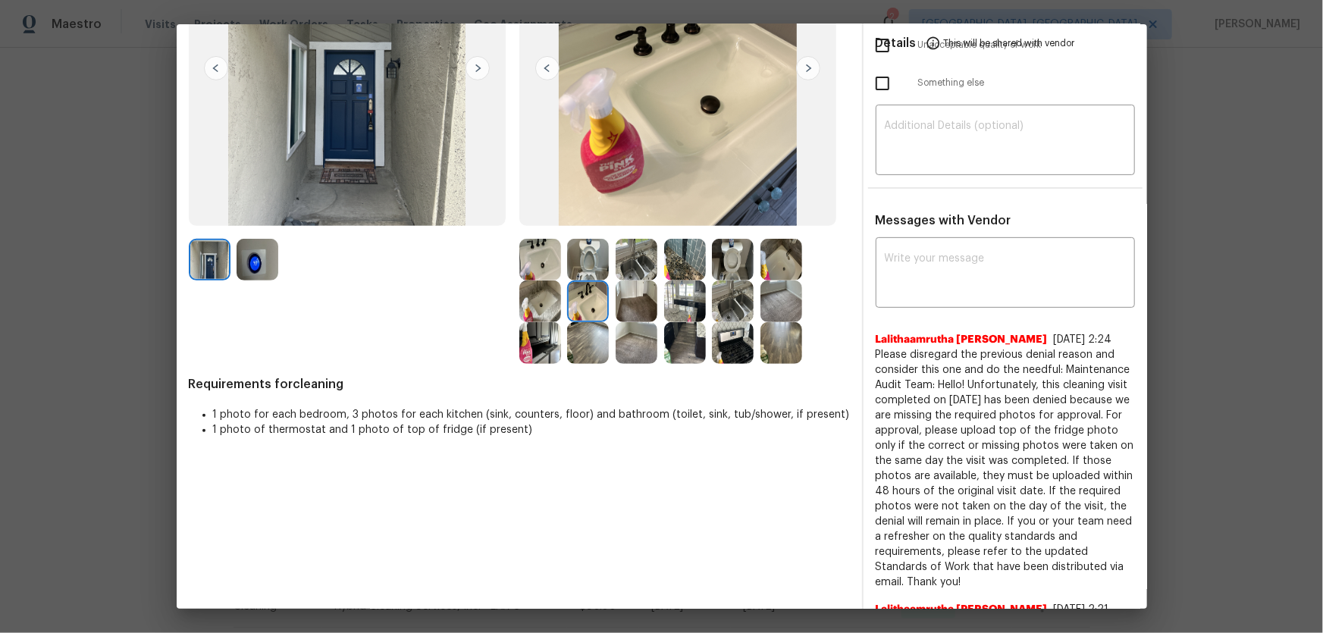
click at [547, 276] on img at bounding box center [540, 260] width 42 height 42
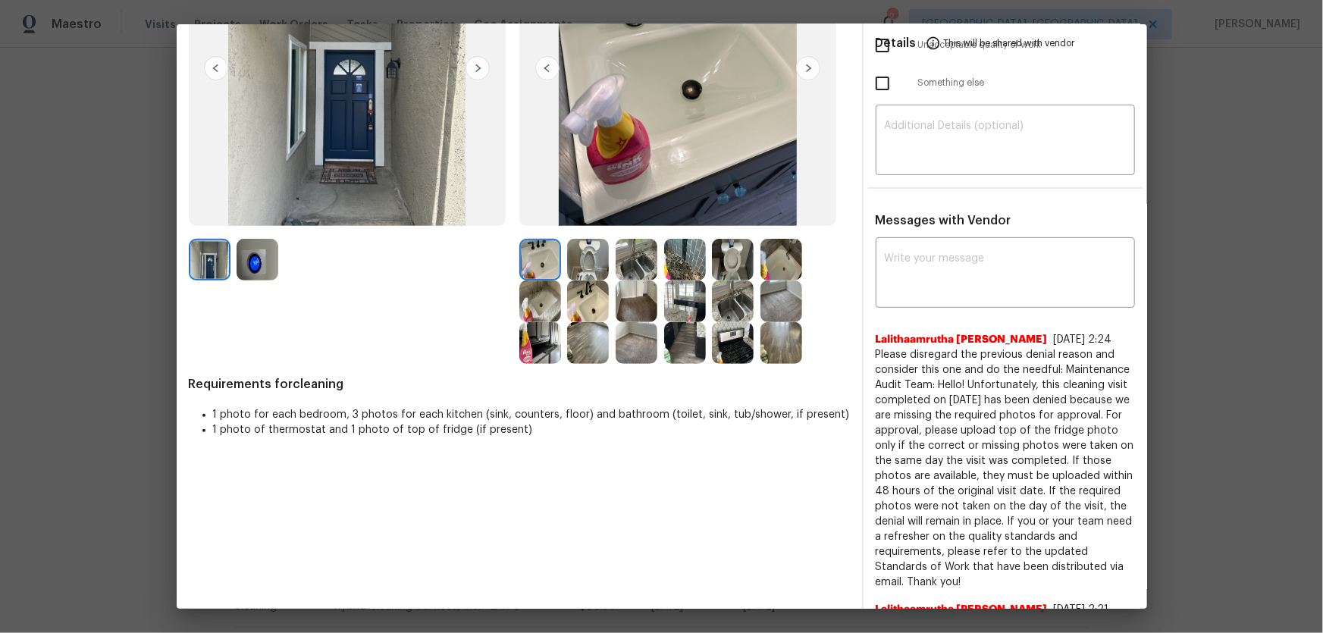
click at [539, 308] on img at bounding box center [540, 302] width 42 height 42
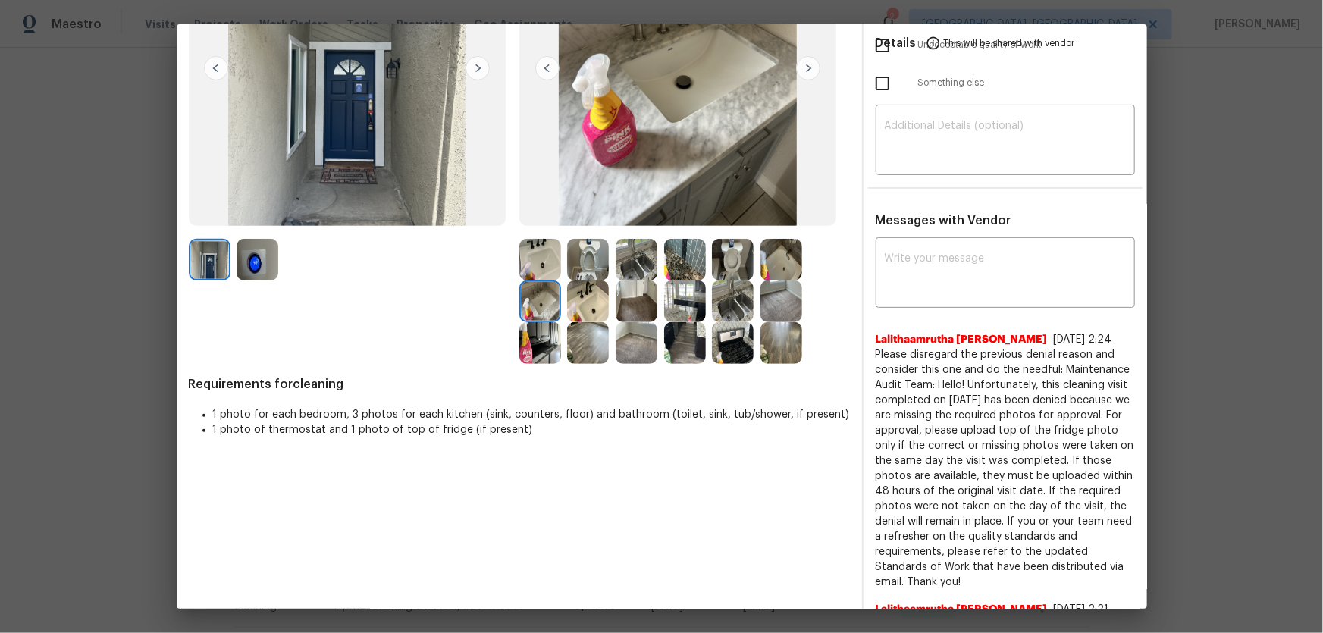
click at [752, 273] on div at bounding box center [736, 260] width 49 height 42
click at [725, 300] on img at bounding box center [733, 302] width 42 height 42
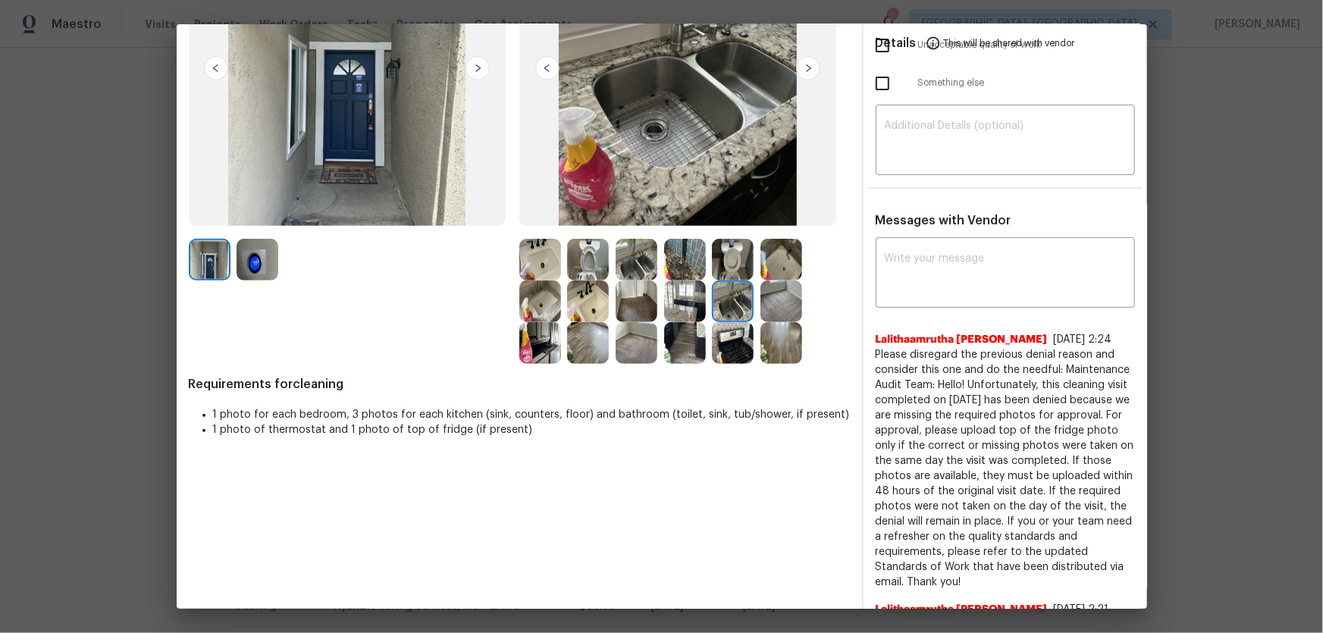
click at [649, 255] on img at bounding box center [637, 260] width 42 height 42
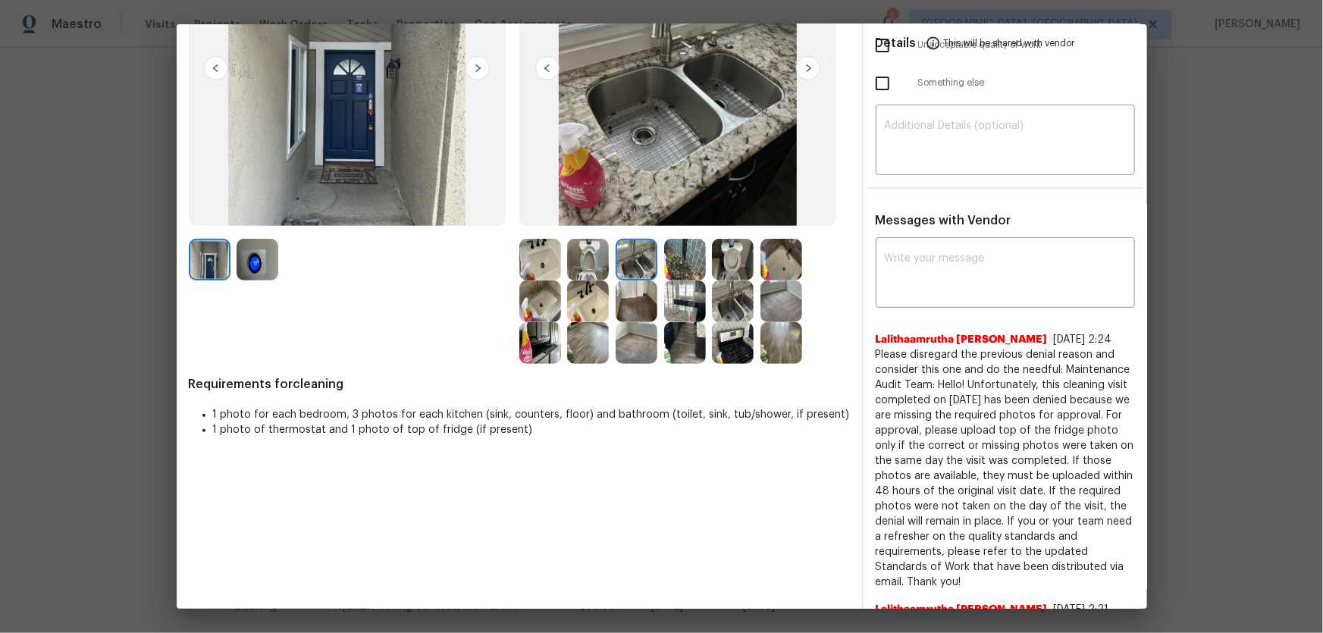
click at [694, 269] on img at bounding box center [685, 260] width 42 height 42
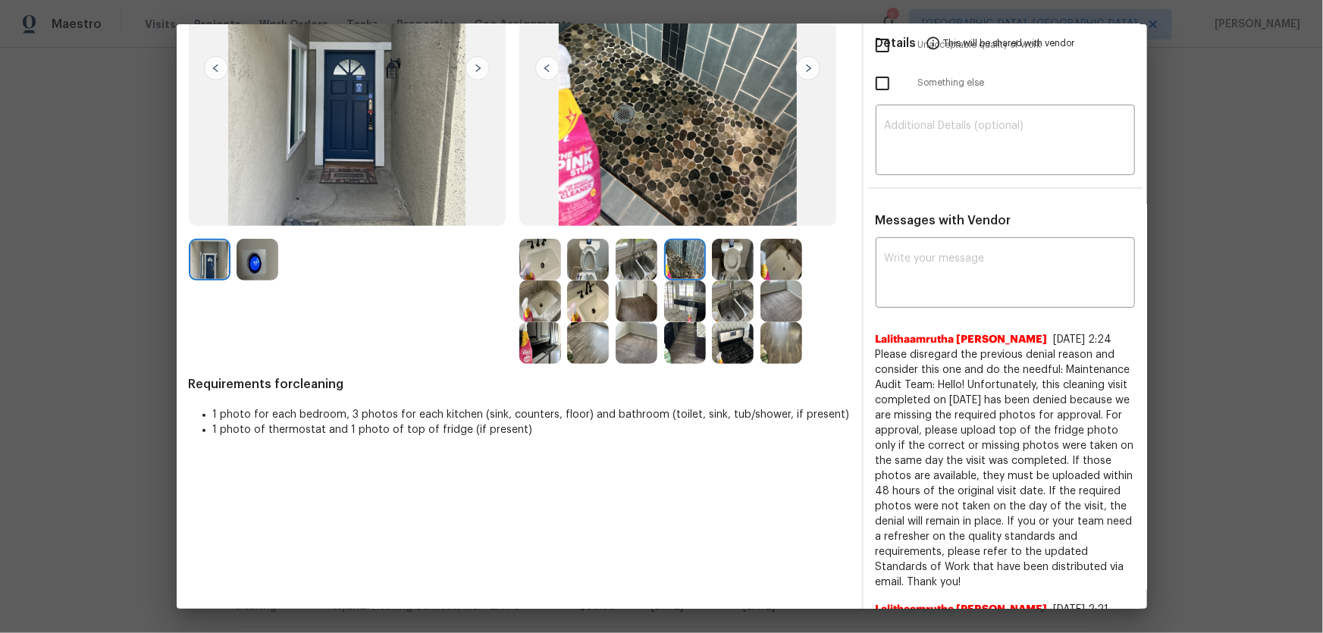
click at [685, 313] on img at bounding box center [685, 302] width 42 height 42
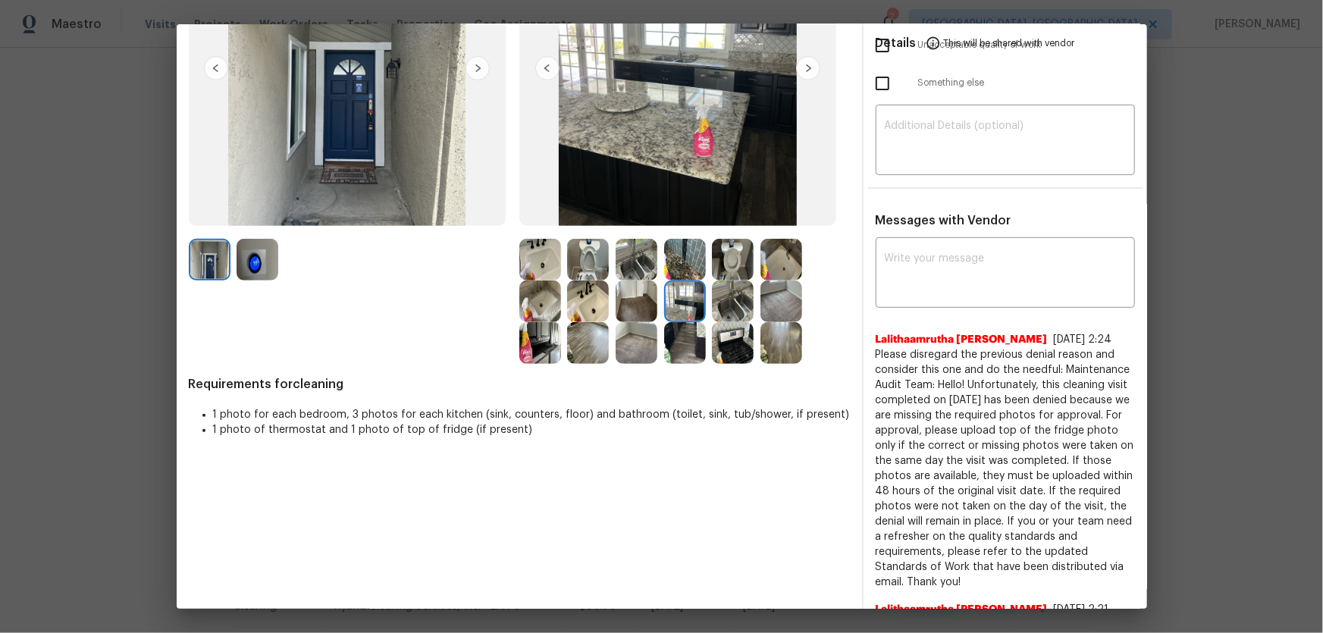
click at [730, 341] on img at bounding box center [733, 343] width 42 height 42
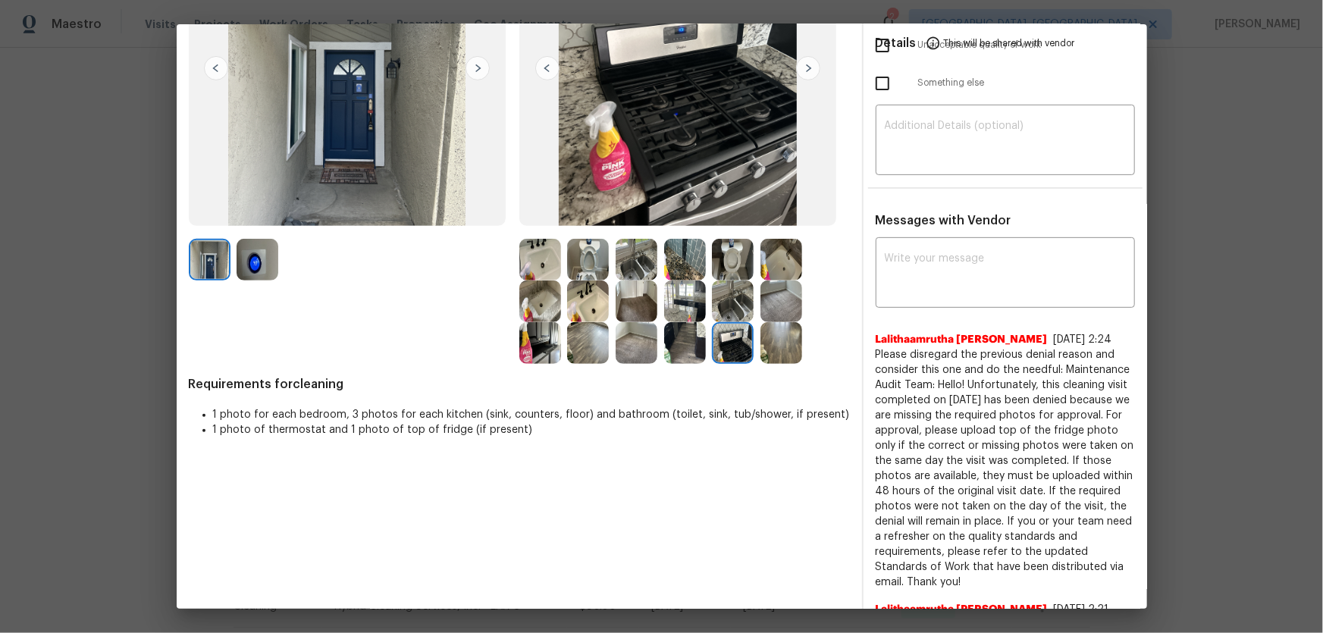
click at [682, 342] on img at bounding box center [685, 343] width 42 height 42
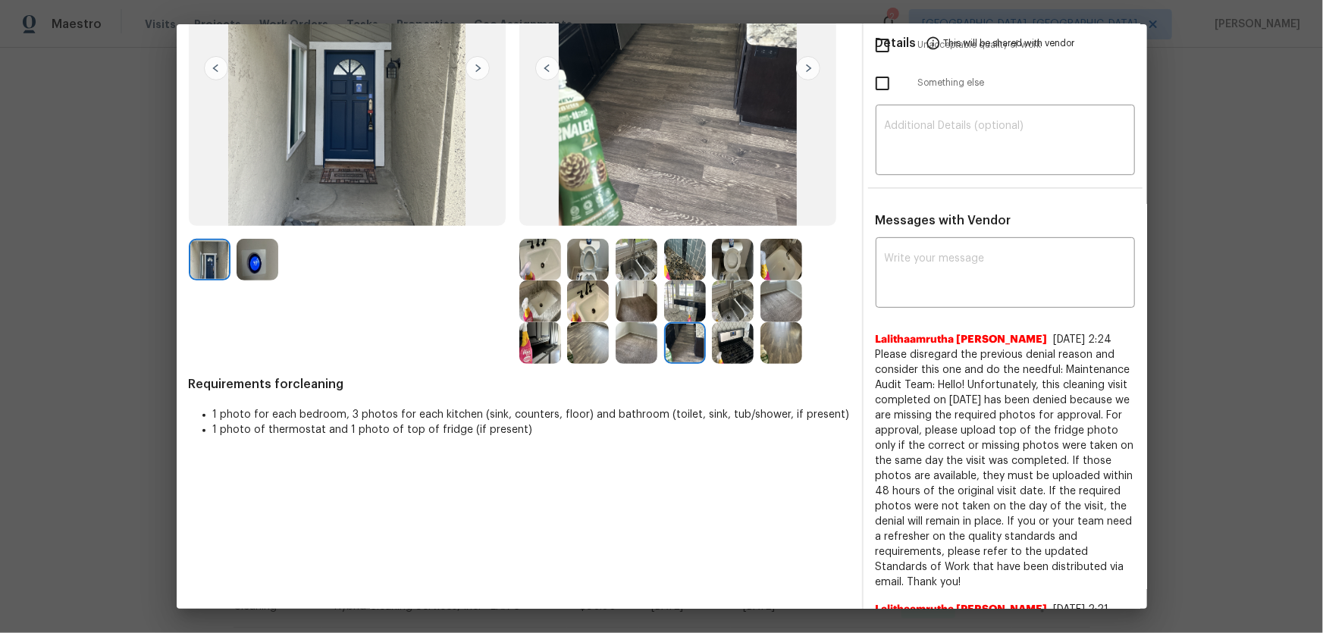
click at [597, 344] on img at bounding box center [588, 343] width 42 height 42
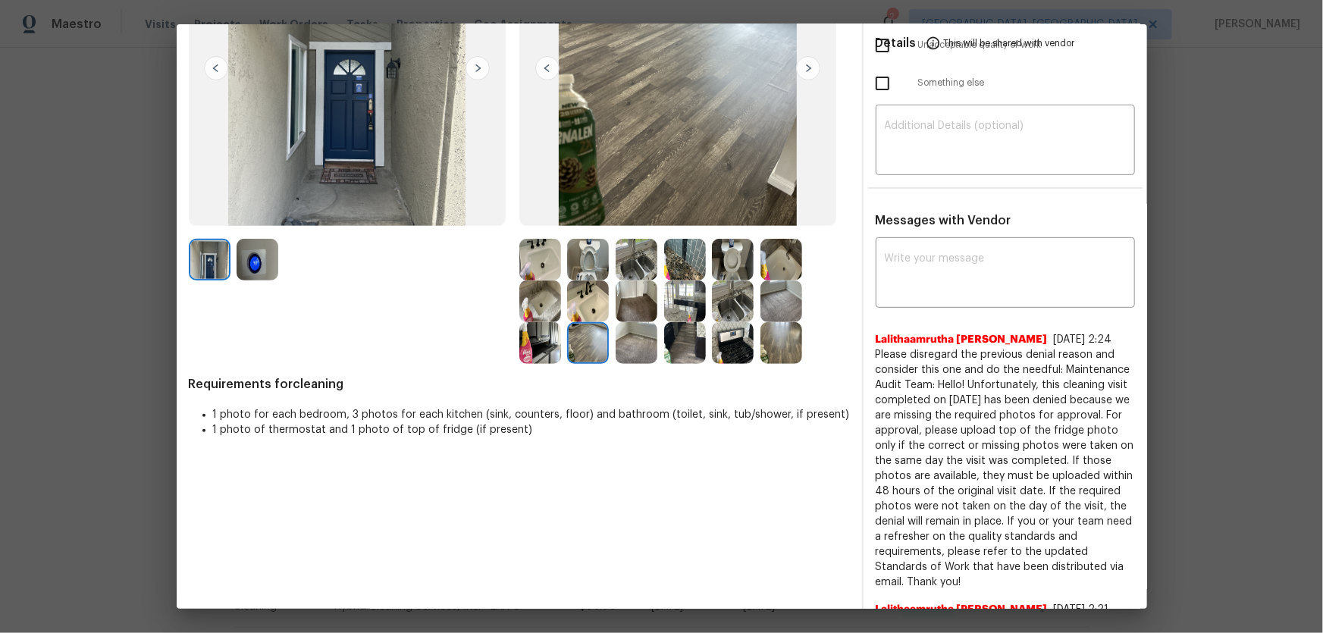
click at [641, 347] on img at bounding box center [637, 343] width 42 height 42
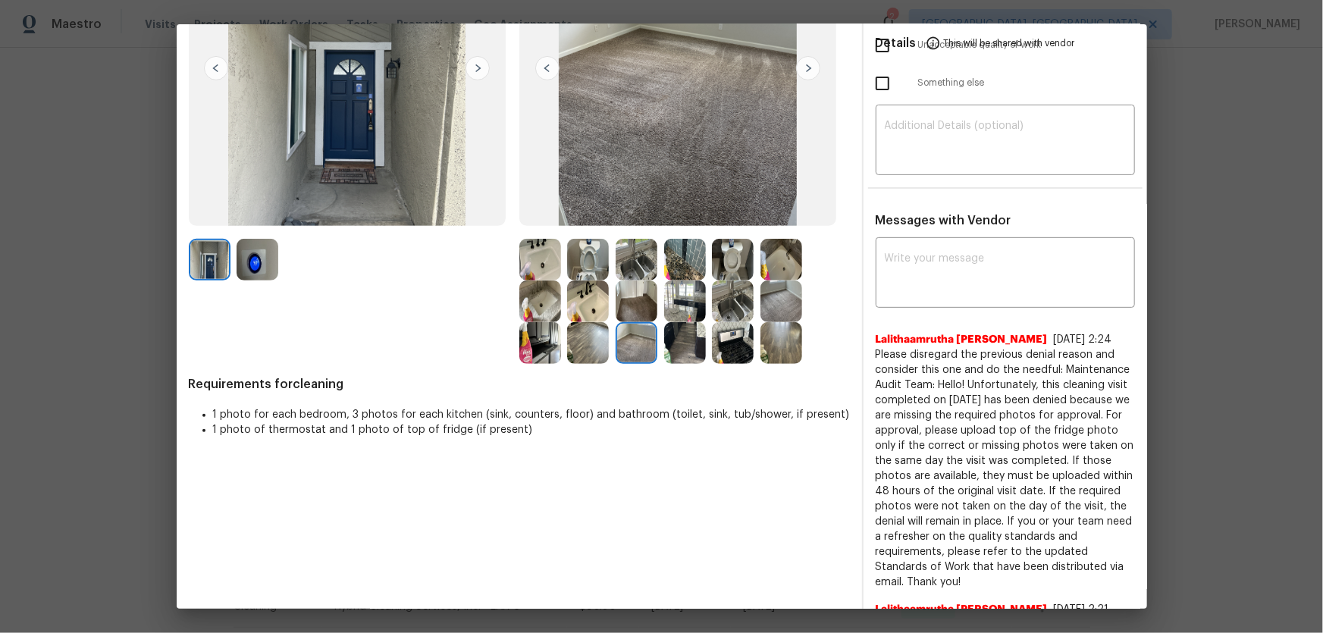
click at [769, 298] on img at bounding box center [782, 302] width 42 height 42
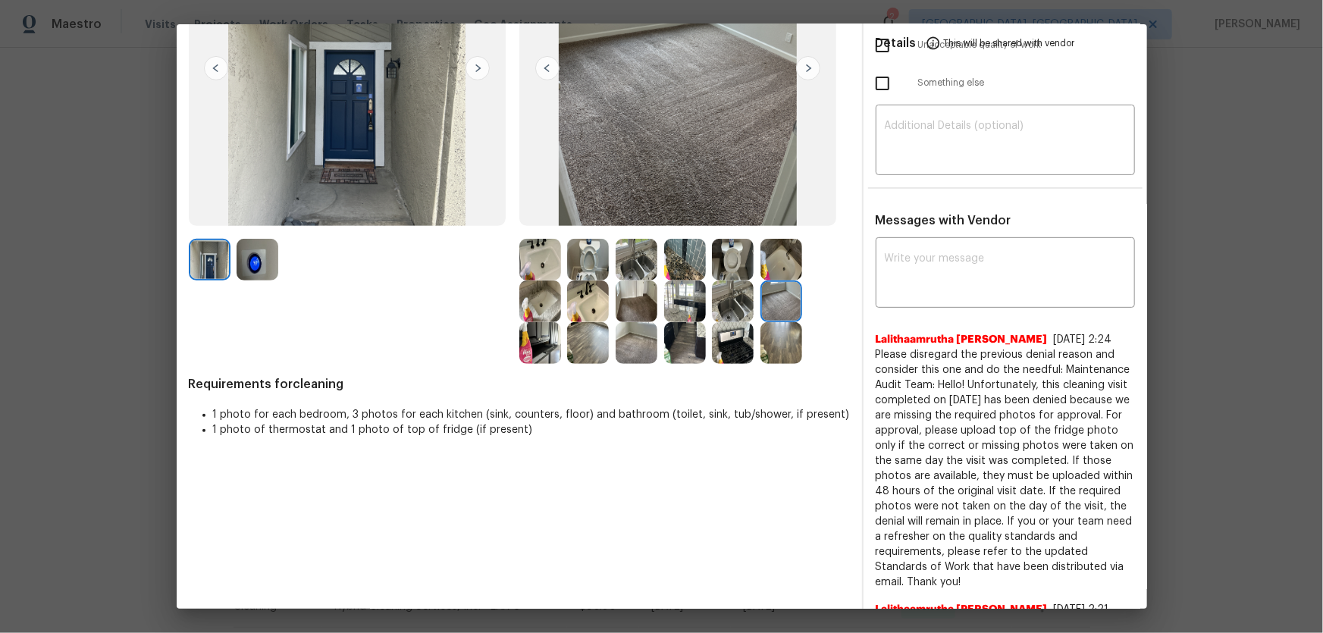
click at [773, 324] on img at bounding box center [782, 343] width 42 height 42
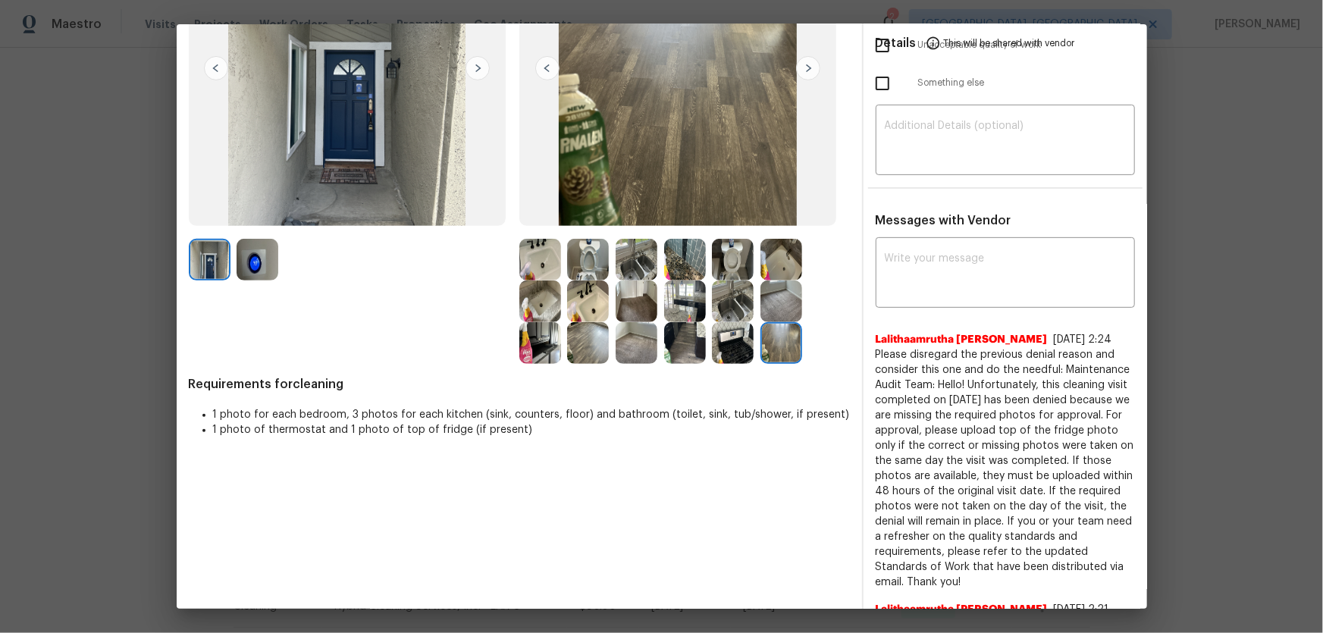
click at [545, 348] on img at bounding box center [540, 343] width 42 height 42
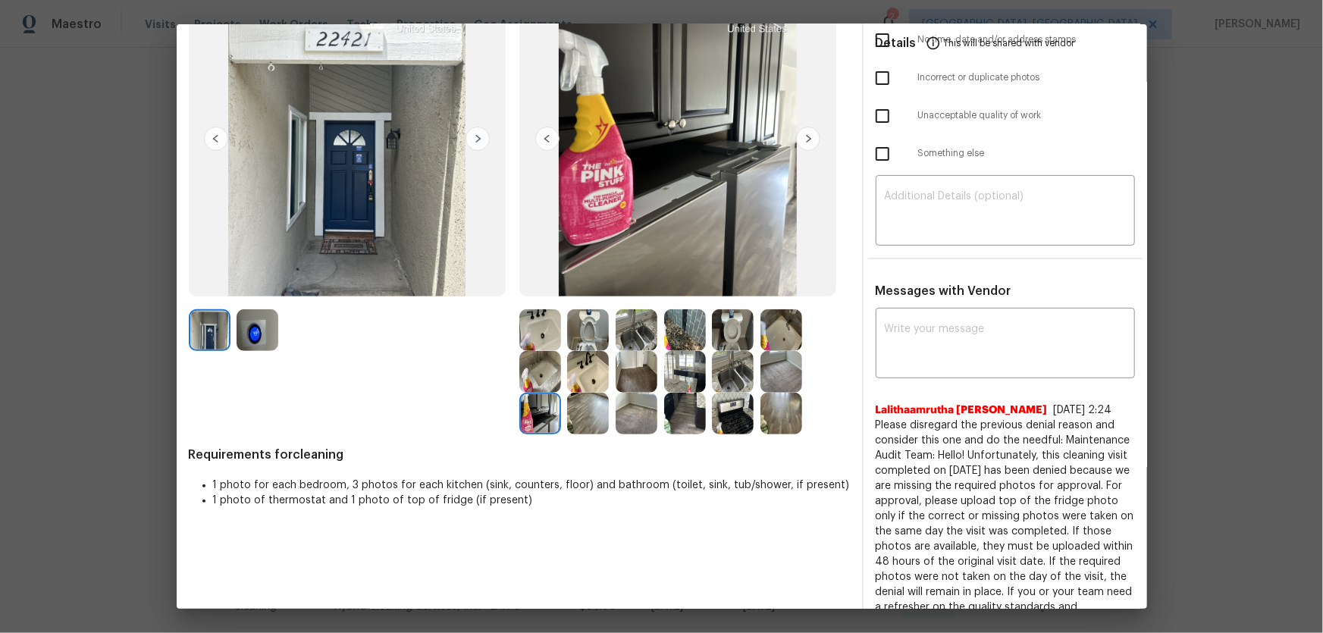
scroll to position [0, 0]
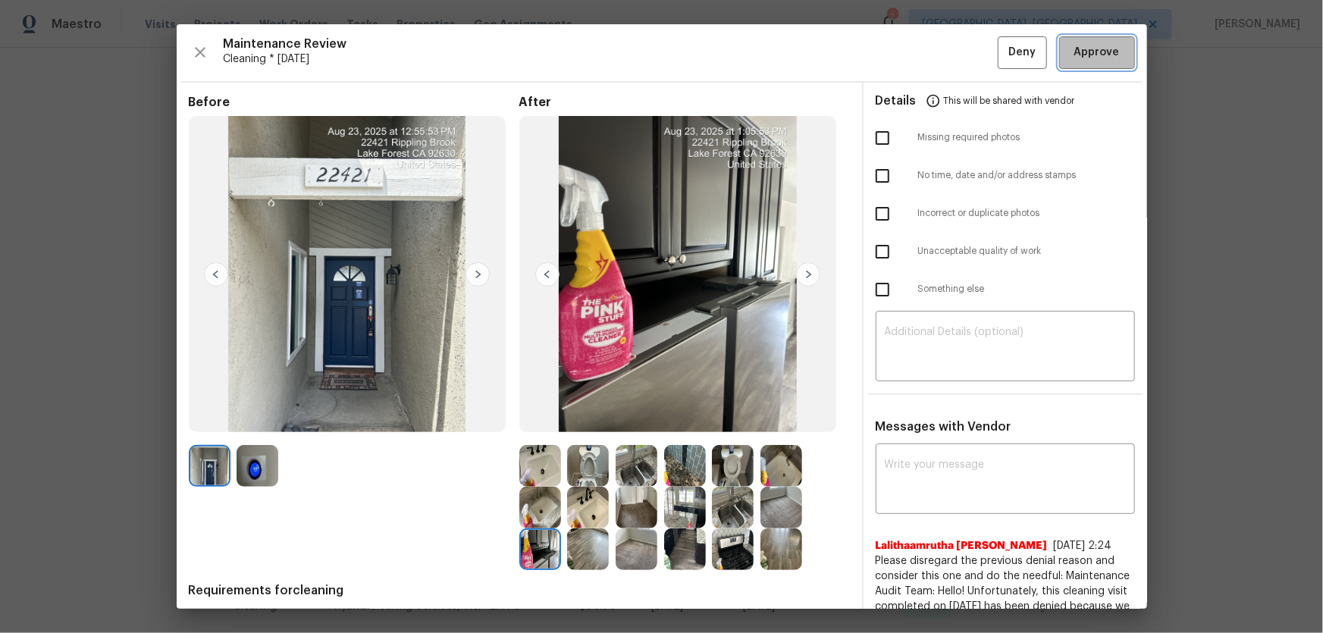
click at [941, 49] on span "Approve" at bounding box center [1096, 52] width 45 height 19
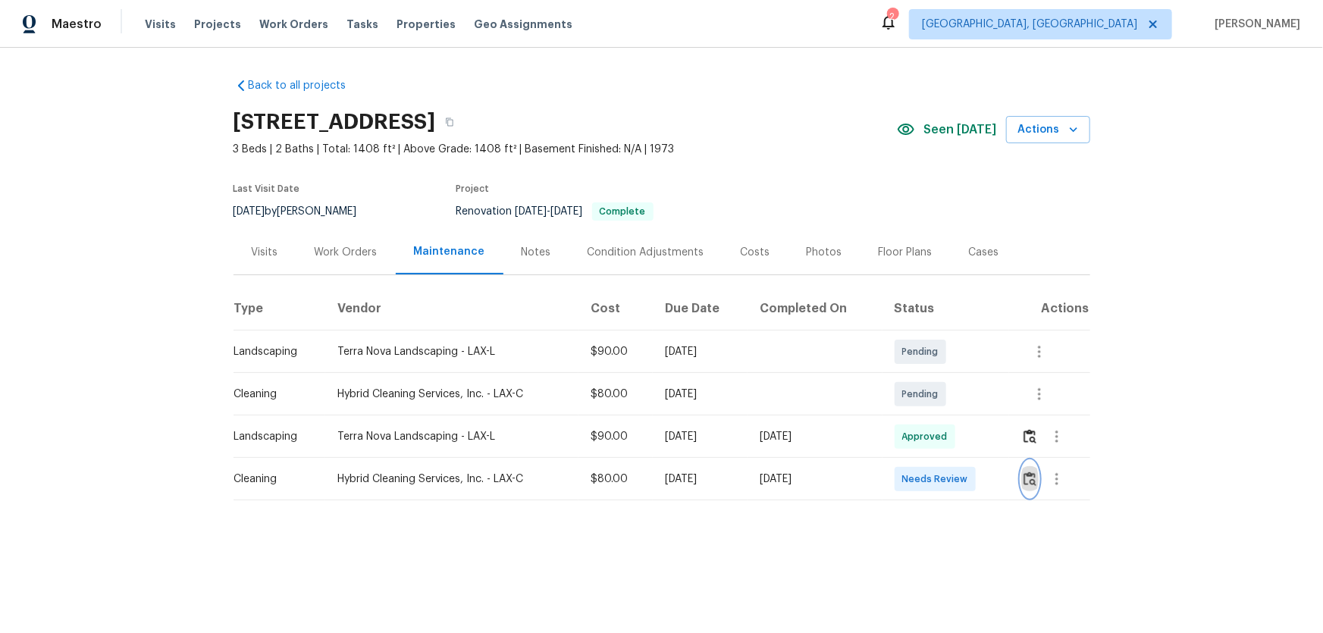
click at [1032, 483] on img "button" at bounding box center [1030, 479] width 13 height 14
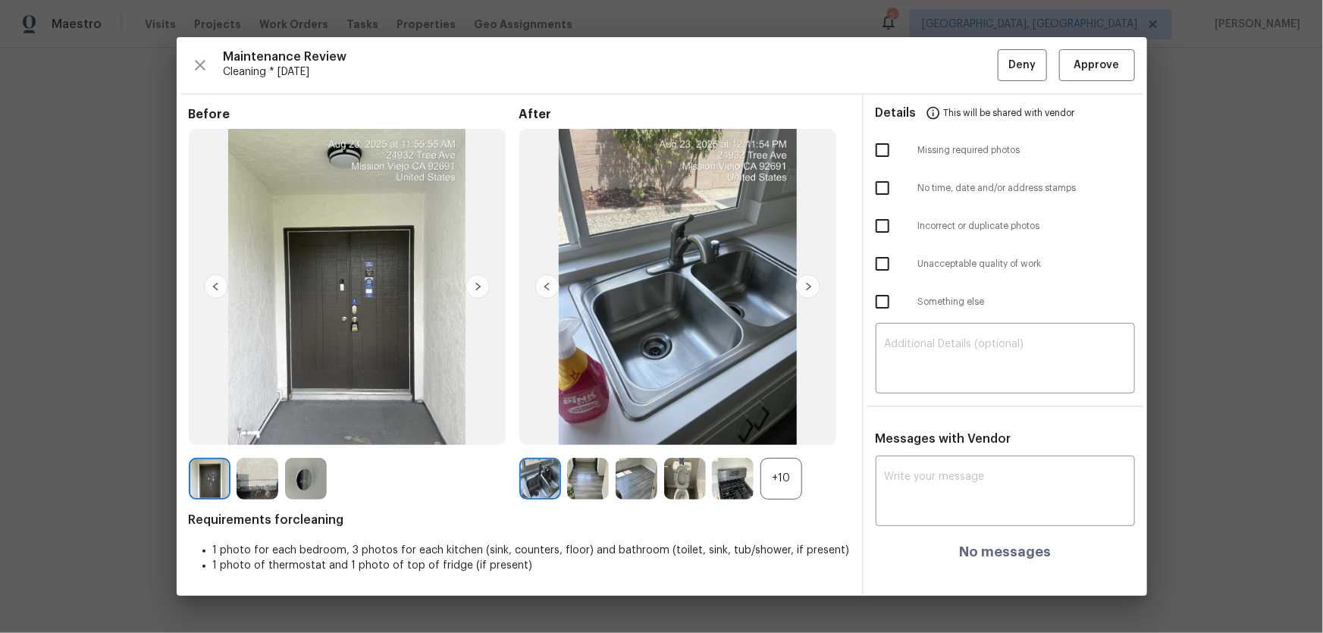
click at [767, 485] on div "+10" at bounding box center [782, 479] width 42 height 42
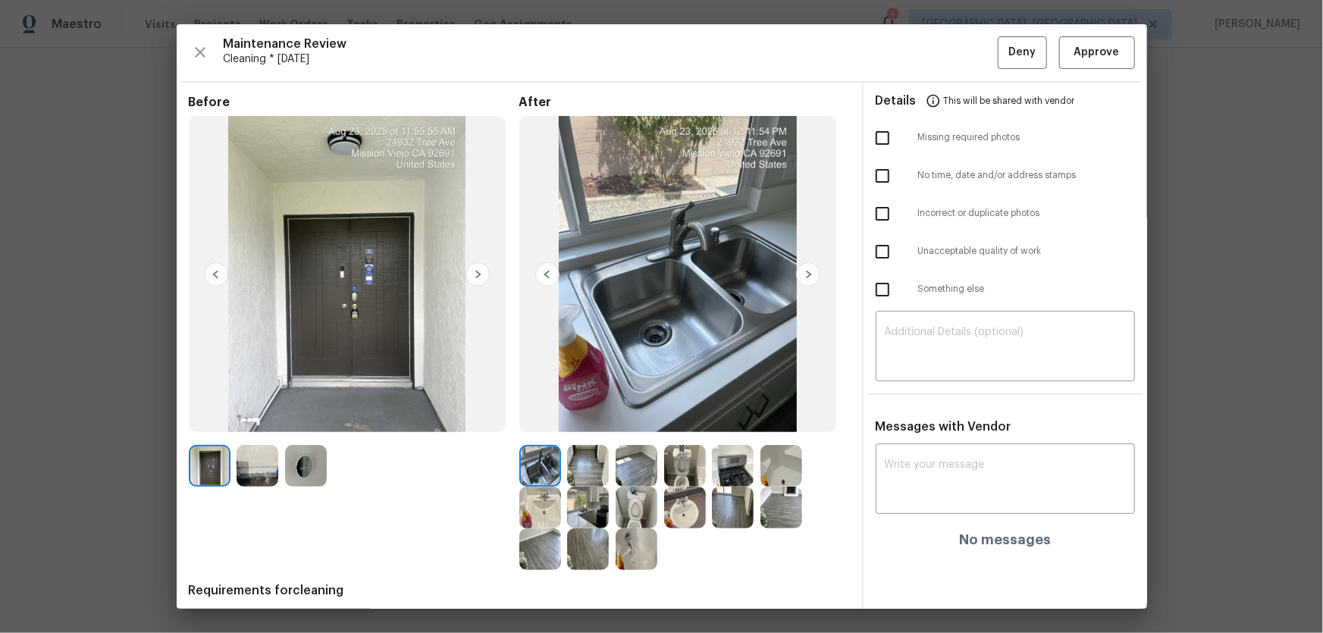
click at [312, 459] on img at bounding box center [306, 466] width 42 height 42
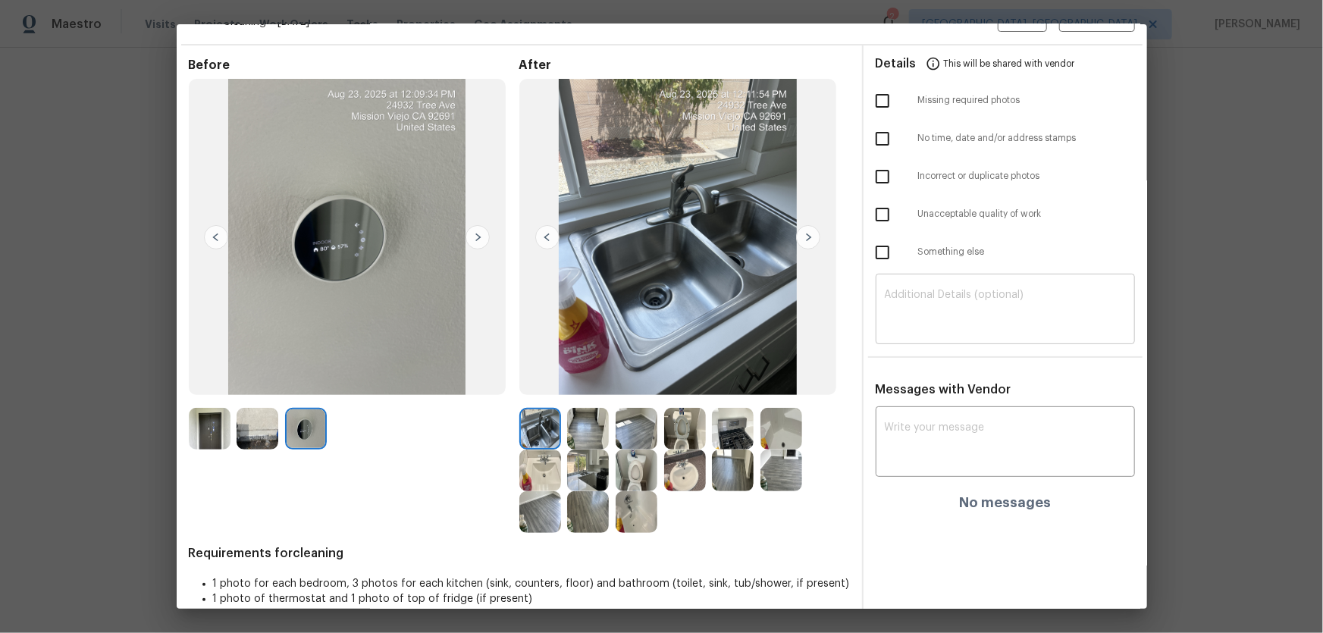
scroll to position [57, 0]
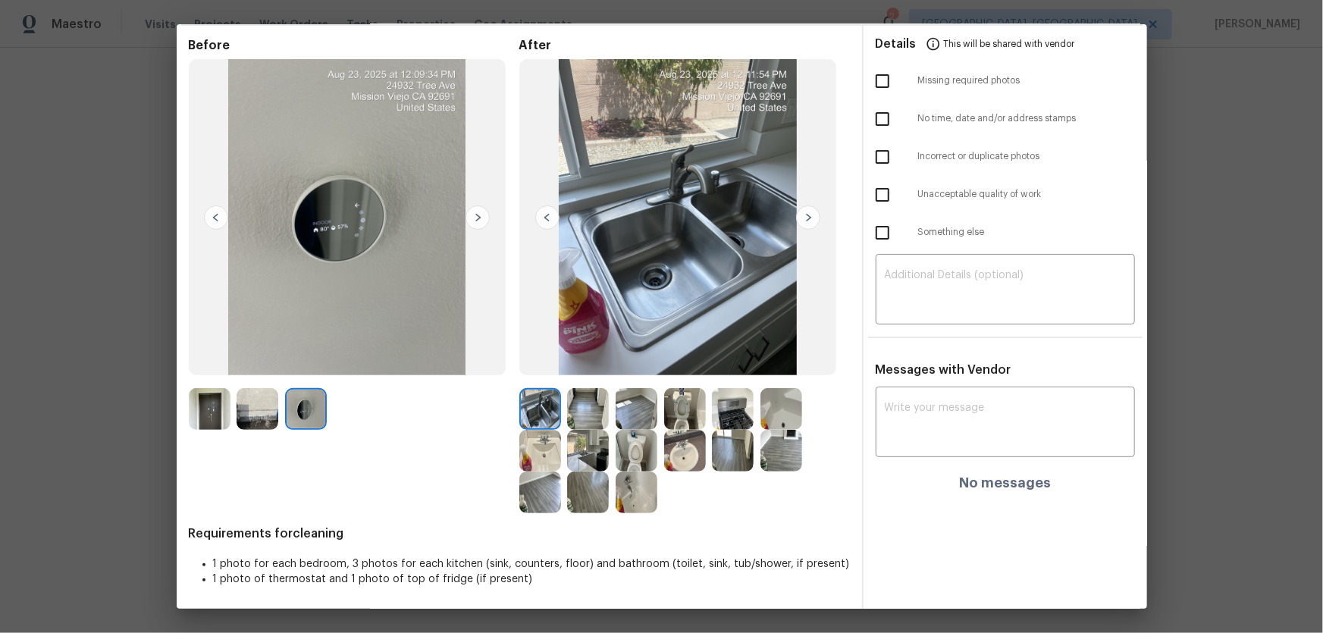
click at [642, 449] on img at bounding box center [637, 451] width 42 height 42
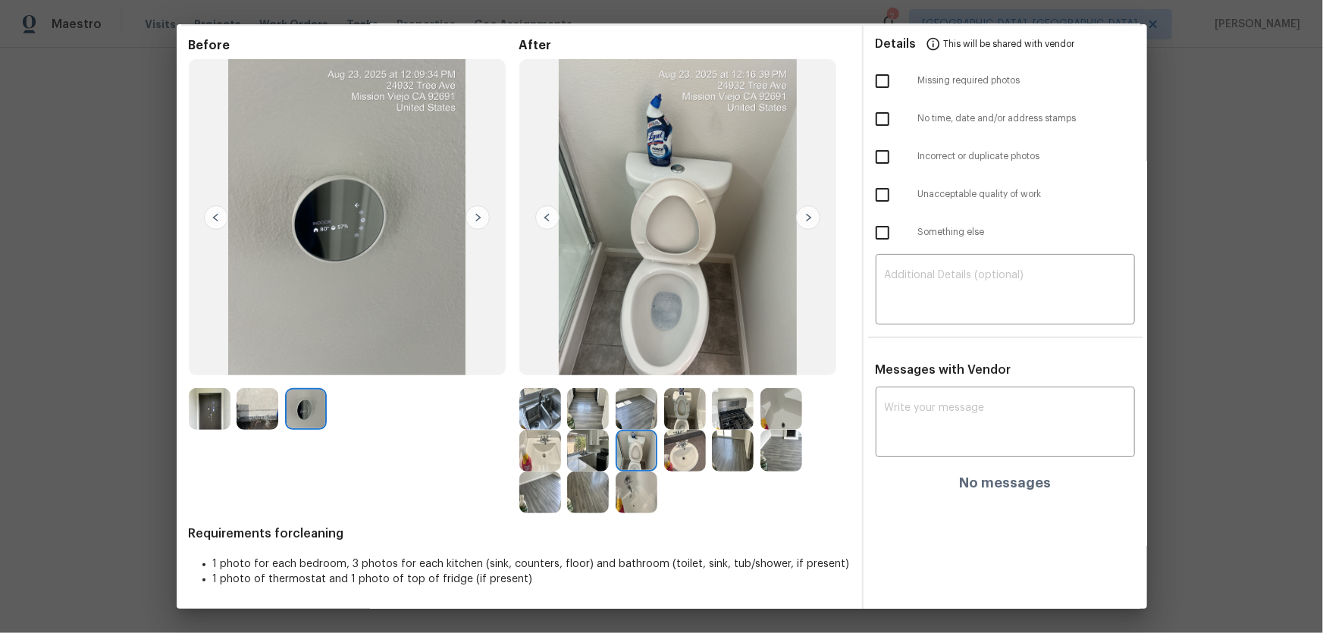
click at [673, 422] on img at bounding box center [685, 409] width 42 height 42
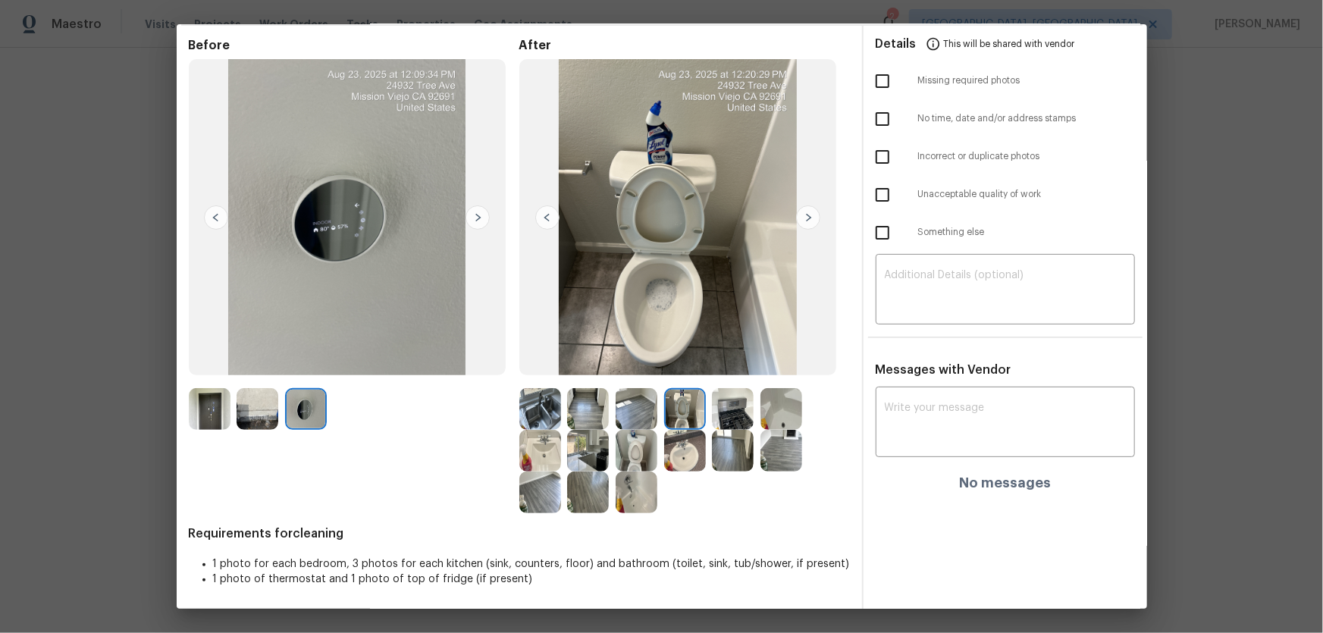
click at [679, 452] on img at bounding box center [685, 451] width 42 height 42
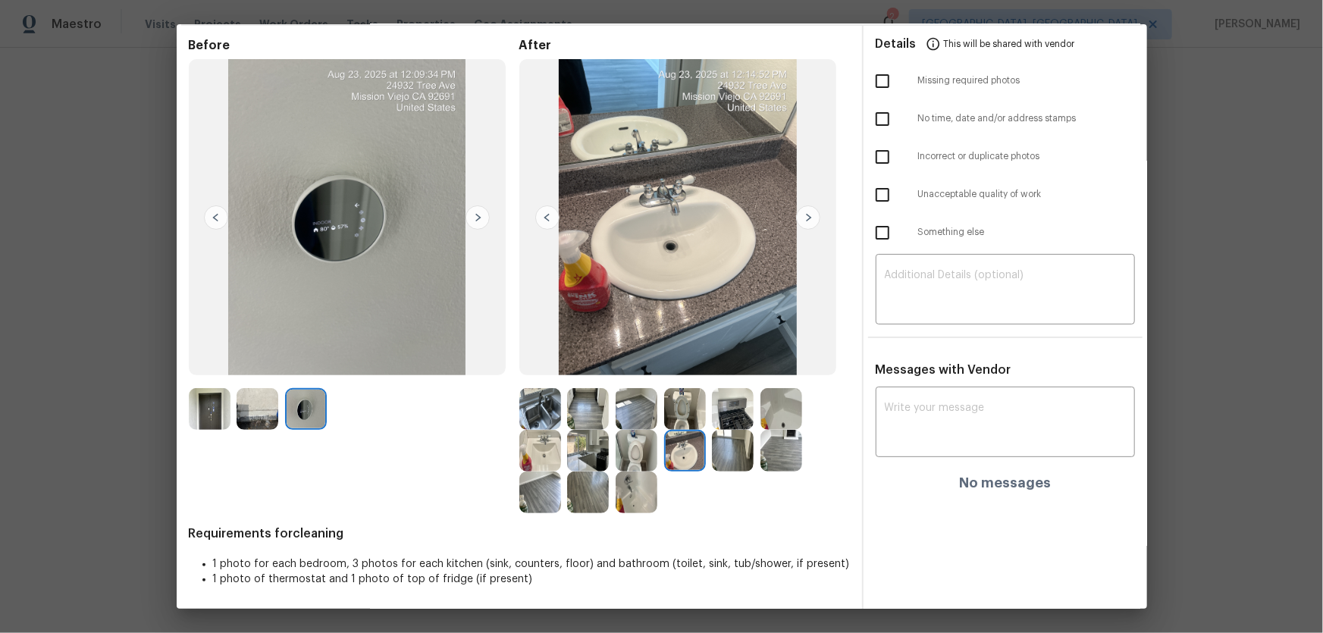
click at [547, 450] on img at bounding box center [540, 451] width 42 height 42
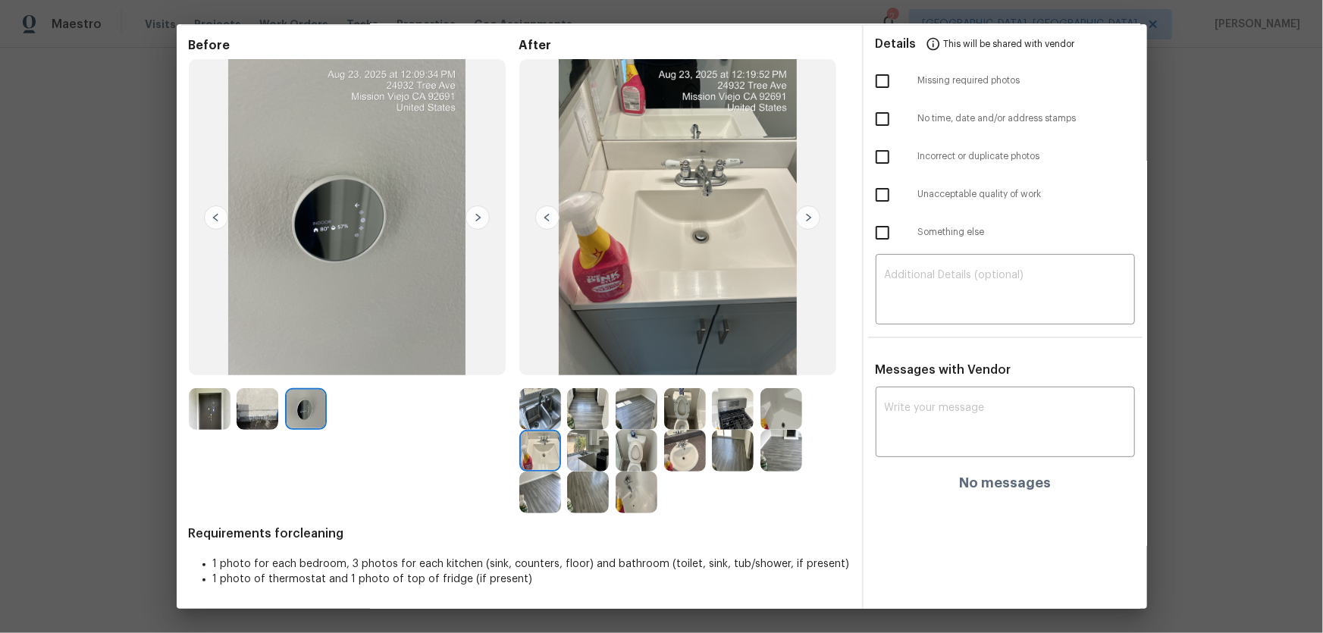
click at [638, 496] on img at bounding box center [637, 493] width 42 height 42
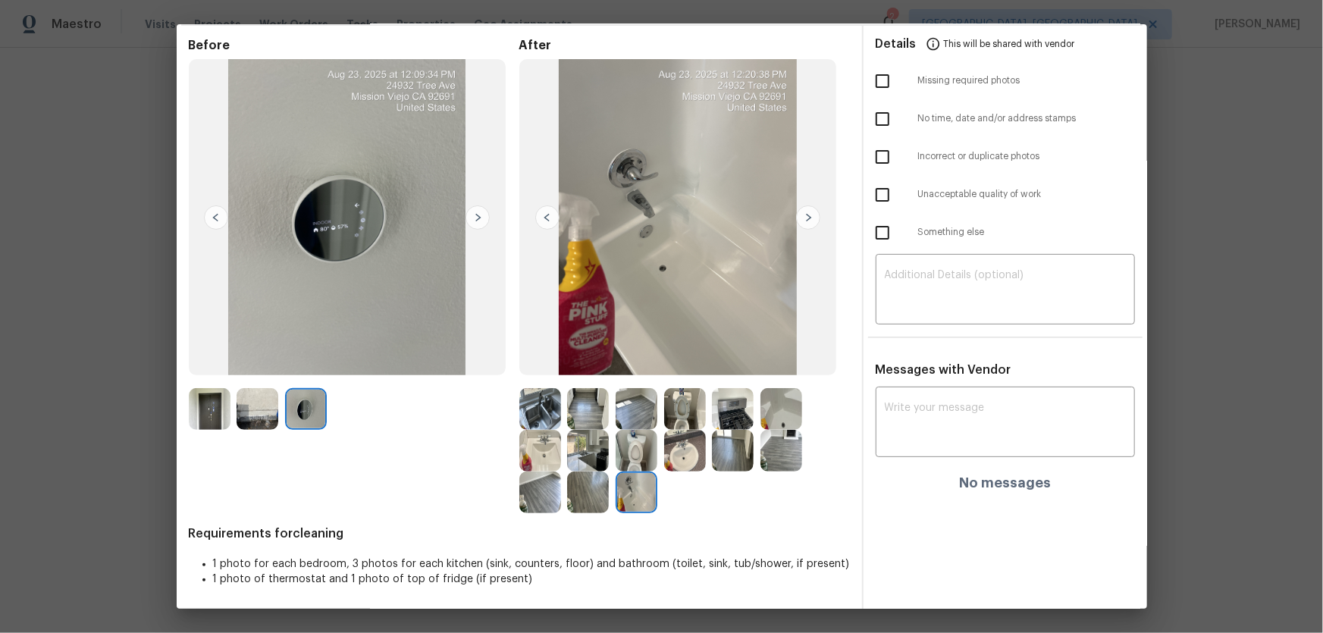
click at [770, 410] on img at bounding box center [782, 409] width 42 height 42
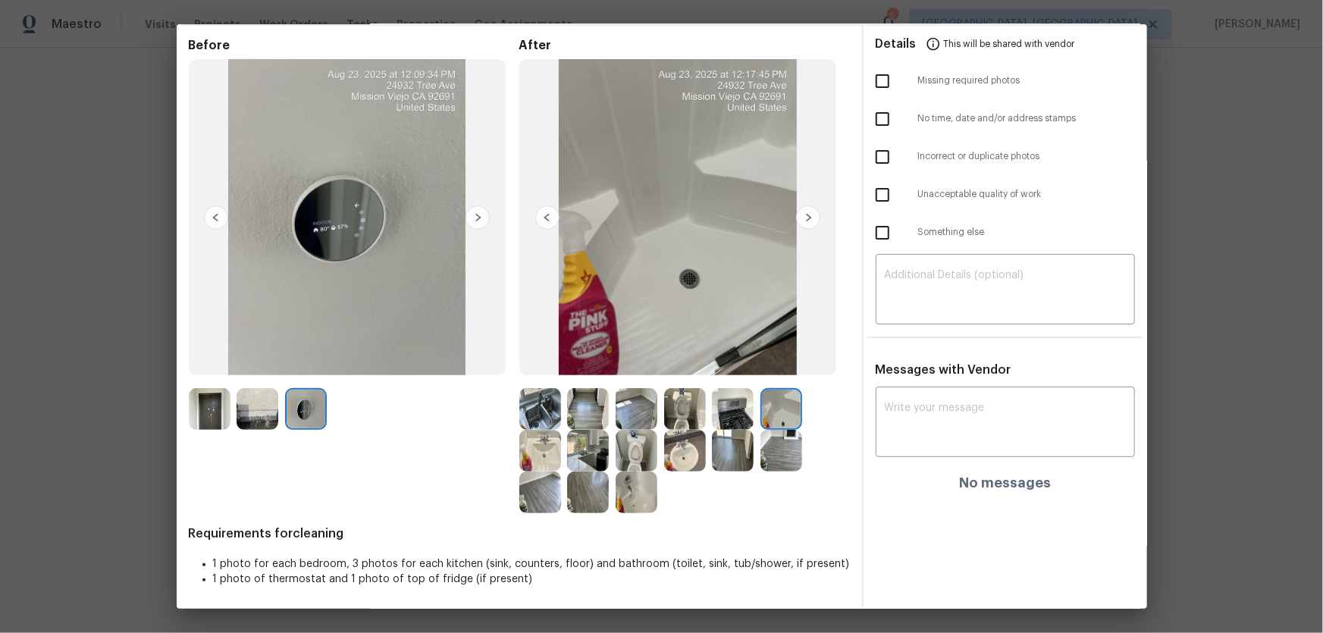
click at [729, 409] on img at bounding box center [733, 409] width 42 height 42
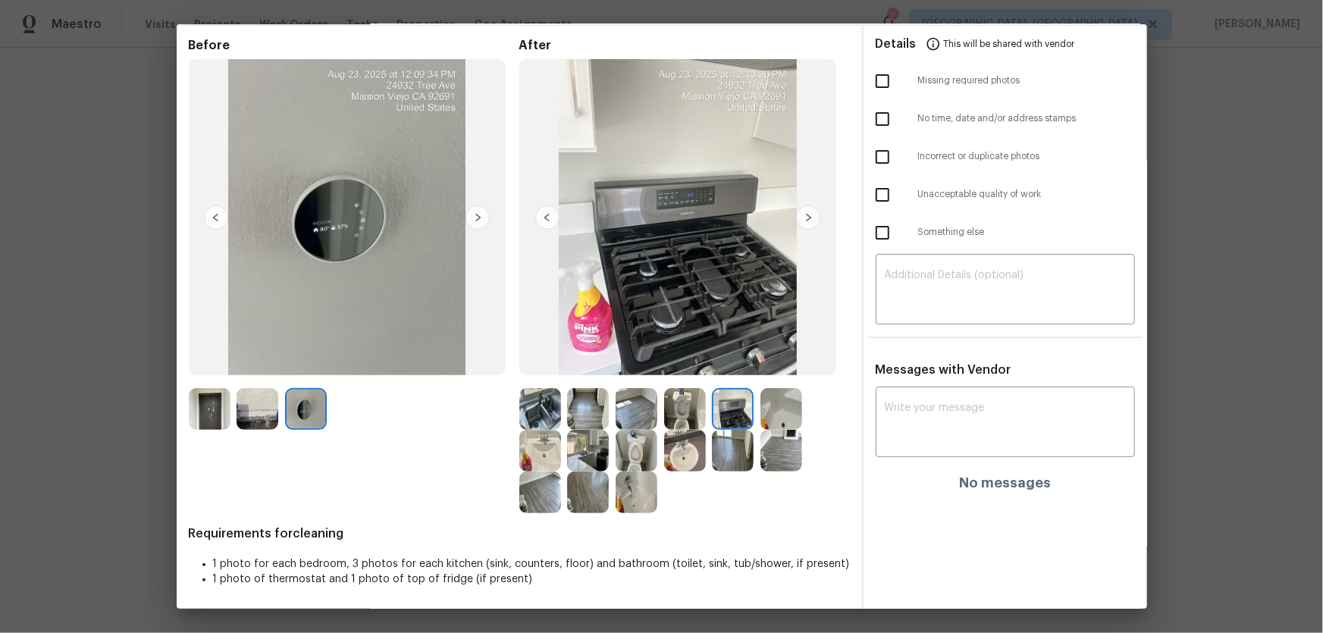
click at [538, 406] on img at bounding box center [540, 409] width 42 height 42
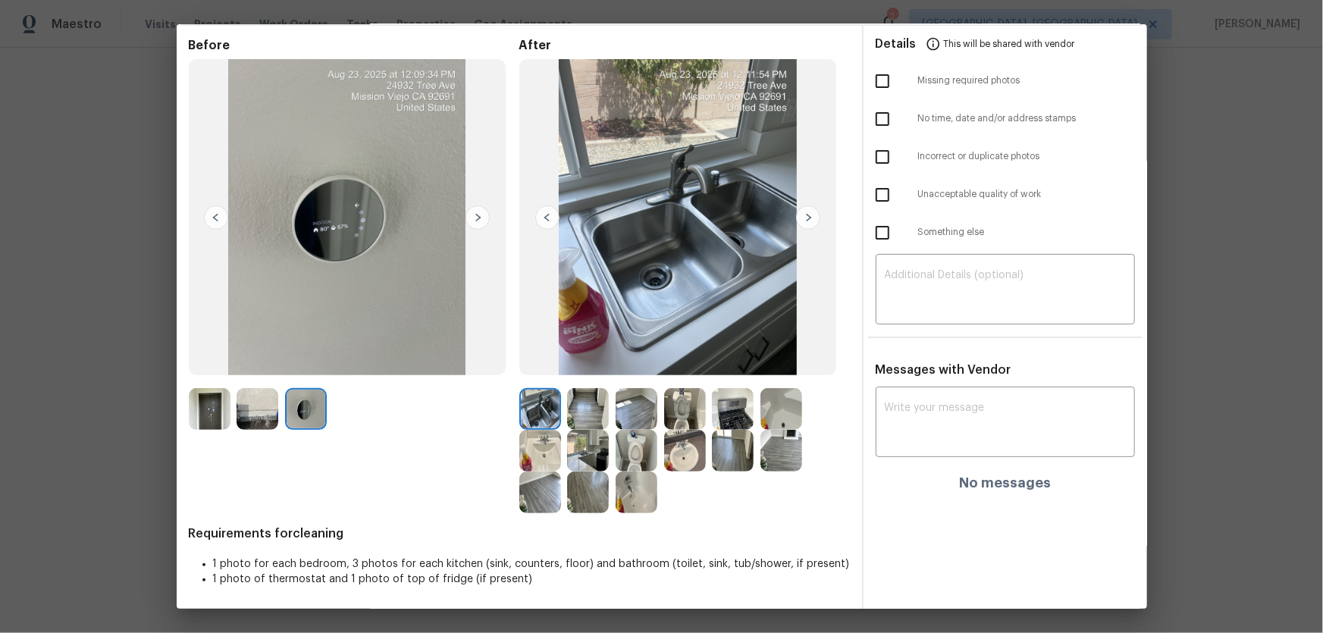
click at [568, 409] on img at bounding box center [588, 409] width 42 height 42
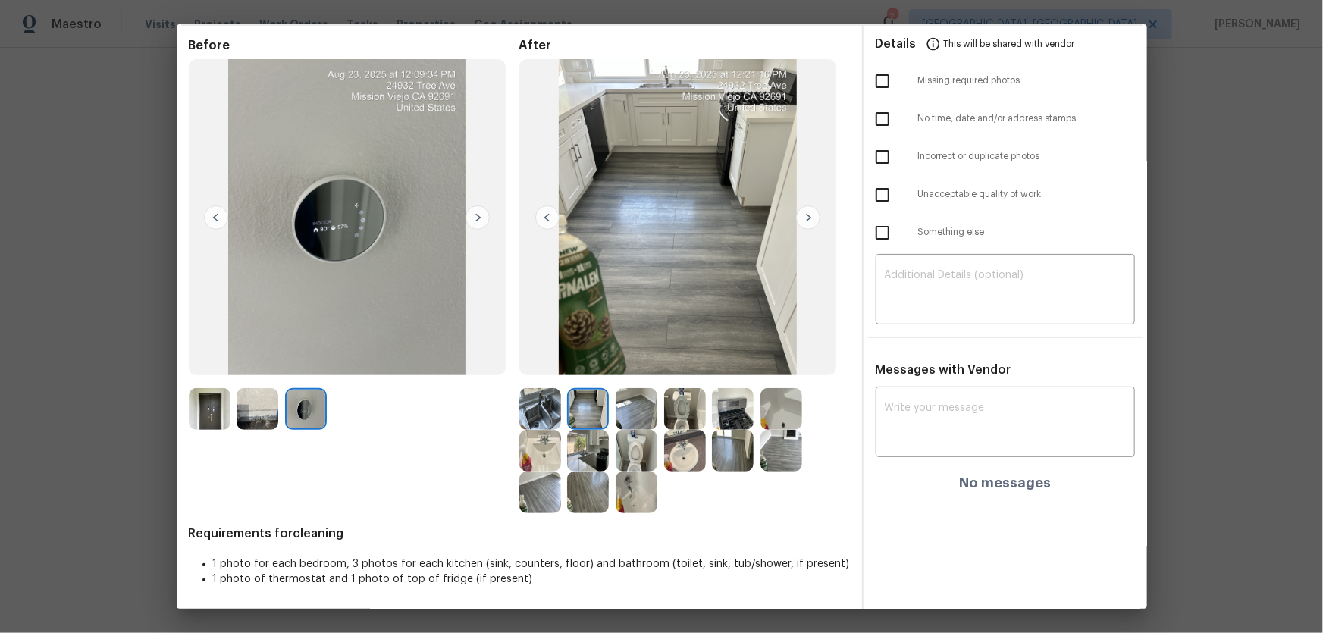
click at [580, 453] on img at bounding box center [588, 451] width 42 height 42
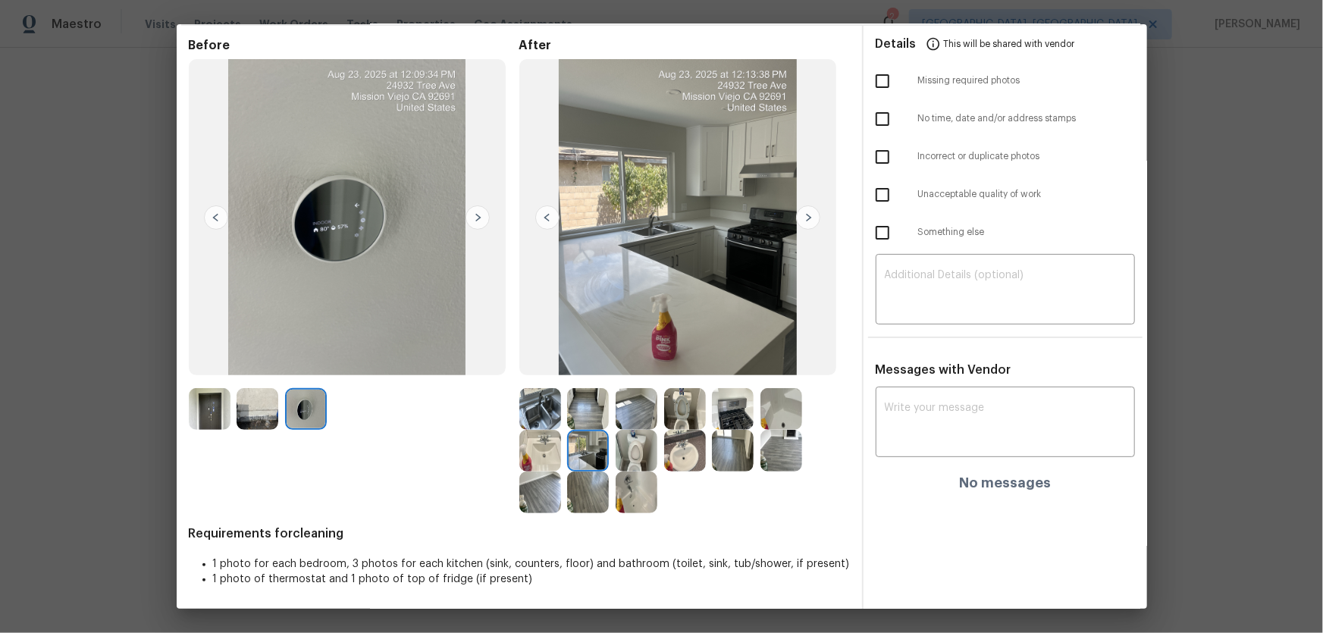
click at [531, 487] on img at bounding box center [540, 493] width 42 height 42
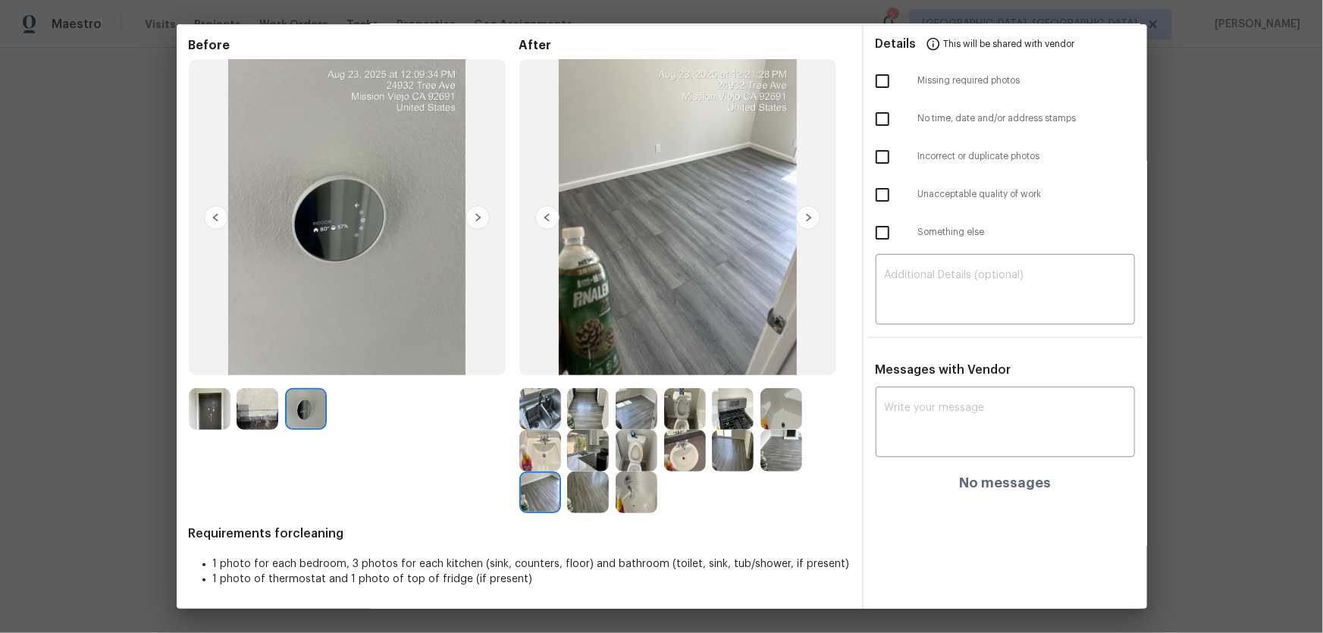
click at [571, 494] on img at bounding box center [588, 493] width 42 height 42
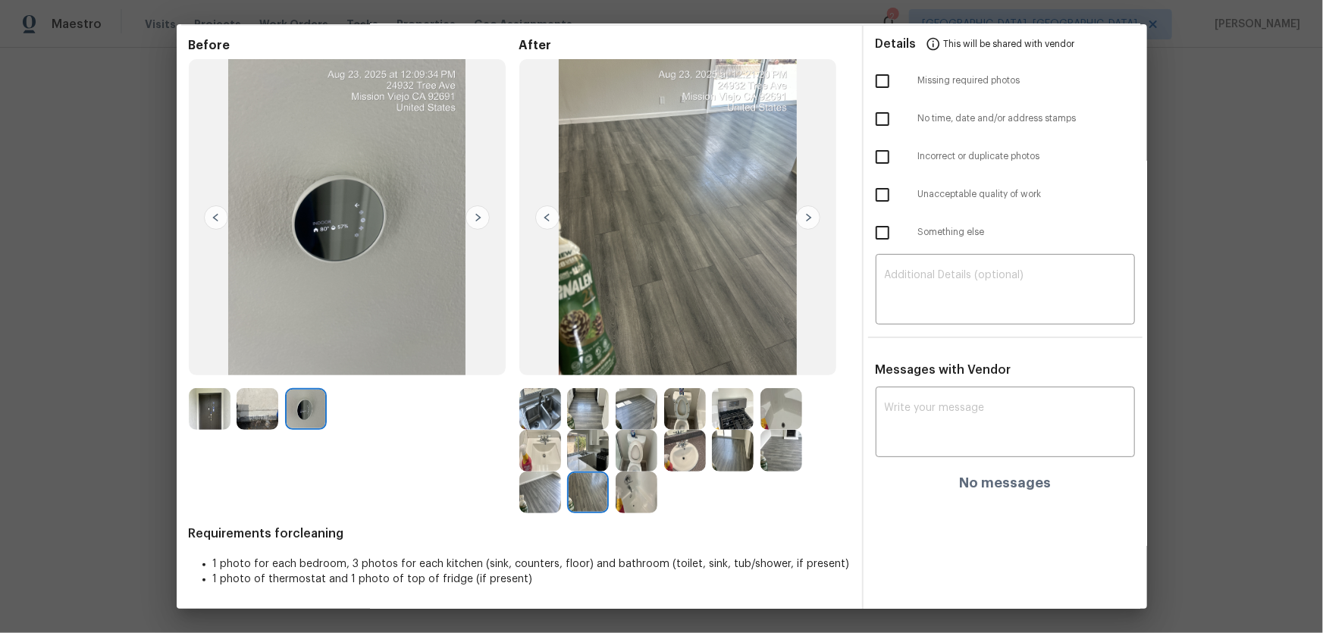
click at [712, 450] on img at bounding box center [733, 451] width 42 height 42
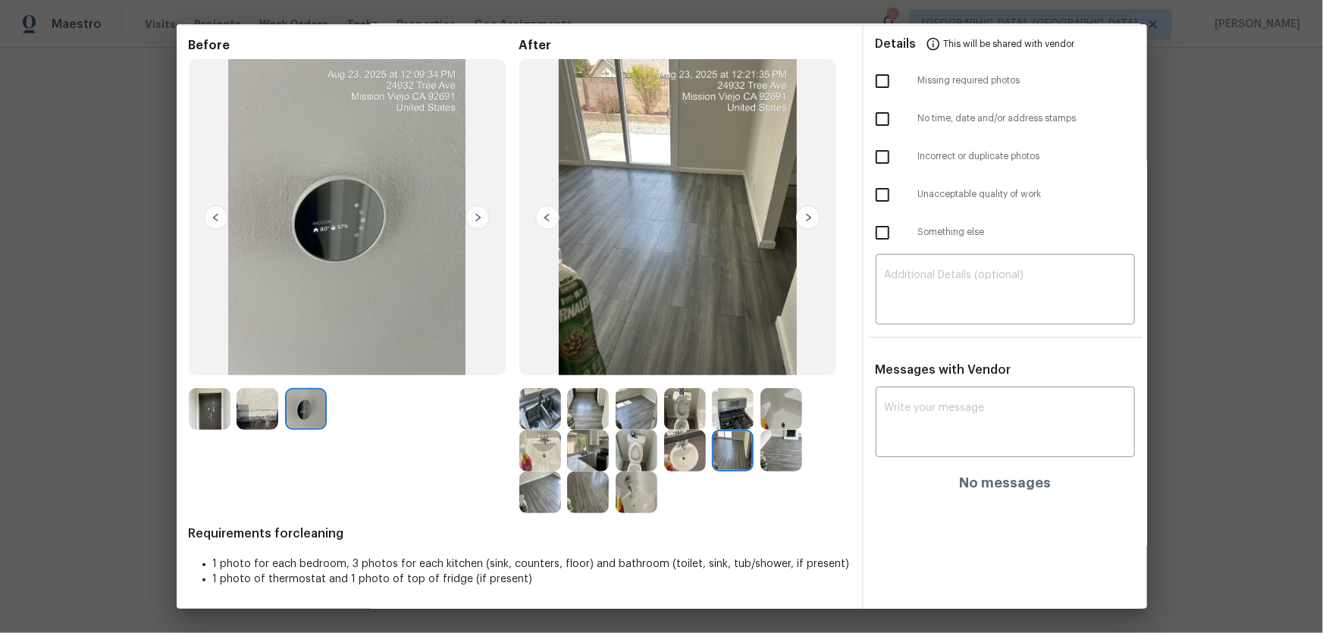
click at [780, 455] on img at bounding box center [782, 451] width 42 height 42
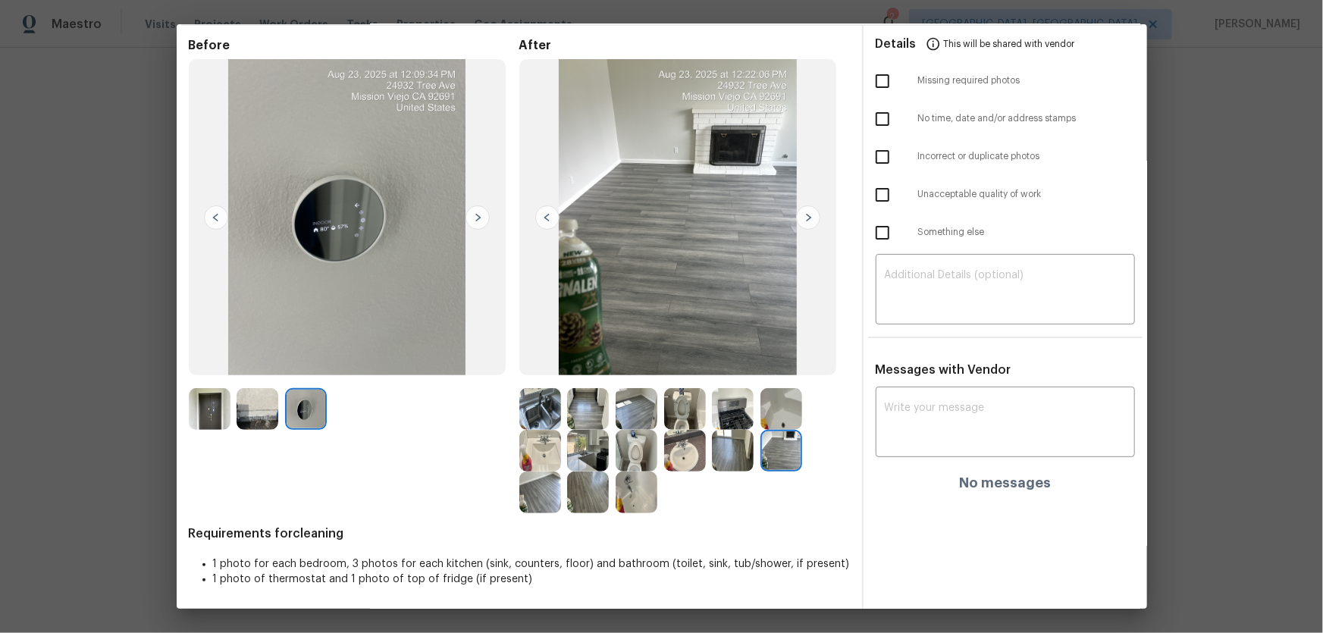
click at [744, 460] on img at bounding box center [733, 451] width 42 height 42
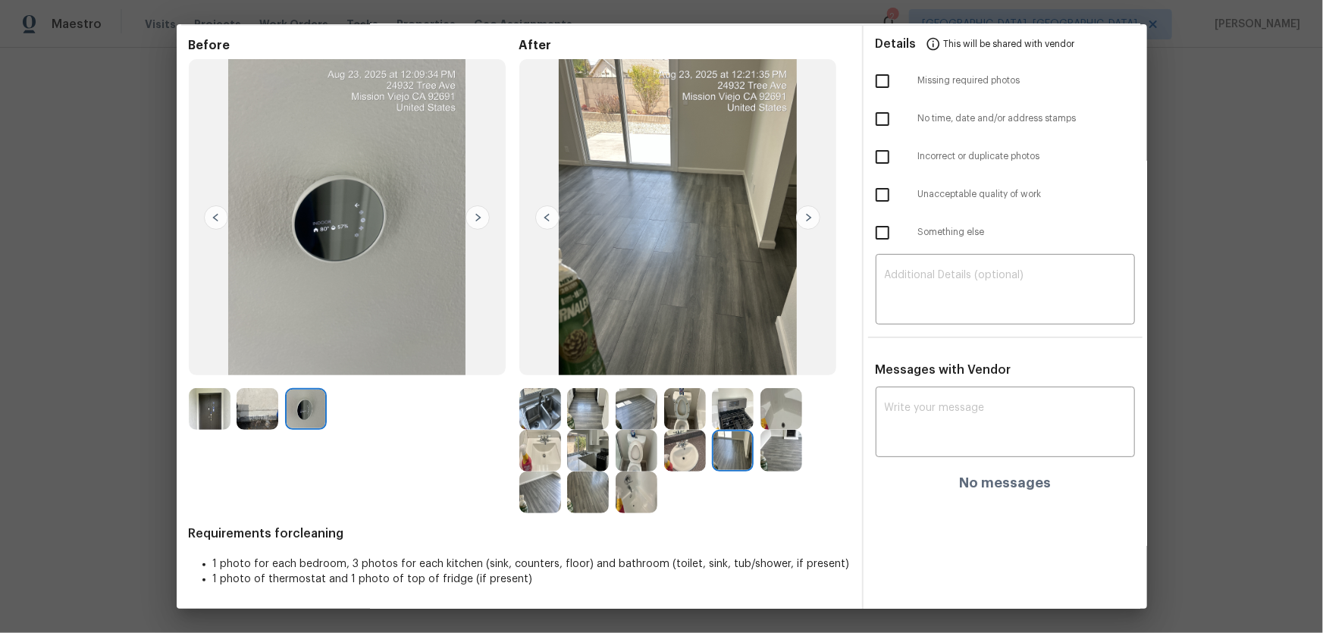
click at [636, 410] on img at bounding box center [637, 409] width 42 height 42
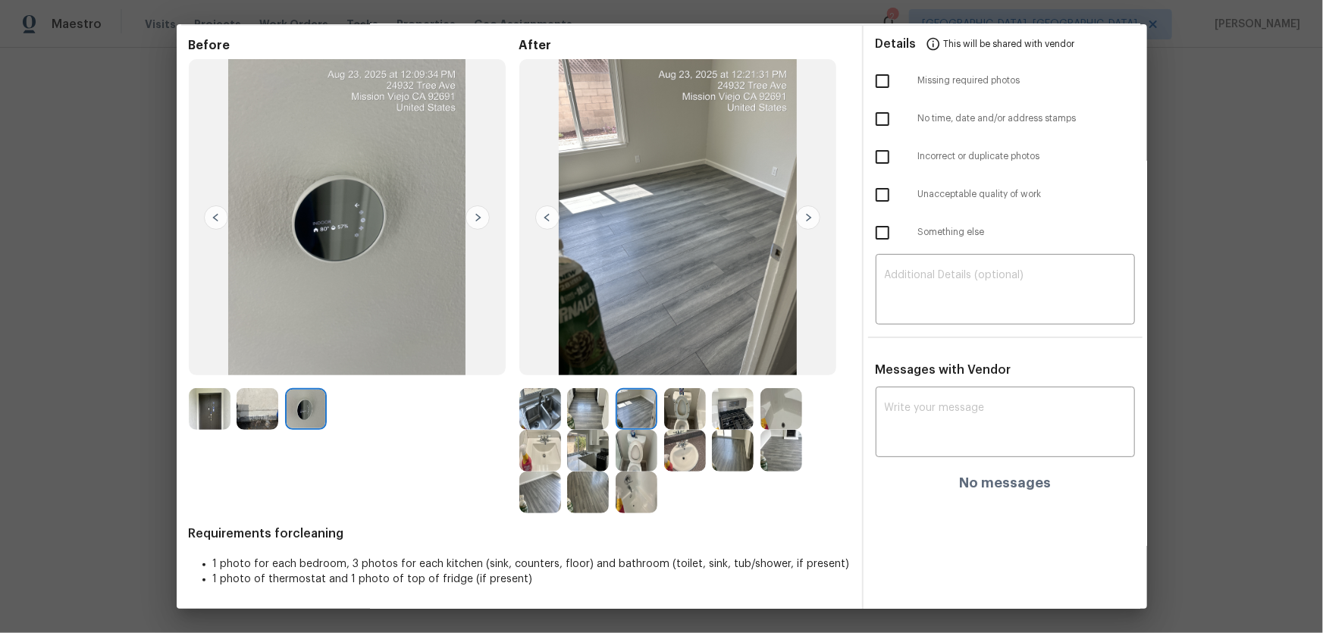
click at [597, 502] on img at bounding box center [588, 493] width 42 height 42
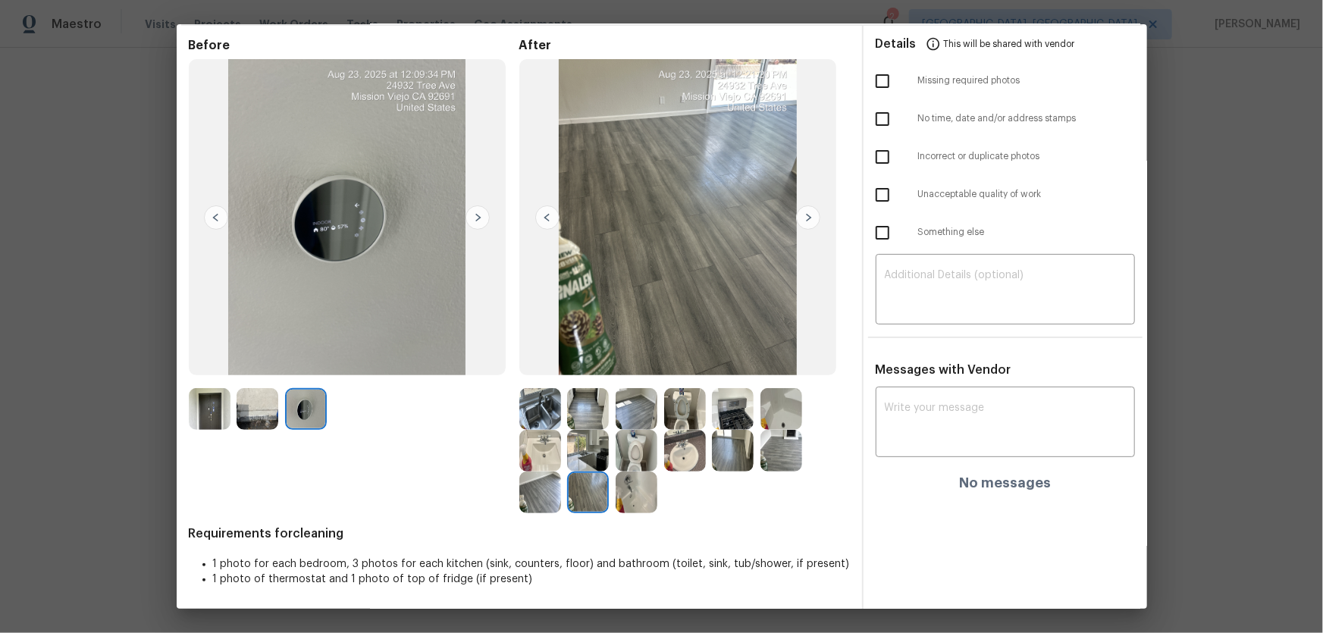
click at [519, 491] on img at bounding box center [540, 493] width 42 height 42
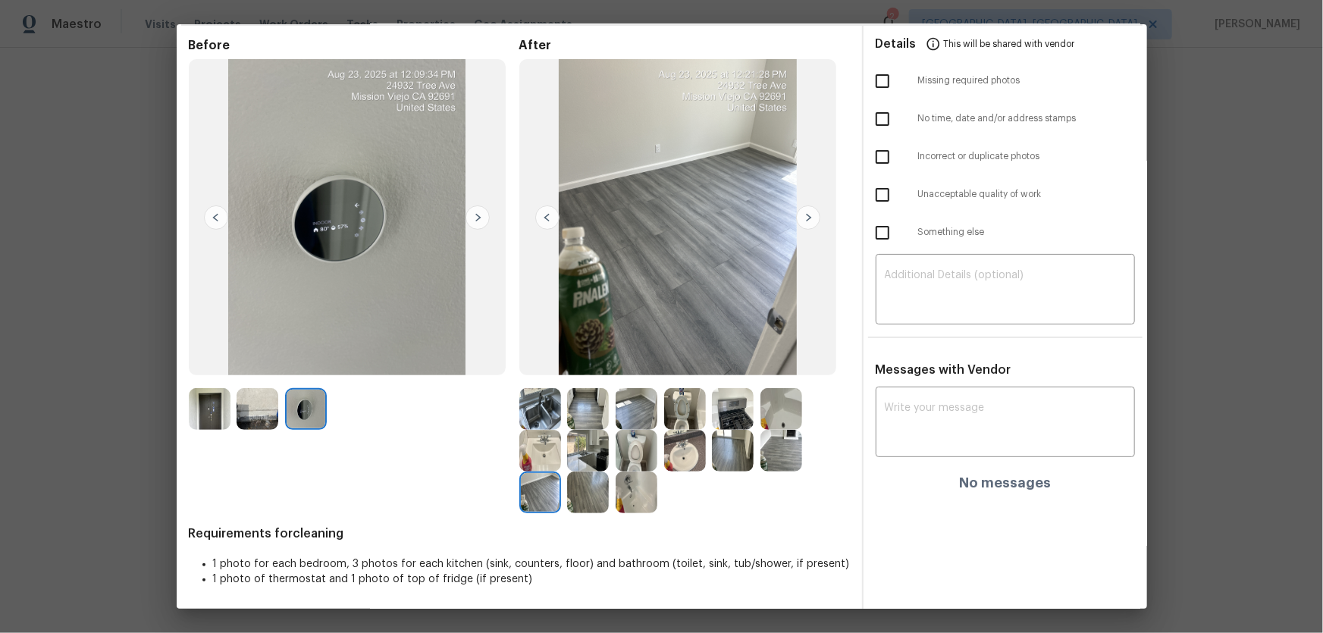
drag, startPoint x: 278, startPoint y: 415, endPoint x: 247, endPoint y: 413, distance: 30.4
click at [277, 417] on img at bounding box center [258, 409] width 42 height 42
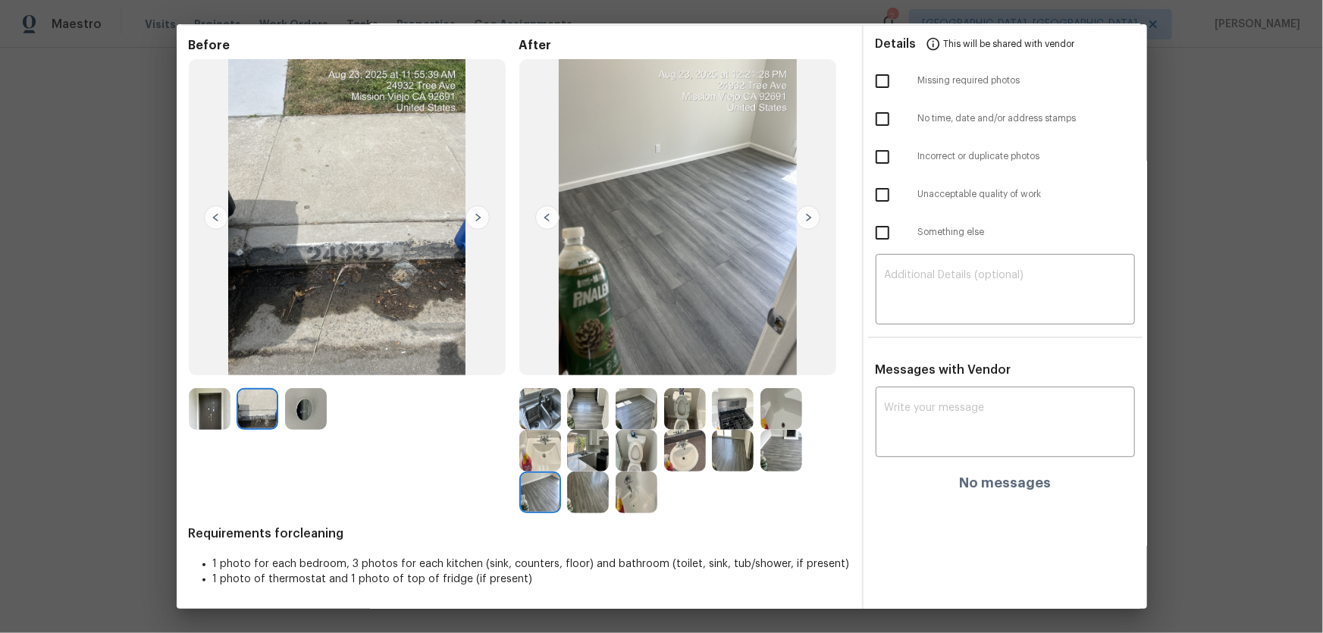
click at [225, 406] on img at bounding box center [210, 409] width 42 height 42
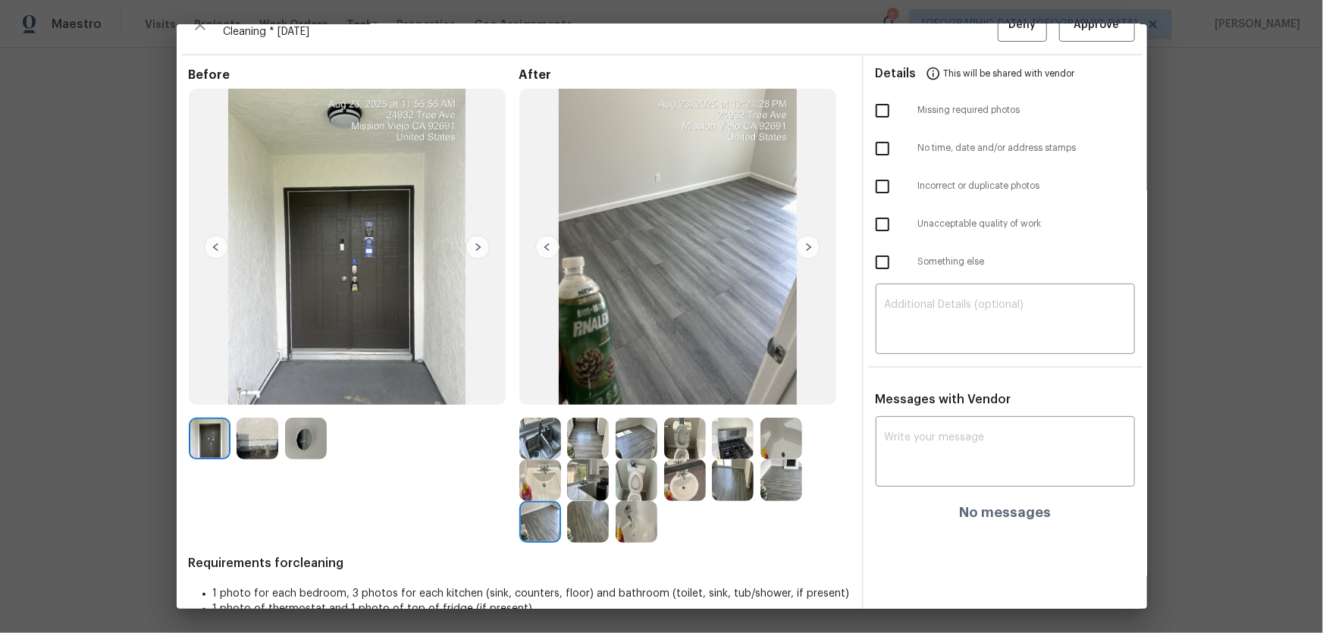
scroll to position [0, 0]
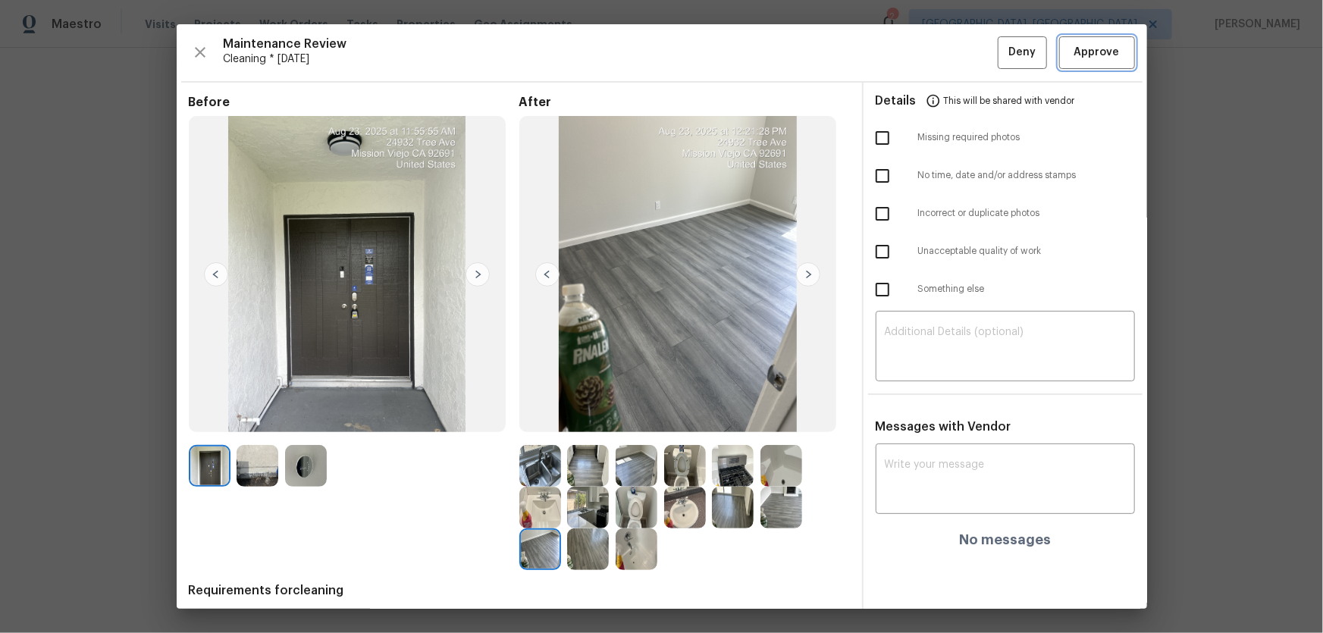
click at [1084, 43] on span "Approve" at bounding box center [1096, 52] width 45 height 19
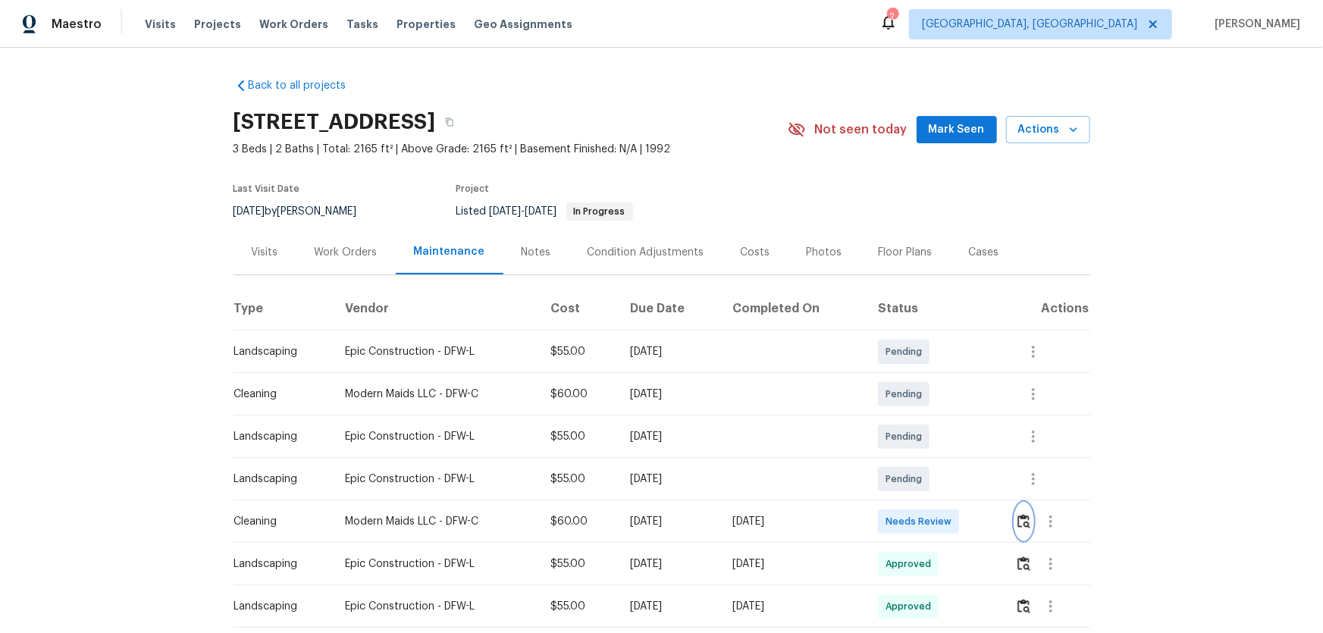
click at [941, 418] on img "button" at bounding box center [1024, 521] width 13 height 14
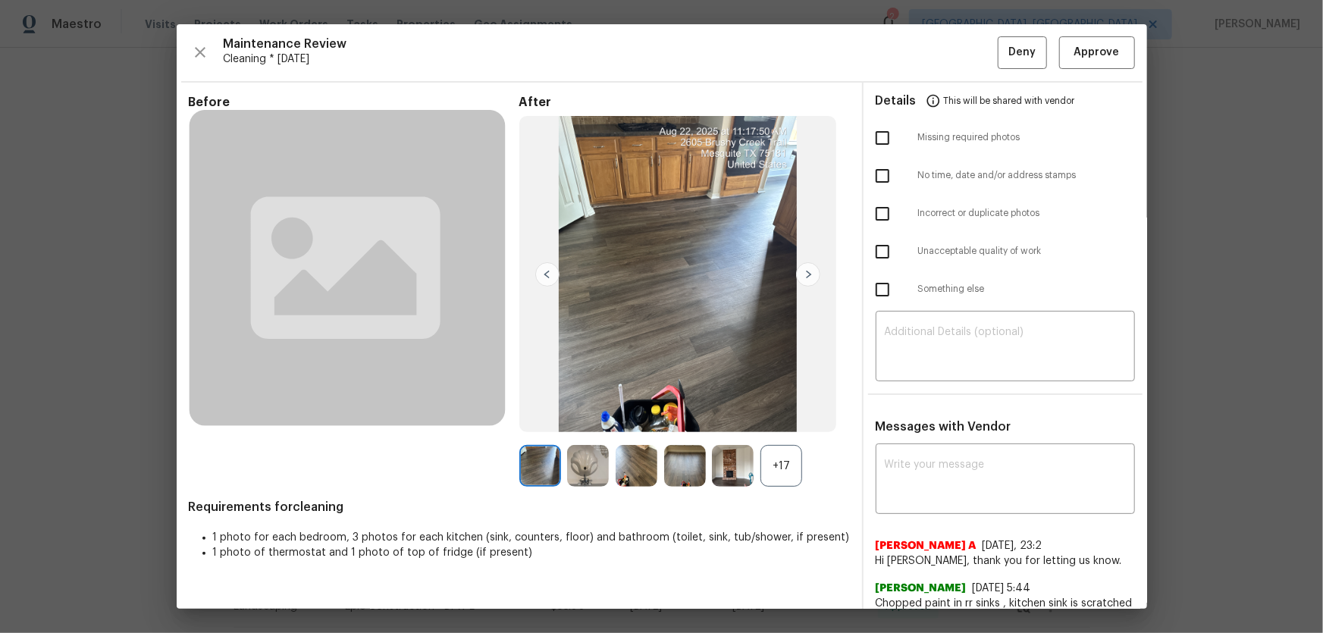
click at [761, 418] on div "+17" at bounding box center [782, 466] width 42 height 42
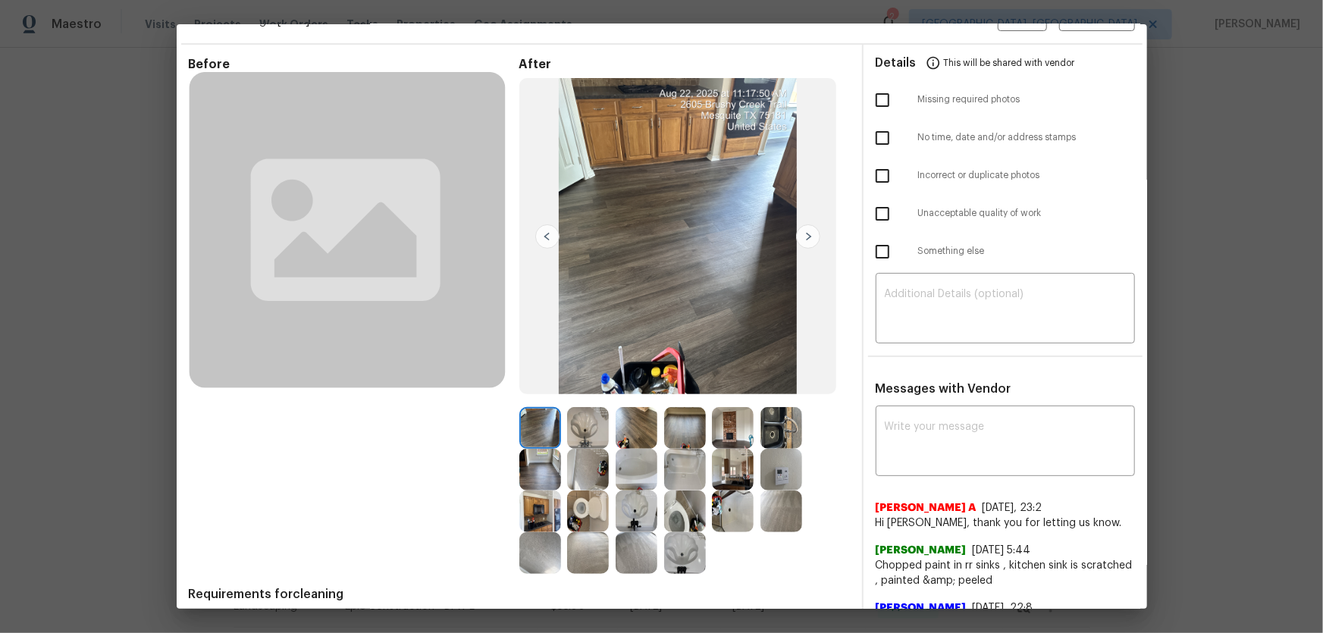
scroll to position [206, 0]
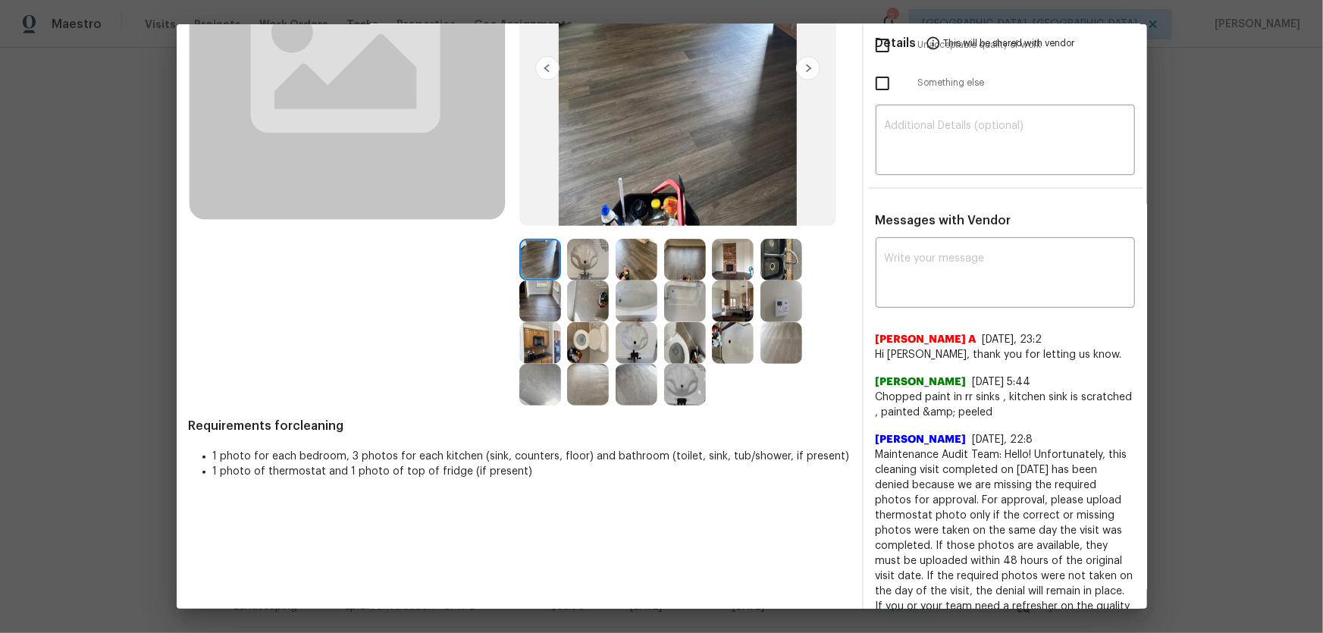
click at [694, 342] on img at bounding box center [685, 343] width 42 height 42
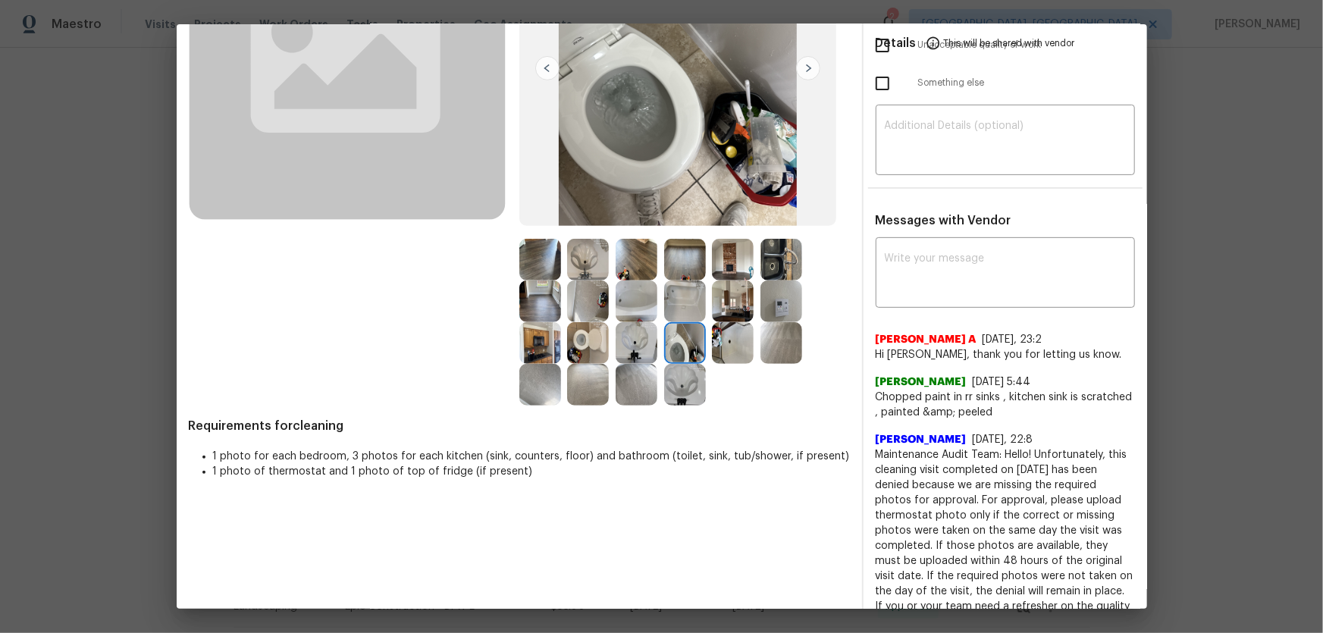
click at [608, 331] on div at bounding box center [591, 343] width 49 height 42
click at [599, 336] on img at bounding box center [588, 343] width 42 height 42
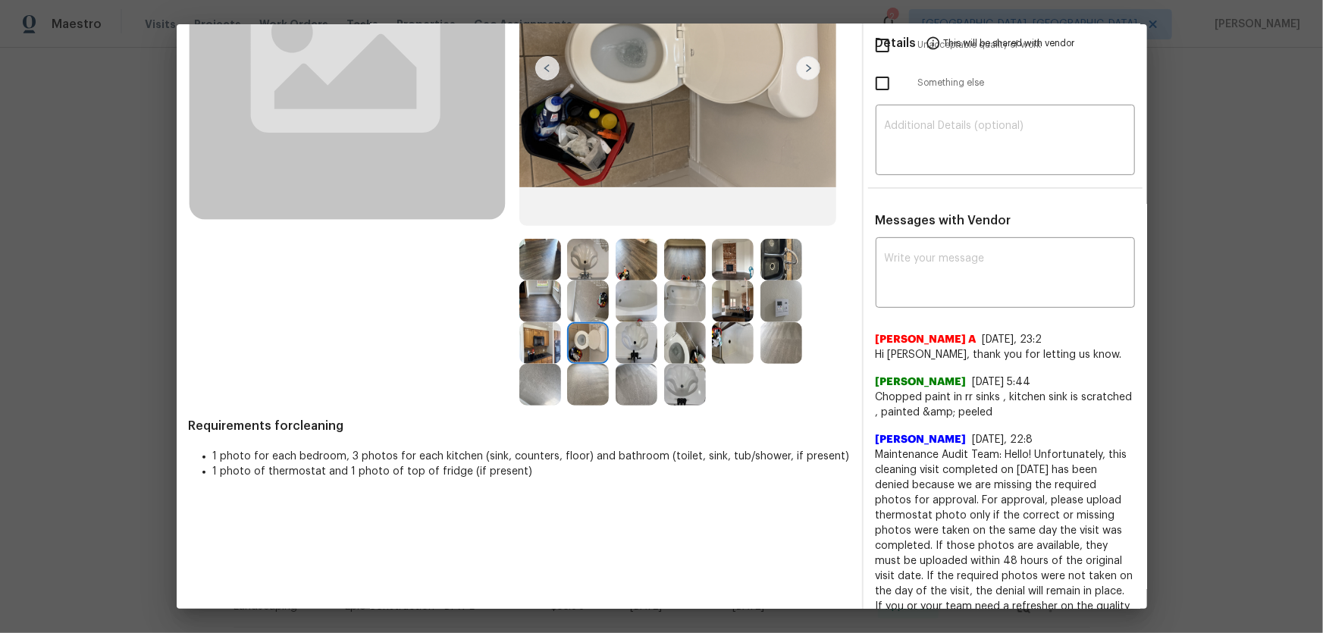
click at [636, 340] on img at bounding box center [637, 343] width 42 height 42
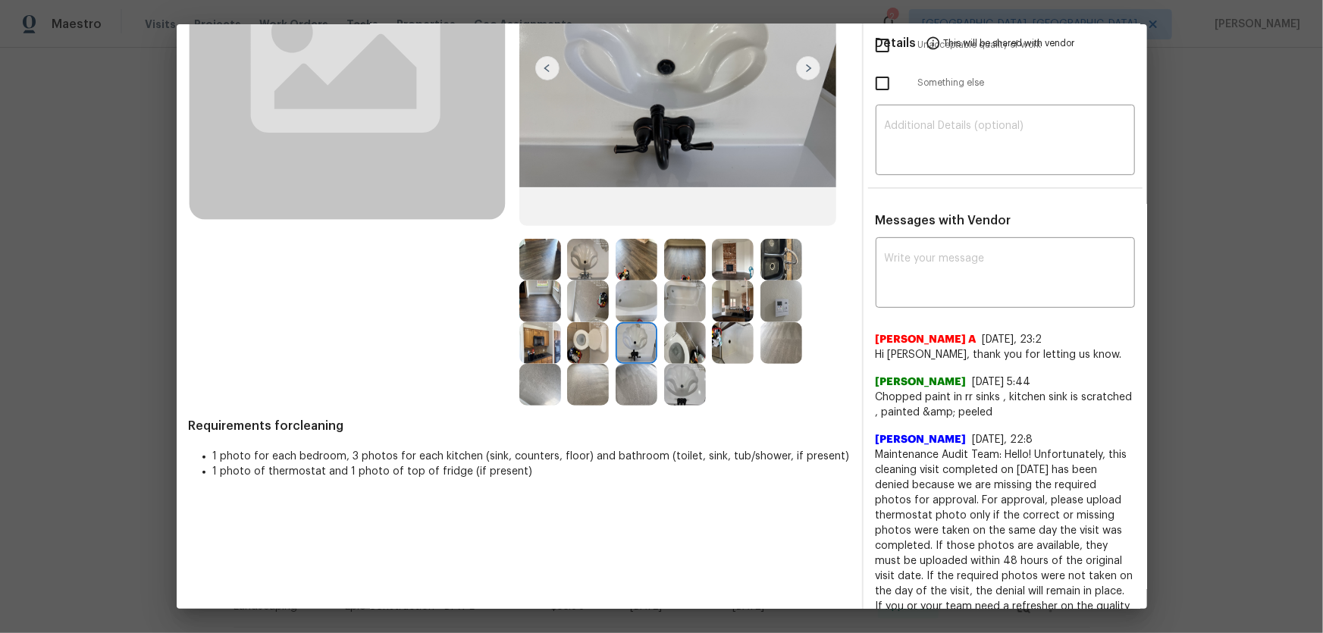
click at [682, 376] on img at bounding box center [685, 385] width 42 height 42
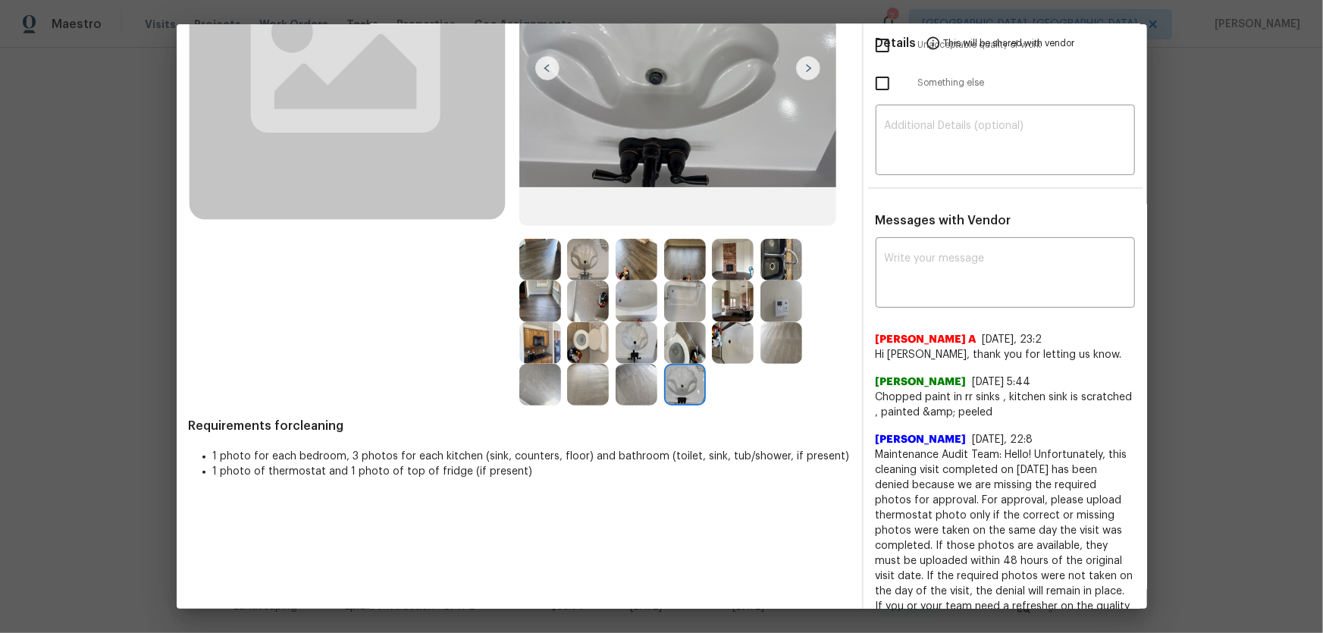
click at [644, 283] on img at bounding box center [637, 302] width 42 height 42
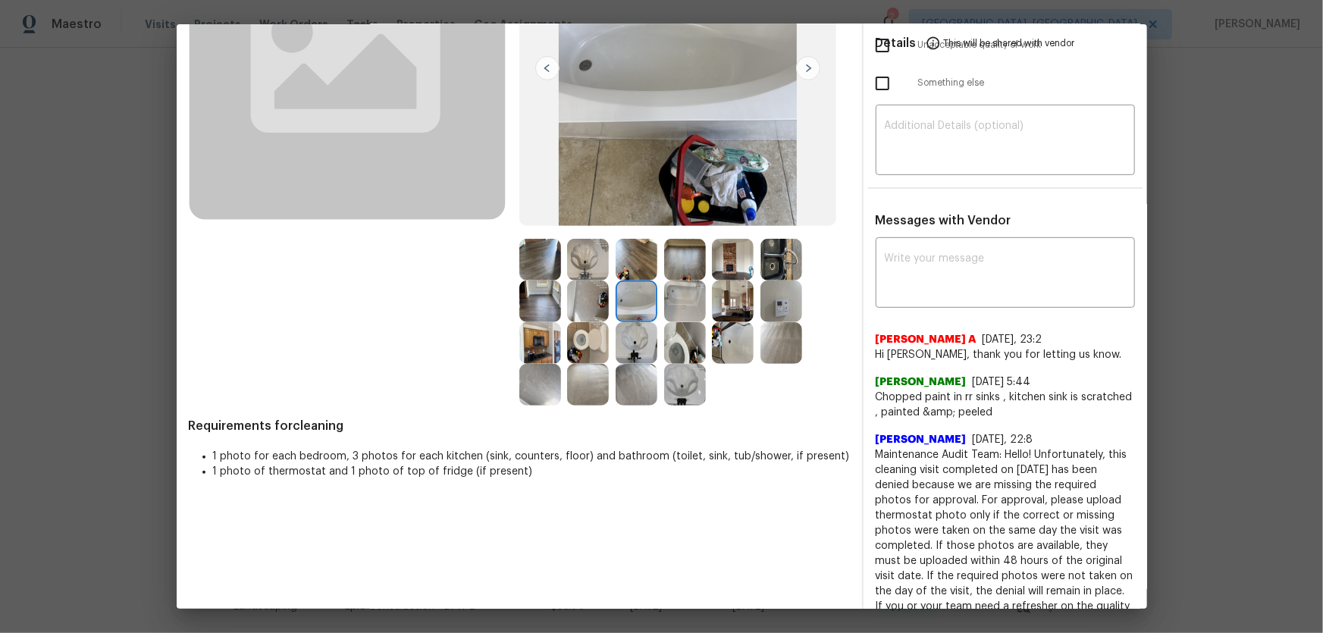
click at [689, 303] on img at bounding box center [685, 302] width 42 height 42
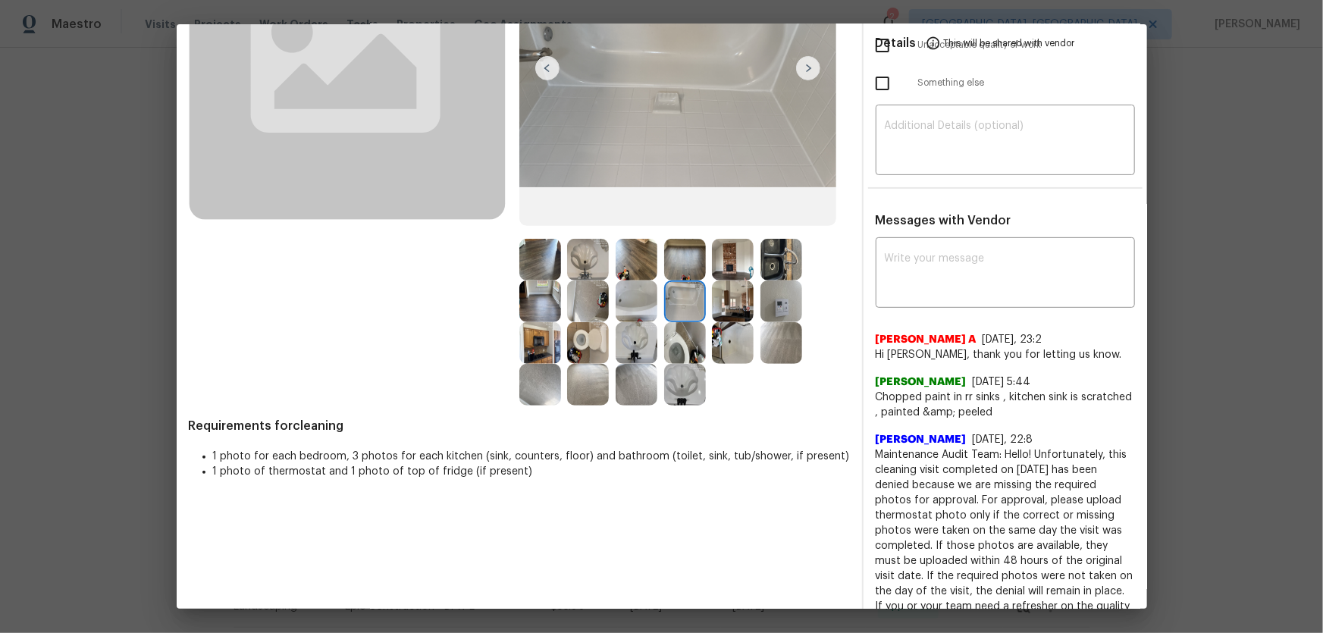
click at [728, 304] on img at bounding box center [733, 302] width 42 height 42
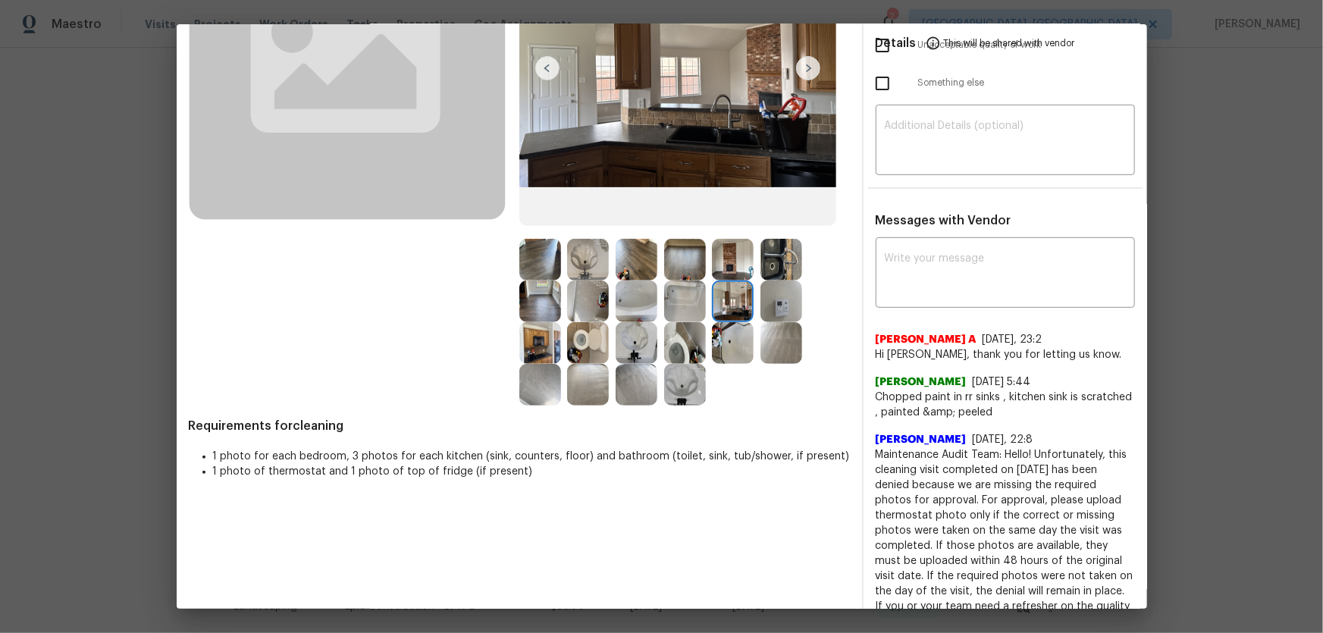
click at [714, 266] on img at bounding box center [733, 260] width 42 height 42
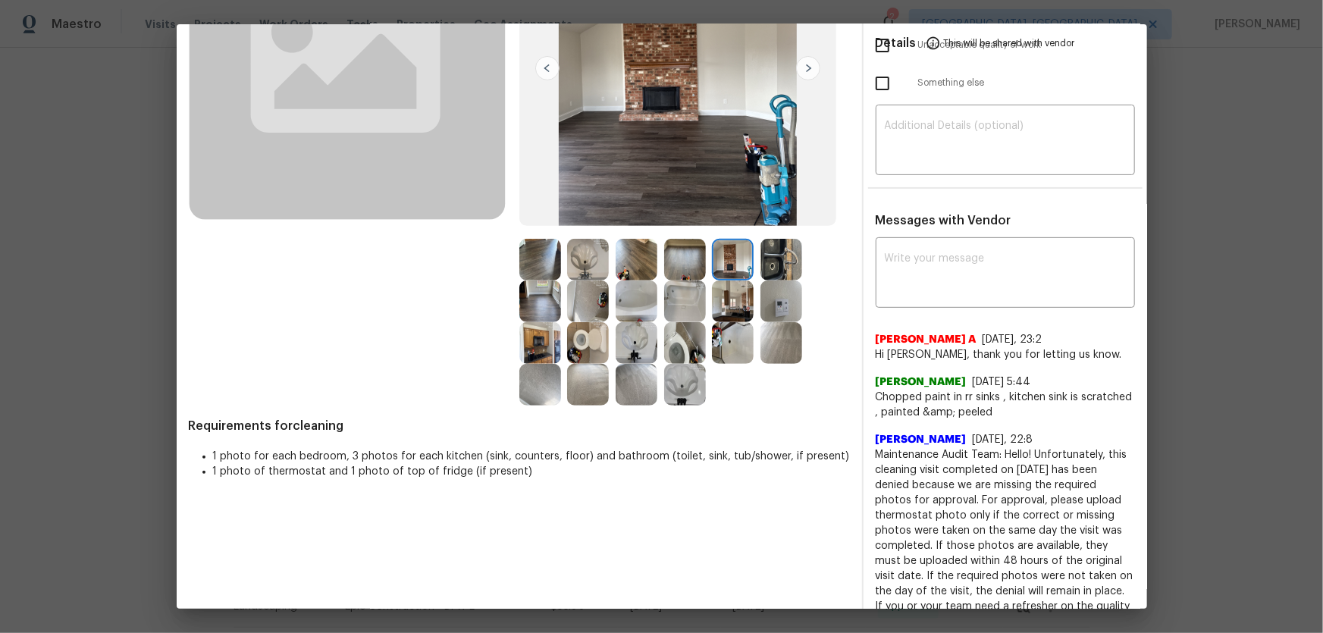
click at [777, 260] on img at bounding box center [782, 260] width 42 height 42
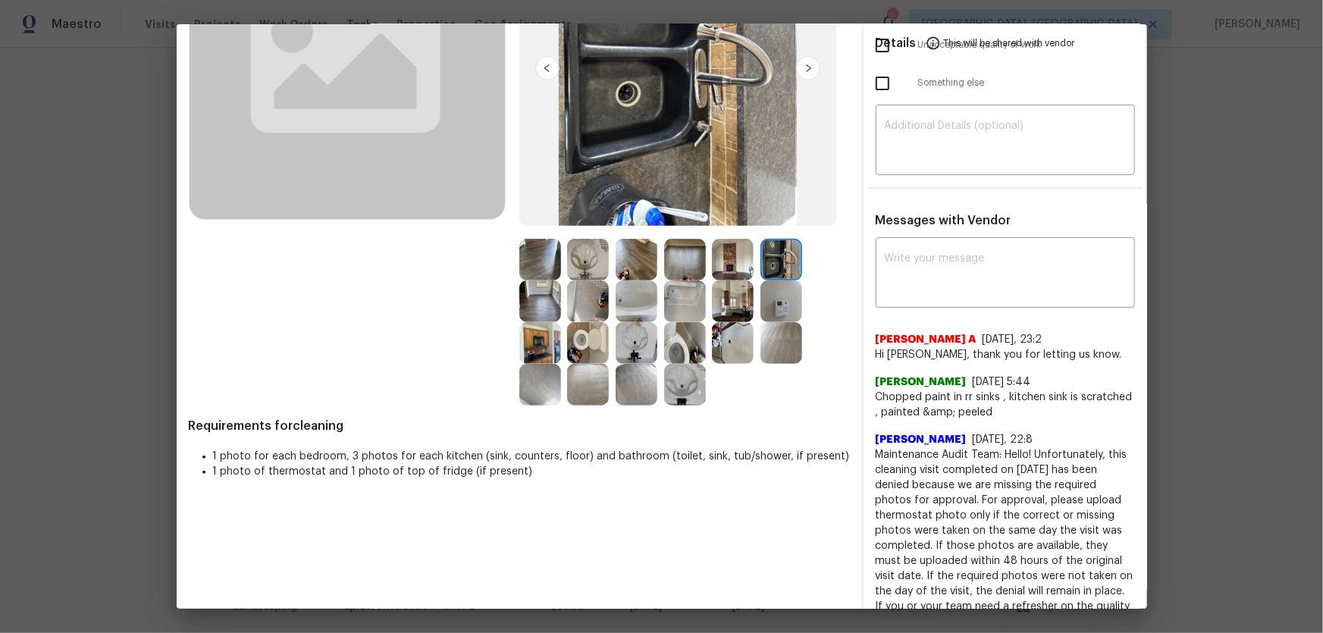
click at [780, 290] on img at bounding box center [782, 302] width 42 height 42
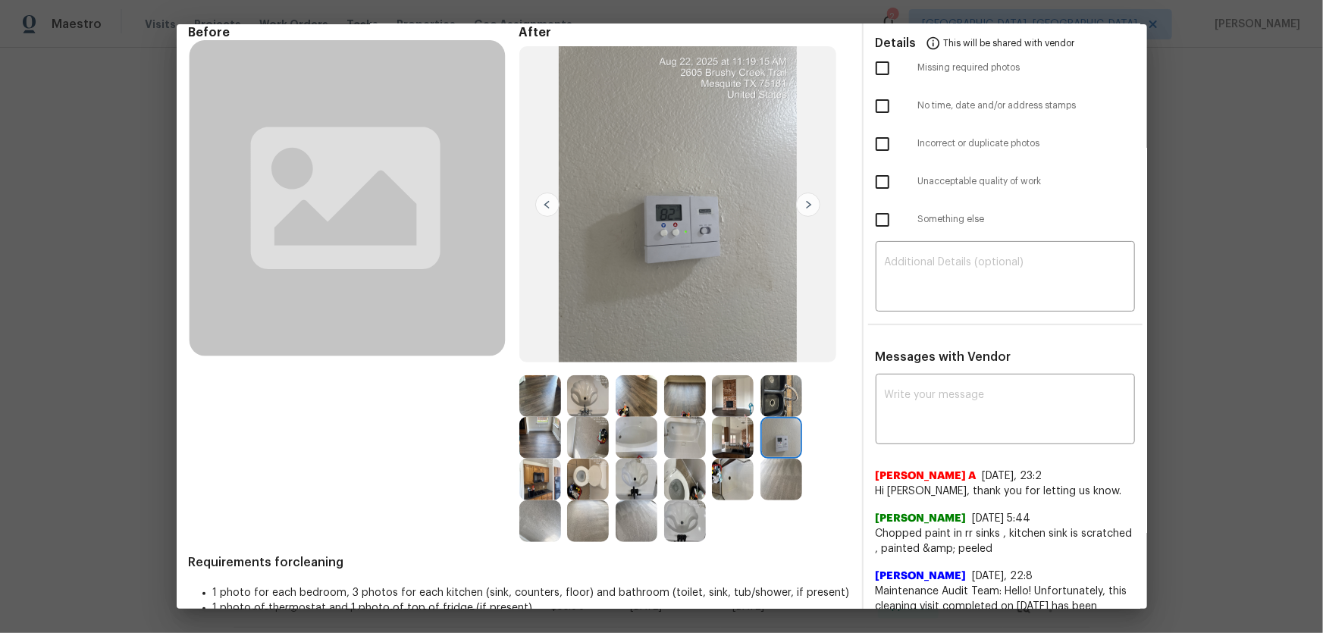
scroll to position [68, 0]
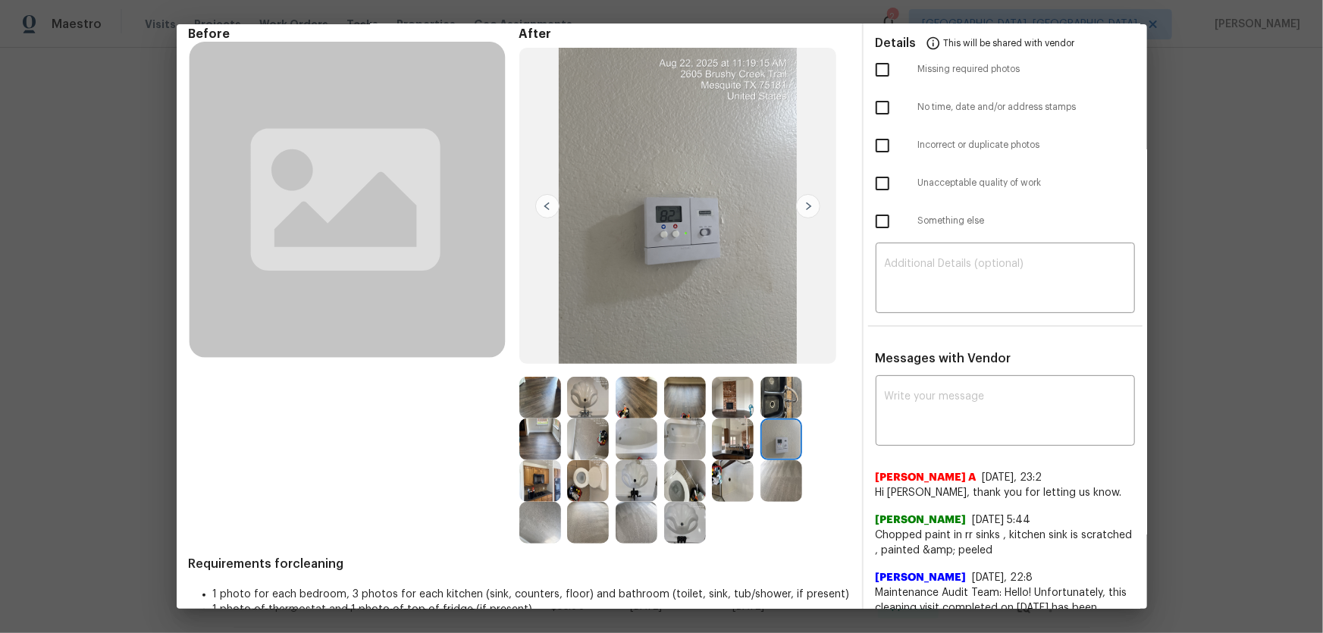
click at [623, 418] on img at bounding box center [637, 440] width 42 height 42
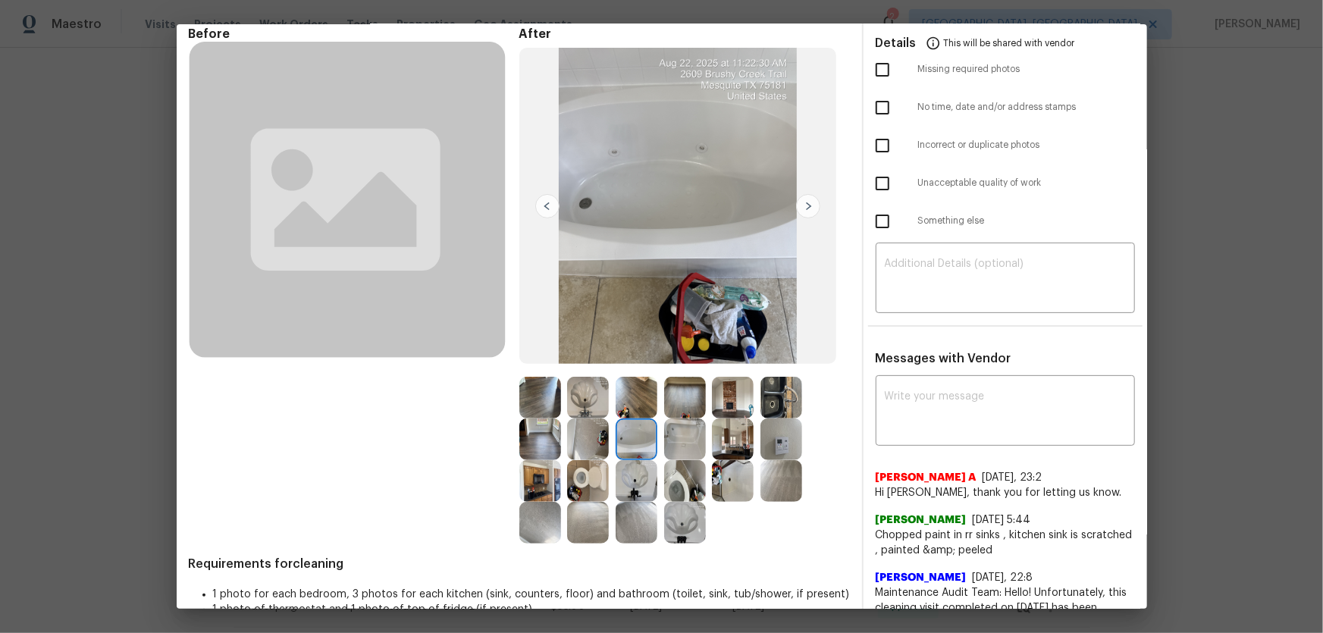
click at [696, 418] on img at bounding box center [685, 440] width 42 height 42
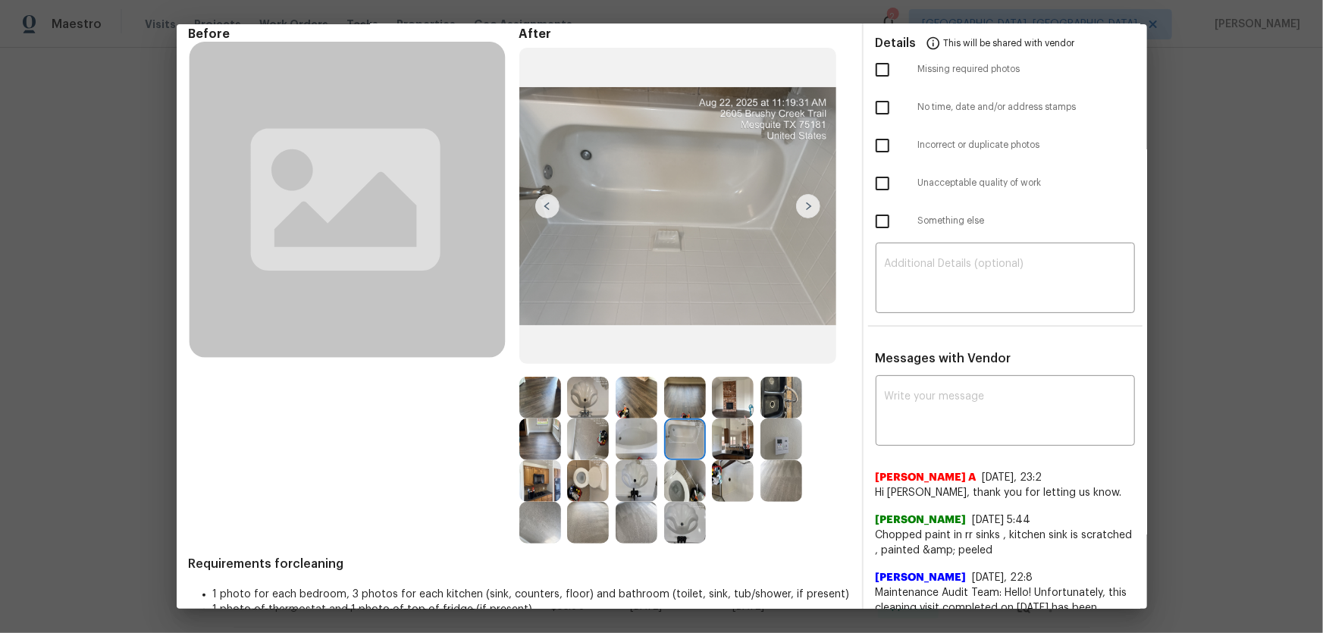
click at [578, 418] on img at bounding box center [588, 523] width 42 height 42
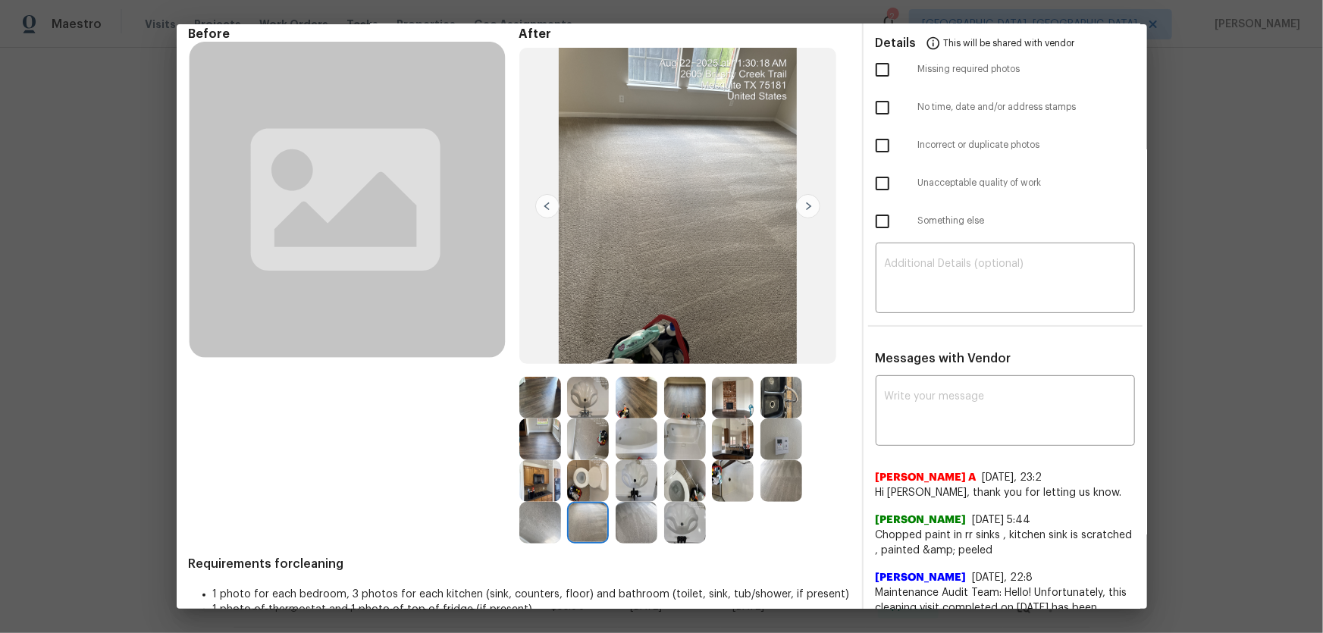
click at [527, 418] on img at bounding box center [540, 523] width 42 height 42
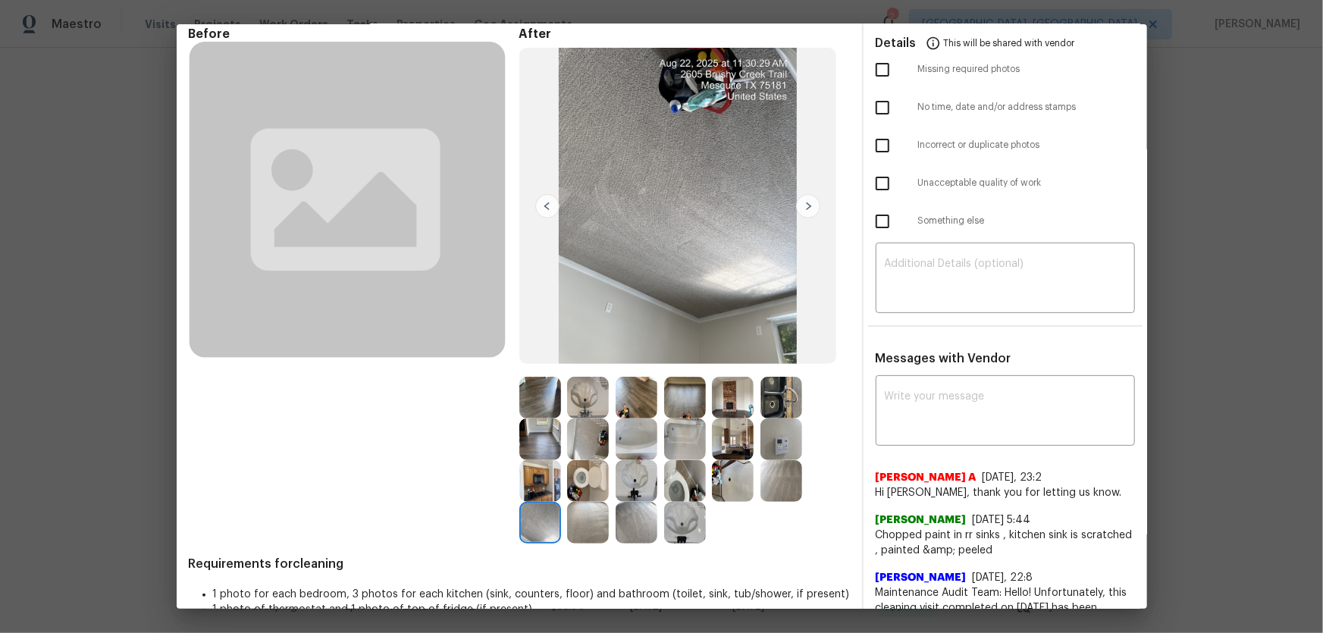
click at [629, 418] on img at bounding box center [637, 523] width 42 height 42
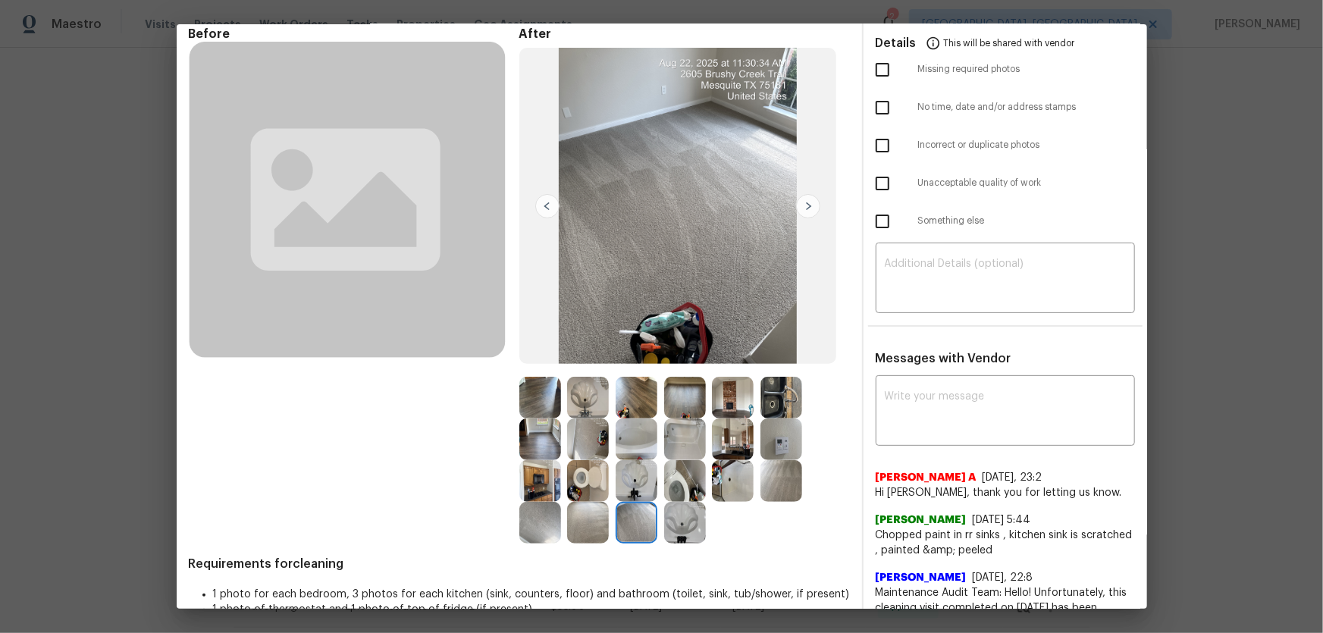
click at [771, 403] on img at bounding box center [782, 398] width 42 height 42
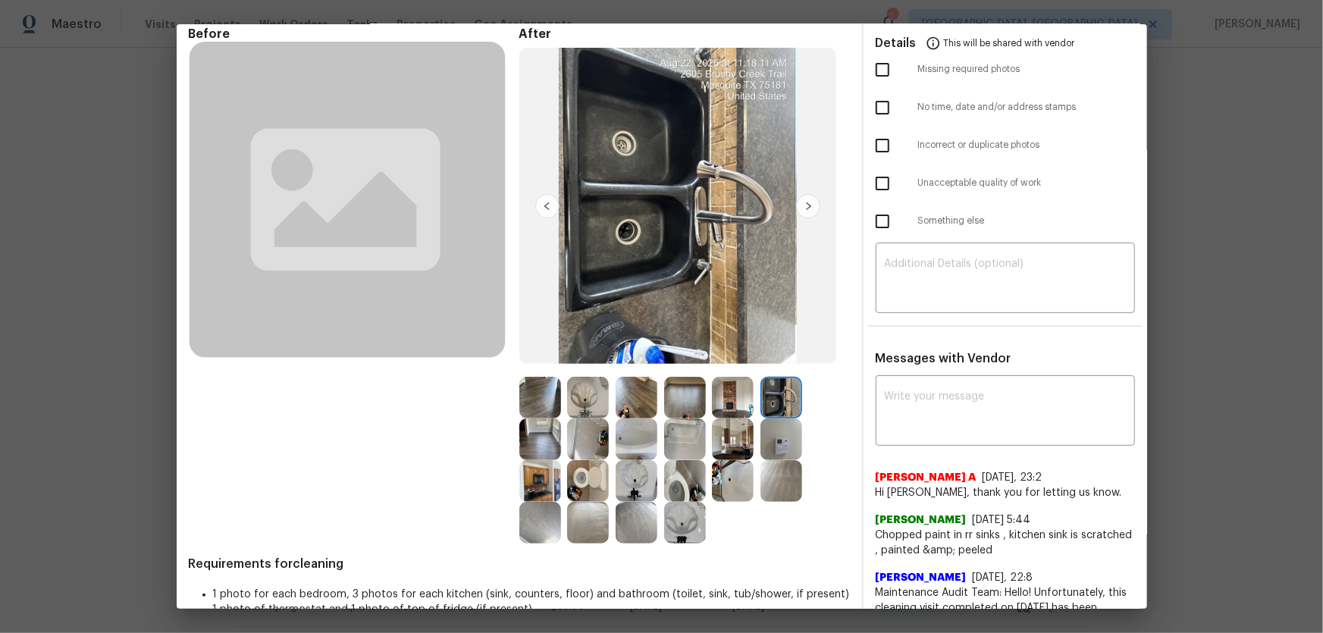
click at [736, 403] on img at bounding box center [733, 398] width 42 height 42
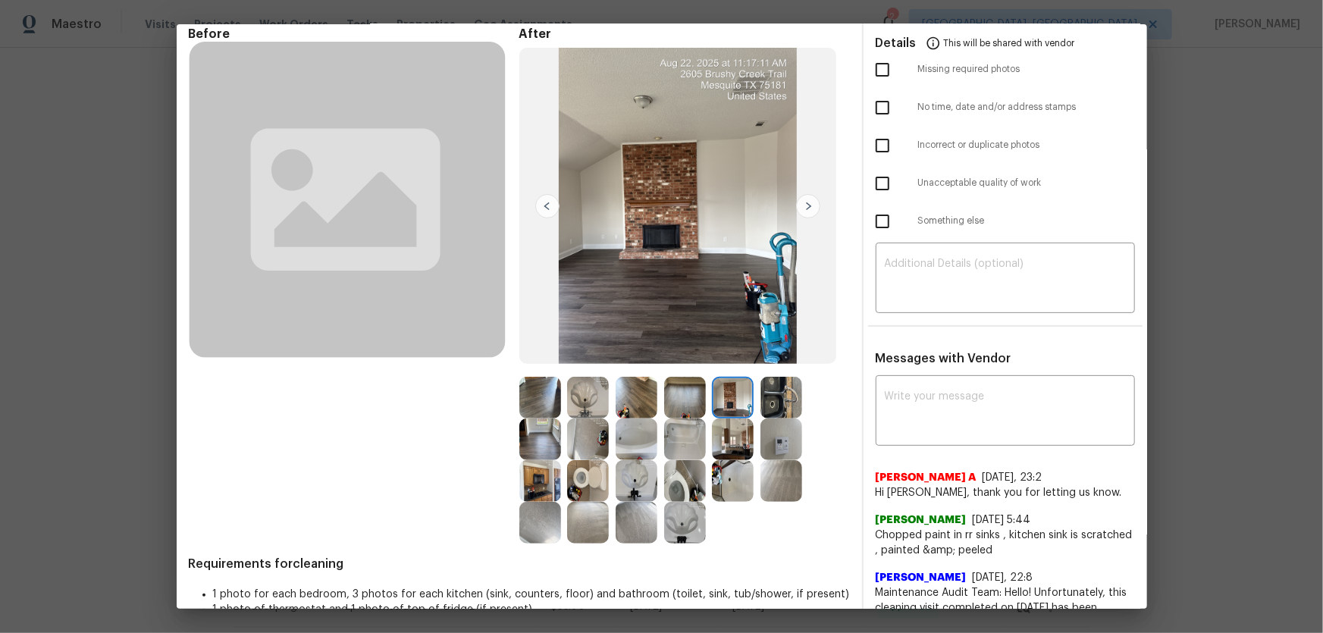
click at [685, 399] on img at bounding box center [685, 398] width 42 height 42
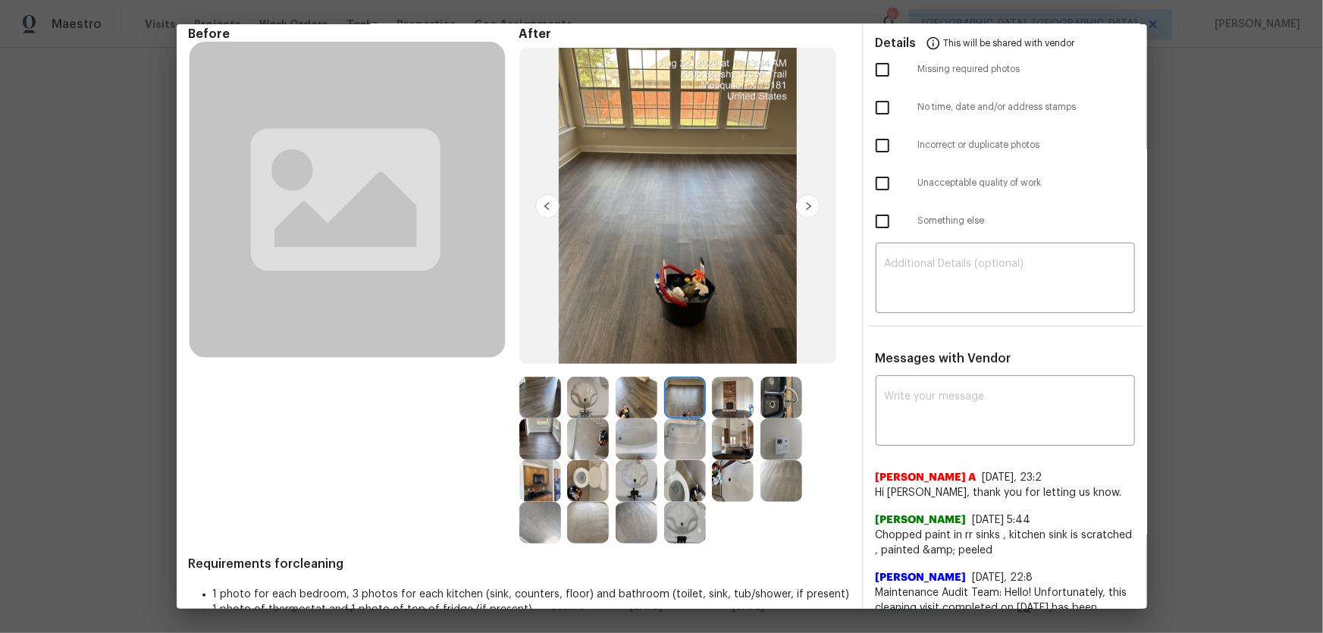
click at [609, 399] on div at bounding box center [591, 398] width 49 height 42
click at [637, 400] on img at bounding box center [637, 398] width 42 height 42
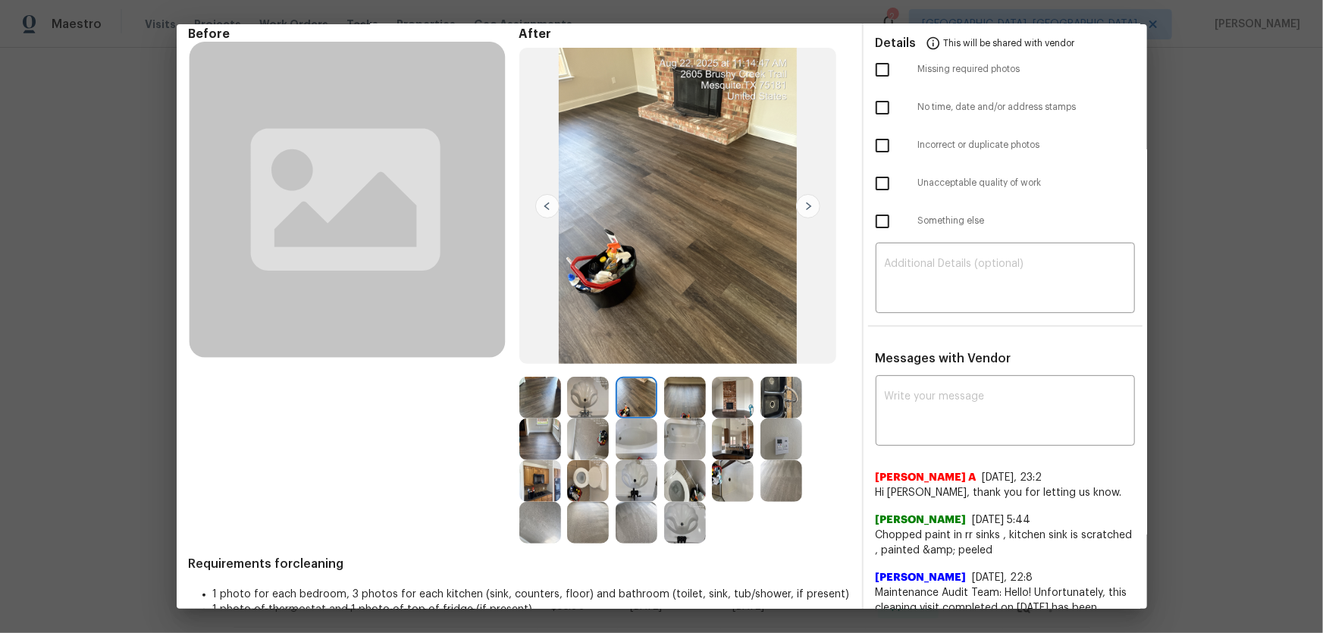
click at [582, 394] on img at bounding box center [588, 398] width 42 height 42
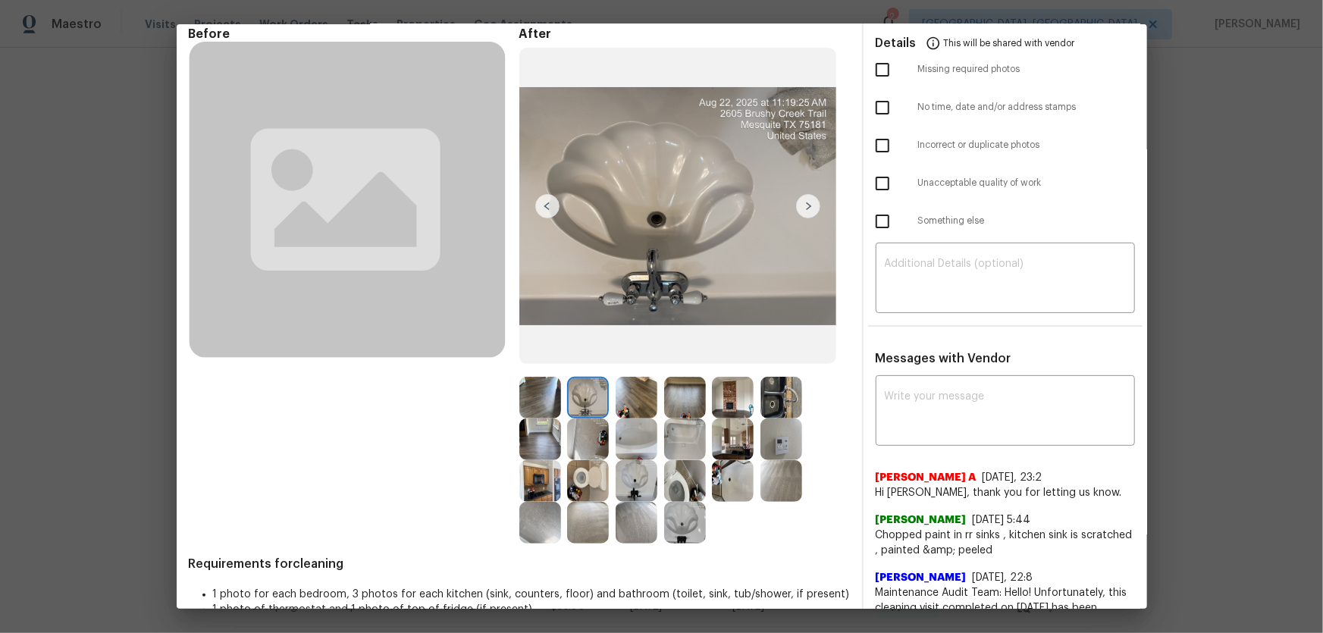
click at [572, 418] on img at bounding box center [588, 440] width 42 height 42
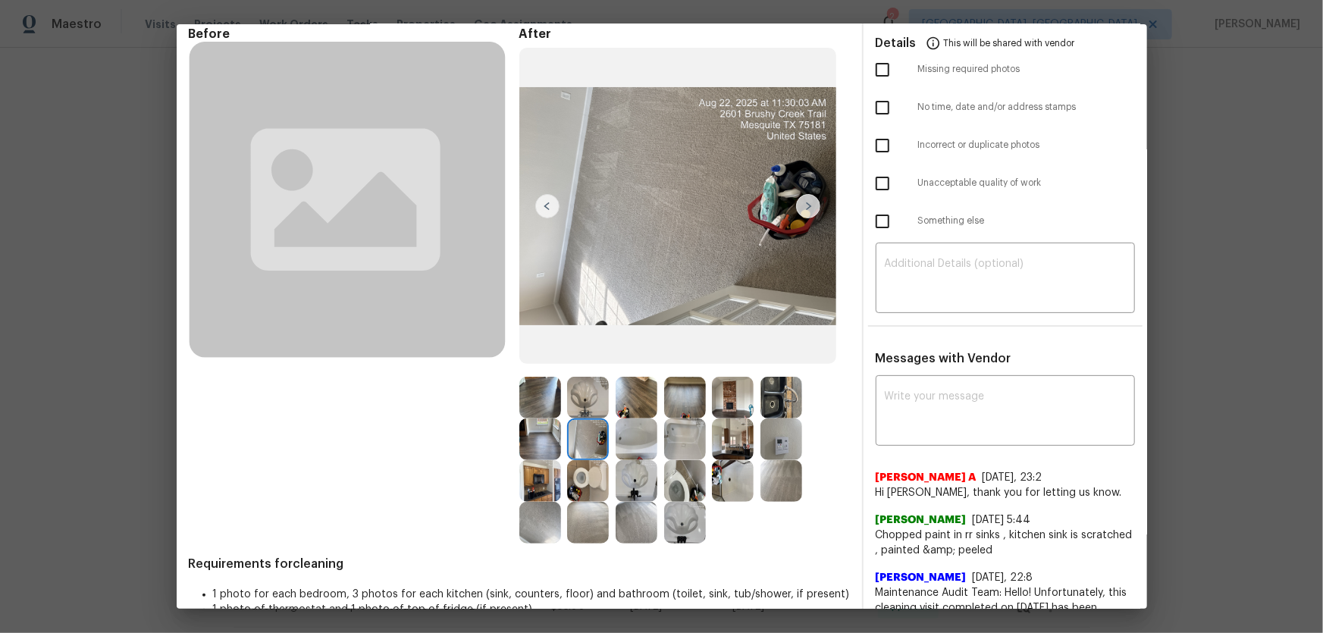
click at [550, 418] on img at bounding box center [540, 440] width 42 height 42
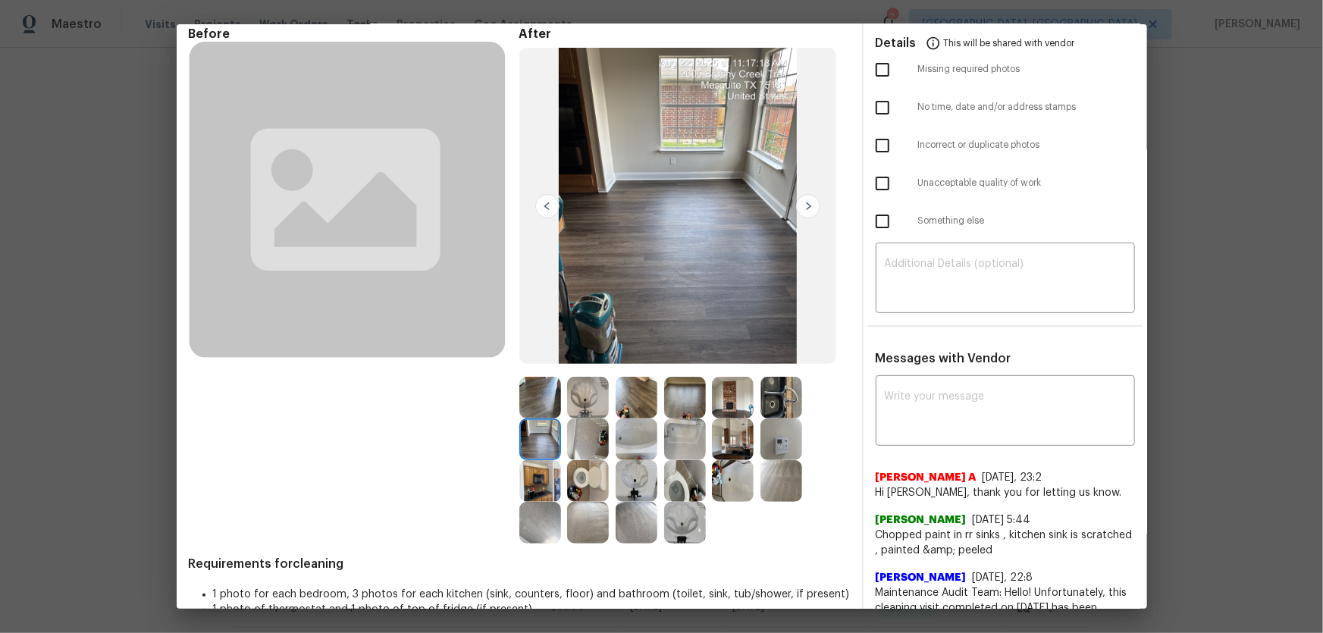
click at [534, 394] on img at bounding box center [540, 398] width 42 height 42
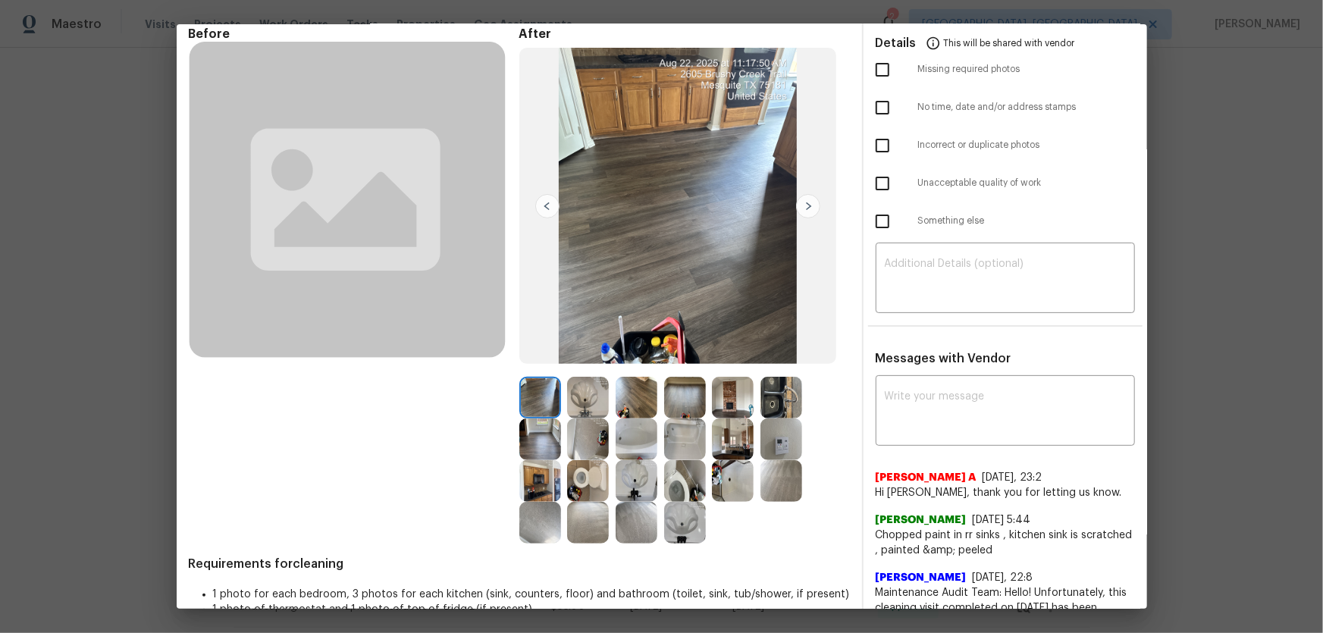
click at [671, 418] on img at bounding box center [685, 440] width 42 height 42
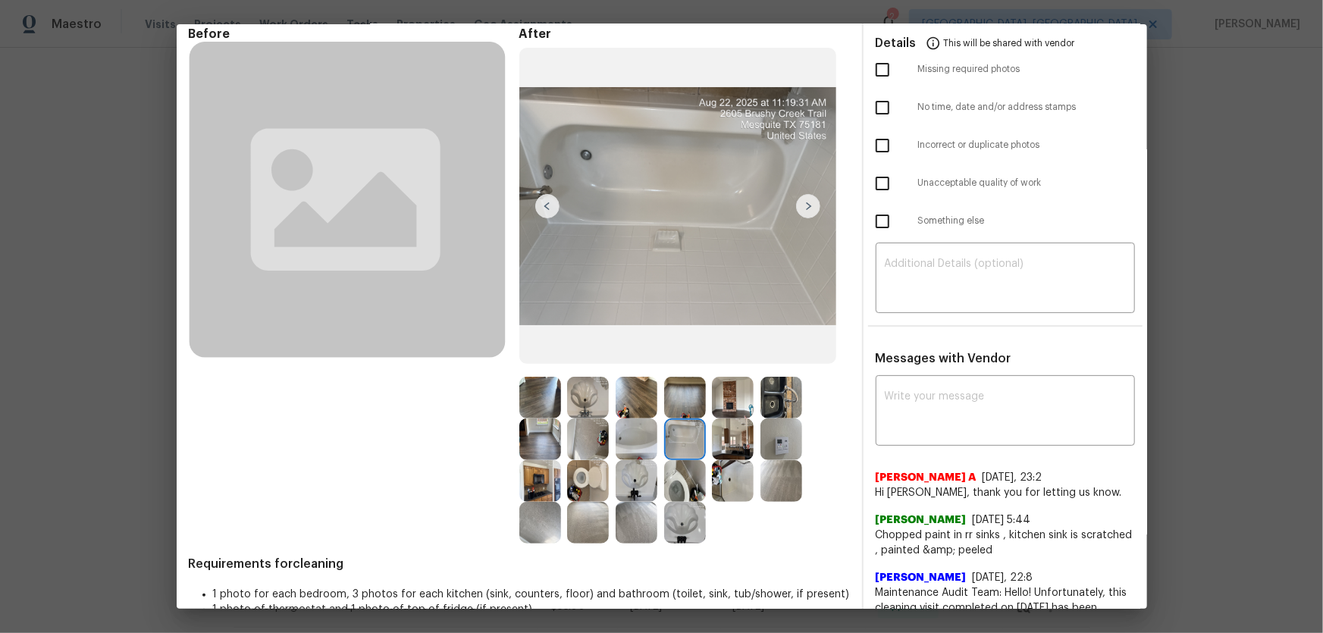
click at [725, 418] on img at bounding box center [733, 440] width 42 height 42
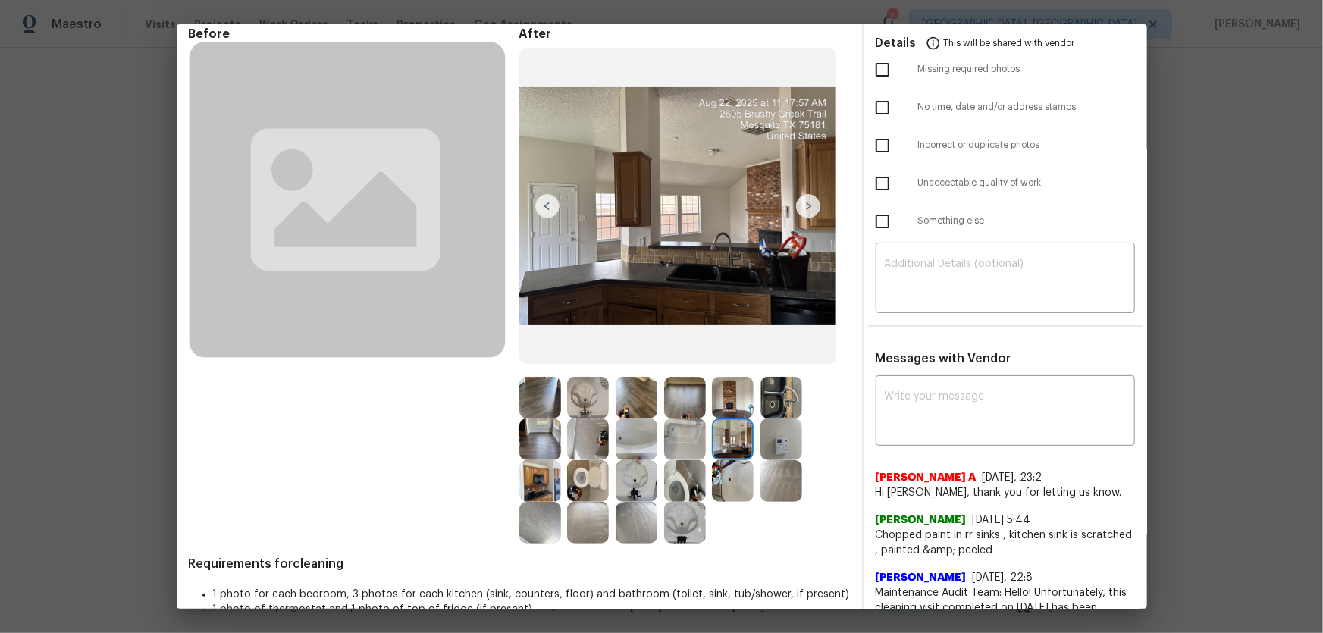
click at [791, 418] on img at bounding box center [782, 440] width 42 height 42
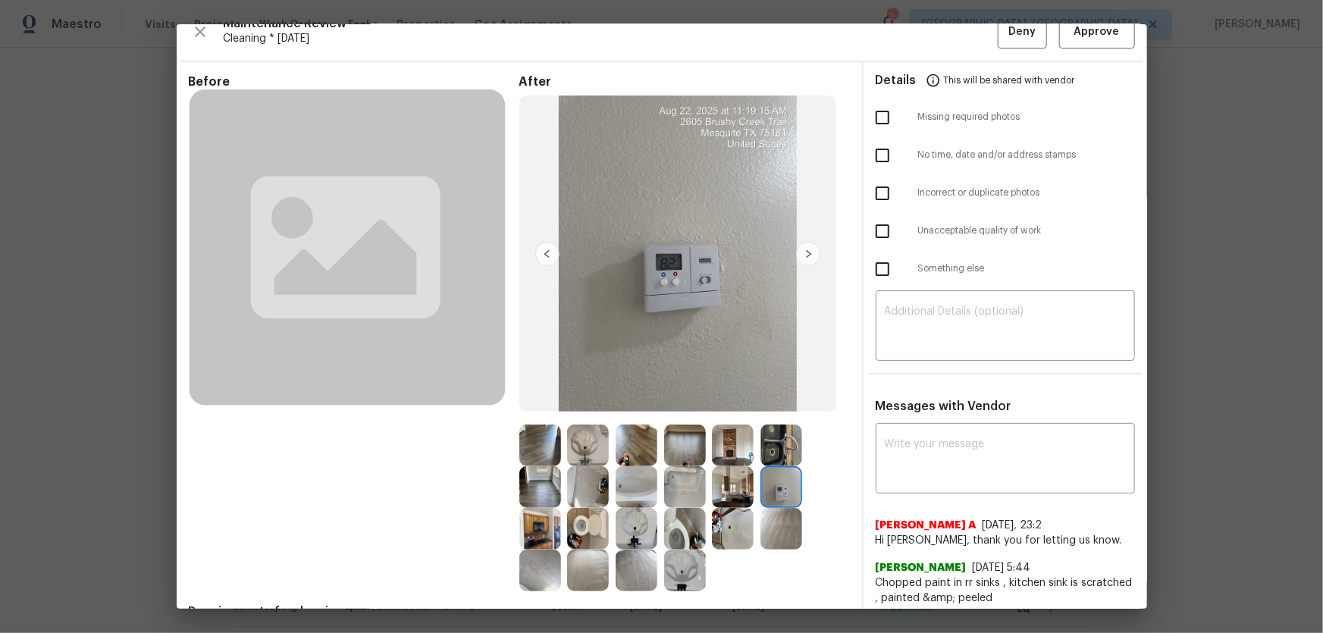
scroll to position [0, 0]
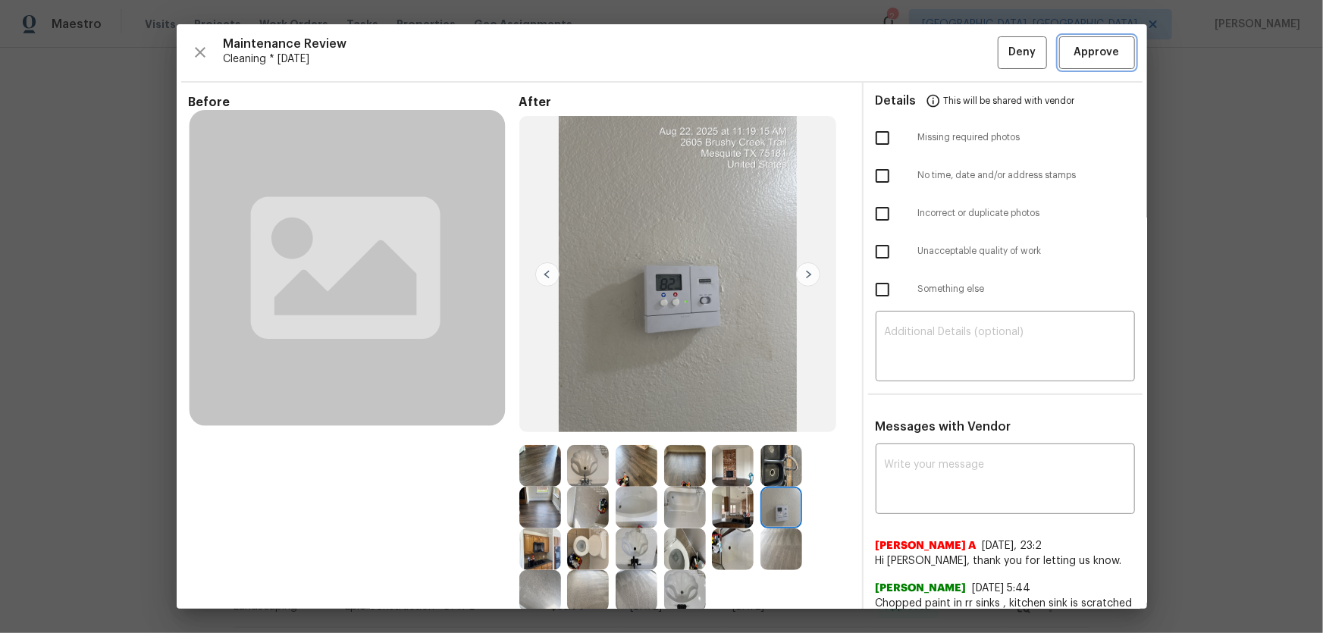
click at [941, 48] on span "Approve" at bounding box center [1096, 52] width 45 height 19
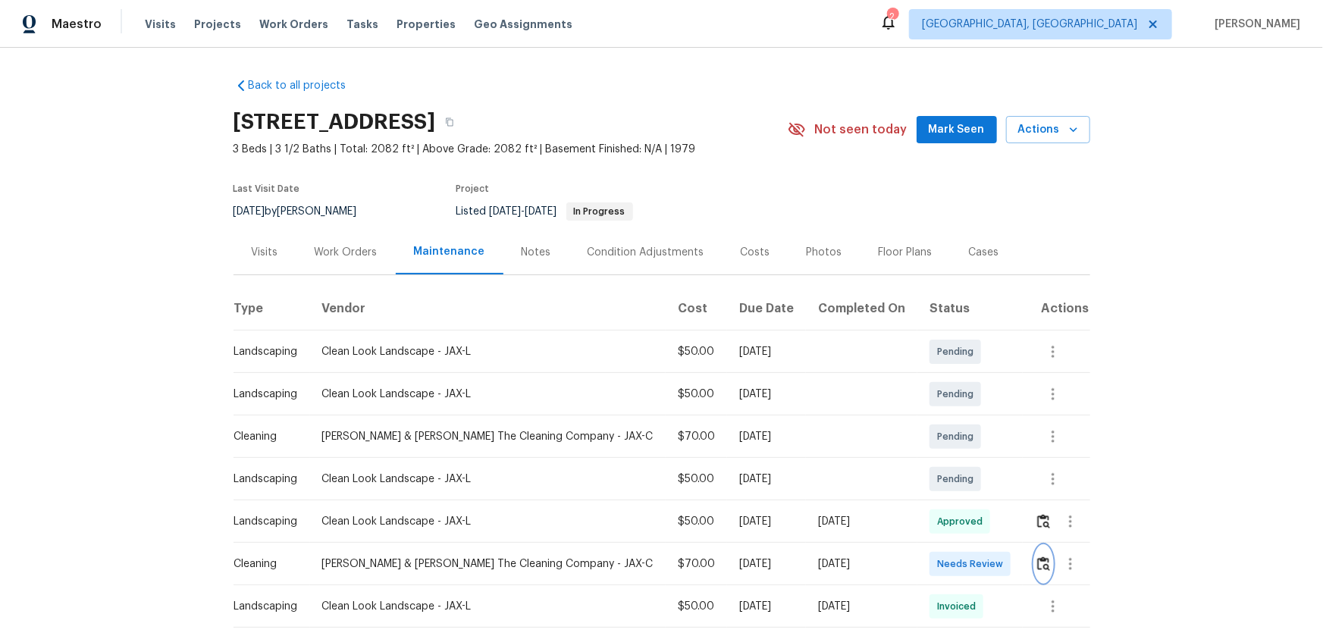
click at [1037, 569] on img "button" at bounding box center [1043, 564] width 13 height 14
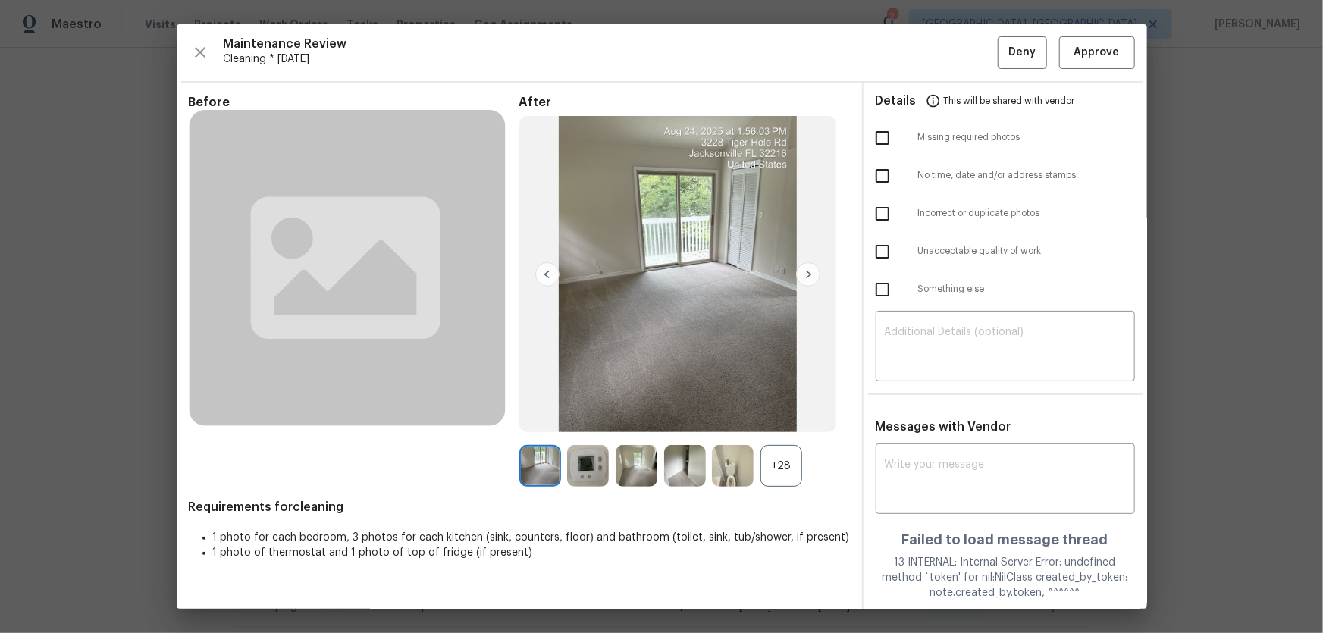
click at [775, 467] on div "+28" at bounding box center [782, 466] width 42 height 42
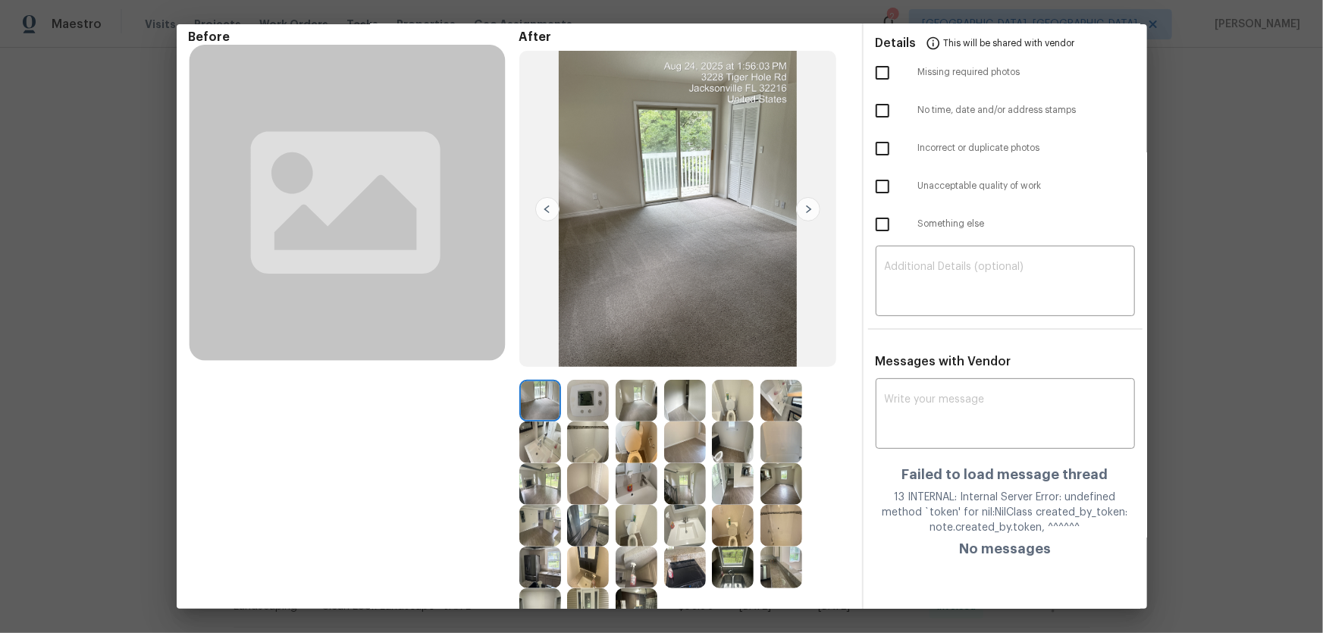
scroll to position [182, 0]
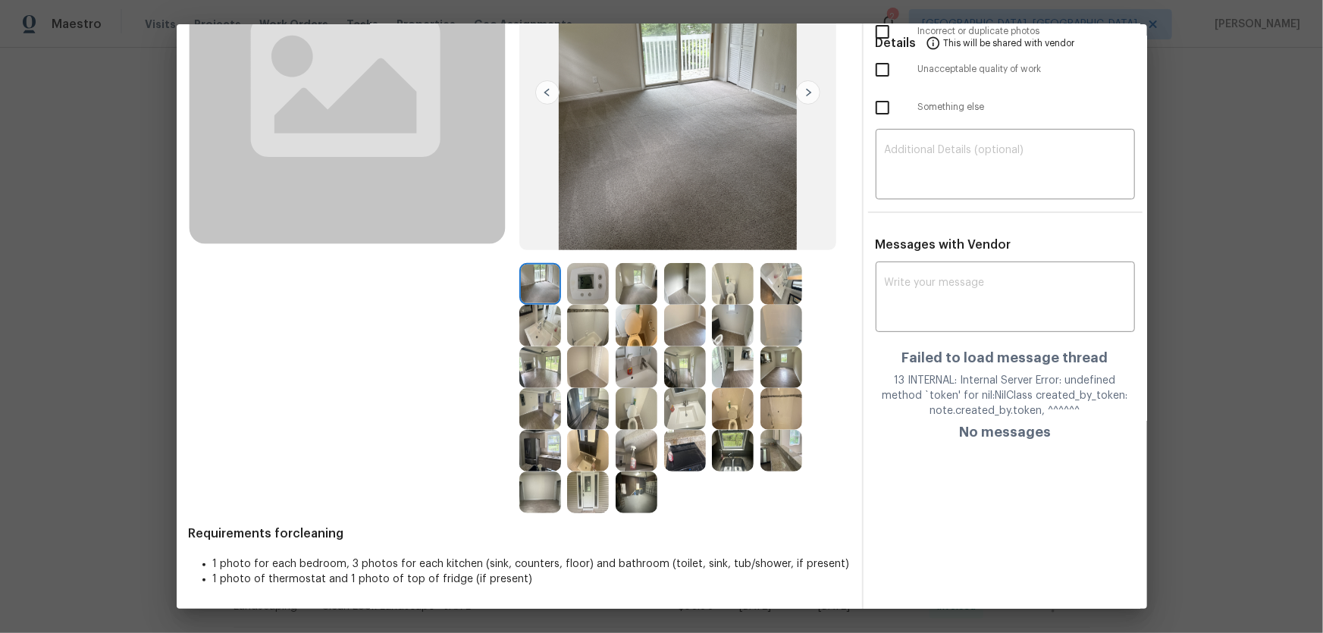
click at [572, 278] on img at bounding box center [588, 284] width 42 height 42
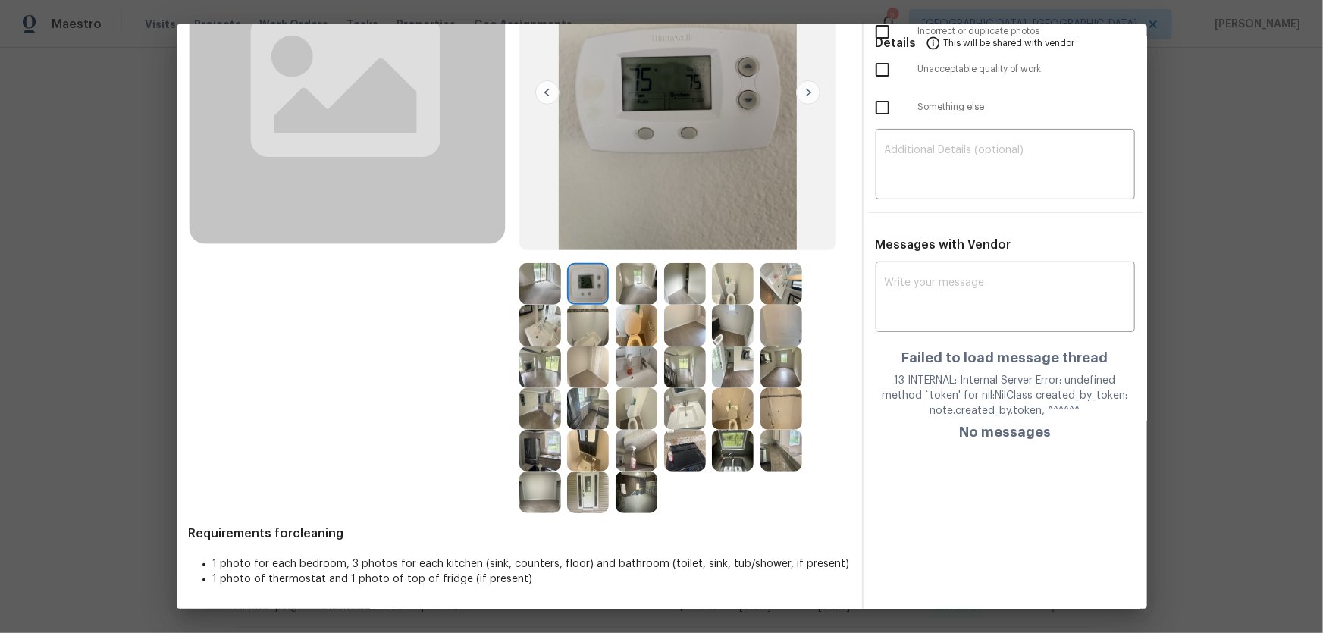
click at [629, 400] on img at bounding box center [637, 409] width 42 height 42
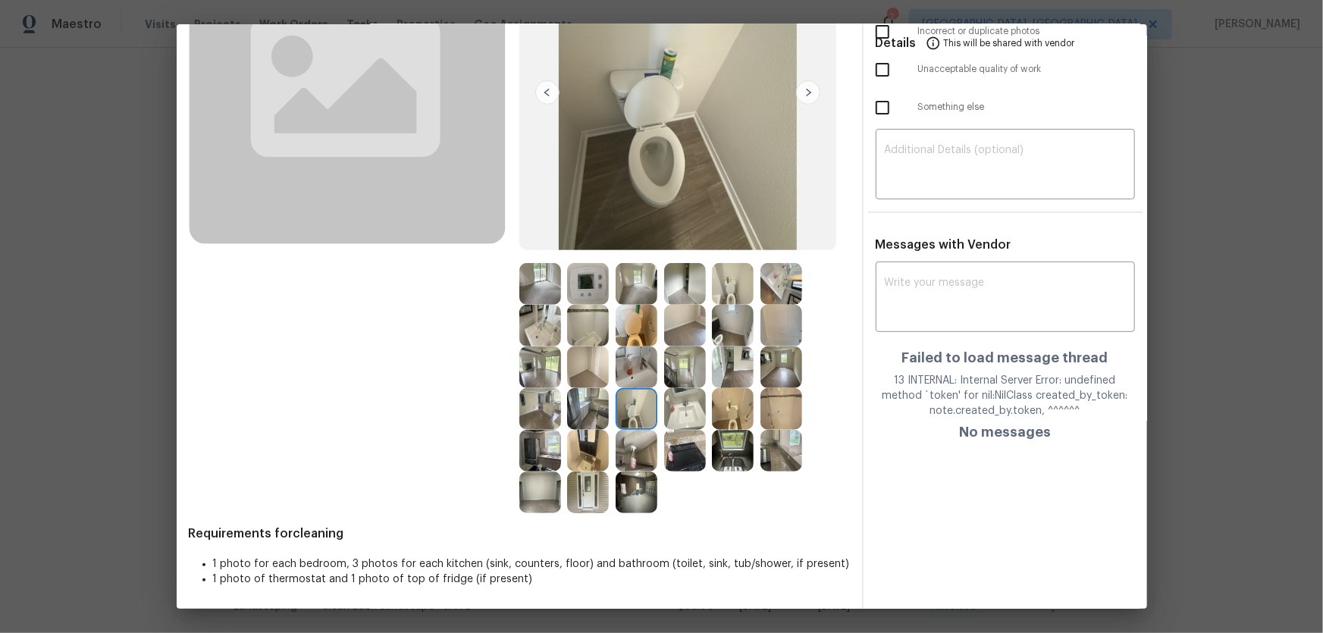
click at [727, 390] on img at bounding box center [733, 409] width 42 height 42
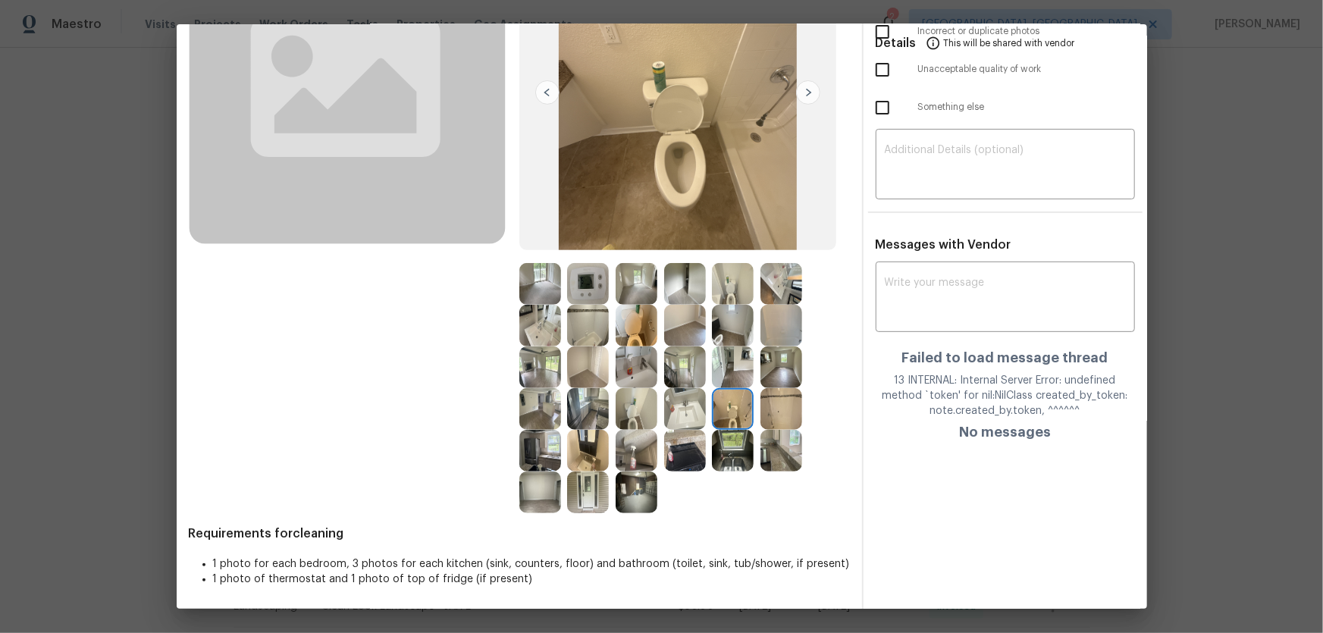
click at [724, 295] on img at bounding box center [733, 284] width 42 height 42
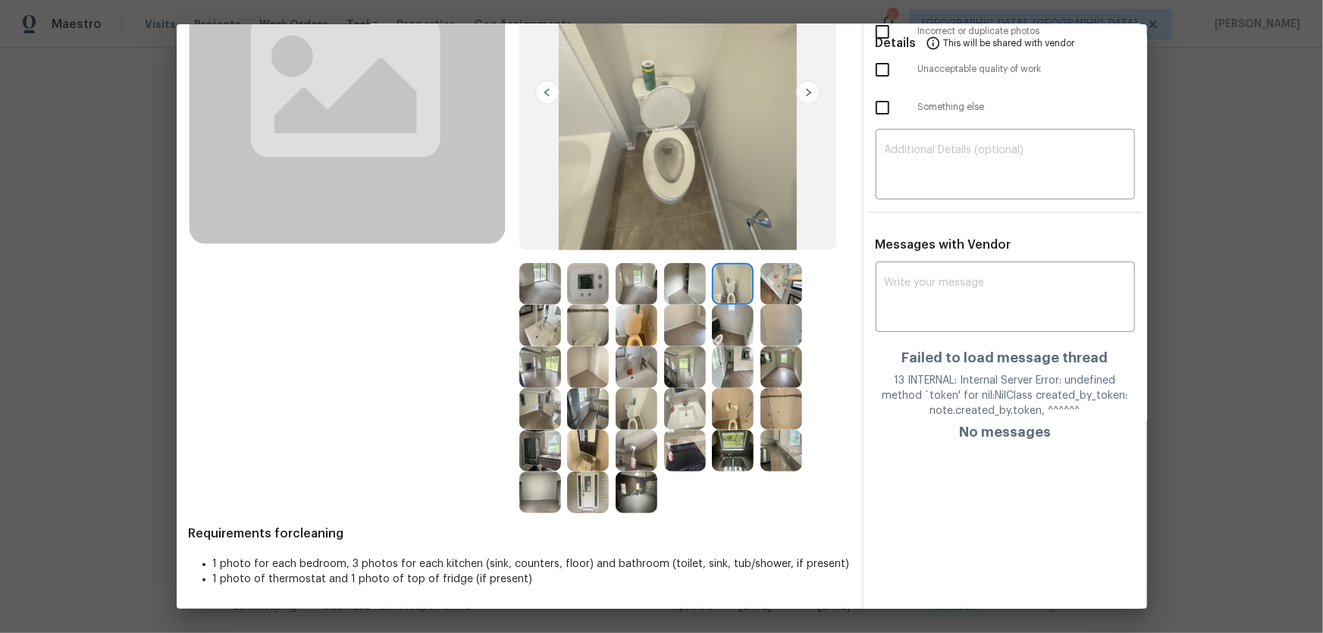
click at [629, 328] on img at bounding box center [637, 326] width 42 height 42
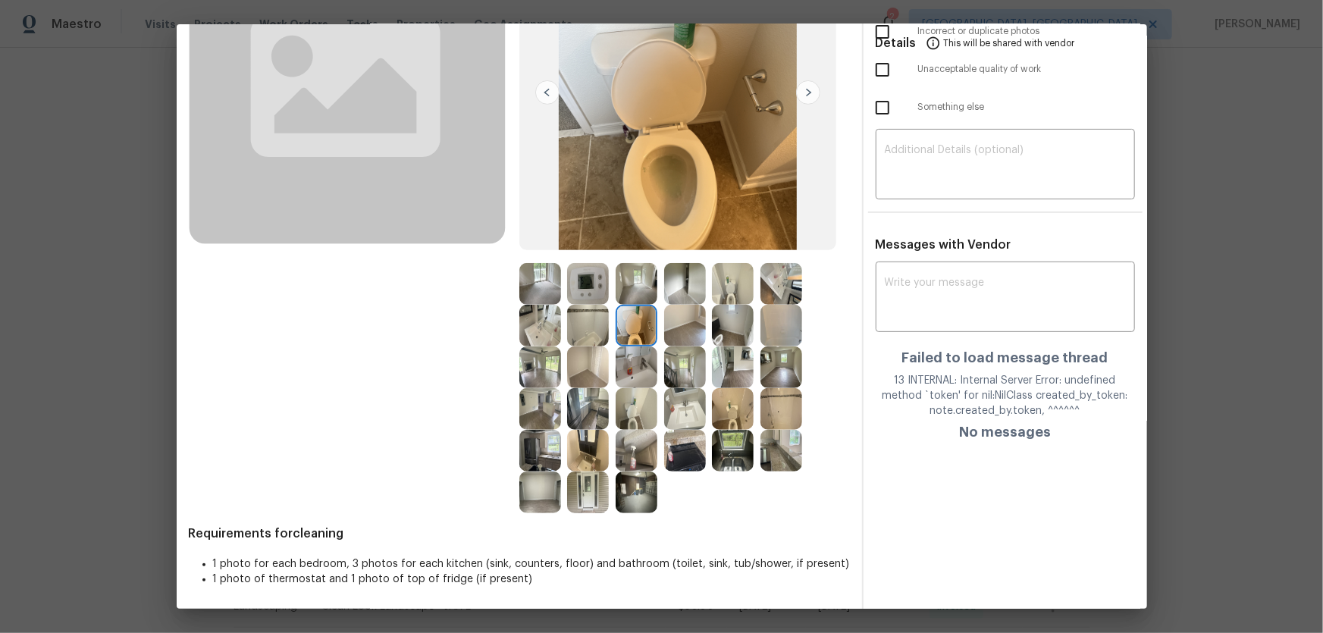
click at [681, 399] on img at bounding box center [685, 409] width 42 height 42
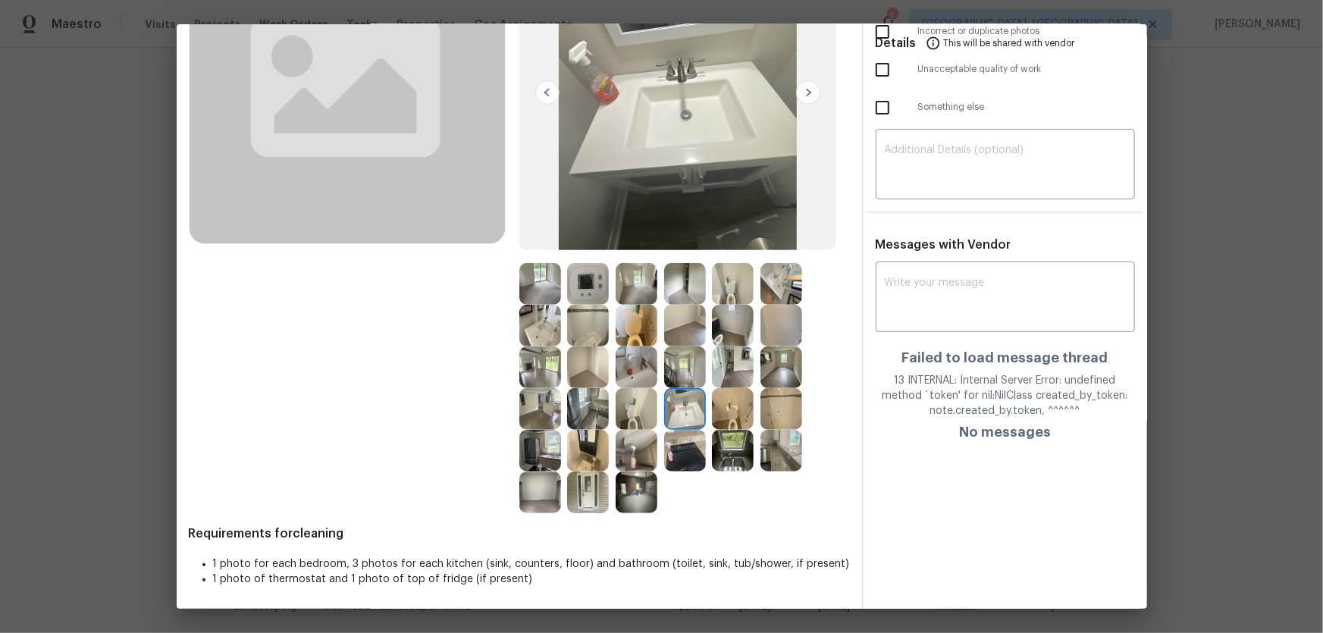
click at [546, 326] on img at bounding box center [540, 326] width 42 height 42
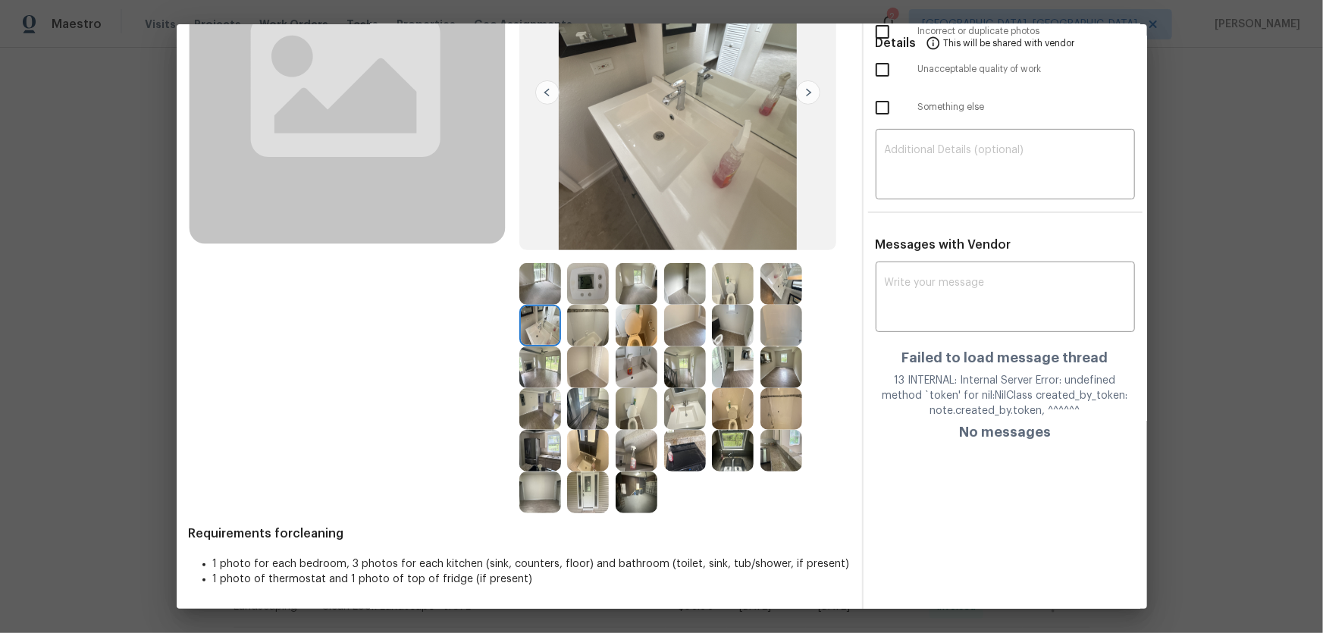
click at [594, 453] on img at bounding box center [588, 451] width 42 height 42
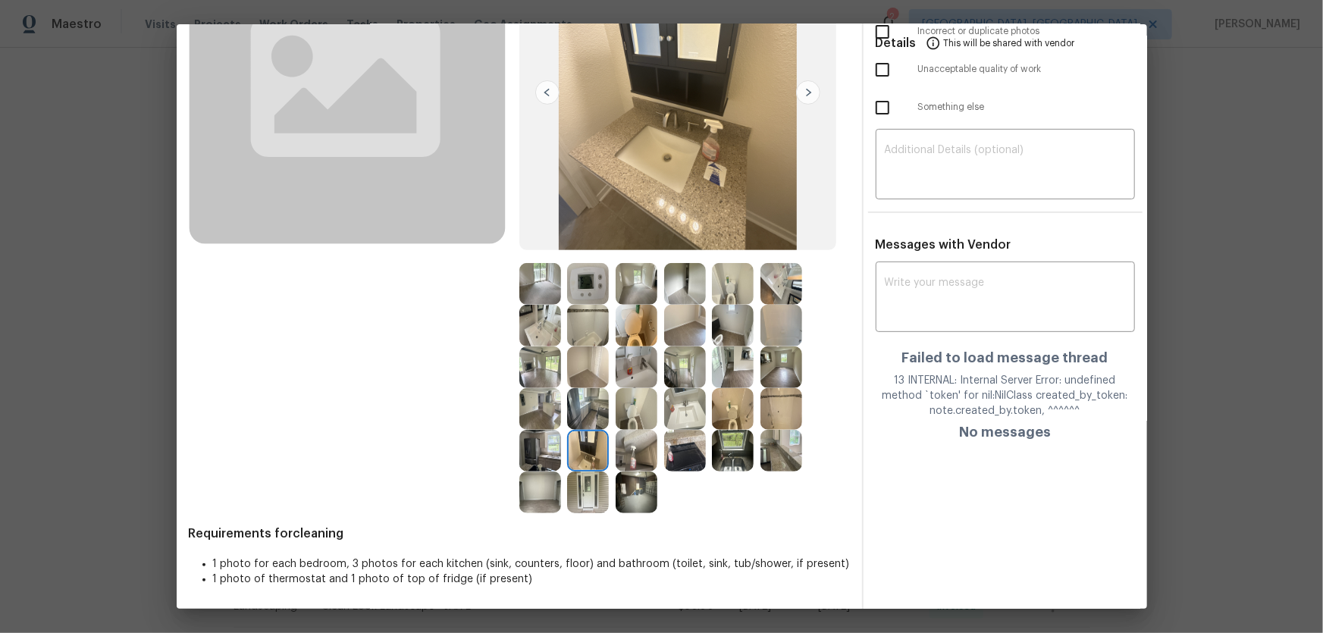
click at [634, 367] on img at bounding box center [637, 368] width 42 height 42
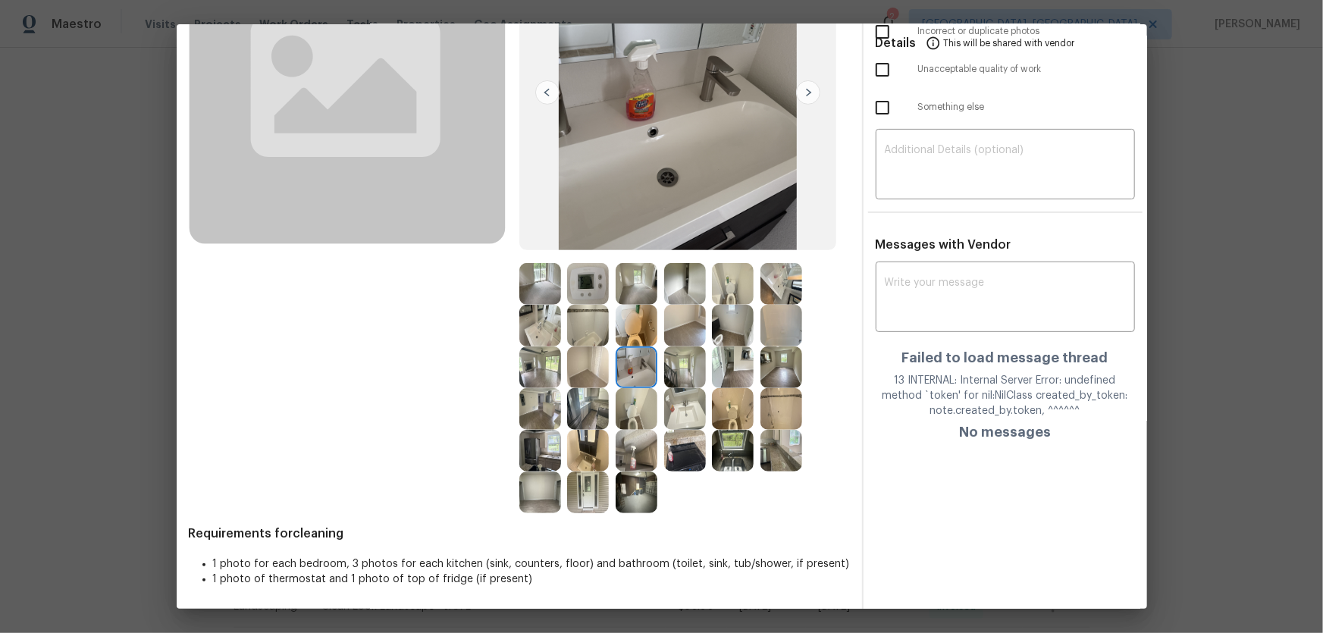
click at [783, 293] on img at bounding box center [782, 284] width 42 height 42
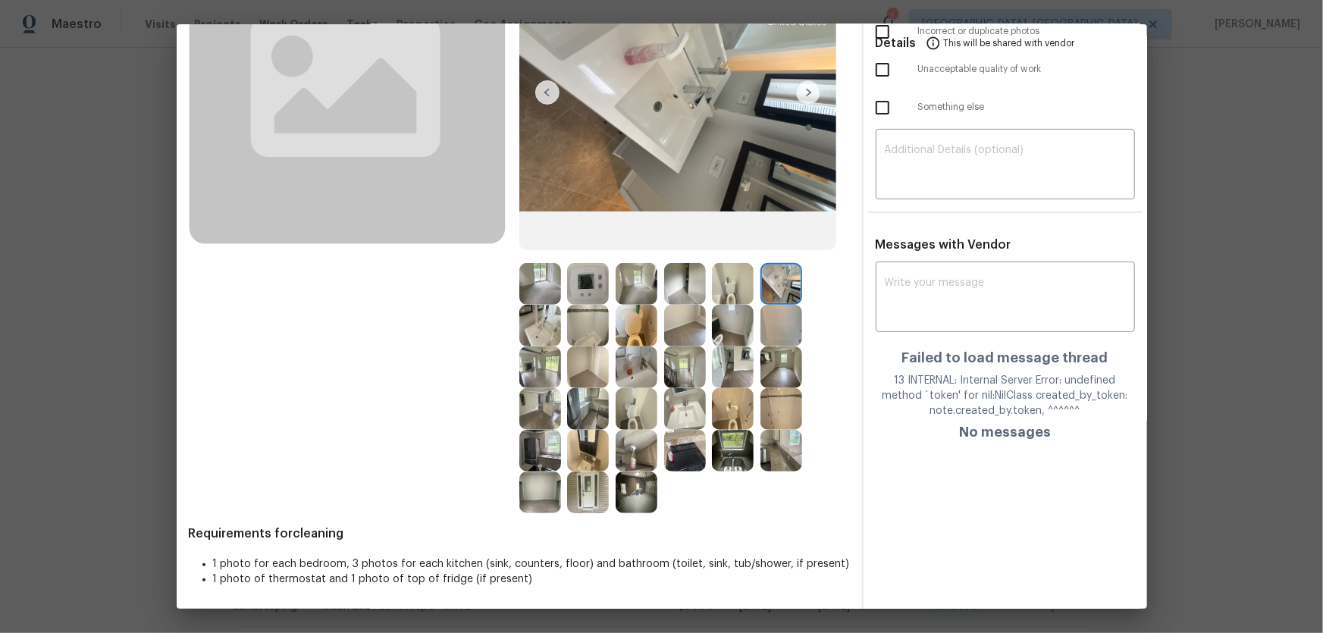
click at [787, 318] on img at bounding box center [782, 326] width 42 height 42
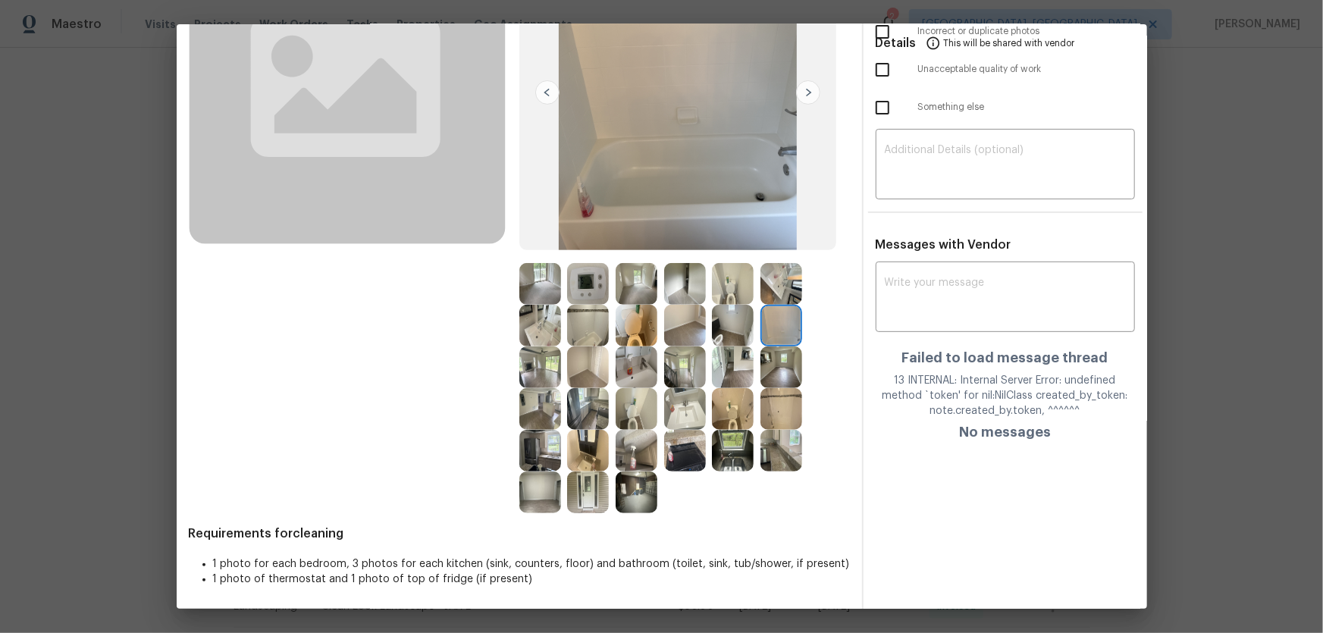
click at [773, 415] on img at bounding box center [782, 409] width 42 height 42
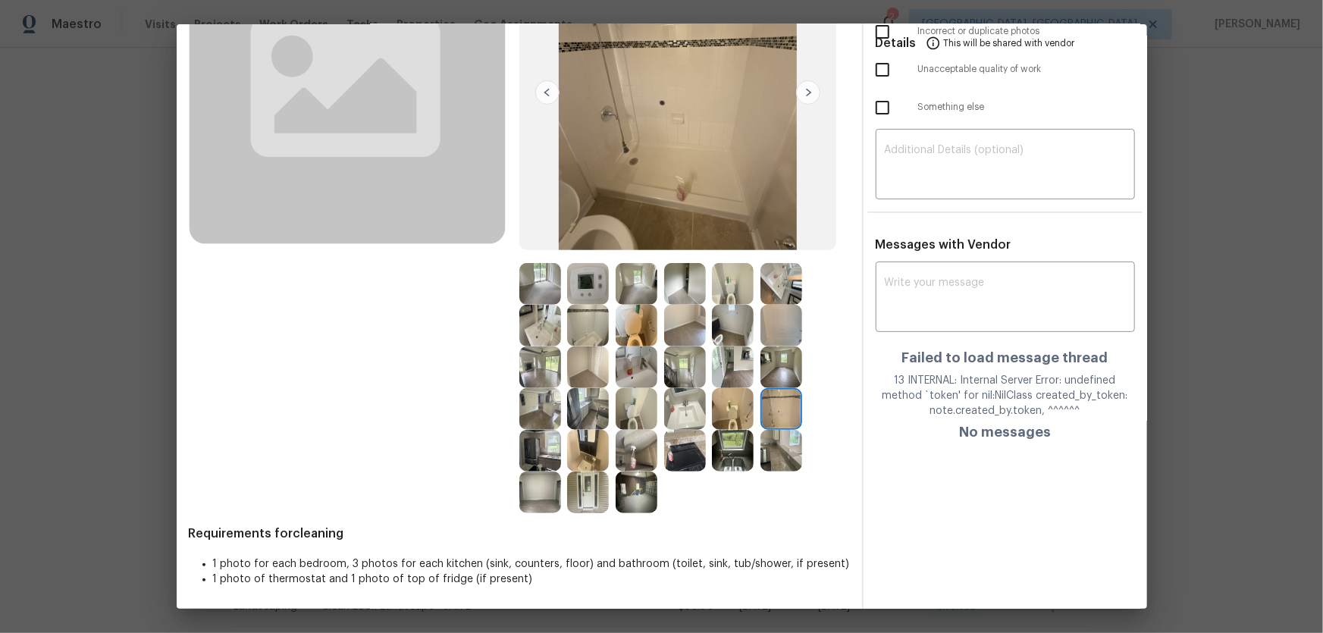
click at [776, 444] on img at bounding box center [782, 451] width 42 height 42
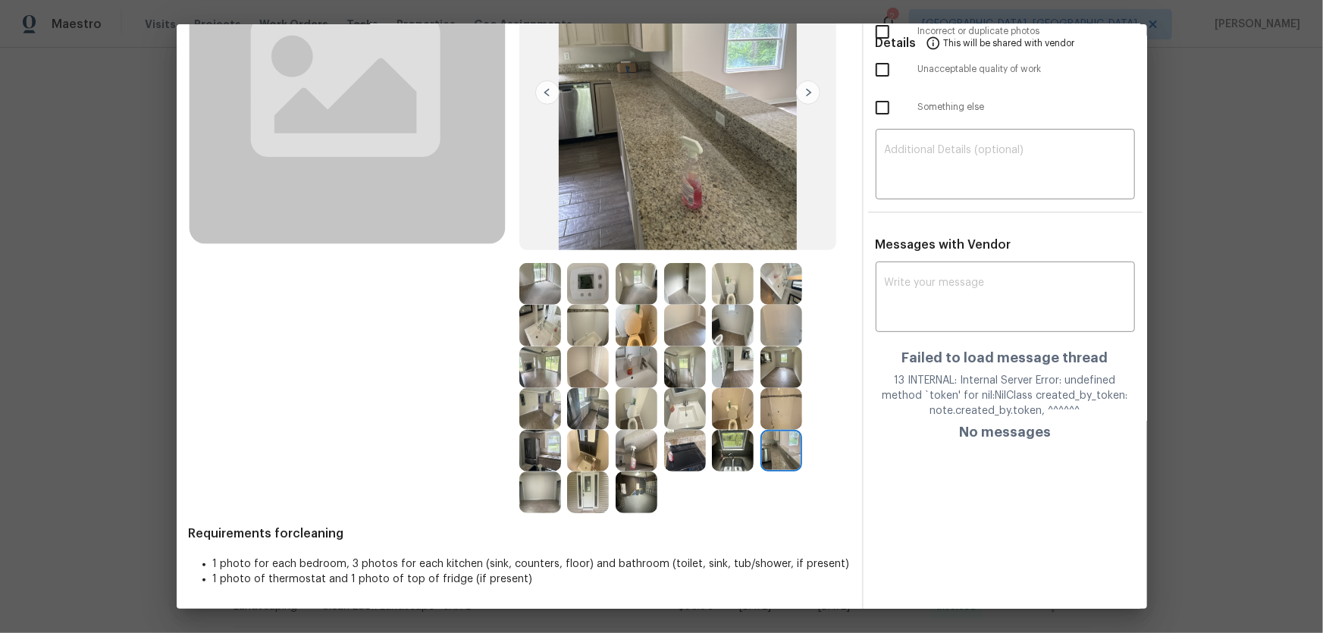
click at [735, 456] on img at bounding box center [733, 451] width 42 height 42
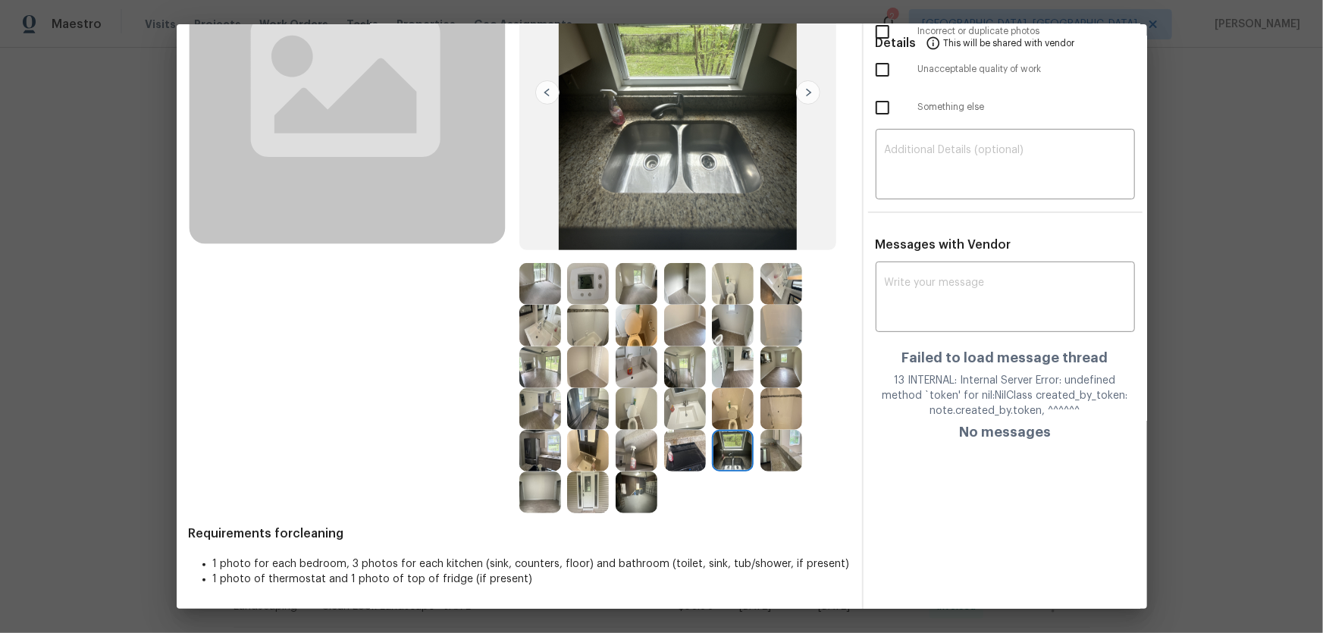
click at [685, 458] on img at bounding box center [685, 451] width 42 height 42
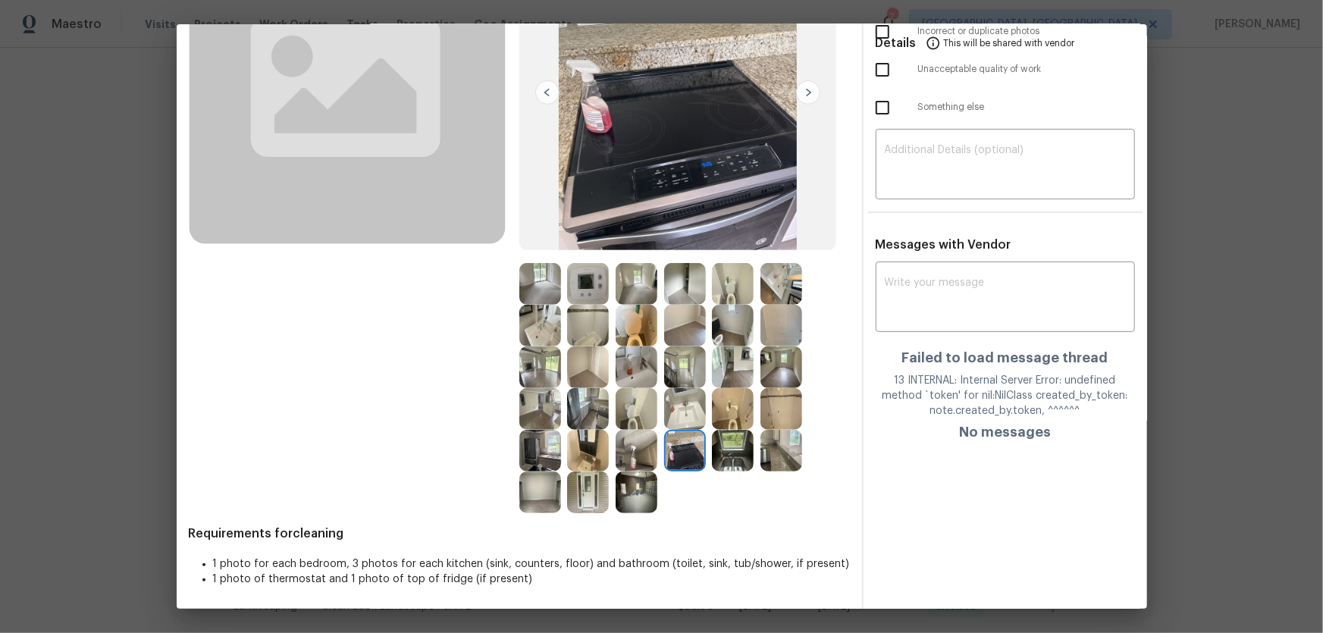
click at [589, 500] on img at bounding box center [588, 493] width 42 height 42
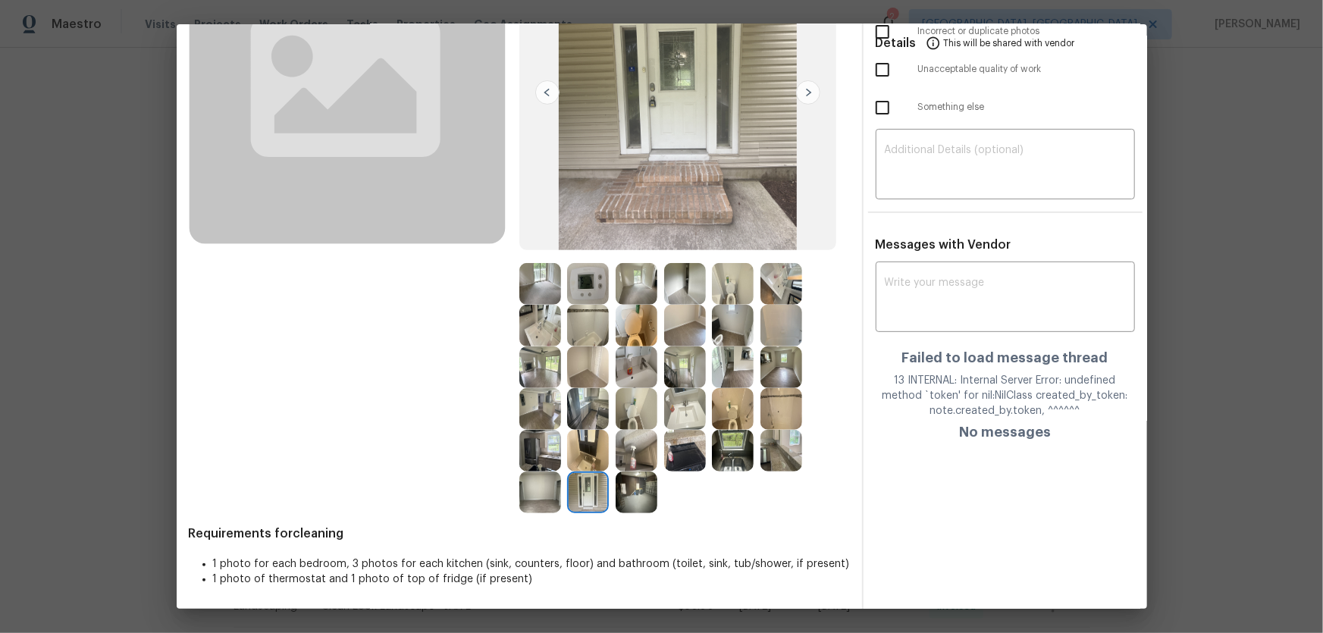
click at [519, 447] on img at bounding box center [540, 451] width 42 height 42
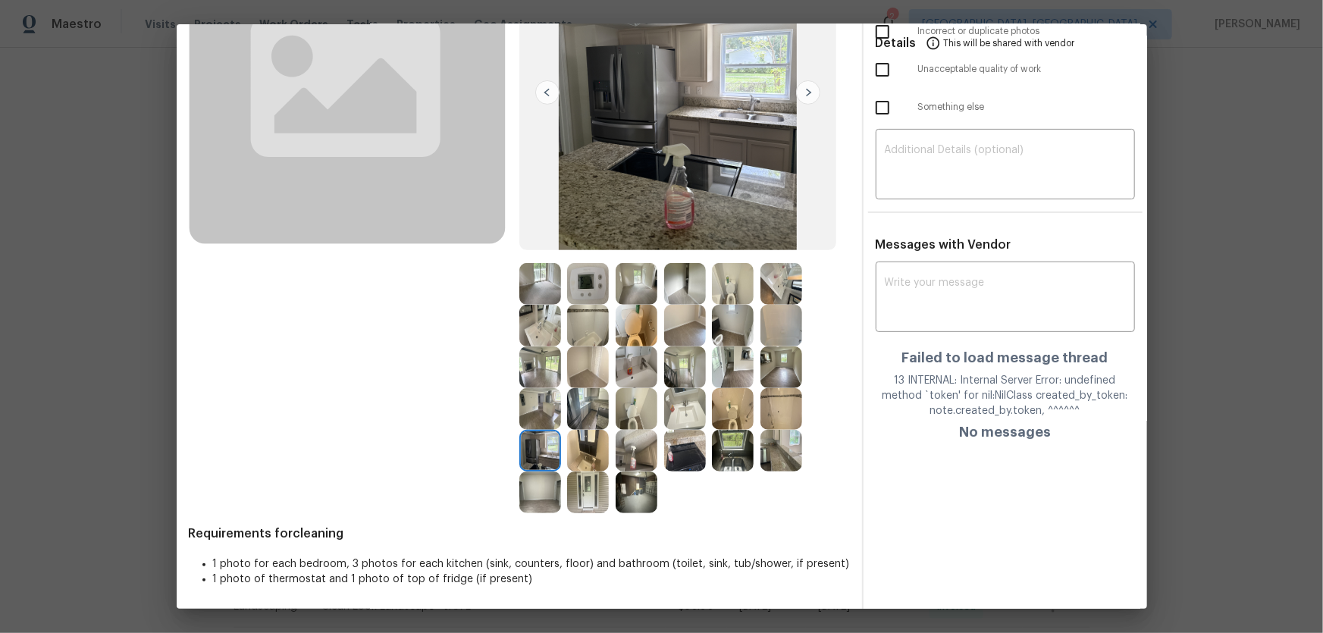
click at [560, 448] on div at bounding box center [543, 451] width 49 height 42
click at [547, 409] on img at bounding box center [540, 409] width 42 height 42
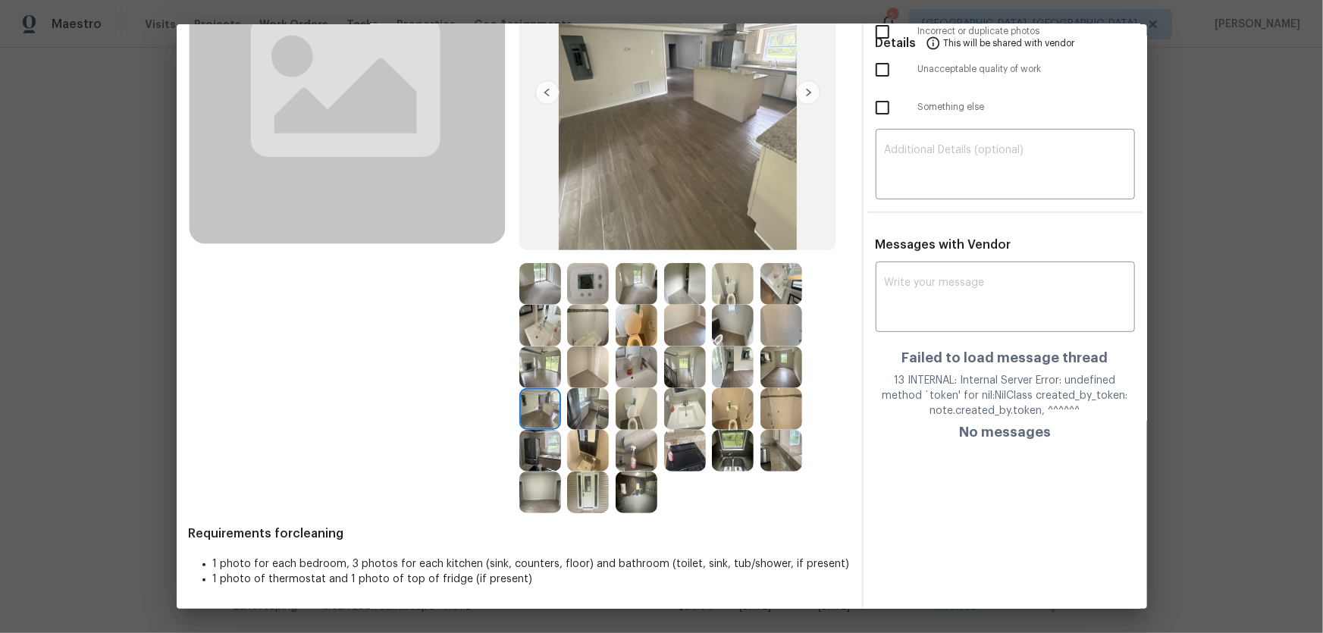
click at [581, 375] on img at bounding box center [588, 368] width 42 height 42
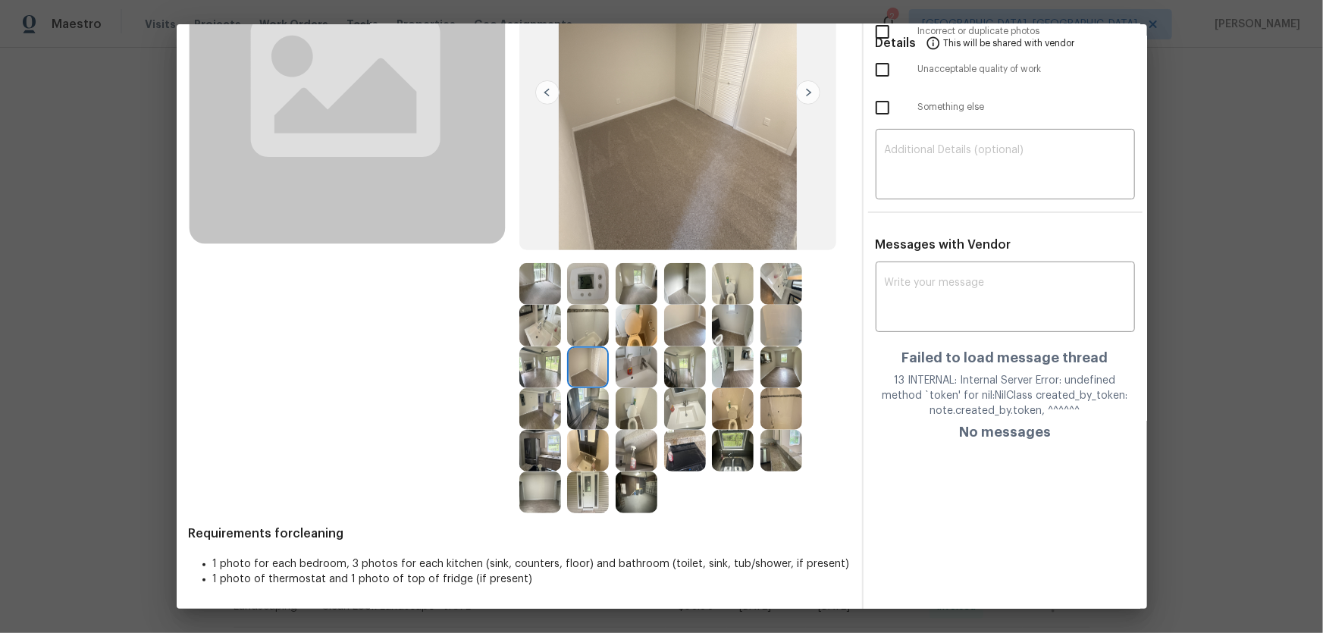
click at [695, 318] on img at bounding box center [685, 326] width 42 height 42
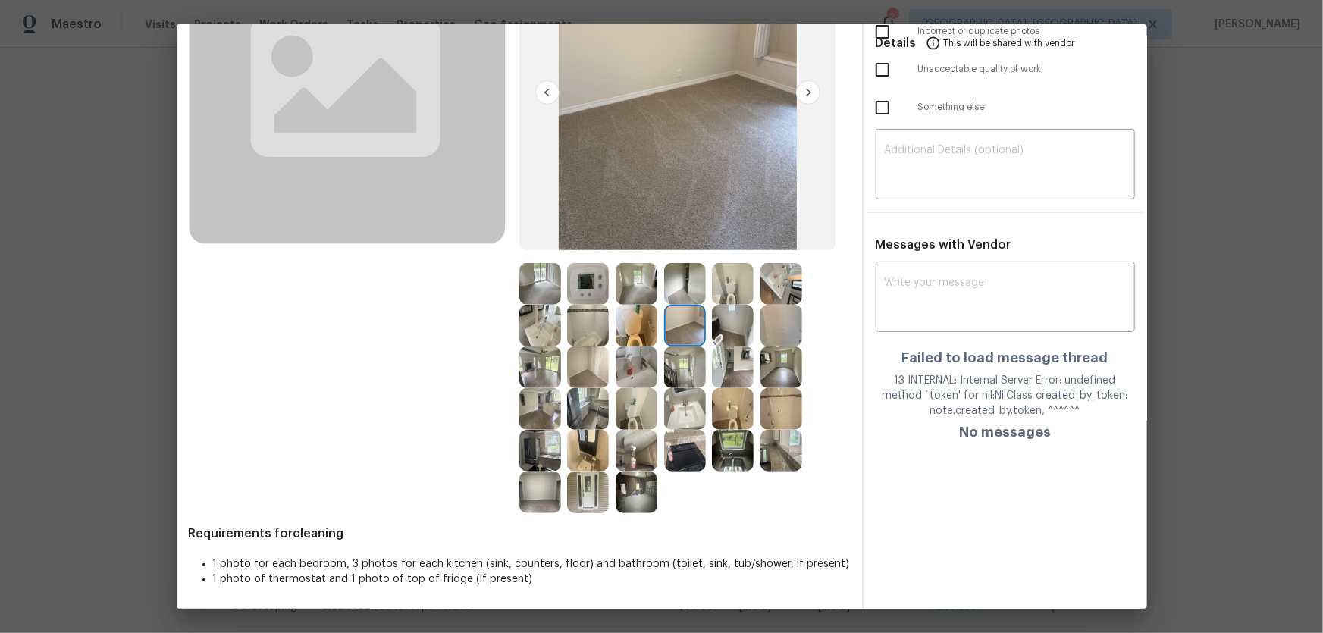
click at [742, 332] on img at bounding box center [733, 326] width 42 height 42
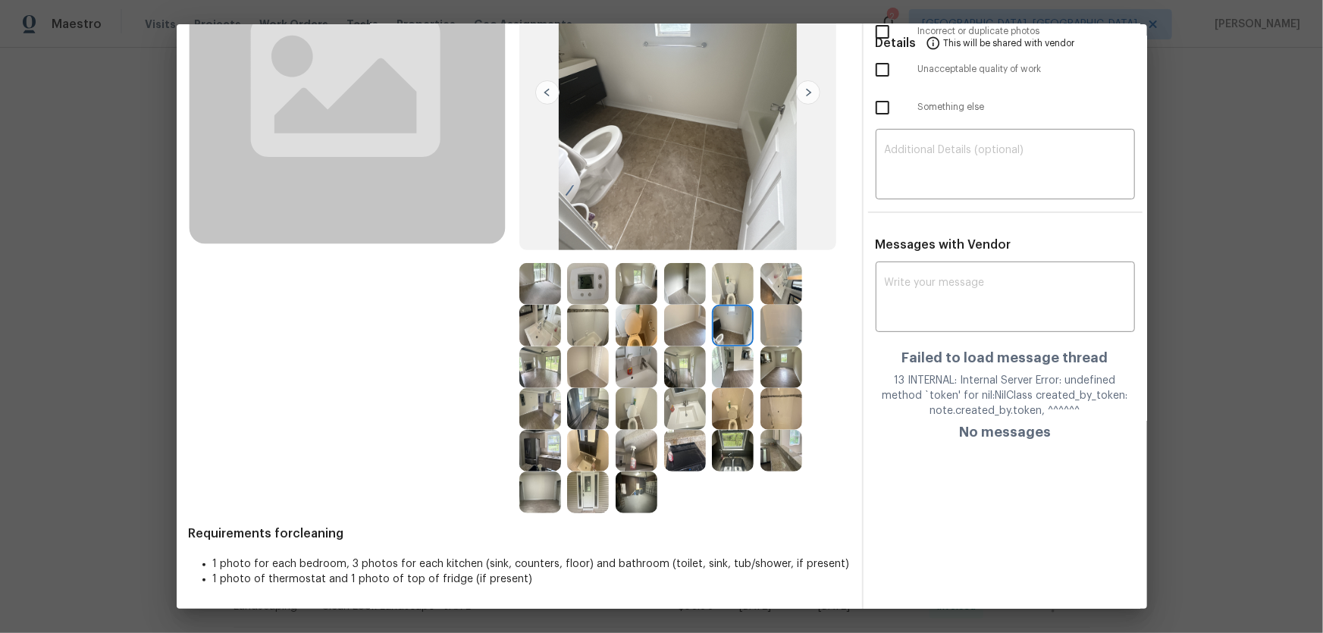
click at [651, 299] on img at bounding box center [637, 284] width 42 height 42
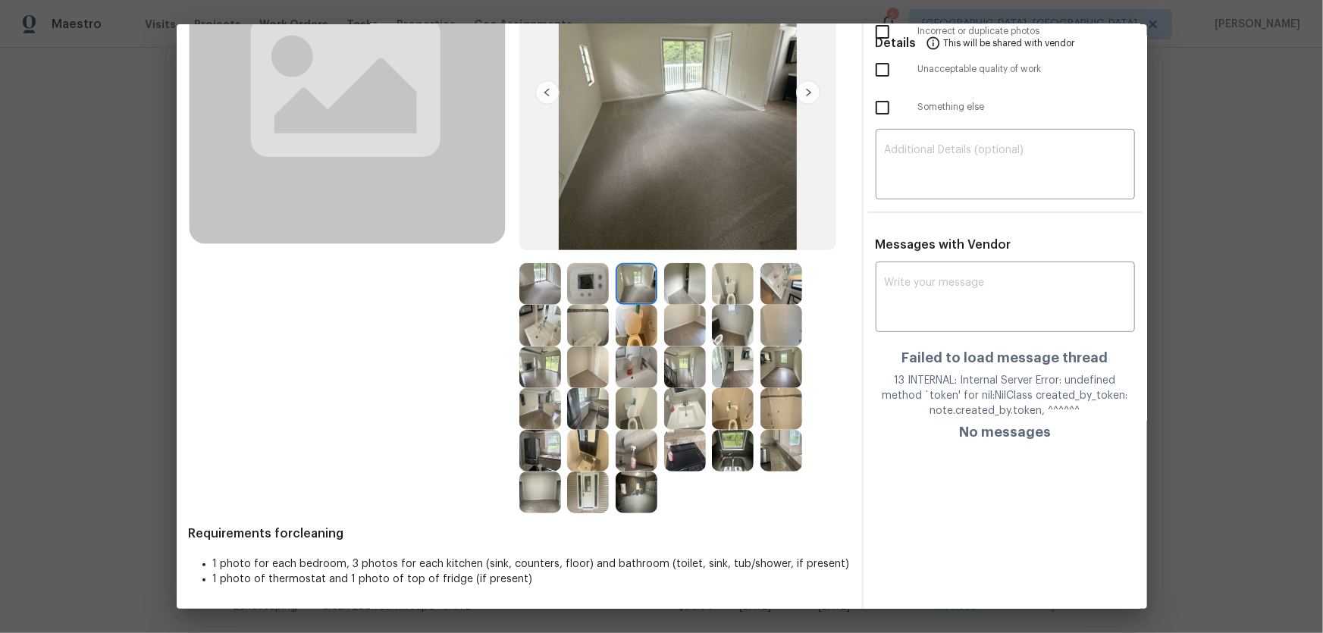
click at [695, 287] on img at bounding box center [685, 284] width 42 height 42
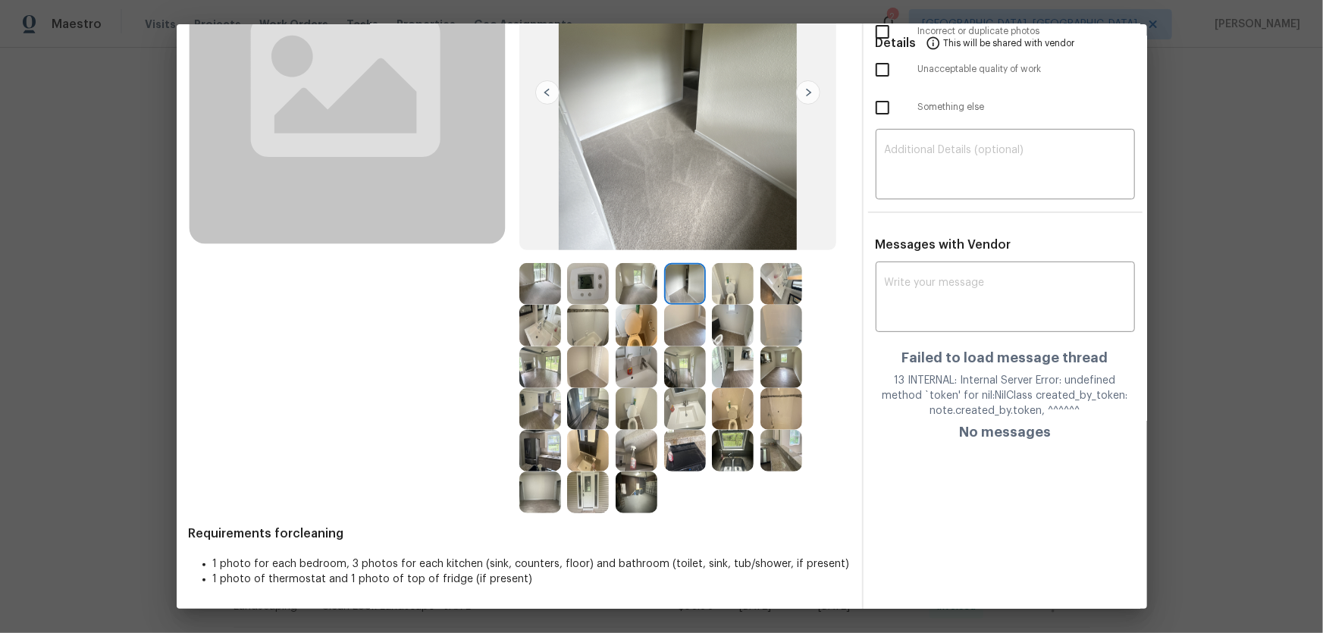
click at [736, 287] on img at bounding box center [733, 284] width 42 height 42
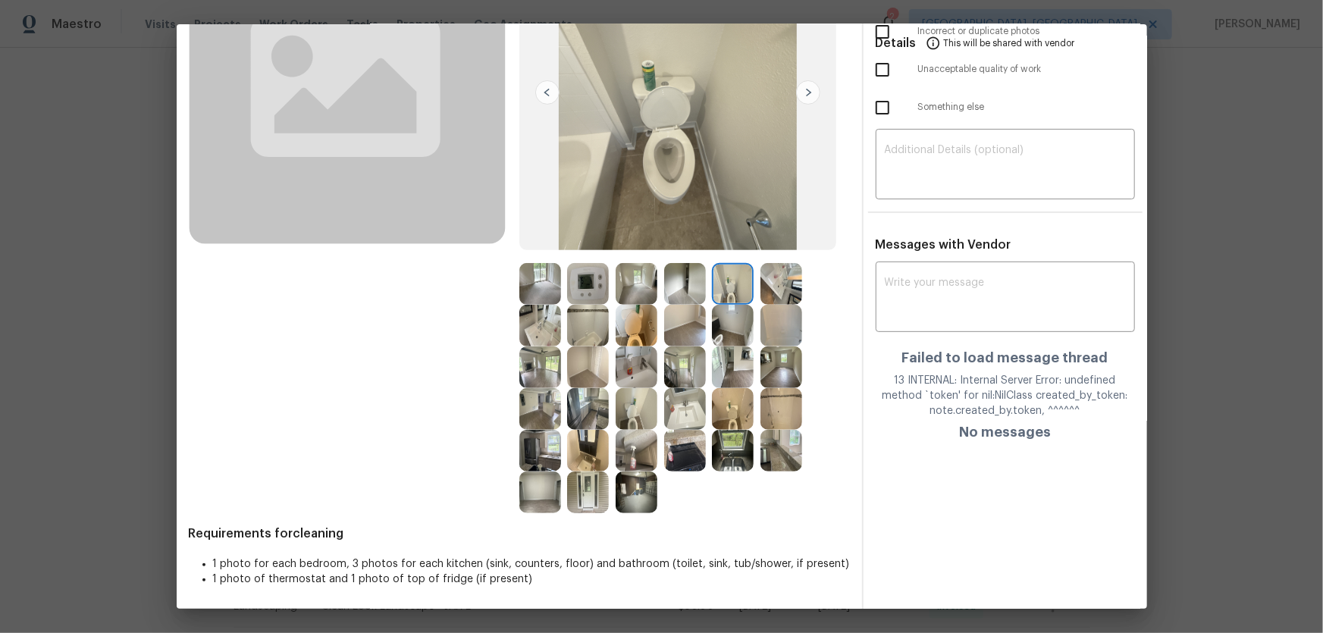
click at [780, 287] on img at bounding box center [782, 284] width 42 height 42
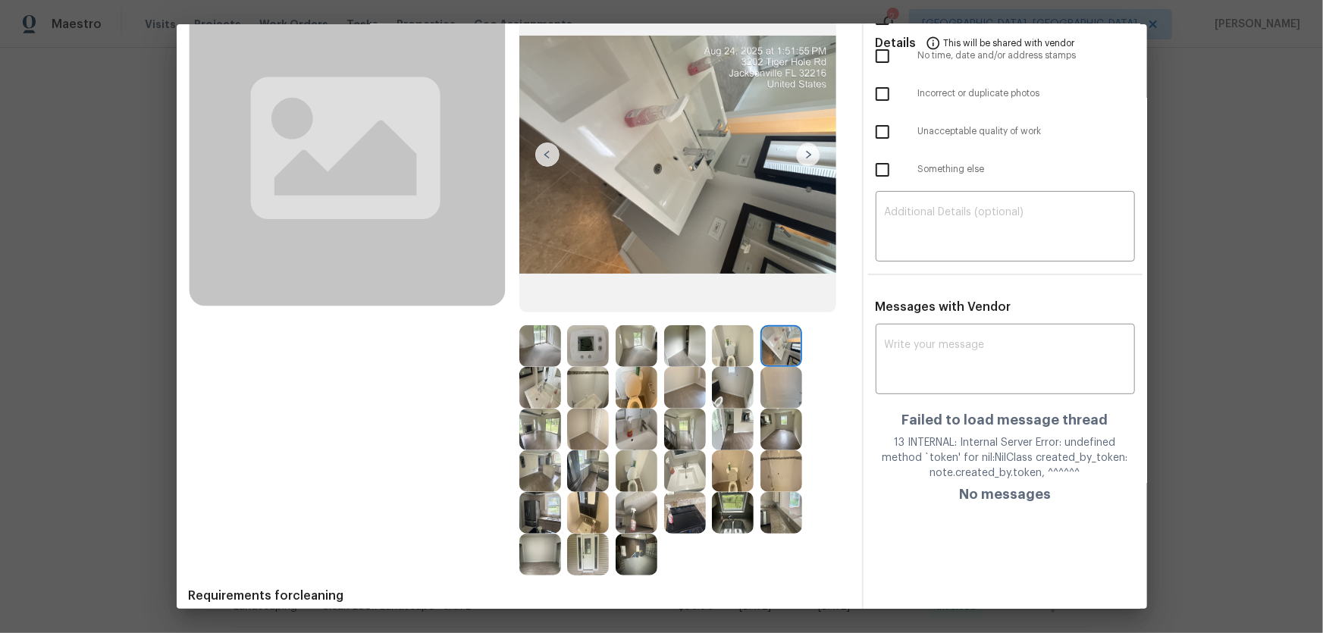
scroll to position [0, 0]
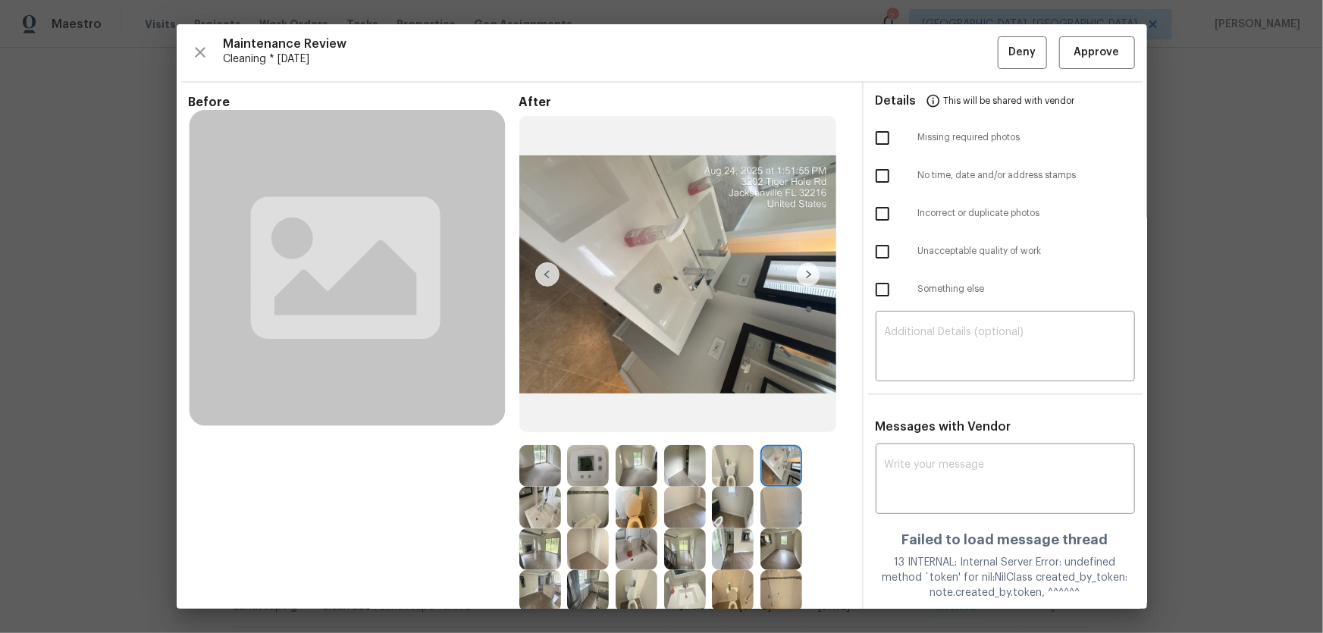
click at [1125, 50] on div "Maintenance Review Cleaning * Mon, Aug 18 Deny Approve Before After Requirement…" at bounding box center [662, 316] width 971 height 585
click at [1071, 61] on span "Approve" at bounding box center [1097, 52] width 52 height 19
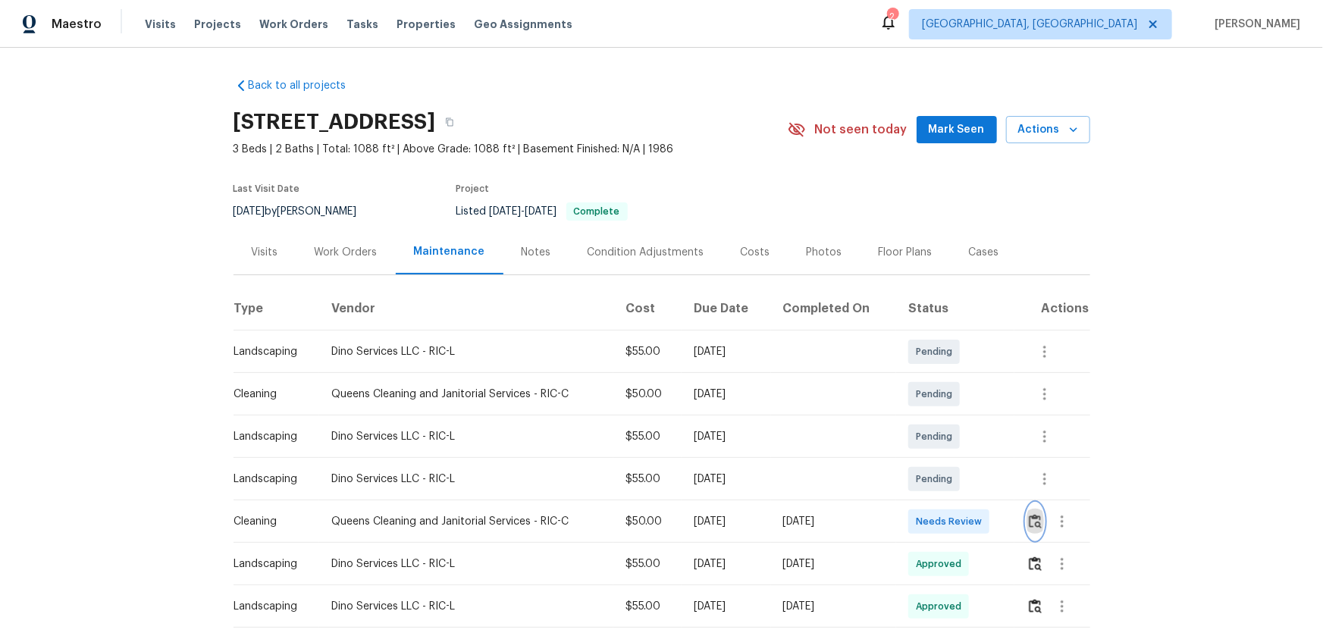
click at [941, 418] on img "button" at bounding box center [1035, 521] width 13 height 14
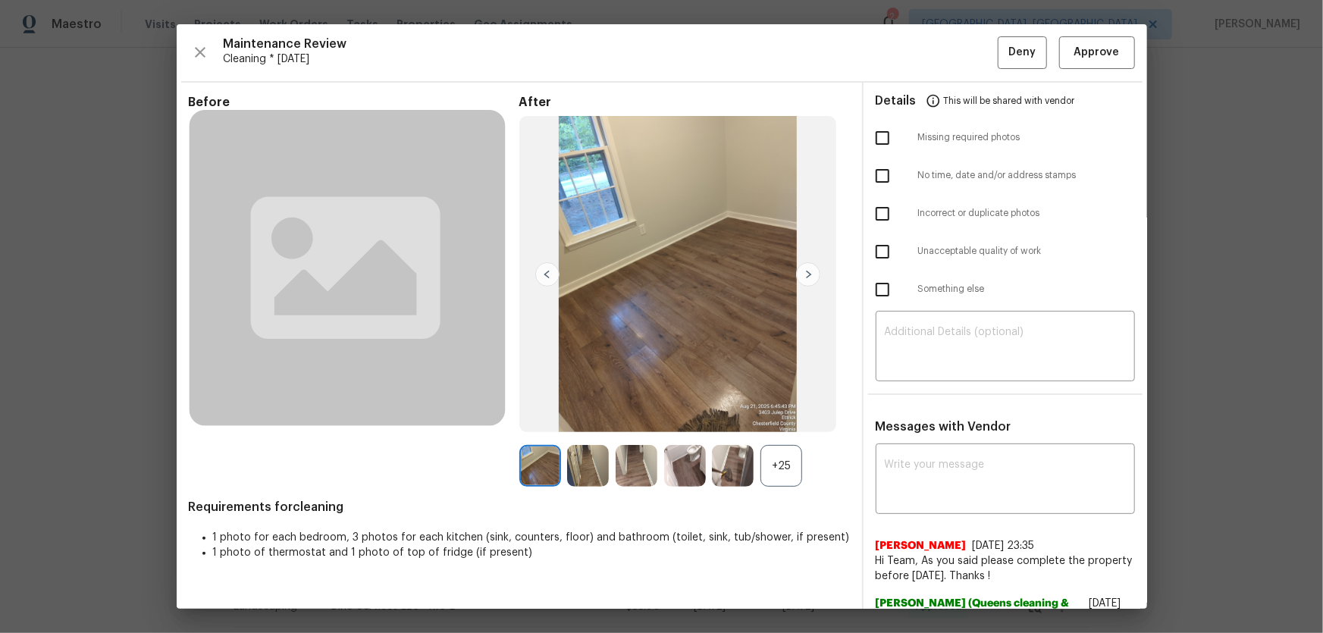
click at [783, 418] on div "+25" at bounding box center [782, 466] width 42 height 42
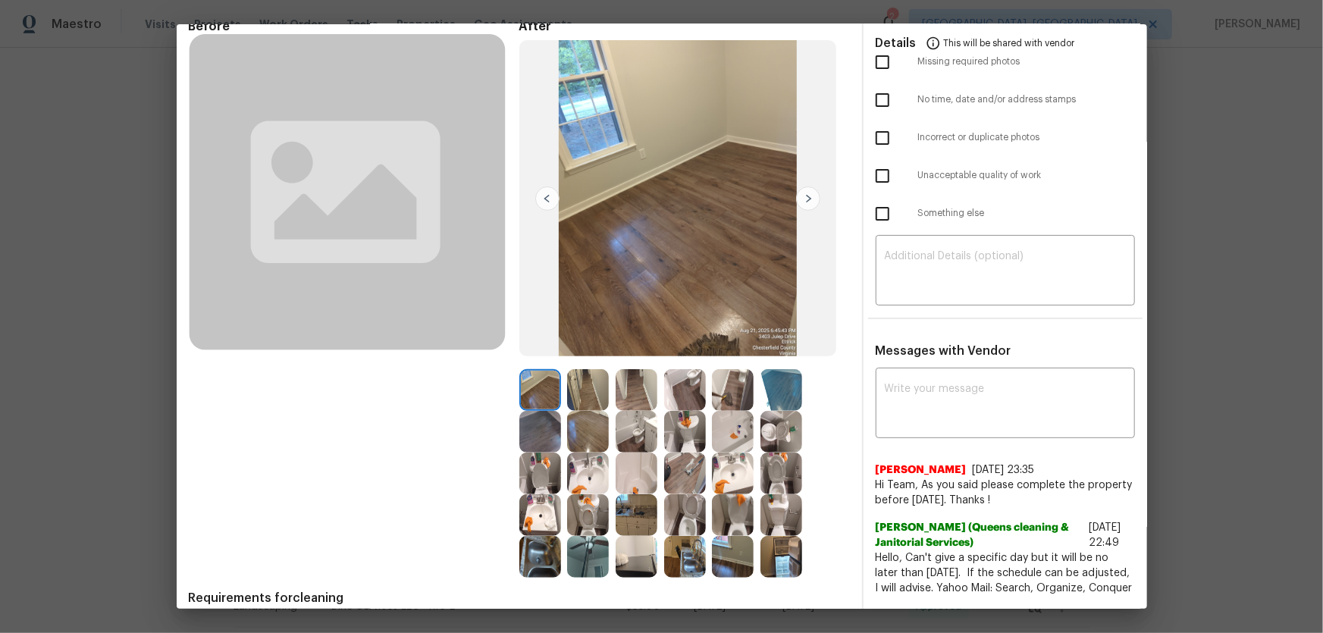
scroll to position [137, 0]
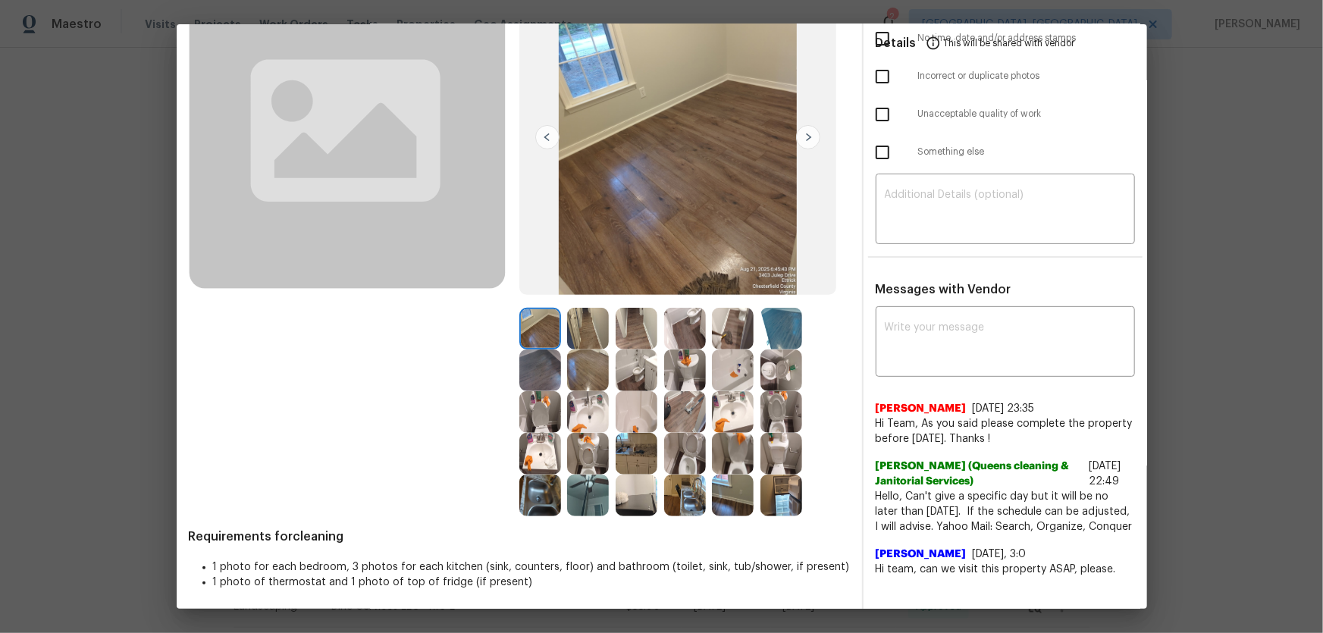
click at [688, 418] on img at bounding box center [685, 454] width 42 height 42
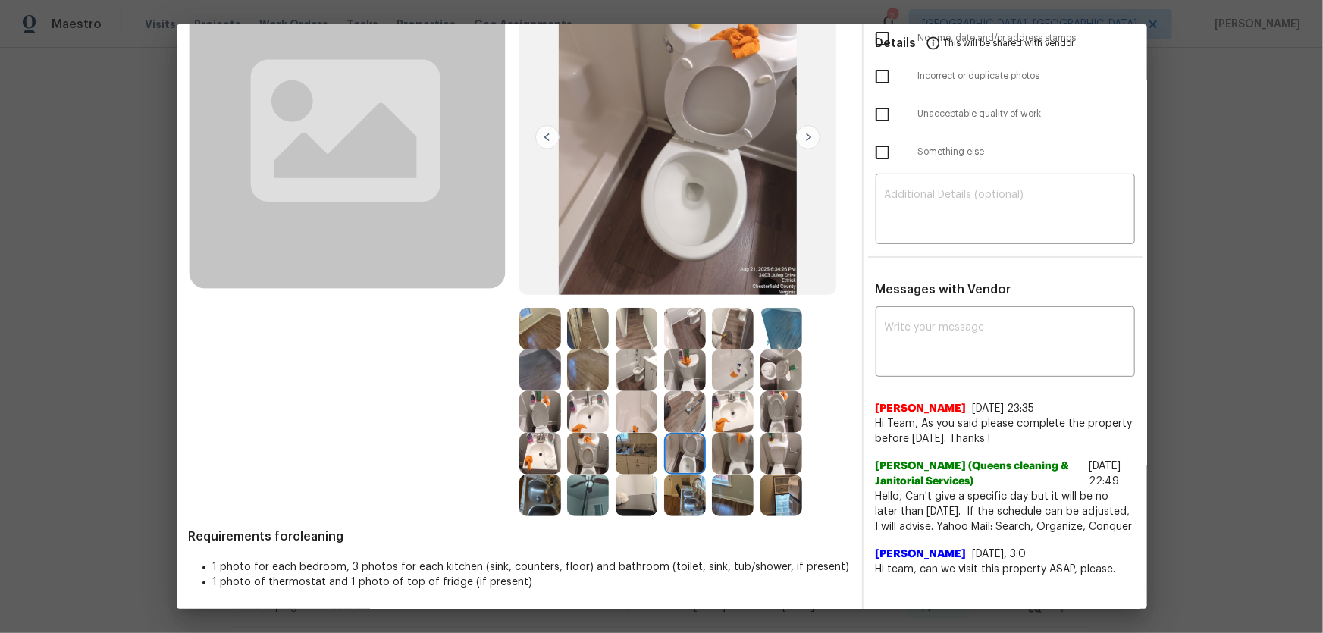
click at [773, 418] on img at bounding box center [782, 412] width 42 height 42
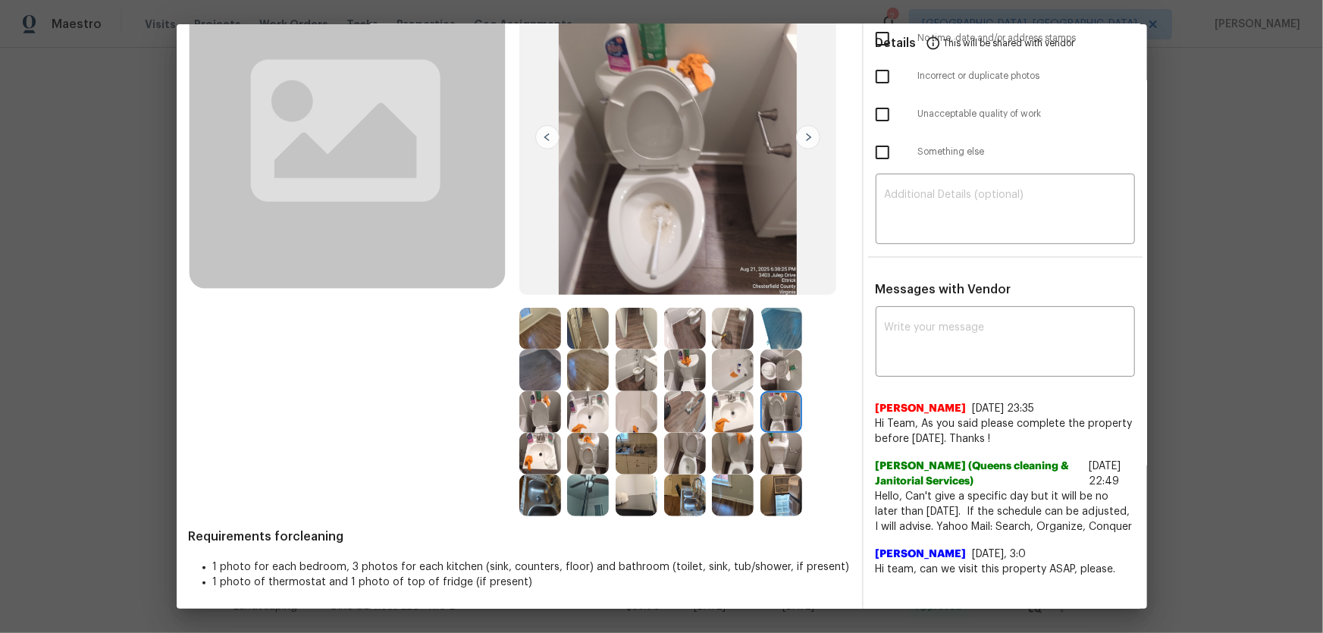
click at [732, 416] on img at bounding box center [733, 412] width 42 height 42
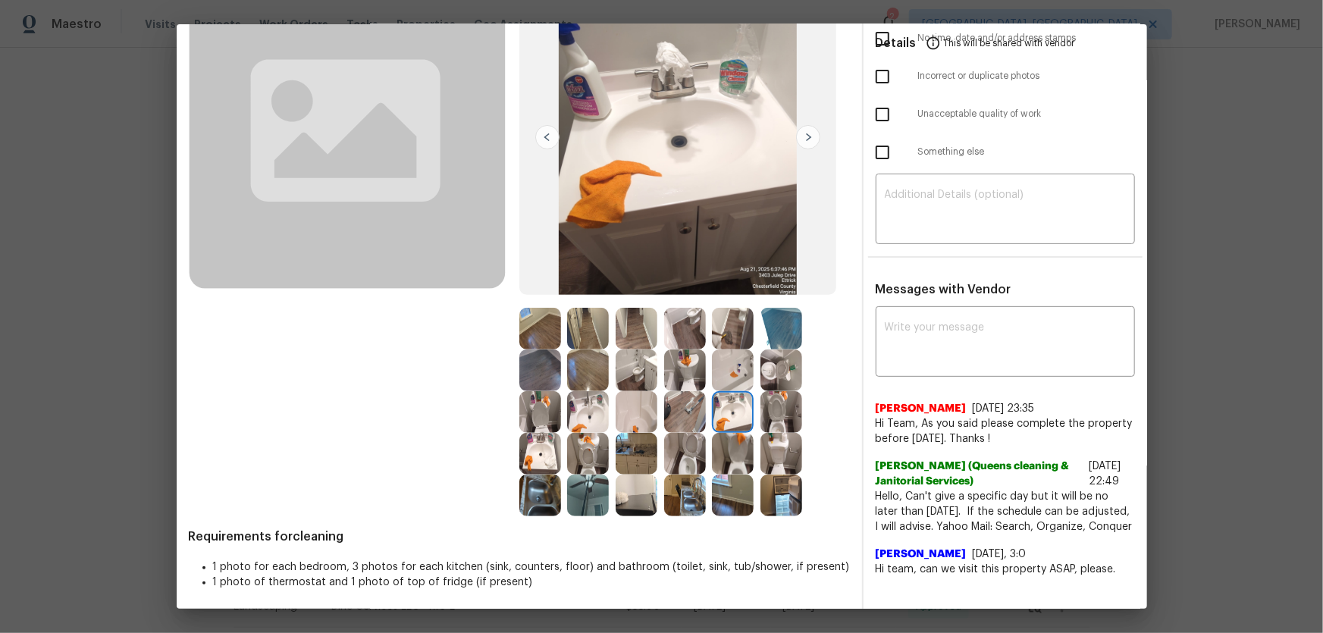
click at [597, 411] on img at bounding box center [588, 412] width 42 height 42
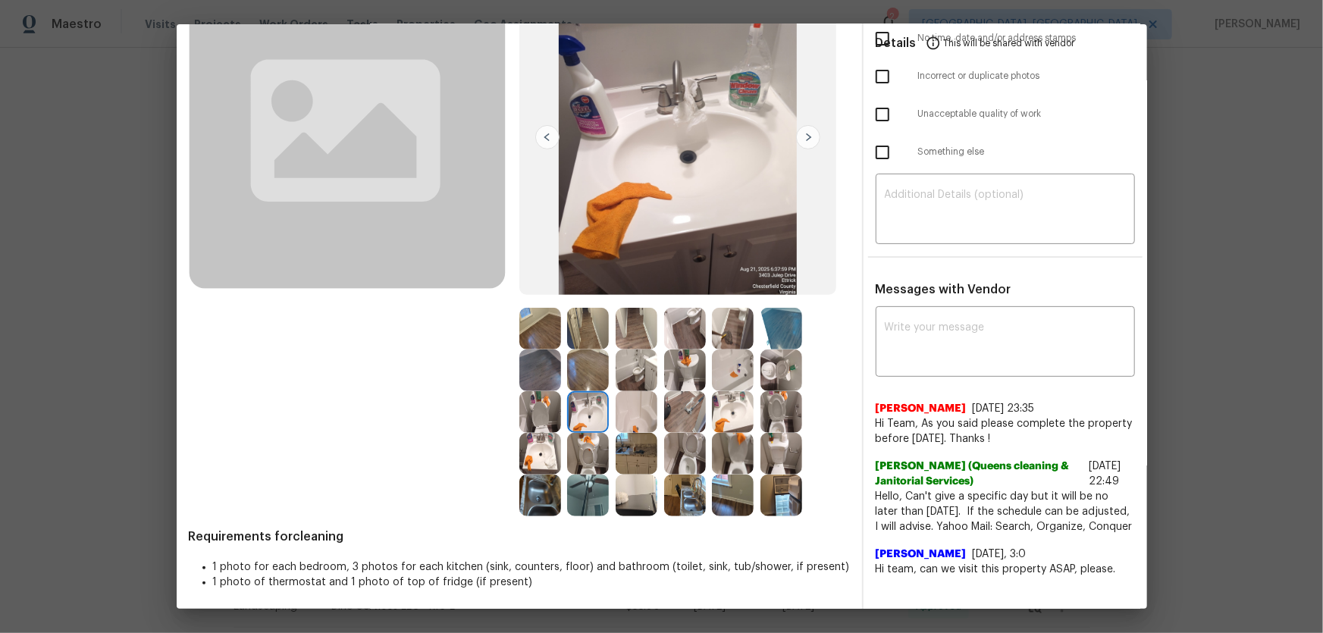
click at [632, 418] on img at bounding box center [637, 412] width 42 height 42
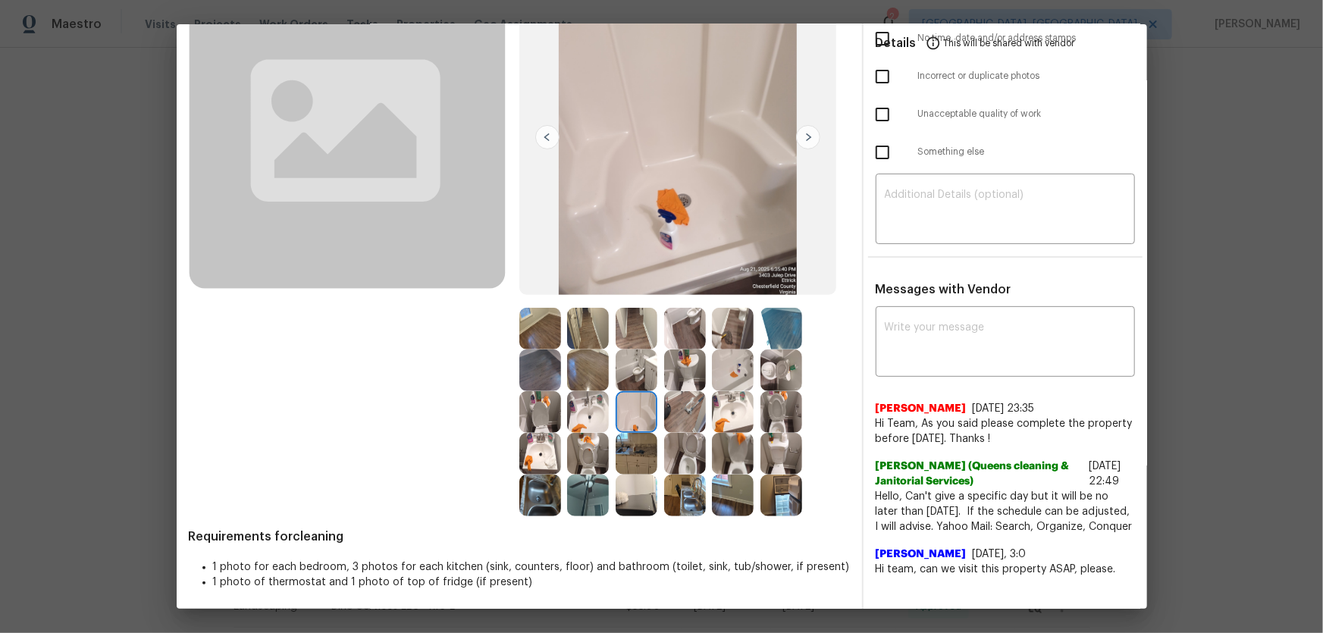
click at [714, 378] on img at bounding box center [733, 371] width 42 height 42
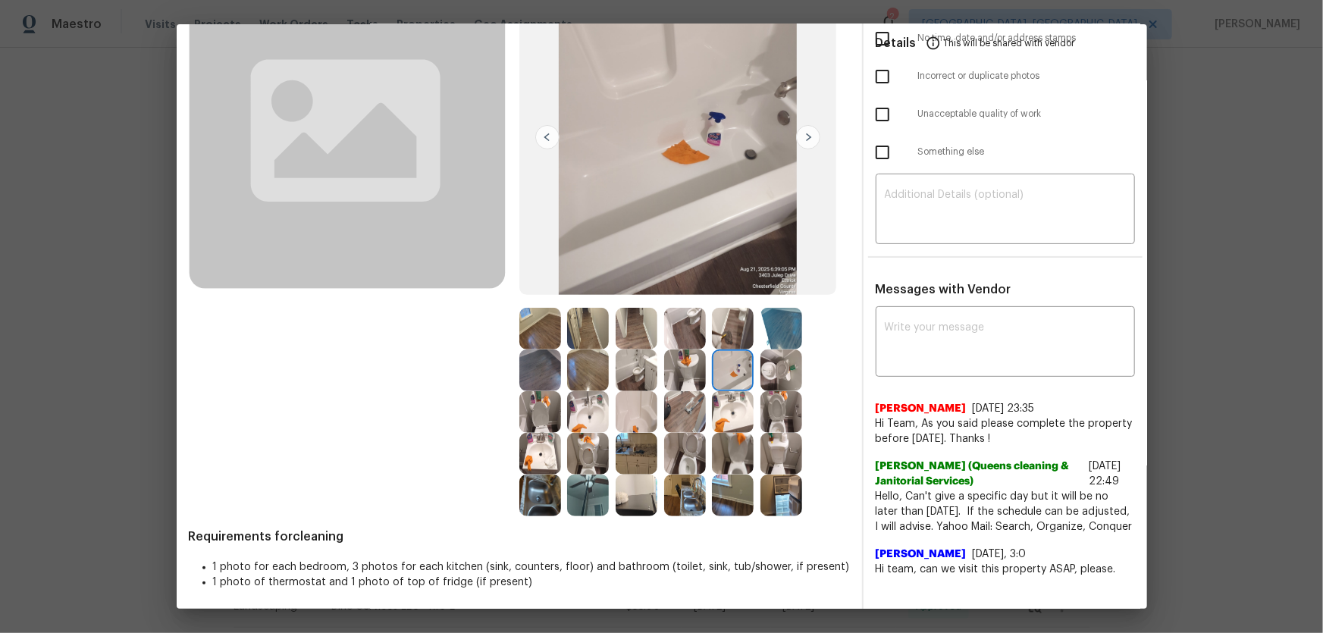
click at [682, 371] on img at bounding box center [685, 371] width 42 height 42
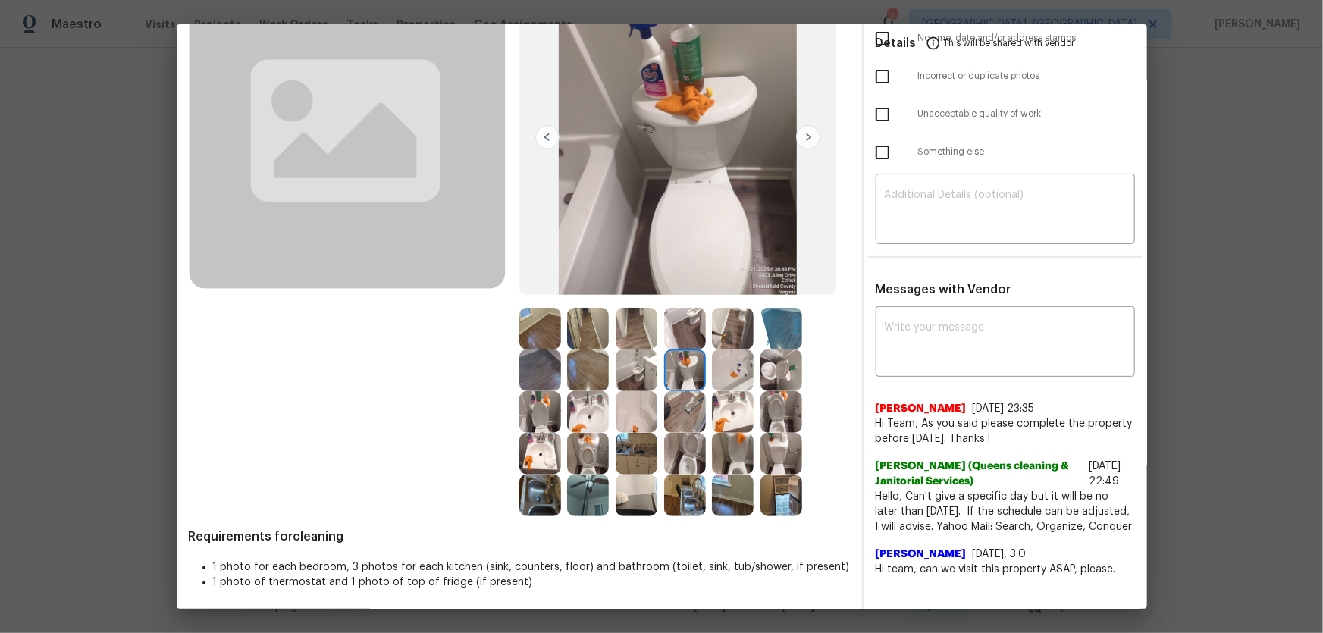
click at [682, 344] on img at bounding box center [685, 329] width 42 height 42
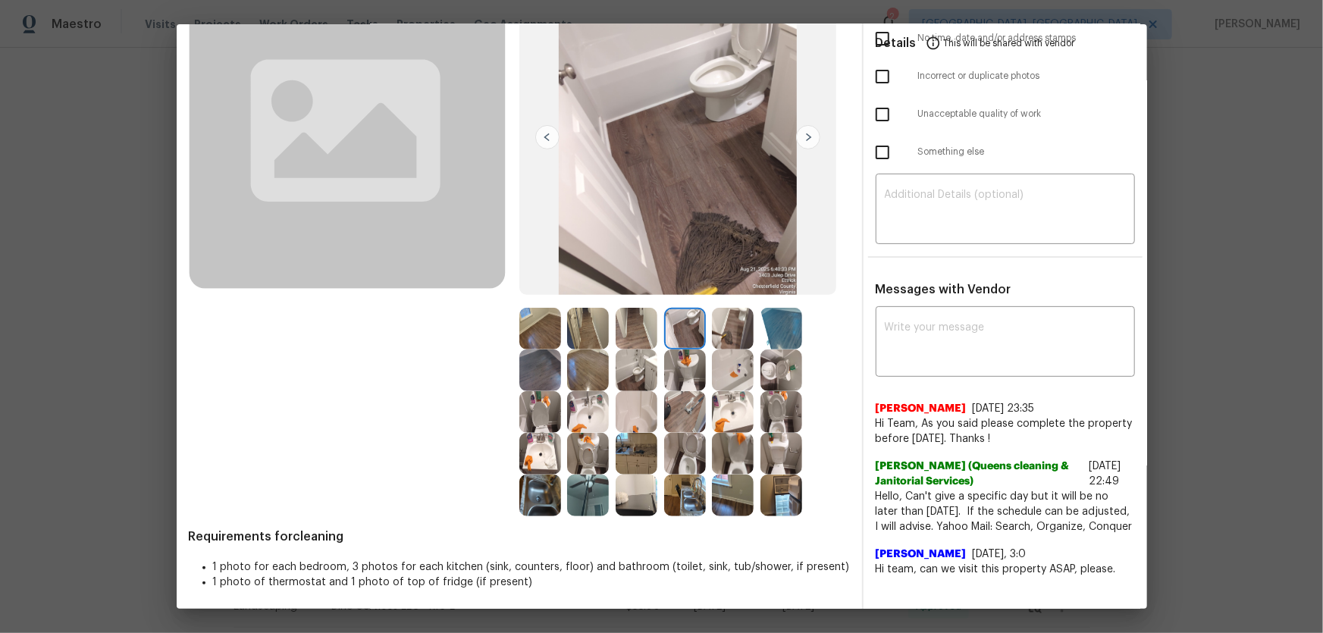
click at [773, 335] on img at bounding box center [782, 329] width 42 height 42
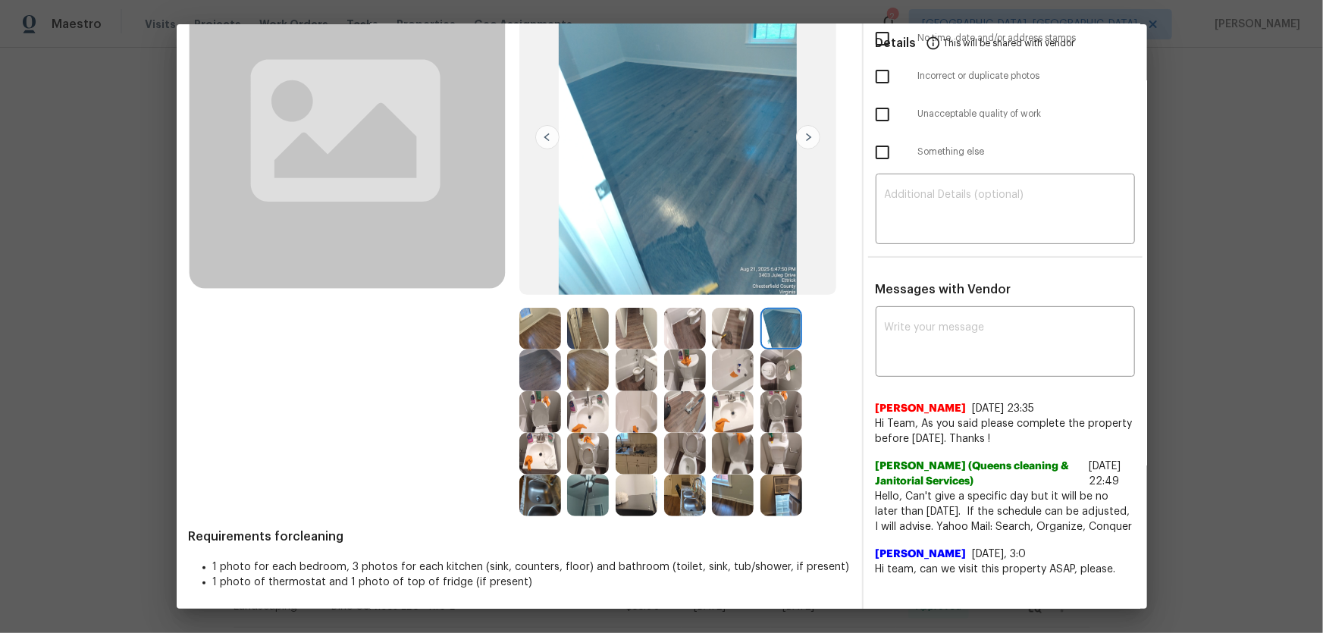
click at [547, 356] on img at bounding box center [540, 371] width 42 height 42
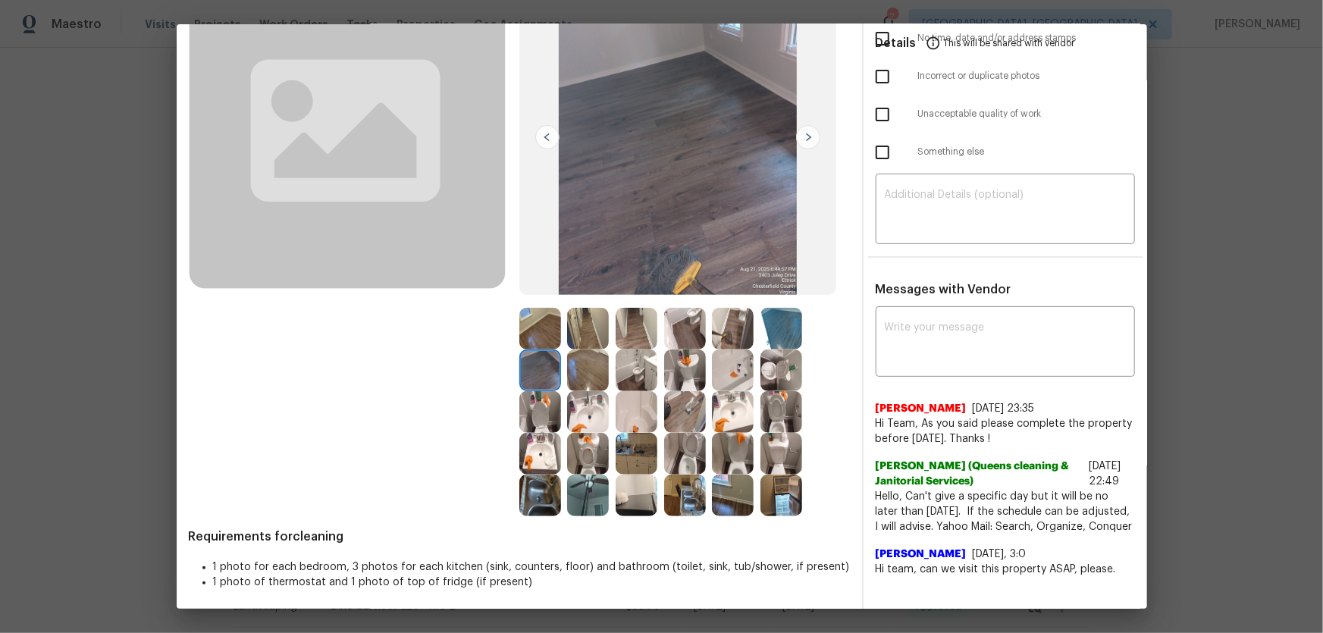
click at [581, 371] on img at bounding box center [588, 371] width 42 height 42
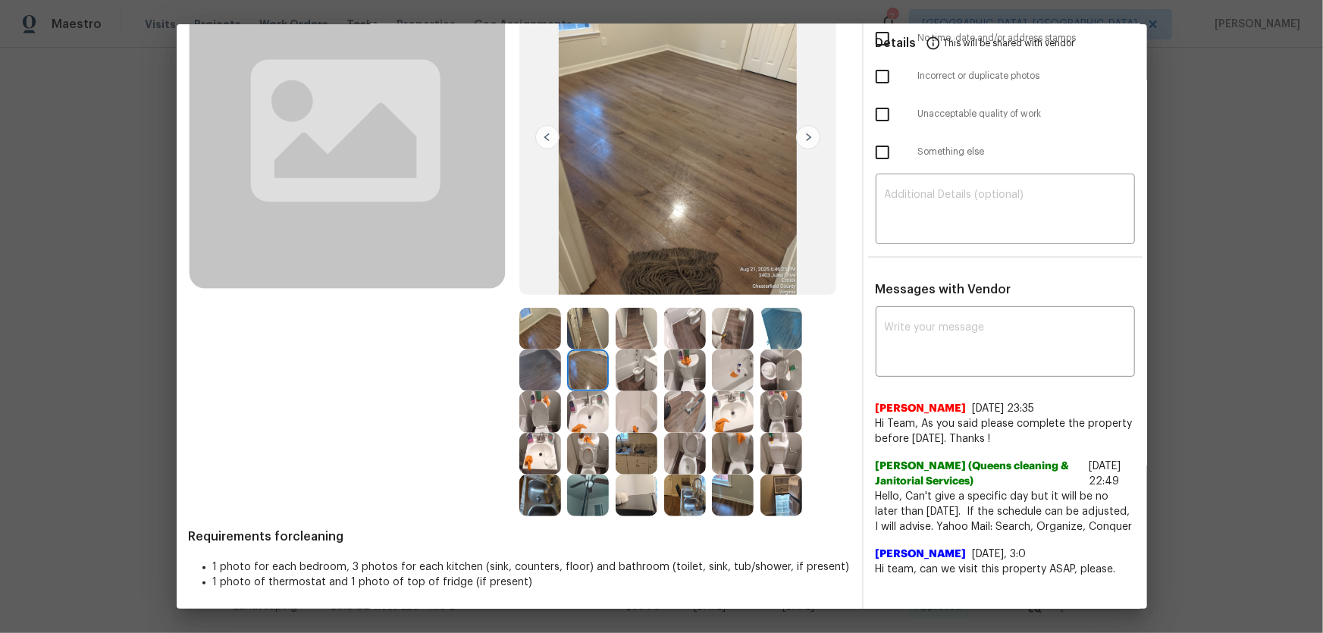
click at [766, 337] on img at bounding box center [782, 329] width 42 height 42
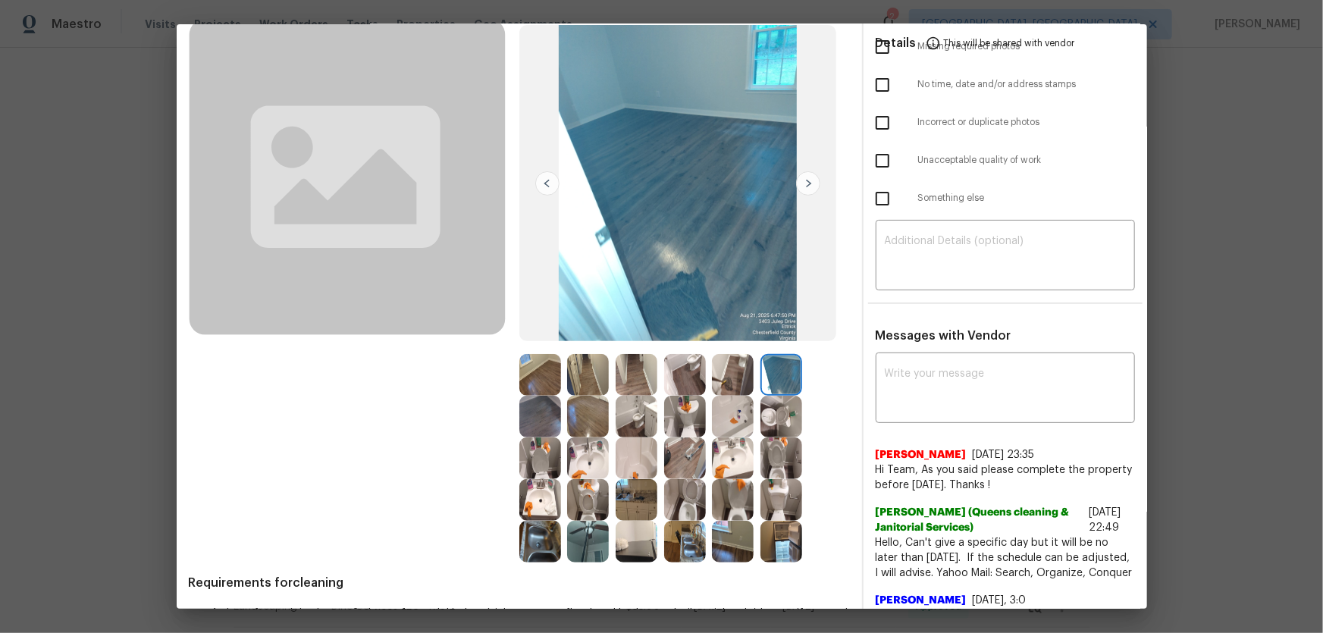
scroll to position [68, 0]
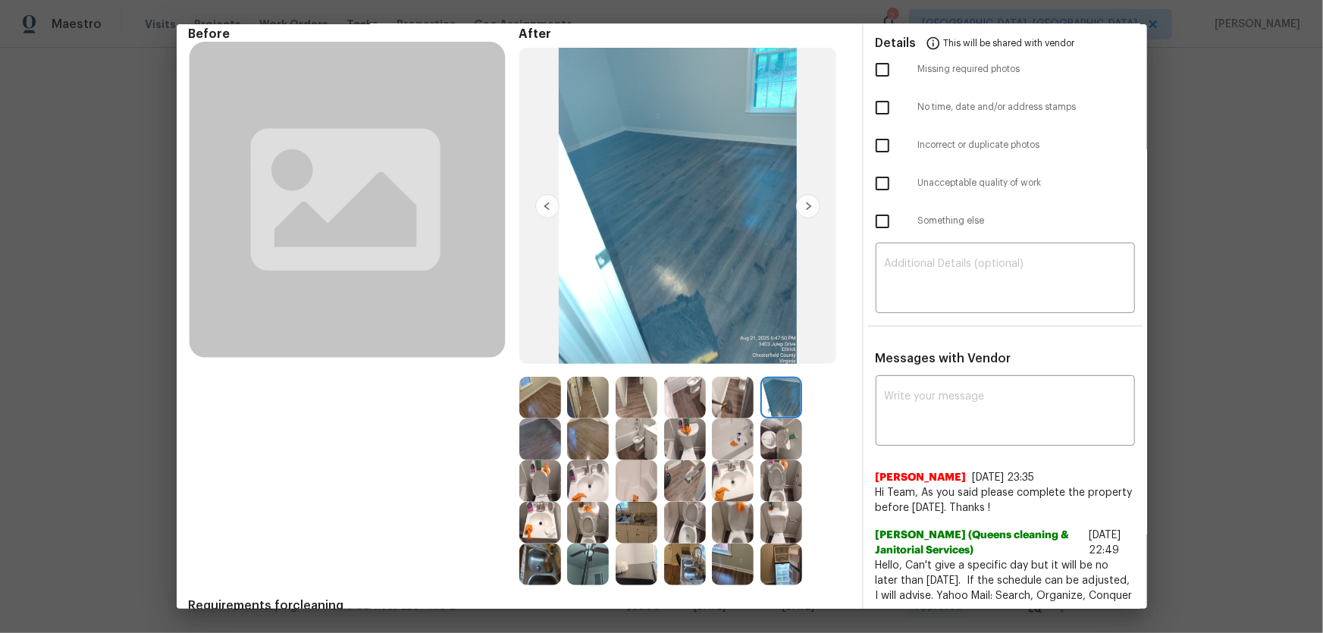
click at [598, 418] on img at bounding box center [588, 565] width 42 height 42
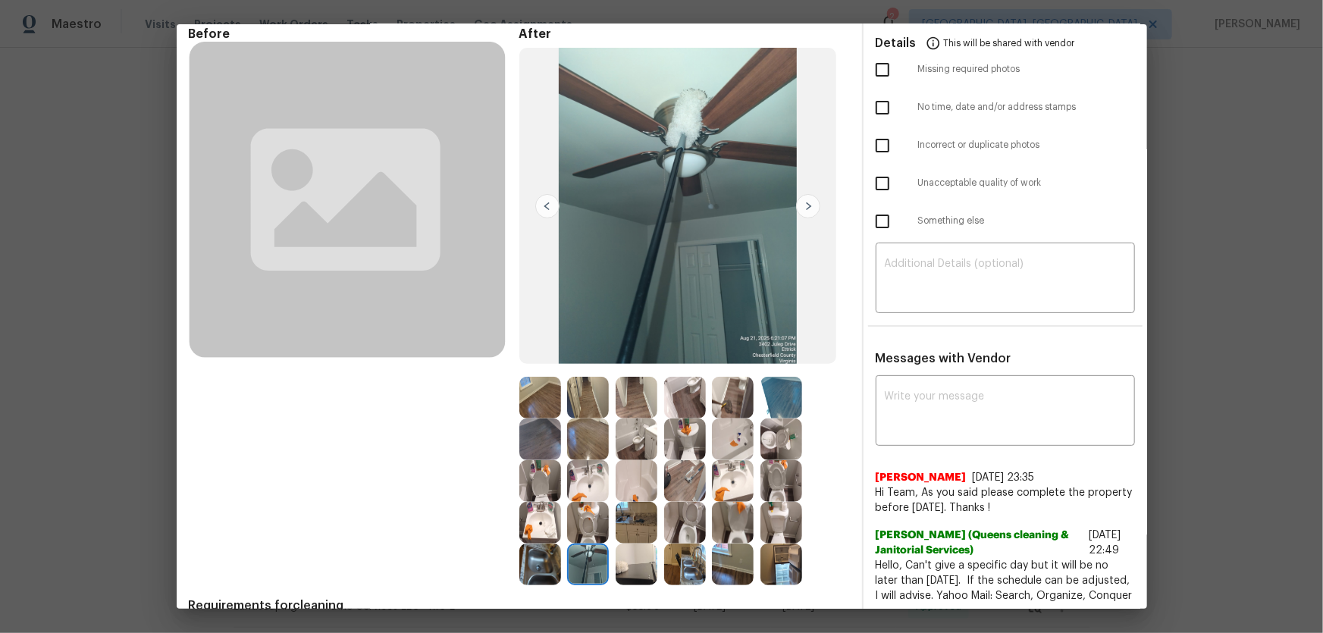
click at [548, 418] on img at bounding box center [540, 565] width 42 height 42
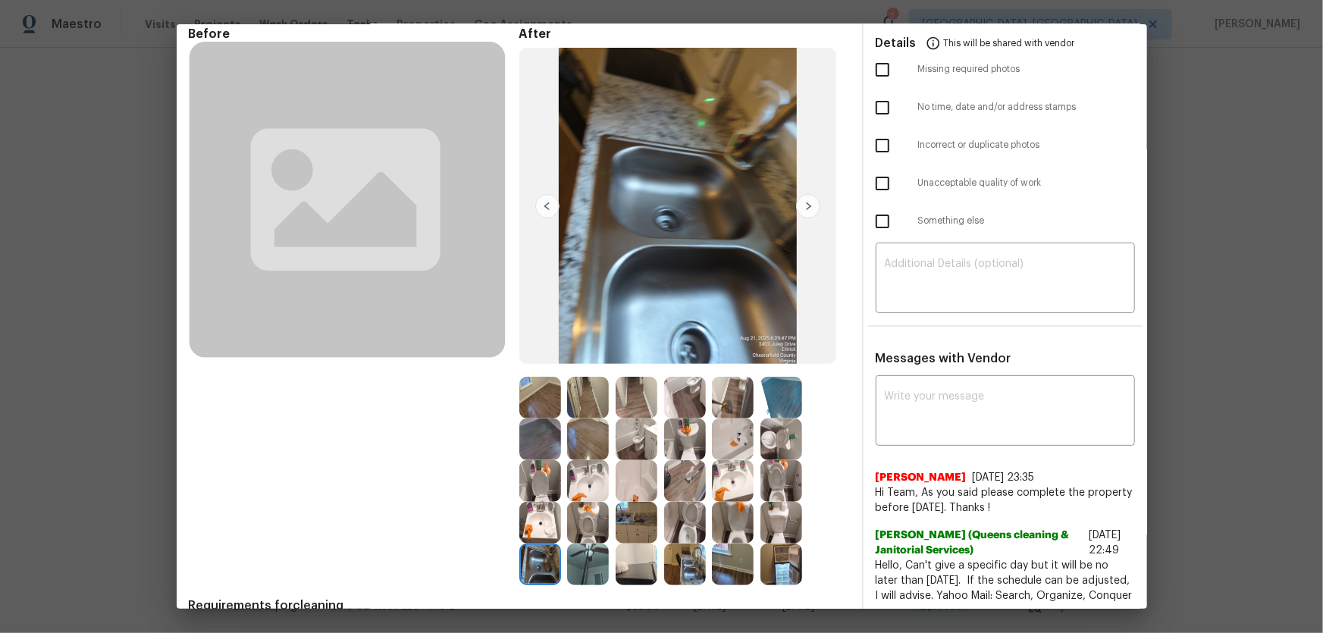
click at [627, 418] on img at bounding box center [637, 565] width 42 height 42
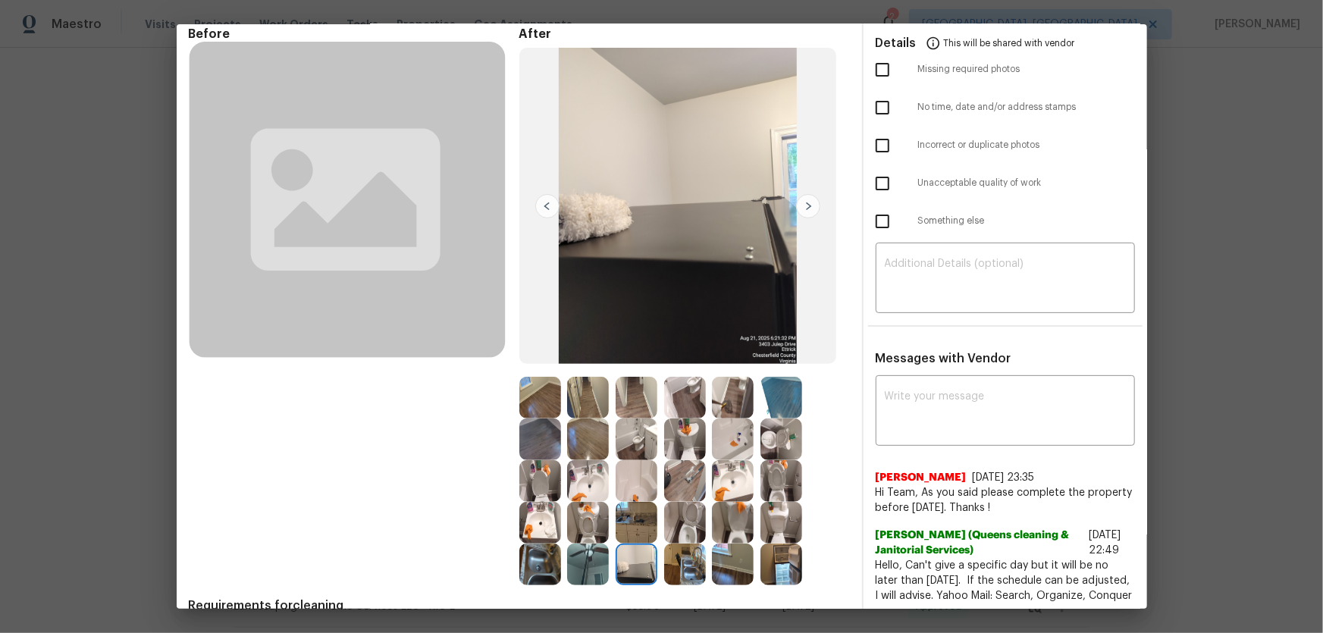
click at [665, 418] on img at bounding box center [685, 565] width 42 height 42
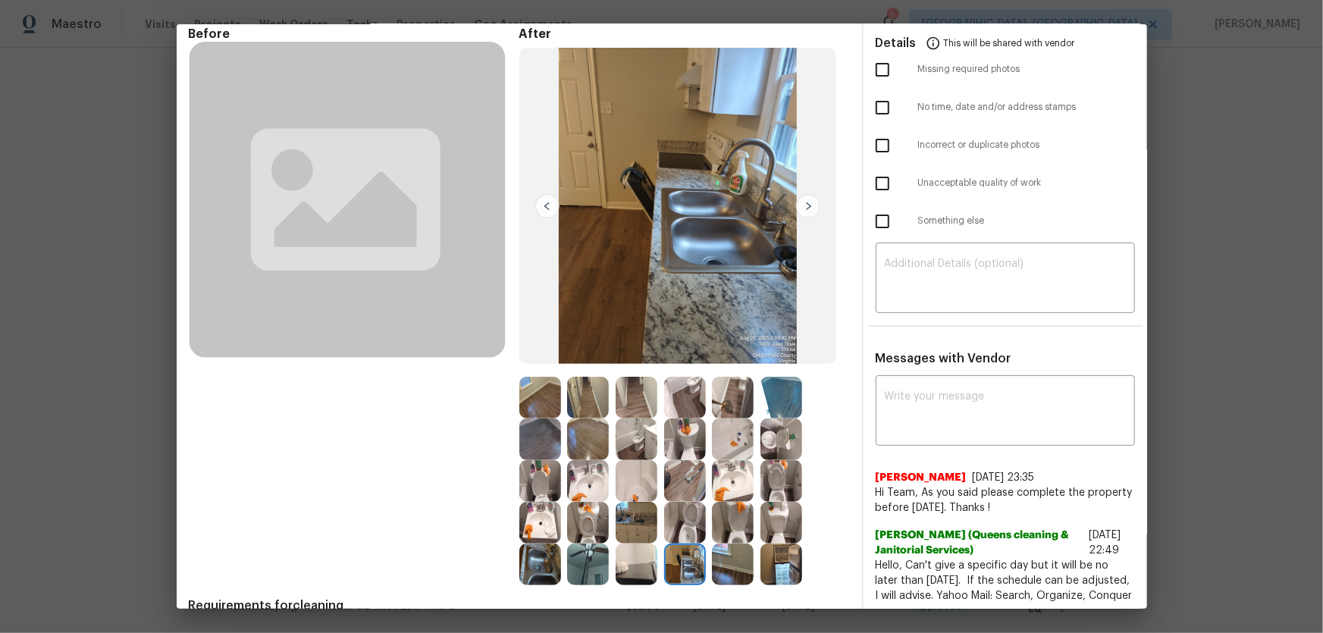
click at [678, 418] on img at bounding box center [685, 523] width 42 height 42
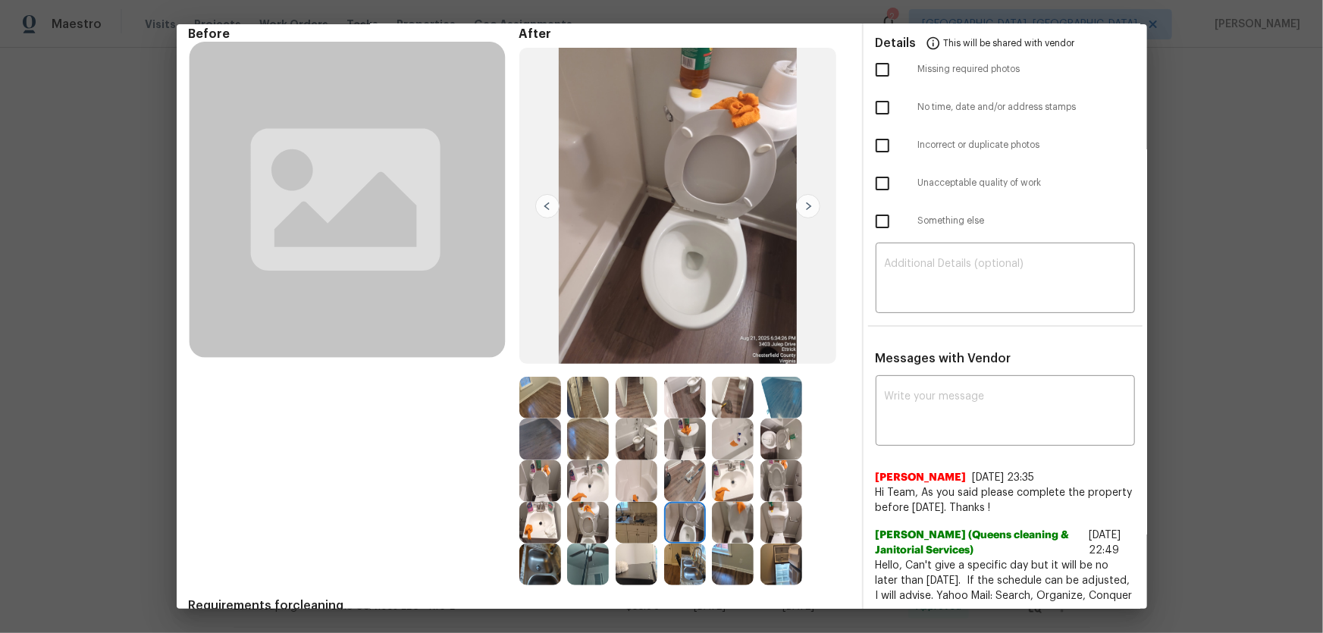
click at [726, 418] on img at bounding box center [733, 523] width 42 height 42
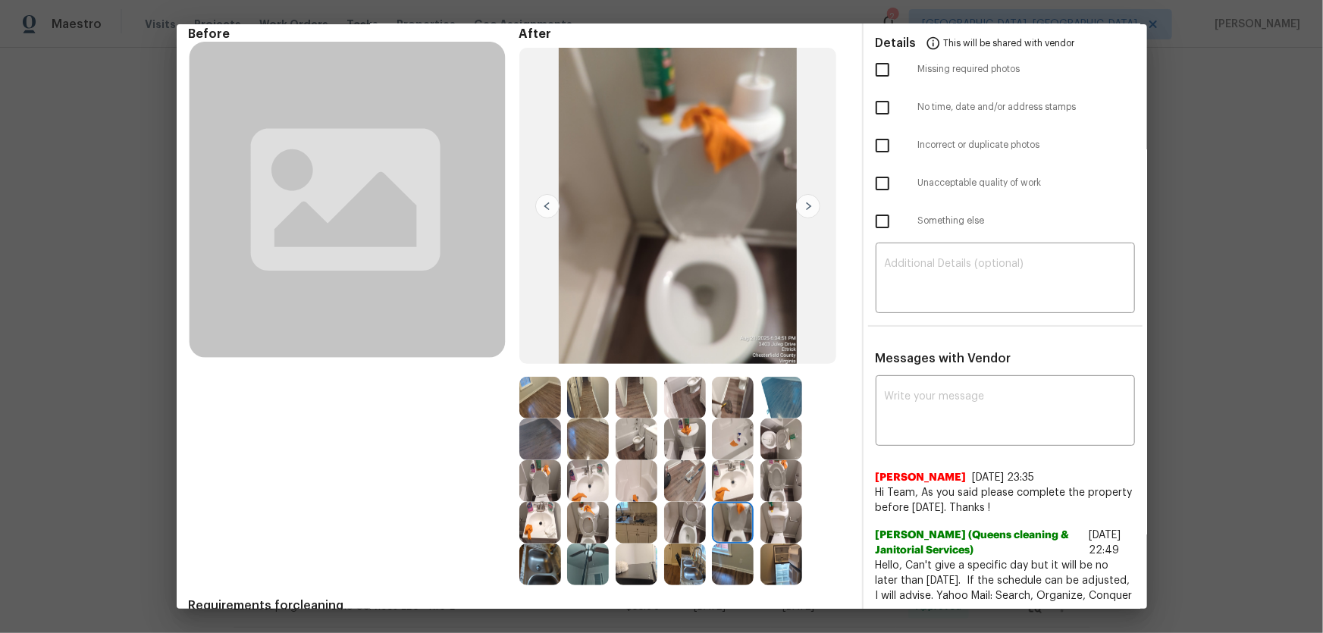
click at [761, 418] on img at bounding box center [782, 523] width 42 height 42
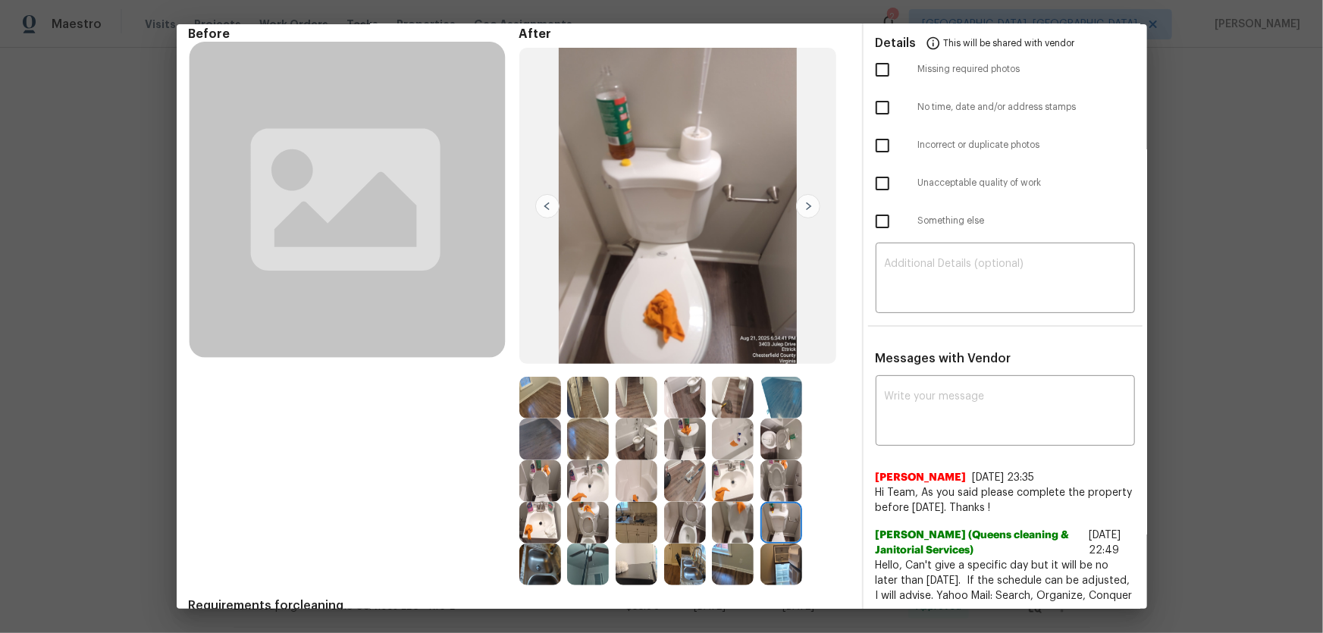
click at [765, 418] on img at bounding box center [782, 565] width 42 height 42
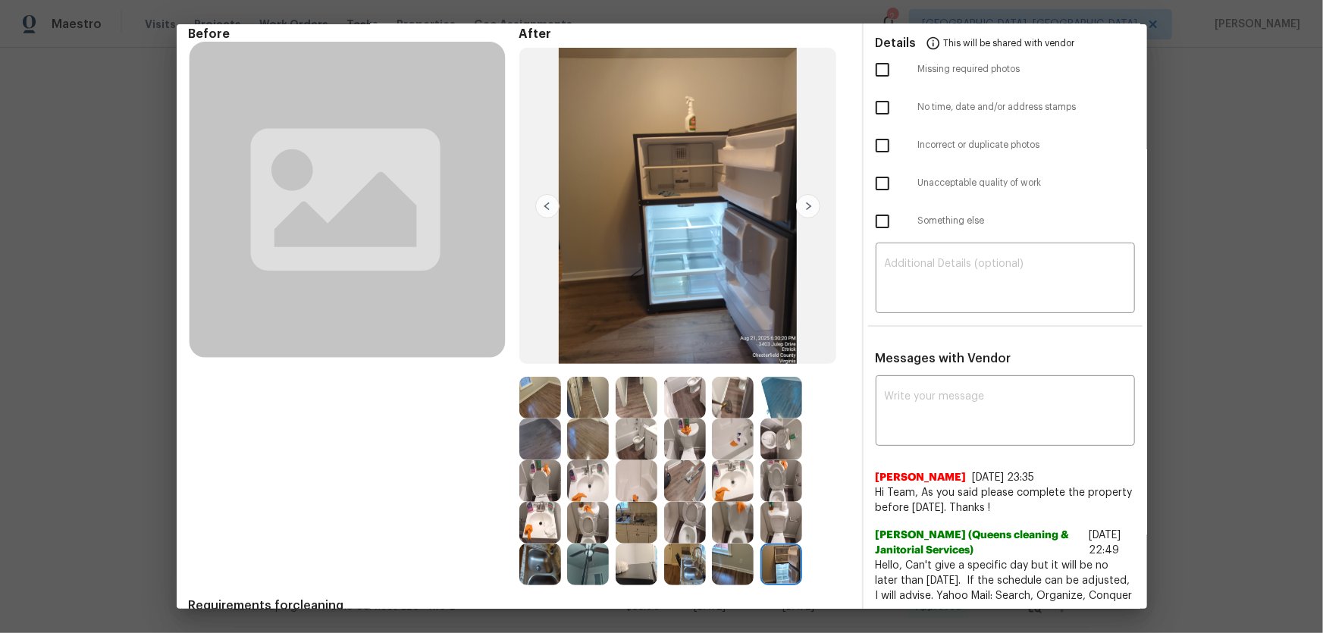
click at [723, 418] on img at bounding box center [733, 440] width 42 height 42
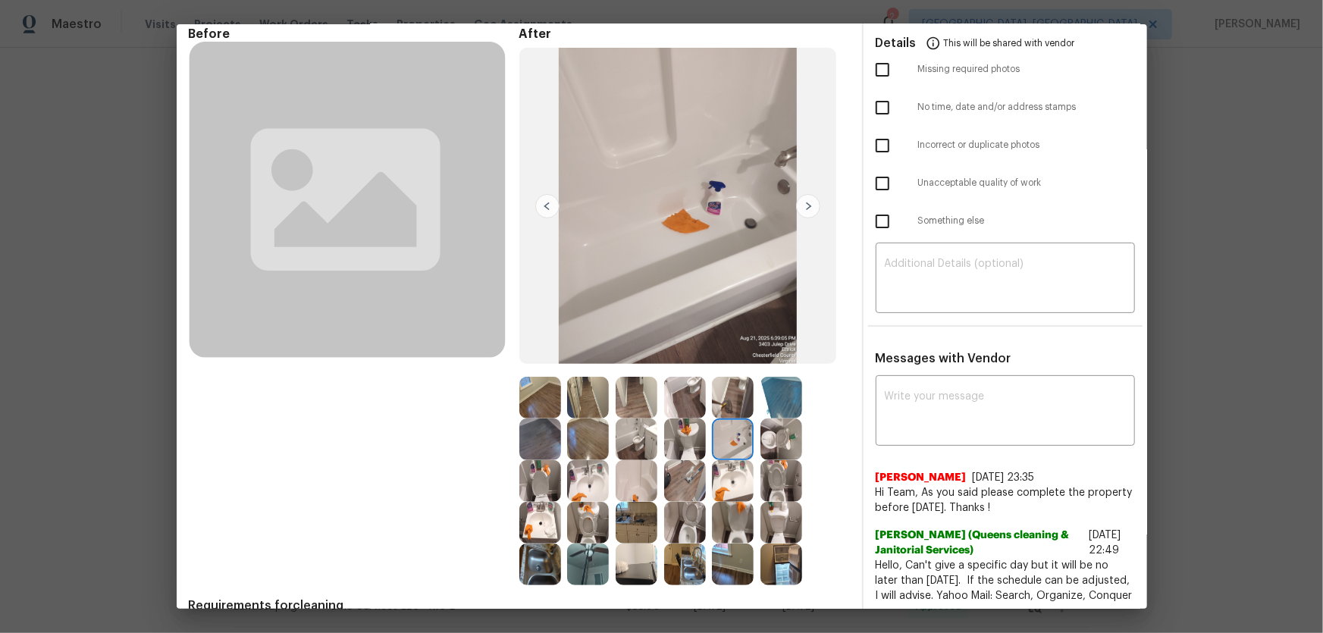
click at [584, 418] on img at bounding box center [588, 565] width 42 height 42
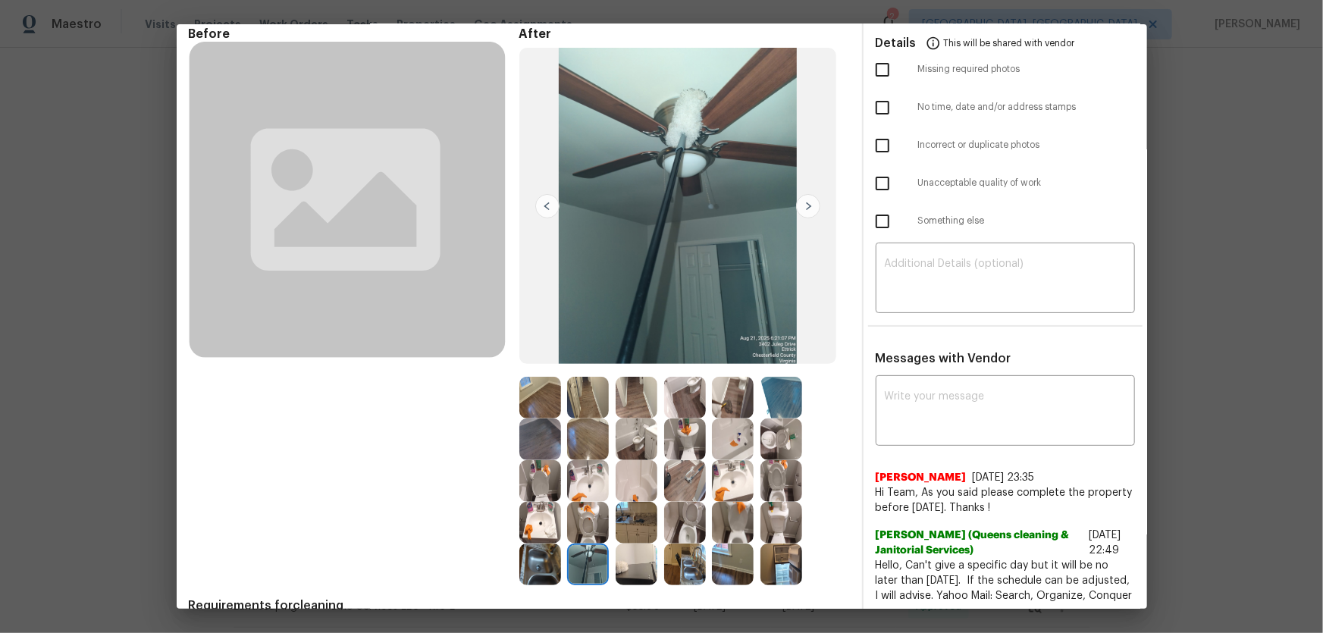
click at [716, 418] on img at bounding box center [733, 523] width 42 height 42
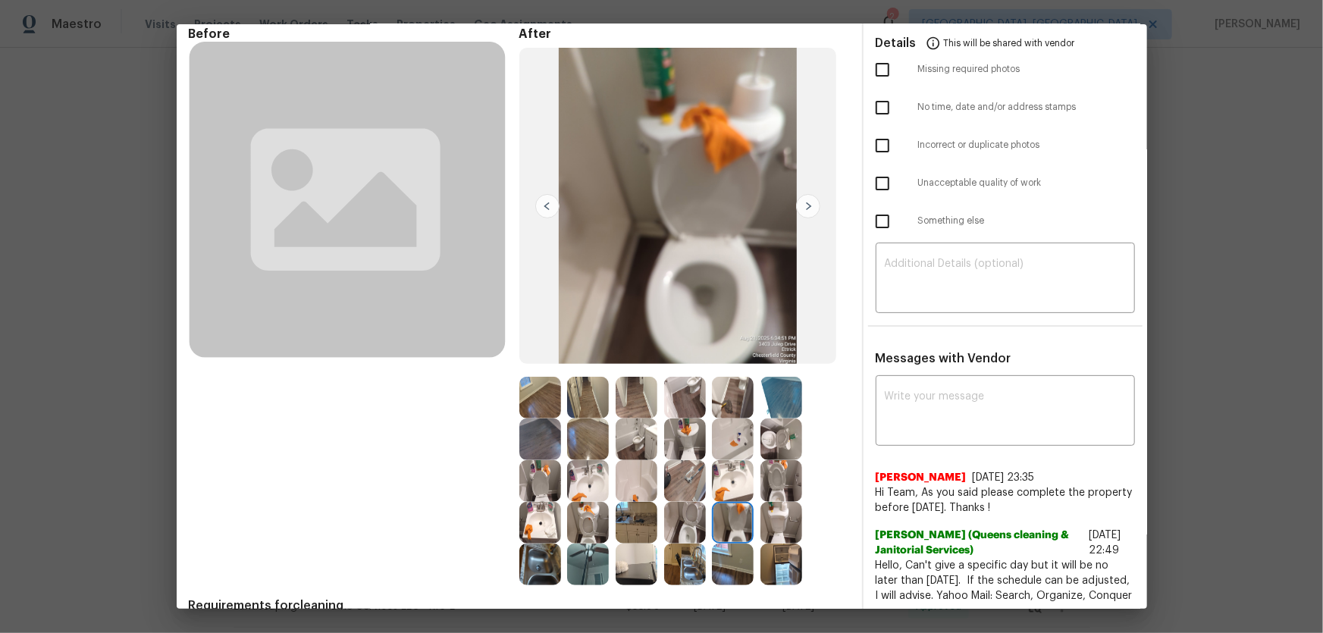
click at [697, 418] on img at bounding box center [685, 565] width 42 height 42
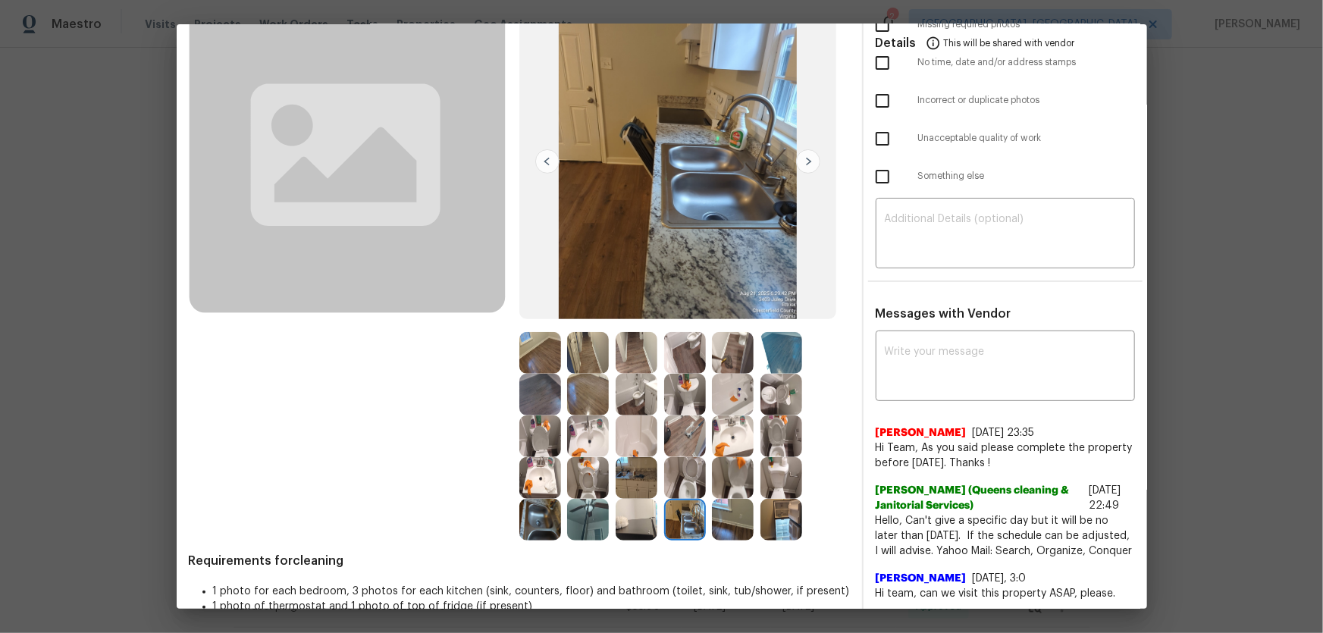
scroll to position [137, 0]
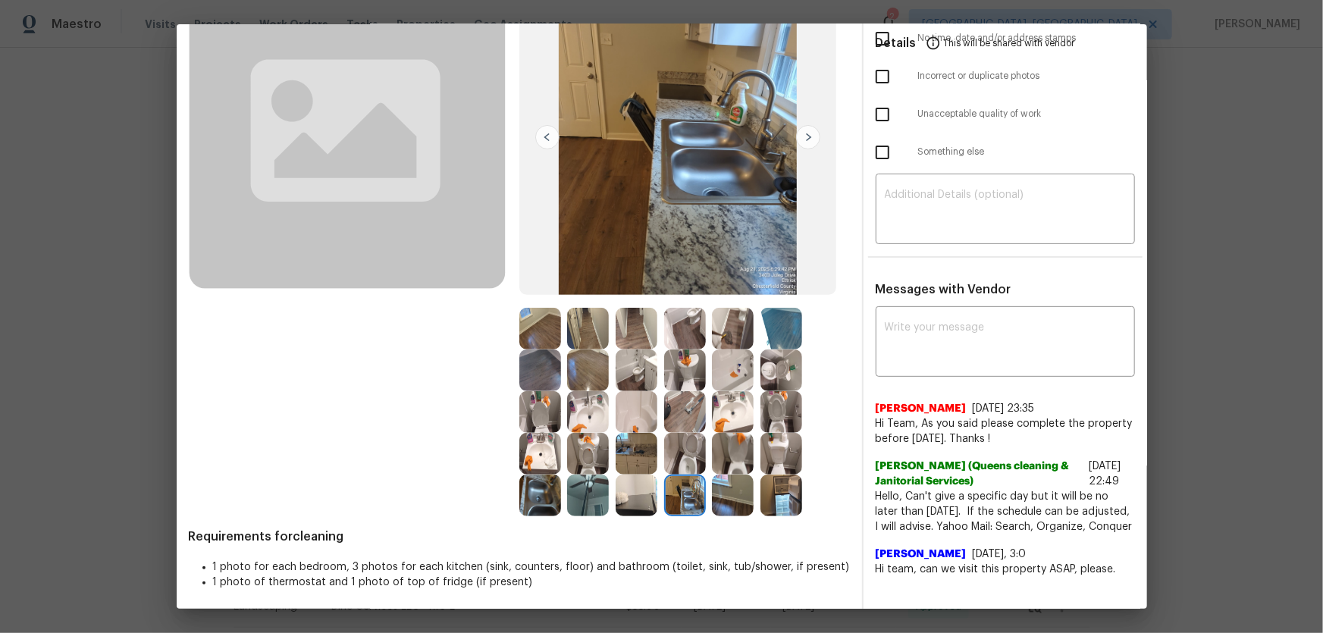
click at [680, 367] on img at bounding box center [685, 371] width 42 height 42
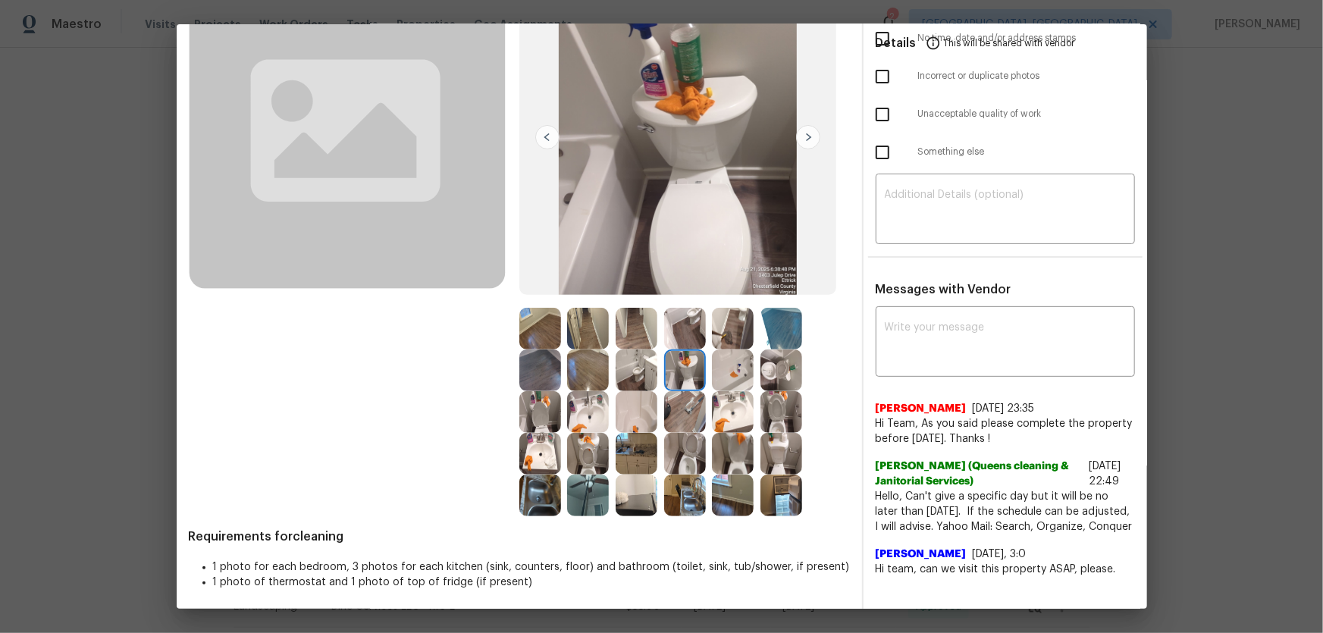
click at [696, 406] on img at bounding box center [685, 412] width 42 height 42
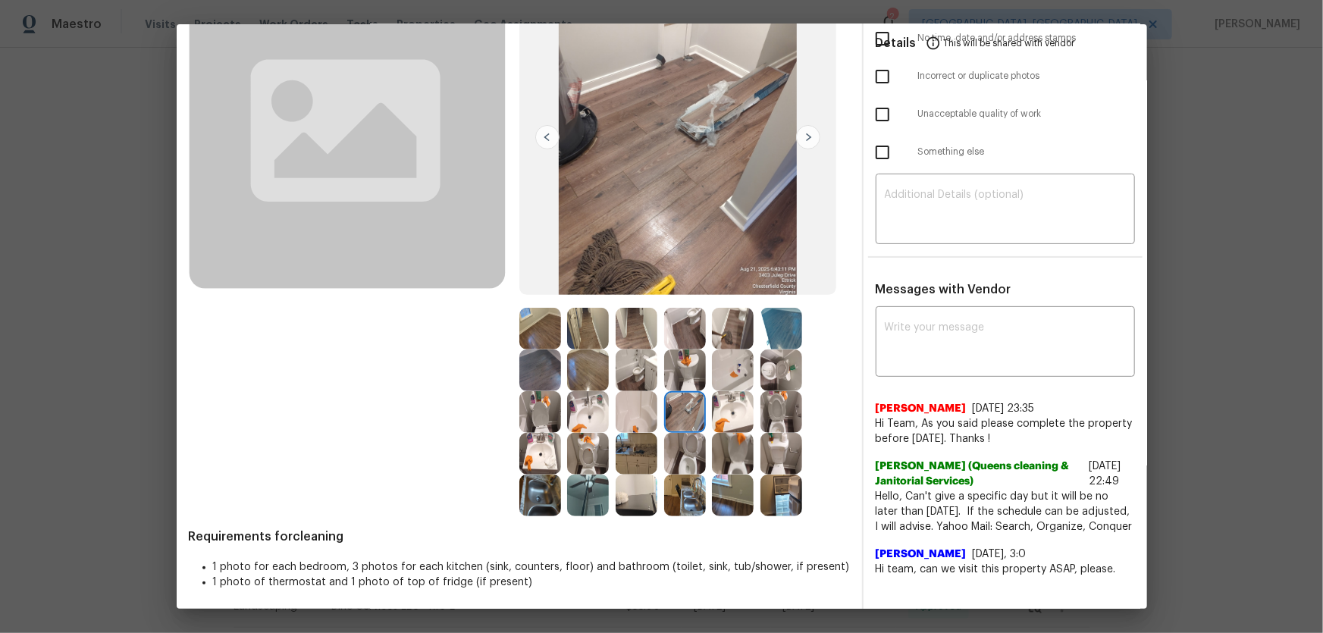
click at [655, 418] on div at bounding box center [640, 454] width 49 height 42
click at [636, 418] on img at bounding box center [637, 496] width 42 height 42
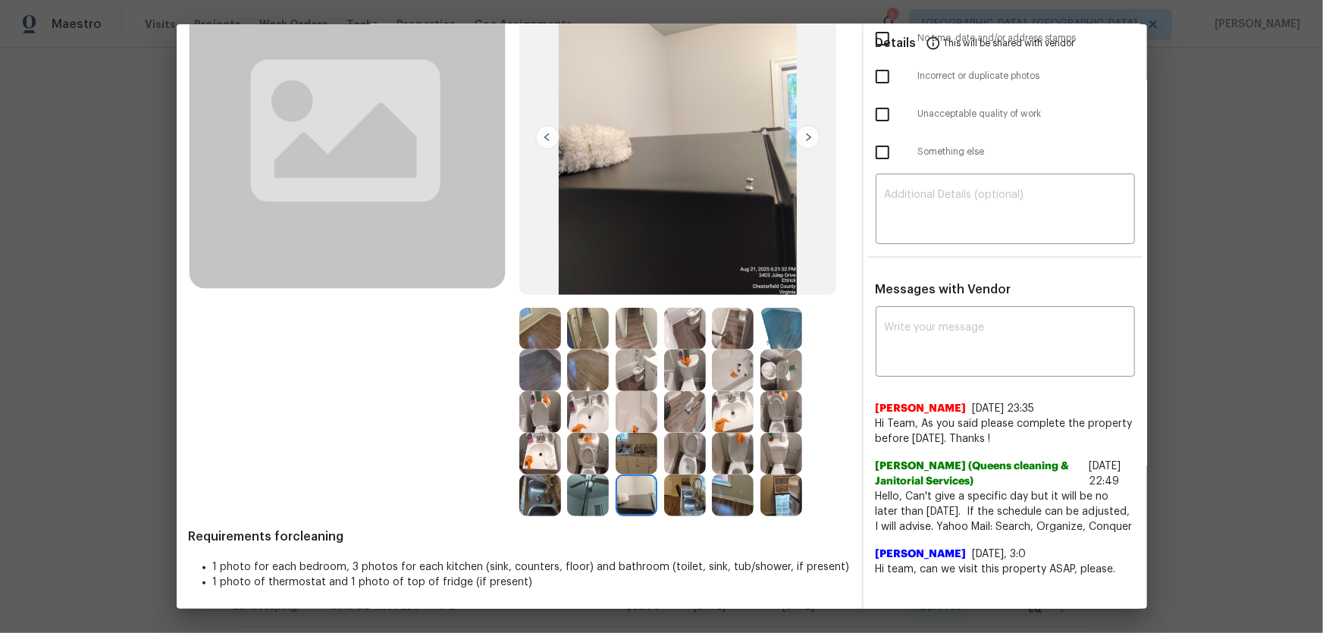
click at [588, 418] on img at bounding box center [588, 496] width 42 height 42
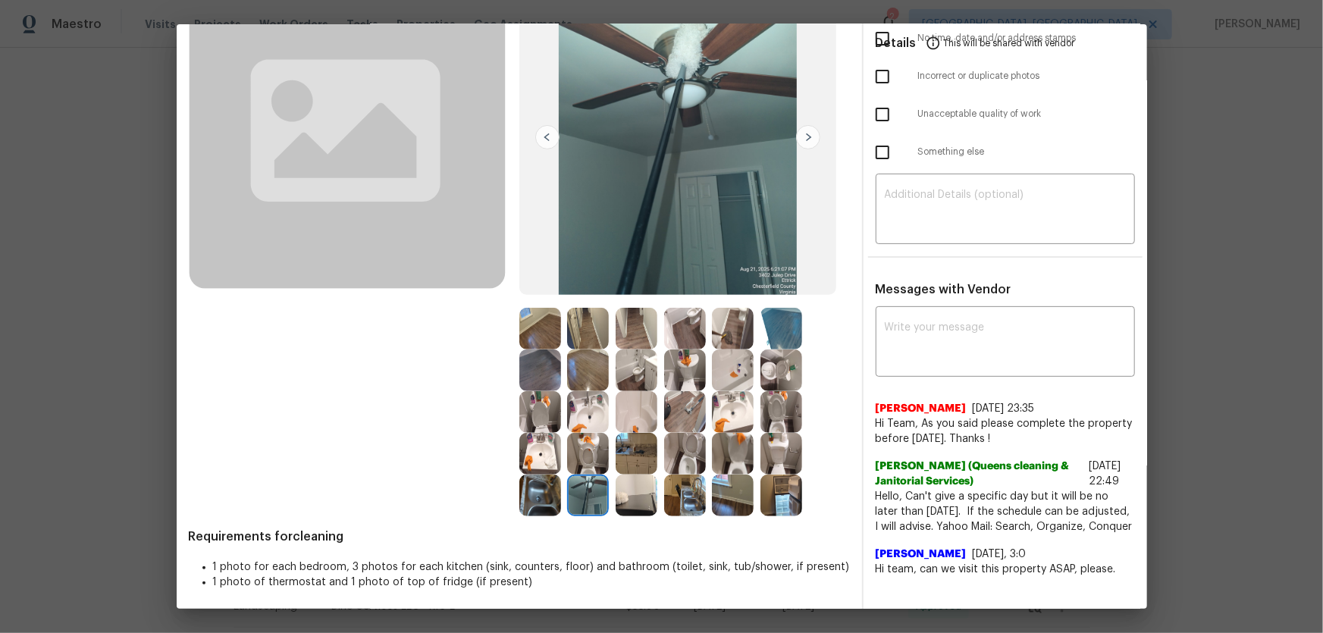
click at [683, 325] on img at bounding box center [685, 329] width 42 height 42
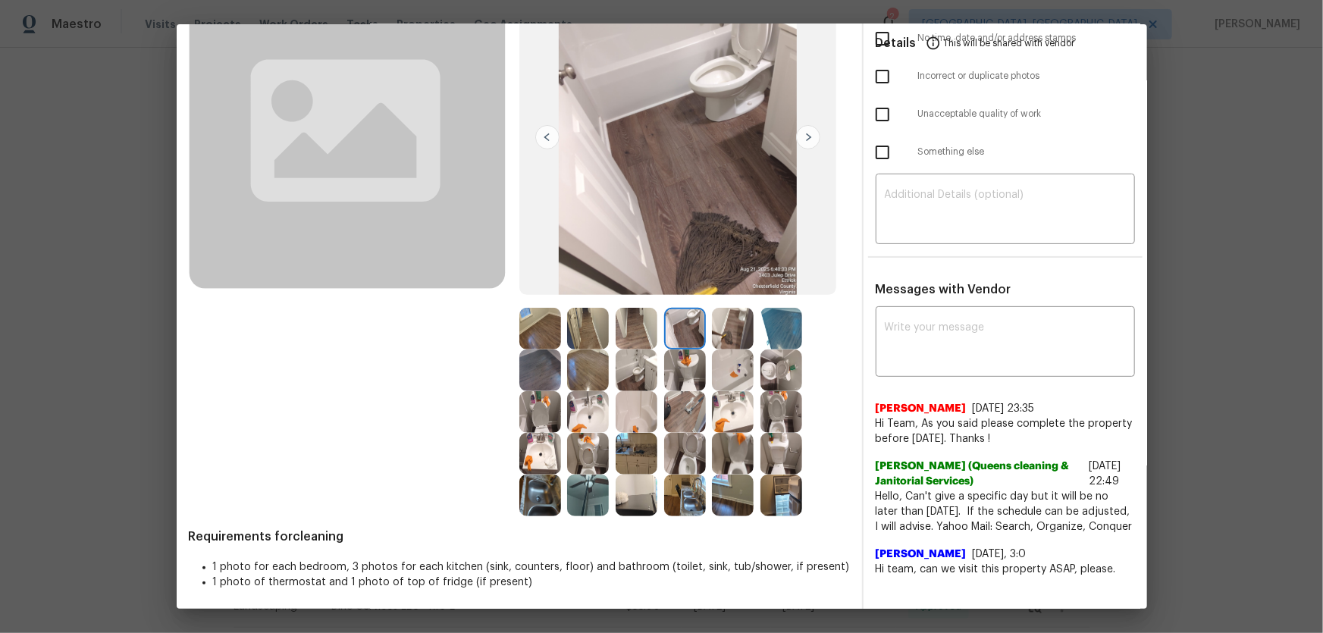
click at [714, 324] on img at bounding box center [733, 329] width 42 height 42
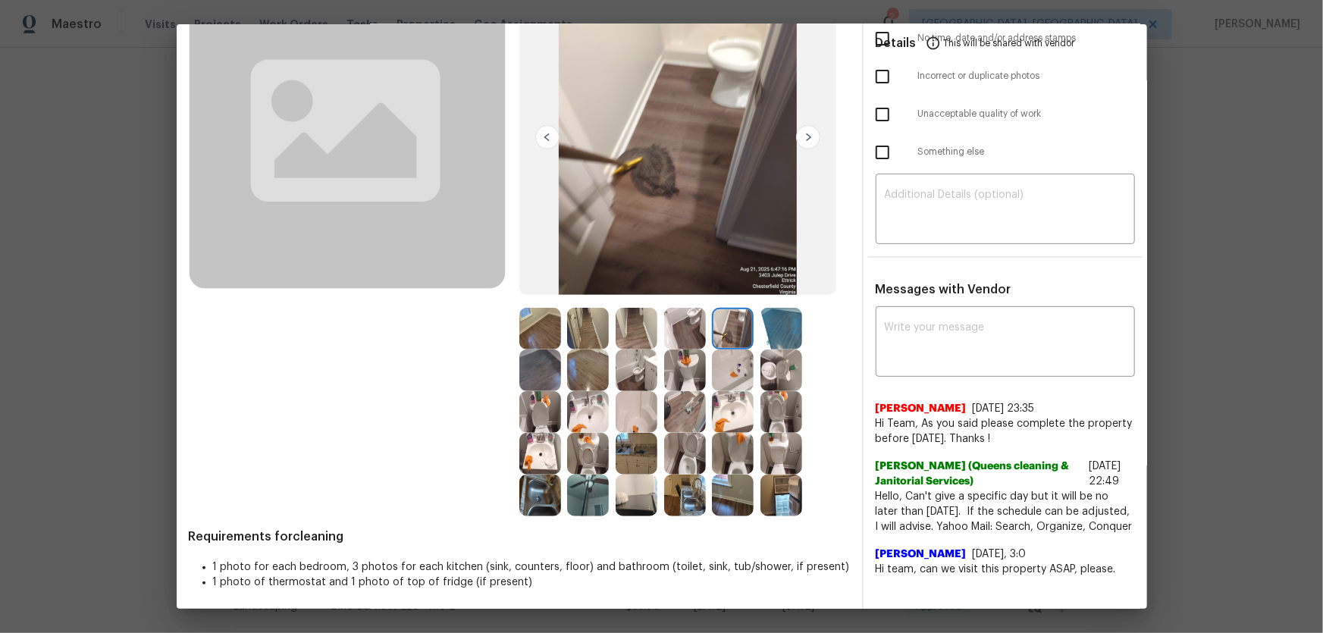
click at [728, 369] on img at bounding box center [733, 371] width 42 height 42
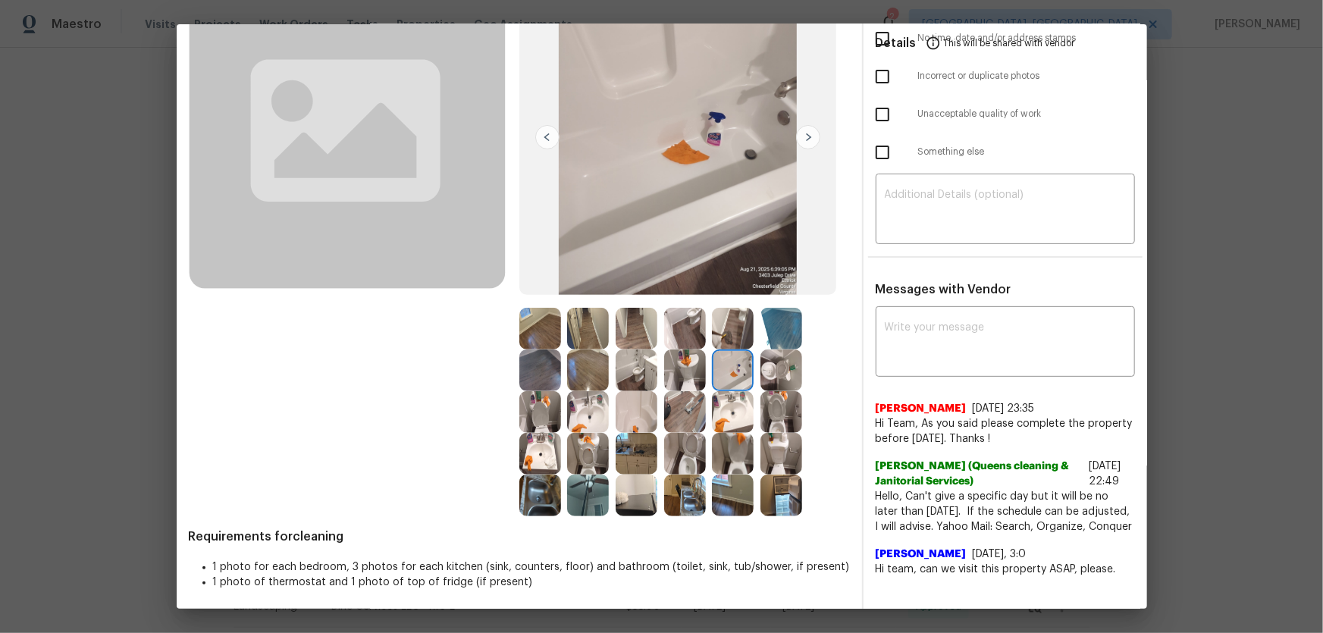
click at [788, 376] on img at bounding box center [782, 371] width 42 height 42
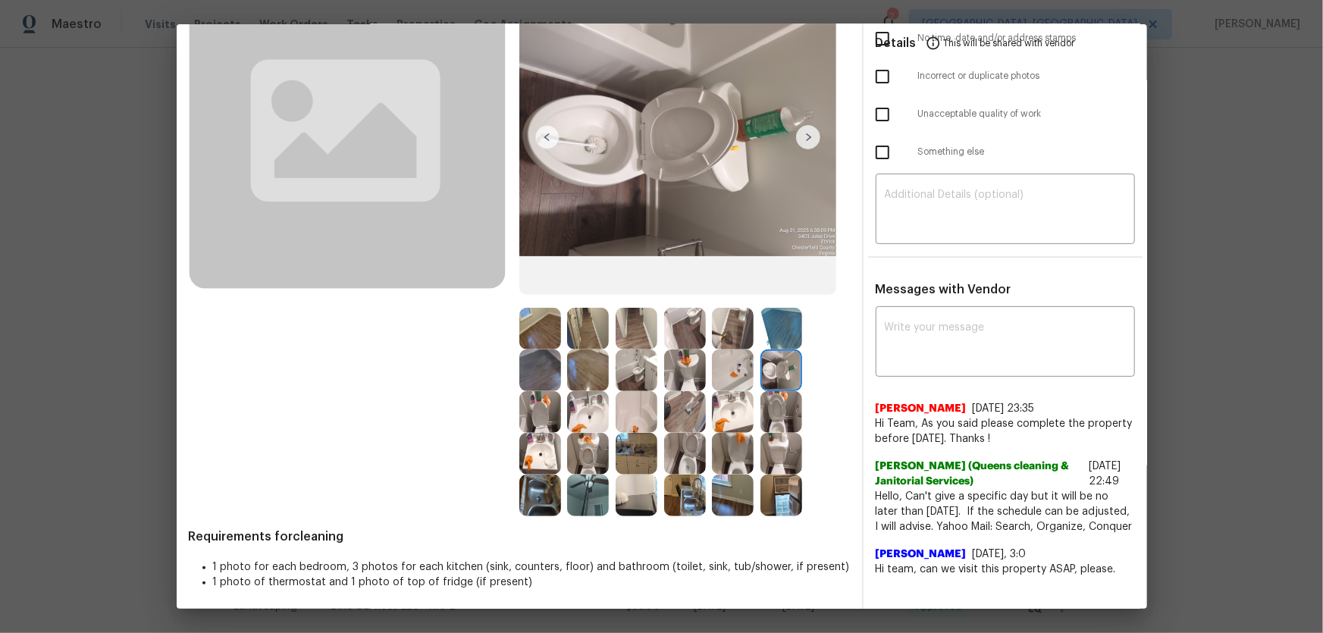
click at [780, 353] on img at bounding box center [782, 371] width 42 height 42
click at [640, 318] on img at bounding box center [637, 329] width 42 height 42
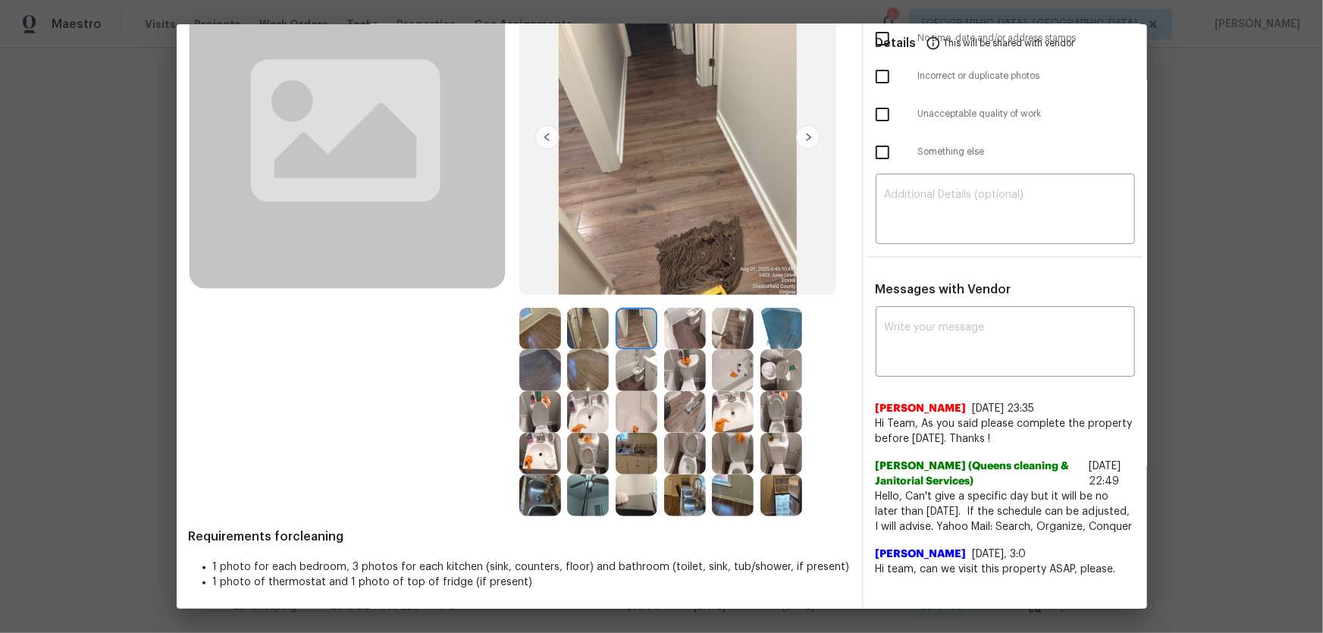
click at [690, 333] on img at bounding box center [685, 329] width 42 height 42
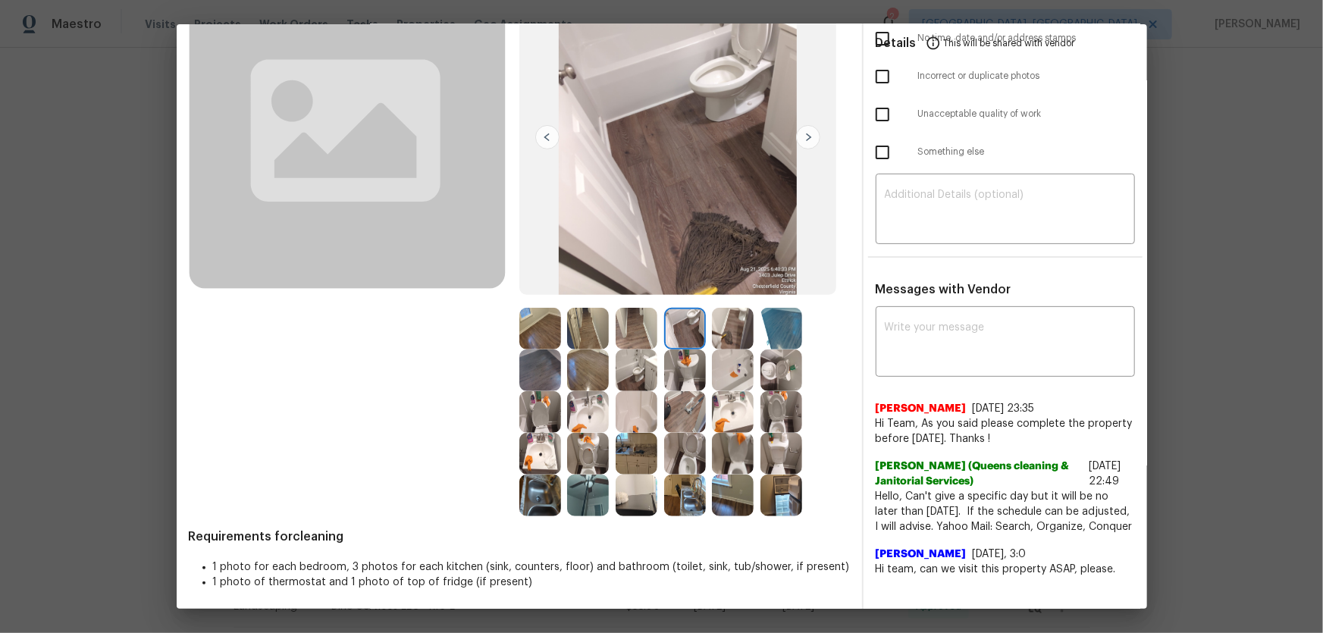
click at [701, 363] on img at bounding box center [685, 371] width 42 height 42
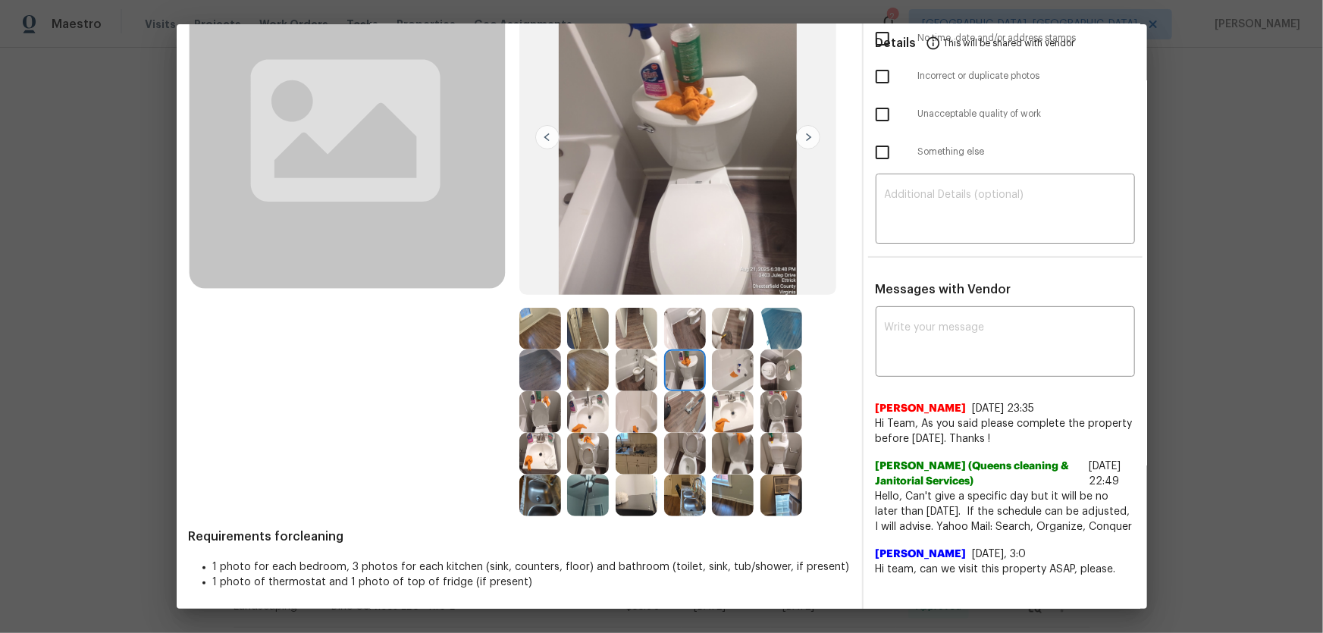
click at [742, 374] on img at bounding box center [733, 371] width 42 height 42
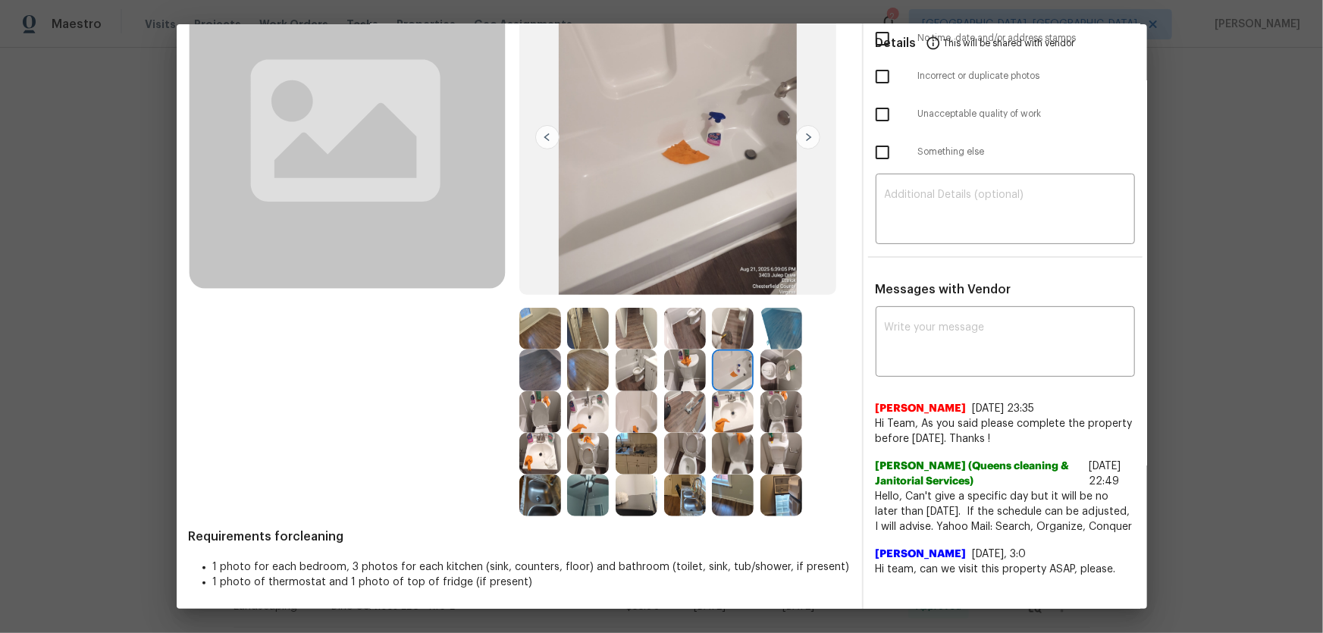
click at [755, 378] on div at bounding box center [736, 371] width 49 height 42
click at [764, 350] on img at bounding box center [782, 371] width 42 height 42
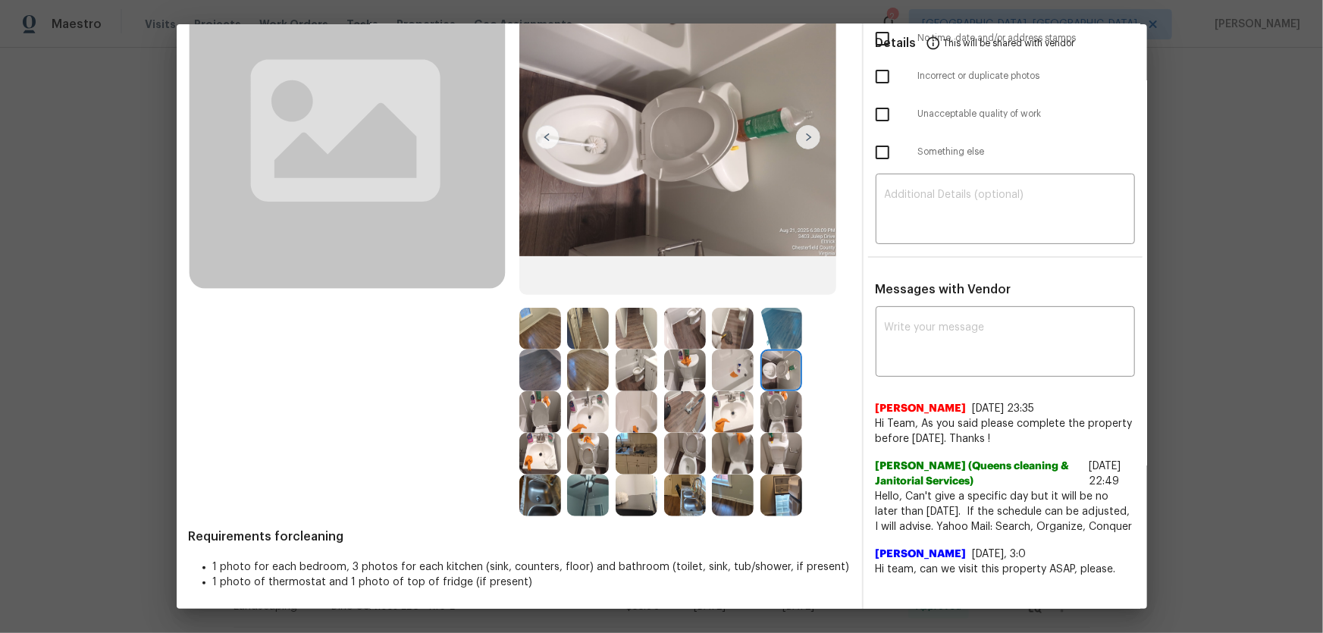
click at [763, 339] on img at bounding box center [782, 329] width 42 height 42
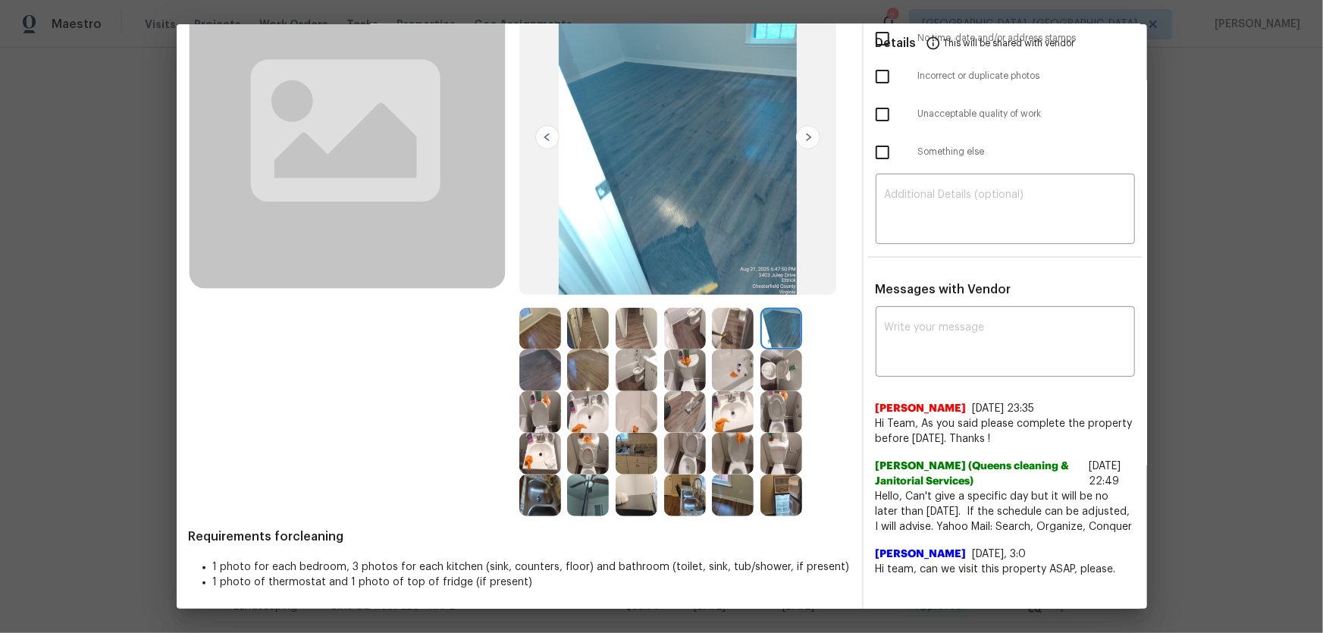
click at [742, 331] on img at bounding box center [733, 329] width 42 height 42
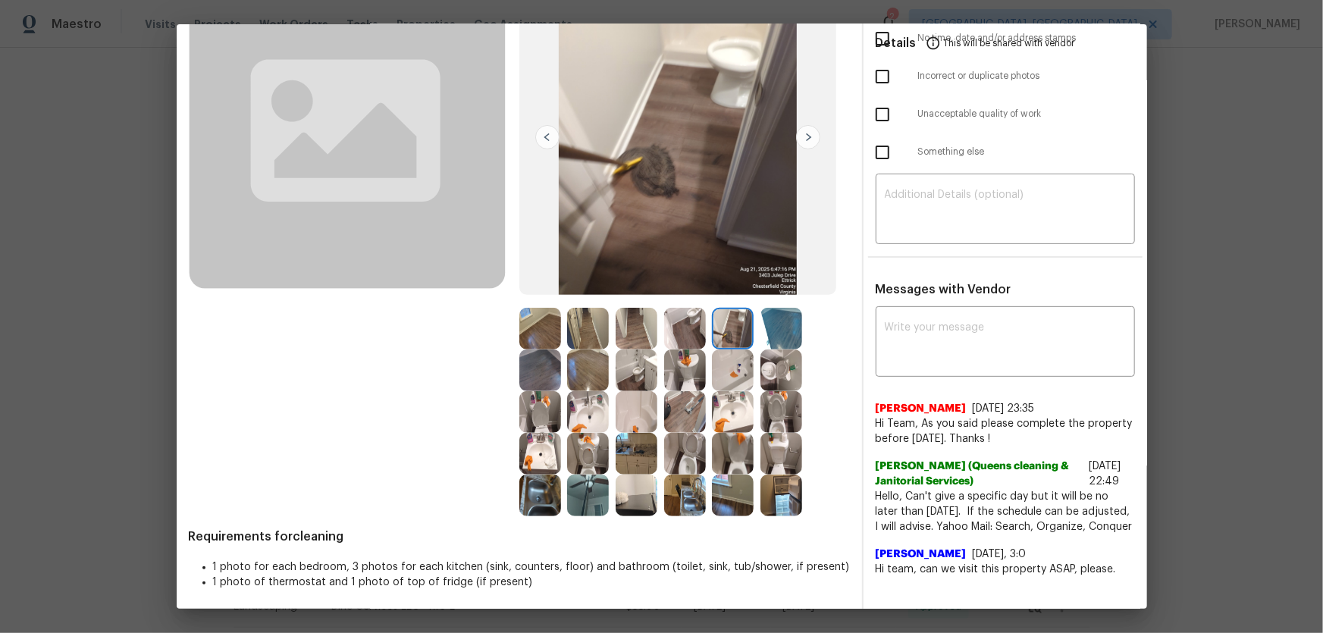
drag, startPoint x: 732, startPoint y: 356, endPoint x: 697, endPoint y: 359, distance: 35.8
click at [731, 356] on img at bounding box center [733, 371] width 42 height 42
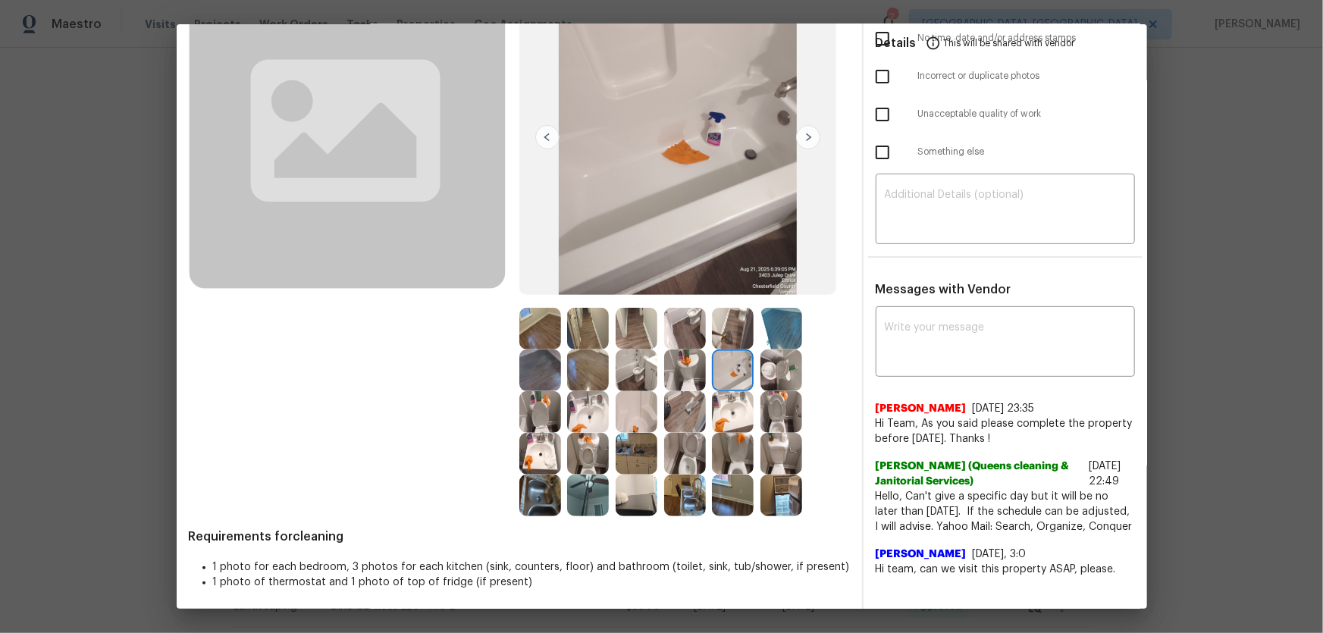
click at [694, 370] on img at bounding box center [685, 371] width 42 height 42
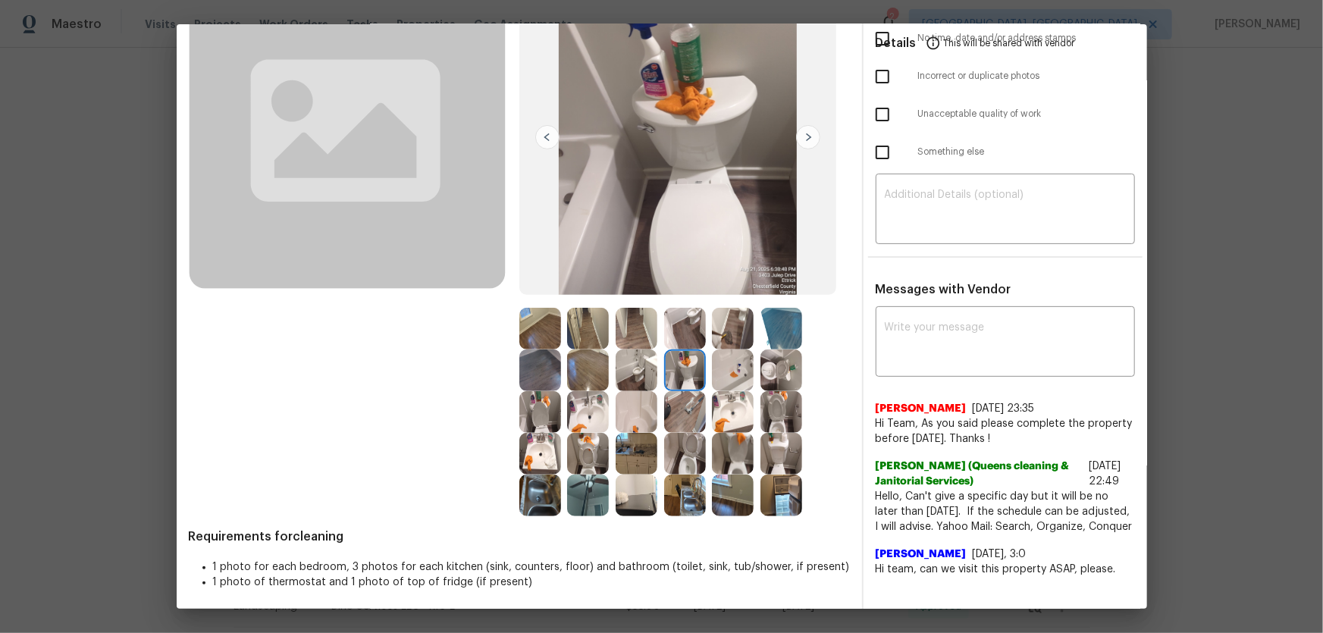
click at [681, 418] on img at bounding box center [685, 412] width 42 height 42
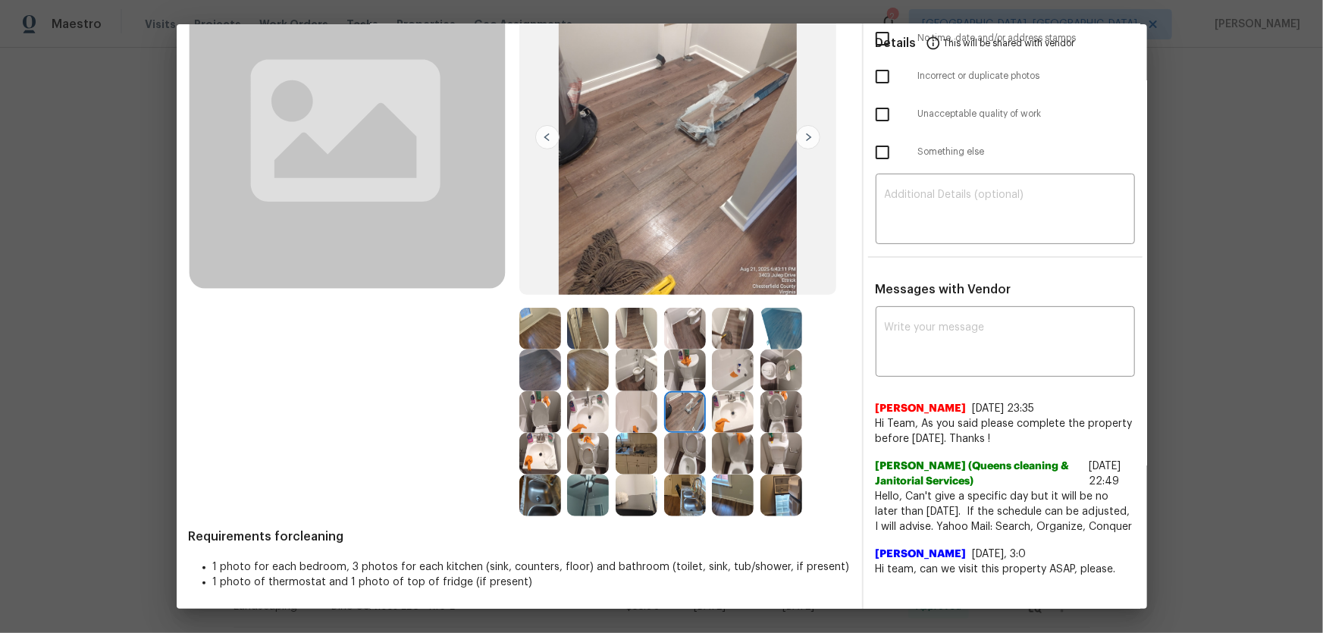
click at [629, 418] on img at bounding box center [637, 454] width 42 height 42
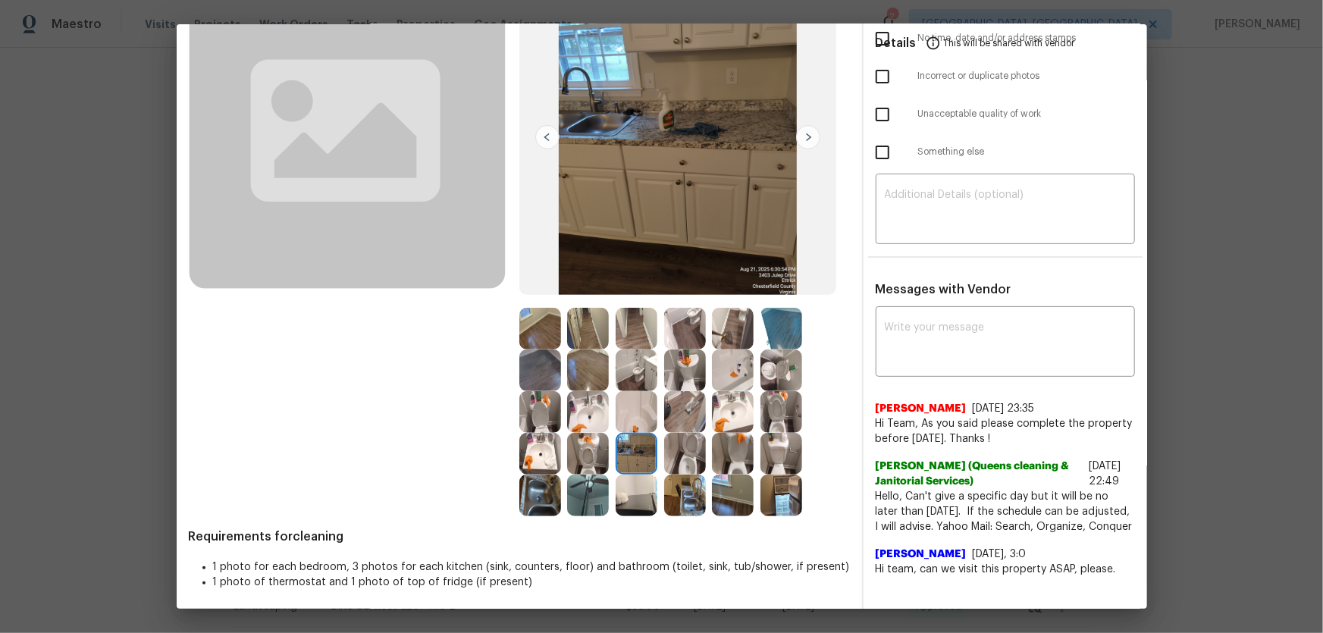
click at [598, 418] on img at bounding box center [588, 496] width 42 height 42
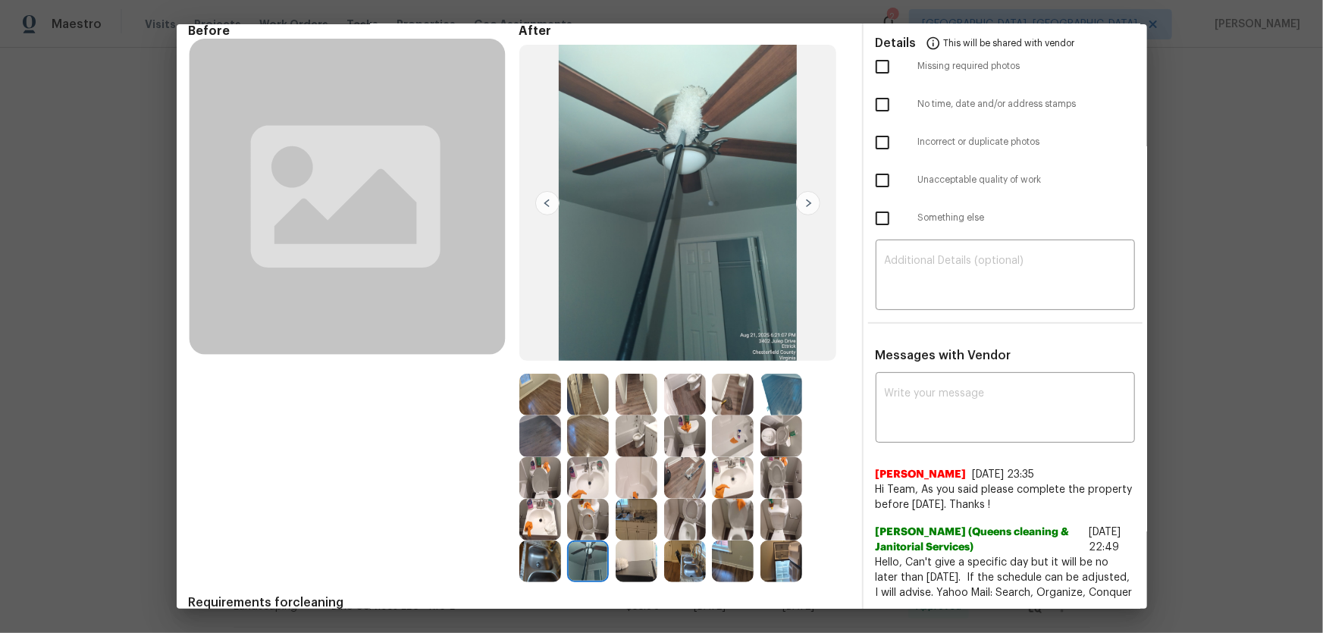
scroll to position [140, 0]
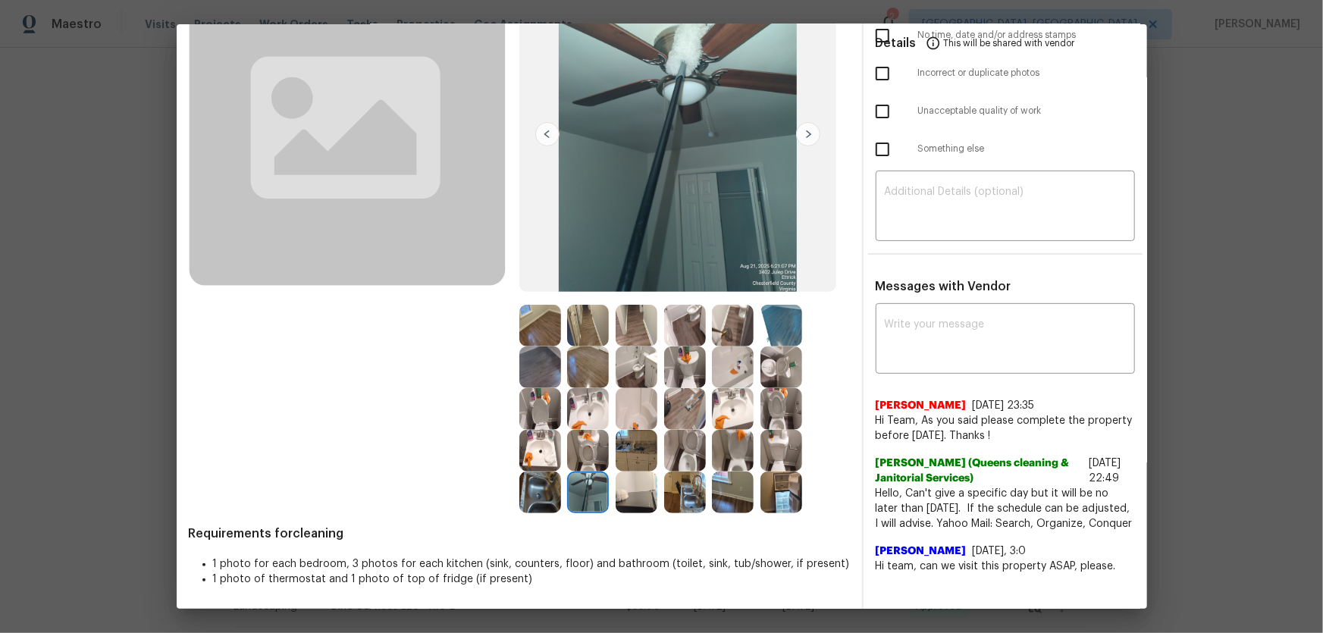
click at [680, 418] on img at bounding box center [685, 493] width 42 height 42
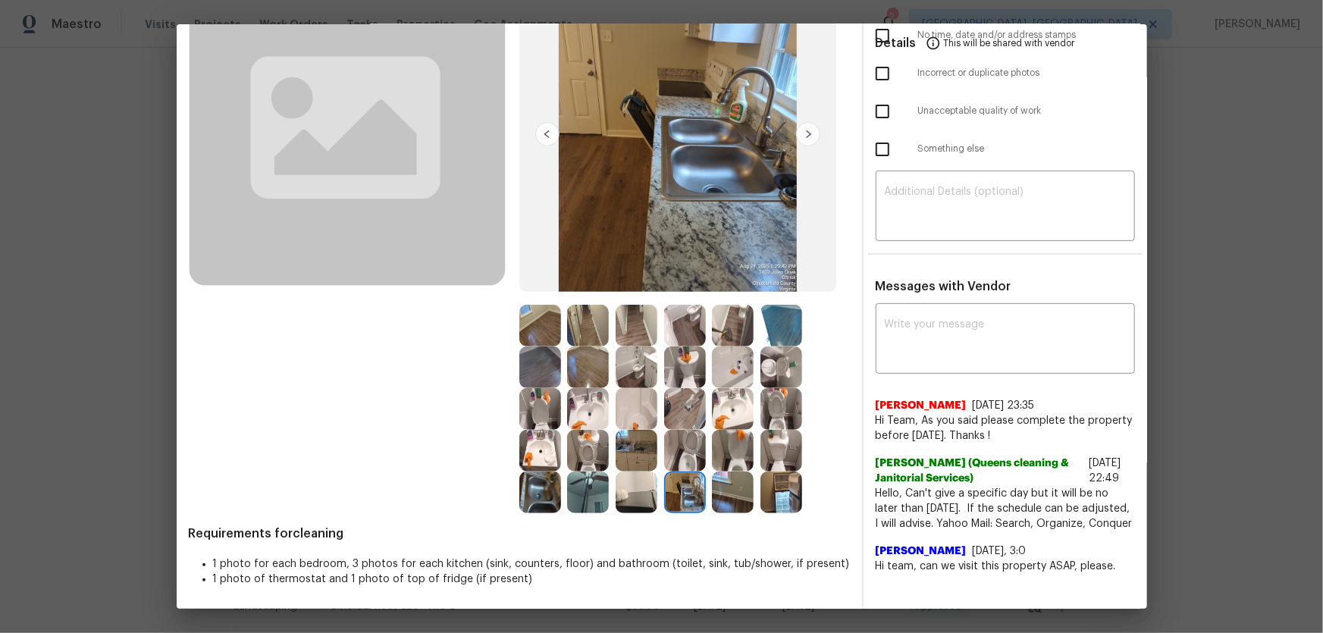
drag, startPoint x: 641, startPoint y: 491, endPoint x: 634, endPoint y: 455, distance: 37.0
click at [638, 418] on img at bounding box center [637, 493] width 42 height 42
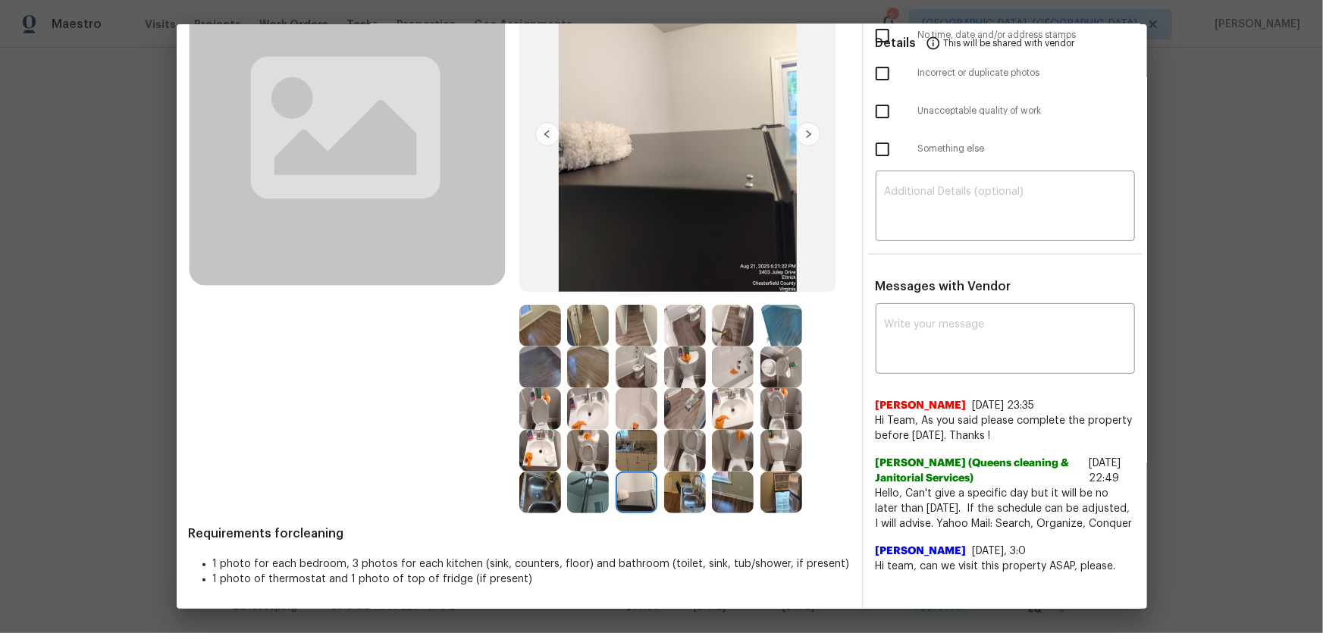
click at [629, 418] on img at bounding box center [637, 451] width 42 height 42
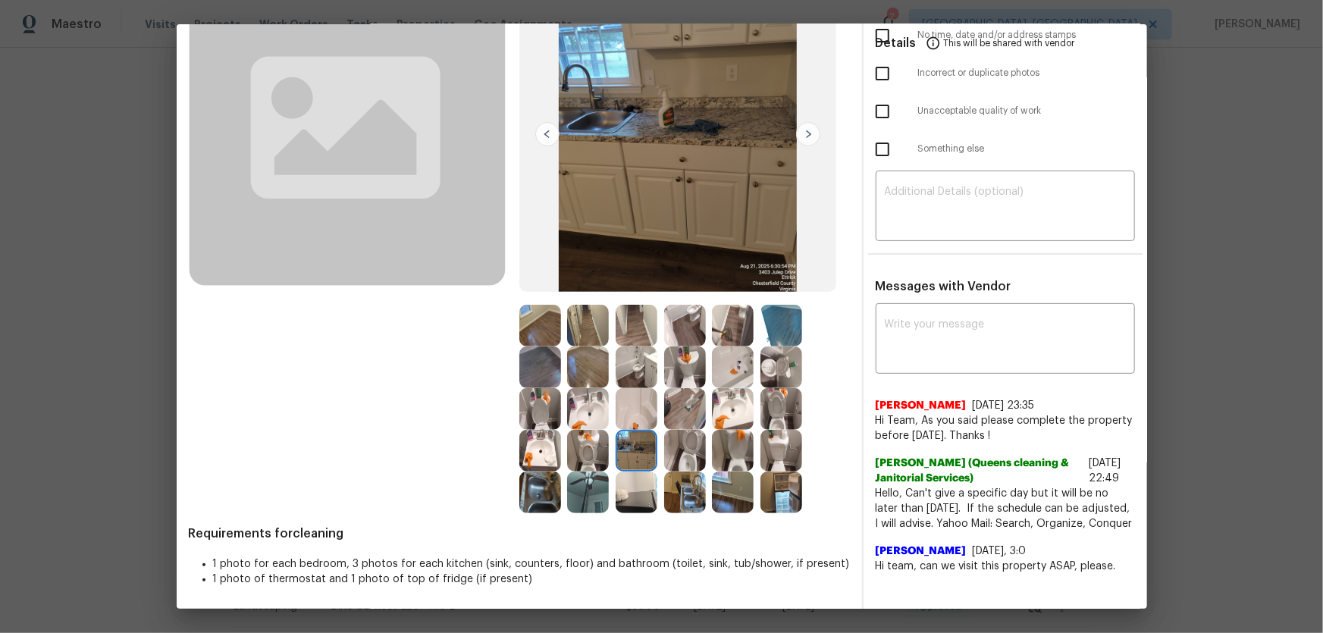
click at [584, 418] on img at bounding box center [588, 451] width 42 height 42
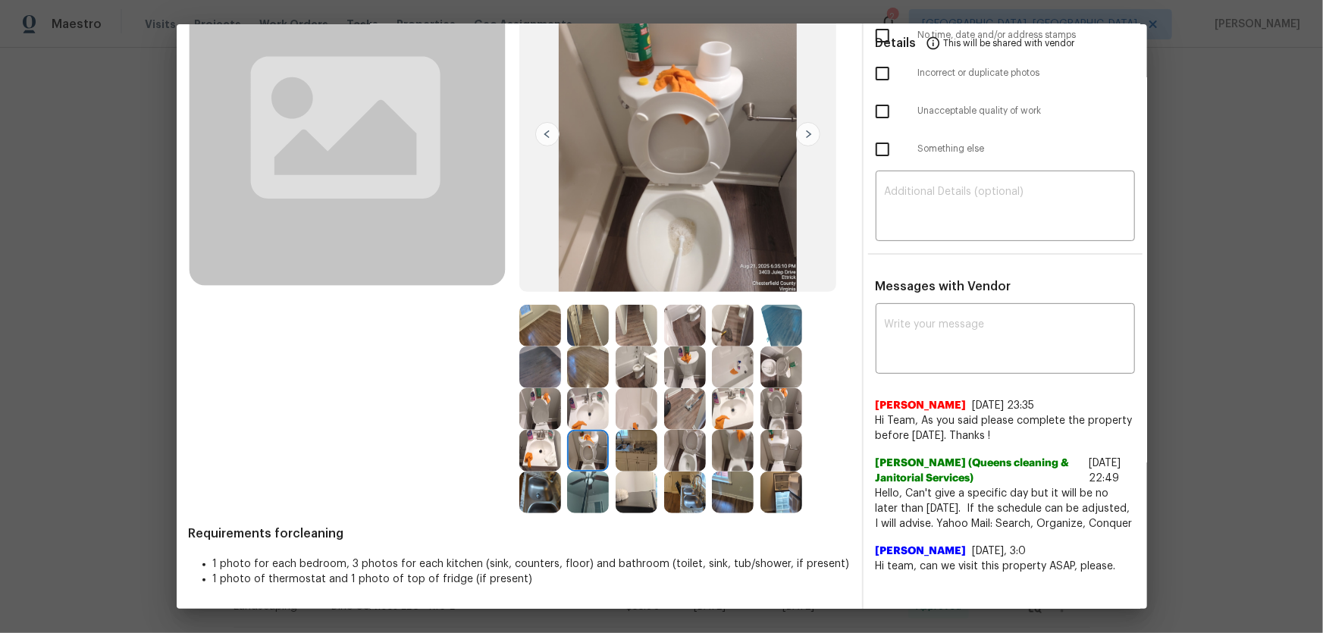
click at [581, 403] on img at bounding box center [588, 409] width 42 height 42
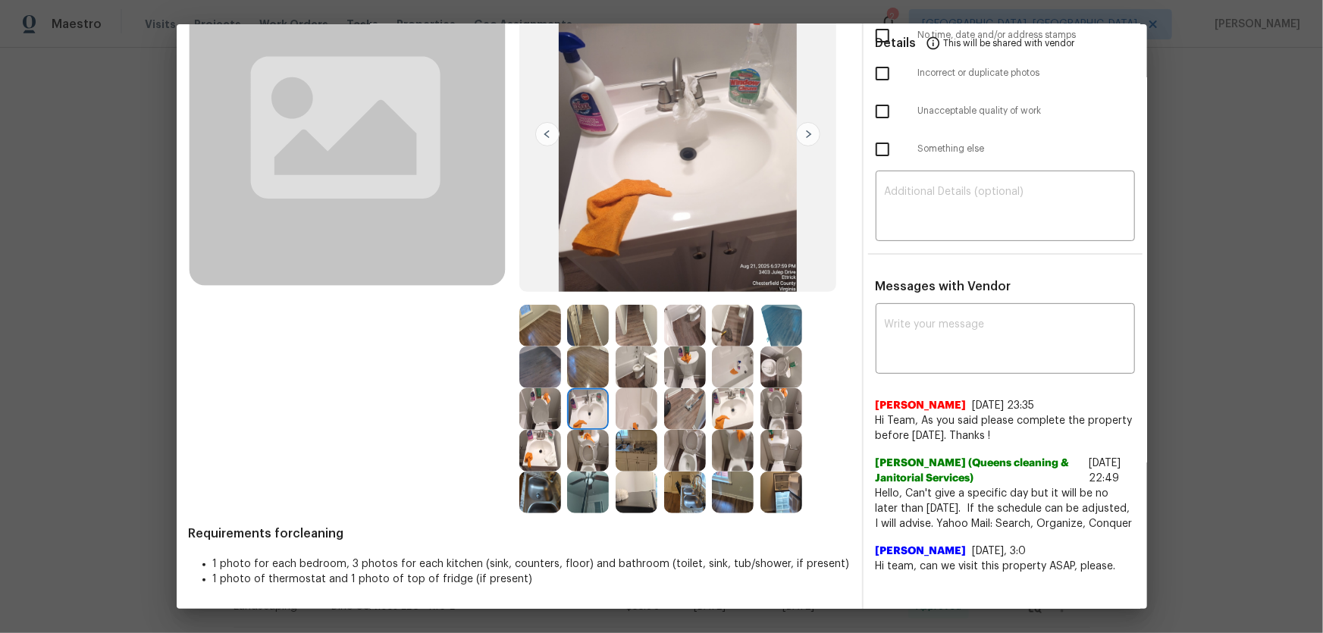
click at [664, 415] on img at bounding box center [685, 409] width 42 height 42
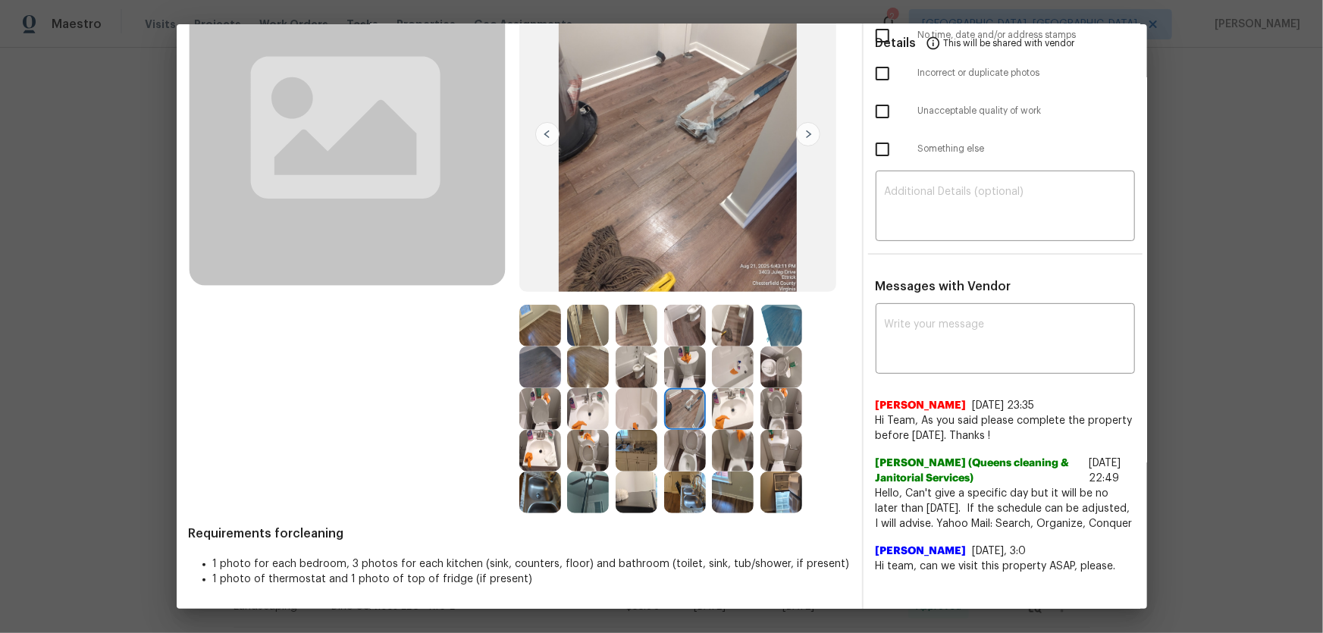
click at [729, 415] on img at bounding box center [733, 409] width 42 height 42
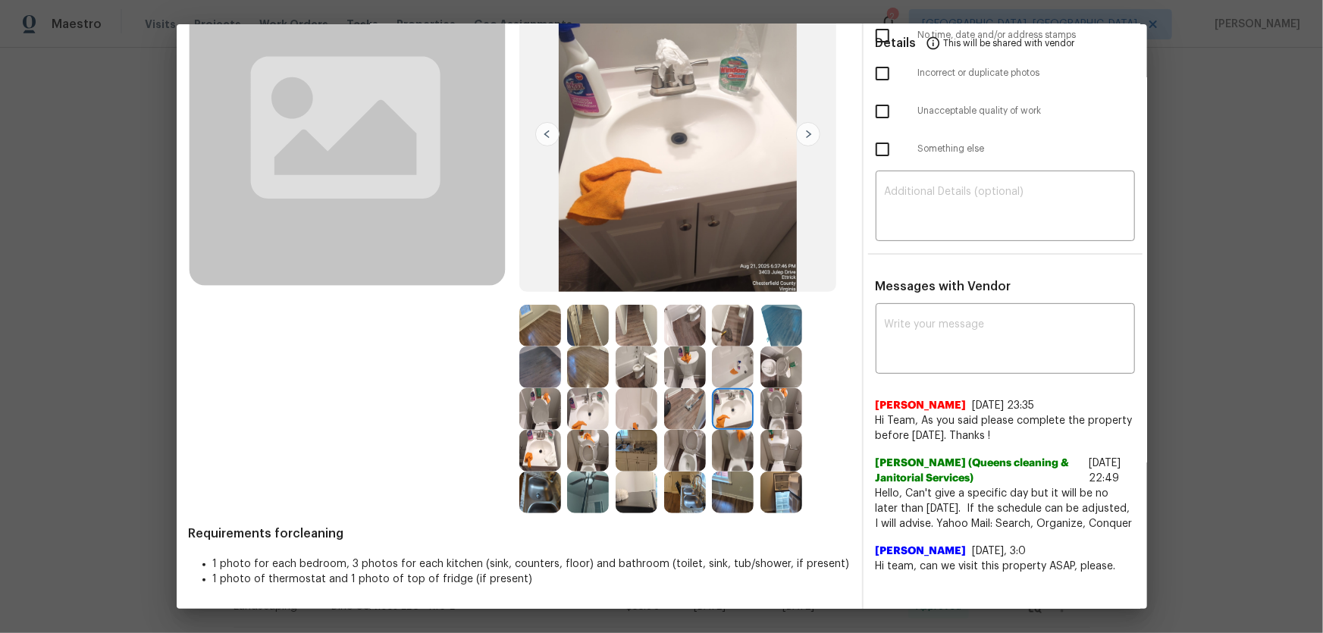
click at [768, 416] on img at bounding box center [782, 409] width 42 height 42
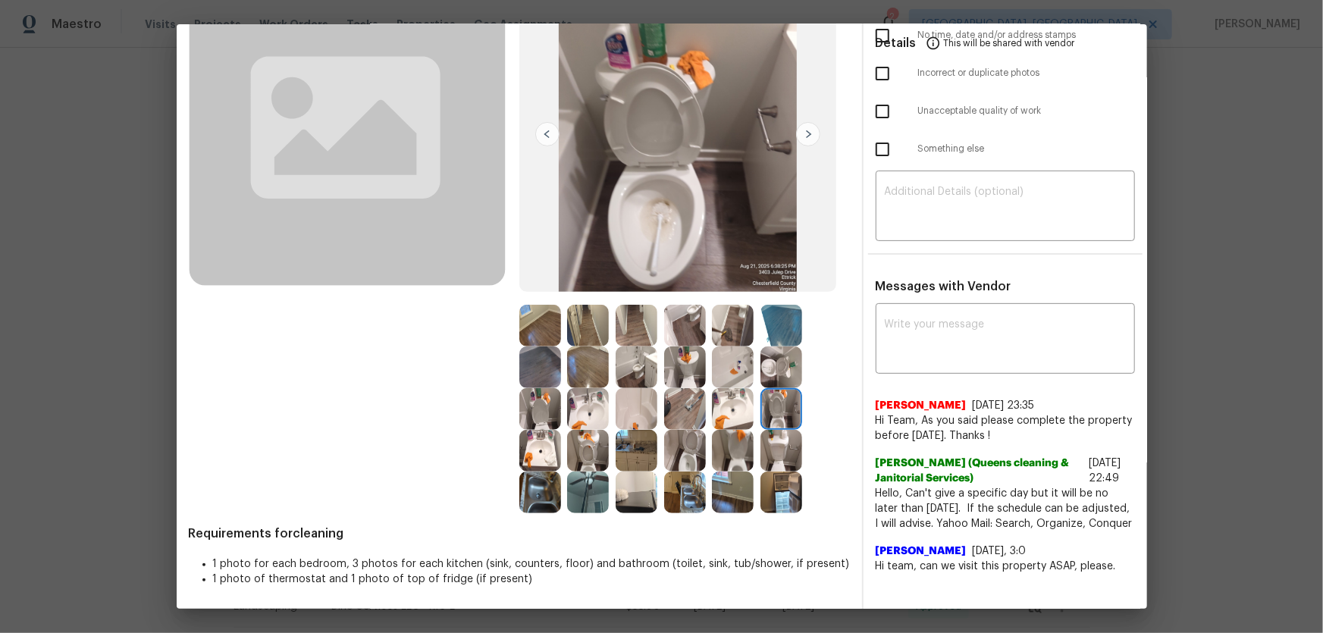
click at [776, 418] on img at bounding box center [782, 451] width 42 height 42
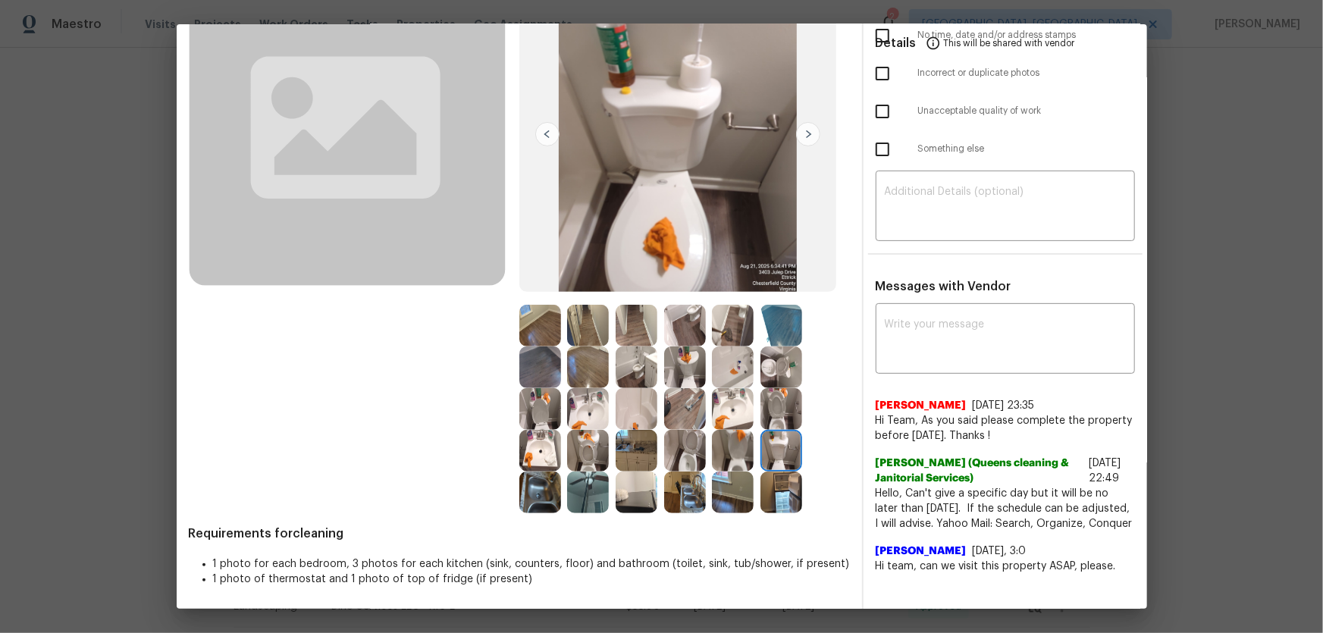
click at [786, 418] on img at bounding box center [782, 493] width 42 height 42
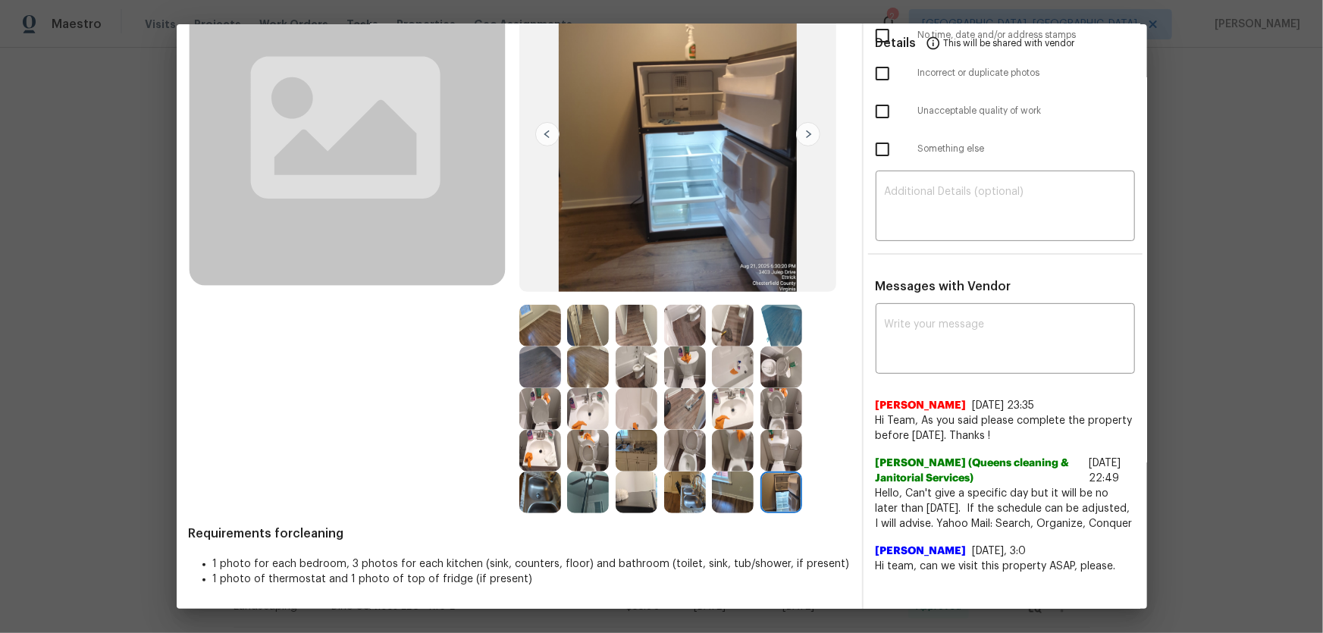
click at [742, 418] on img at bounding box center [733, 493] width 42 height 42
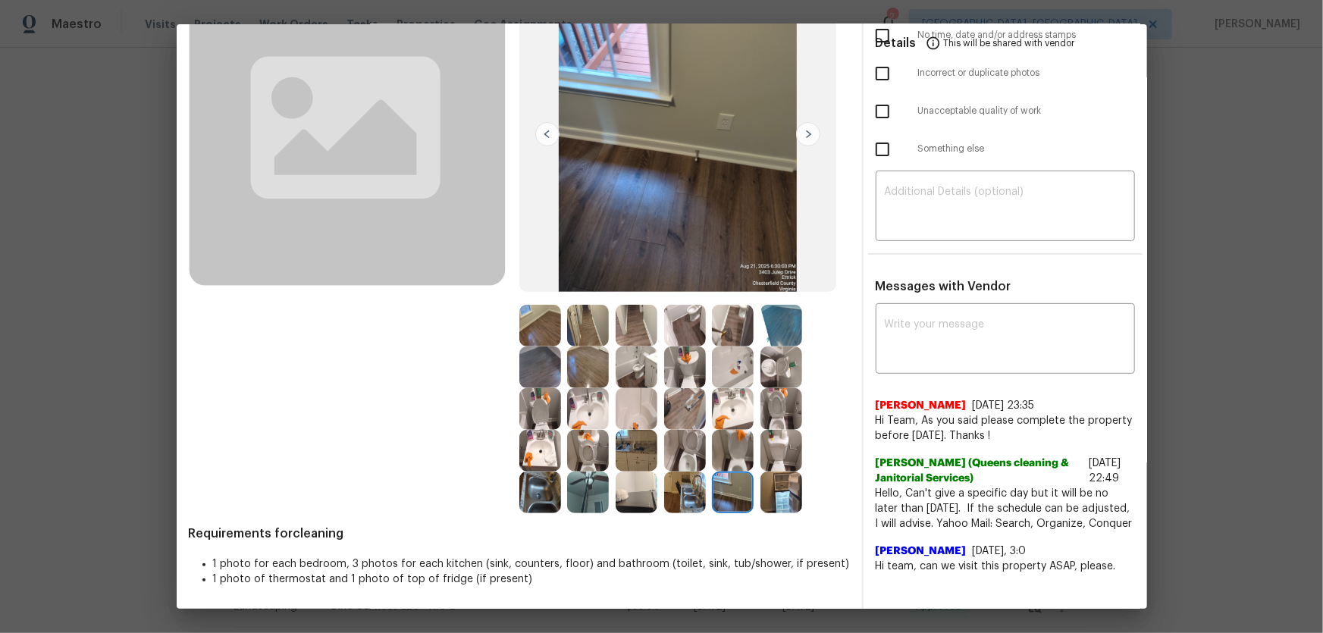
click at [654, 418] on div at bounding box center [640, 493] width 49 height 42
click at [941, 193] on textarea at bounding box center [1005, 208] width 241 height 42
paste textarea "Maintenance Audit Team: Hello! Unfortunately, this cleaning visit completed on …"
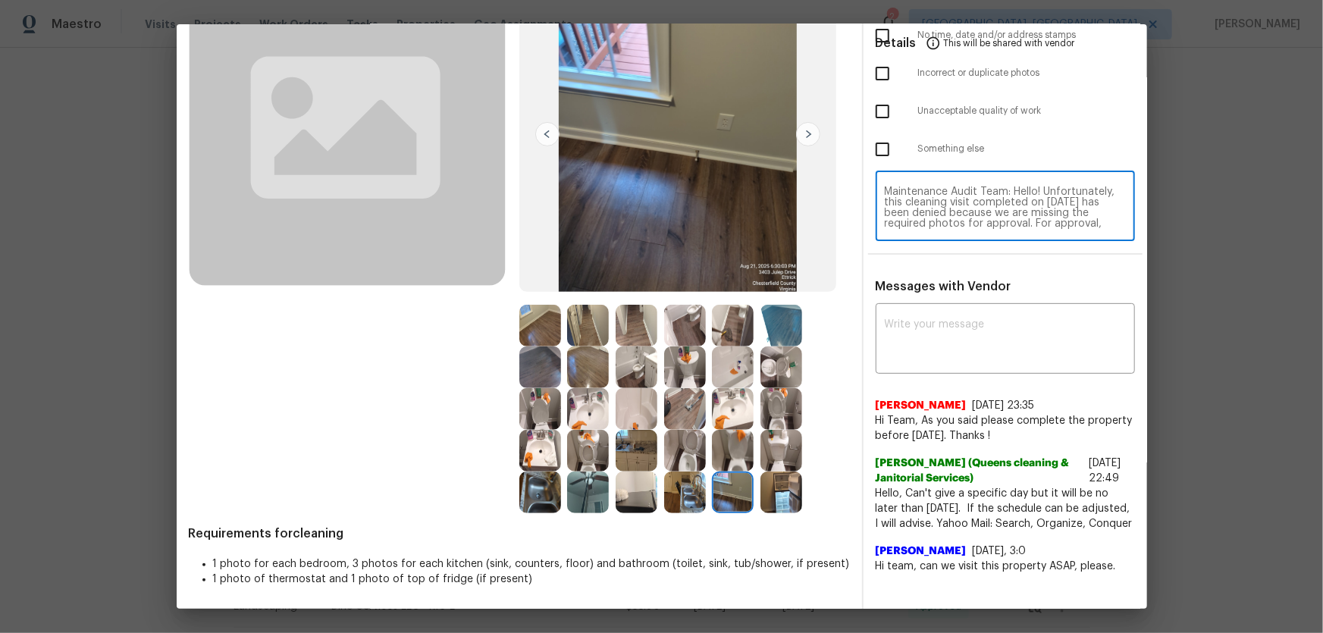
scroll to position [127, 0]
type textarea "Maintenance Audit Team: Hello! Unfortunately, this cleaning visit completed on …"
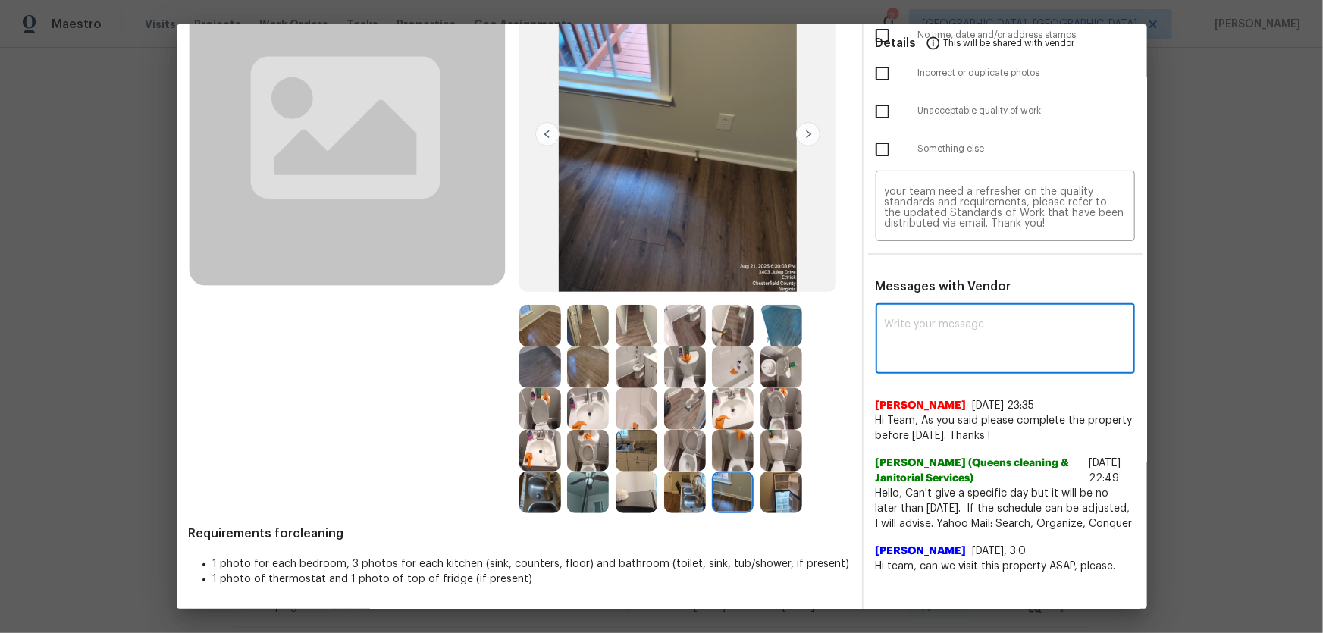
click at [941, 319] on textarea at bounding box center [1005, 340] width 241 height 42
paste textarea "Maintenance Audit Team: Hello! Unfortunately, this cleaning visit completed on …"
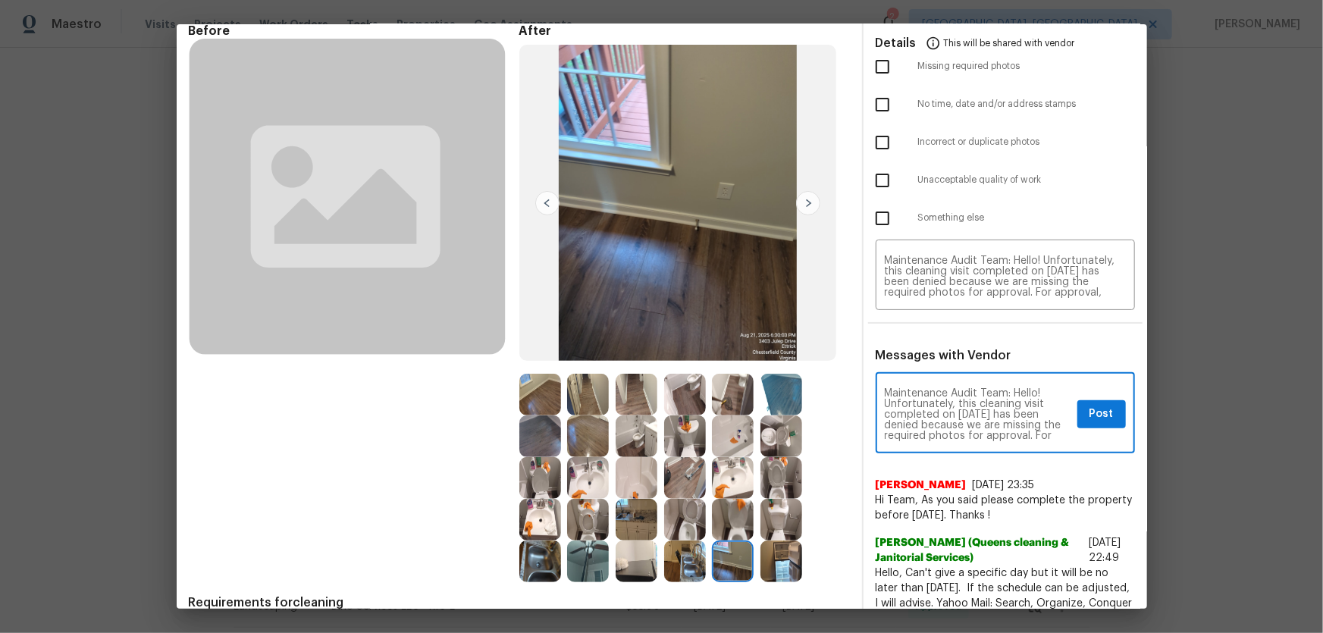
scroll to position [0, 0]
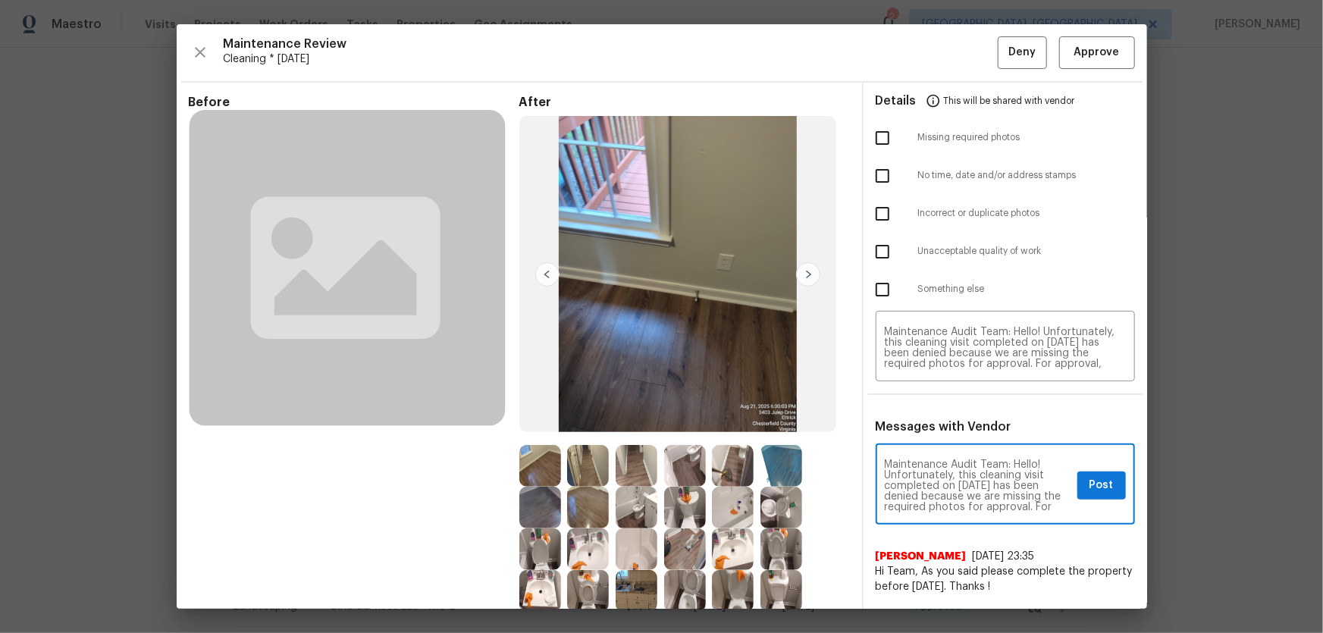
type textarea "Maintenance Audit Team: Hello! Unfortunately, this cleaning visit completed on …"
click at [852, 144] on div "Before After Requirements for cleaning 1 photo for each bedroom, 3 photos for e…" at bounding box center [662, 417] width 971 height 668
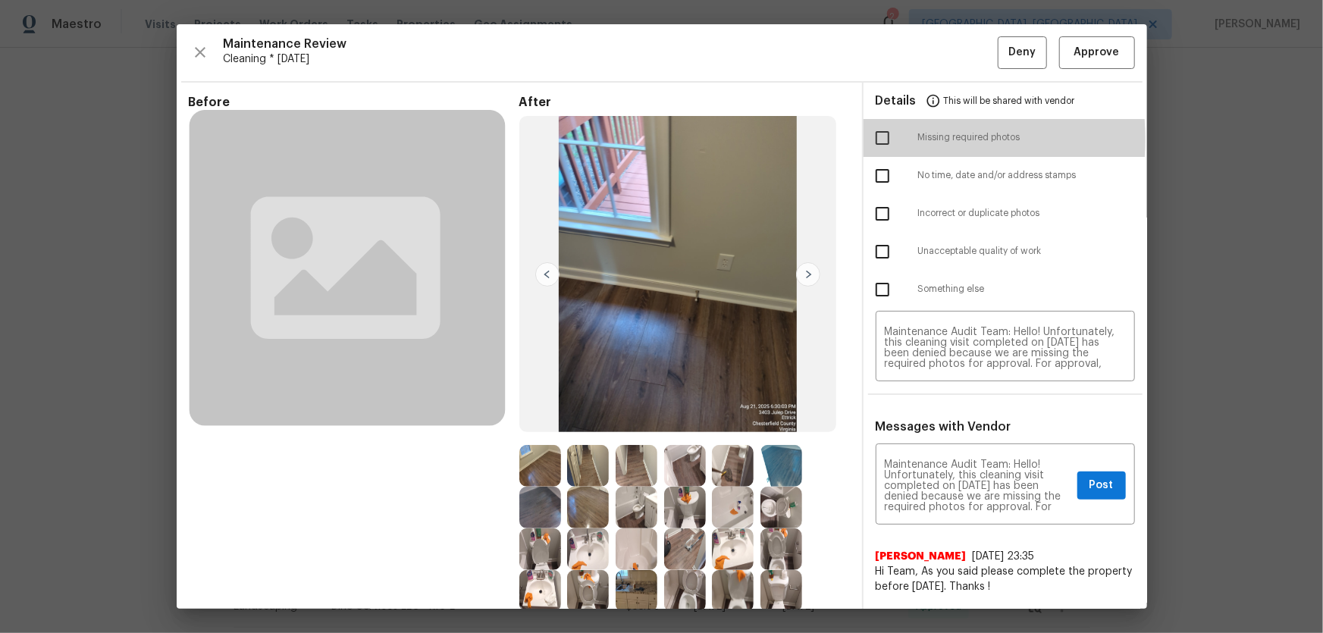
click at [869, 139] on input "checkbox" at bounding box center [883, 138] width 32 height 32
checkbox input "true"
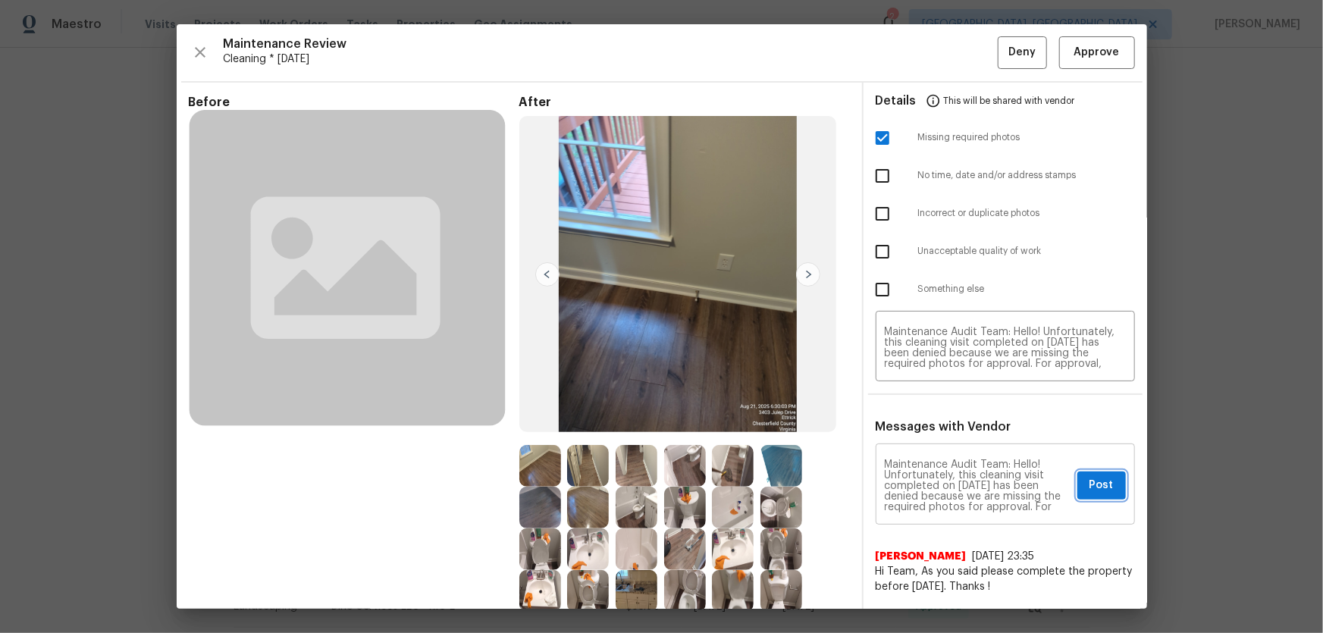
click at [941, 418] on span "Post" at bounding box center [1102, 485] width 24 height 19
click at [941, 63] on button "Deny" at bounding box center [1022, 52] width 49 height 33
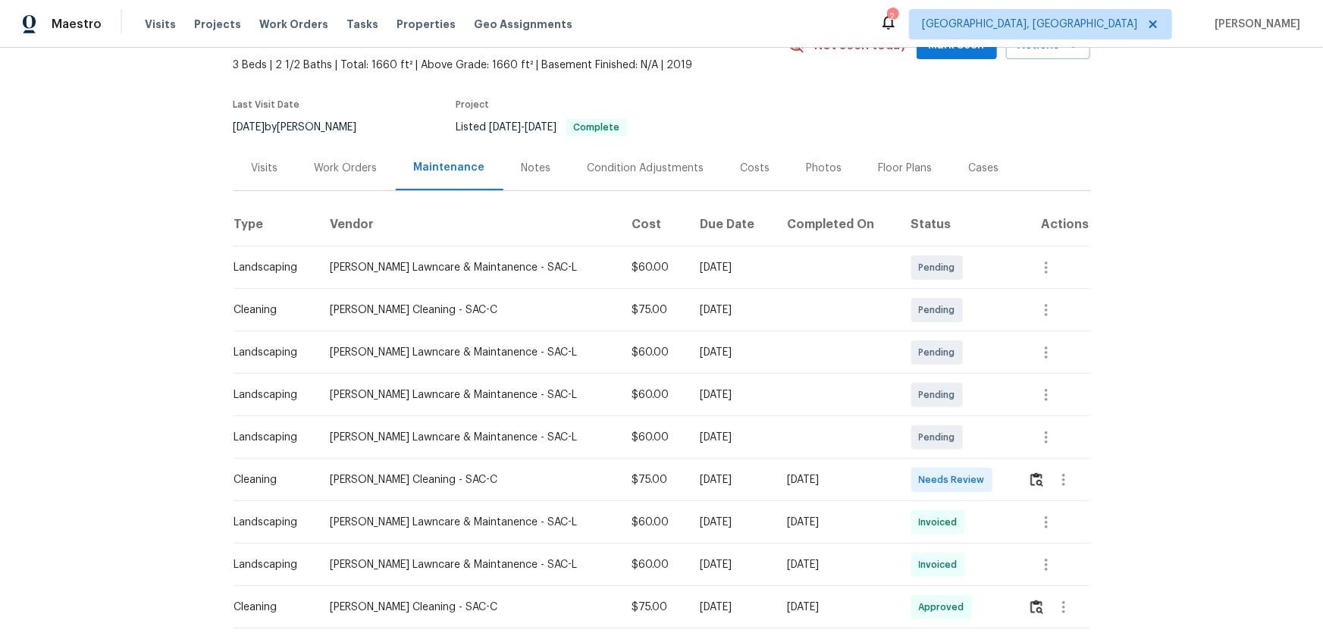
scroll to position [137, 0]
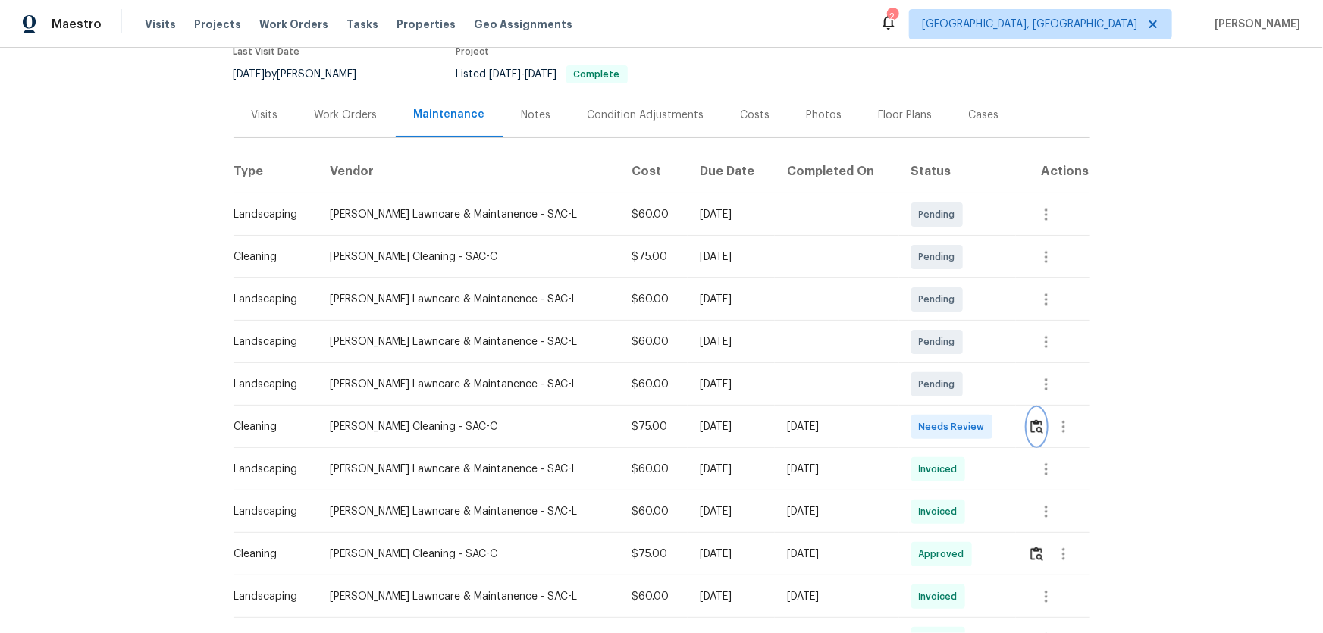
click at [941, 418] on img "button" at bounding box center [1036, 426] width 13 height 14
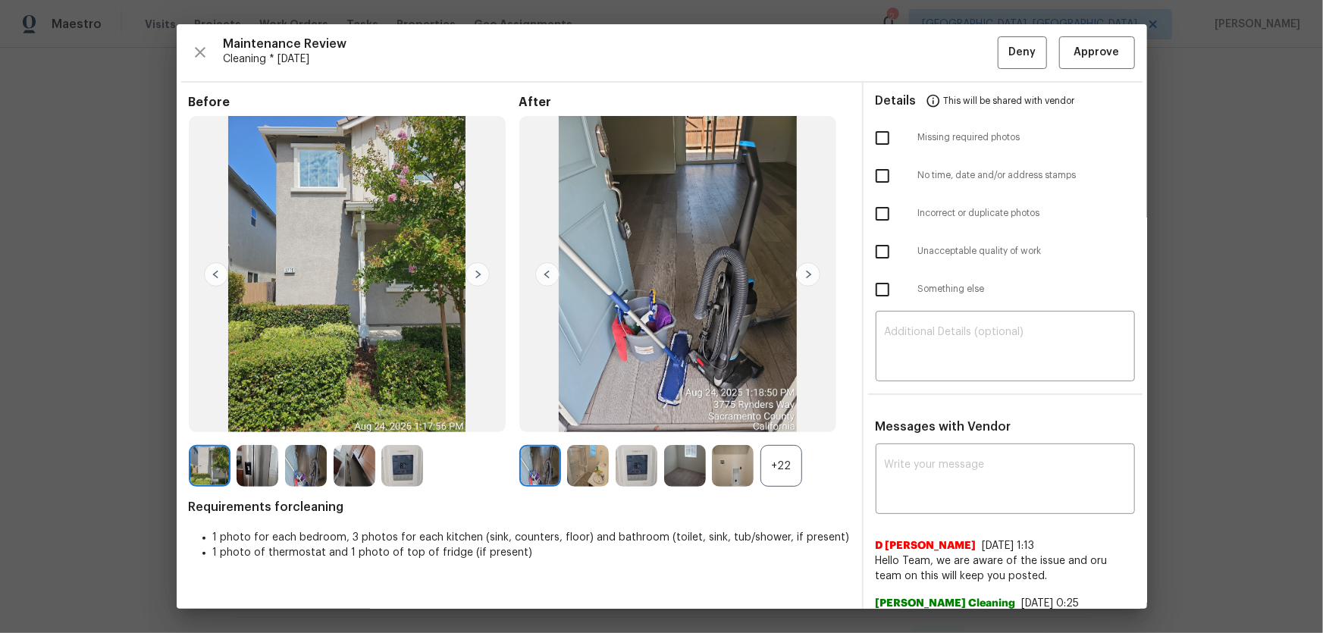
click at [770, 418] on div "+22" at bounding box center [782, 466] width 42 height 42
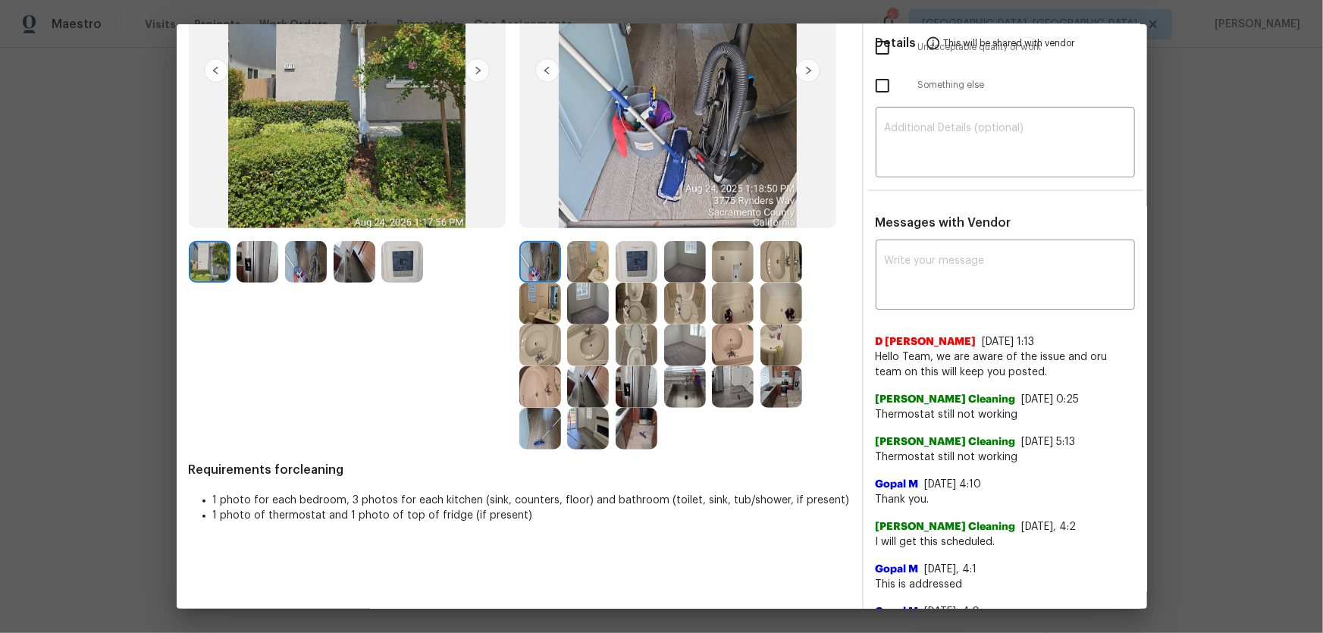
scroll to position [206, 0]
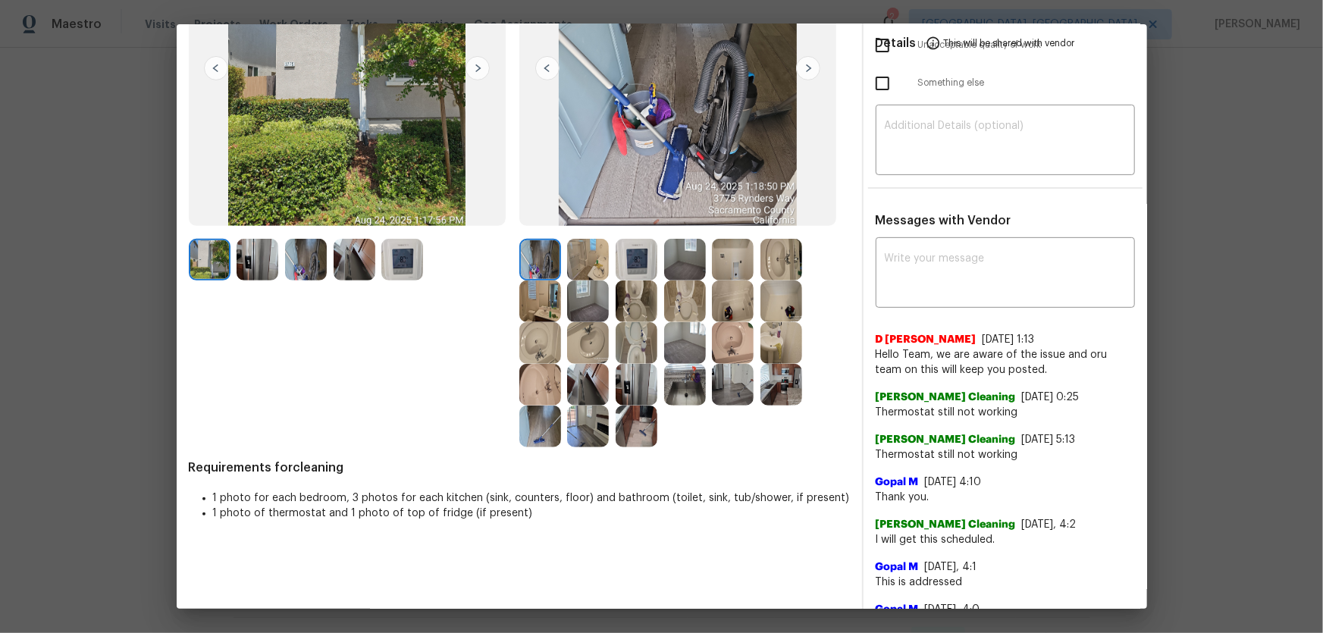
click at [634, 256] on img at bounding box center [637, 260] width 42 height 42
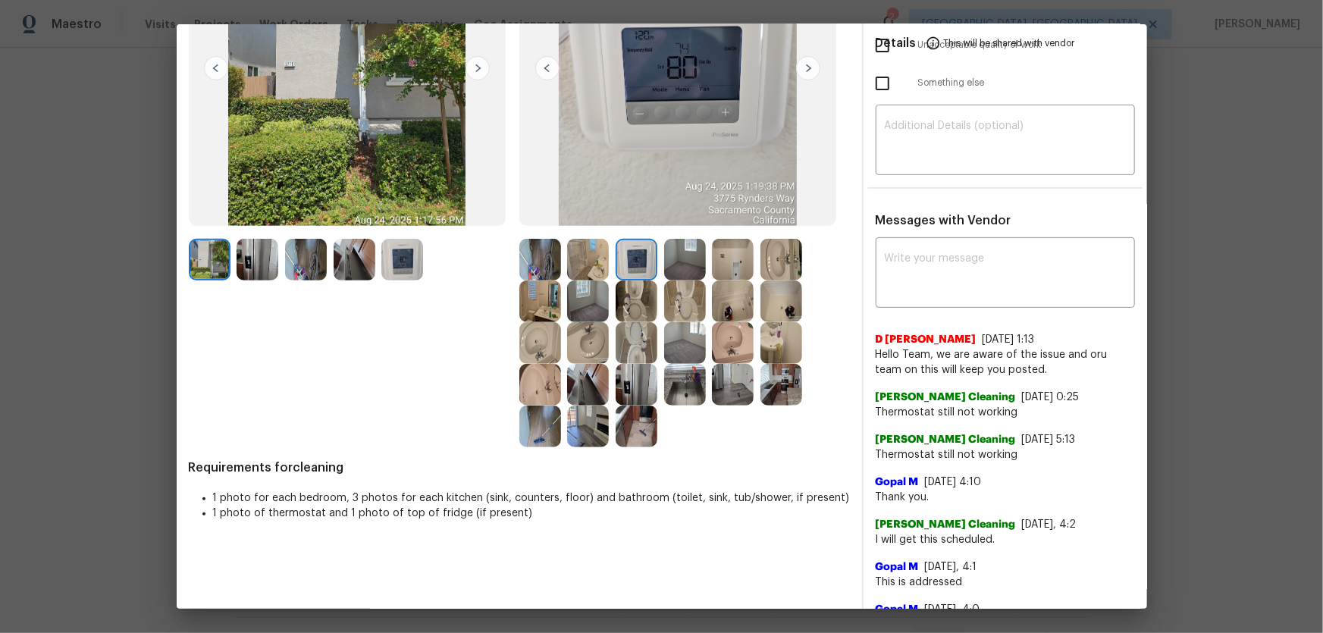
scroll to position [275, 0]
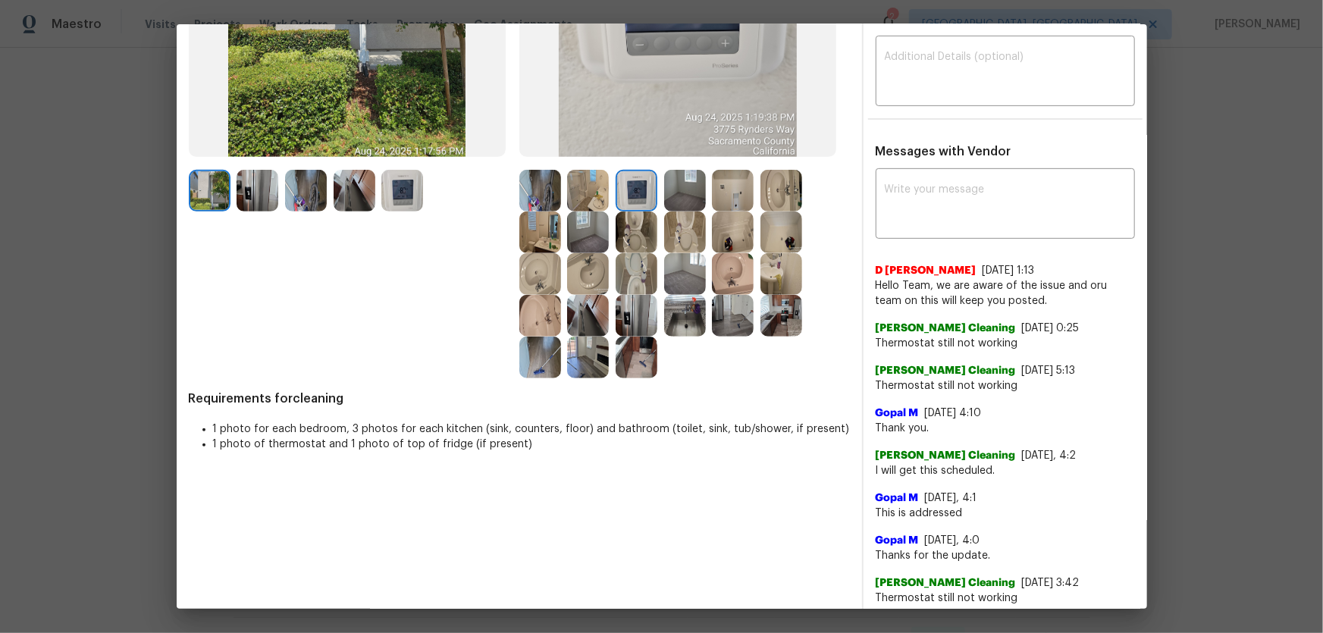
click at [633, 273] on img at bounding box center [637, 274] width 42 height 42
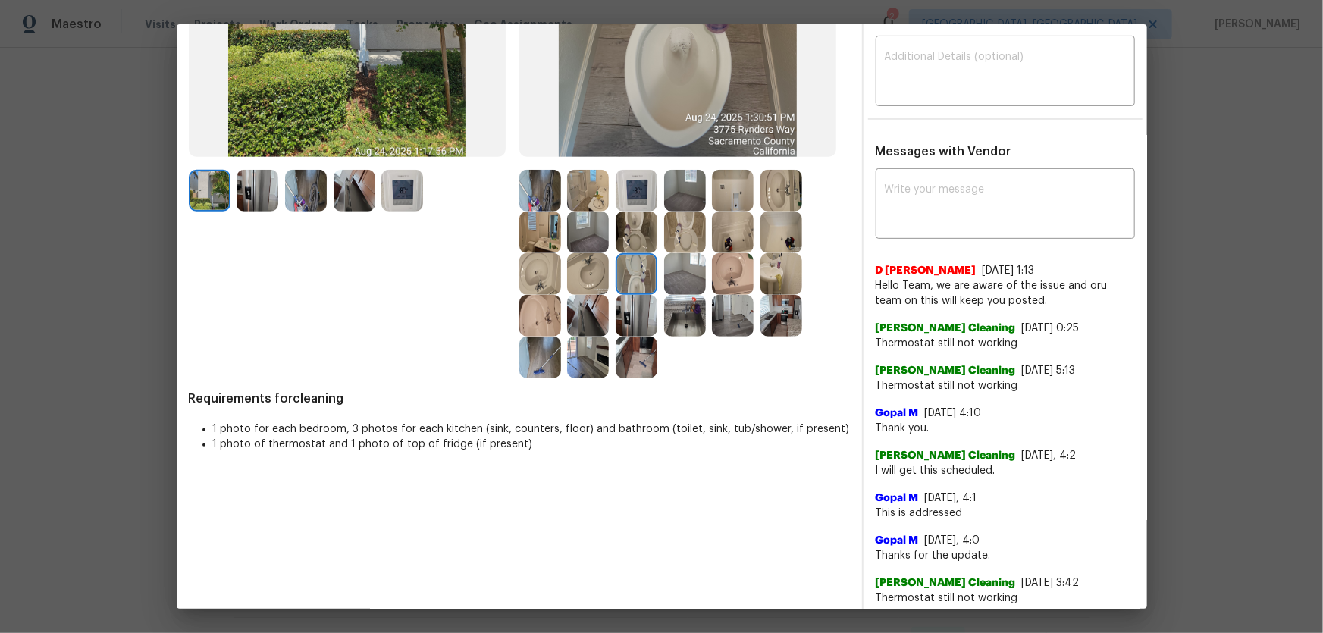
click at [633, 238] on img at bounding box center [637, 233] width 42 height 42
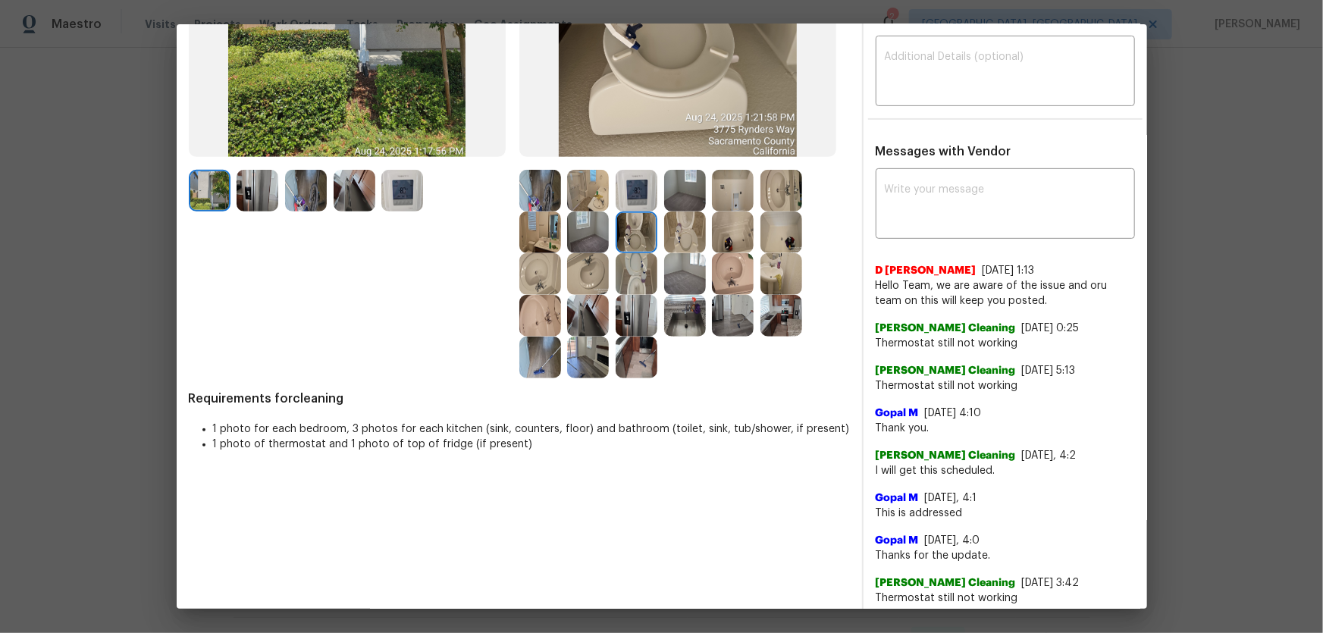
click at [689, 237] on img at bounding box center [685, 233] width 42 height 42
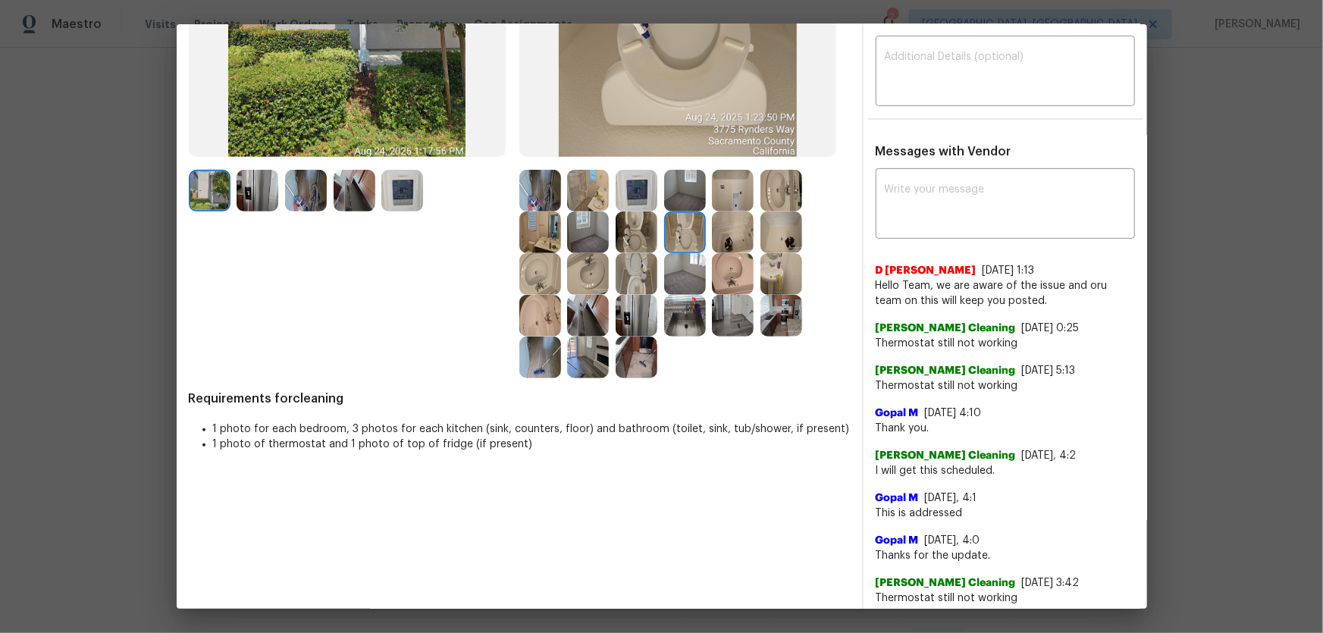
click at [728, 261] on img at bounding box center [733, 274] width 42 height 42
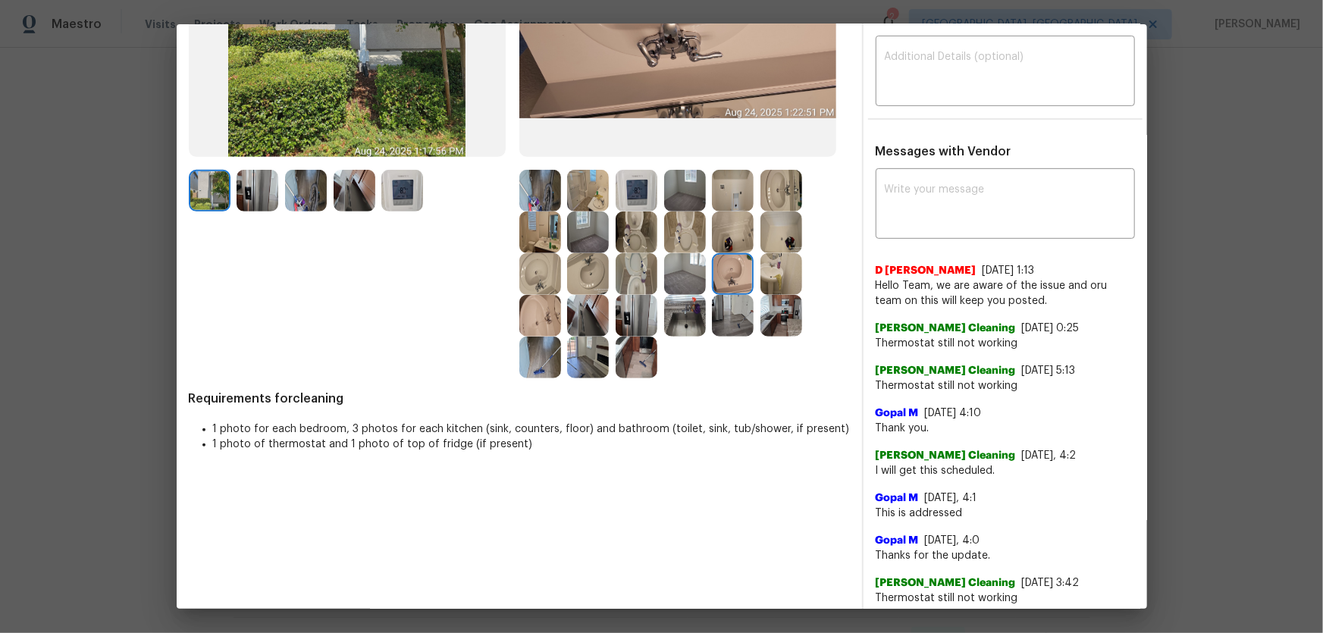
click at [584, 271] on img at bounding box center [588, 274] width 42 height 42
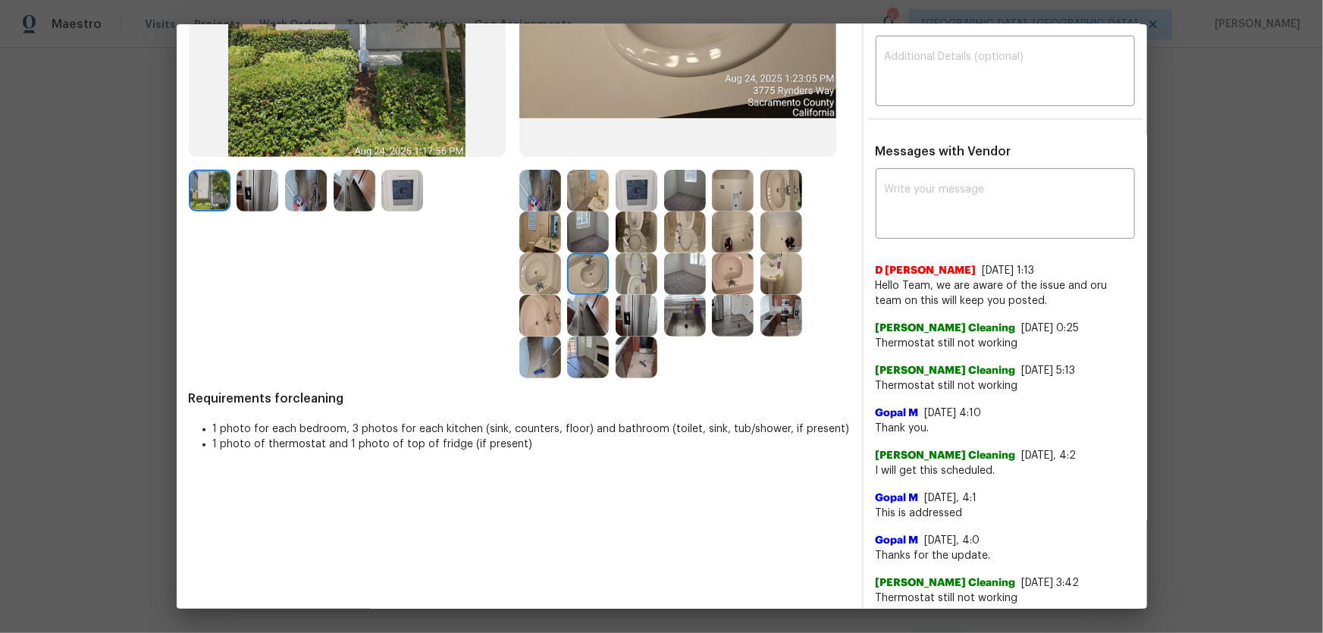
click at [543, 272] on img at bounding box center [540, 274] width 42 height 42
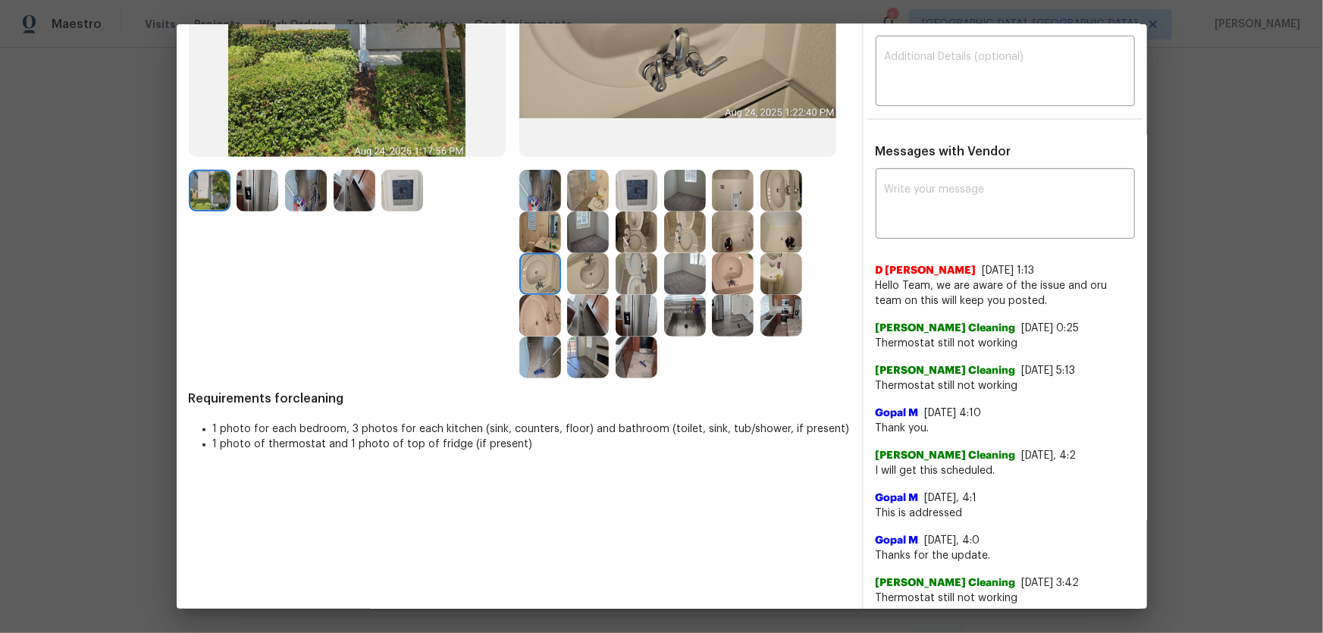
click at [542, 302] on img at bounding box center [540, 316] width 42 height 42
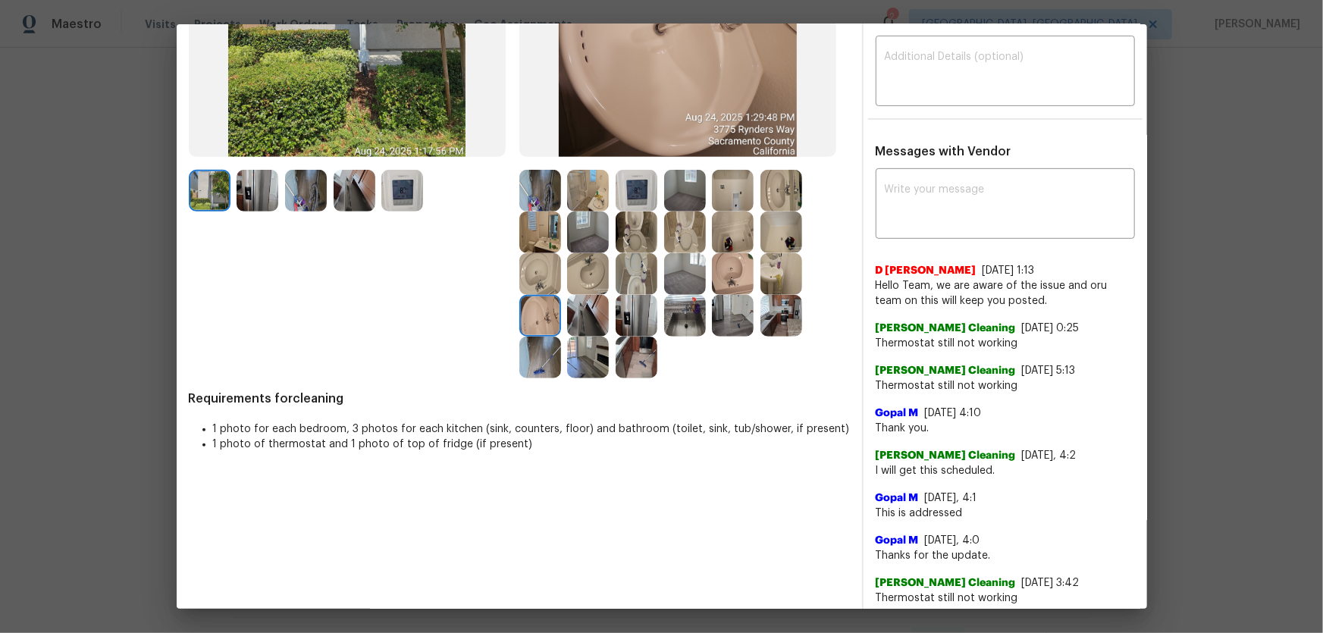
click at [726, 202] on img at bounding box center [733, 191] width 42 height 42
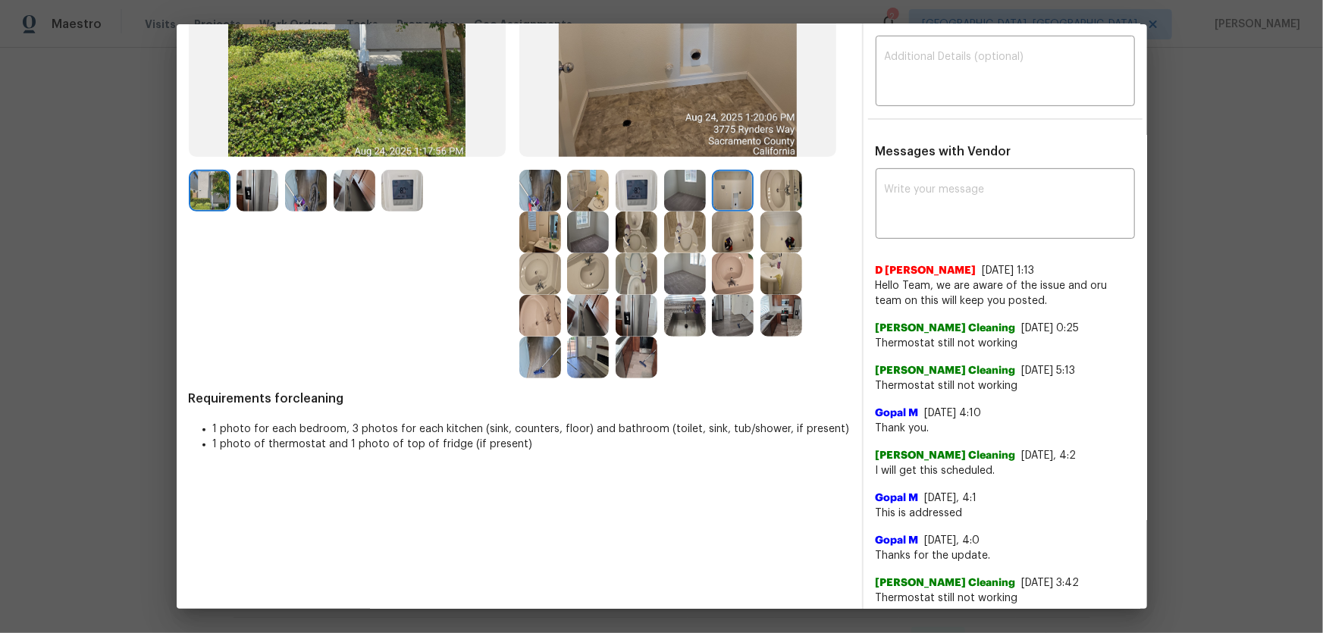
click at [733, 230] on img at bounding box center [733, 233] width 42 height 42
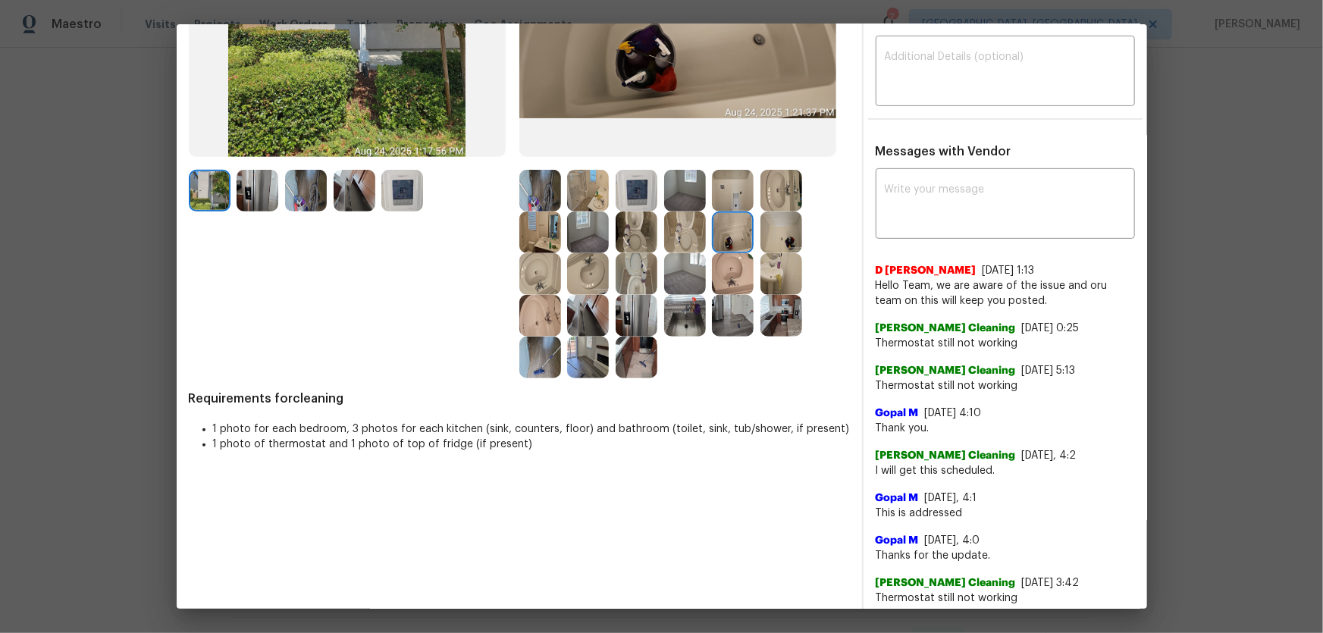
click at [764, 233] on img at bounding box center [782, 233] width 42 height 42
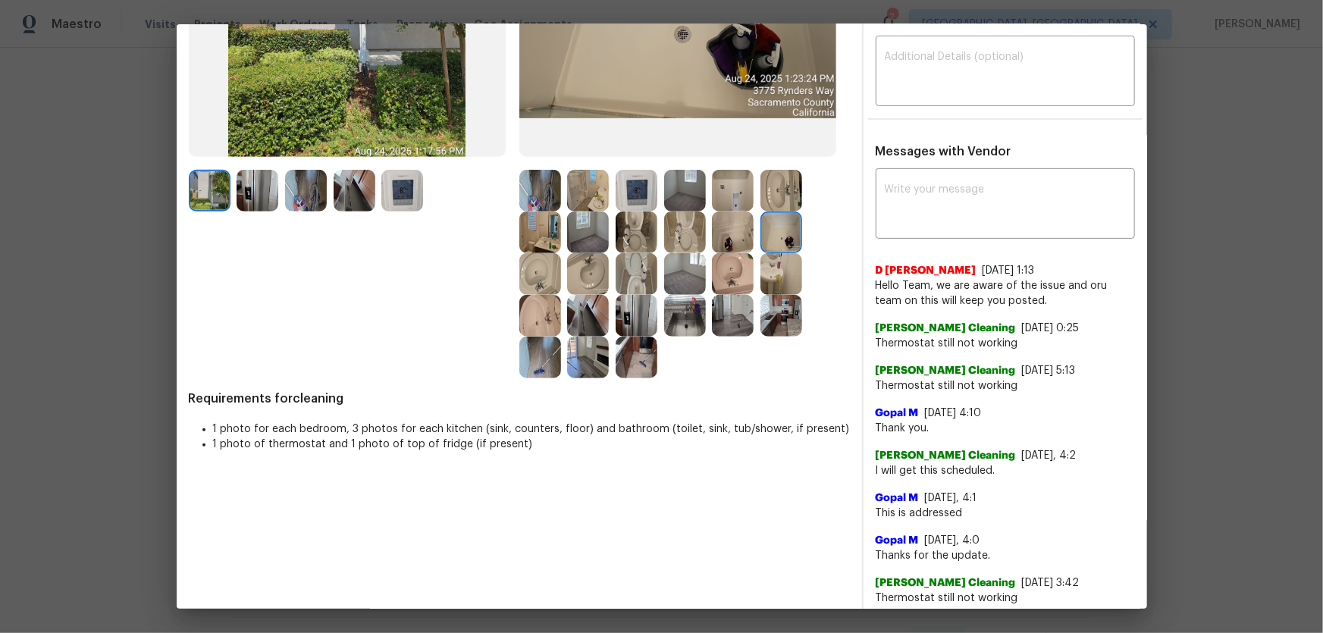
click at [739, 309] on img at bounding box center [733, 316] width 42 height 42
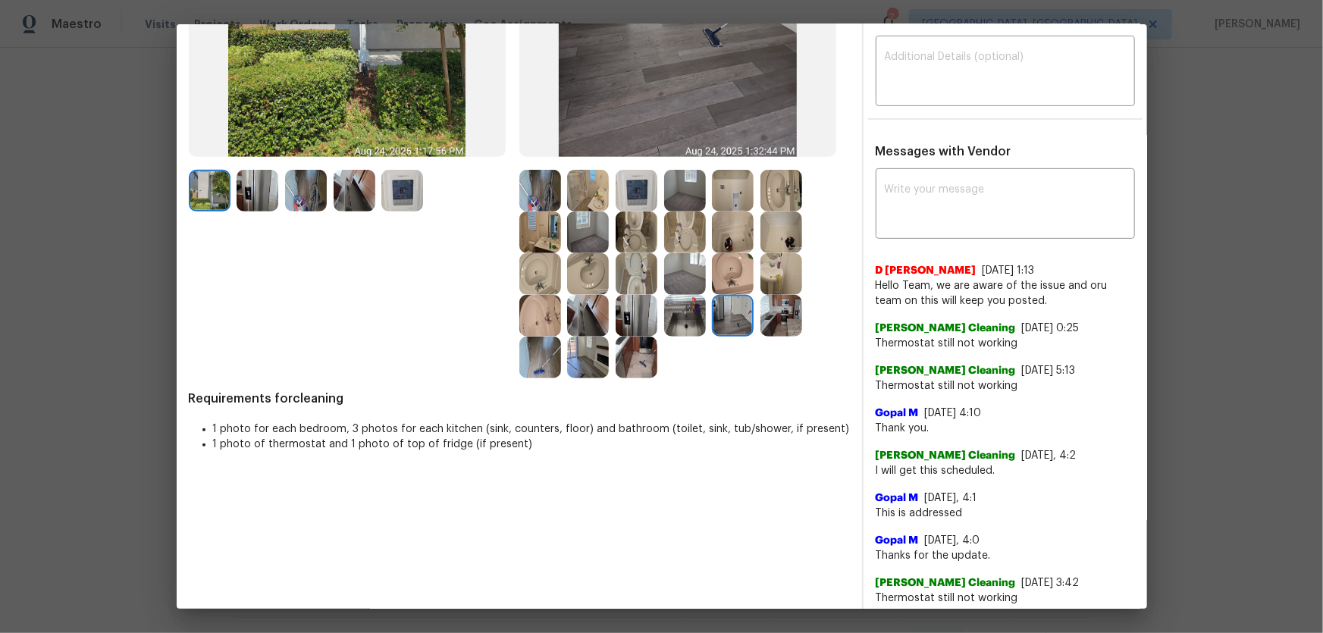
click at [679, 317] on img at bounding box center [685, 316] width 42 height 42
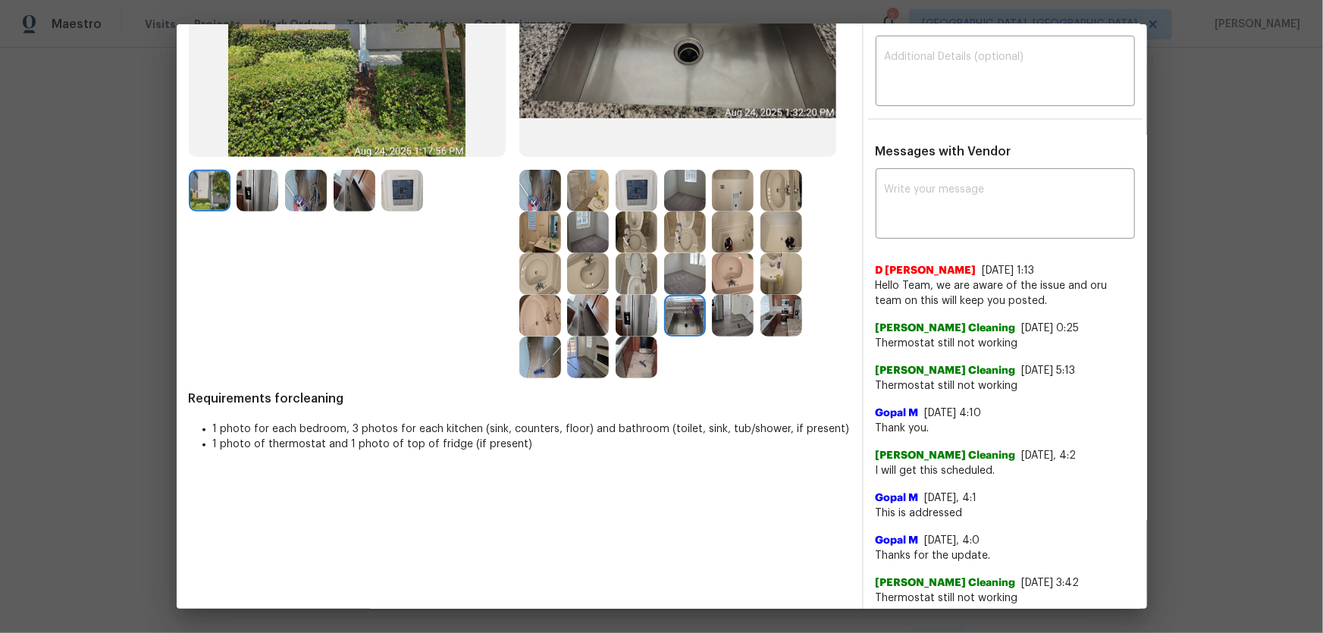
click at [642, 325] on img at bounding box center [637, 316] width 42 height 42
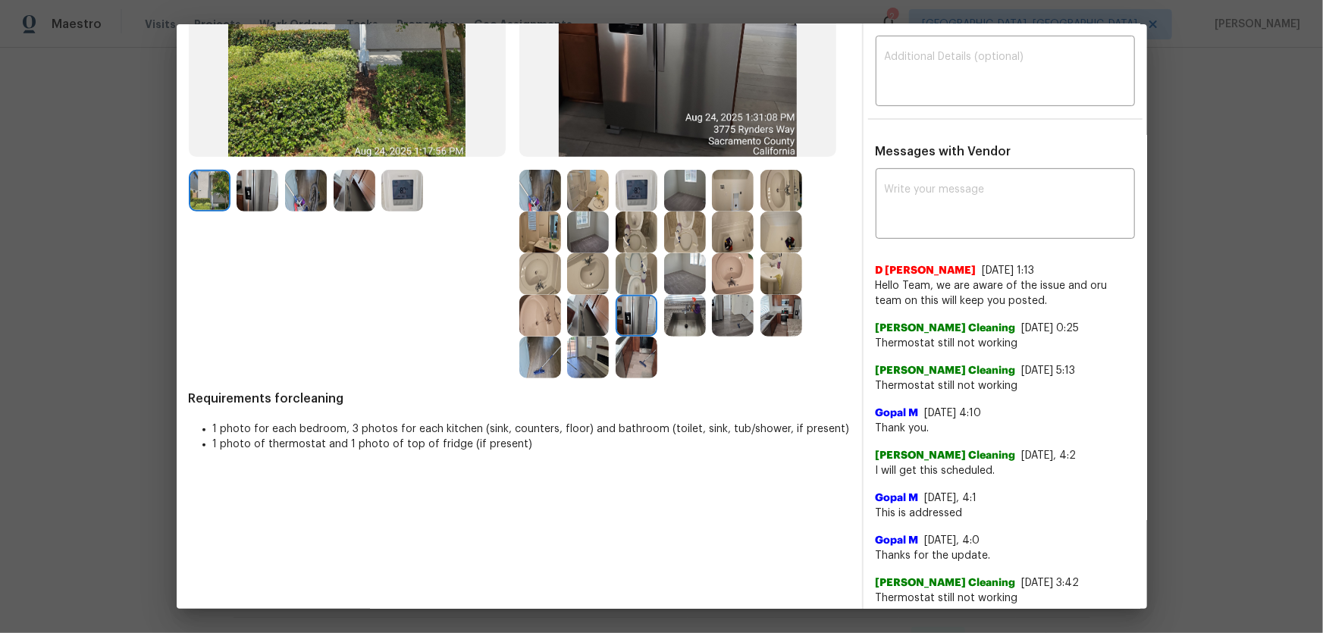
click at [626, 356] on img at bounding box center [637, 358] width 42 height 42
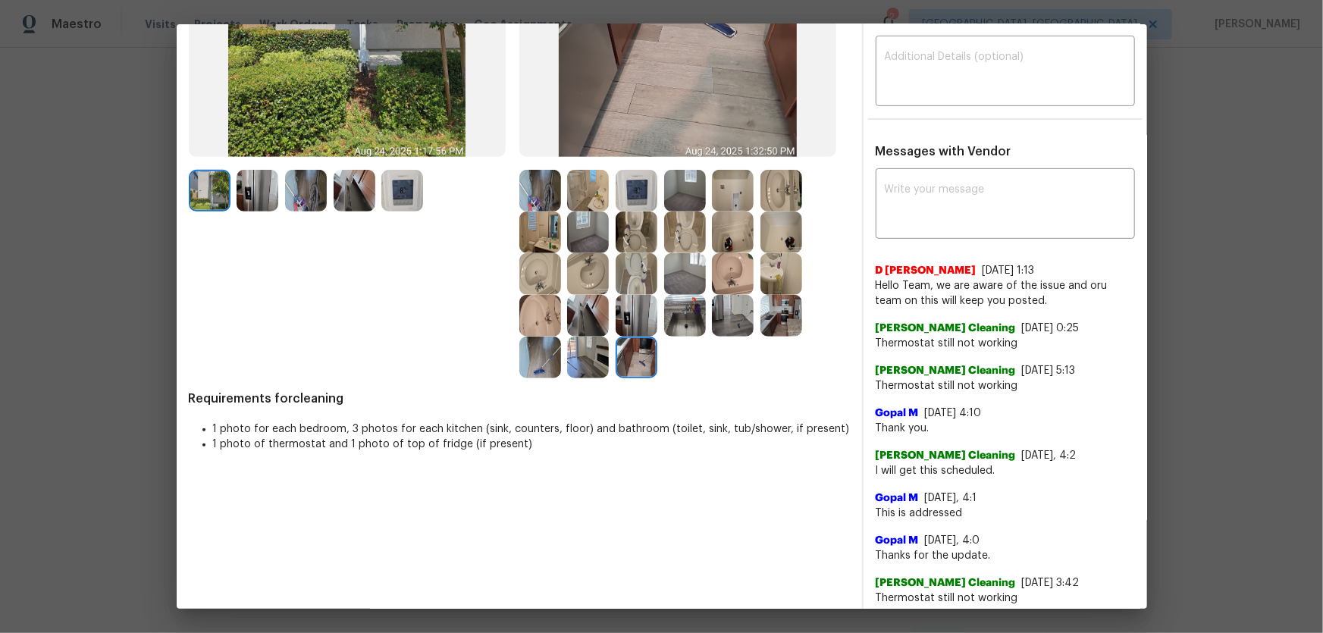
click at [582, 359] on img at bounding box center [588, 358] width 42 height 42
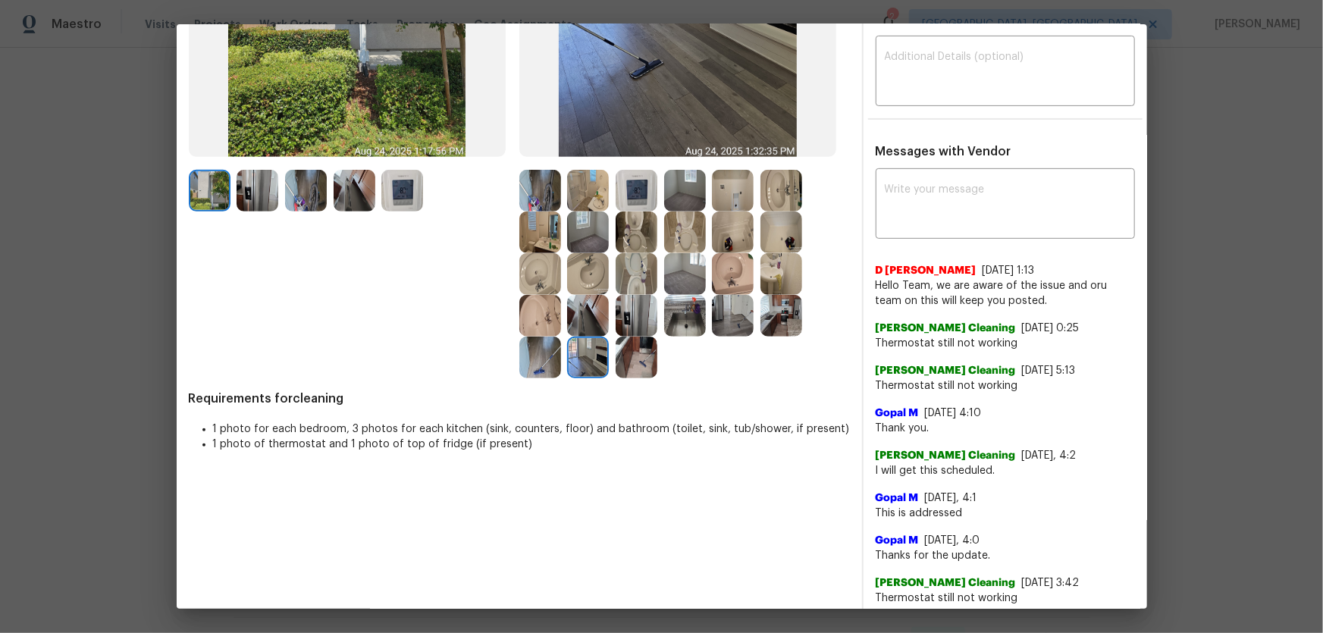
click at [572, 325] on img at bounding box center [588, 316] width 42 height 42
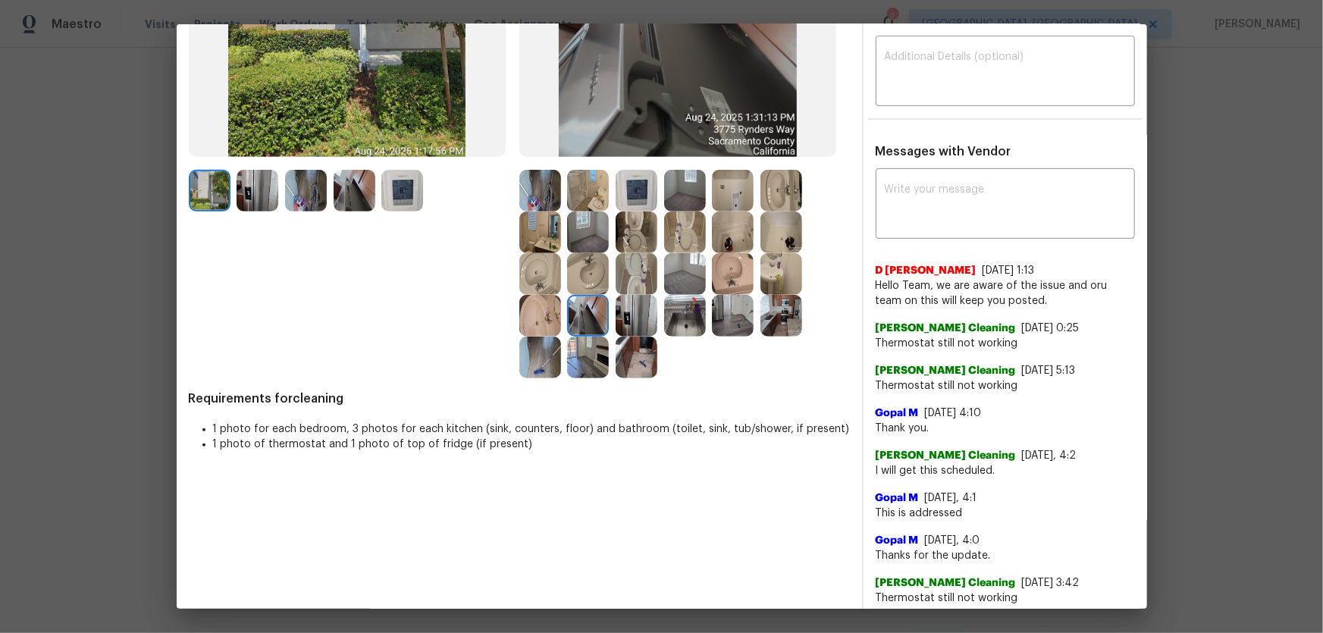
click at [554, 352] on img at bounding box center [540, 358] width 42 height 42
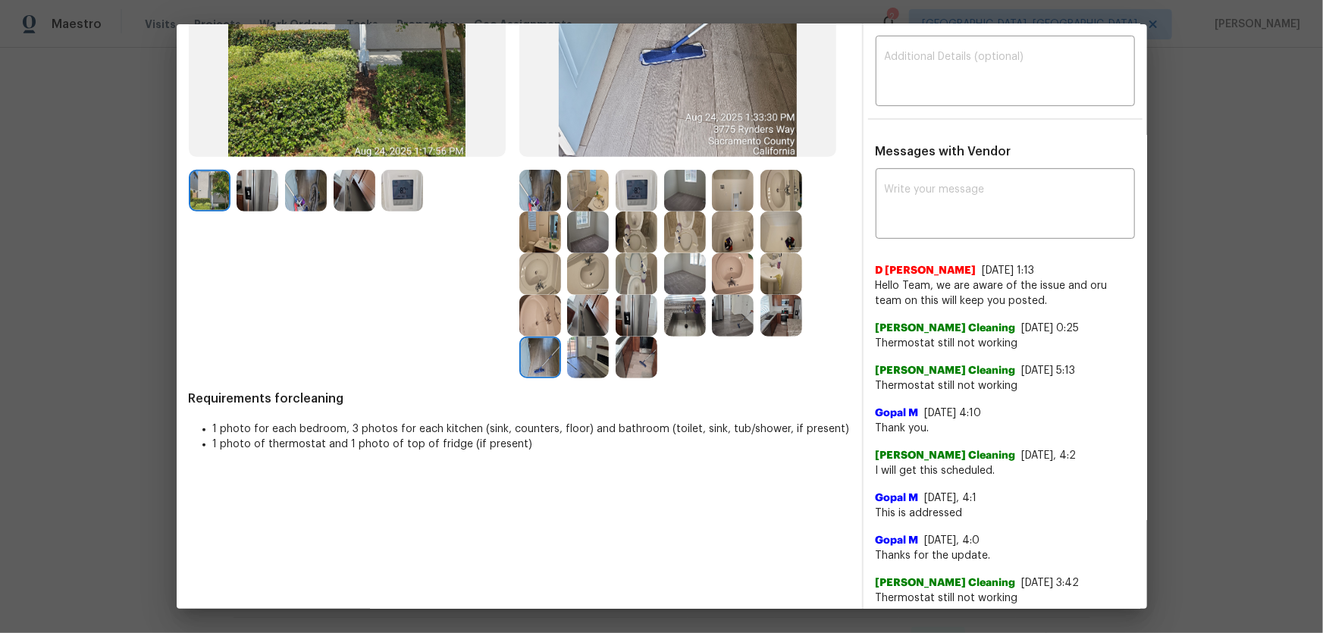
click at [681, 271] on img at bounding box center [685, 274] width 42 height 42
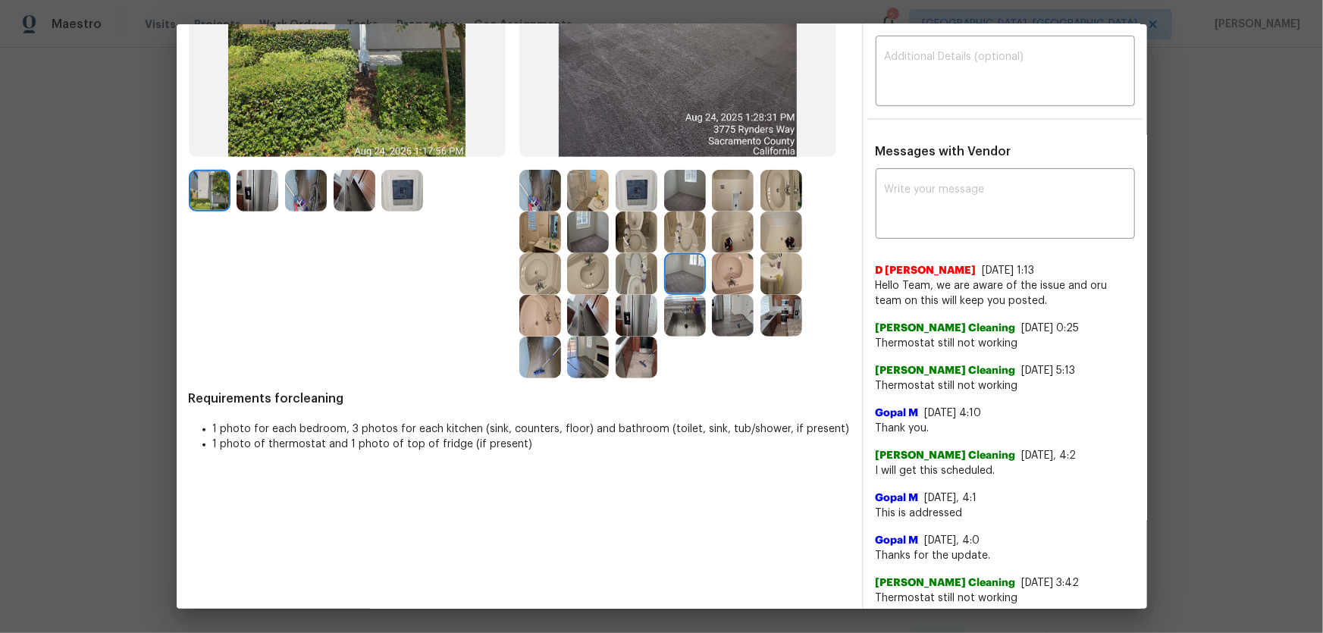
click at [673, 189] on img at bounding box center [685, 191] width 42 height 42
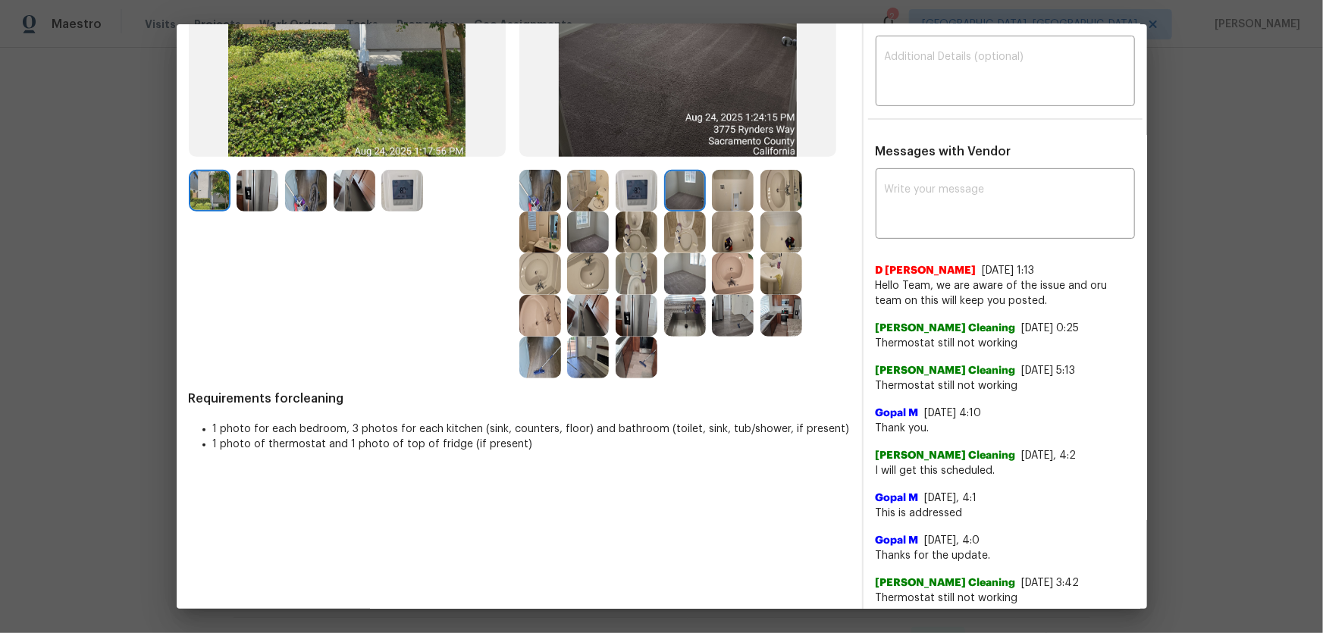
click at [593, 224] on img at bounding box center [588, 233] width 42 height 42
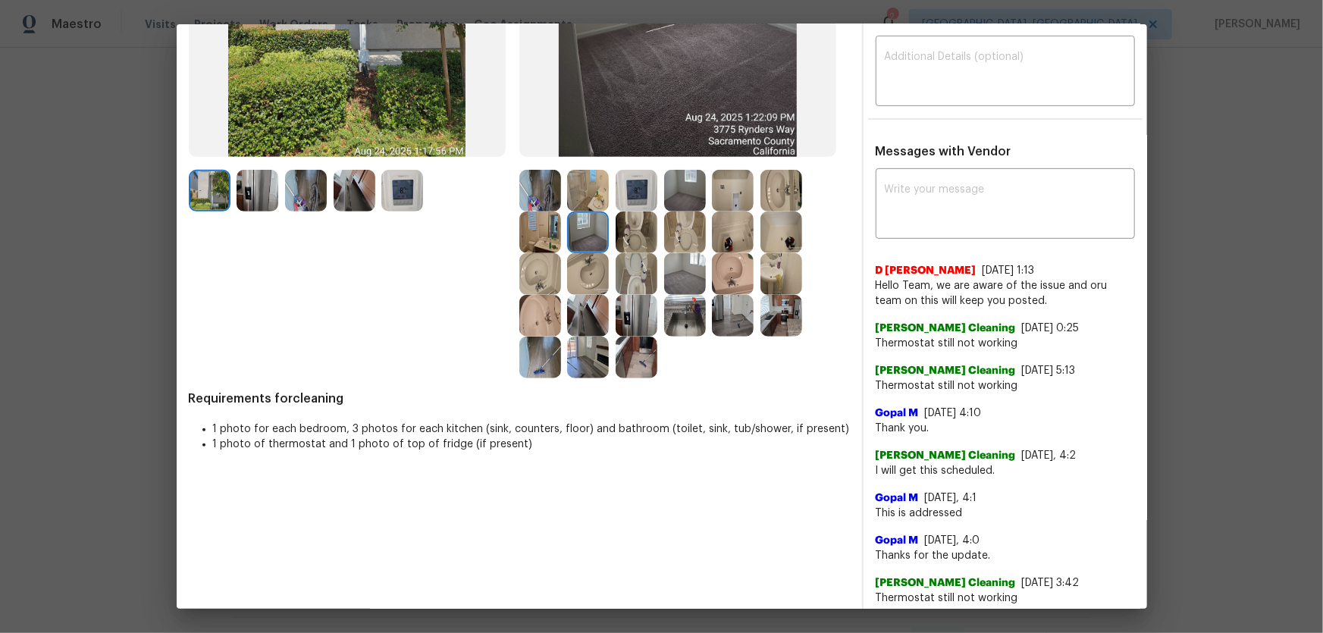
click at [637, 189] on img at bounding box center [637, 191] width 42 height 42
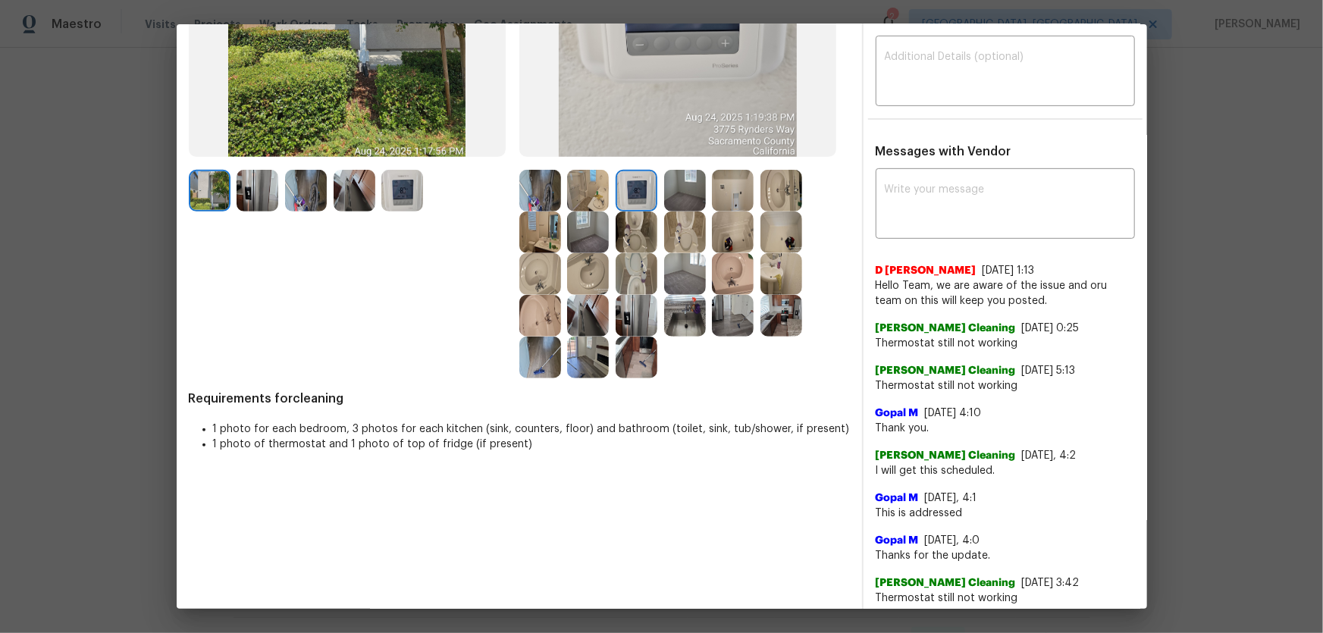
click at [587, 196] on img at bounding box center [588, 191] width 42 height 42
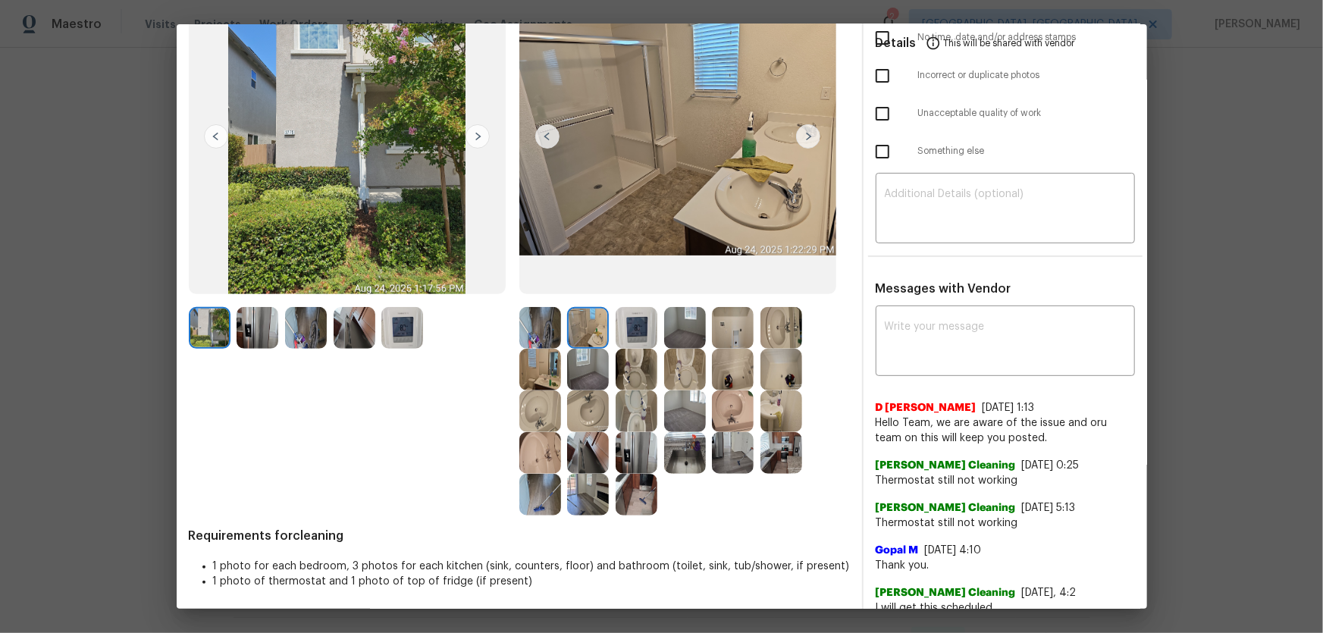
scroll to position [137, 0]
click at [400, 326] on img at bounding box center [402, 329] width 42 height 42
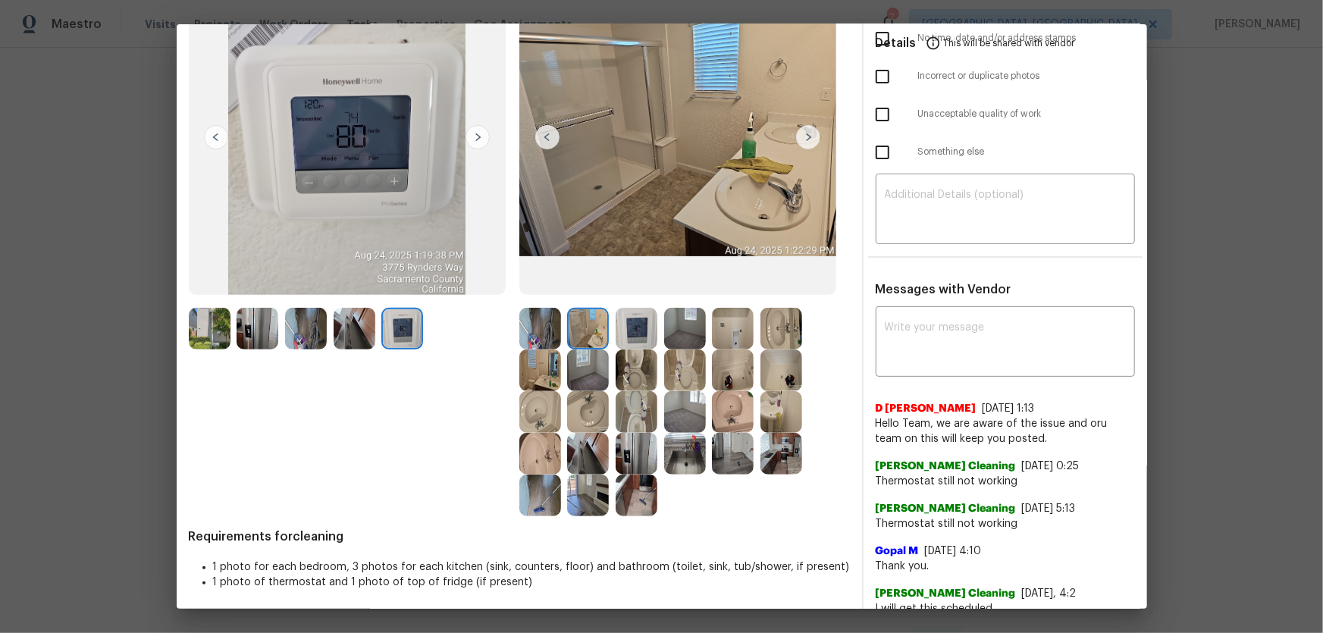
click at [365, 325] on img at bounding box center [355, 329] width 42 height 42
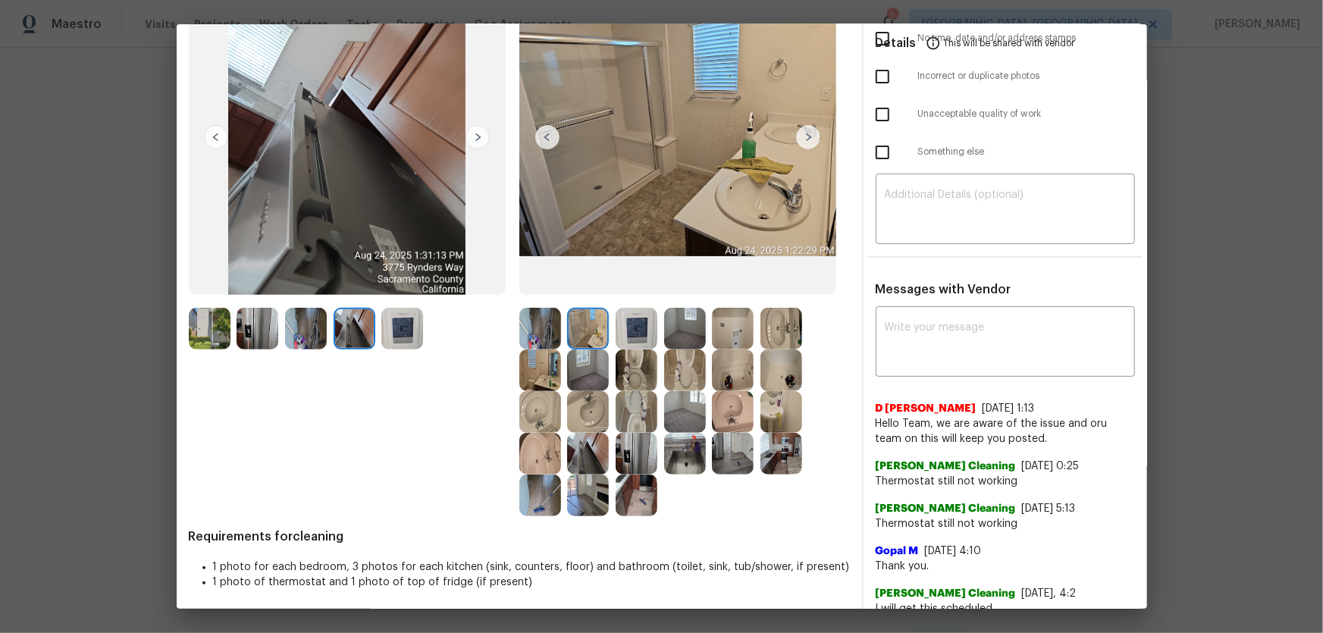
click at [318, 326] on img at bounding box center [306, 329] width 42 height 42
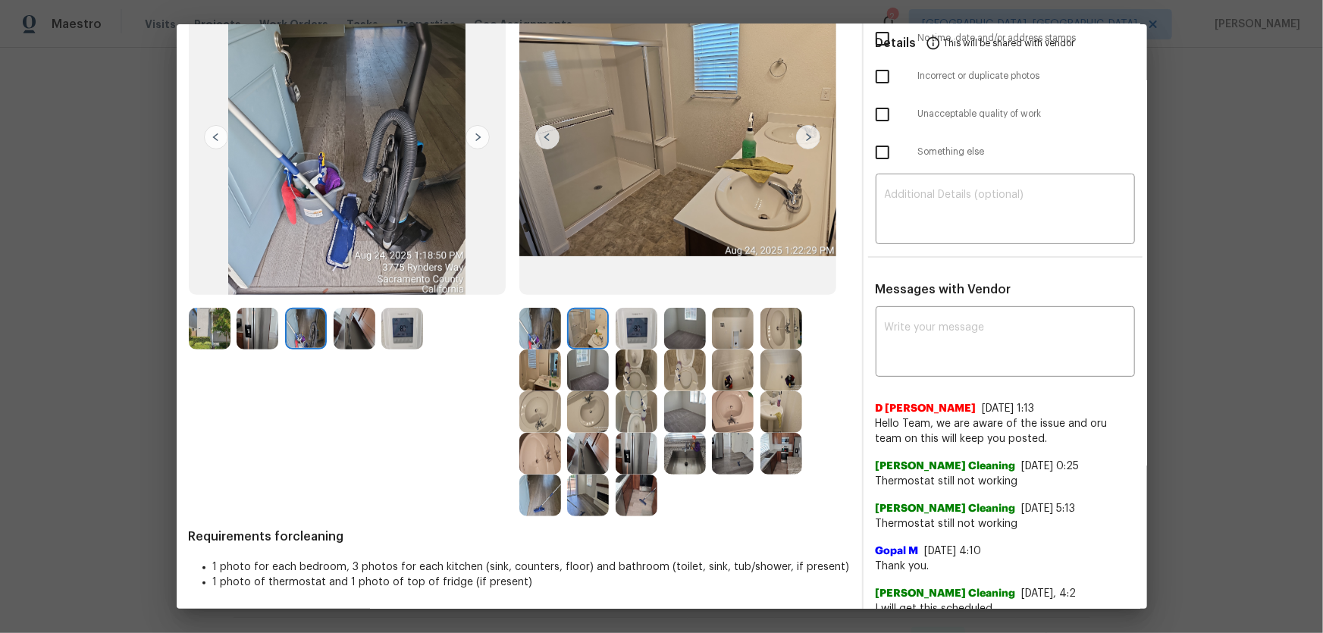
click at [272, 331] on img at bounding box center [258, 329] width 42 height 42
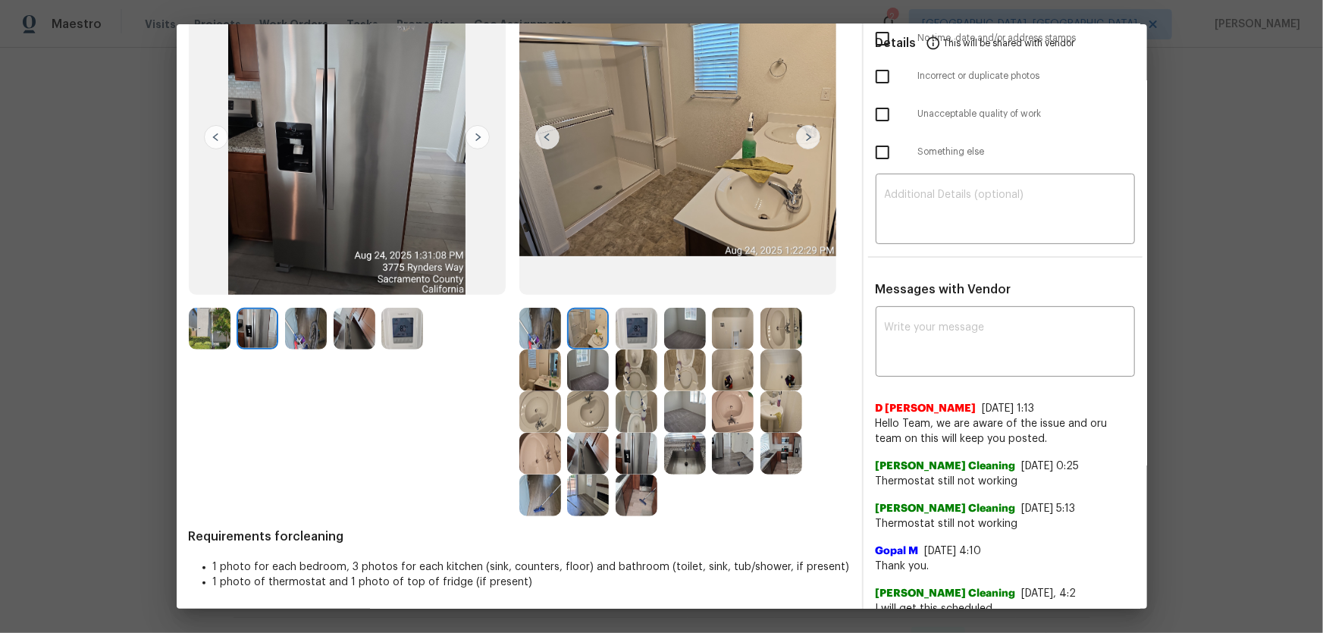
click at [209, 326] on img at bounding box center [210, 329] width 42 height 42
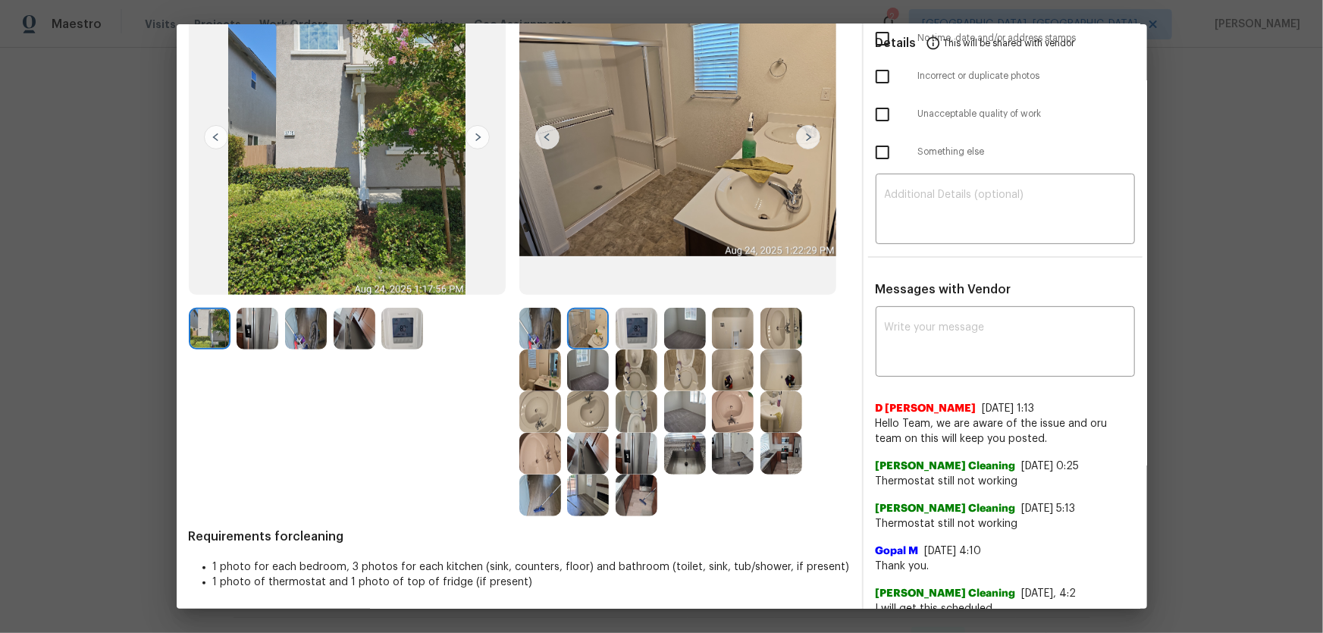
scroll to position [0, 0]
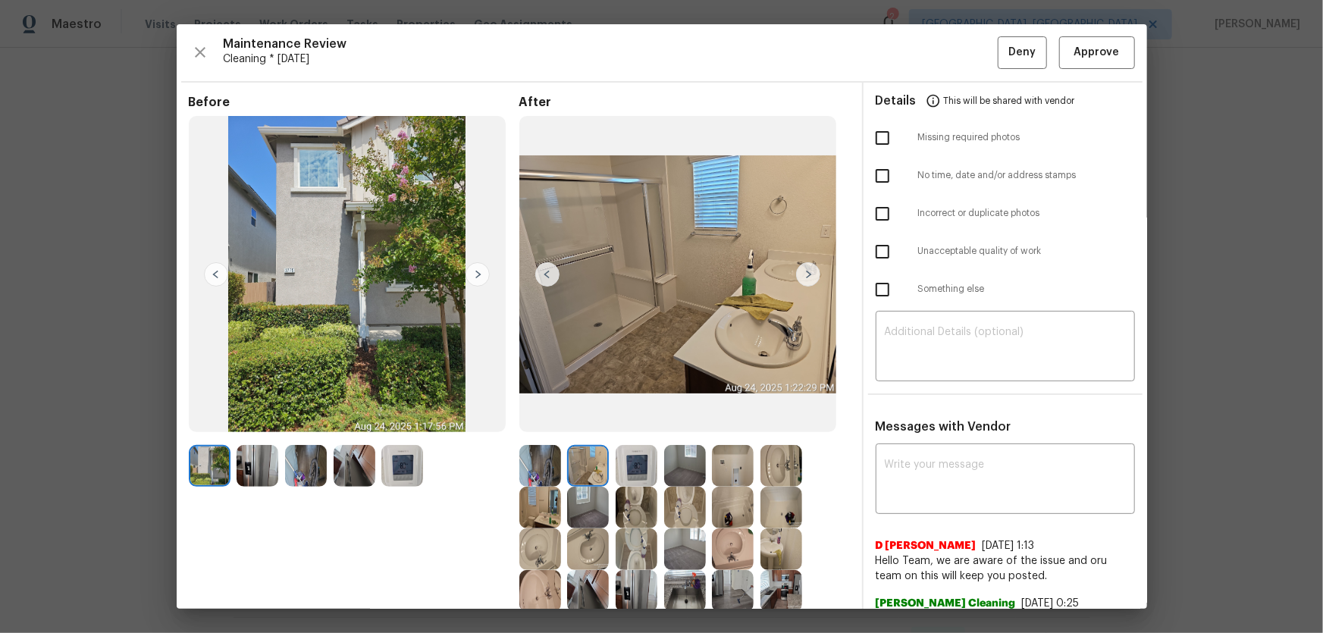
click at [941, 33] on div "Maintenance Review Cleaning * Mon, Aug 18 Deny Approve Before After Requirement…" at bounding box center [662, 316] width 971 height 585
click at [941, 48] on span "Approve" at bounding box center [1096, 52] width 45 height 19
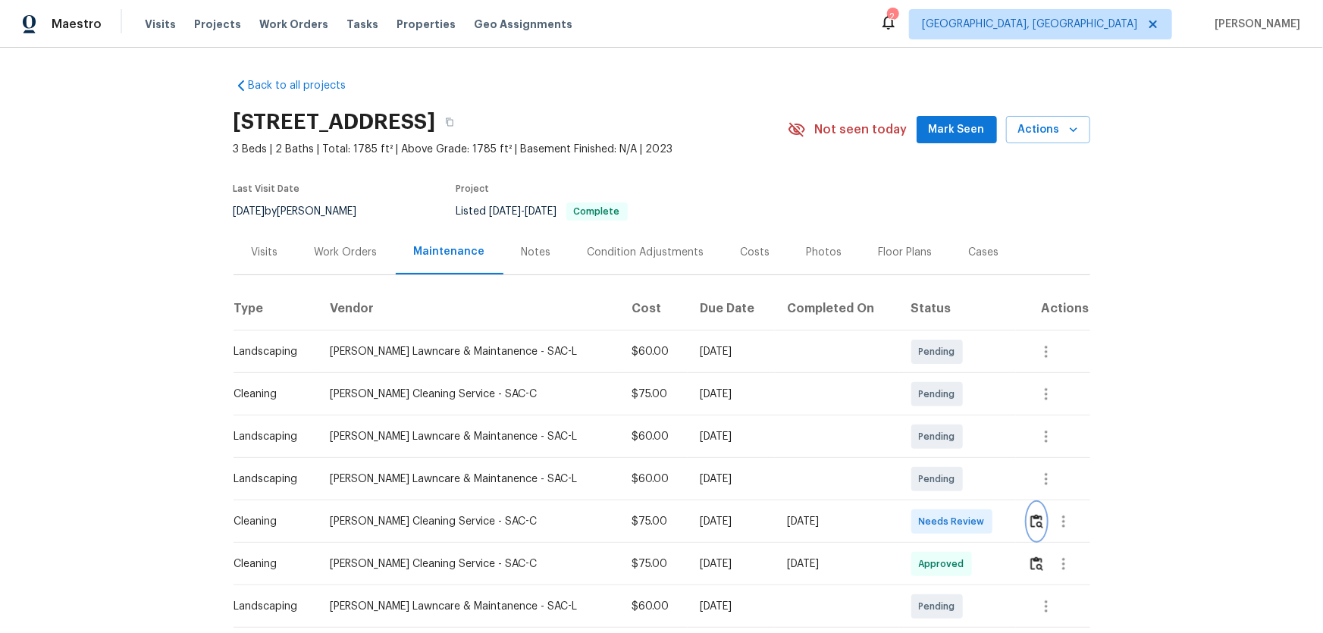
click at [941, 418] on img "button" at bounding box center [1036, 521] width 13 height 14
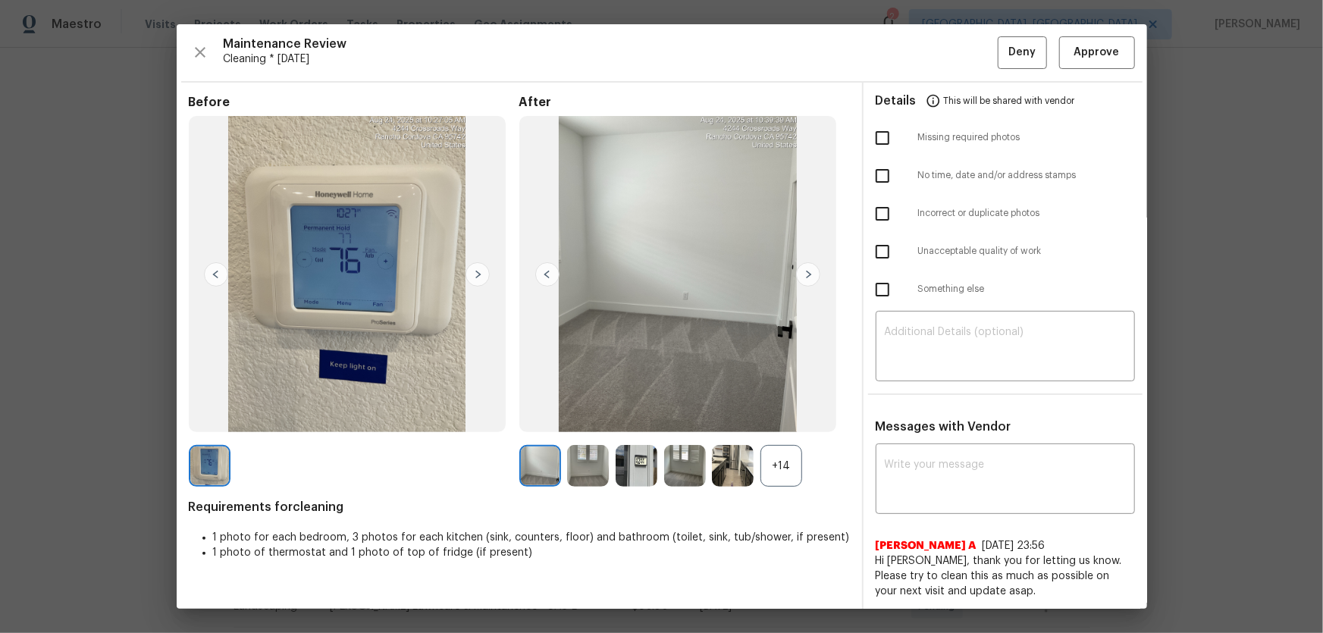
click at [778, 418] on div "+14" at bounding box center [782, 466] width 42 height 42
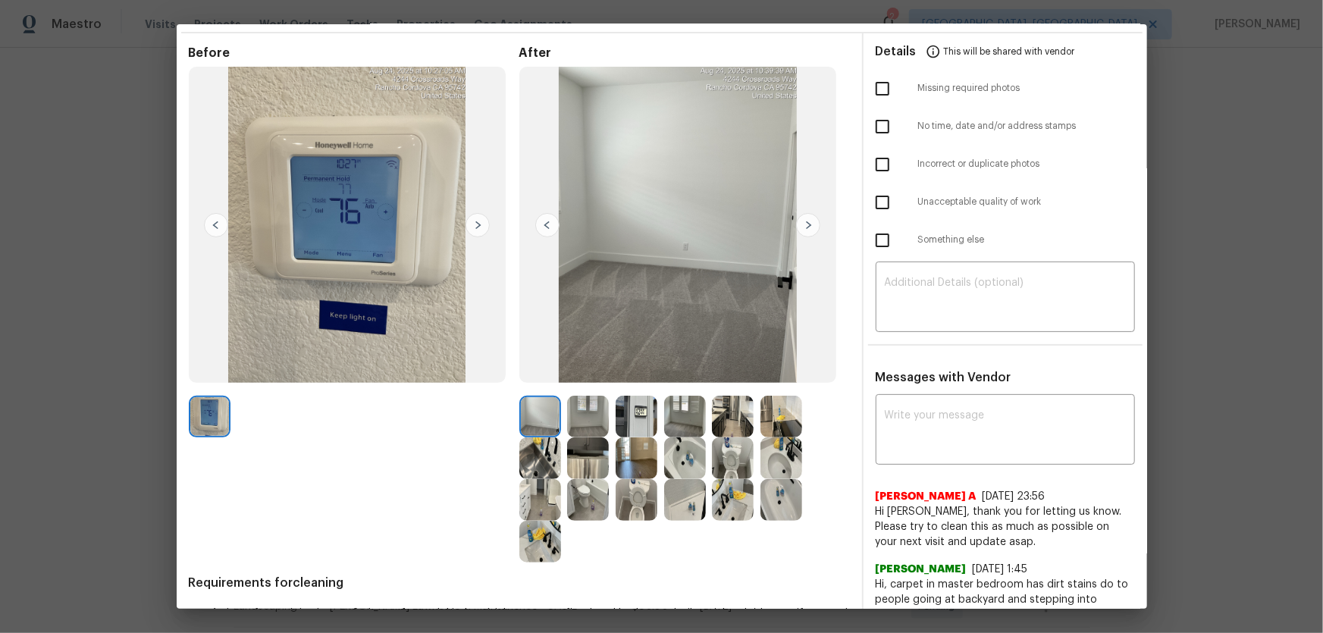
scroll to position [99, 0]
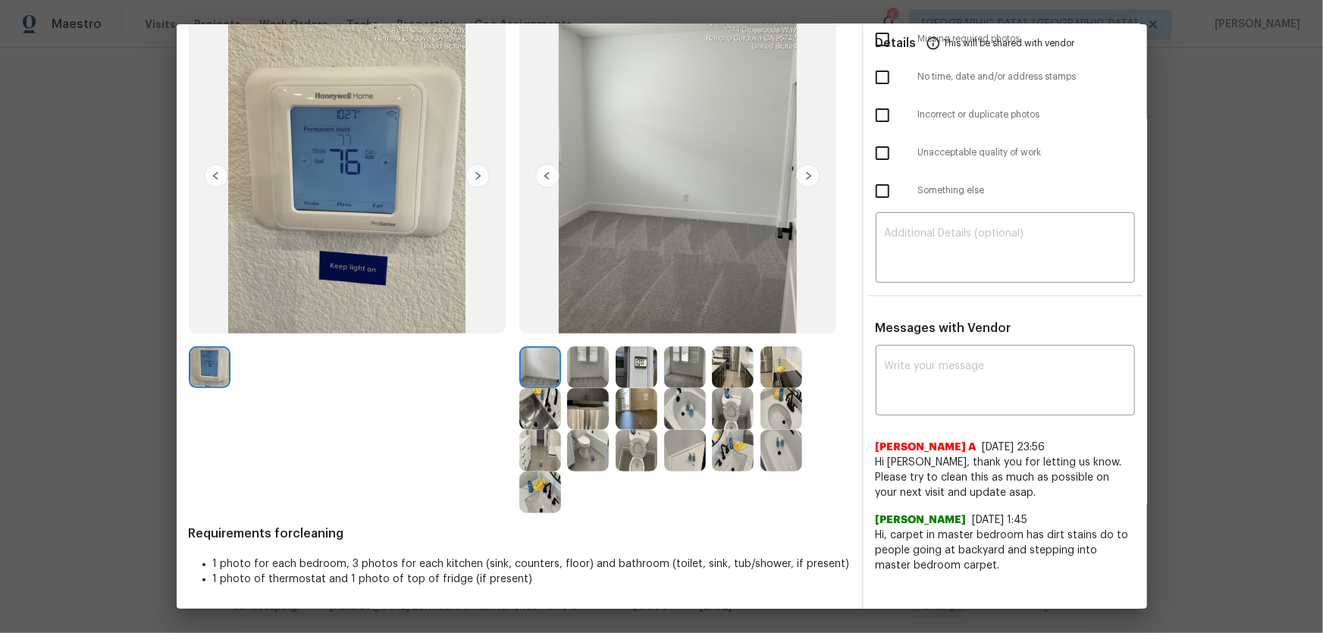
click at [637, 418] on img at bounding box center [637, 451] width 42 height 42
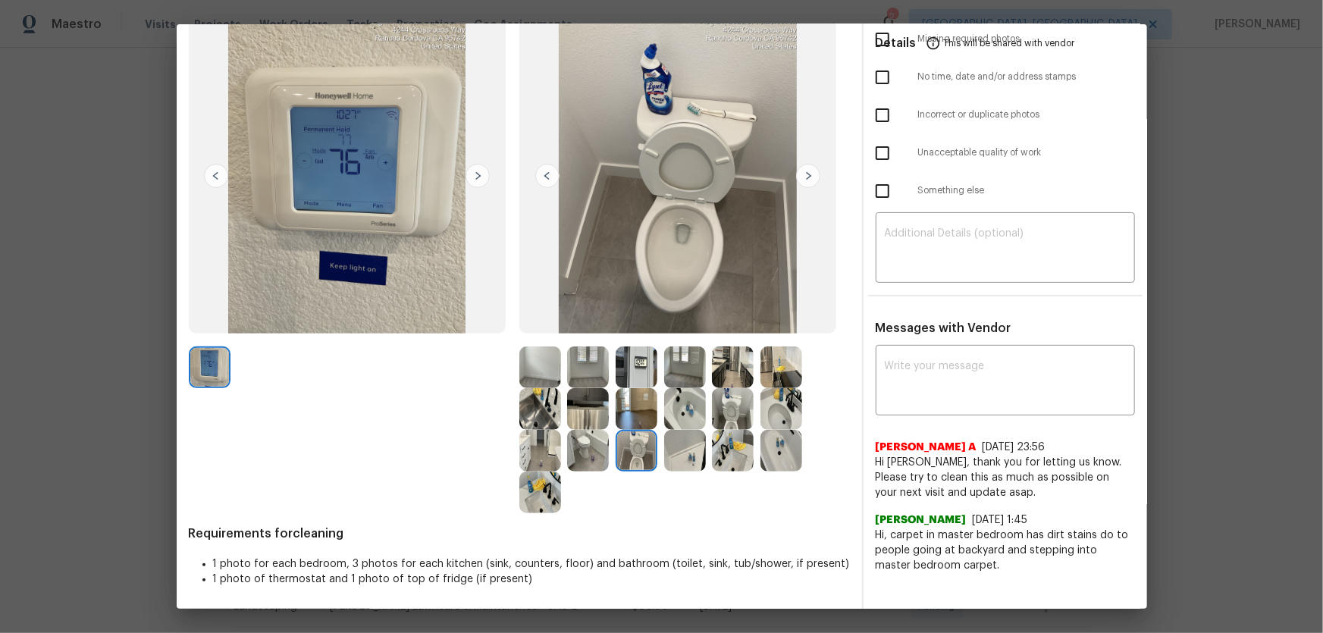
click at [729, 418] on img at bounding box center [733, 409] width 42 height 42
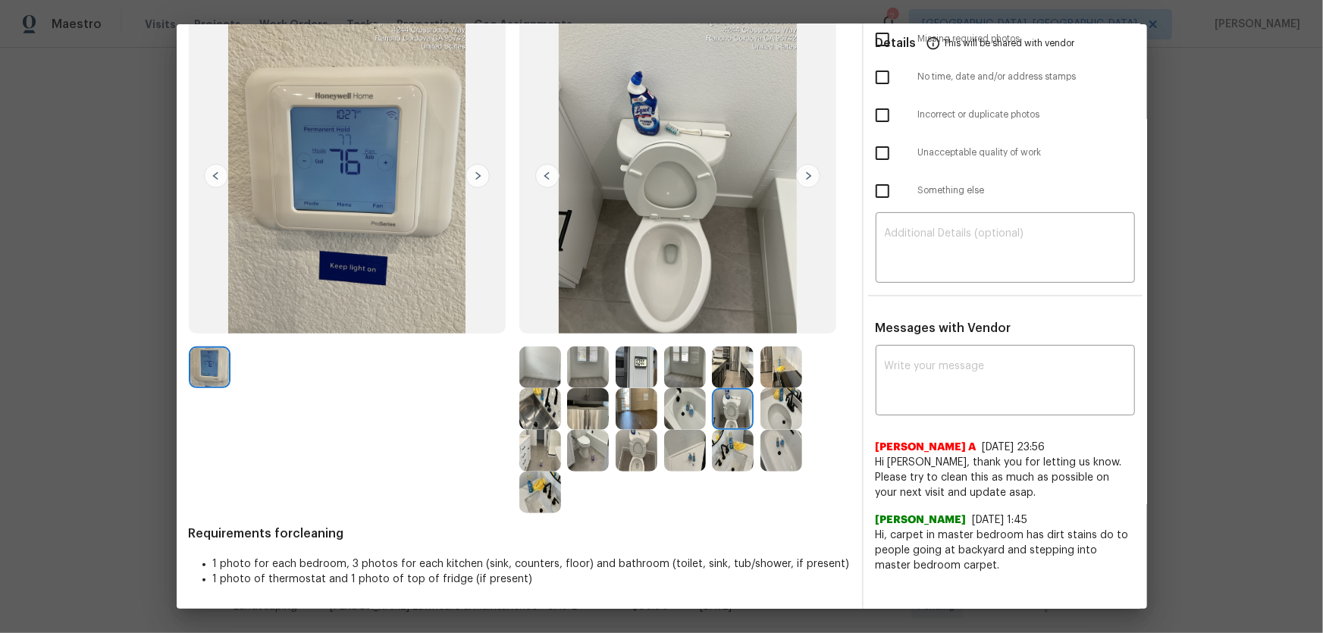
click at [774, 417] on img at bounding box center [782, 409] width 42 height 42
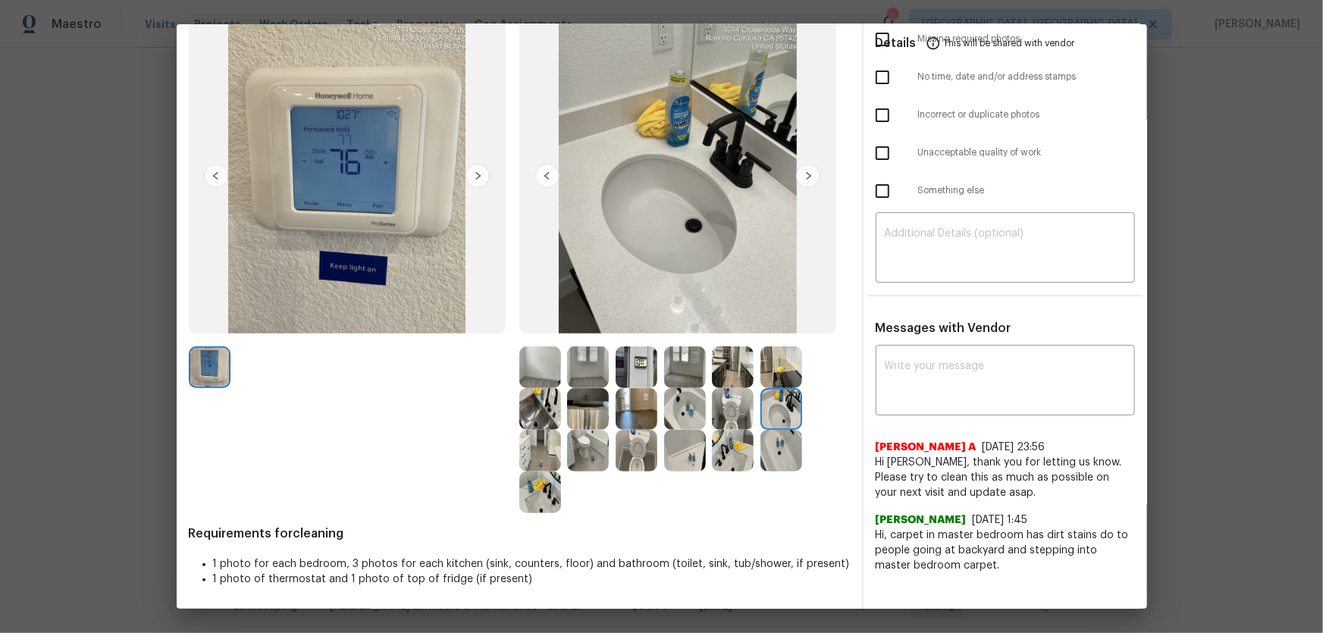
click at [538, 418] on img at bounding box center [540, 493] width 42 height 42
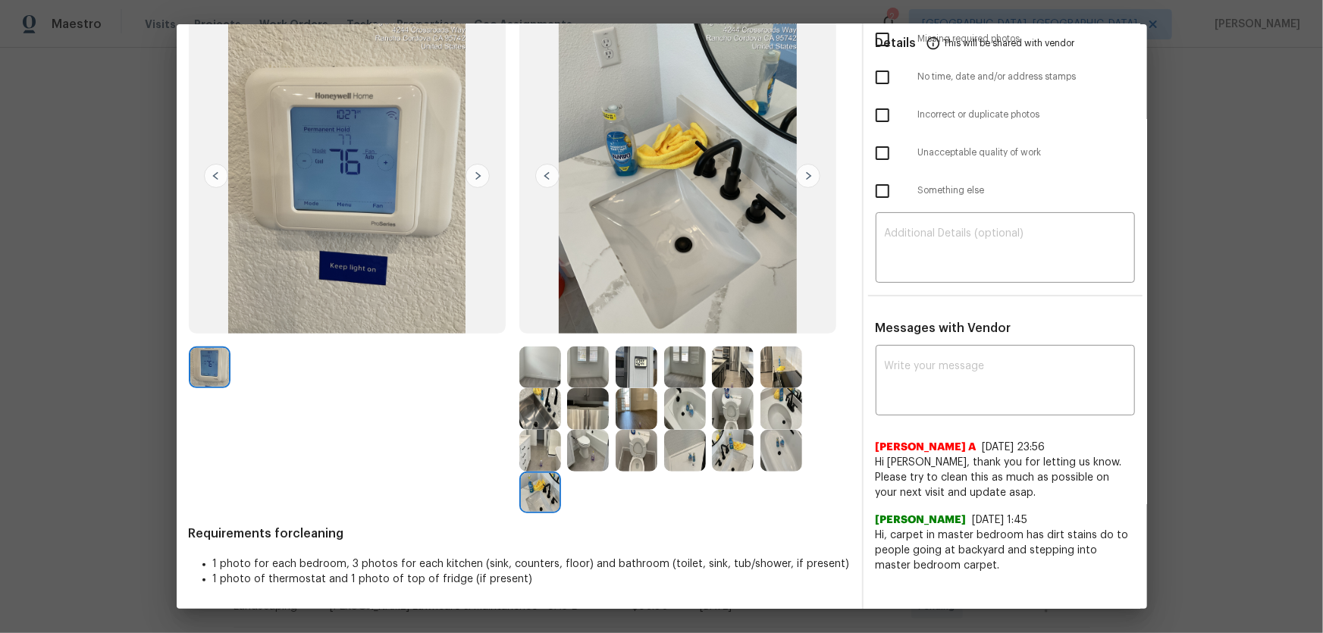
click at [587, 372] on img at bounding box center [588, 368] width 42 height 42
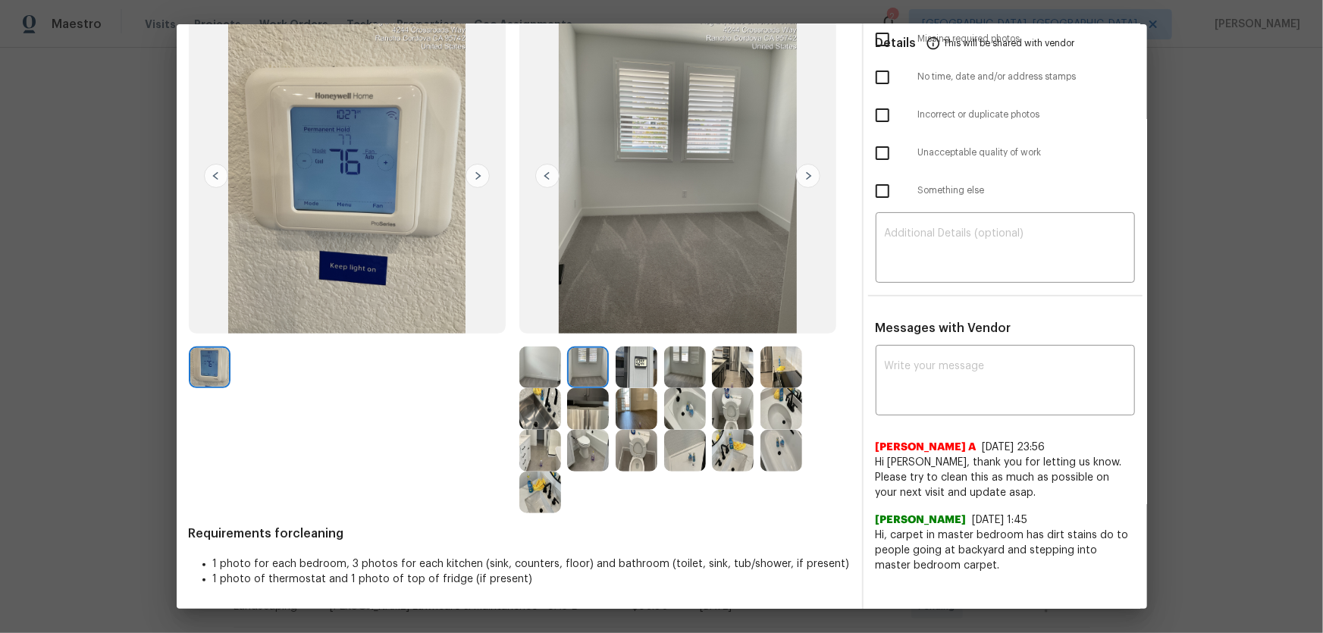
click at [512, 373] on div at bounding box center [354, 368] width 331 height 42
click at [530, 373] on img at bounding box center [540, 368] width 42 height 42
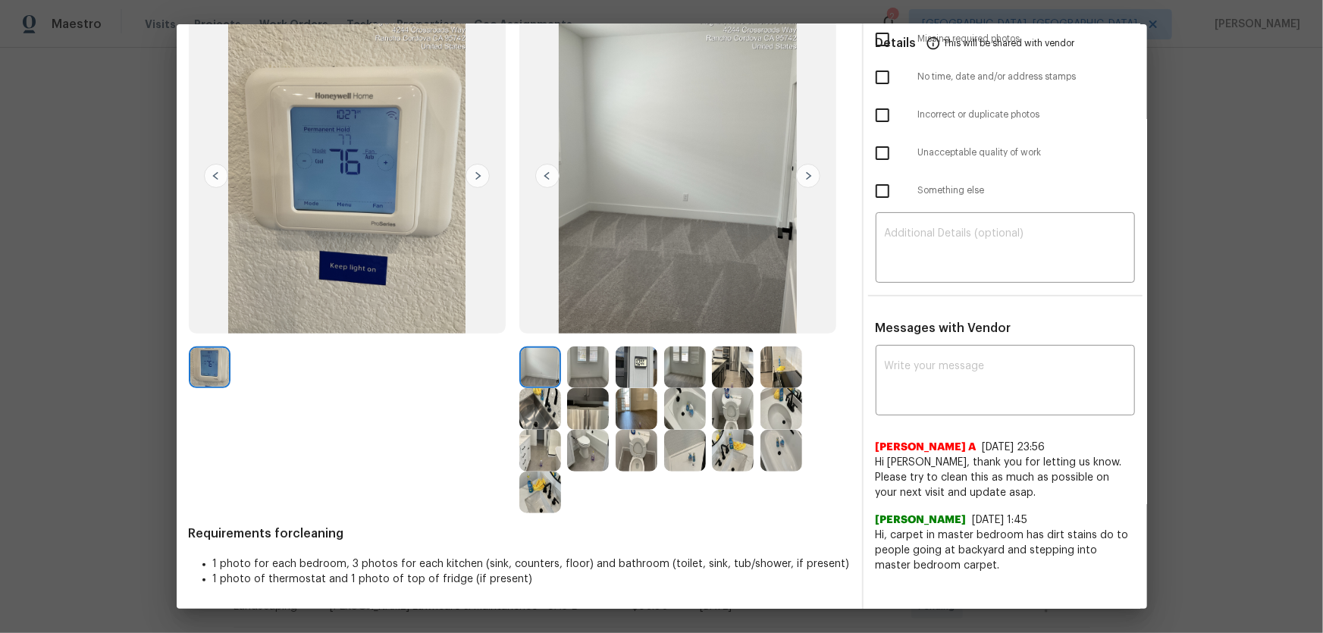
click at [695, 372] on img at bounding box center [685, 368] width 42 height 42
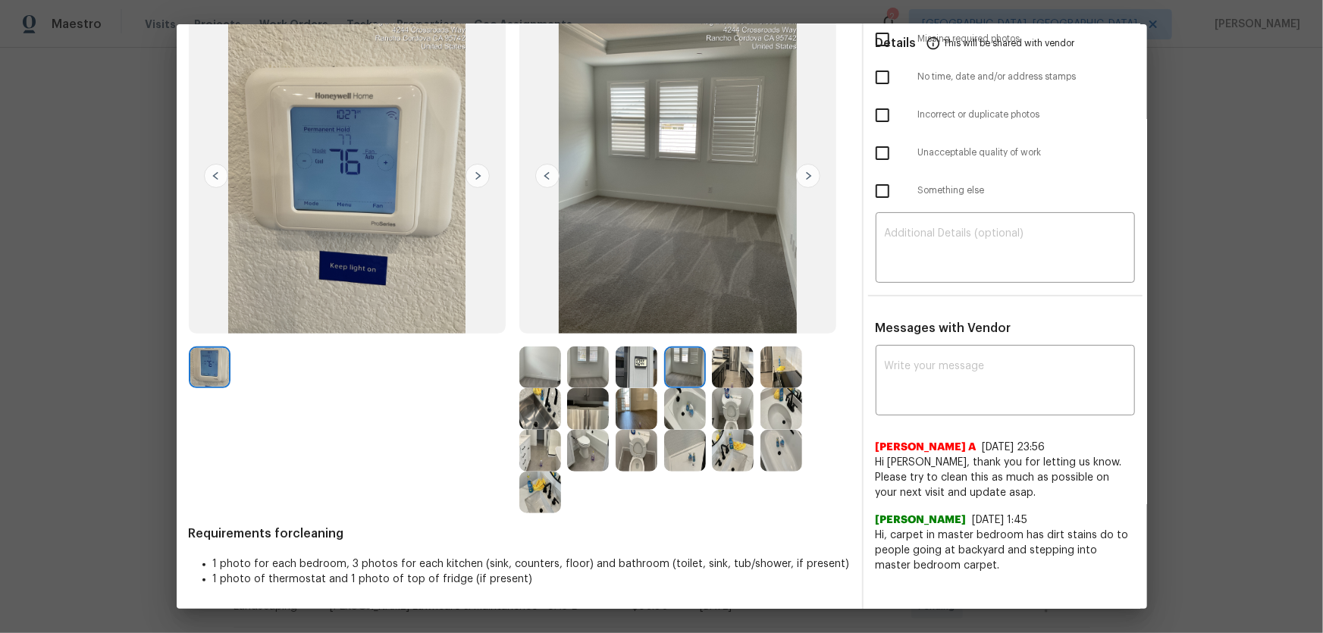
click at [723, 369] on img at bounding box center [733, 368] width 42 height 42
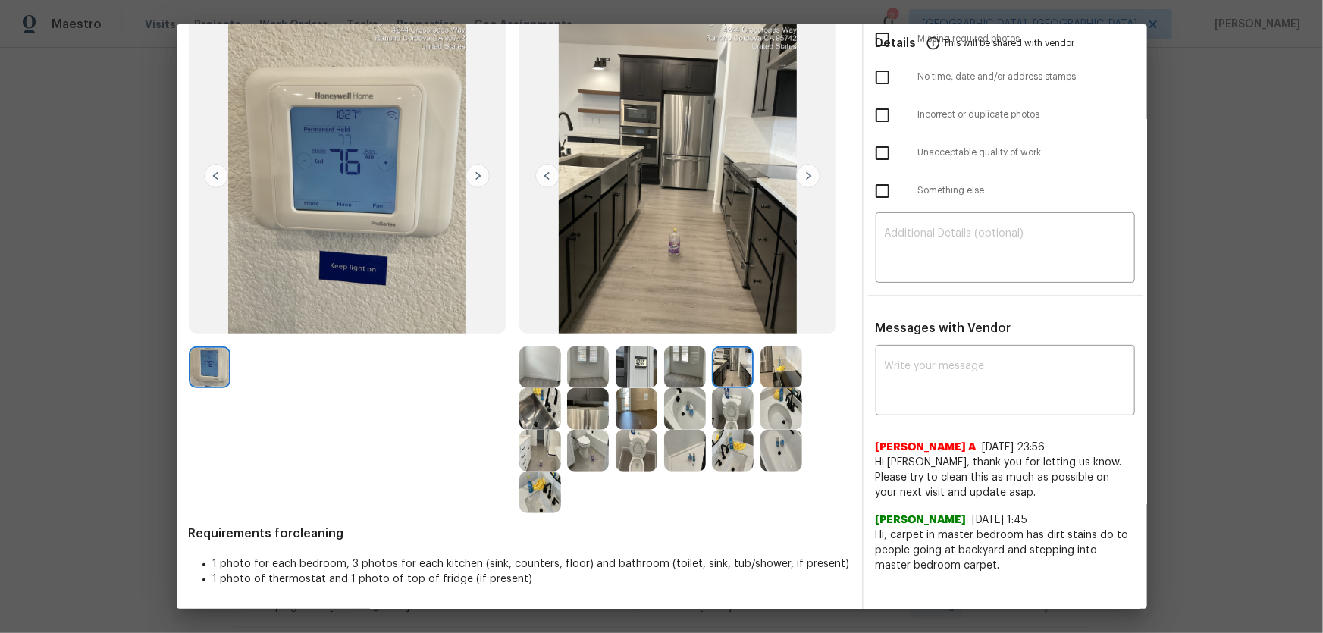
click at [786, 365] on img at bounding box center [782, 368] width 42 height 42
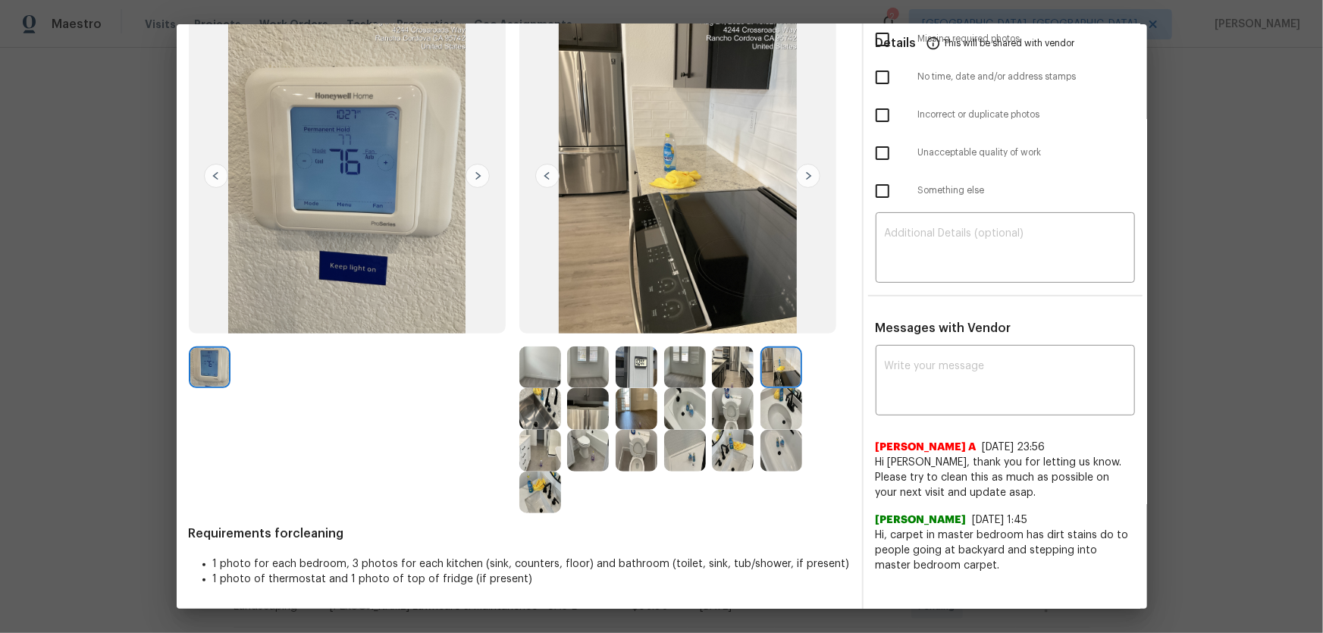
click at [786, 381] on img at bounding box center [782, 368] width 42 height 42
click at [538, 416] on img at bounding box center [540, 409] width 42 height 42
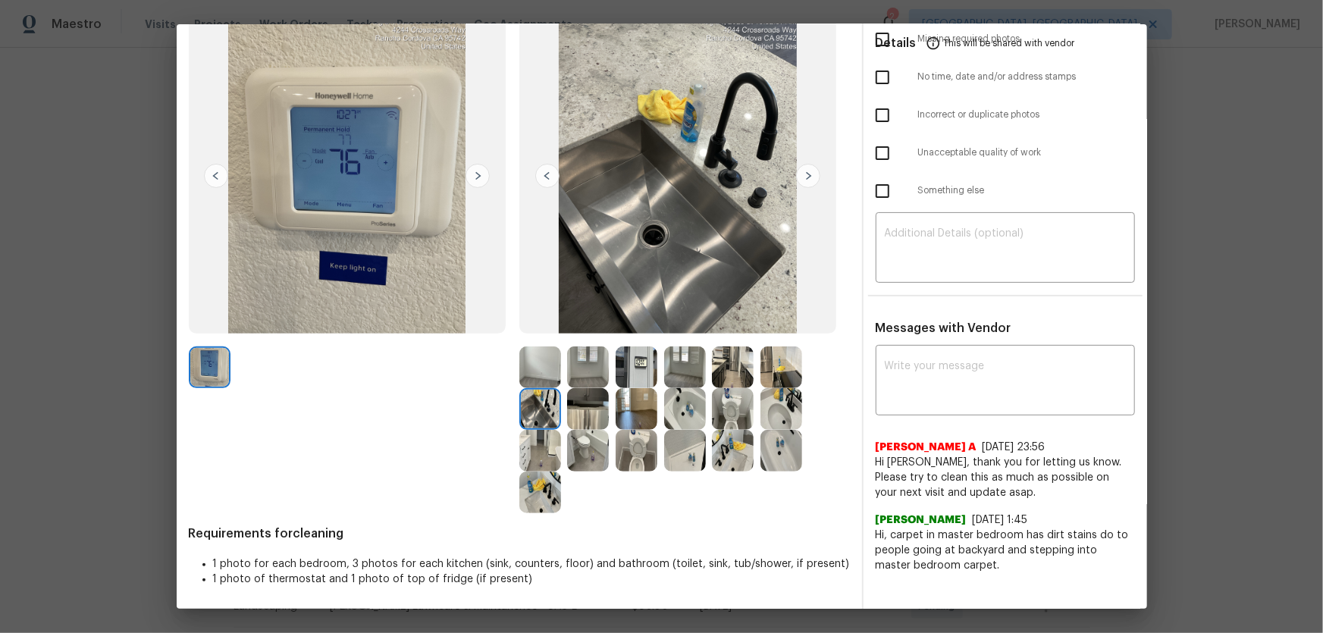
click at [579, 418] on img at bounding box center [588, 409] width 42 height 42
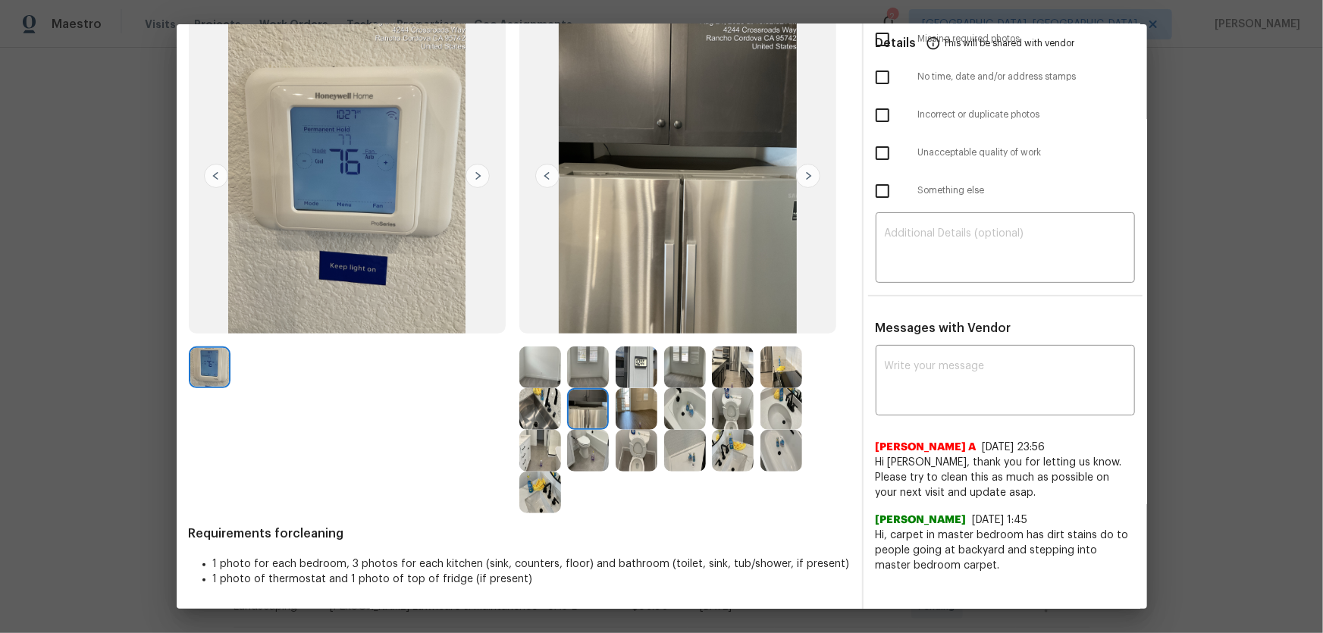
click at [582, 418] on img at bounding box center [588, 451] width 42 height 42
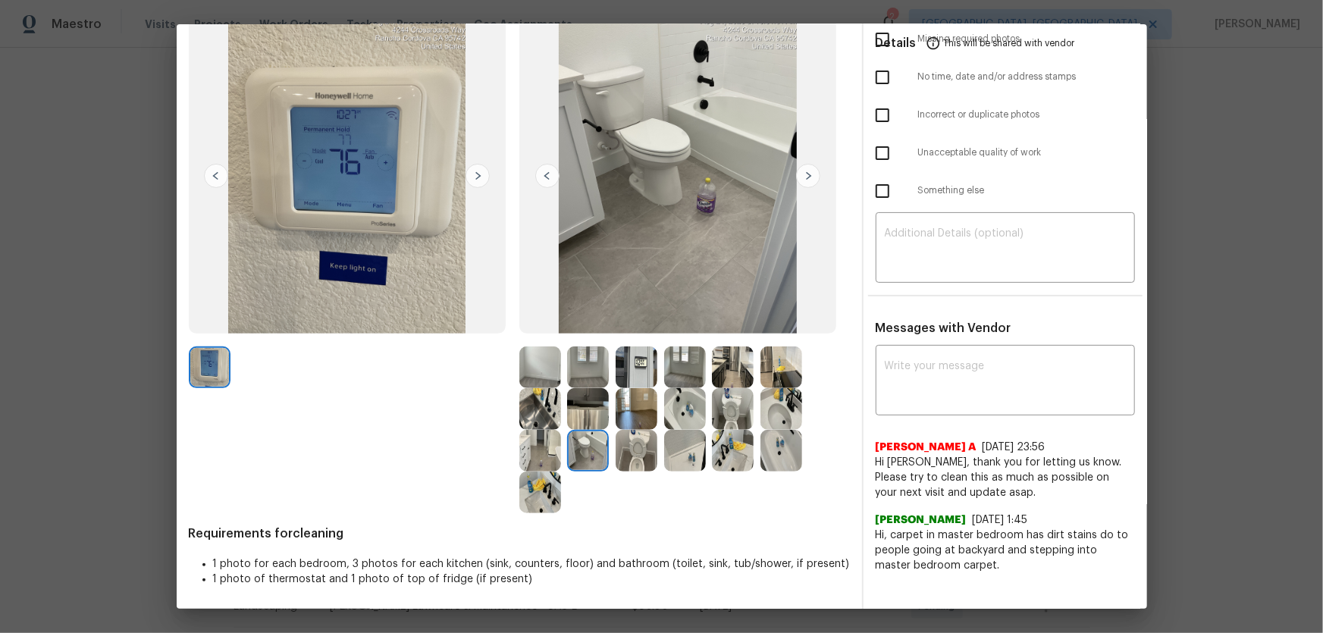
click at [536, 418] on img at bounding box center [540, 451] width 42 height 42
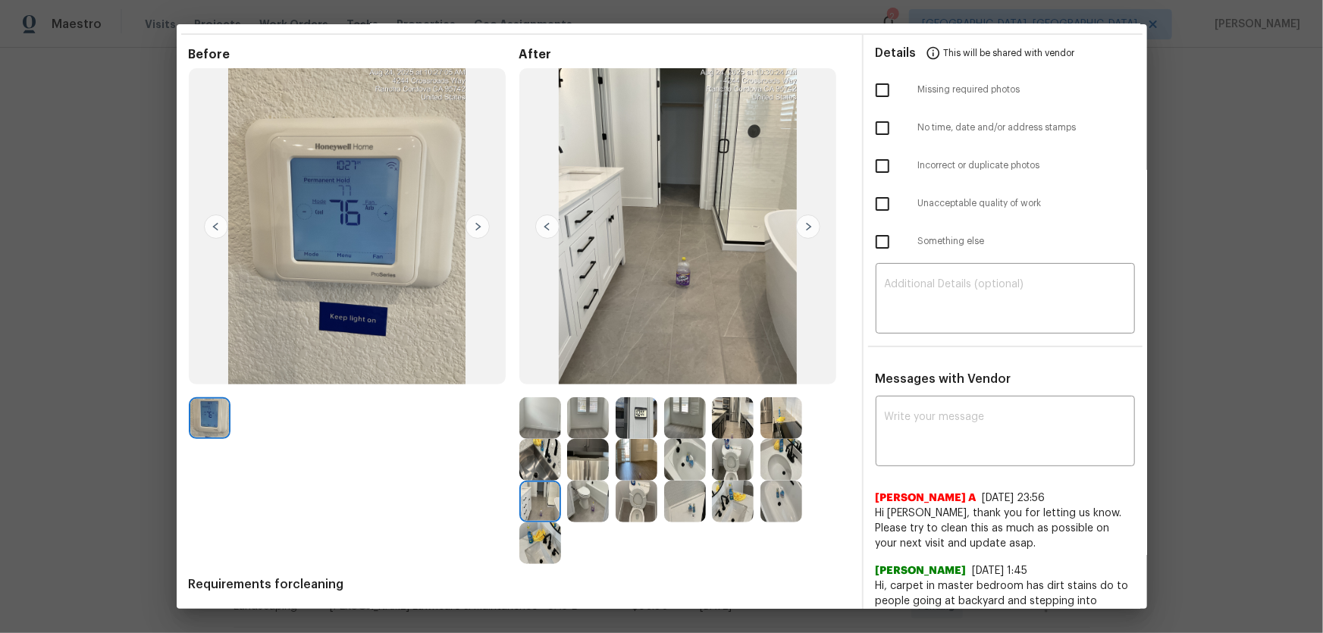
scroll to position [0, 0]
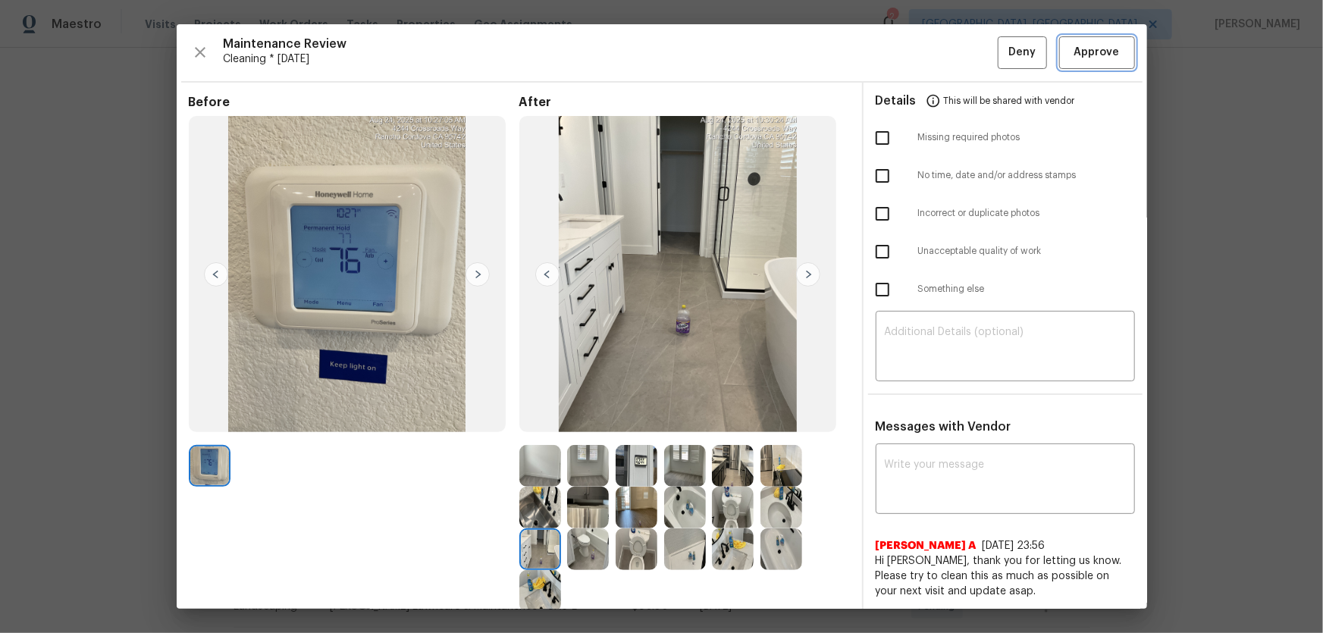
click at [941, 52] on span "Approve" at bounding box center [1096, 52] width 45 height 19
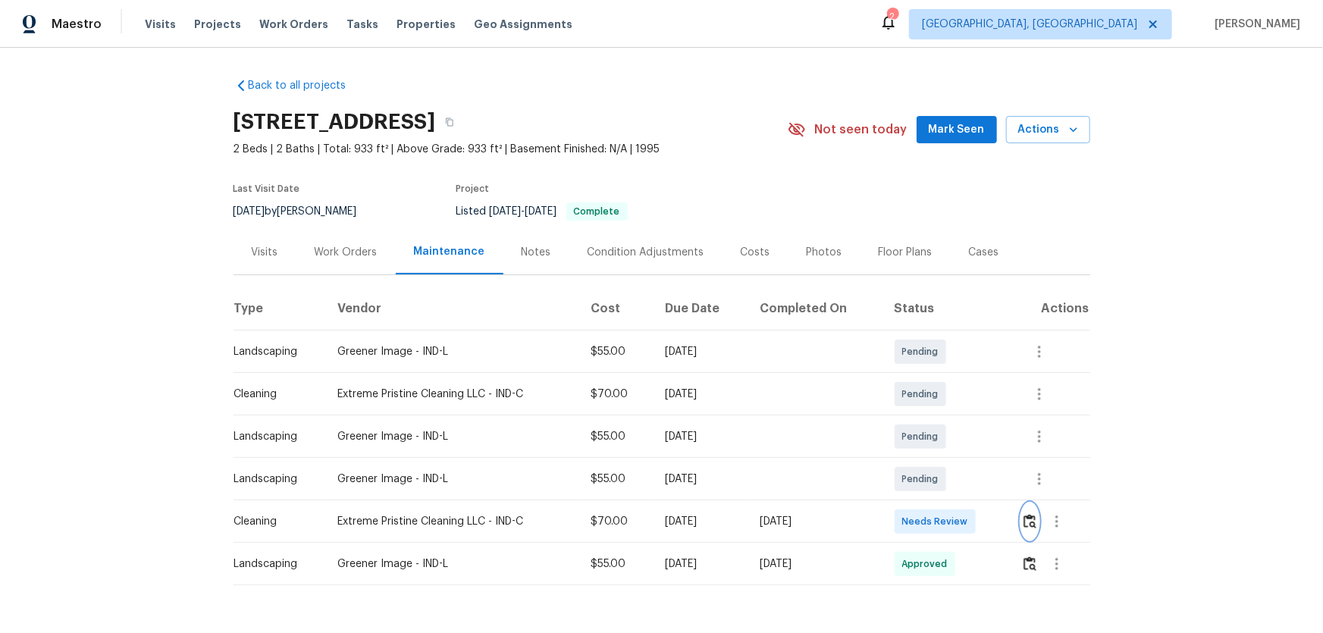
click at [941, 418] on img "button" at bounding box center [1030, 521] width 13 height 14
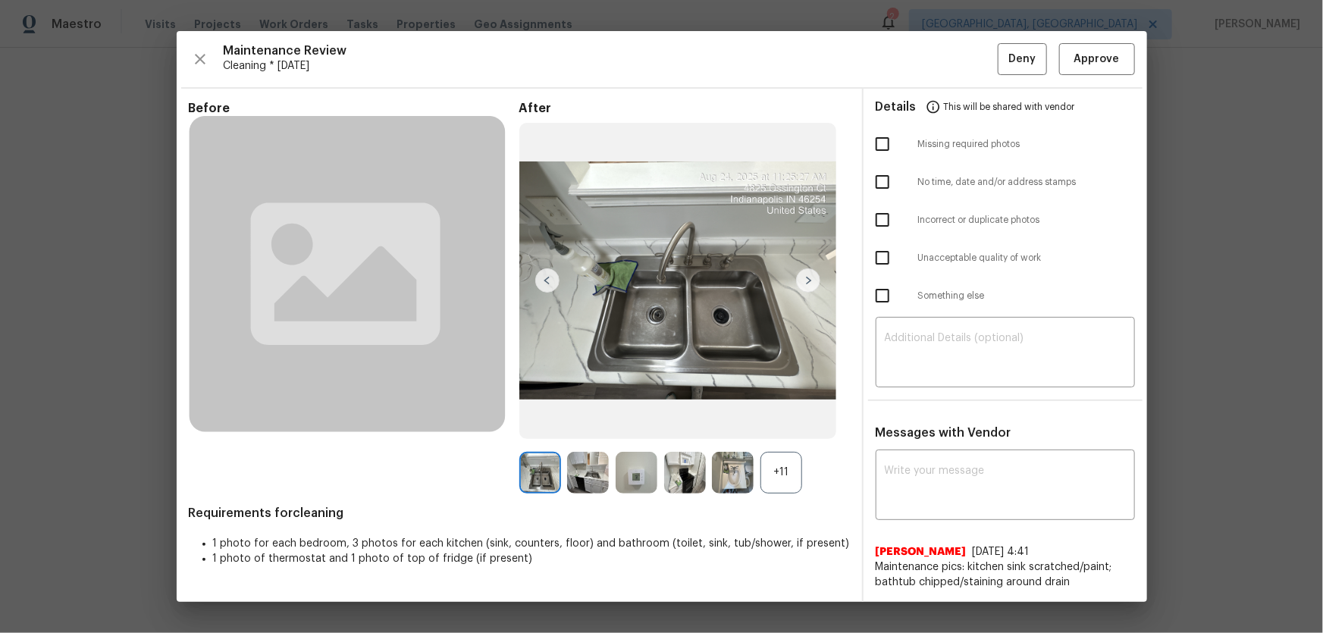
click at [788, 418] on div "+11" at bounding box center [782, 473] width 42 height 42
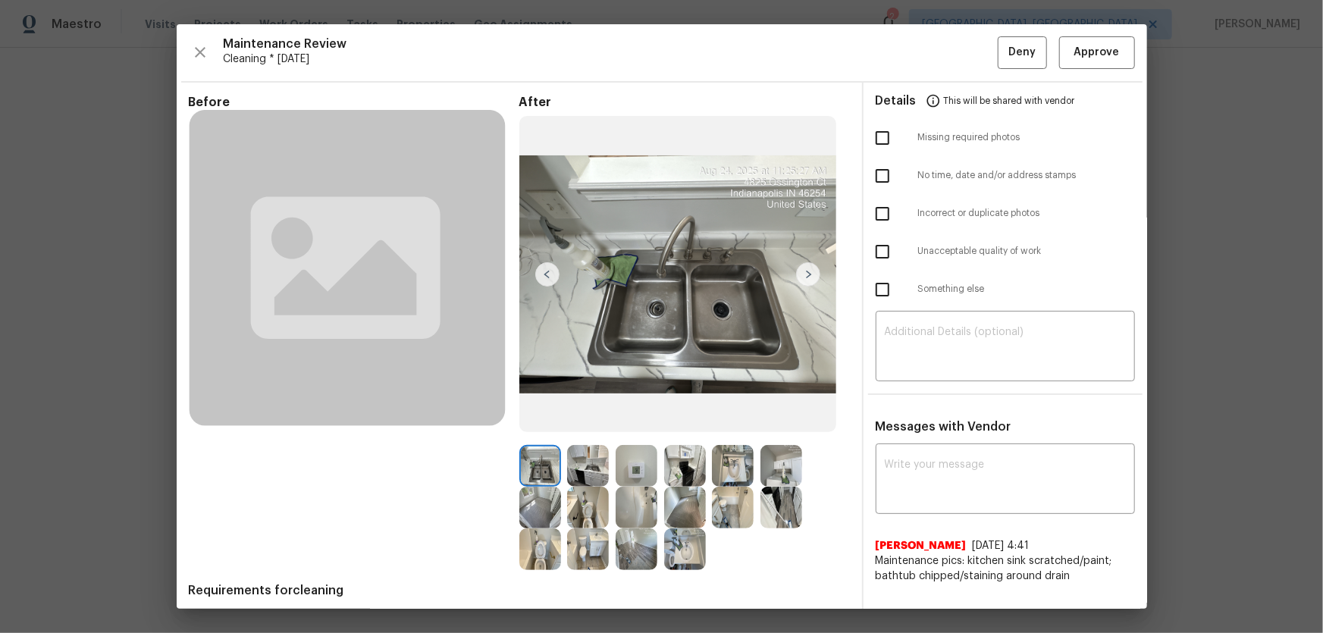
click at [582, 418] on img at bounding box center [588, 508] width 42 height 42
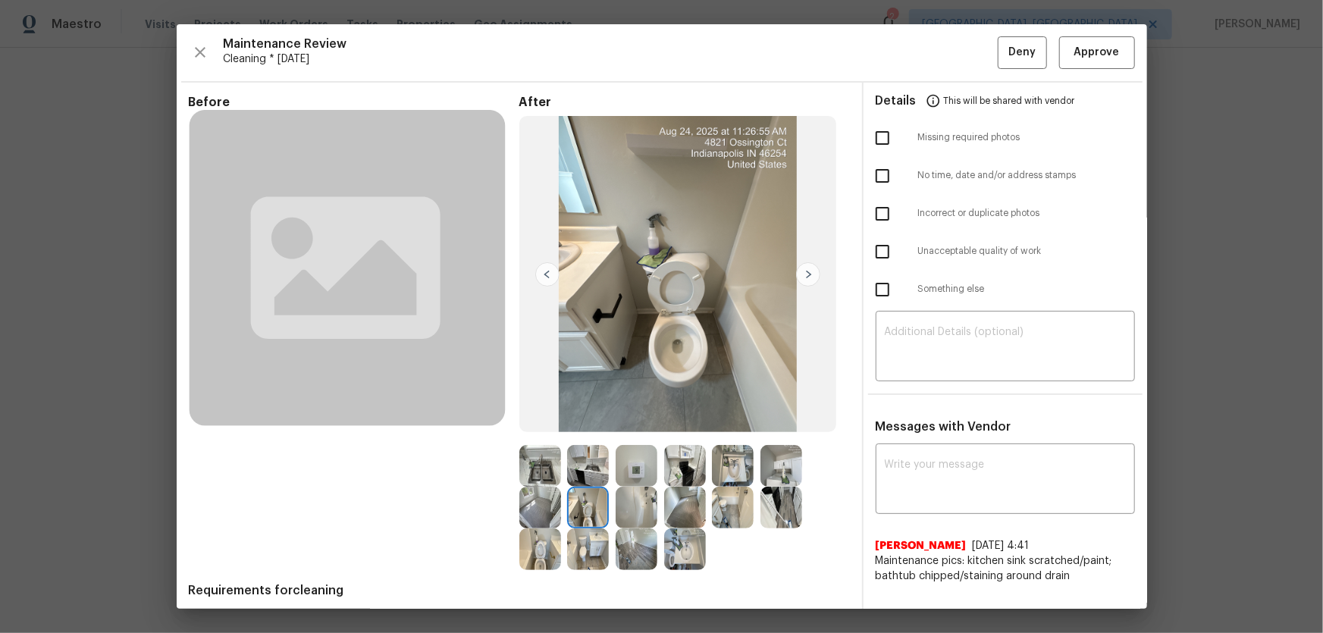
click at [554, 418] on img at bounding box center [540, 550] width 42 height 42
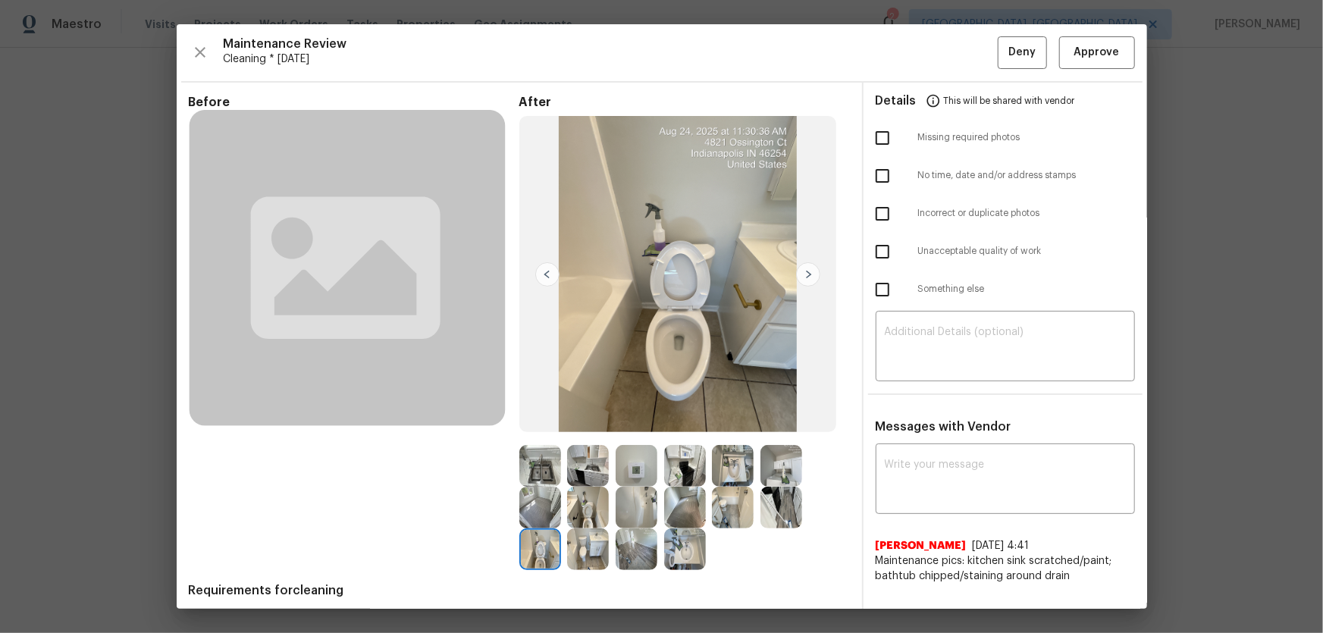
click at [688, 418] on img at bounding box center [685, 550] width 42 height 42
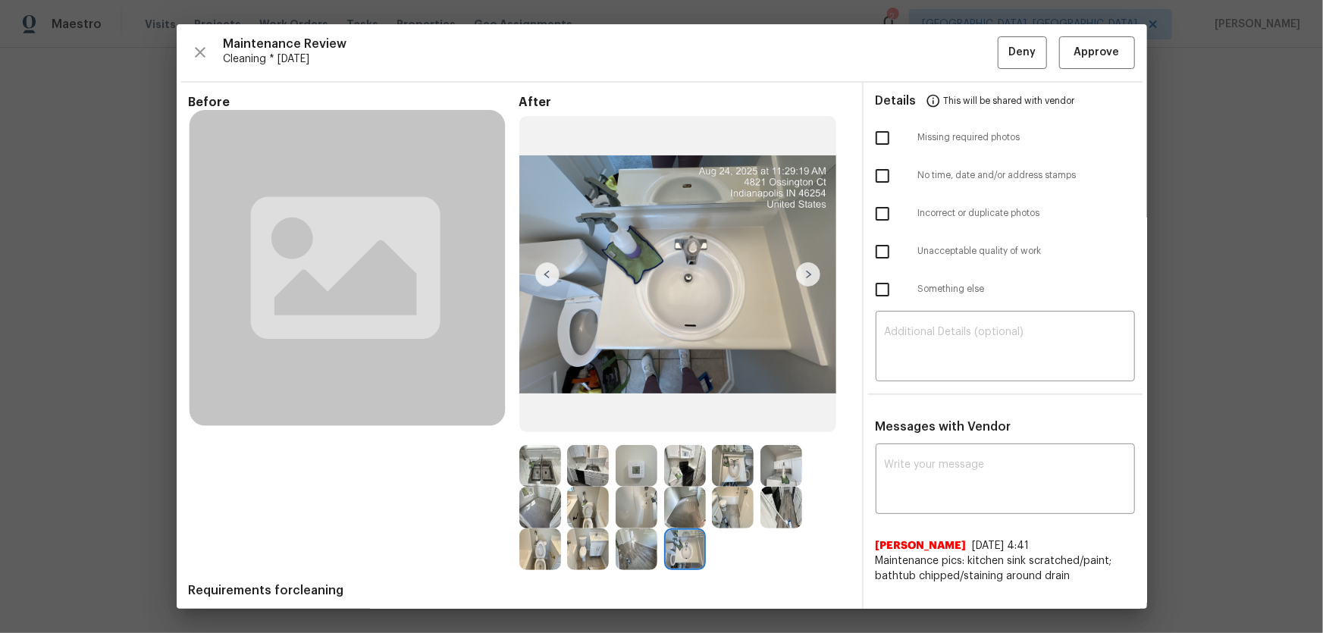
click at [730, 418] on img at bounding box center [733, 466] width 42 height 42
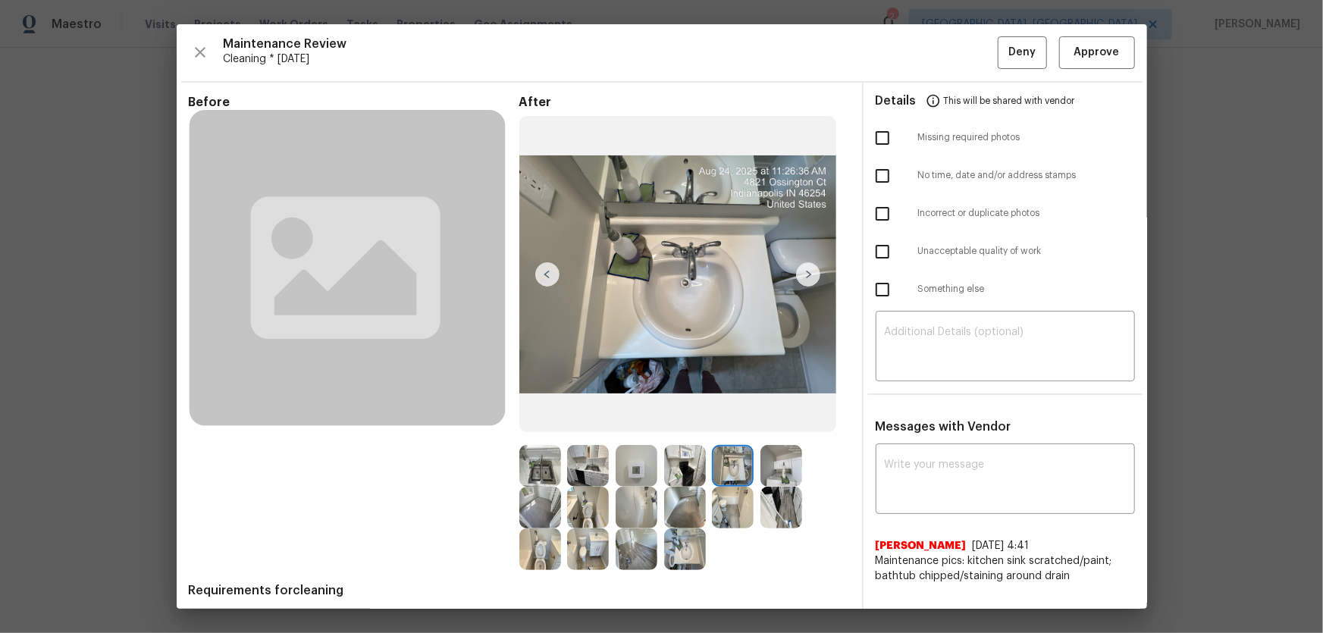
click at [626, 418] on img at bounding box center [637, 508] width 42 height 42
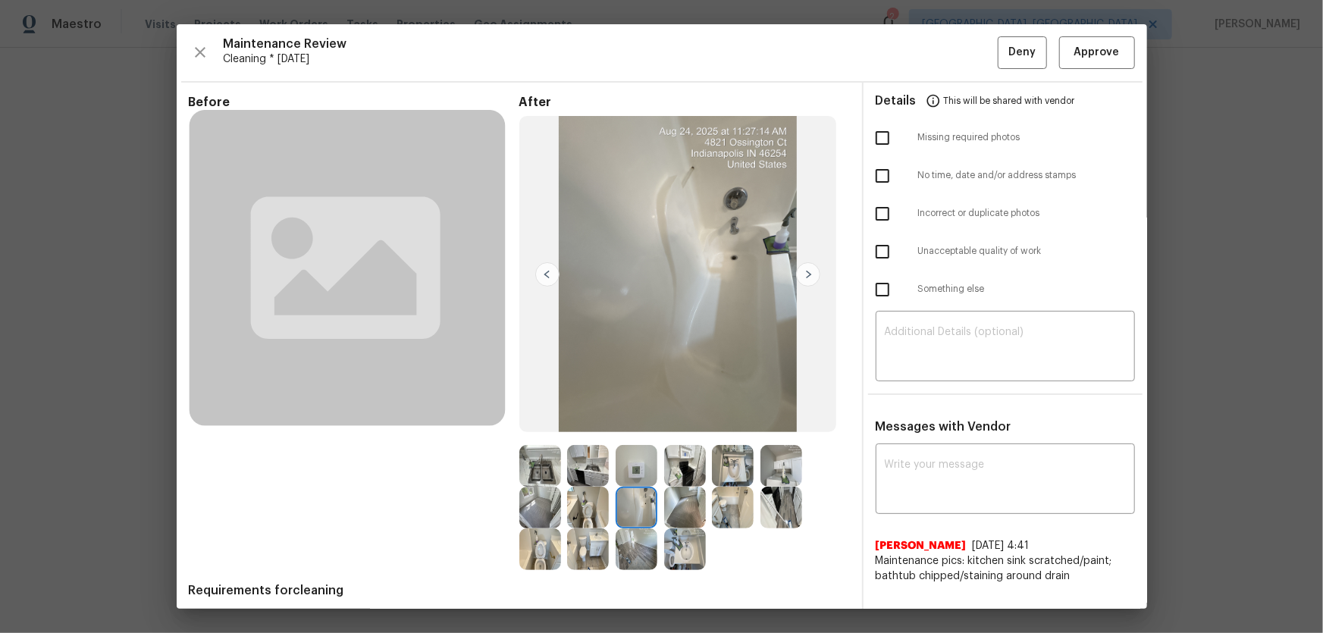
click at [628, 418] on img at bounding box center [637, 508] width 42 height 42
click at [682, 418] on img at bounding box center [685, 466] width 42 height 42
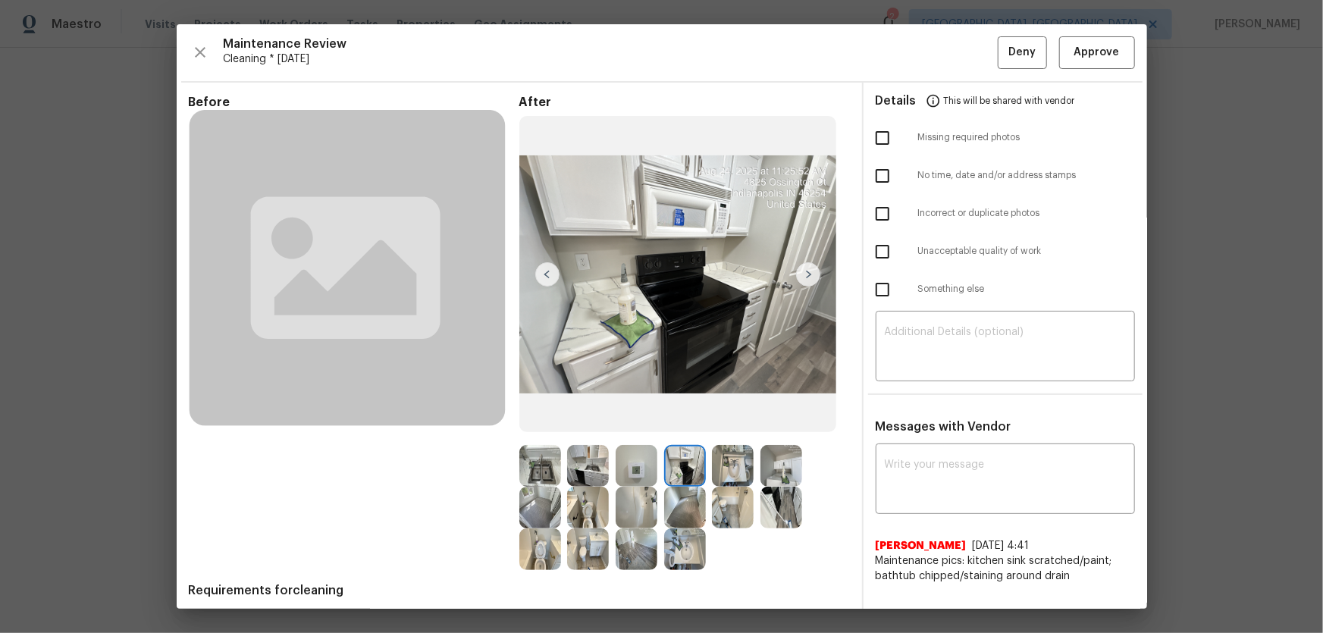
click at [648, 418] on img at bounding box center [637, 466] width 42 height 42
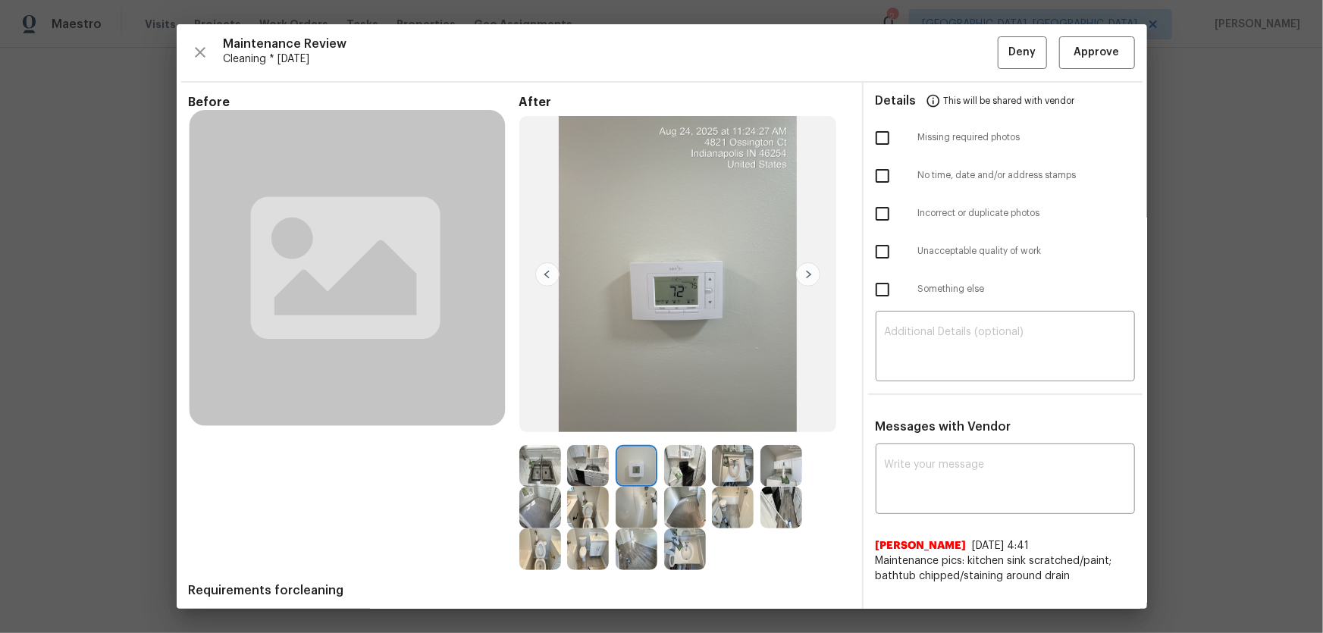
click at [554, 418] on img at bounding box center [540, 466] width 42 height 42
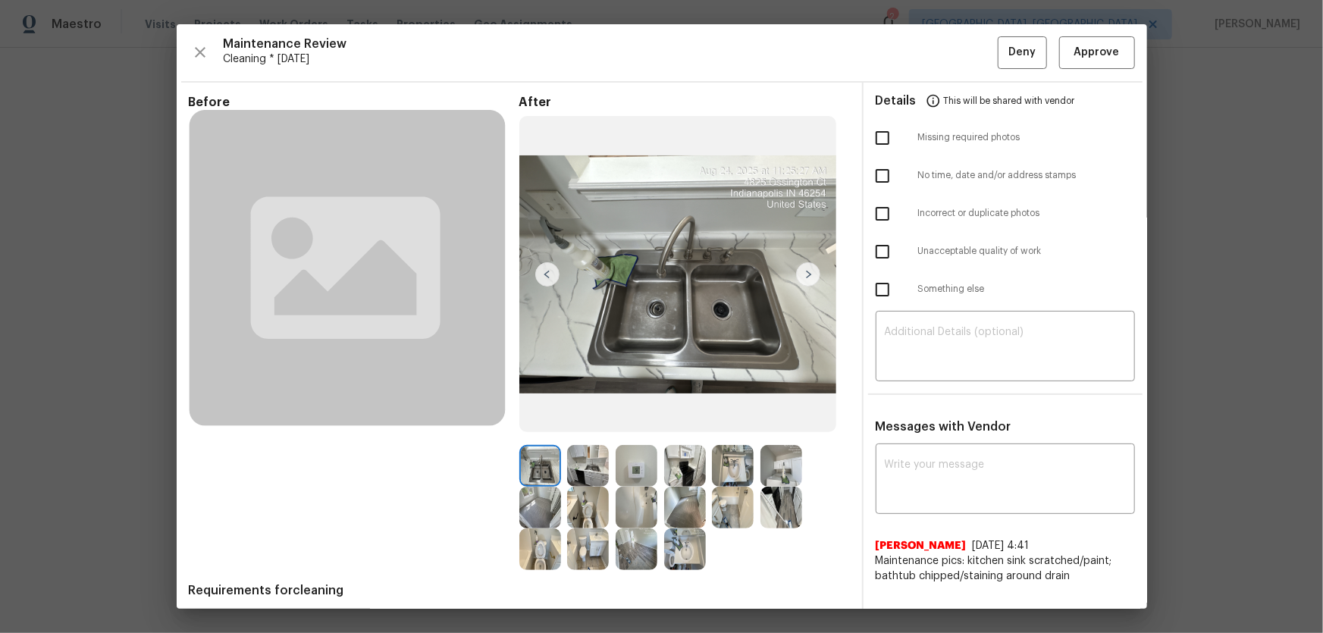
click at [579, 418] on img at bounding box center [588, 466] width 42 height 42
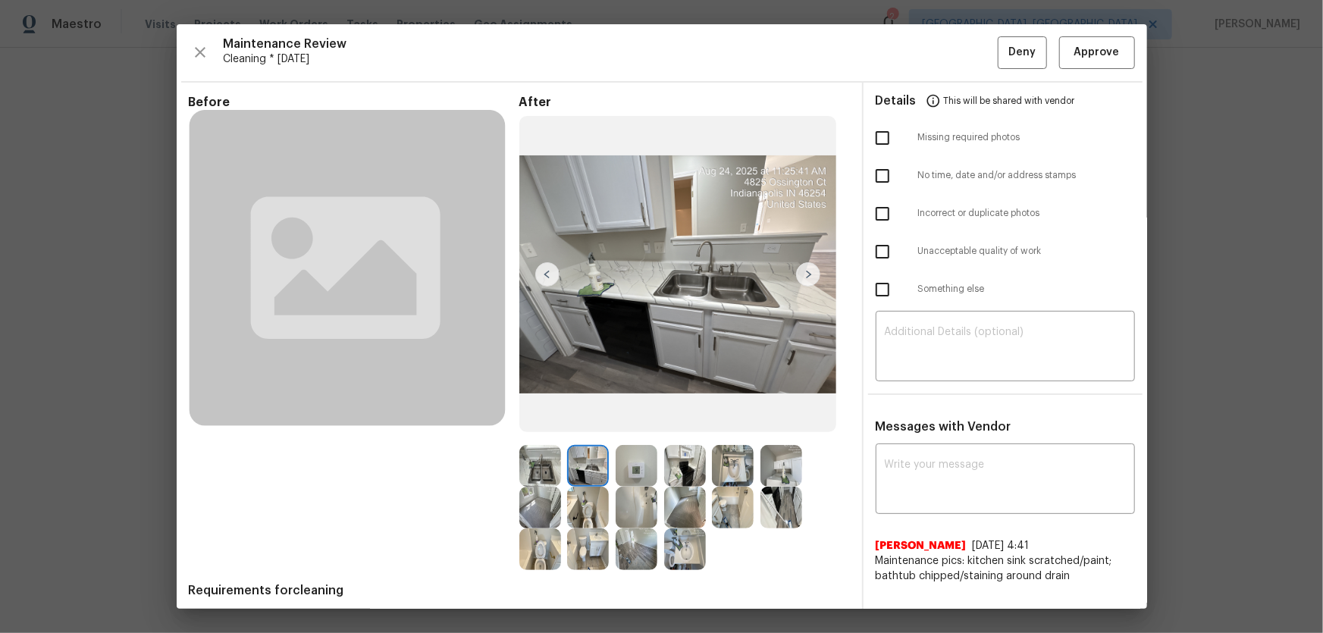
click at [597, 418] on img at bounding box center [588, 508] width 42 height 42
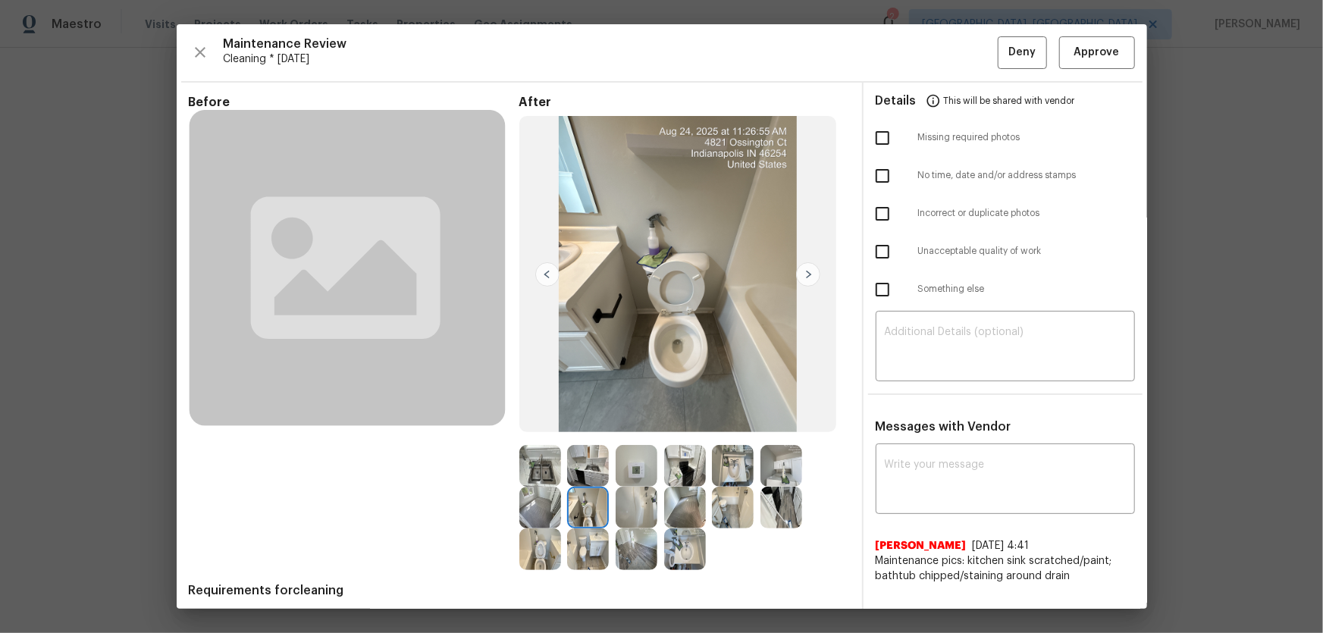
click at [623, 418] on img at bounding box center [637, 508] width 42 height 42
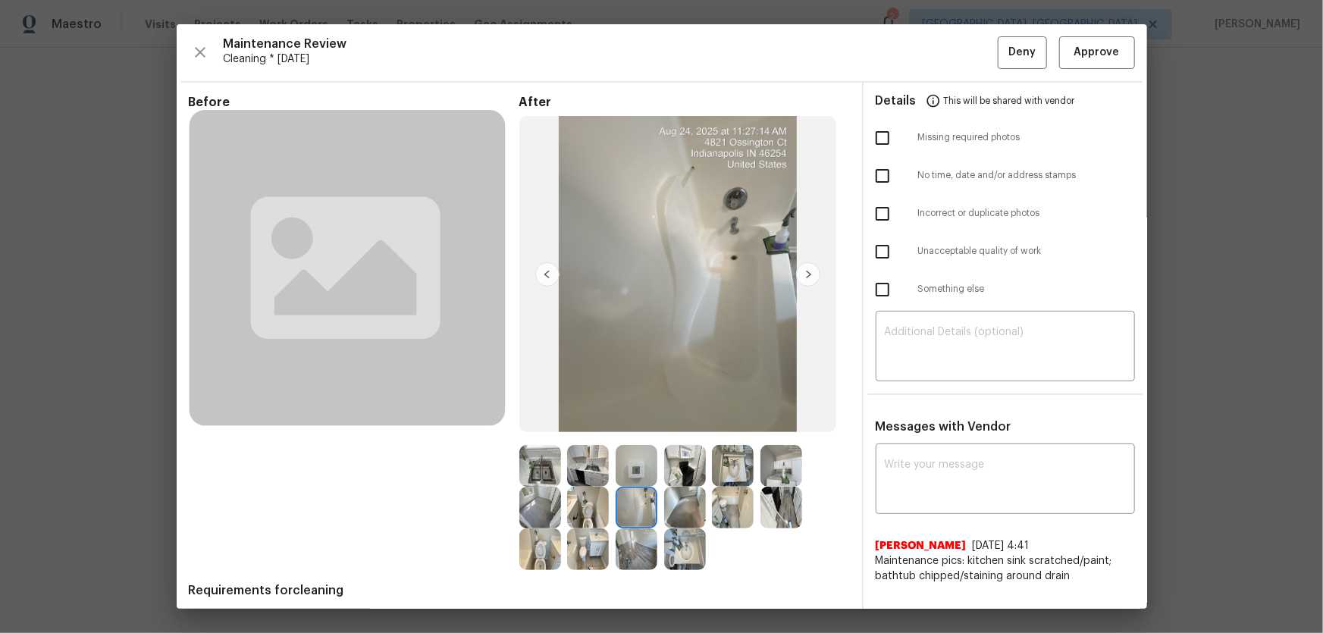
click at [587, 418] on img at bounding box center [588, 508] width 42 height 42
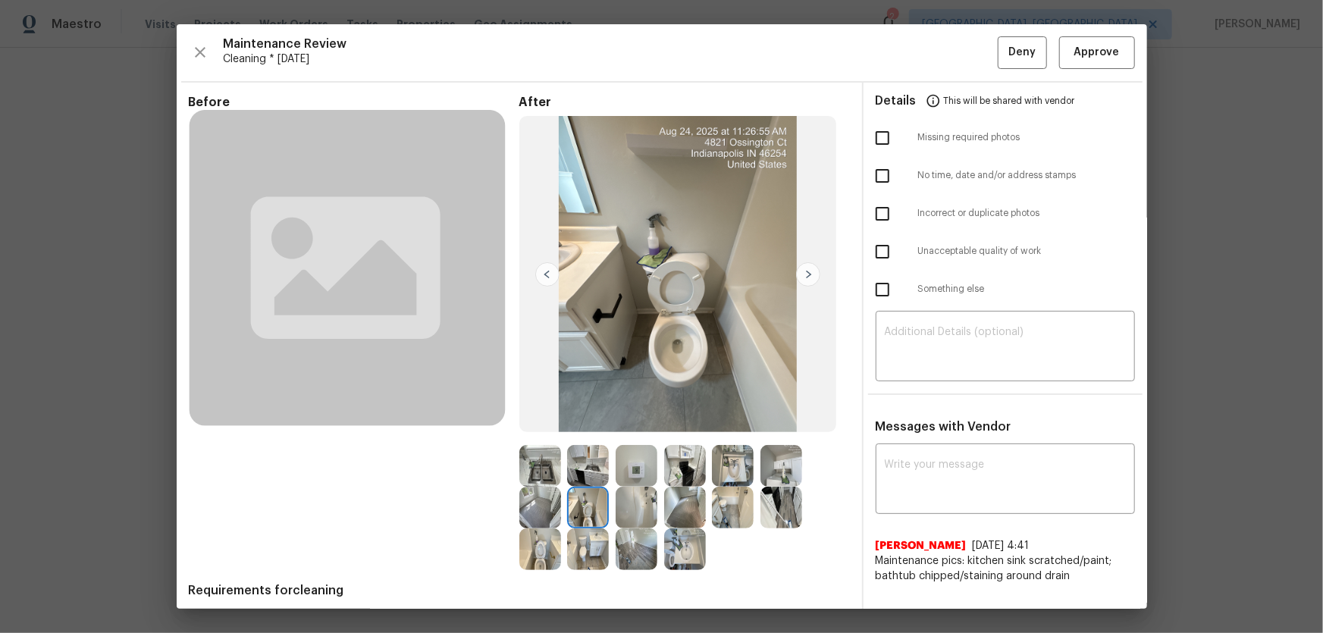
click at [534, 418] on img at bounding box center [540, 550] width 42 height 42
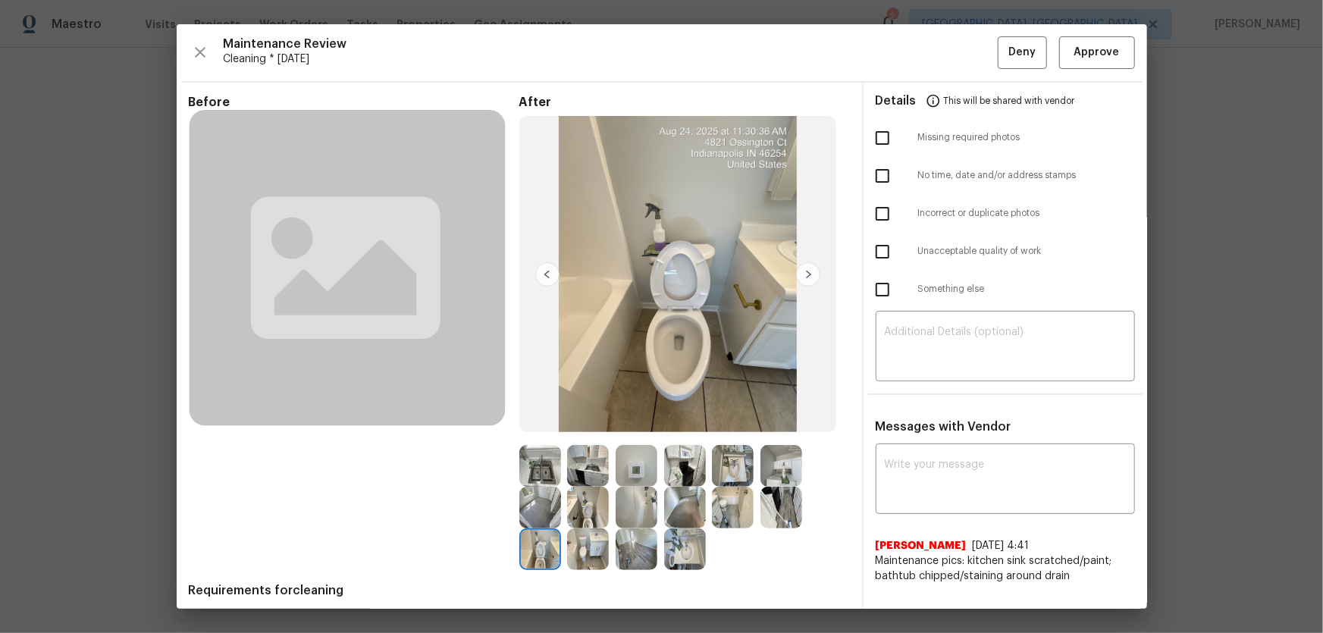
click at [680, 418] on img at bounding box center [685, 550] width 42 height 42
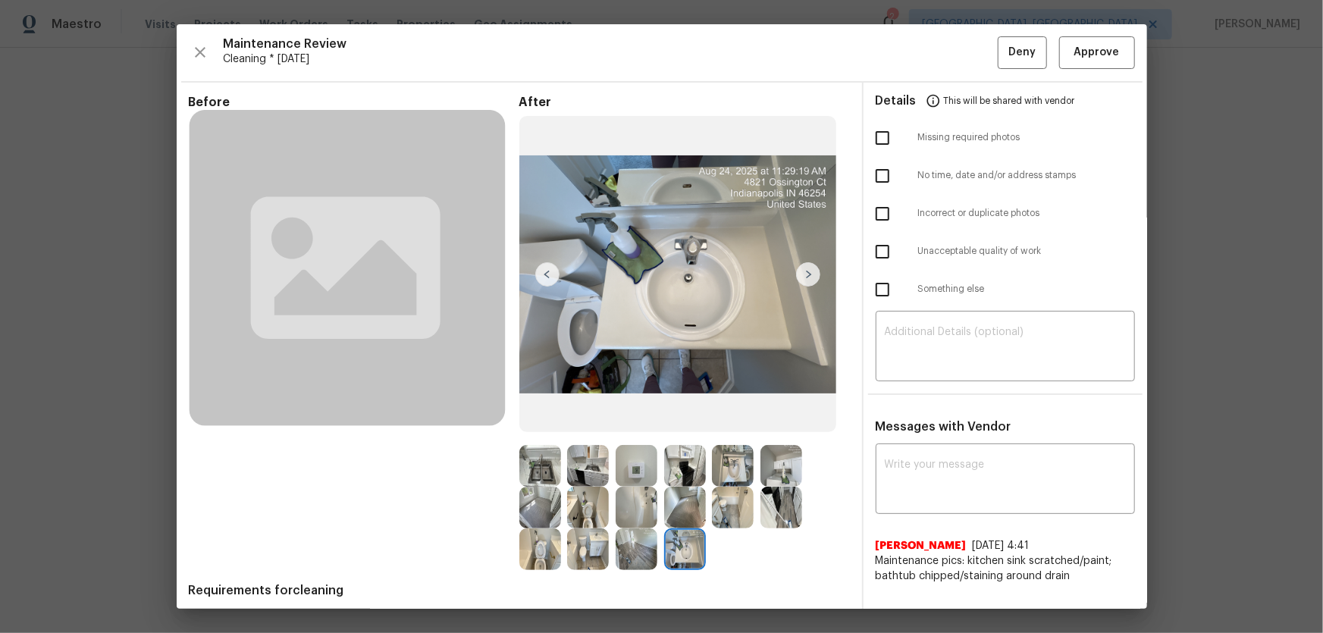
click at [730, 418] on img at bounding box center [733, 466] width 42 height 42
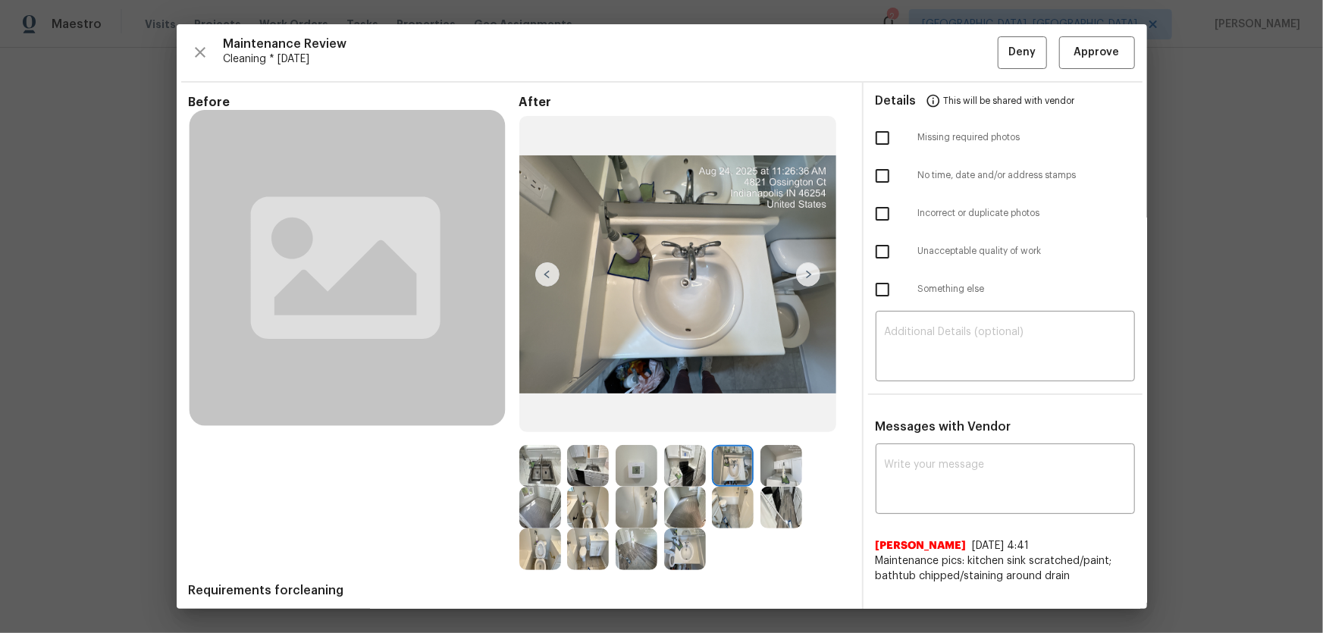
click at [725, 418] on img at bounding box center [733, 508] width 42 height 42
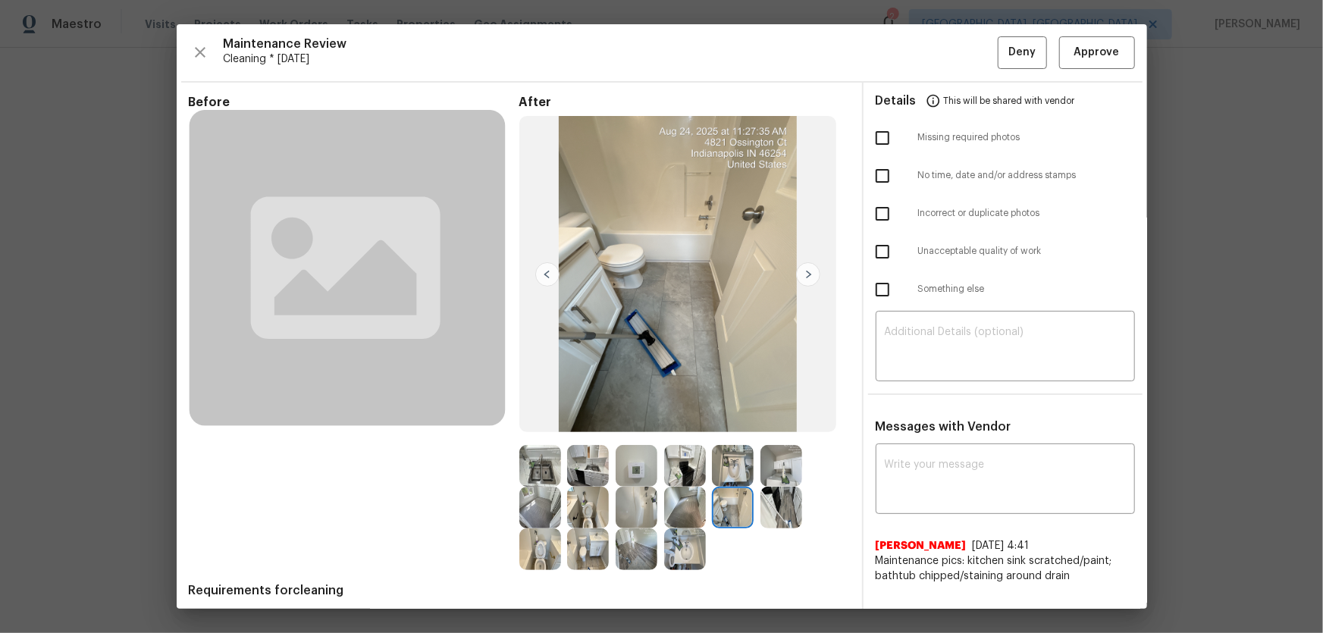
click at [768, 418] on img at bounding box center [782, 508] width 42 height 42
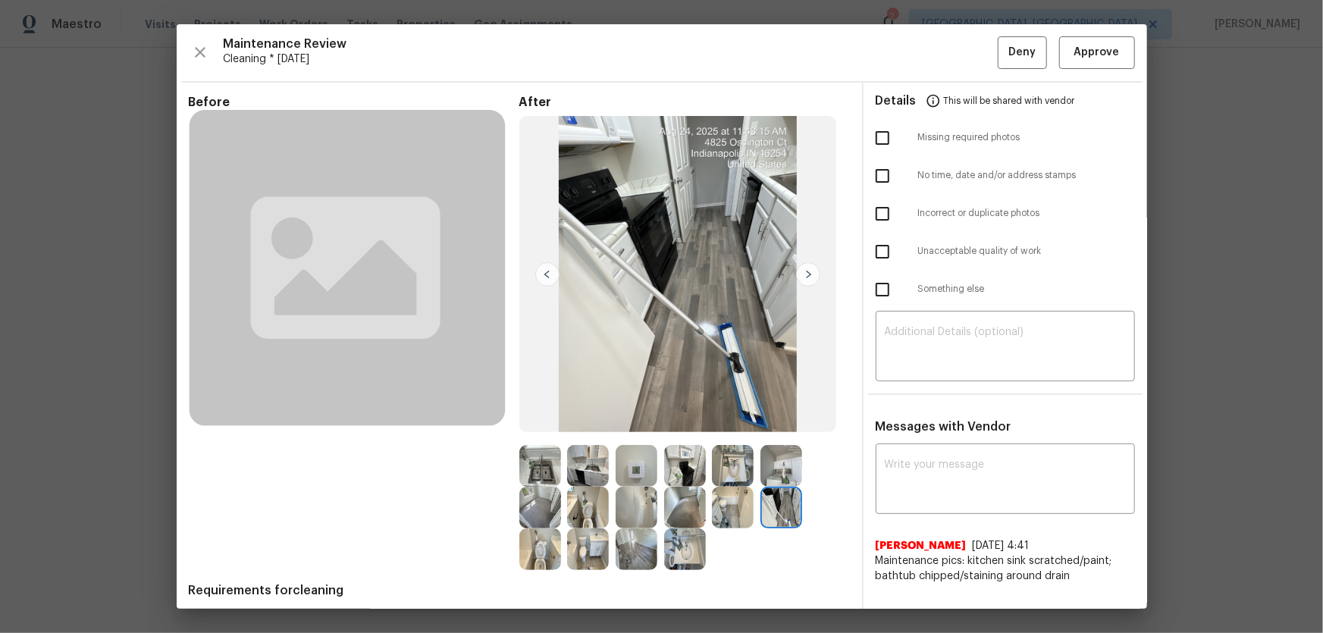
click at [775, 418] on img at bounding box center [782, 466] width 42 height 42
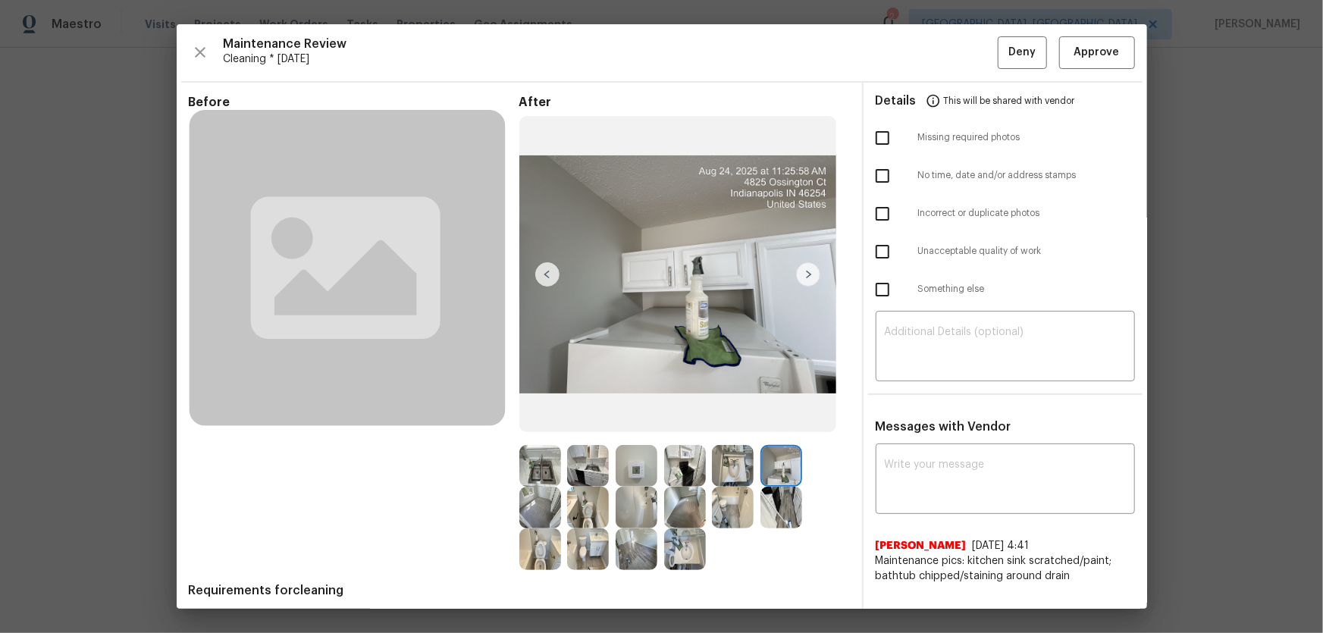
click at [633, 418] on img at bounding box center [637, 466] width 42 height 42
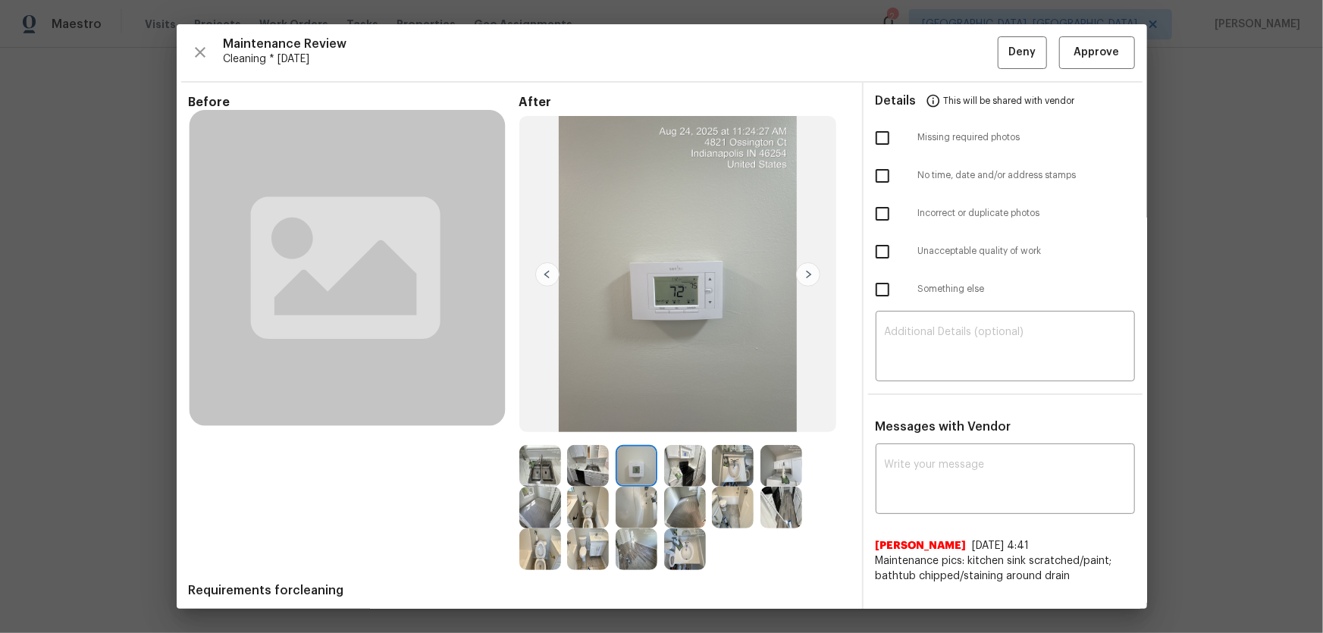
click at [633, 418] on img at bounding box center [637, 508] width 42 height 42
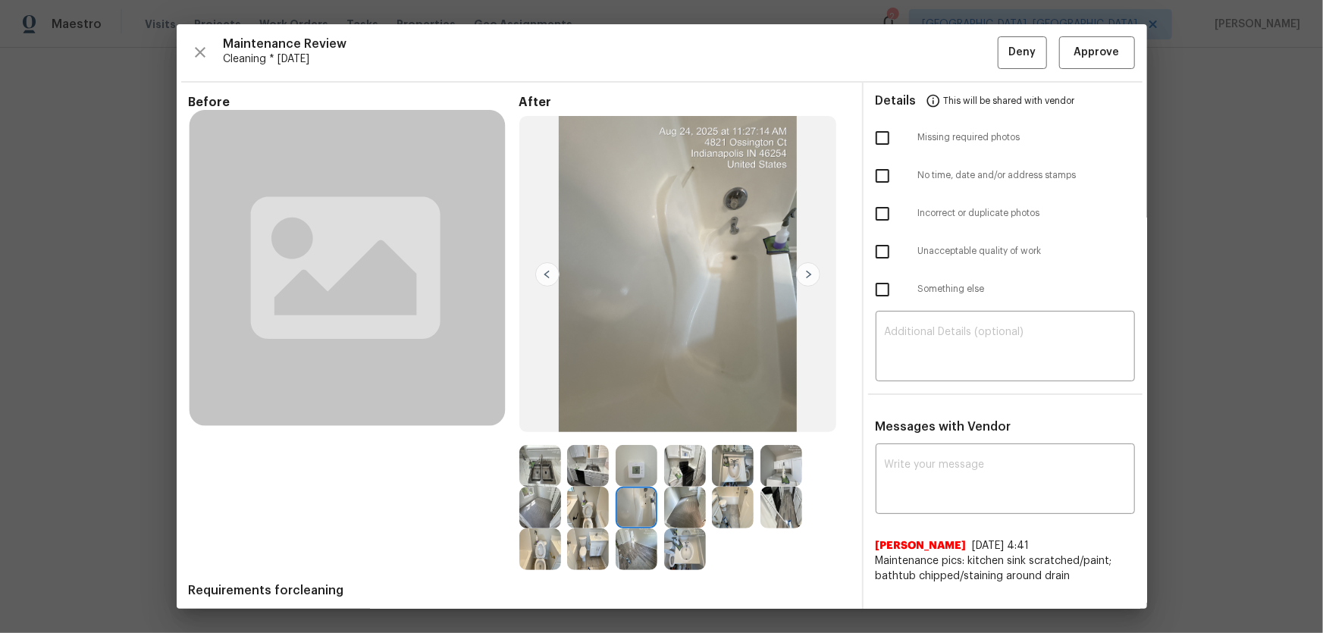
click at [674, 418] on img at bounding box center [685, 466] width 42 height 42
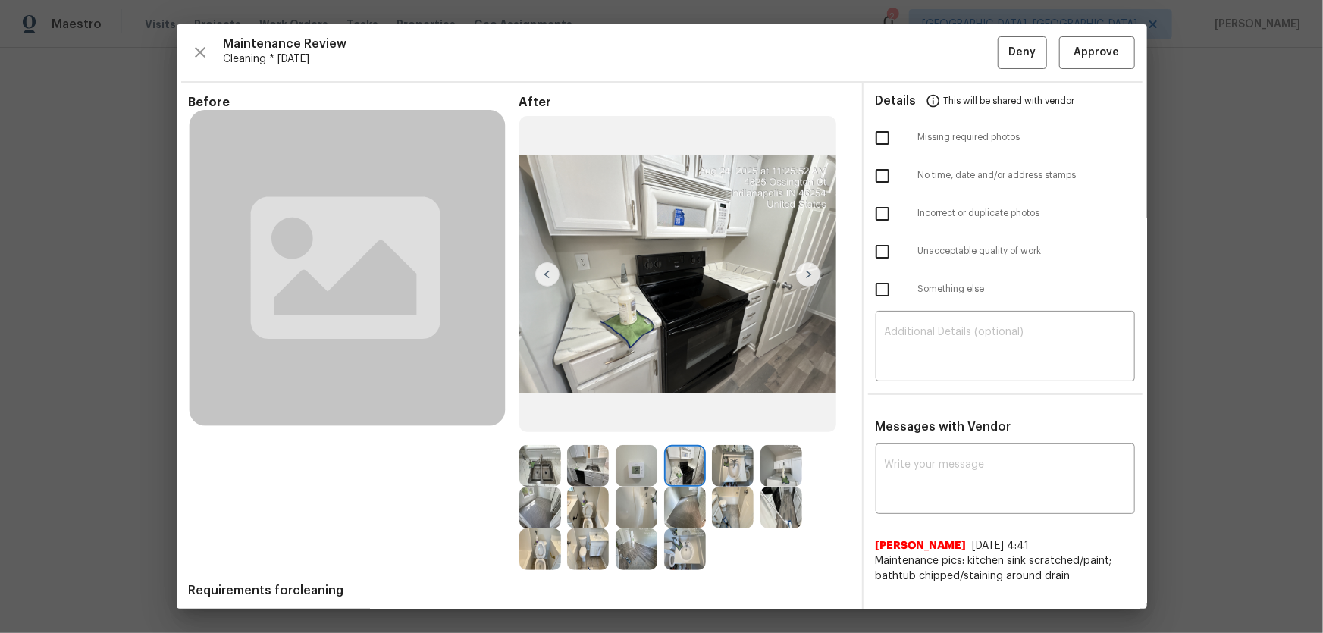
click at [624, 418] on img at bounding box center [637, 466] width 42 height 42
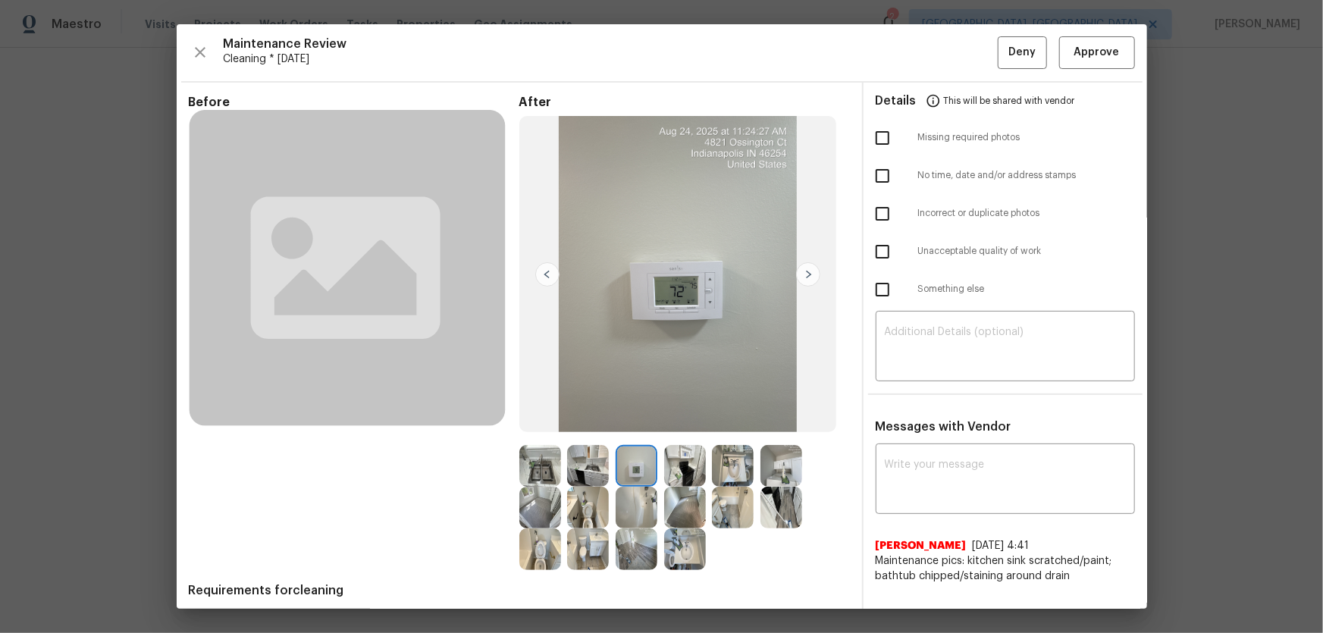
click at [774, 418] on img at bounding box center [782, 508] width 42 height 42
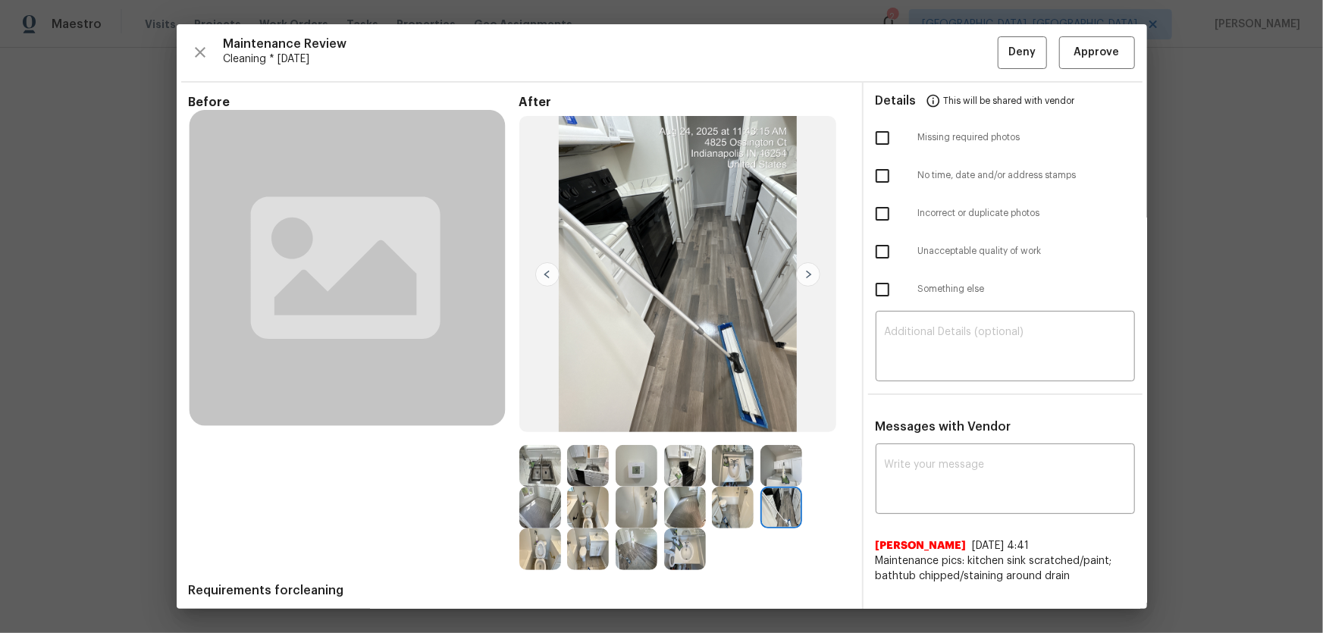
click at [779, 418] on img at bounding box center [782, 466] width 42 height 42
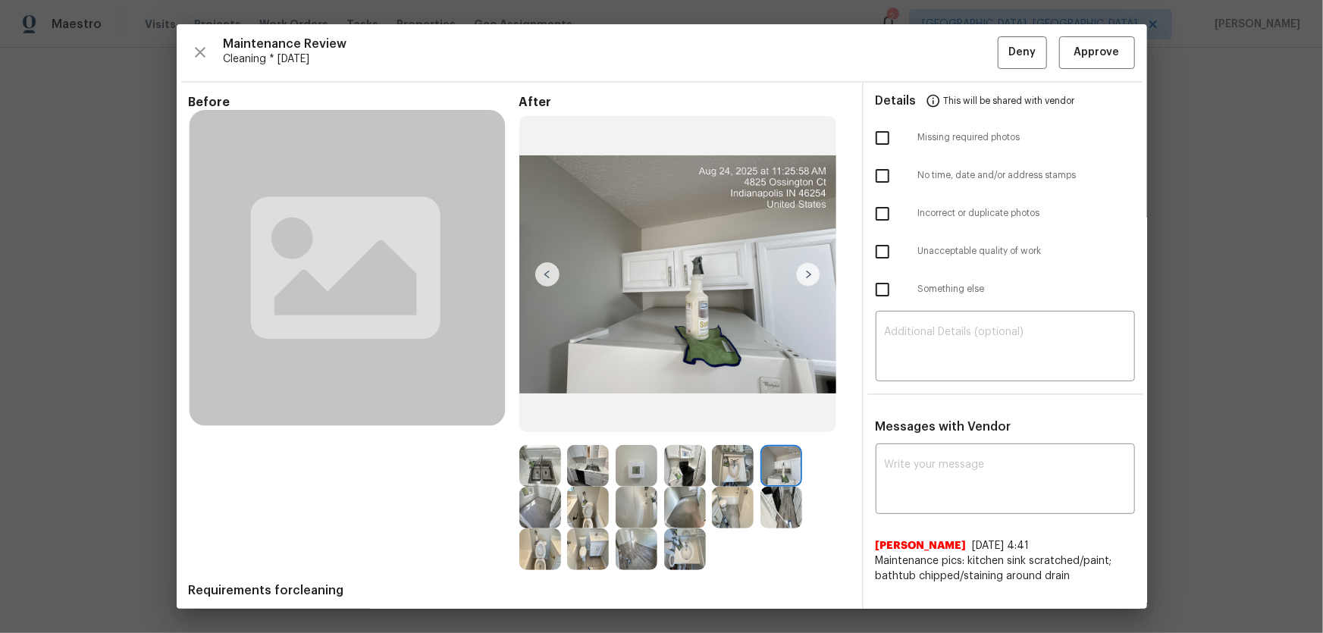
click at [736, 418] on img at bounding box center [733, 466] width 42 height 42
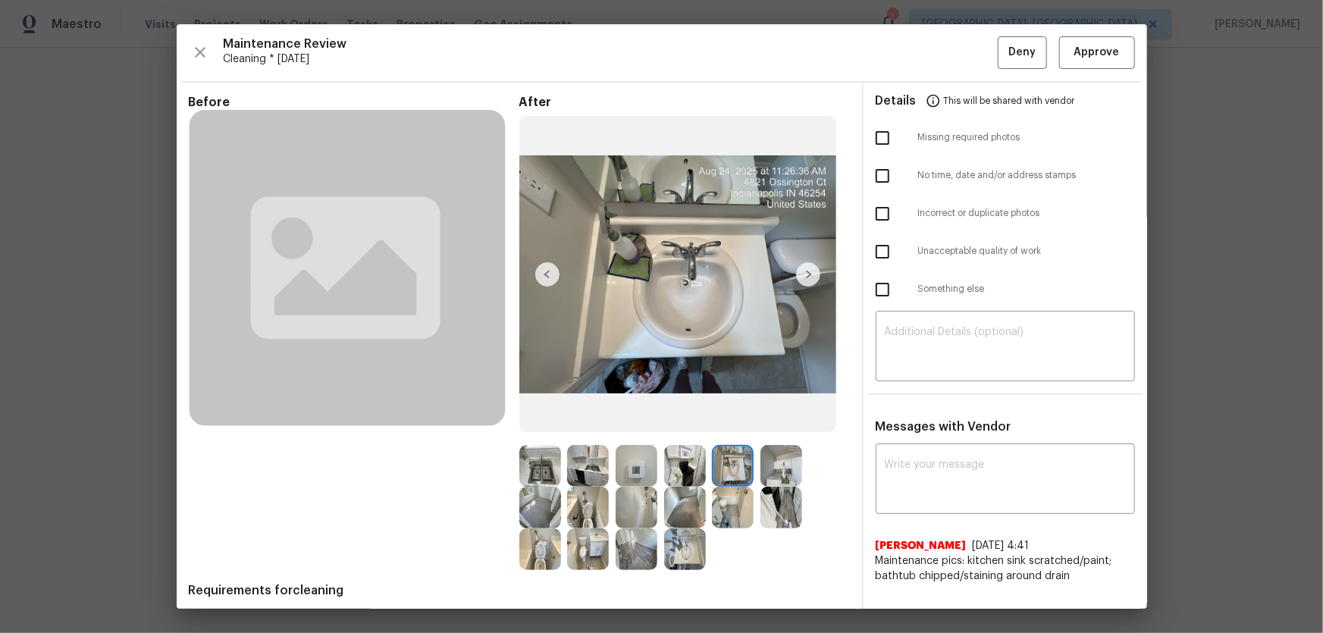
click at [691, 418] on img at bounding box center [685, 466] width 42 height 42
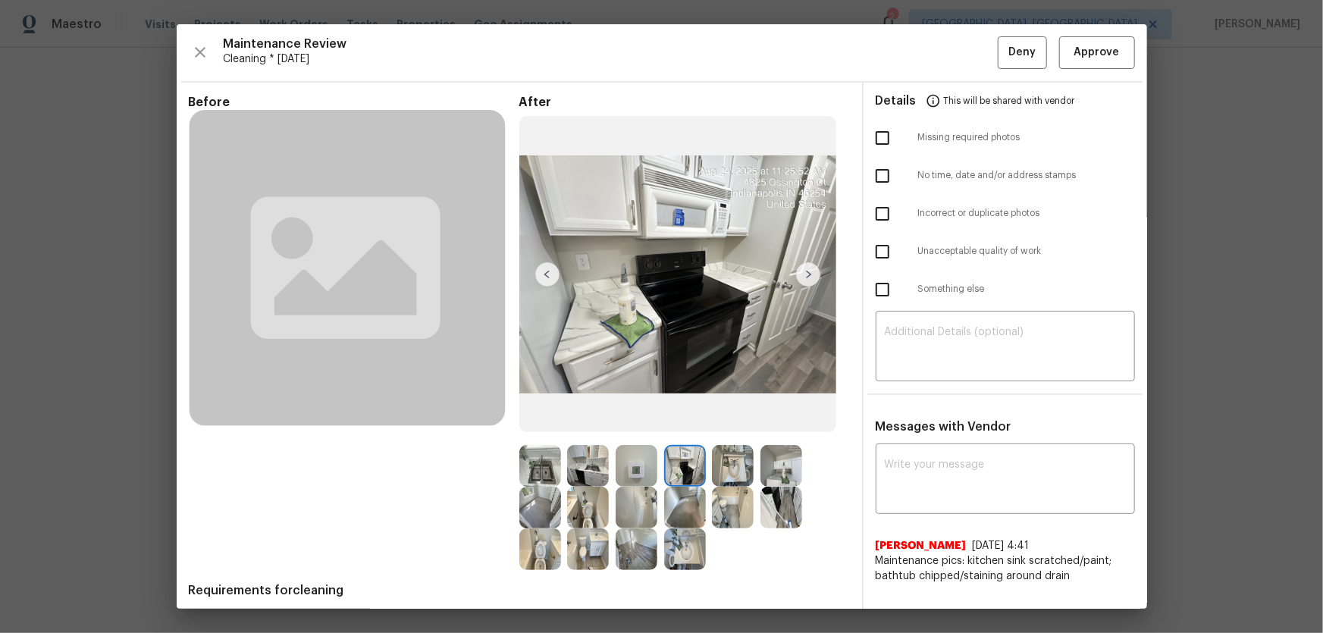
click at [742, 418] on img at bounding box center [733, 508] width 42 height 42
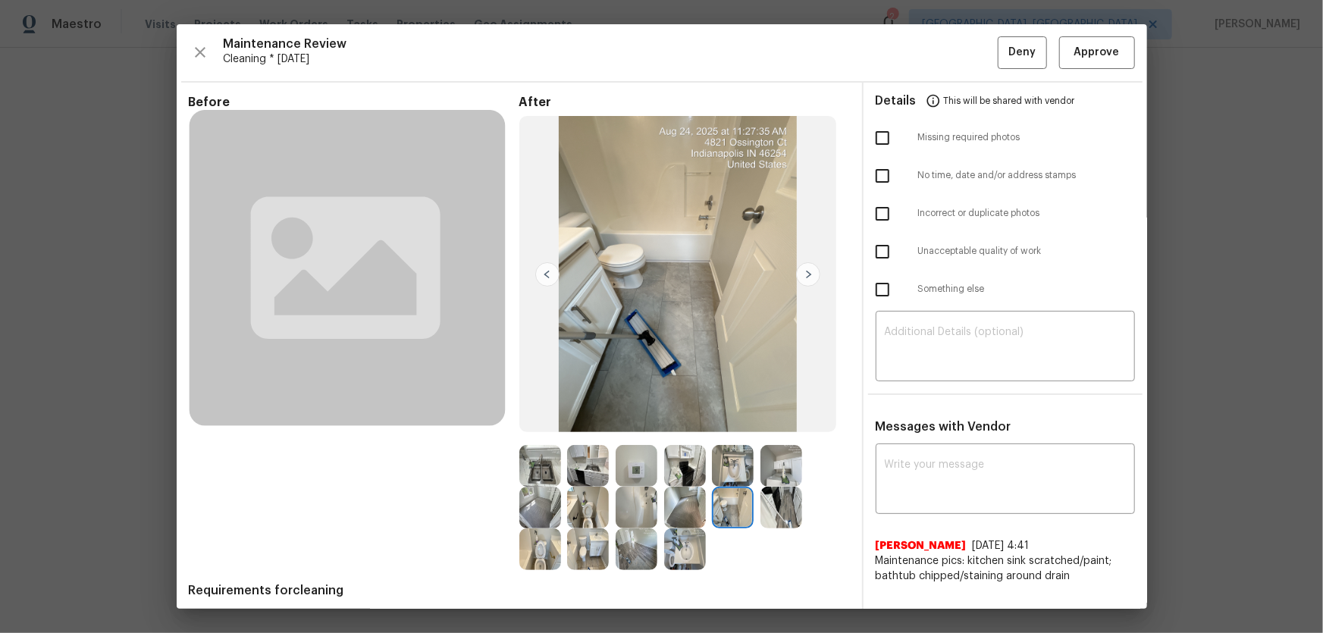
click at [632, 418] on img at bounding box center [637, 508] width 42 height 42
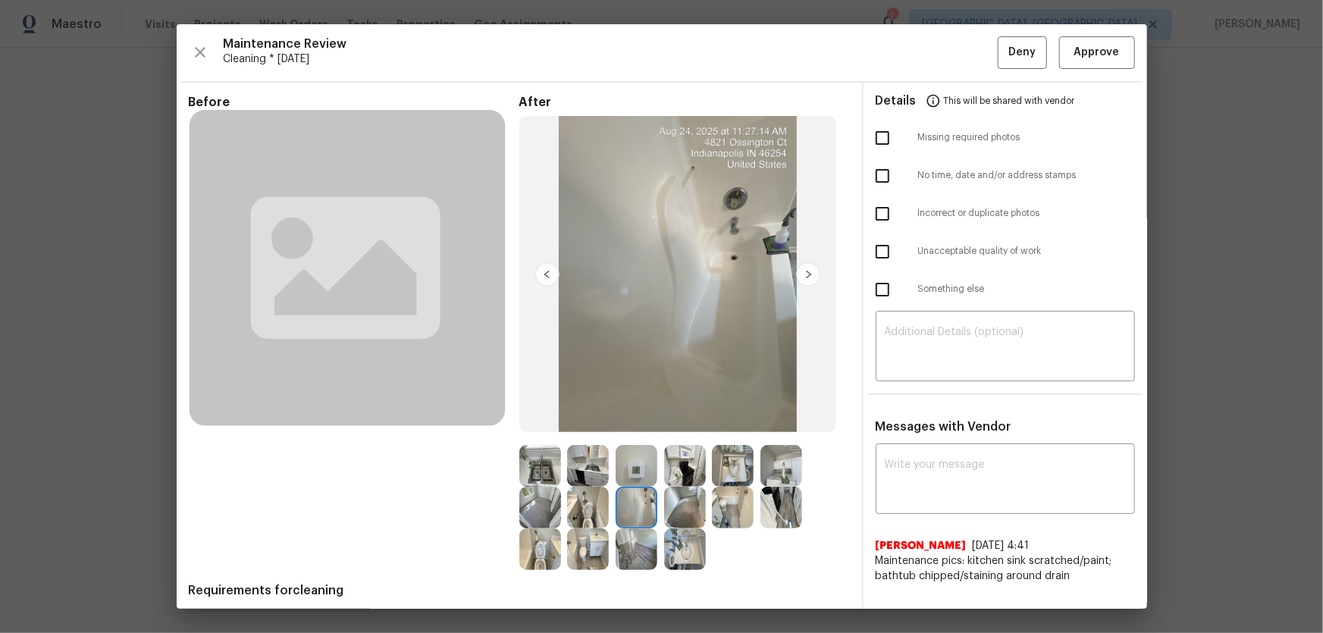
click at [667, 418] on img at bounding box center [685, 550] width 42 height 42
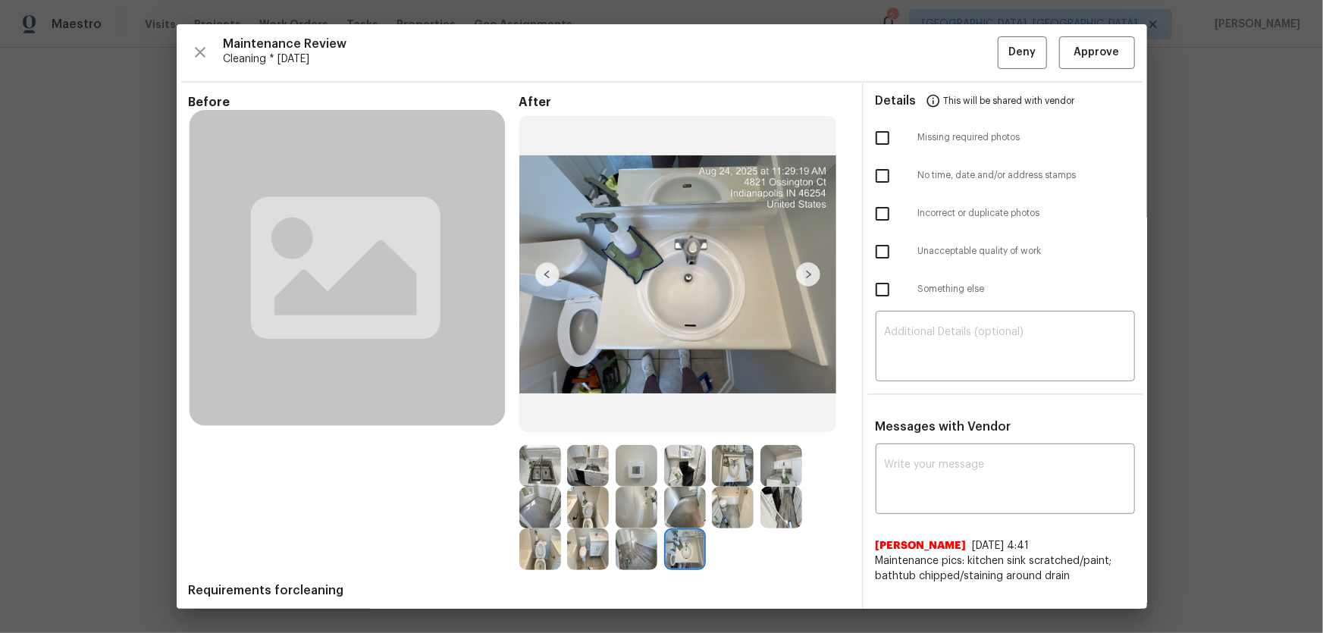
click at [634, 418] on img at bounding box center [637, 550] width 42 height 42
click at [604, 418] on img at bounding box center [588, 550] width 42 height 42
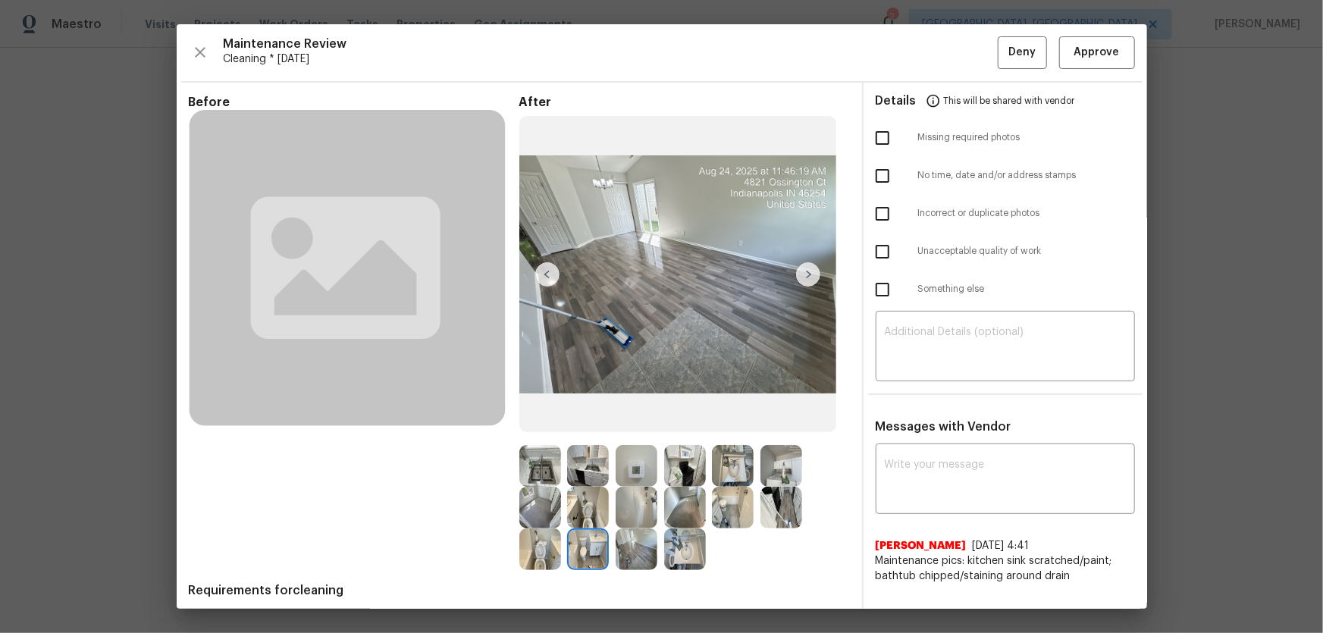
click at [544, 418] on img at bounding box center [540, 550] width 42 height 42
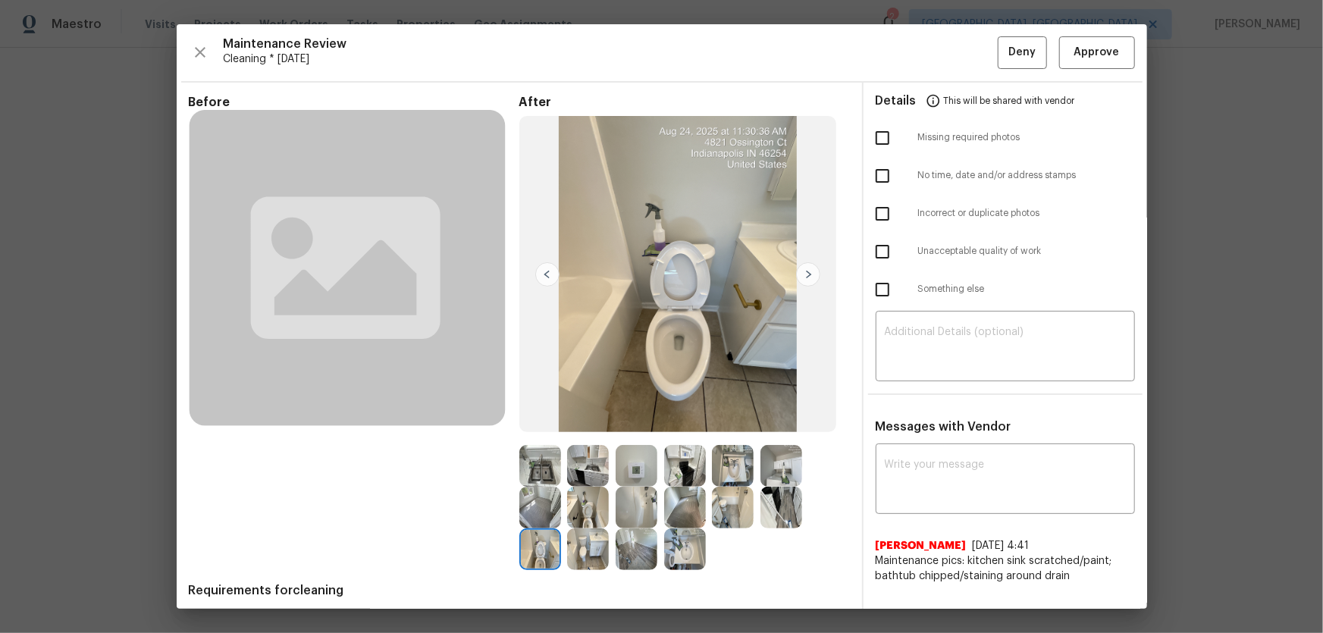
click at [535, 418] on img at bounding box center [540, 508] width 42 height 42
click at [535, 418] on img at bounding box center [540, 466] width 42 height 42
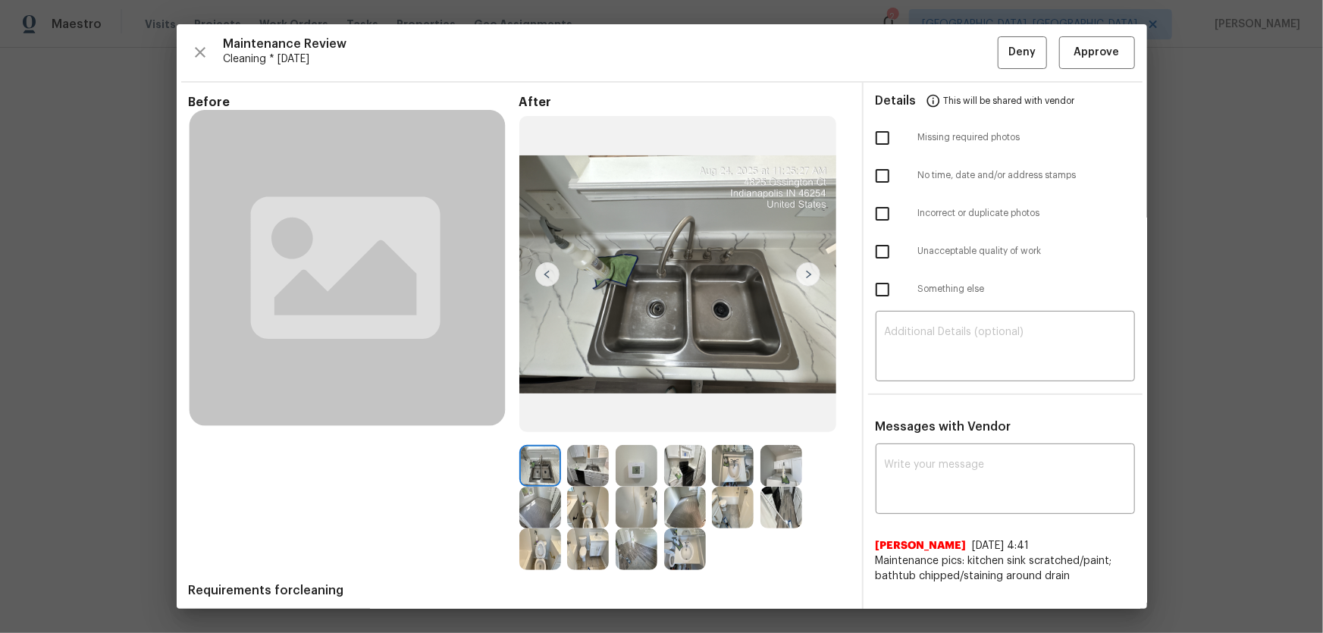
click at [607, 418] on div at bounding box center [591, 466] width 49 height 42
click at [641, 418] on img at bounding box center [637, 466] width 42 height 42
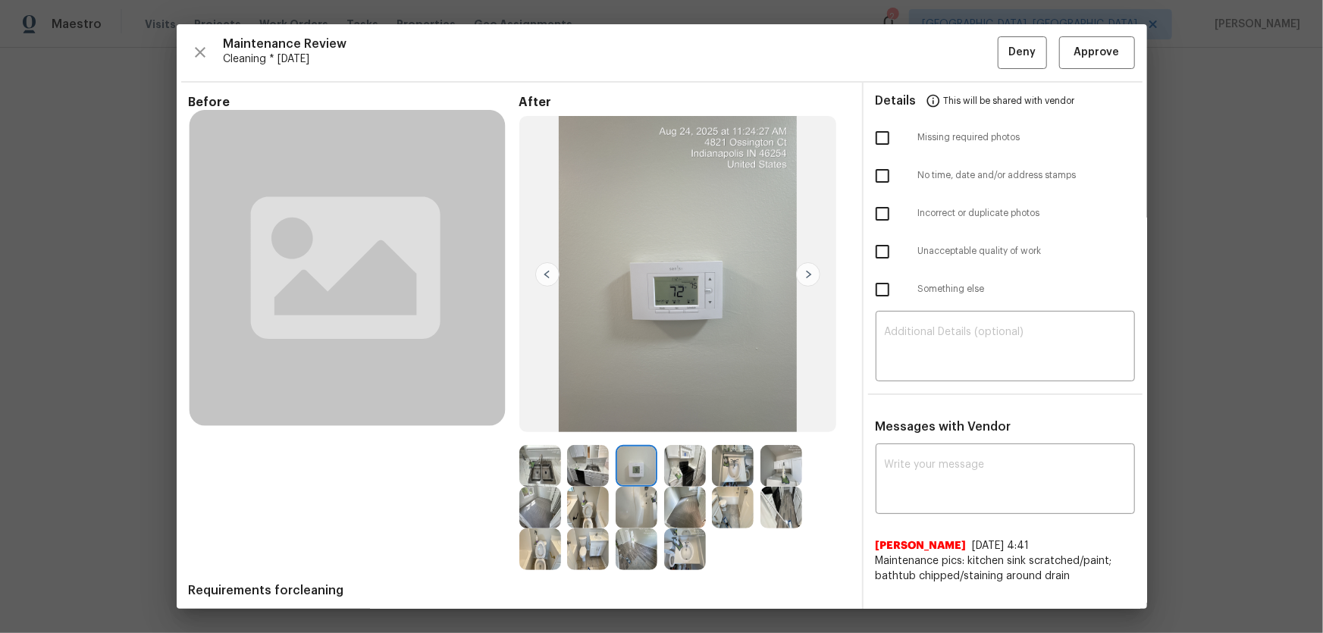
click at [643, 418] on img at bounding box center [637, 508] width 42 height 42
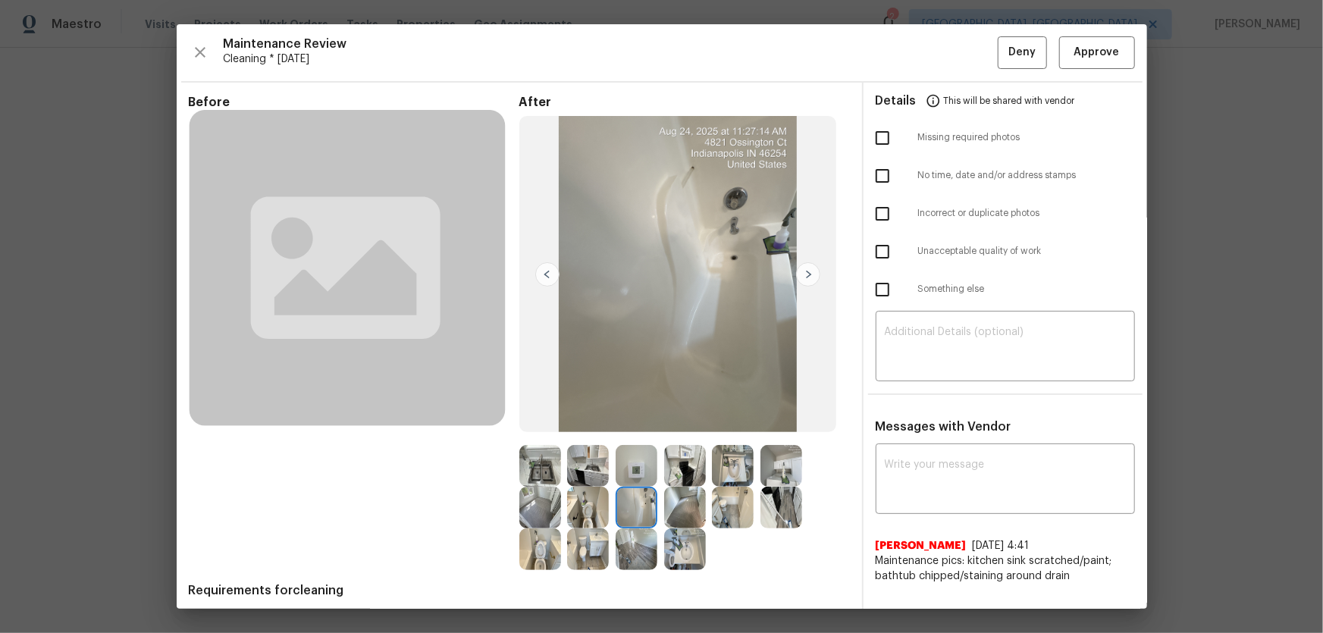
click at [682, 418] on img at bounding box center [685, 466] width 42 height 42
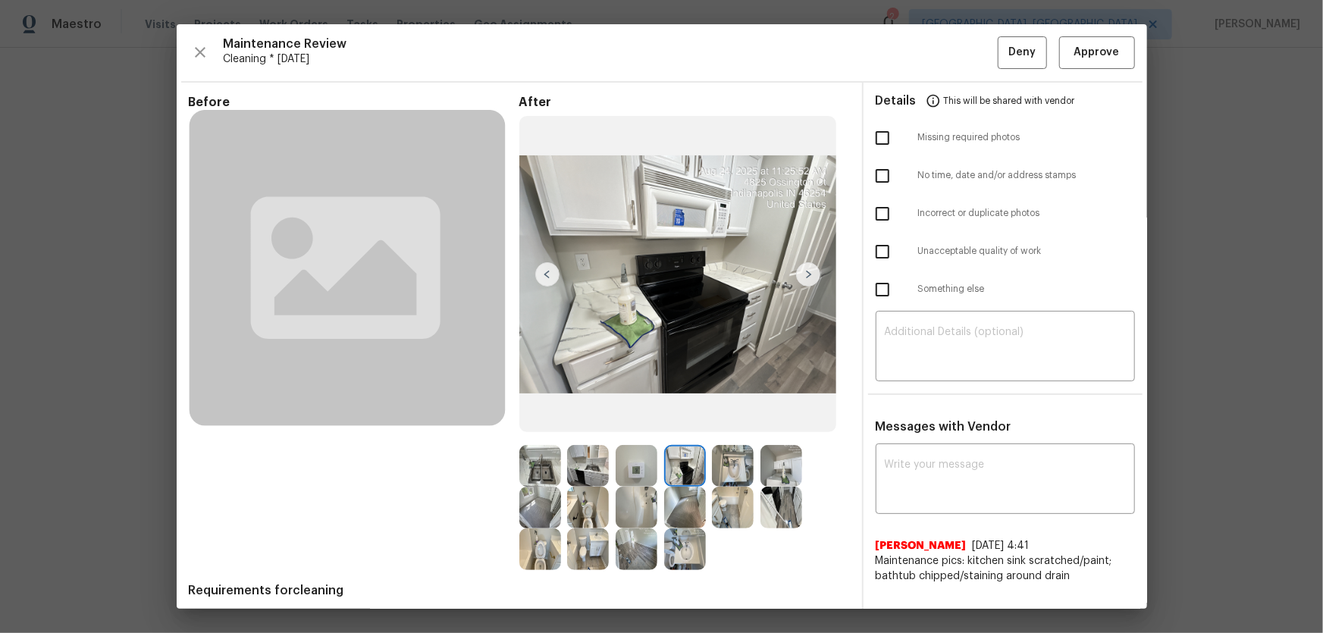
click at [683, 418] on img at bounding box center [685, 508] width 42 height 42
click at [737, 418] on img at bounding box center [733, 466] width 42 height 42
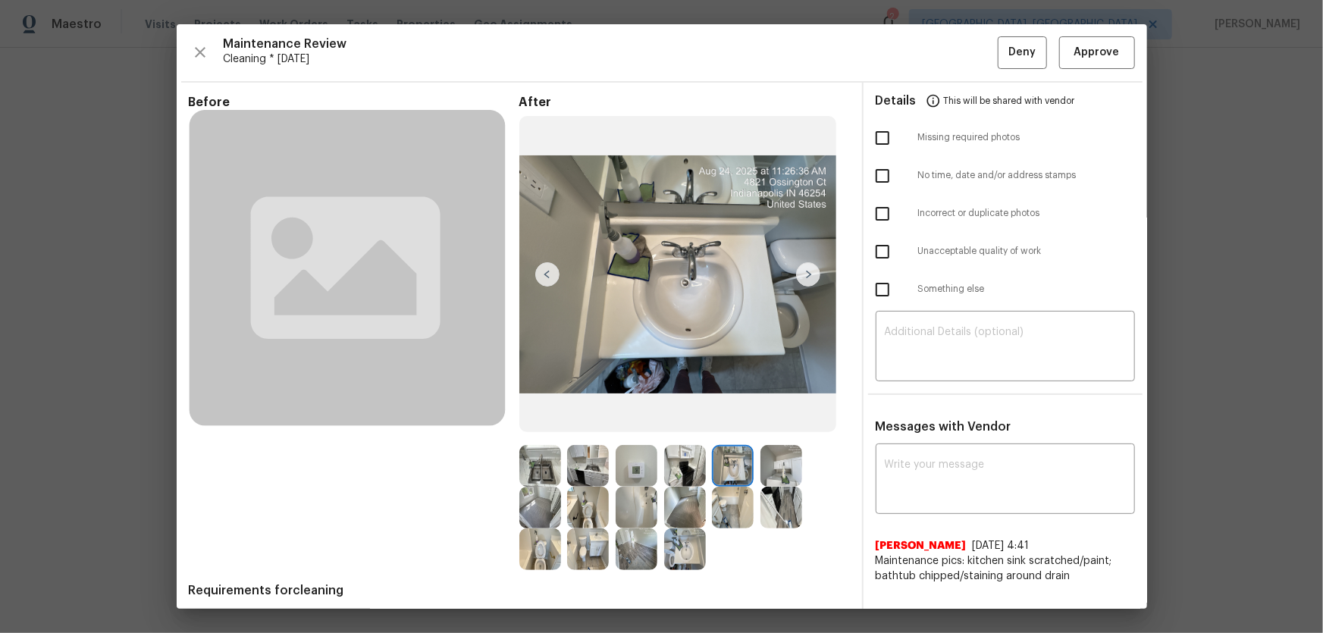
click at [739, 418] on img at bounding box center [733, 466] width 42 height 42
click at [739, 418] on img at bounding box center [733, 508] width 42 height 42
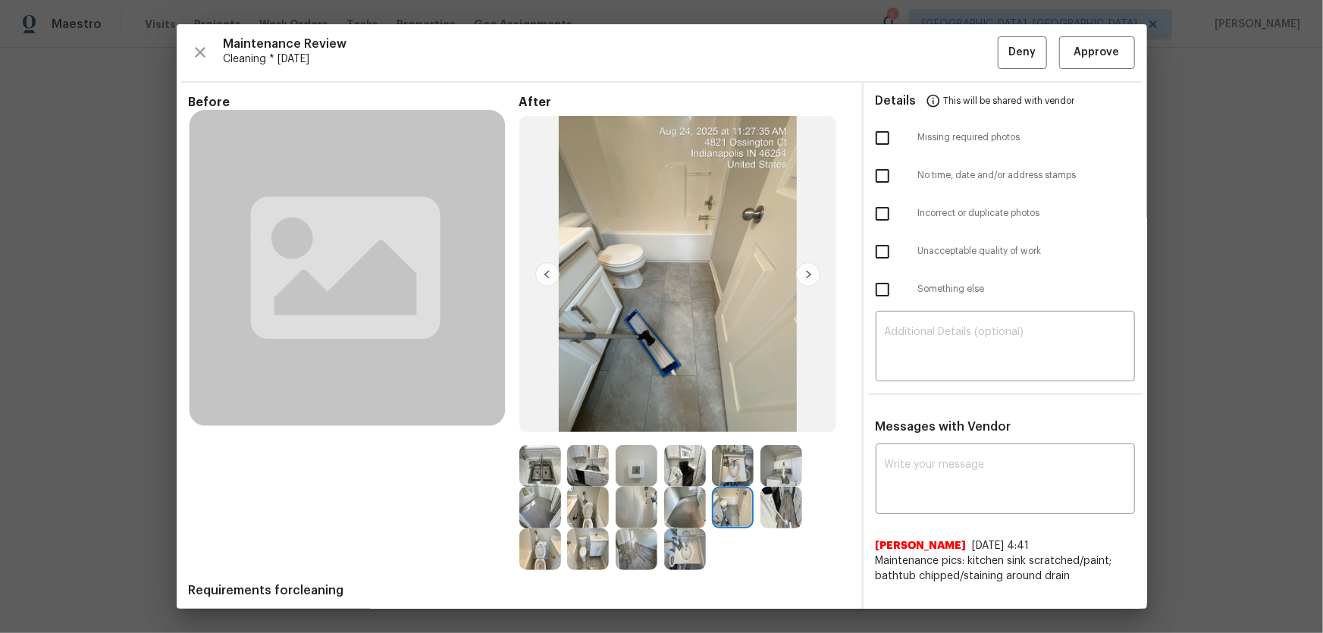
click at [627, 418] on img at bounding box center [637, 508] width 42 height 42
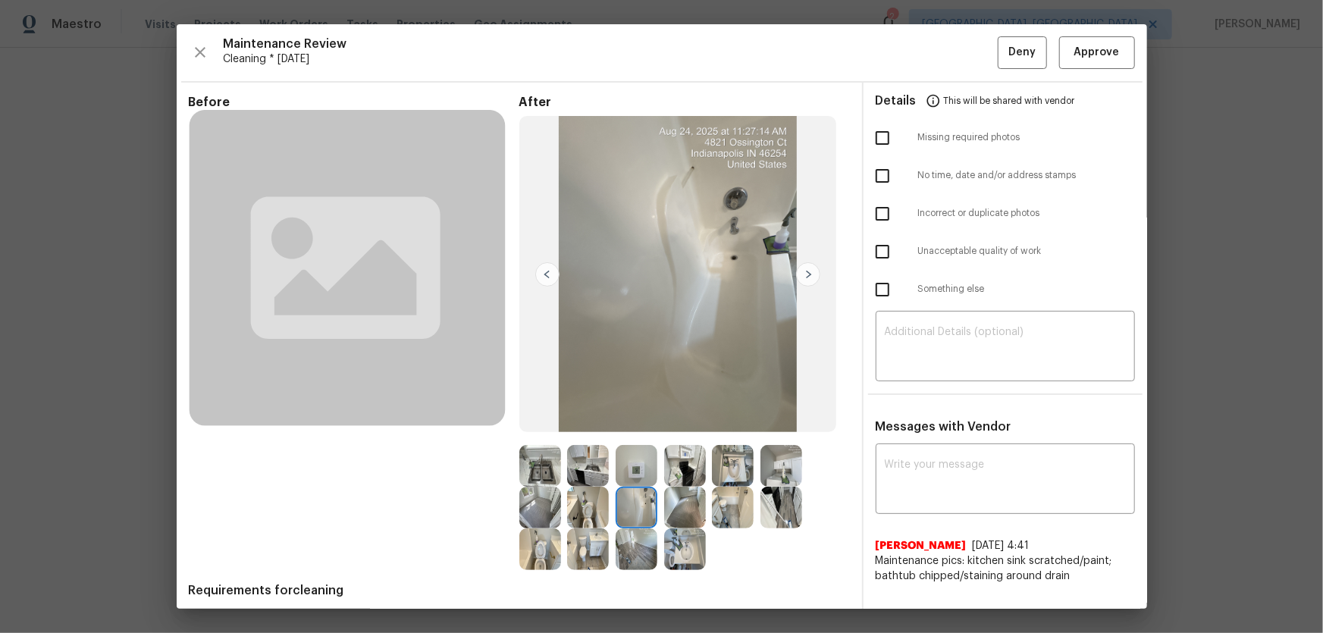
click at [546, 418] on img at bounding box center [540, 550] width 42 height 42
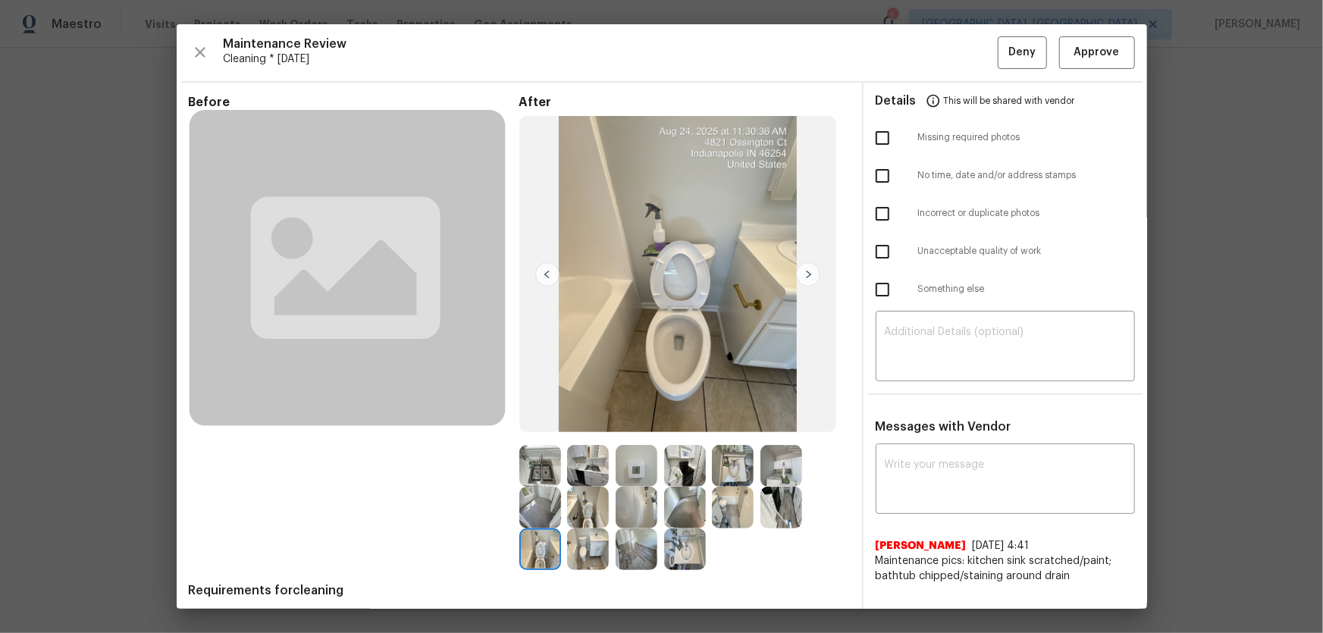
click at [618, 418] on img at bounding box center [637, 508] width 42 height 42
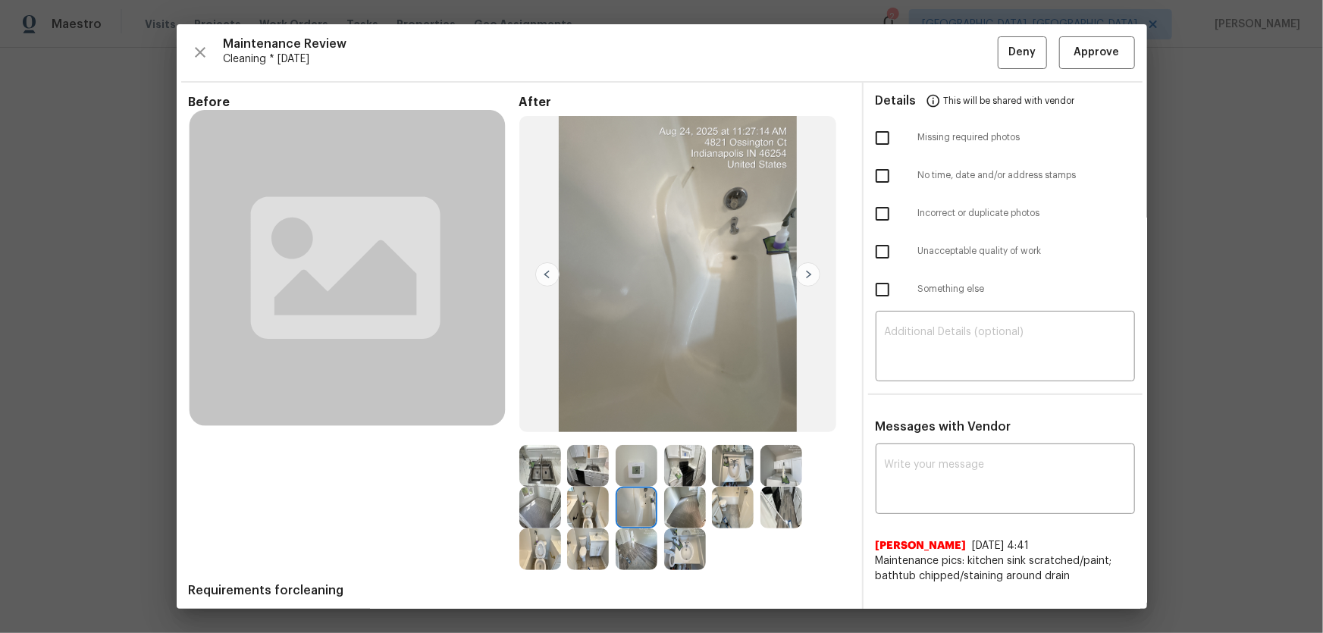
click at [695, 418] on img at bounding box center [685, 466] width 42 height 42
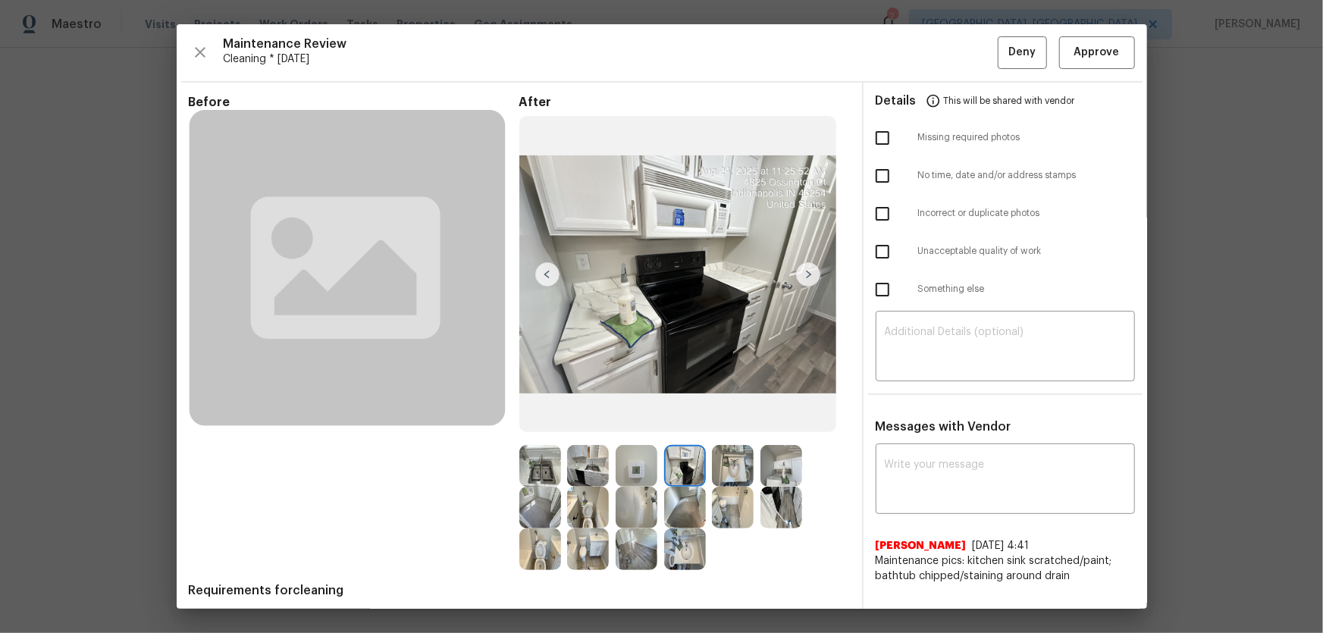
click at [721, 418] on img at bounding box center [733, 508] width 42 height 42
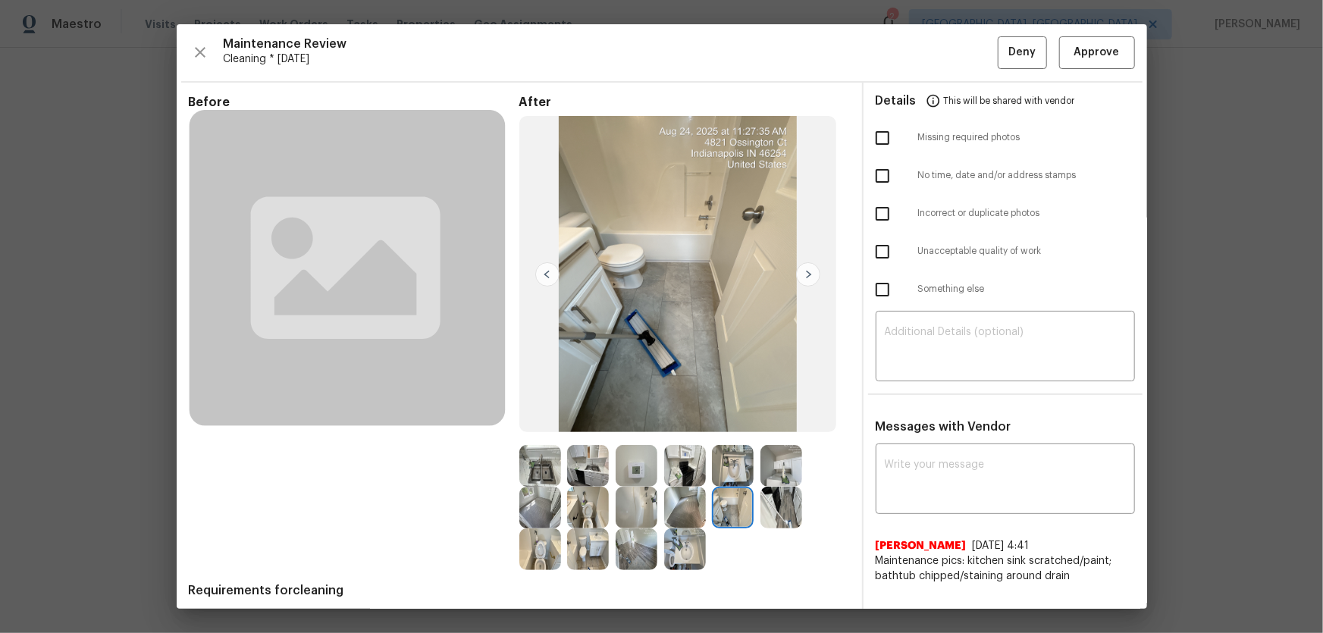
click at [682, 418] on img at bounding box center [685, 508] width 42 height 42
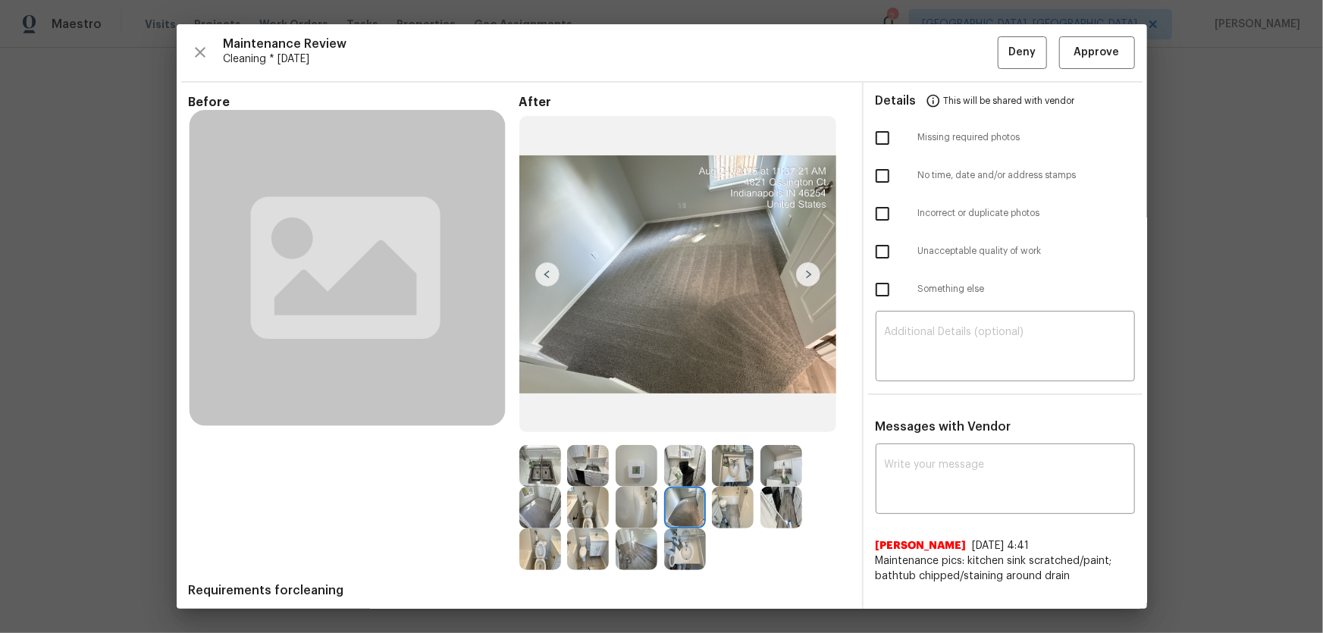
click at [740, 418] on img at bounding box center [733, 466] width 42 height 42
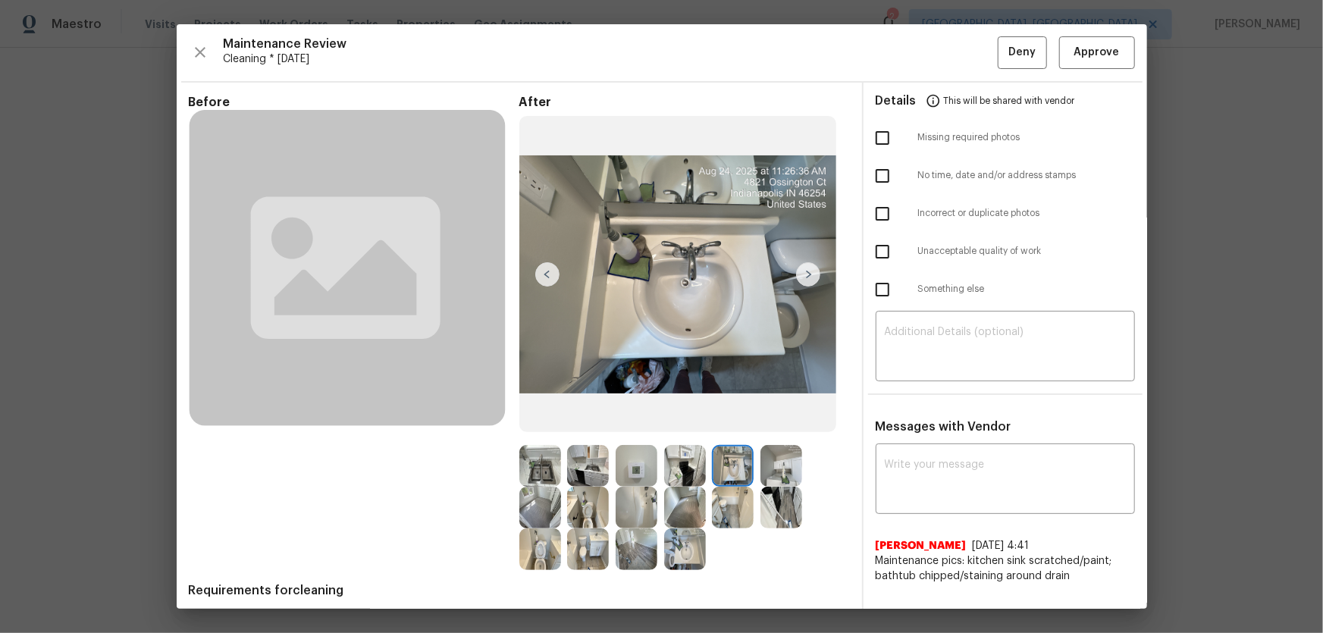
click at [572, 418] on img at bounding box center [588, 550] width 42 height 42
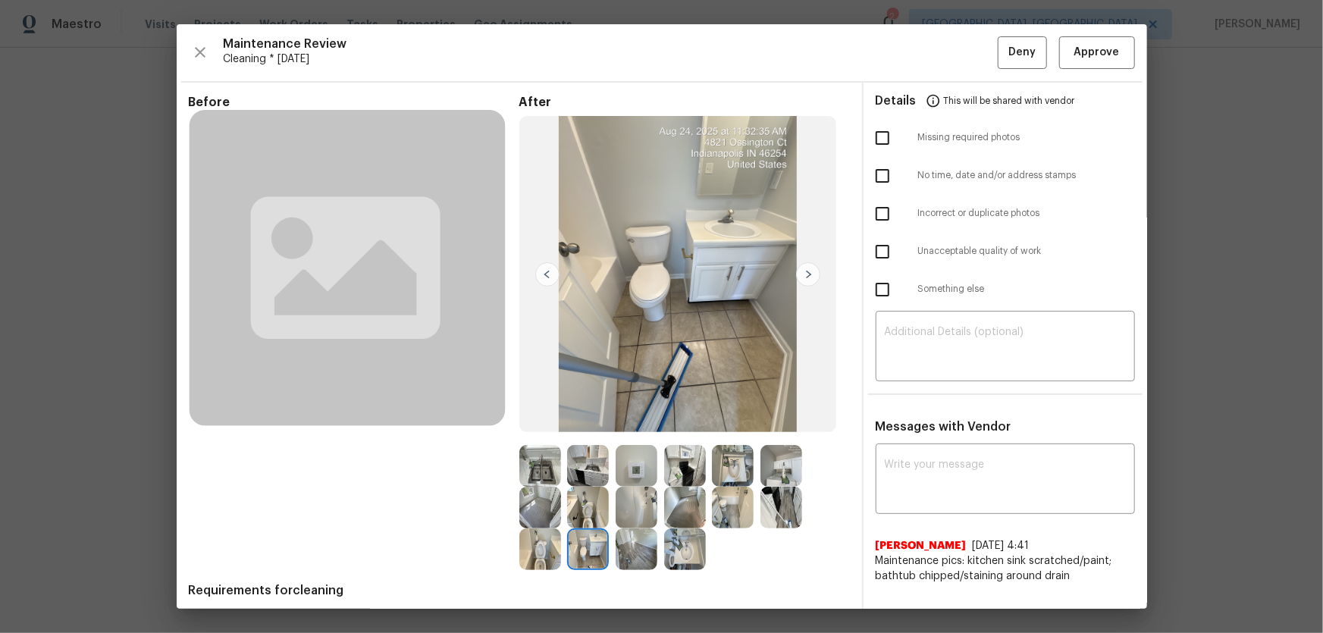
click at [577, 418] on img at bounding box center [588, 508] width 42 height 42
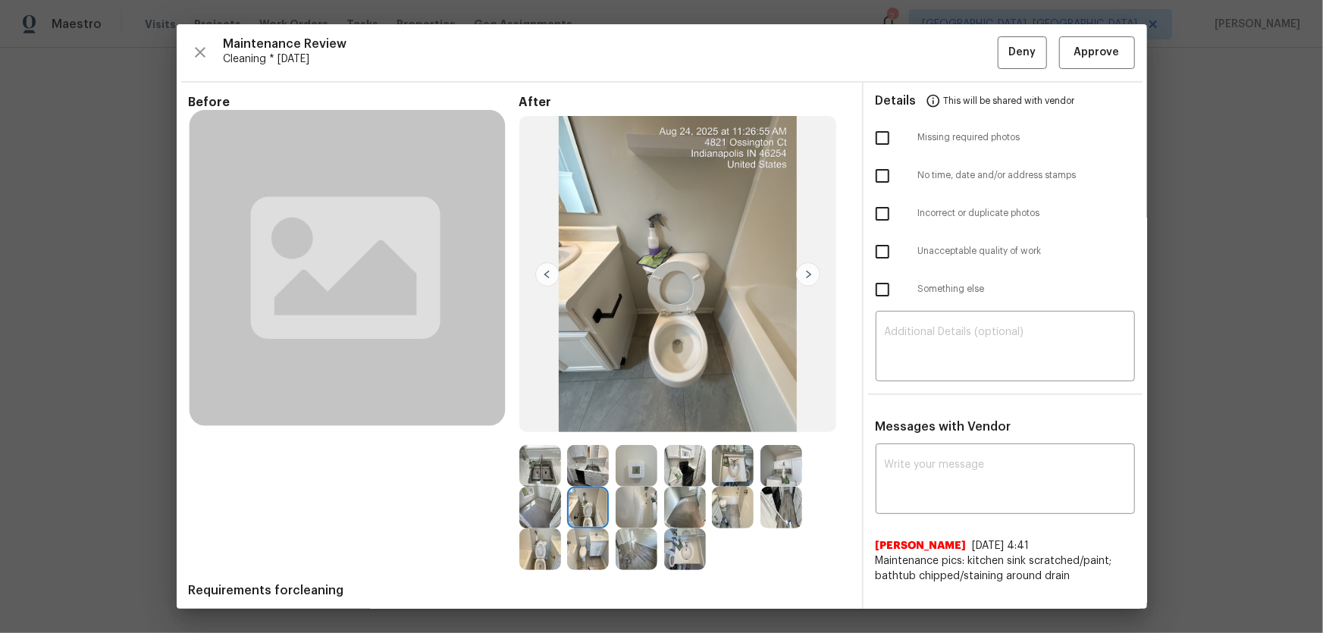
click at [575, 418] on img at bounding box center [588, 466] width 42 height 42
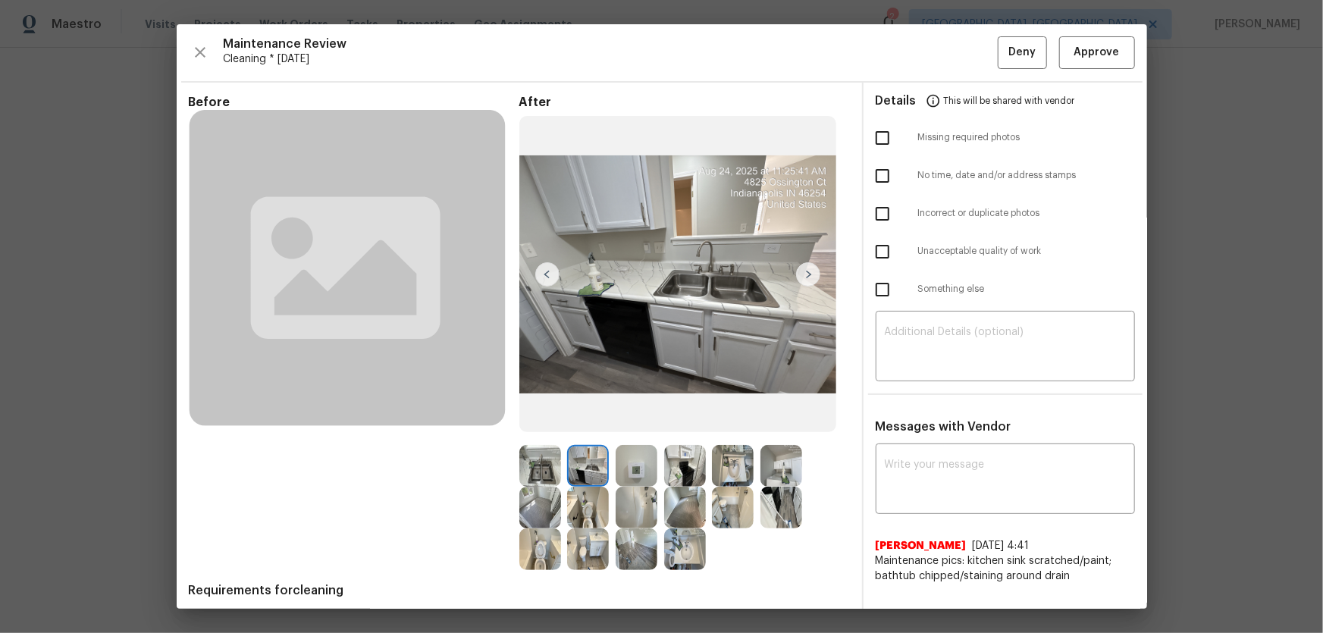
click at [616, 418] on img at bounding box center [637, 466] width 42 height 42
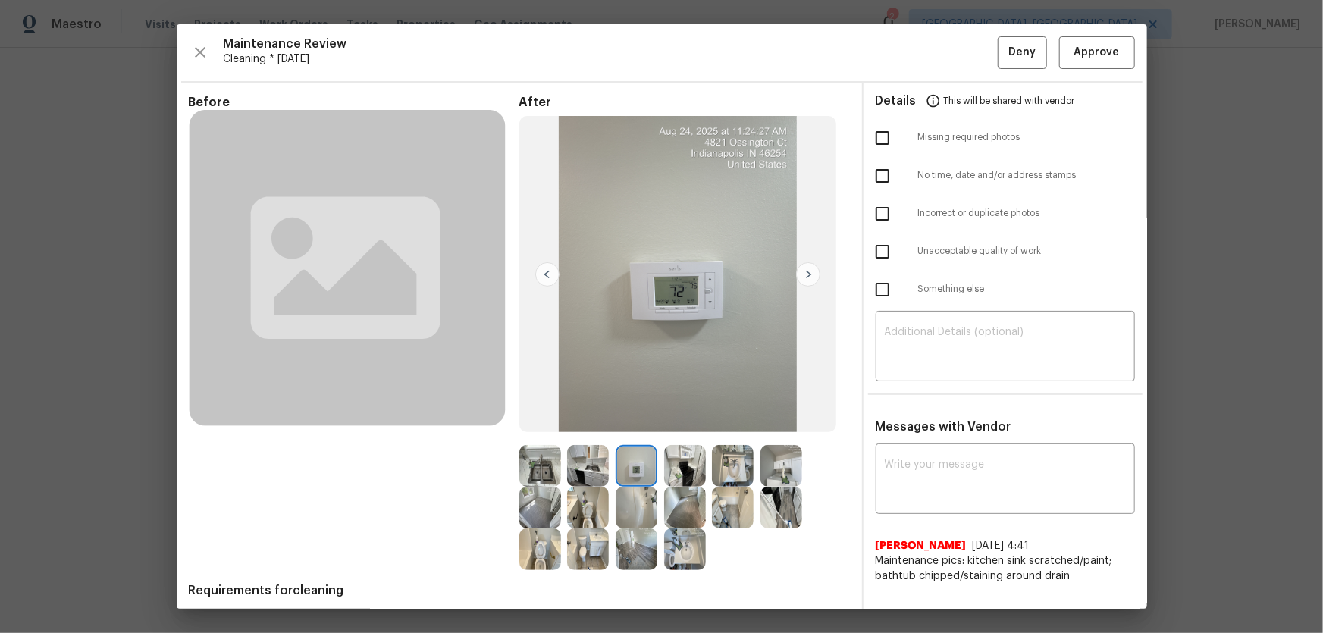
click at [629, 418] on img at bounding box center [637, 508] width 42 height 42
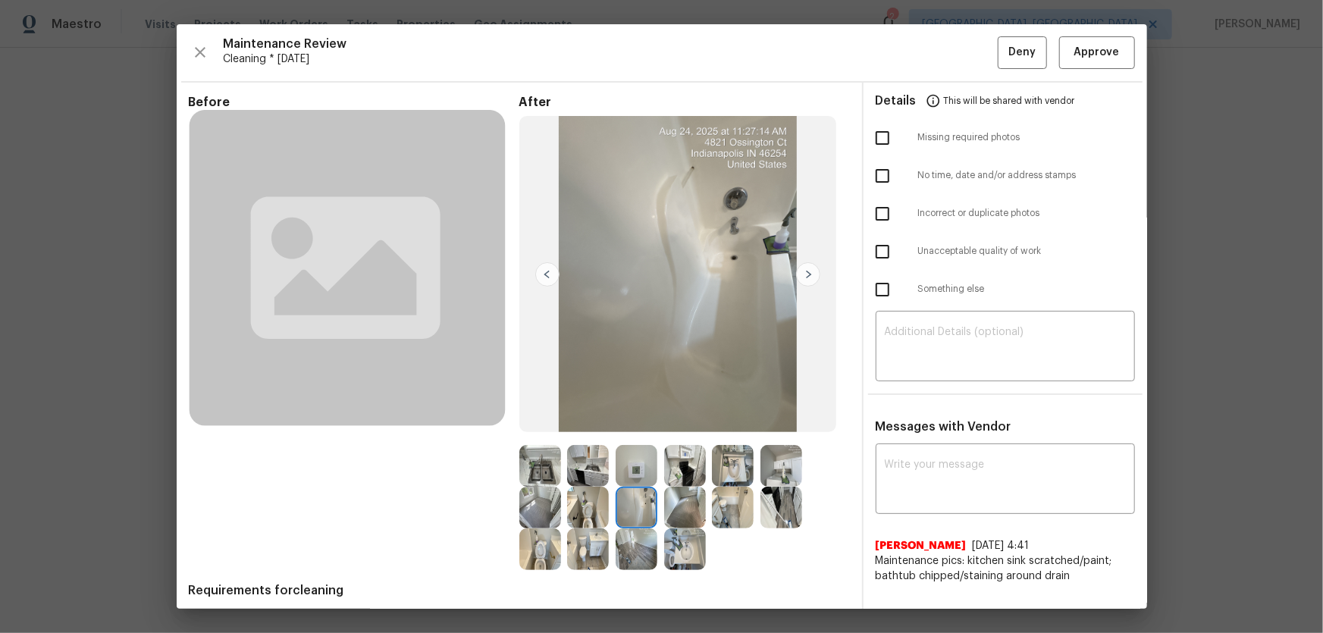
click at [633, 418] on img at bounding box center [637, 550] width 42 height 42
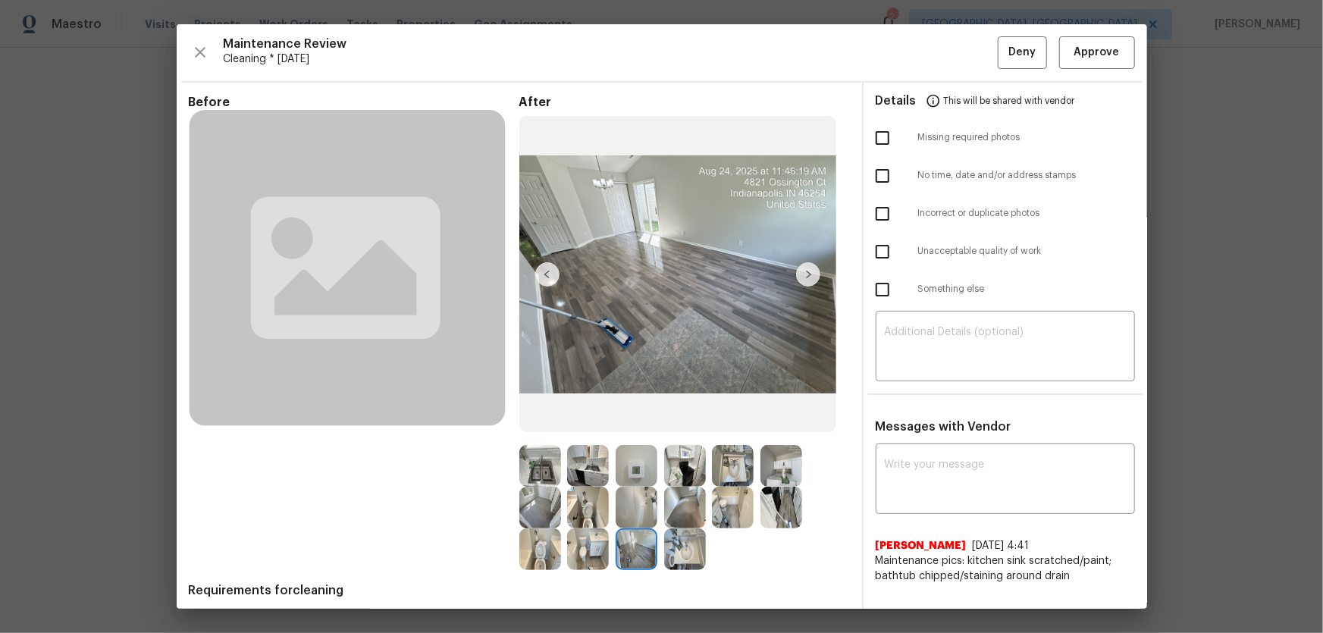
click at [604, 418] on img at bounding box center [588, 550] width 42 height 42
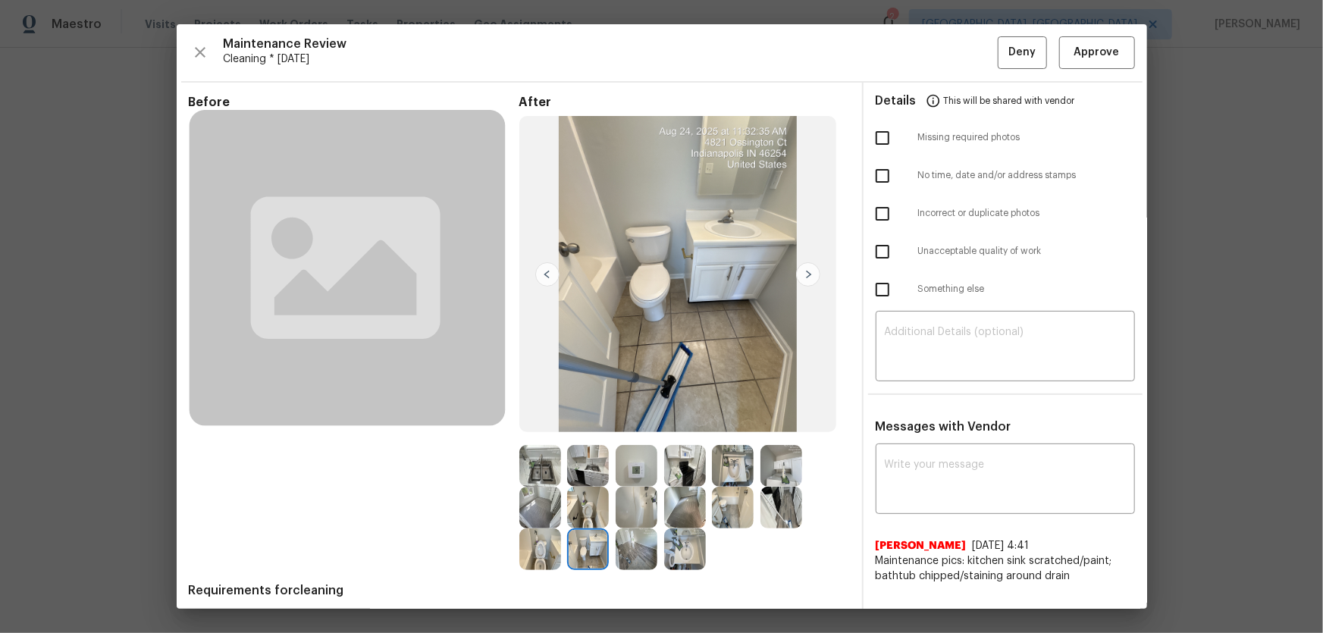
click at [550, 418] on img at bounding box center [540, 550] width 42 height 42
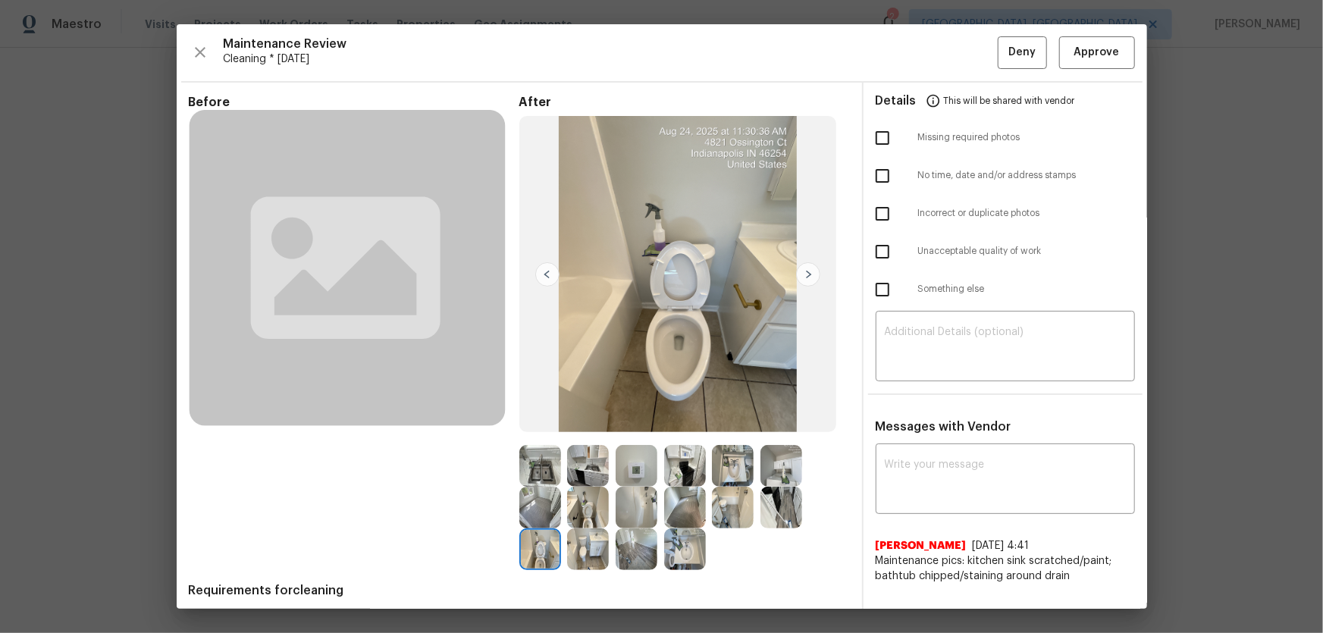
click at [682, 418] on img at bounding box center [685, 550] width 42 height 42
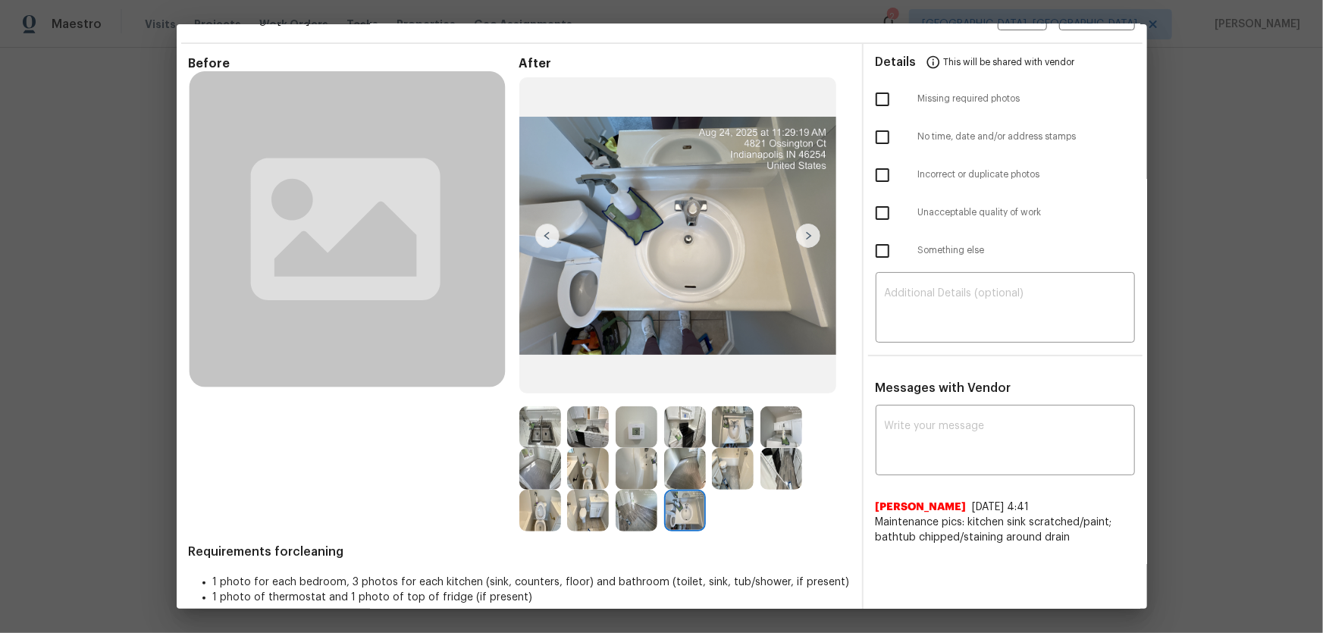
scroll to position [57, 0]
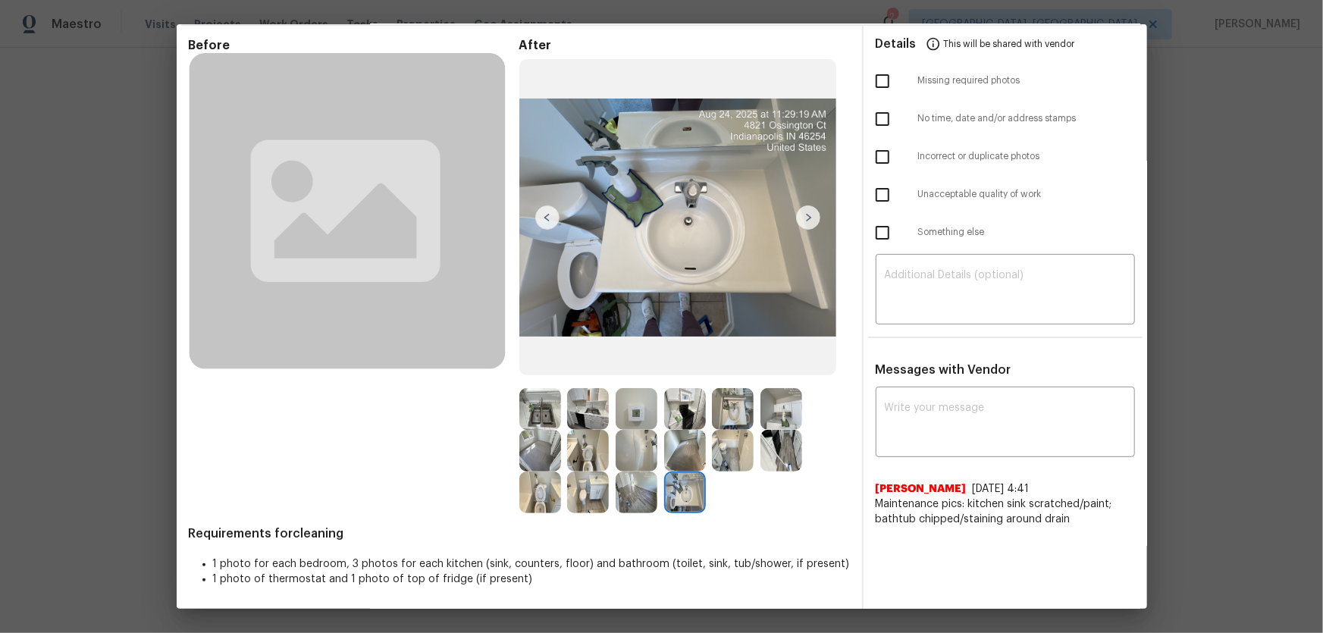
click at [638, 418] on img at bounding box center [637, 451] width 42 height 42
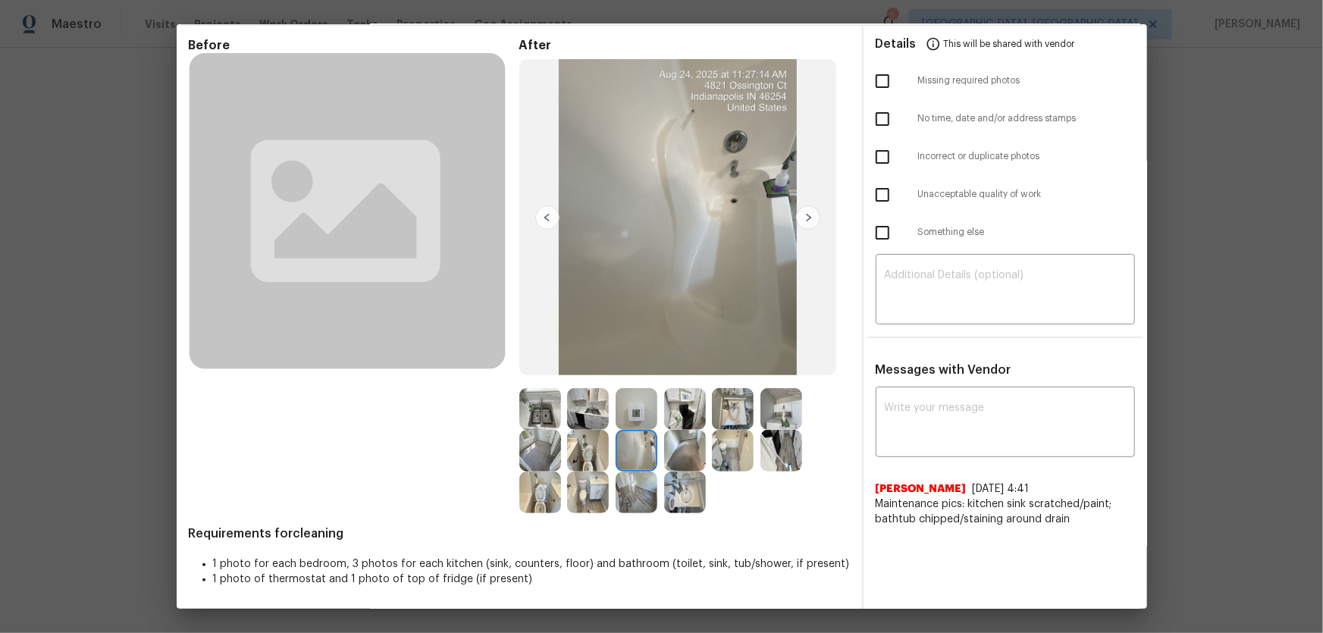
click at [579, 418] on img at bounding box center [588, 451] width 42 height 42
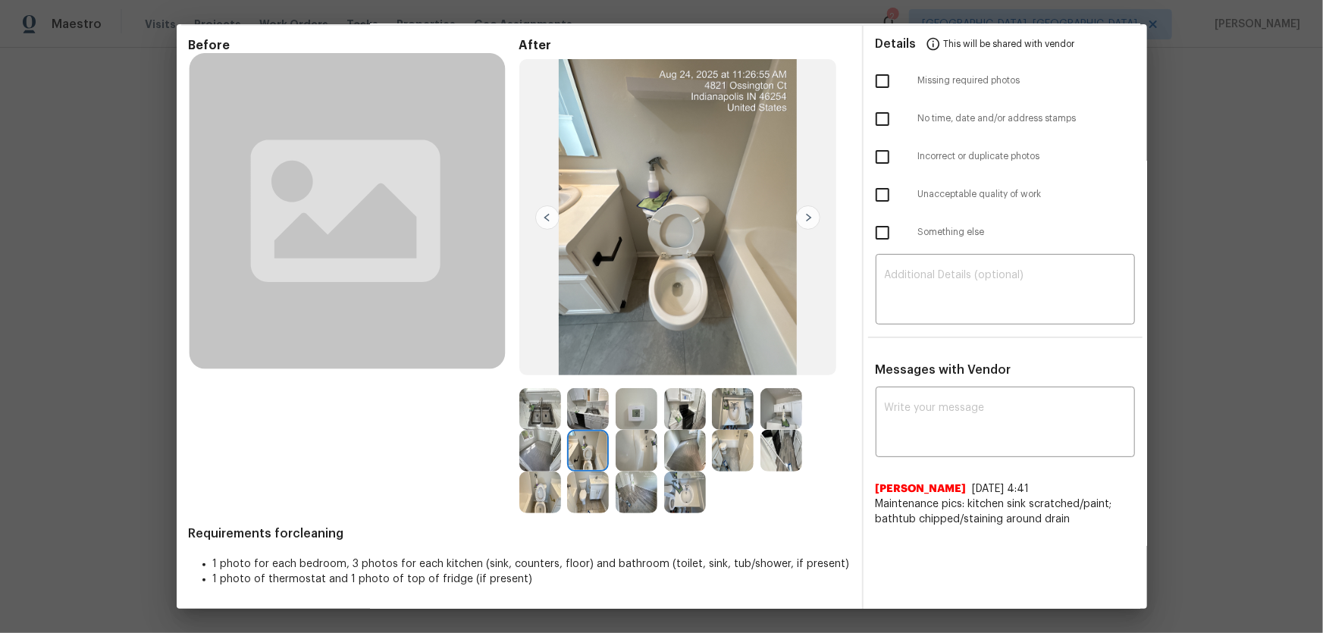
click at [575, 416] on img at bounding box center [588, 409] width 42 height 42
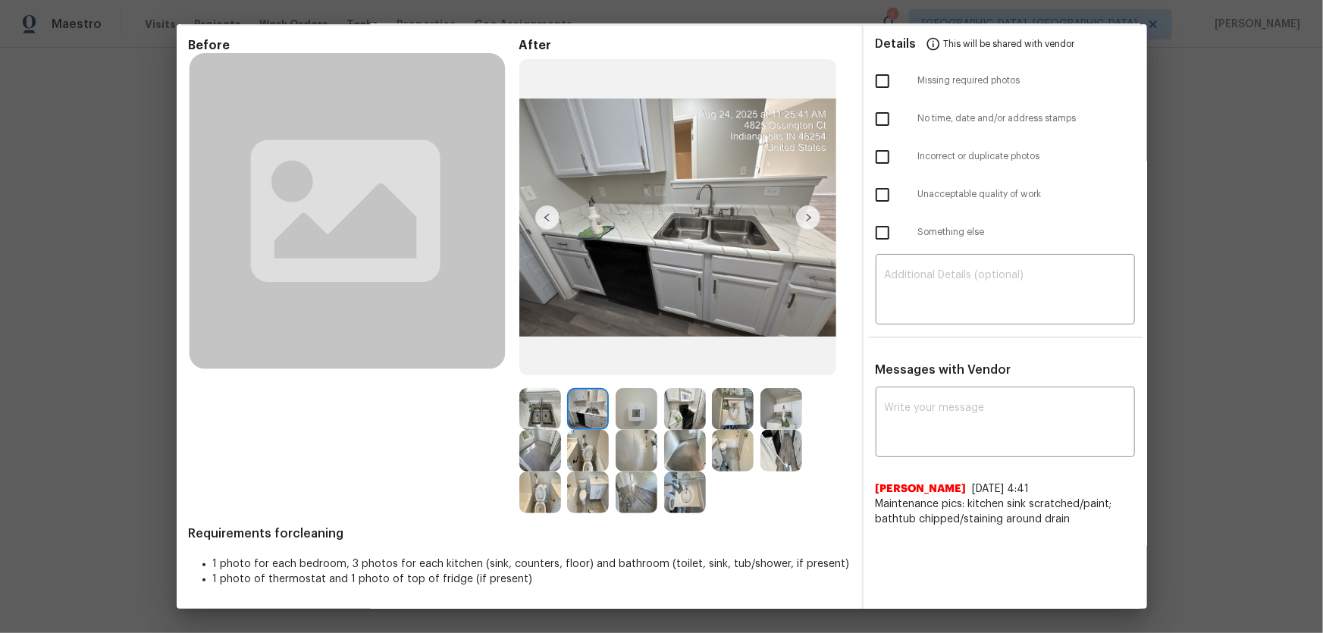
click at [678, 418] on img at bounding box center [685, 409] width 42 height 42
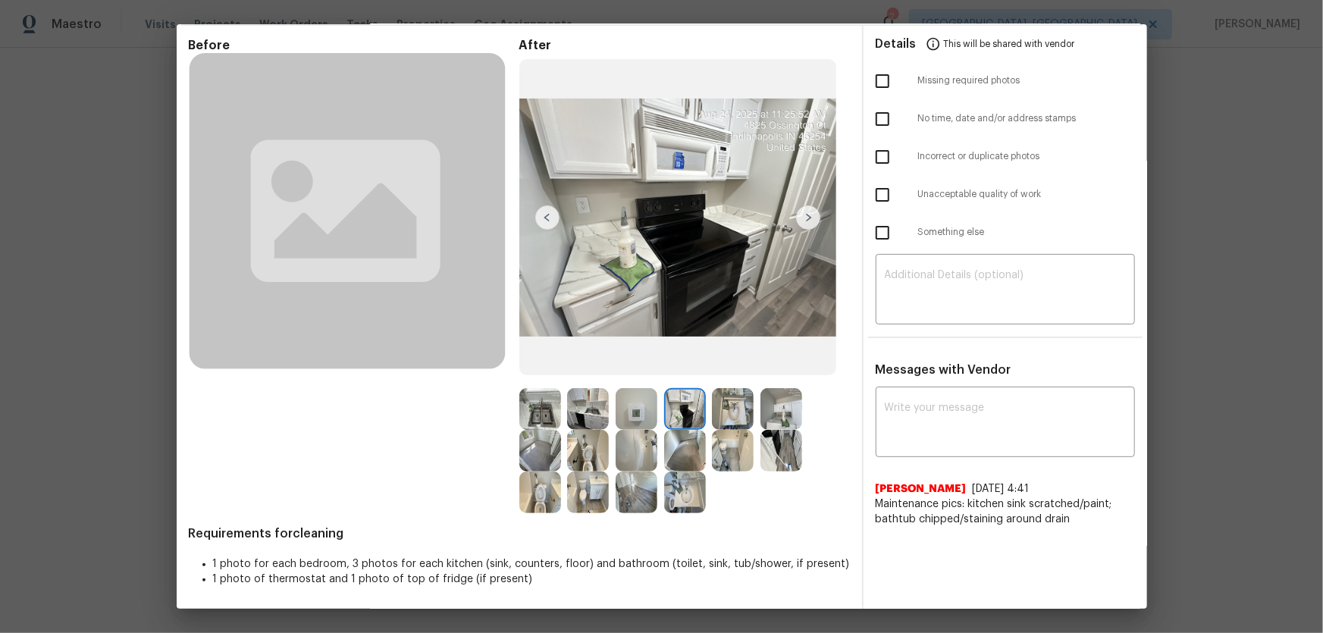
click at [644, 418] on img at bounding box center [637, 409] width 42 height 42
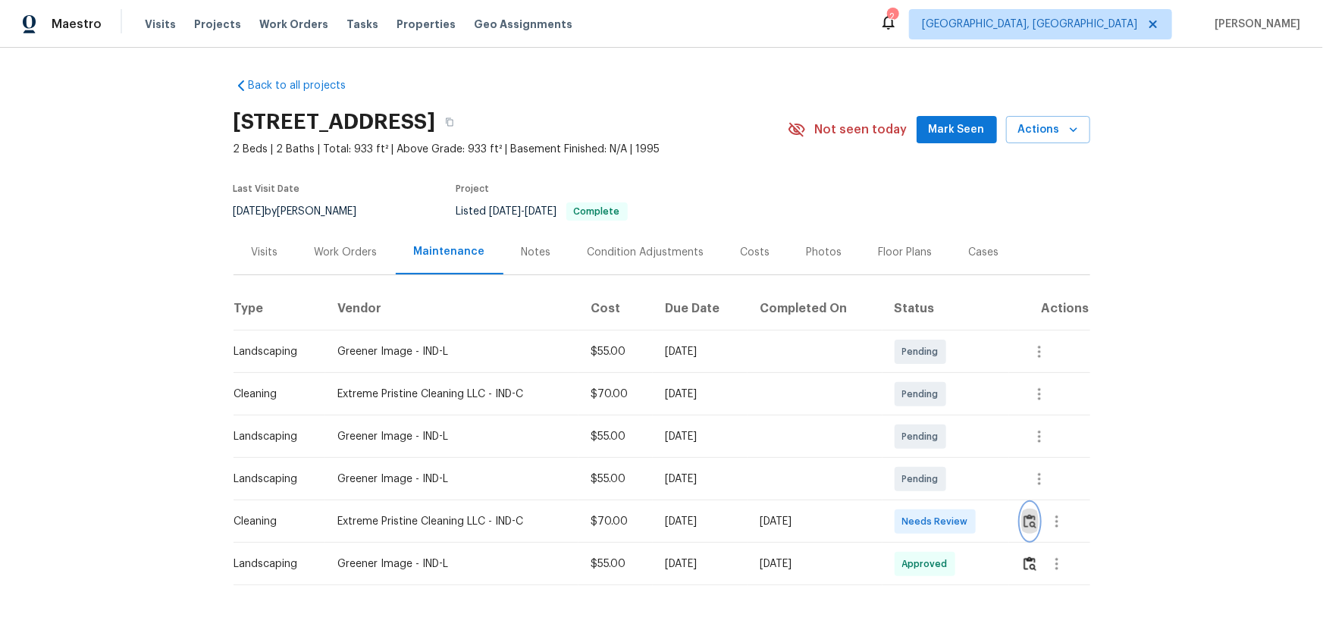
click at [941, 418] on button "button" at bounding box center [1029, 521] width 17 height 36
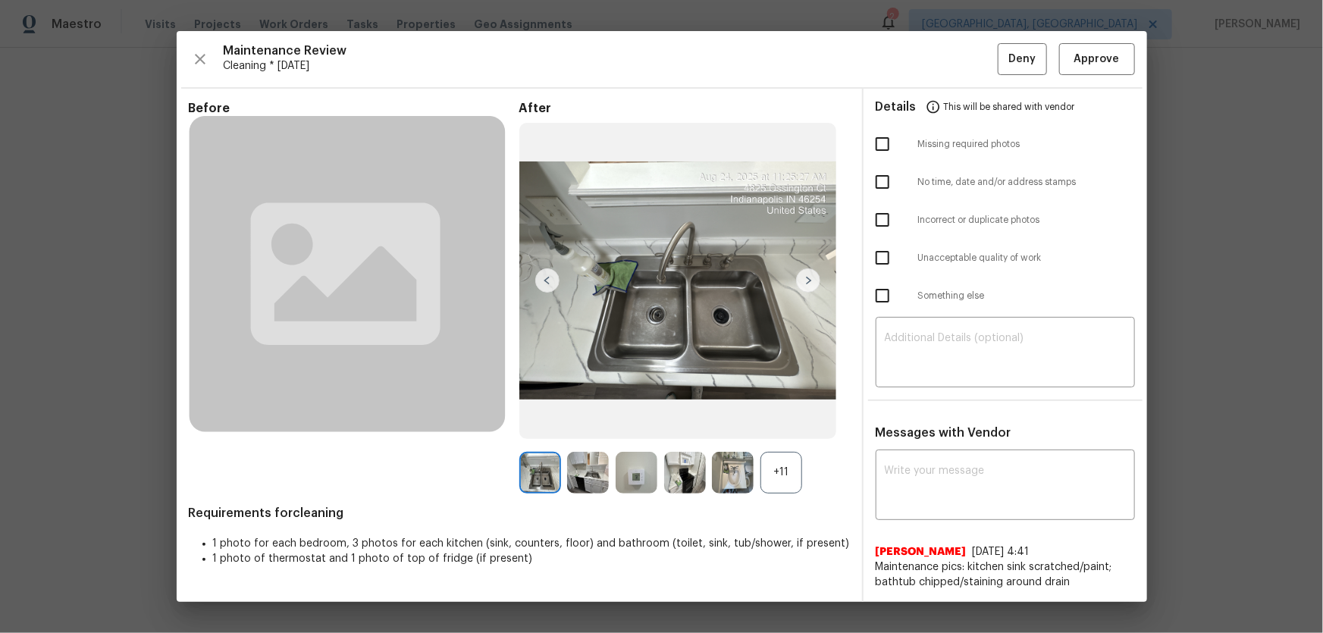
click at [785, 418] on div "+11" at bounding box center [782, 473] width 42 height 42
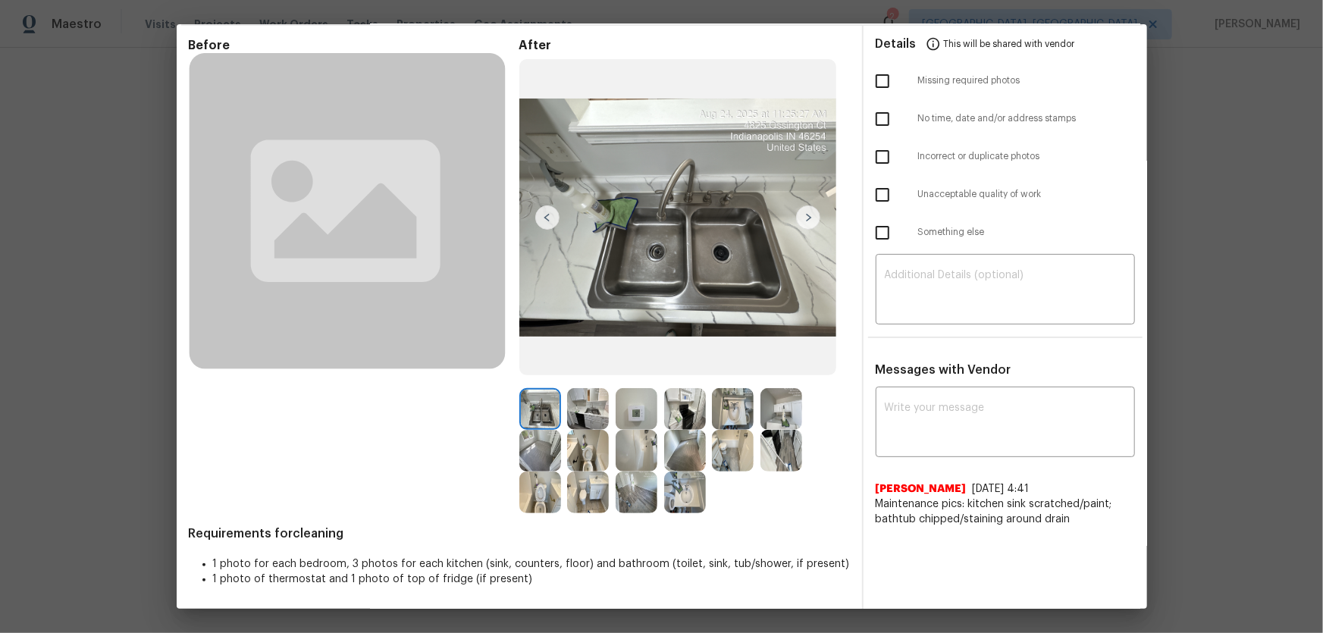
click at [717, 418] on img at bounding box center [733, 451] width 42 height 42
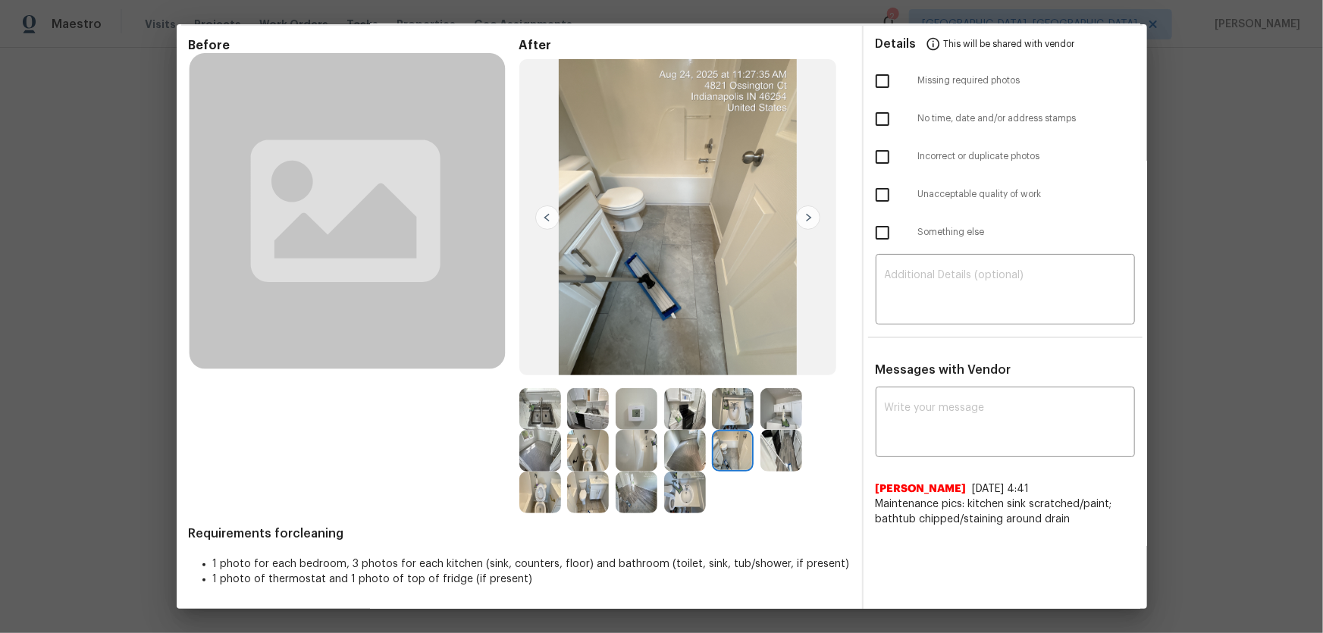
click at [686, 418] on img at bounding box center [685, 451] width 42 height 42
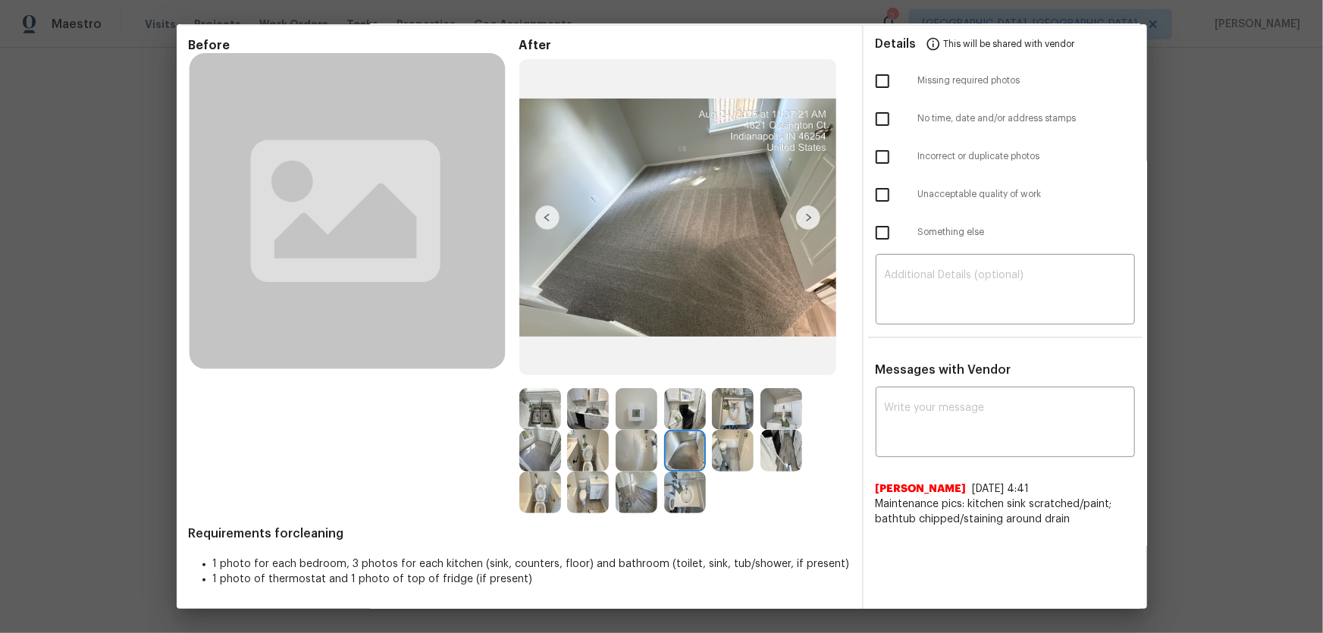
click at [626, 418] on img at bounding box center [637, 409] width 42 height 42
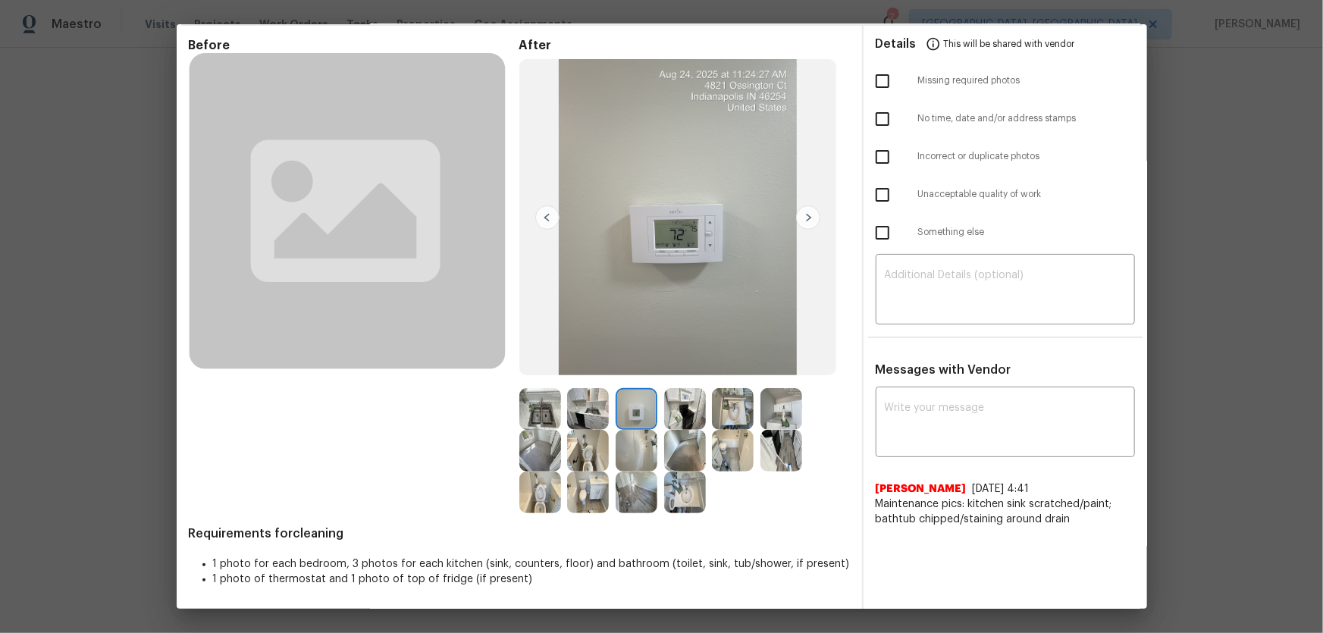
click at [633, 418] on img at bounding box center [637, 451] width 42 height 42
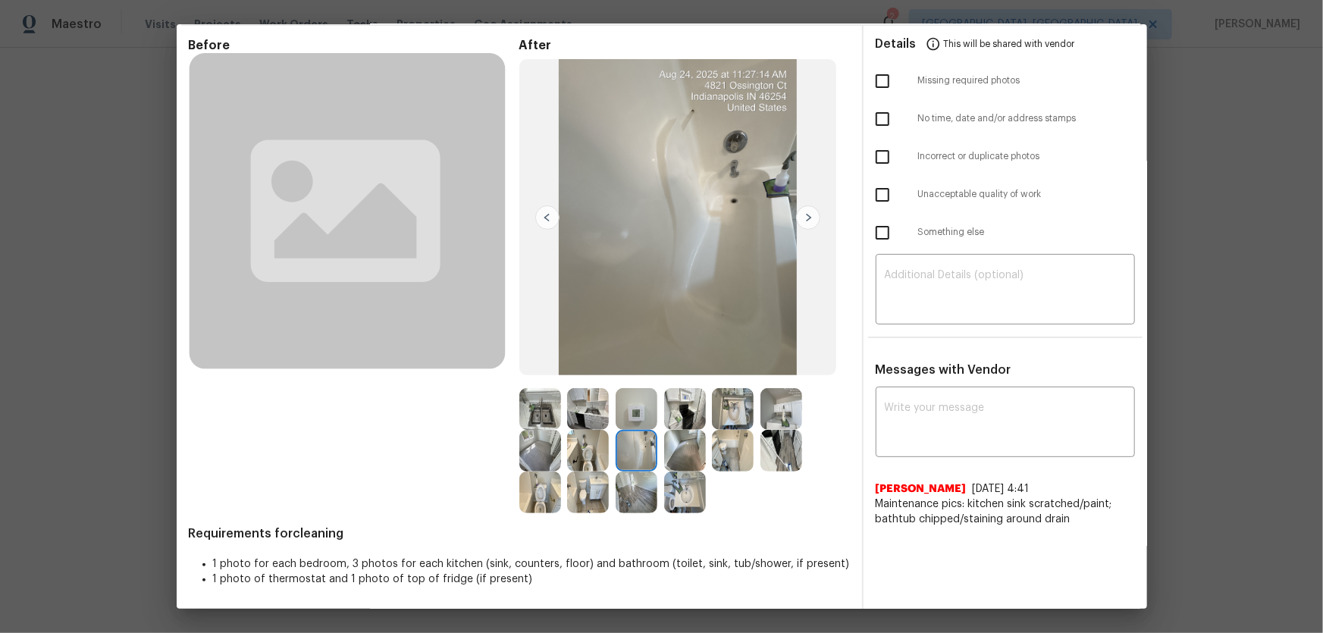
click at [584, 418] on img at bounding box center [588, 451] width 42 height 42
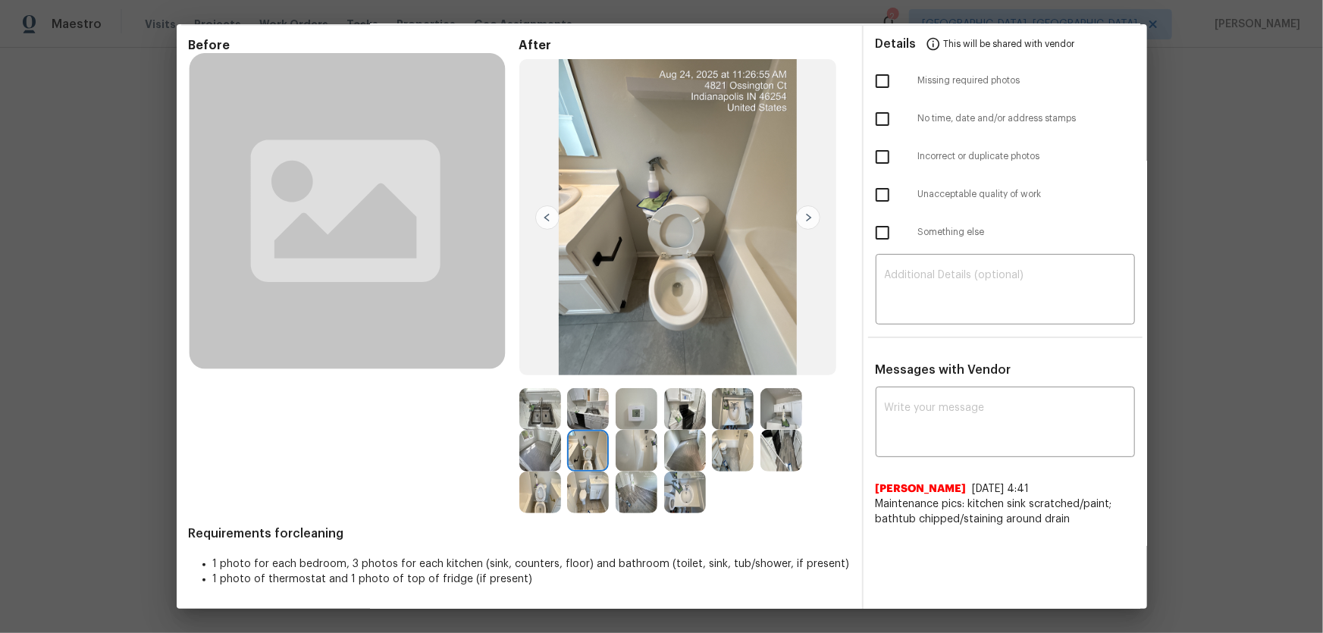
click at [587, 418] on img at bounding box center [588, 493] width 42 height 42
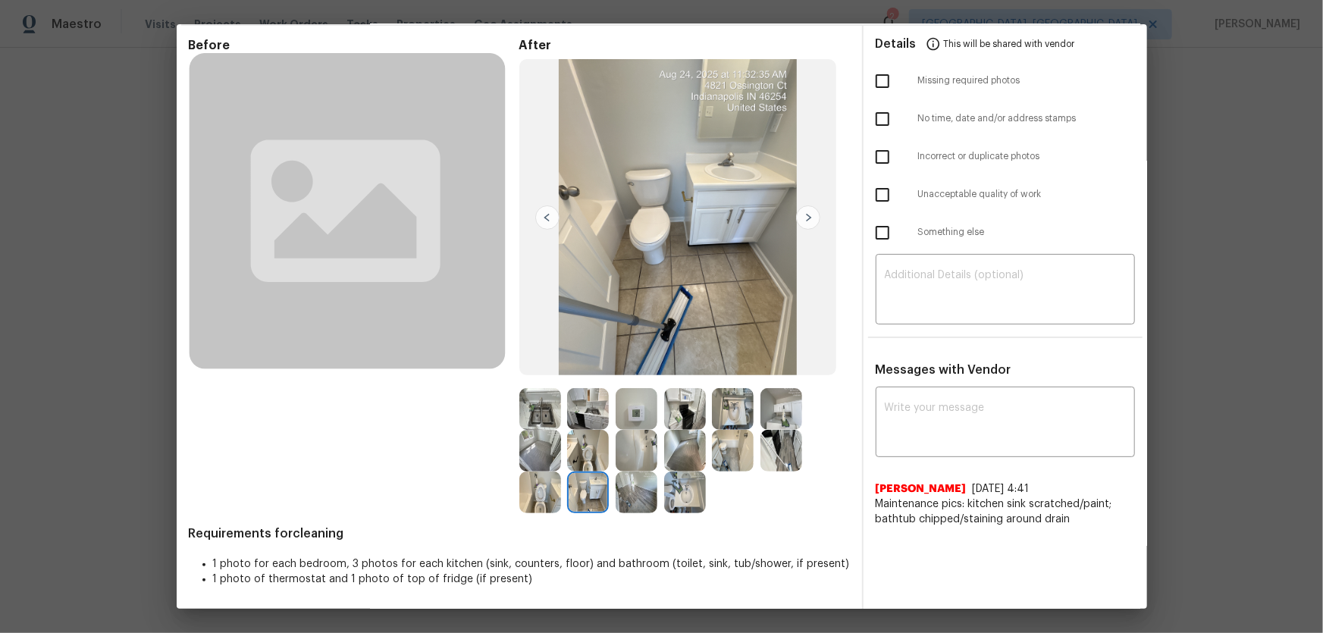
click at [582, 418] on img at bounding box center [588, 451] width 42 height 42
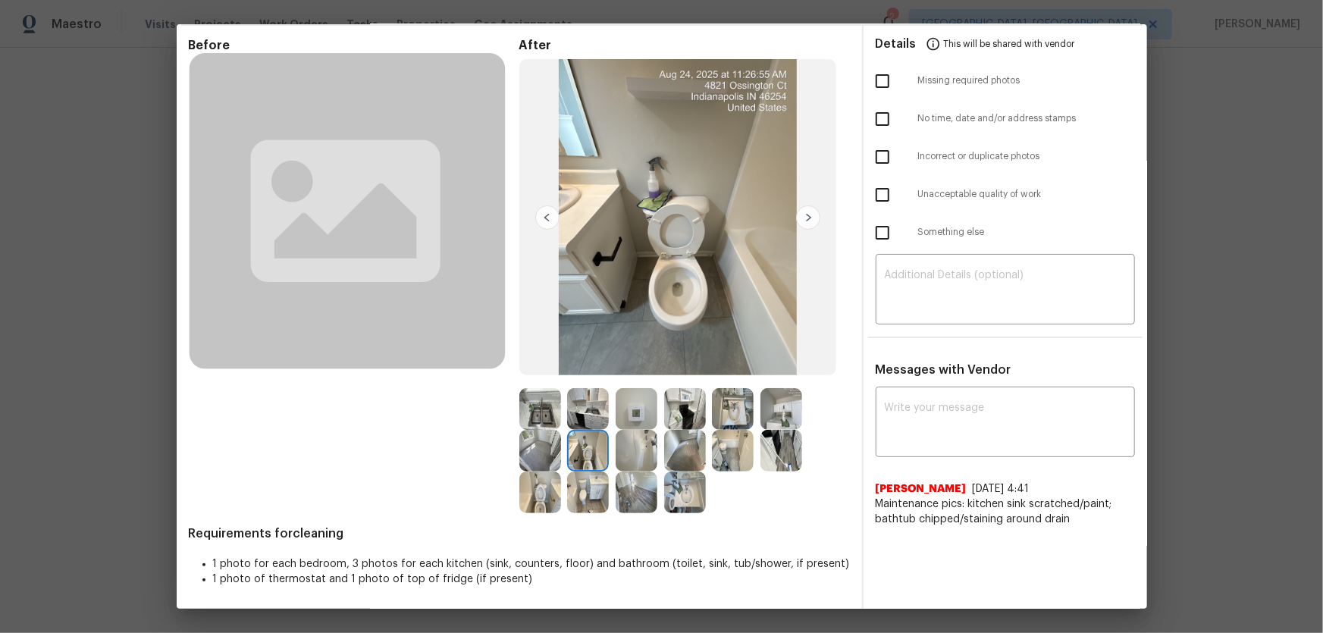
click at [589, 409] on img at bounding box center [588, 409] width 42 height 42
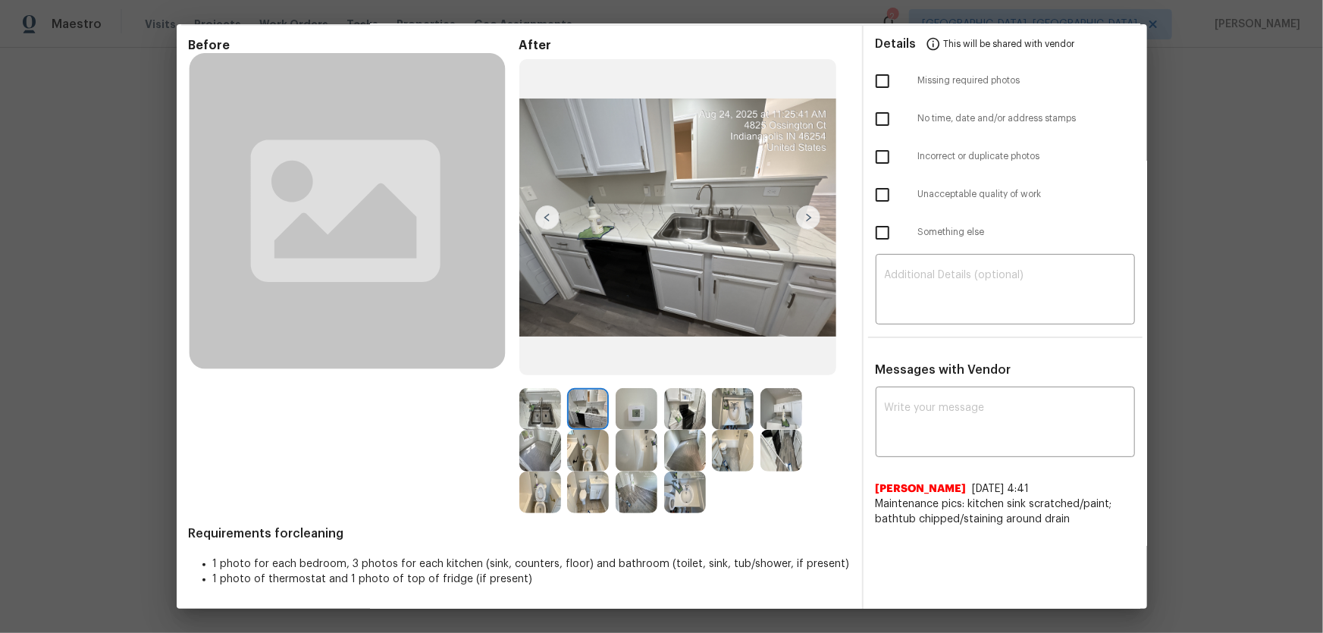
click at [622, 414] on img at bounding box center [637, 409] width 42 height 42
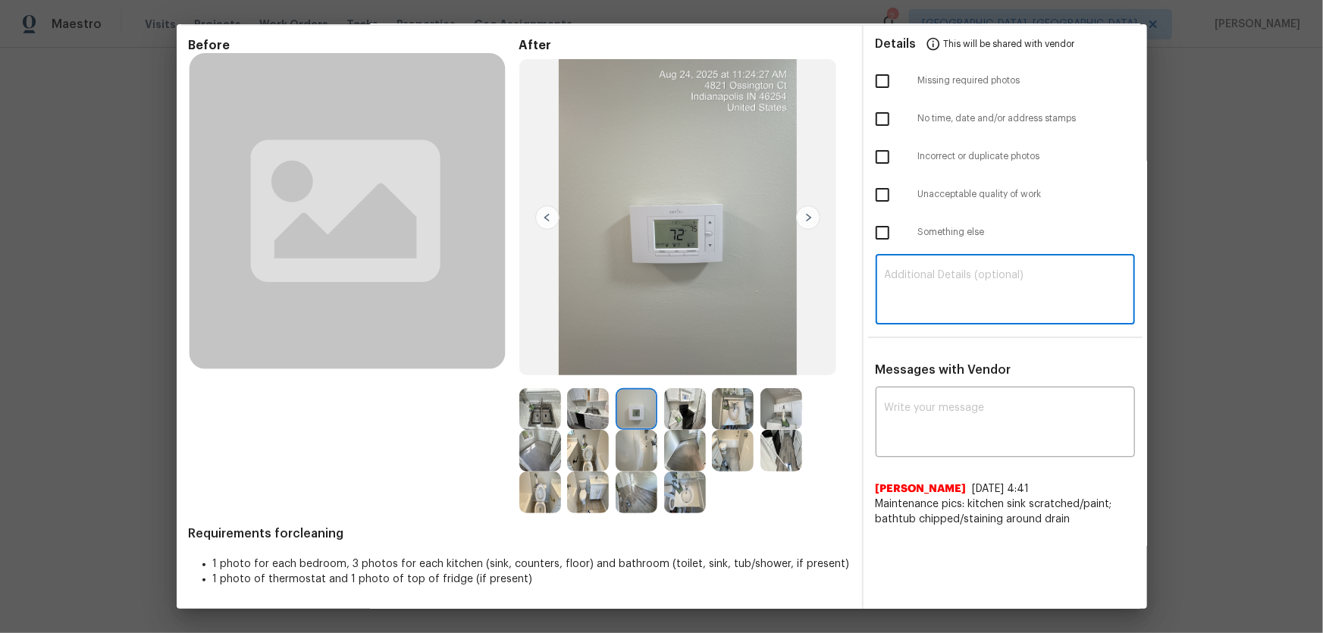
click at [915, 284] on textarea at bounding box center [1005, 291] width 241 height 42
paste textarea "Maintenance Audit Team: Hello! Unfortunately, this cleaning visit completed on …"
type textarea "Maintenance Audit Team: Hello! Unfortunately, this cleaning visit completed on …"
click at [914, 418] on textarea at bounding box center [1005, 424] width 241 height 42
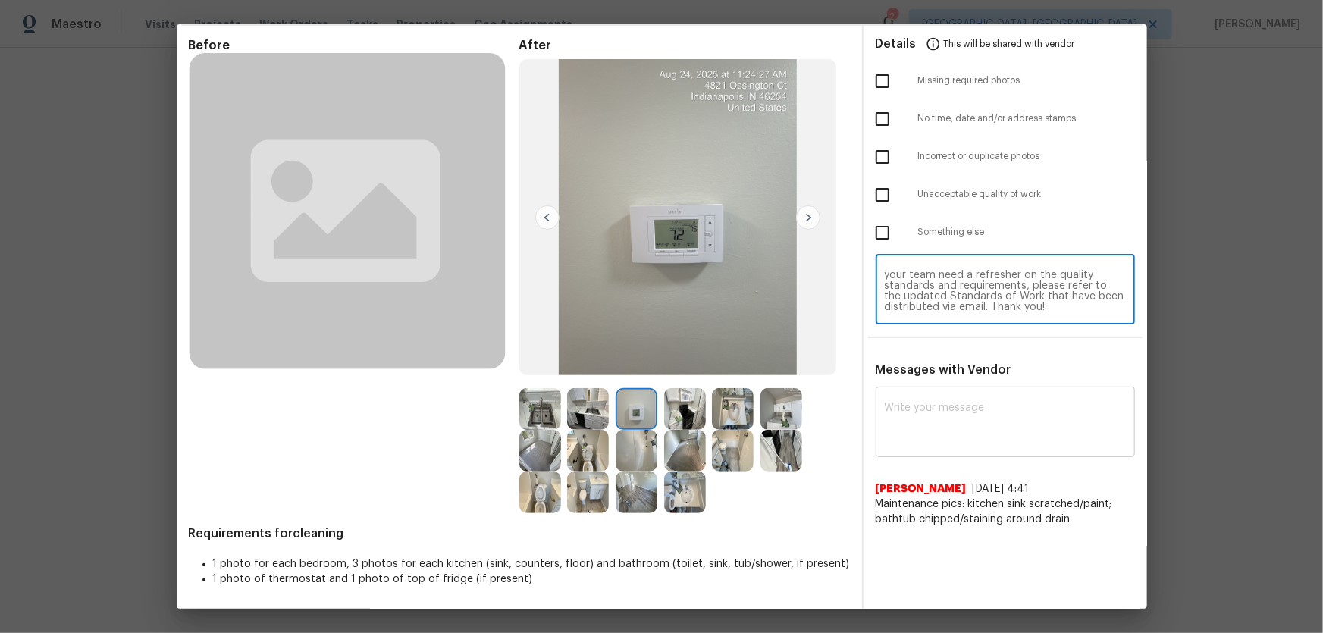
paste textarea "Maintenance Audit Team: Hello! Unfortunately, this cleaning visit completed on …"
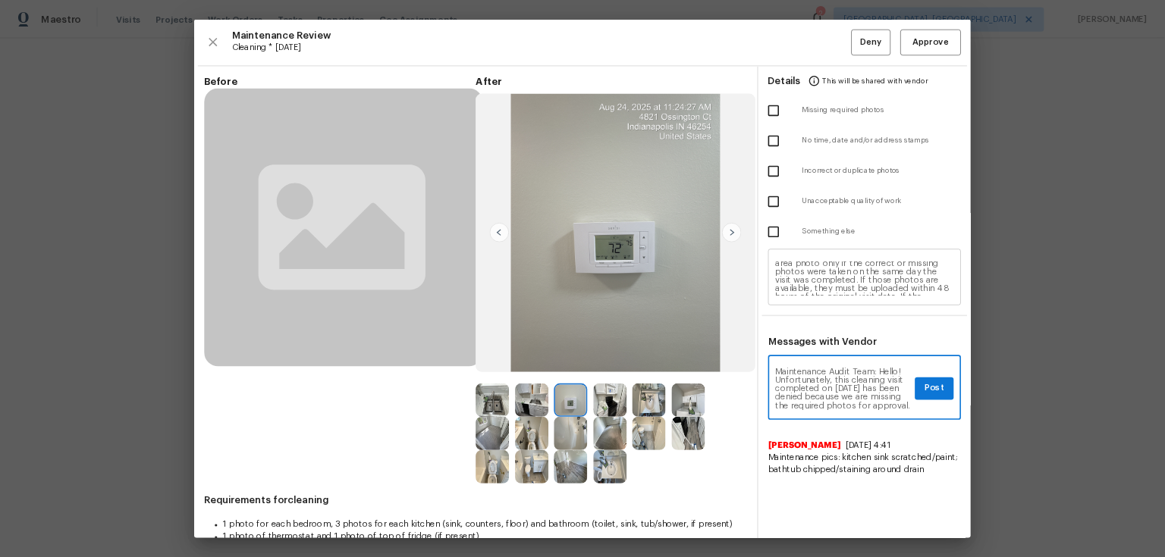
scroll to position [0, 0]
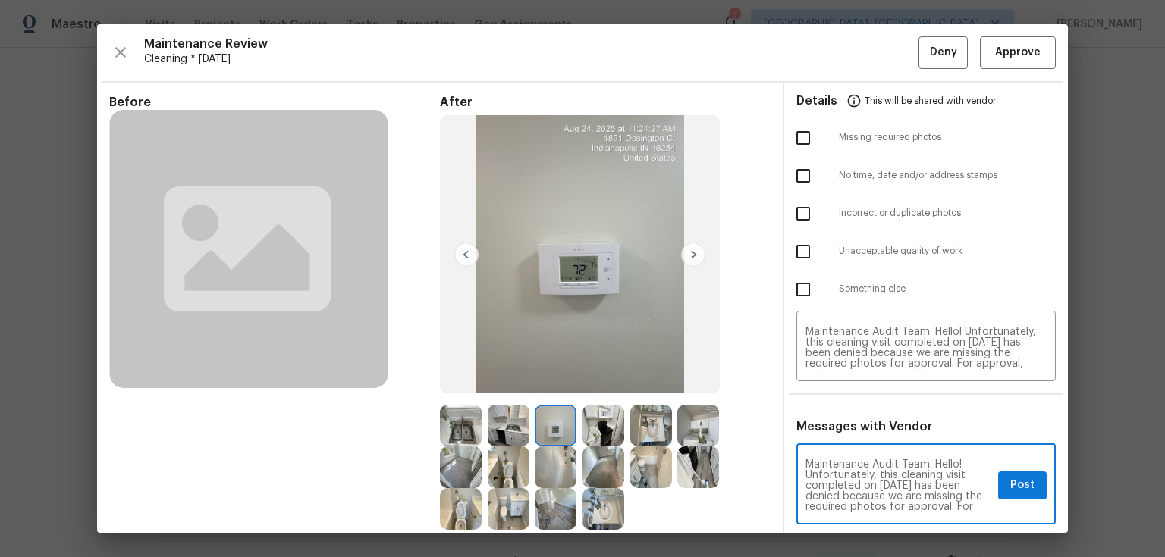
type textarea "Maintenance Audit Team: Hello! Unfortunately, this cleaning visit completed on …"
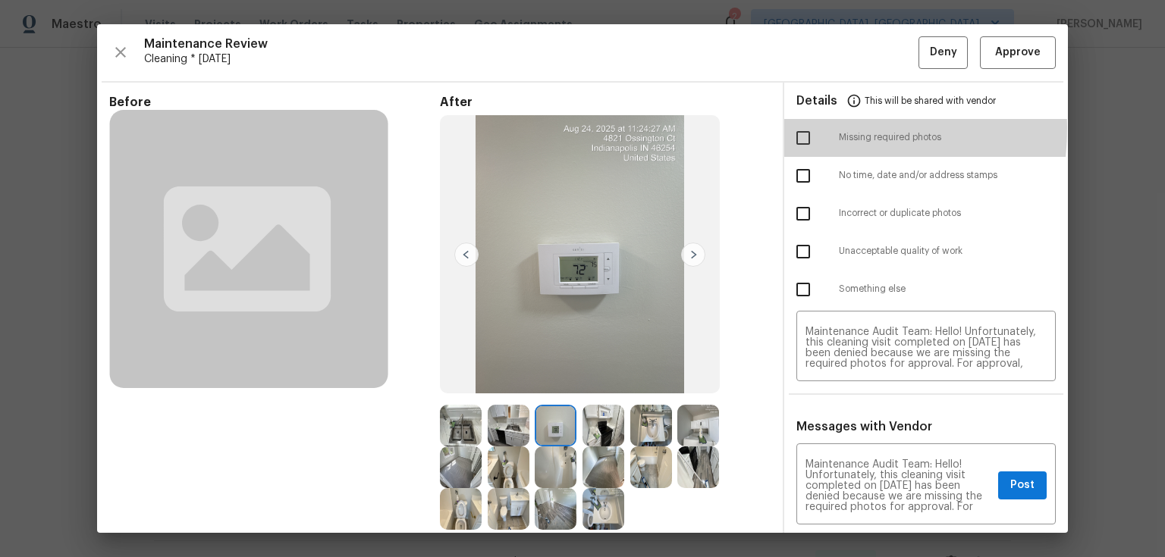
click at [795, 128] on input "checkbox" at bounding box center [803, 138] width 32 height 32
checkbox input "true"
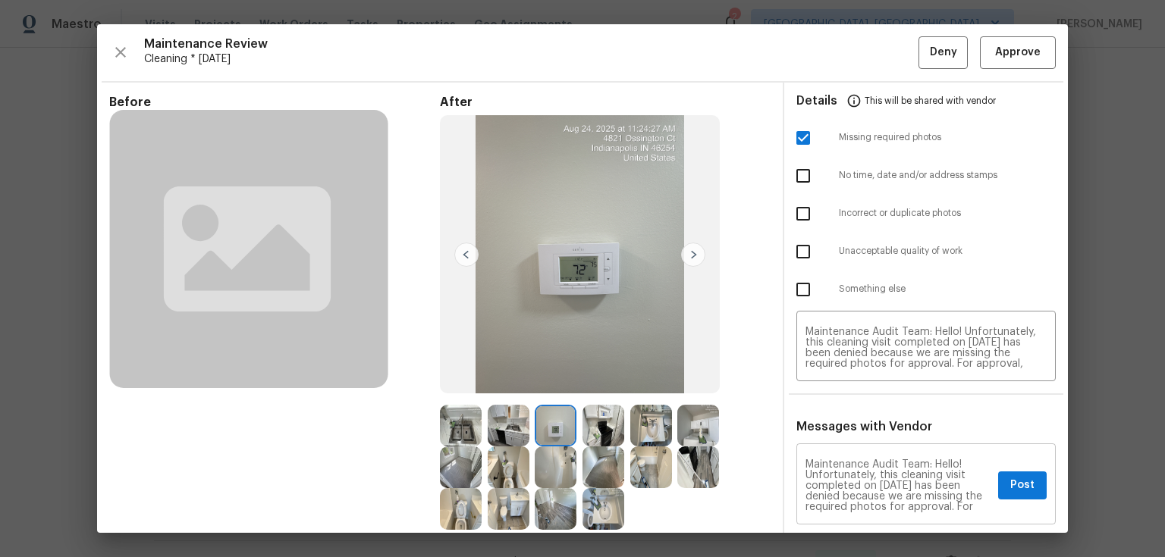
click at [941, 418] on div "Maintenance Audit Team: Hello! Unfortunately, this cleaning visit completed on …" at bounding box center [925, 485] width 259 height 77
click at [941, 418] on span "Post" at bounding box center [1022, 485] width 24 height 19
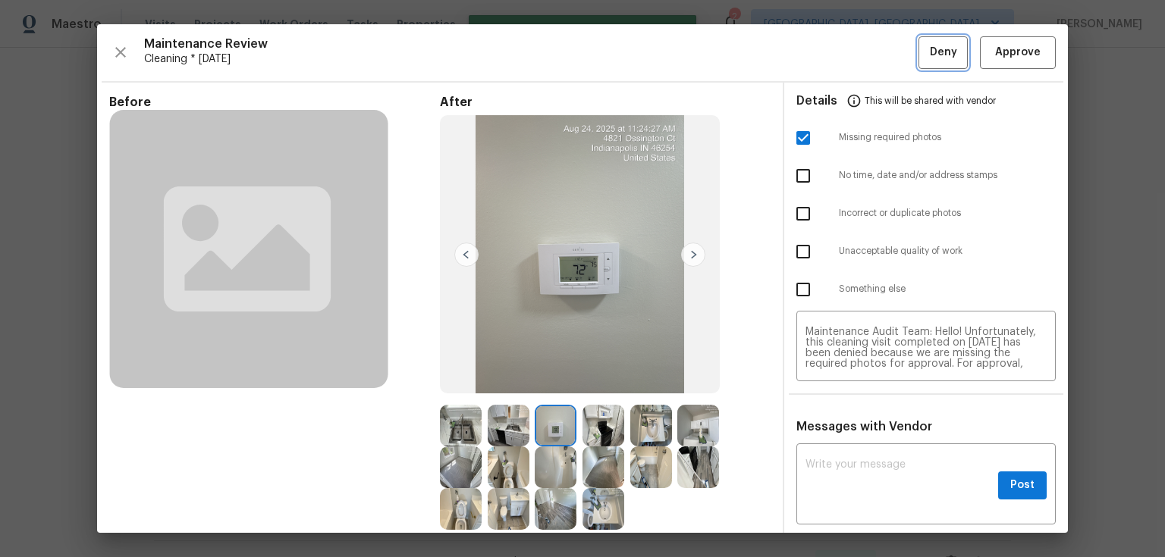
click at [941, 56] on span "Deny" at bounding box center [943, 52] width 27 height 19
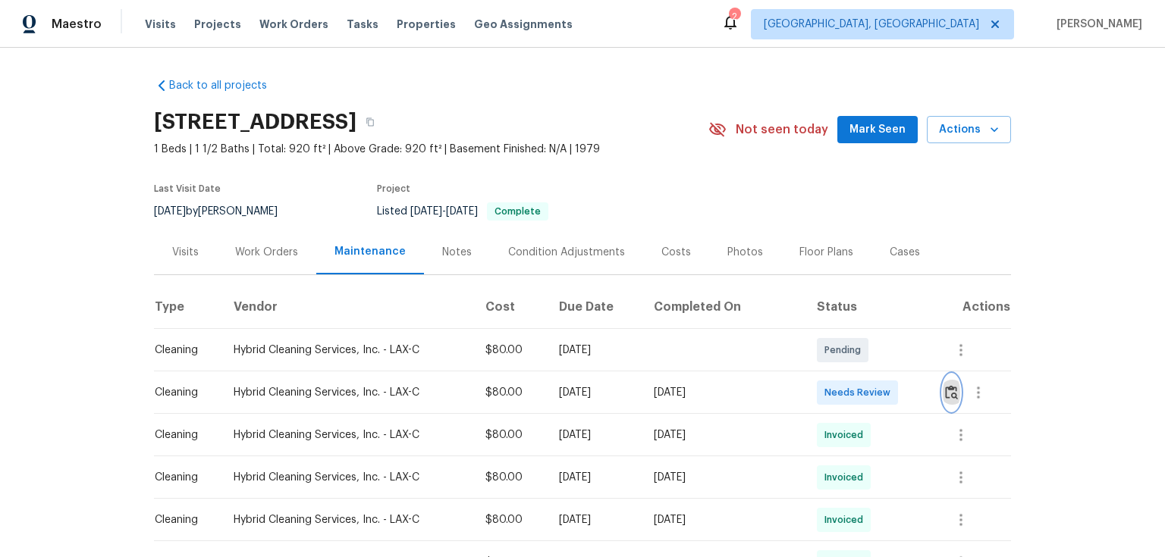
click at [954, 394] on img "button" at bounding box center [951, 392] width 13 height 14
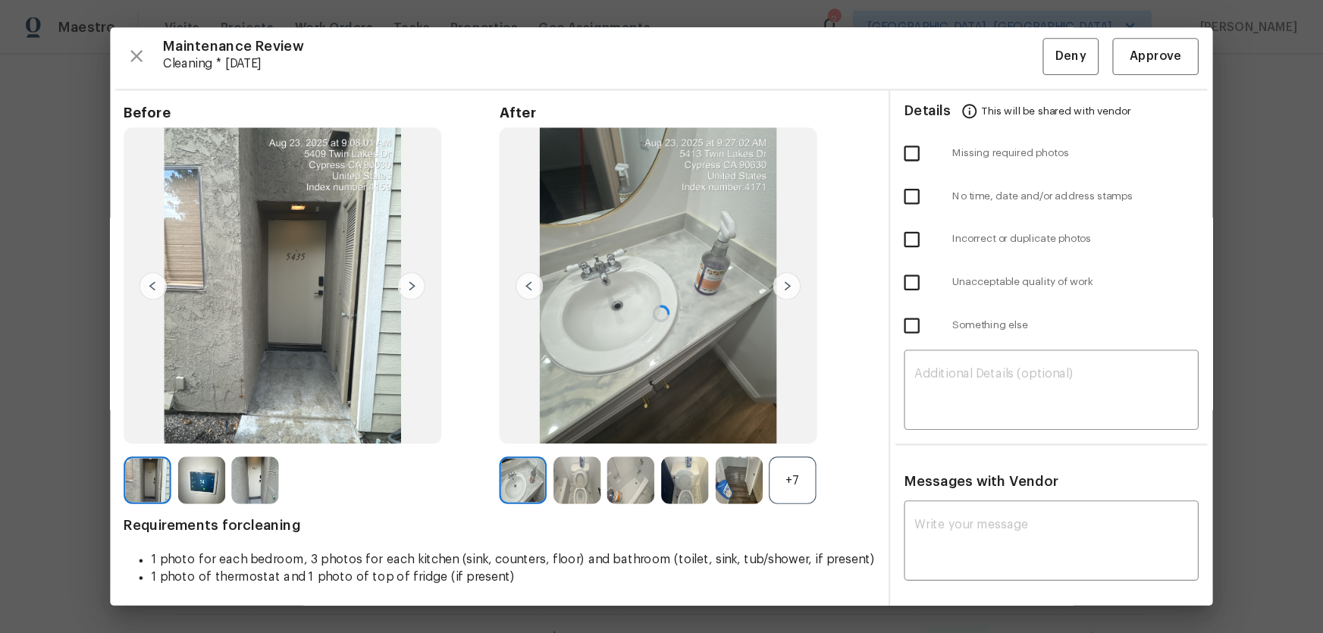
scroll to position [3, 0]
drag, startPoint x: 719, startPoint y: 410, endPoint x: 698, endPoint y: 409, distance: 21.2
click at [716, 412] on div "+7" at bounding box center [605, 423] width 331 height 42
click at [698, 409] on div "+7" at bounding box center [698, 423] width 42 height 42
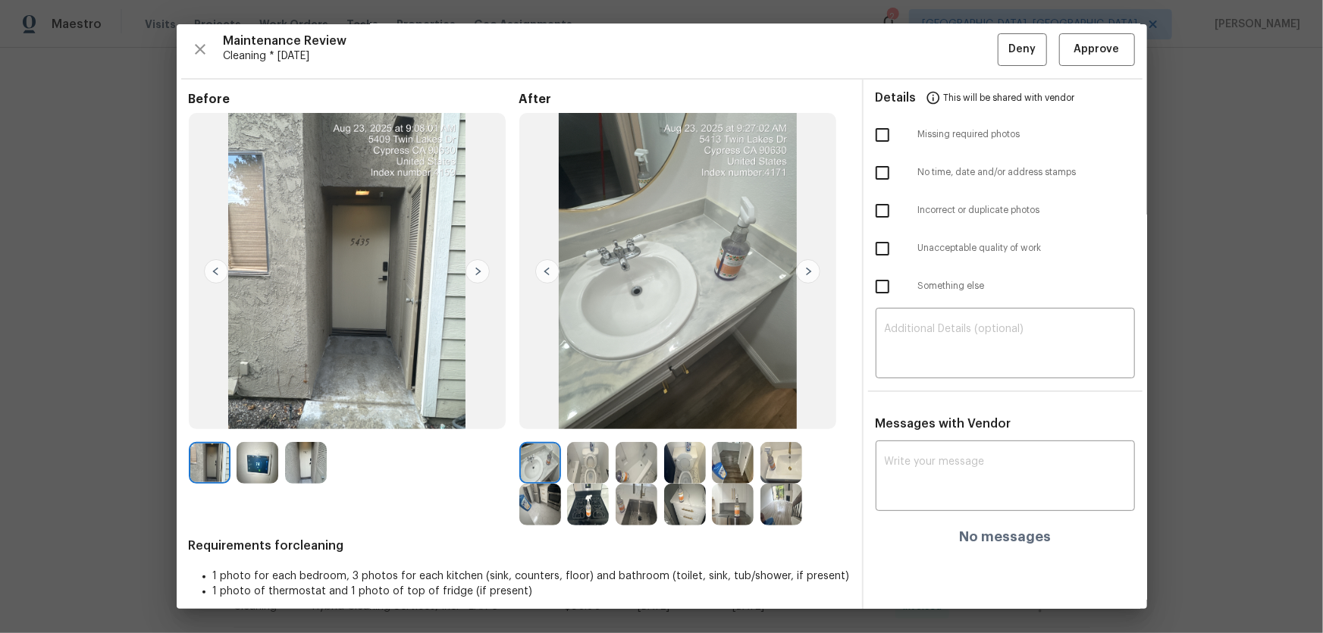
scroll to position [15, 0]
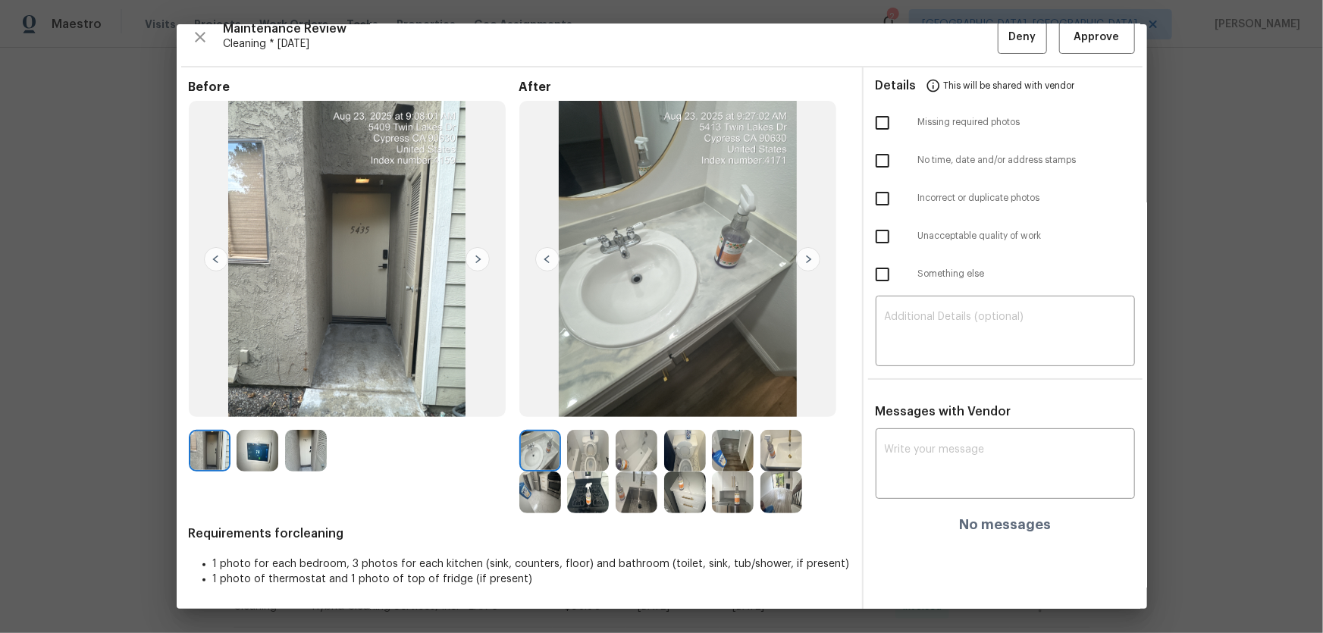
click at [581, 460] on img at bounding box center [588, 451] width 42 height 42
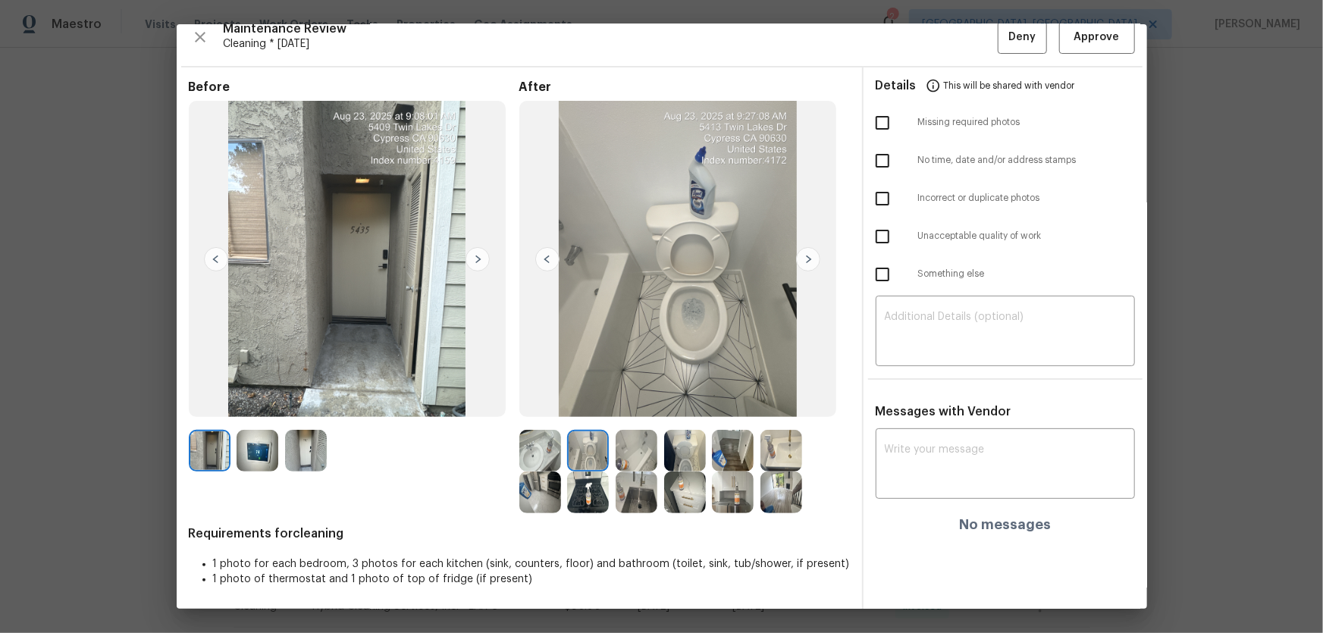
click at [689, 447] on img at bounding box center [685, 451] width 42 height 42
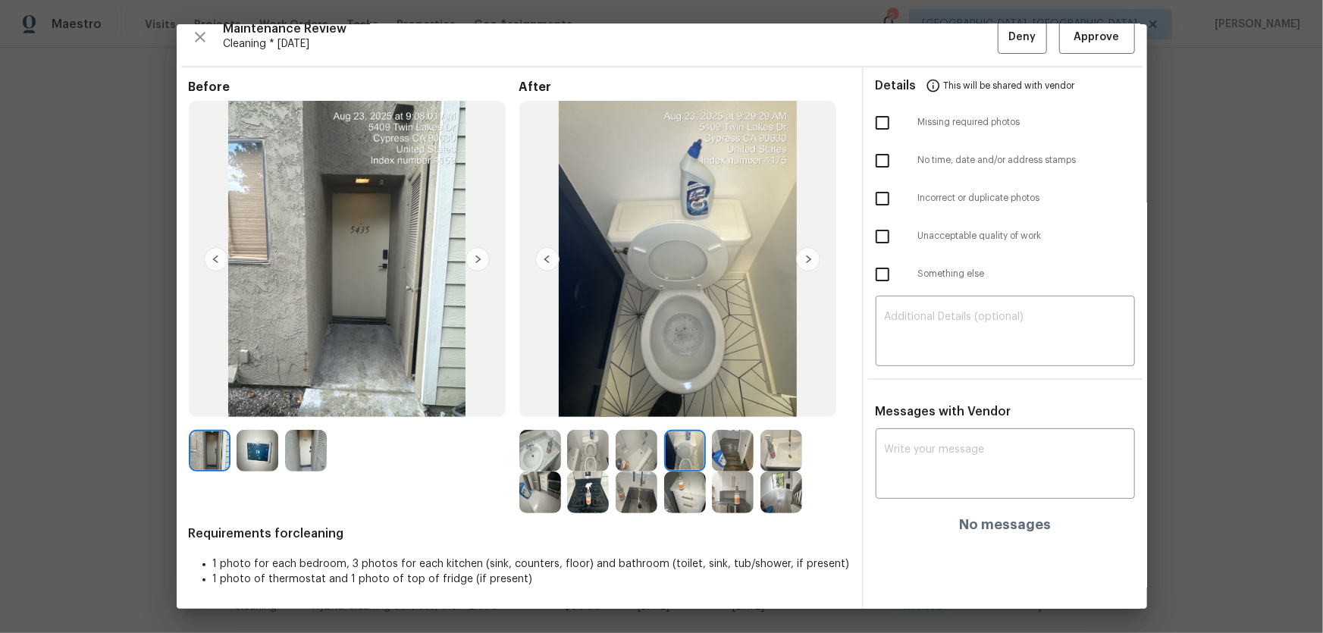
click at [557, 455] on img at bounding box center [540, 451] width 42 height 42
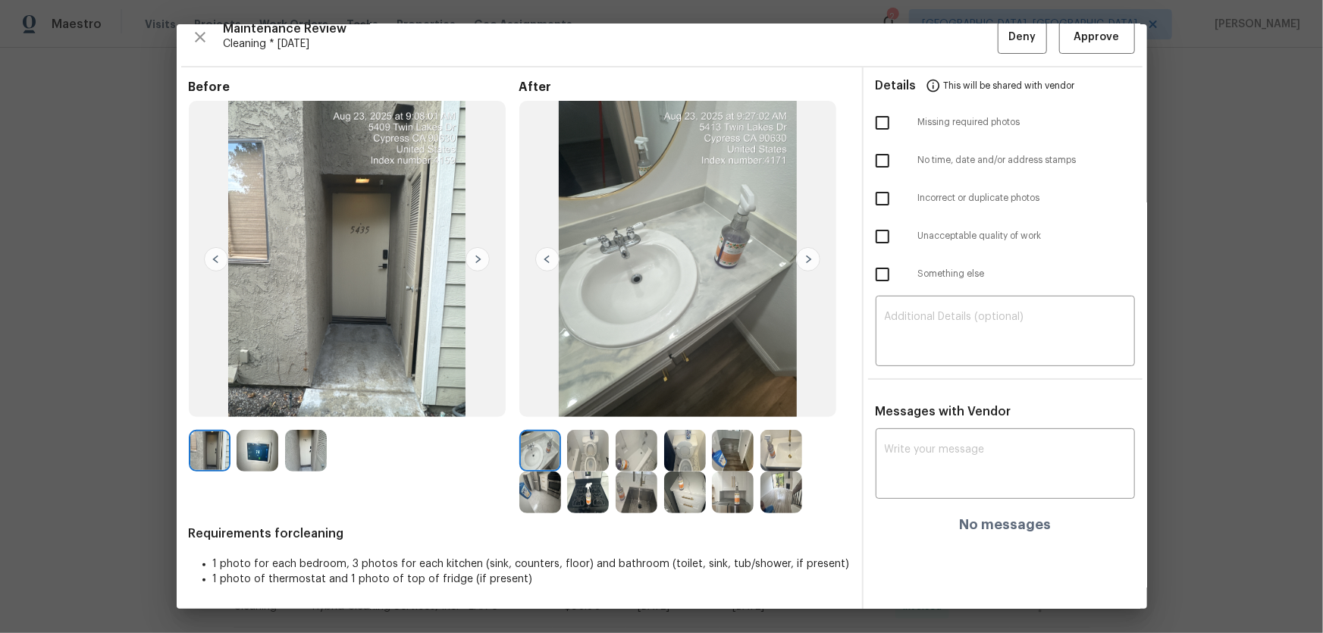
click at [788, 447] on img at bounding box center [782, 451] width 42 height 42
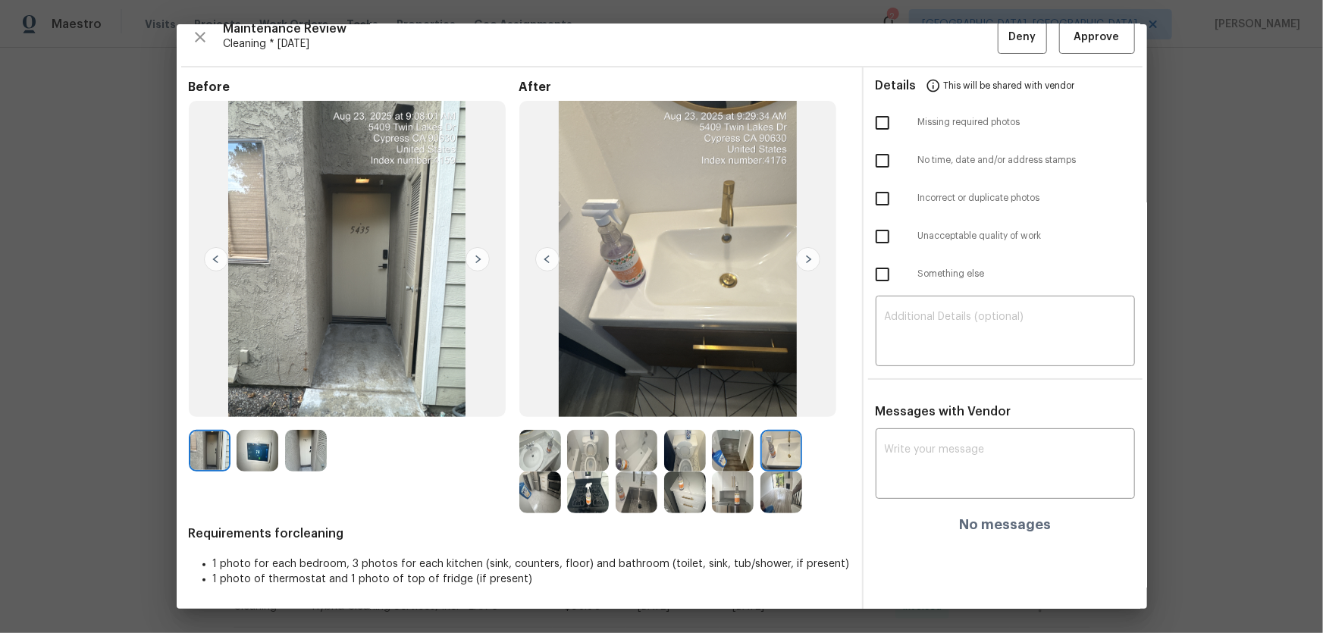
click at [704, 489] on div at bounding box center [688, 493] width 49 height 42
click at [723, 491] on img at bounding box center [733, 493] width 42 height 42
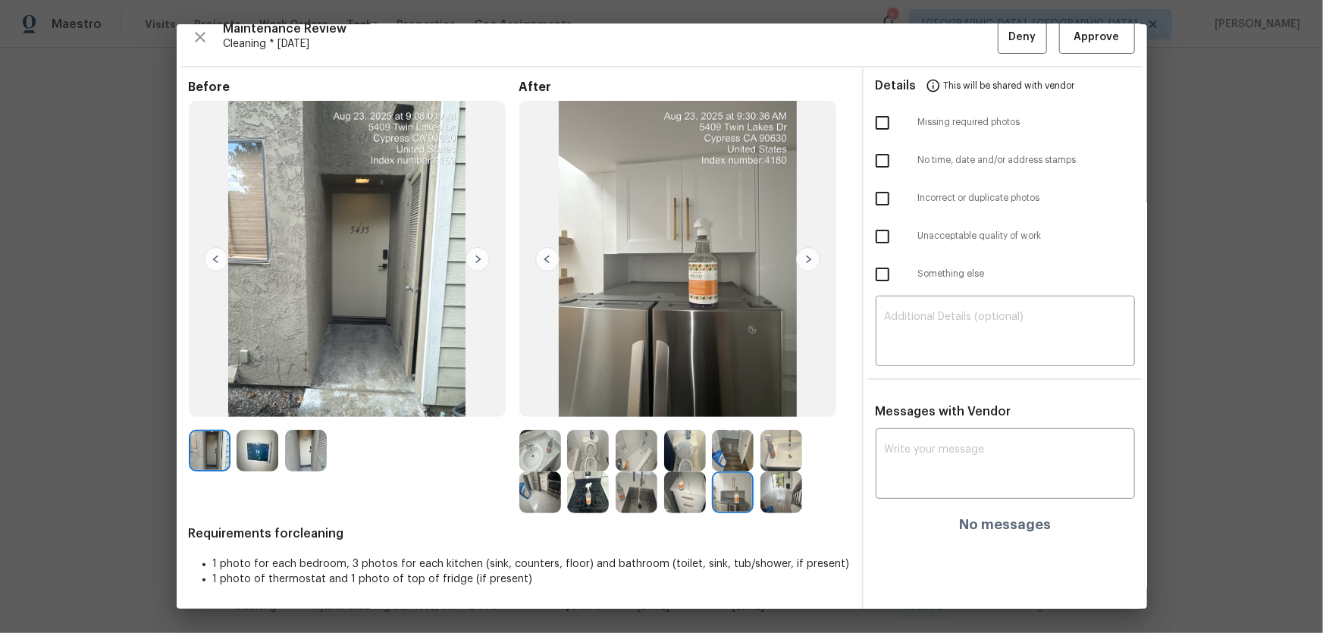
click at [691, 495] on img at bounding box center [685, 493] width 42 height 42
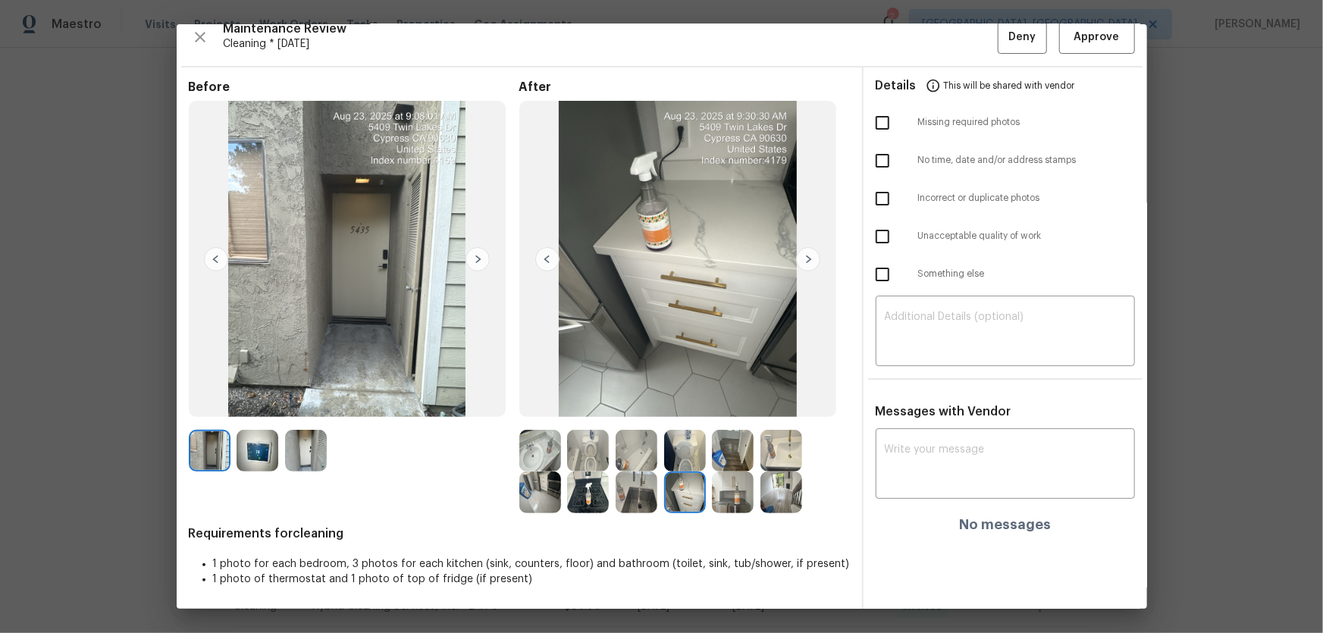
click at [644, 494] on img at bounding box center [637, 493] width 42 height 42
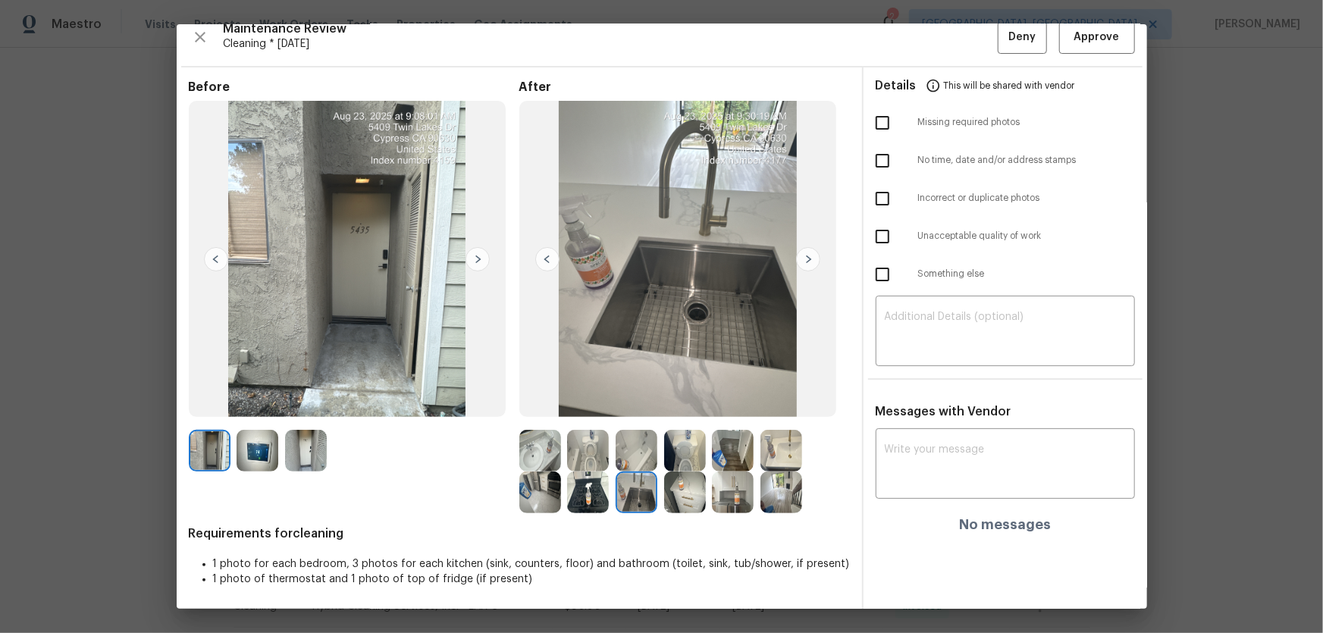
click at [585, 496] on img at bounding box center [588, 493] width 42 height 42
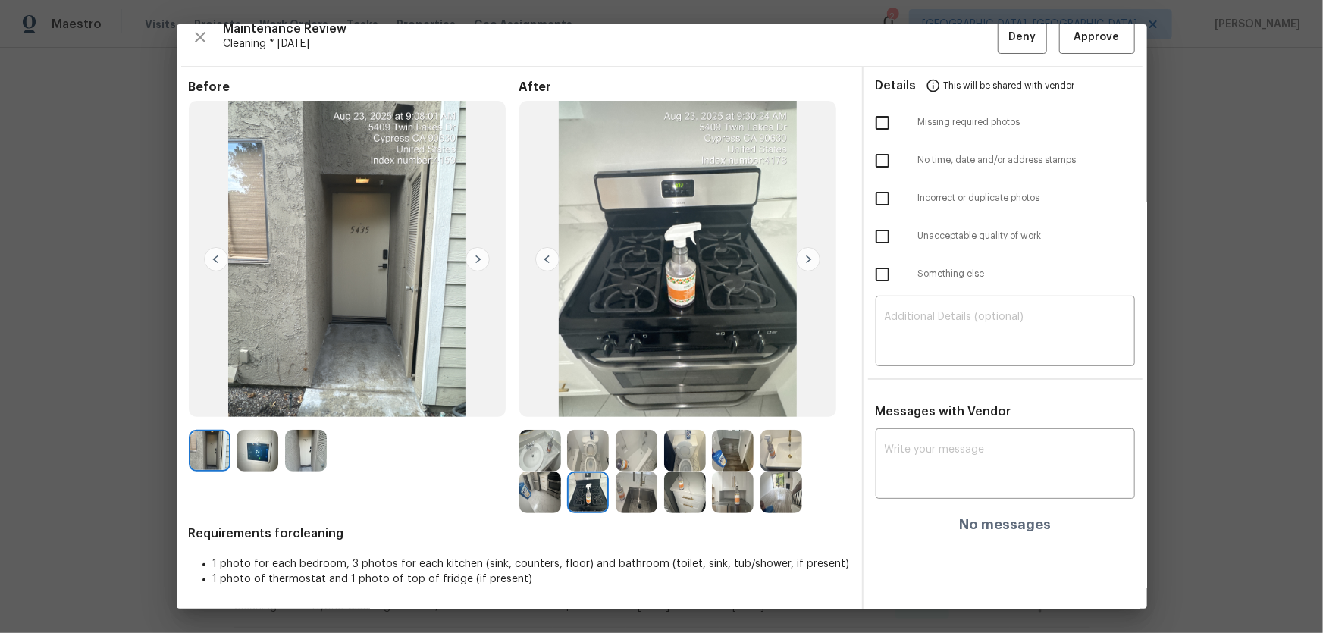
click at [619, 469] on img at bounding box center [637, 451] width 42 height 42
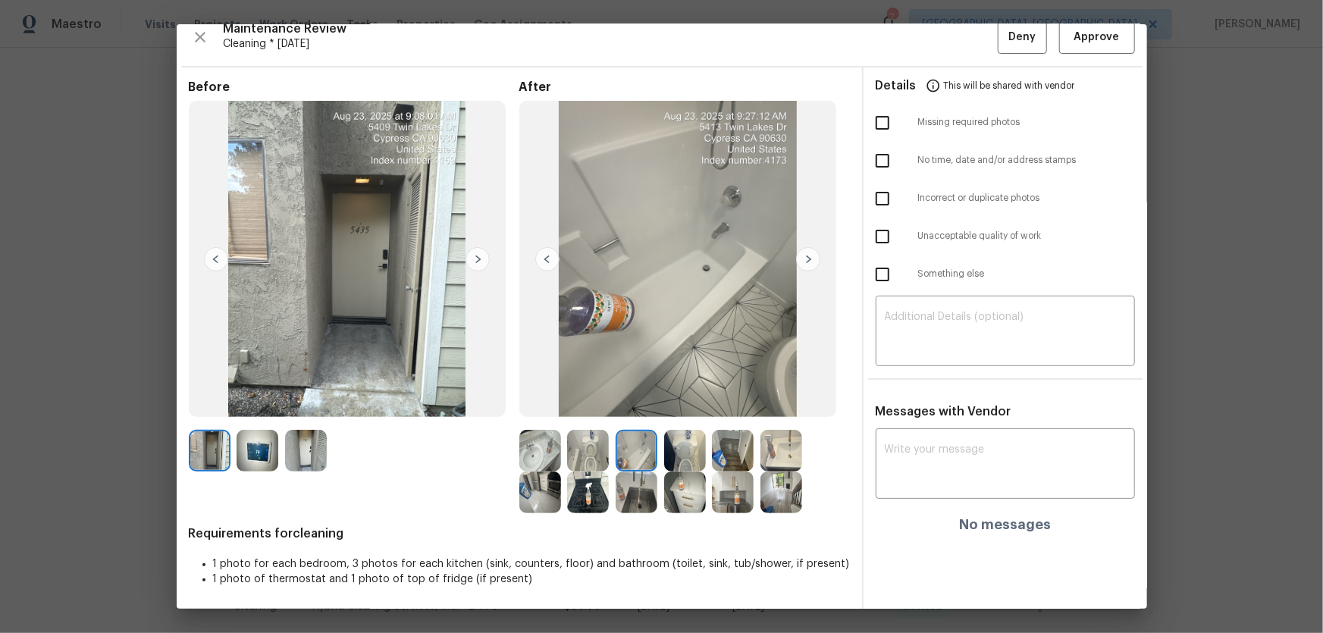
click at [623, 464] on img at bounding box center [637, 451] width 42 height 42
click at [591, 464] on img at bounding box center [588, 451] width 42 height 42
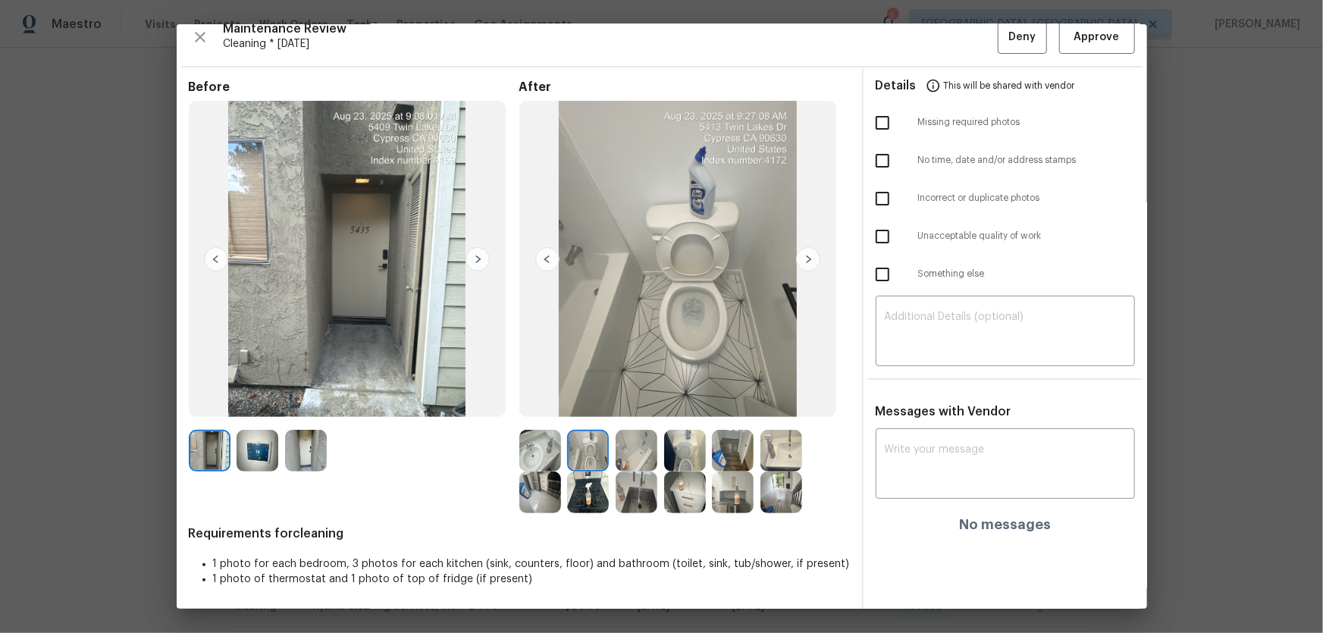
click at [585, 493] on img at bounding box center [588, 493] width 42 height 42
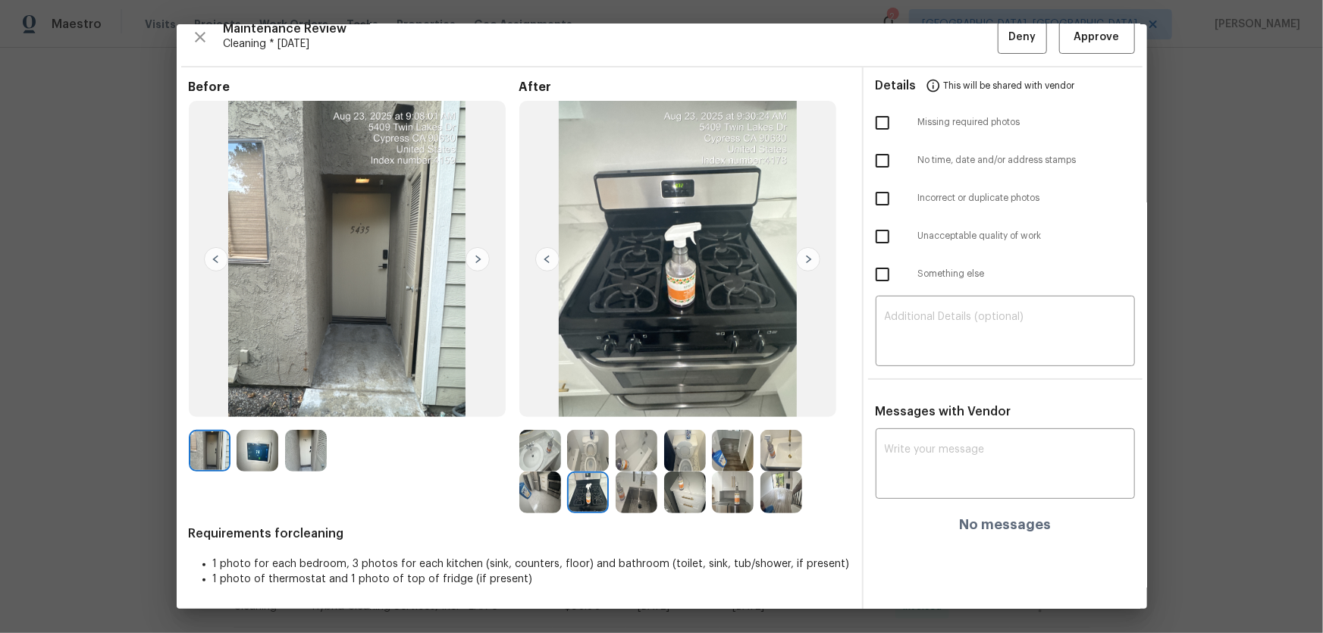
click at [729, 497] on img at bounding box center [733, 493] width 42 height 42
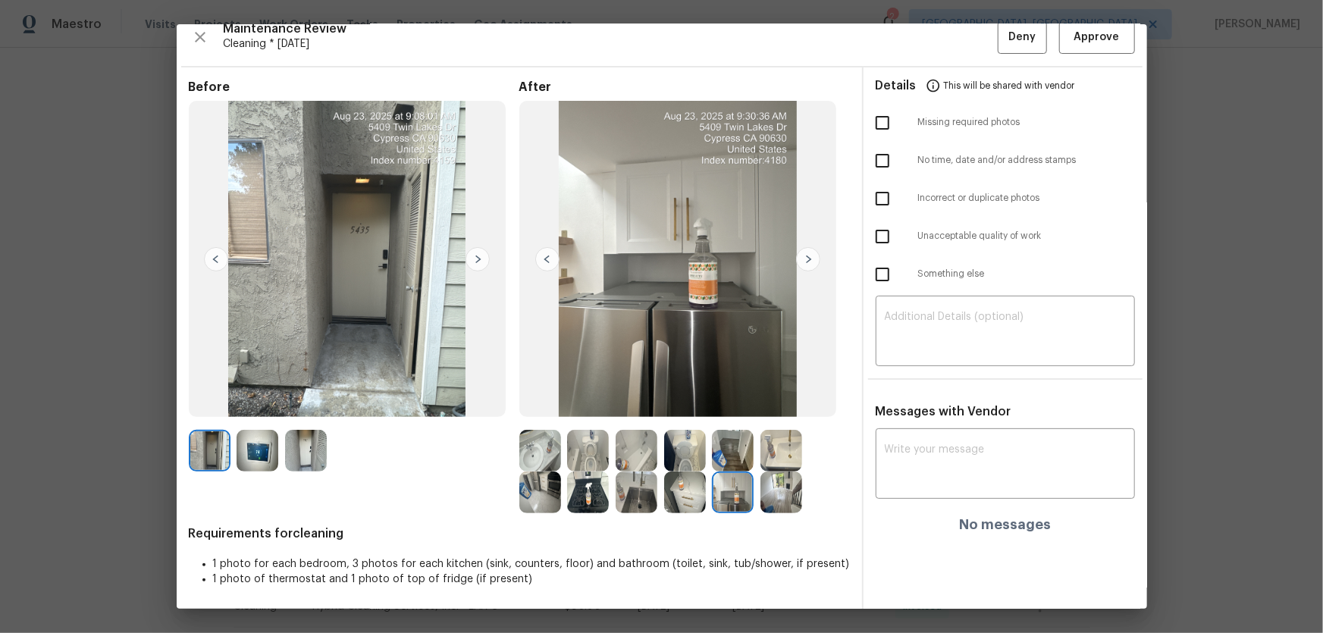
click at [668, 455] on img at bounding box center [685, 451] width 42 height 42
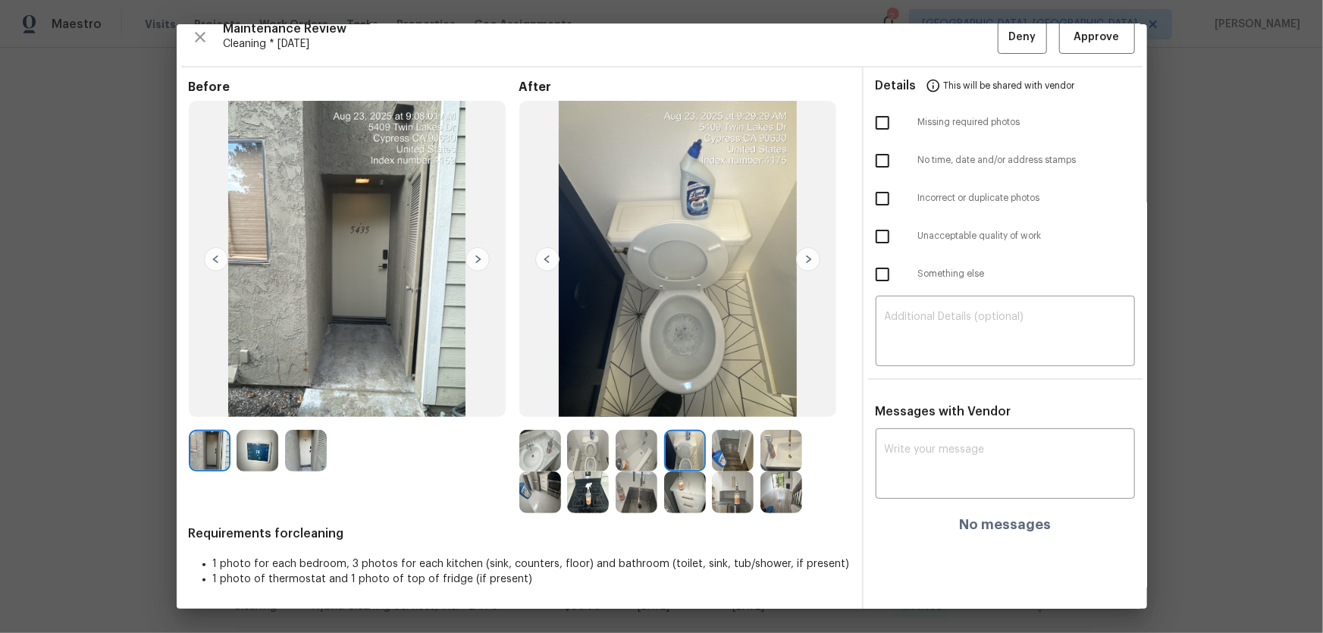
click at [632, 455] on img at bounding box center [637, 451] width 42 height 42
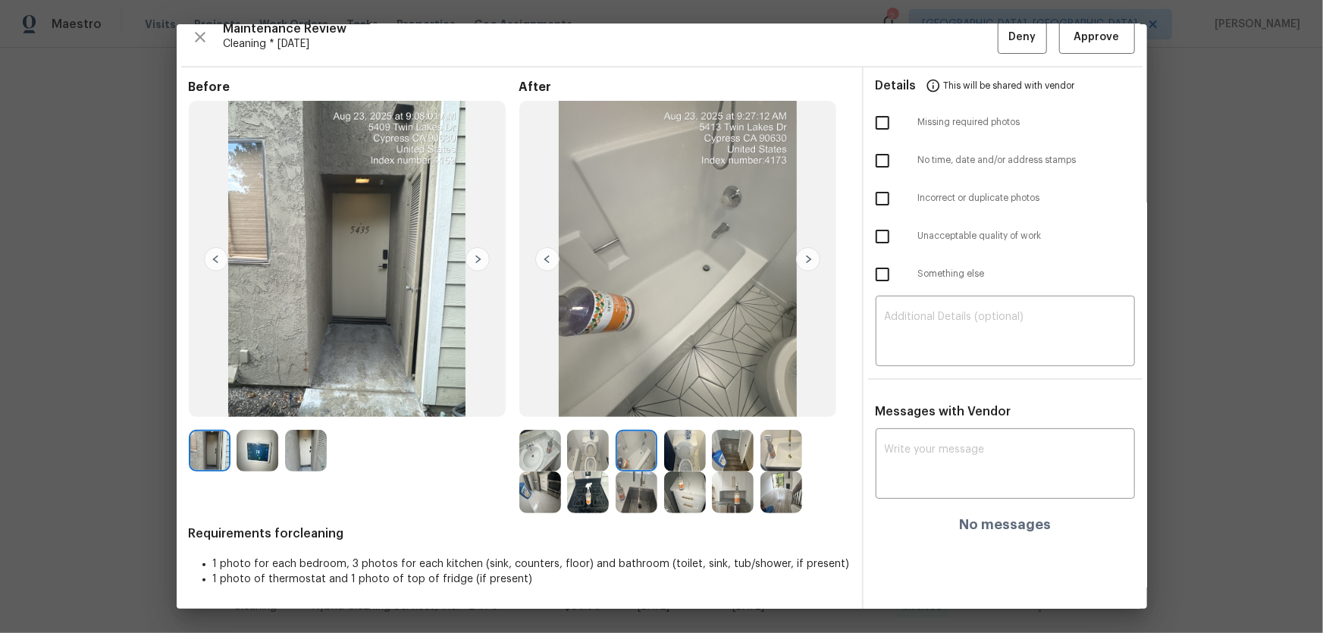
click at [637, 486] on img at bounding box center [637, 493] width 42 height 42
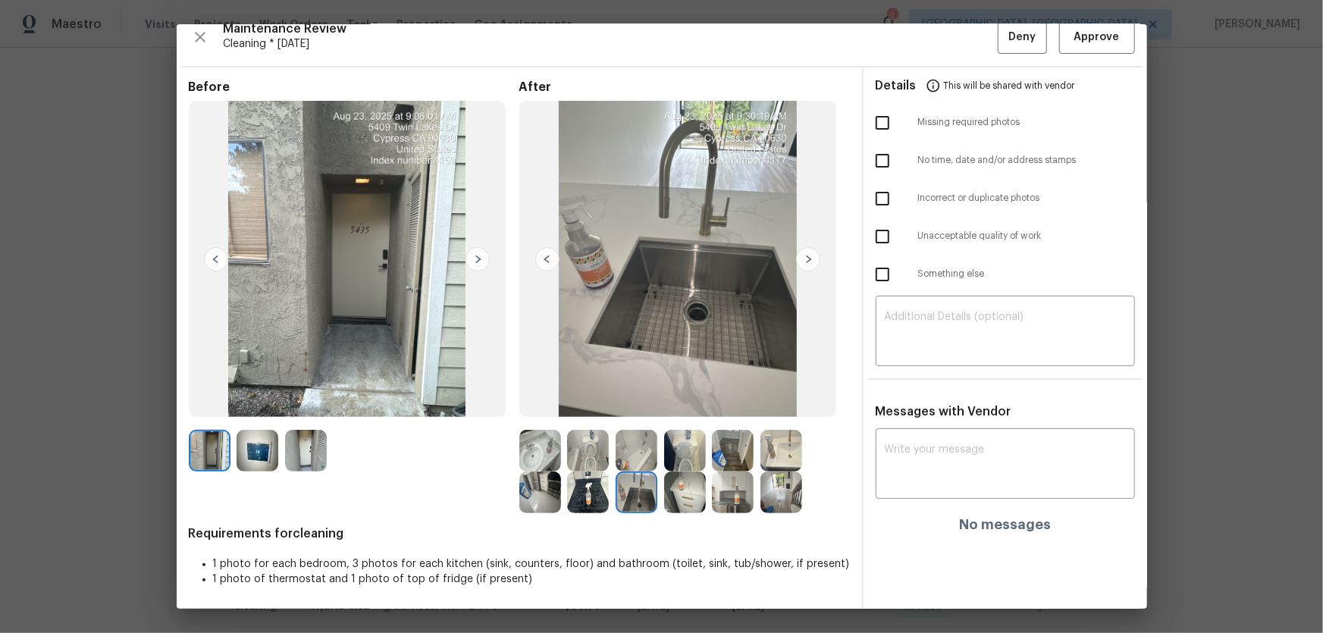
click at [581, 485] on img at bounding box center [588, 493] width 42 height 42
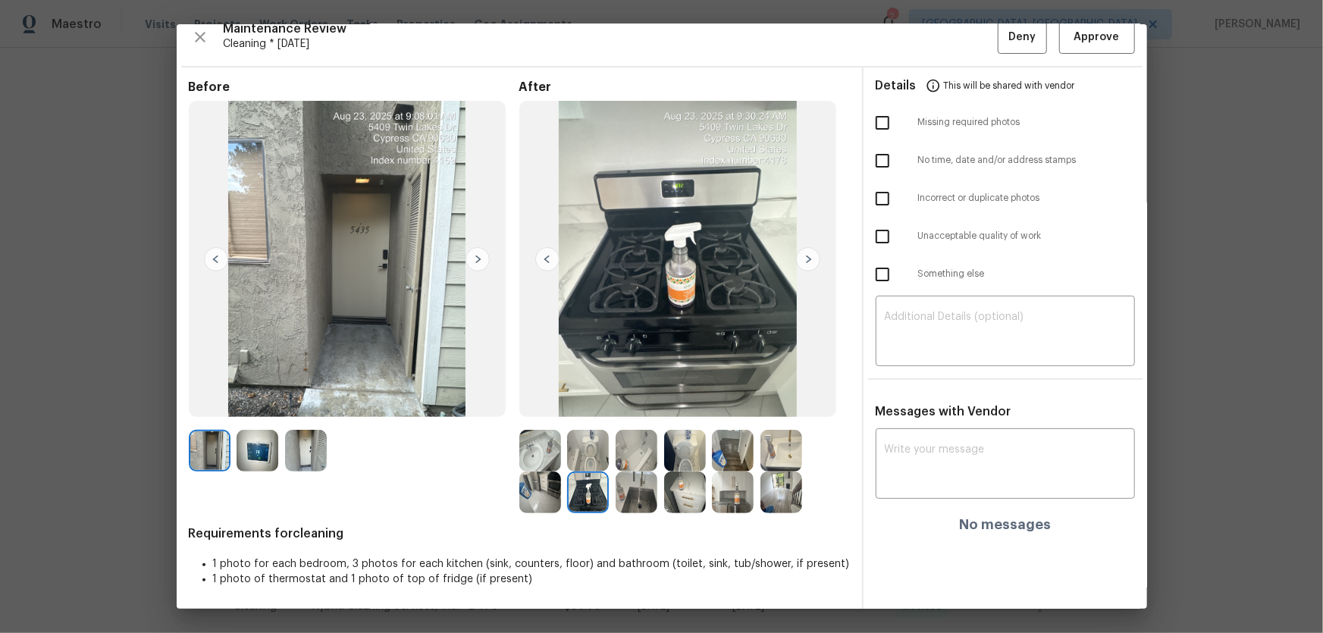
click at [522, 491] on img at bounding box center [540, 493] width 42 height 42
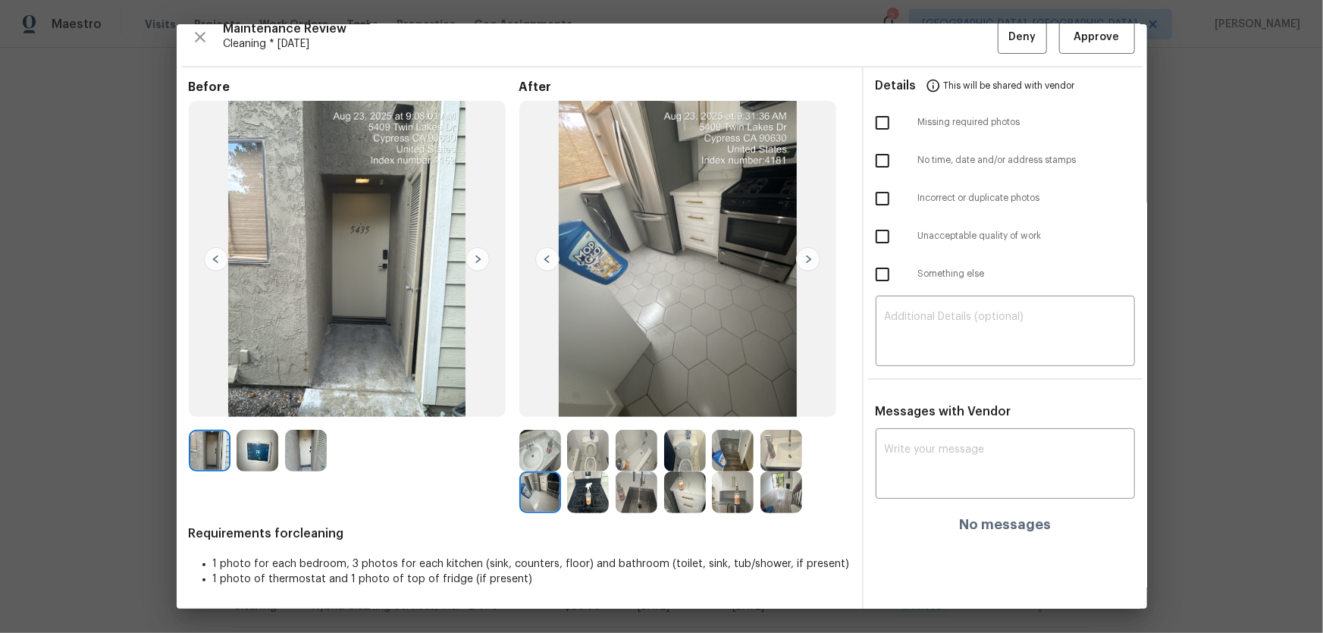
click at [519, 463] on img at bounding box center [540, 451] width 42 height 42
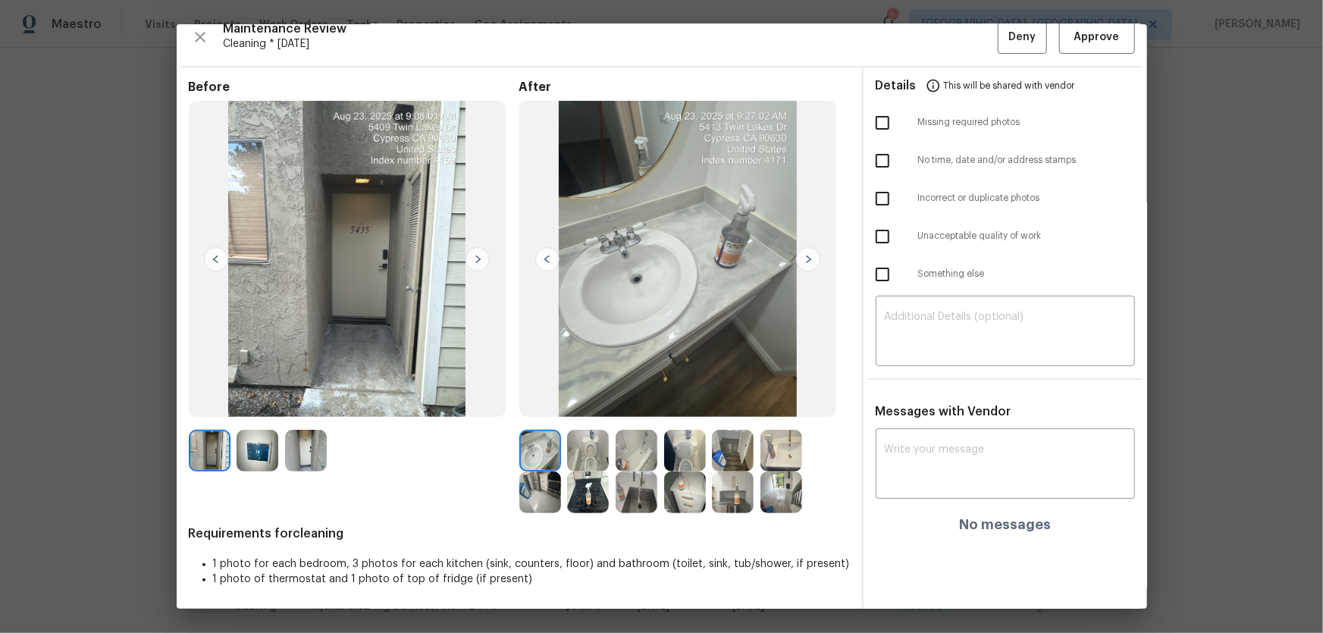
click at [730, 502] on img at bounding box center [733, 493] width 42 height 42
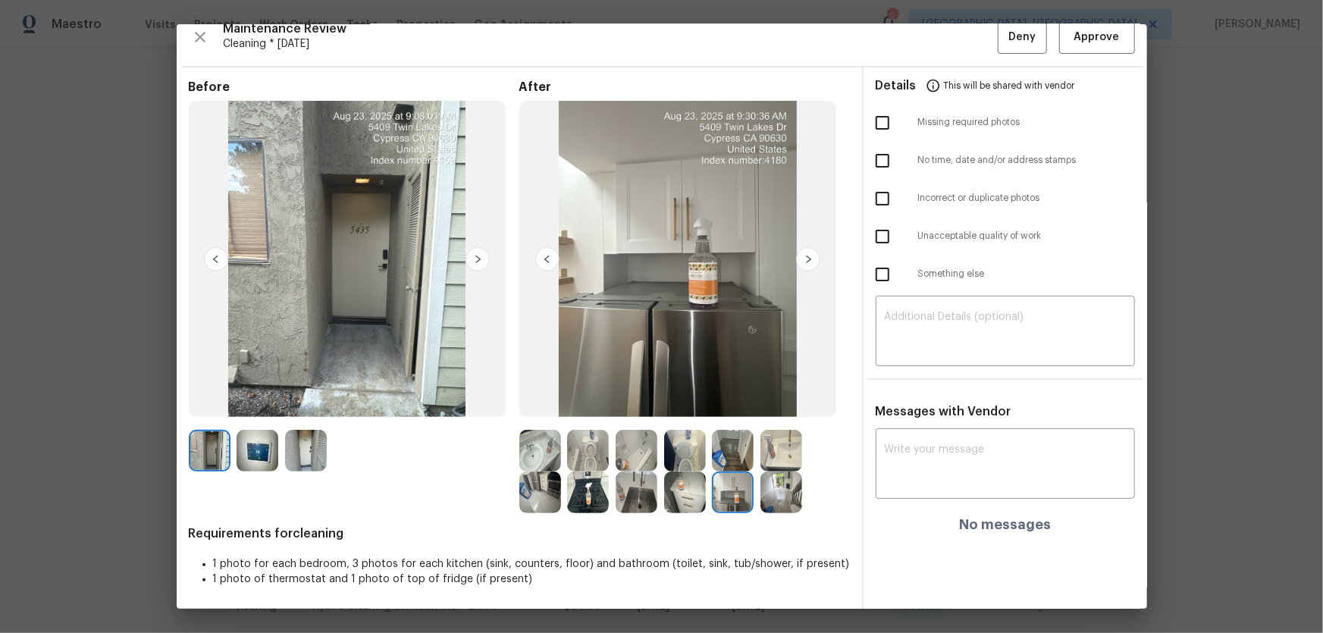
click at [691, 499] on img at bounding box center [685, 493] width 42 height 42
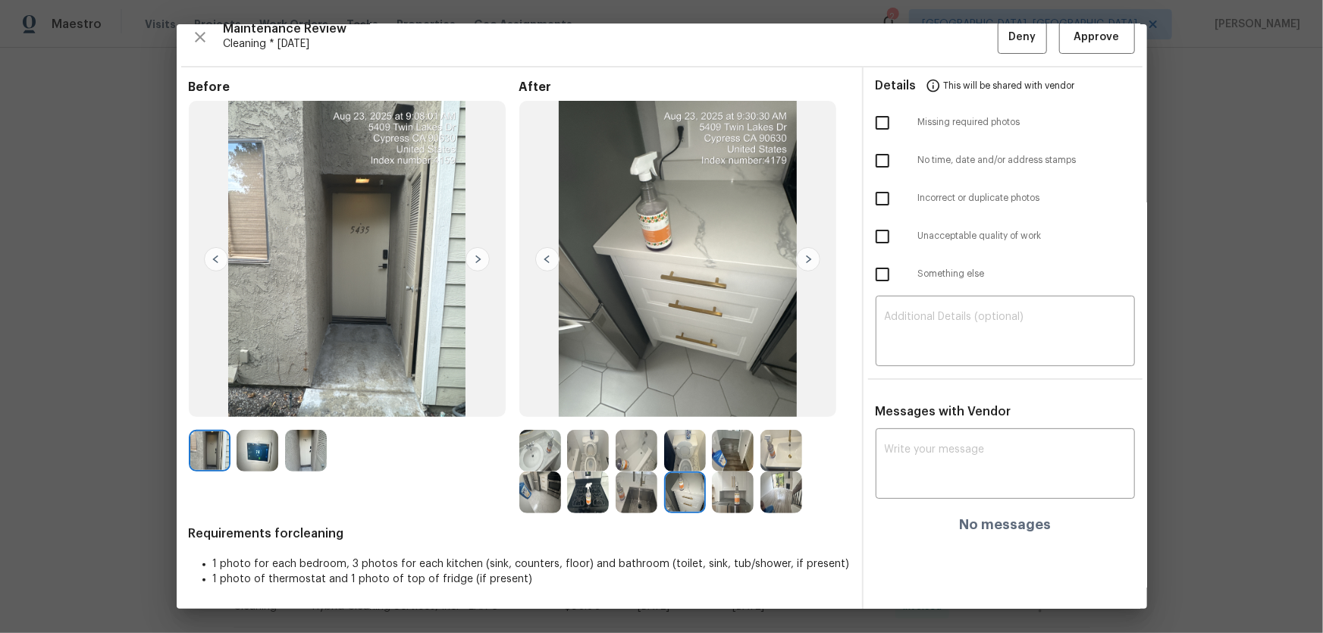
click at [745, 450] on img at bounding box center [733, 451] width 42 height 42
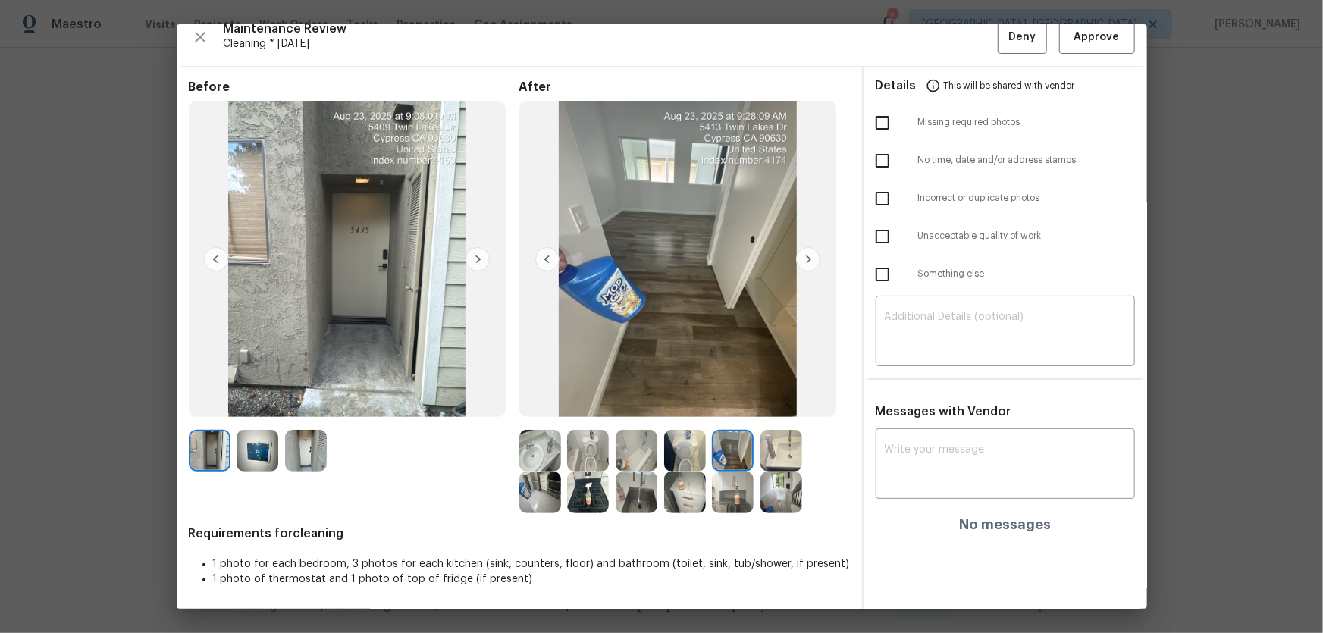
click at [777, 448] on img at bounding box center [782, 451] width 42 height 42
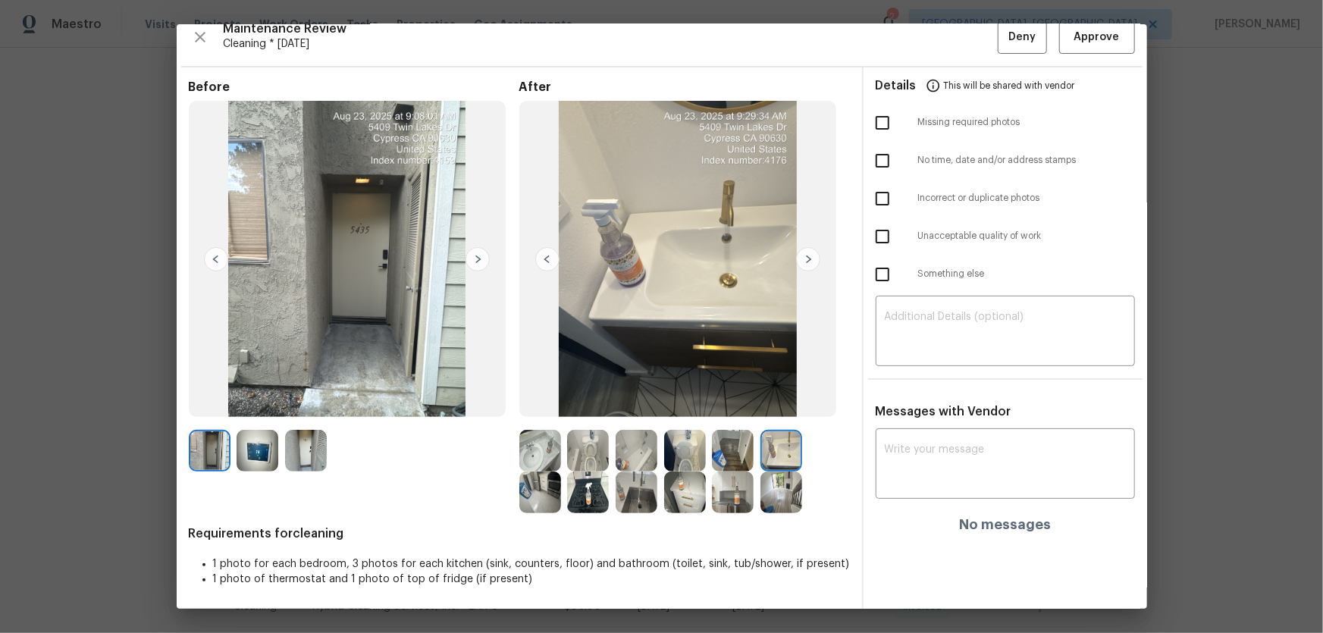
click at [779, 488] on img at bounding box center [782, 493] width 42 height 42
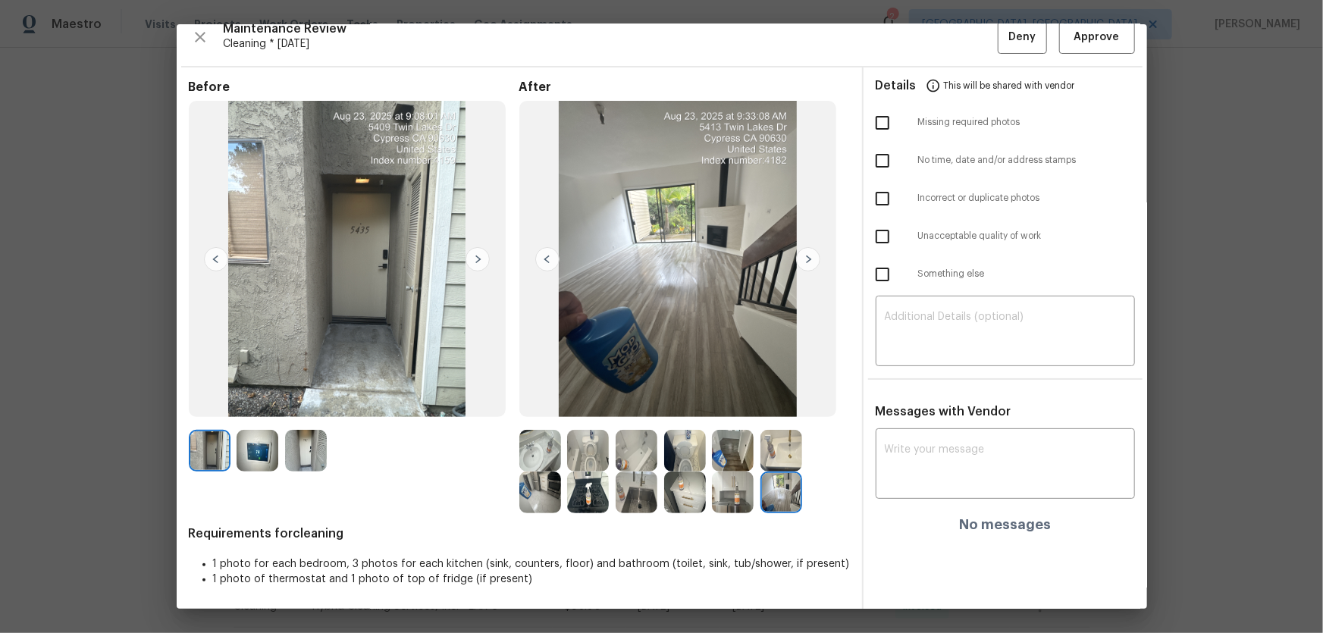
click at [547, 485] on img at bounding box center [540, 493] width 42 height 42
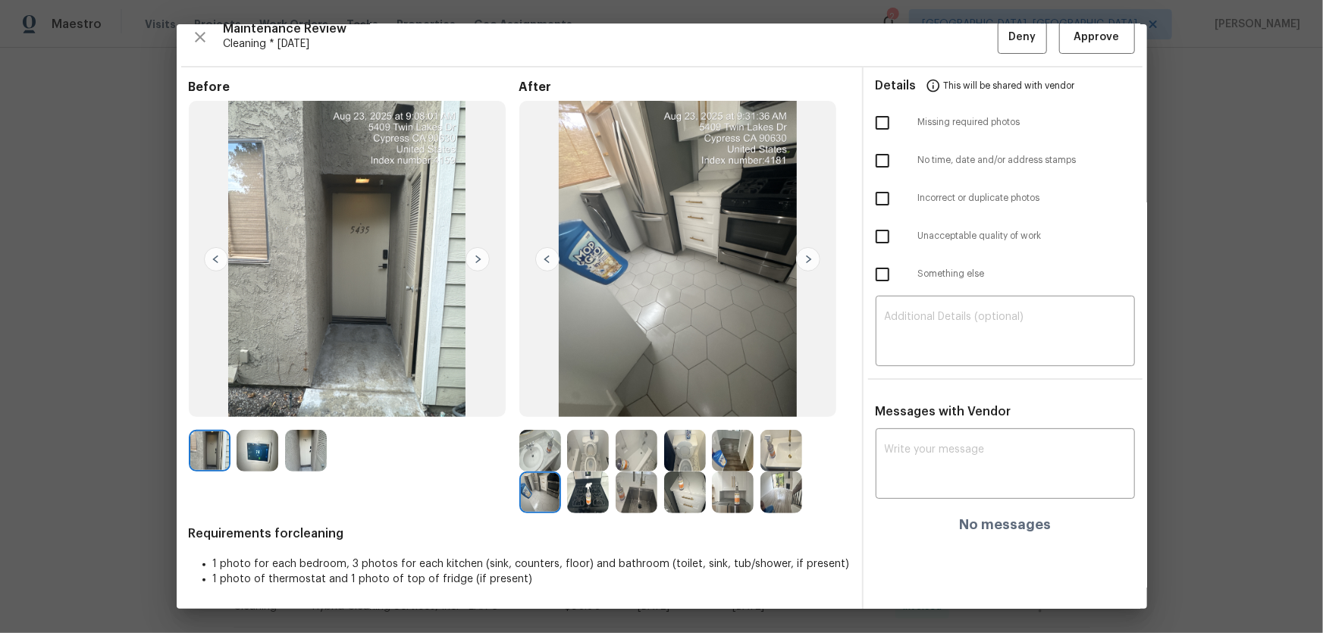
click at [536, 463] on img at bounding box center [540, 451] width 42 height 42
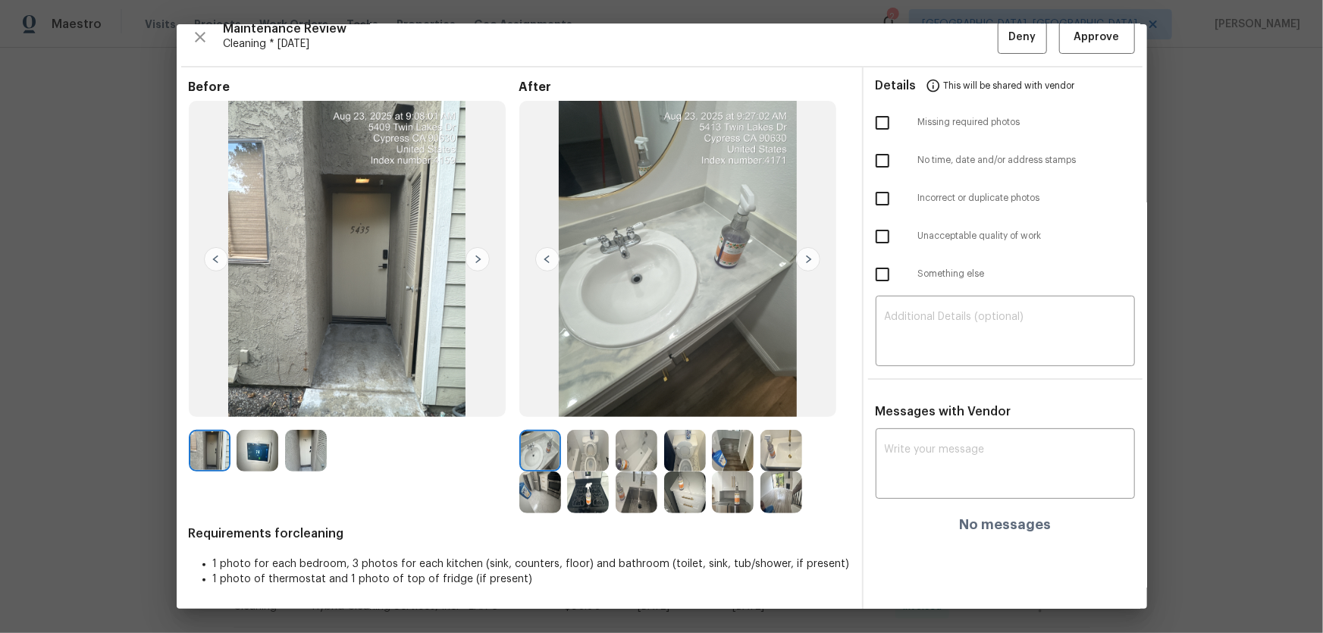
click at [720, 457] on img at bounding box center [733, 451] width 42 height 42
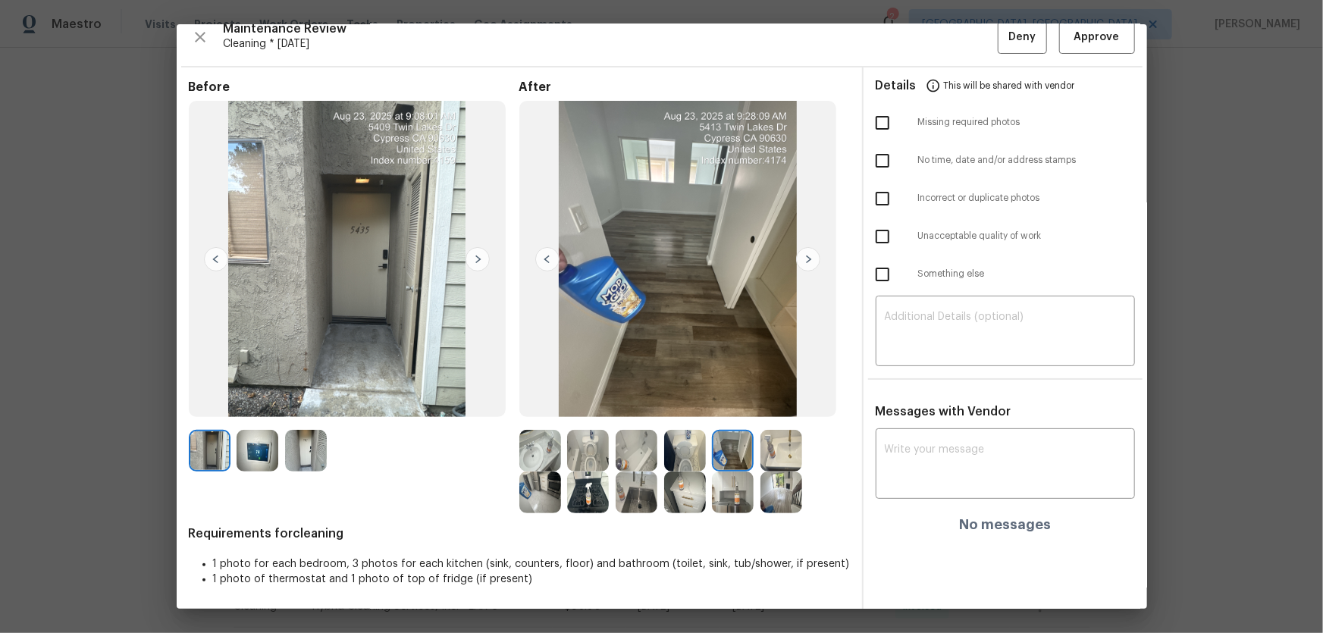
click at [736, 451] on img at bounding box center [733, 451] width 42 height 42
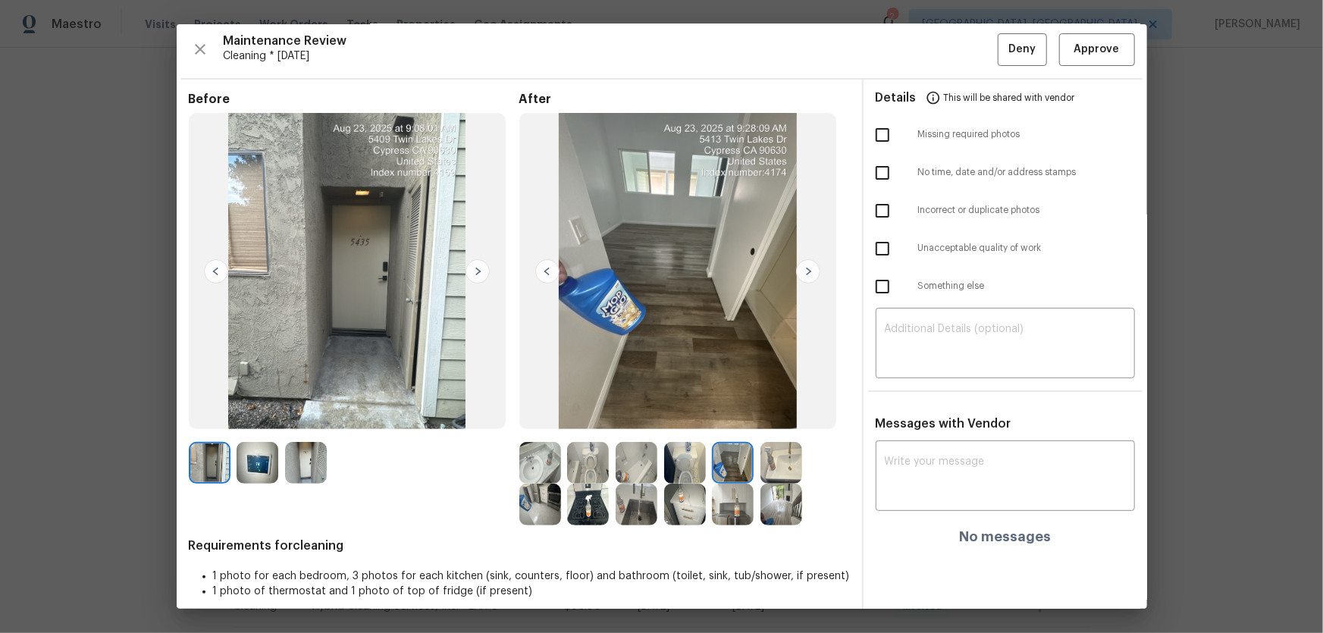
scroll to position [0, 0]
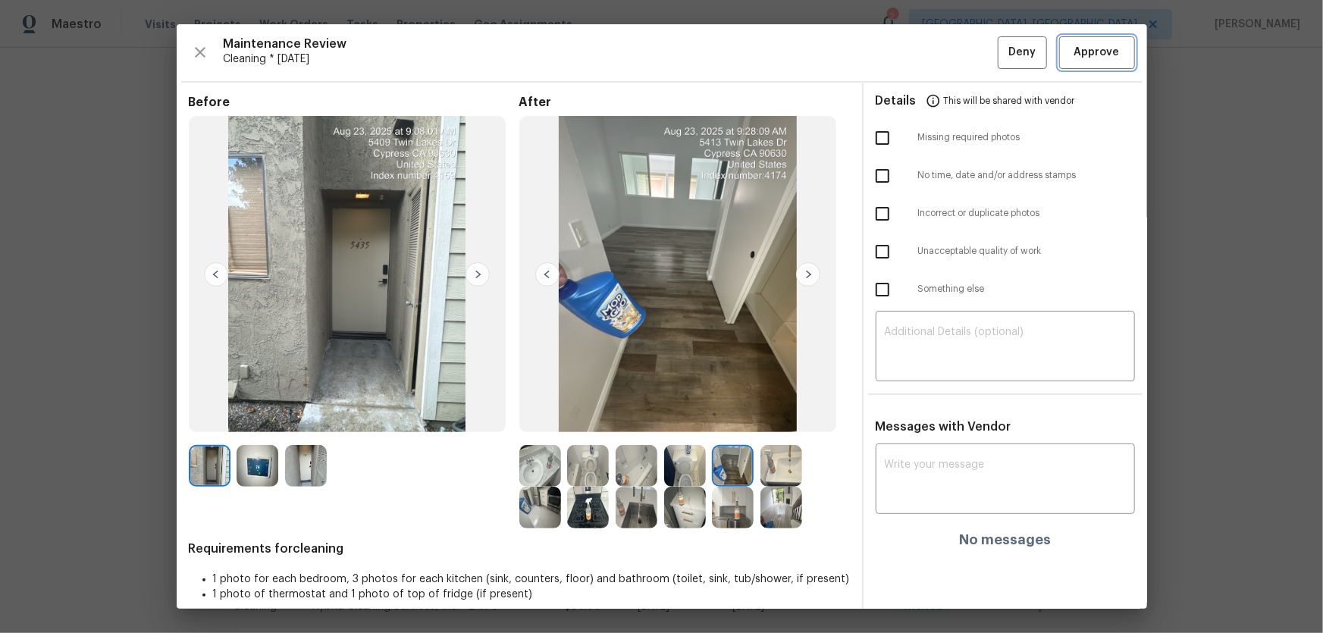
click at [1112, 57] on button "Approve" at bounding box center [1097, 52] width 76 height 33
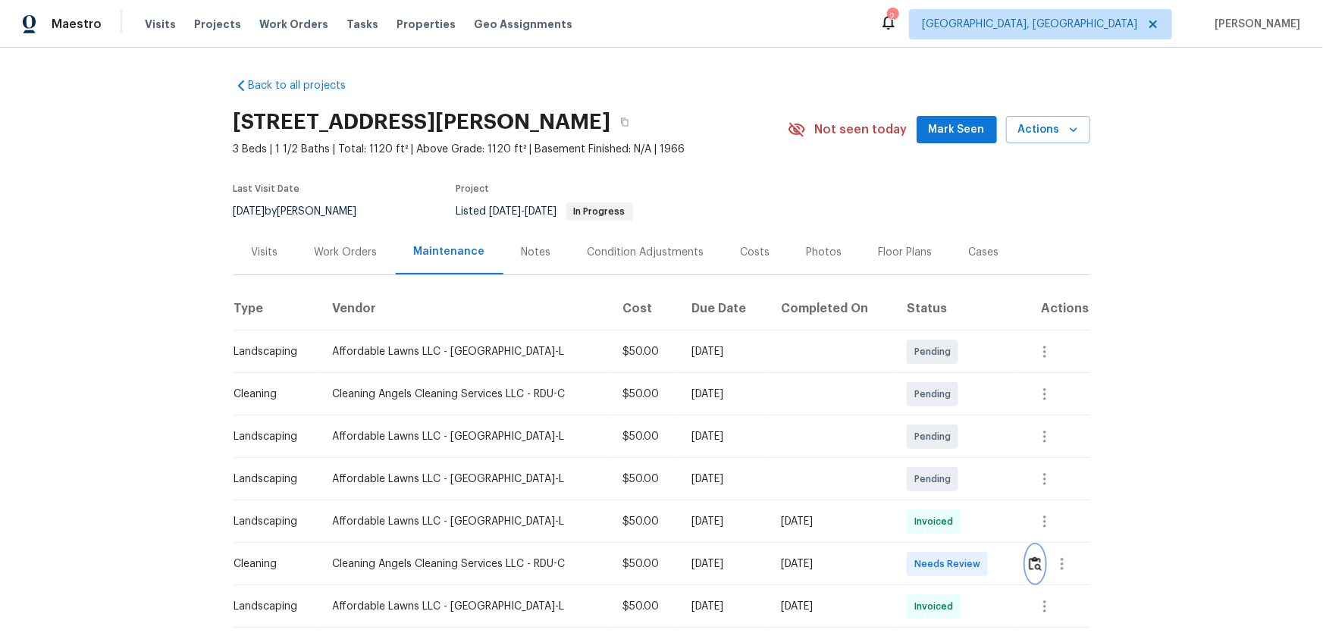
click at [941, 418] on img "button" at bounding box center [1035, 564] width 13 height 14
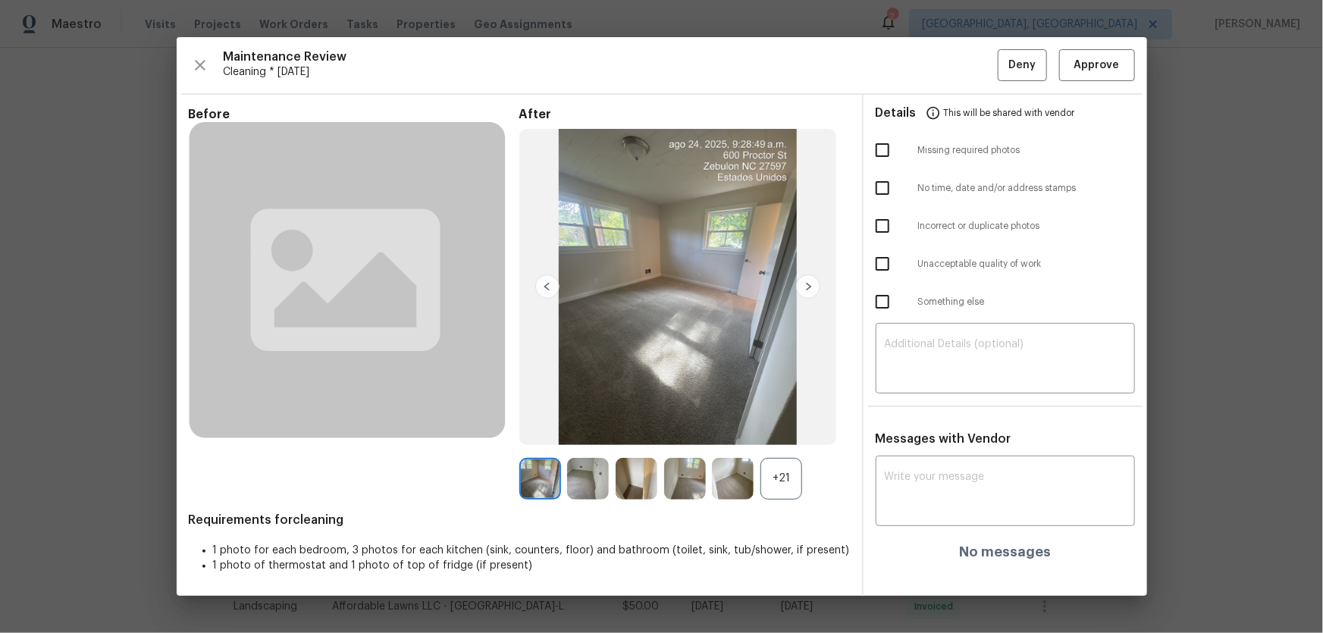
click at [783, 418] on div "+21" at bounding box center [782, 479] width 42 height 42
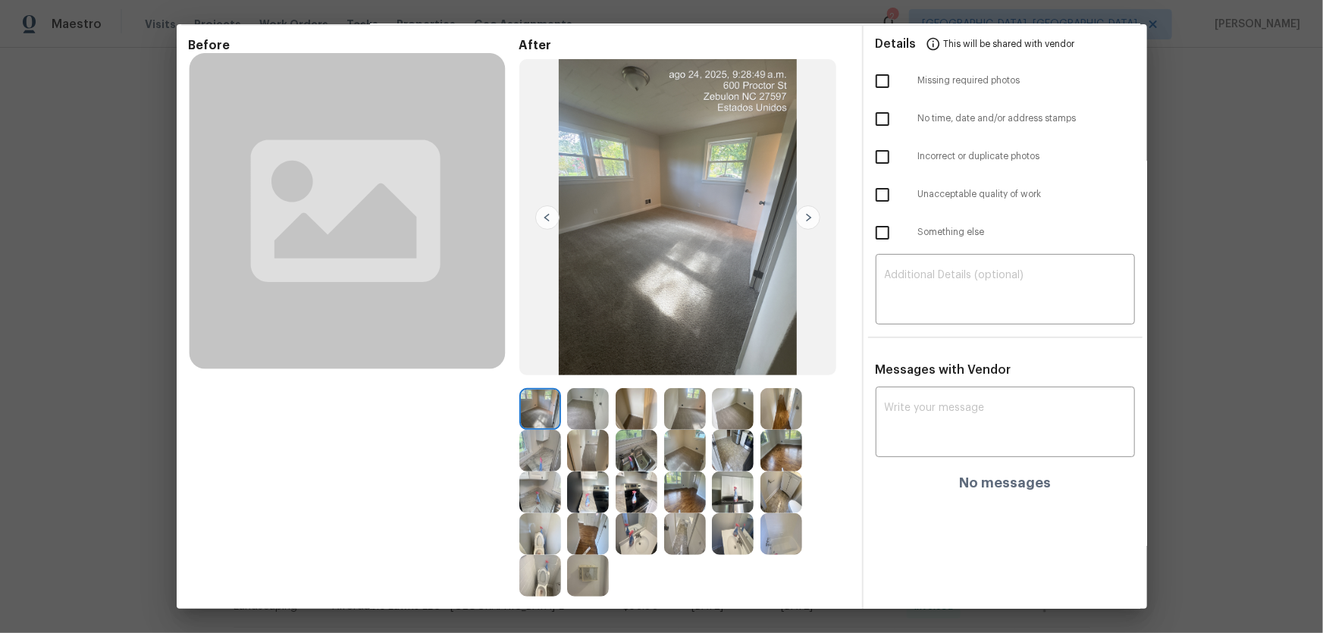
scroll to position [137, 0]
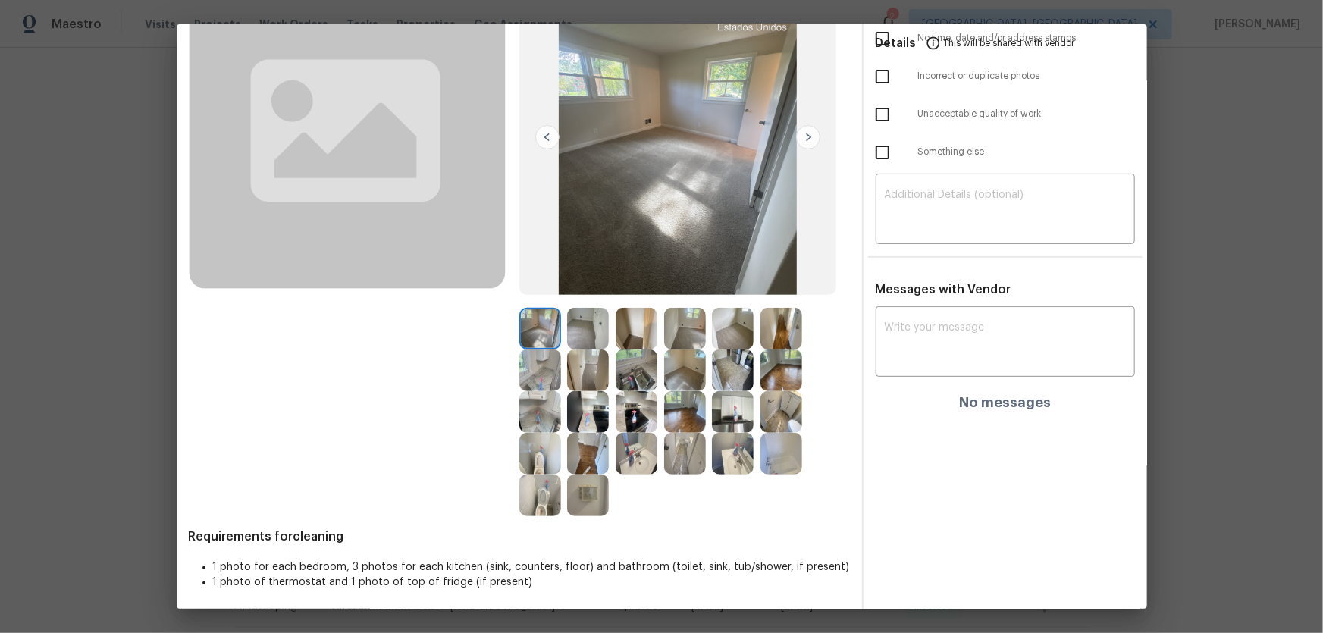
click at [534, 418] on img at bounding box center [540, 454] width 42 height 42
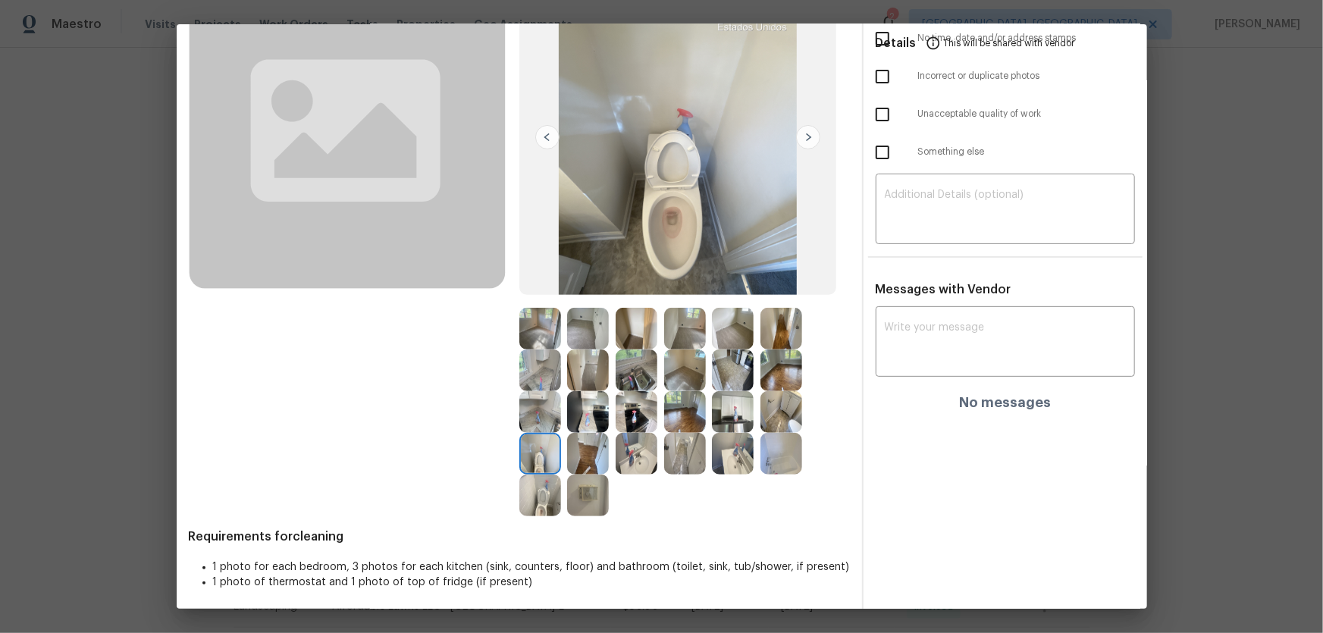
click at [544, 418] on img at bounding box center [540, 496] width 42 height 42
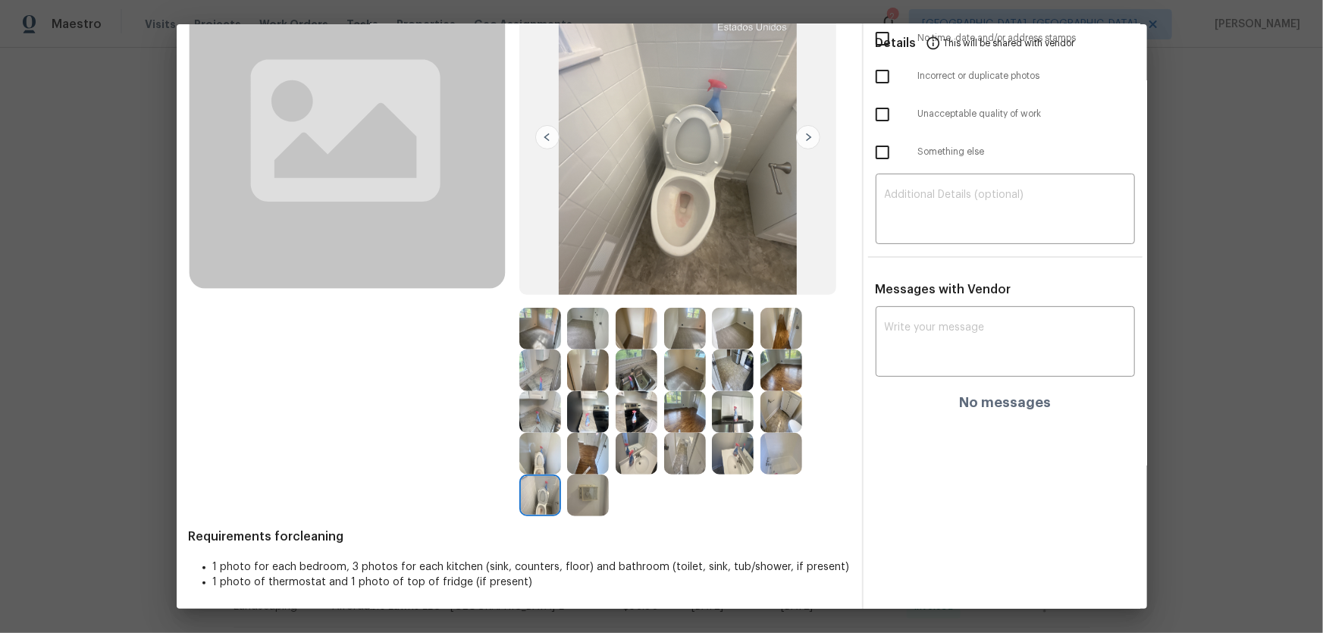
click at [646, 418] on img at bounding box center [637, 454] width 42 height 42
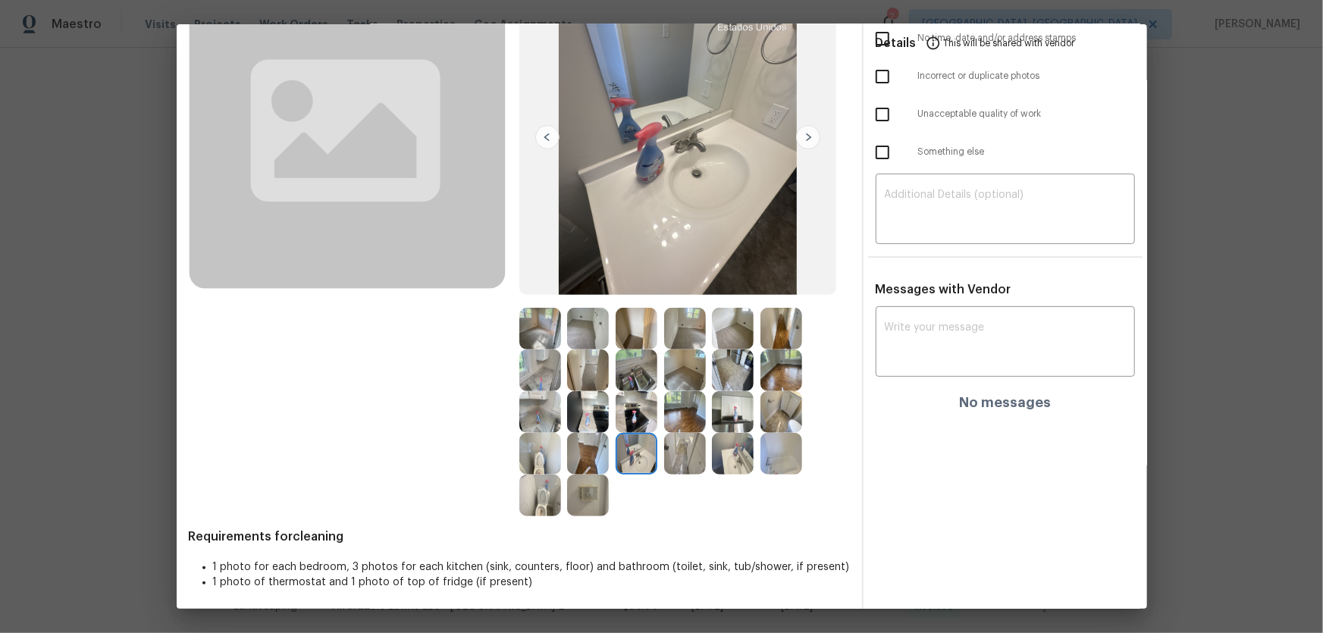
click at [730, 418] on img at bounding box center [733, 454] width 42 height 42
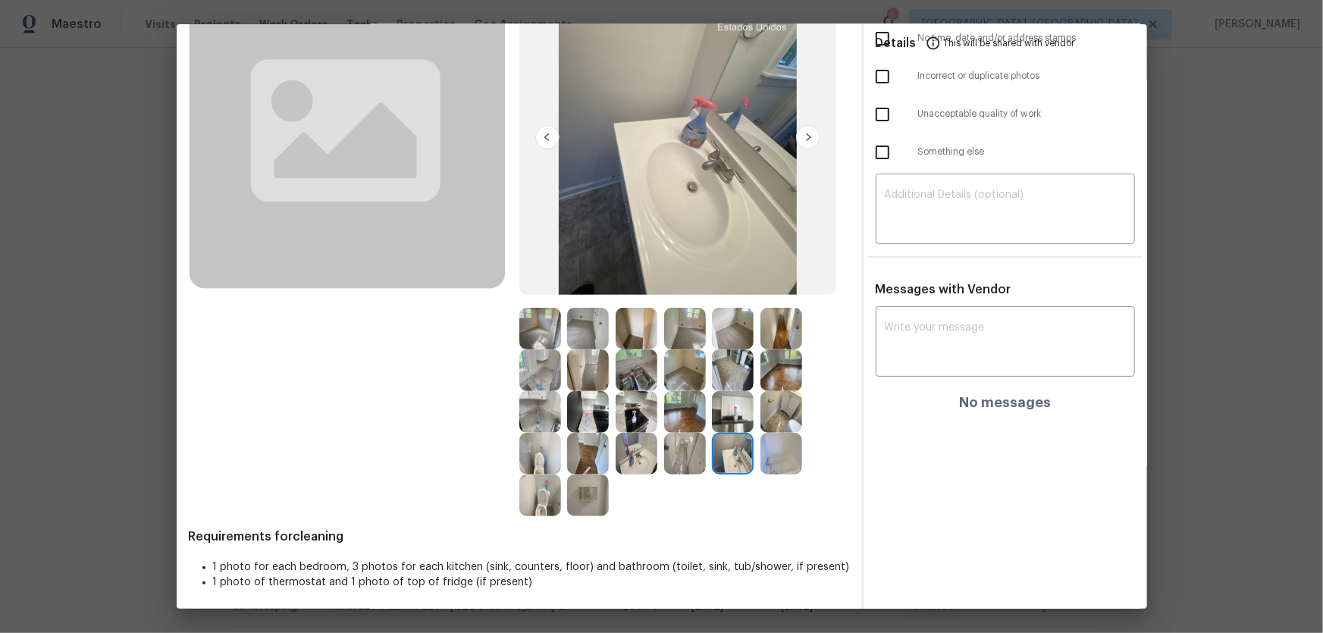
click at [730, 417] on img at bounding box center [733, 412] width 42 height 42
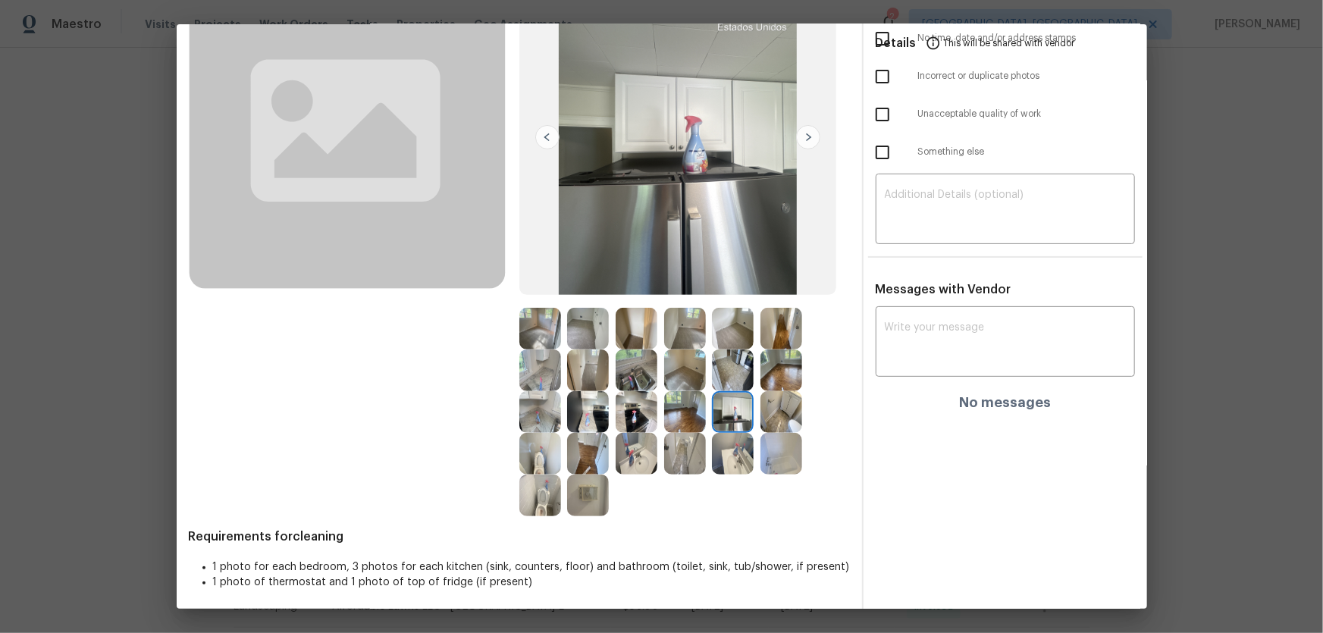
click at [545, 374] on img at bounding box center [540, 371] width 42 height 42
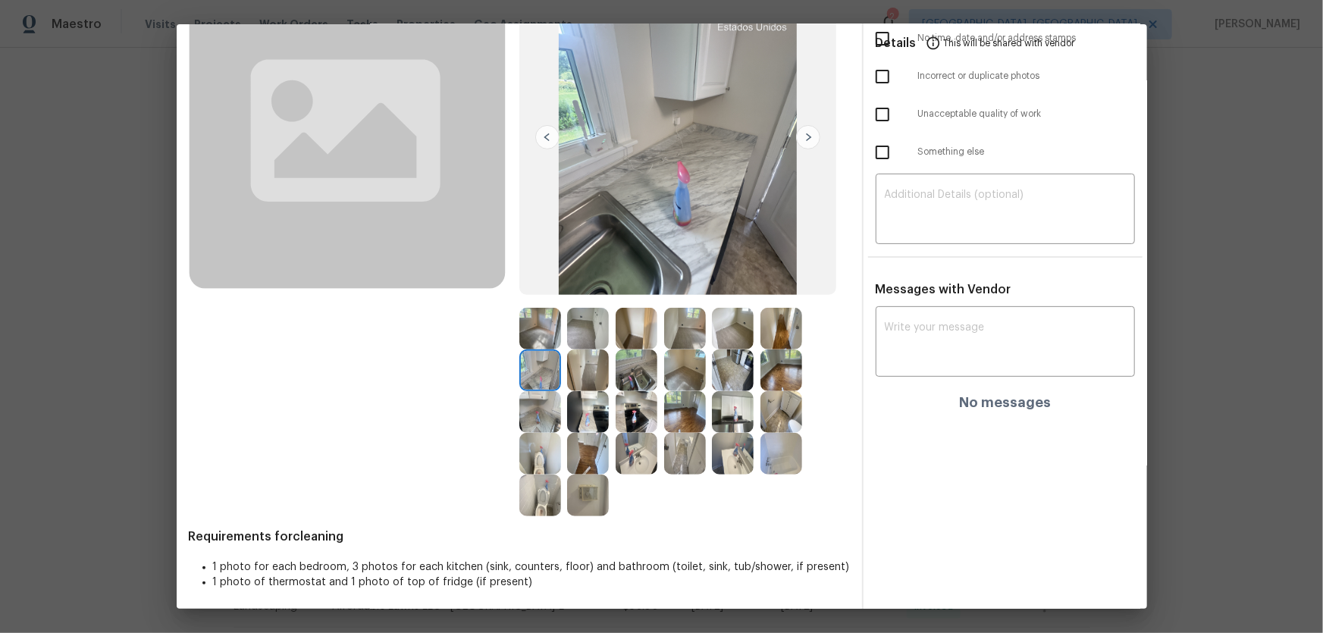
click at [535, 402] on img at bounding box center [540, 412] width 42 height 42
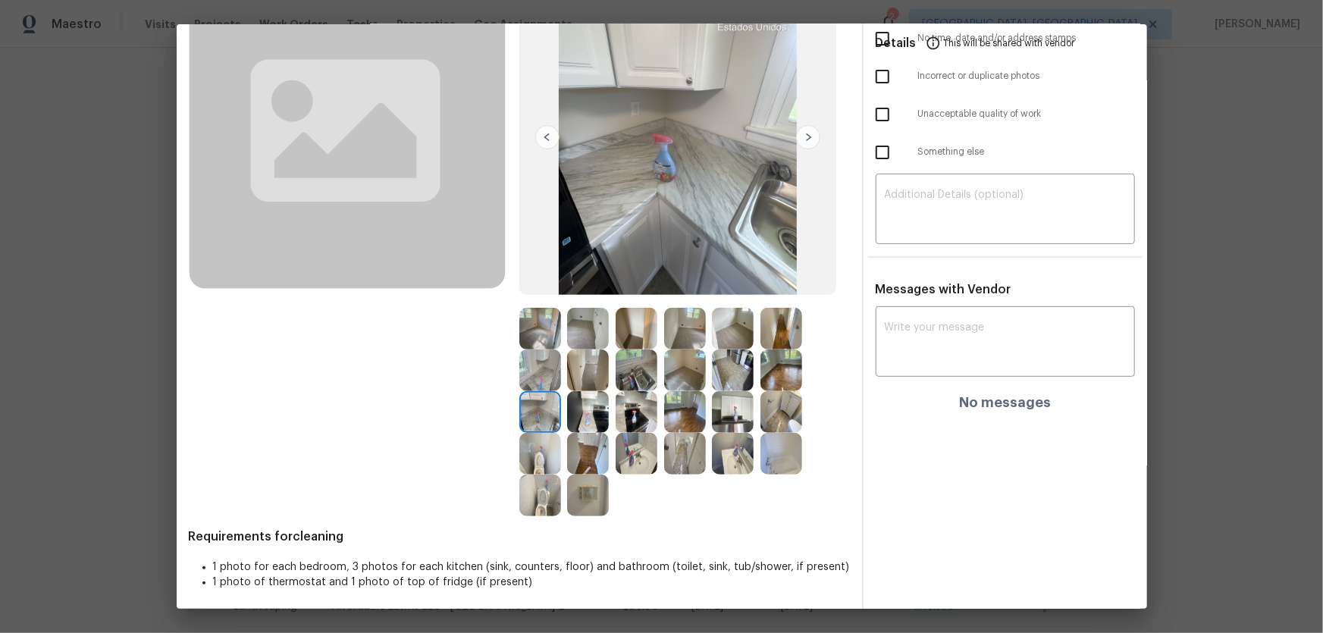
click at [588, 413] on img at bounding box center [588, 412] width 42 height 42
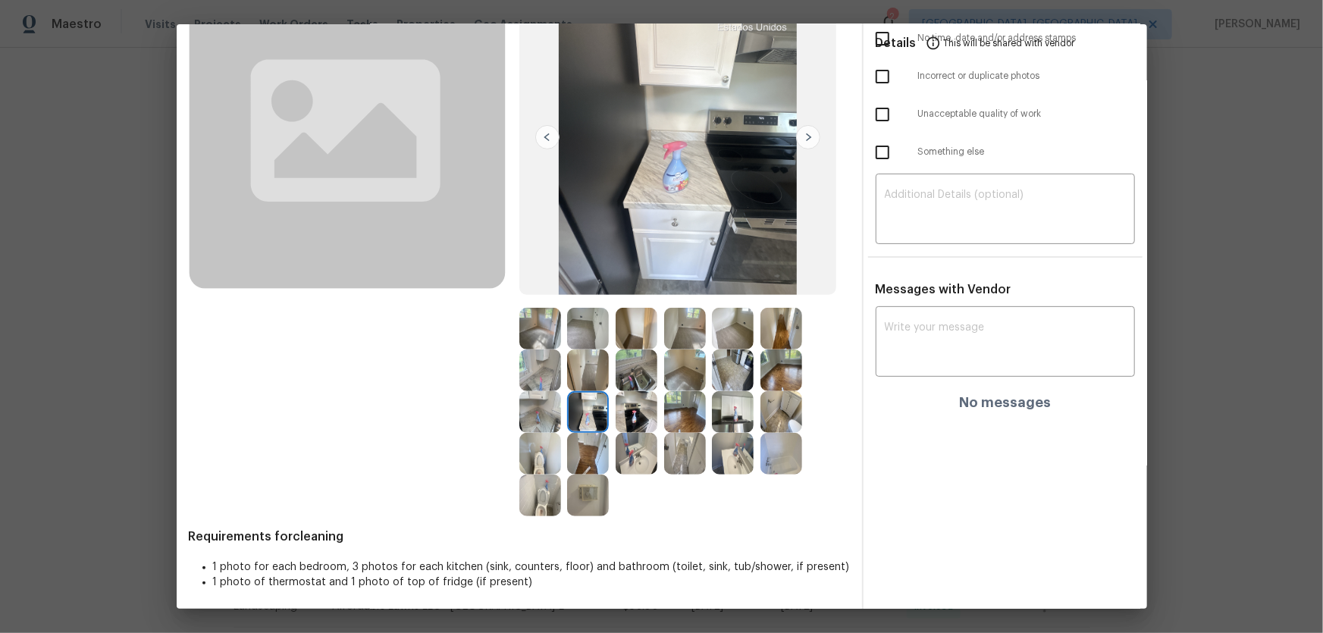
click at [630, 409] on img at bounding box center [637, 412] width 42 height 42
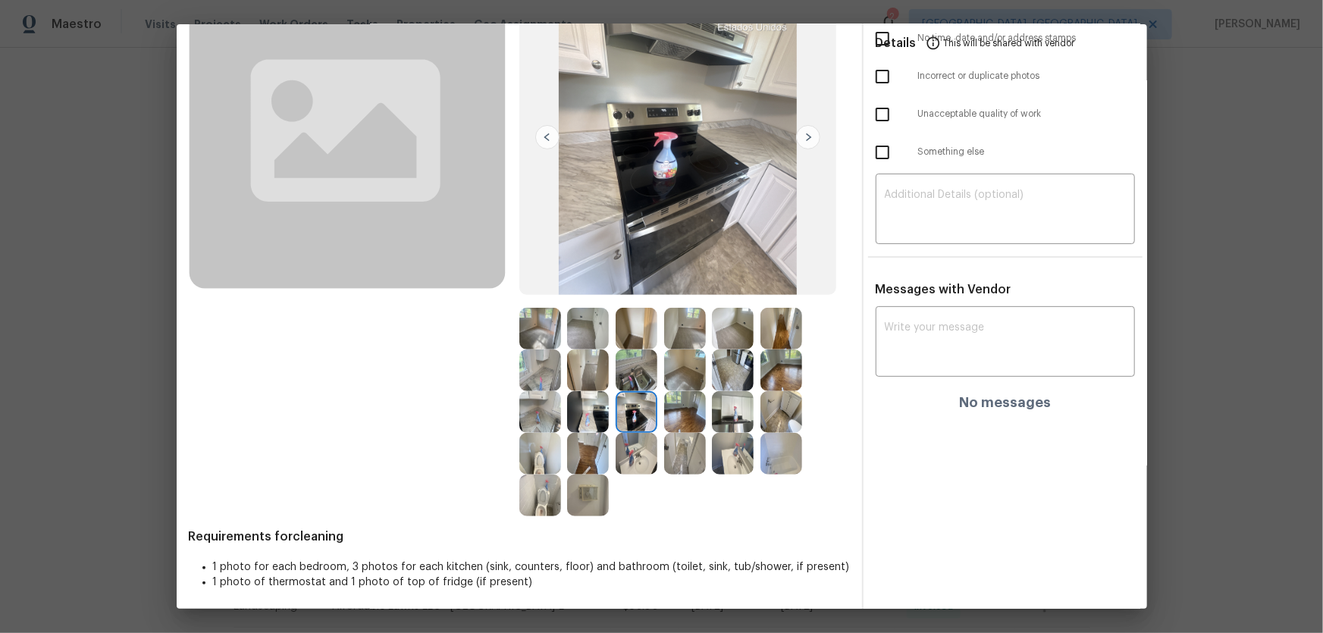
click at [714, 405] on img at bounding box center [733, 412] width 42 height 42
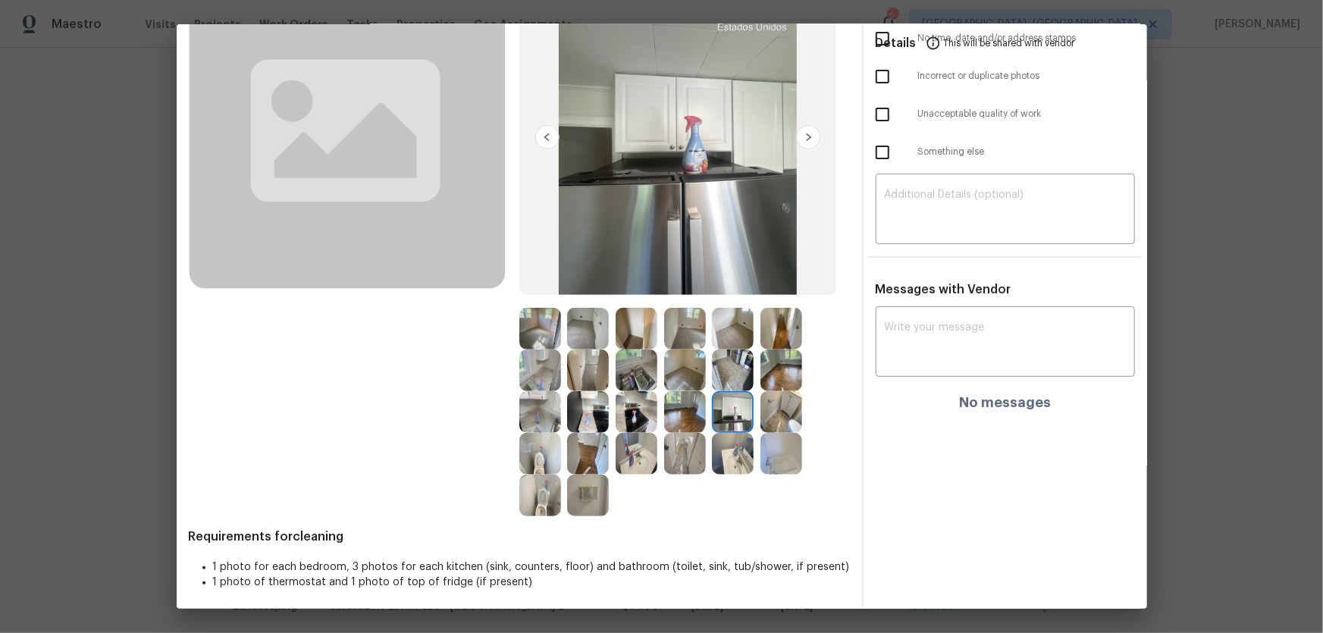
click at [590, 418] on img at bounding box center [588, 496] width 42 height 42
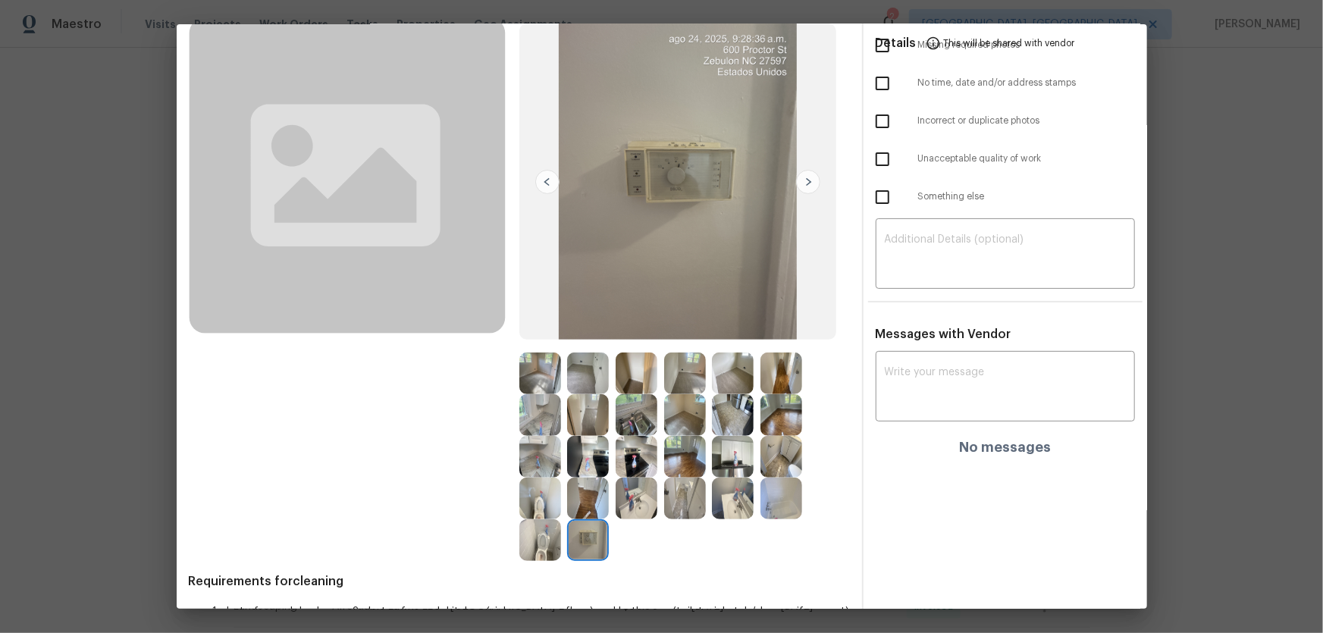
scroll to position [68, 0]
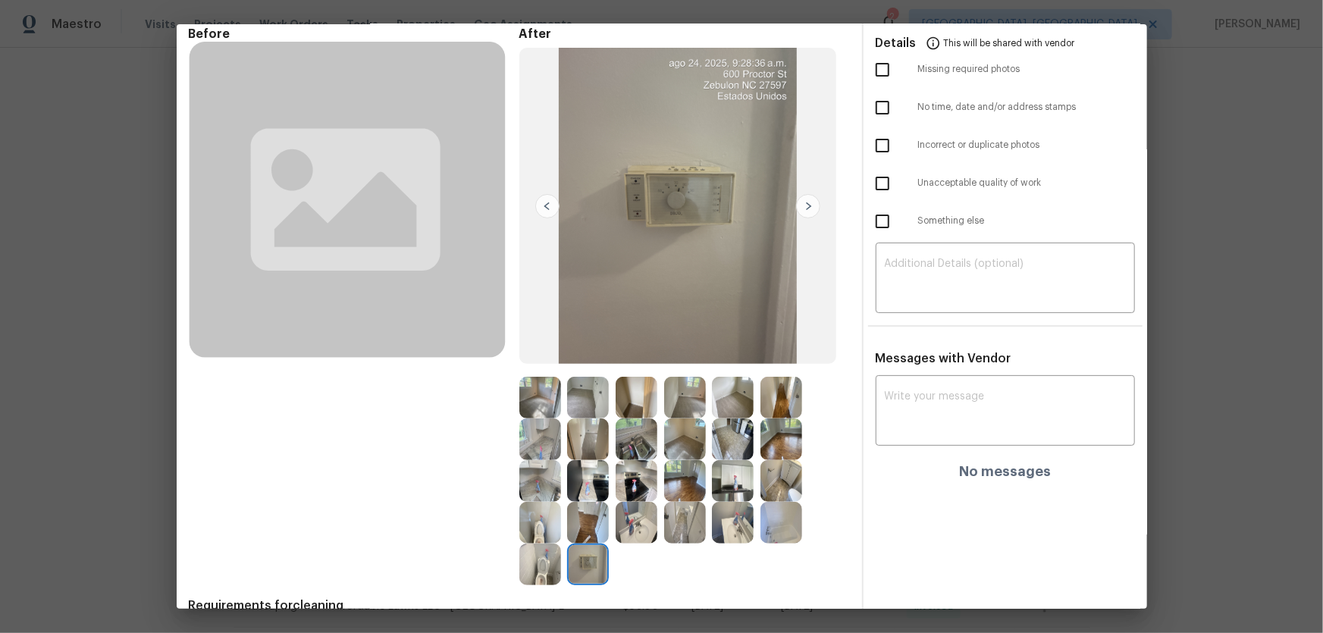
click at [692, 394] on img at bounding box center [685, 398] width 42 height 42
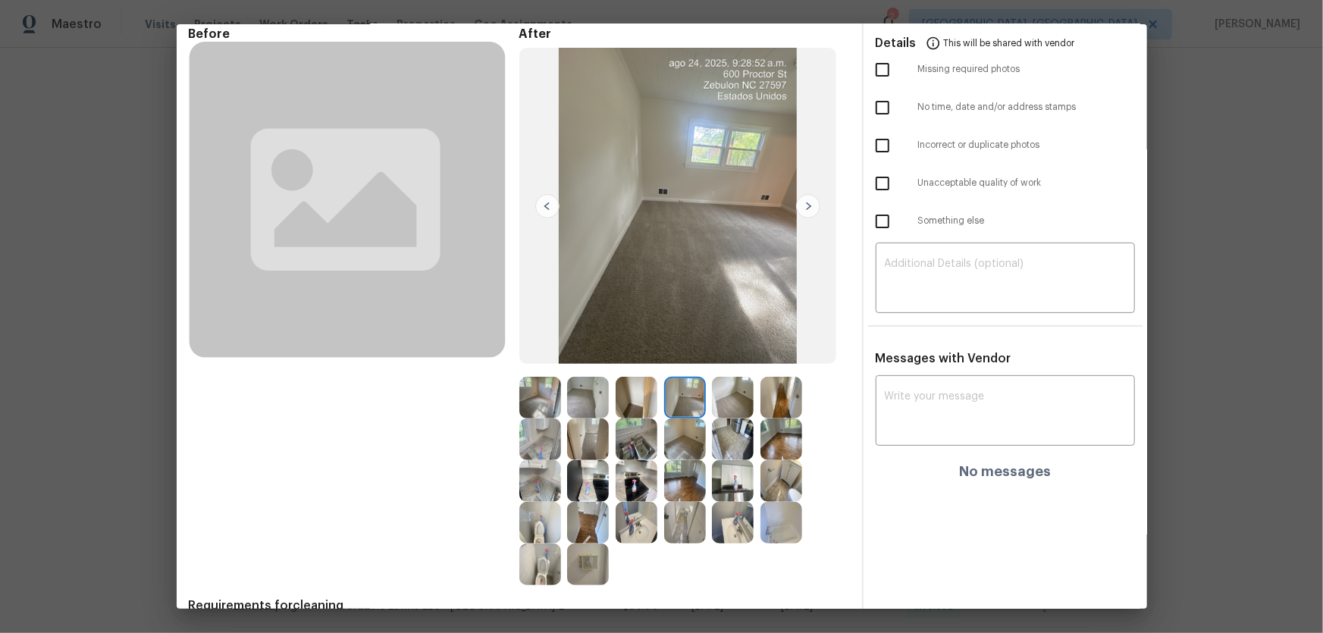
click at [726, 400] on img at bounding box center [733, 398] width 42 height 42
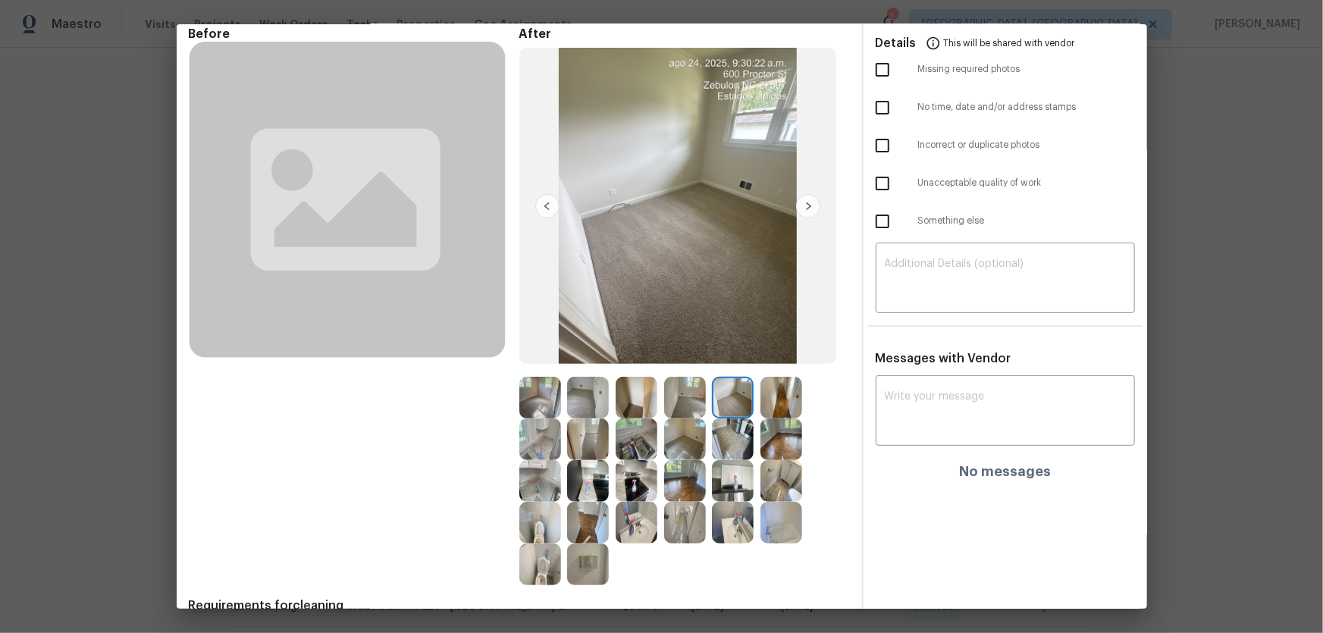
click at [683, 418] on img at bounding box center [685, 440] width 42 height 42
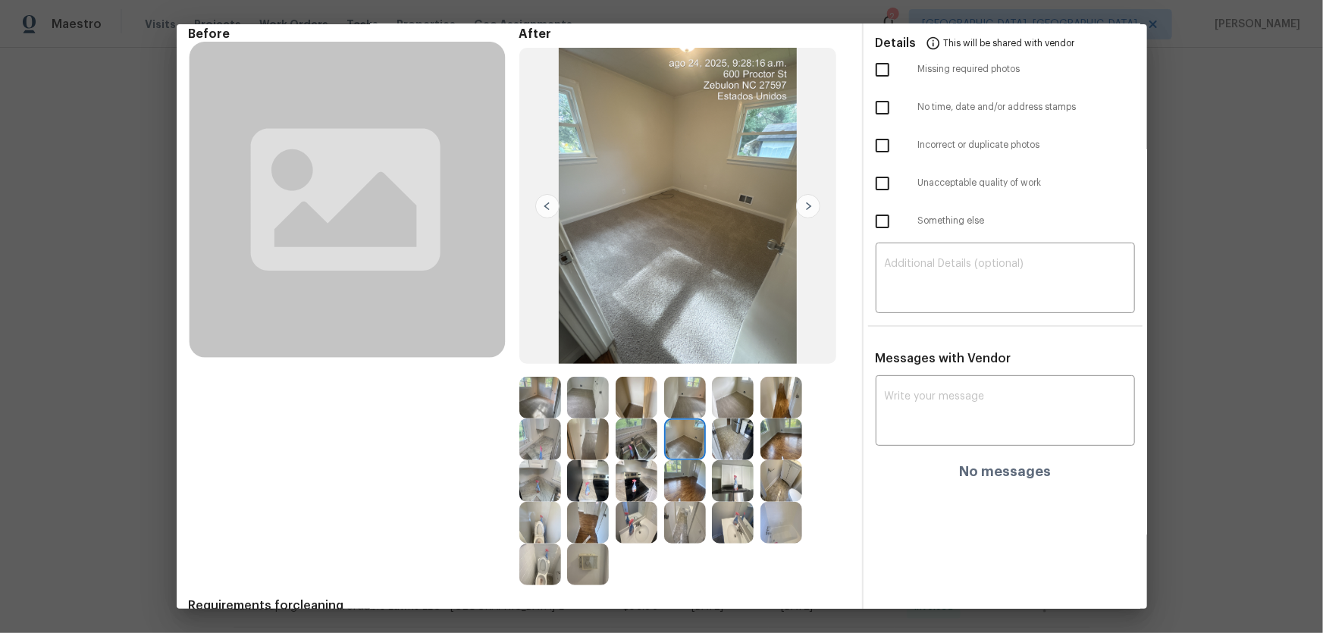
click at [593, 403] on img at bounding box center [588, 398] width 42 height 42
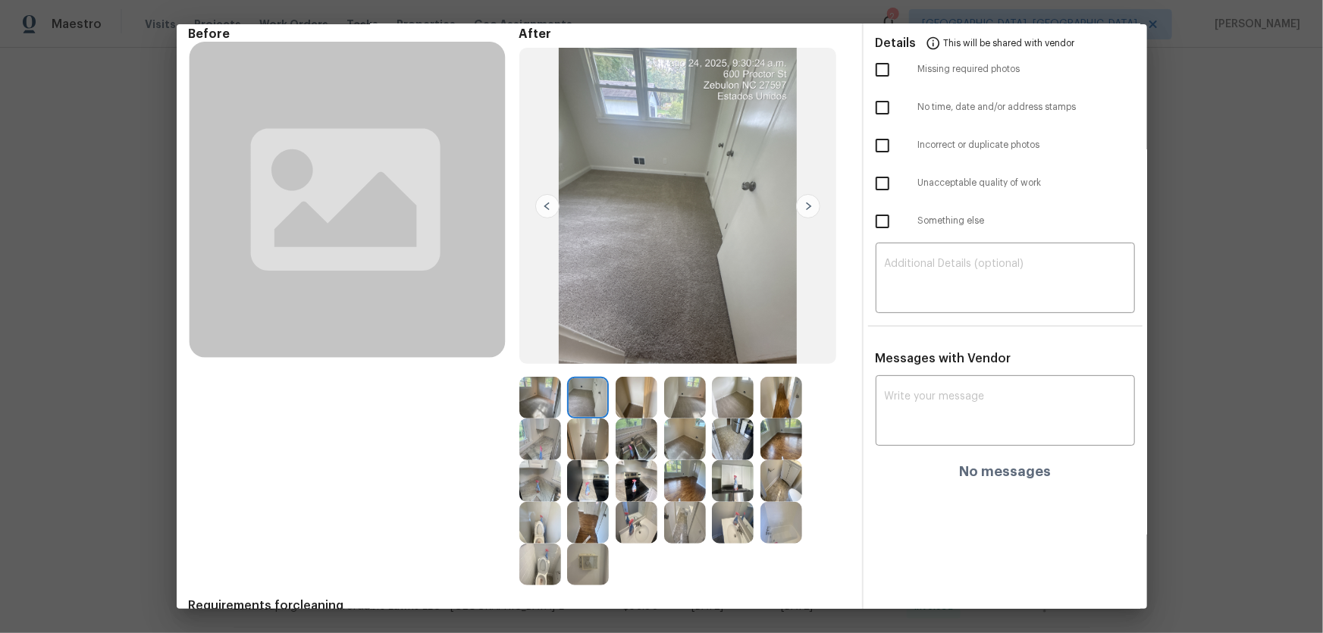
click at [645, 418] on img at bounding box center [637, 440] width 42 height 42
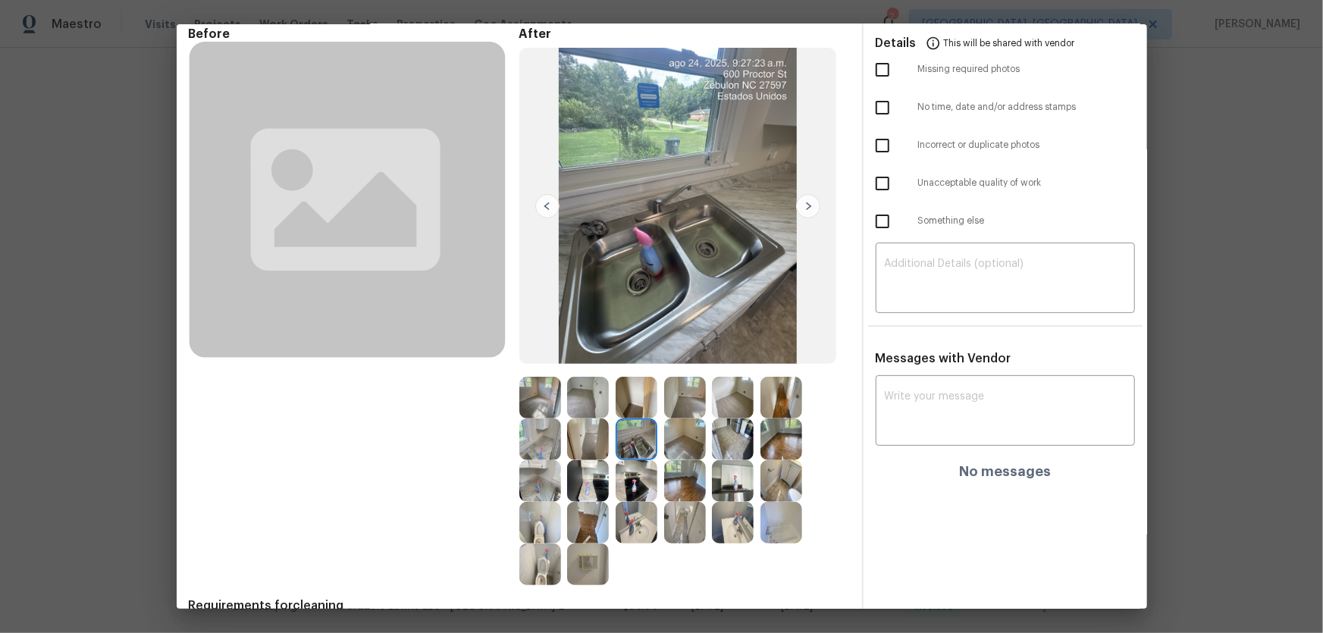
click at [557, 418] on div at bounding box center [543, 440] width 49 height 42
click at [644, 418] on img at bounding box center [637, 481] width 42 height 42
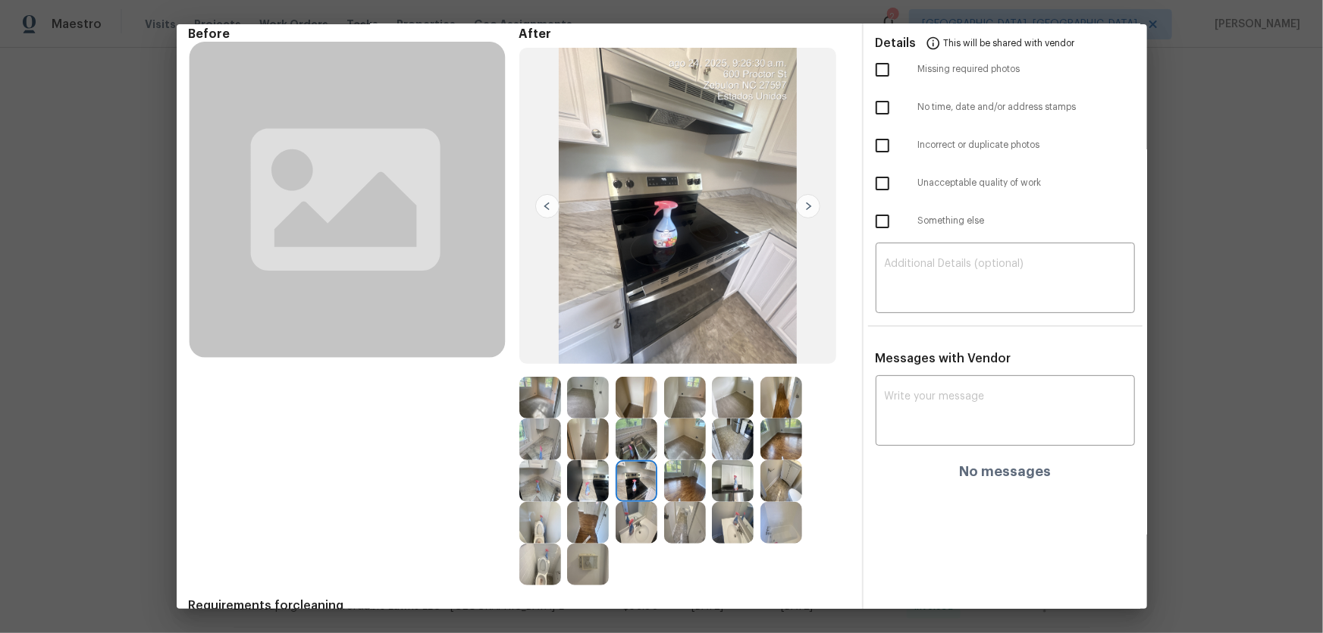
click at [651, 418] on img at bounding box center [637, 523] width 42 height 42
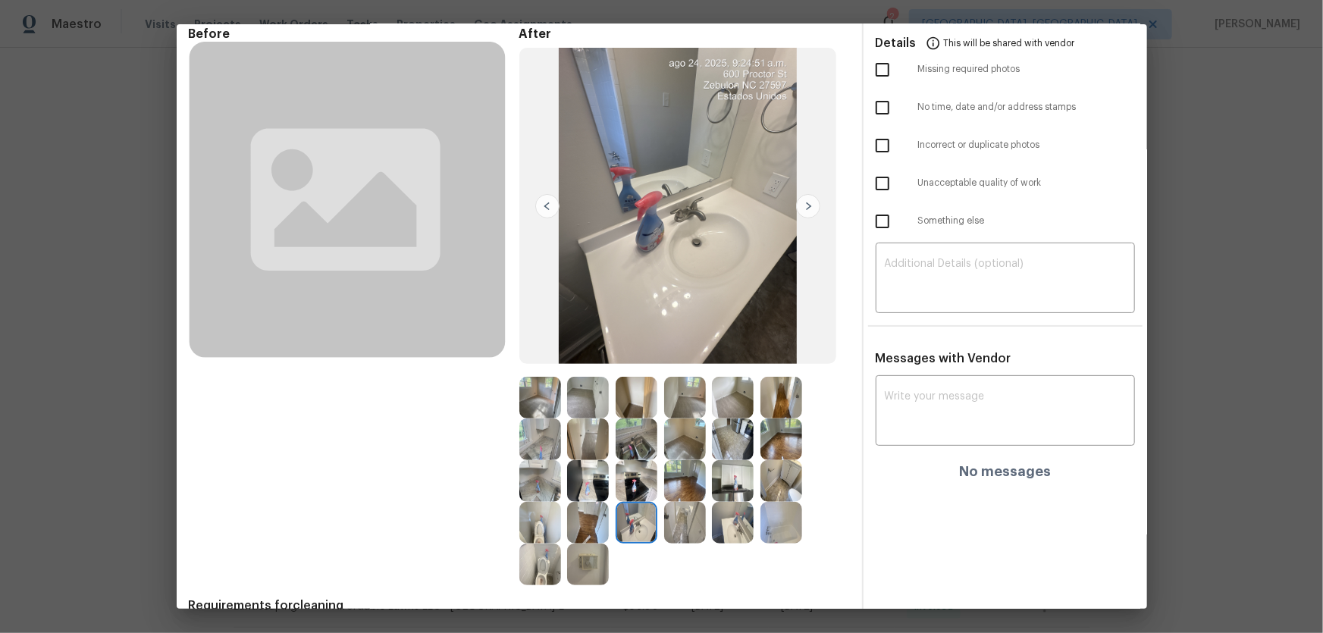
click at [744, 418] on img at bounding box center [733, 481] width 42 height 42
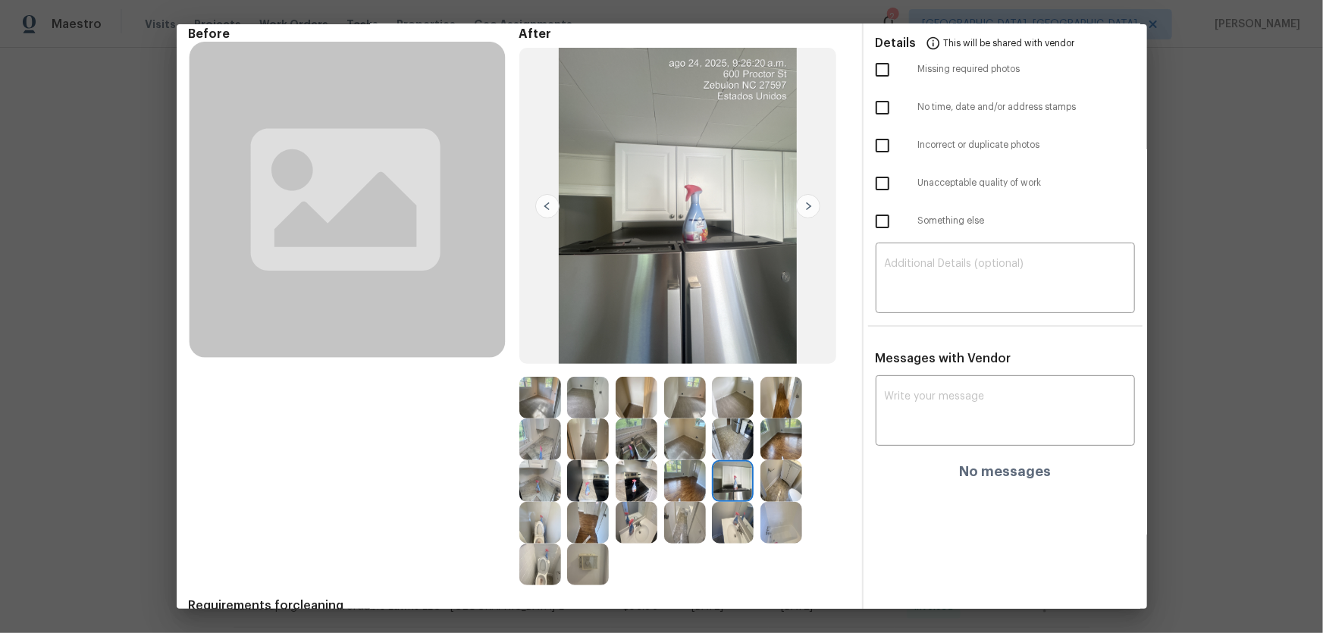
click at [745, 418] on img at bounding box center [733, 523] width 42 height 42
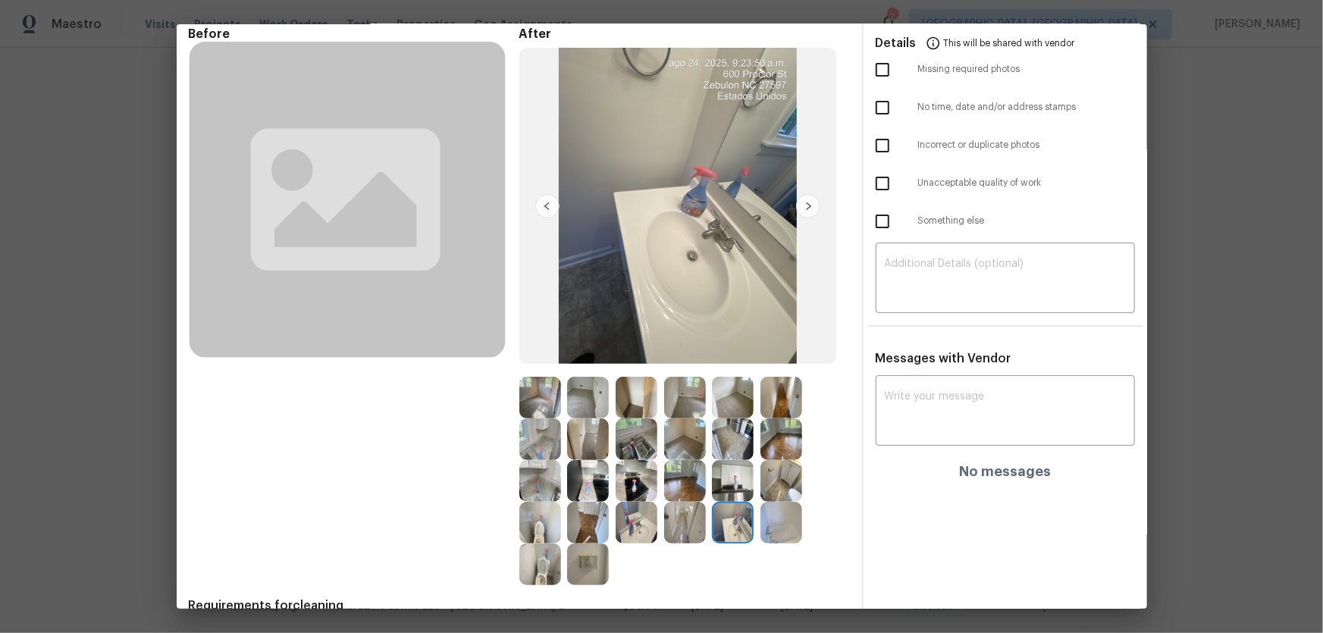
click at [792, 418] on img at bounding box center [782, 523] width 42 height 42
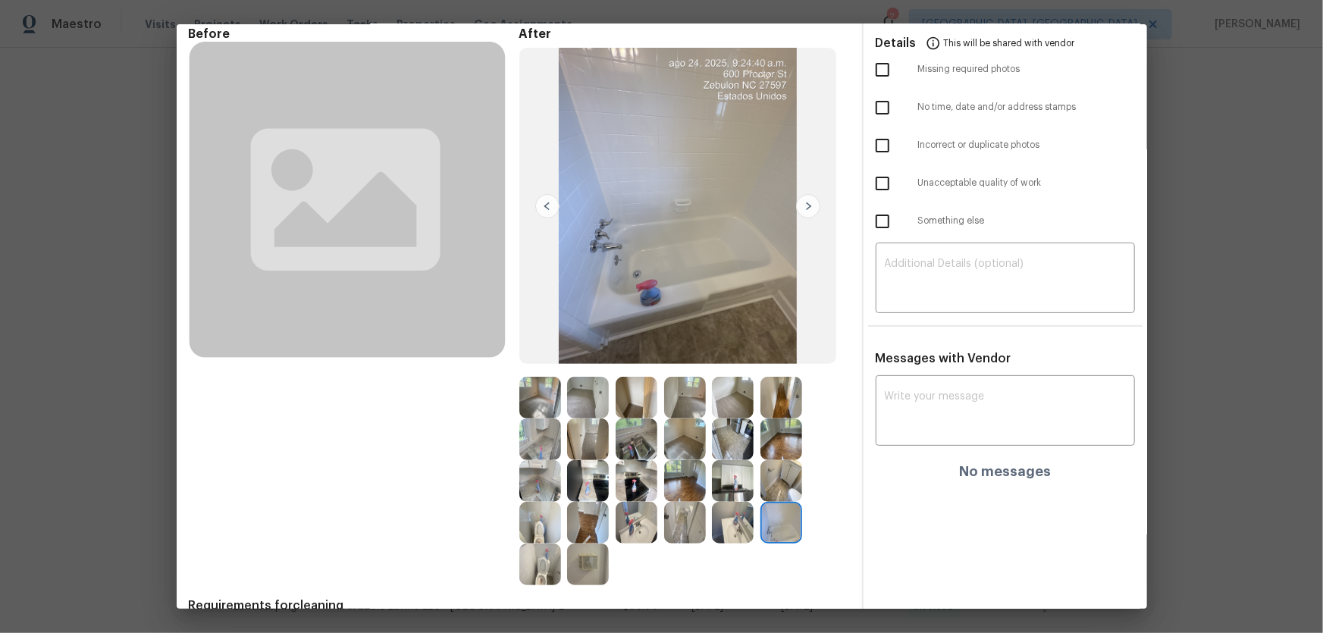
click at [779, 418] on img at bounding box center [782, 481] width 42 height 42
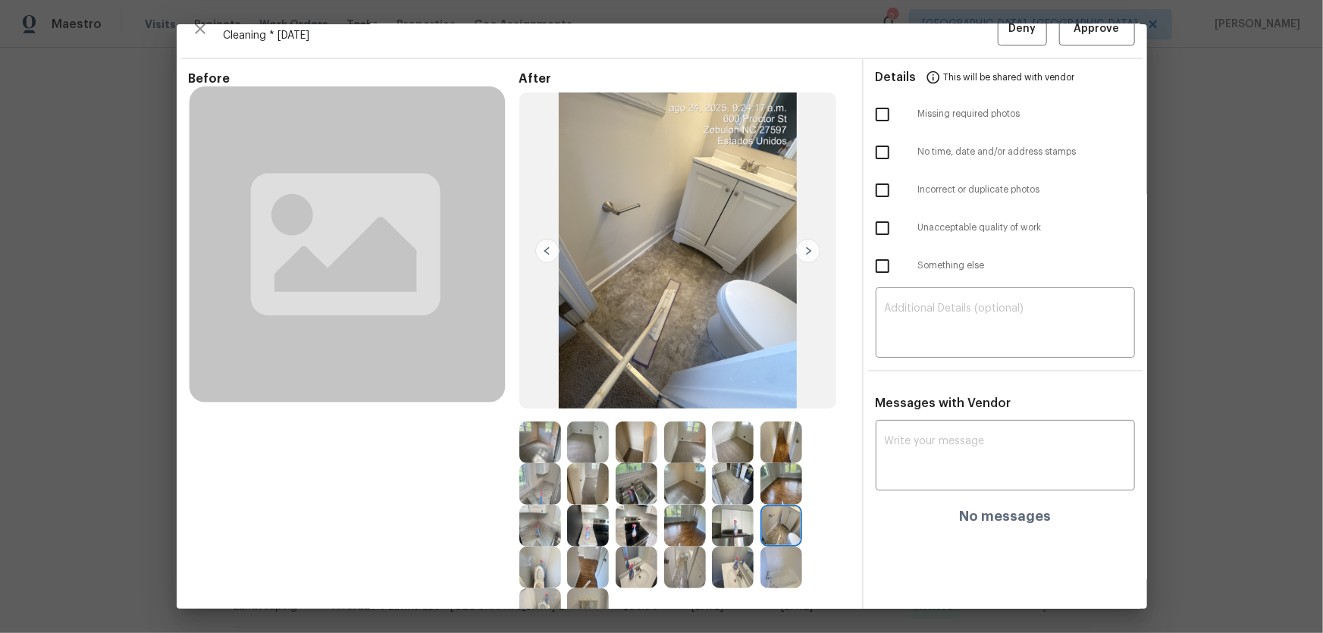
scroll to position [0, 0]
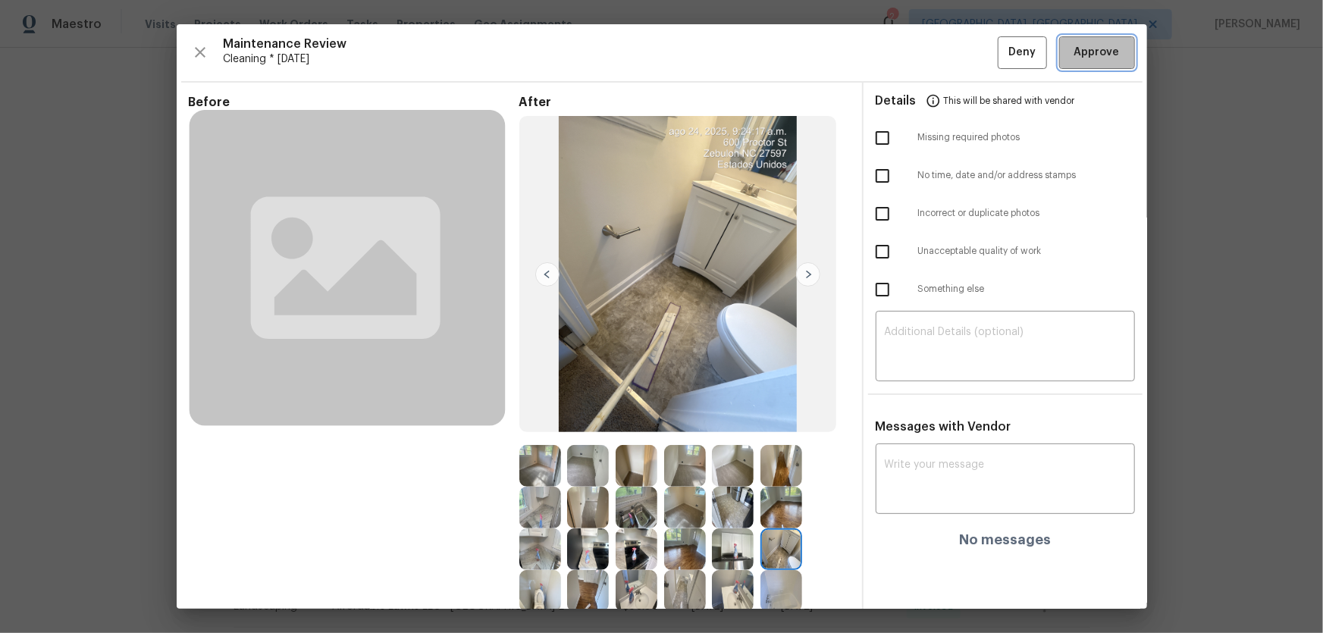
click at [941, 68] on button "Approve" at bounding box center [1097, 52] width 76 height 33
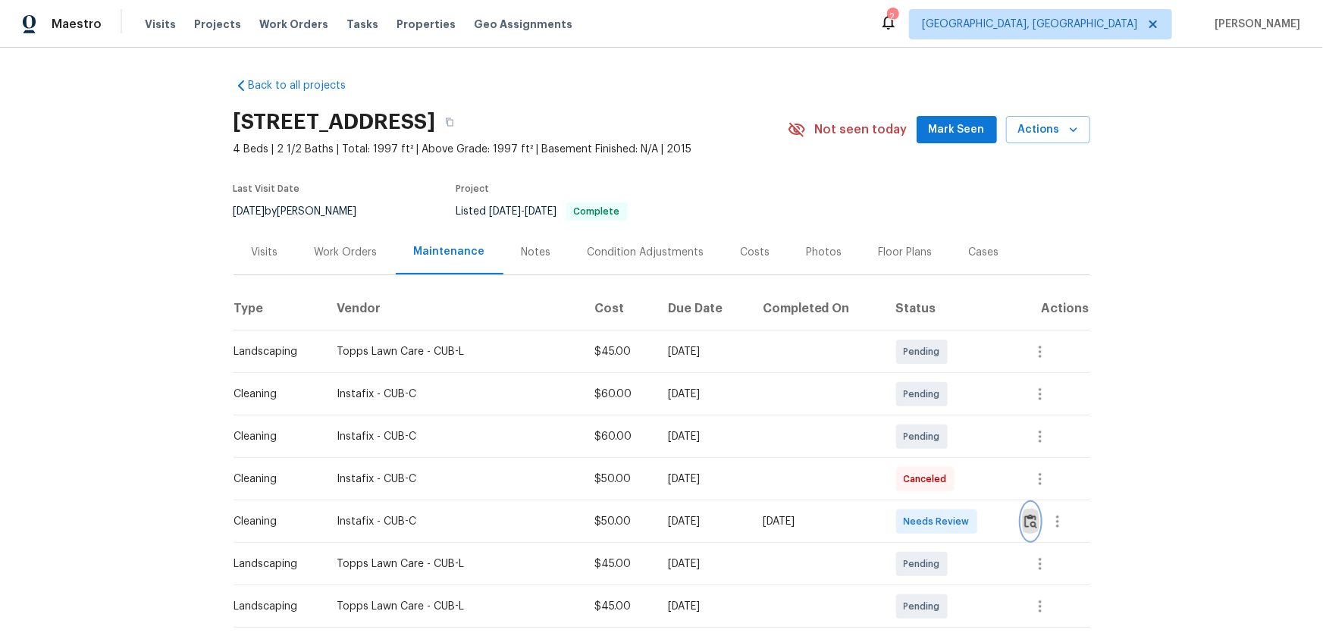
click at [941, 418] on img "button" at bounding box center [1030, 521] width 13 height 14
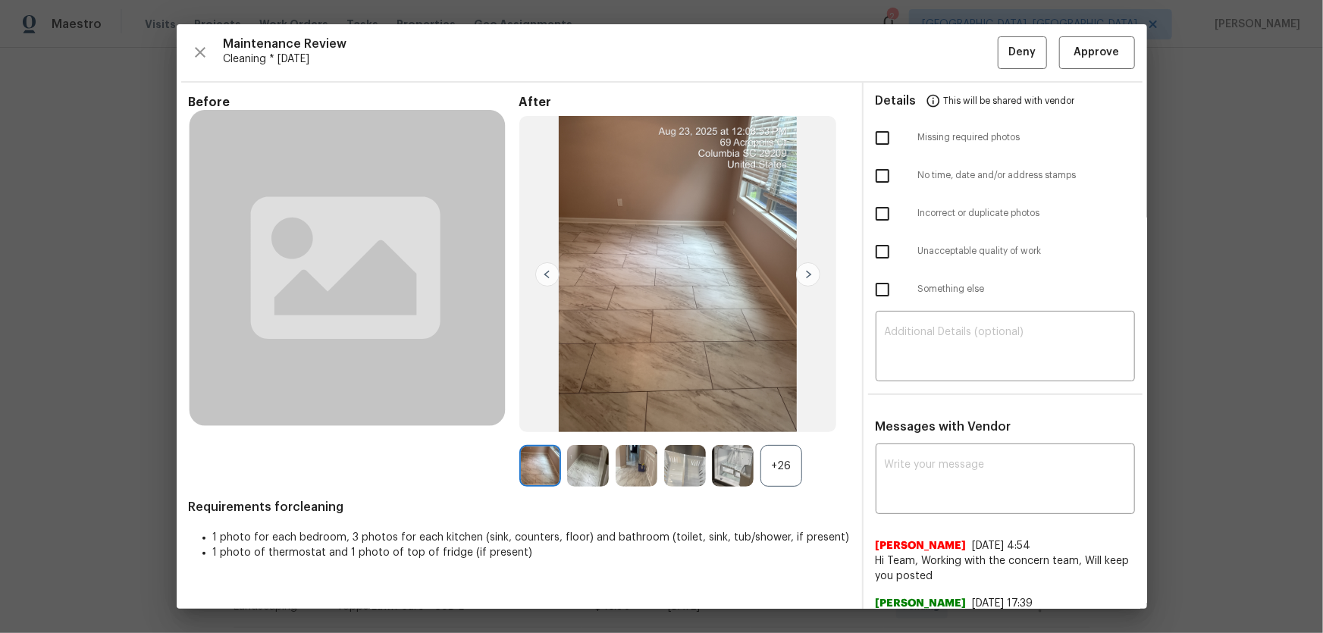
click at [774, 418] on div "+26" at bounding box center [782, 466] width 42 height 42
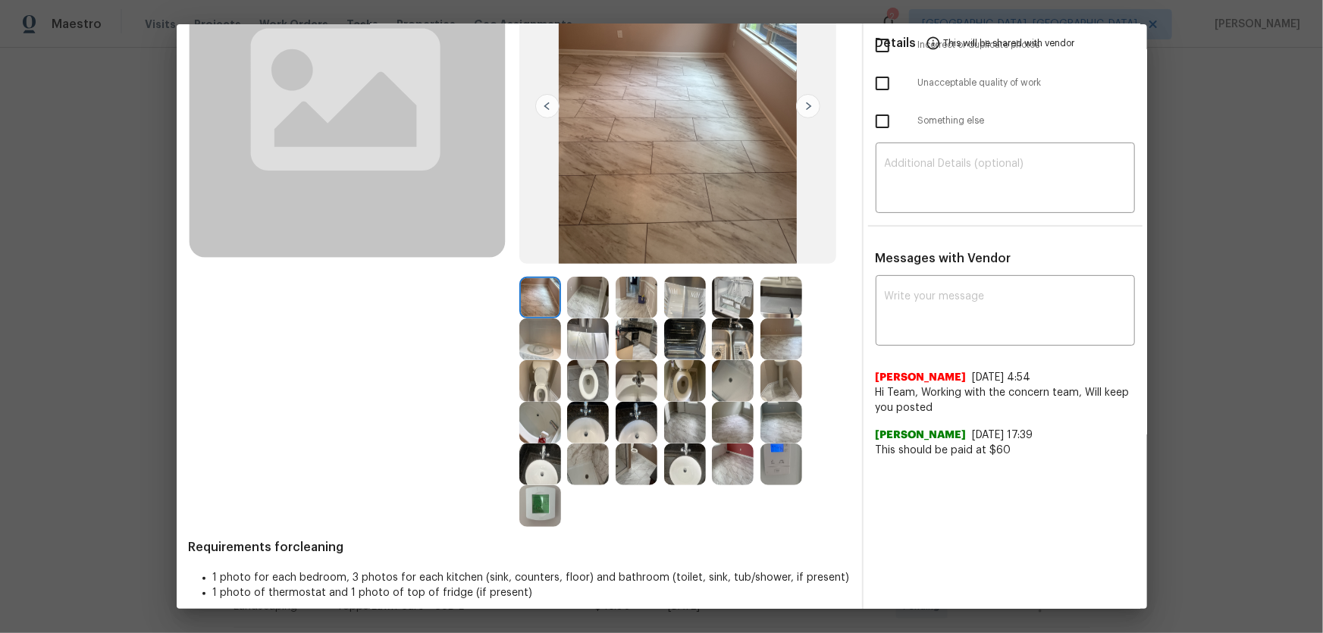
scroll to position [182, 0]
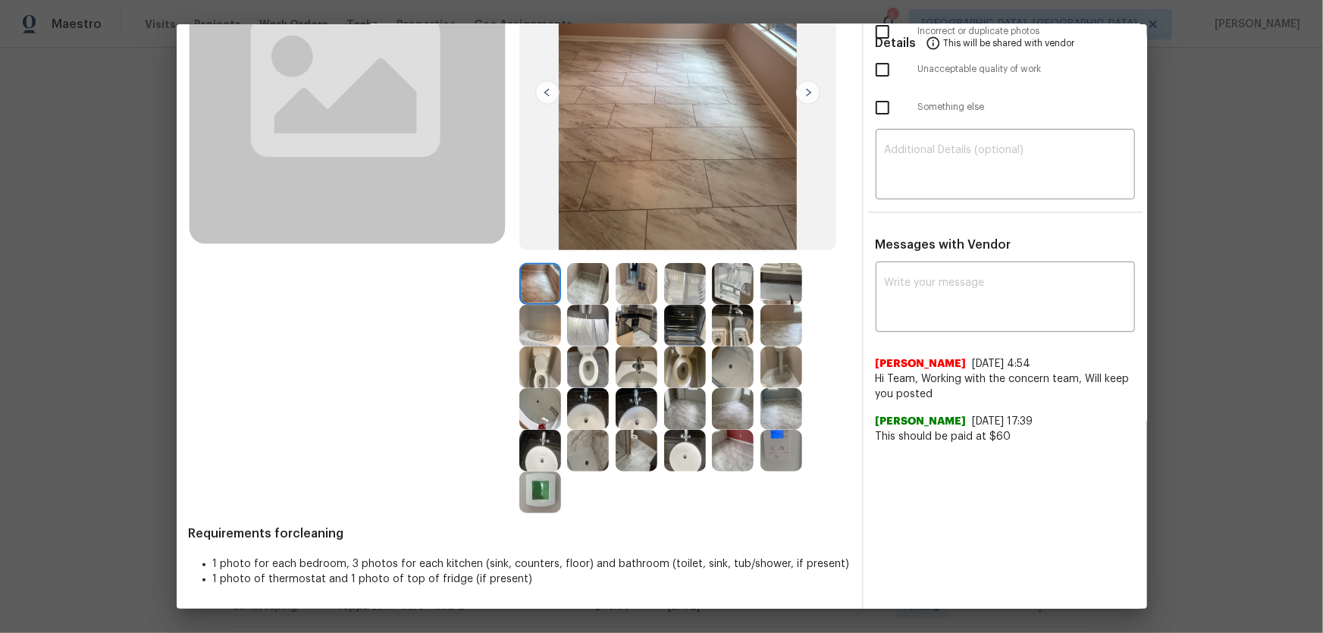
click at [591, 358] on img at bounding box center [588, 368] width 42 height 42
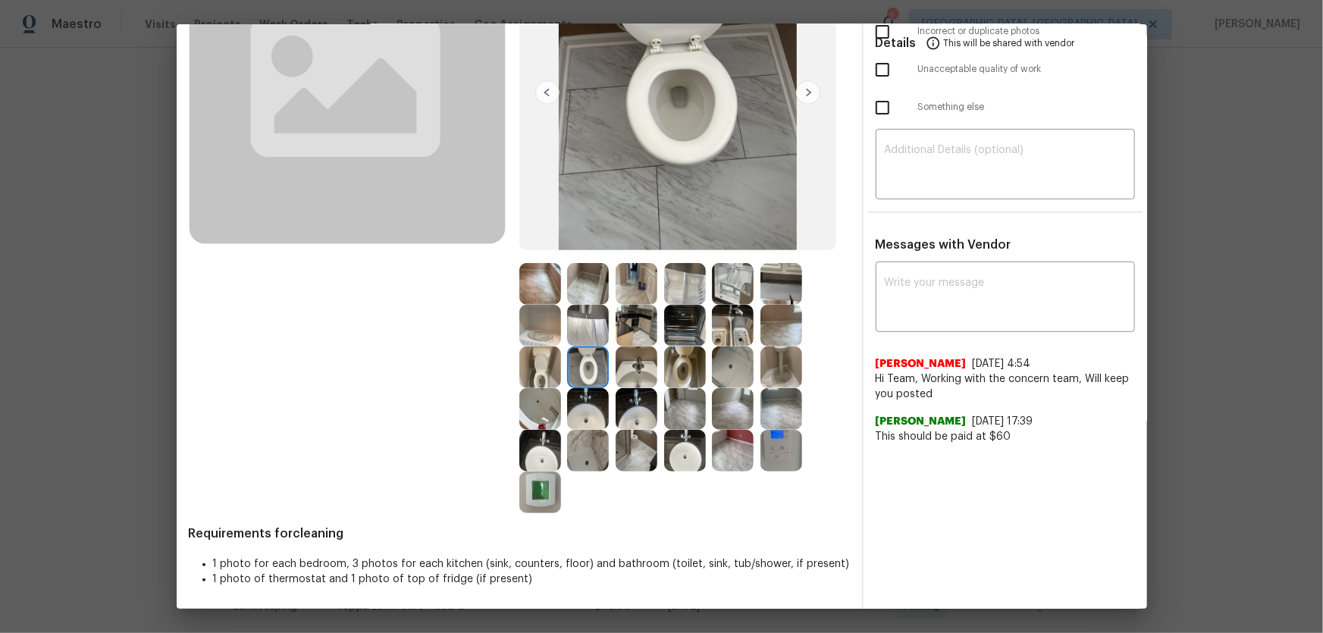
click at [682, 363] on img at bounding box center [685, 368] width 42 height 42
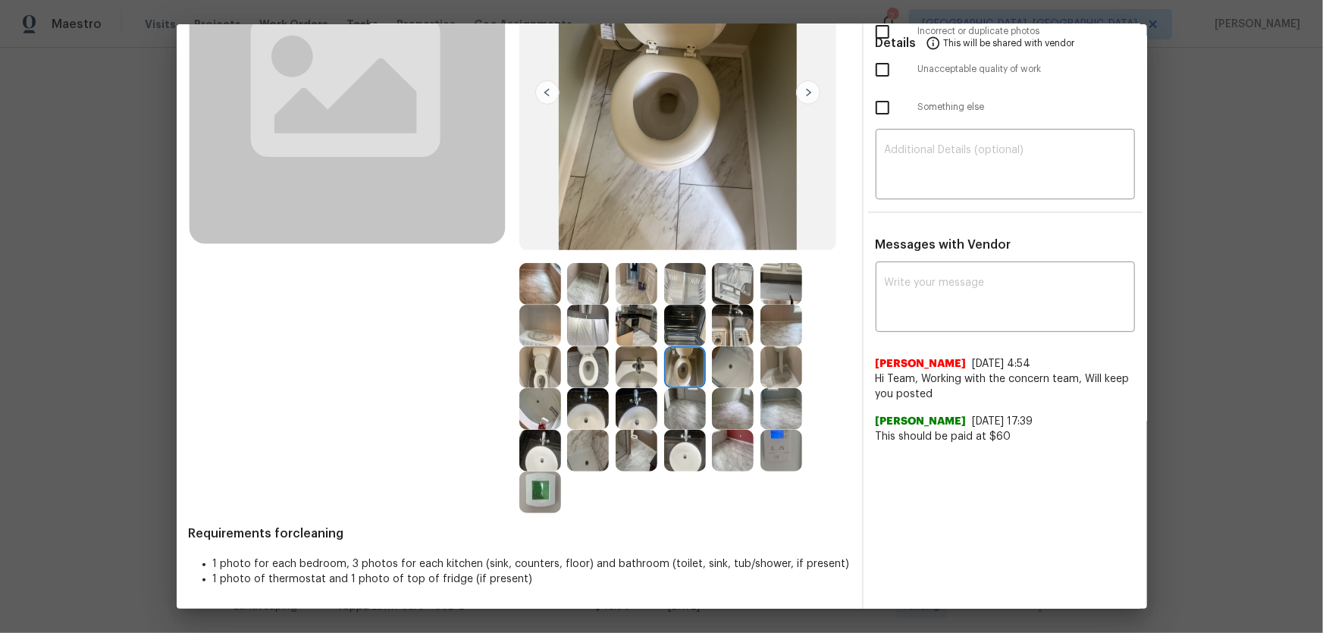
click at [549, 375] on img at bounding box center [540, 368] width 42 height 42
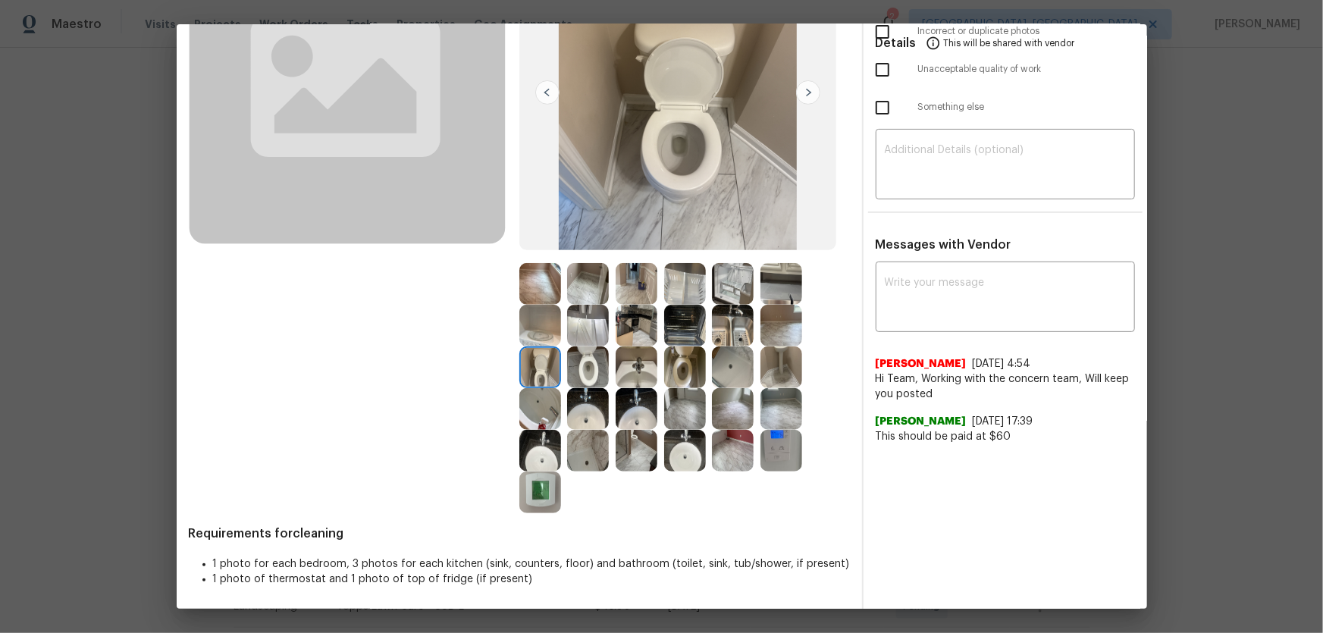
click at [576, 406] on img at bounding box center [588, 409] width 42 height 42
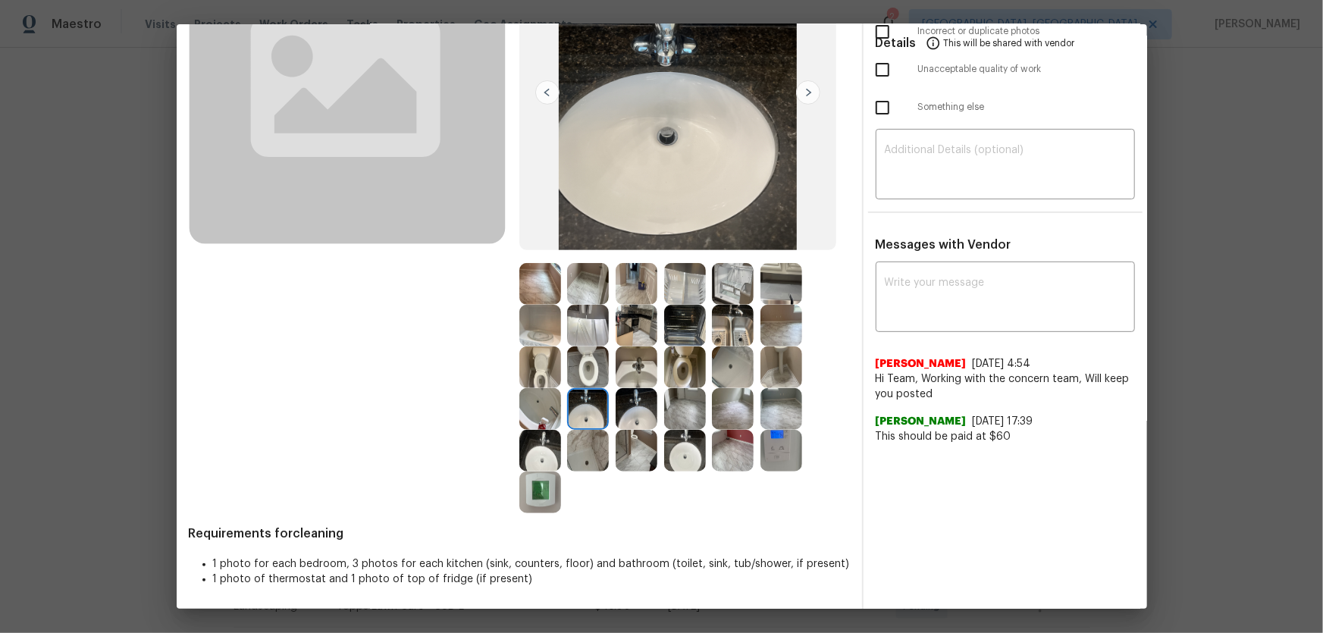
click at [632, 404] on img at bounding box center [637, 409] width 42 height 42
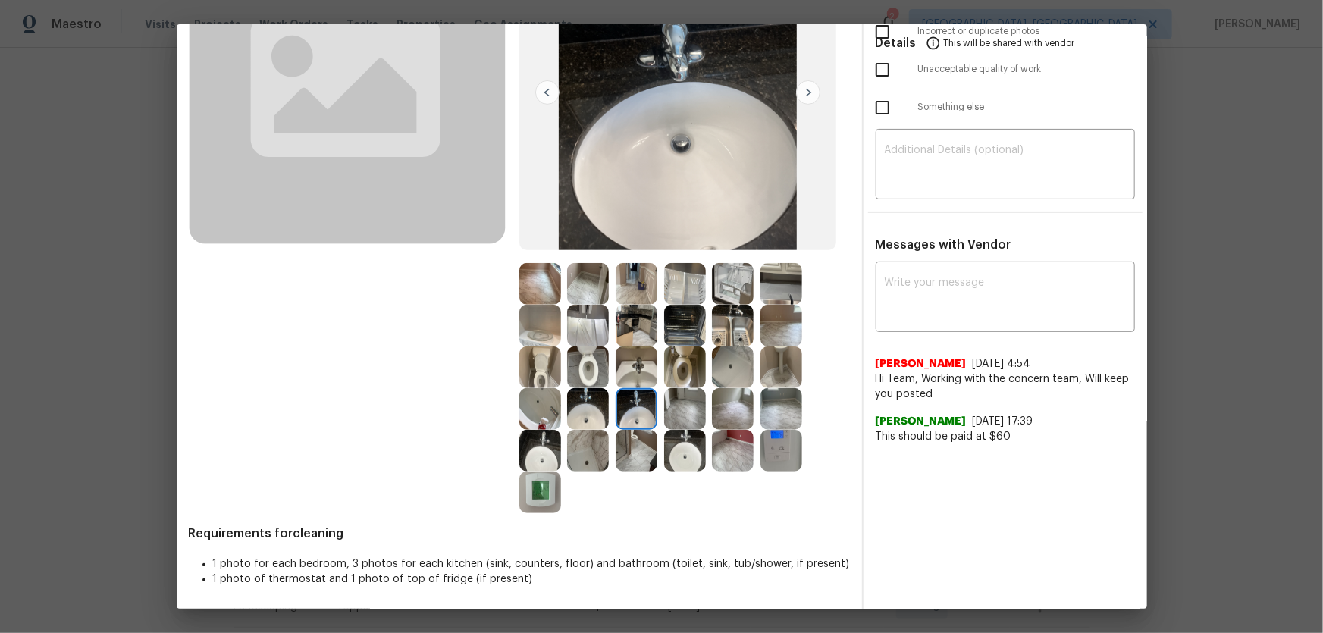
click at [539, 418] on img at bounding box center [540, 451] width 42 height 42
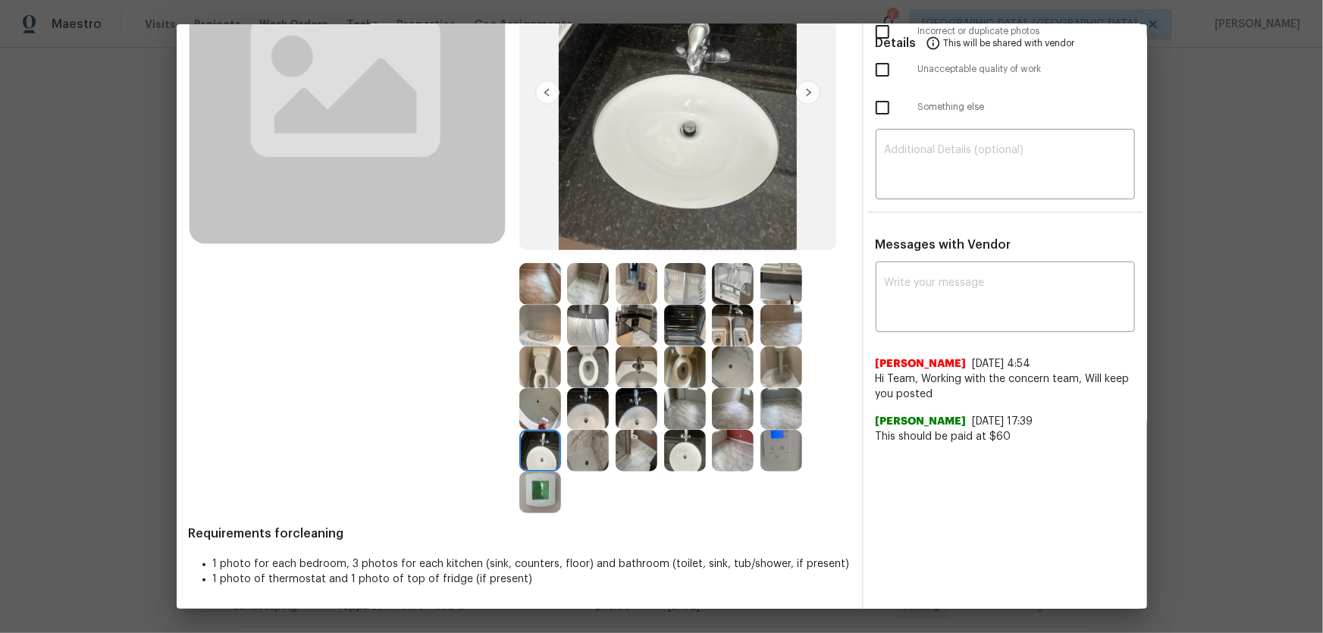
click at [540, 405] on img at bounding box center [540, 409] width 42 height 42
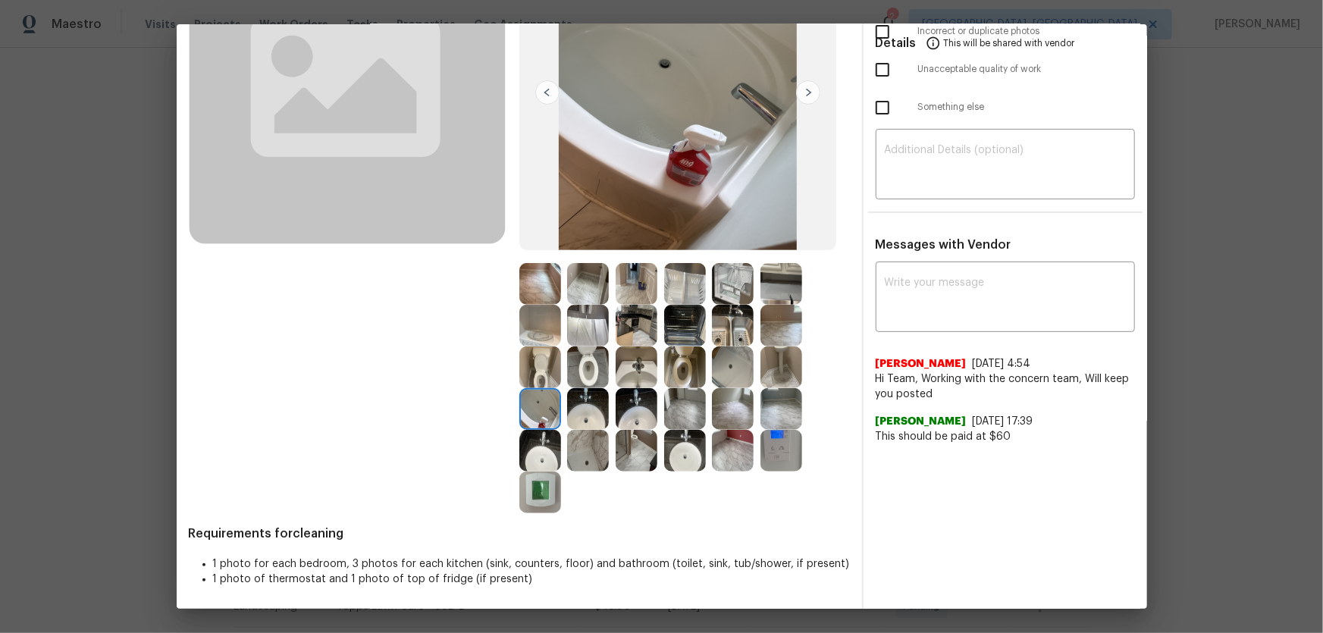
click at [588, 418] on img at bounding box center [588, 451] width 42 height 42
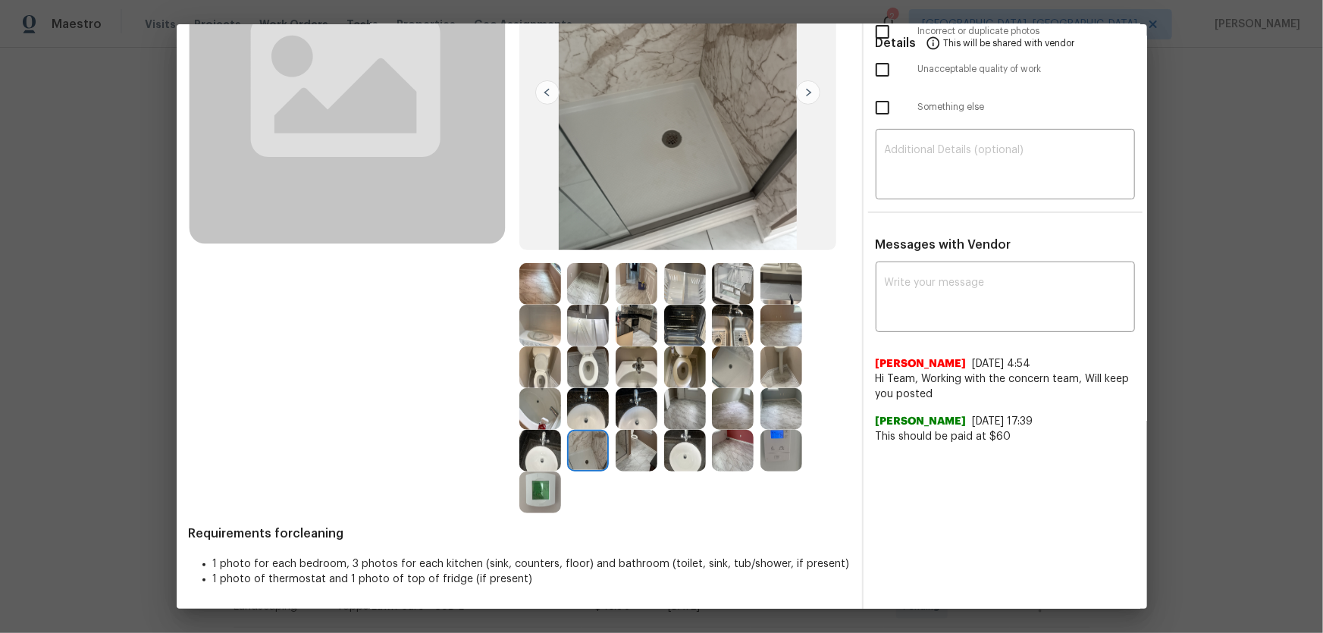
click at [635, 418] on img at bounding box center [637, 451] width 42 height 42
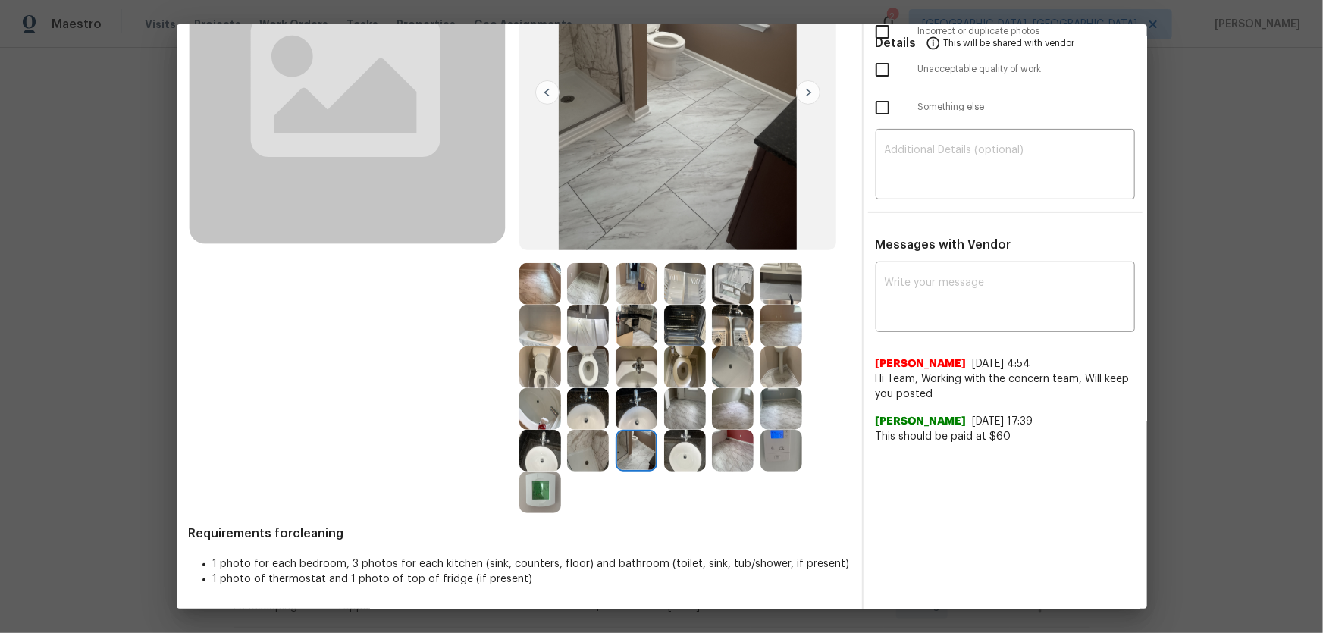
click at [682, 418] on img at bounding box center [685, 451] width 42 height 42
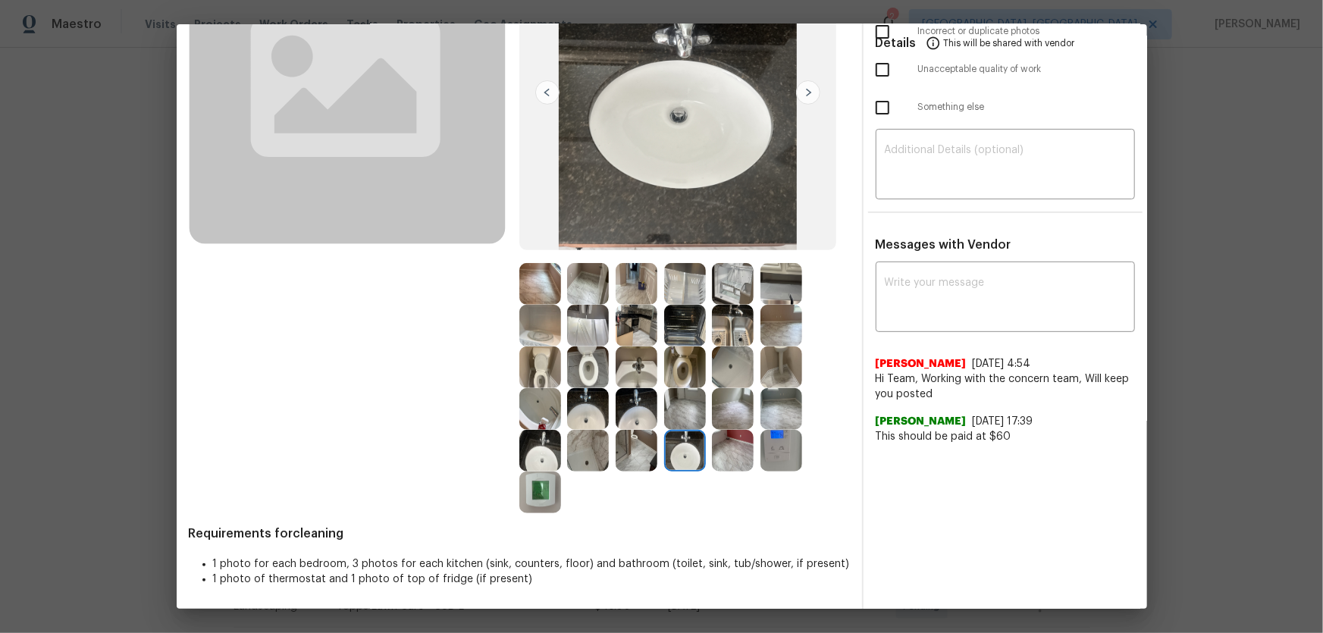
click at [531, 418] on img at bounding box center [540, 493] width 42 height 42
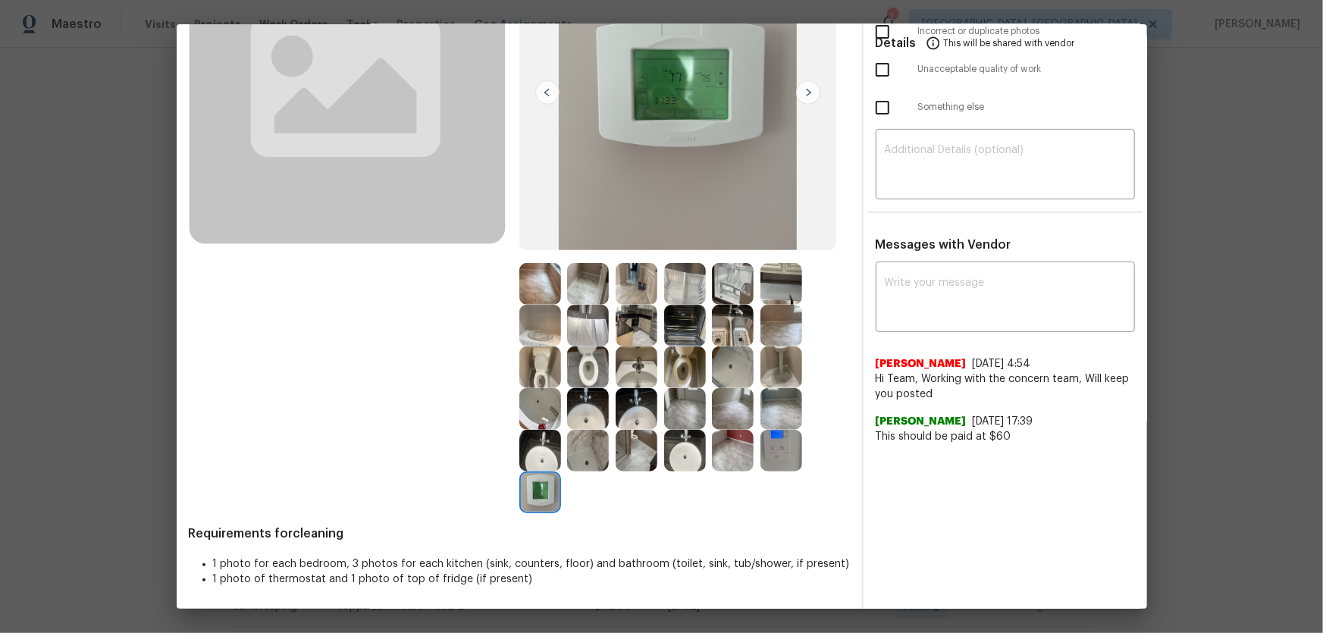
click at [773, 418] on img at bounding box center [782, 451] width 42 height 42
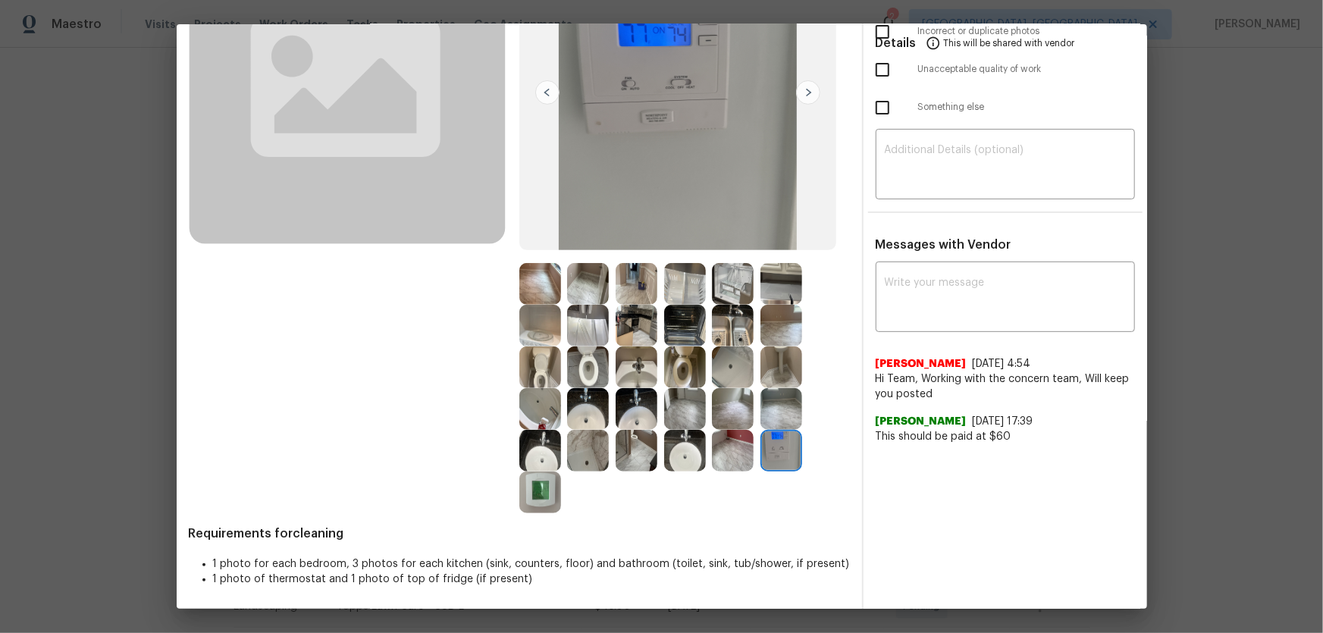
click at [780, 378] on img at bounding box center [782, 368] width 42 height 42
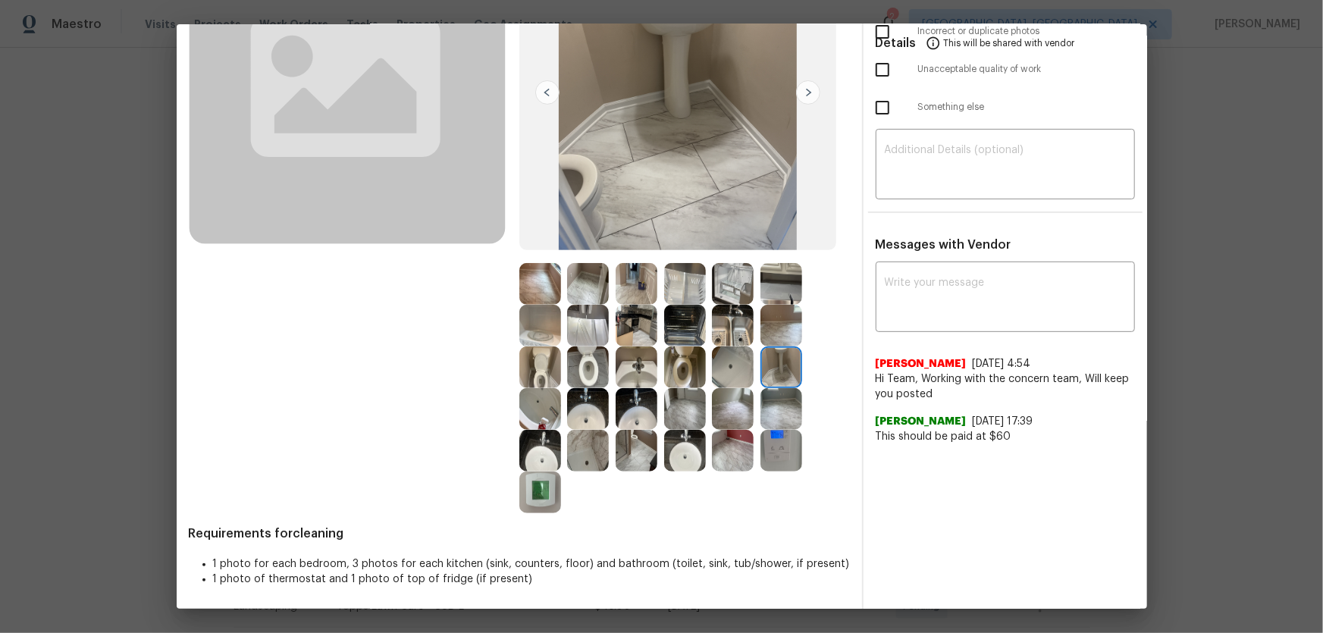
click at [742, 365] on img at bounding box center [733, 368] width 42 height 42
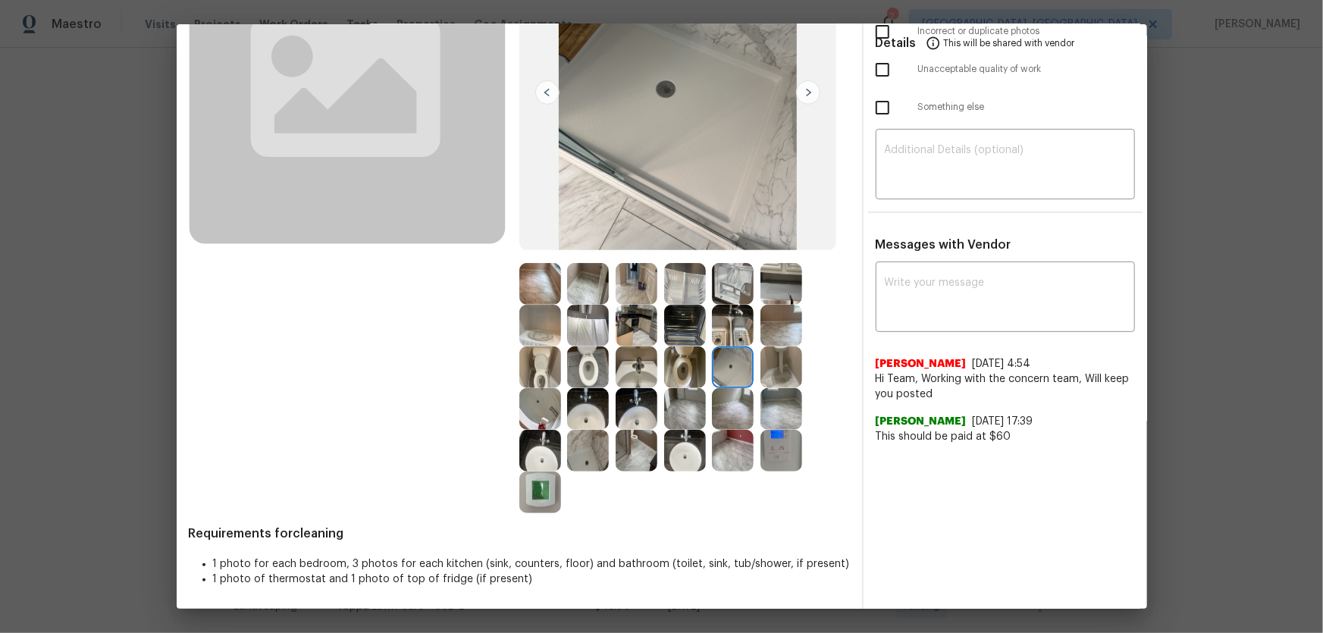
click at [726, 331] on img at bounding box center [733, 326] width 42 height 42
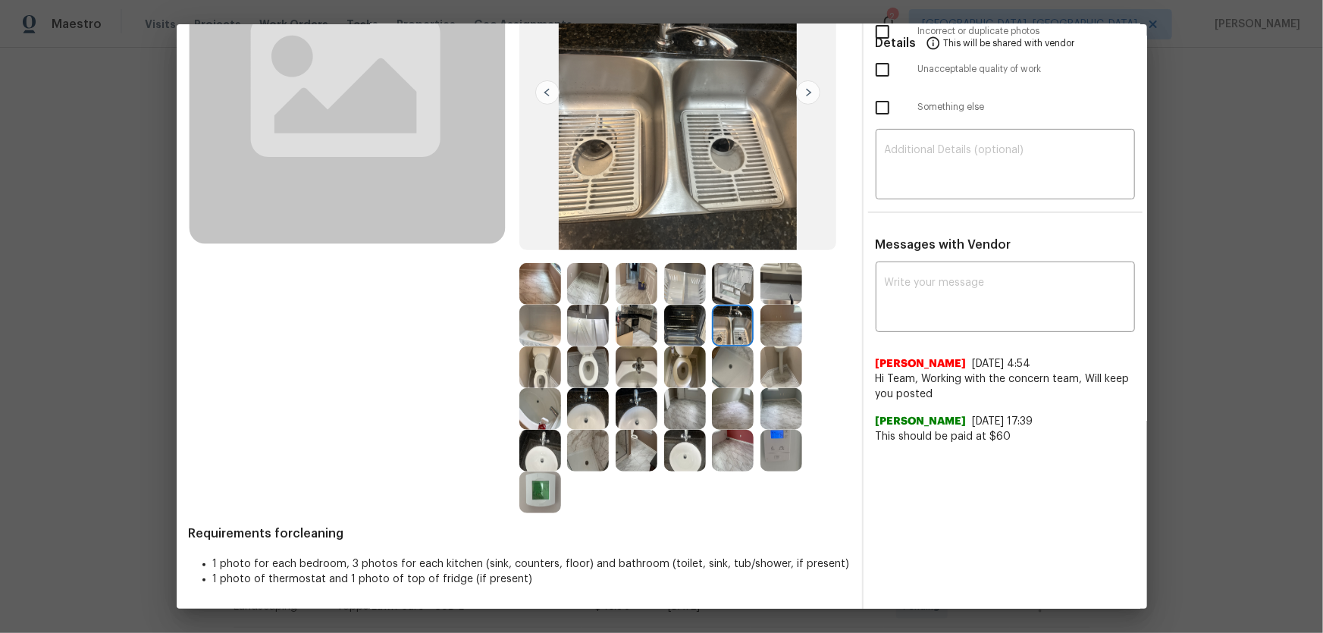
click at [725, 296] on img at bounding box center [733, 284] width 42 height 42
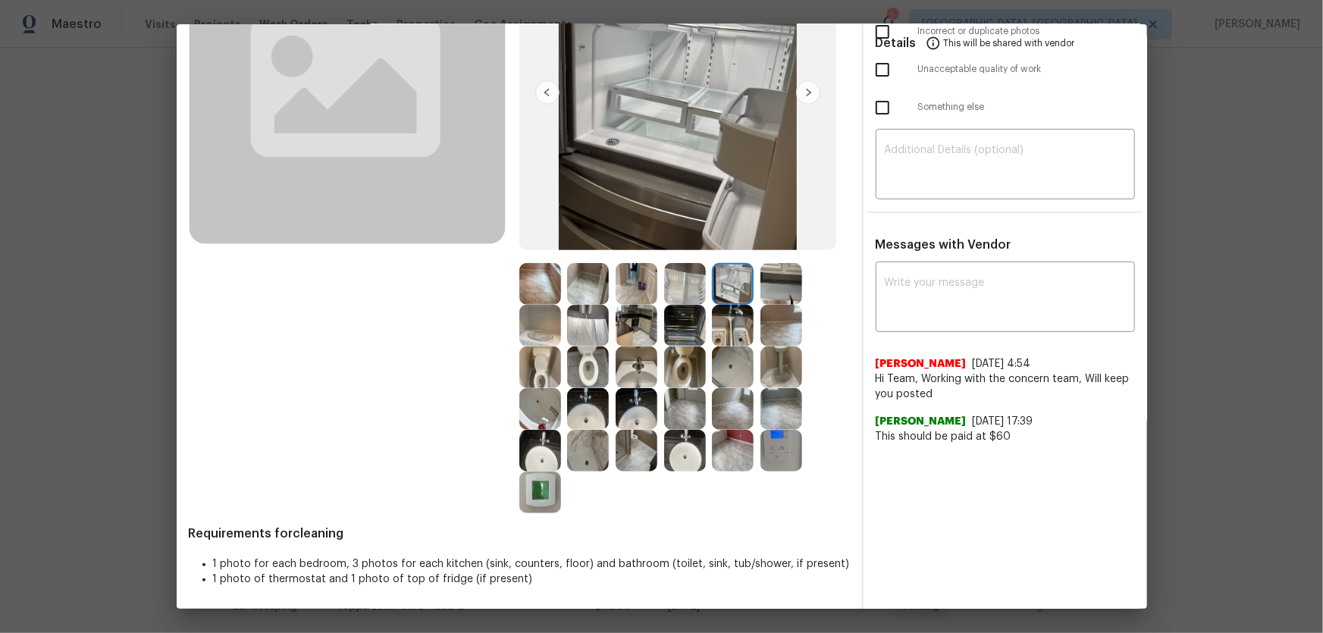
click at [684, 284] on img at bounding box center [685, 284] width 42 height 42
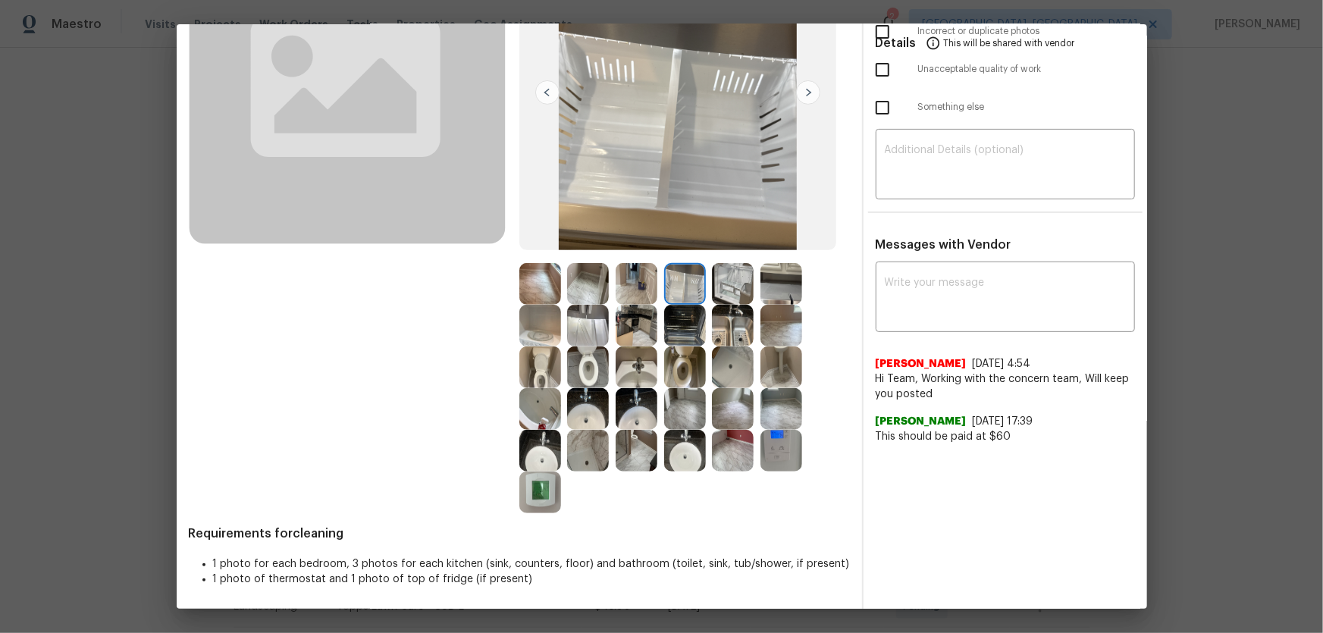
click at [683, 312] on img at bounding box center [685, 326] width 42 height 42
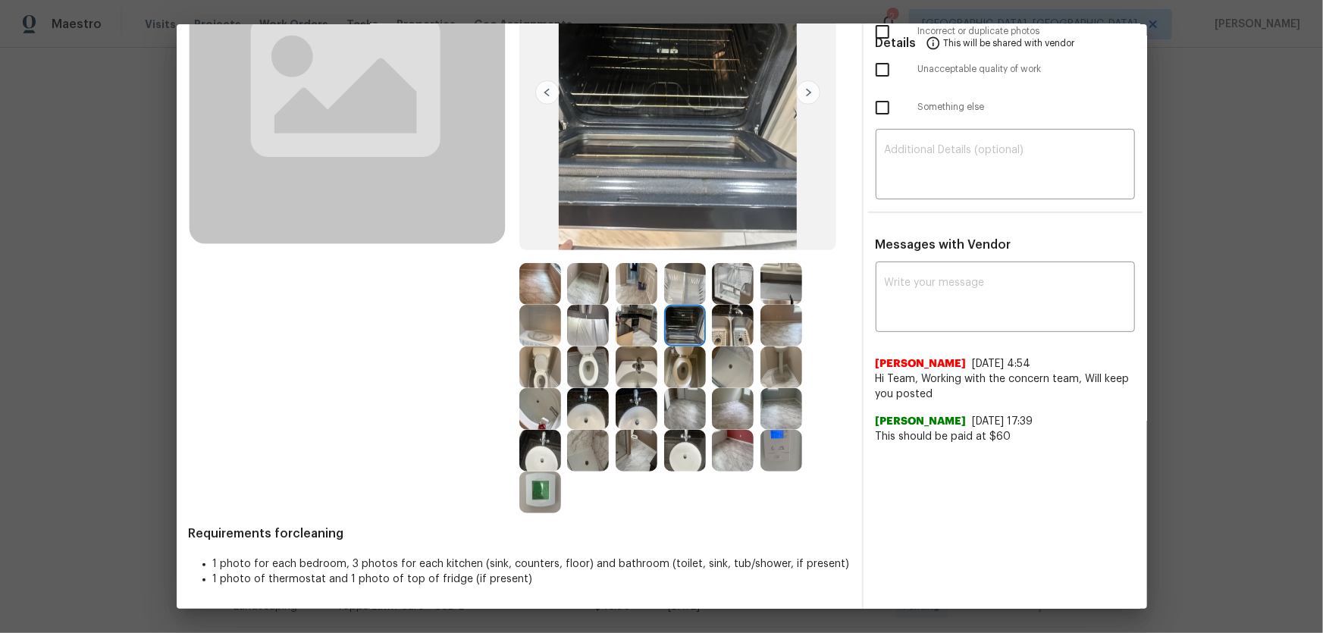
click at [694, 407] on img at bounding box center [685, 409] width 42 height 42
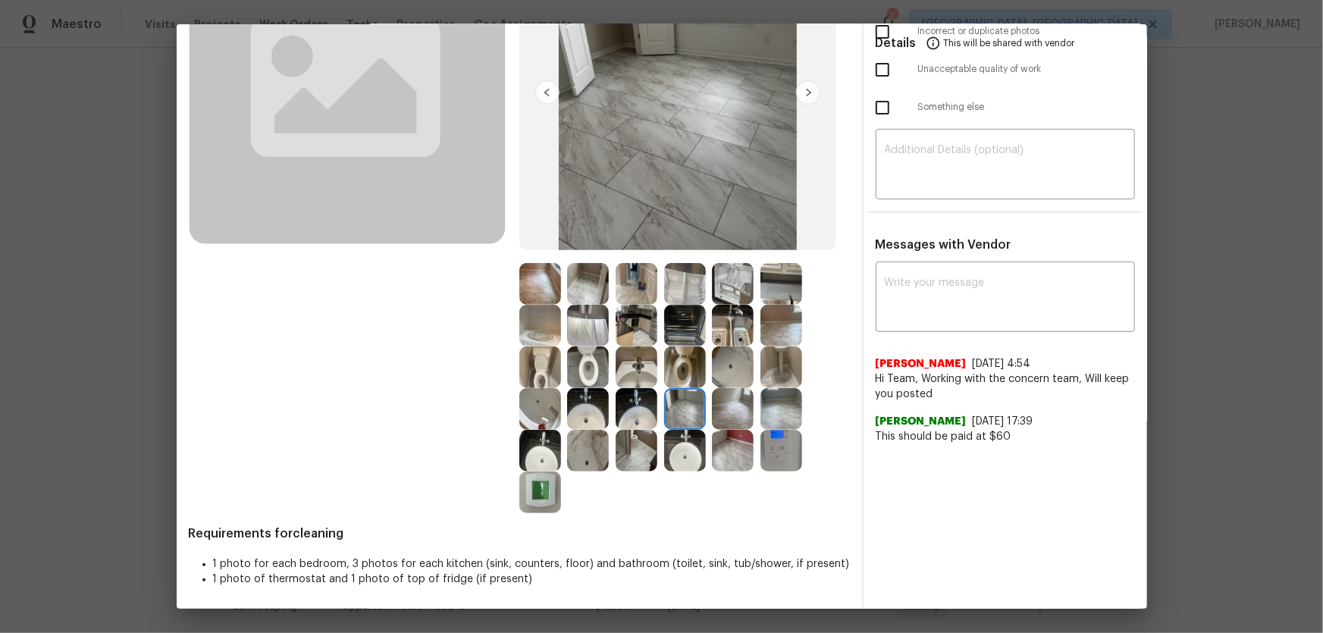
click at [742, 406] on img at bounding box center [733, 409] width 42 height 42
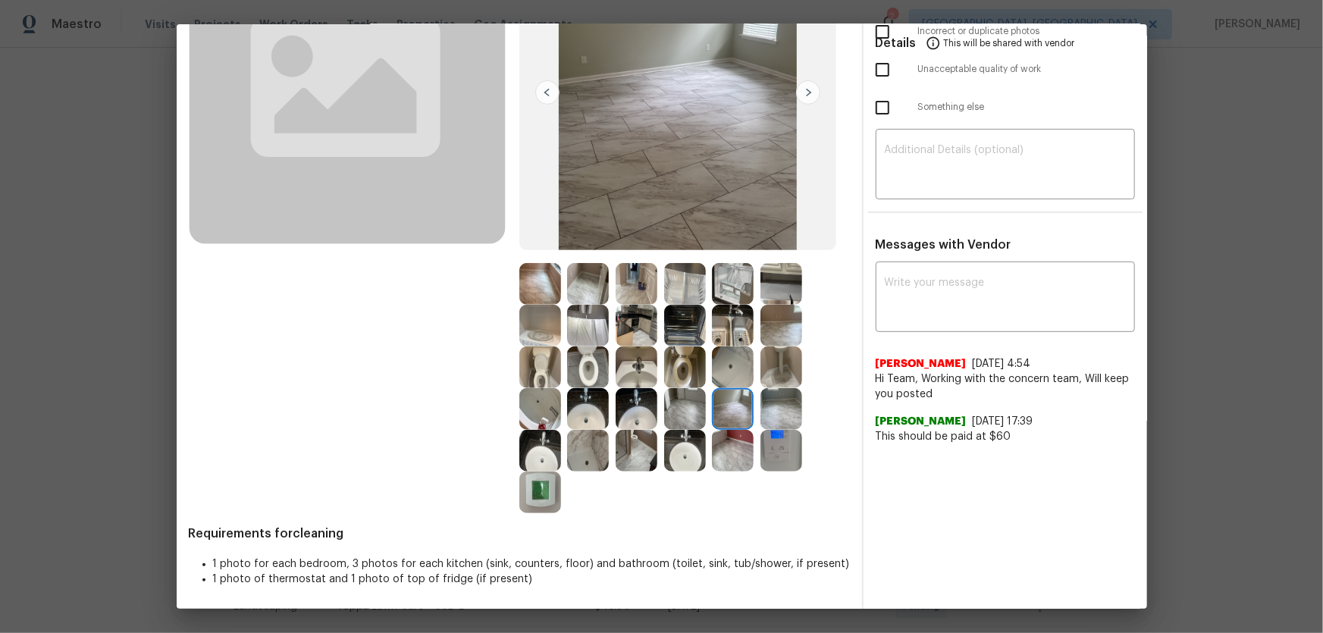
click at [796, 406] on img at bounding box center [782, 409] width 42 height 42
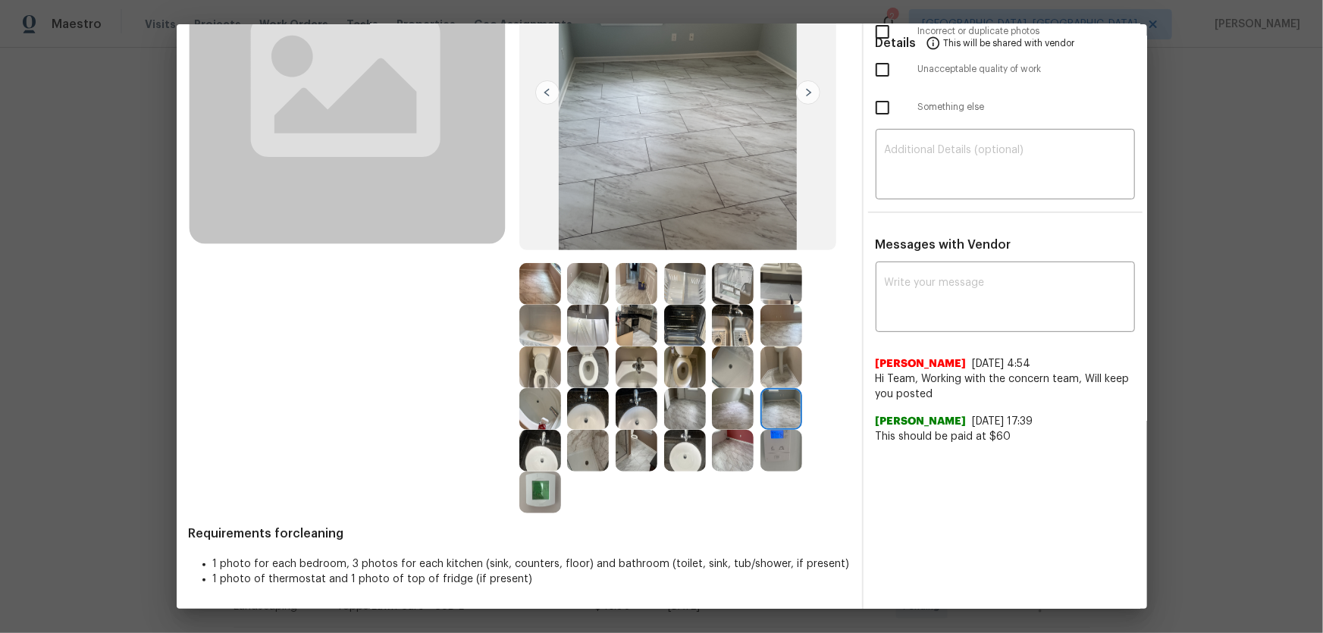
click at [789, 327] on img at bounding box center [782, 326] width 42 height 42
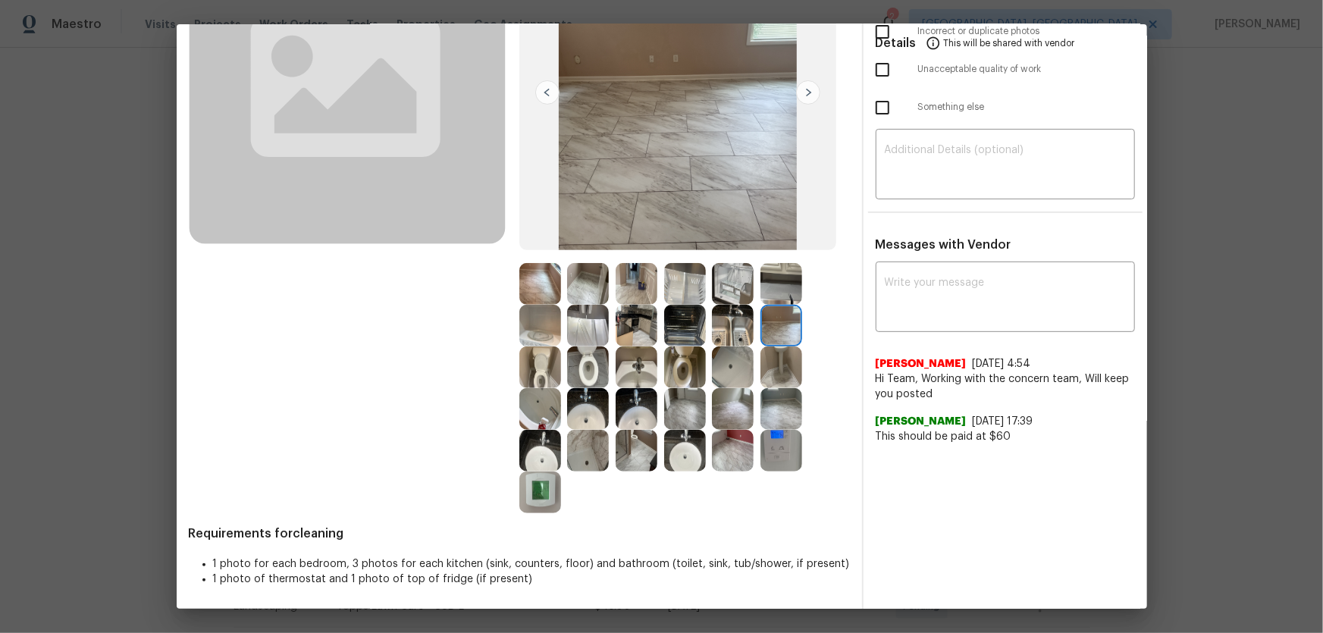
click at [783, 277] on img at bounding box center [782, 284] width 42 height 42
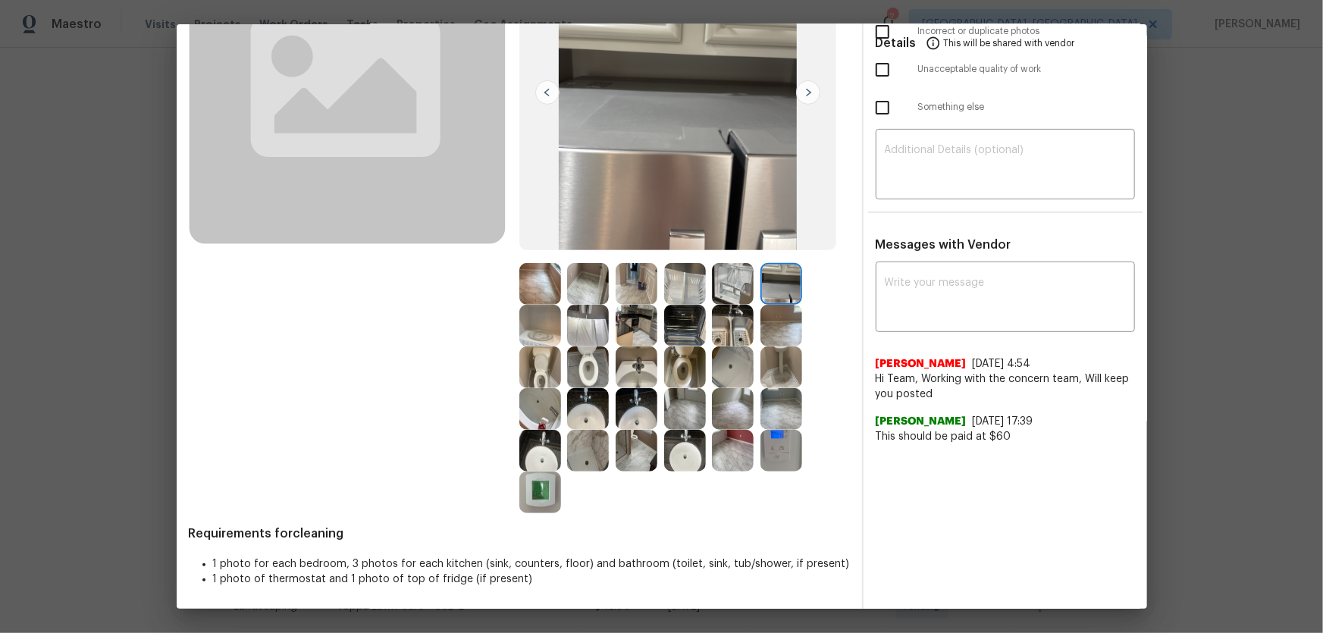
click at [577, 287] on img at bounding box center [588, 284] width 42 height 42
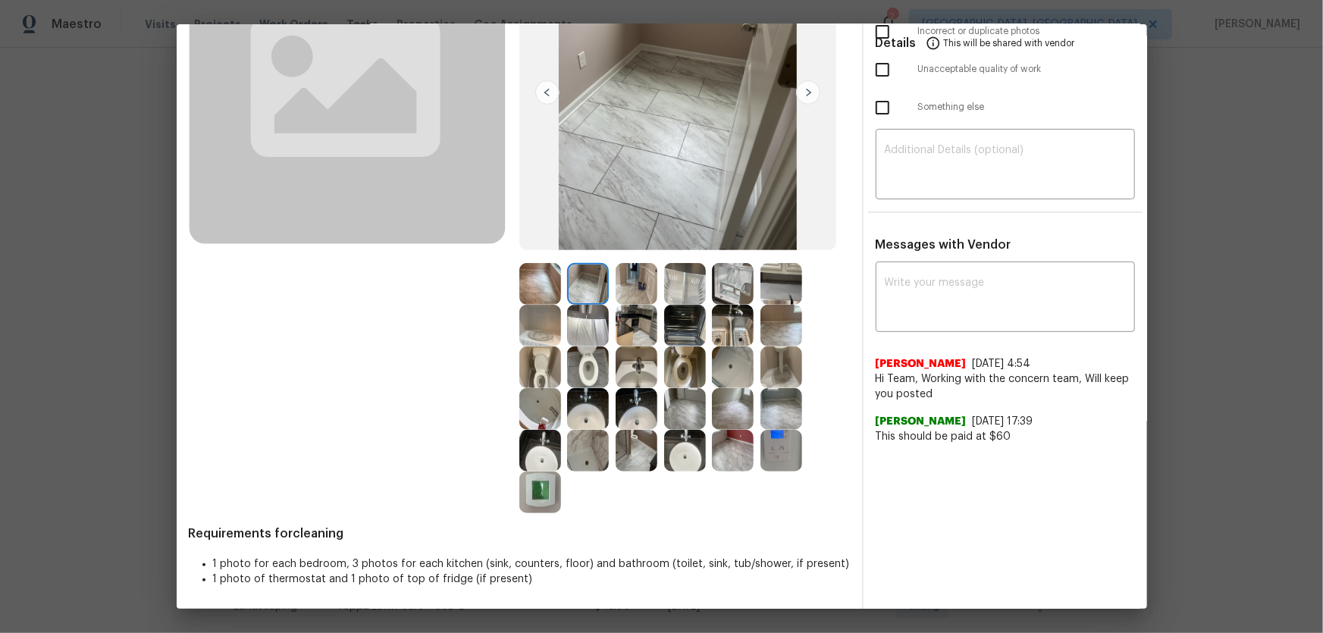
click at [781, 294] on img at bounding box center [782, 284] width 42 height 42
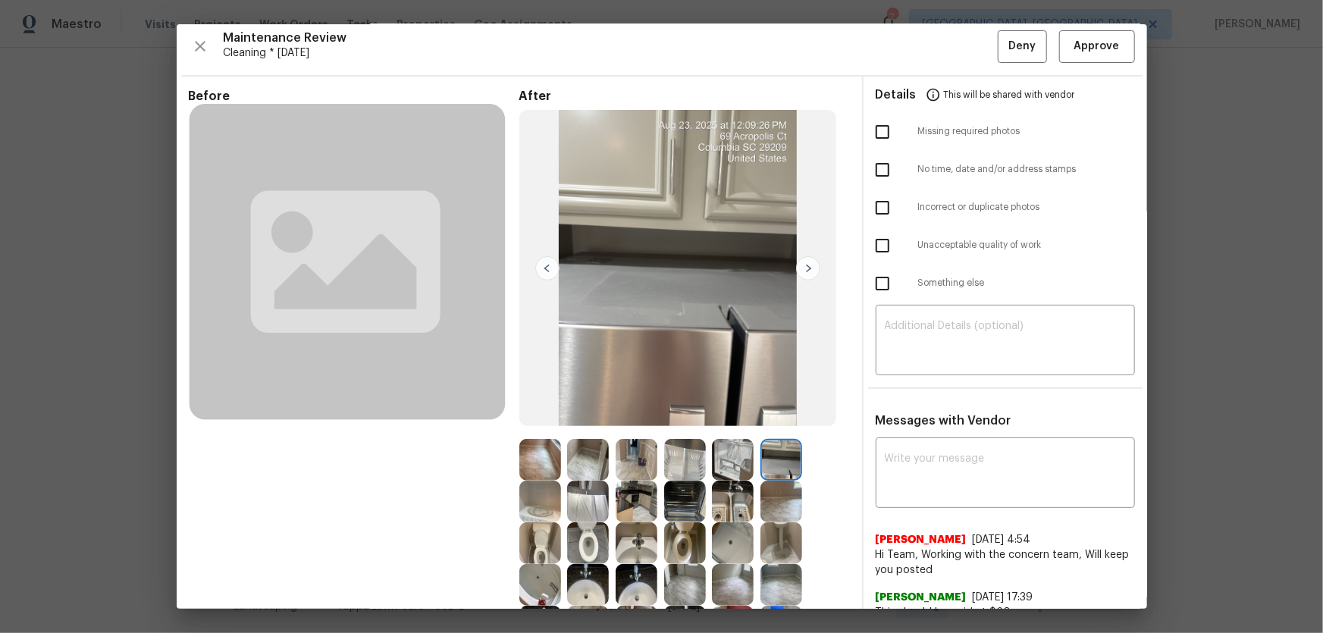
scroll to position [0, 0]
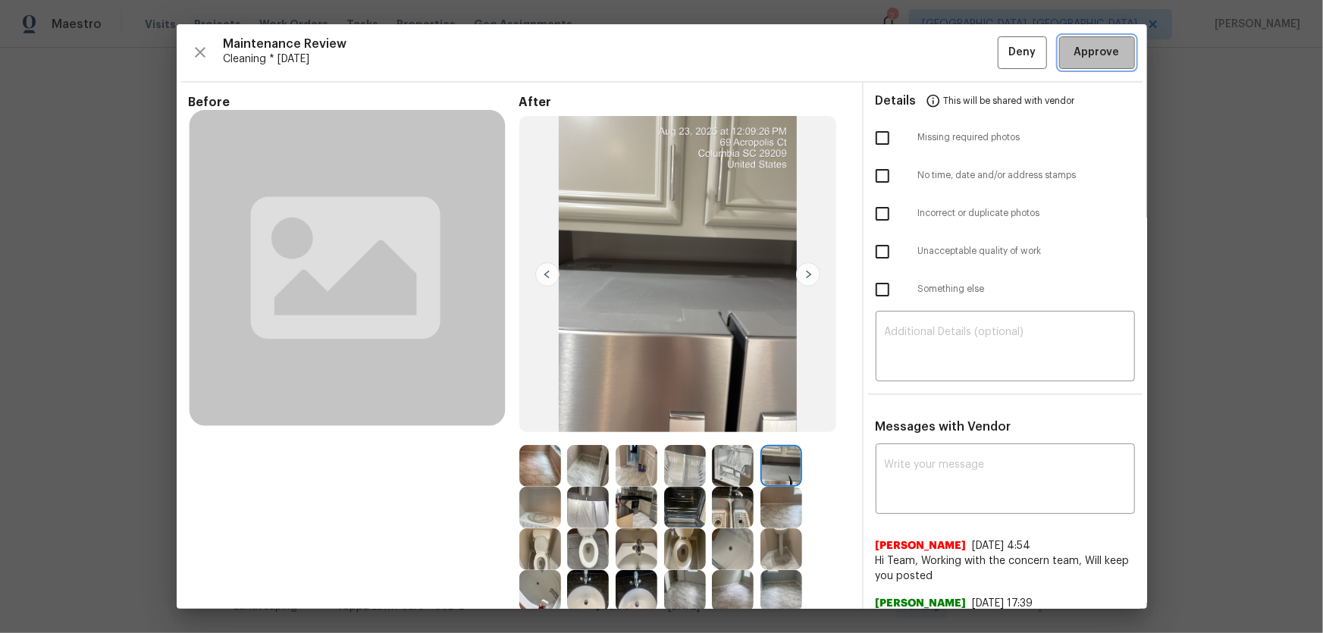
click at [941, 52] on span "Approve" at bounding box center [1096, 52] width 45 height 19
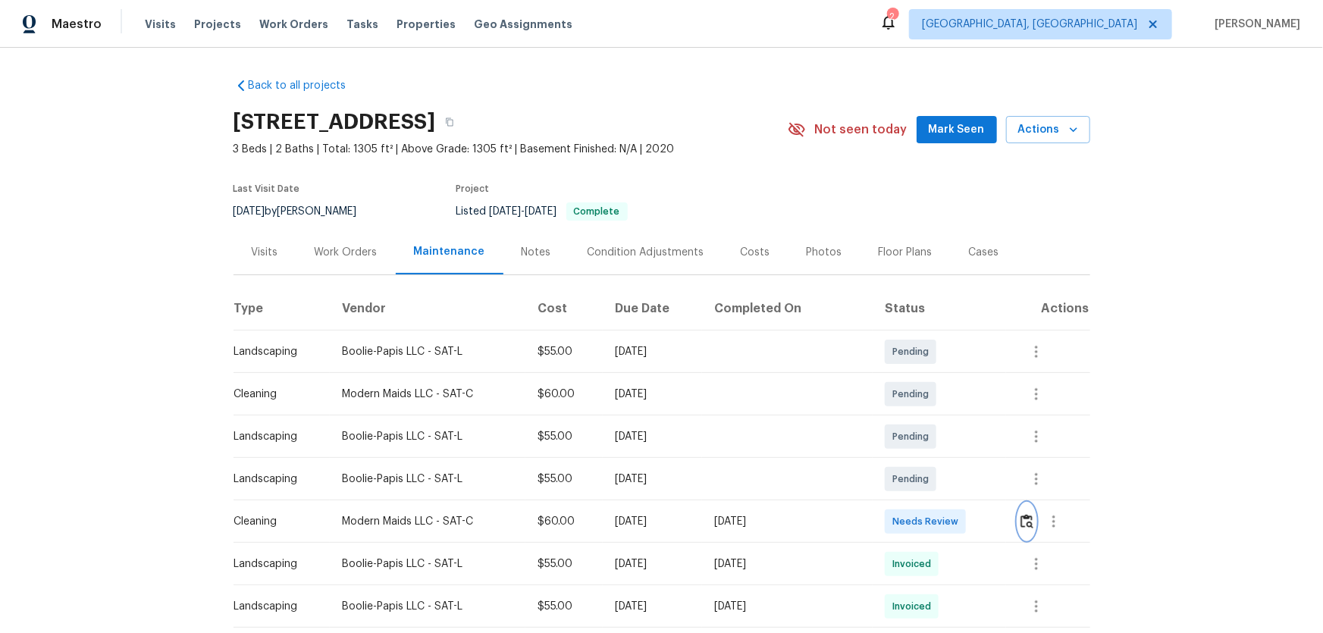
click at [941, 418] on img "button" at bounding box center [1027, 521] width 13 height 14
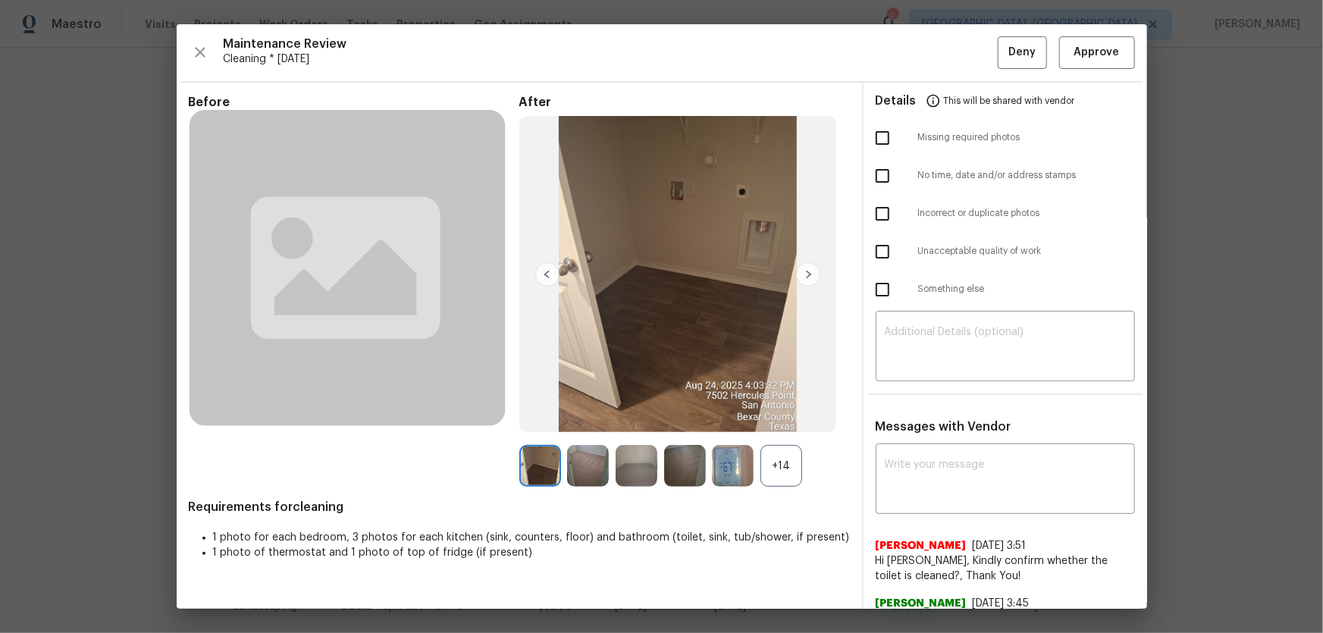
click at [790, 418] on div "+14" at bounding box center [782, 466] width 42 height 42
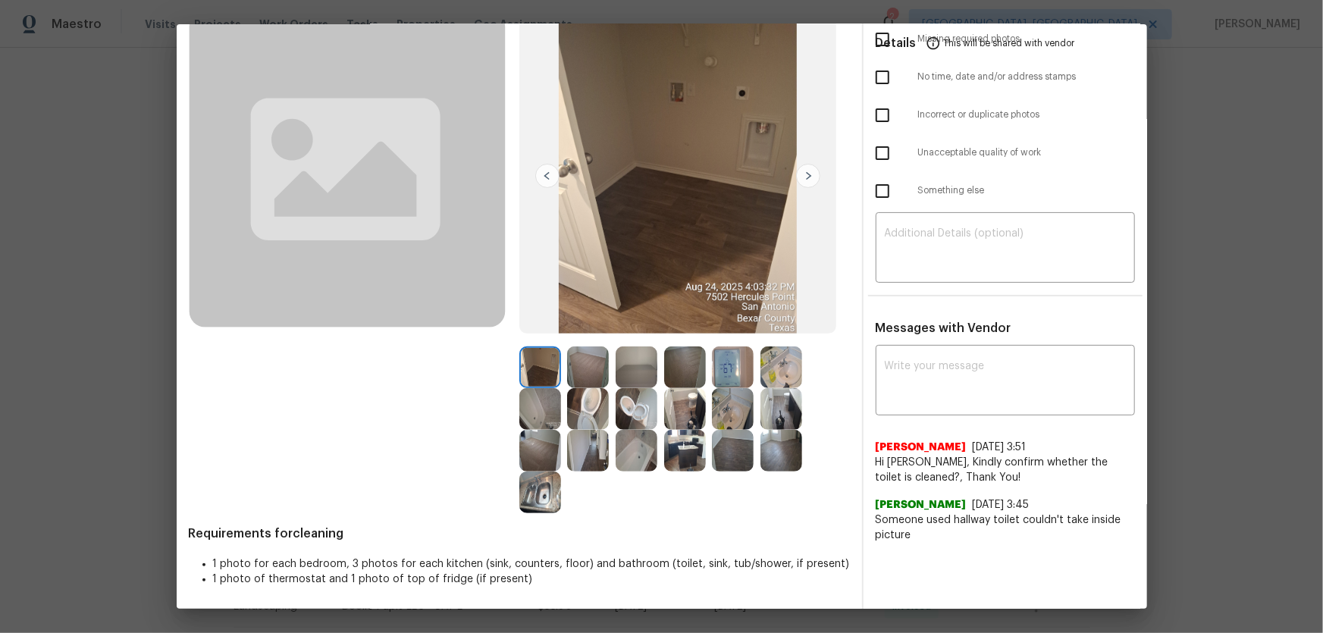
scroll to position [99, 0]
click at [592, 418] on img at bounding box center [588, 409] width 42 height 42
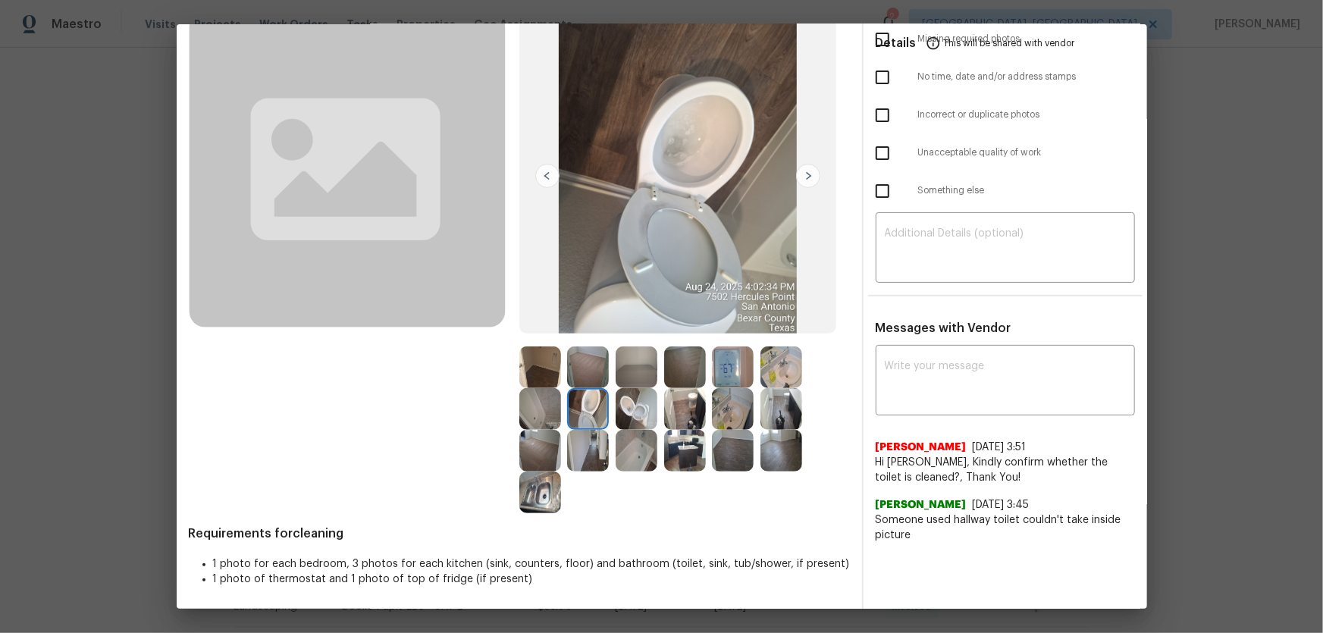
click at [626, 413] on img at bounding box center [637, 409] width 42 height 42
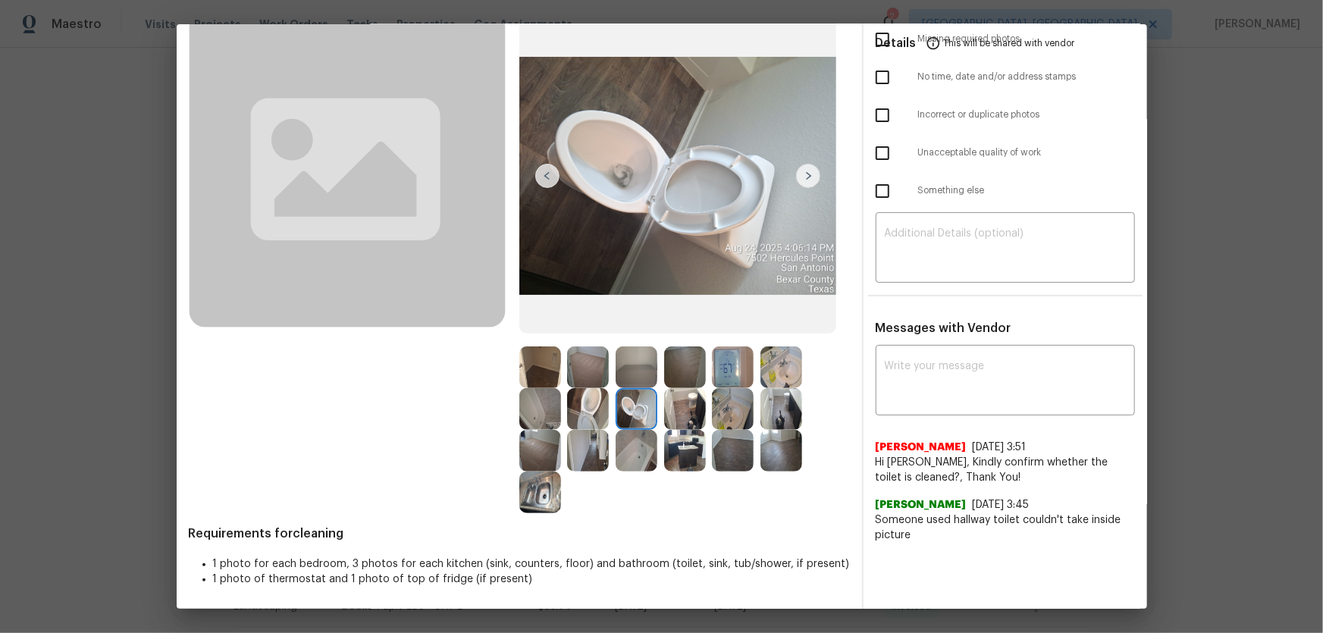
click at [729, 418] on img at bounding box center [733, 409] width 42 height 42
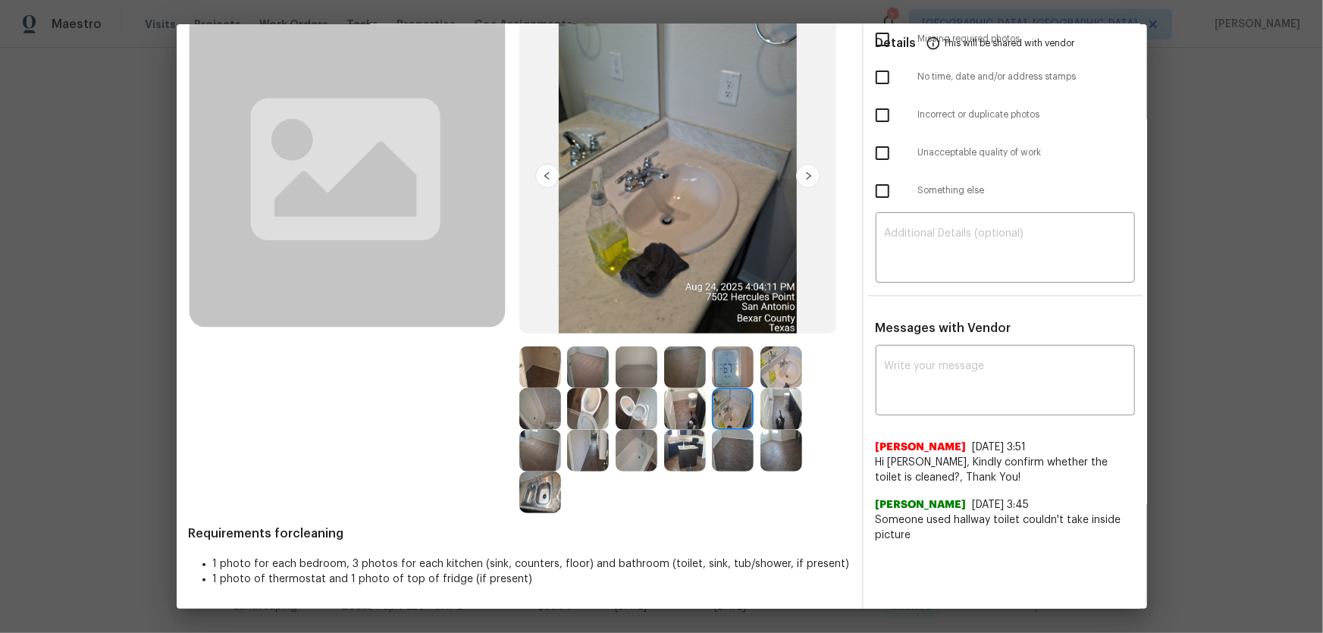
click at [772, 381] on img at bounding box center [782, 368] width 42 height 42
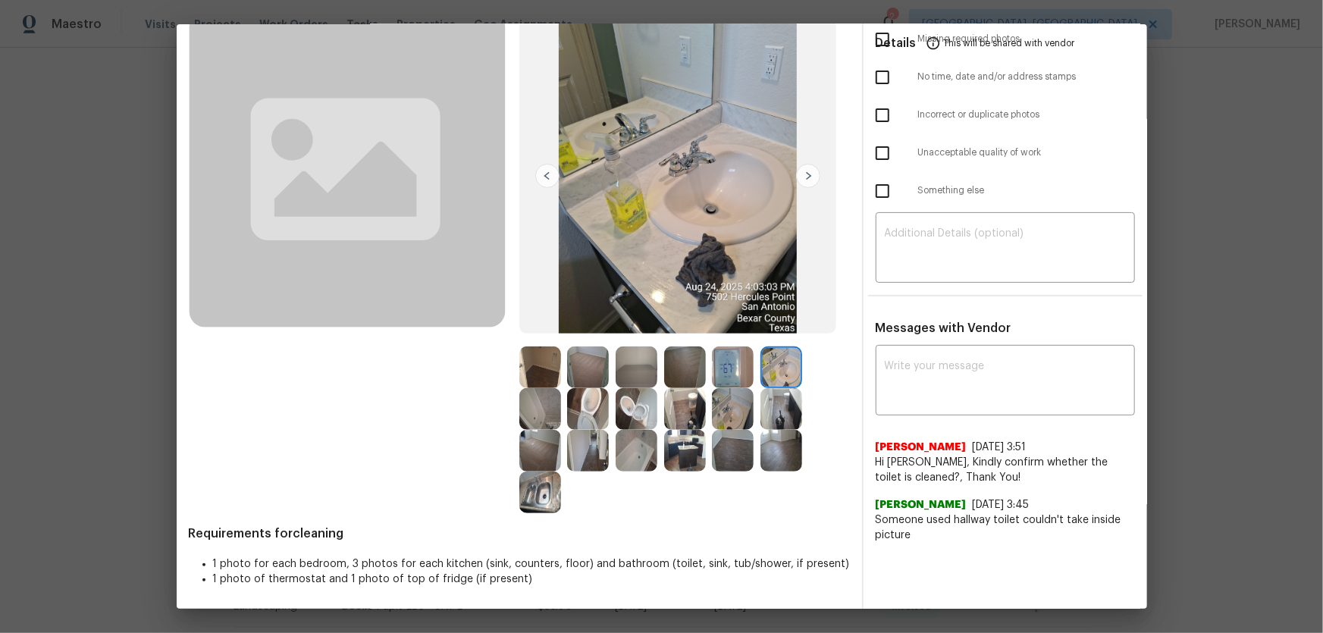
click at [623, 418] on img at bounding box center [637, 451] width 42 height 42
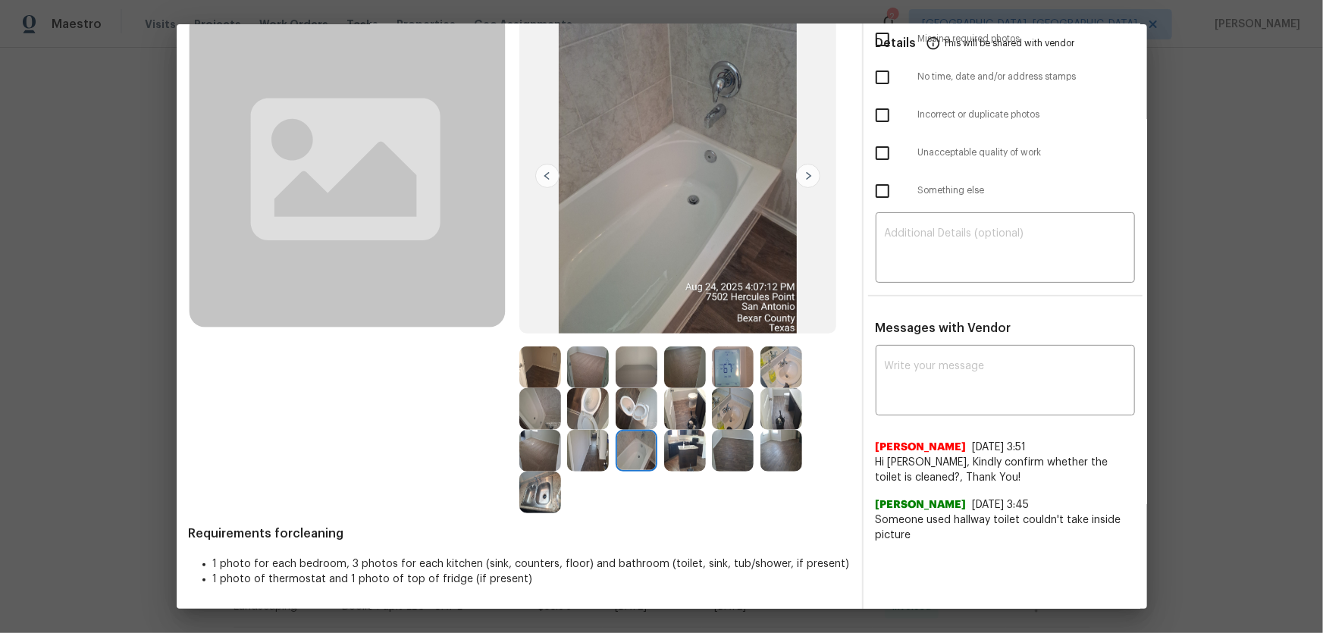
click at [525, 409] on img at bounding box center [540, 409] width 42 height 42
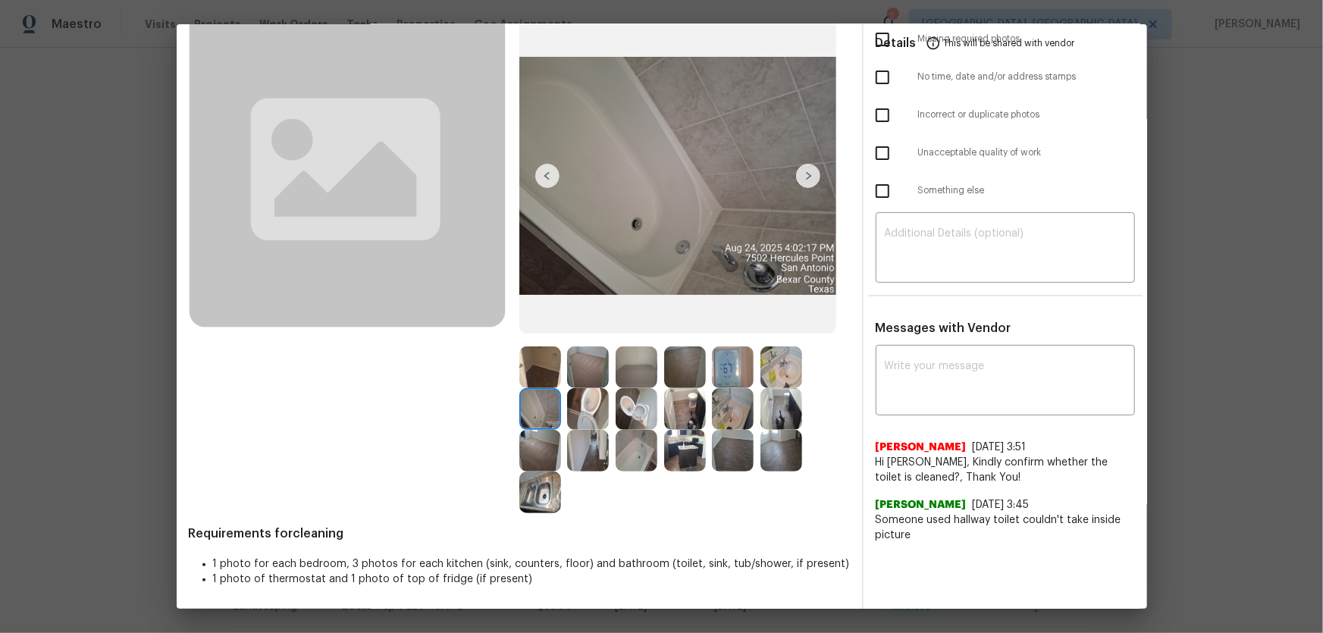
click at [729, 403] on img at bounding box center [733, 409] width 42 height 42
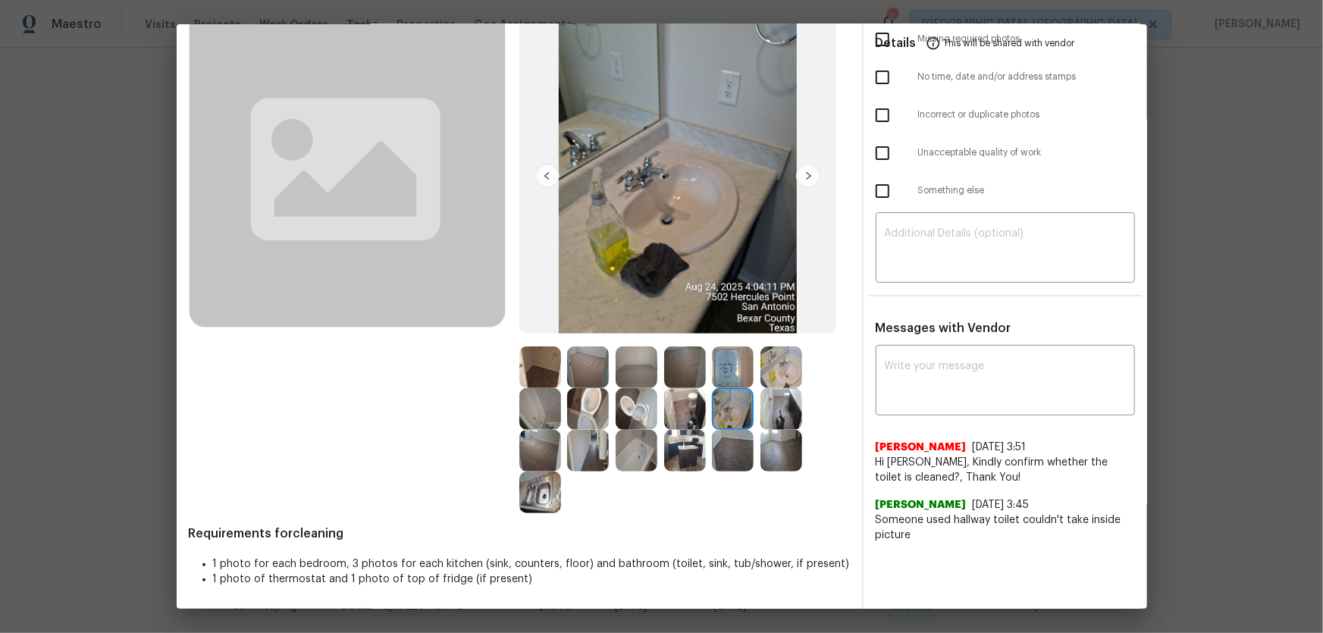
click at [687, 418] on img at bounding box center [685, 451] width 42 height 42
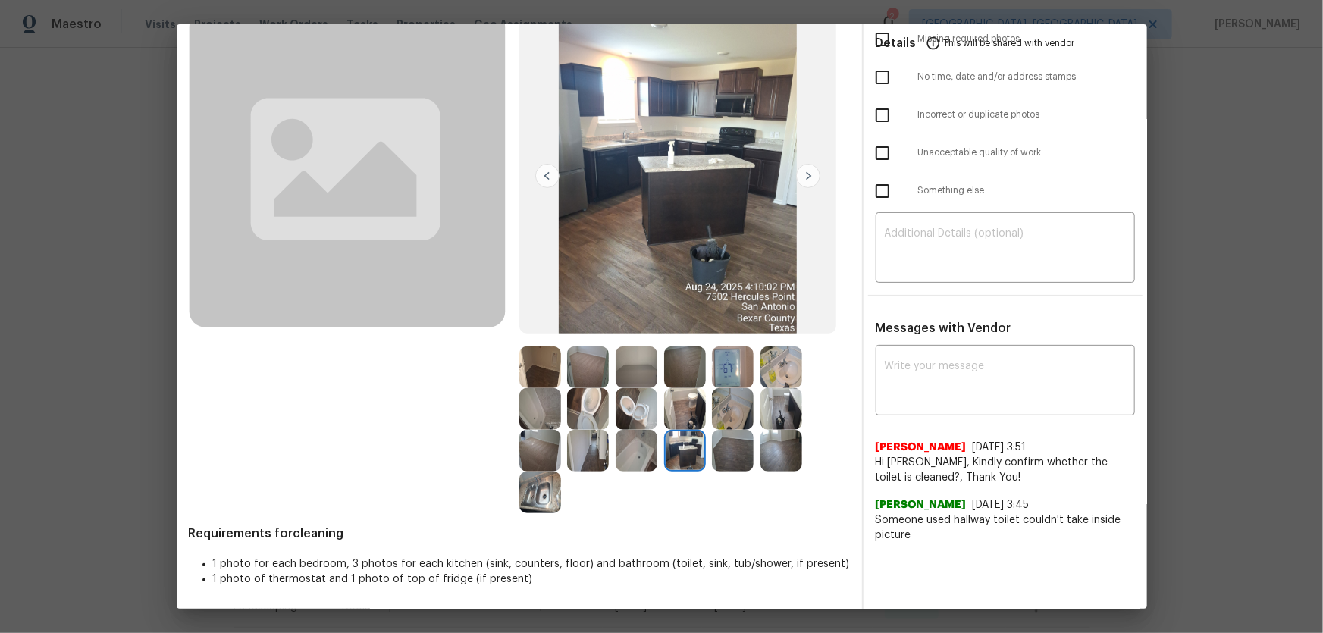
click at [540, 418] on img at bounding box center [540, 493] width 42 height 42
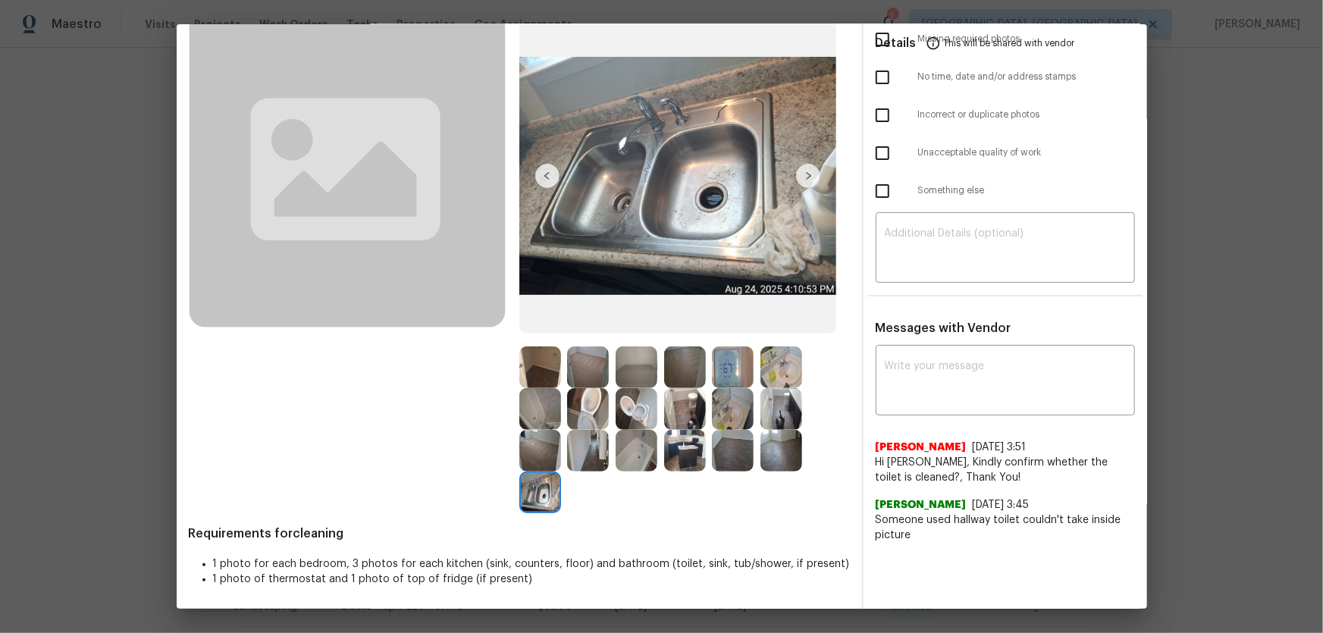
click at [769, 411] on img at bounding box center [782, 409] width 42 height 42
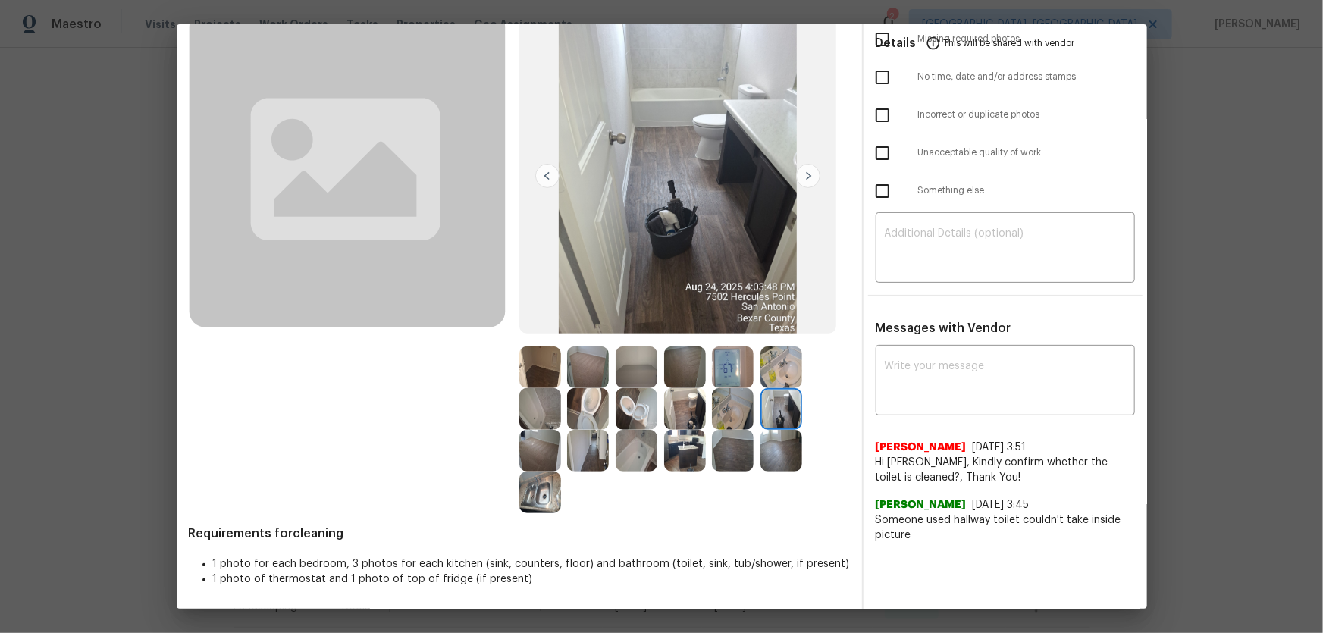
click at [630, 368] on img at bounding box center [637, 368] width 42 height 42
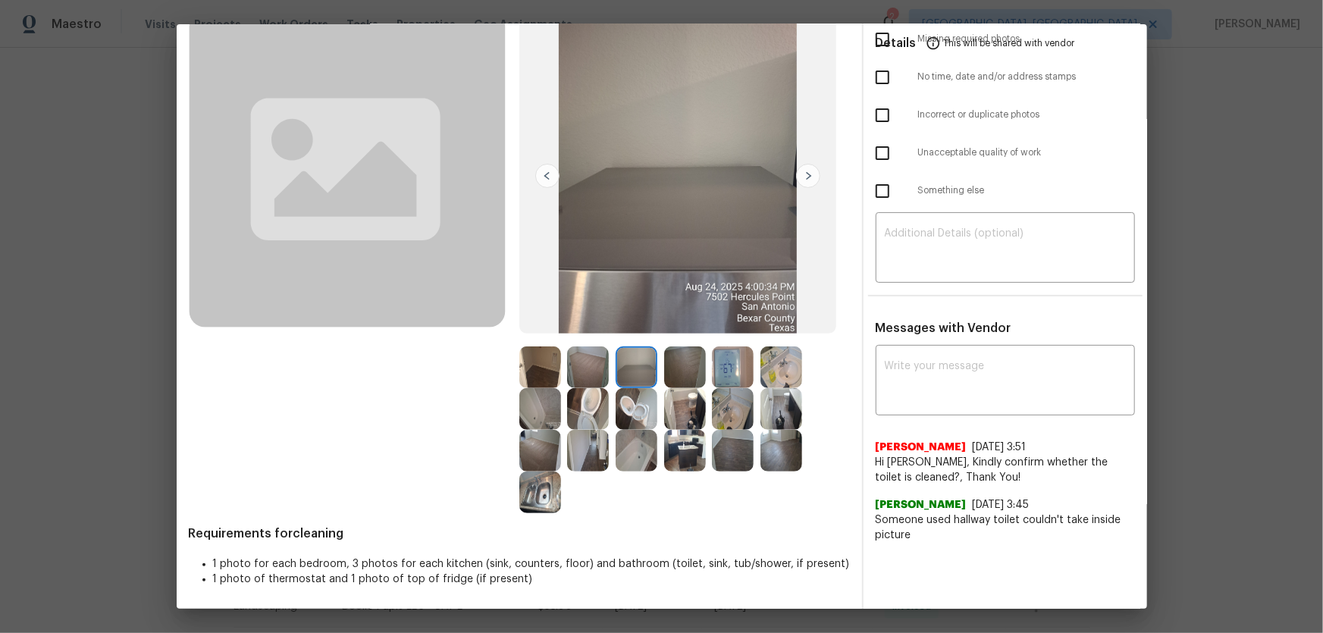
click at [601, 368] on img at bounding box center [588, 368] width 42 height 42
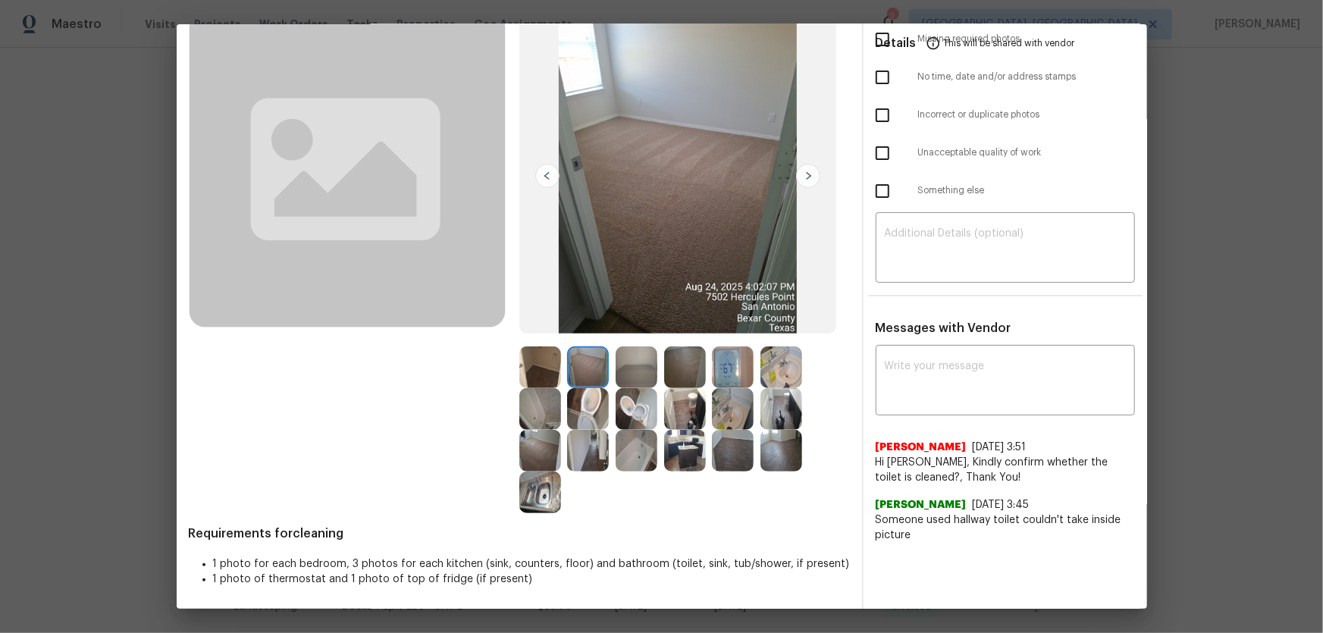
click at [676, 369] on img at bounding box center [685, 368] width 42 height 42
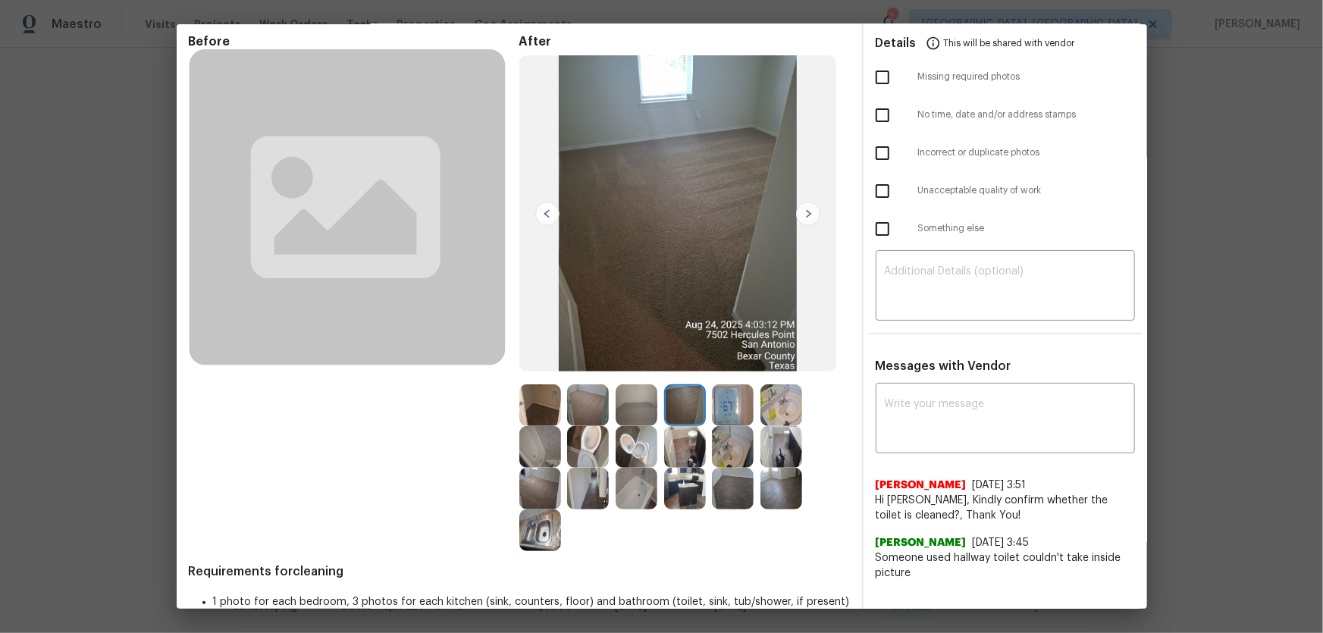
scroll to position [0, 0]
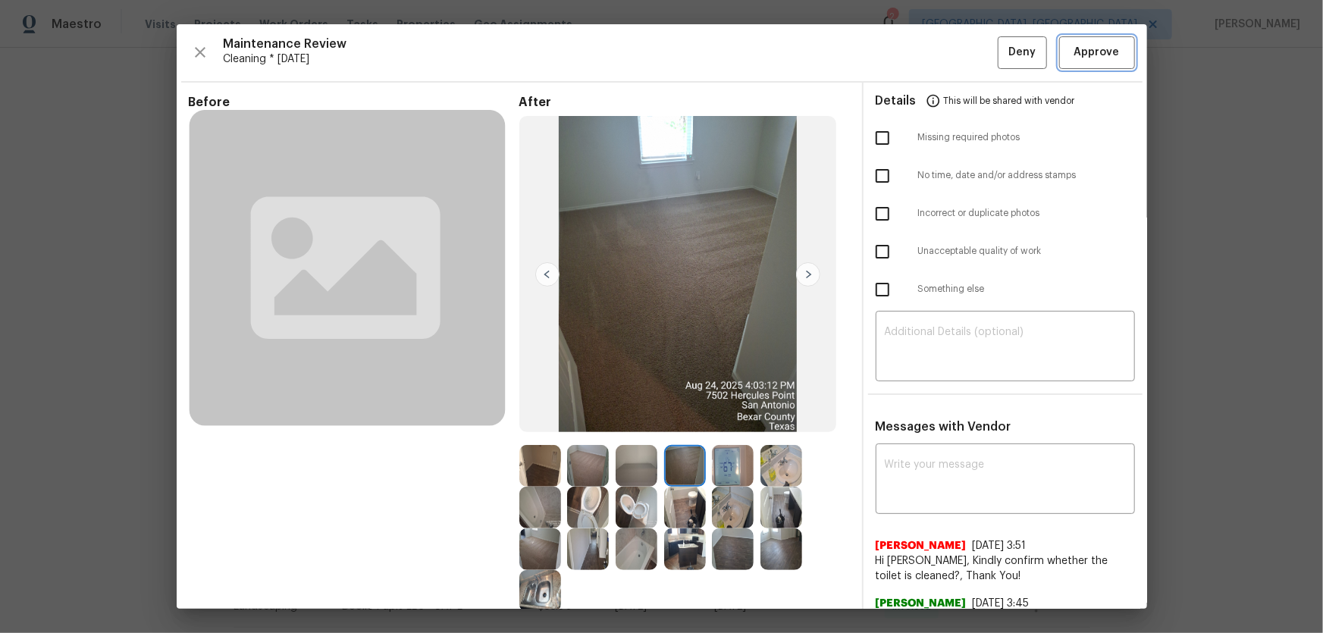
drag, startPoint x: 1087, startPoint y: 59, endPoint x: 409, endPoint y: 238, distance: 700.4
click at [941, 61] on span "Approve" at bounding box center [1096, 52] width 45 height 19
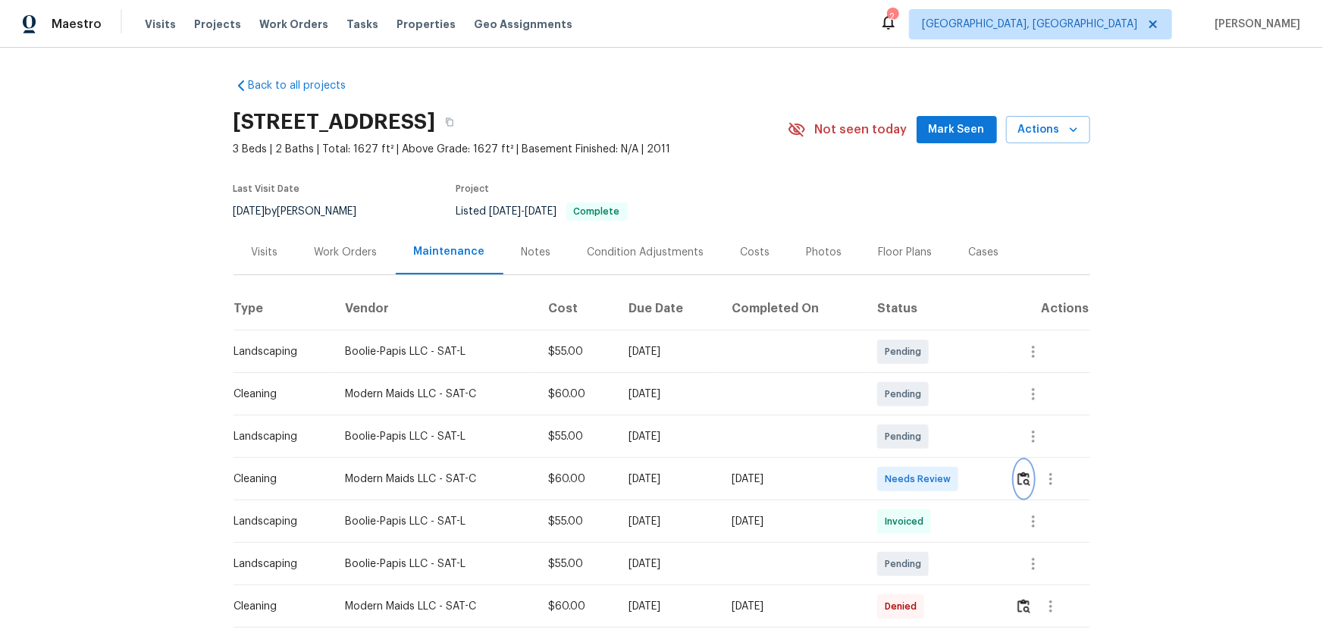
click at [941, 418] on img "button" at bounding box center [1024, 479] width 13 height 14
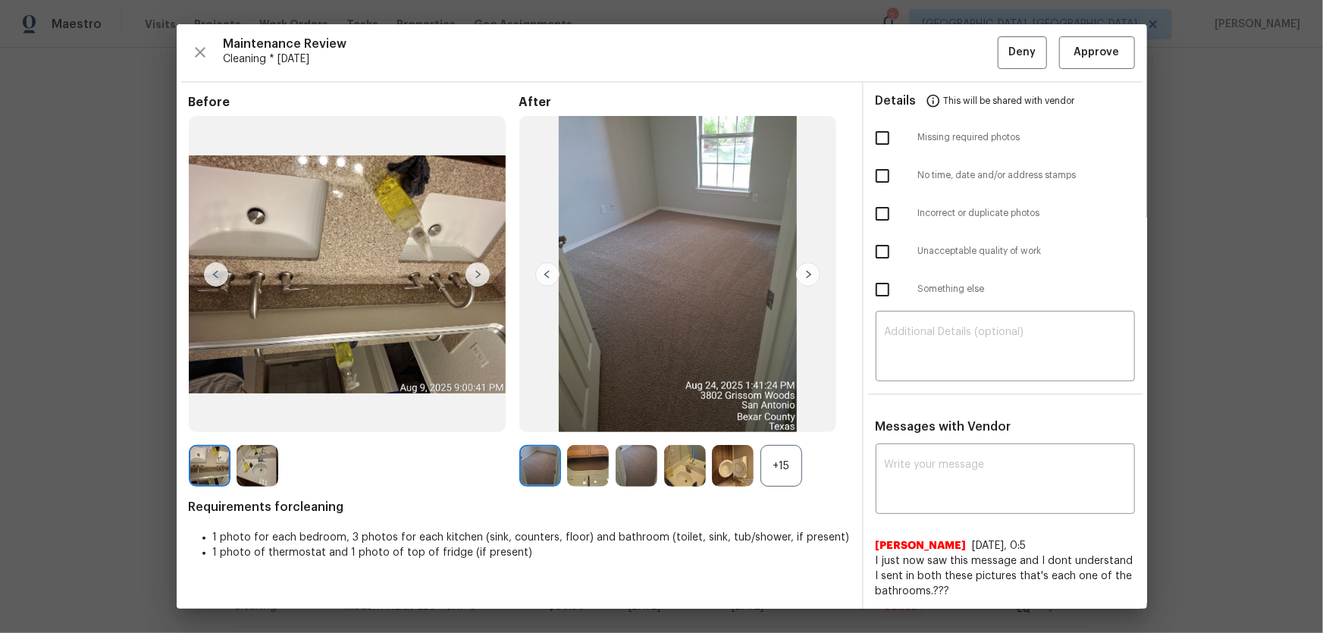
click at [794, 418] on div "+15" at bounding box center [782, 466] width 42 height 42
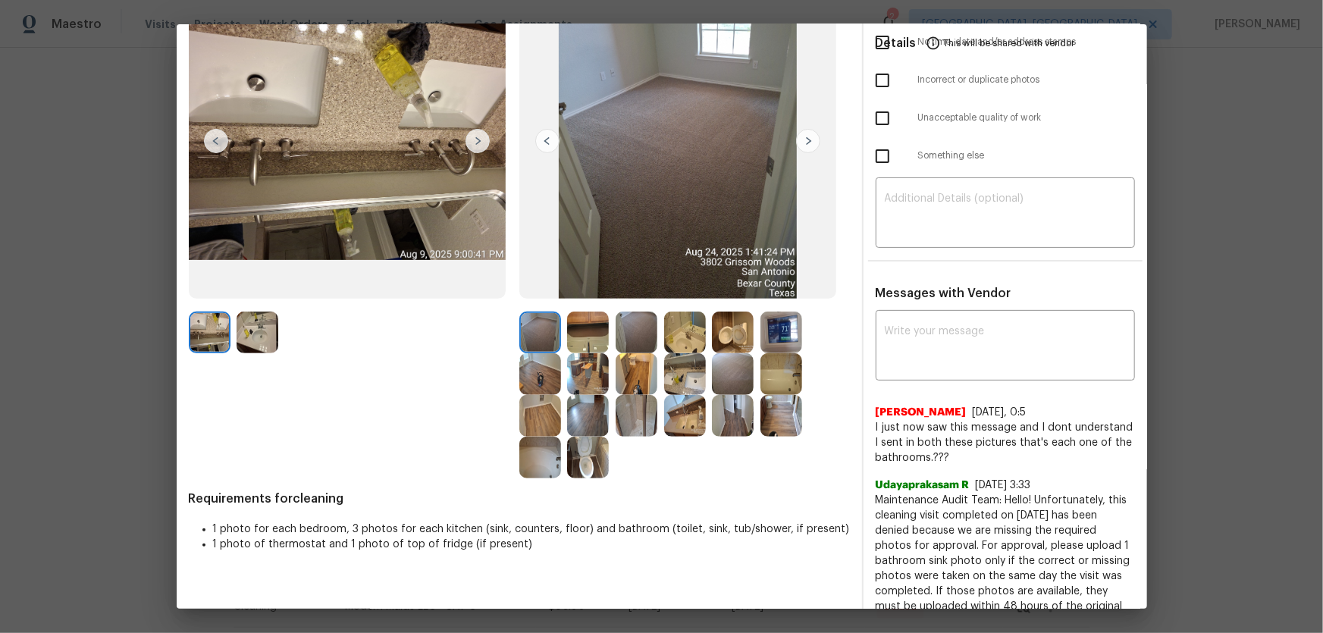
scroll to position [137, 0]
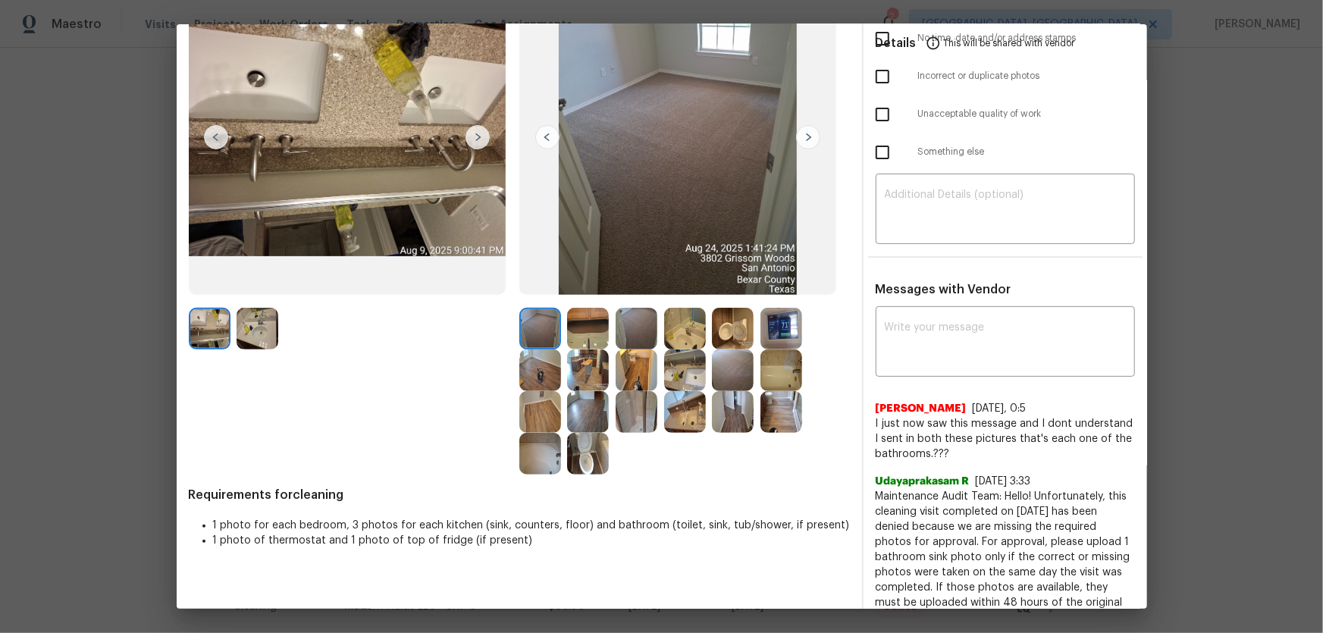
click at [592, 326] on img at bounding box center [588, 329] width 42 height 42
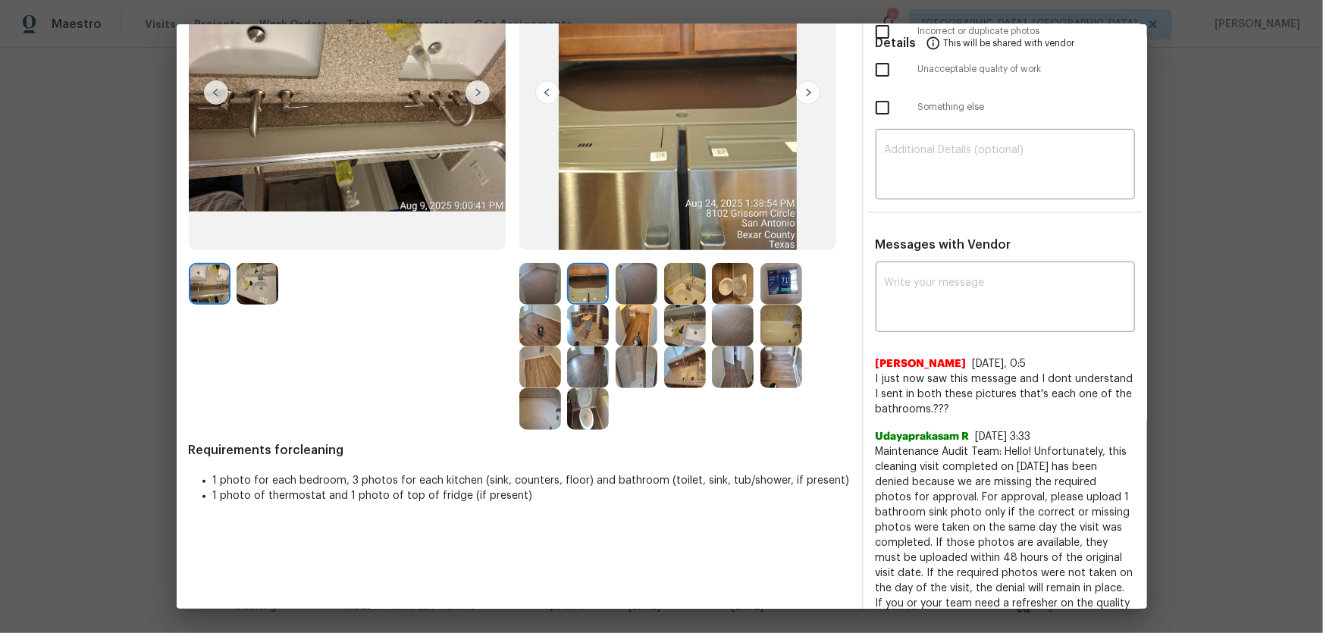
scroll to position [206, 0]
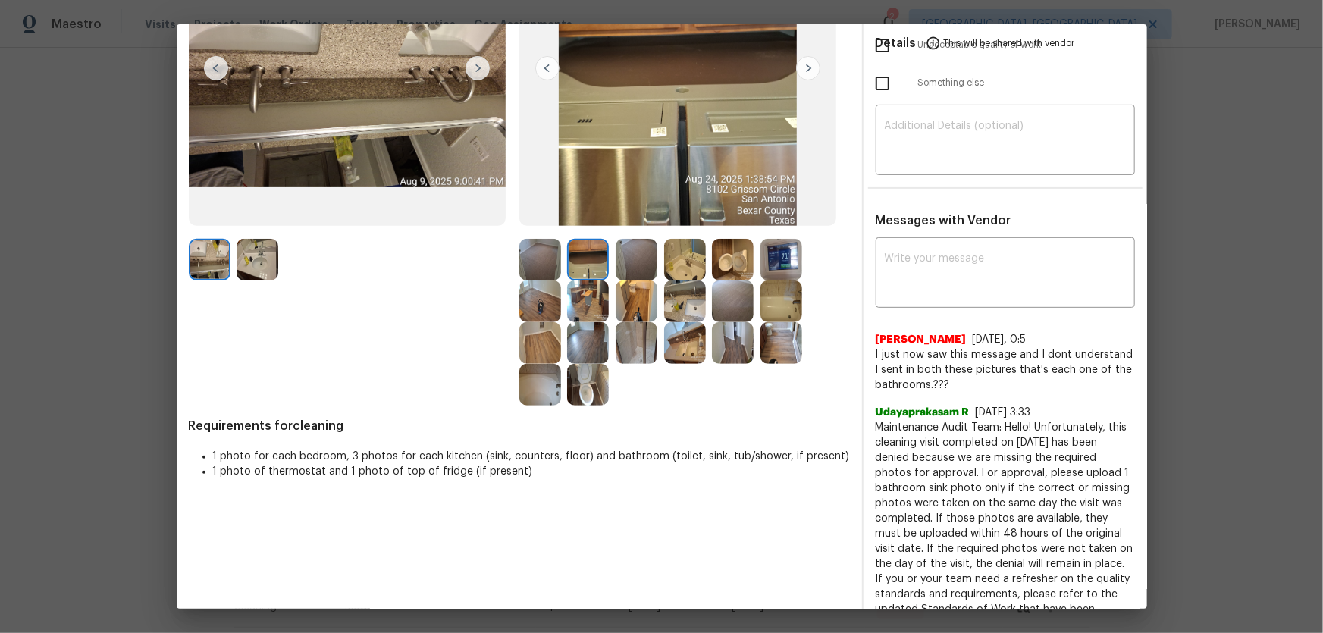
click at [735, 259] on img at bounding box center [733, 260] width 42 height 42
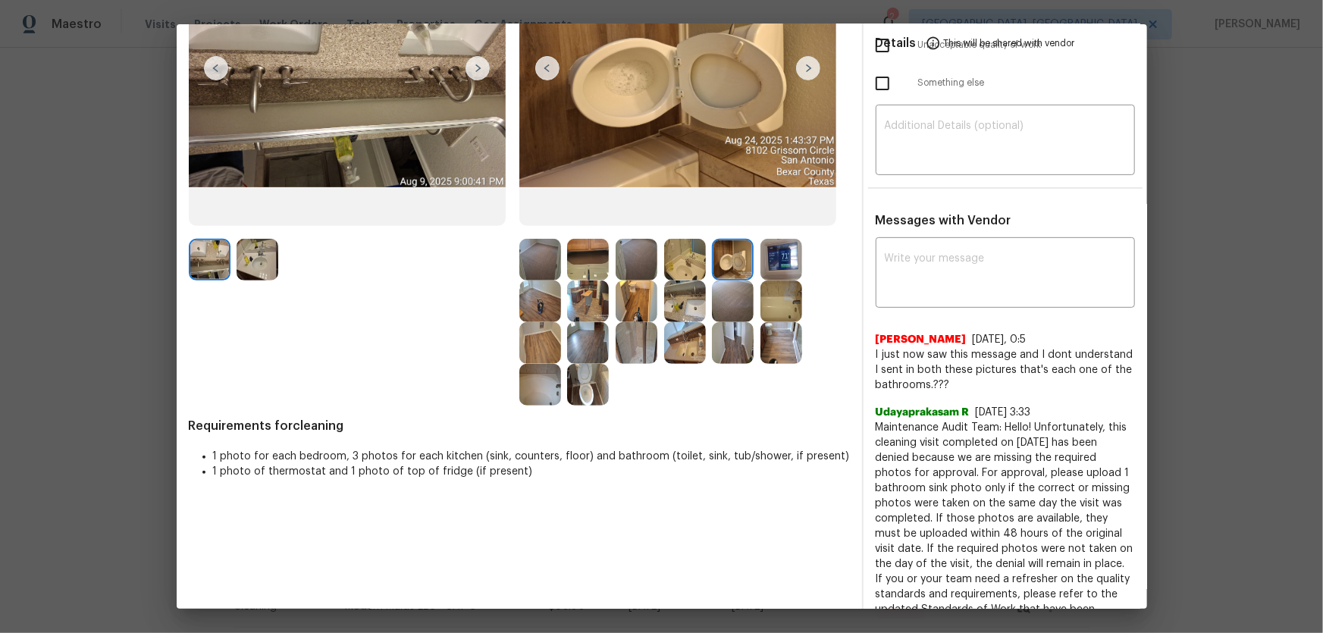
click at [585, 381] on img at bounding box center [588, 385] width 42 height 42
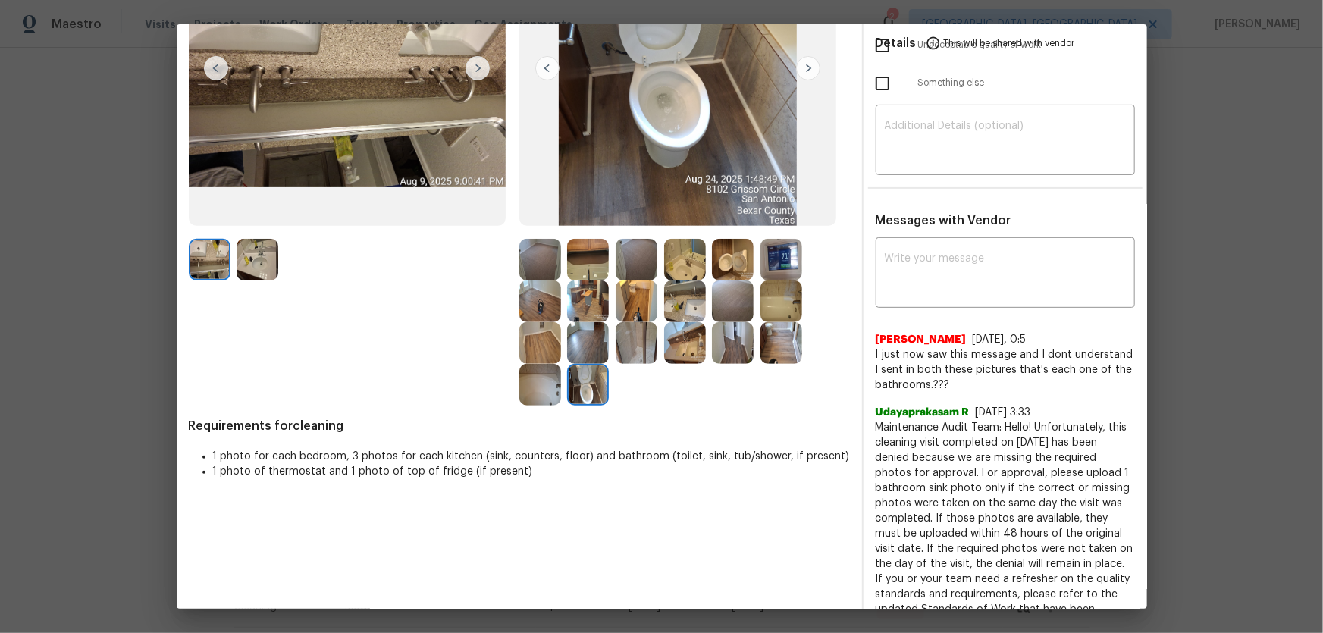
click at [680, 270] on img at bounding box center [685, 260] width 42 height 42
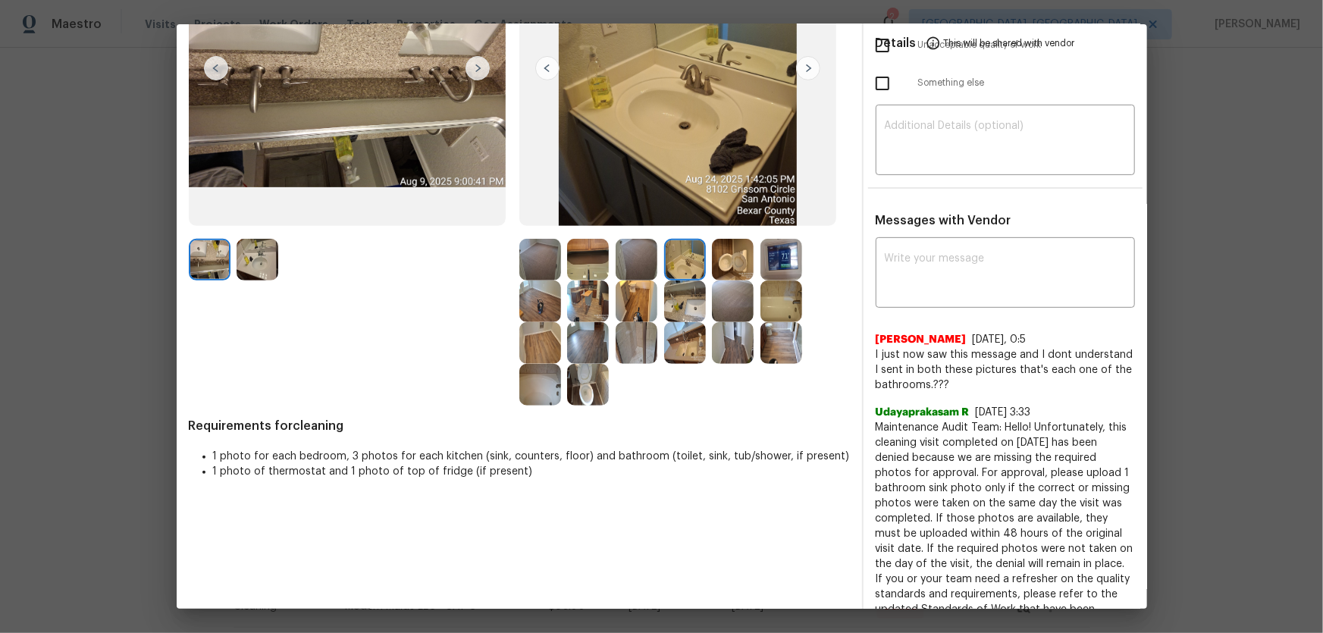
click at [678, 300] on img at bounding box center [685, 302] width 42 height 42
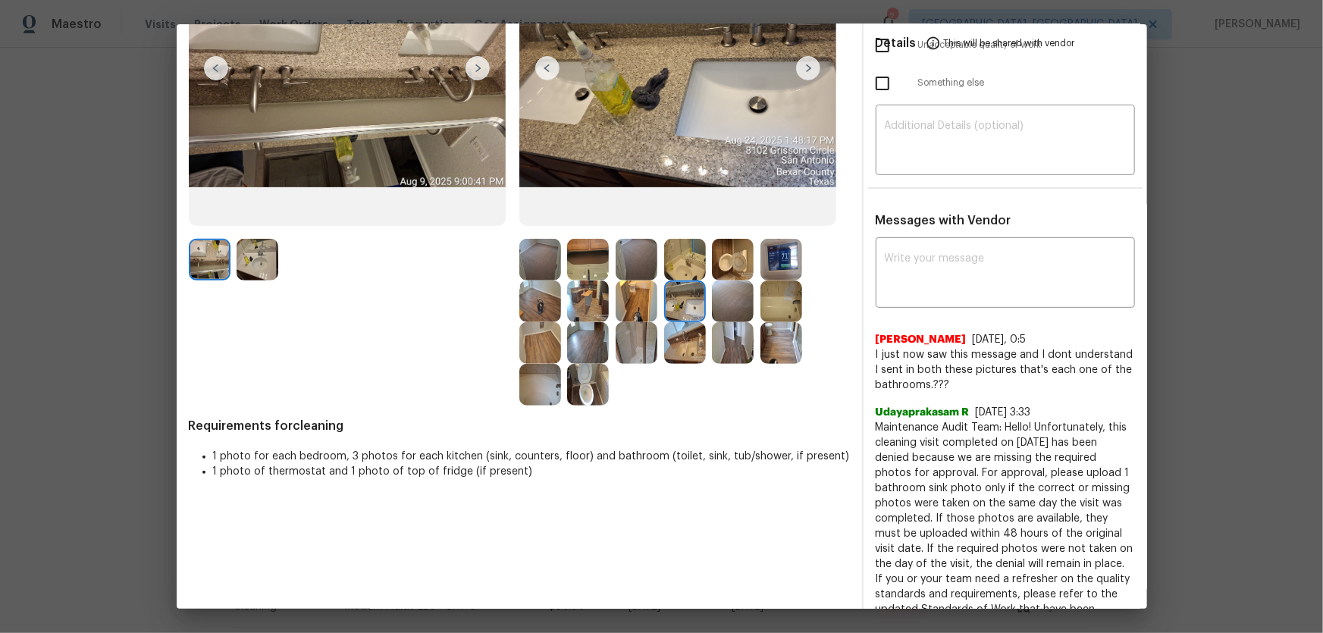
click at [692, 337] on img at bounding box center [685, 343] width 42 height 42
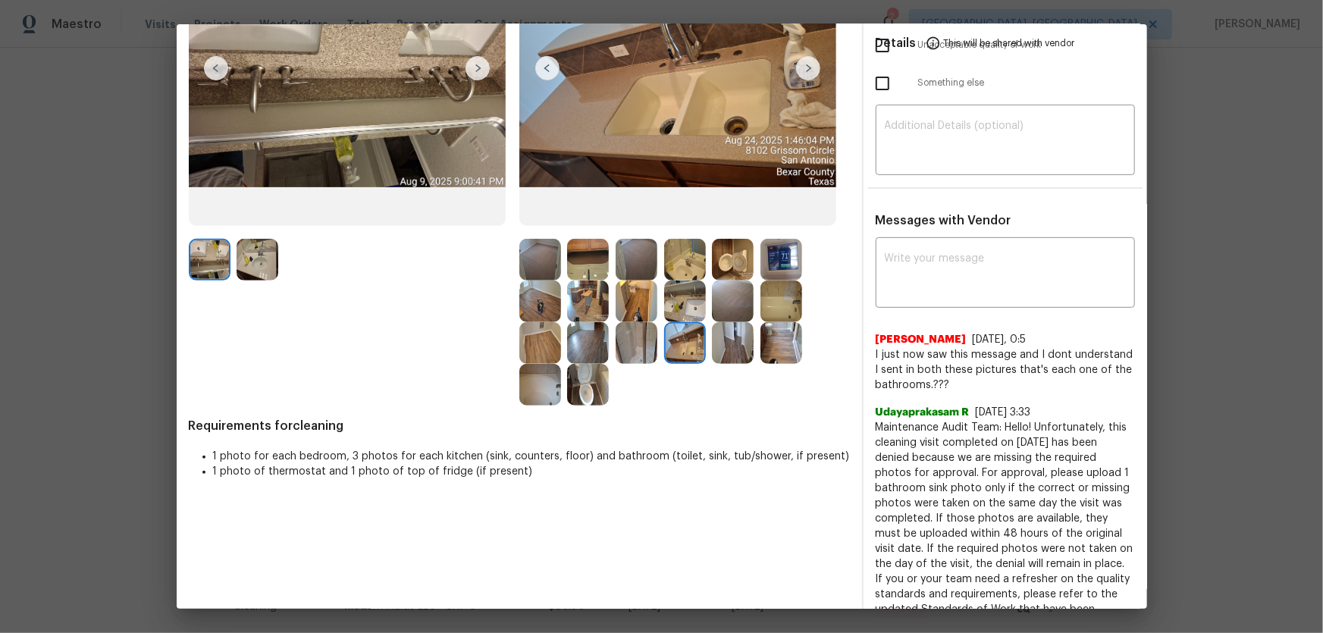
click at [780, 298] on img at bounding box center [782, 302] width 42 height 42
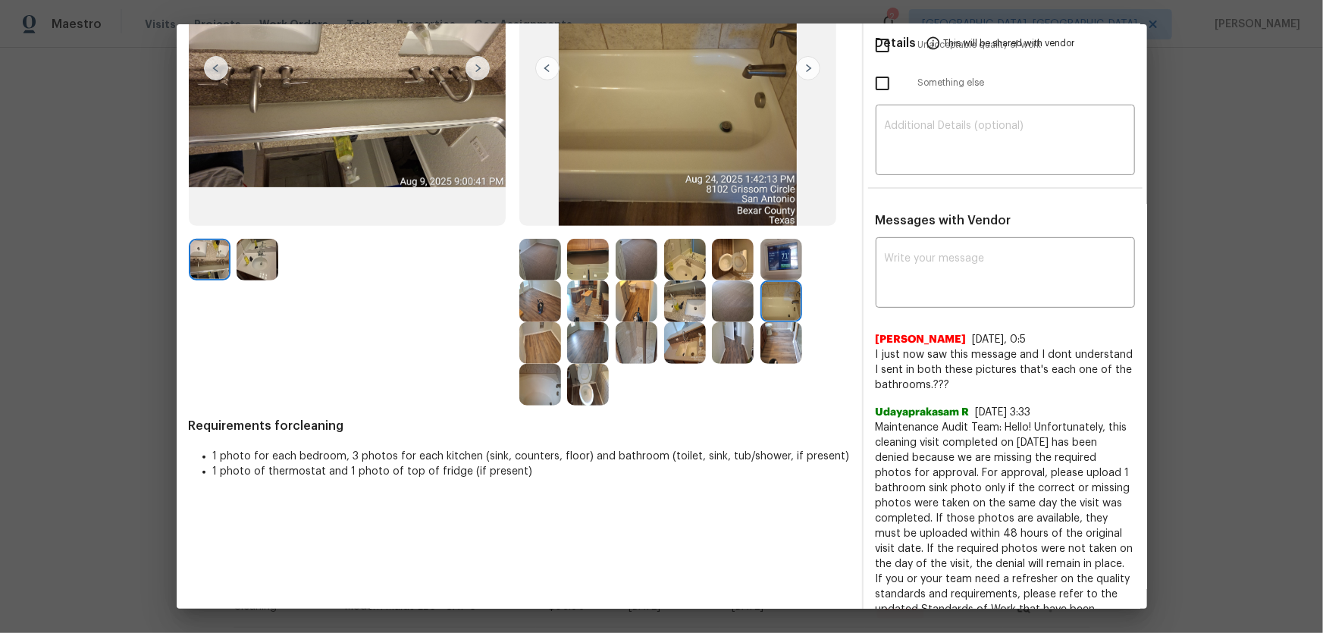
click at [789, 347] on img at bounding box center [782, 343] width 42 height 42
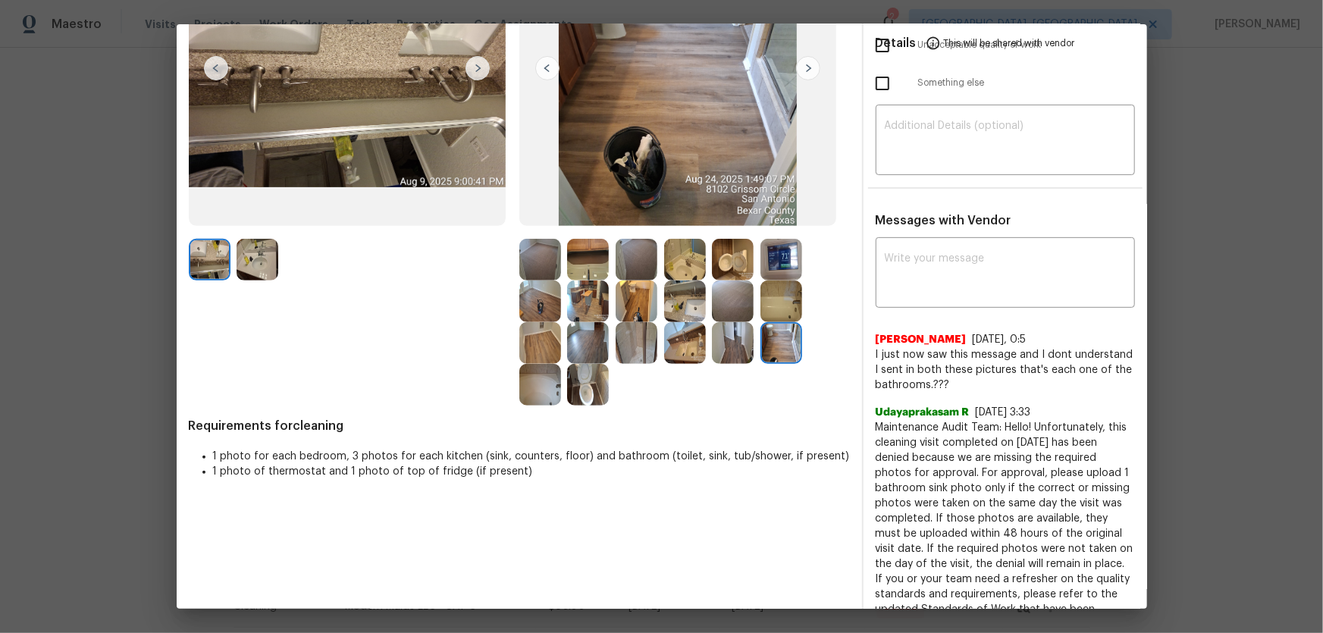
click at [740, 349] on img at bounding box center [733, 343] width 42 height 42
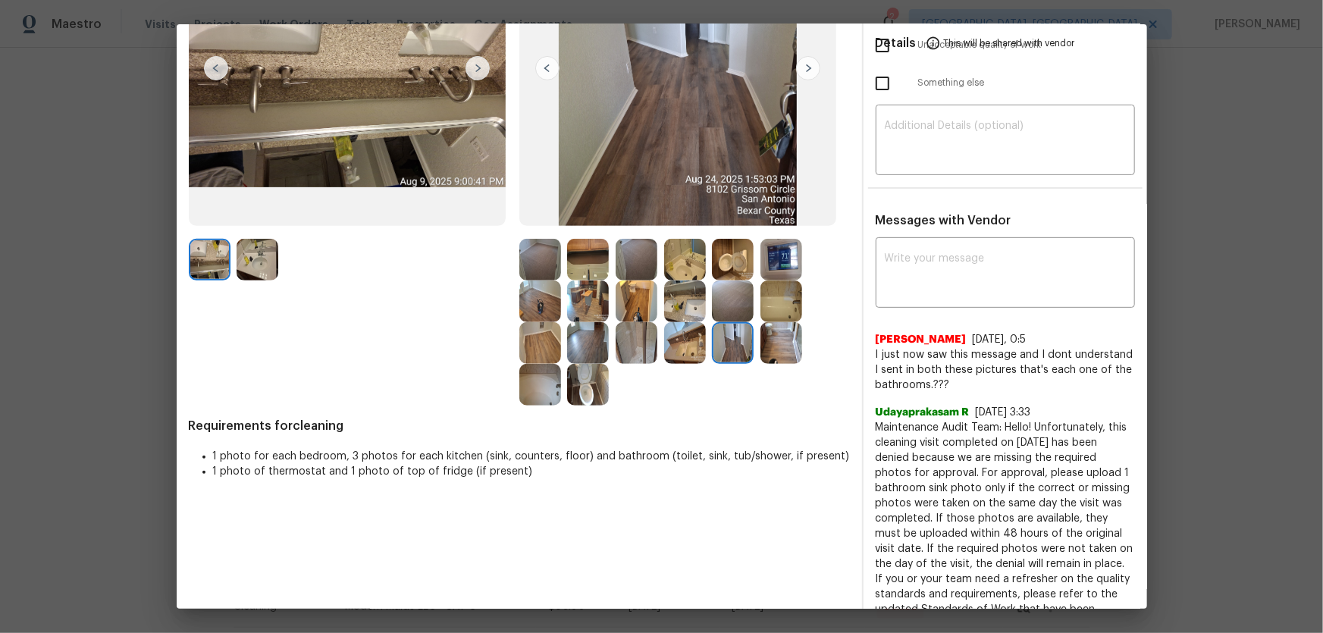
click at [783, 271] on img at bounding box center [782, 260] width 42 height 42
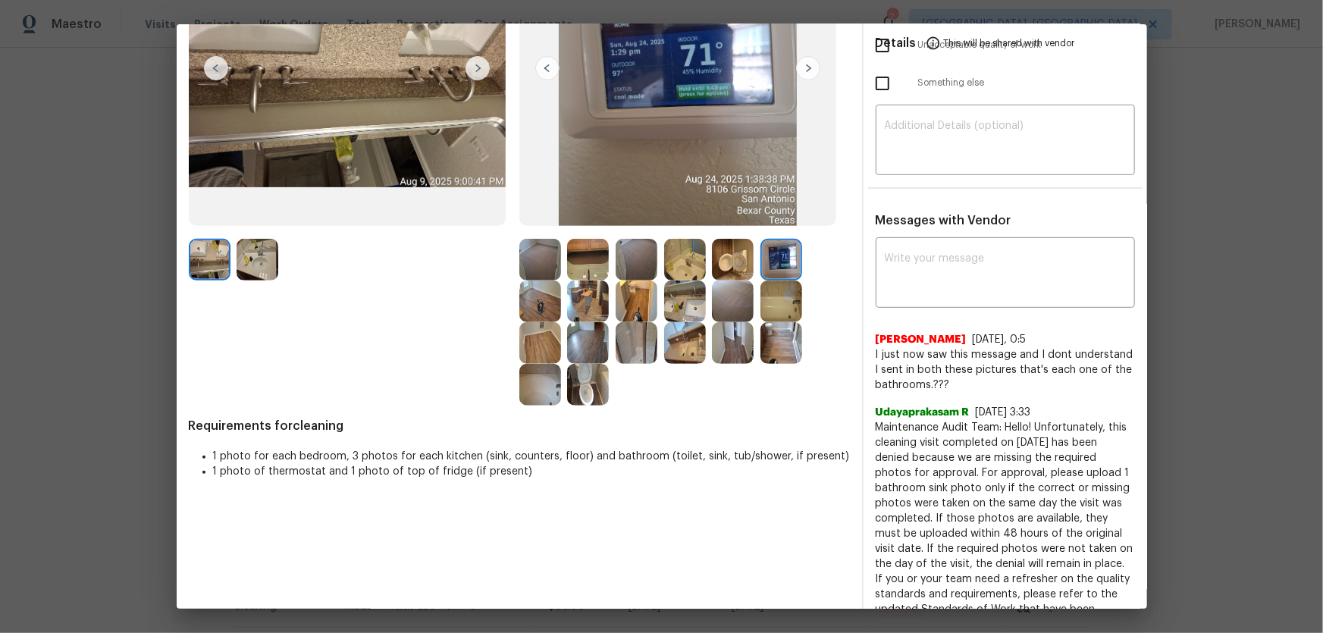
click at [595, 335] on img at bounding box center [588, 343] width 42 height 42
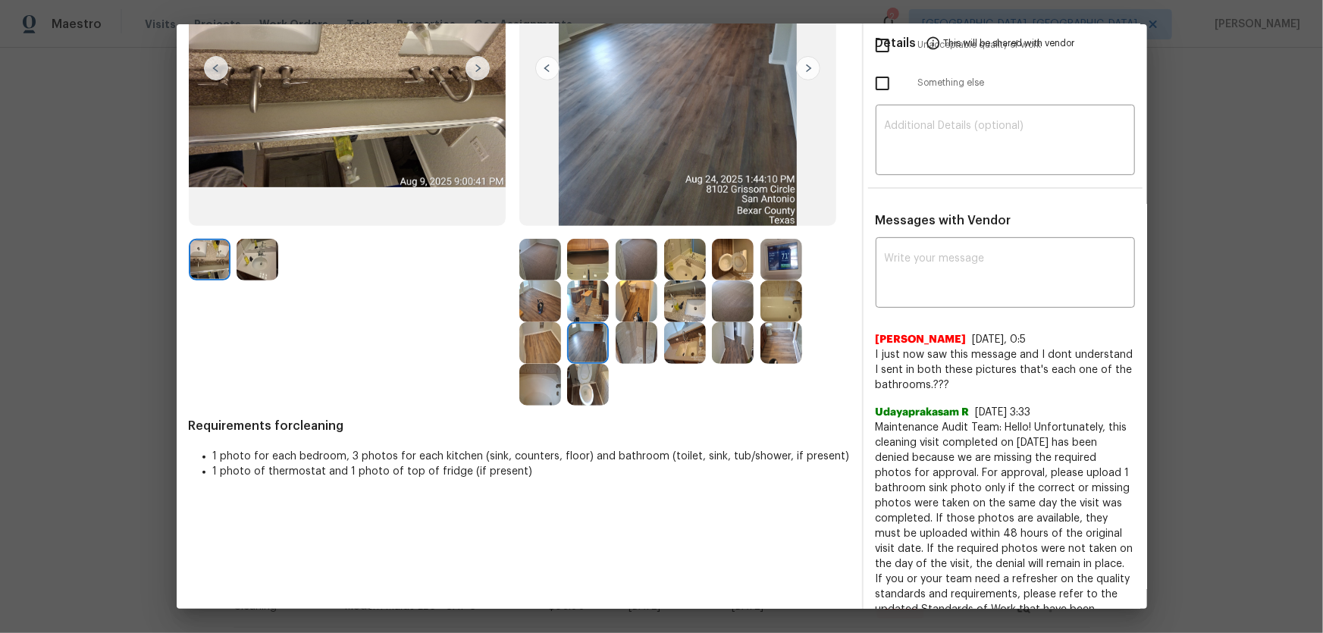
click at [625, 261] on img at bounding box center [637, 260] width 42 height 42
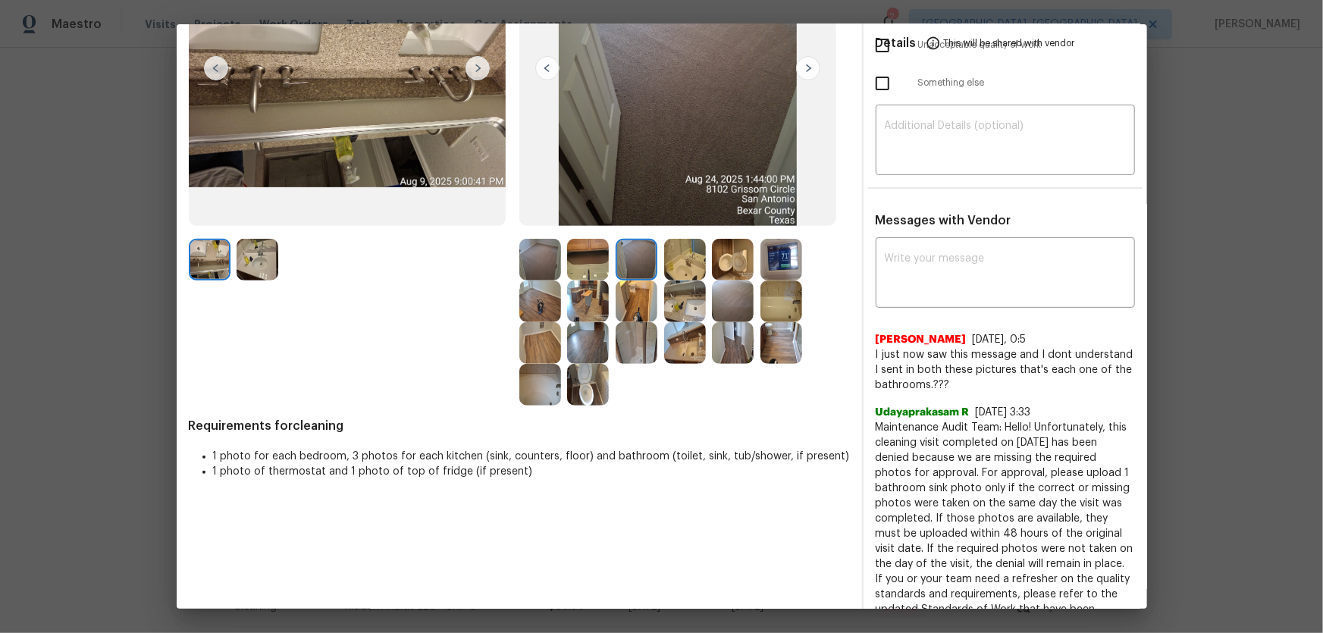
click at [545, 258] on img at bounding box center [540, 260] width 42 height 42
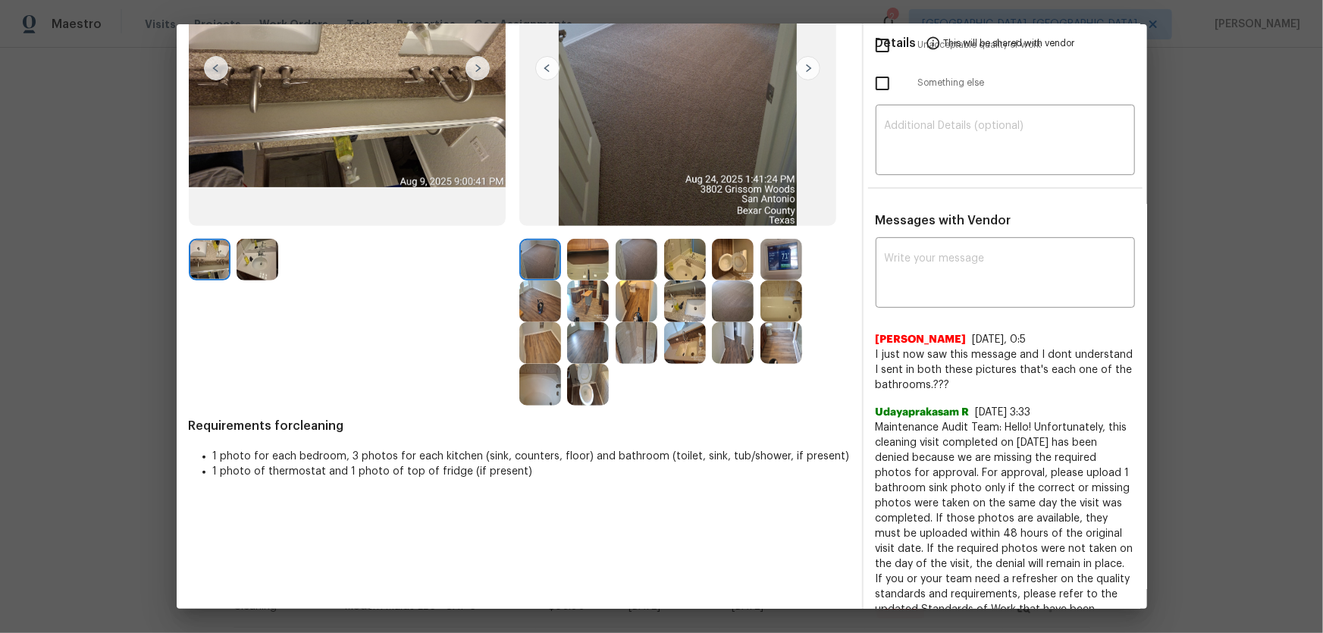
click at [541, 289] on img at bounding box center [540, 302] width 42 height 42
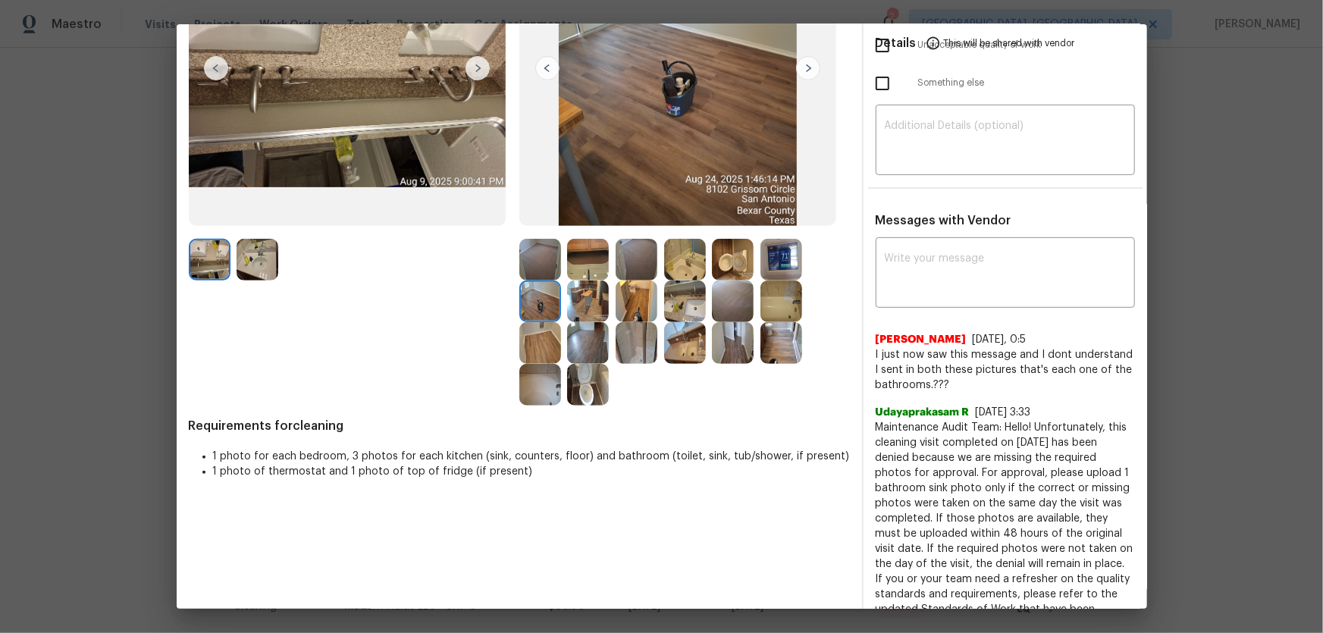
click at [530, 347] on img at bounding box center [540, 343] width 42 height 42
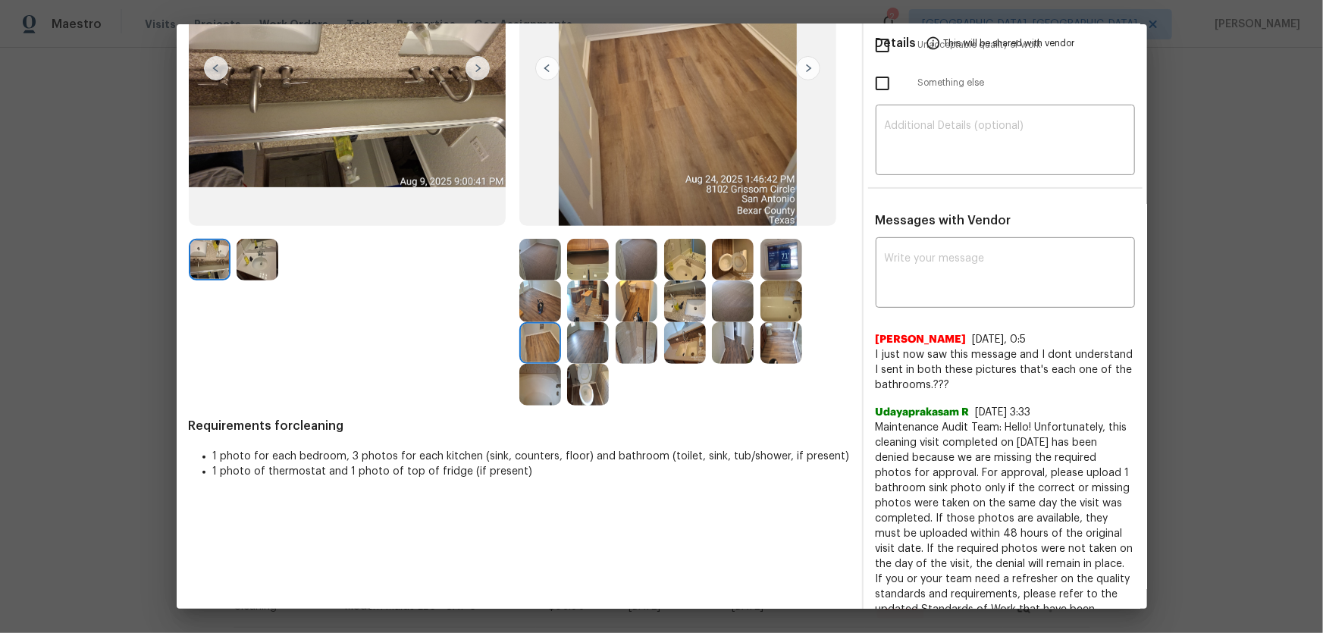
click at [567, 378] on img at bounding box center [588, 385] width 42 height 42
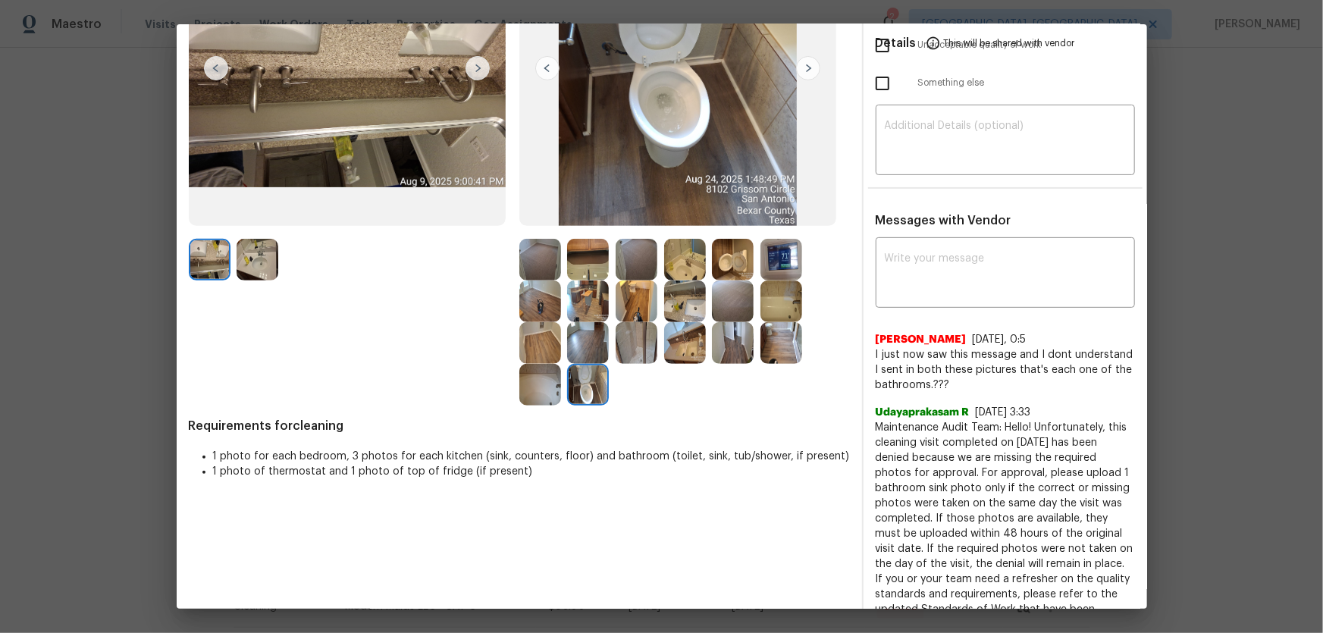
click at [547, 378] on img at bounding box center [540, 385] width 42 height 42
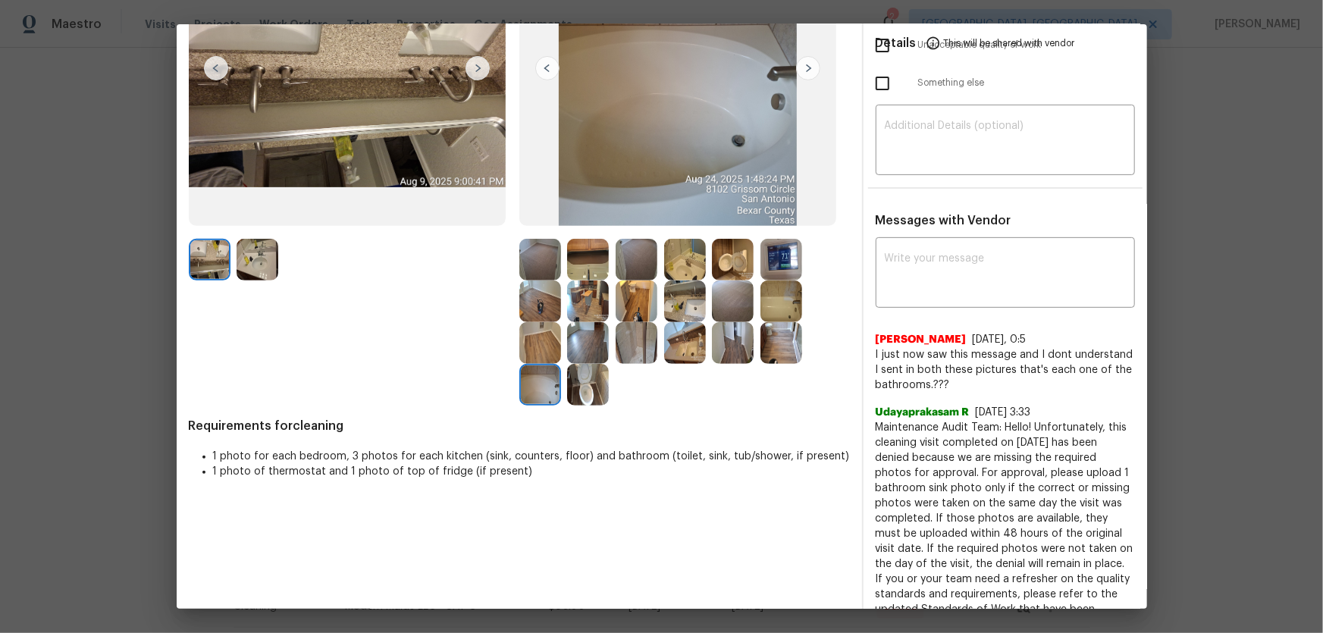
click at [635, 302] on img at bounding box center [637, 302] width 42 height 42
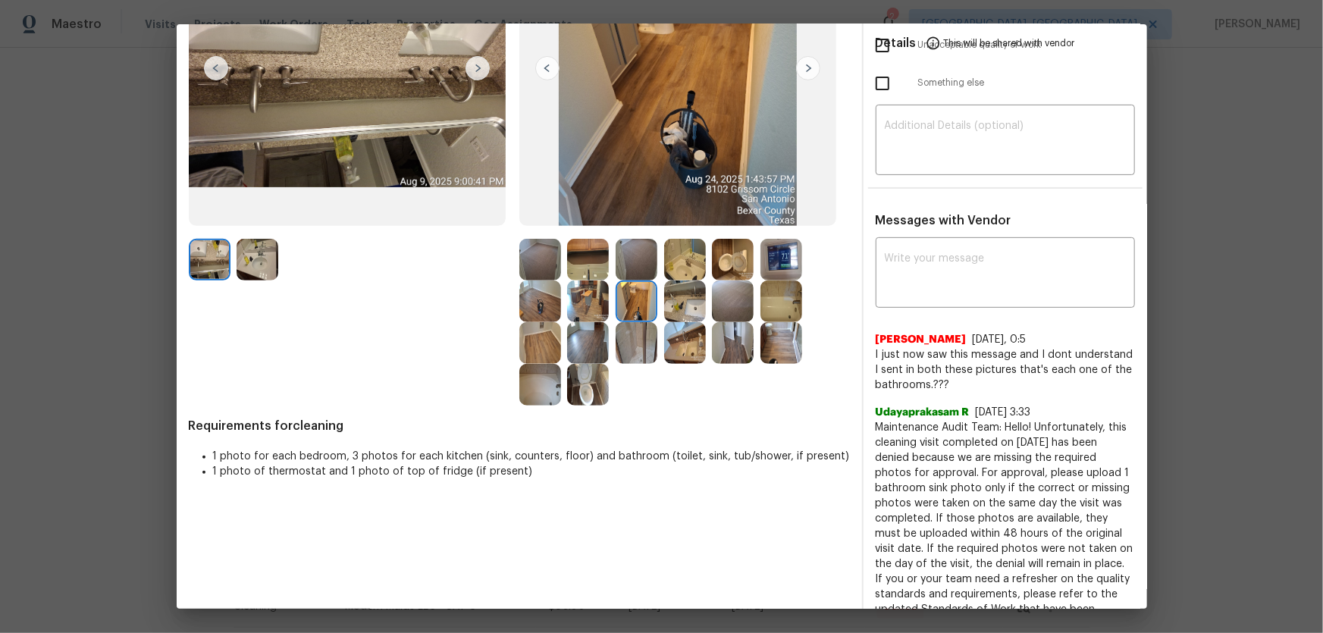
click at [606, 305] on div at bounding box center [591, 302] width 49 height 42
click at [689, 300] on img at bounding box center [685, 302] width 42 height 42
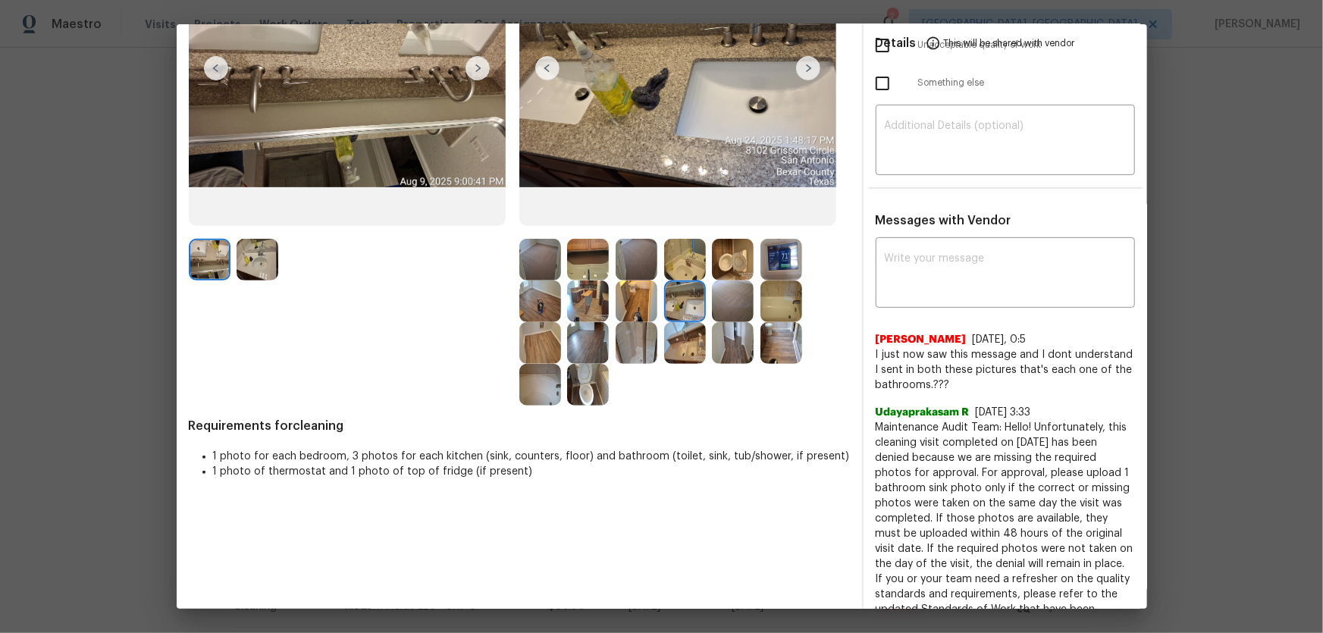
click at [677, 338] on img at bounding box center [685, 343] width 42 height 42
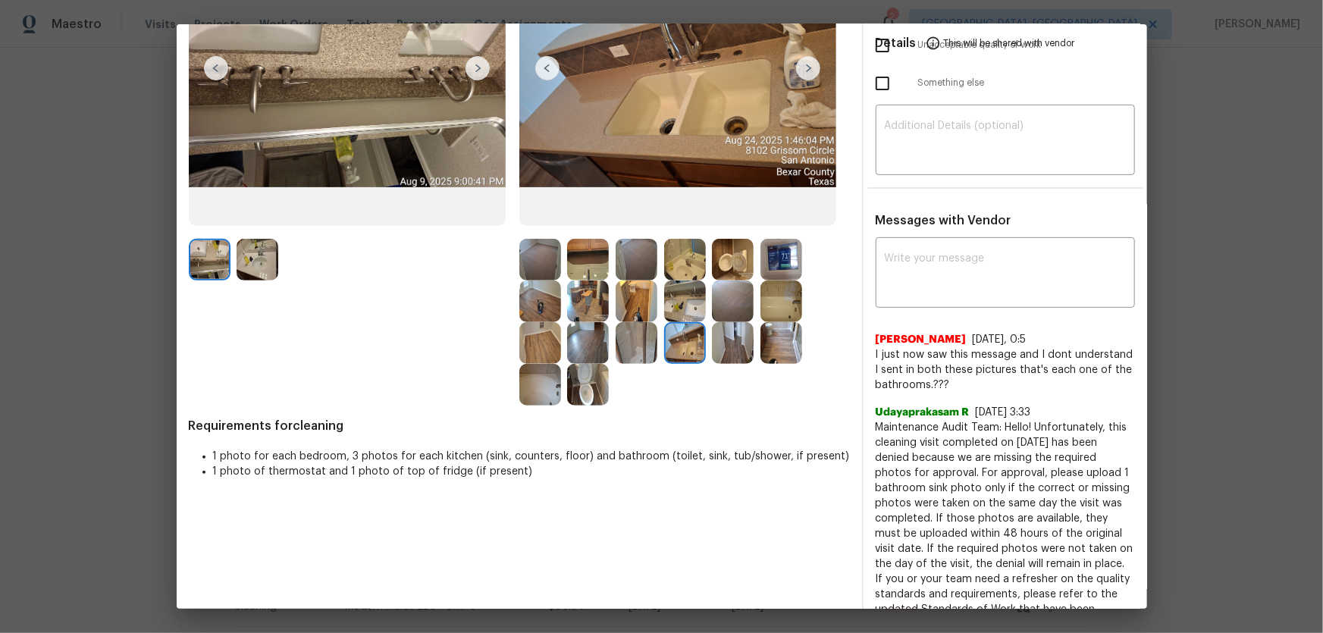
click at [712, 340] on img at bounding box center [733, 343] width 42 height 42
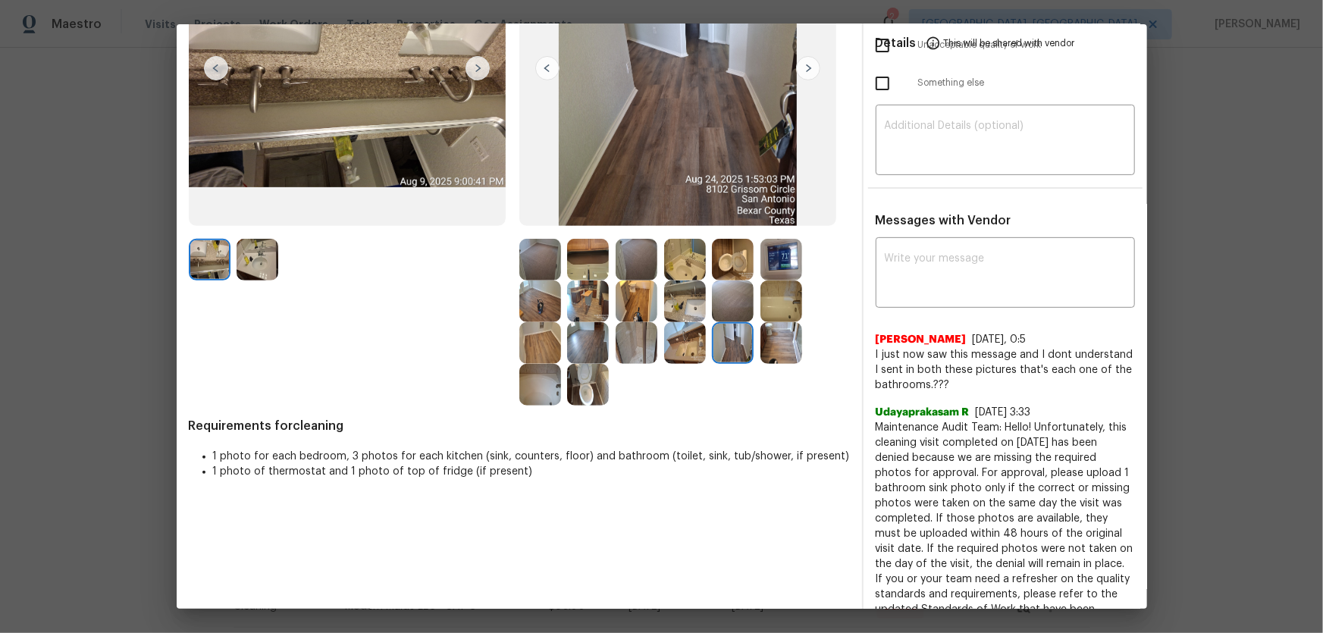
click at [720, 302] on img at bounding box center [733, 302] width 42 height 42
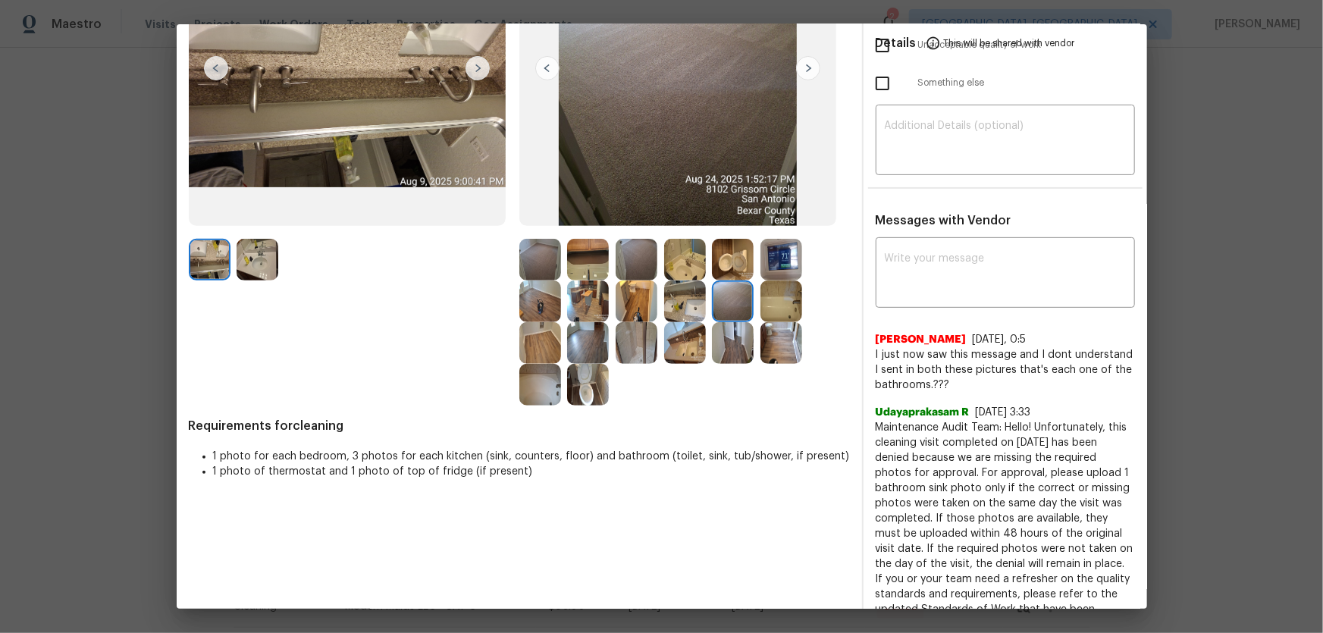
click at [761, 255] on img at bounding box center [782, 260] width 42 height 42
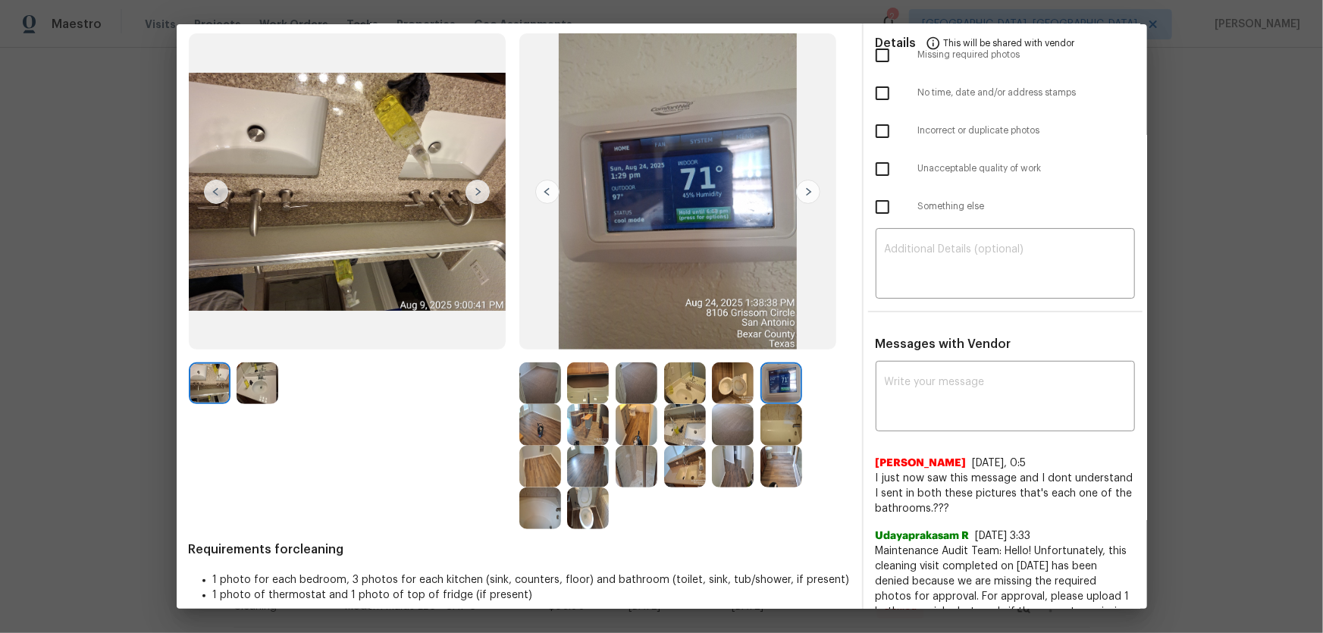
scroll to position [0, 0]
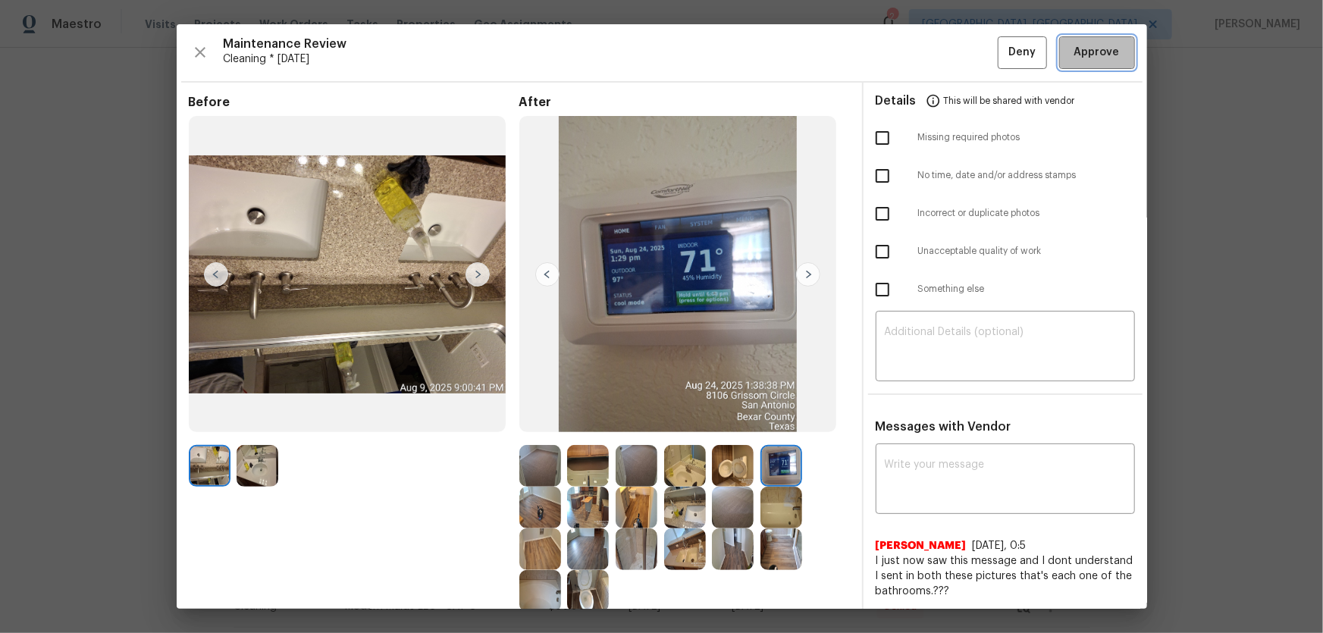
click at [941, 41] on button "Approve" at bounding box center [1097, 52] width 76 height 33
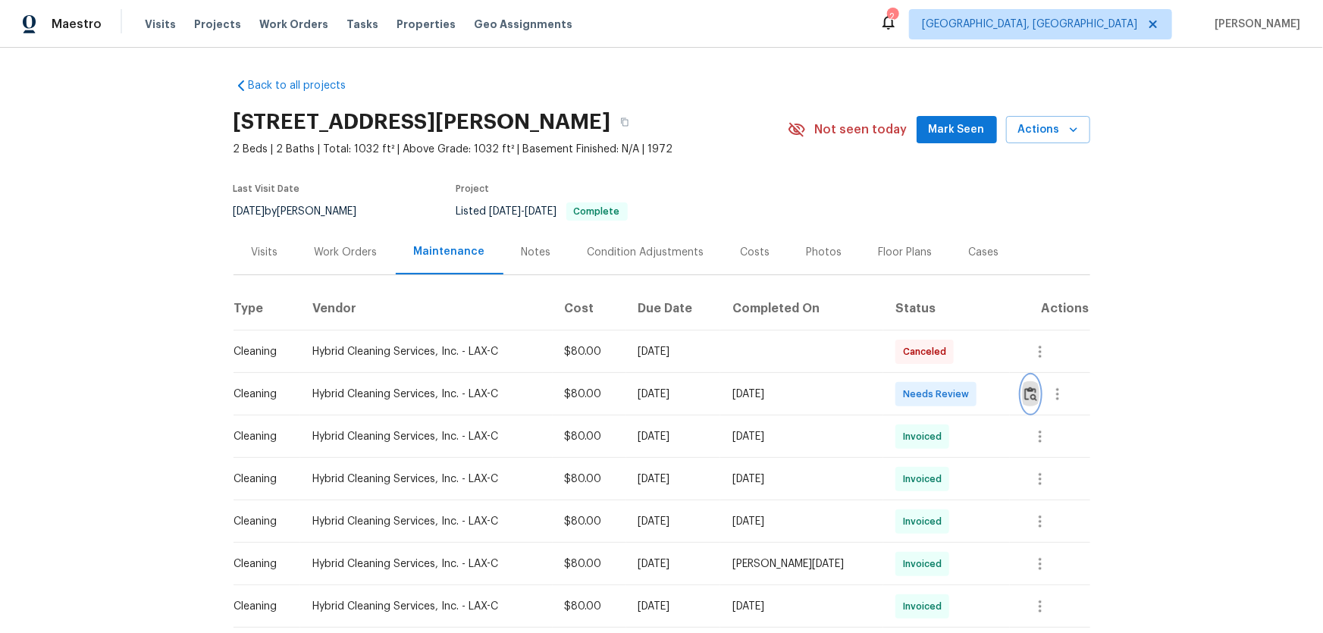
click at [941, 401] on img "button" at bounding box center [1030, 394] width 13 height 14
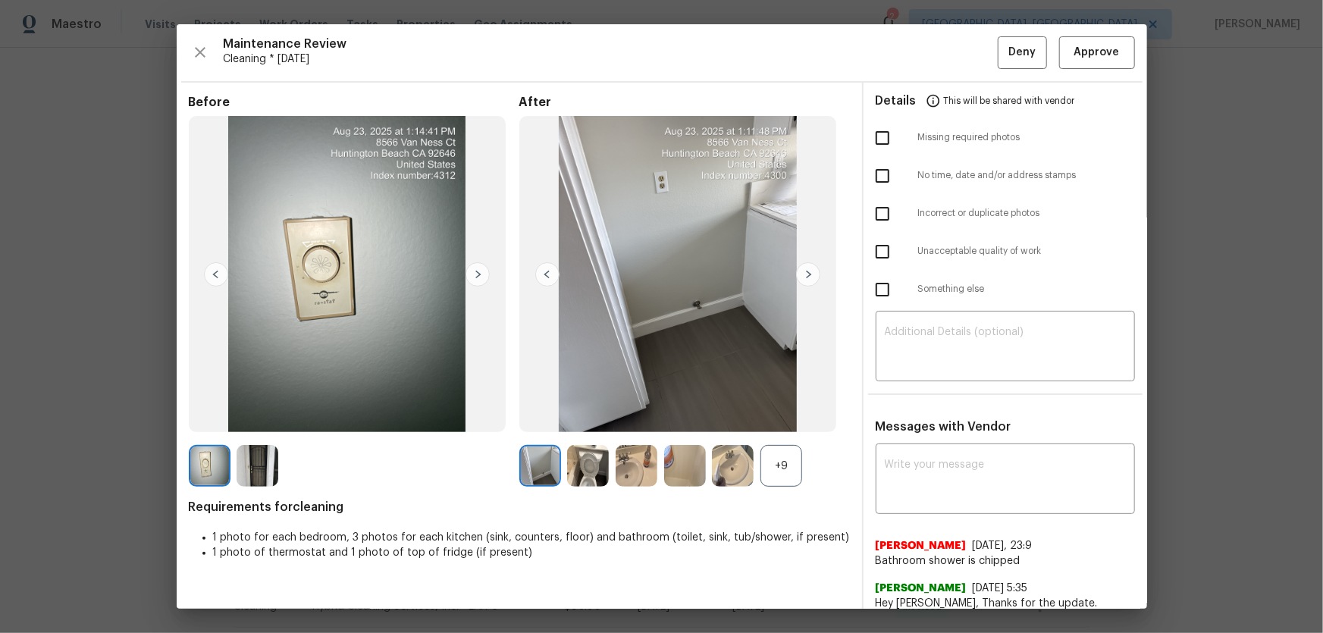
click at [793, 418] on div "+9" at bounding box center [782, 466] width 42 height 42
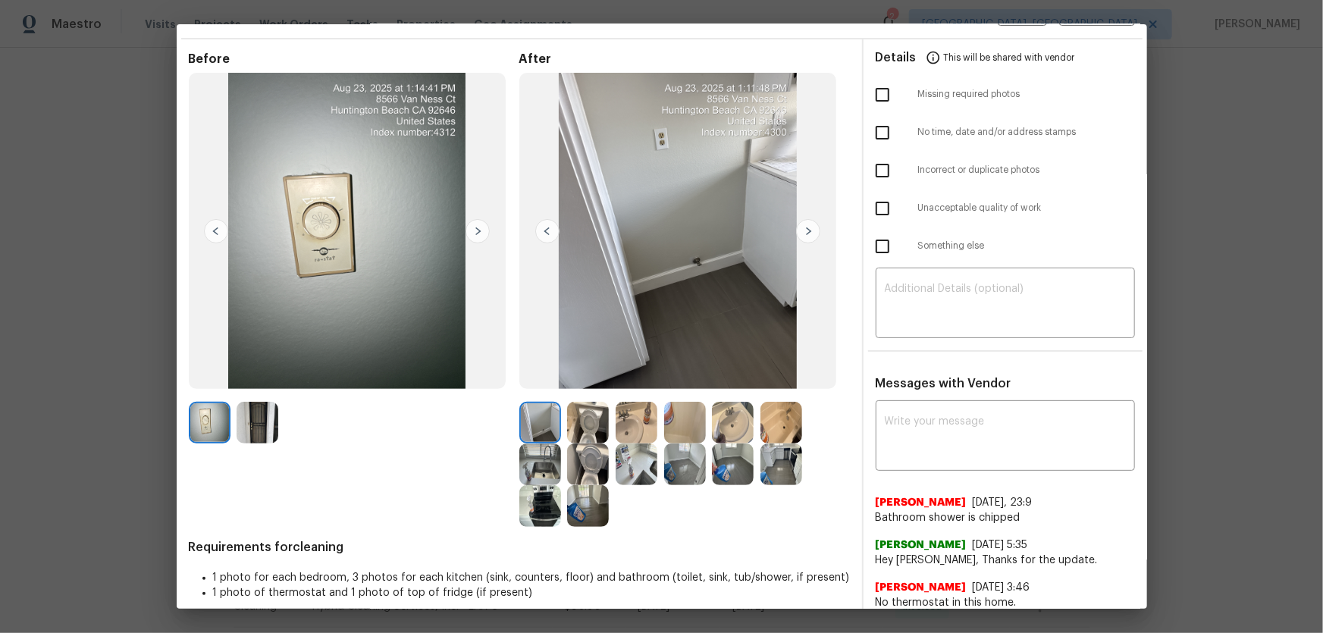
scroll to position [137, 0]
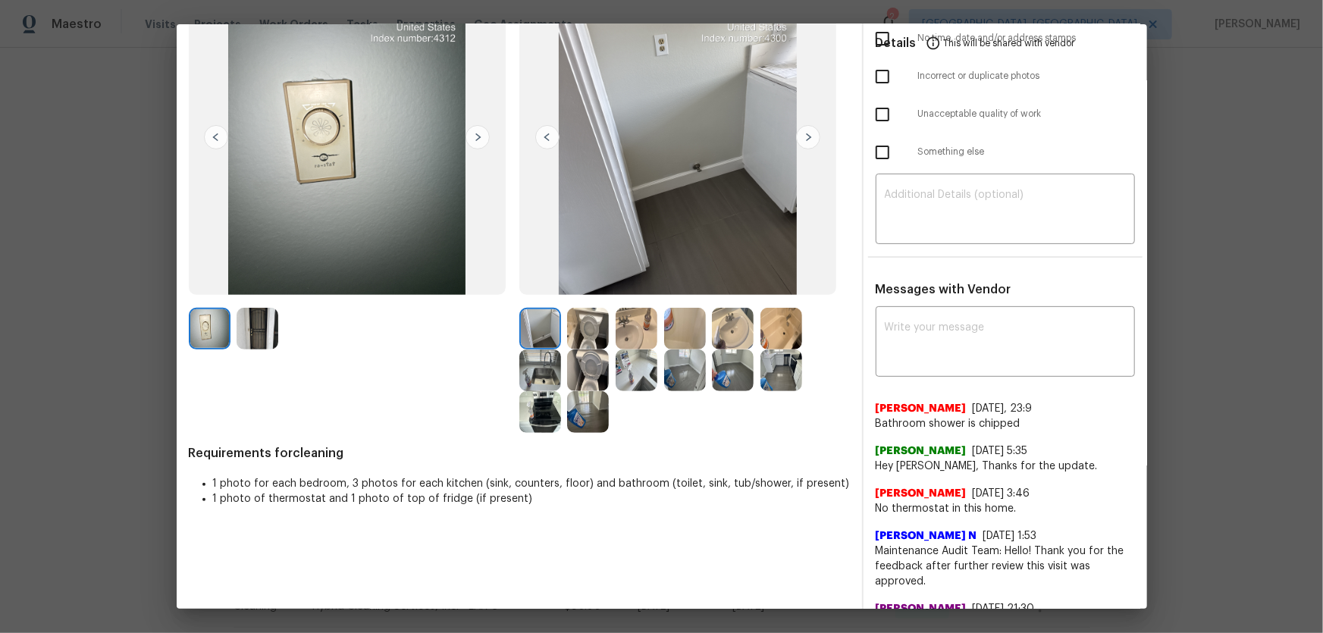
click at [581, 365] on img at bounding box center [588, 371] width 42 height 42
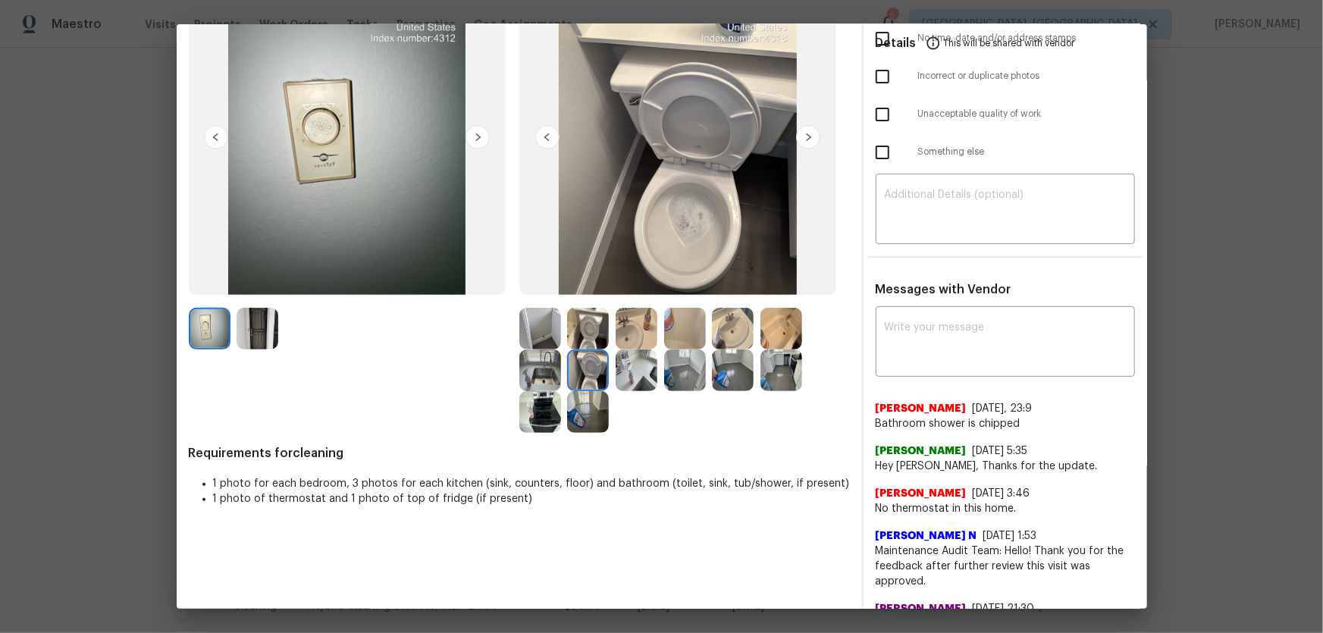
click at [585, 332] on img at bounding box center [588, 329] width 42 height 42
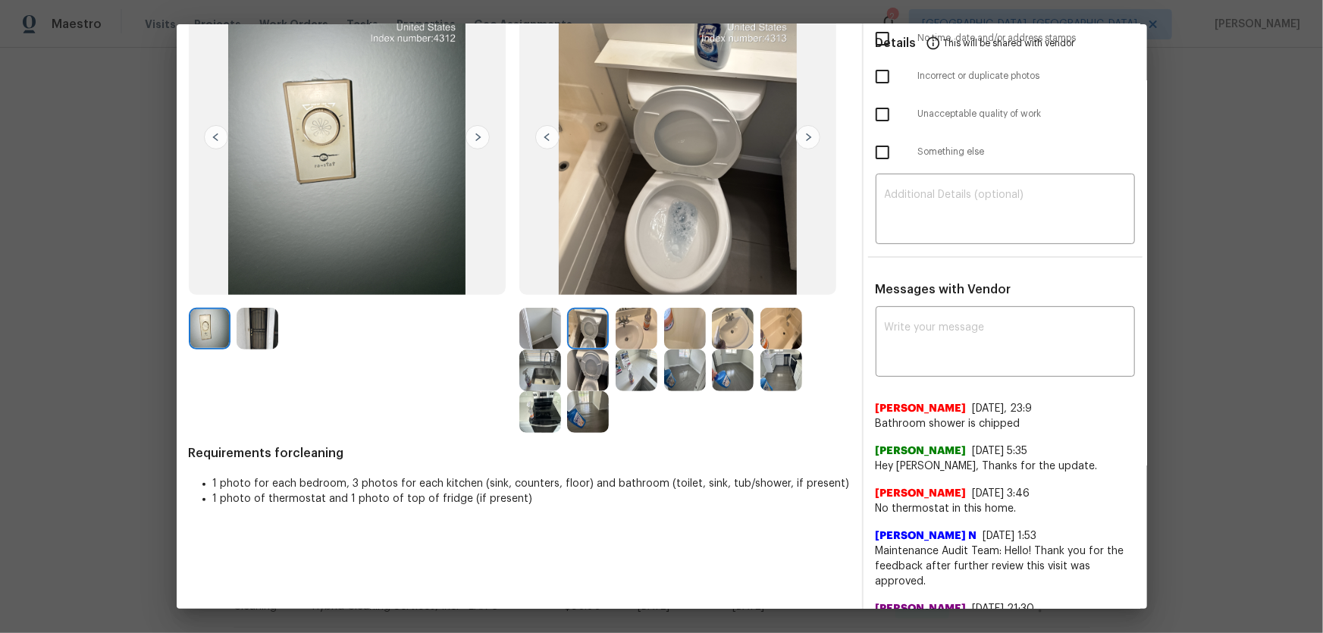
click at [621, 335] on img at bounding box center [637, 329] width 42 height 42
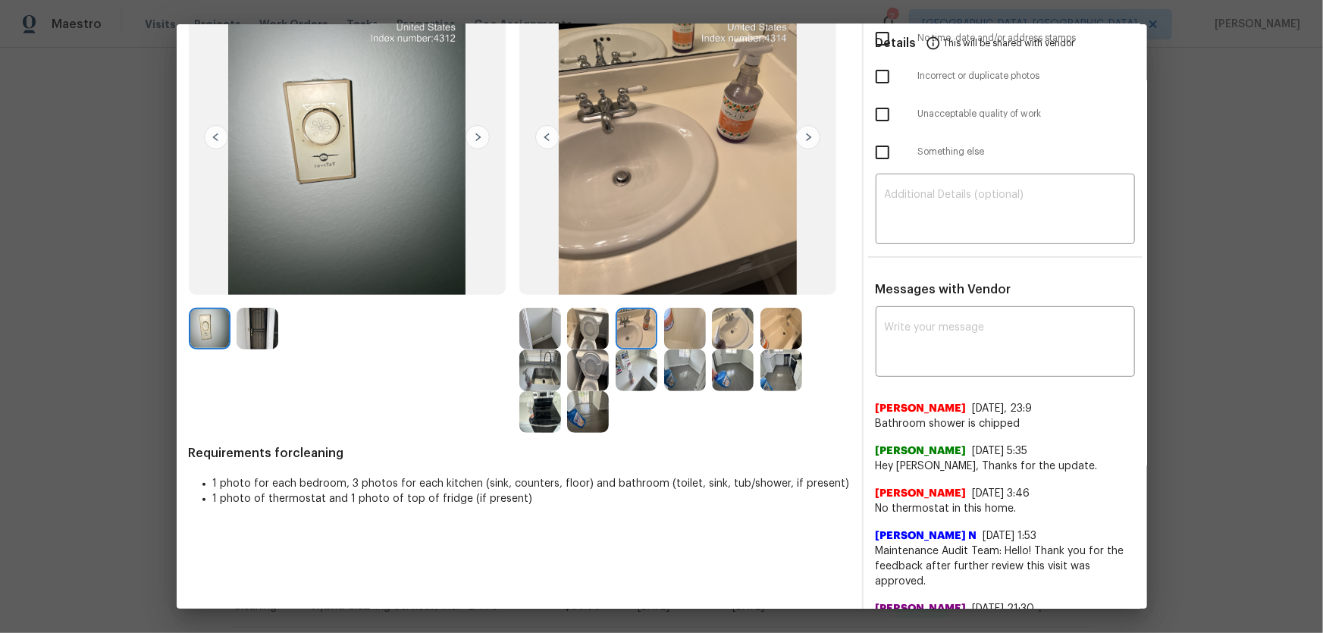
click at [735, 332] on img at bounding box center [733, 329] width 42 height 42
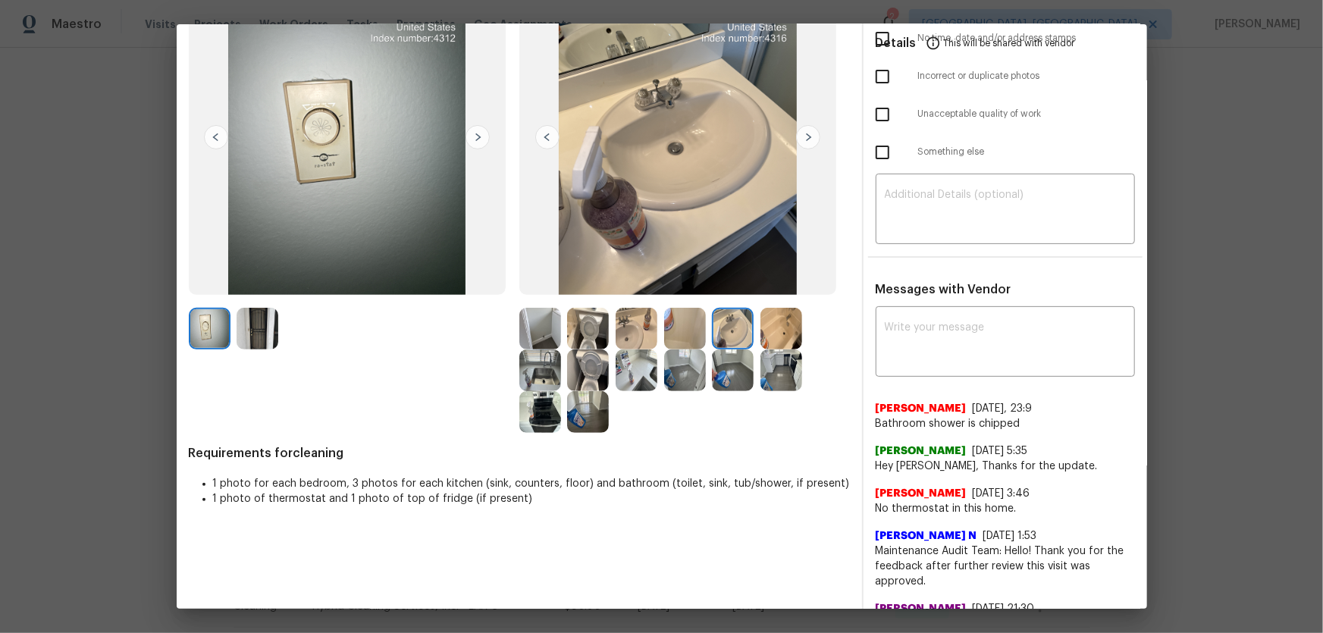
drag, startPoint x: 770, startPoint y: 334, endPoint x: 732, endPoint y: 340, distance: 39.1
click at [770, 334] on img at bounding box center [782, 329] width 42 height 42
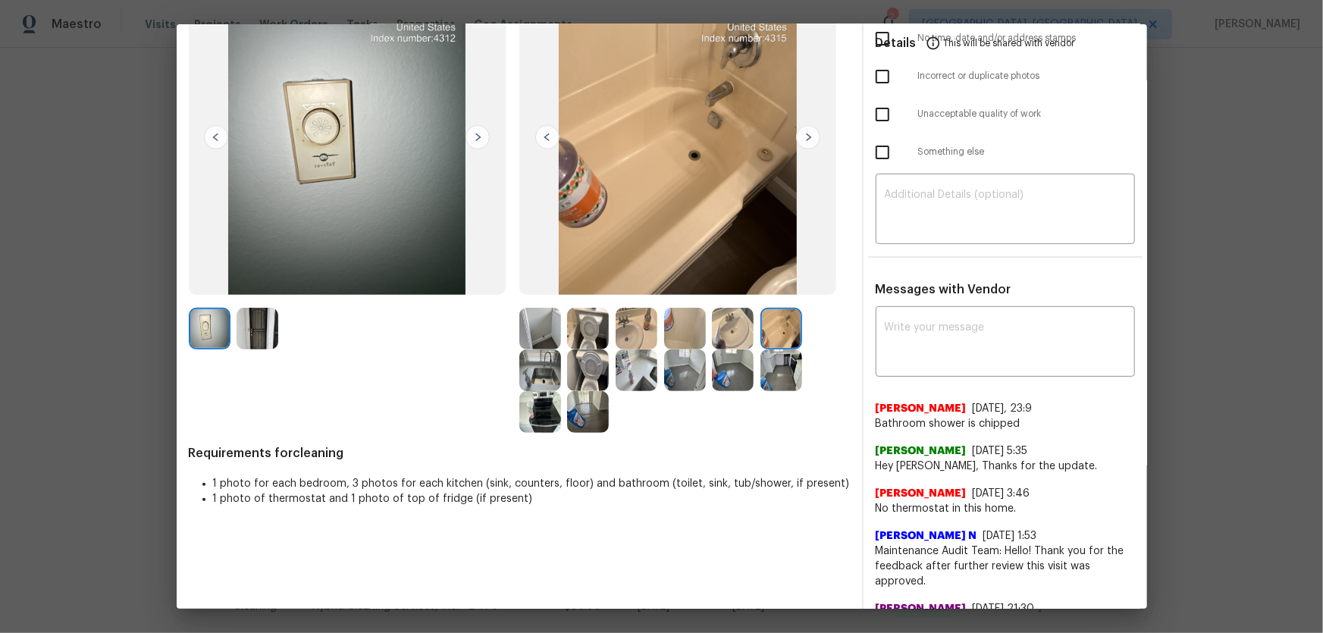
click at [689, 334] on img at bounding box center [685, 329] width 42 height 42
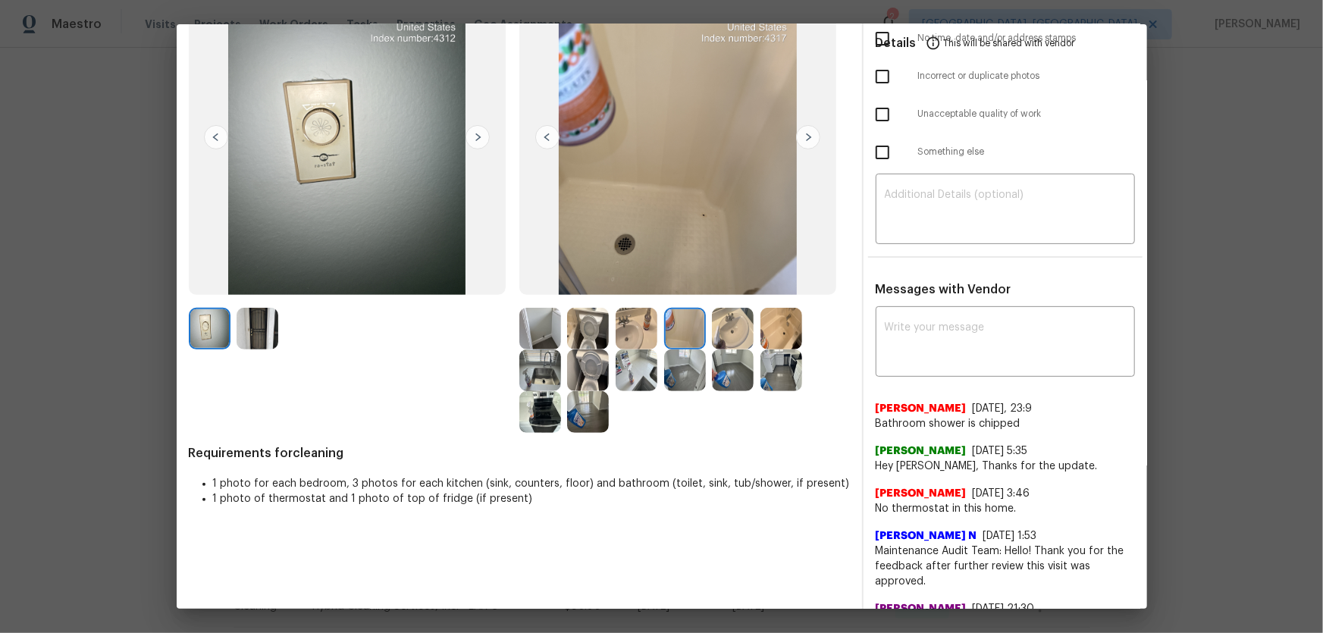
click at [654, 361] on div at bounding box center [640, 371] width 49 height 42
click at [535, 378] on img at bounding box center [540, 371] width 42 height 42
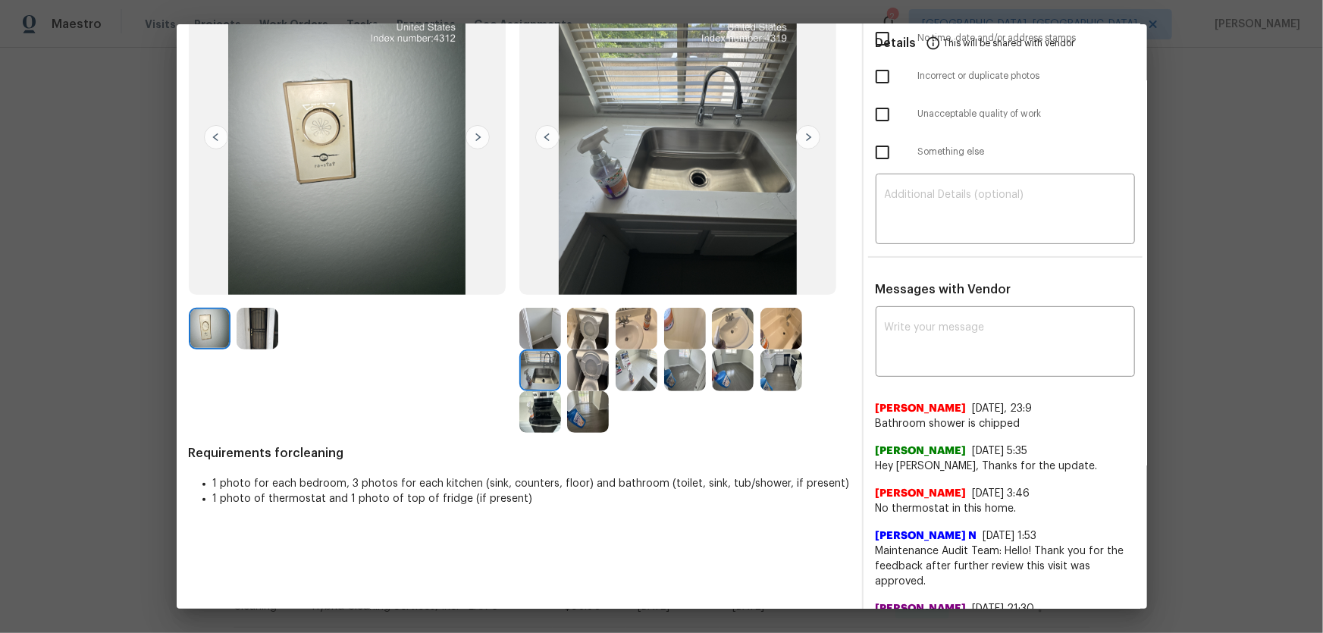
click at [540, 410] on img at bounding box center [540, 412] width 42 height 42
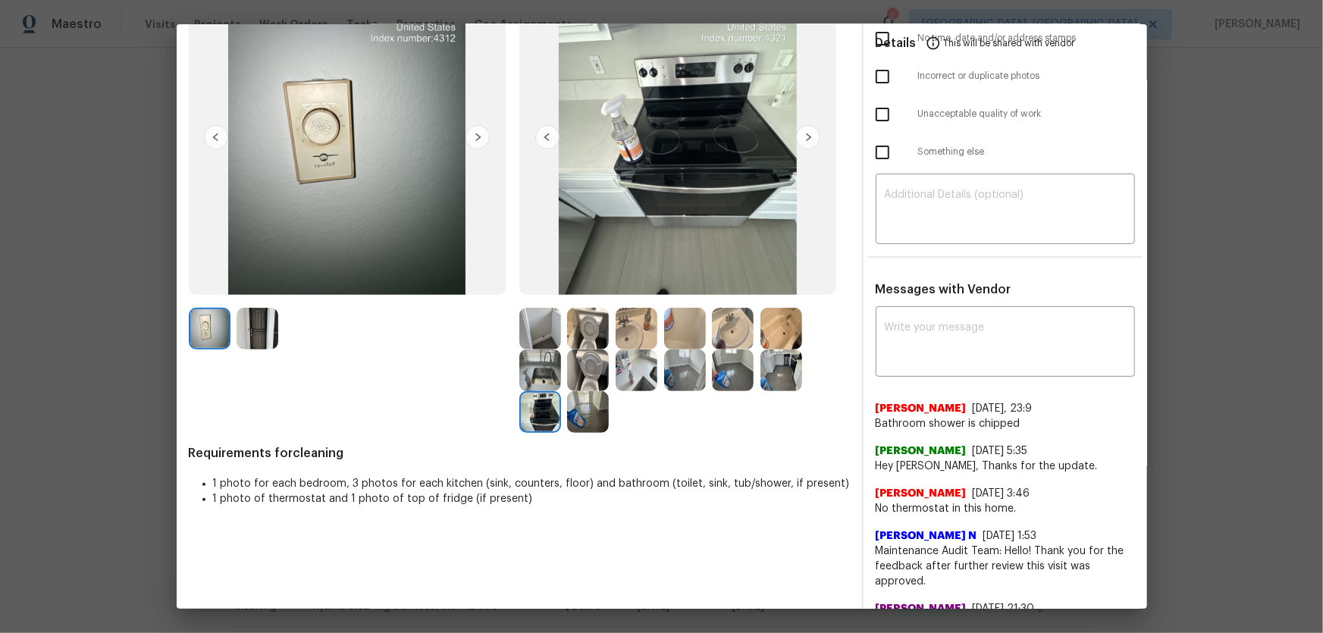
click at [582, 411] on img at bounding box center [588, 412] width 42 height 42
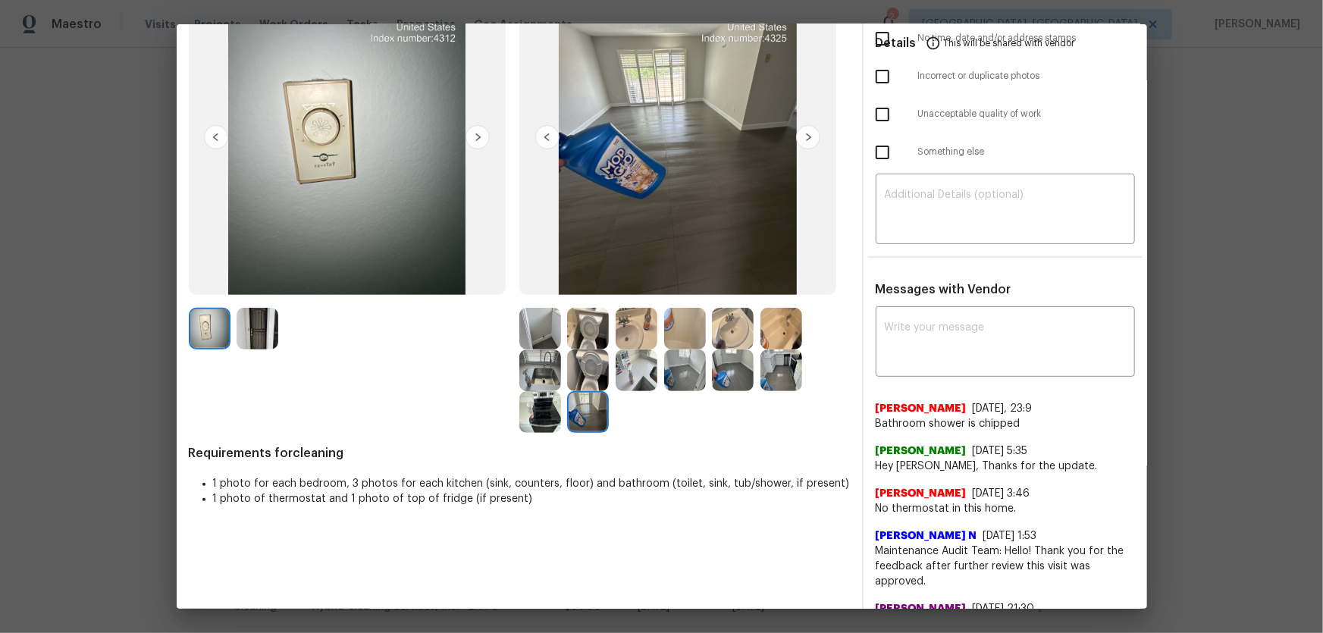
click at [686, 371] on img at bounding box center [685, 371] width 42 height 42
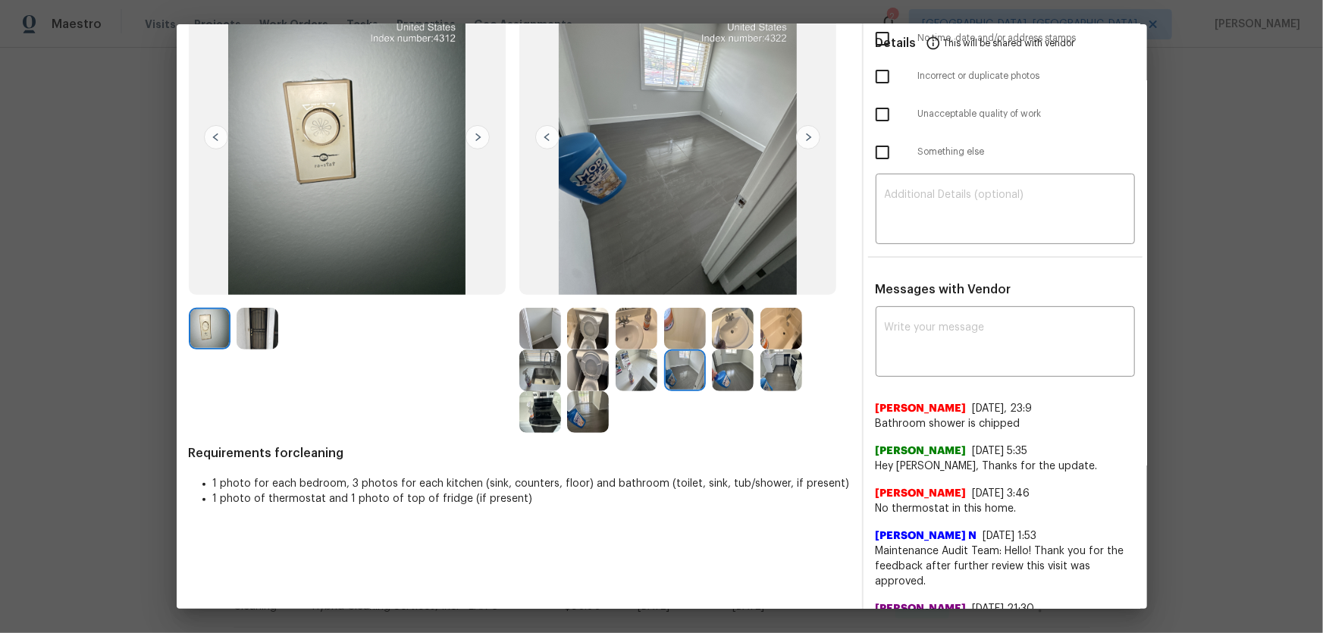
click at [725, 371] on img at bounding box center [733, 371] width 42 height 42
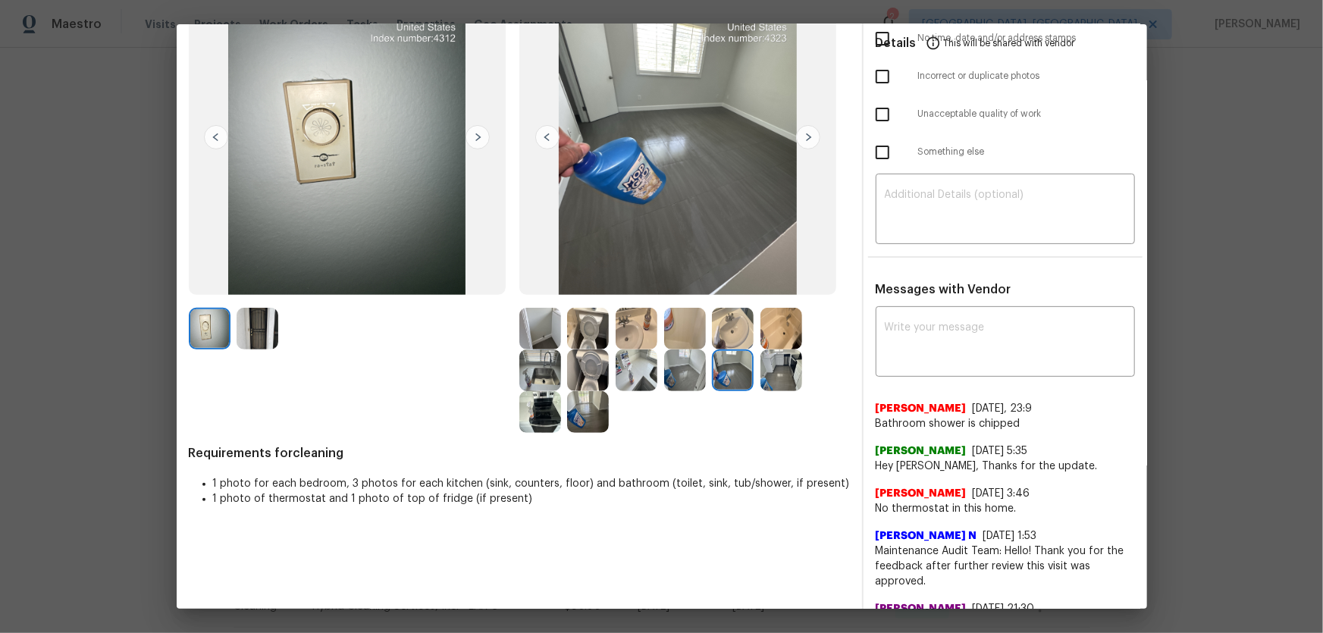
click at [786, 371] on img at bounding box center [782, 371] width 42 height 42
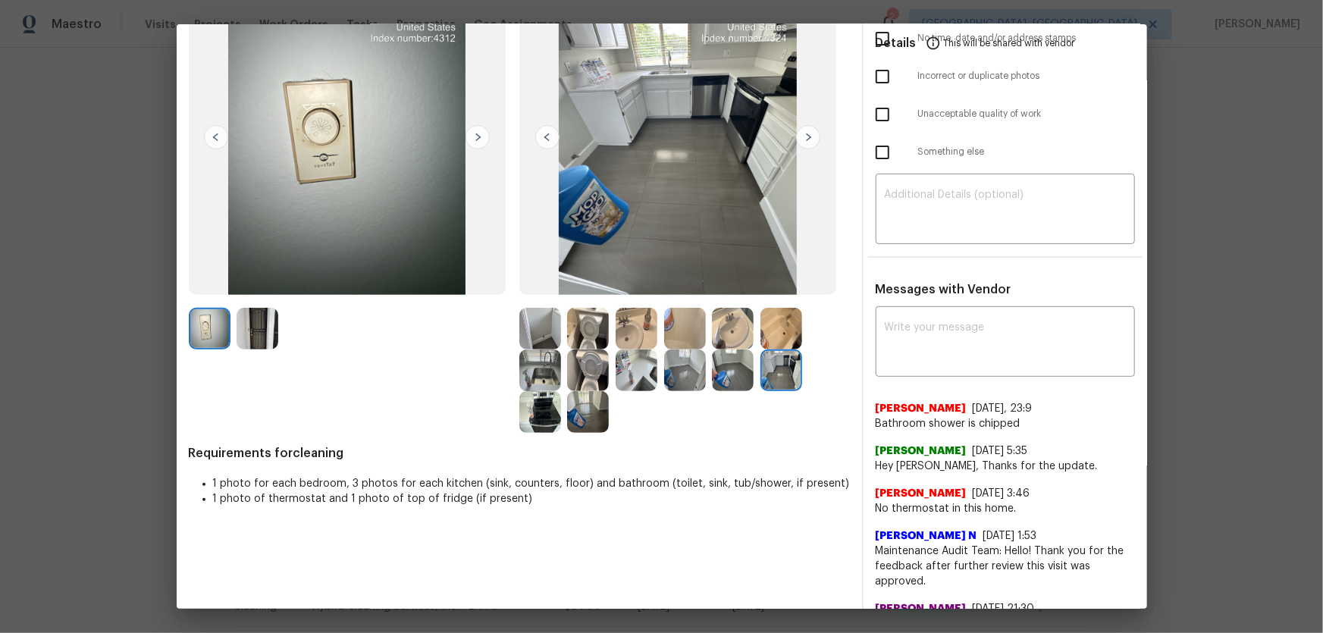
click at [585, 363] on img at bounding box center [588, 371] width 42 height 42
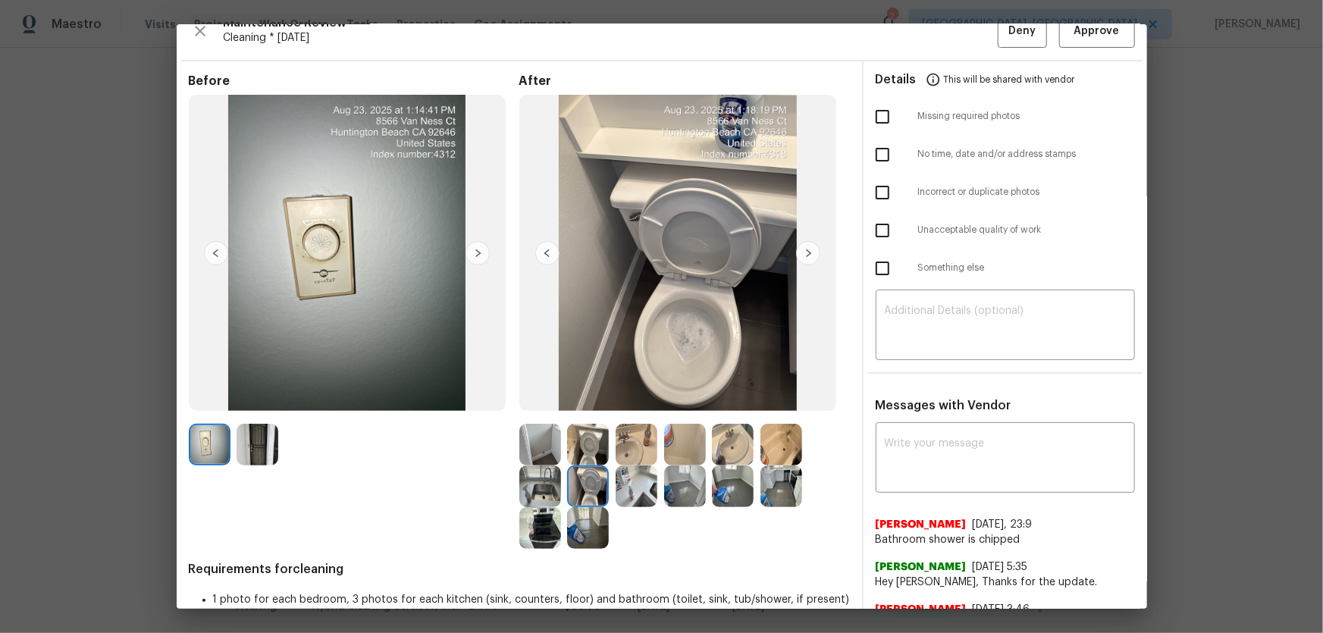
scroll to position [0, 0]
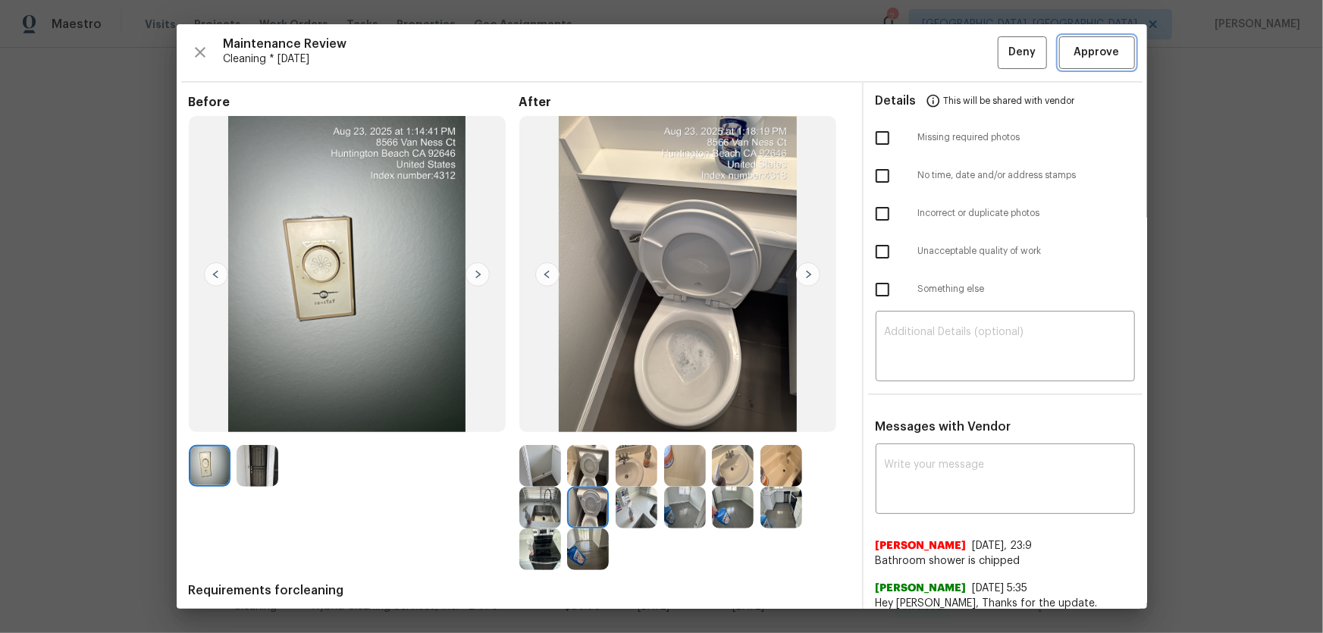
click at [941, 55] on span "Approve" at bounding box center [1096, 52] width 45 height 19
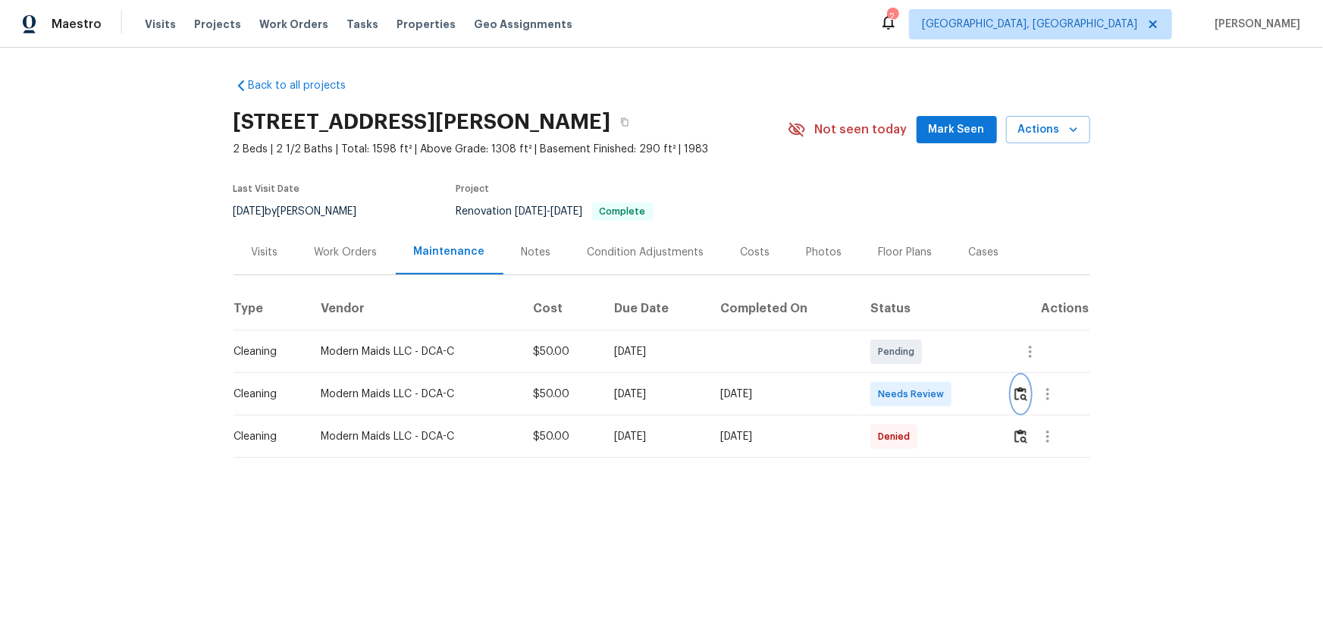
click at [1022, 397] on img "button" at bounding box center [1021, 394] width 13 height 14
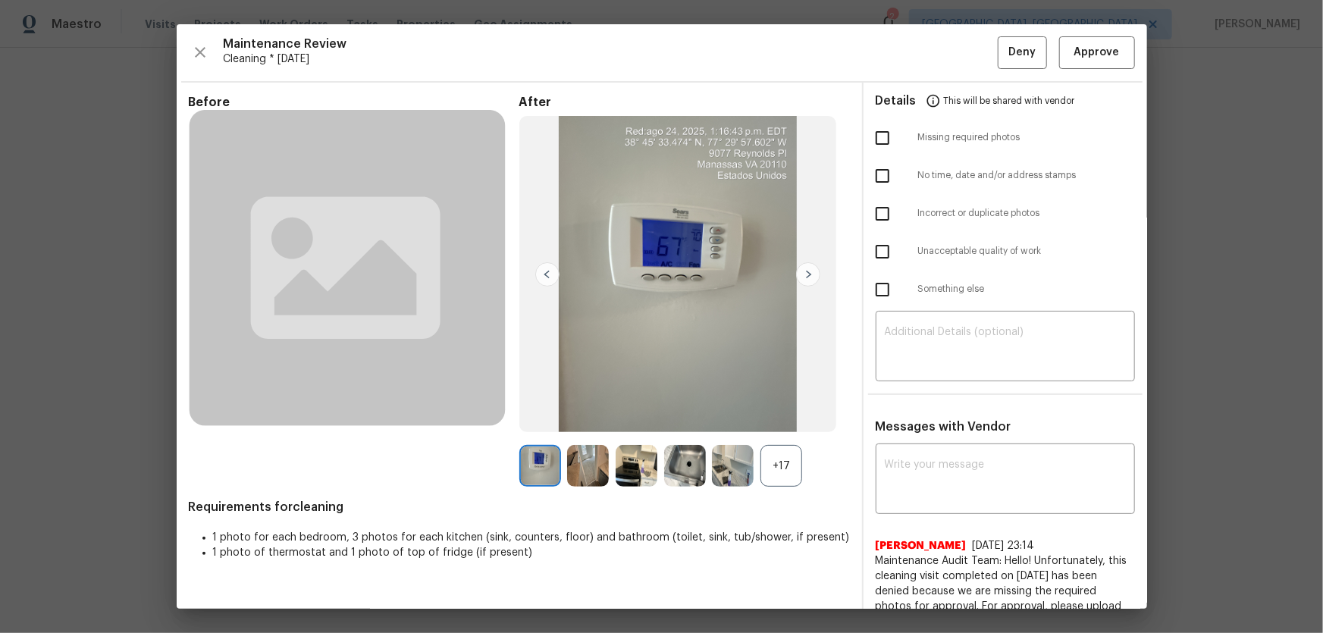
click at [766, 470] on div "+17" at bounding box center [782, 466] width 42 height 42
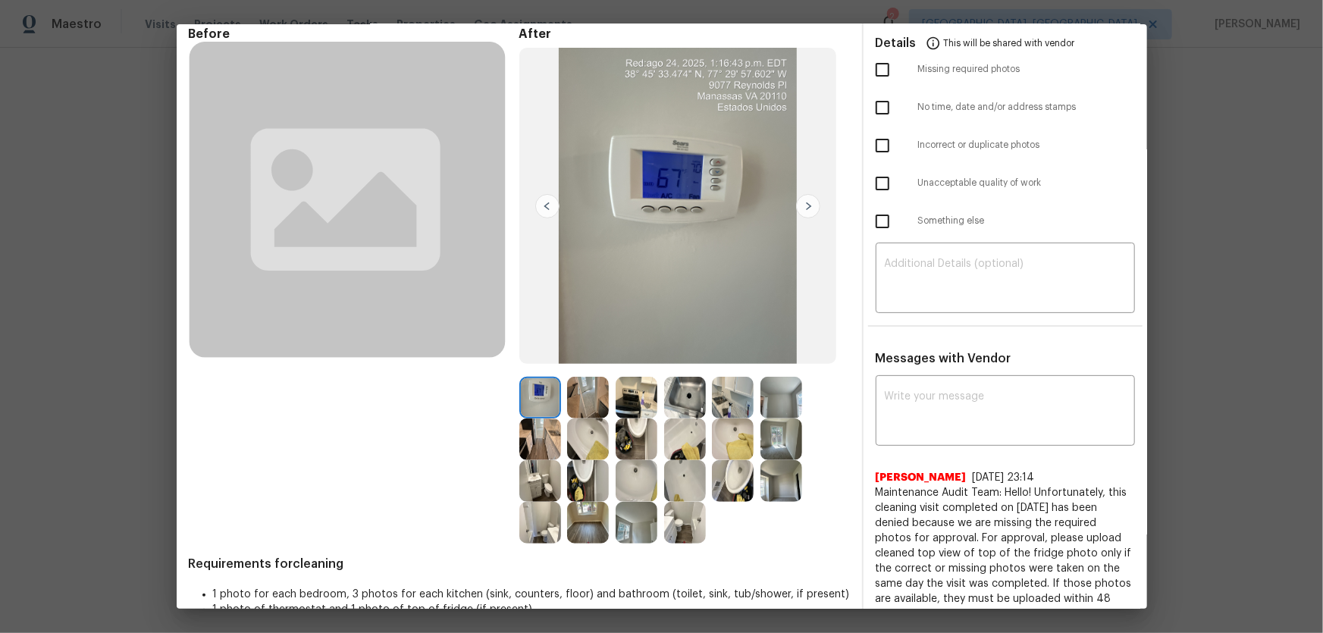
scroll to position [137, 0]
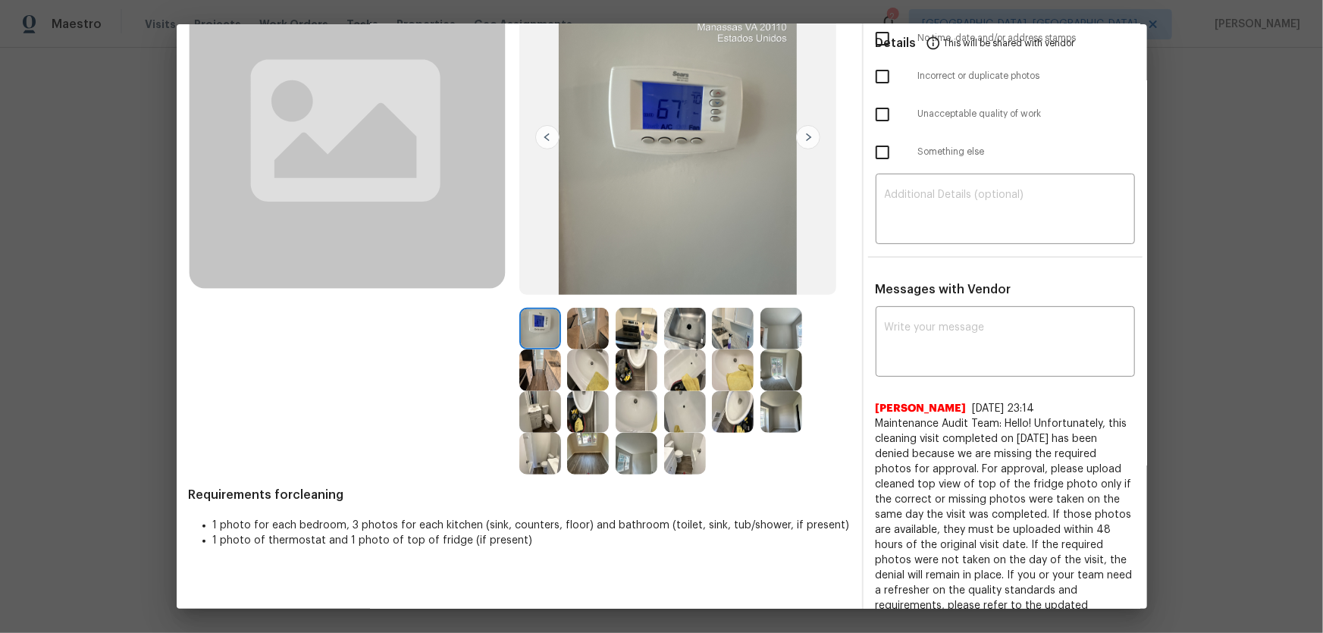
click at [586, 415] on img at bounding box center [588, 412] width 42 height 42
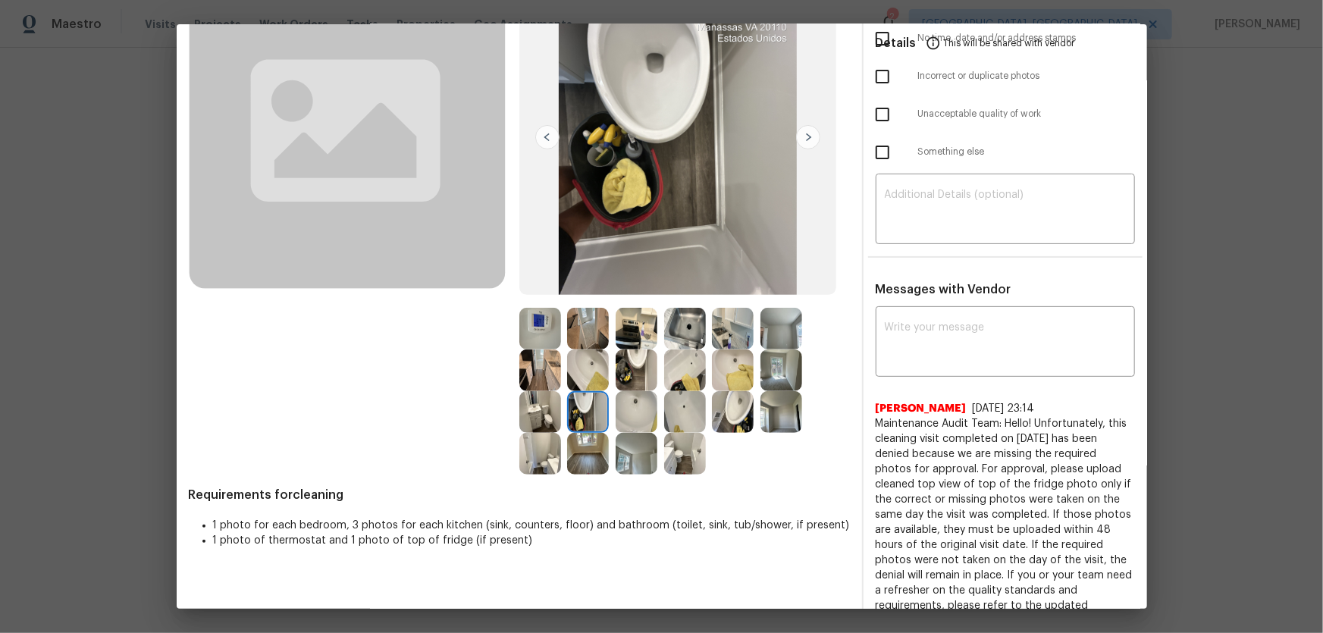
click at [625, 378] on img at bounding box center [637, 371] width 42 height 42
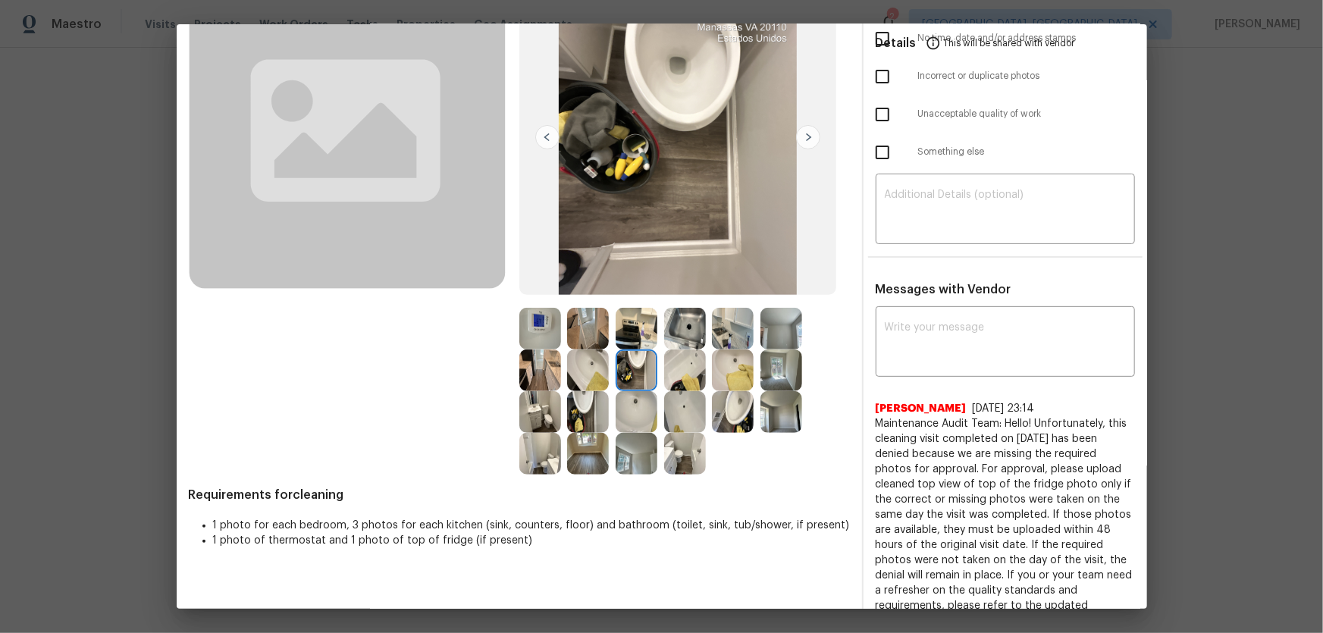
click at [742, 416] on img at bounding box center [733, 412] width 42 height 42
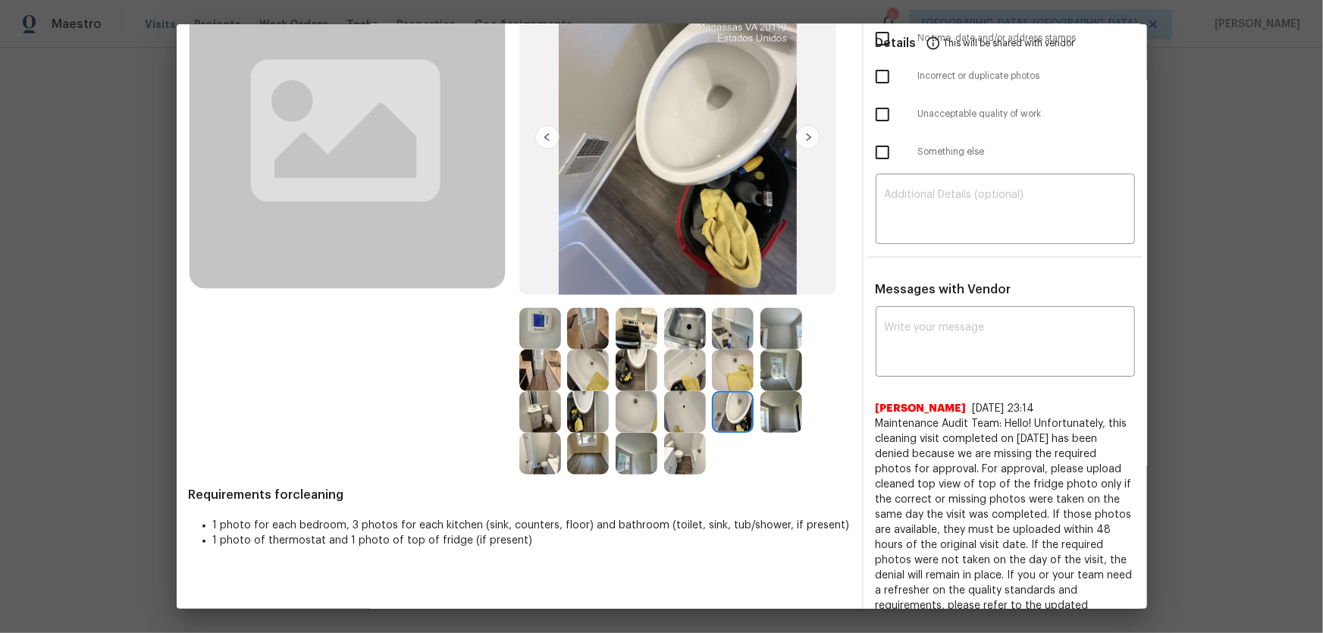
click at [625, 422] on img at bounding box center [637, 412] width 42 height 42
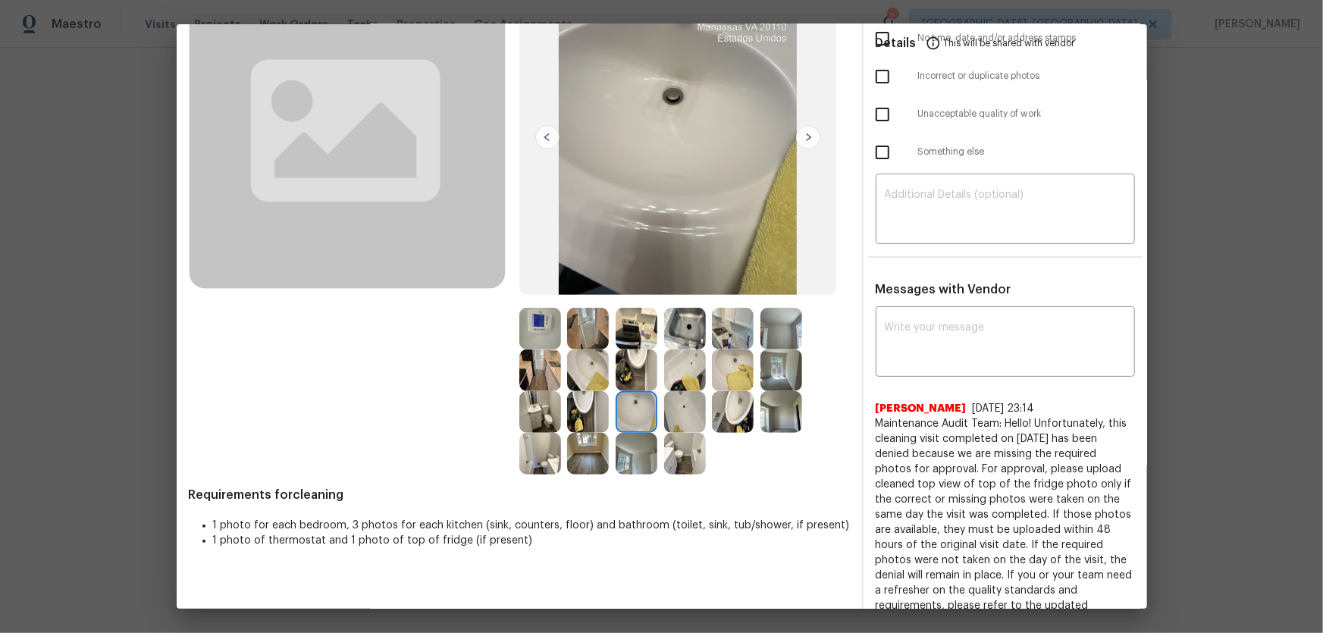
click at [739, 365] on img at bounding box center [733, 371] width 42 height 42
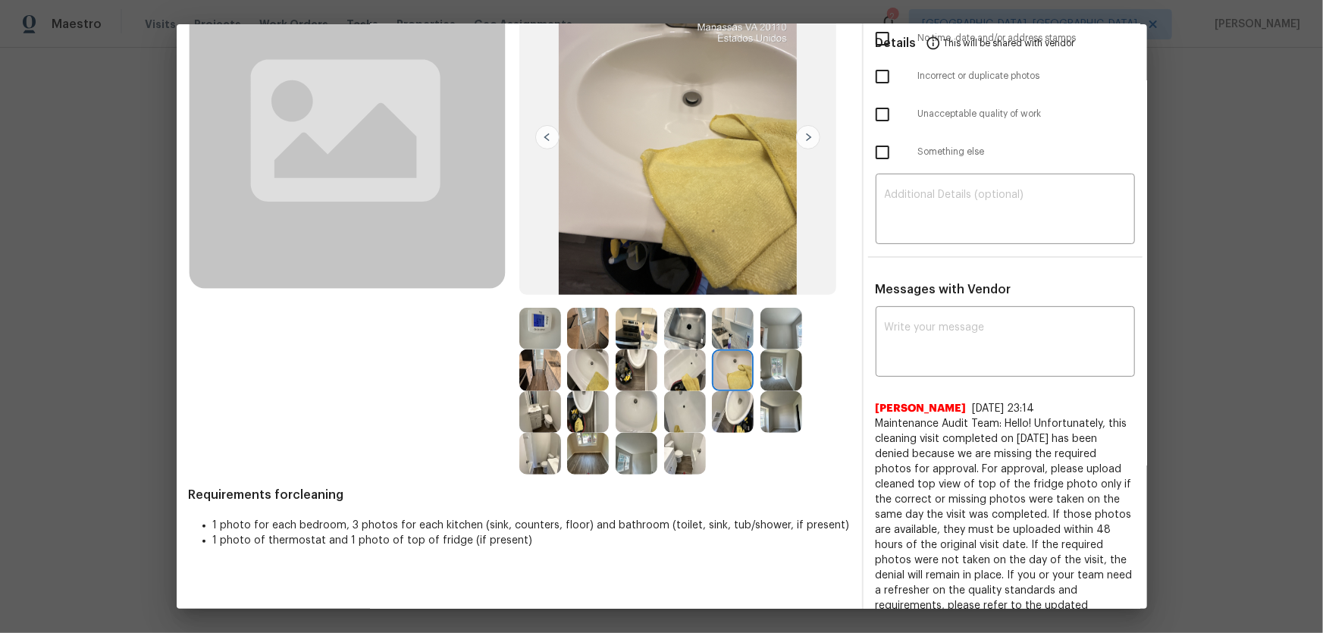
click at [588, 370] on img at bounding box center [588, 371] width 42 height 42
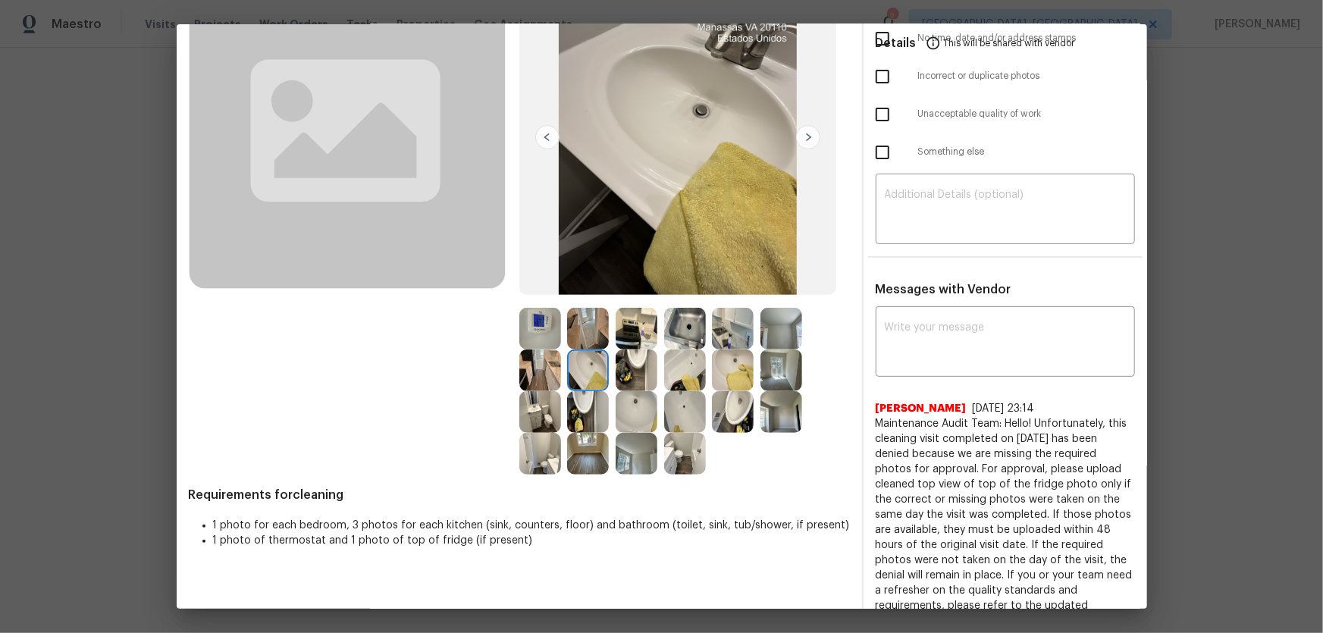
click at [685, 367] on img at bounding box center [685, 371] width 42 height 42
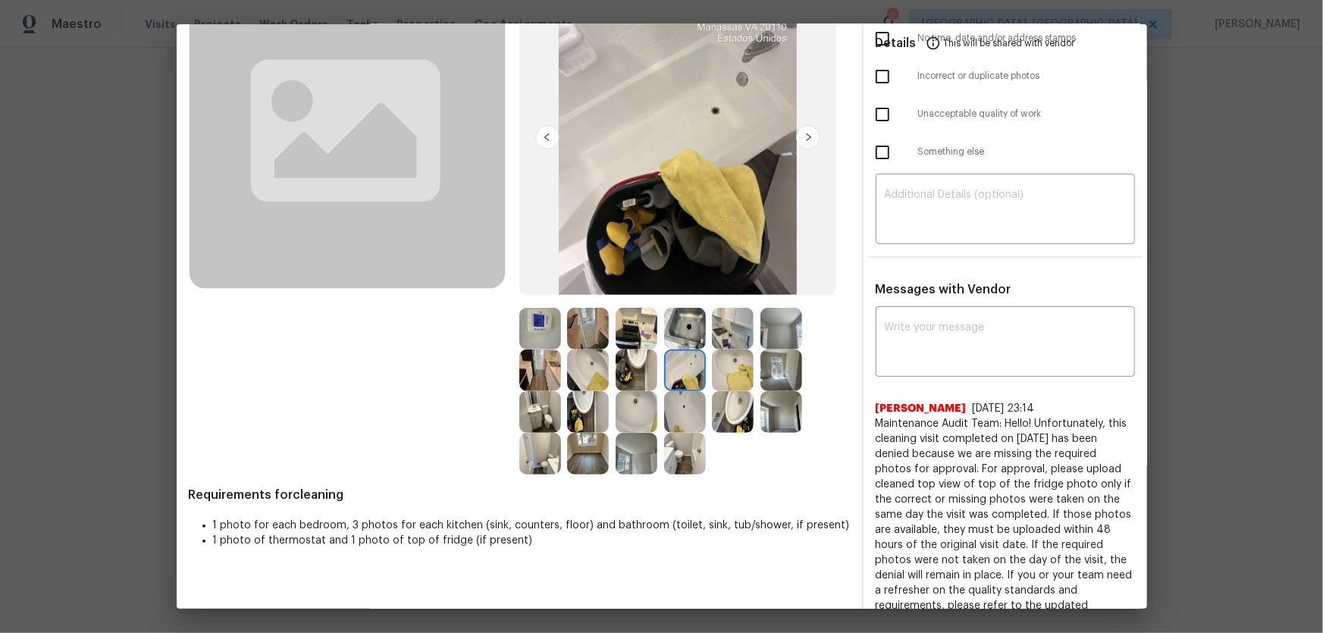
click at [692, 388] on img at bounding box center [685, 371] width 42 height 42
click at [699, 440] on img at bounding box center [685, 454] width 42 height 42
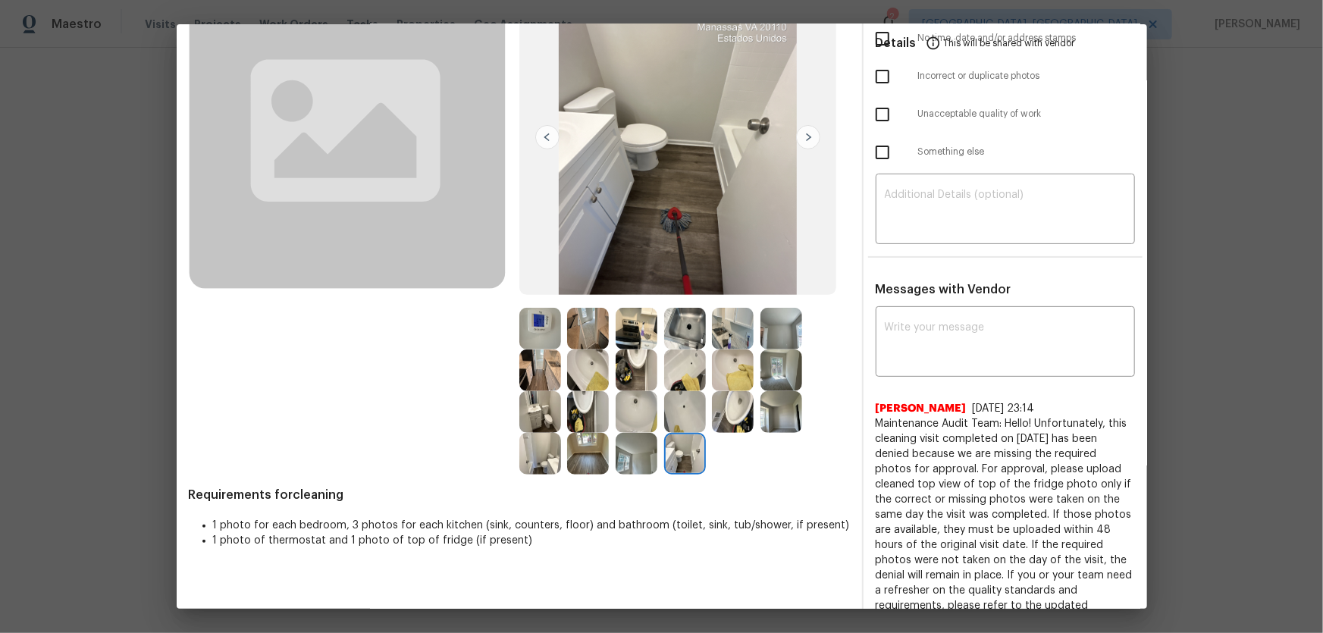
click at [764, 414] on img at bounding box center [782, 412] width 42 height 42
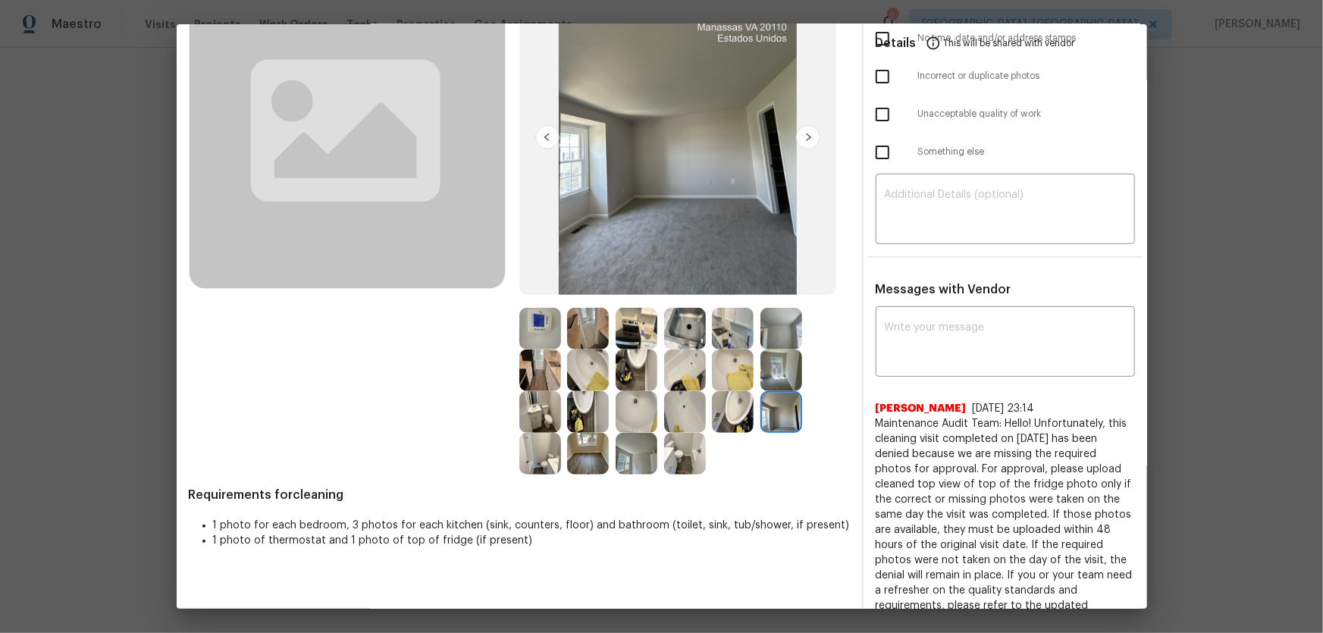
click at [766, 375] on img at bounding box center [782, 371] width 42 height 42
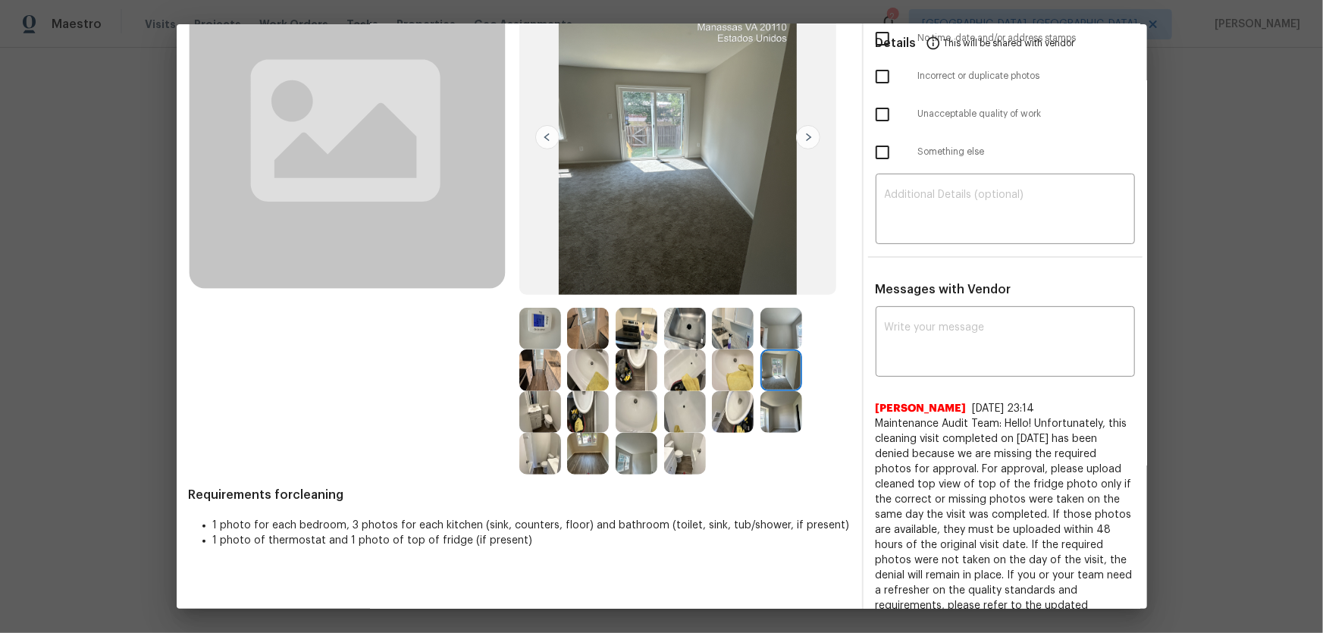
click at [739, 332] on img at bounding box center [733, 329] width 42 height 42
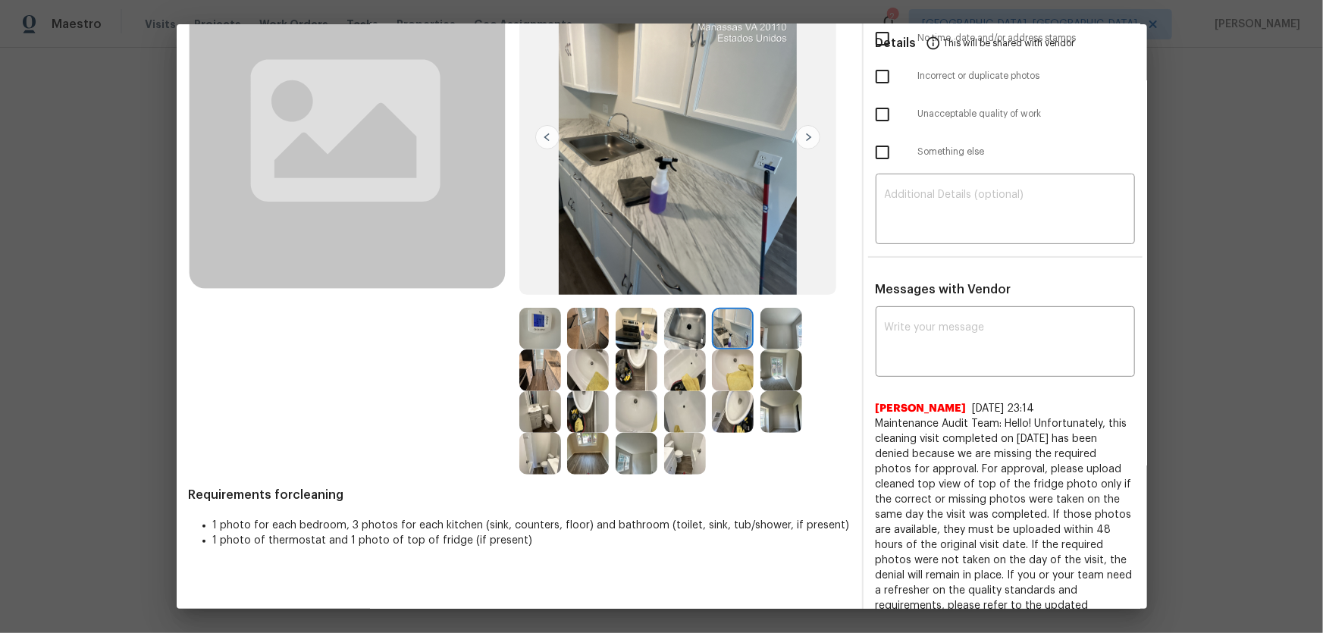
click at [680, 328] on img at bounding box center [685, 329] width 42 height 42
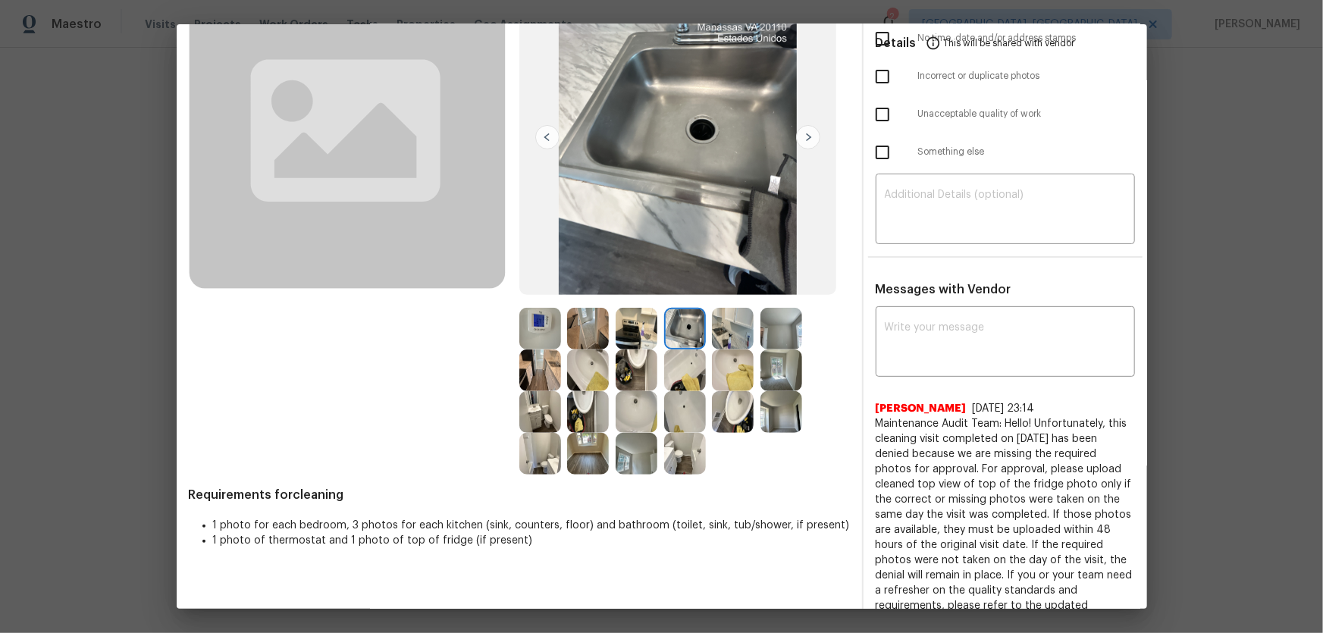
click at [629, 328] on img at bounding box center [637, 329] width 42 height 42
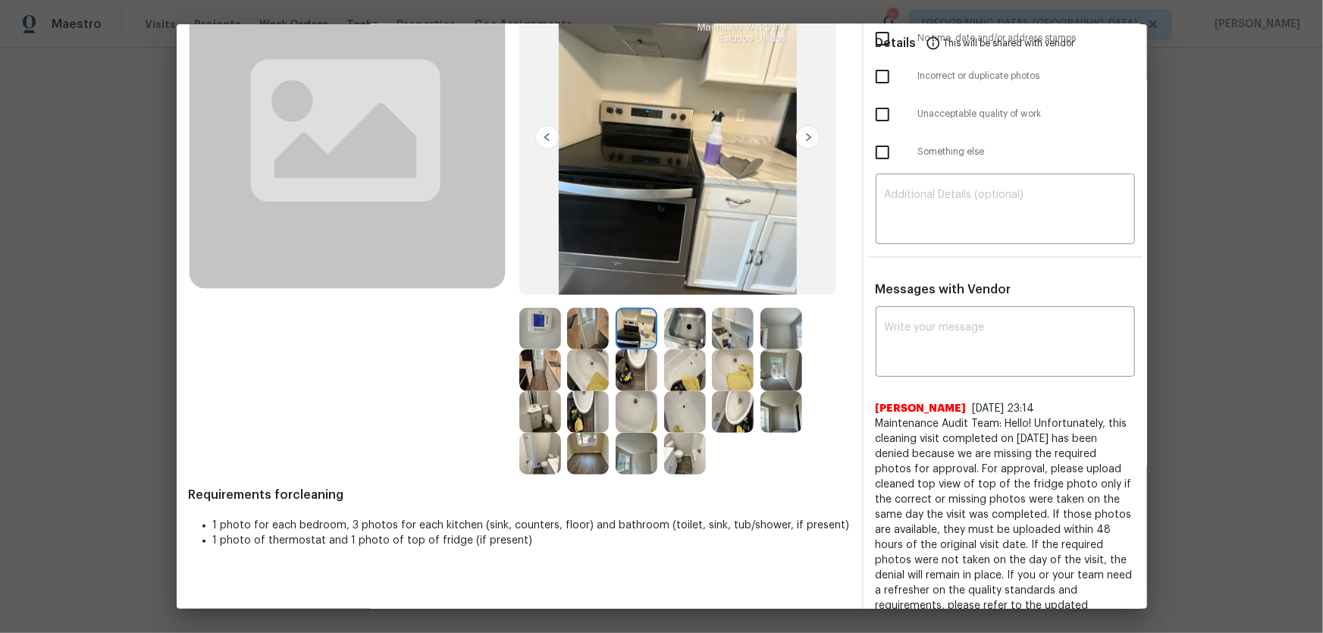
click at [580, 328] on img at bounding box center [588, 329] width 42 height 42
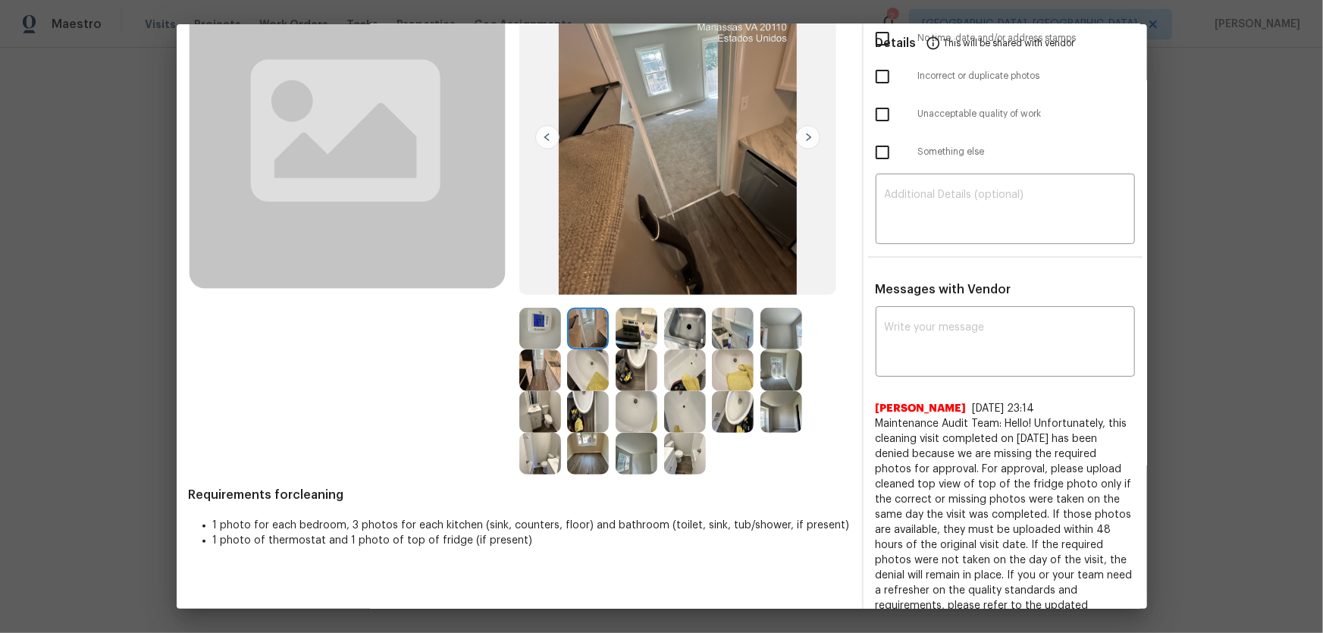
click at [545, 316] on img at bounding box center [540, 329] width 42 height 42
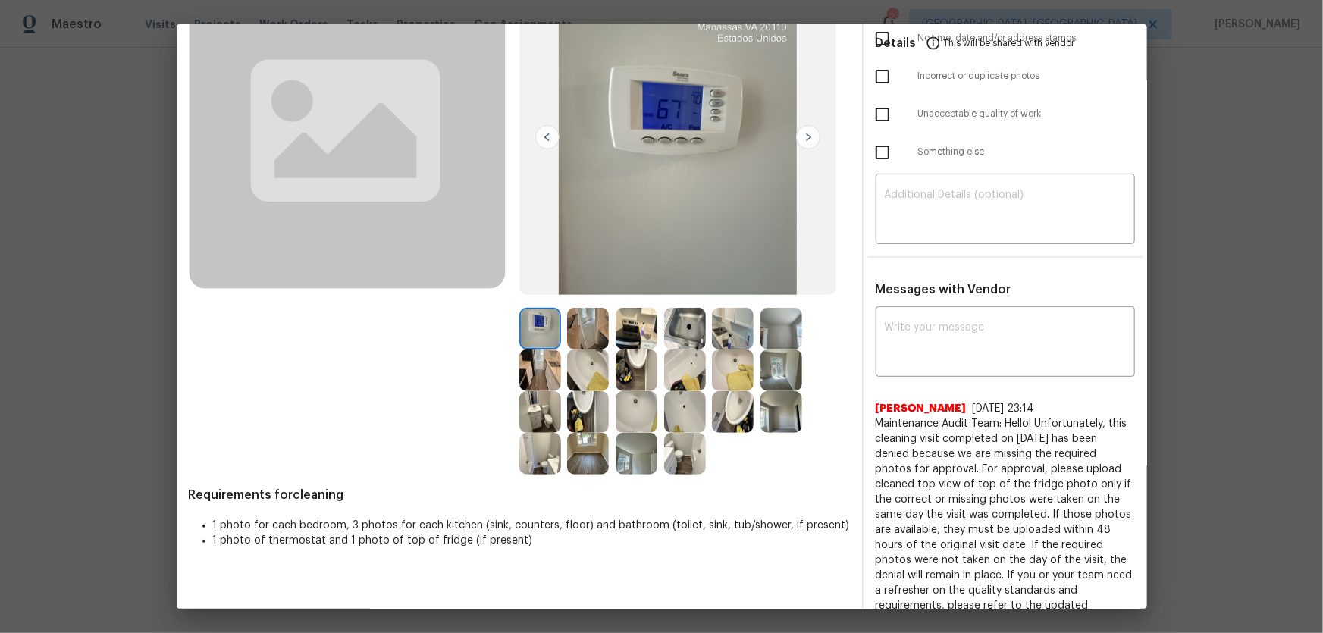
click at [583, 455] on img at bounding box center [588, 454] width 42 height 42
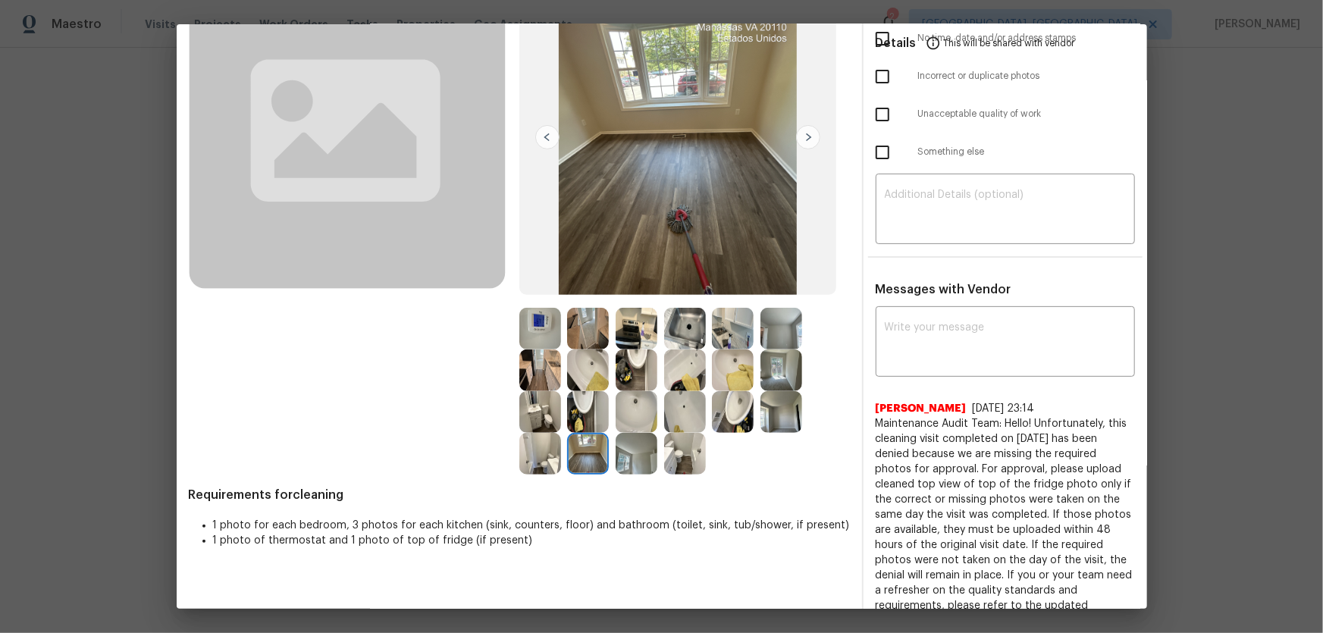
click at [766, 375] on img at bounding box center [782, 371] width 42 height 42
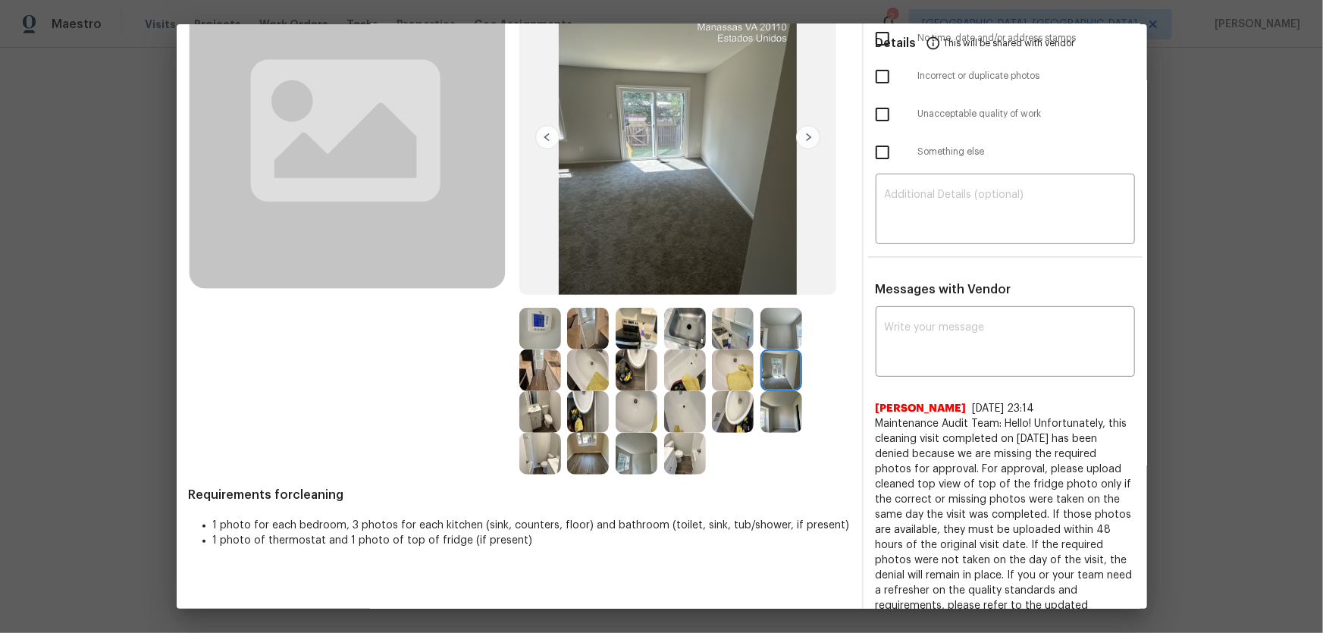
click at [780, 333] on img at bounding box center [782, 329] width 42 height 42
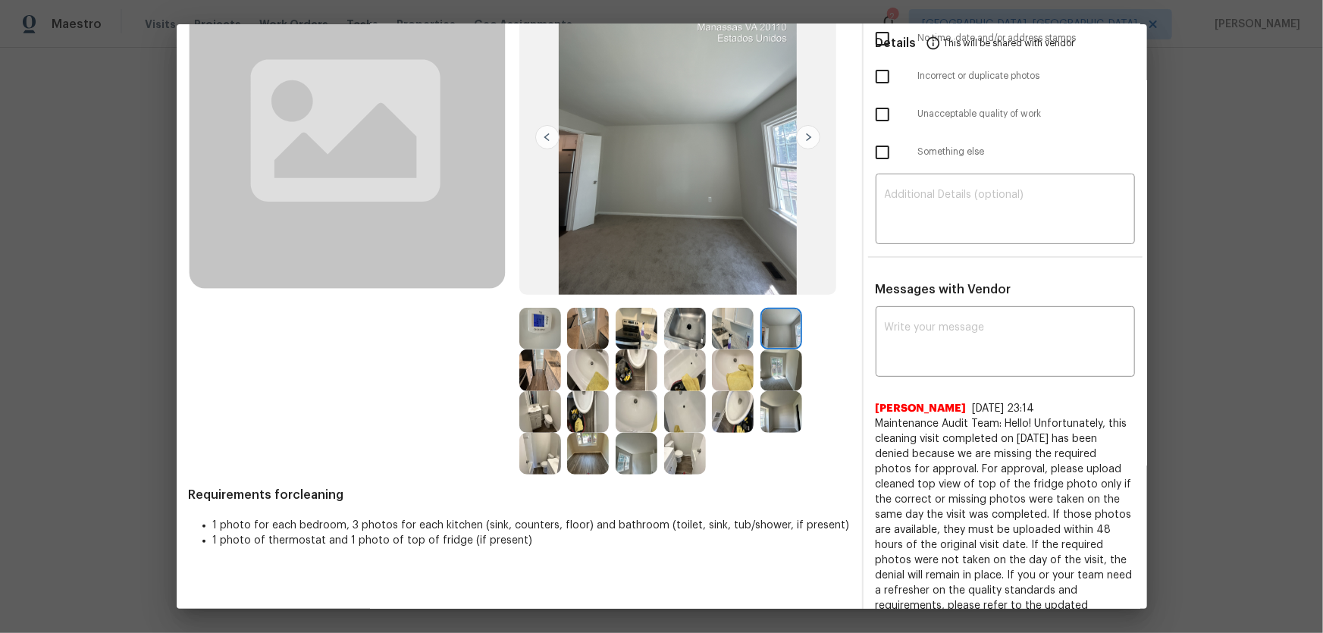
click at [777, 391] on img at bounding box center [782, 412] width 42 height 42
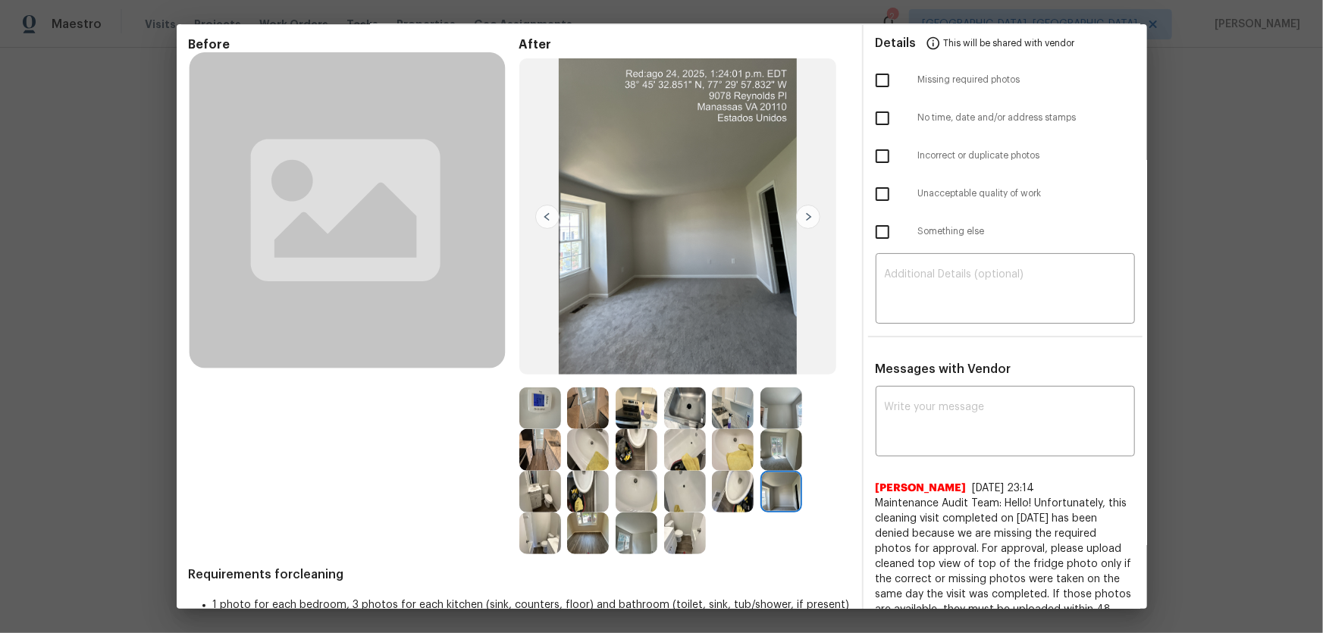
scroll to position [0, 0]
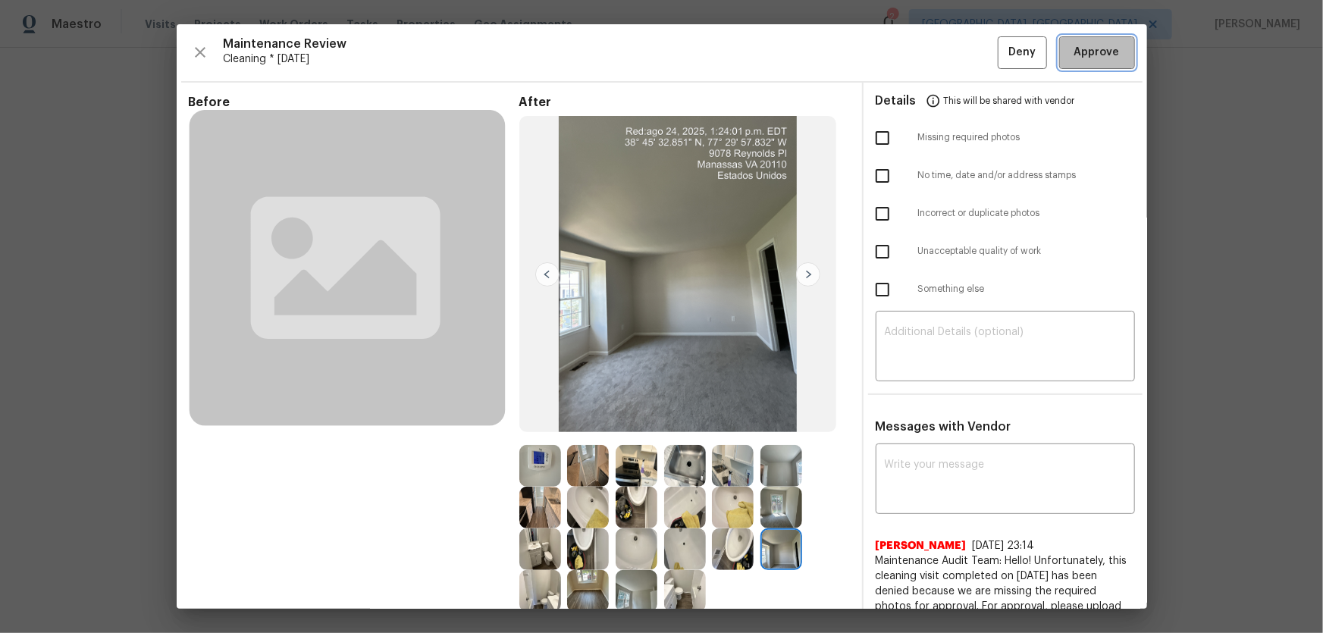
drag, startPoint x: 1080, startPoint y: 57, endPoint x: 1063, endPoint y: 90, distance: 37.3
click at [1079, 56] on span "Approve" at bounding box center [1096, 52] width 45 height 19
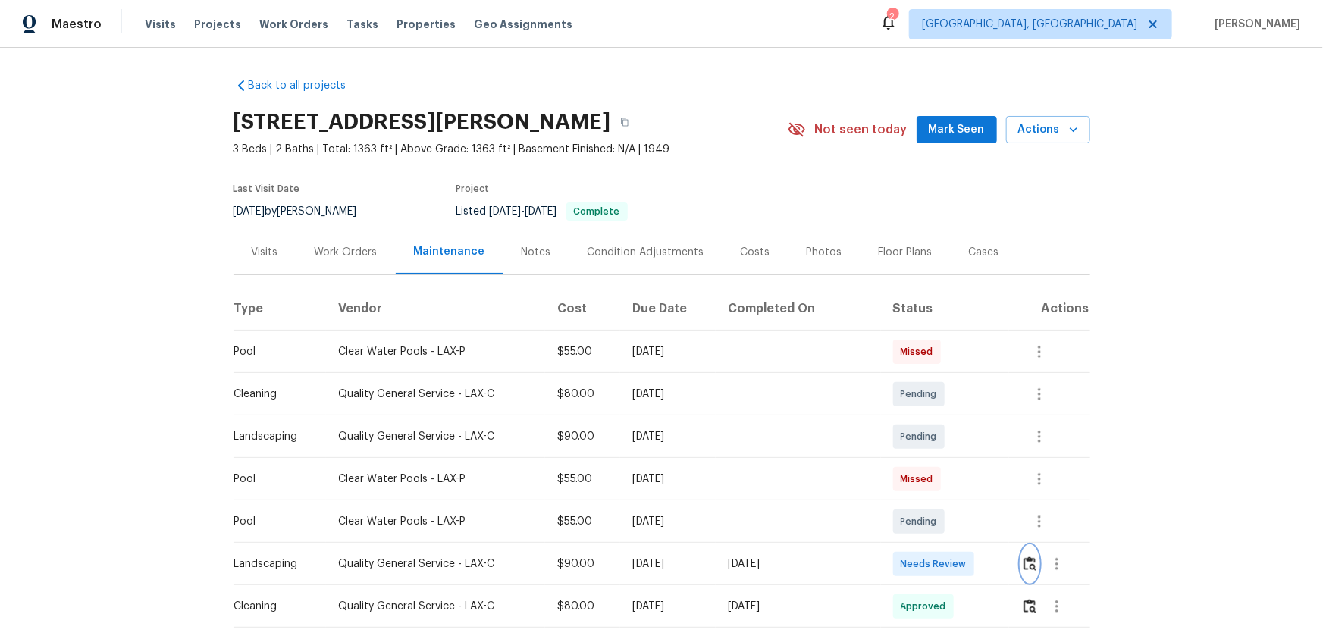
click at [1021, 576] on button "button" at bounding box center [1029, 564] width 17 height 36
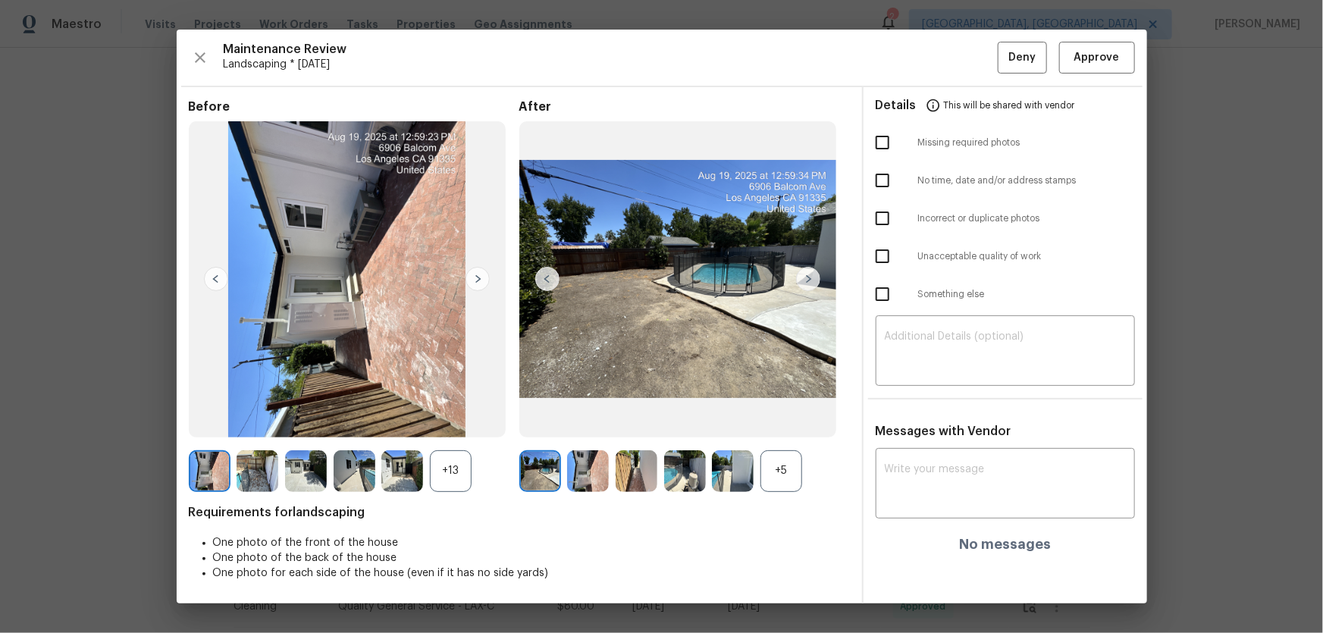
click at [789, 481] on div "+5" at bounding box center [782, 471] width 42 height 42
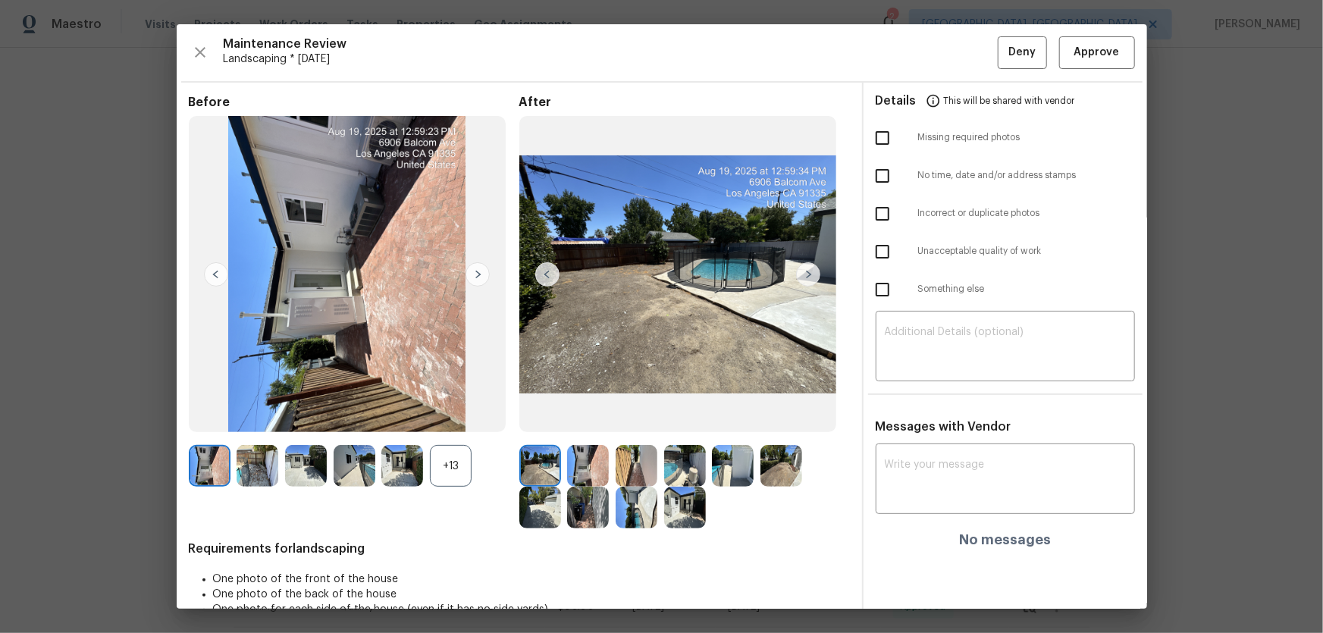
click at [465, 468] on div "+13" at bounding box center [451, 466] width 42 height 42
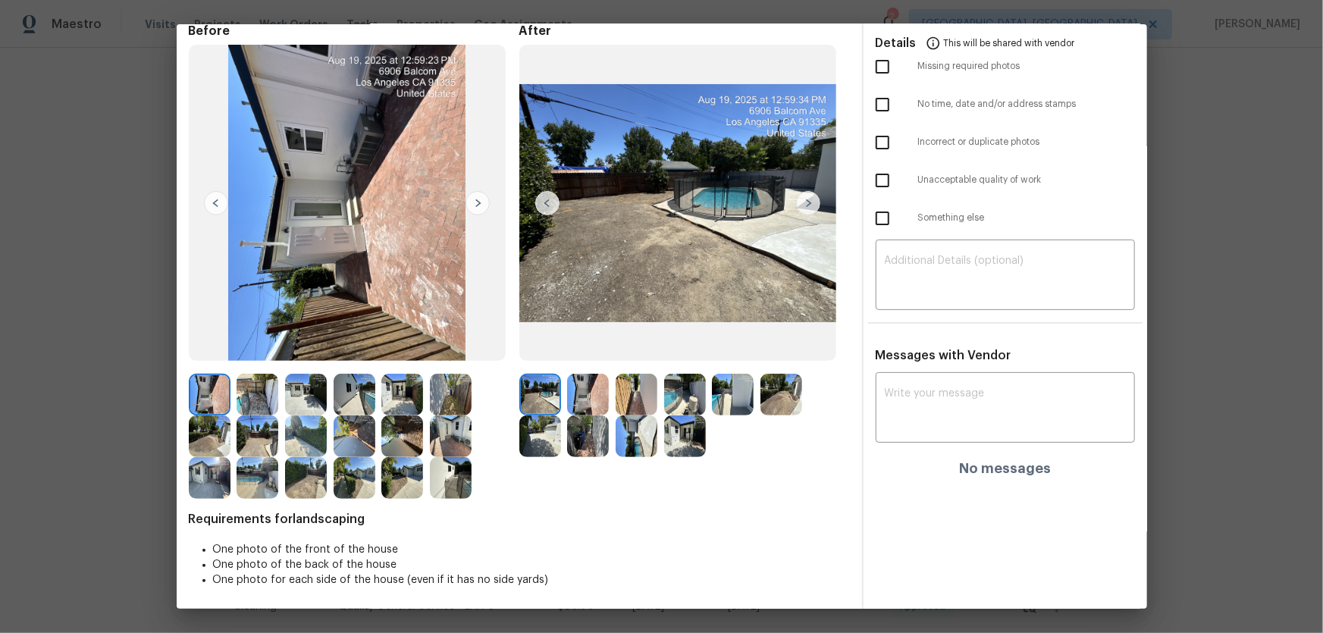
scroll to position [72, 0]
click at [584, 398] on img at bounding box center [588, 394] width 42 height 42
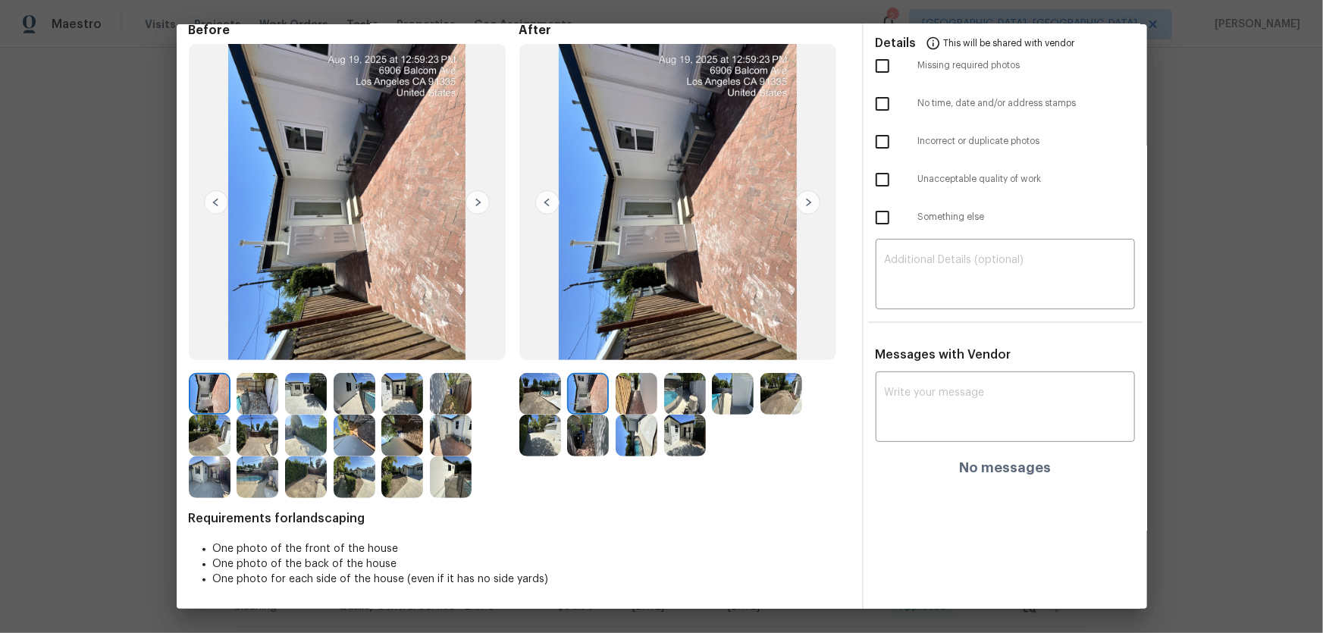
click at [632, 396] on img at bounding box center [637, 394] width 42 height 42
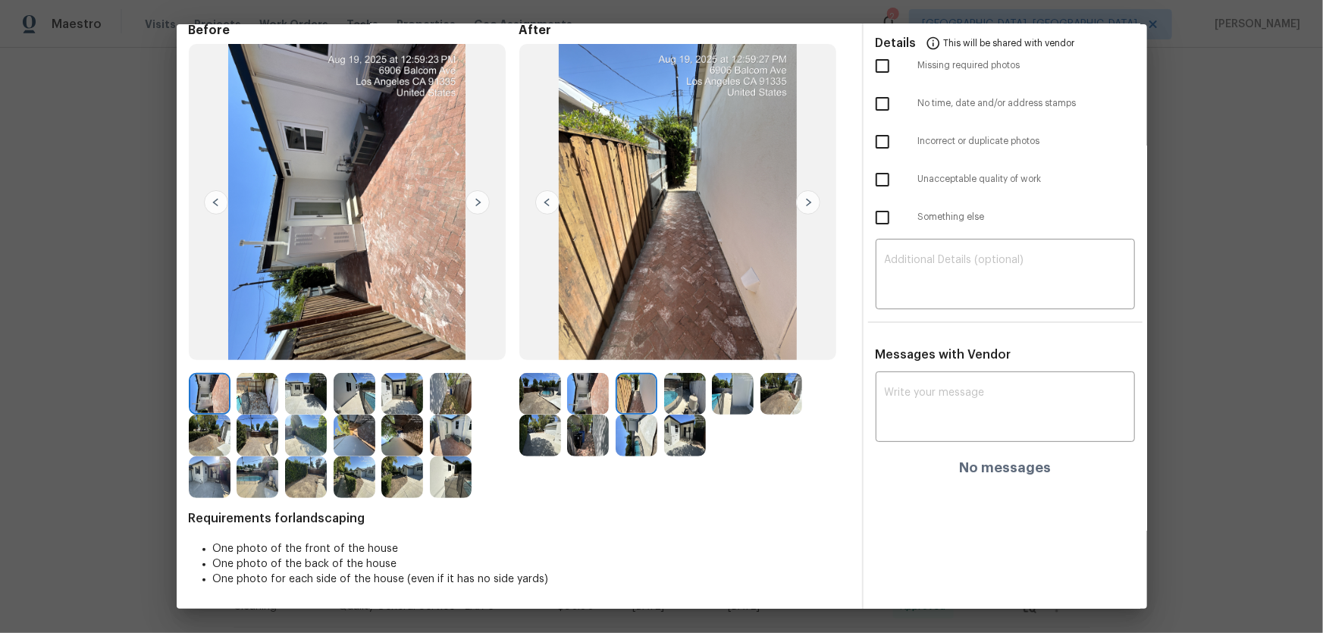
click at [676, 400] on img at bounding box center [685, 394] width 42 height 42
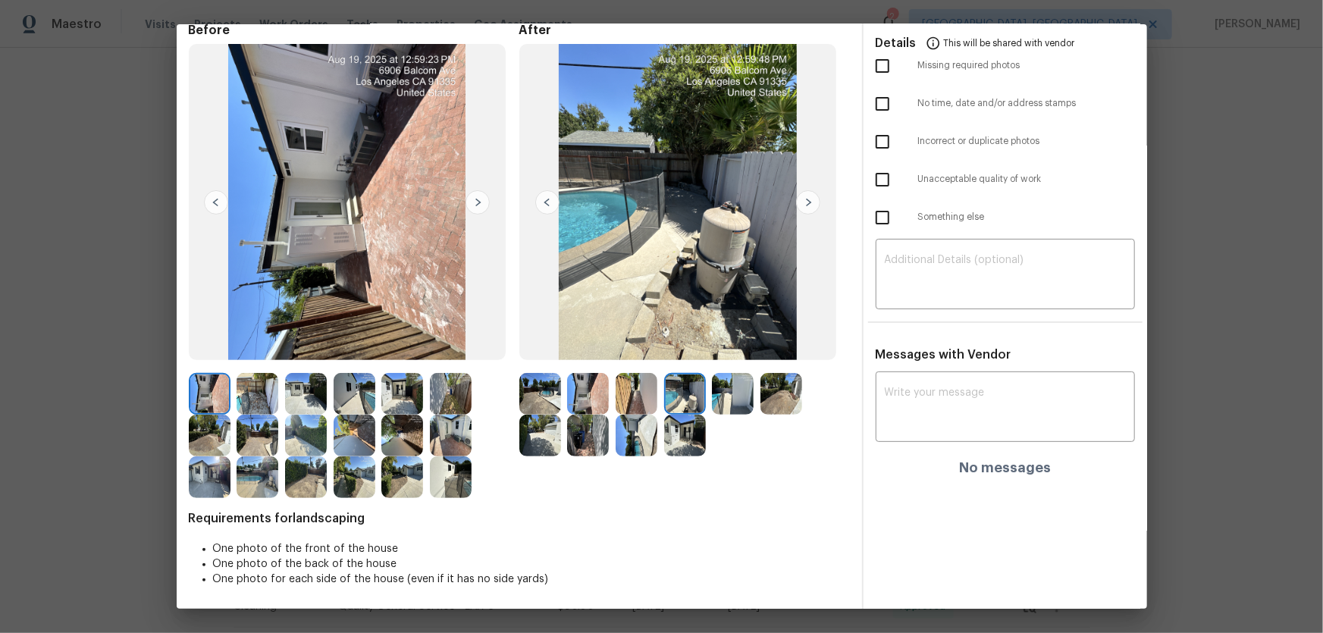
click at [712, 400] on img at bounding box center [733, 394] width 42 height 42
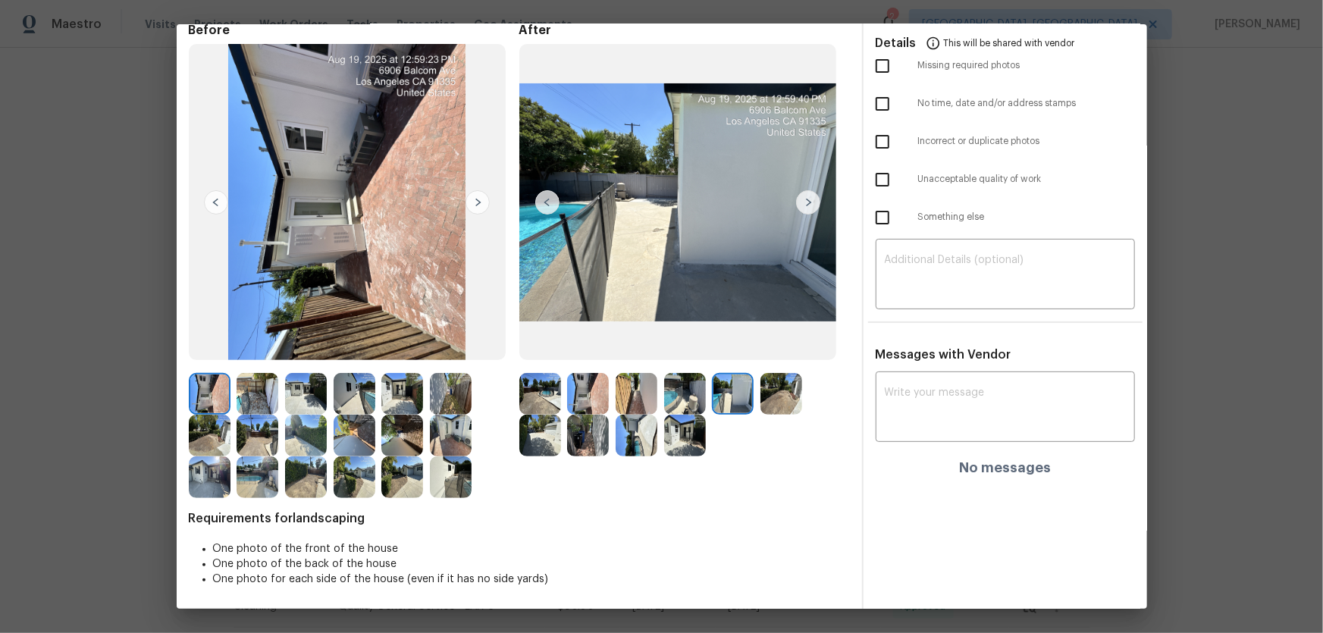
click at [739, 402] on img at bounding box center [733, 394] width 42 height 42
drag, startPoint x: 788, startPoint y: 398, endPoint x: 726, endPoint y: 415, distance: 63.6
click at [788, 398] on img at bounding box center [782, 394] width 42 height 42
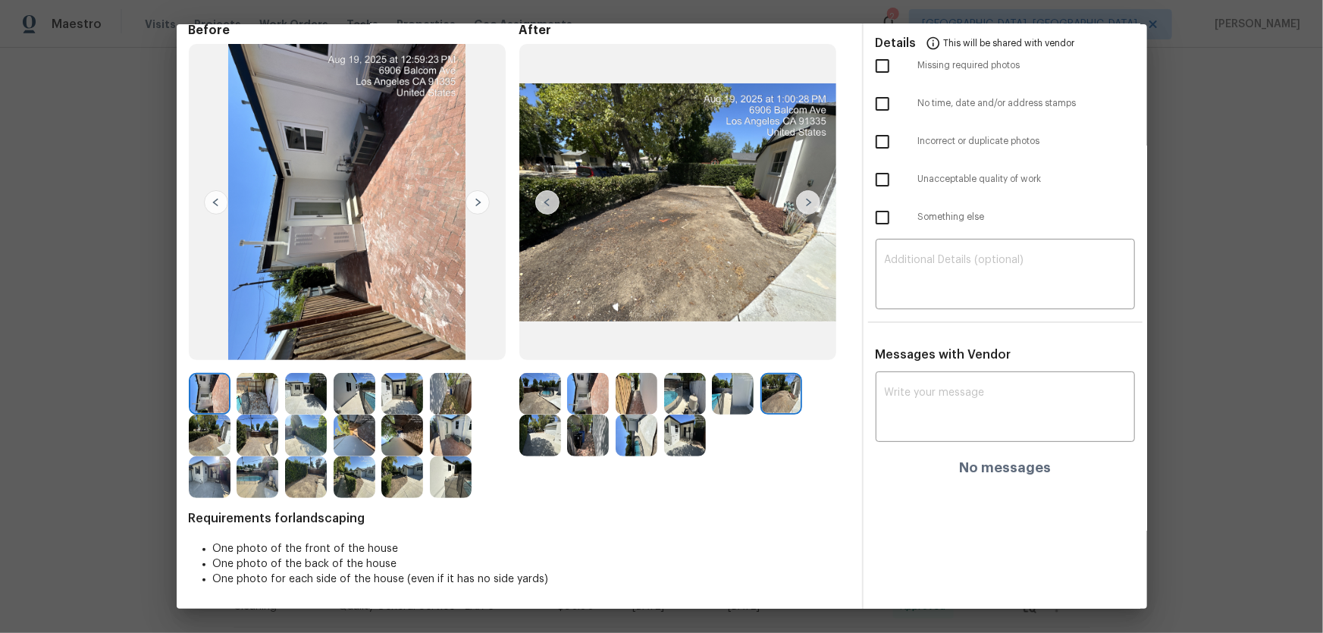
click at [536, 441] on img at bounding box center [540, 436] width 42 height 42
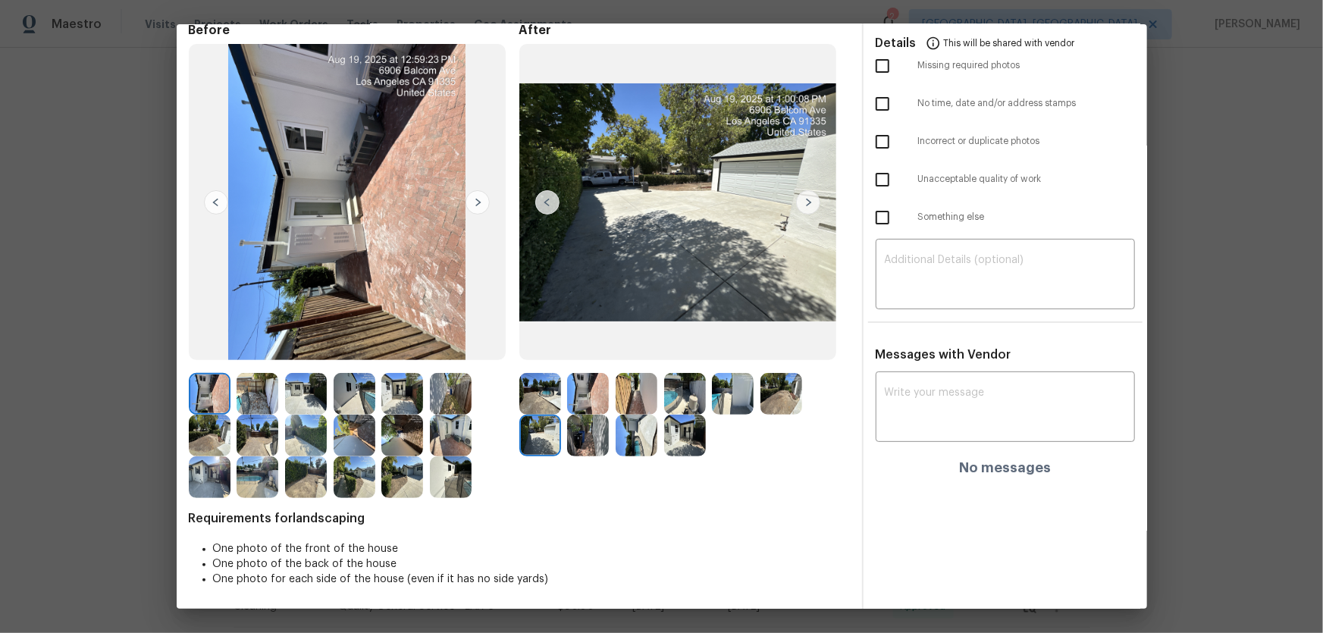
click at [593, 444] on img at bounding box center [588, 436] width 42 height 42
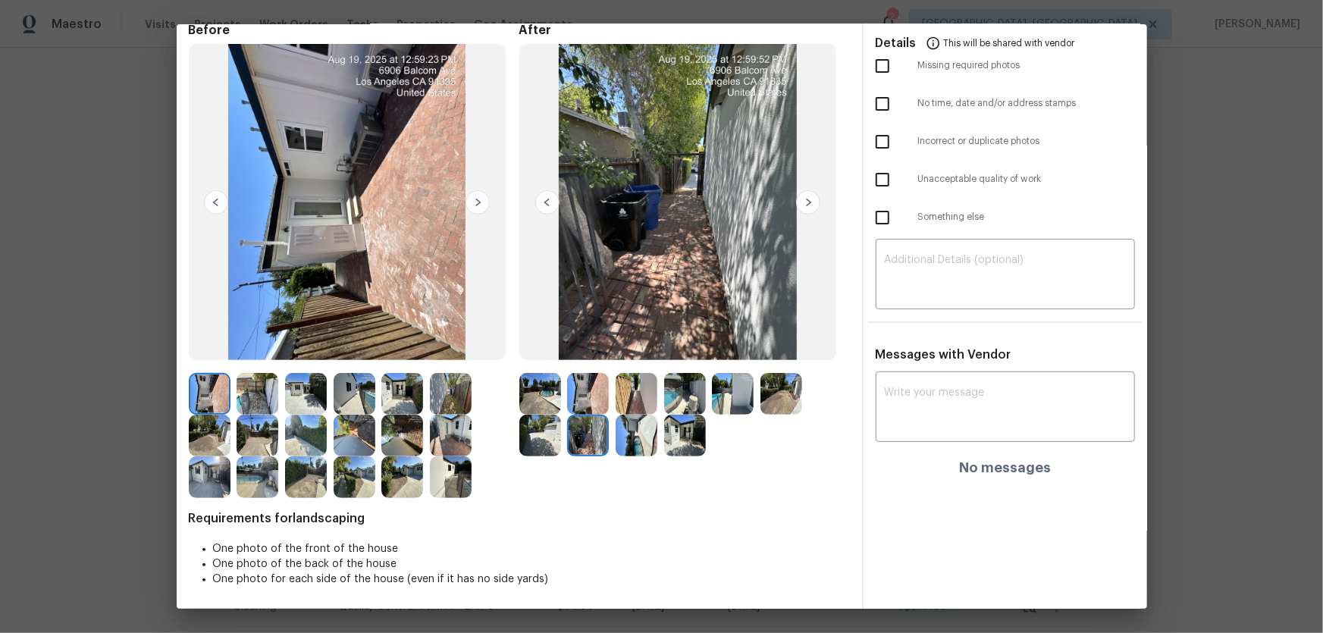
click at [655, 447] on div at bounding box center [640, 436] width 49 height 42
click at [689, 447] on img at bounding box center [685, 436] width 42 height 42
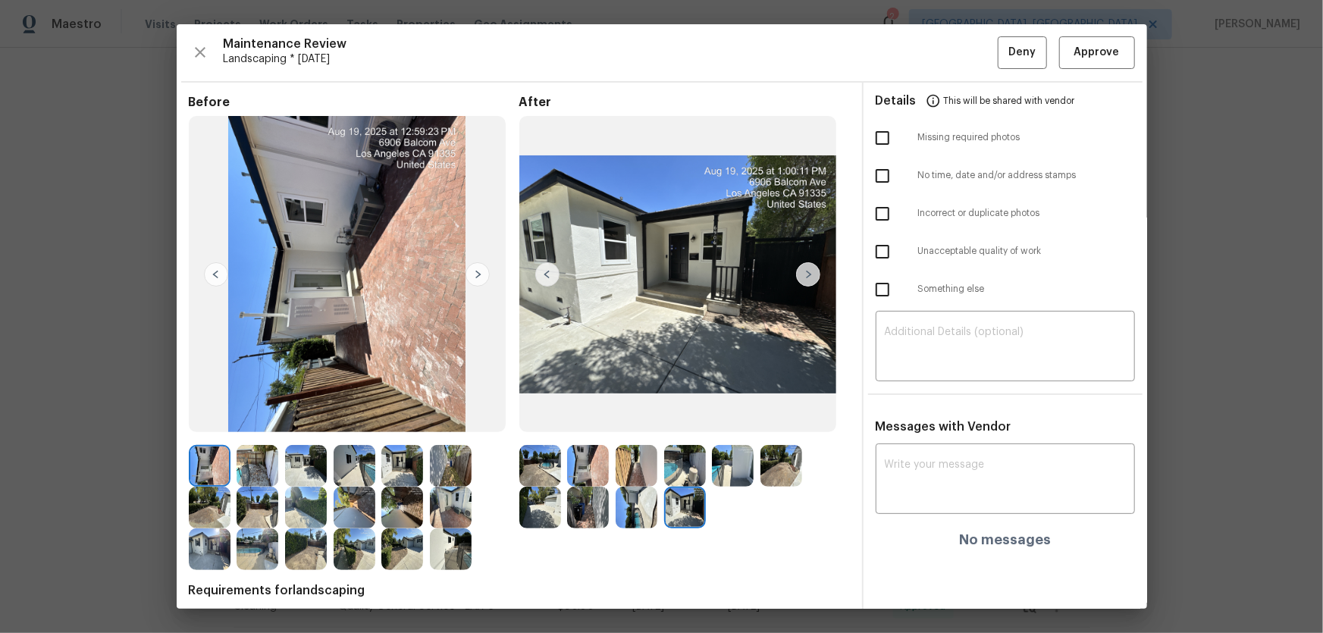
scroll to position [0, 0]
drag, startPoint x: 1087, startPoint y: 45, endPoint x: 979, endPoint y: 166, distance: 162.7
click at [1087, 48] on span "Approve" at bounding box center [1096, 52] width 45 height 19
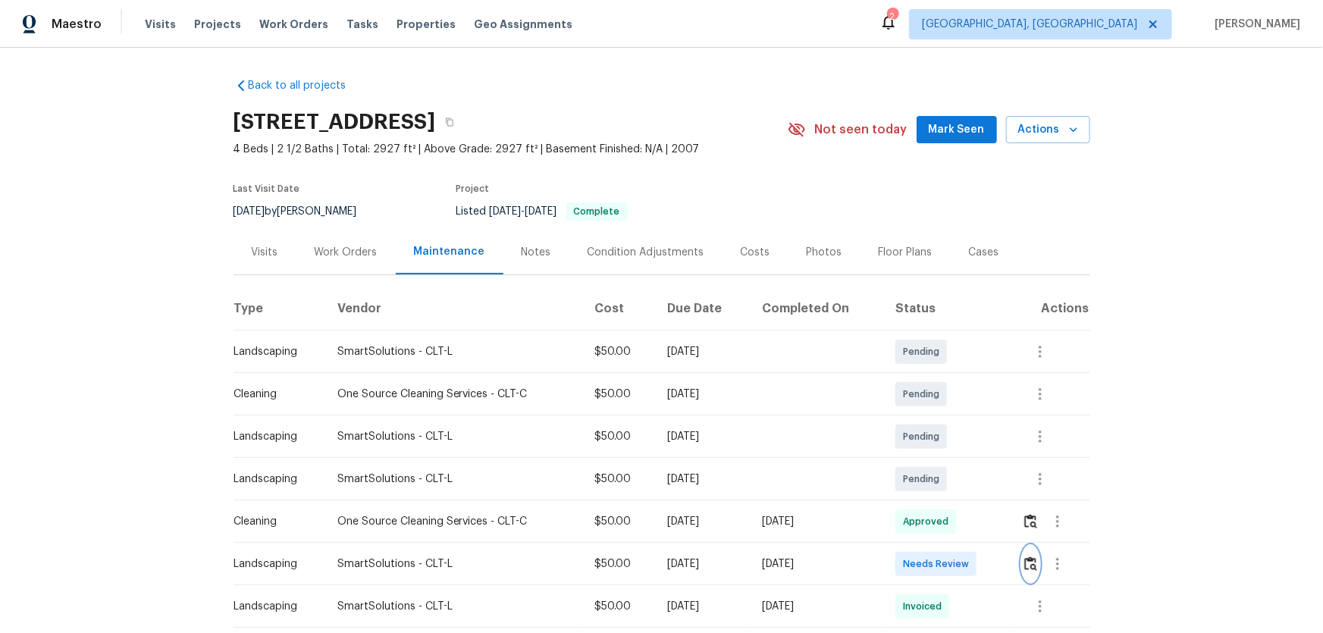
click at [1027, 557] on img "button" at bounding box center [1030, 564] width 13 height 14
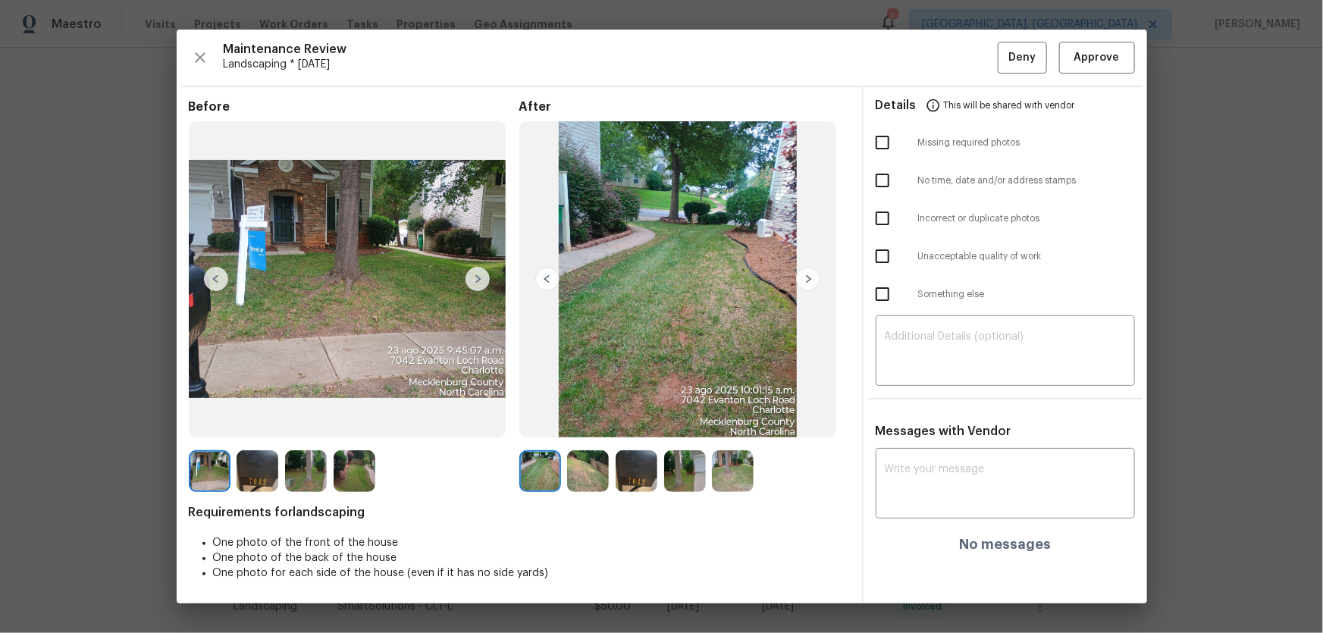
click at [592, 474] on img at bounding box center [588, 471] width 42 height 42
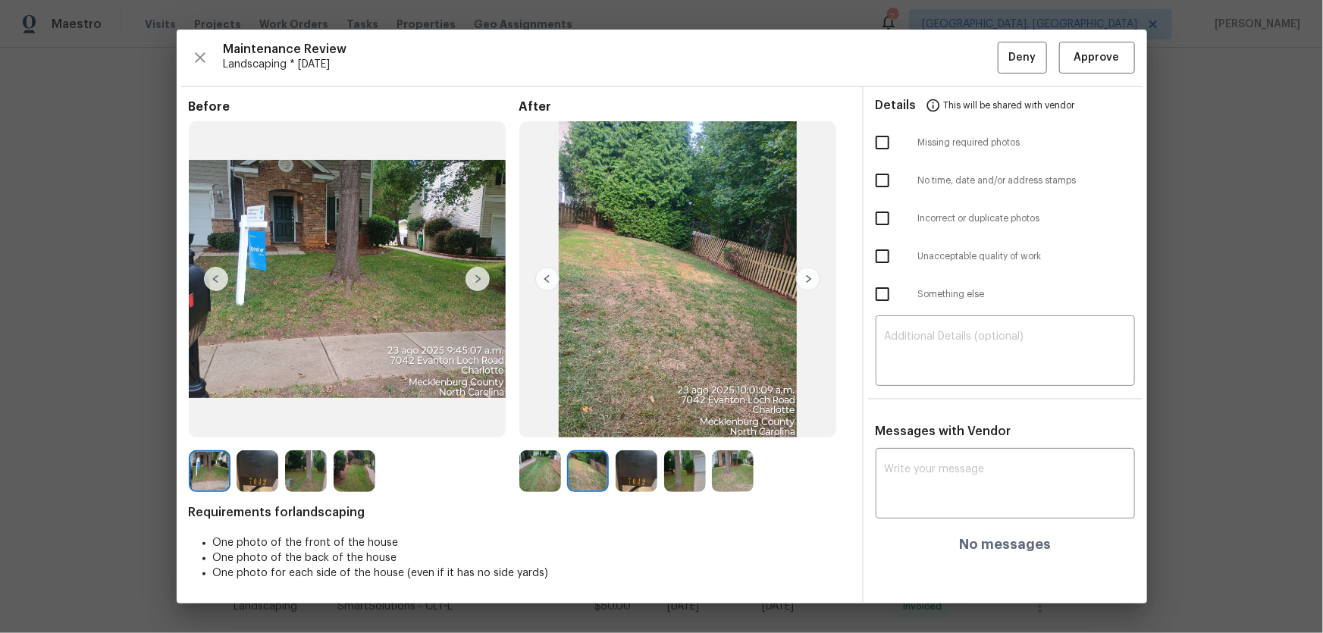
click at [636, 476] on img at bounding box center [637, 471] width 42 height 42
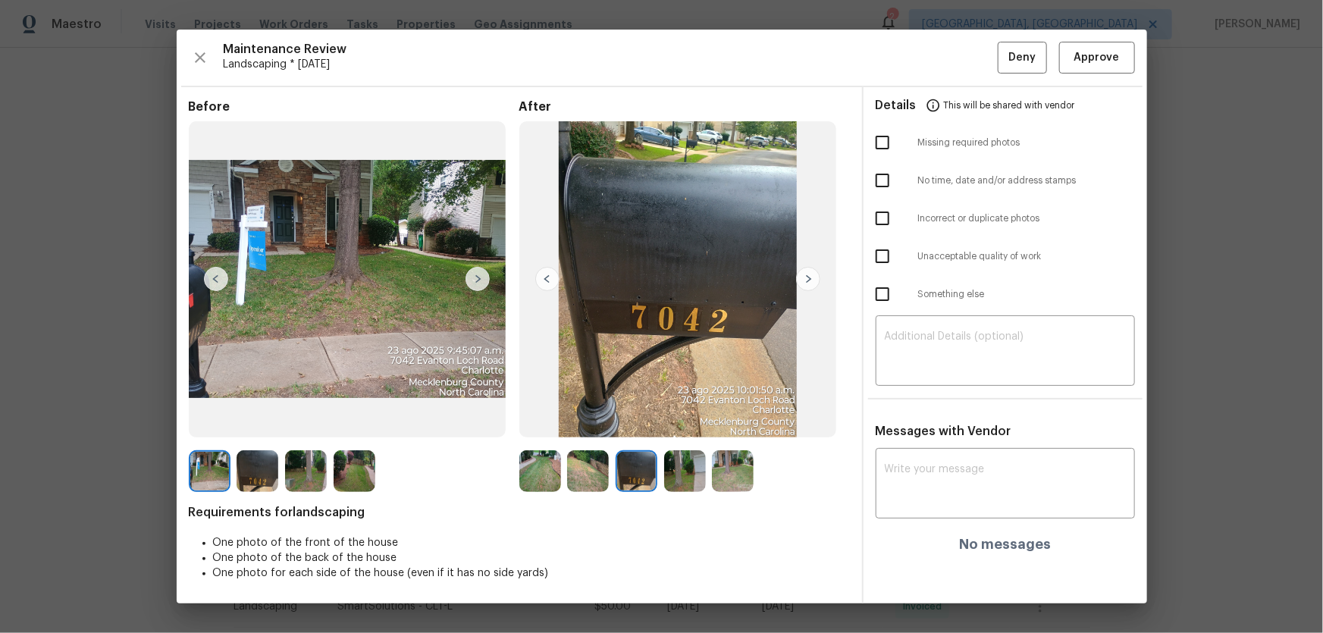
click at [702, 480] on img at bounding box center [685, 471] width 42 height 42
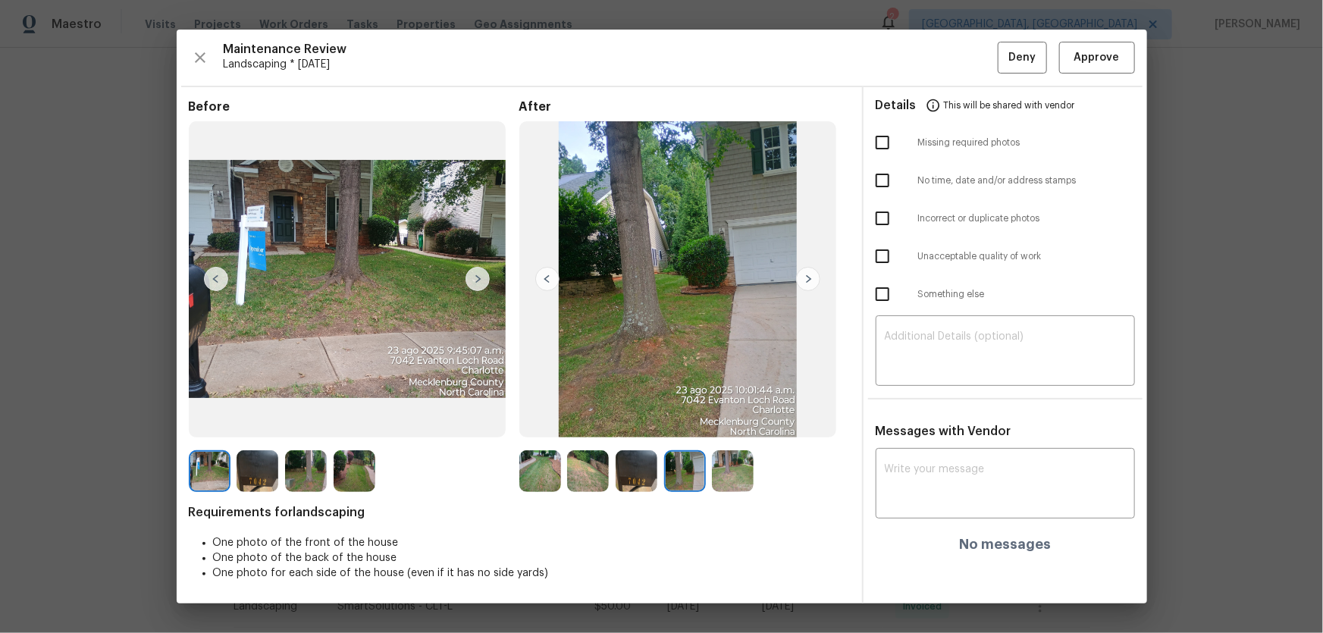
click at [727, 477] on img at bounding box center [733, 471] width 42 height 42
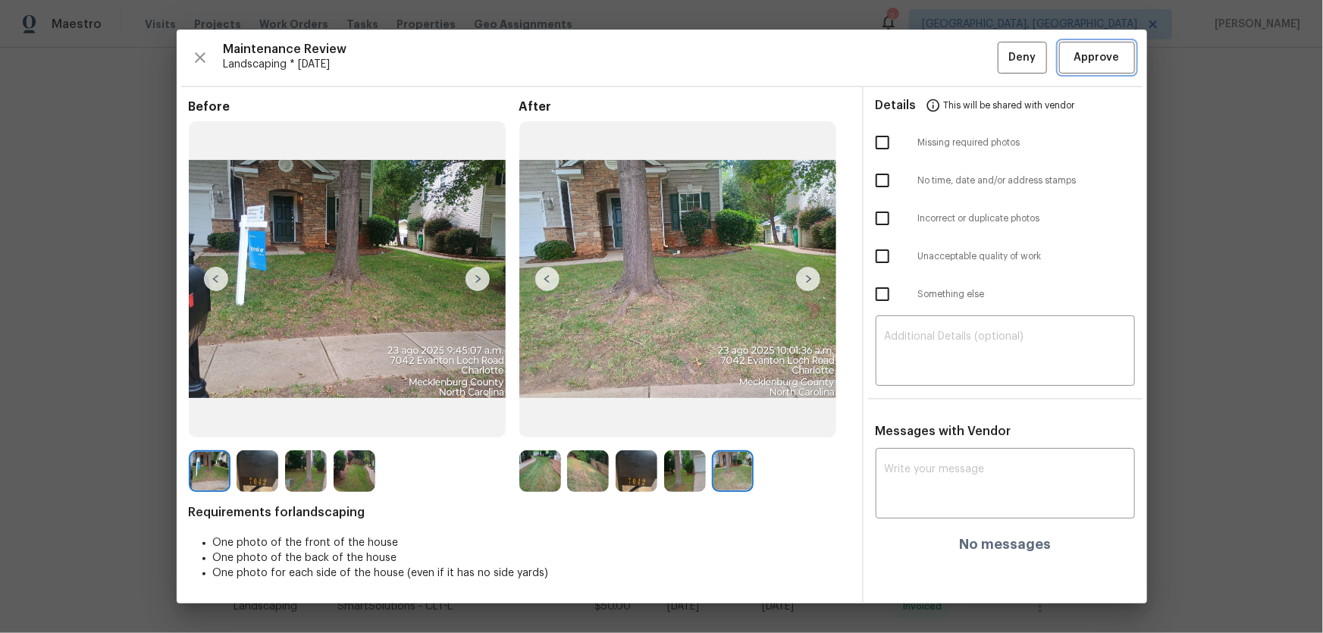
click at [1093, 69] on button "Approve" at bounding box center [1097, 58] width 76 height 33
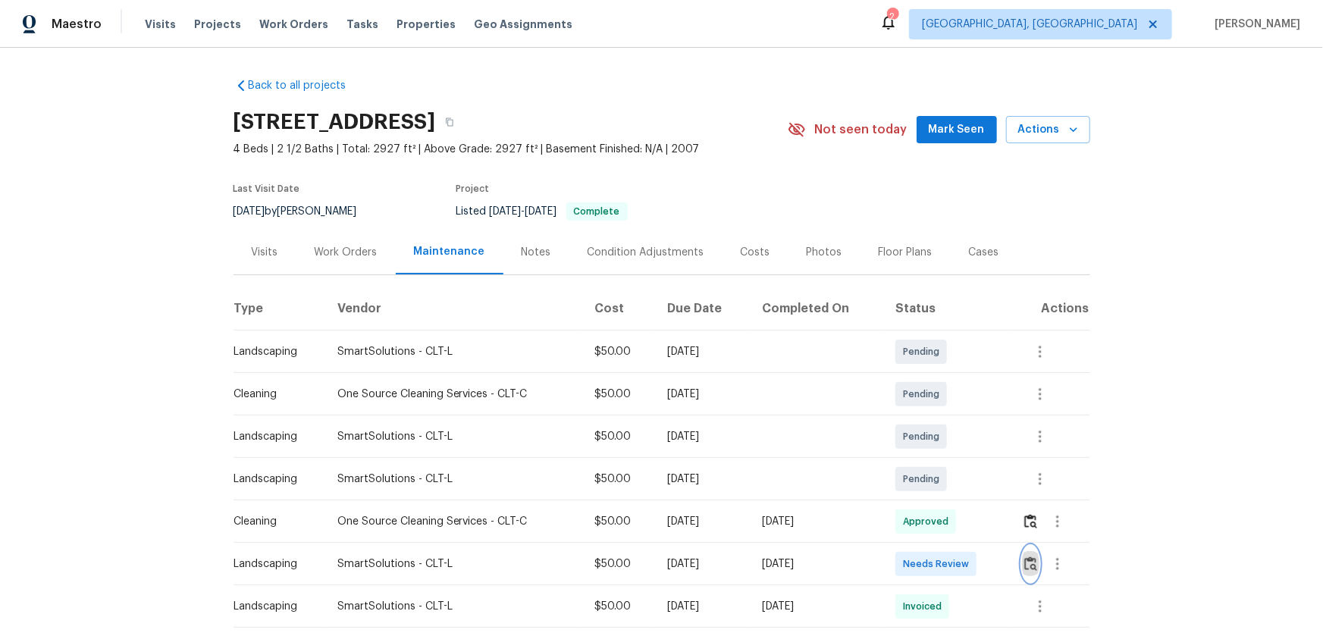
click at [1027, 562] on img "button" at bounding box center [1030, 564] width 13 height 14
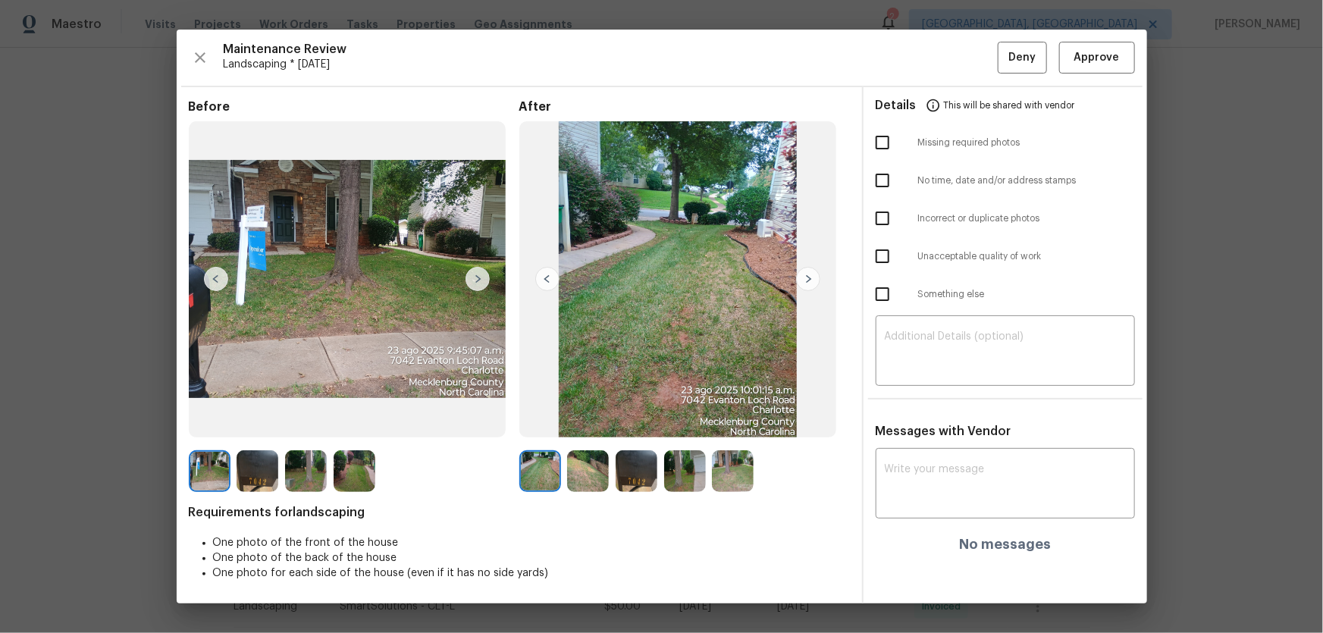
click at [1099, 77] on div "Maintenance Review Landscaping * [DATE] Deny Approve Before After Requirements …" at bounding box center [662, 317] width 971 height 574
click at [1099, 67] on button "Approve" at bounding box center [1097, 58] width 76 height 33
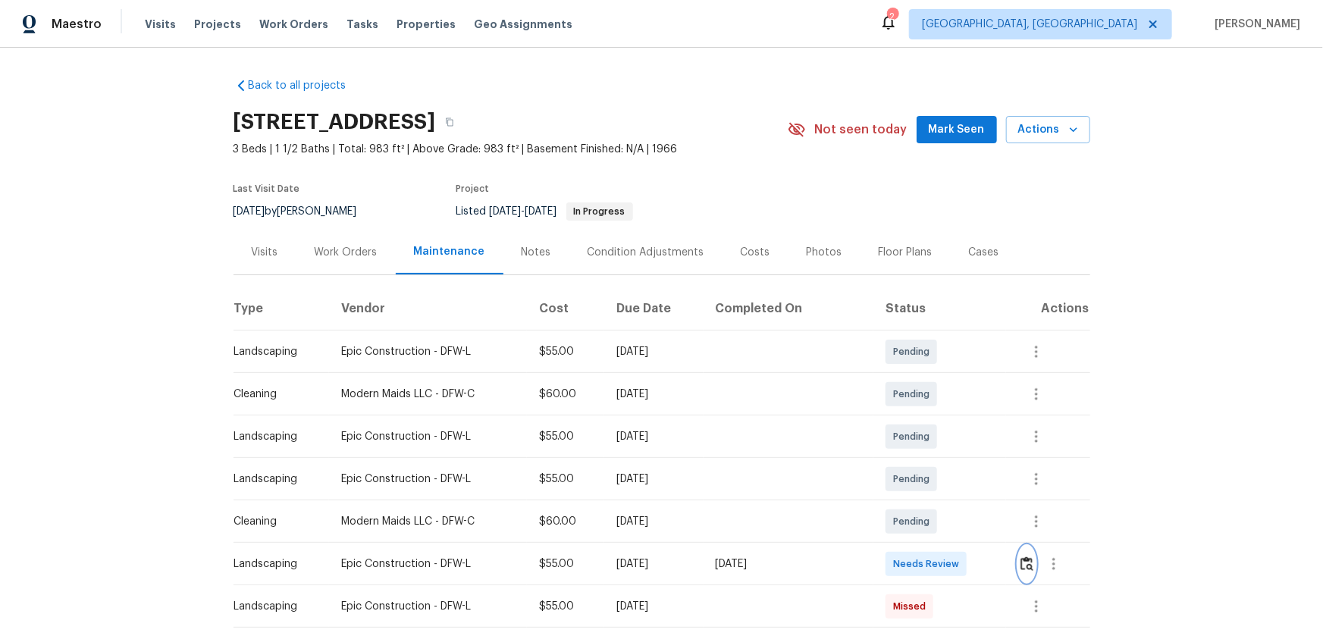
click at [941, 418] on button "button" at bounding box center [1026, 564] width 17 height 36
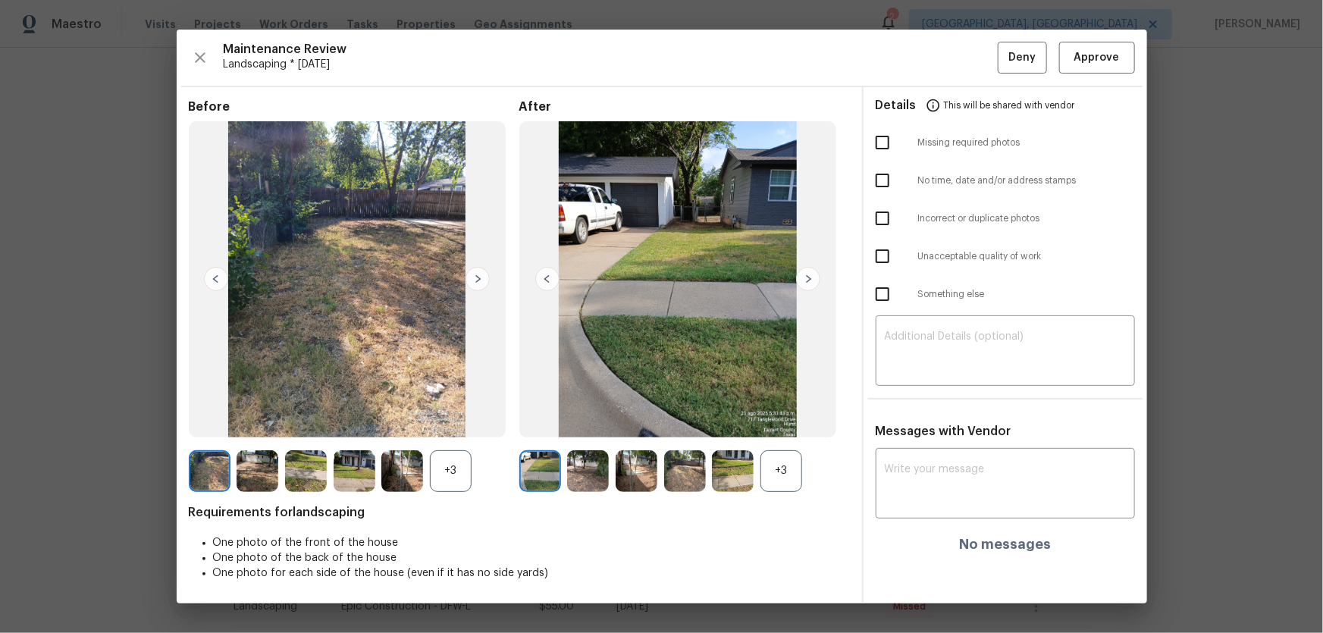
click at [784, 418] on div "+3" at bounding box center [782, 471] width 42 height 42
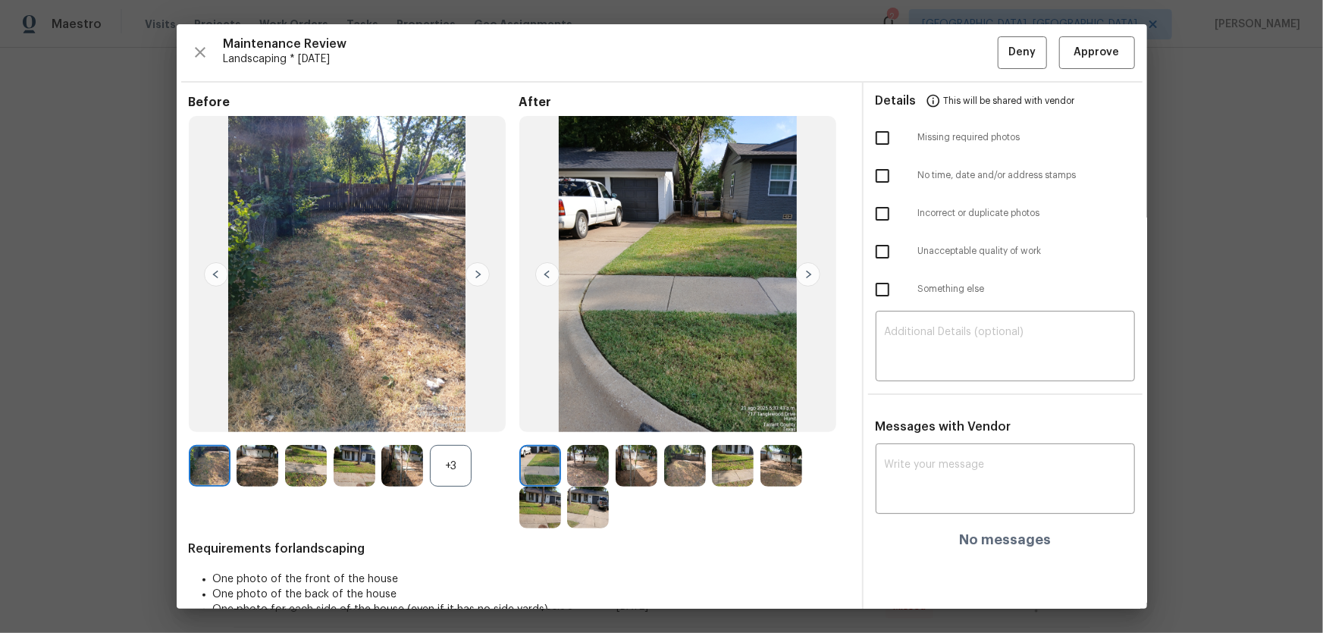
drag, startPoint x: 434, startPoint y: 474, endPoint x: 565, endPoint y: 475, distance: 131.2
click at [433, 418] on div "+3" at bounding box center [451, 466] width 42 height 42
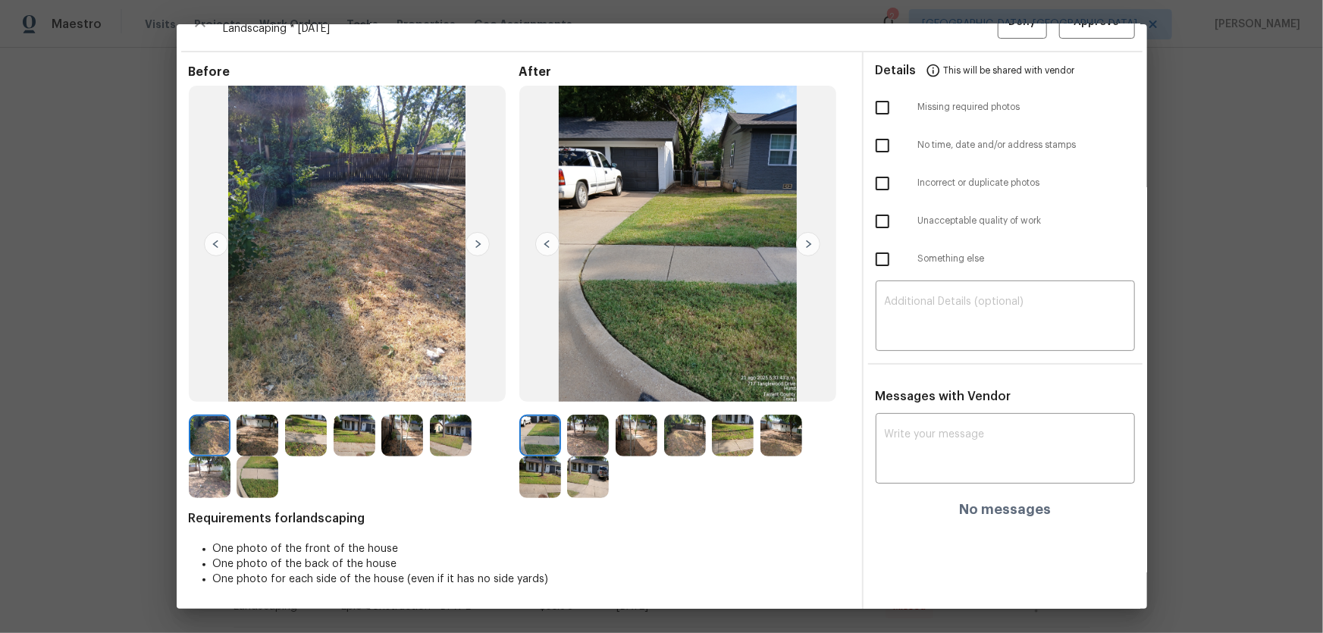
click at [591, 418] on img at bounding box center [588, 436] width 42 height 42
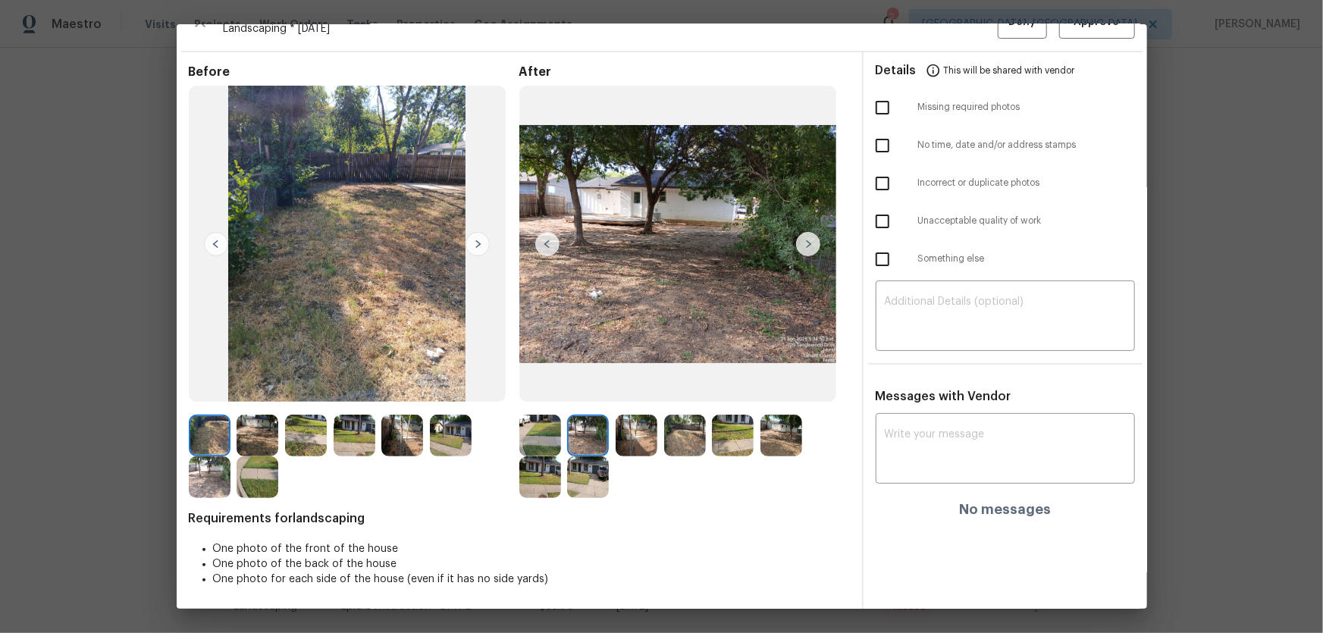
click at [623, 418] on img at bounding box center [637, 436] width 42 height 42
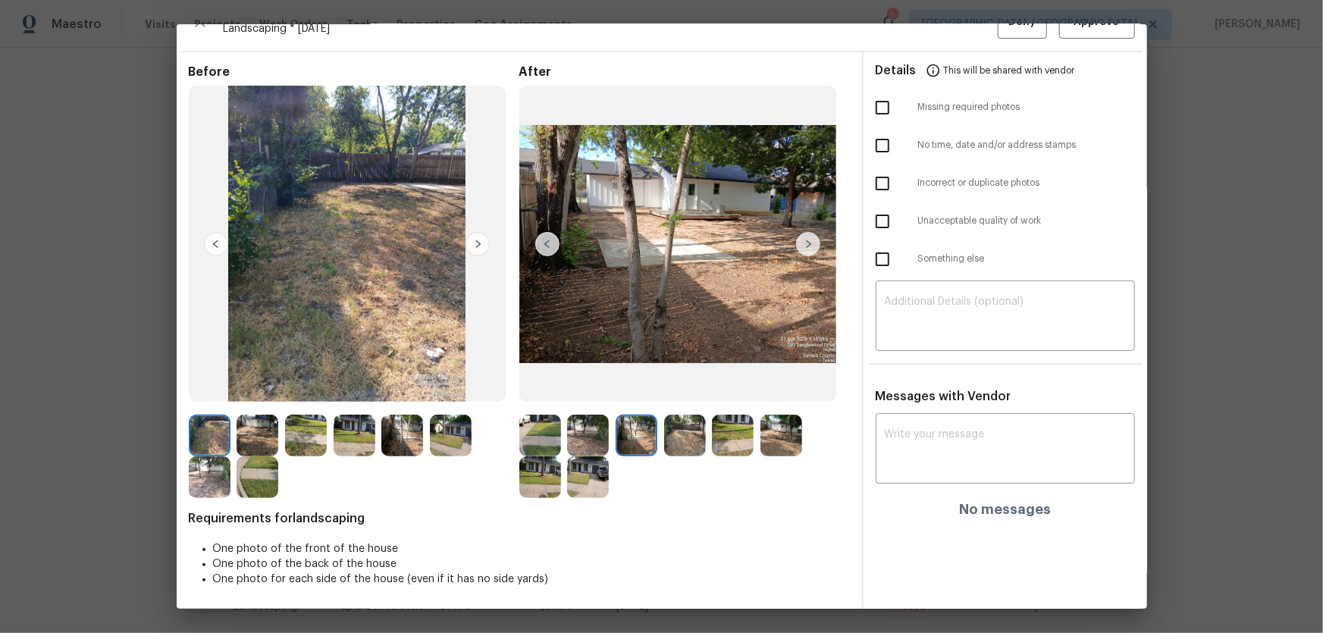
click at [674, 418] on img at bounding box center [685, 436] width 42 height 42
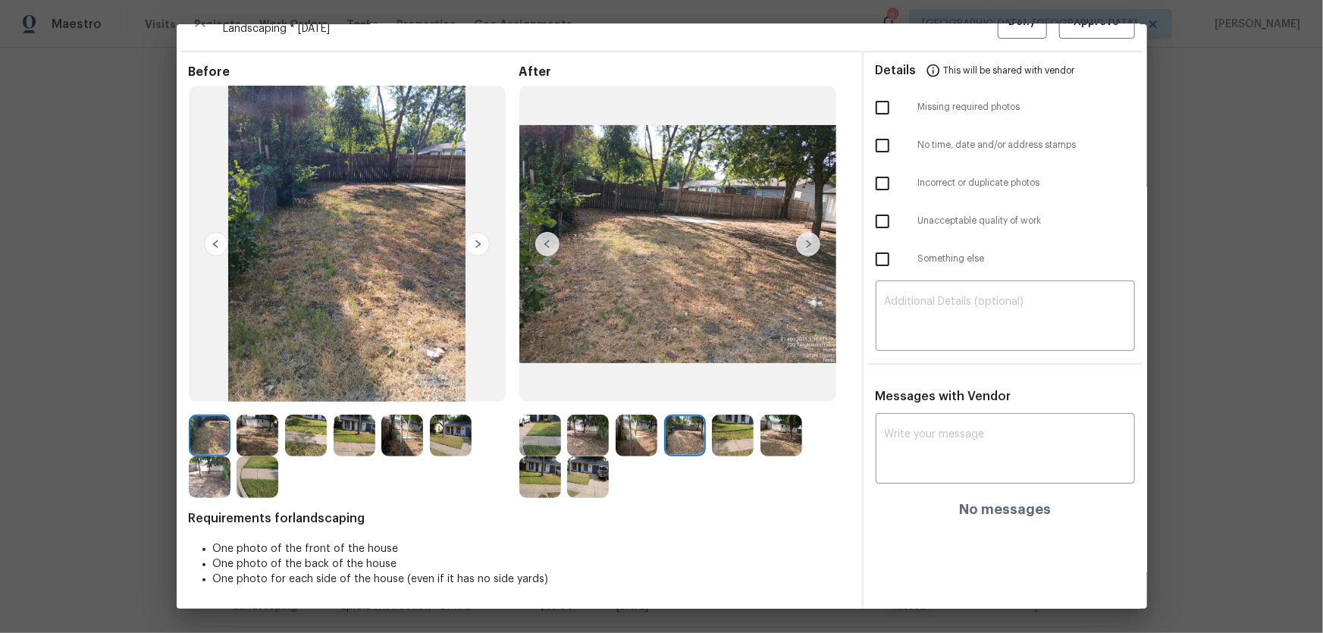
click at [735, 418] on img at bounding box center [733, 436] width 42 height 42
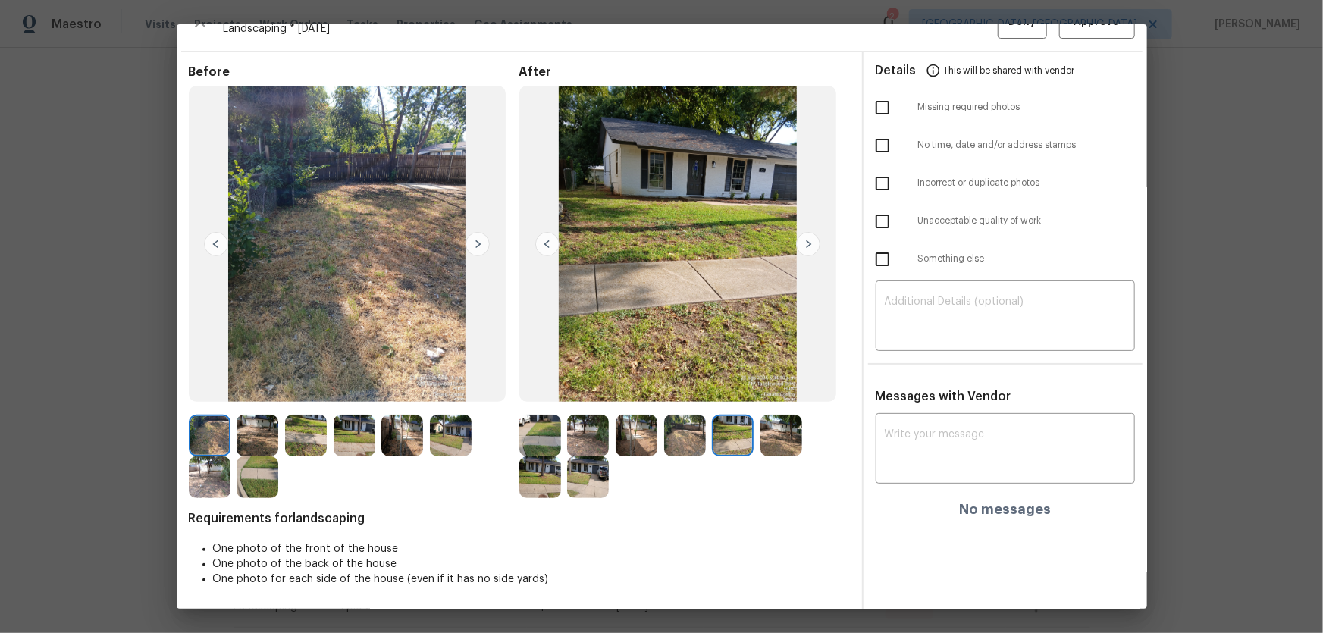
click at [761, 418] on img at bounding box center [782, 436] width 42 height 42
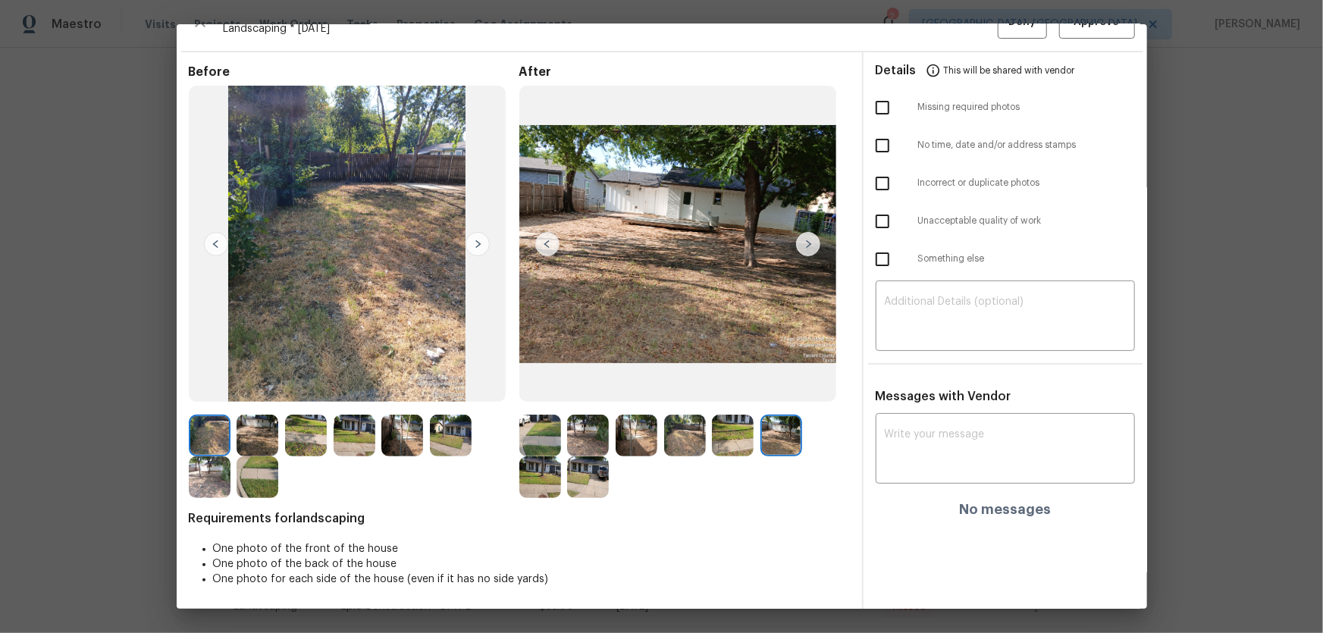
click at [529, 418] on img at bounding box center [540, 477] width 42 height 42
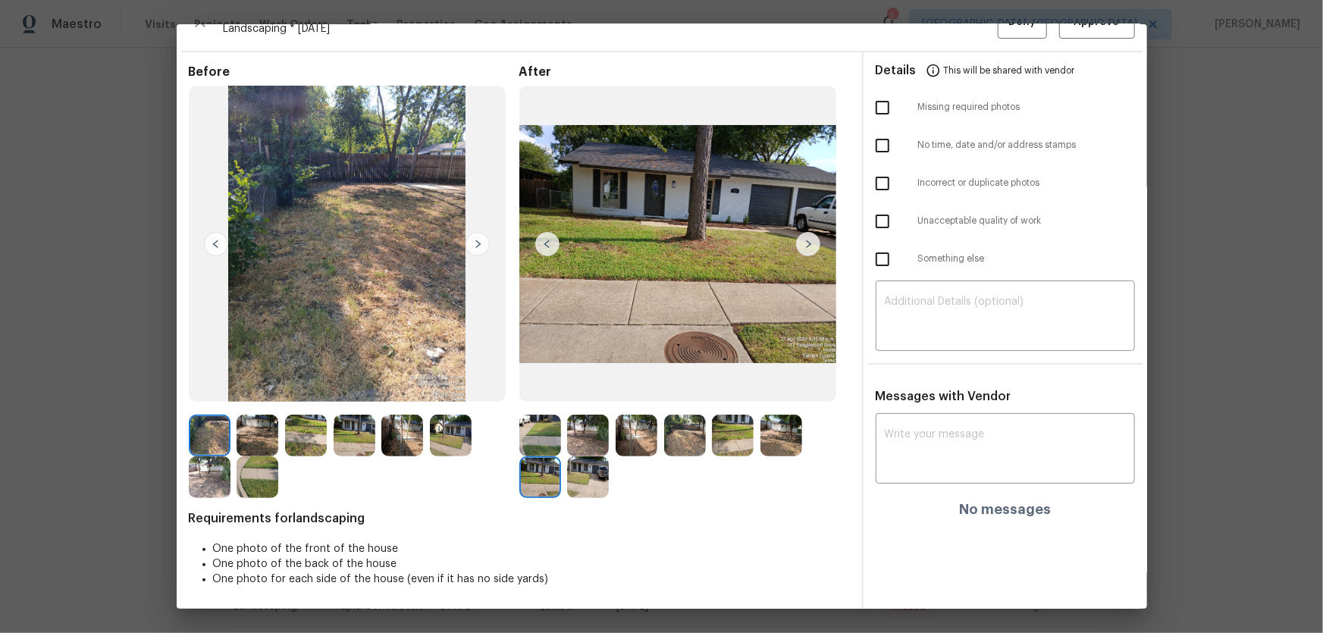
click at [607, 418] on div at bounding box center [591, 477] width 49 height 42
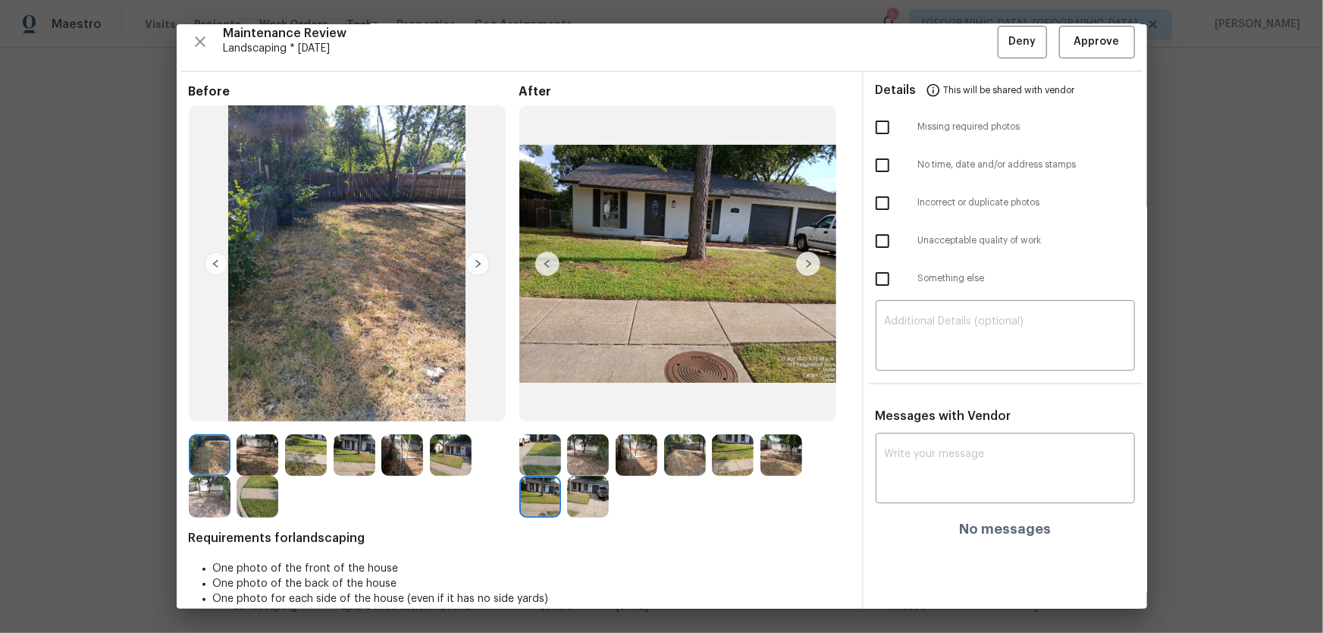
scroll to position [0, 0]
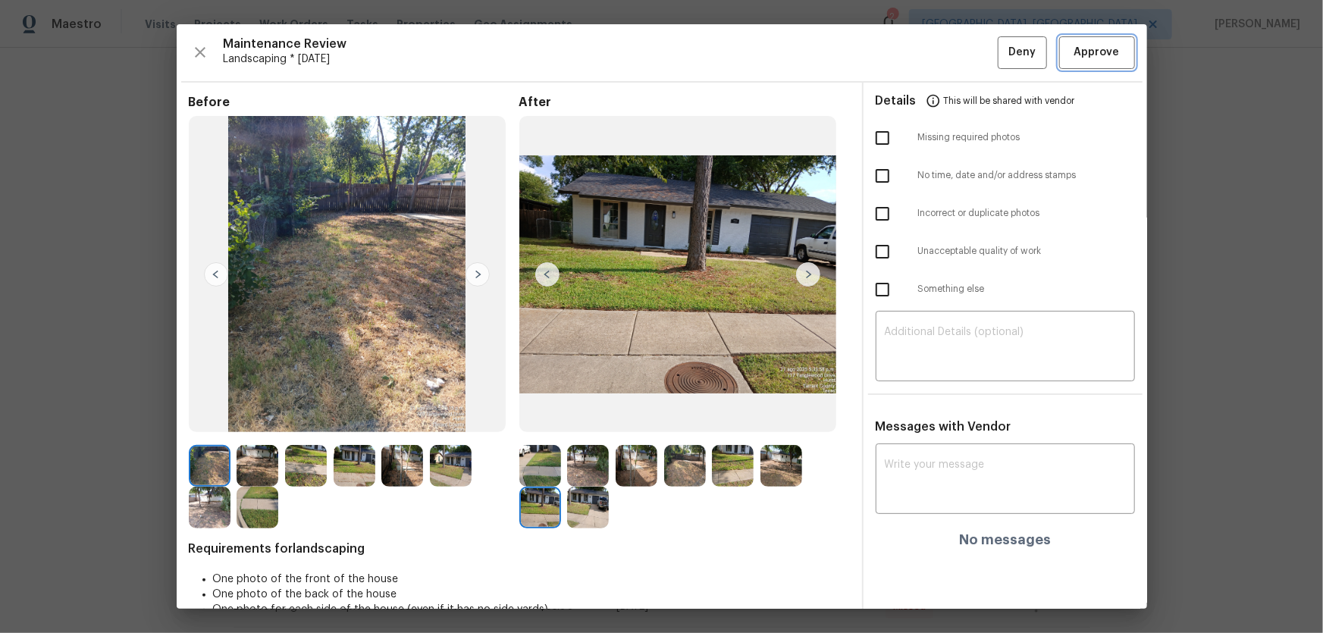
click at [941, 61] on button "Approve" at bounding box center [1097, 52] width 76 height 33
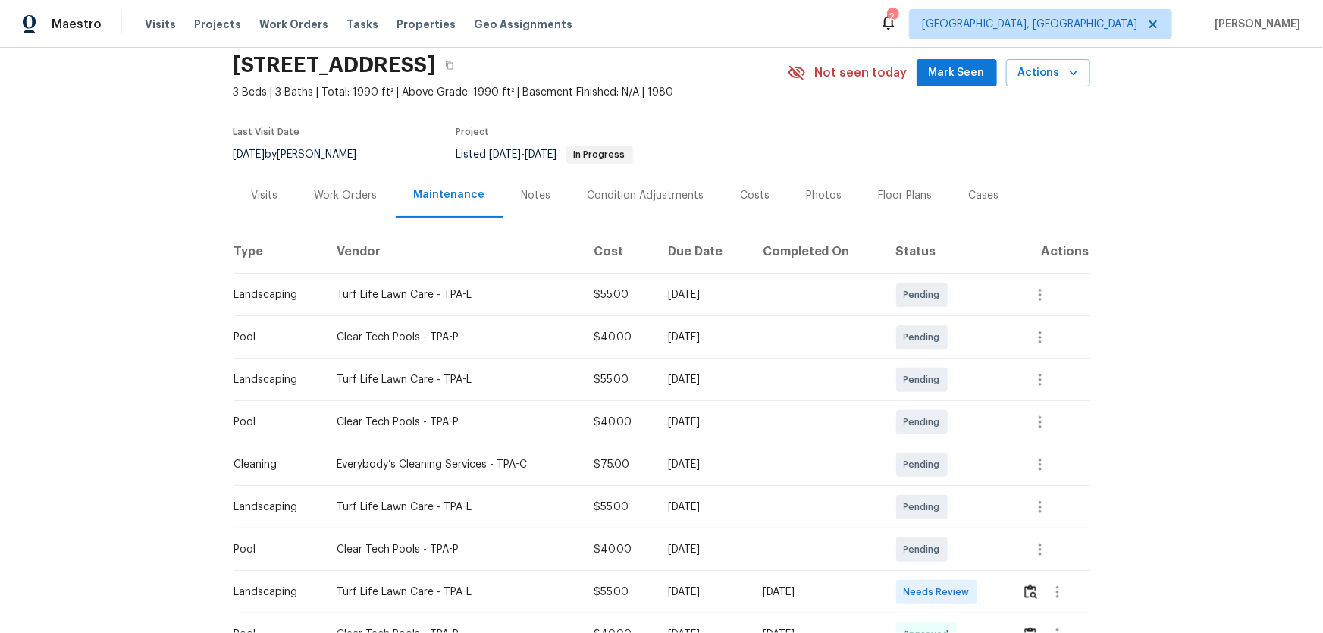
scroll to position [137, 0]
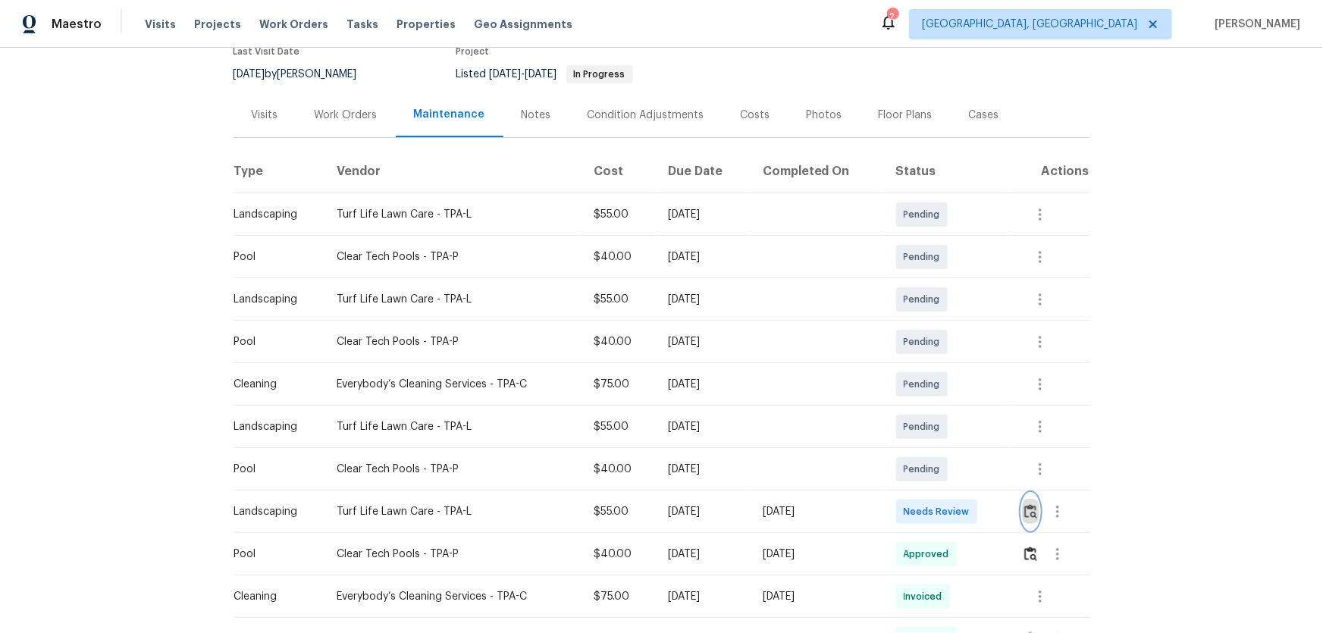
click at [1024, 513] on img "button" at bounding box center [1030, 511] width 13 height 14
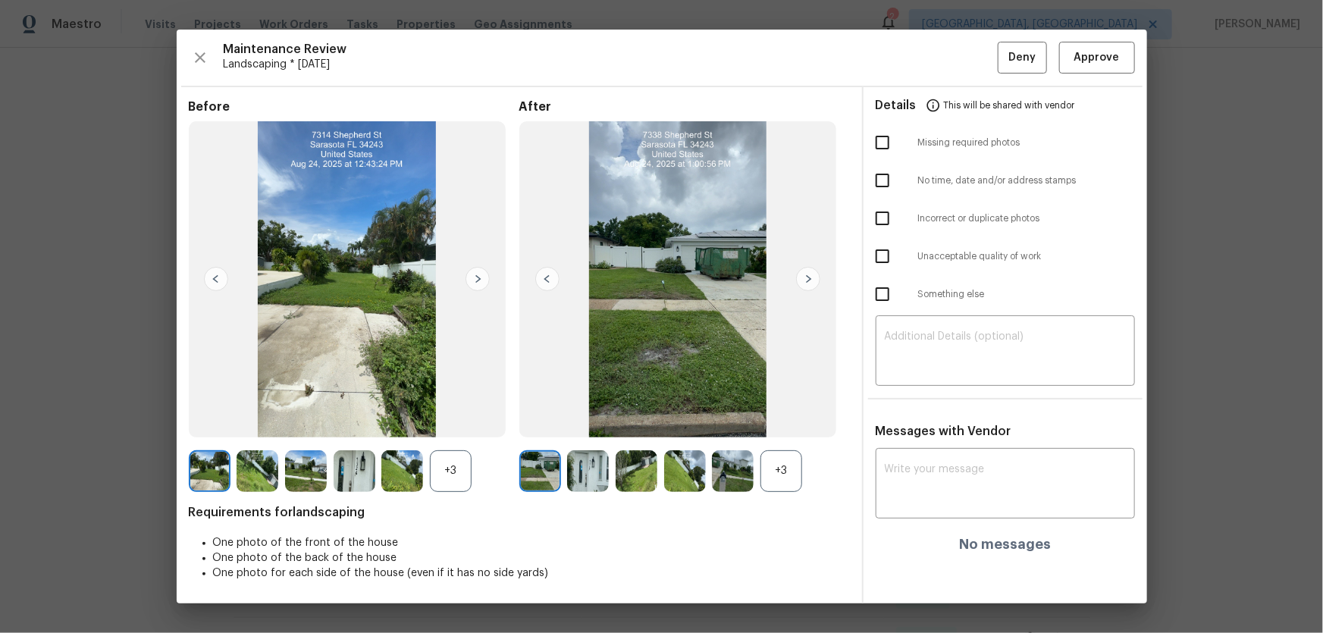
click at [792, 482] on div "+3" at bounding box center [782, 471] width 42 height 42
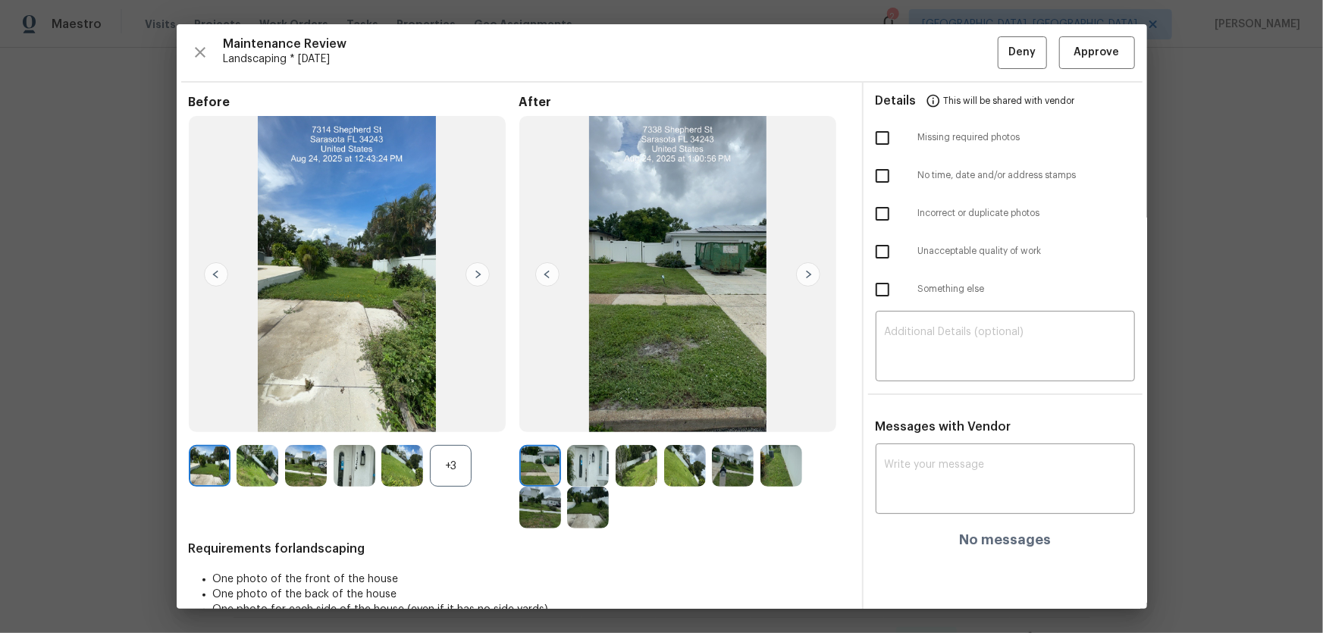
click at [456, 460] on div "+3" at bounding box center [451, 466] width 42 height 42
click at [594, 477] on img at bounding box center [588, 466] width 42 height 42
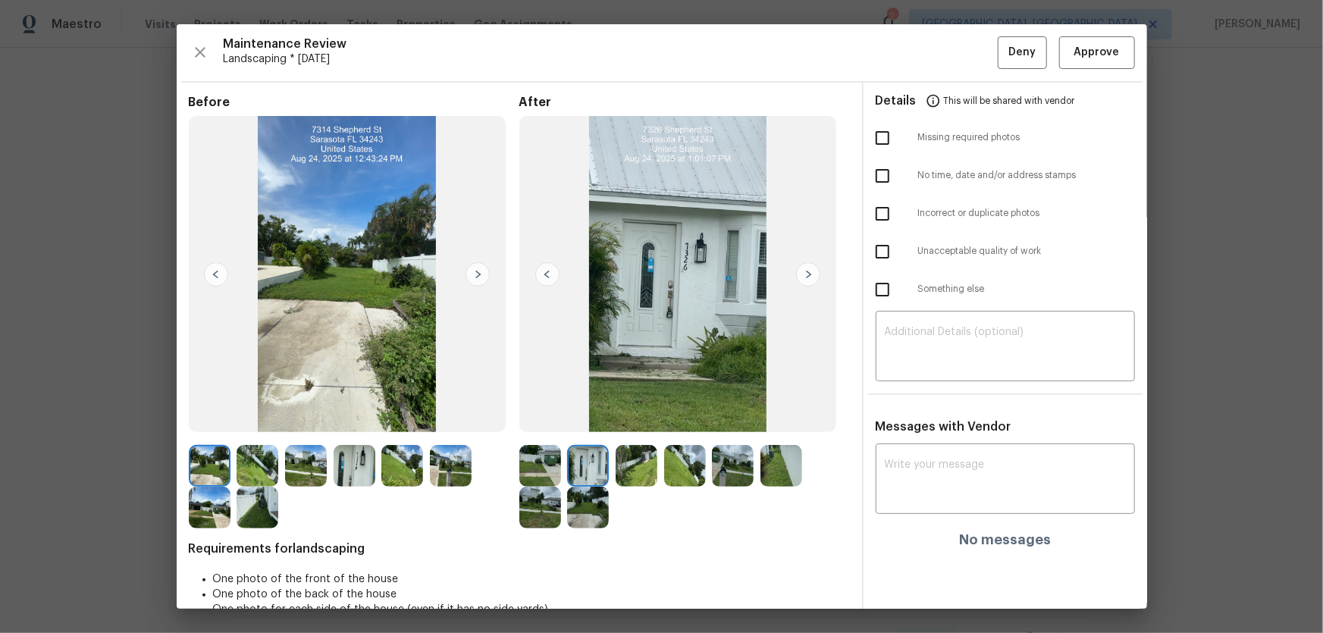
click at [658, 477] on div at bounding box center [640, 466] width 49 height 42
click at [683, 470] on img at bounding box center [685, 466] width 42 height 42
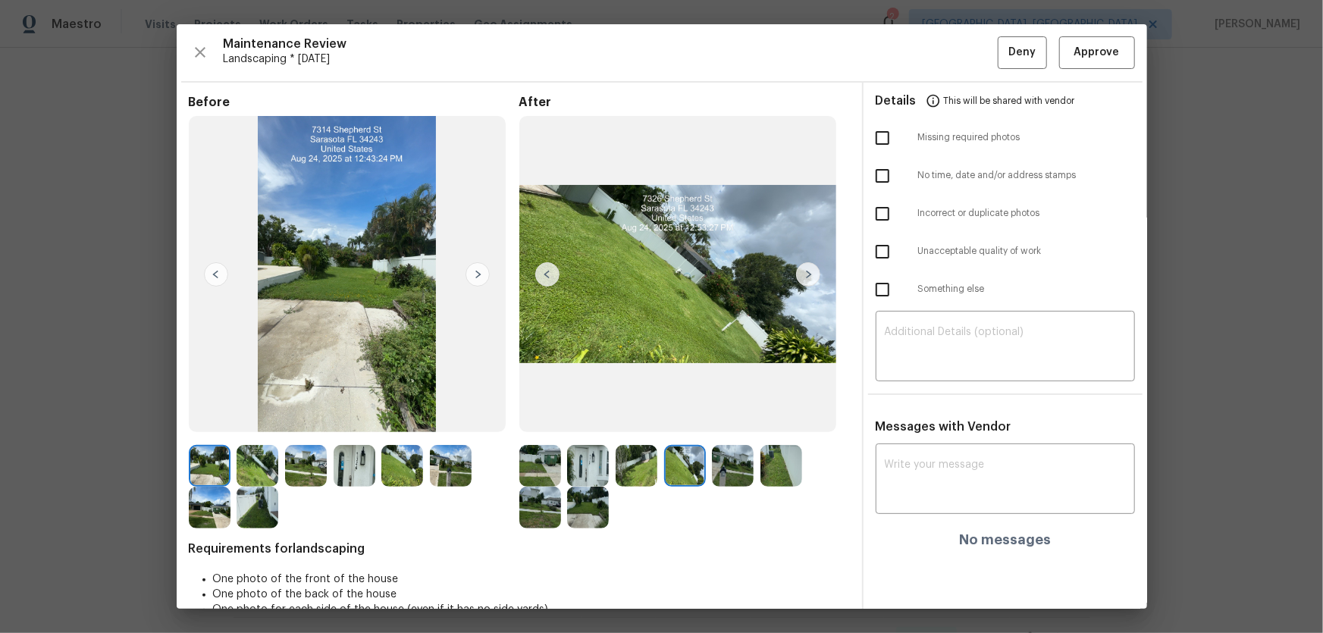
click at [626, 460] on img at bounding box center [637, 466] width 42 height 42
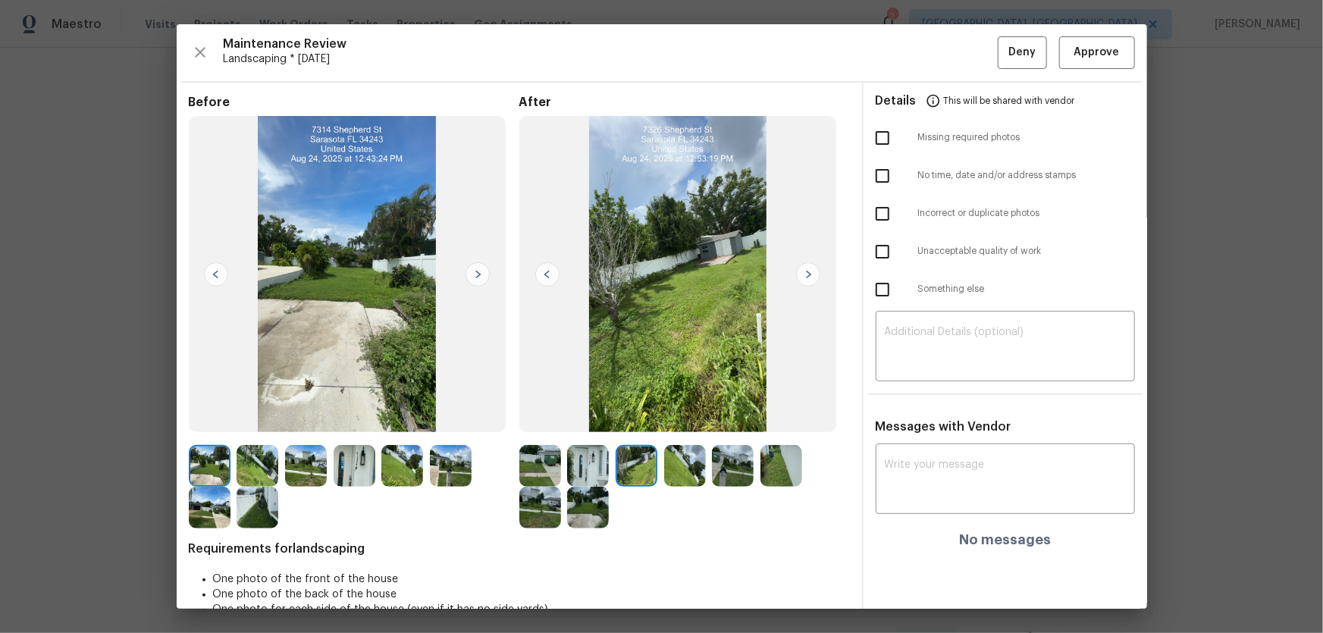
click at [738, 467] on img at bounding box center [733, 466] width 42 height 42
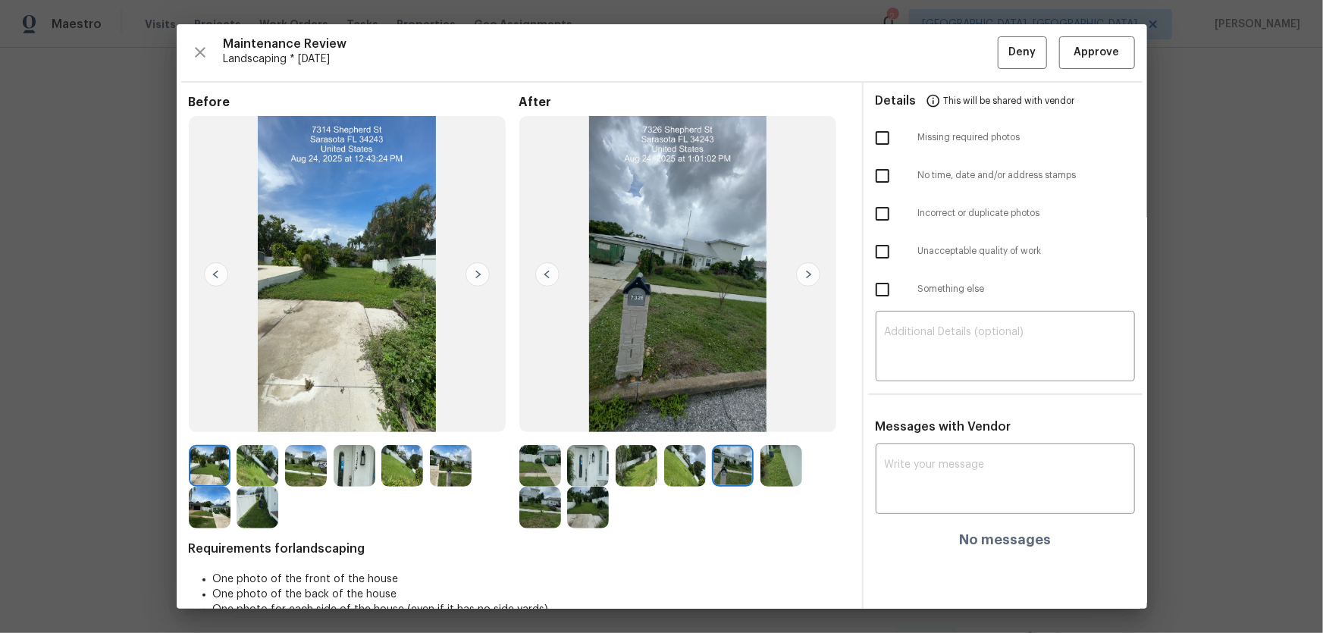
click at [775, 469] on img at bounding box center [782, 466] width 42 height 42
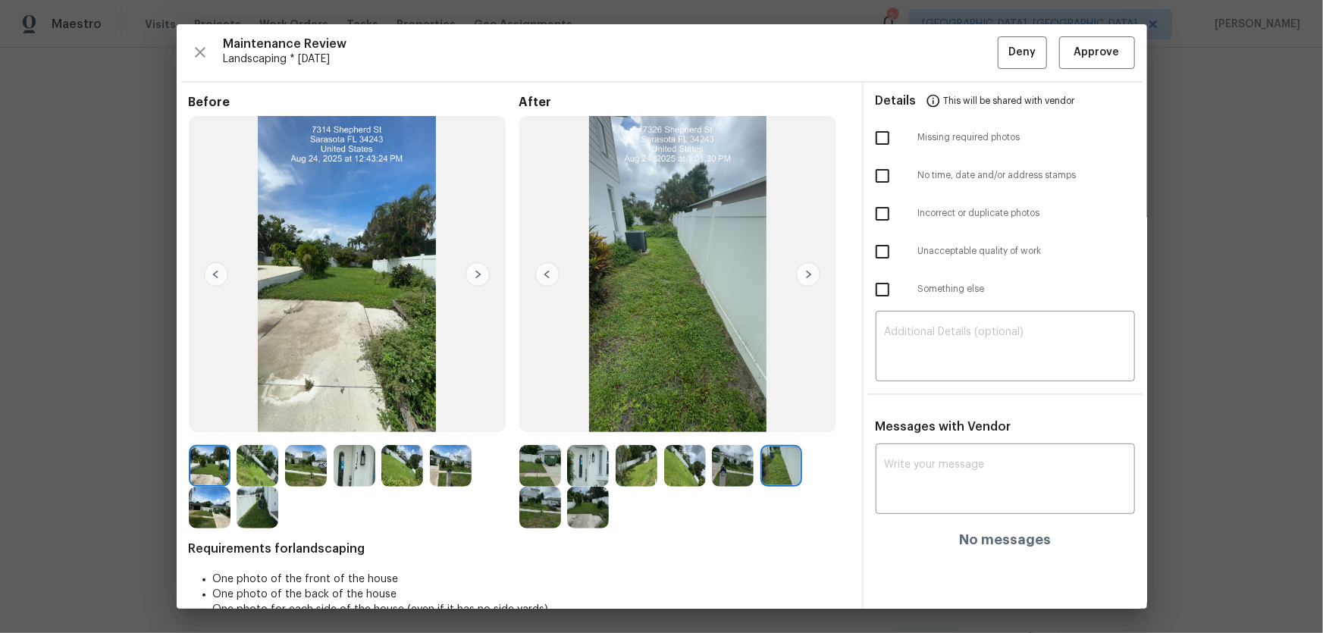
click at [546, 499] on img at bounding box center [540, 508] width 42 height 42
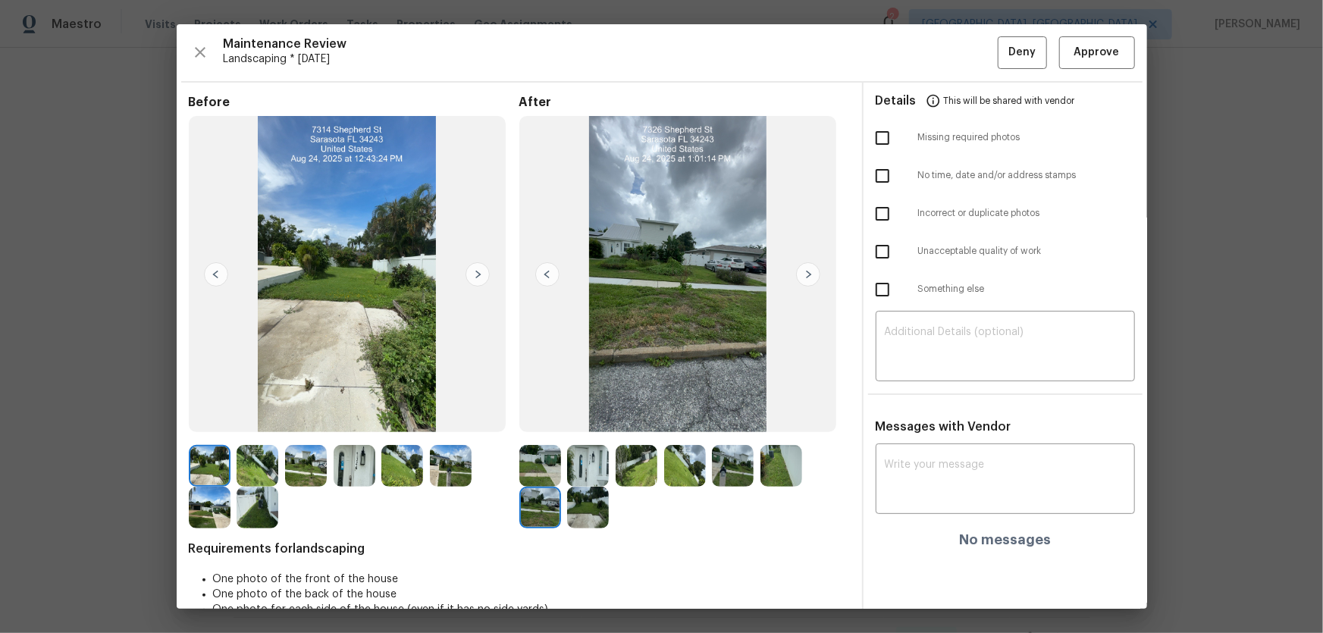
click at [572, 504] on img at bounding box center [588, 508] width 42 height 42
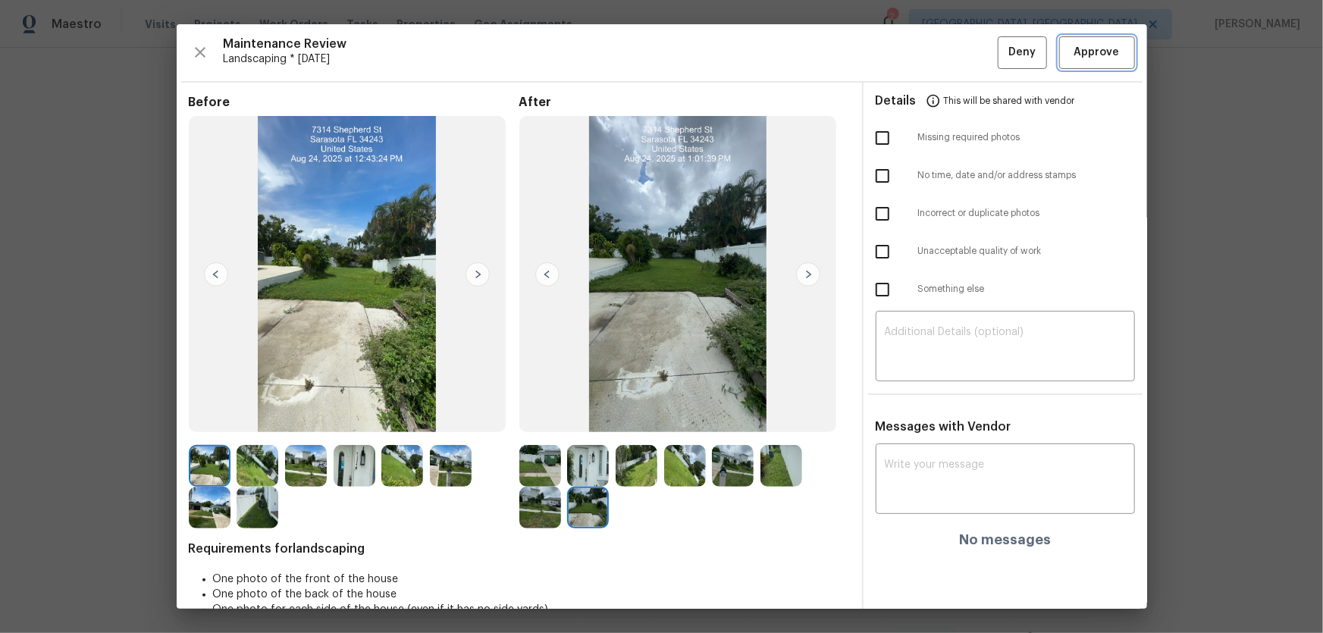
click at [1079, 58] on span "Approve" at bounding box center [1096, 52] width 45 height 19
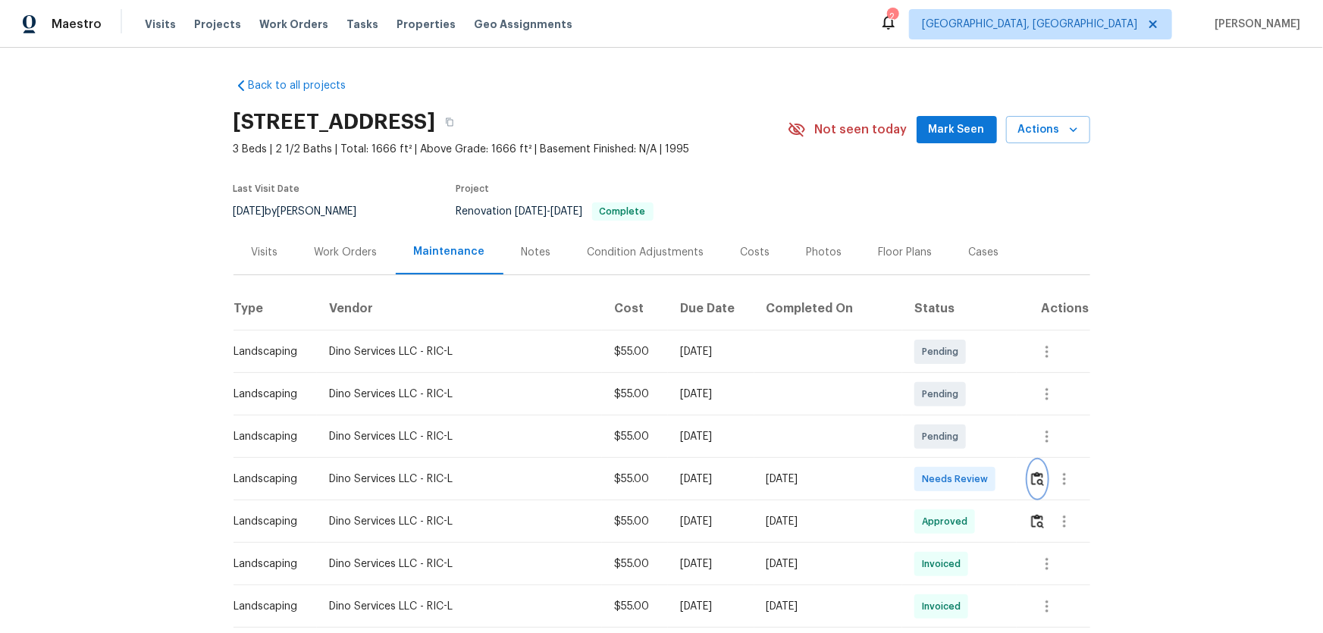
click at [941, 418] on img "button" at bounding box center [1037, 479] width 13 height 14
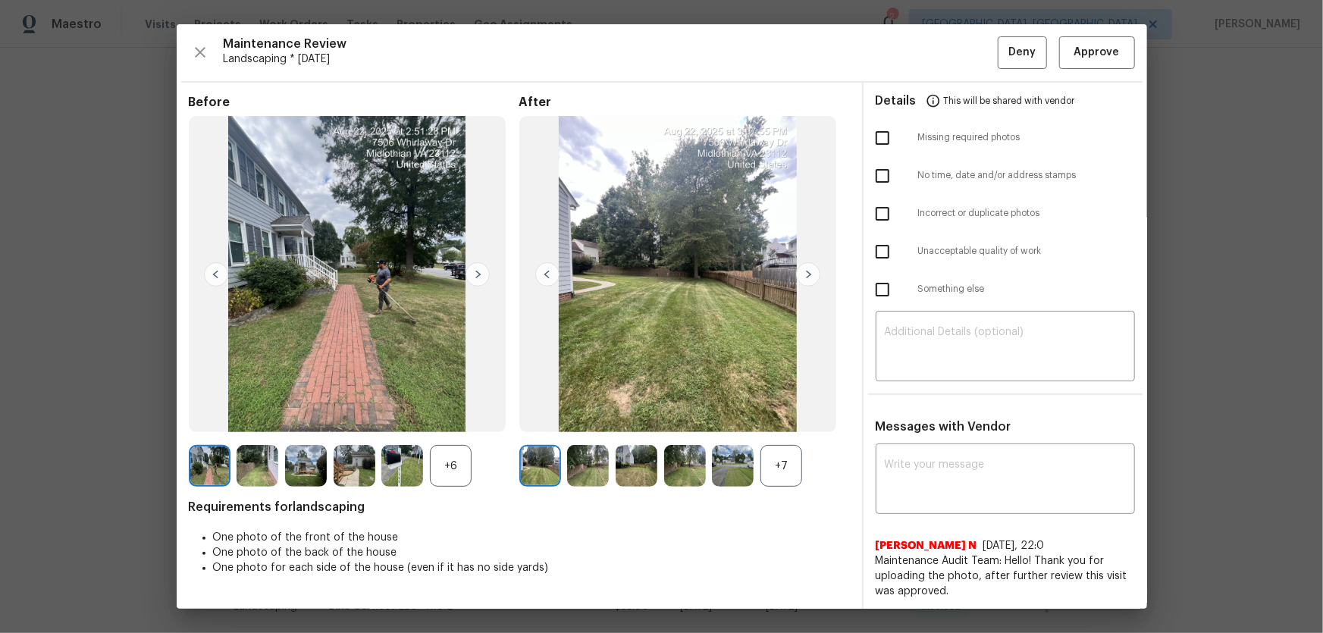
click at [784, 418] on div "+7" at bounding box center [782, 466] width 42 height 42
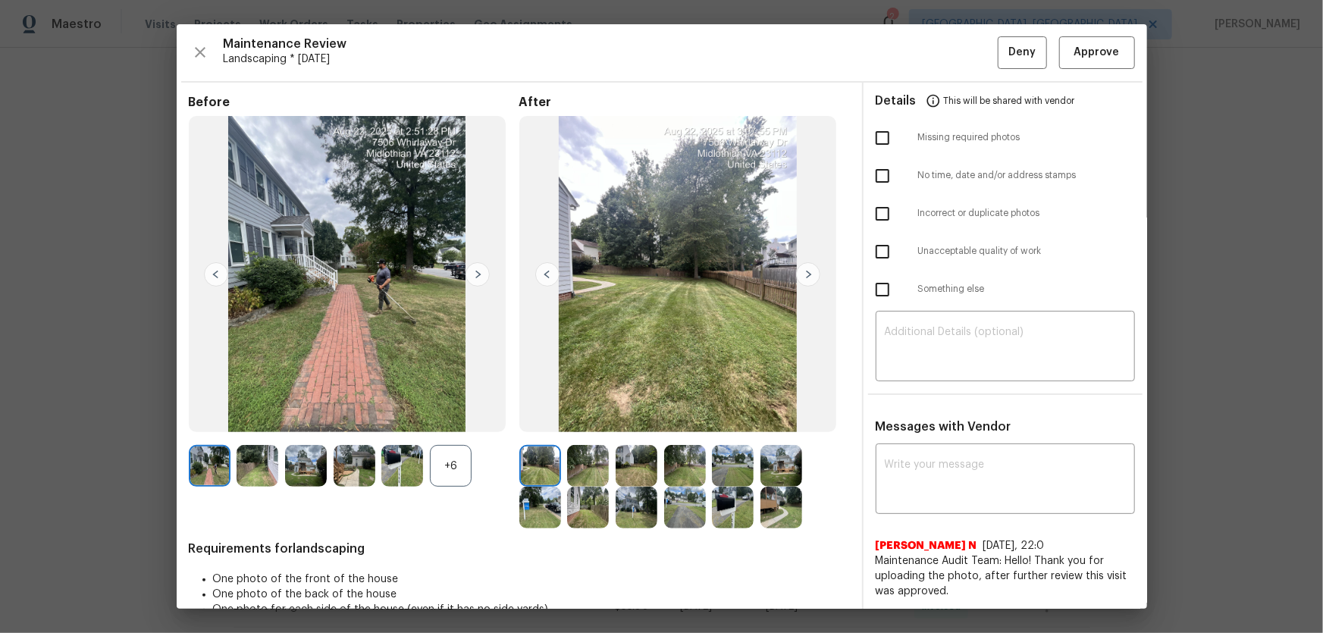
click at [447, 418] on div "+6" at bounding box center [451, 466] width 42 height 42
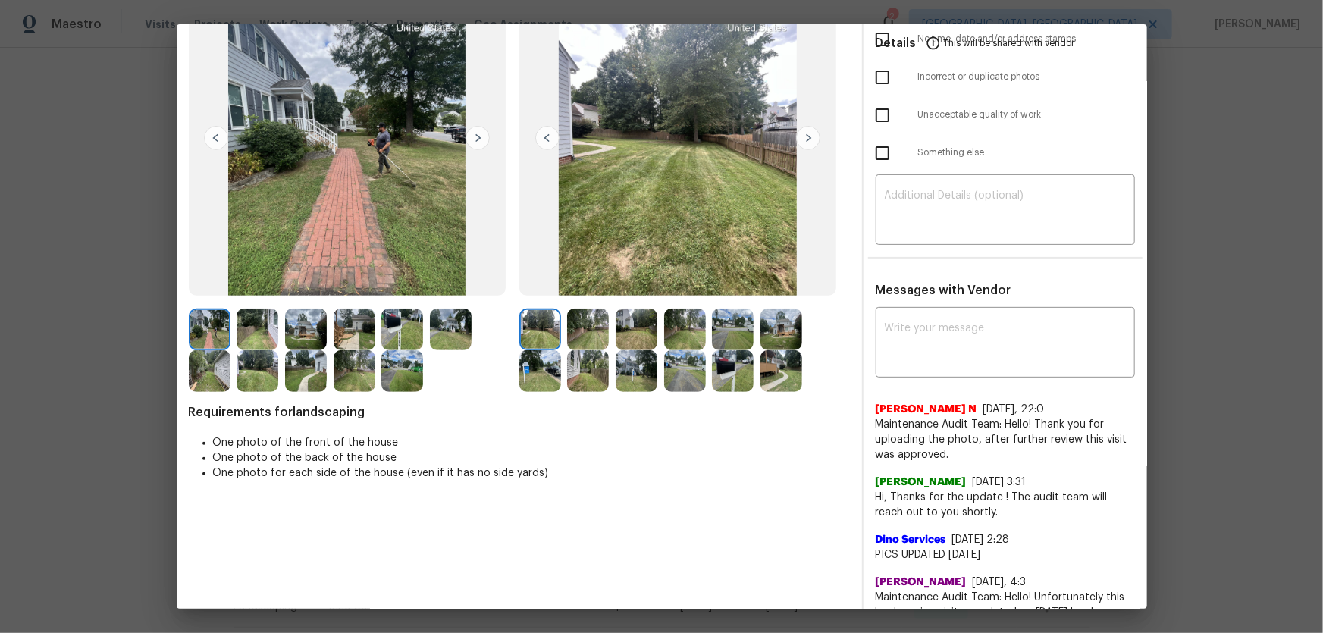
scroll to position [137, 0]
click at [594, 332] on img at bounding box center [588, 329] width 42 height 42
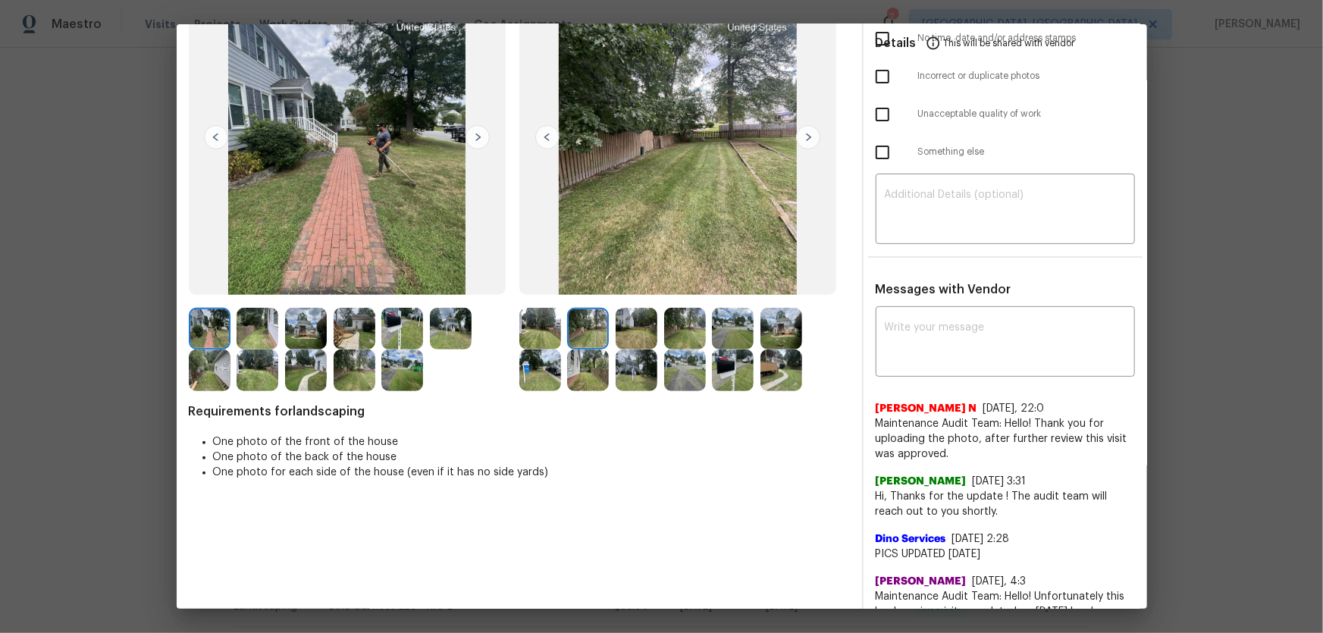
click at [645, 342] on img at bounding box center [637, 329] width 42 height 42
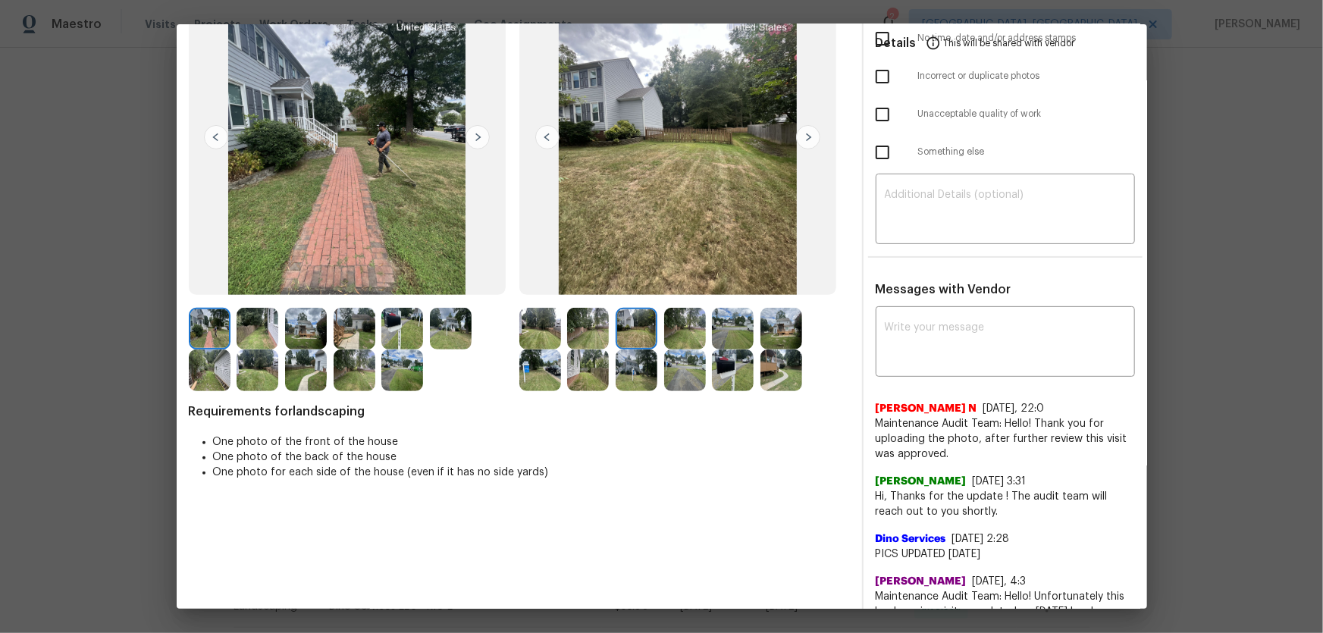
click at [682, 336] on img at bounding box center [685, 329] width 42 height 42
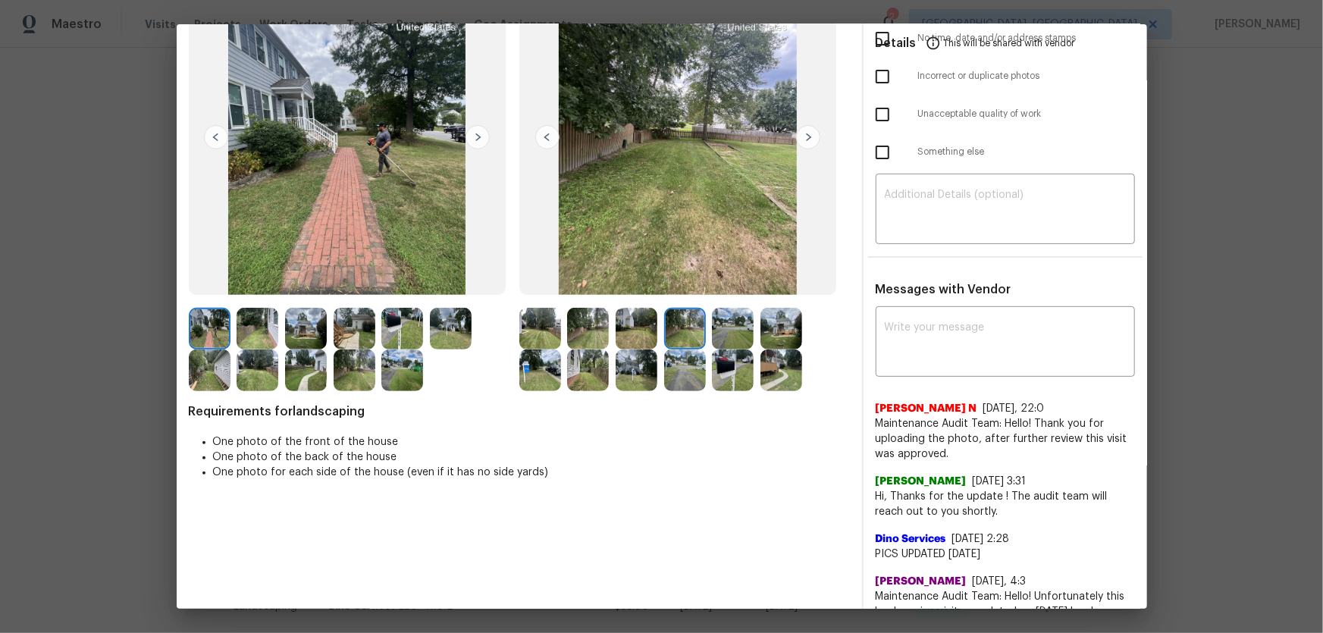
click at [732, 330] on img at bounding box center [733, 329] width 42 height 42
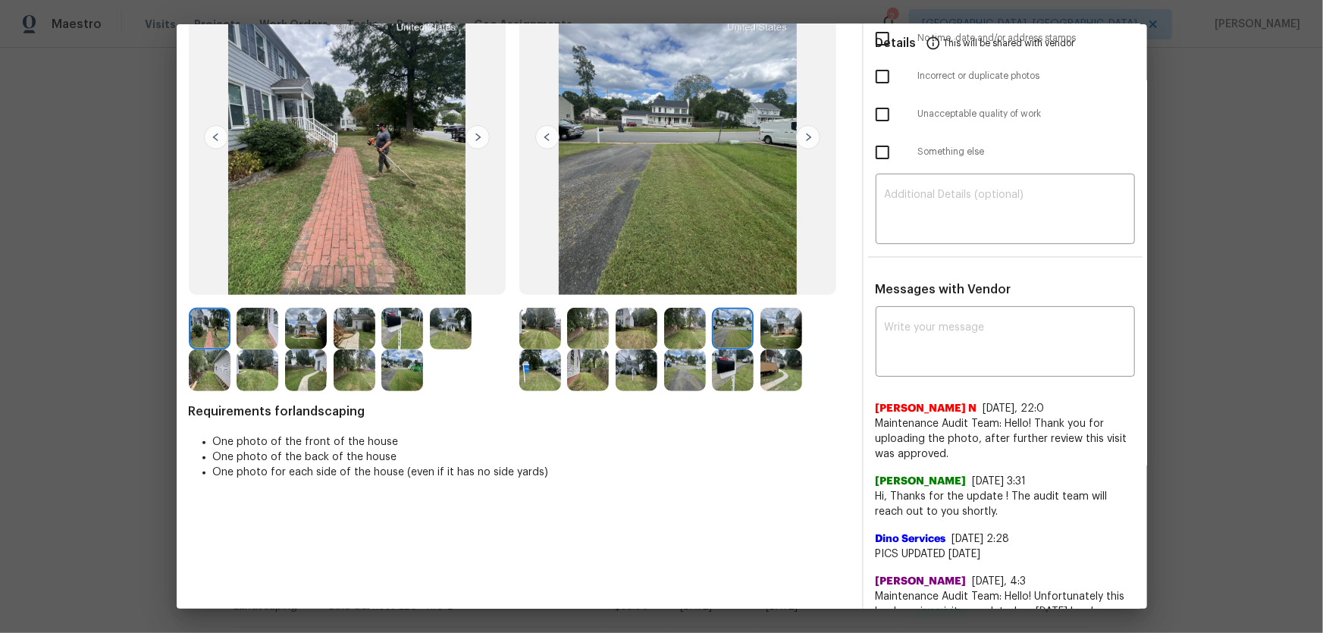
click at [776, 328] on img at bounding box center [782, 329] width 42 height 42
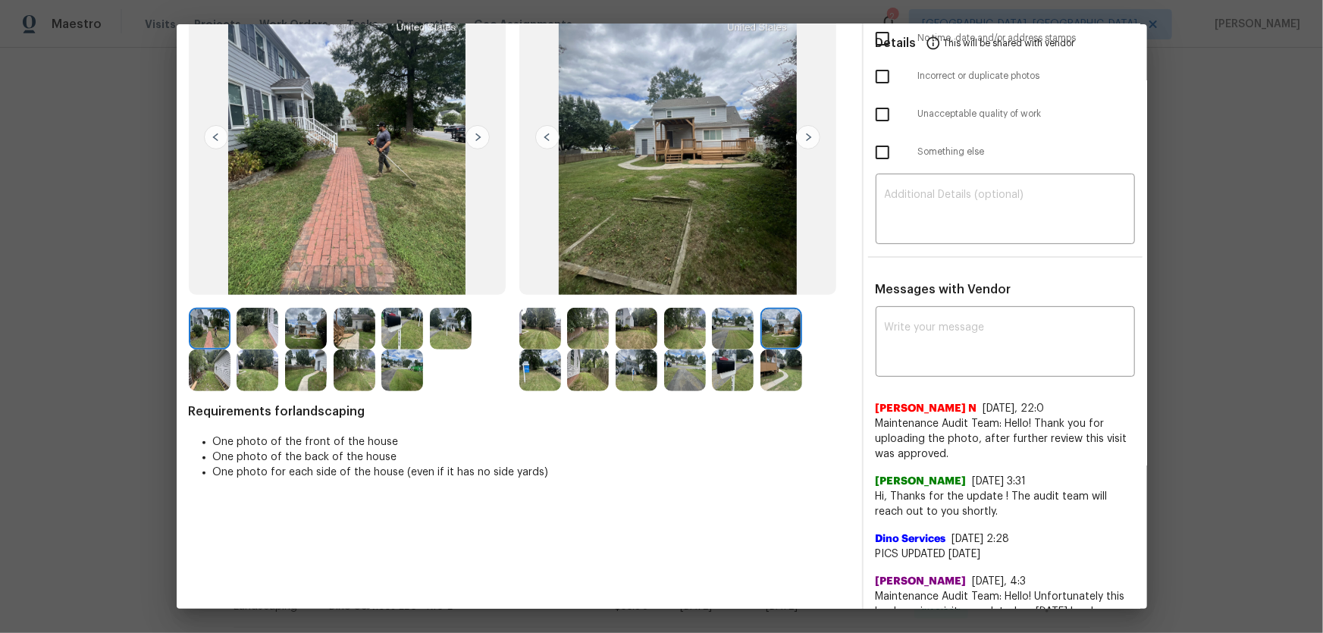
click at [528, 378] on img at bounding box center [540, 371] width 42 height 42
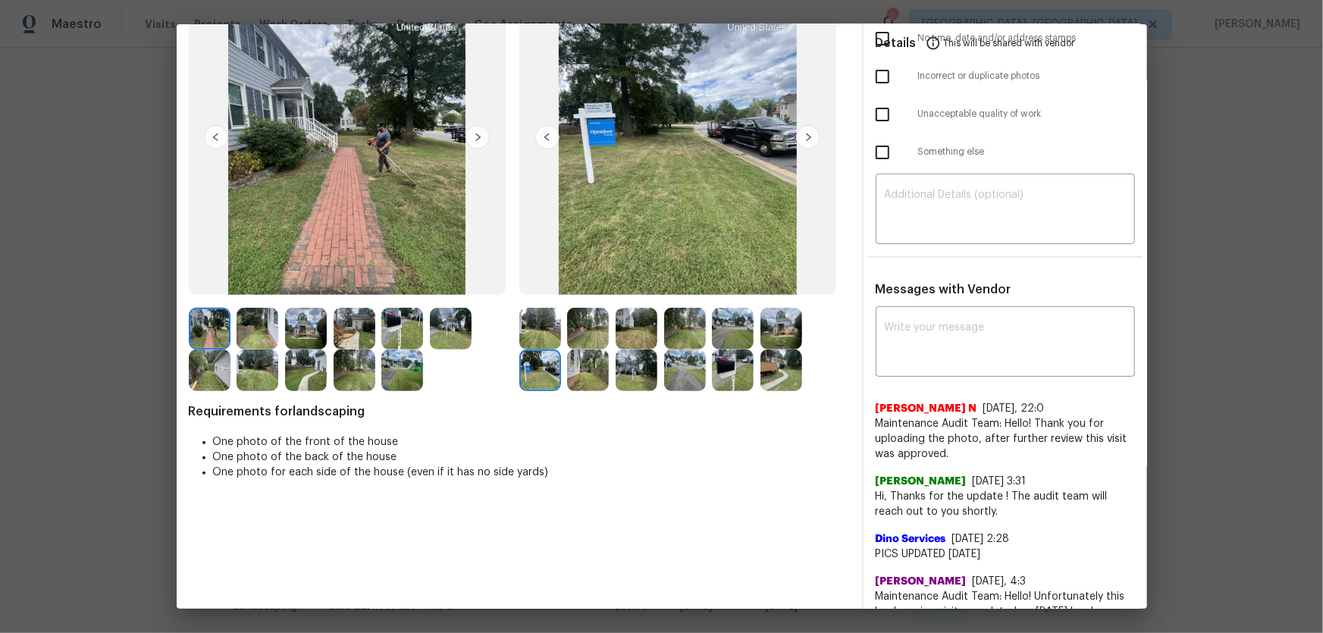
click at [577, 371] on img at bounding box center [588, 371] width 42 height 42
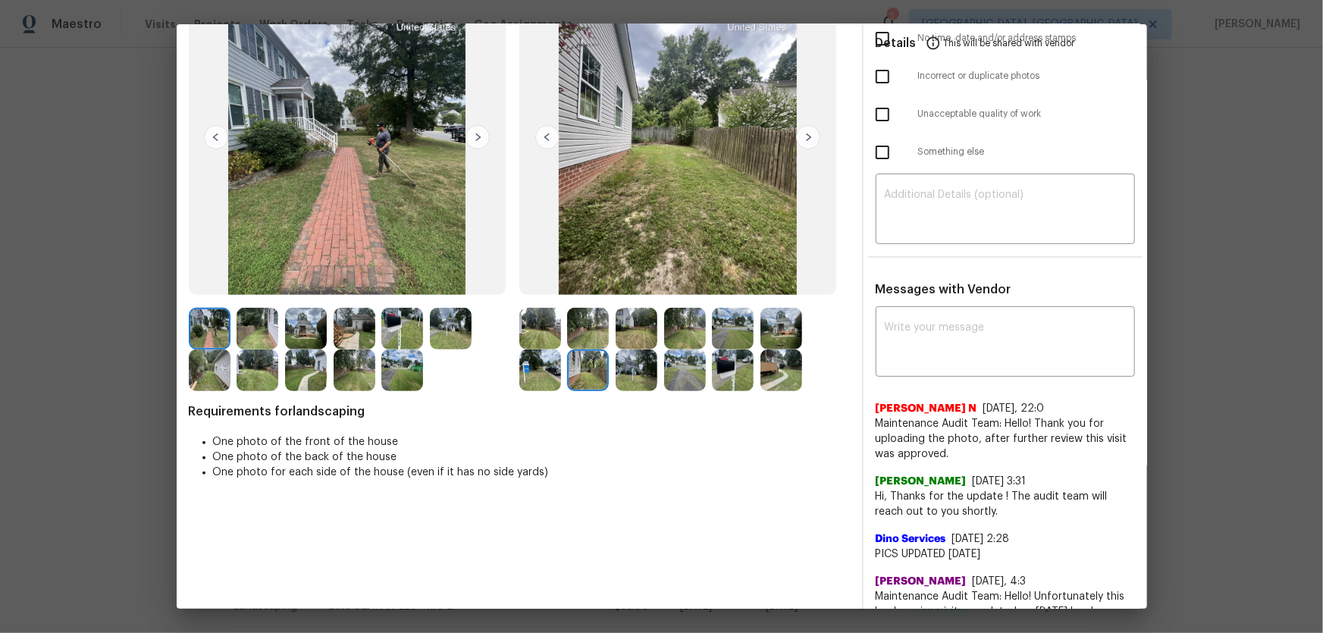
click at [648, 375] on img at bounding box center [637, 371] width 42 height 42
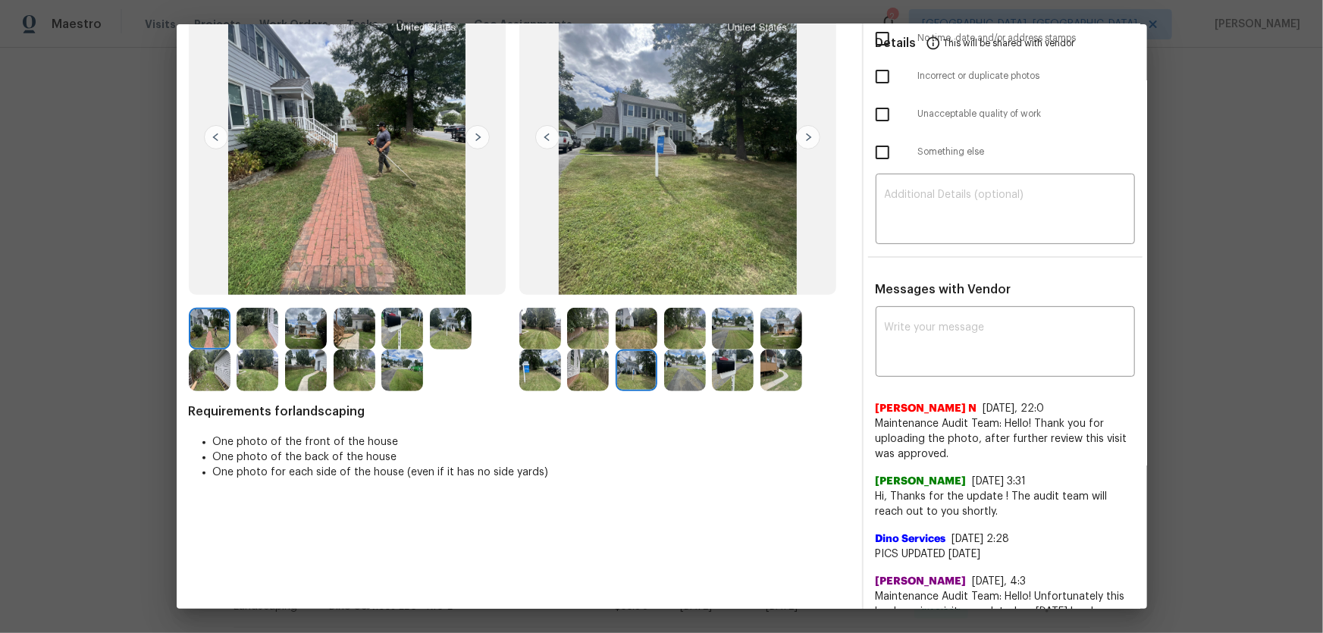
click at [673, 375] on img at bounding box center [685, 371] width 42 height 42
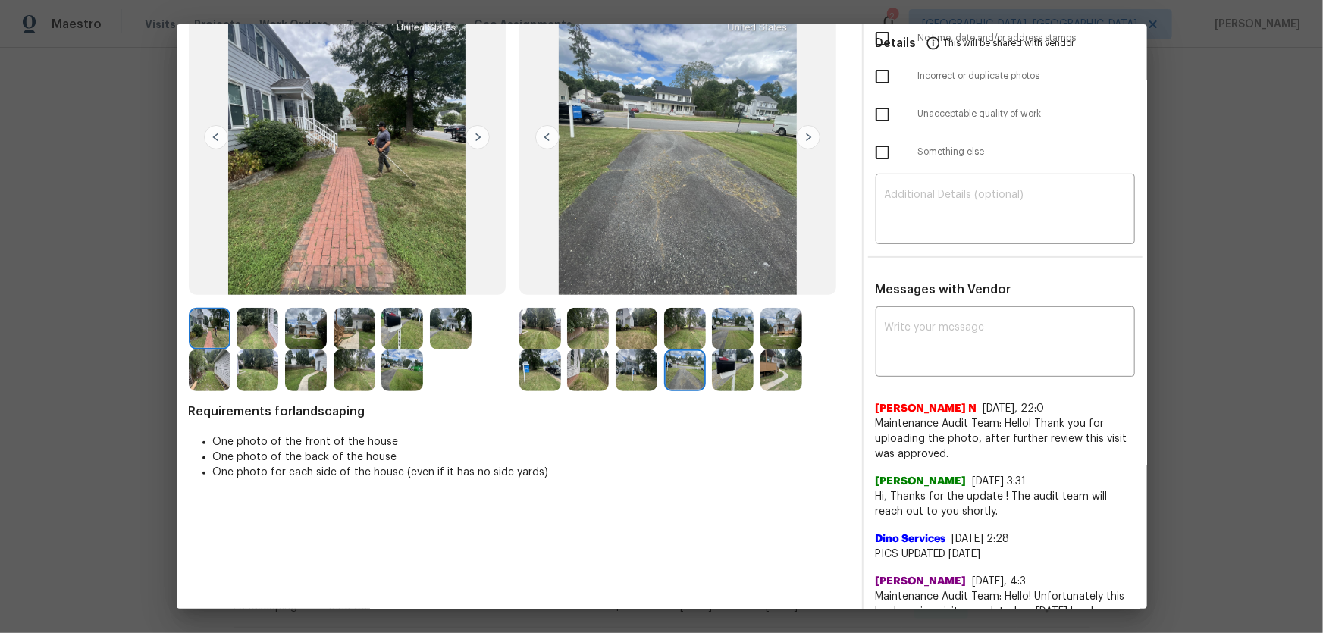
click at [728, 377] on img at bounding box center [733, 371] width 42 height 42
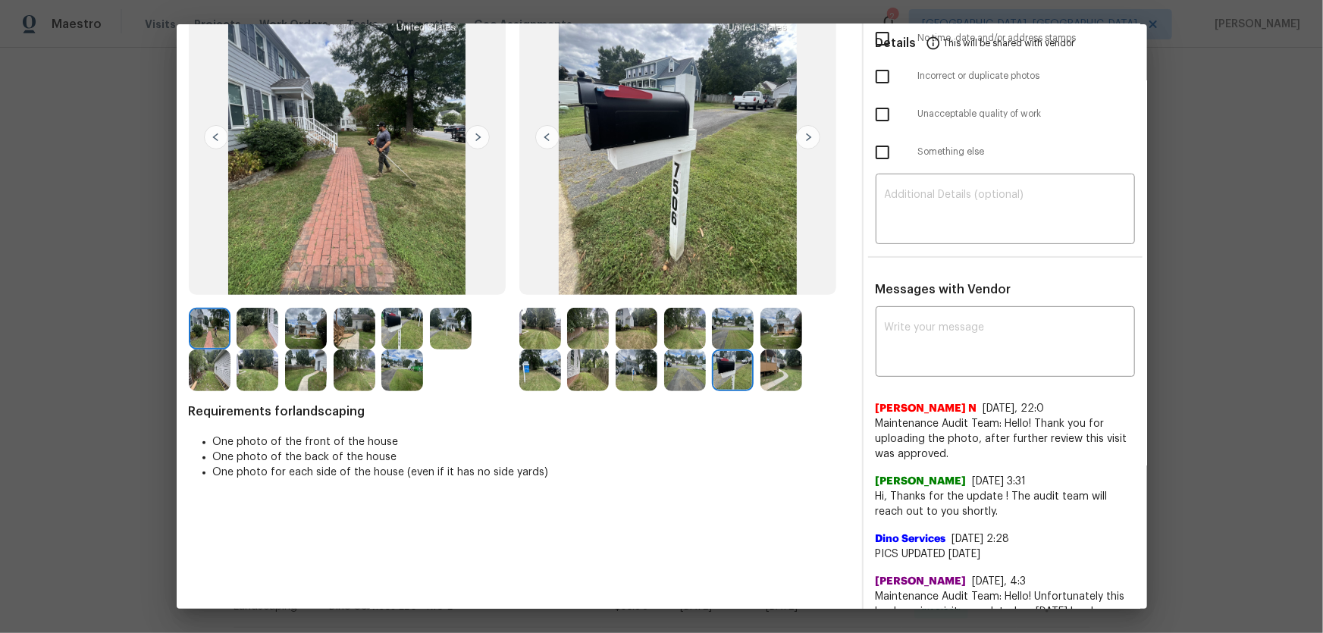
click at [764, 376] on img at bounding box center [782, 371] width 42 height 42
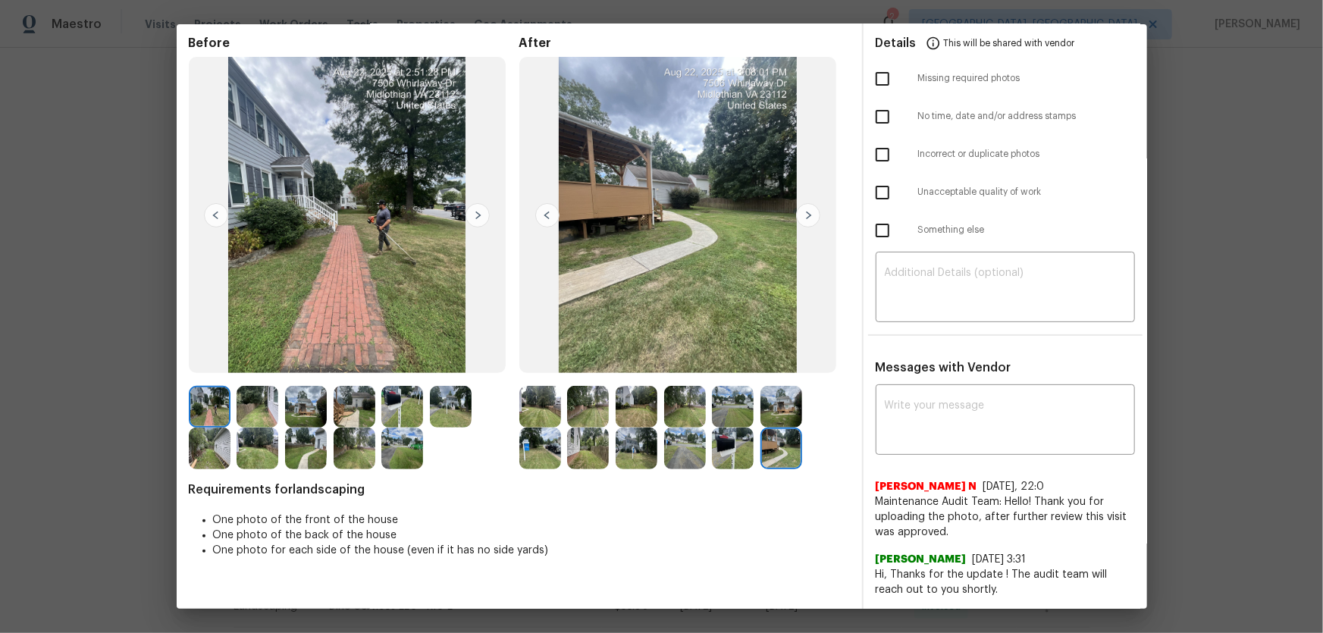
scroll to position [0, 0]
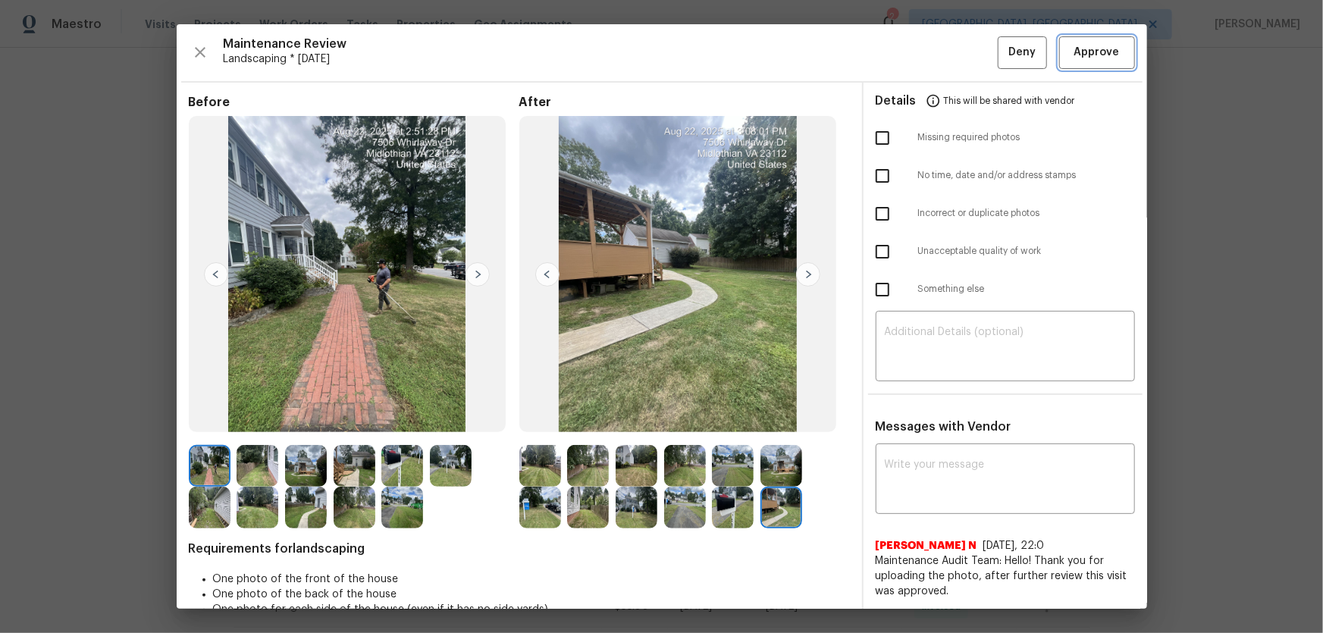
click at [941, 58] on span "Approve" at bounding box center [1096, 52] width 45 height 19
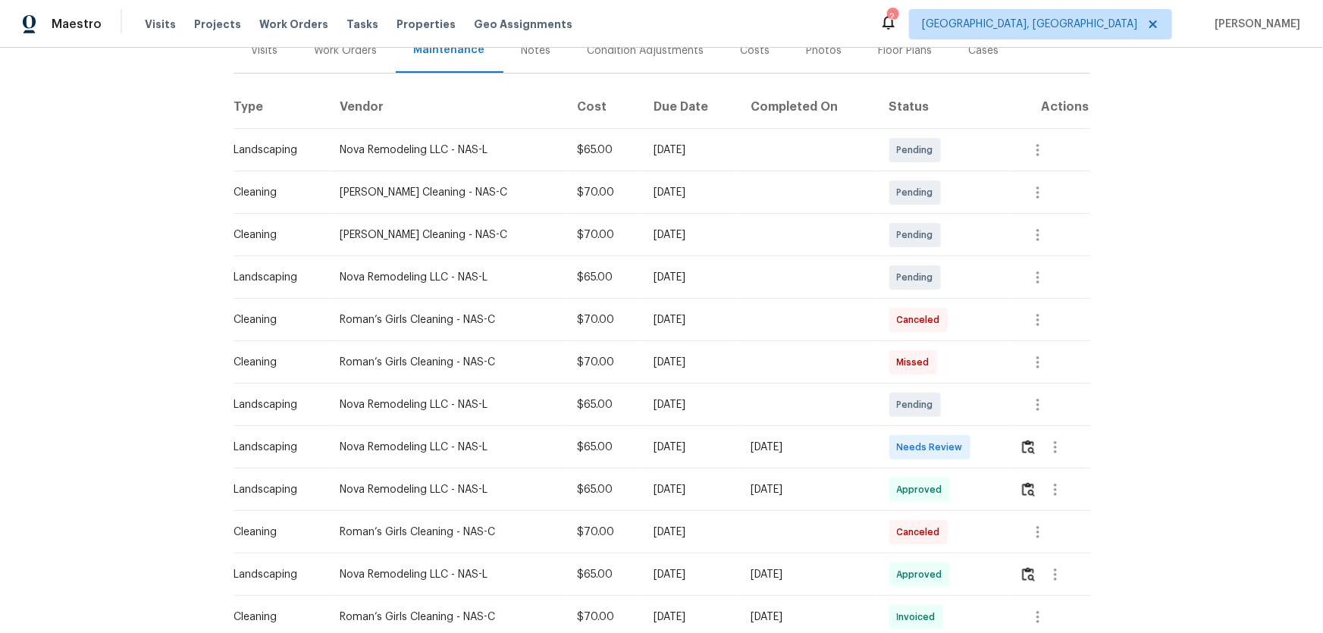
scroll to position [206, 0]
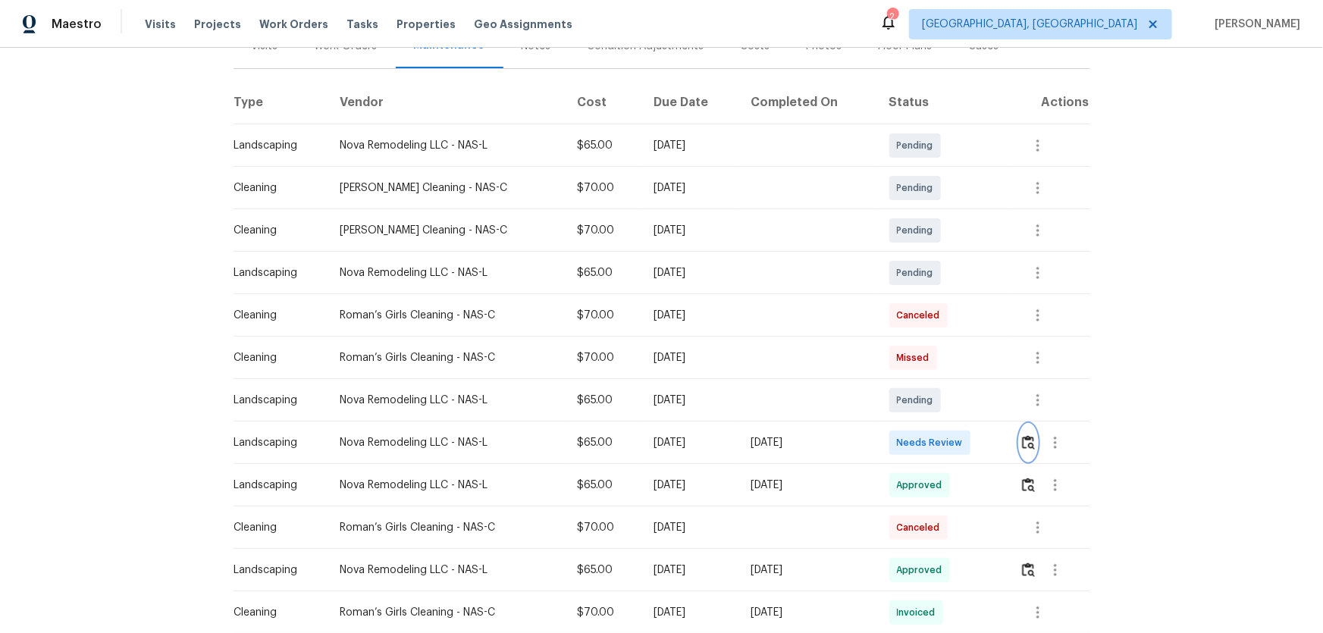
click at [941, 418] on img "button" at bounding box center [1028, 442] width 13 height 14
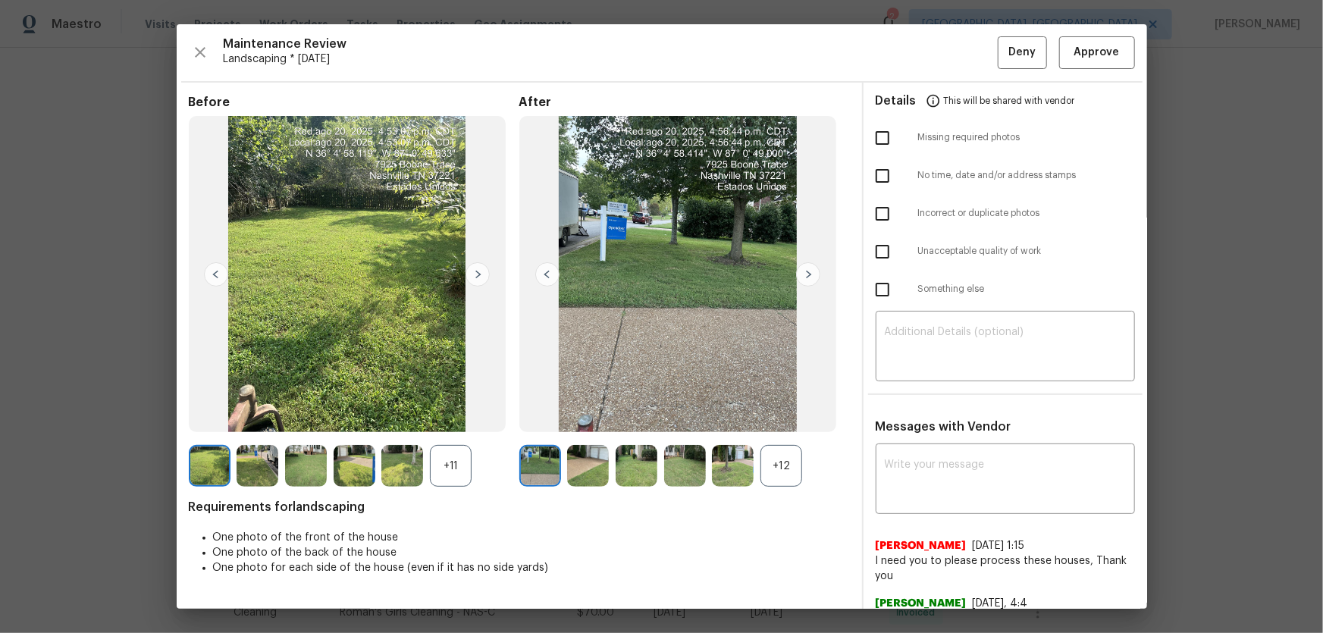
click at [782, 418] on div "+12" at bounding box center [782, 466] width 42 height 42
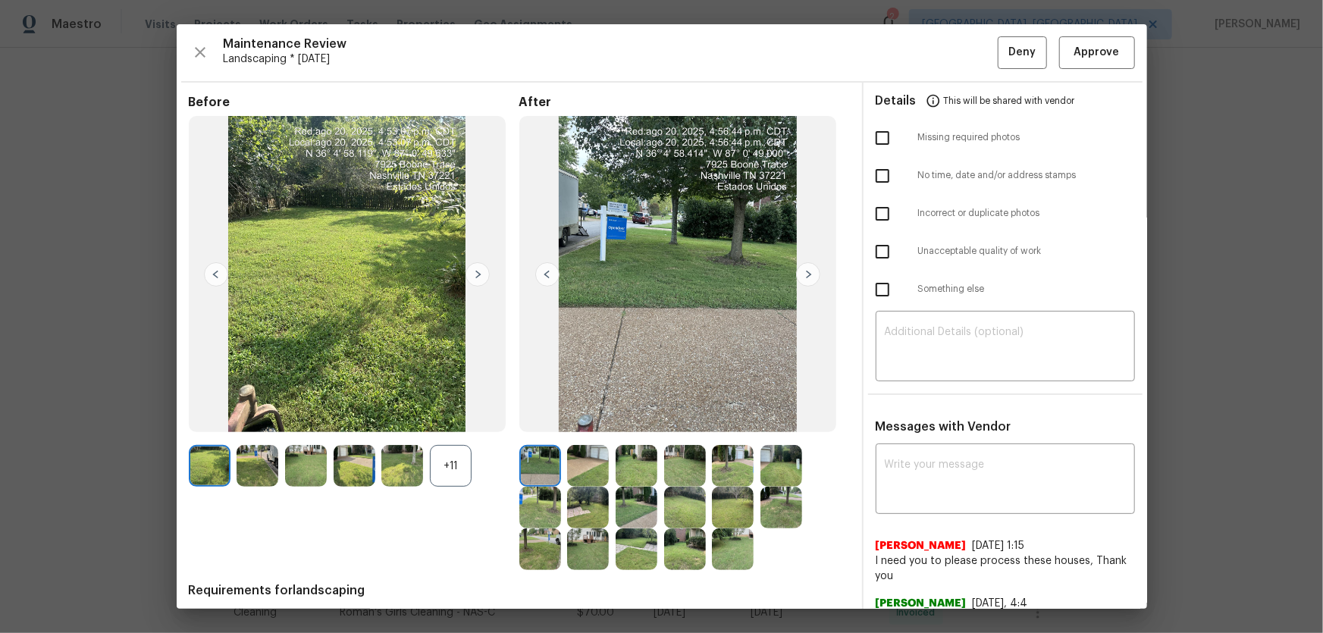
click at [463, 418] on div "+11" at bounding box center [451, 466] width 42 height 42
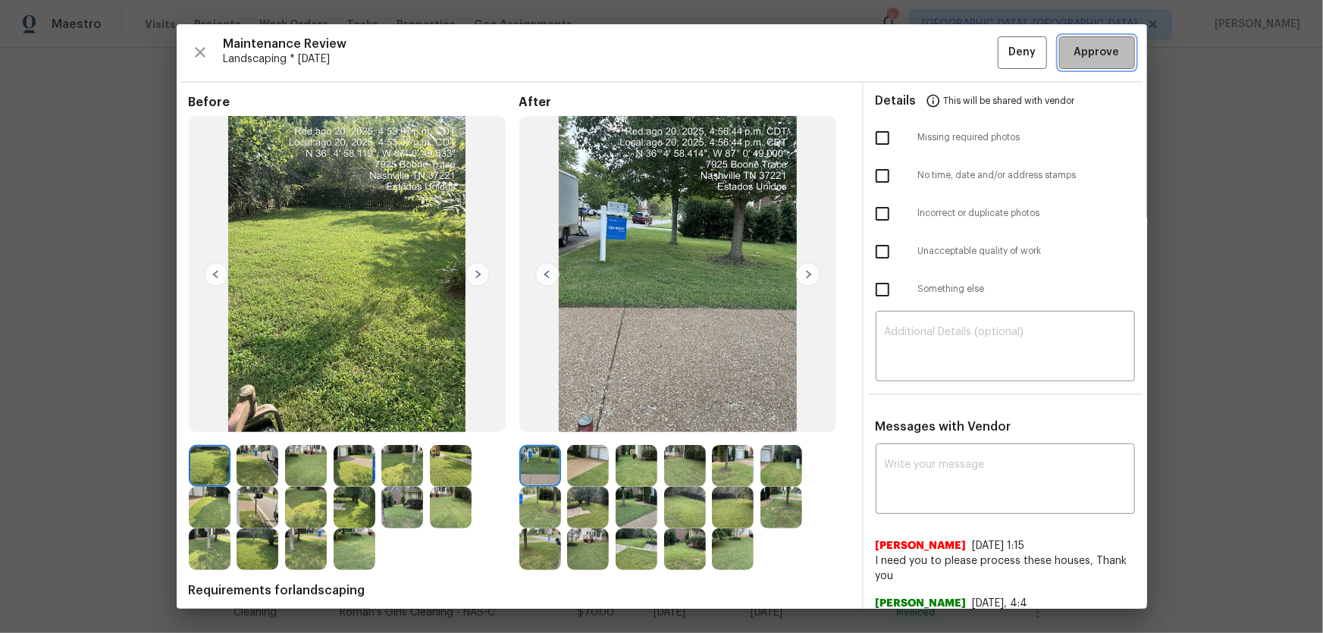
click at [941, 60] on button "Approve" at bounding box center [1097, 52] width 76 height 33
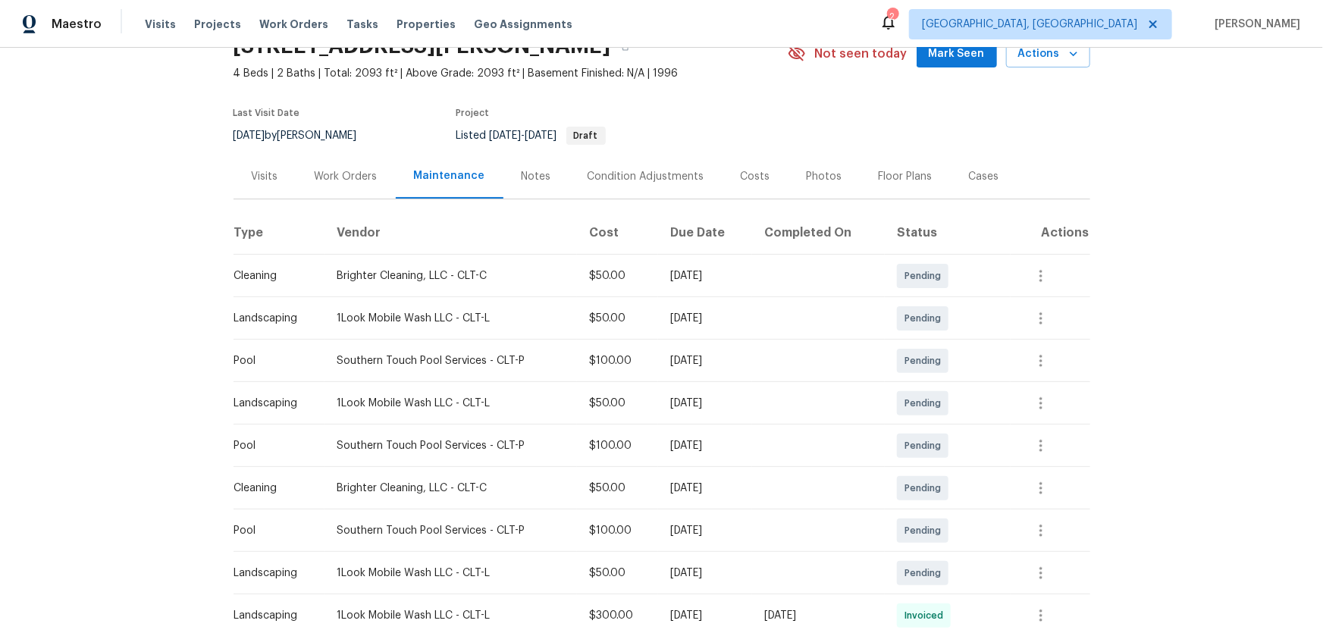
scroll to position [206, 0]
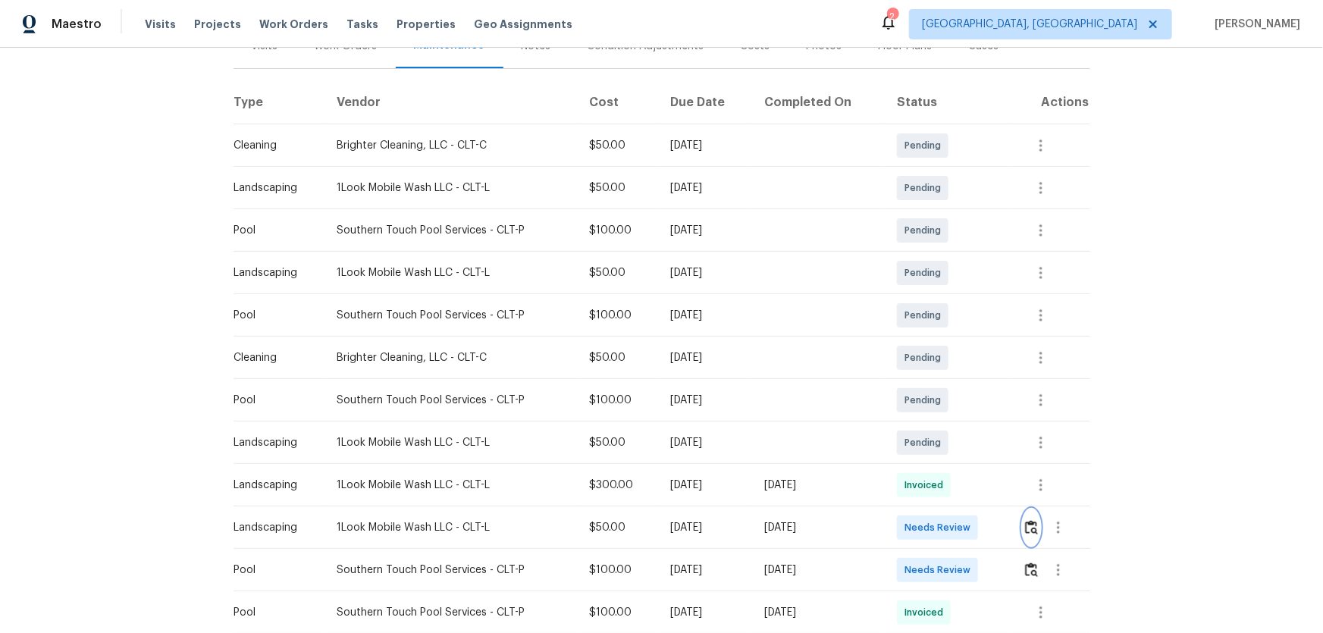
click at [941, 418] on img "button" at bounding box center [1031, 527] width 13 height 14
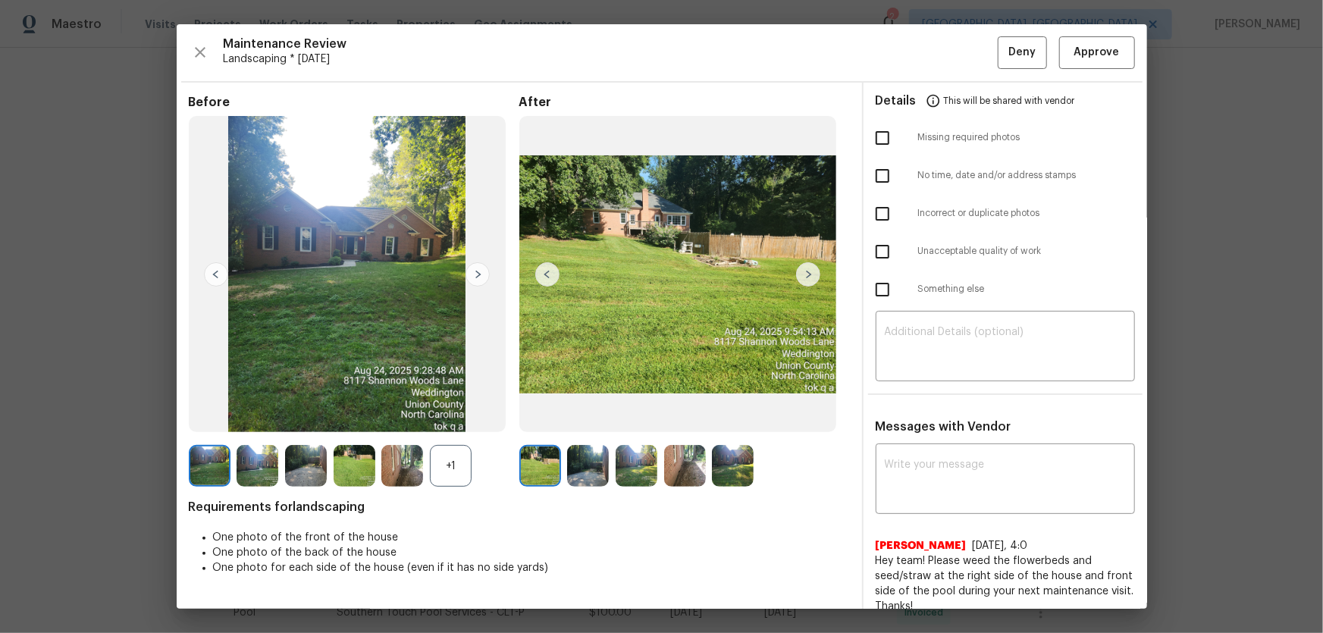
click at [422, 418] on img at bounding box center [402, 466] width 42 height 42
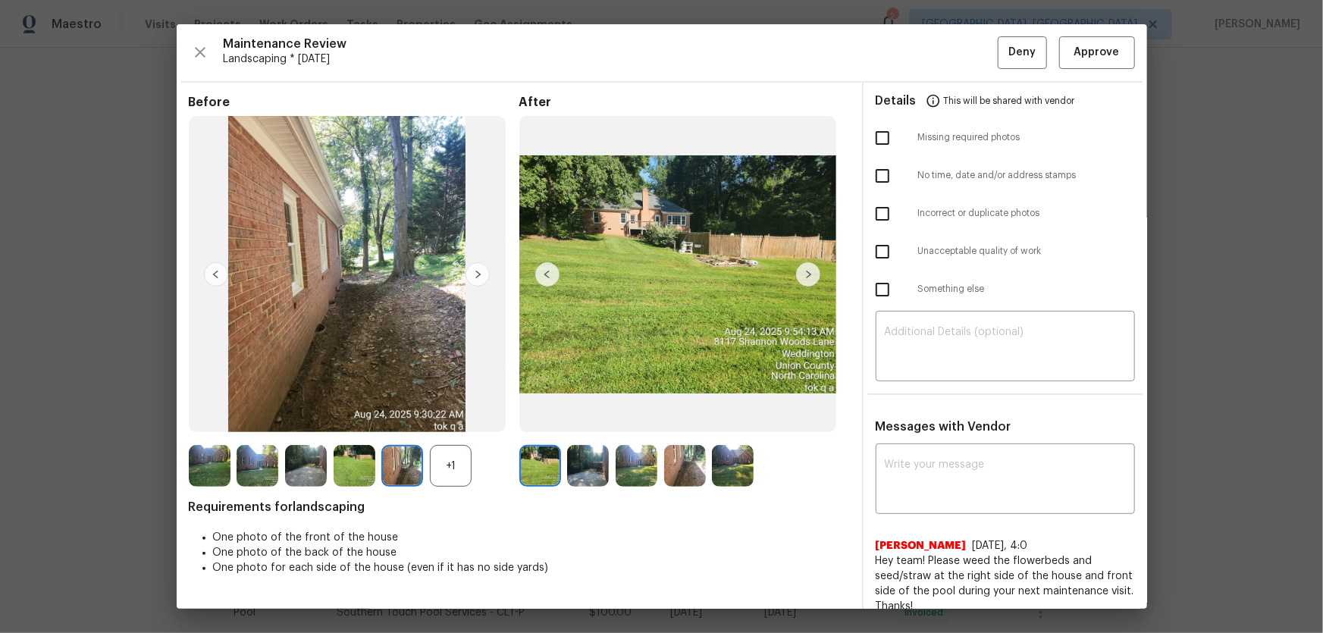
click at [455, 418] on div "+1" at bounding box center [451, 466] width 42 height 42
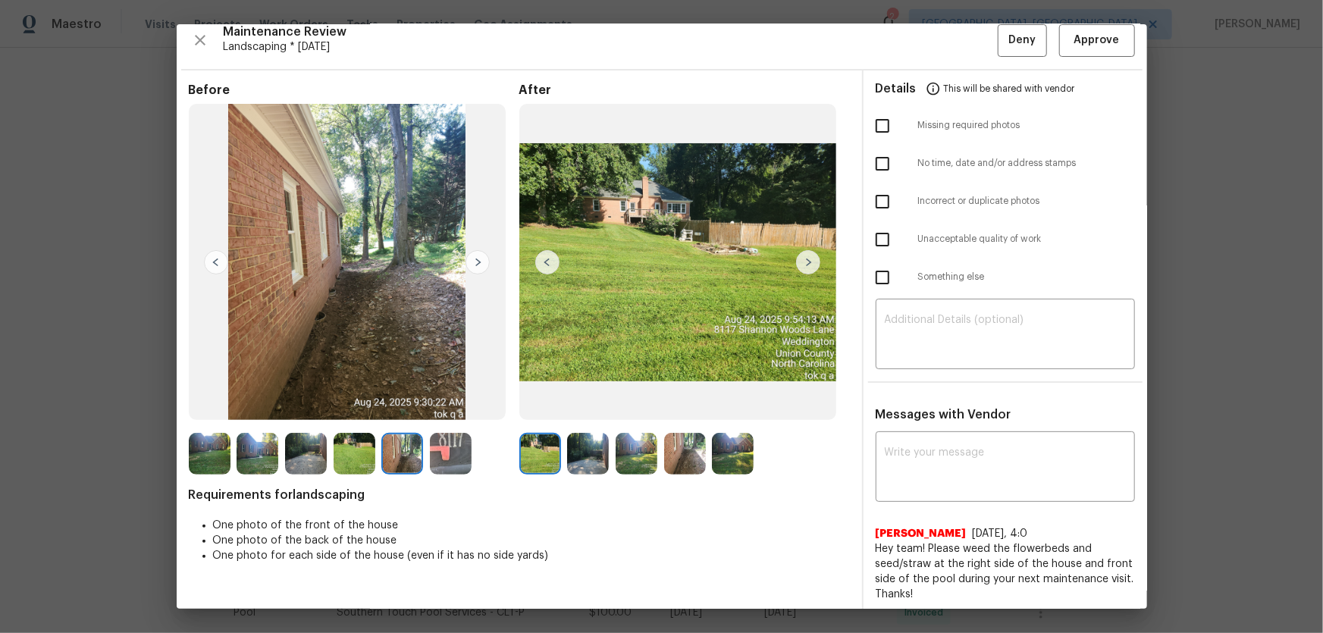
scroll to position [15, 0]
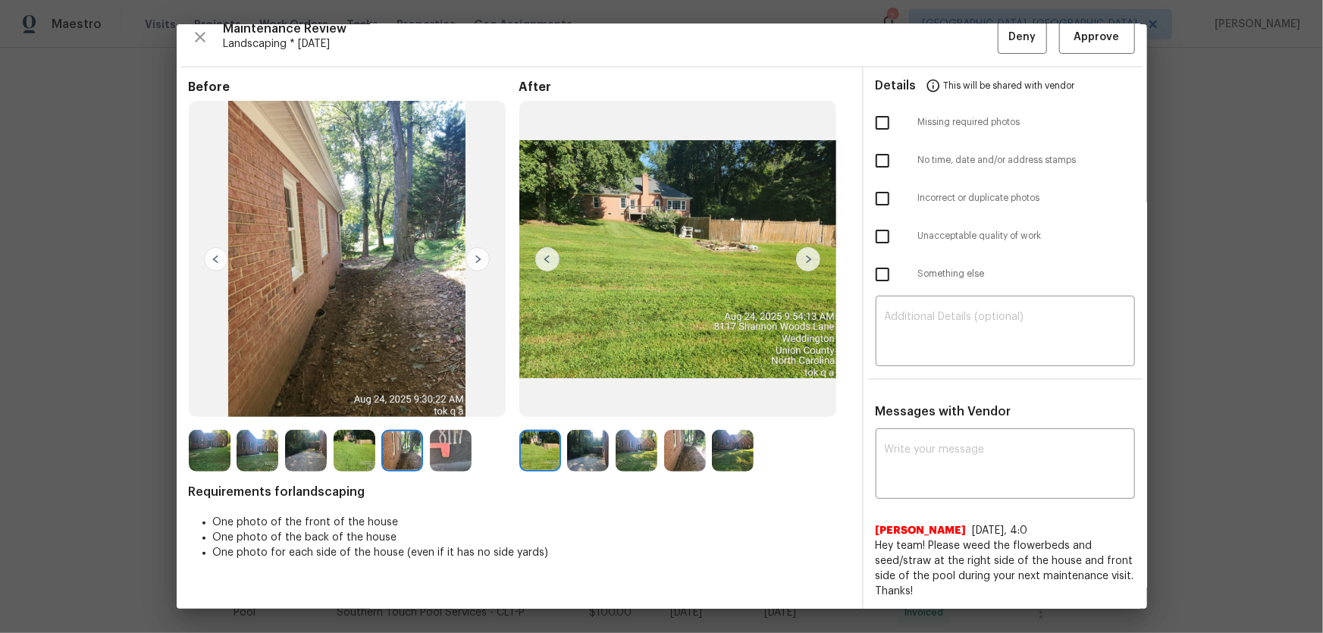
click at [588, 418] on img at bounding box center [588, 451] width 42 height 42
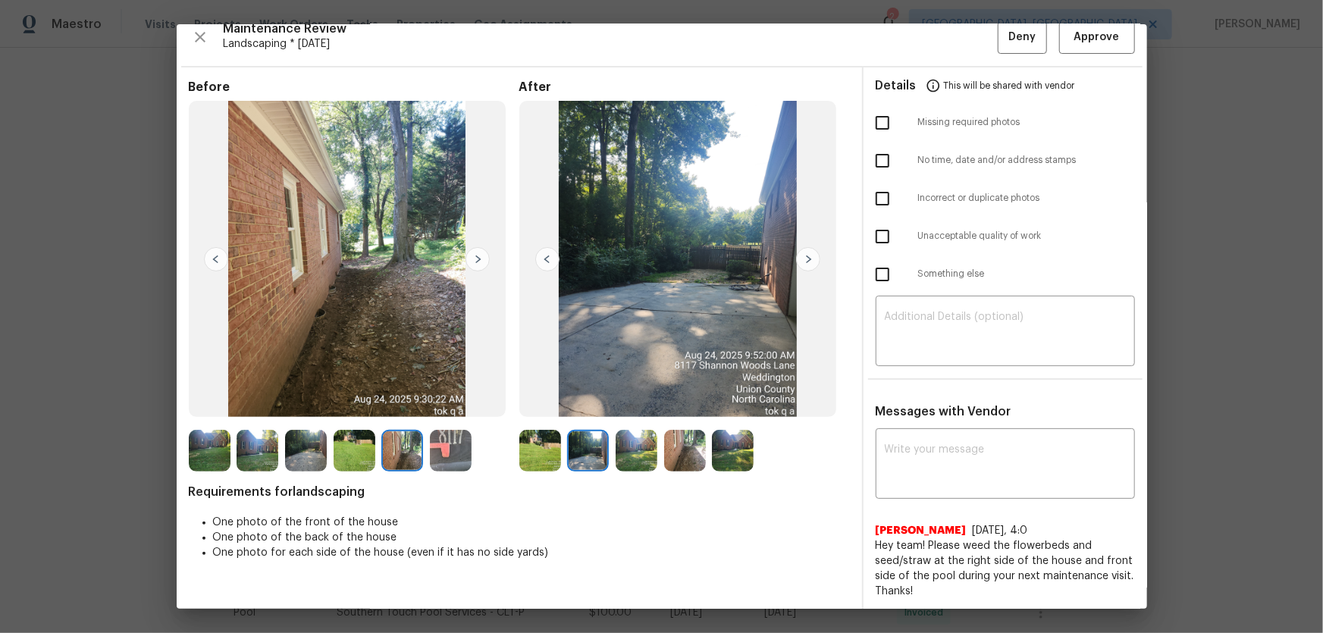
click at [630, 418] on img at bounding box center [637, 451] width 42 height 42
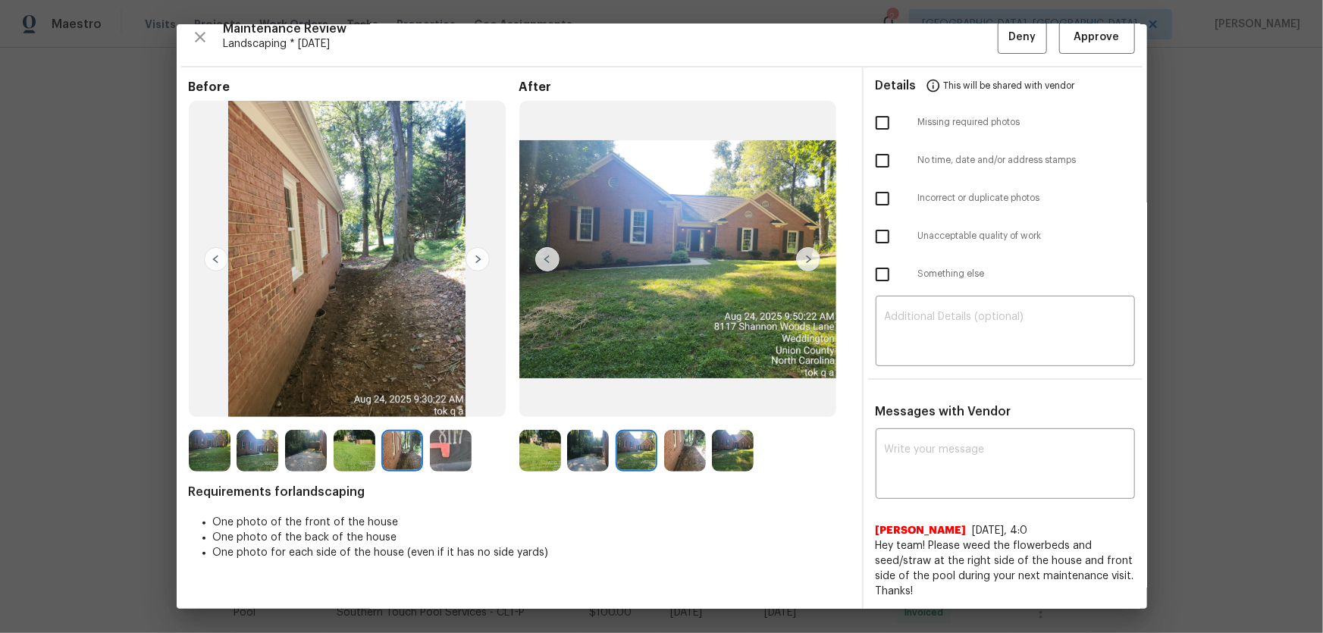
click at [669, 418] on img at bounding box center [685, 451] width 42 height 42
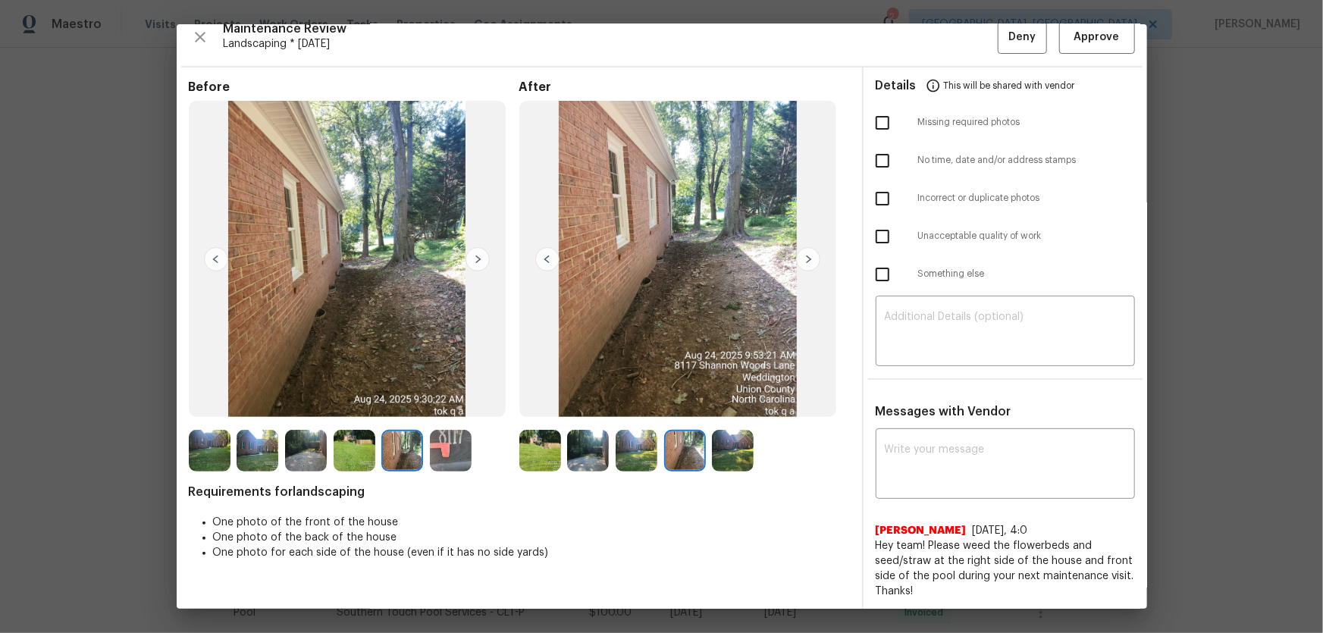
click at [722, 418] on img at bounding box center [733, 451] width 42 height 42
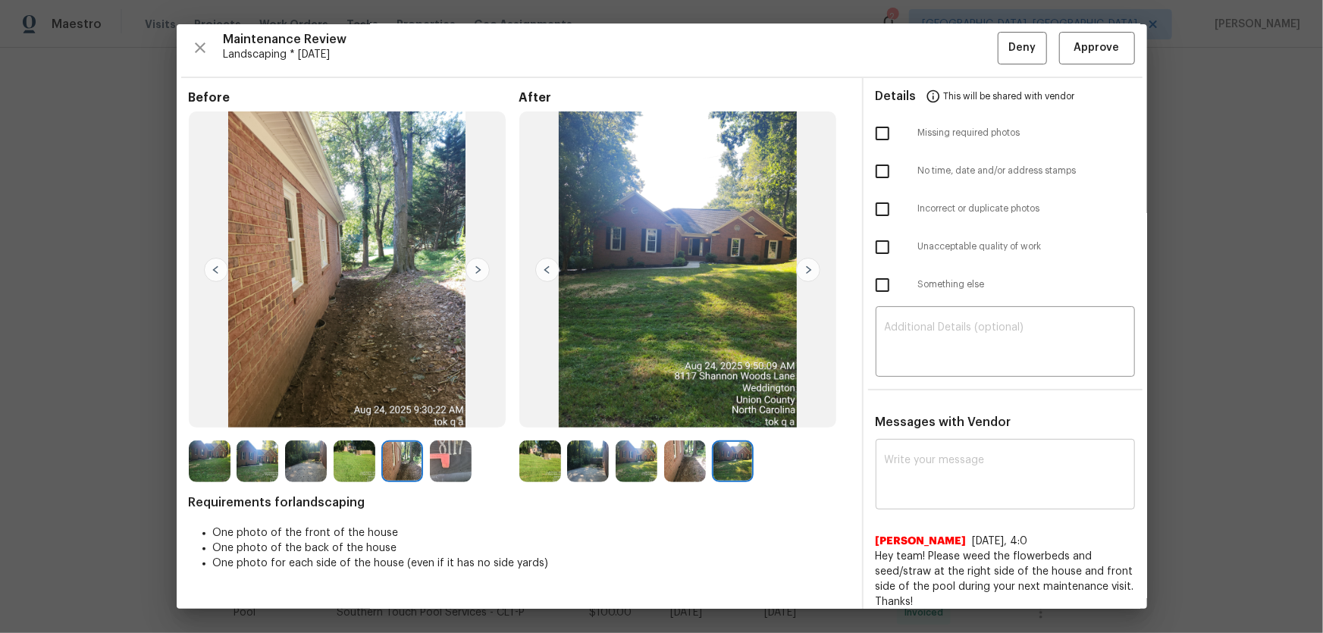
scroll to position [0, 0]
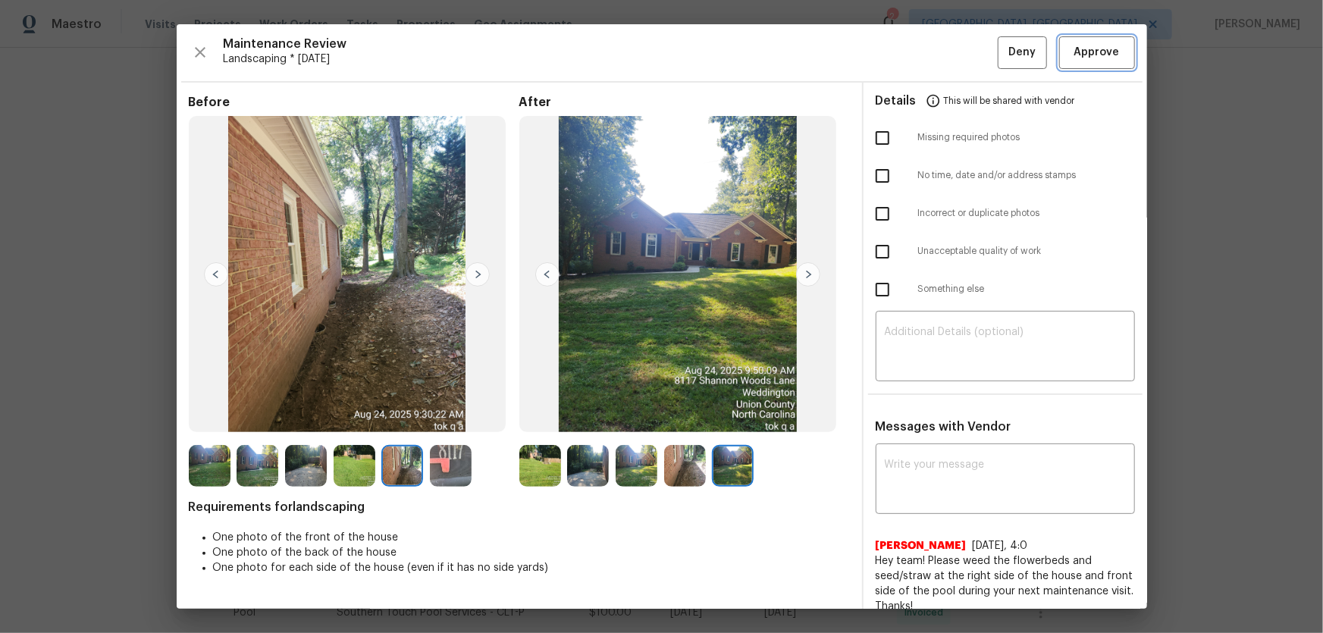
click at [941, 53] on span "Approve" at bounding box center [1096, 52] width 45 height 19
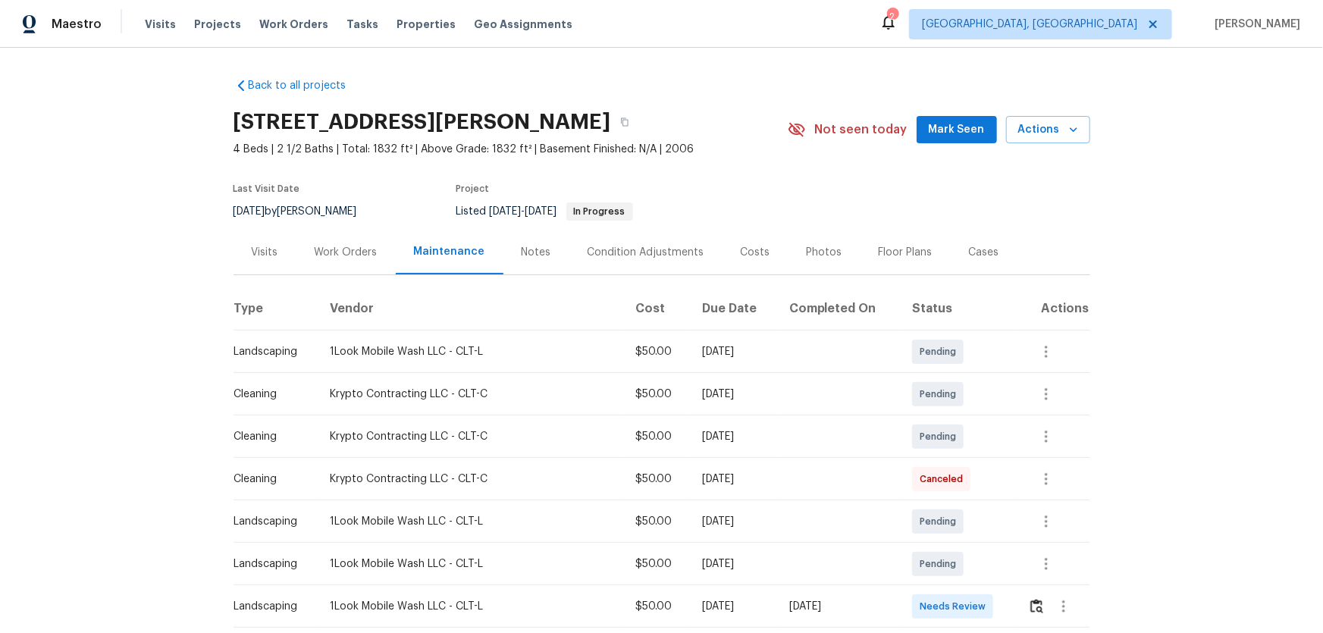
scroll to position [137, 0]
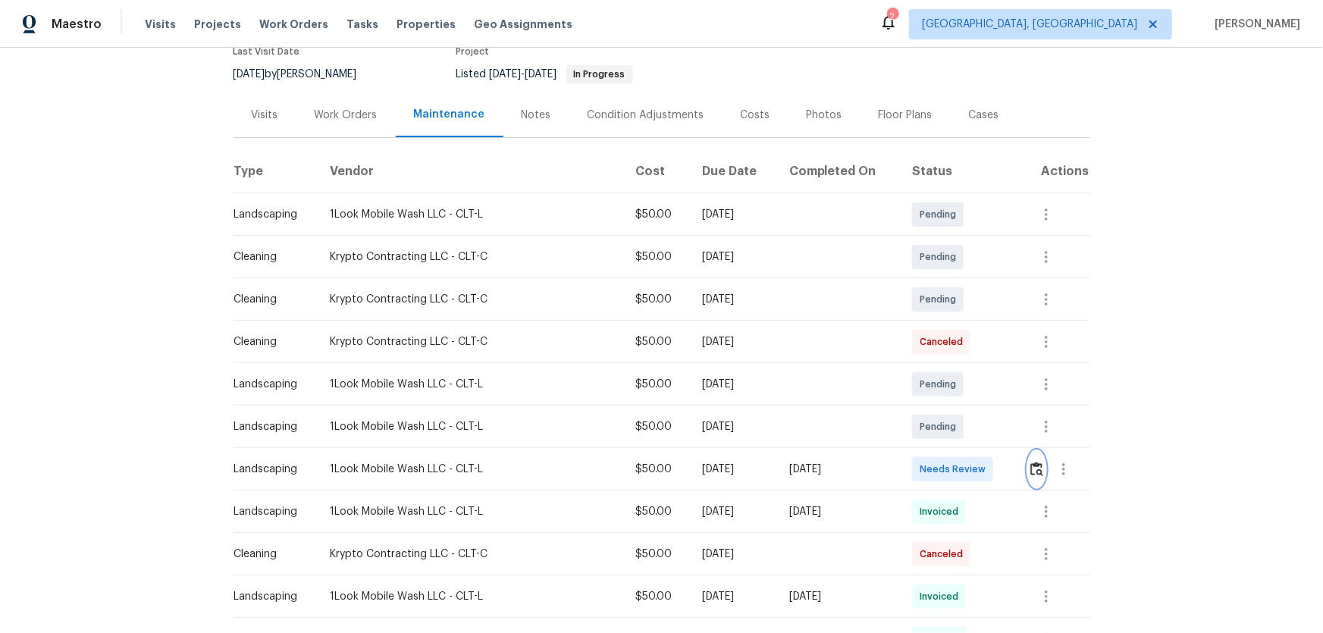
click at [1033, 462] on img "button" at bounding box center [1036, 469] width 13 height 14
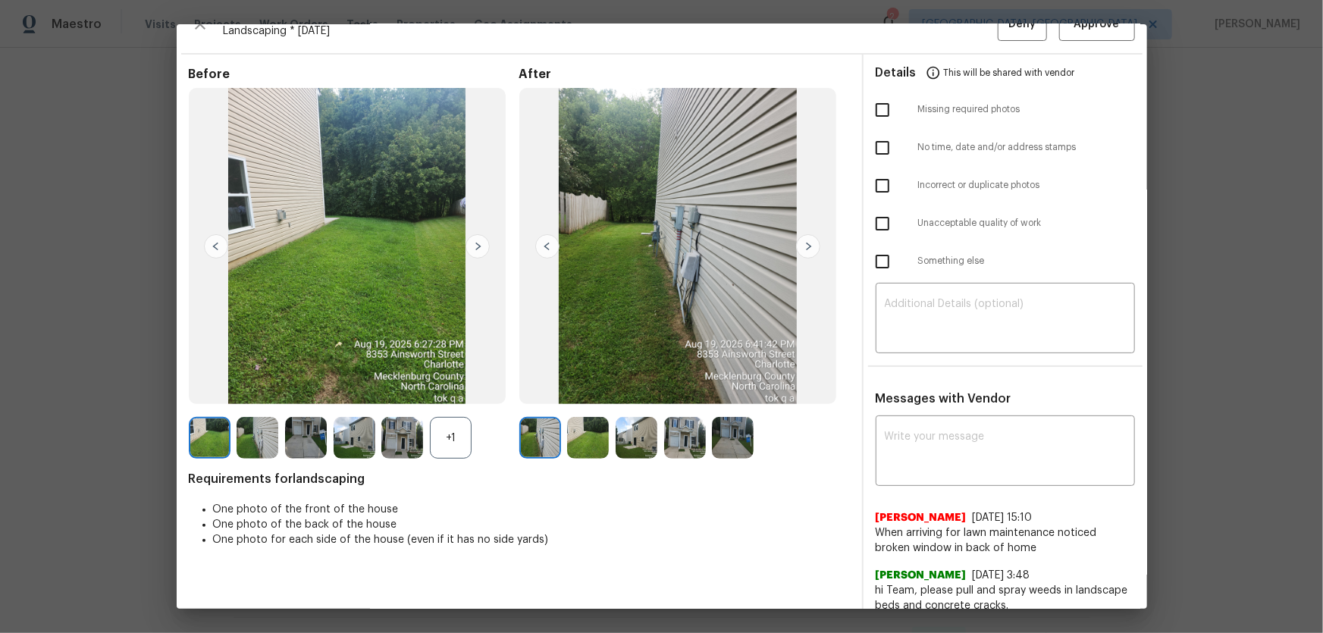
scroll to position [42, 0]
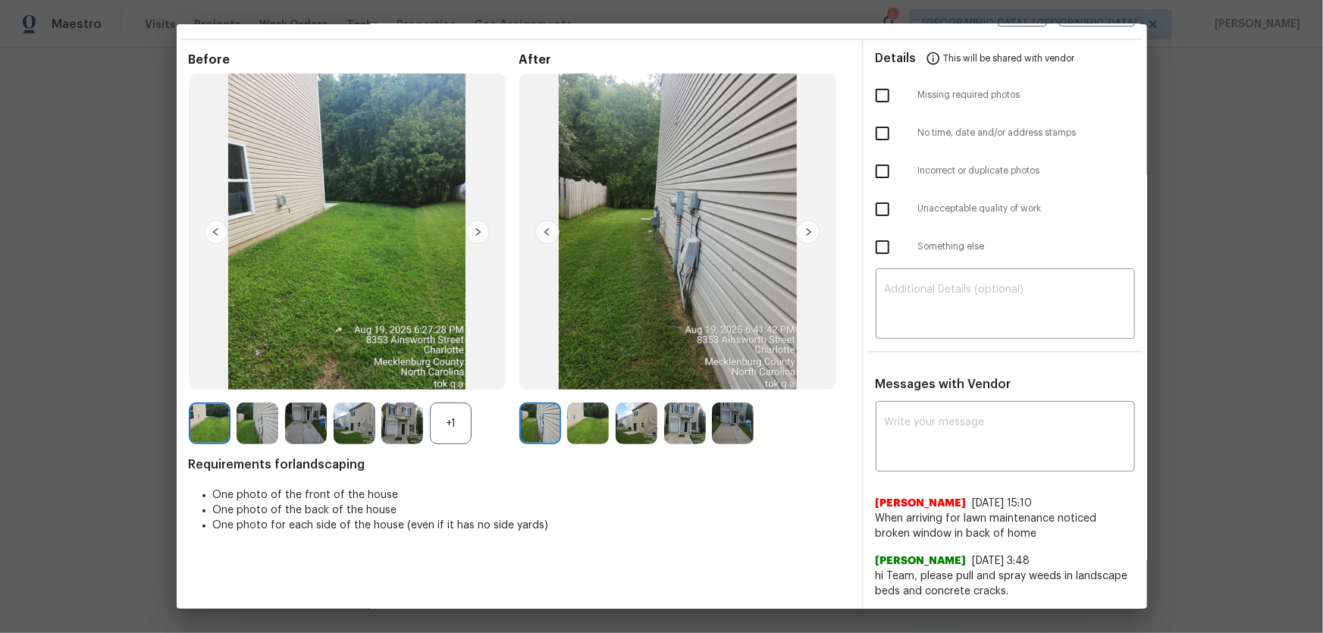
click at [446, 416] on div "+1" at bounding box center [451, 424] width 42 height 42
click at [586, 419] on img at bounding box center [588, 424] width 42 height 42
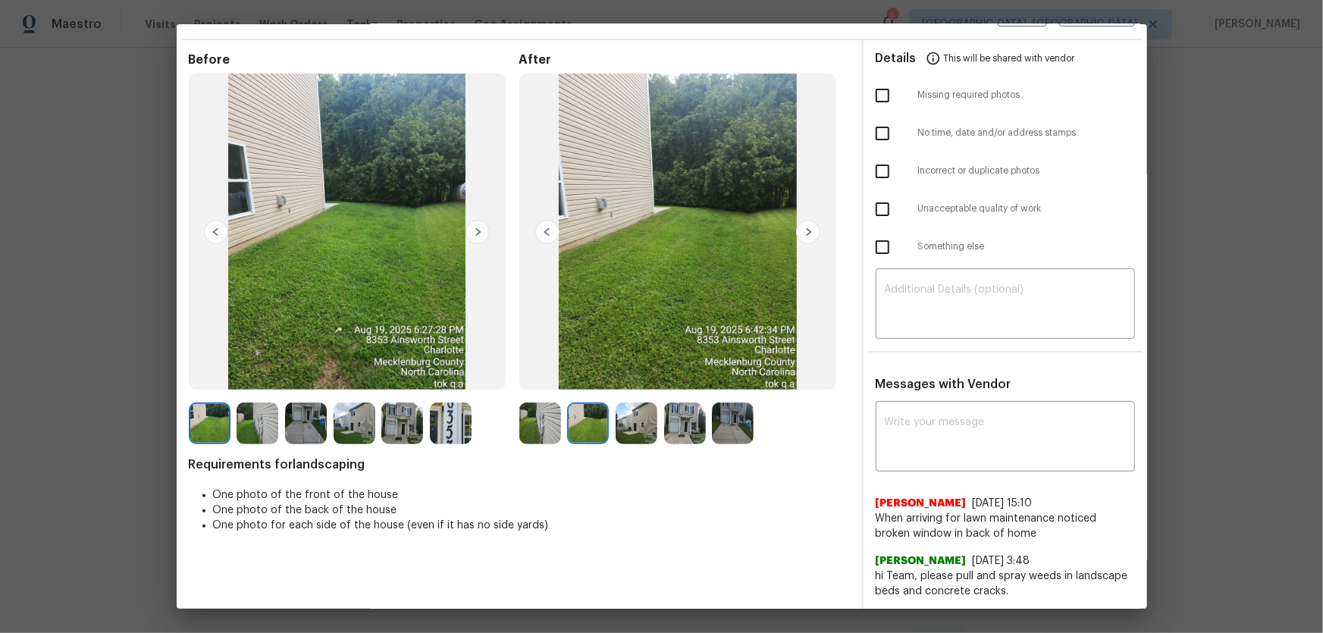
click at [638, 426] on img at bounding box center [637, 424] width 42 height 42
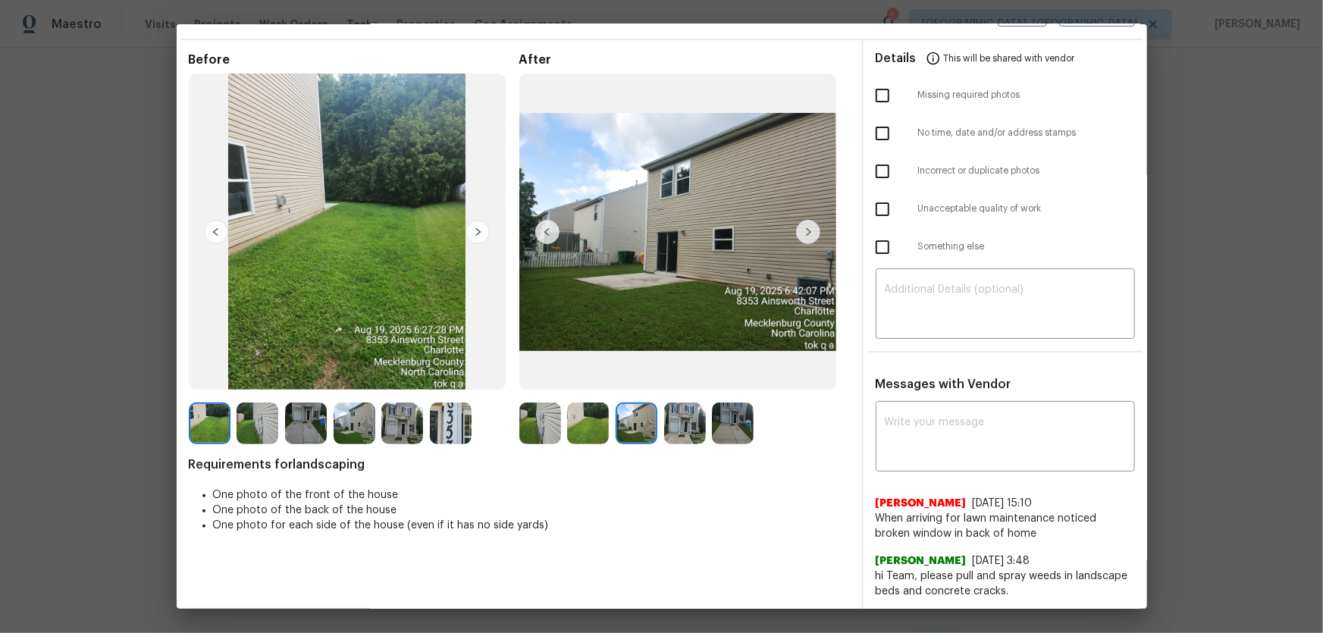
click at [673, 428] on img at bounding box center [685, 424] width 42 height 42
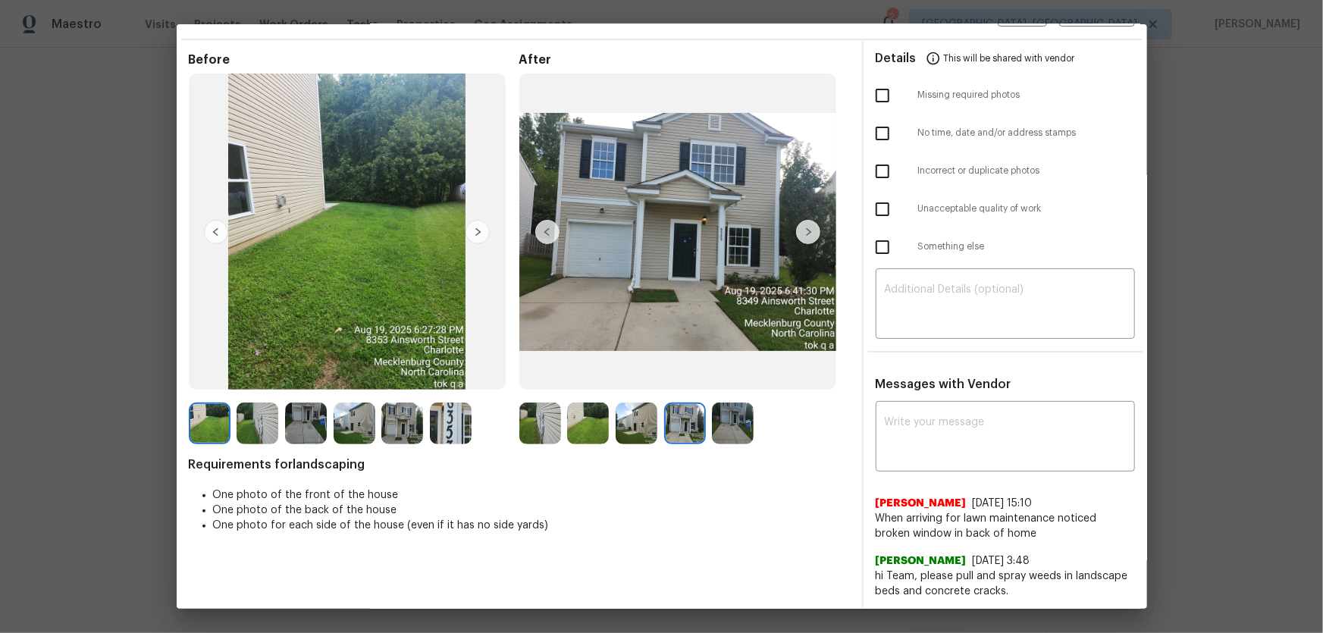
click at [734, 428] on img at bounding box center [733, 424] width 42 height 42
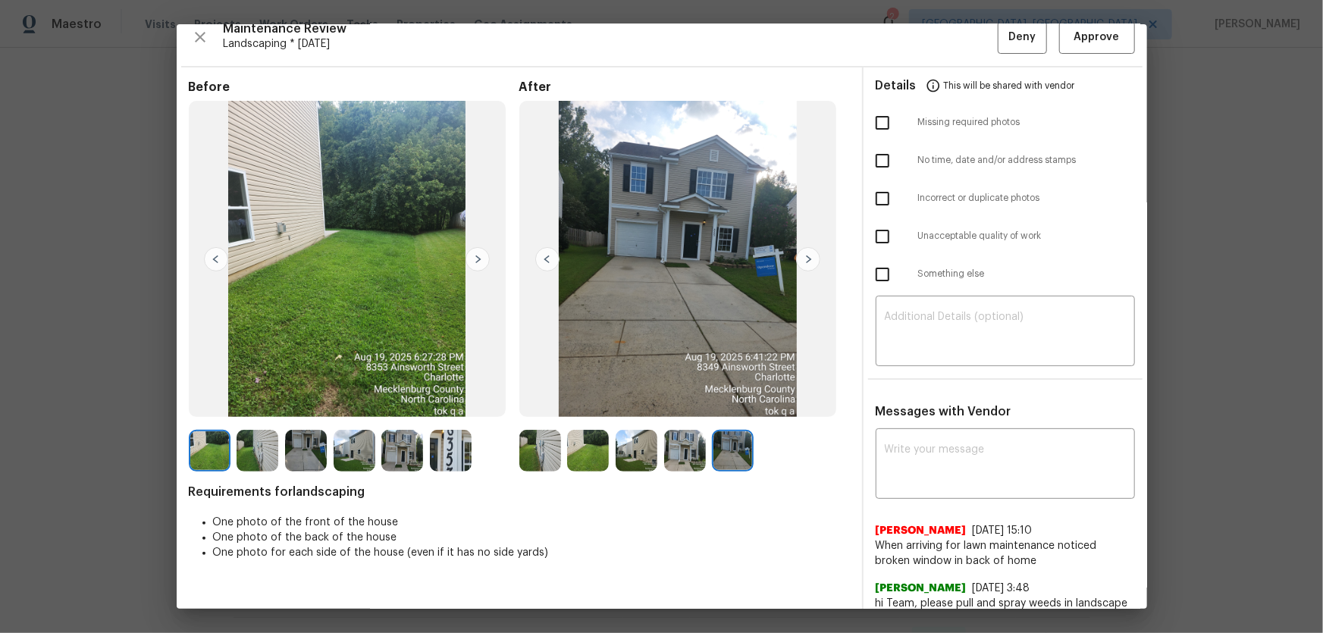
scroll to position [0, 0]
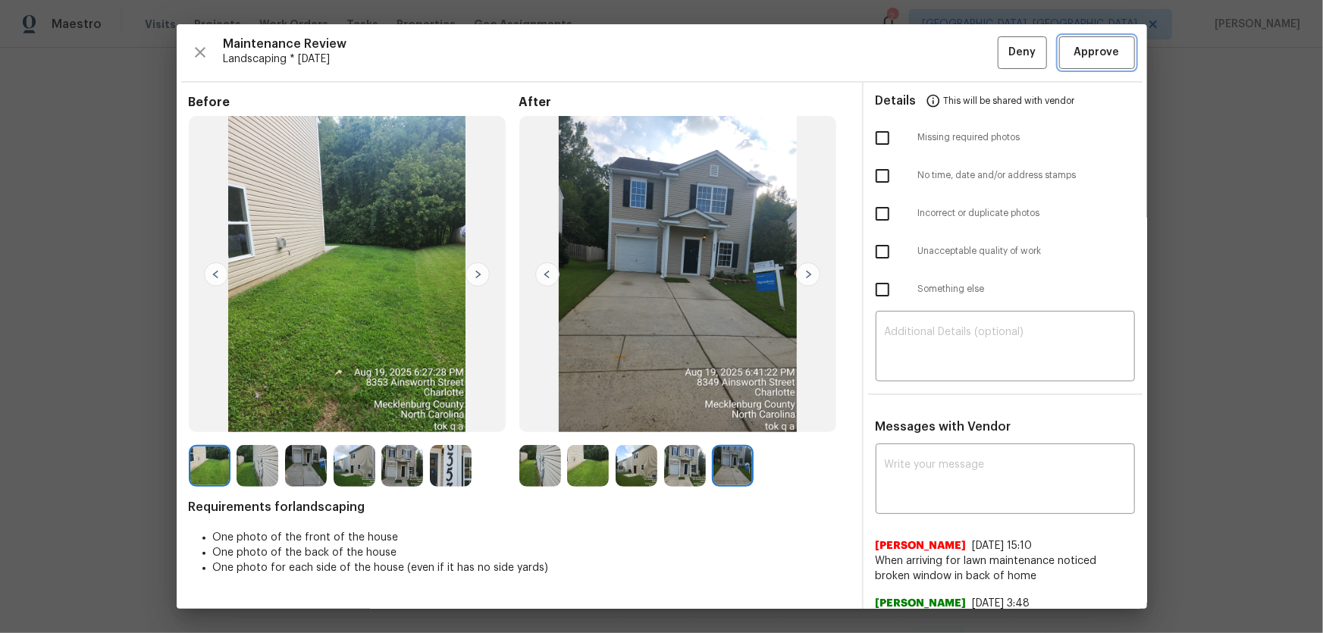
click at [1087, 57] on span "Approve" at bounding box center [1096, 52] width 45 height 19
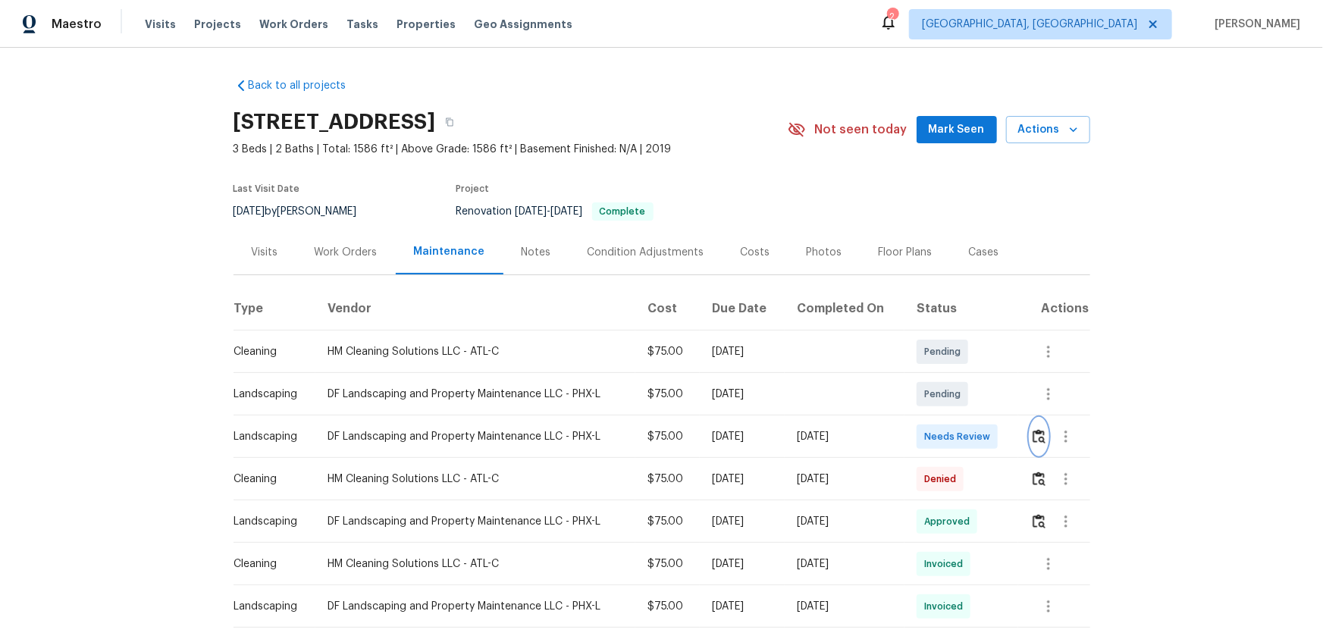
click at [941, 418] on img "button" at bounding box center [1039, 436] width 13 height 14
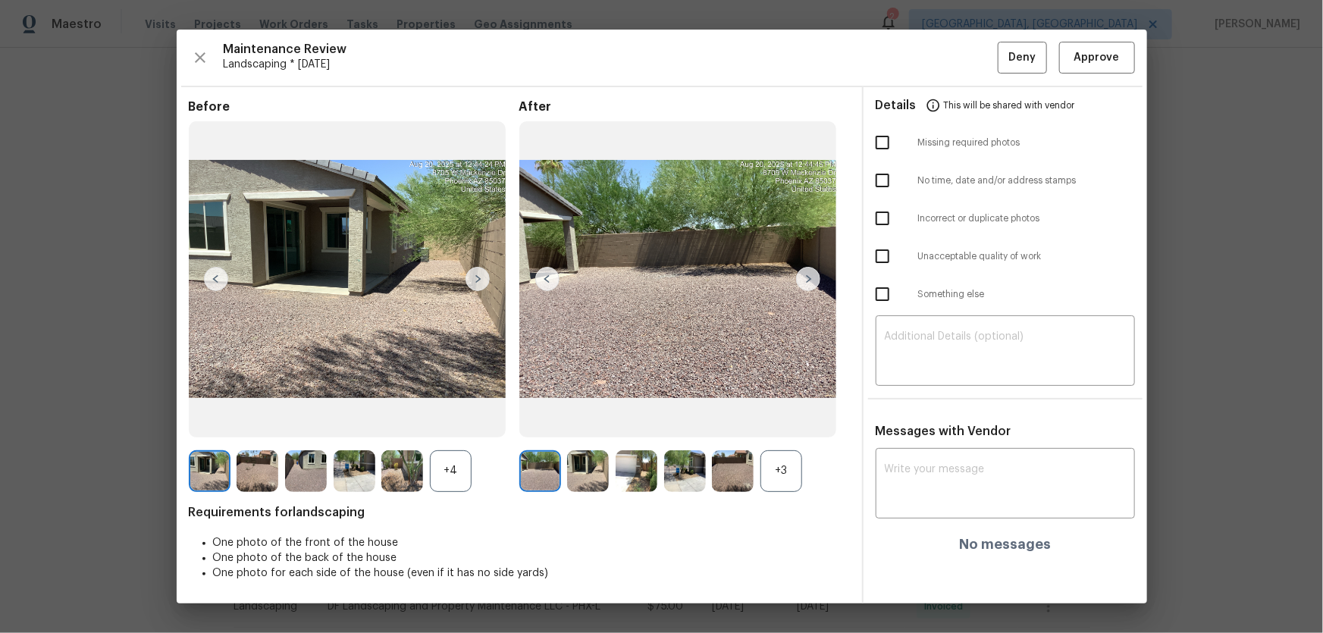
click at [773, 418] on div "+3" at bounding box center [782, 471] width 42 height 42
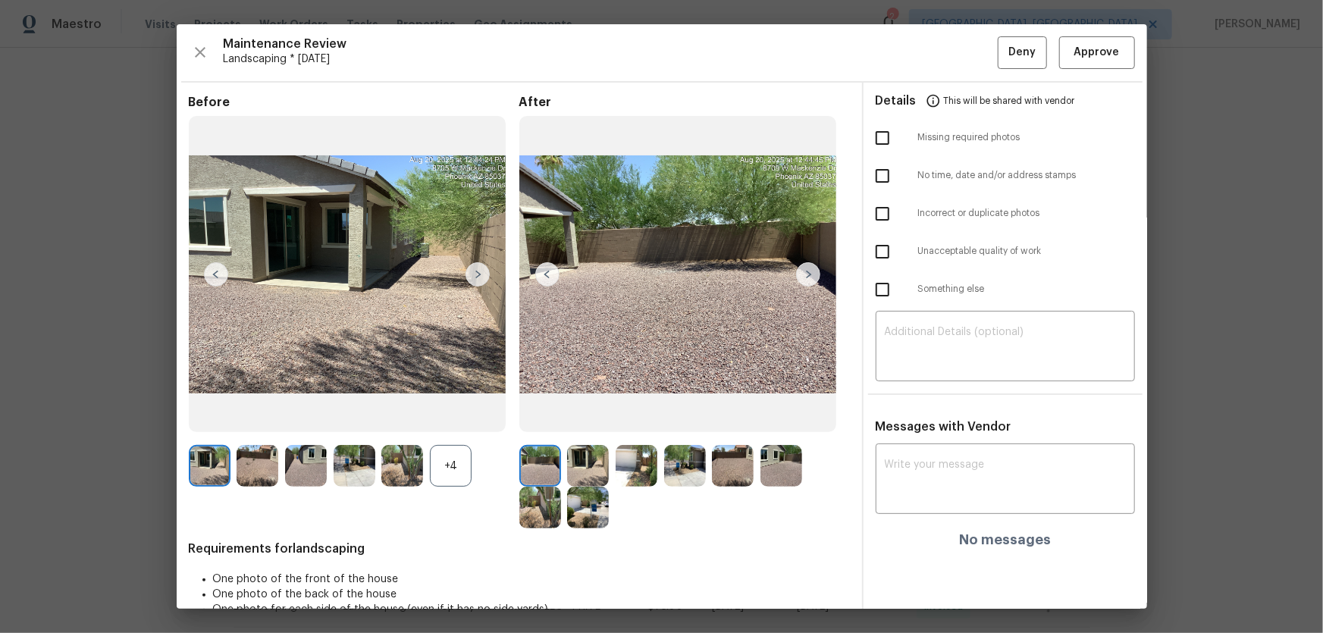
click at [451, 418] on div "+4" at bounding box center [451, 466] width 42 height 42
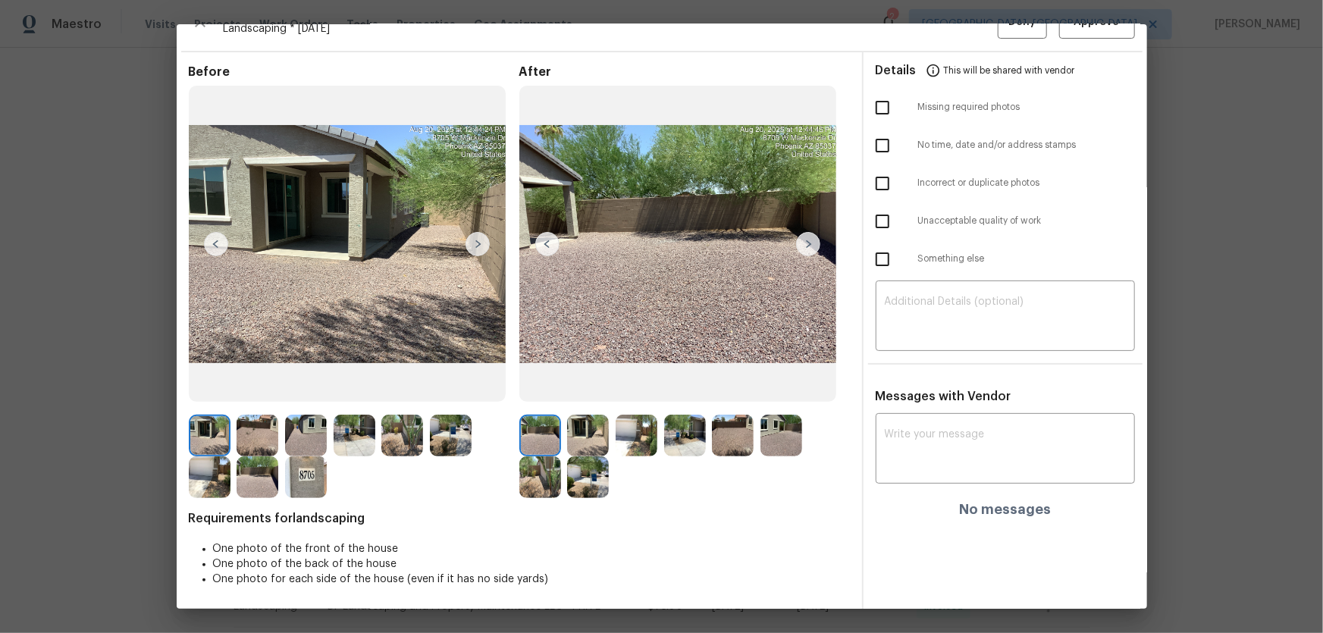
click at [584, 418] on img at bounding box center [588, 436] width 42 height 42
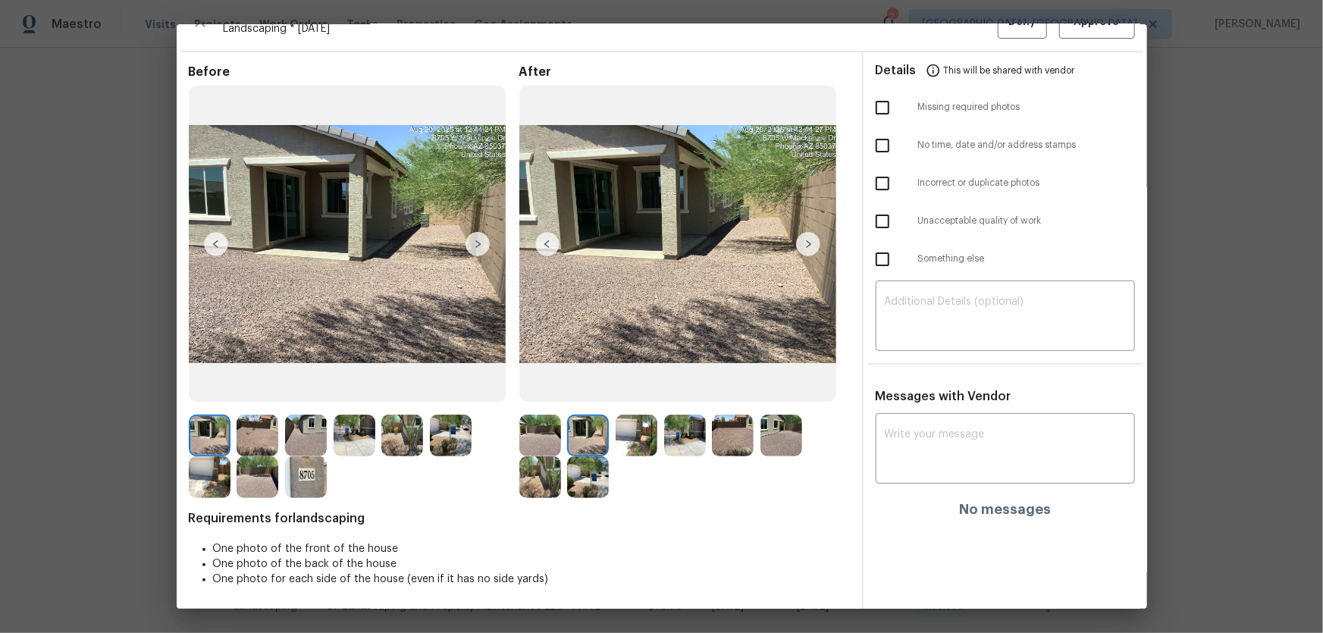
click at [641, 418] on img at bounding box center [637, 436] width 42 height 42
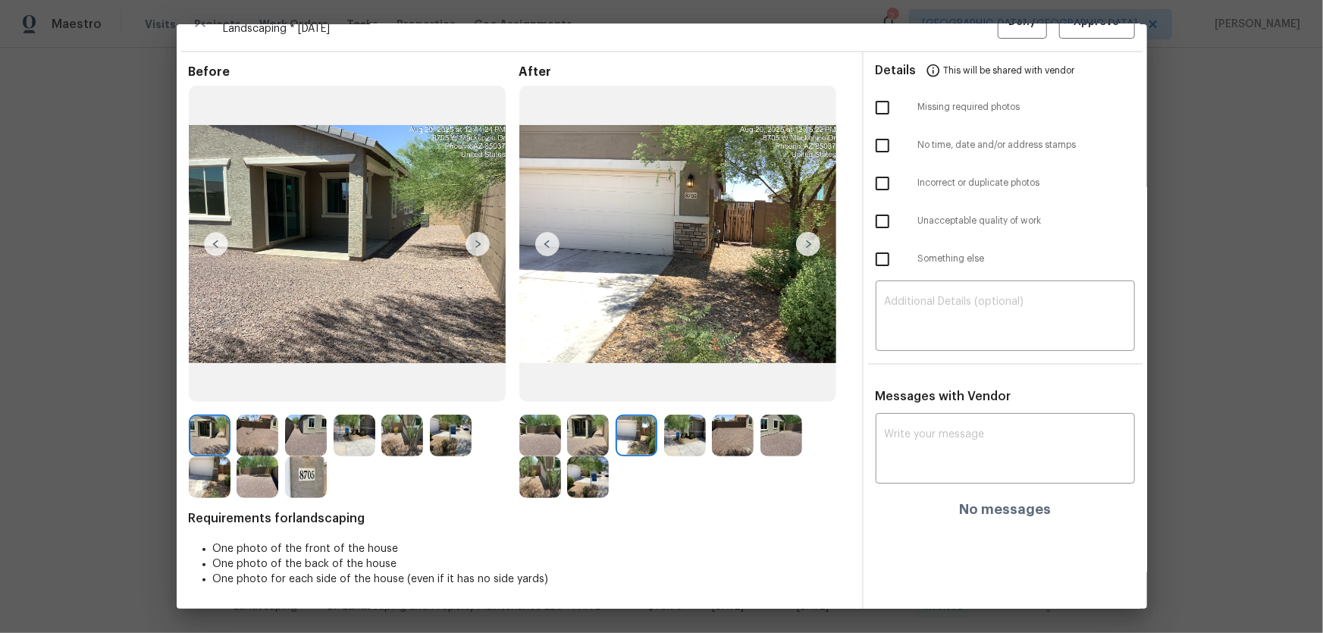
click at [674, 418] on img at bounding box center [685, 436] width 42 height 42
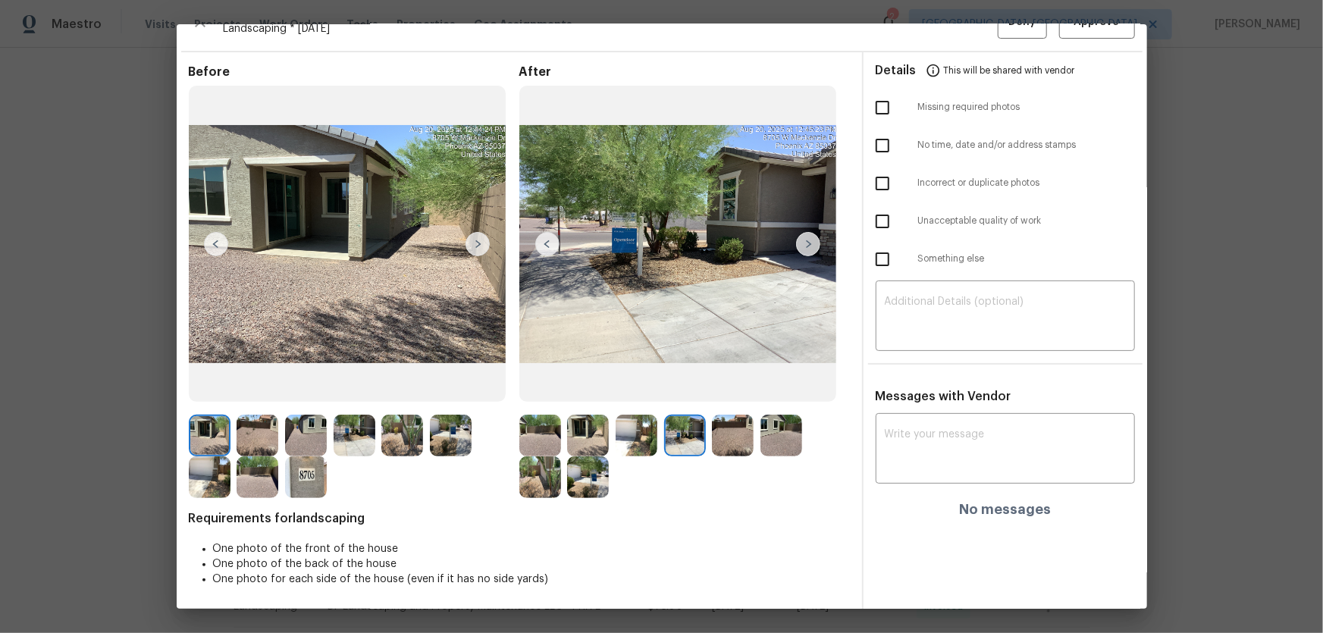
click at [754, 418] on div at bounding box center [736, 436] width 49 height 42
click at [735, 418] on img at bounding box center [733, 436] width 42 height 42
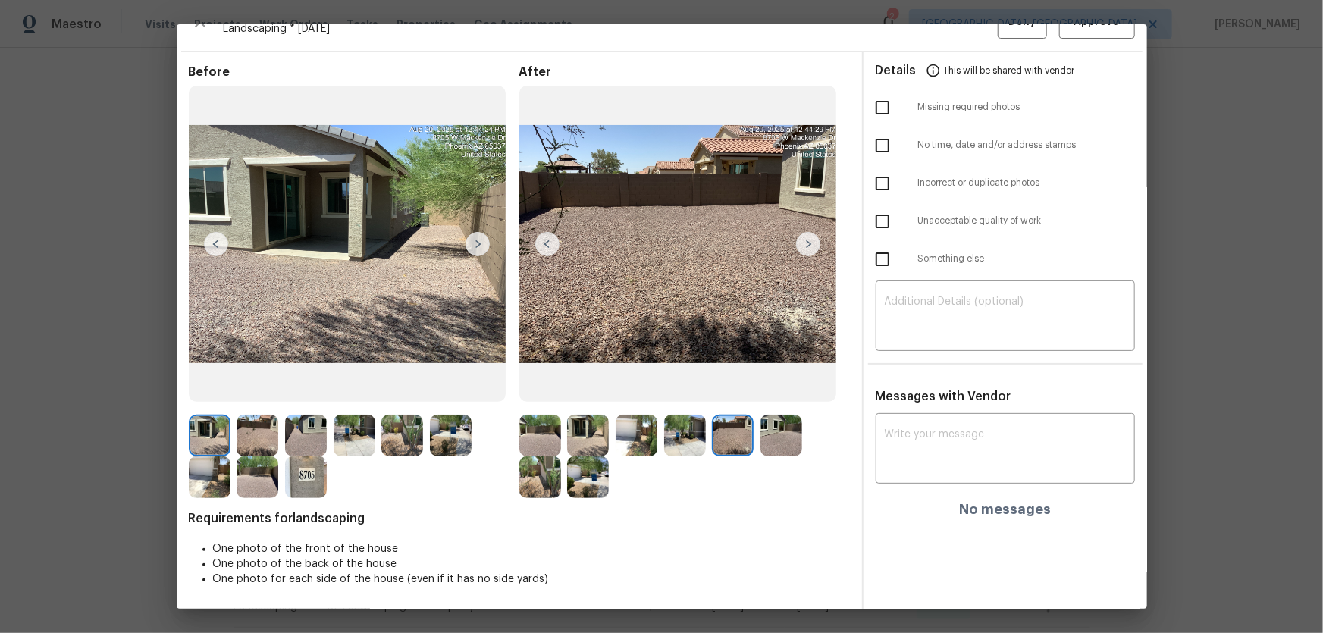
click at [761, 418] on img at bounding box center [782, 436] width 42 height 42
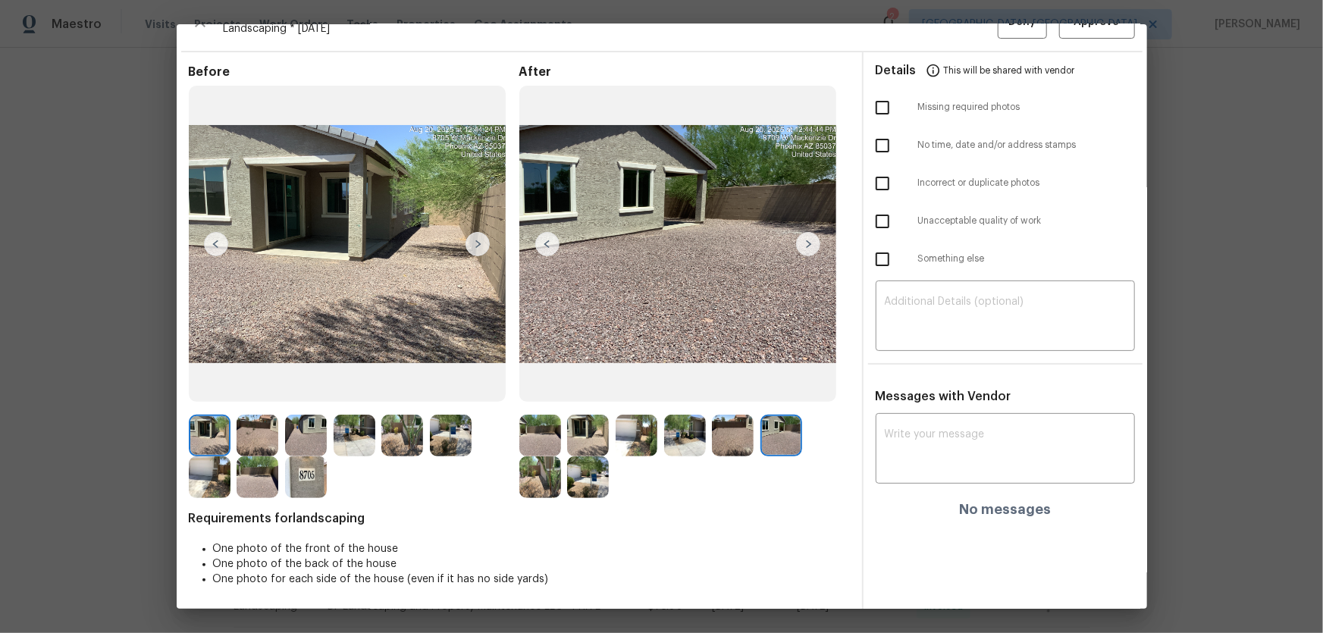
click at [547, 418] on img at bounding box center [540, 477] width 42 height 42
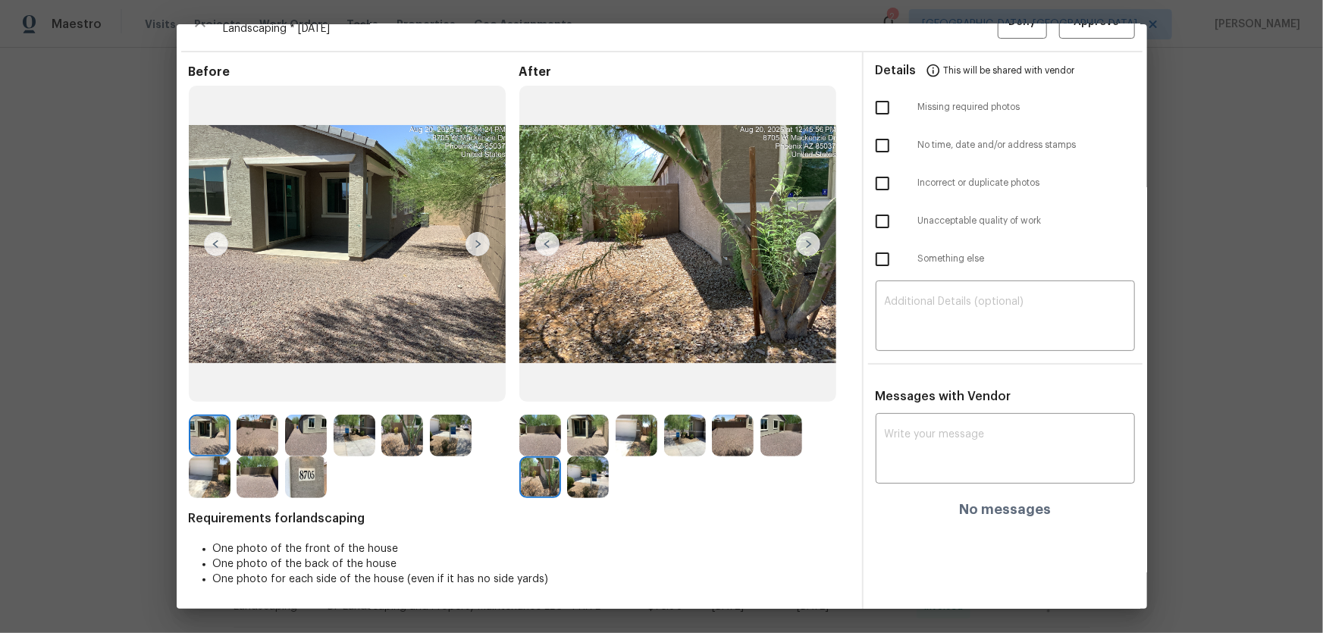
click at [599, 418] on img at bounding box center [588, 477] width 42 height 42
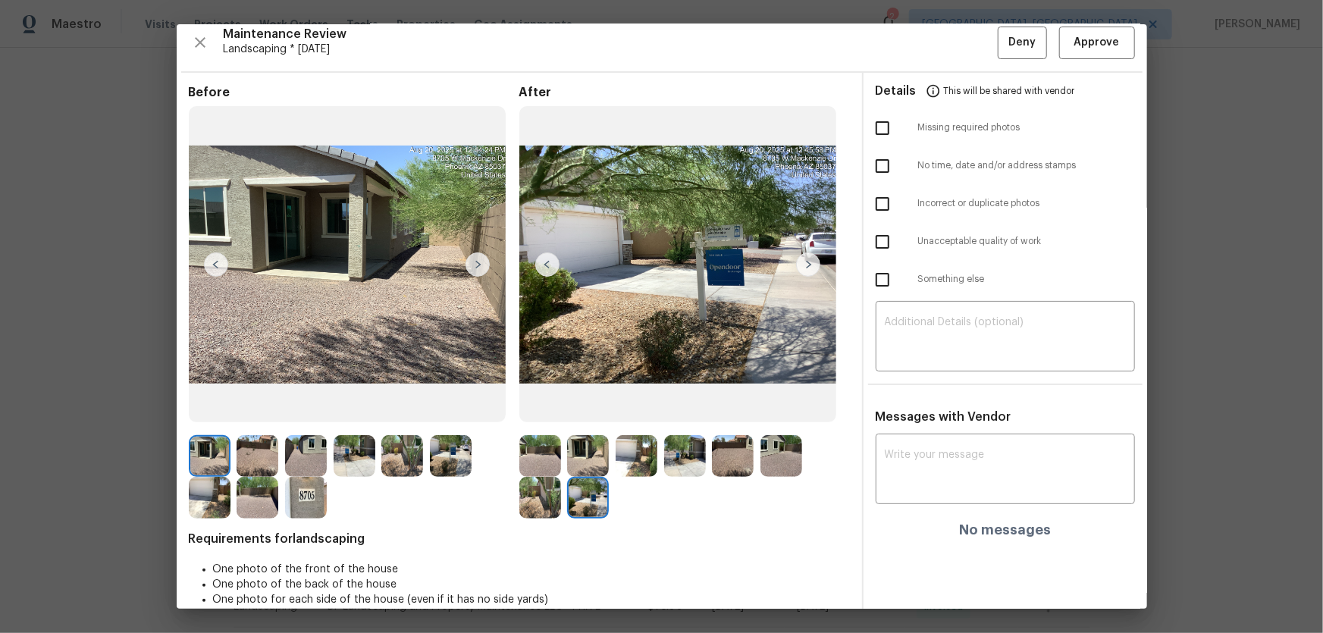
scroll to position [0, 0]
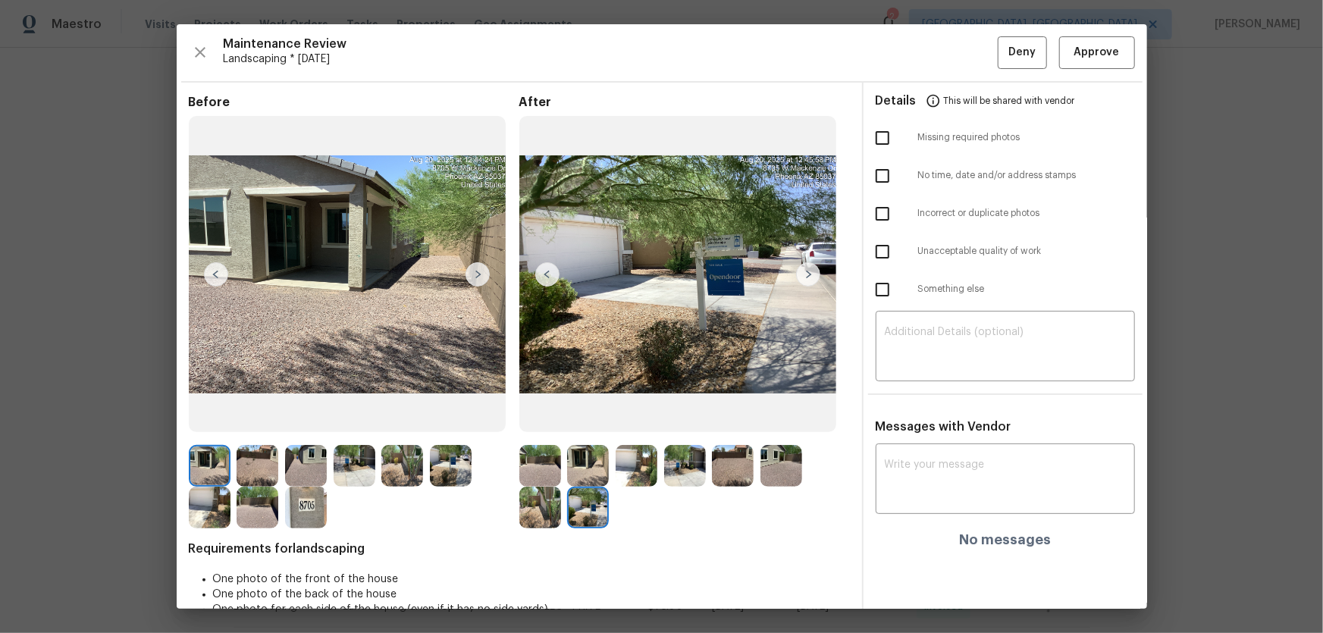
click at [941, 76] on div "Maintenance Review Landscaping * Thu, Aug 21 Deny Approve Before After Requirem…" at bounding box center [662, 316] width 971 height 585
click at [941, 58] on span "Approve" at bounding box center [1096, 52] width 45 height 19
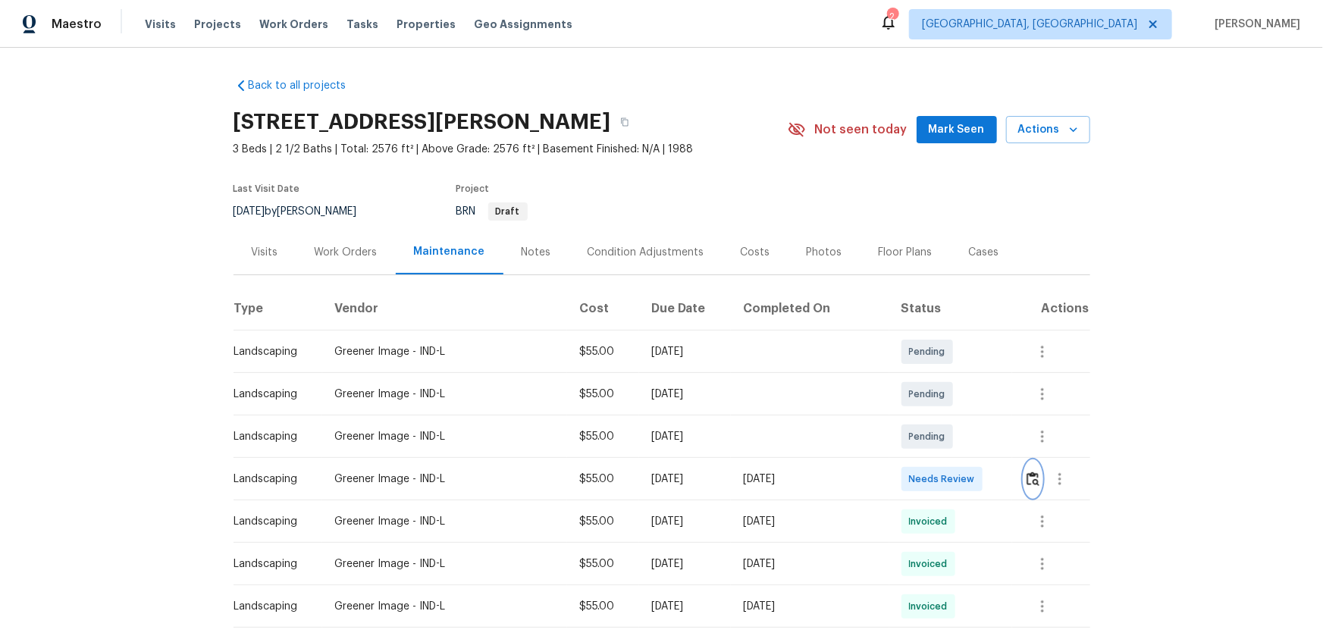
click at [941, 418] on img "button" at bounding box center [1033, 479] width 13 height 14
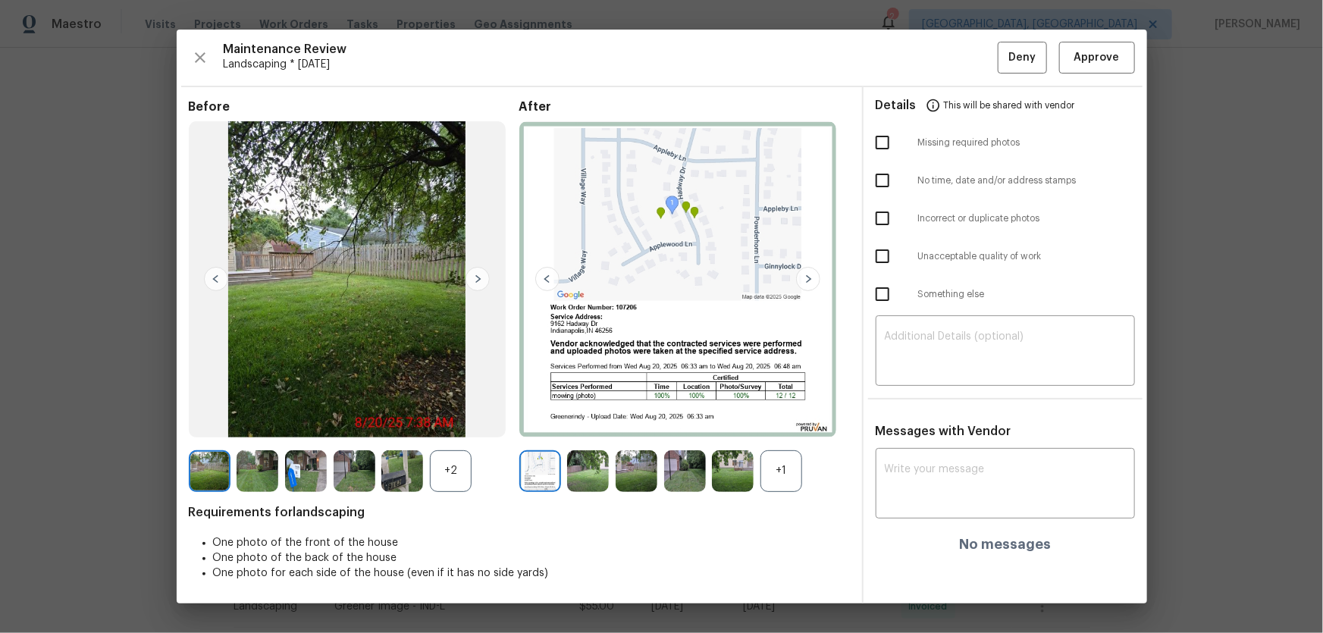
click at [765, 418] on div "+1" at bounding box center [782, 471] width 42 height 42
click at [457, 418] on div "+2" at bounding box center [451, 471] width 42 height 42
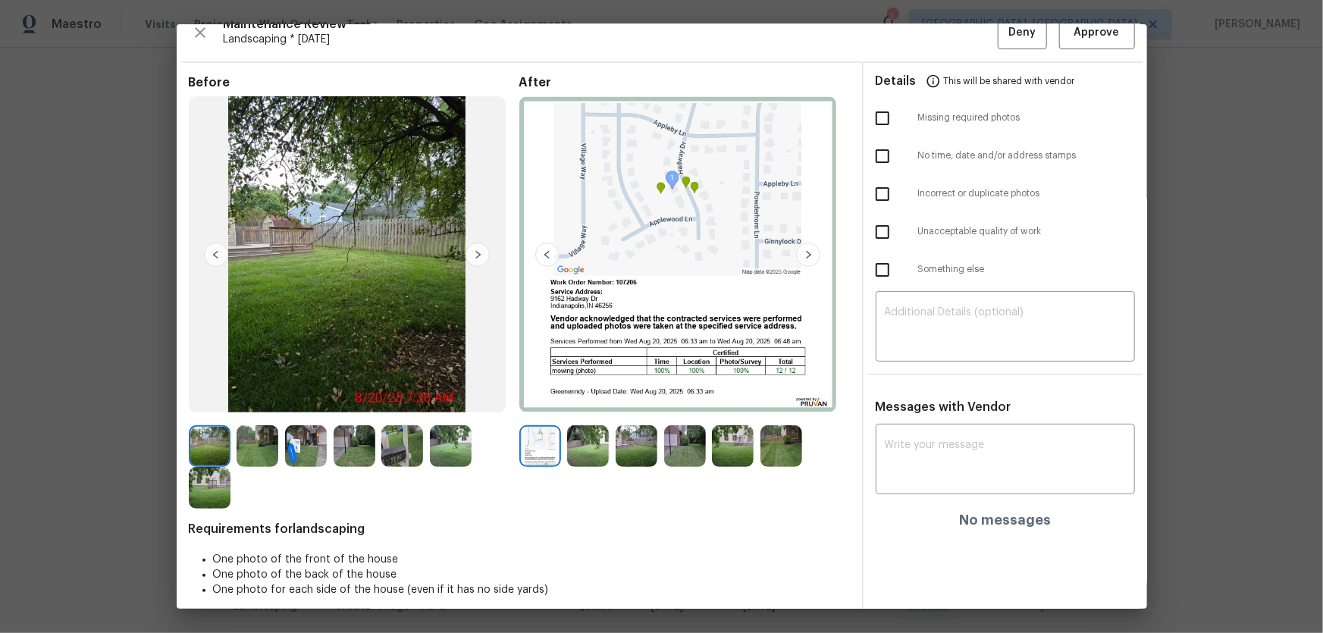
scroll to position [30, 0]
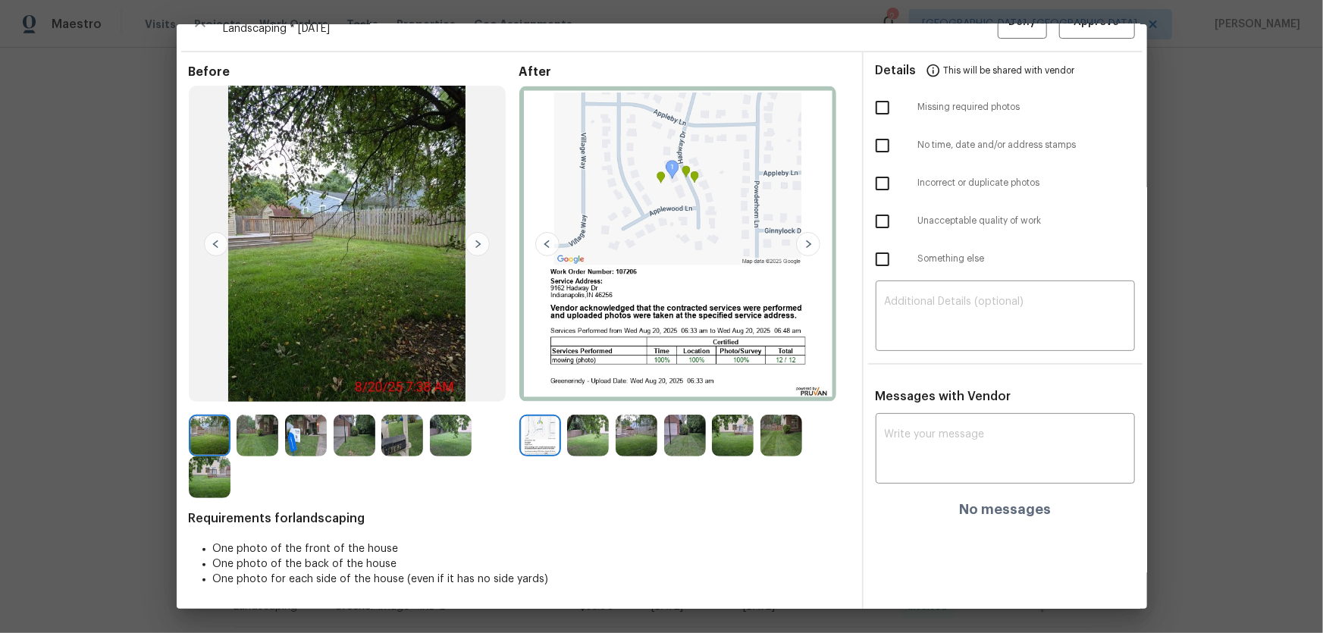
click at [602, 418] on img at bounding box center [588, 436] width 42 height 42
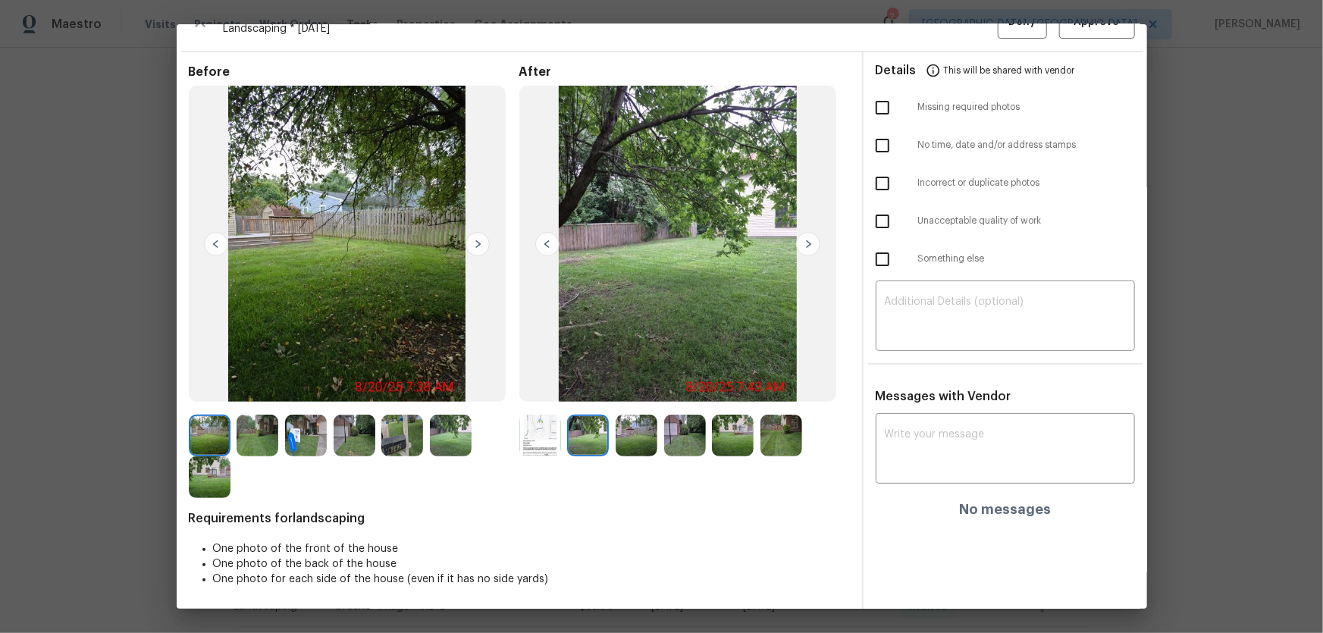
click at [651, 418] on img at bounding box center [637, 436] width 42 height 42
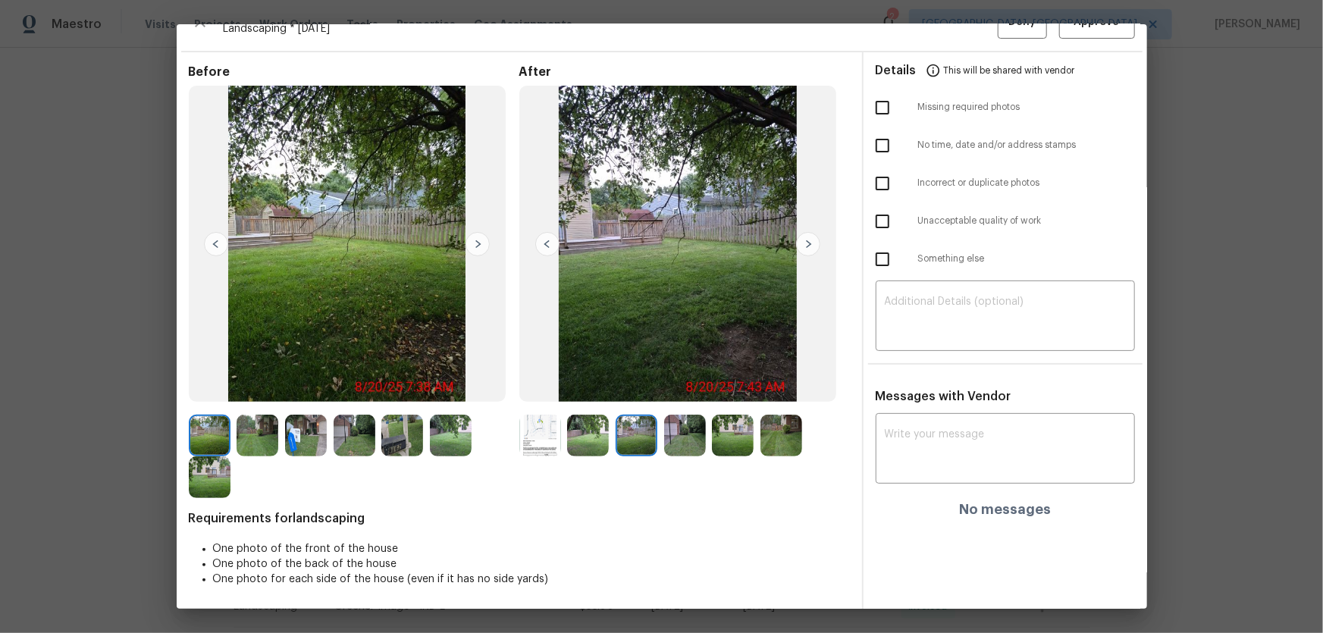
click at [682, 418] on img at bounding box center [685, 436] width 42 height 42
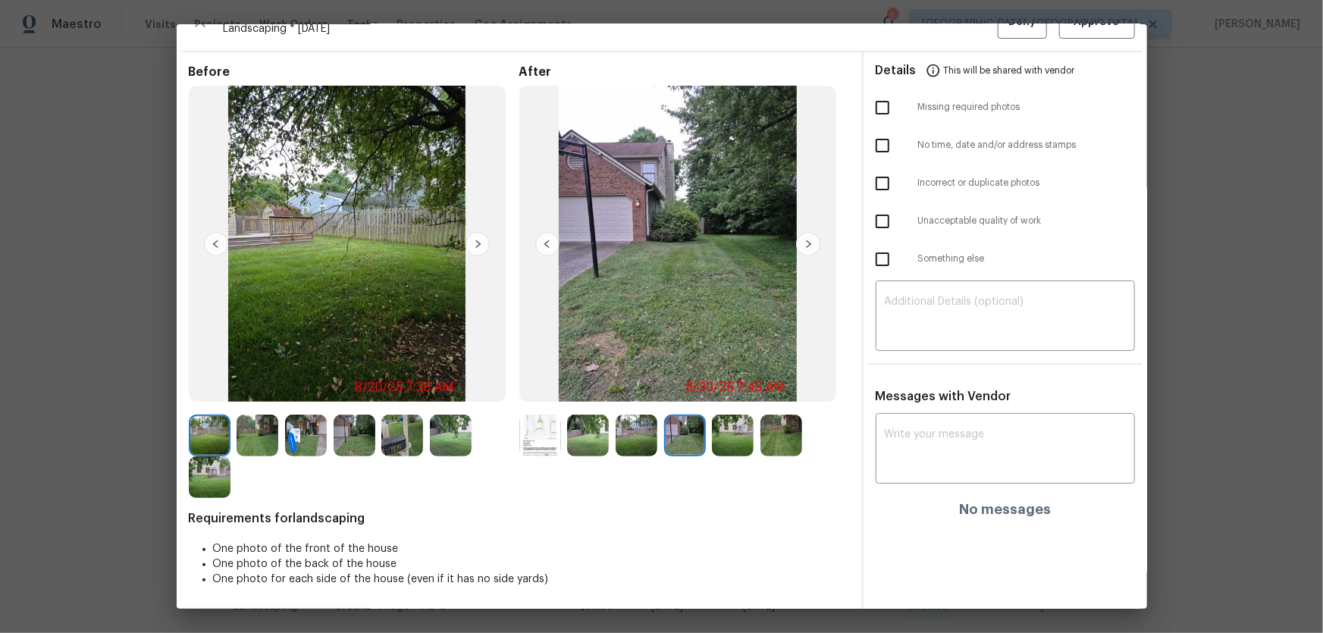
click at [733, 418] on img at bounding box center [733, 436] width 42 height 42
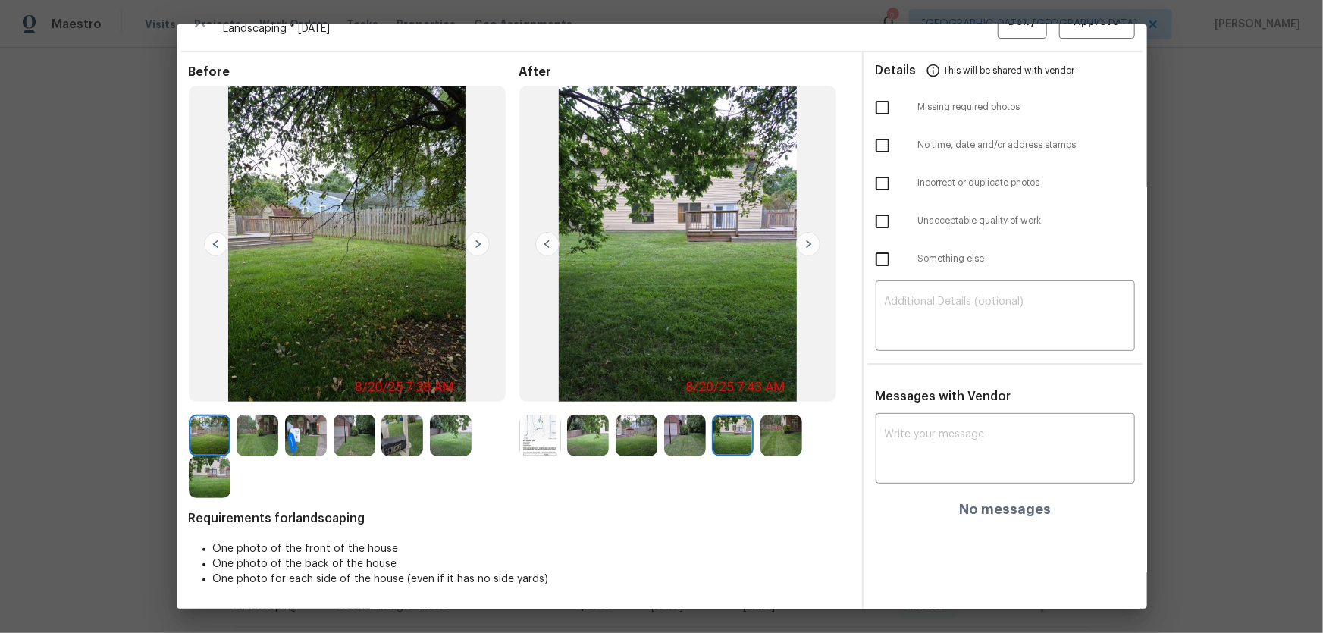
click at [761, 418] on img at bounding box center [782, 436] width 42 height 42
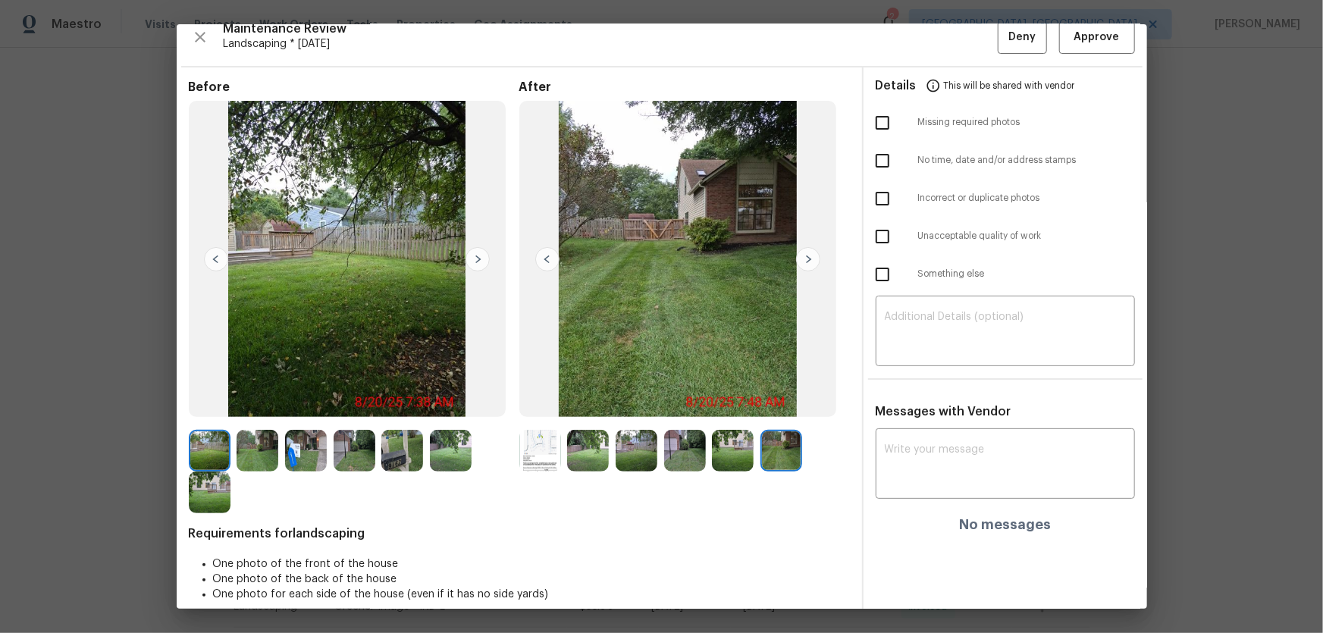
scroll to position [0, 0]
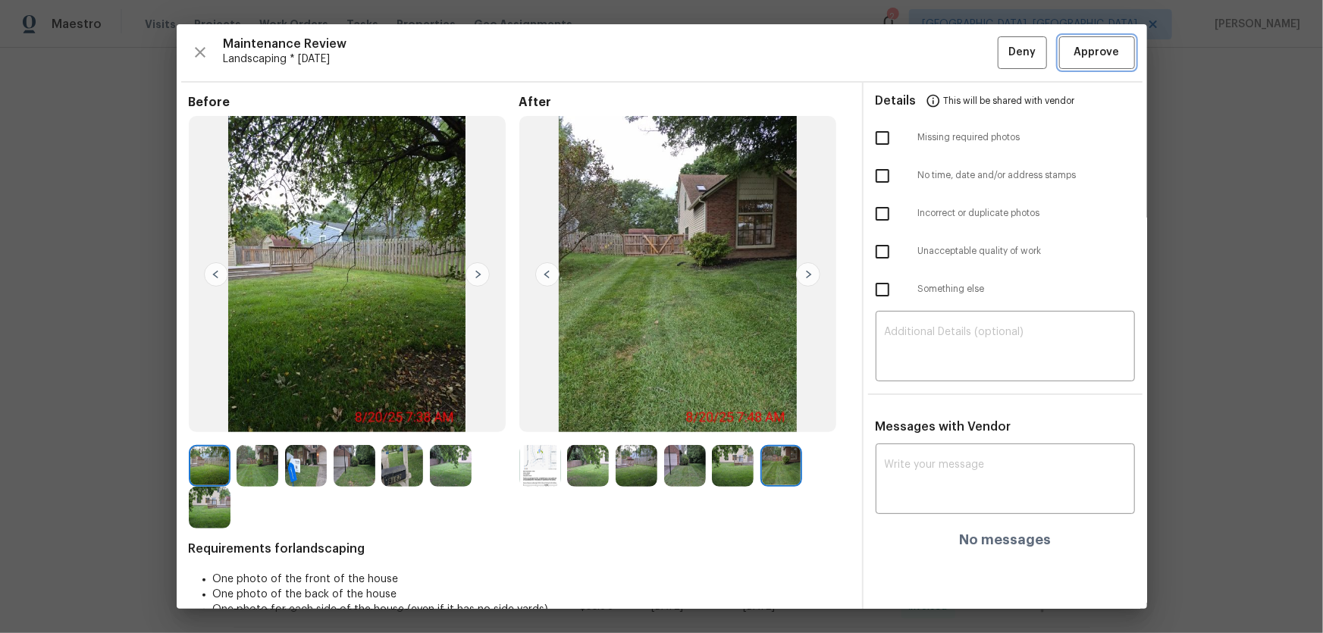
click at [941, 51] on span "Approve" at bounding box center [1096, 52] width 45 height 19
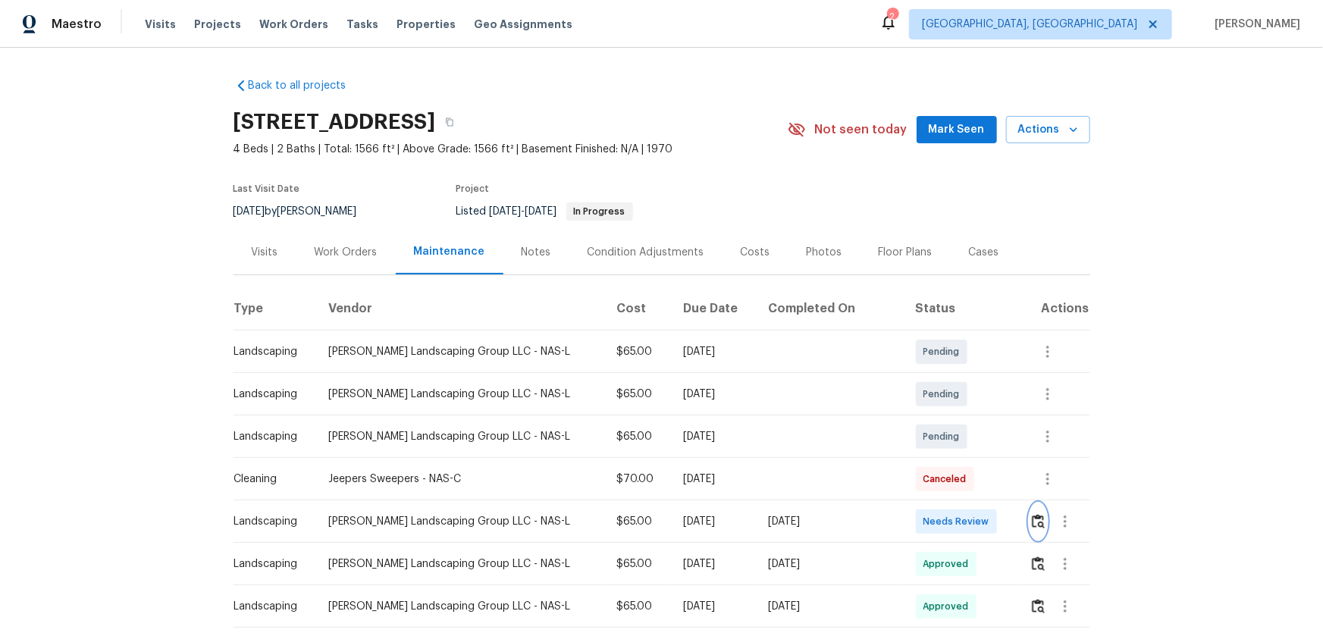
click at [941, 418] on img "button" at bounding box center [1038, 521] width 13 height 14
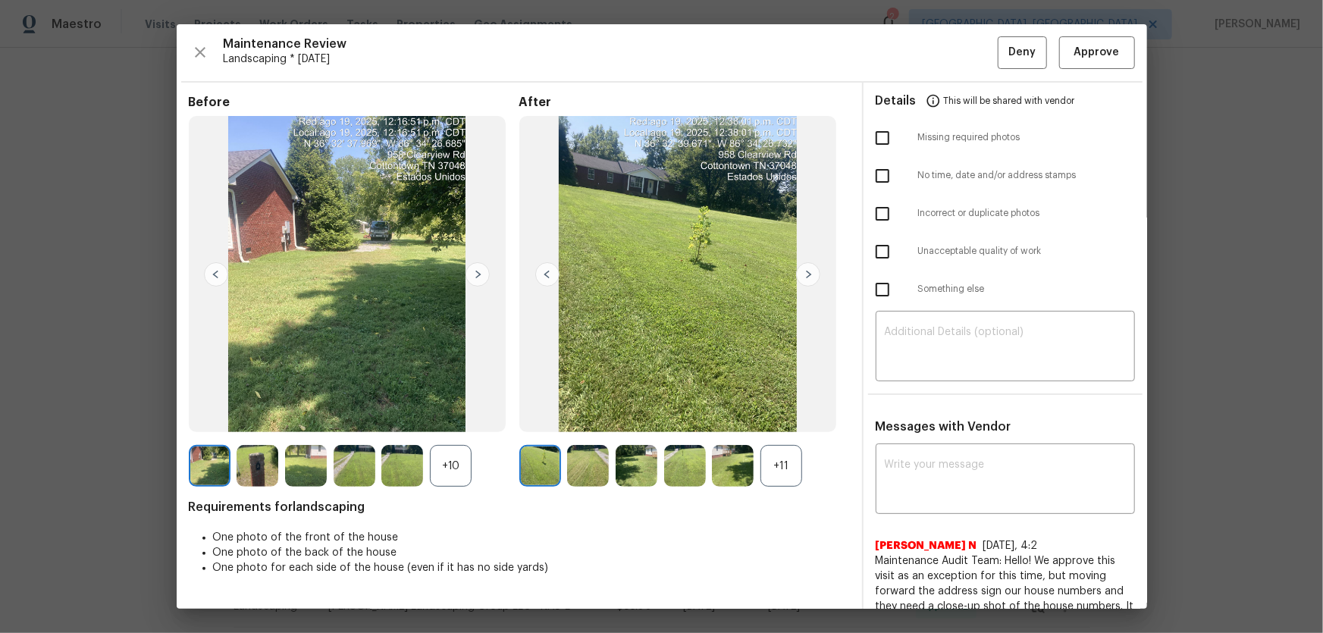
click at [777, 418] on div "+11" at bounding box center [782, 466] width 42 height 42
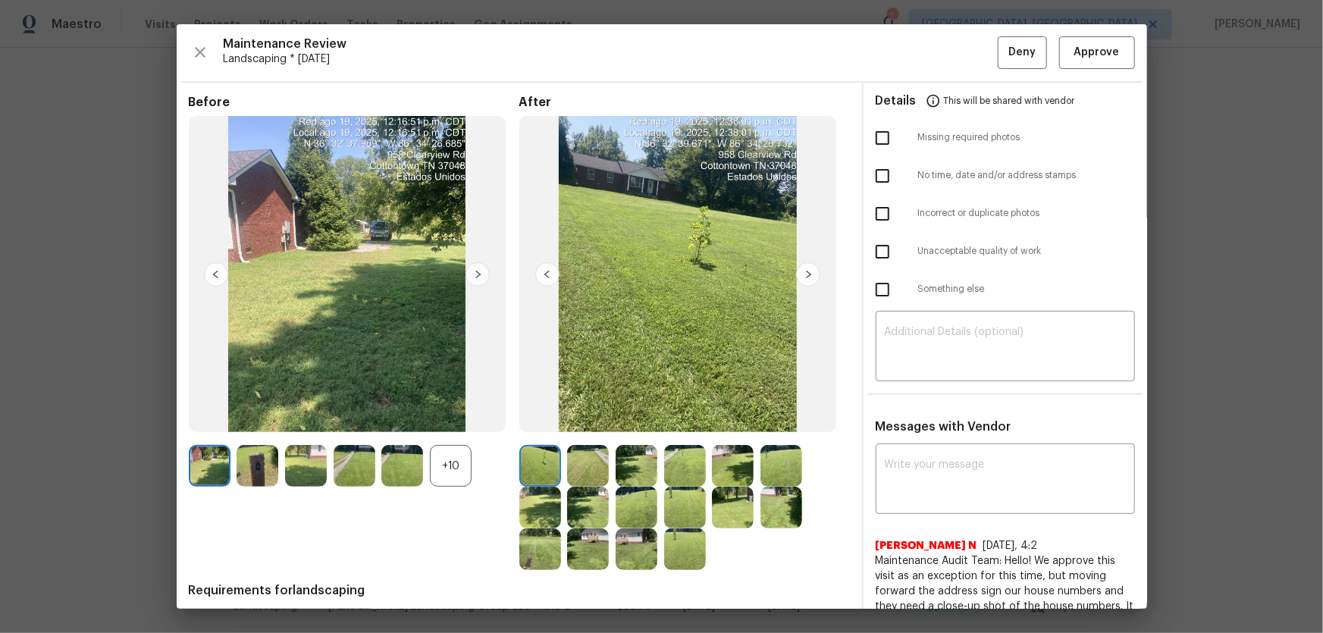
drag, startPoint x: 478, startPoint y: 449, endPoint x: 459, endPoint y: 454, distance: 19.7
click at [475, 418] on div "+10" at bounding box center [354, 466] width 331 height 42
click at [459, 418] on div "+10" at bounding box center [451, 466] width 42 height 42
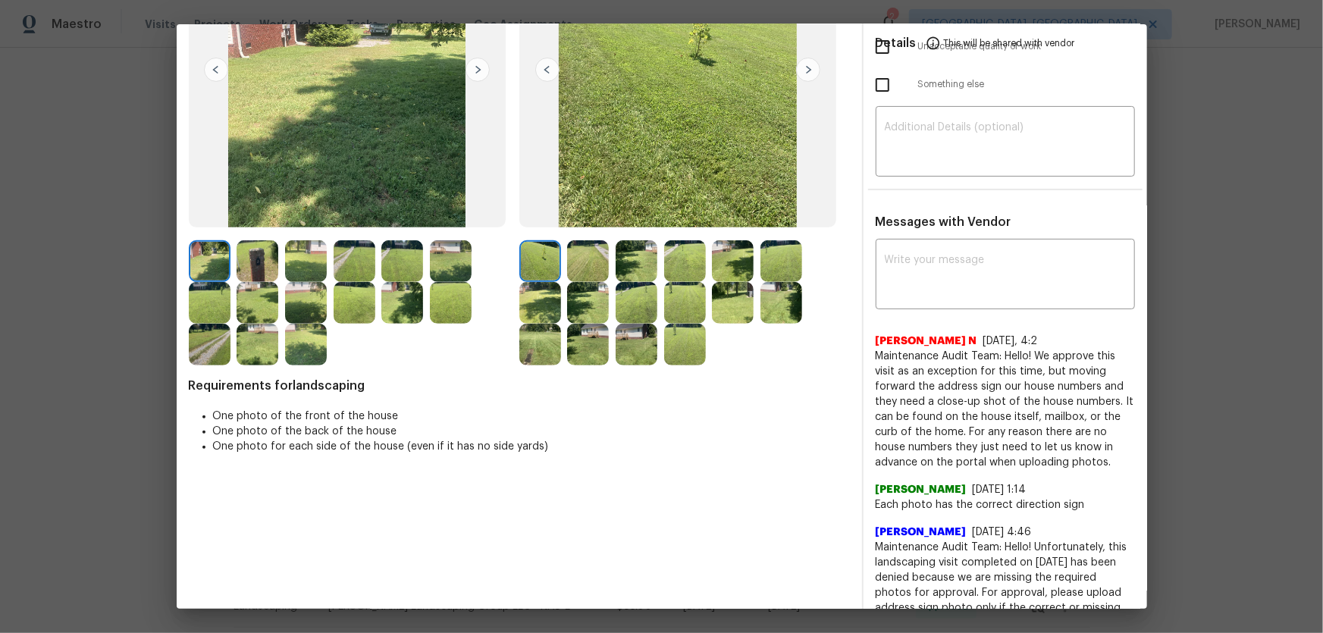
scroll to position [206, 0]
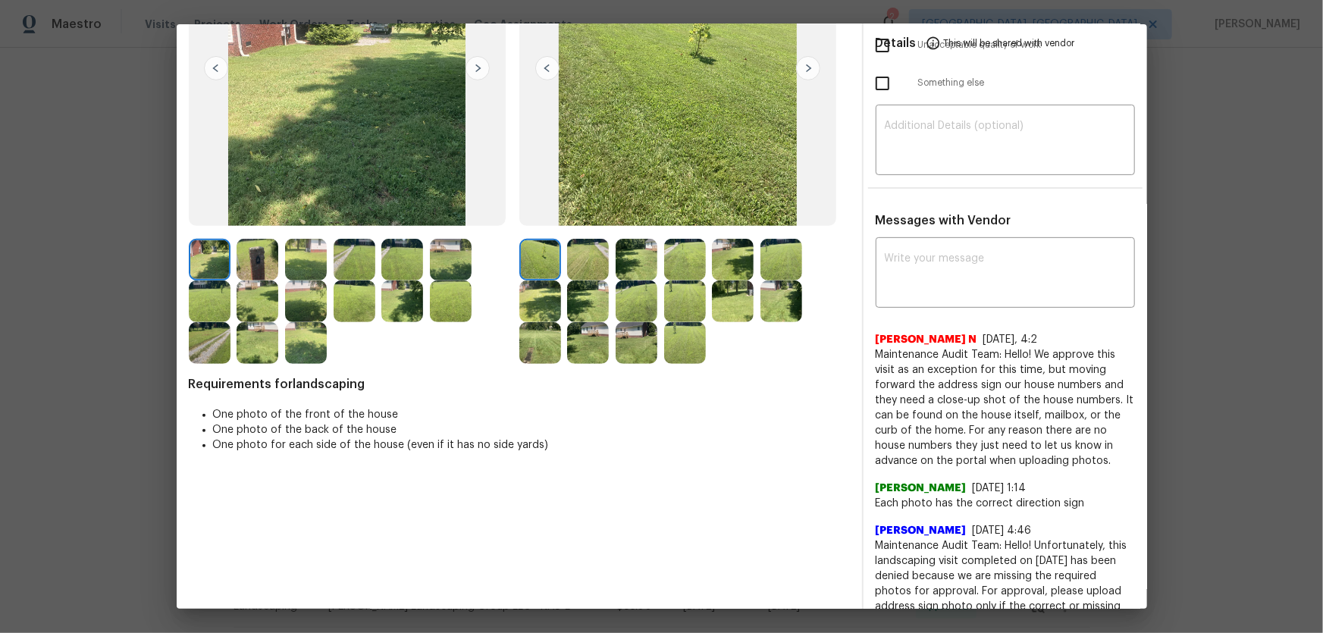
click at [591, 259] on img at bounding box center [588, 260] width 42 height 42
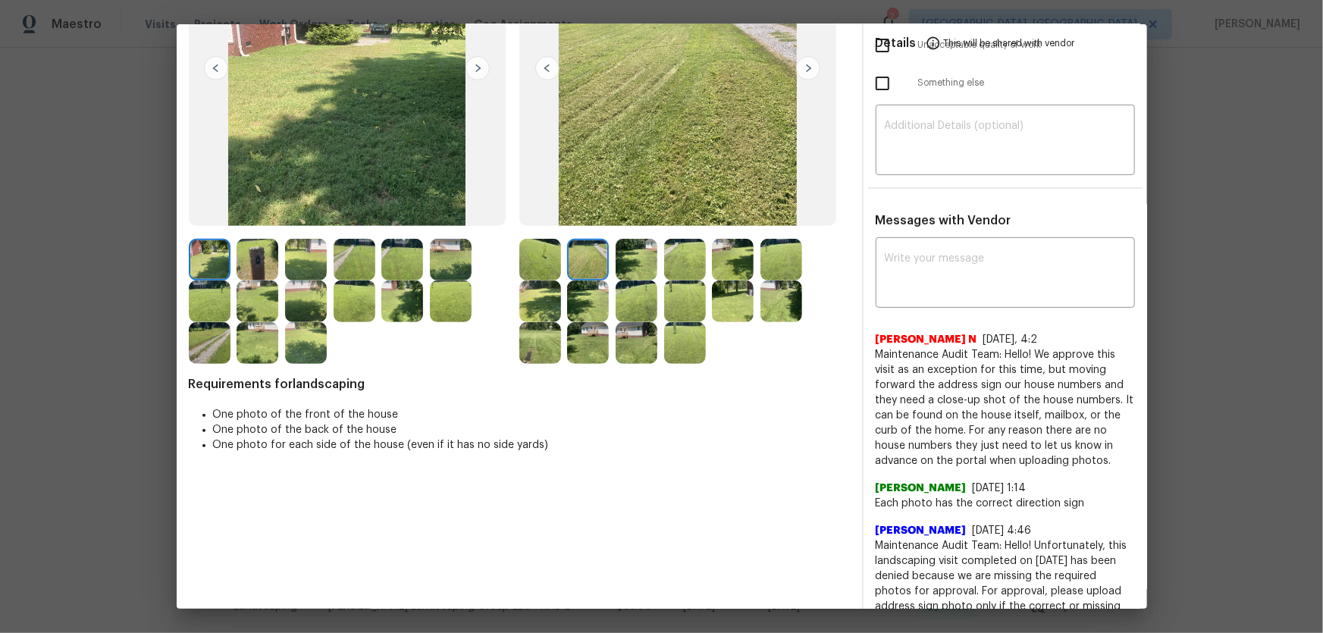
click at [655, 259] on div at bounding box center [640, 260] width 49 height 42
click at [648, 257] on img at bounding box center [637, 260] width 42 height 42
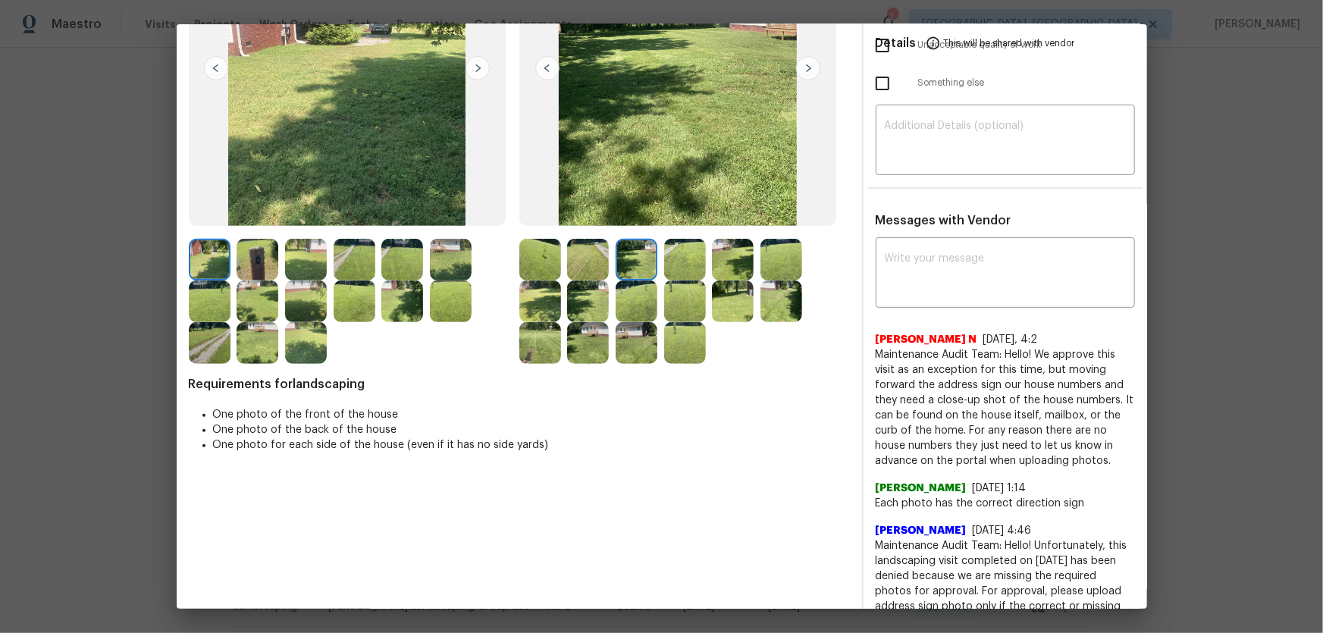
click at [692, 261] on img at bounding box center [685, 260] width 42 height 42
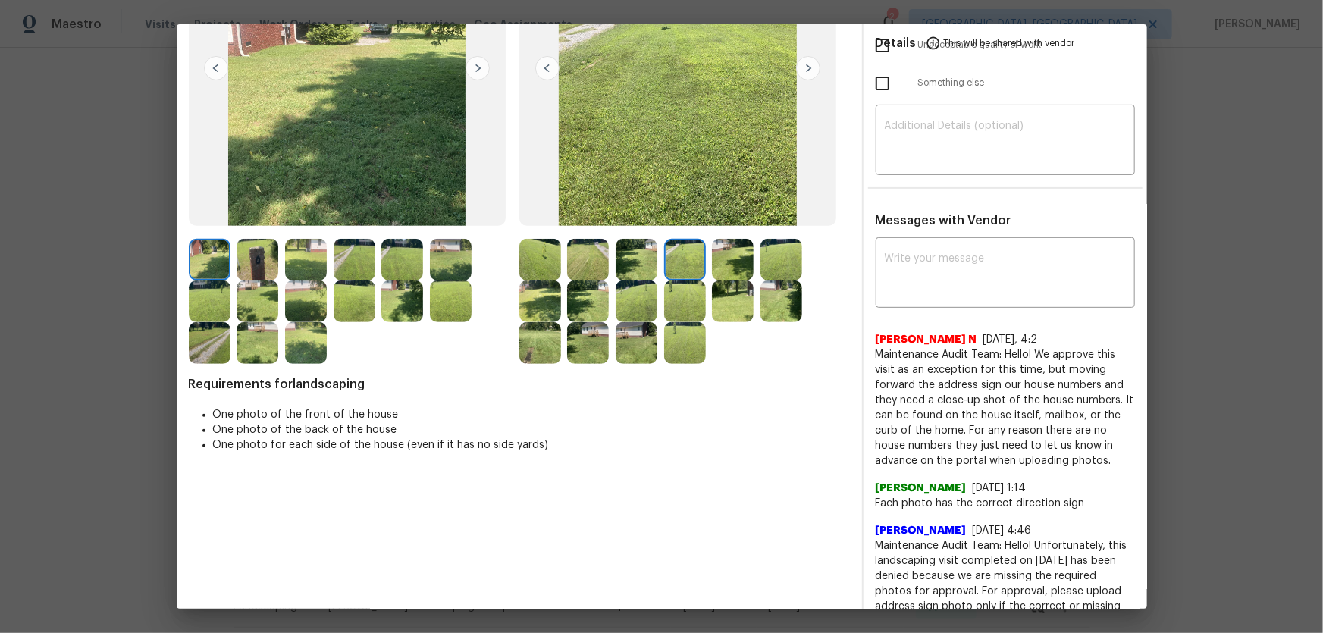
click at [717, 264] on img at bounding box center [733, 260] width 42 height 42
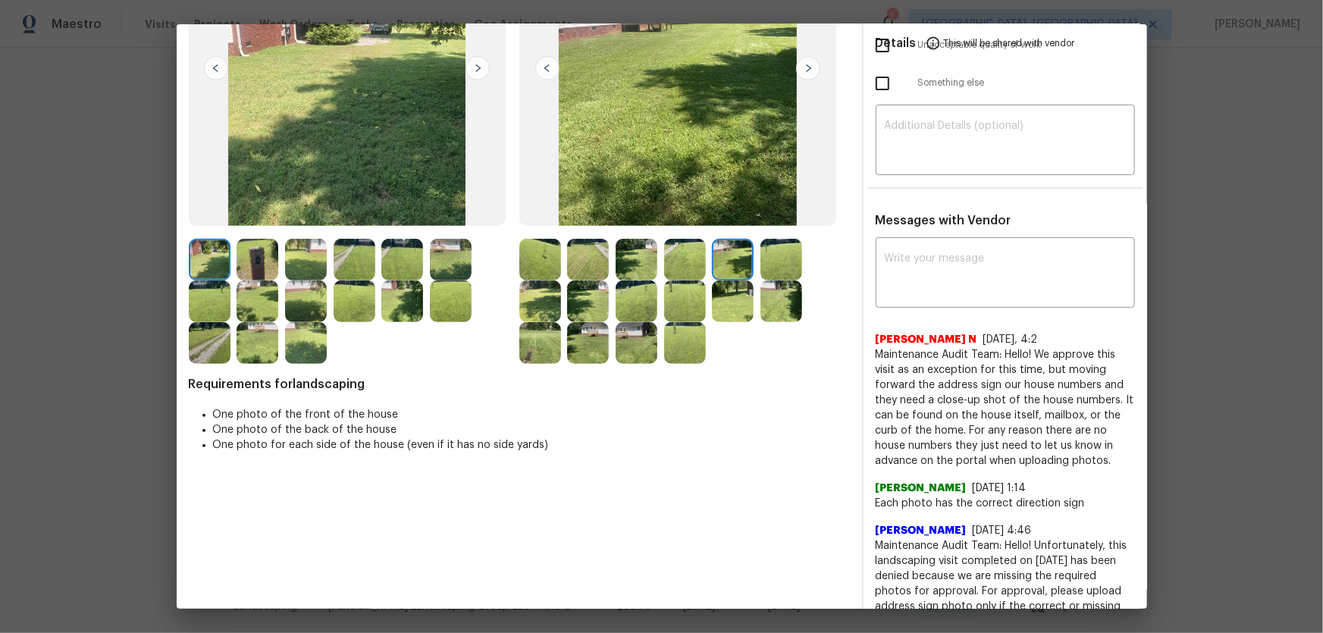
click at [761, 262] on img at bounding box center [782, 260] width 42 height 42
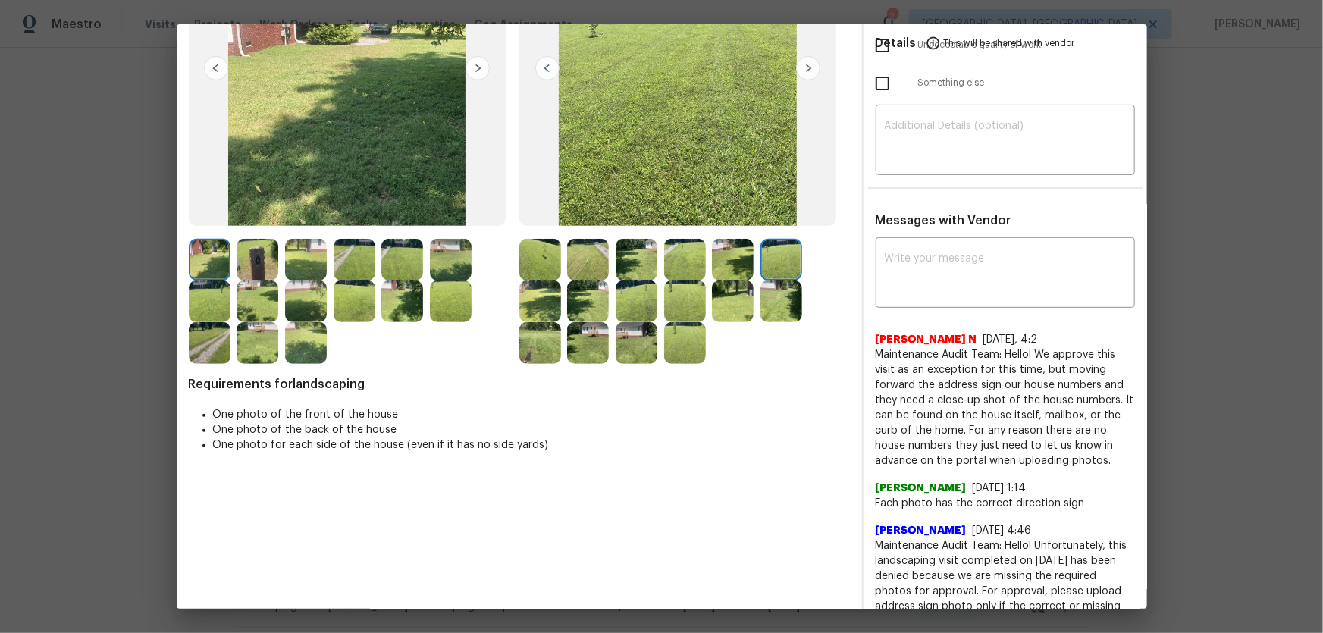
click at [540, 300] on img at bounding box center [540, 302] width 42 height 42
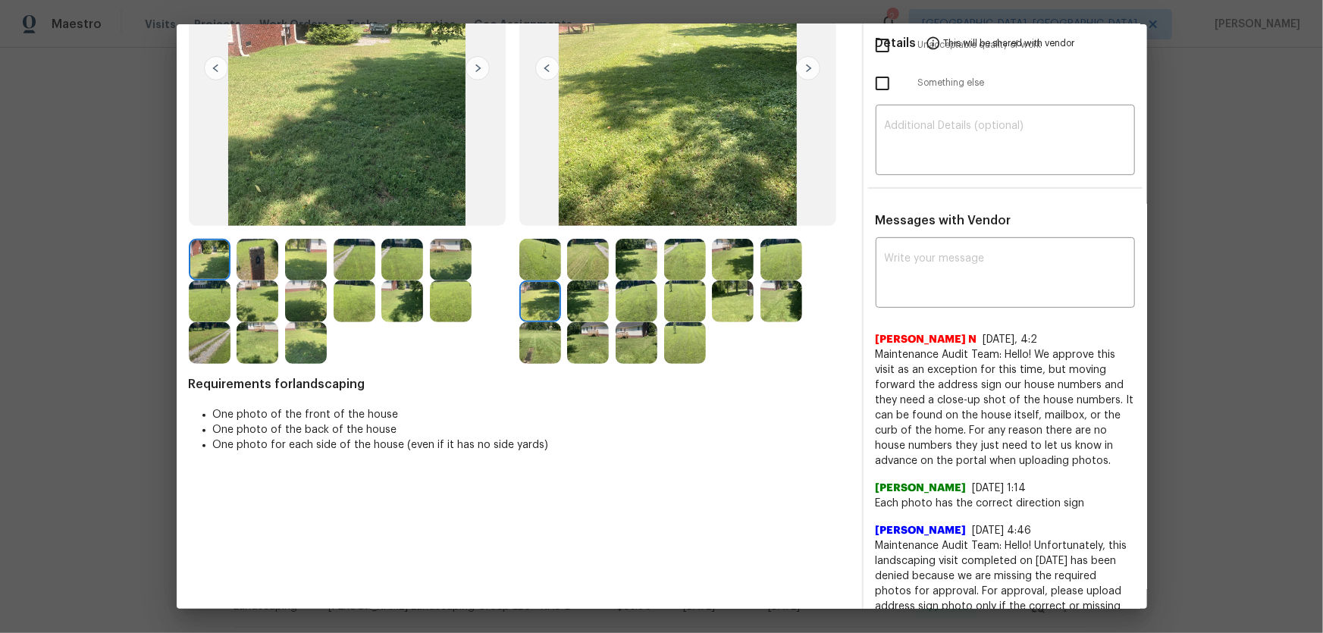
click at [591, 310] on img at bounding box center [588, 302] width 42 height 42
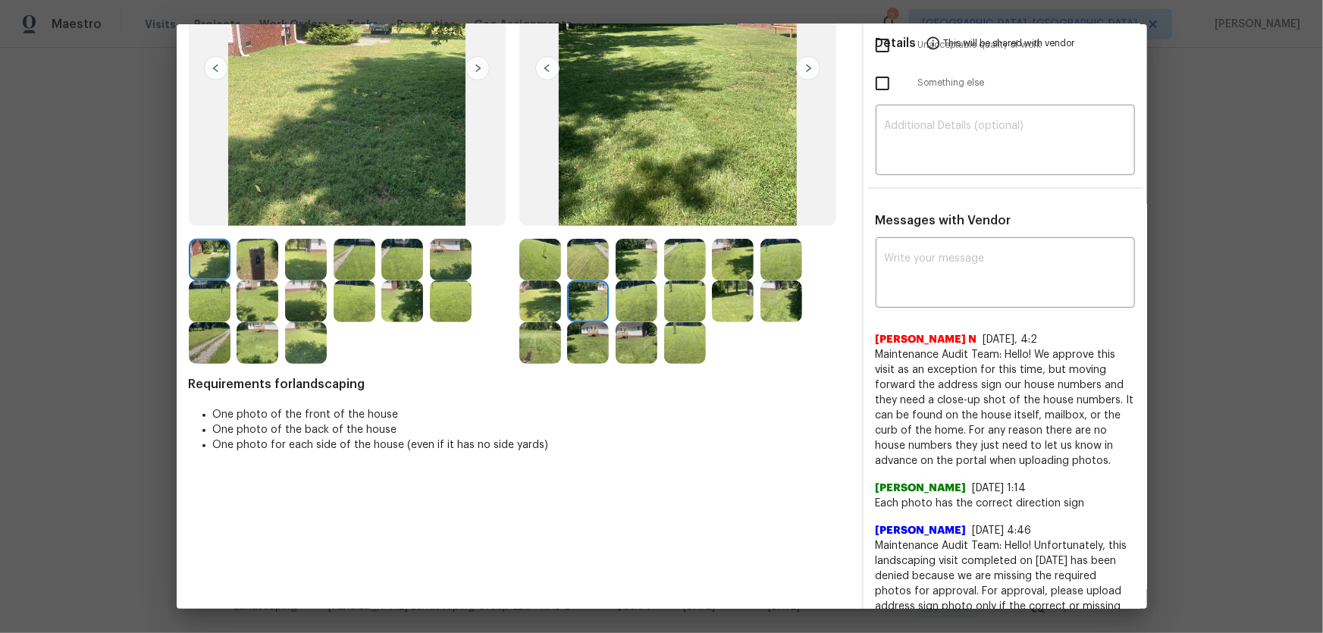
click at [664, 312] on img at bounding box center [685, 302] width 42 height 42
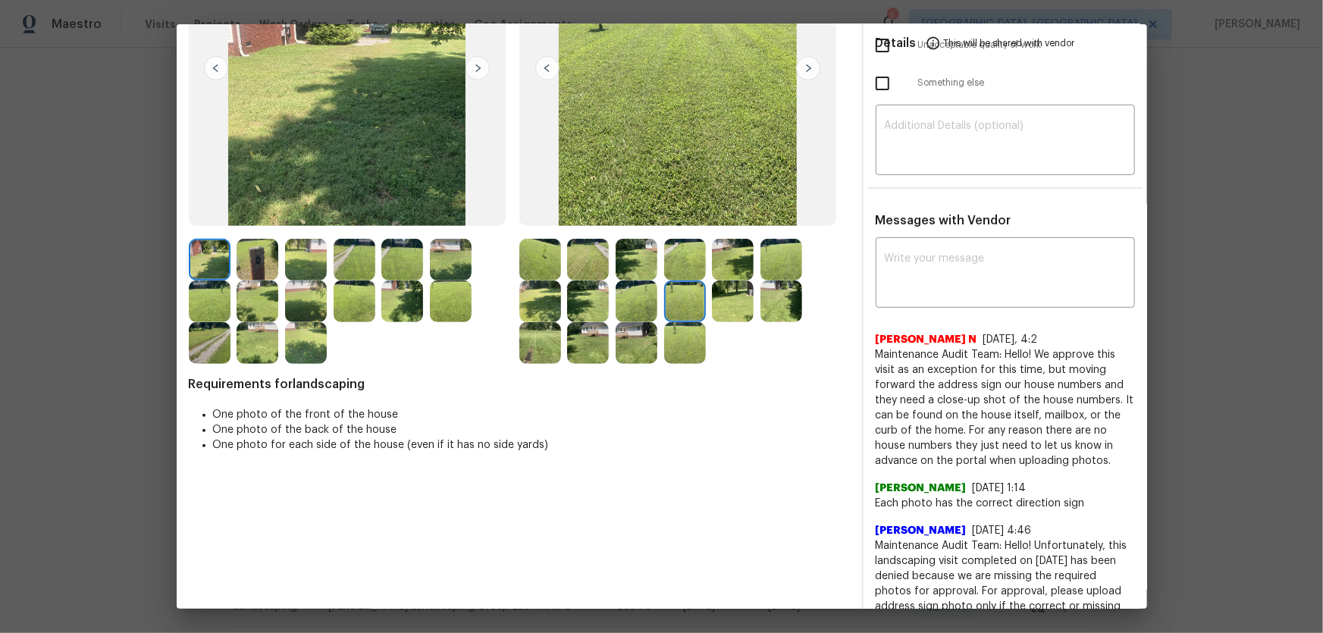
click at [651, 307] on img at bounding box center [637, 302] width 42 height 42
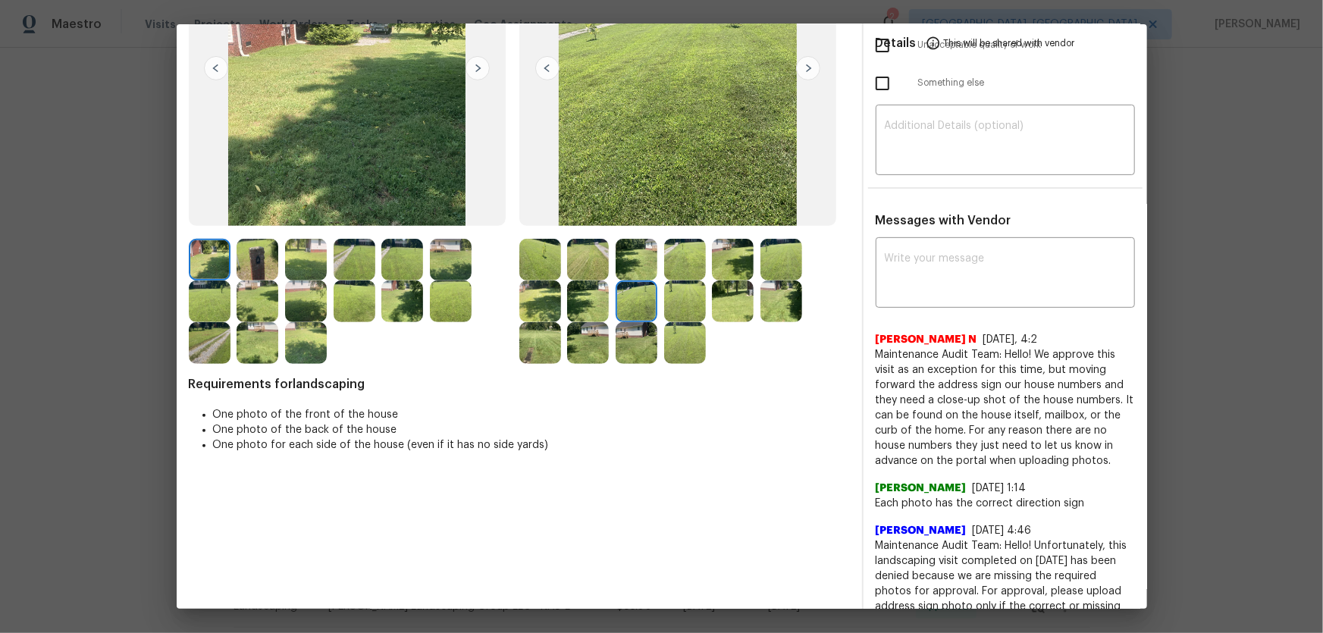
click at [721, 307] on img at bounding box center [733, 302] width 42 height 42
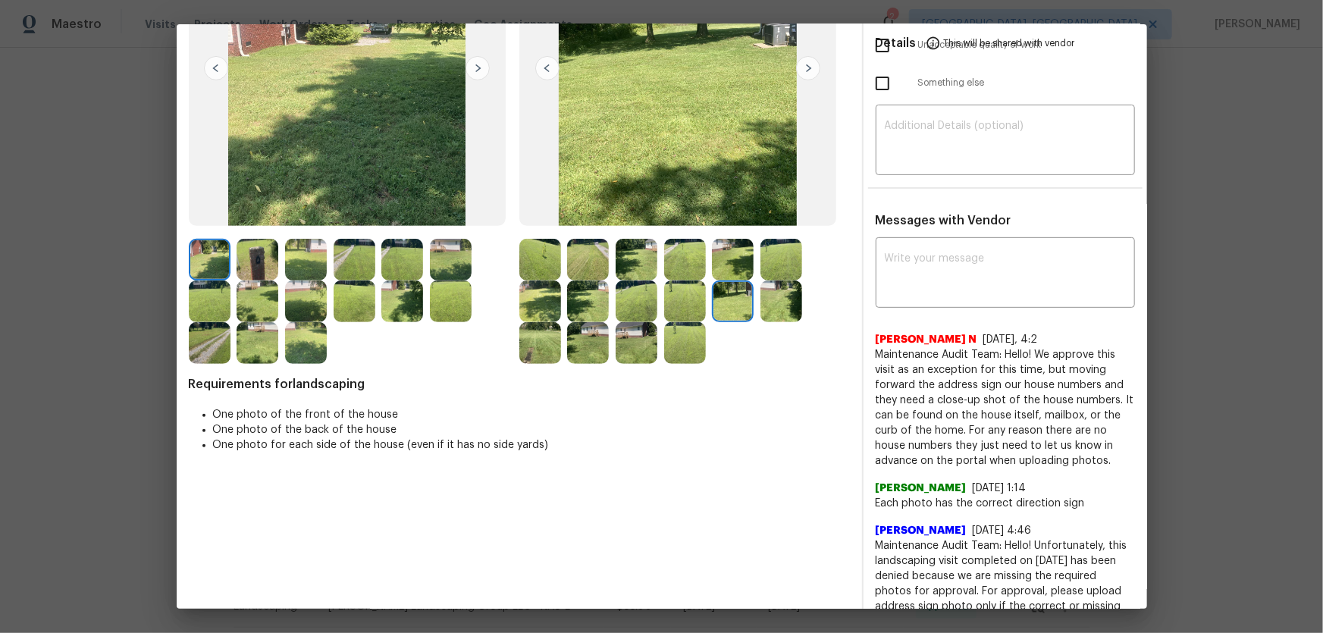
click at [773, 302] on img at bounding box center [782, 302] width 42 height 42
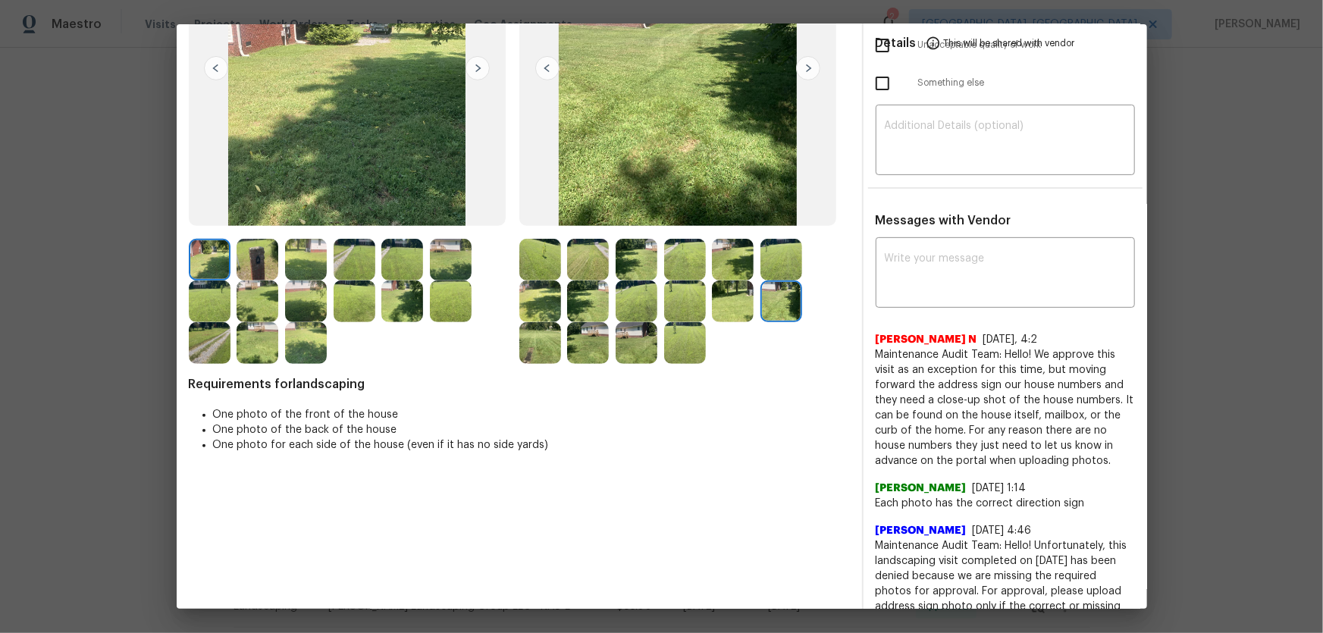
click at [538, 339] on img at bounding box center [540, 343] width 42 height 42
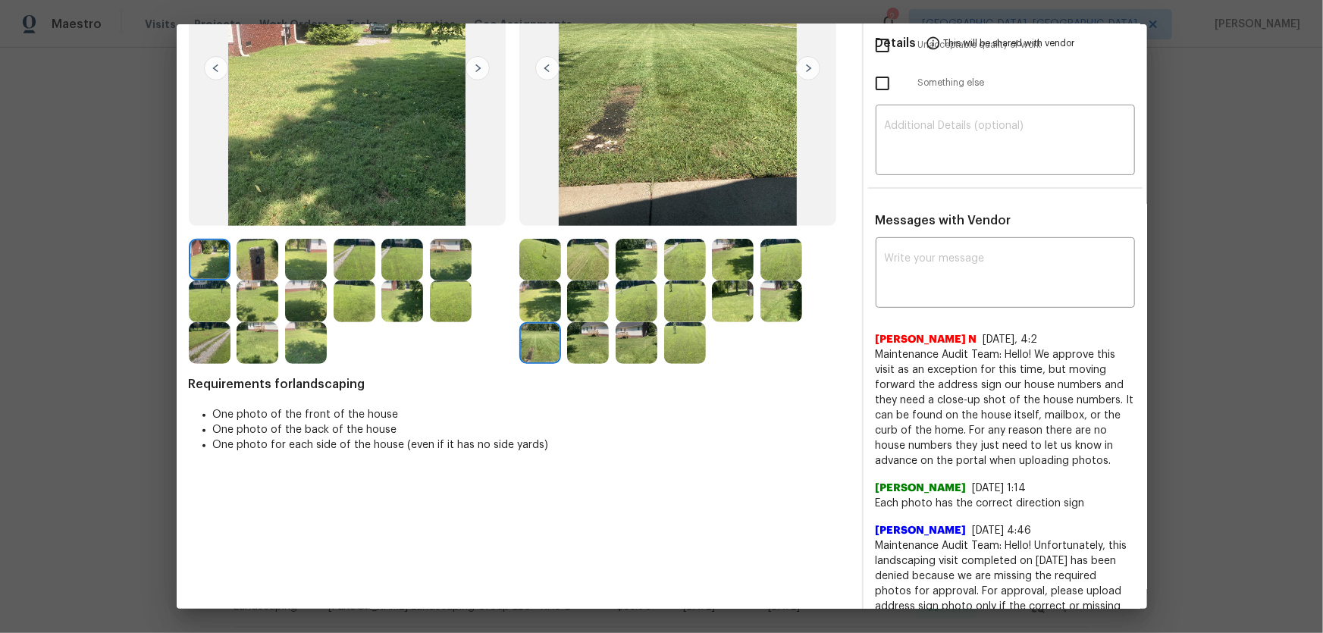
click at [594, 344] on img at bounding box center [588, 343] width 42 height 42
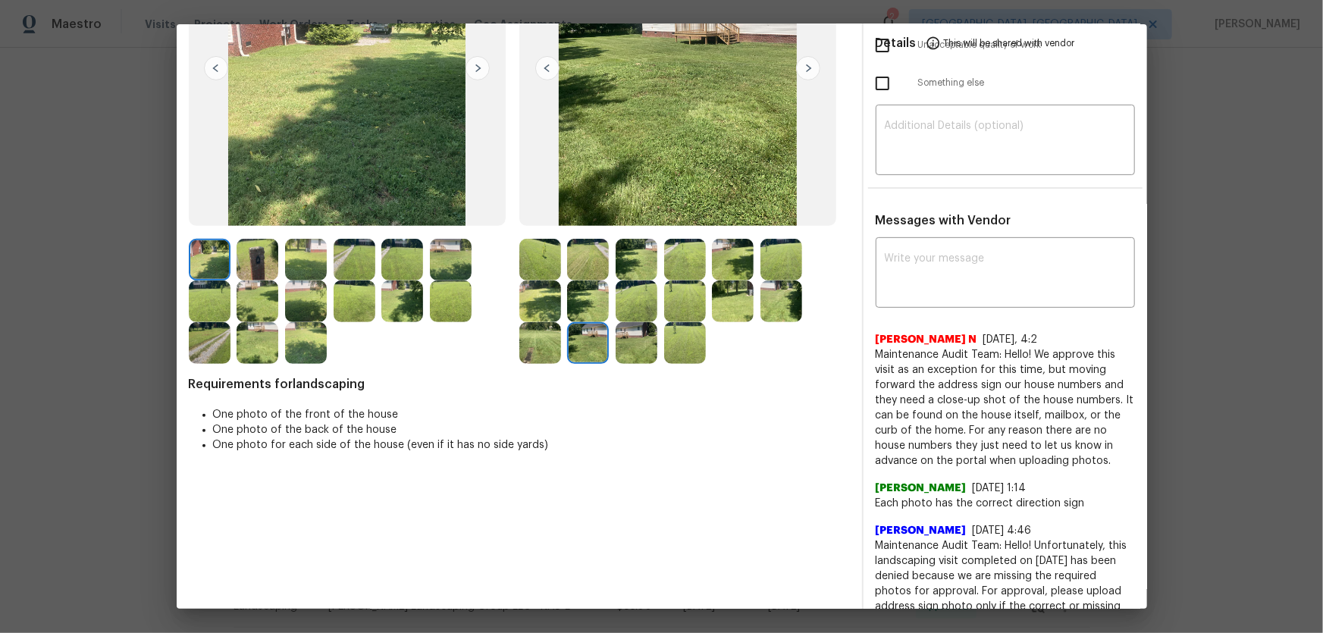
click at [659, 347] on div at bounding box center [640, 343] width 49 height 42
click at [635, 340] on img at bounding box center [637, 343] width 42 height 42
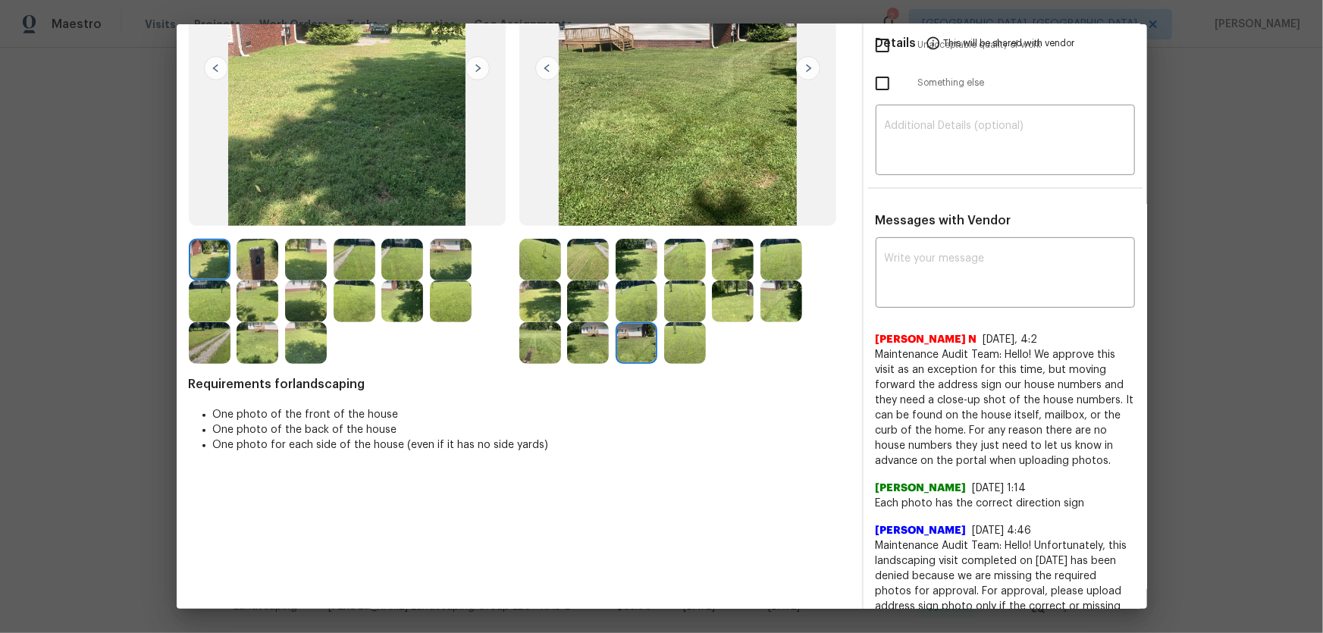
click at [673, 341] on img at bounding box center [685, 343] width 42 height 42
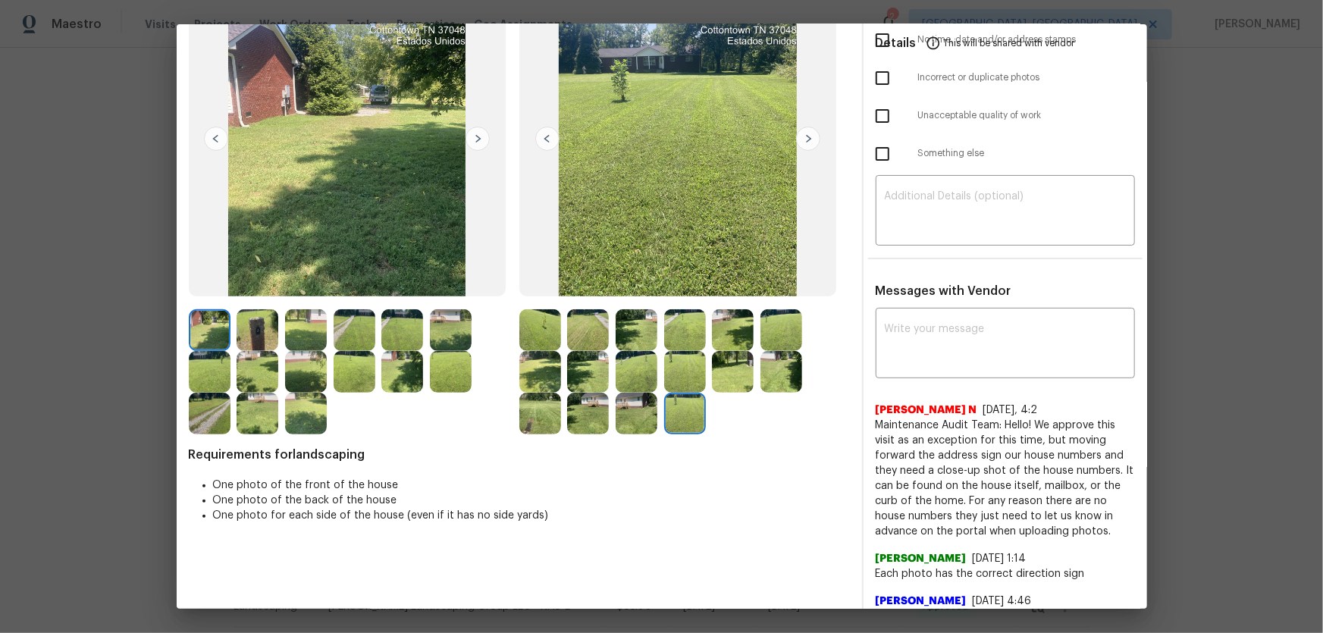
scroll to position [0, 0]
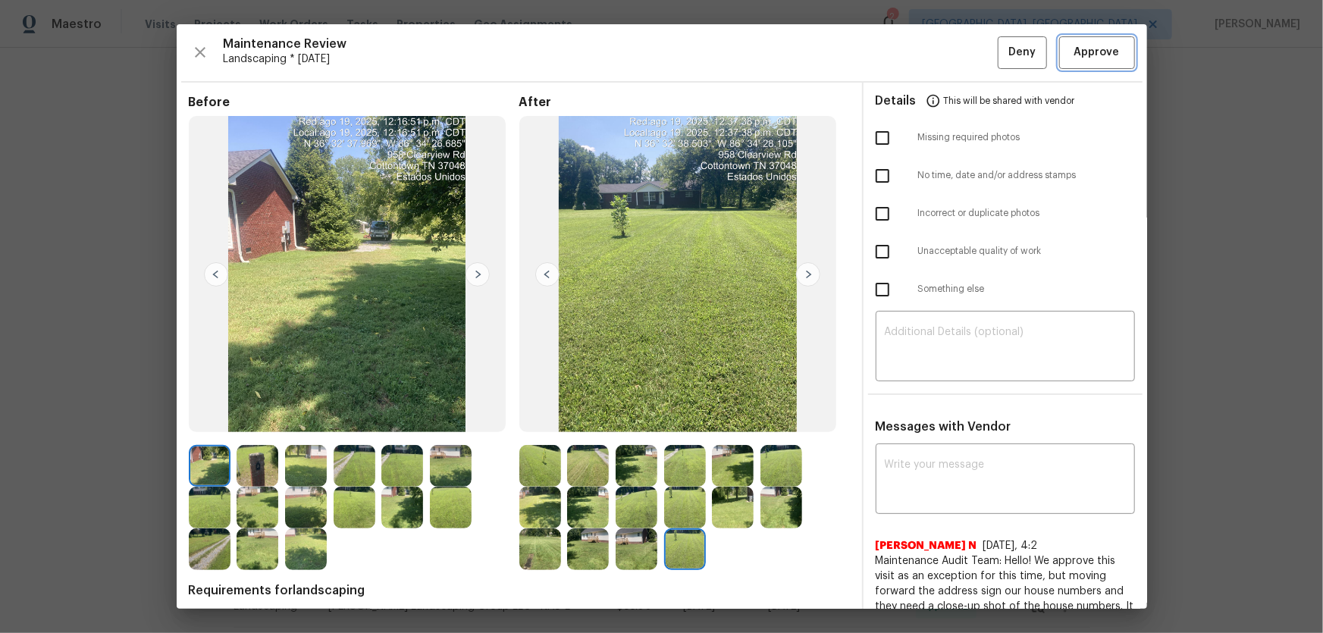
click at [941, 62] on button "Approve" at bounding box center [1097, 52] width 76 height 33
